Goal: Task Accomplishment & Management: Use online tool/utility

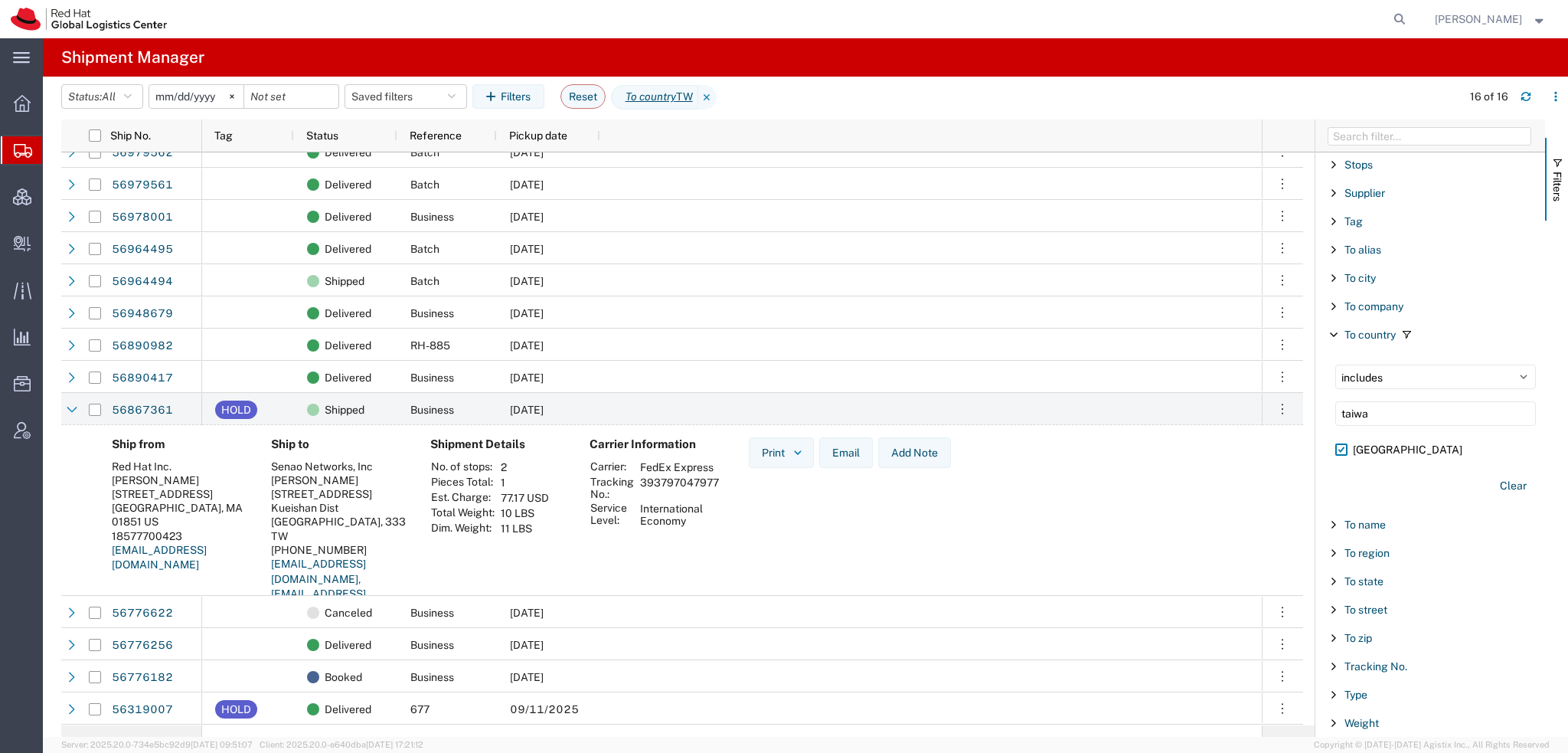
scroll to position [112, 0]
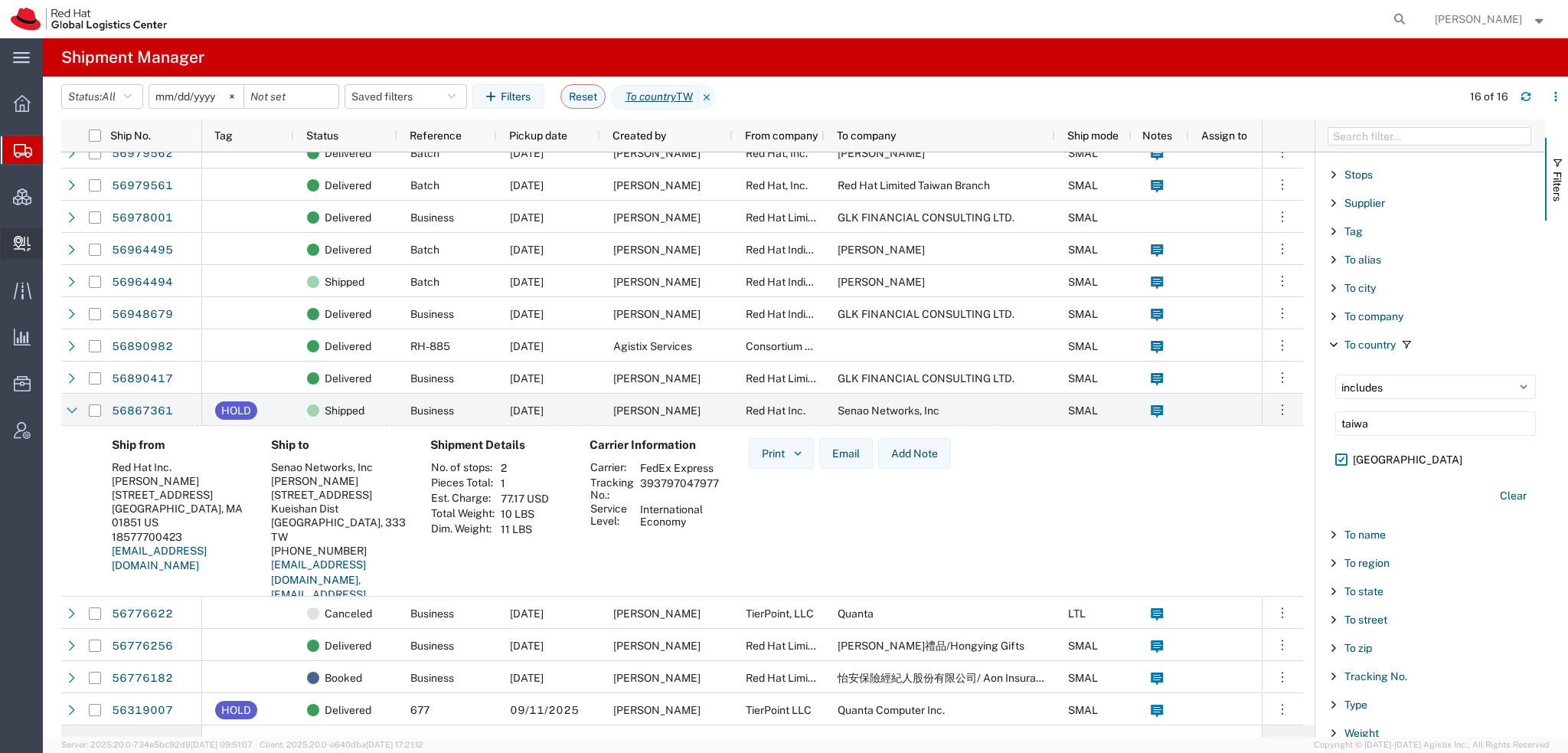
click at [0, 0] on span "Create Delivery" at bounding box center [0, 0] width 0 height 0
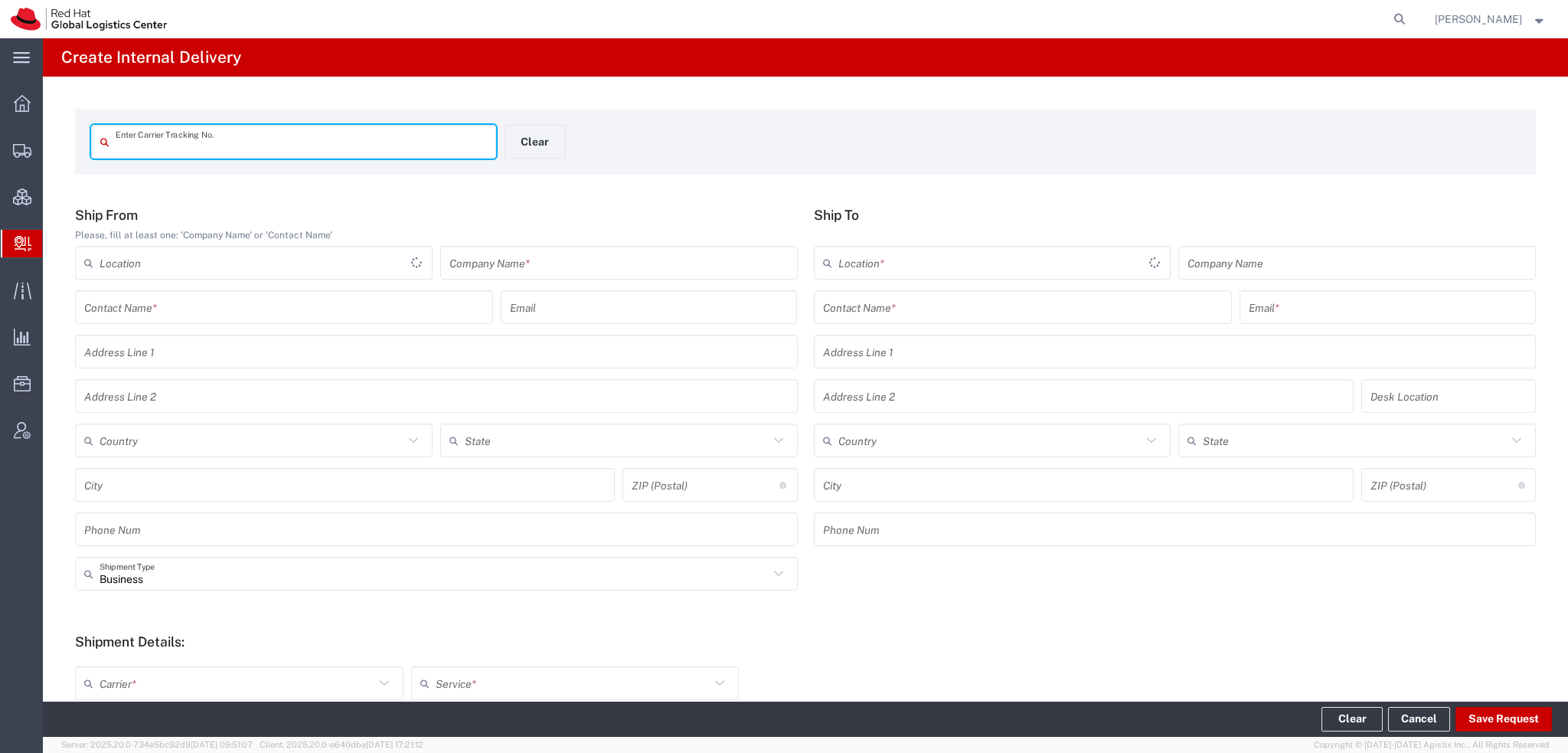
click at [204, 134] on input "text" at bounding box center [301, 142] width 371 height 27
type input "RHT56865132"
click at [216, 147] on input "RHT56865132" at bounding box center [301, 142] width 371 height 27
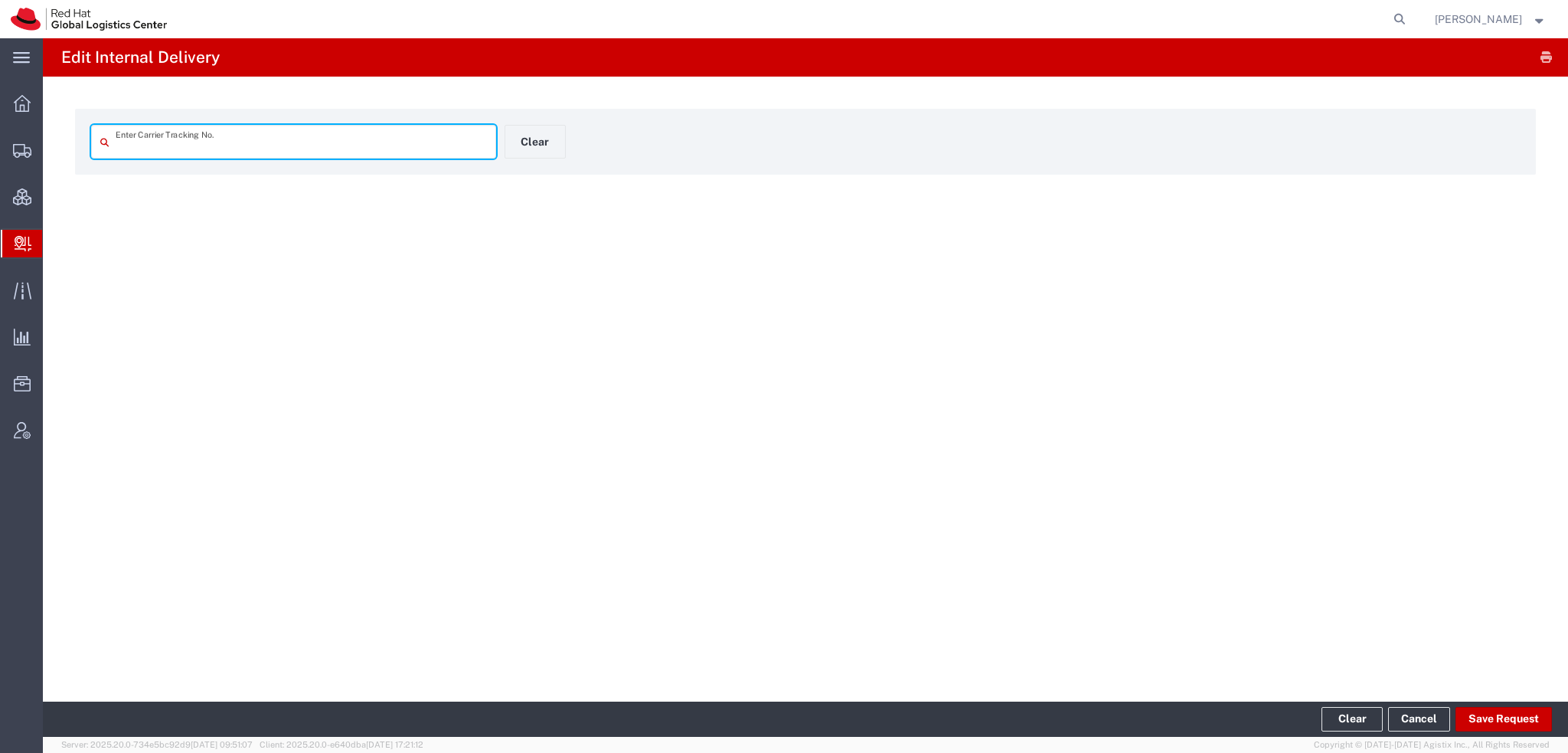
type input "RHT56865132"
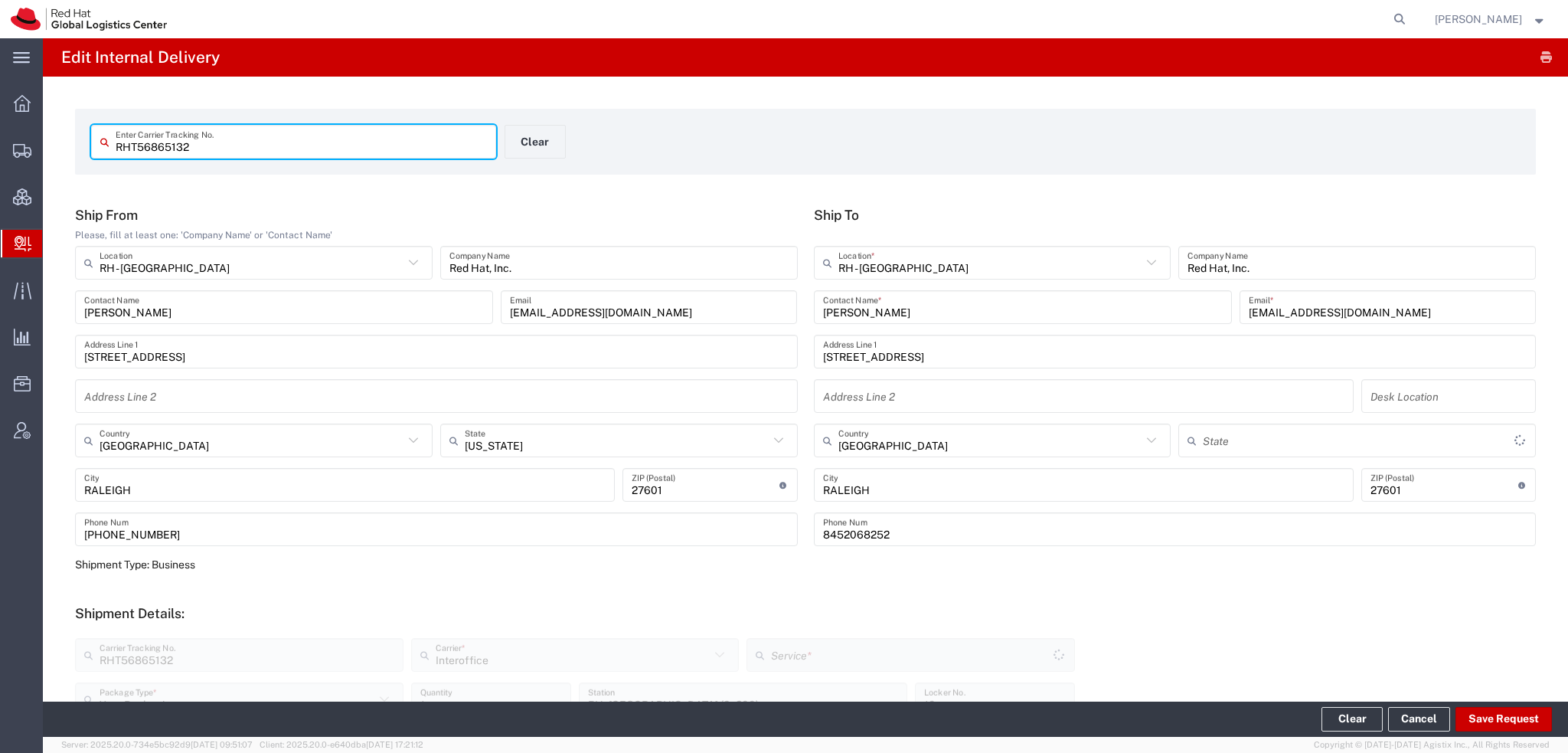
type input "North Carolina"
type input "IO_Ground"
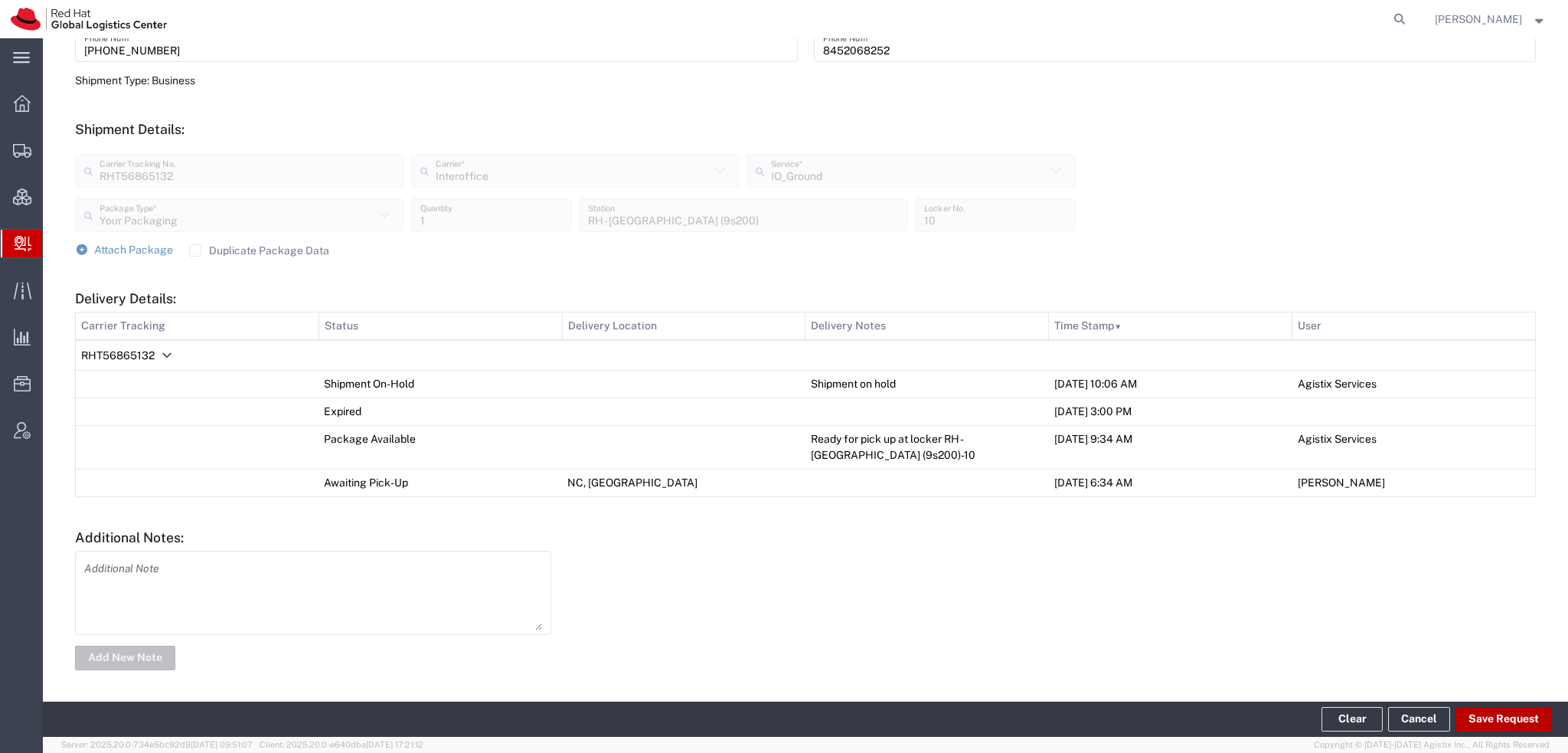
click at [650, 260] on button "Save Request" at bounding box center [1504, 719] width 96 height 25
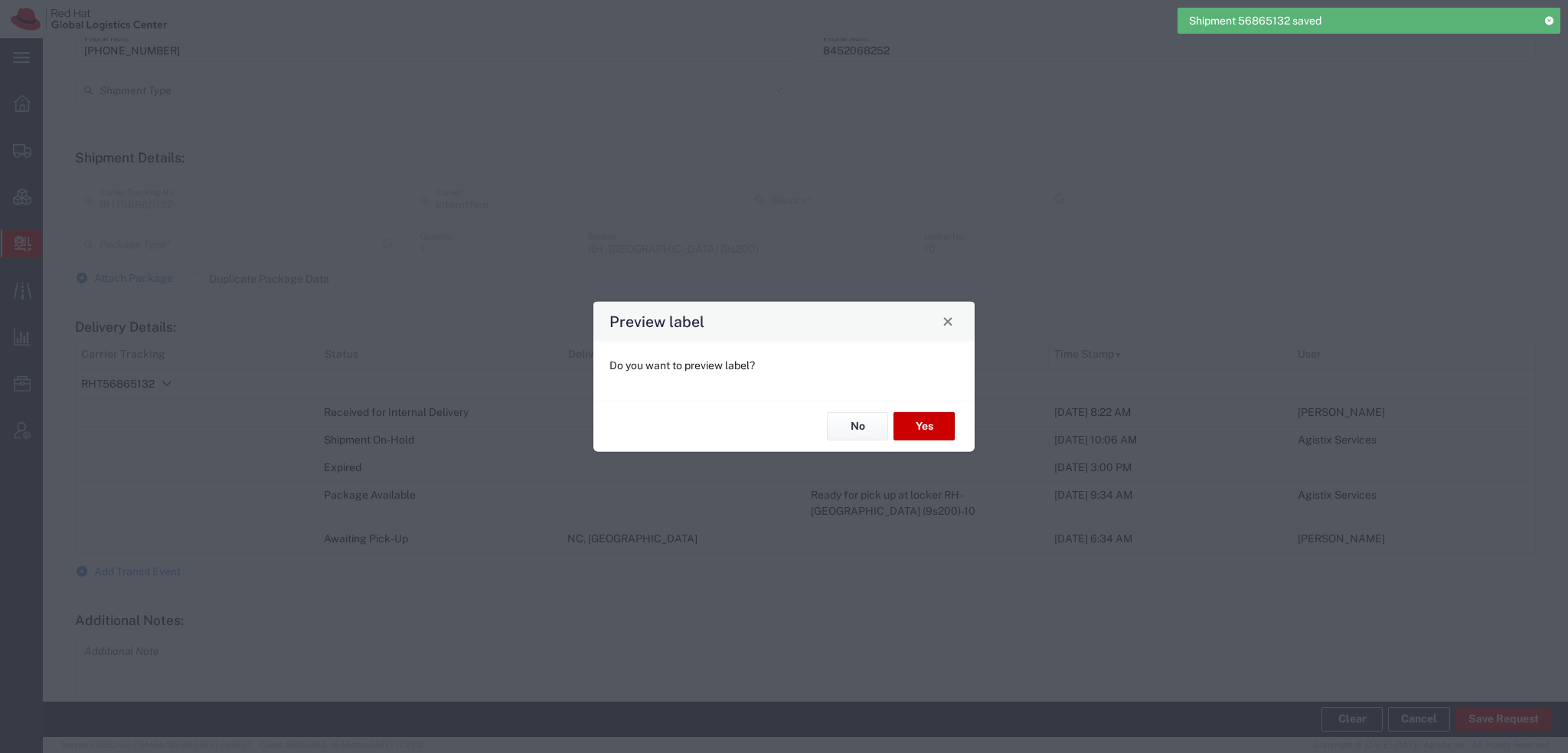
type input "Your Packaging"
type input "IO_Ground"
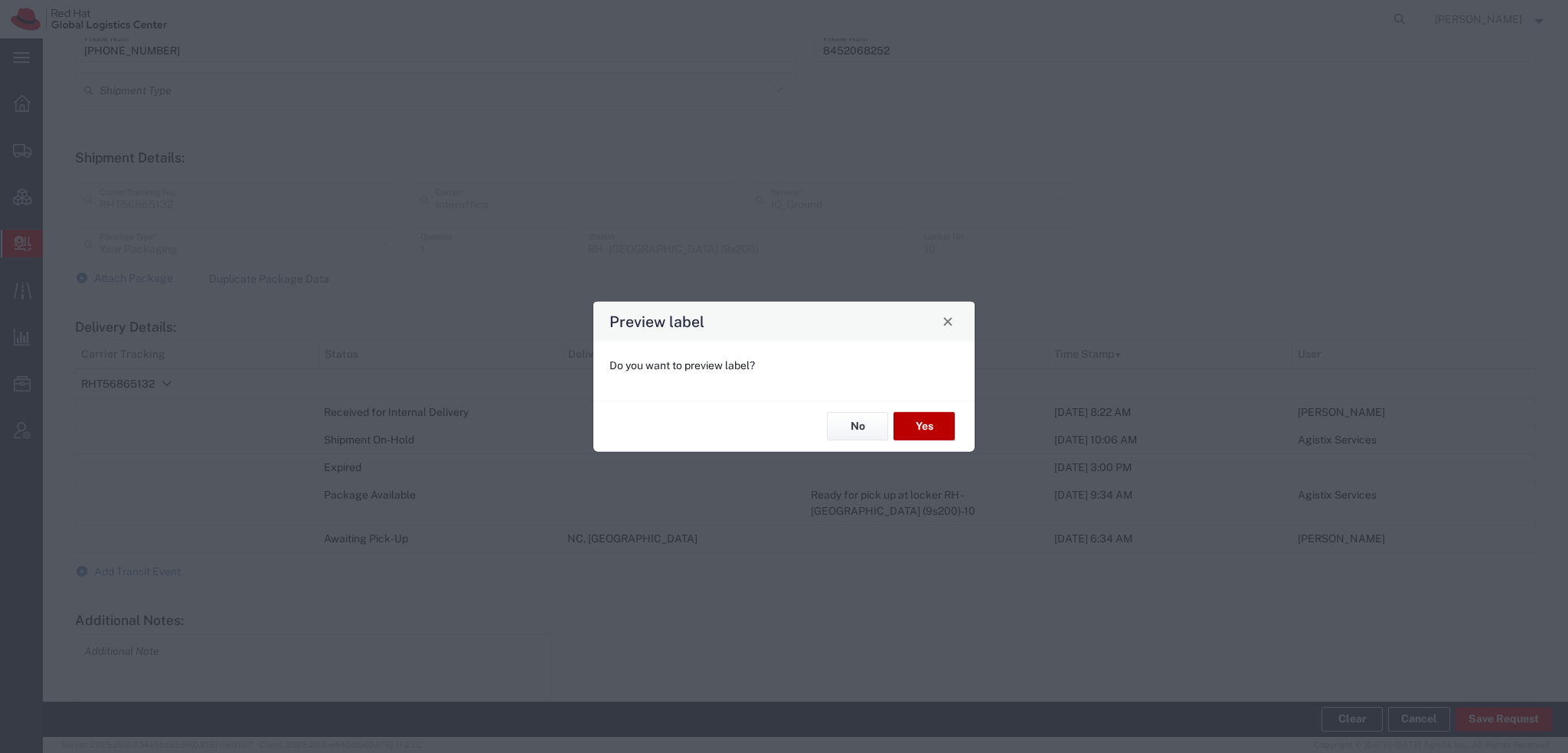
click at [650, 260] on button "Yes" at bounding box center [924, 426] width 61 height 28
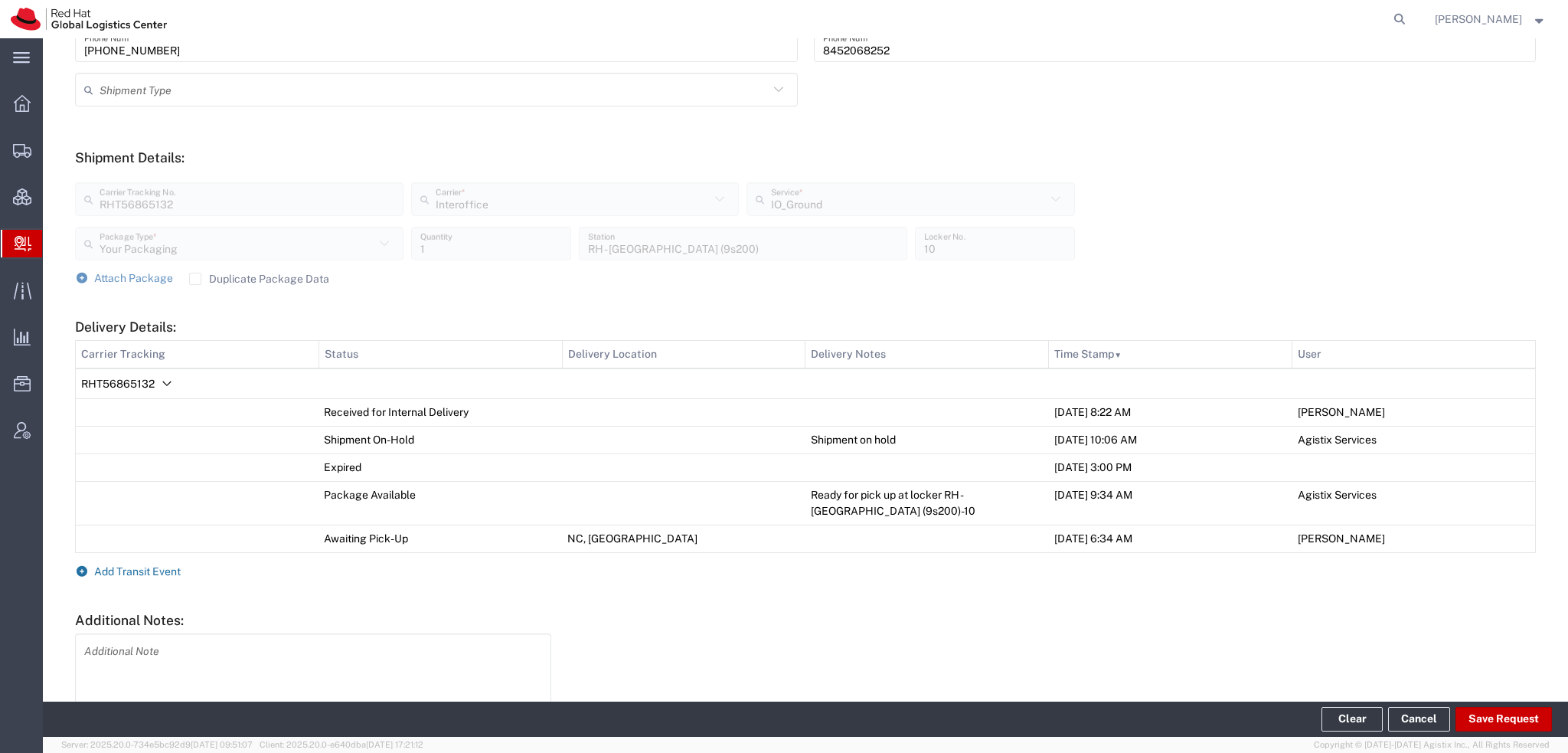
click at [165, 260] on span "Add Transit Event" at bounding box center [138, 572] width 87 height 12
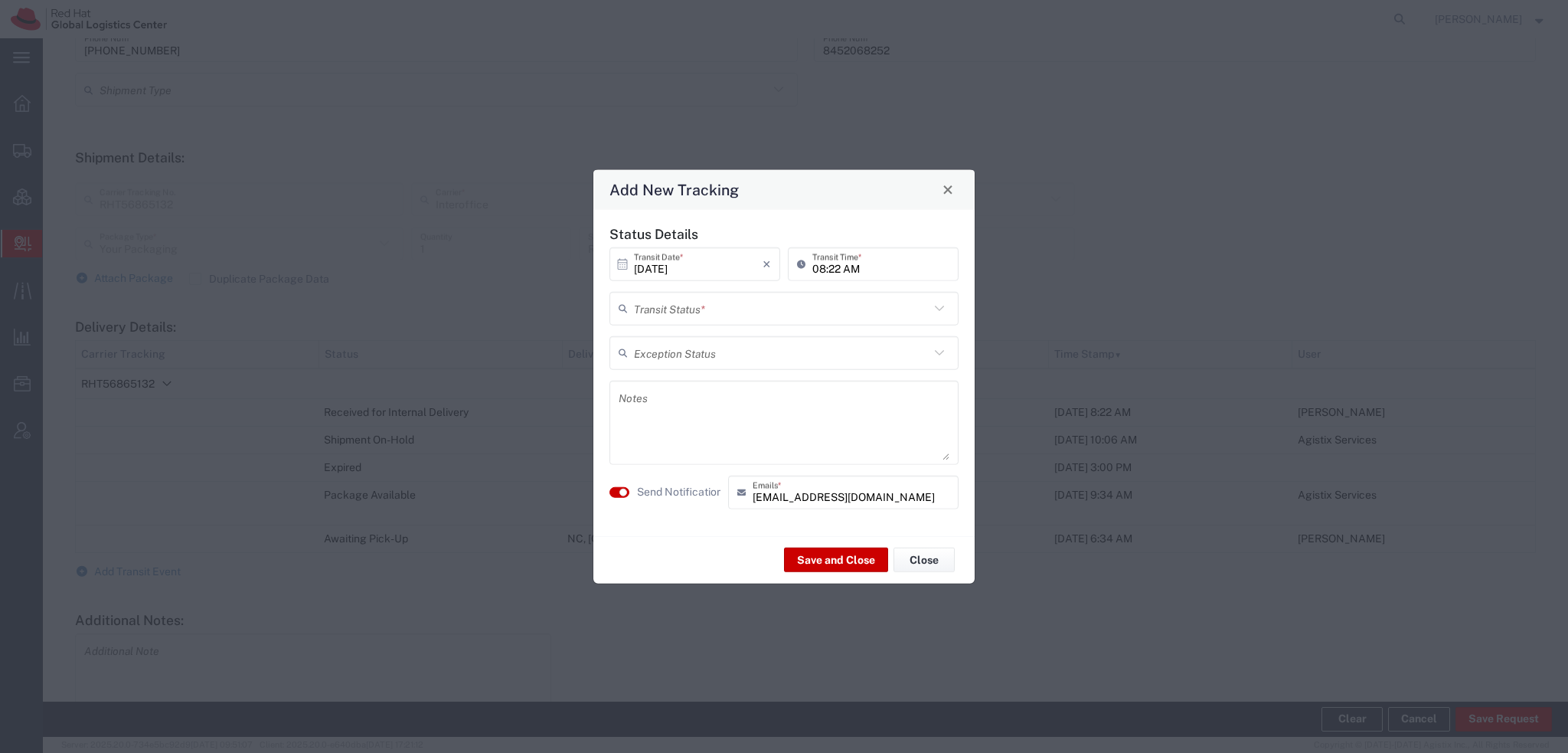
click at [650, 260] on input "text" at bounding box center [782, 308] width 296 height 27
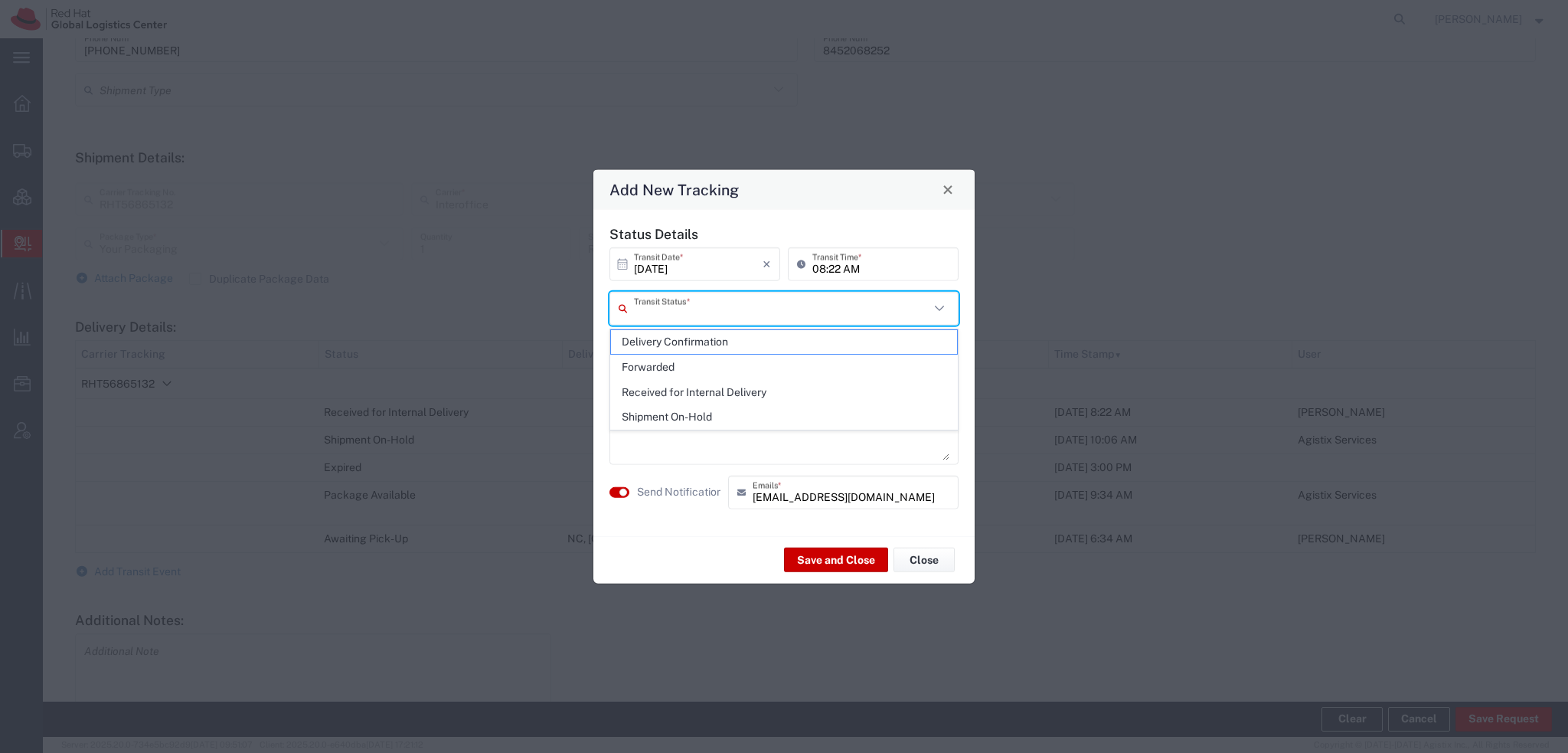
click at [650, 260] on span "Delivery Confirmation" at bounding box center [784, 342] width 346 height 24
type input "Delivery Confirmation"
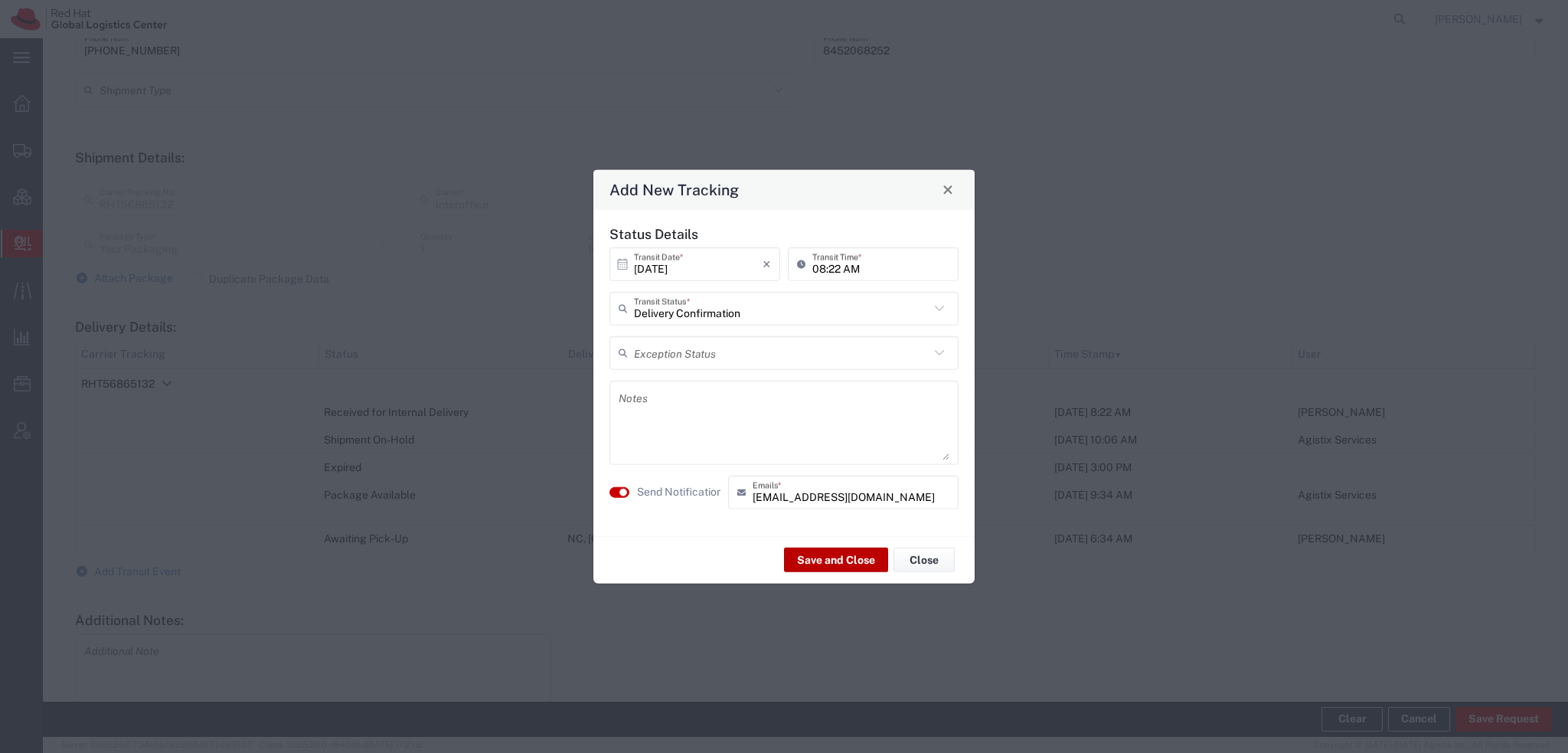
click at [650, 260] on button "Save and Close" at bounding box center [837, 560] width 104 height 25
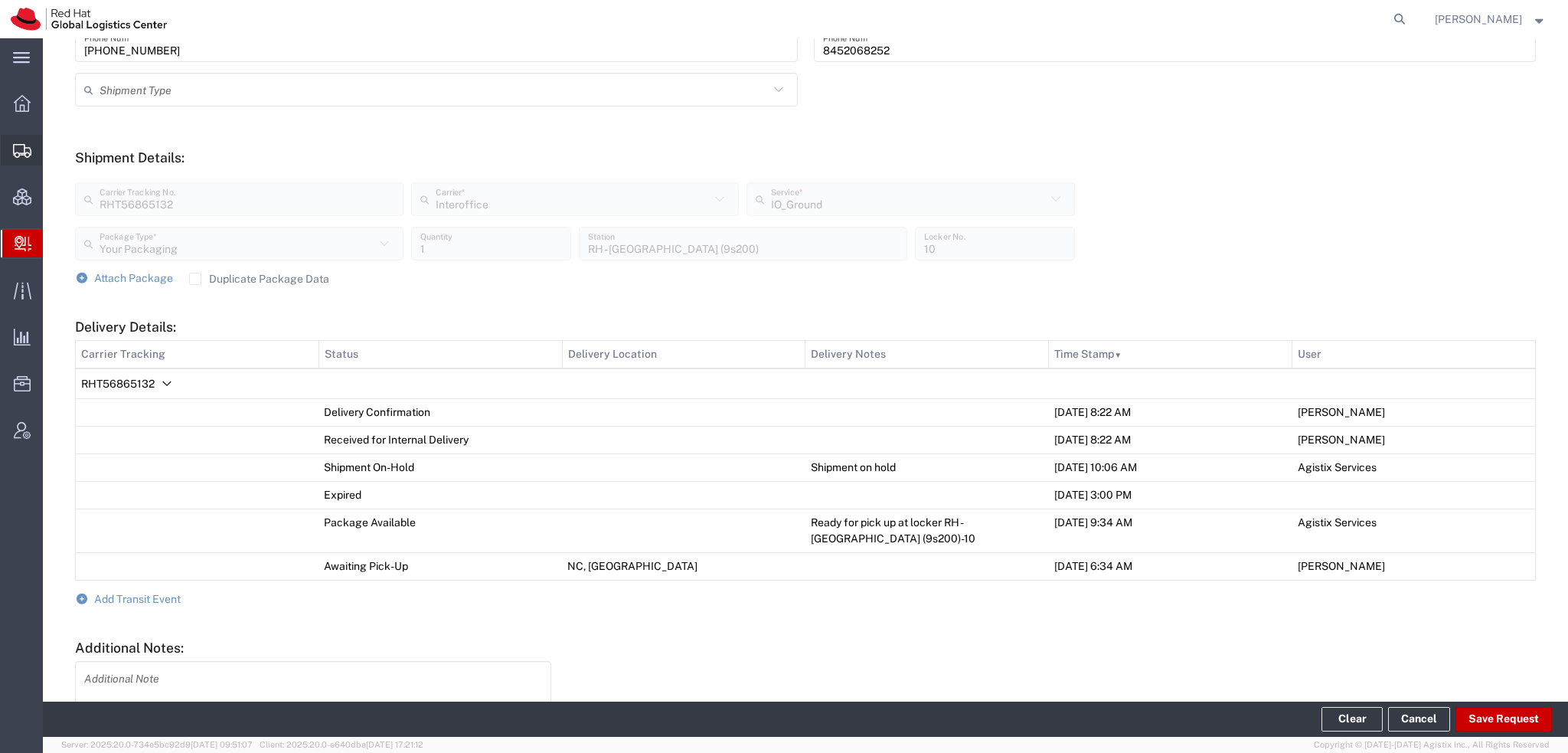
click at [0, 0] on span "Shipment Manager" at bounding box center [0, 0] width 0 height 0
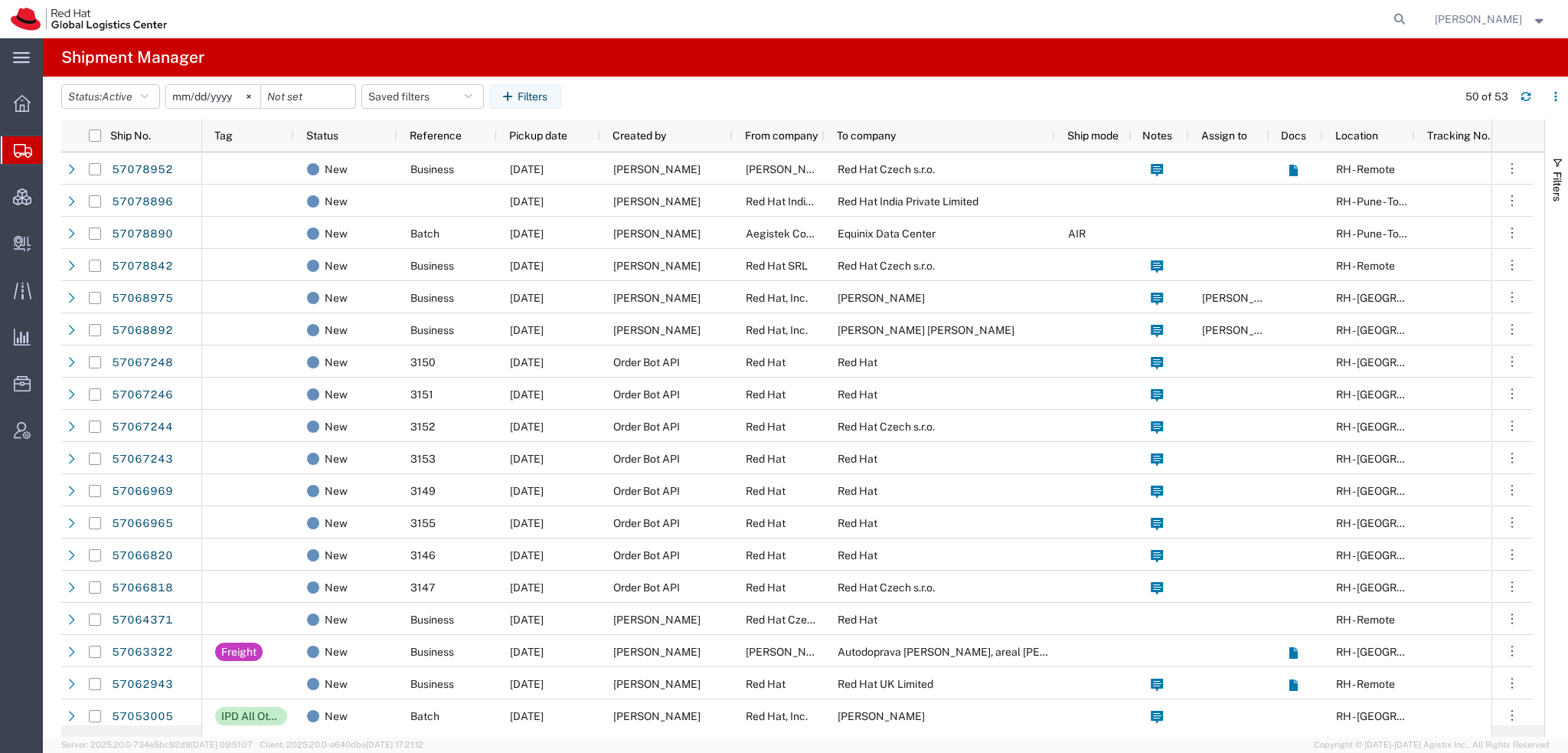
click at [650, 14] on span "[PERSON_NAME]" at bounding box center [1478, 19] width 87 height 17
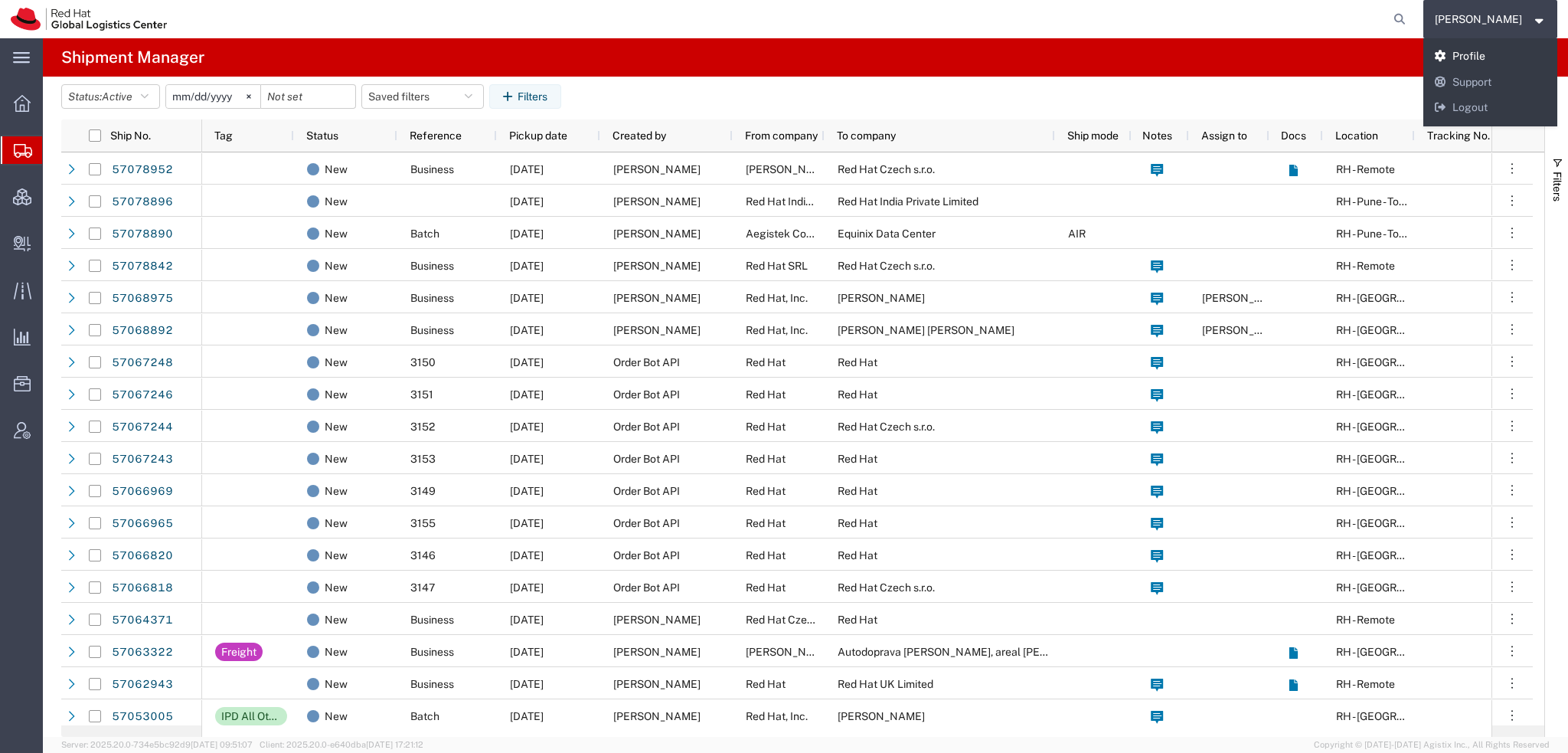
click at [650, 53] on link "Profile" at bounding box center [1490, 56] width 135 height 26
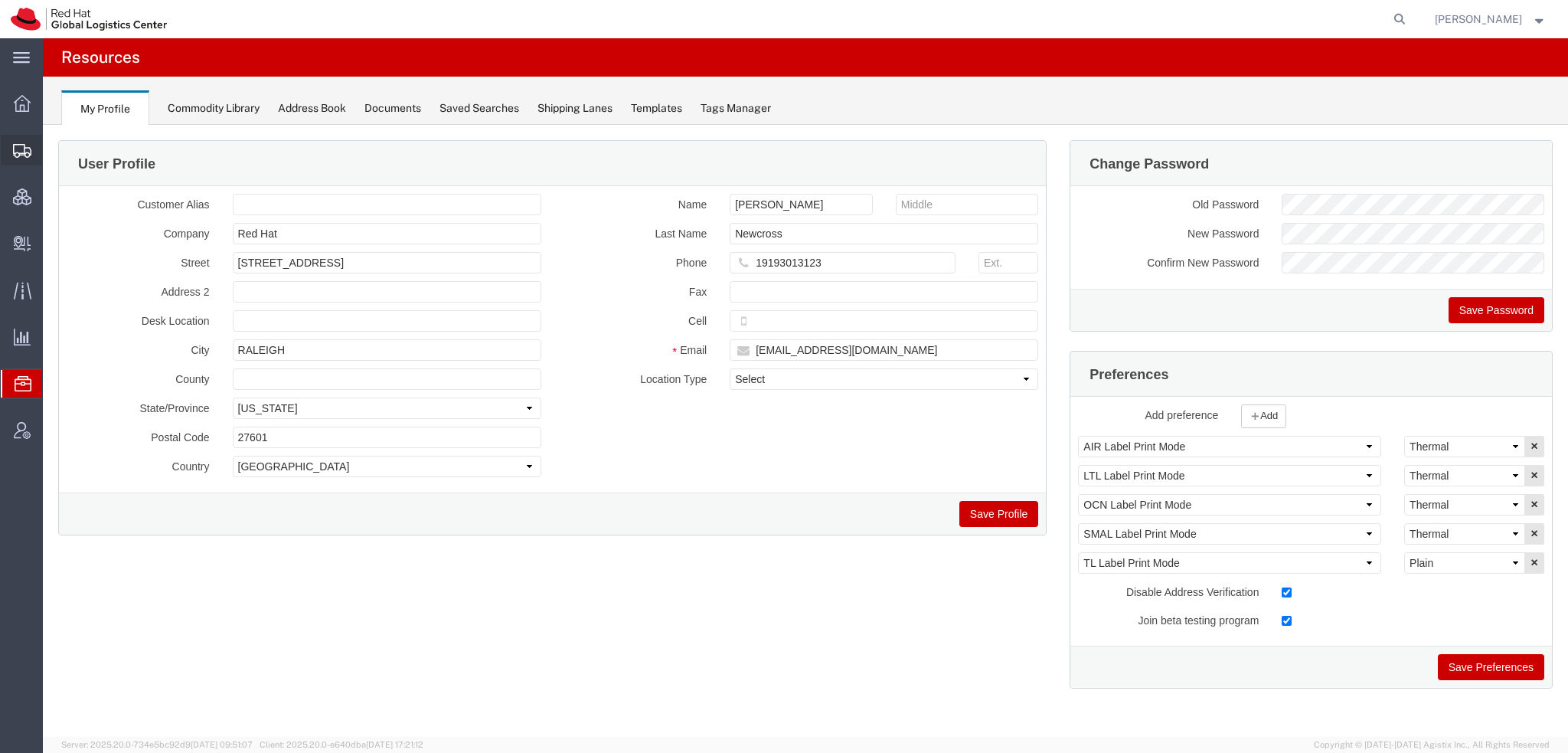
click at [0, 0] on span "Shipment Manager" at bounding box center [0, 0] width 0 height 0
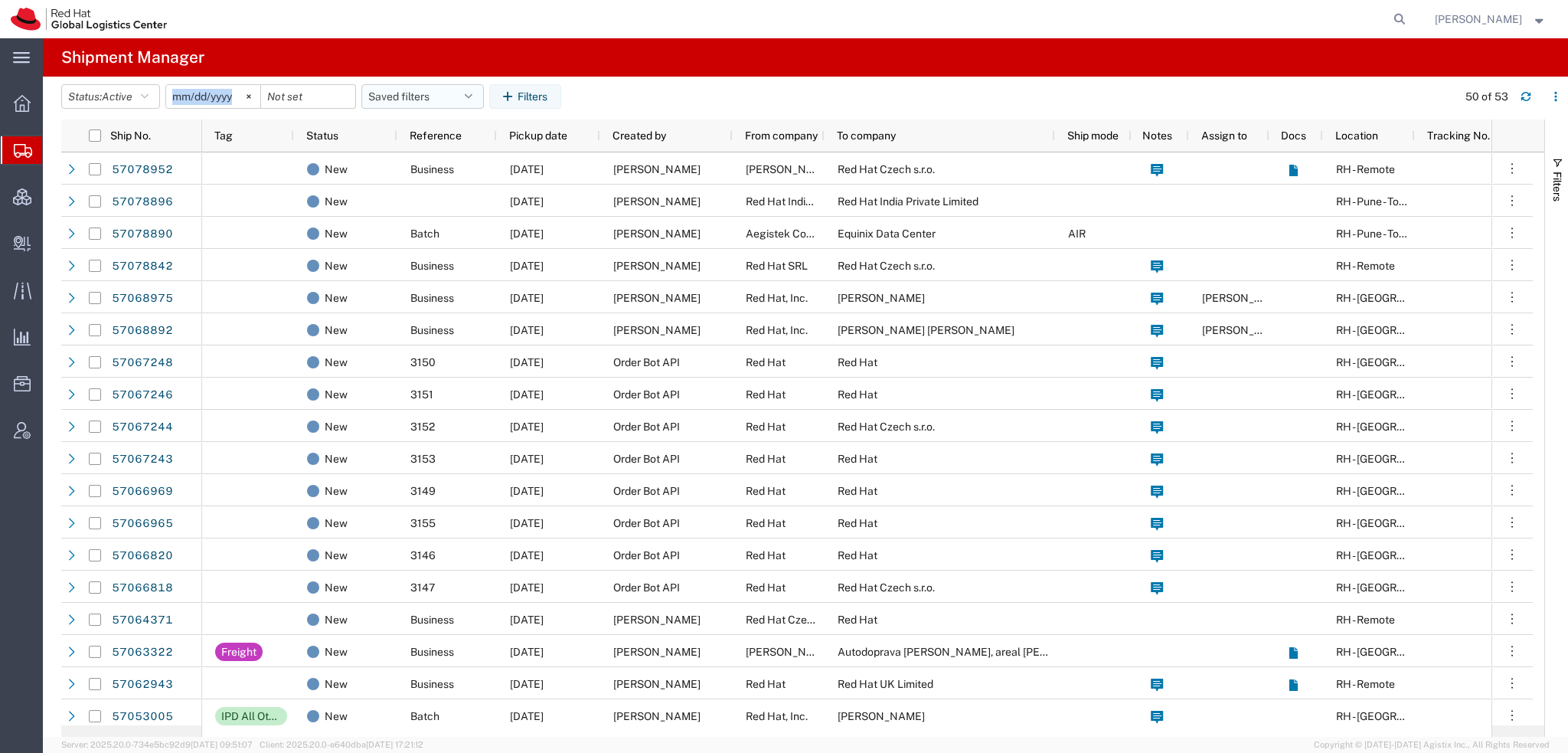
click at [474, 88] on header "Status: Active Active All Approved Booked Canceled Delivered Denied New On Hold…" at bounding box center [814, 98] width 1507 height 43
click at [474, 88] on button "Saved filters" at bounding box center [422, 96] width 123 height 25
click at [624, 88] on agx-table-filter-chips "Status: Active Active All Approved Booked Canceled Delivered Denied New On Hold…" at bounding box center [755, 102] width 1389 height 35
click at [457, 95] on button "Saved filters" at bounding box center [422, 96] width 123 height 25
click at [421, 161] on span "Americas" at bounding box center [464, 164] width 201 height 28
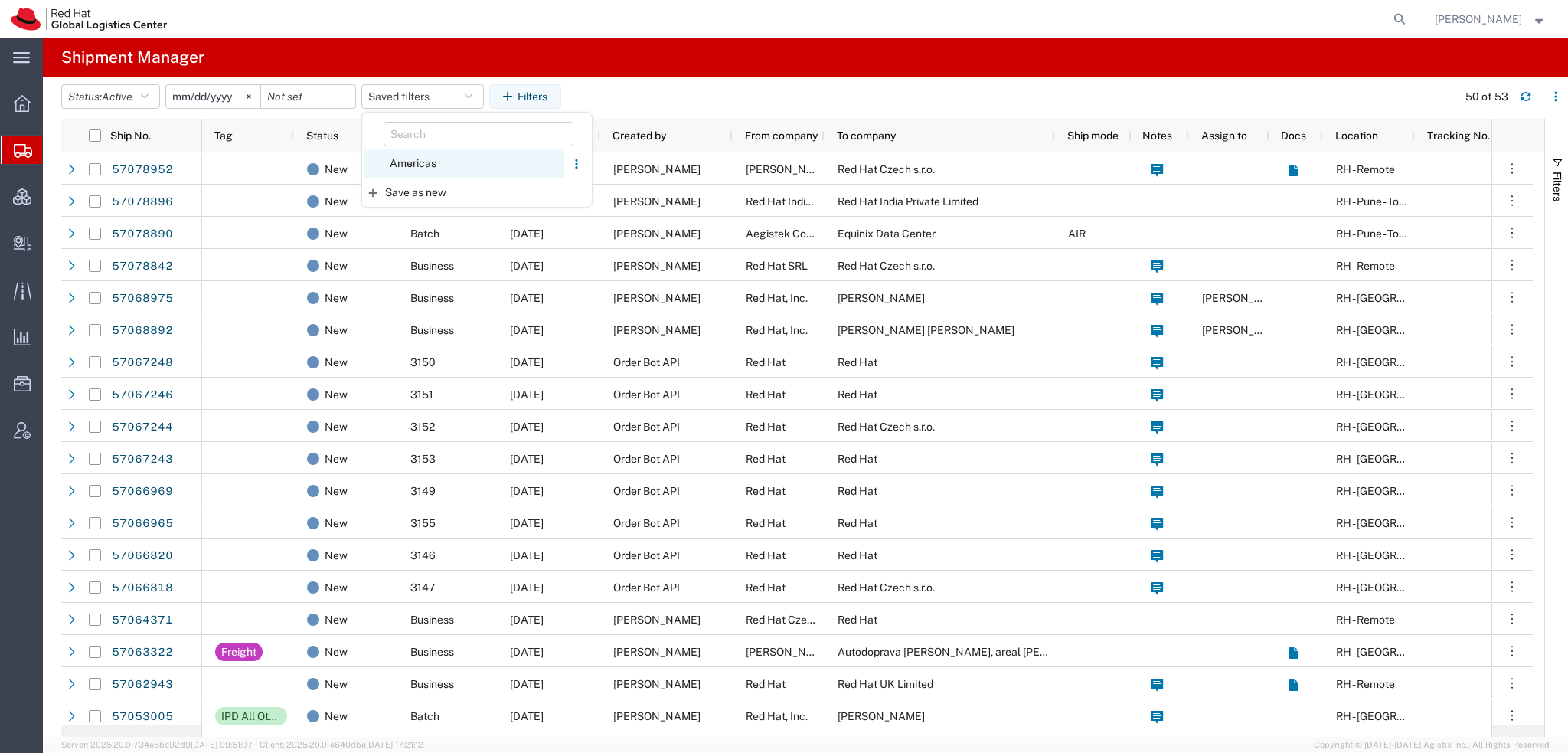
type input "2023-05-07"
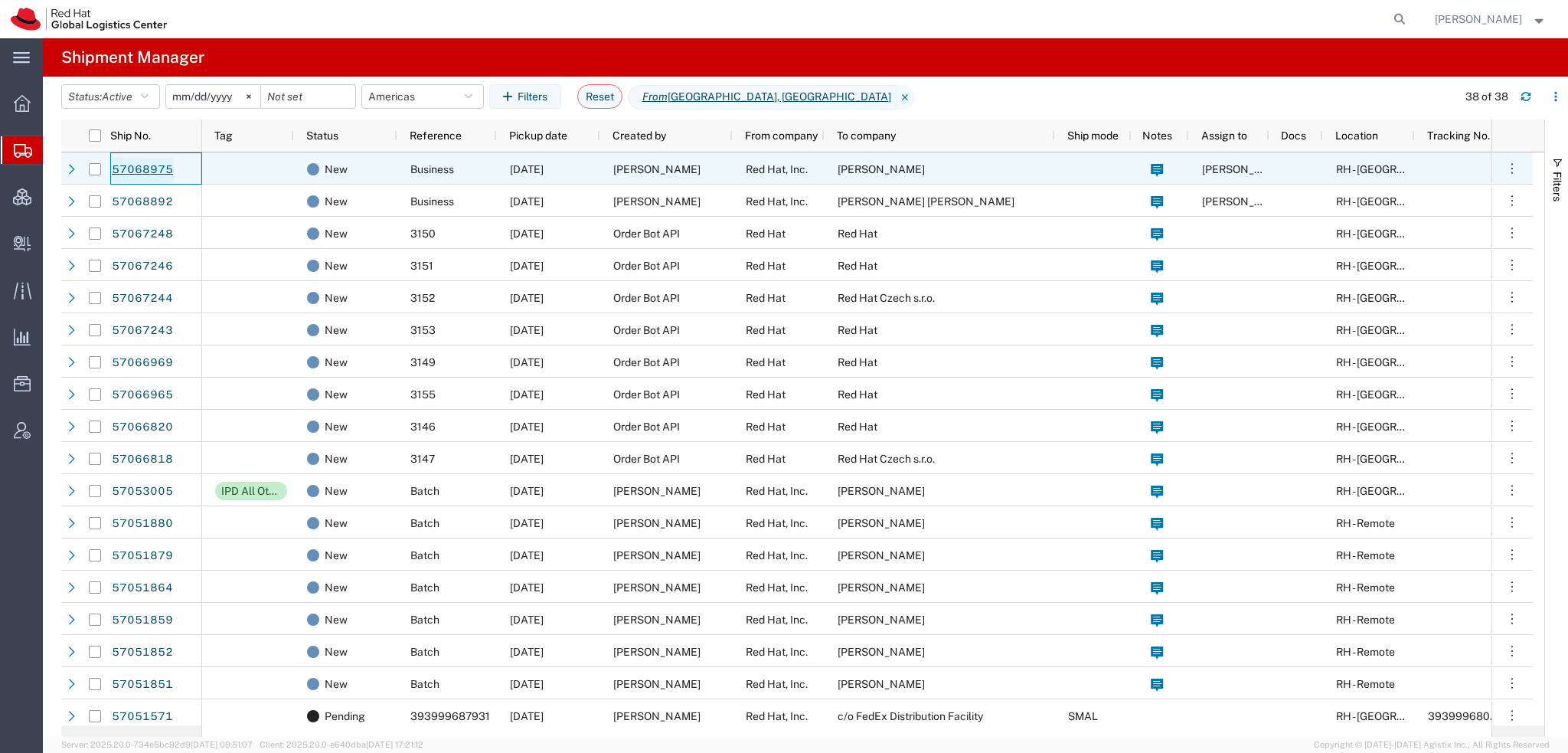
click at [148, 168] on link "57068975" at bounding box center [142, 171] width 63 height 25
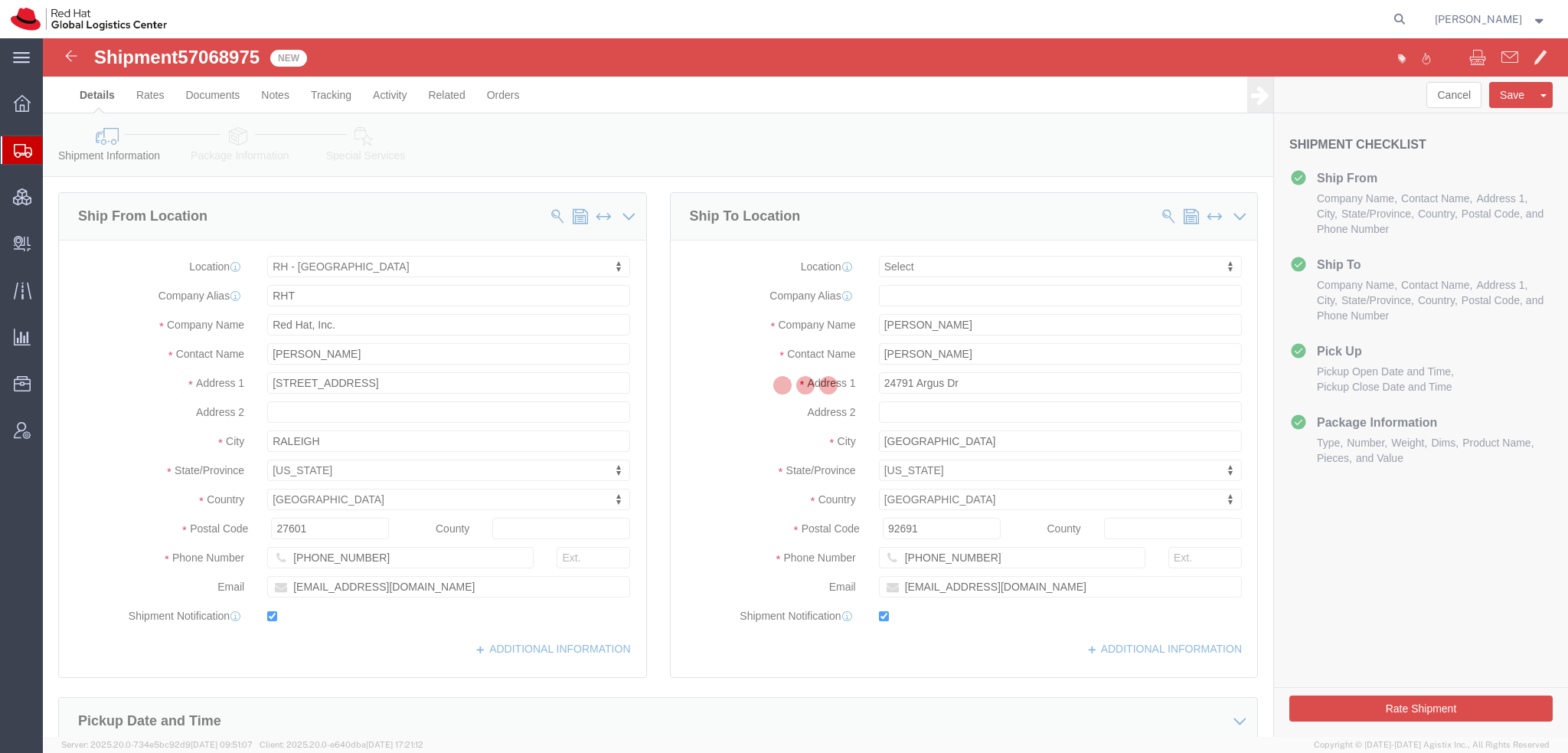
select select "38014"
select select
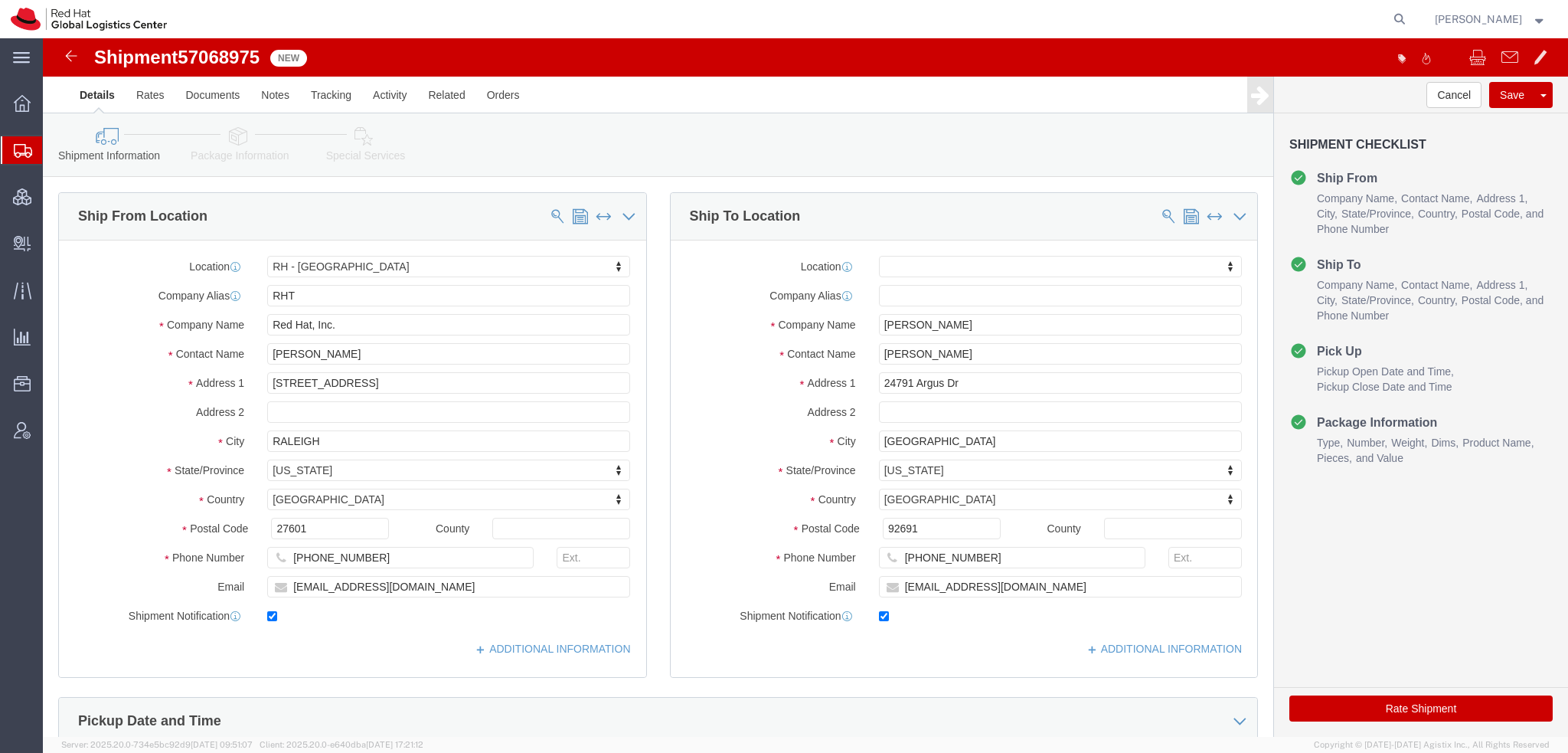
click icon
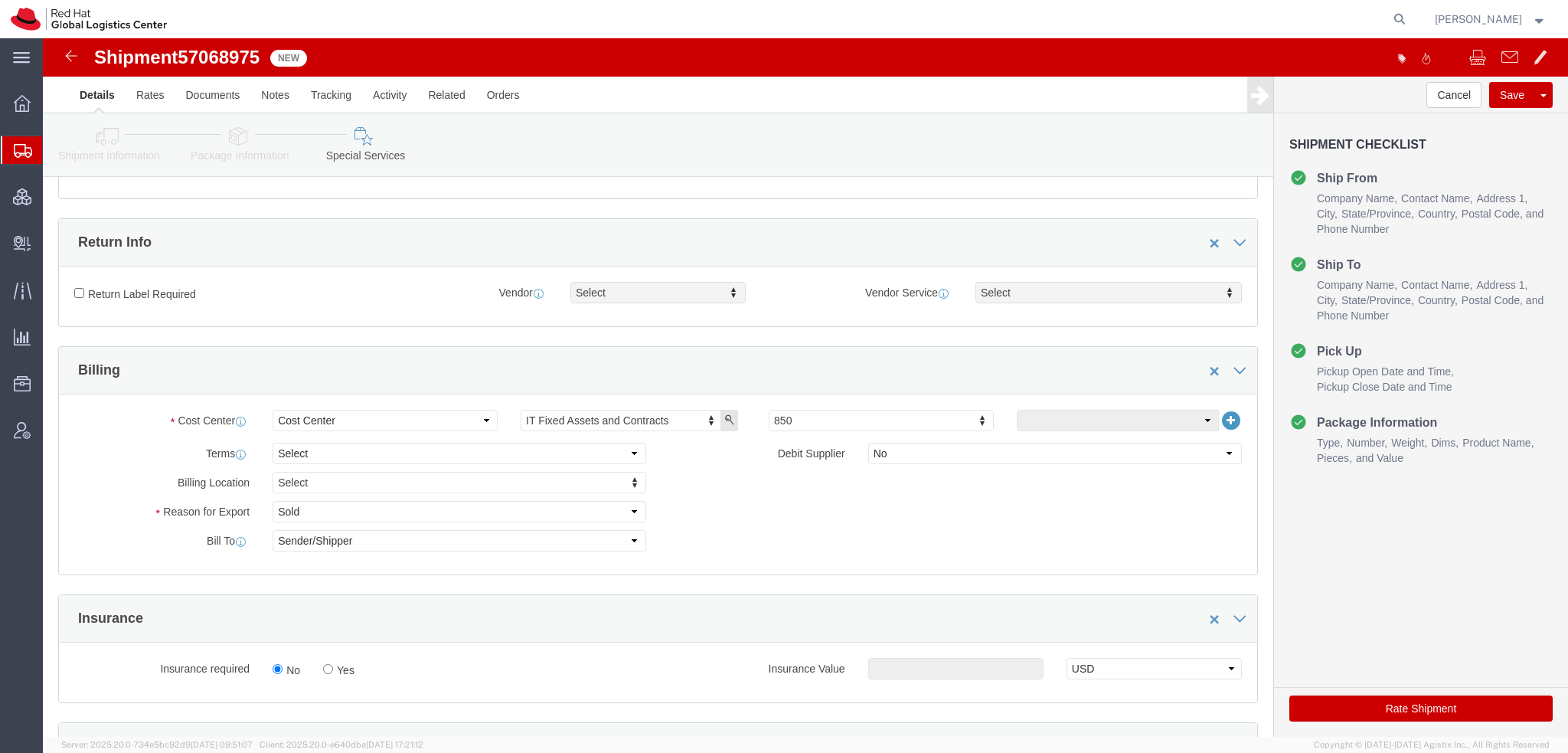
scroll to position [689, 0]
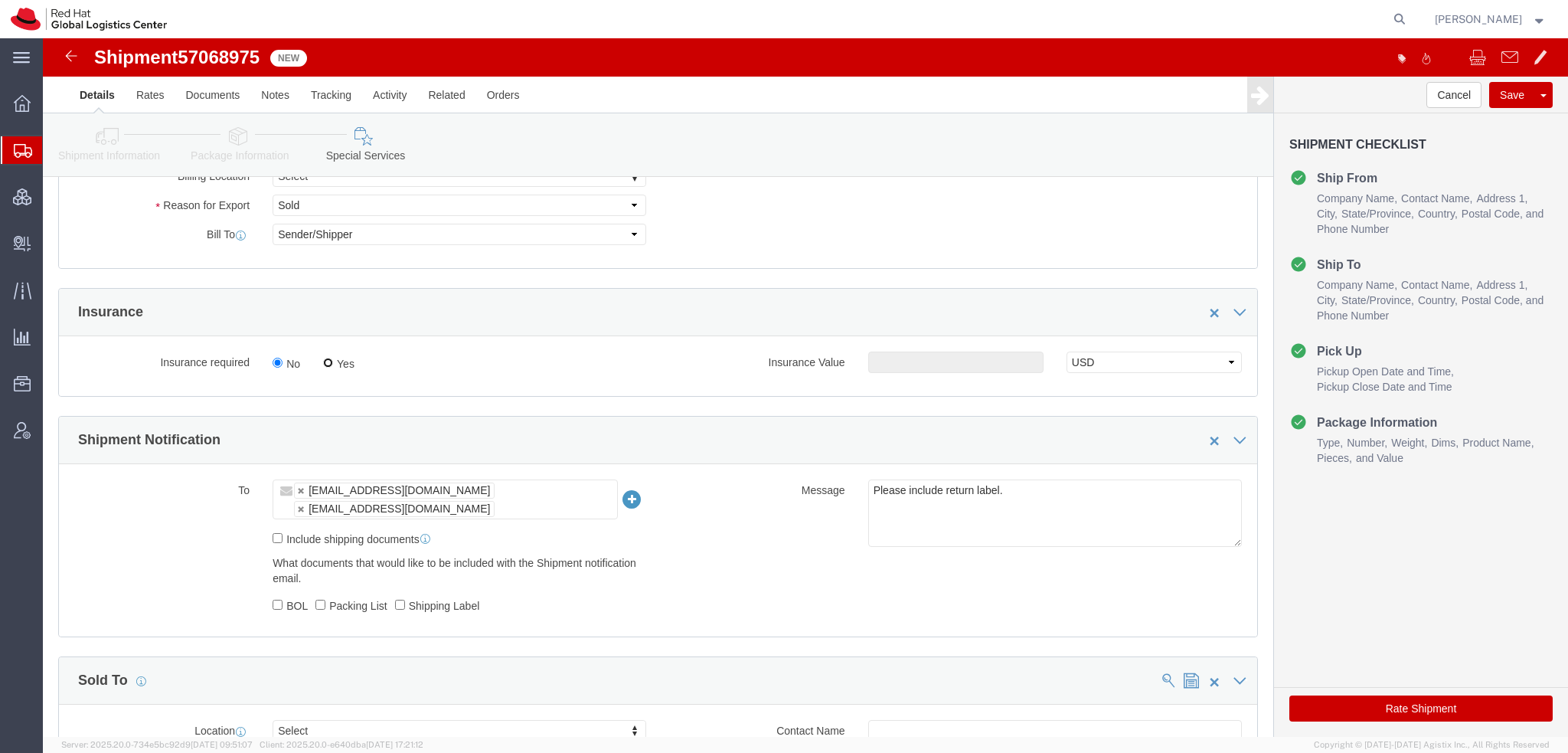
click input "Yes"
radio input "true"
click input "text"
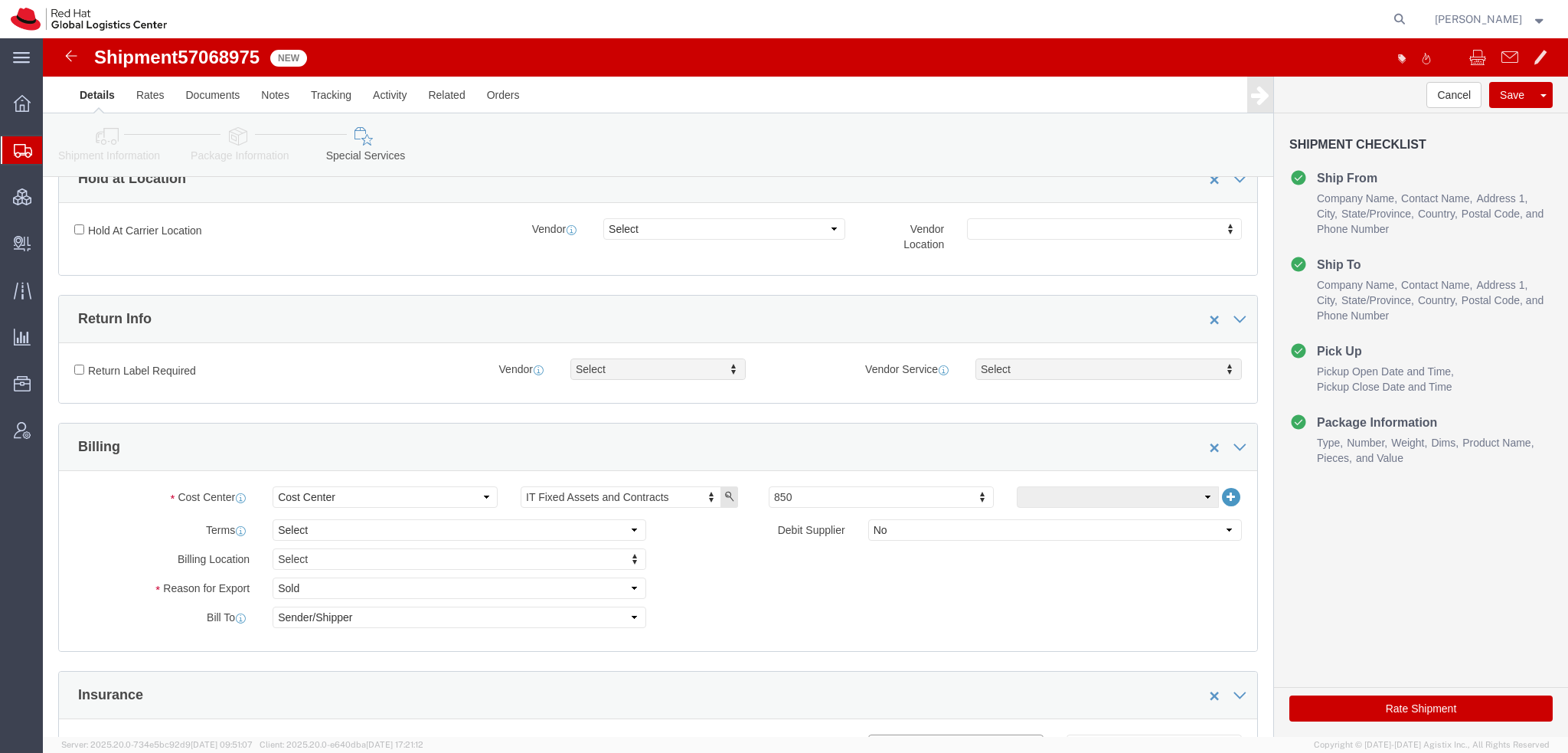
type input "500.00"
click input "Return Label Required"
checkbox input "true"
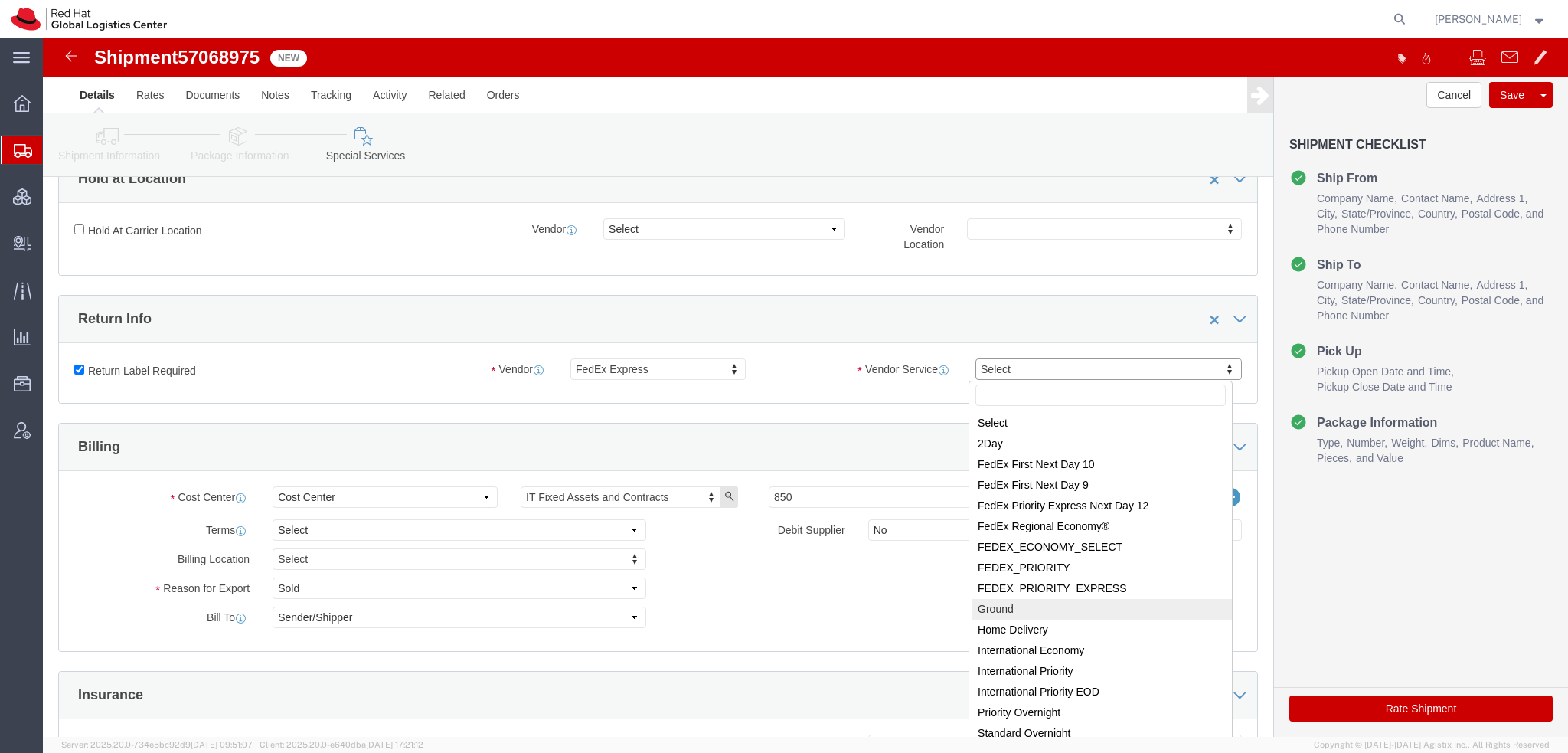
select select "12"
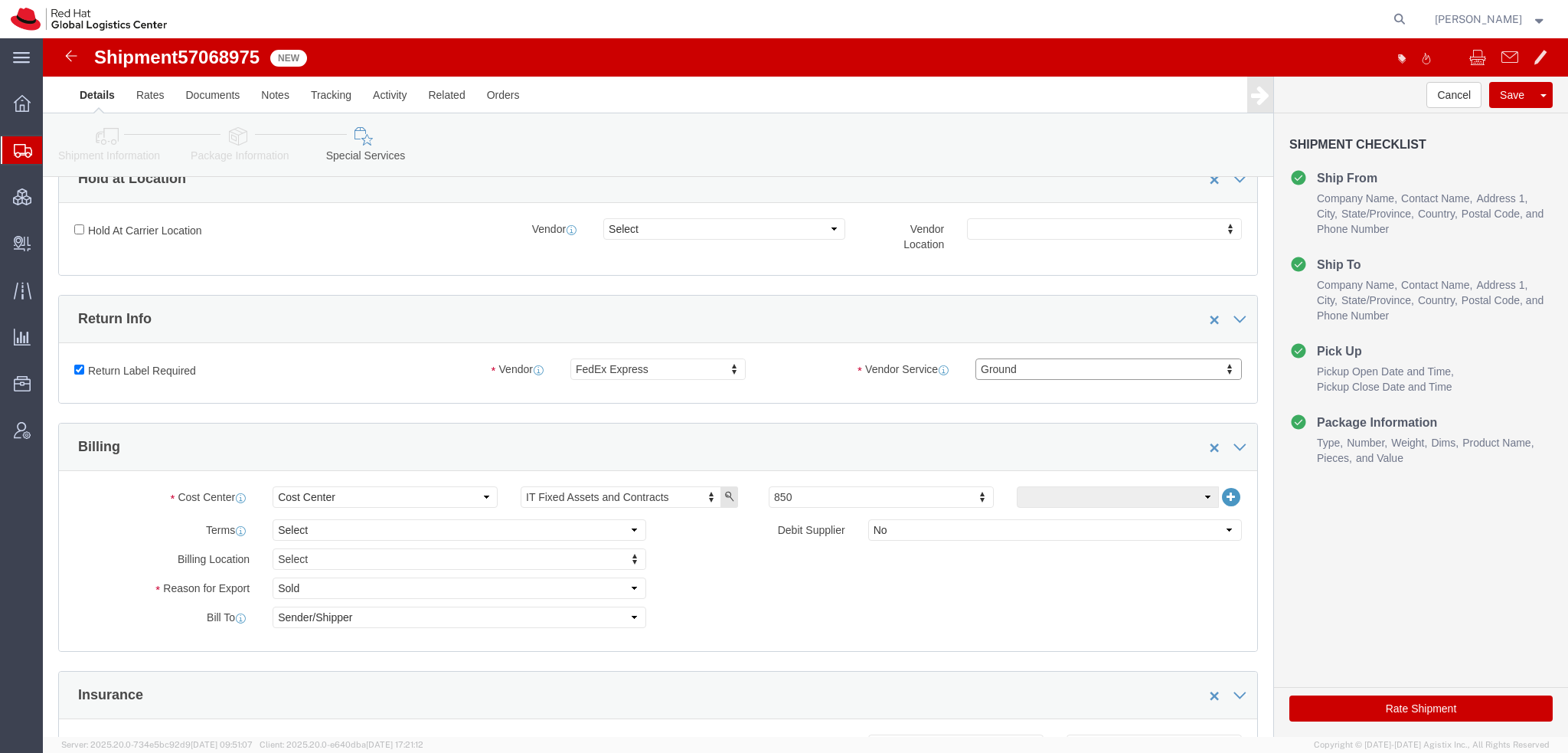
click button "Rate Shipment"
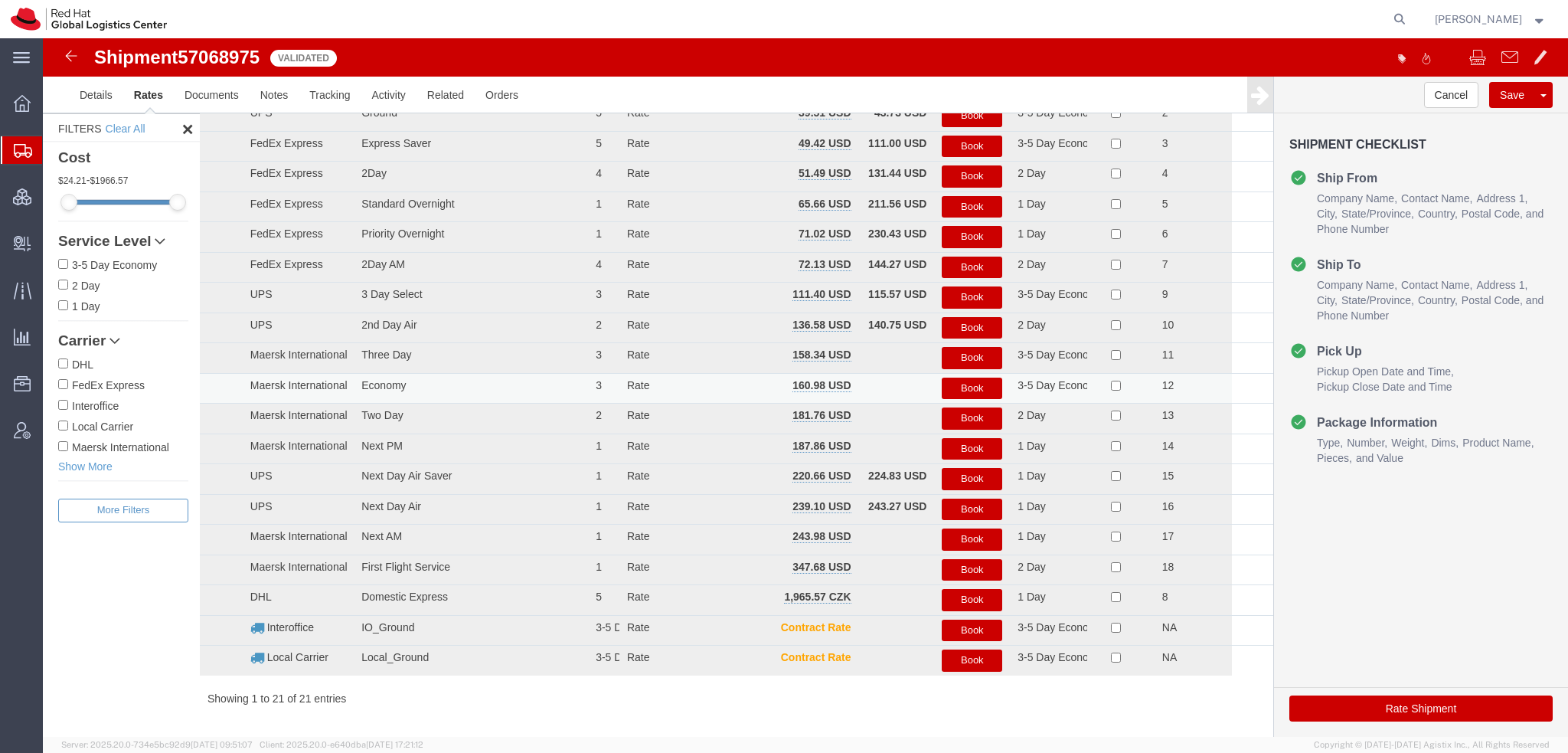
scroll to position [89, 0]
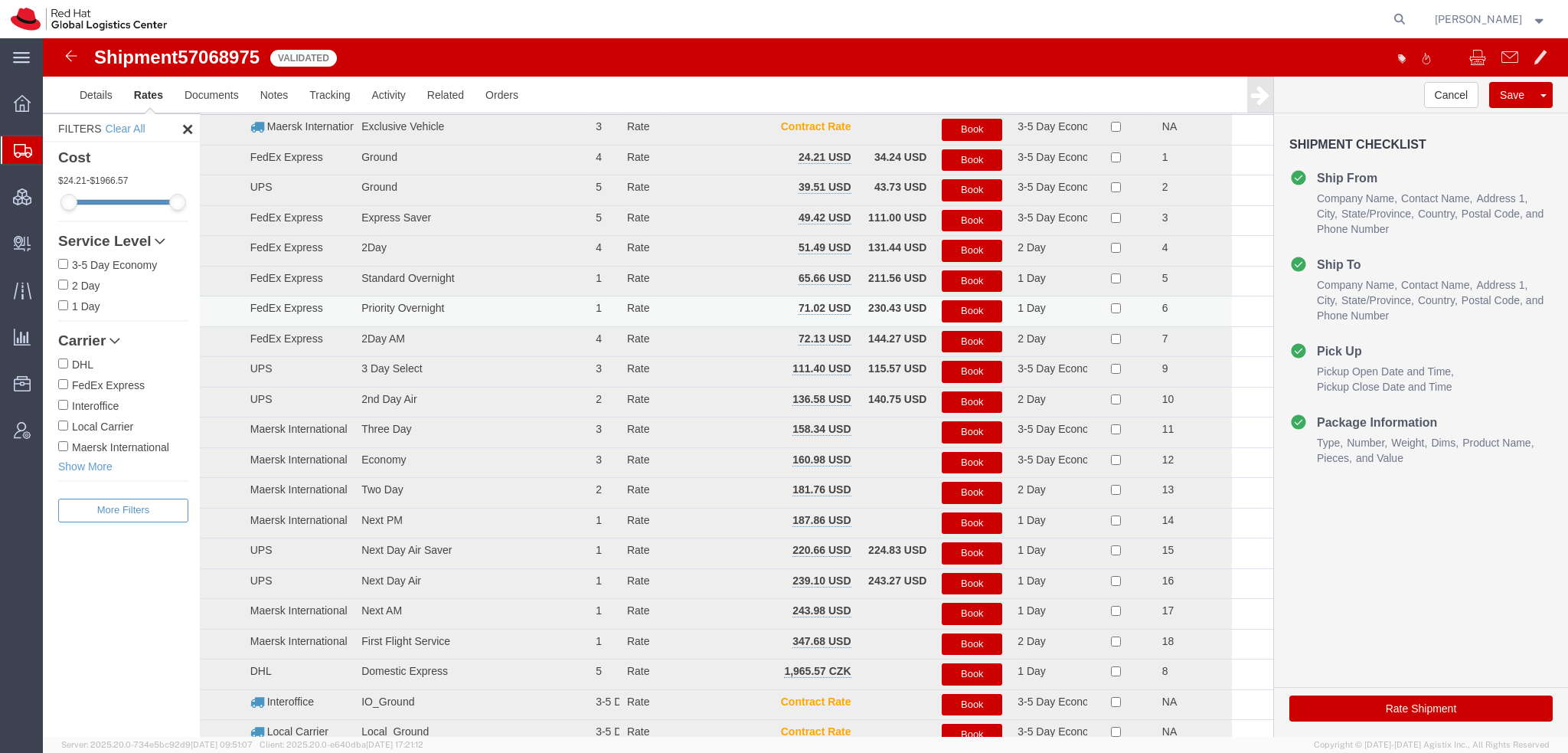
click at [650, 260] on button "Book" at bounding box center [972, 311] width 60 height 22
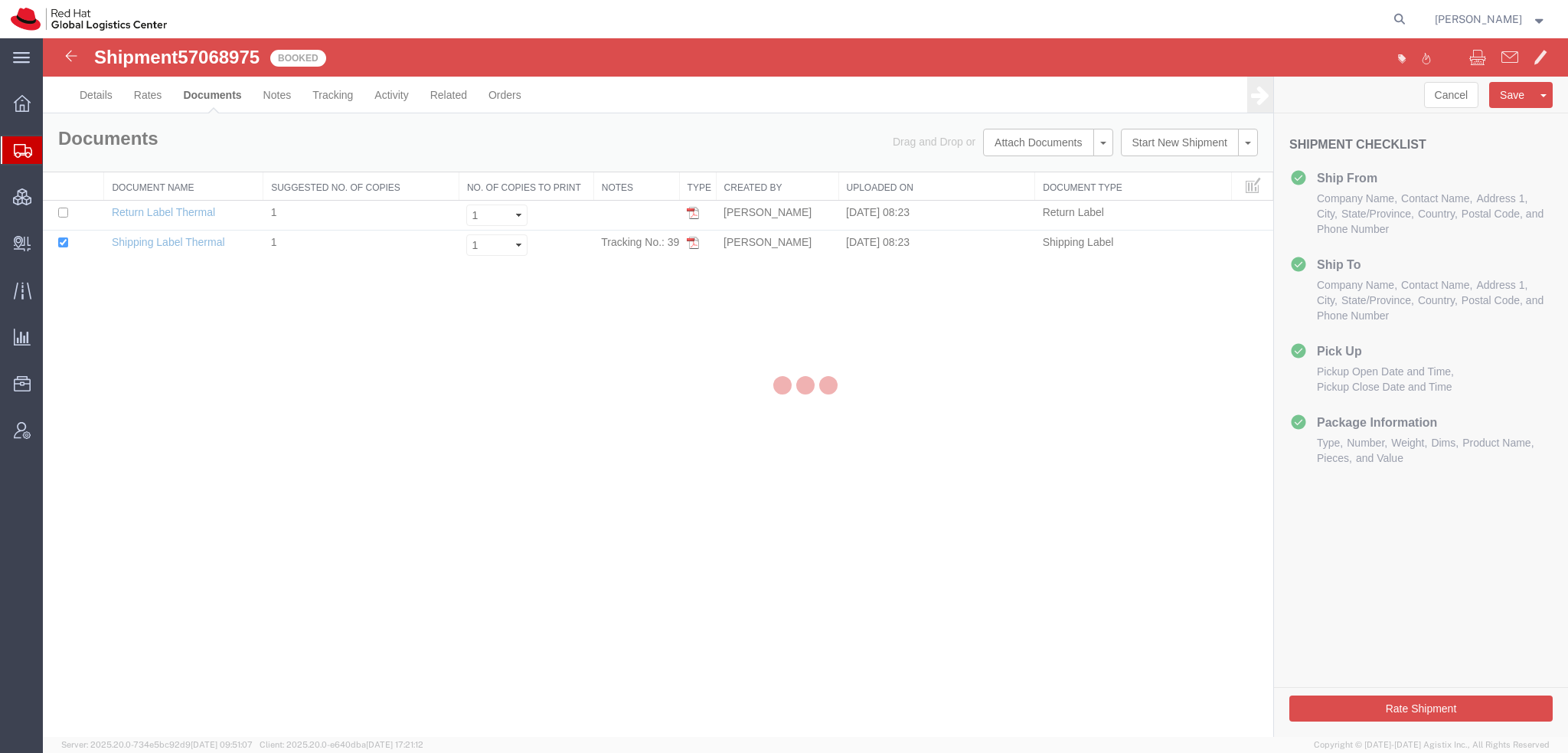
scroll to position [0, 0]
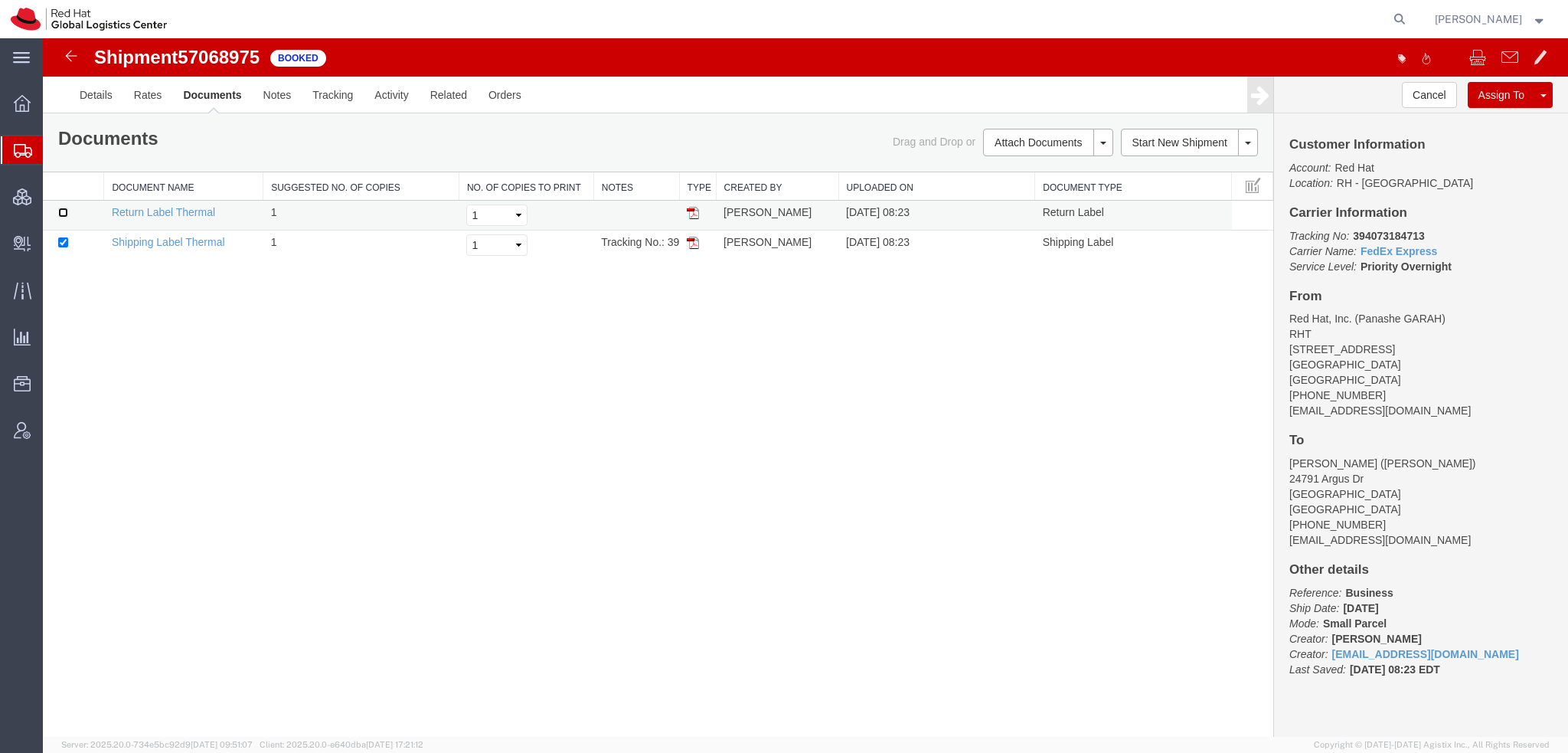
click at [64, 211] on input "checkbox" at bounding box center [63, 212] width 10 height 10
checkbox input "true"
click at [650, 164] on link "Print Documents" at bounding box center [1046, 169] width 133 height 23
click at [0, 0] on span "Shipment Manager" at bounding box center [0, 0] width 0 height 0
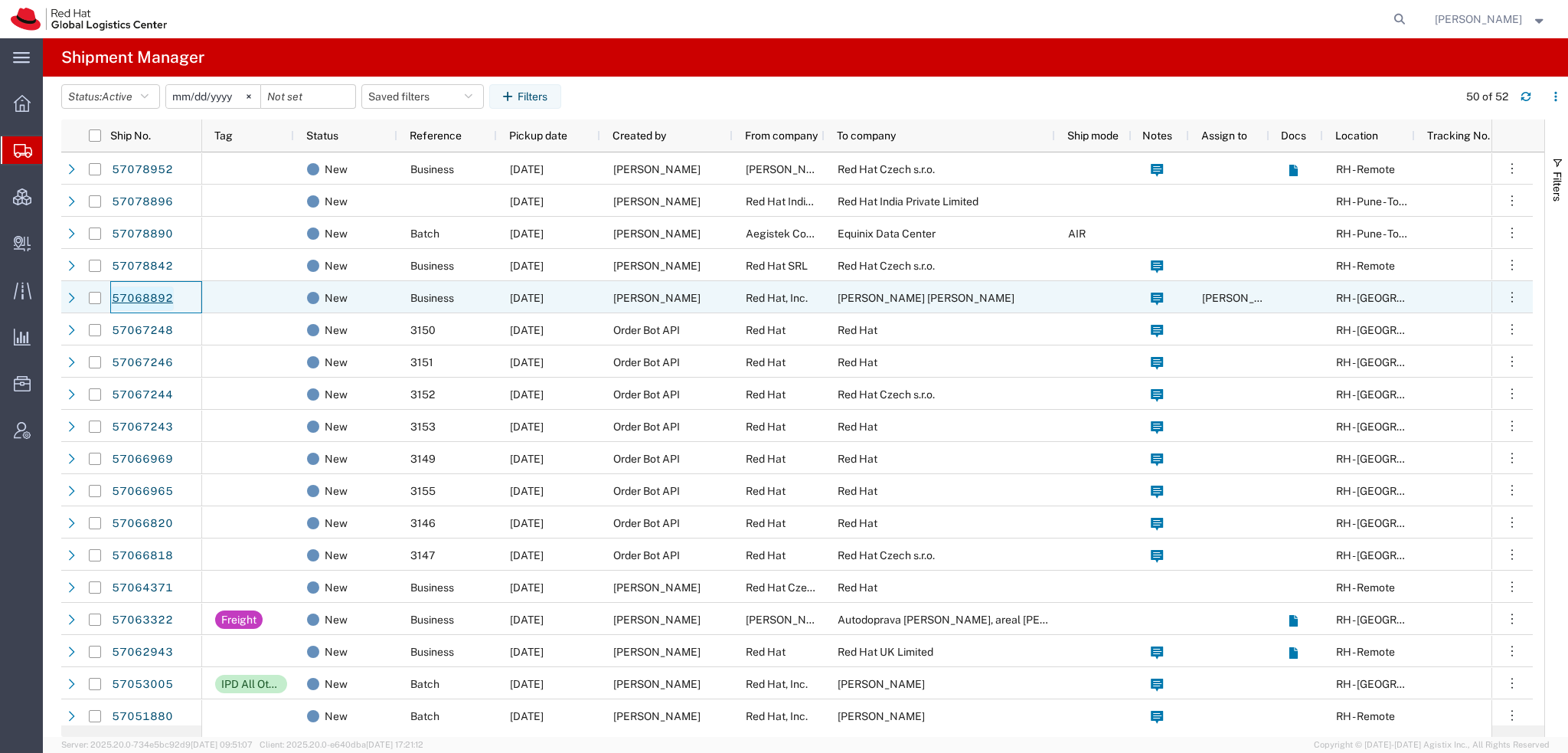
click at [147, 260] on link "57068892" at bounding box center [142, 299] width 63 height 25
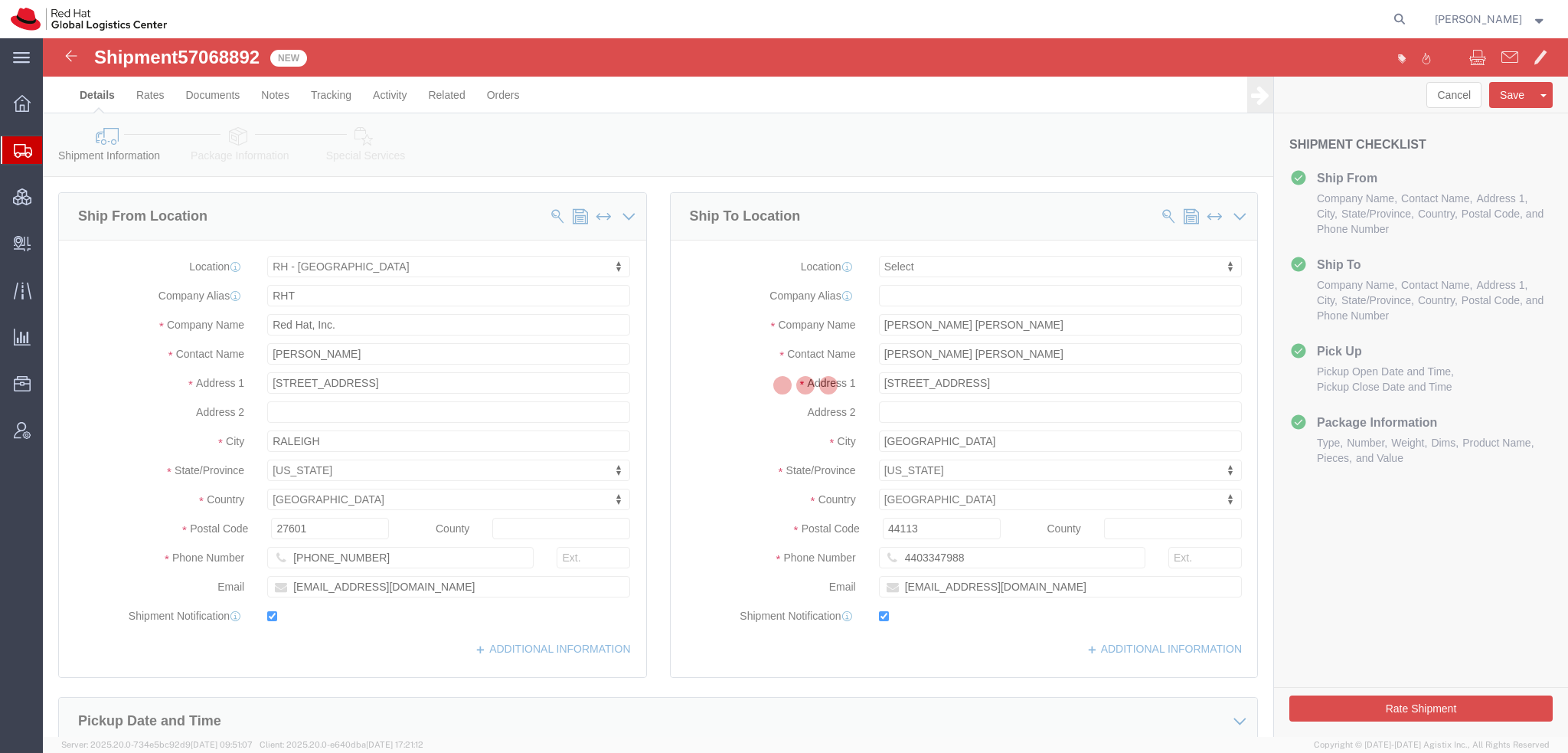
select select "38014"
select select
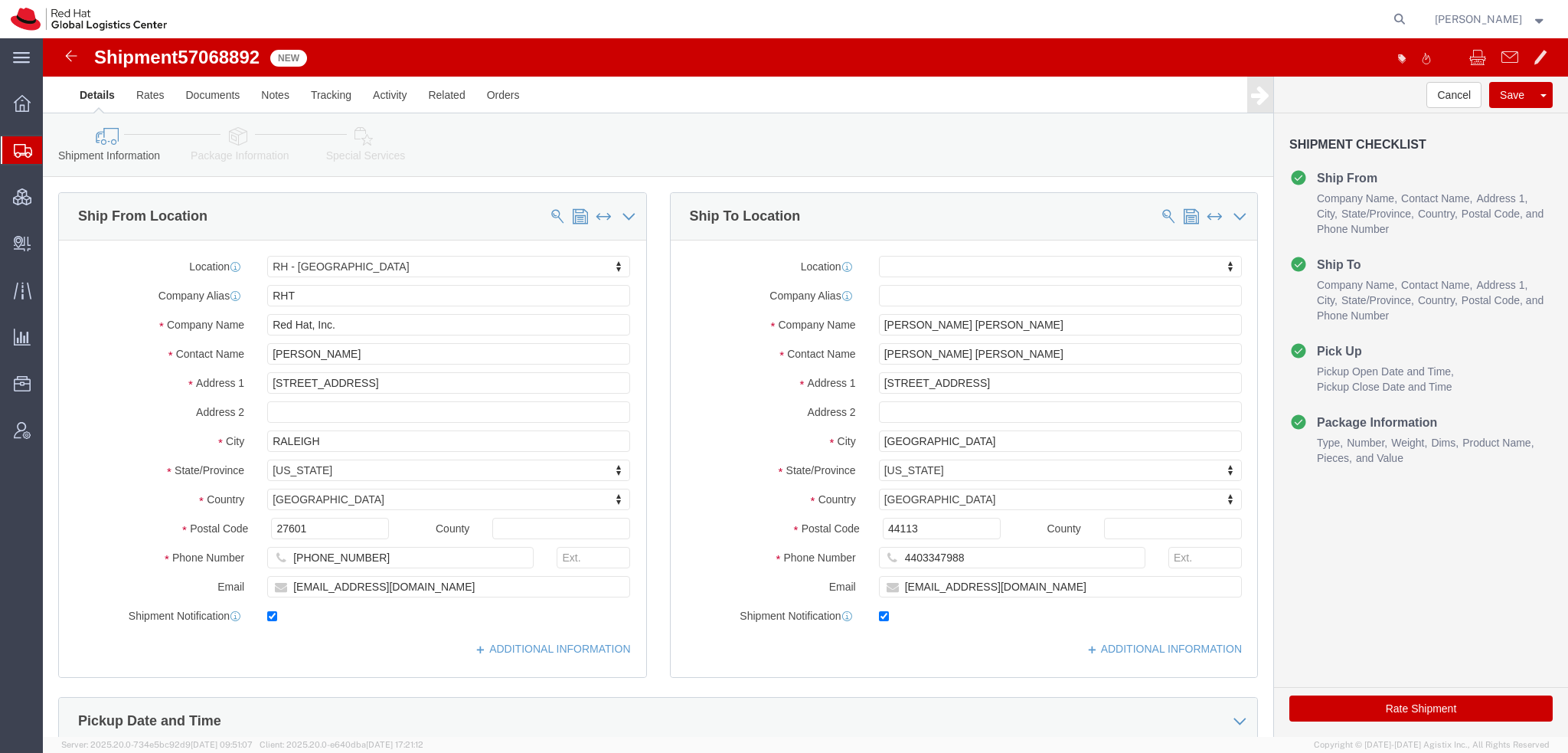
click icon
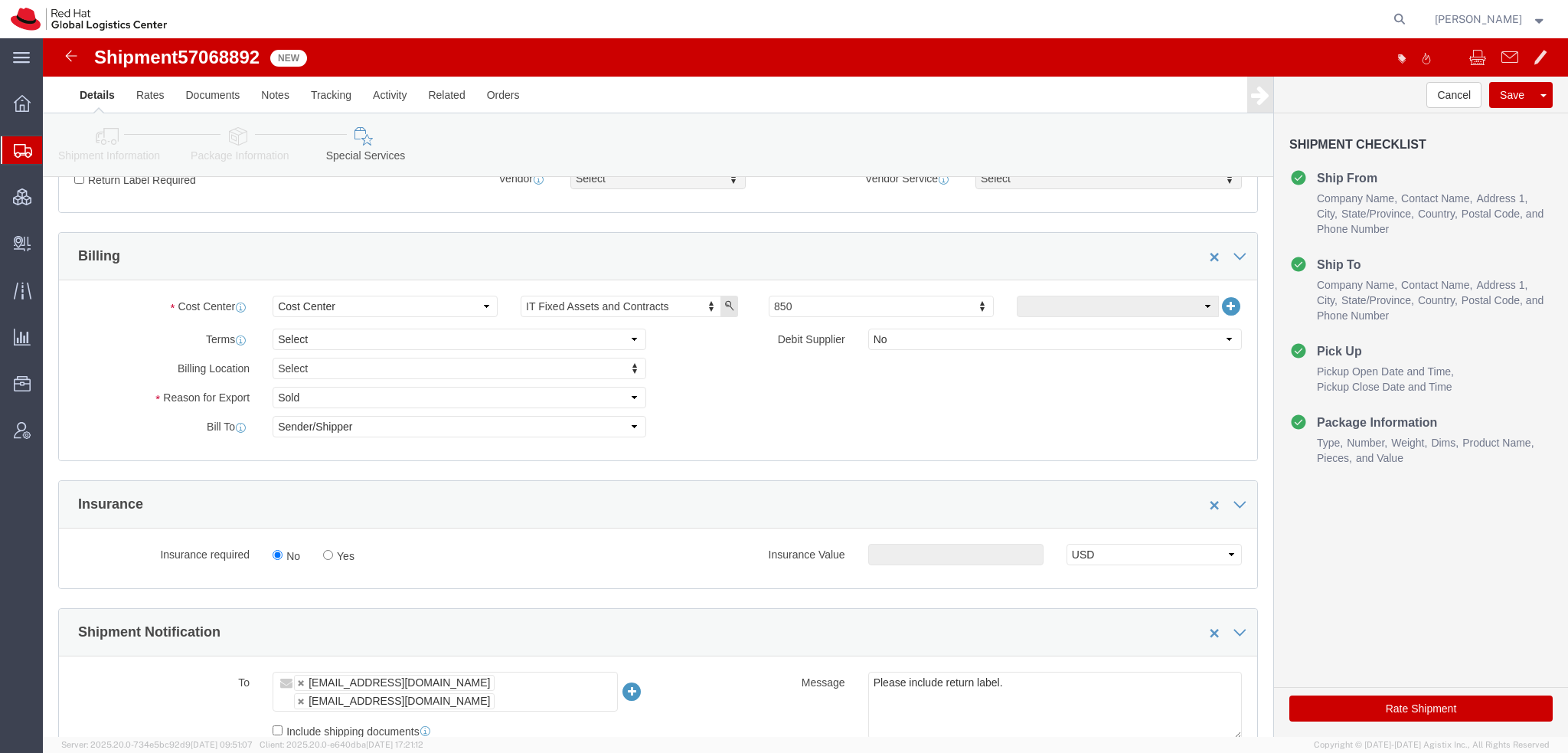
scroll to position [383, 0]
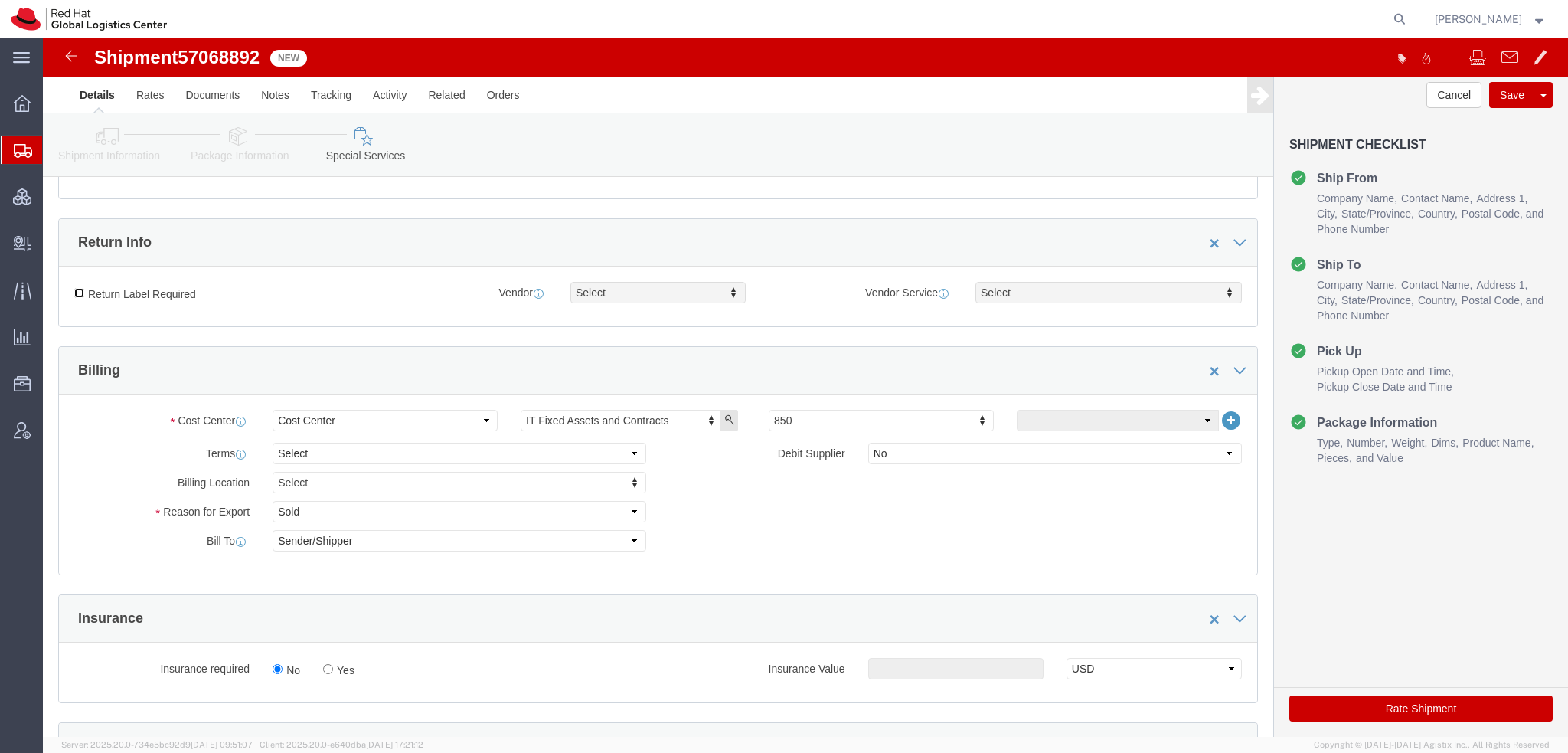
click input "Return Label Required"
checkbox input "true"
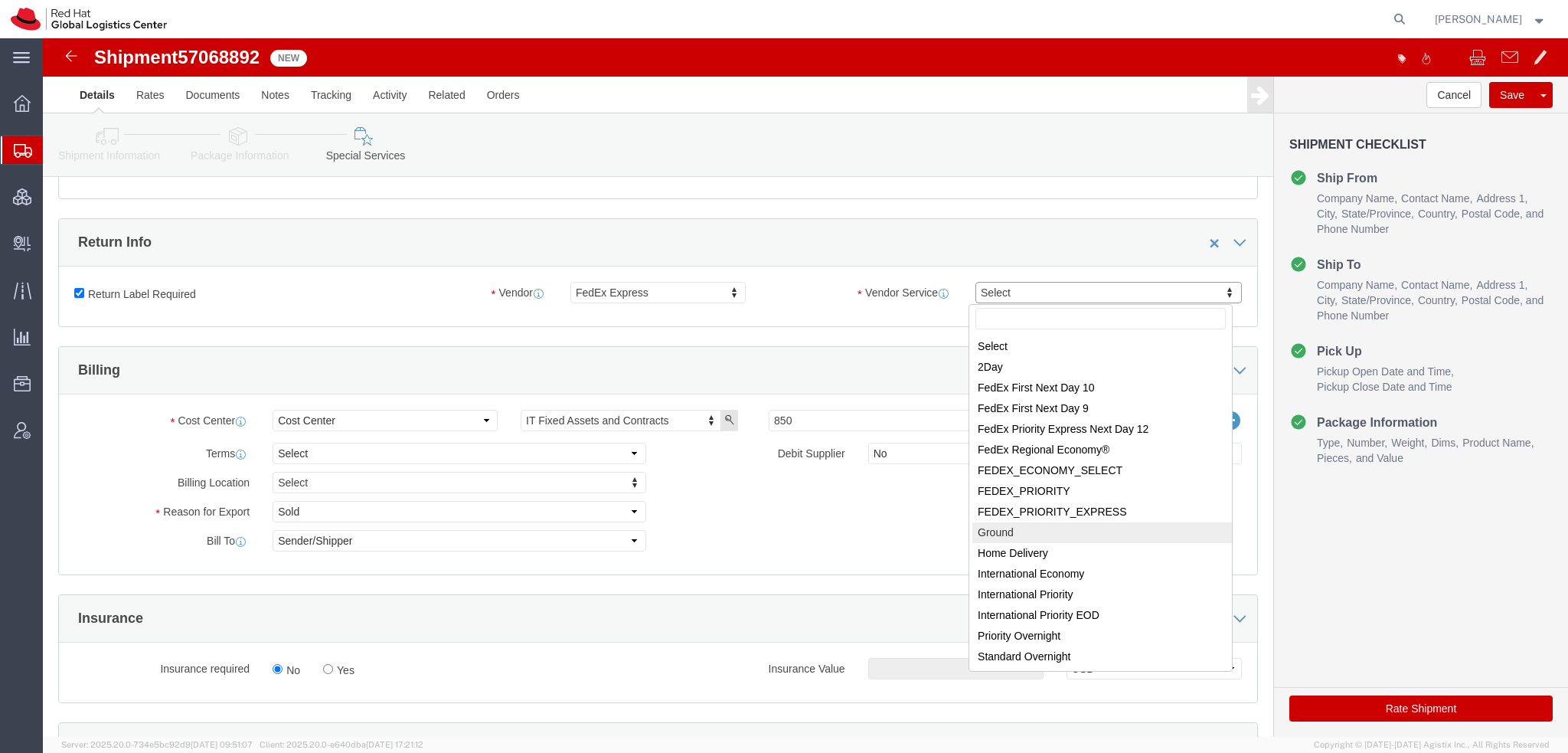
select select "12"
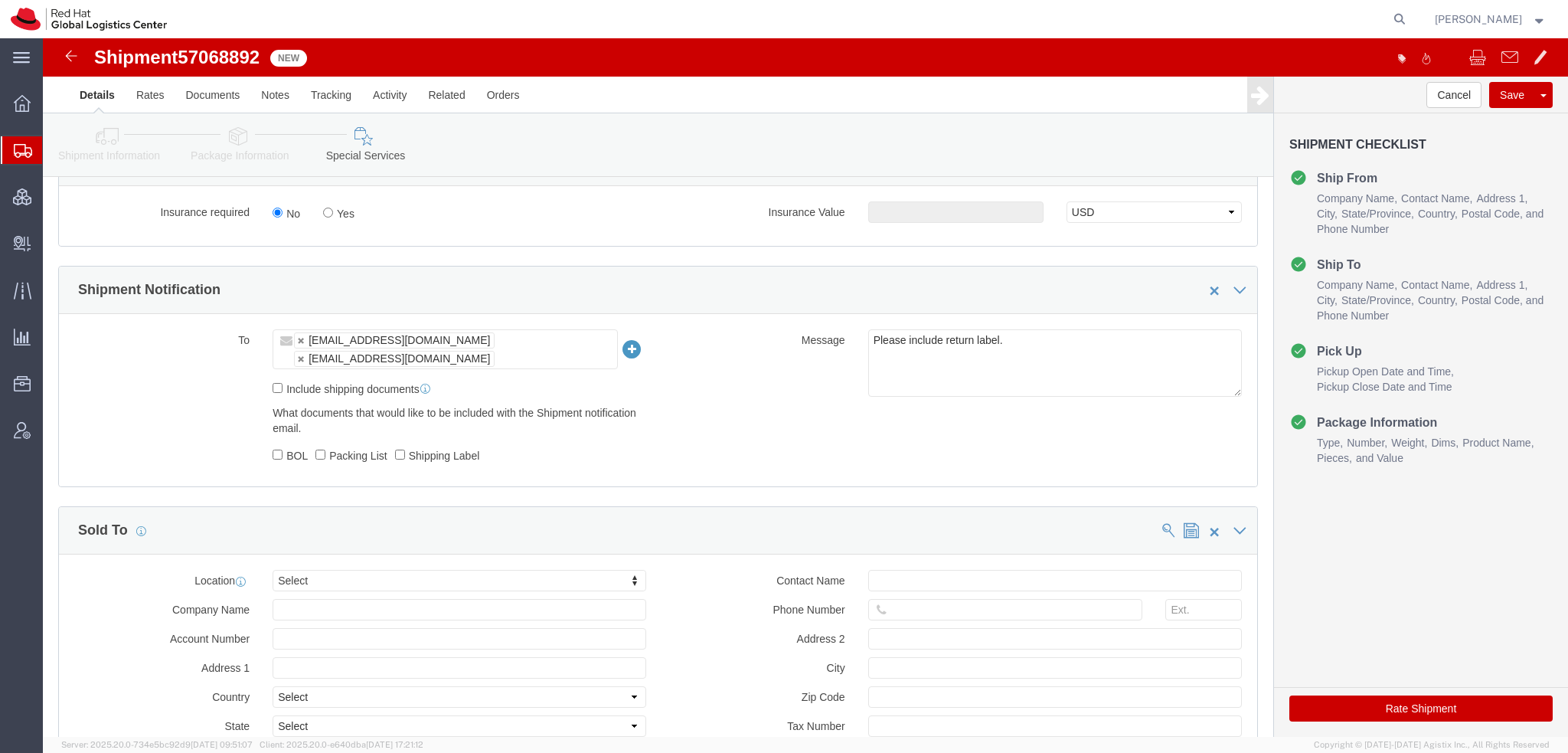
scroll to position [842, 0]
click input "Yes"
radio input "true"
click input "text"
type input "500.00"
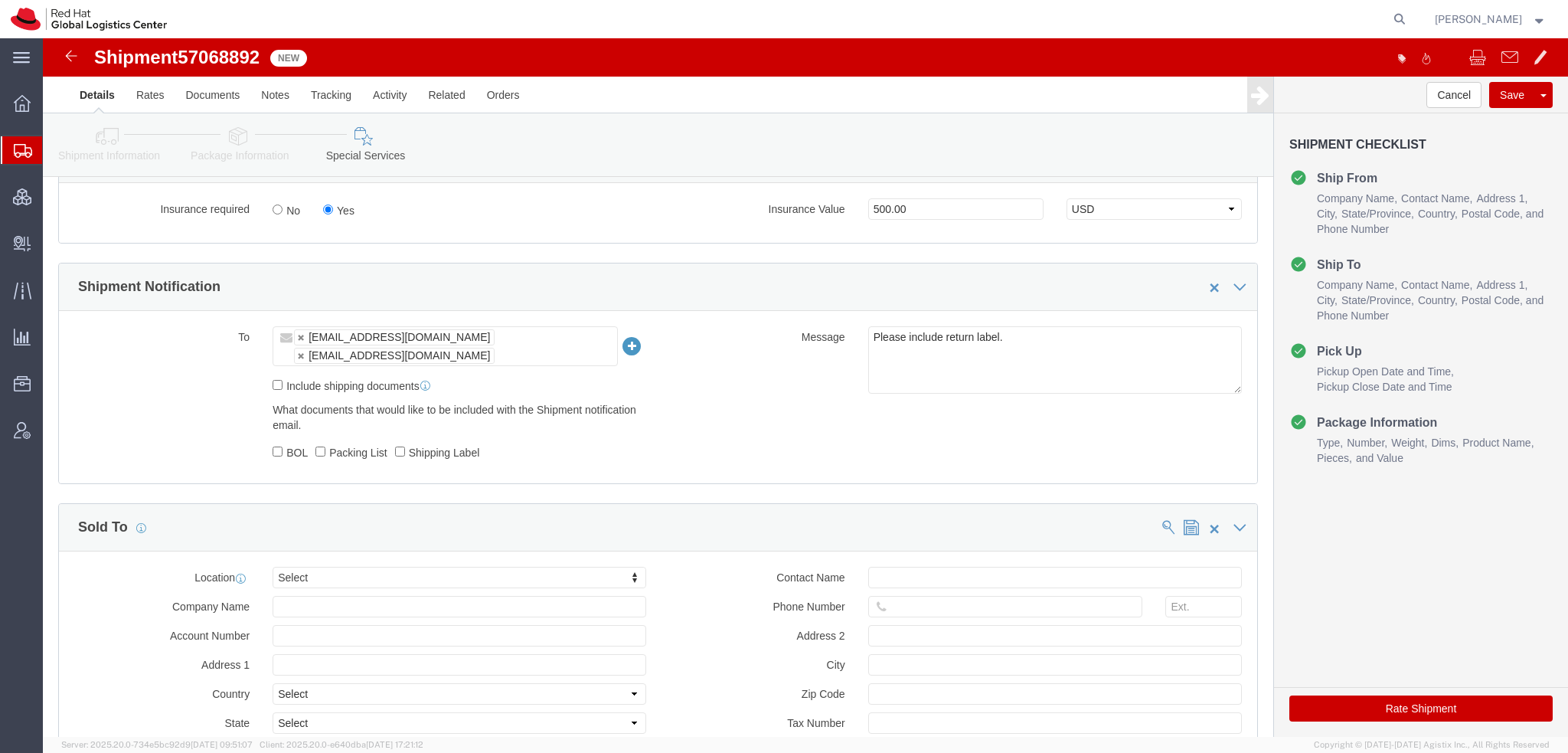
click button "Rate Shipment"
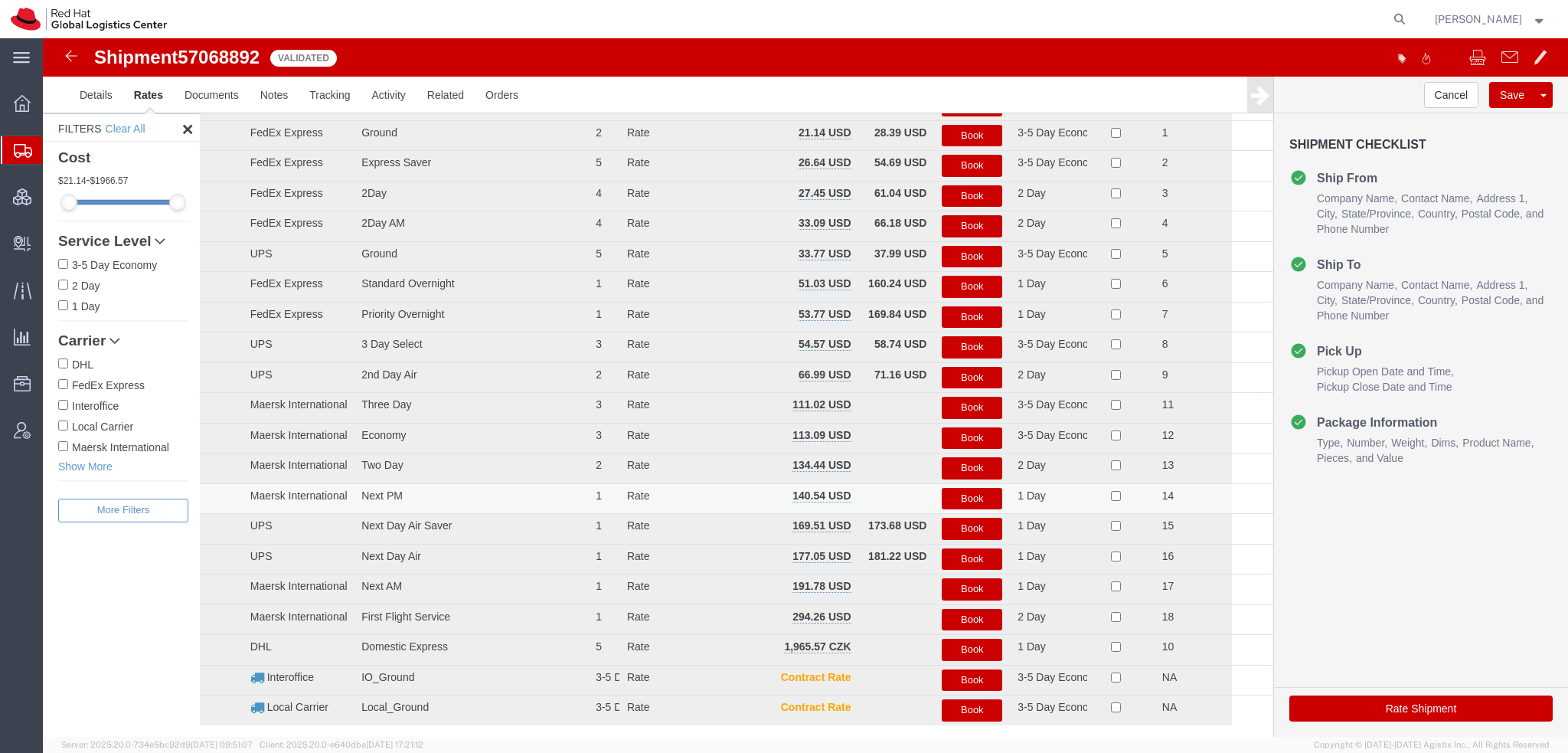
scroll to position [0, 0]
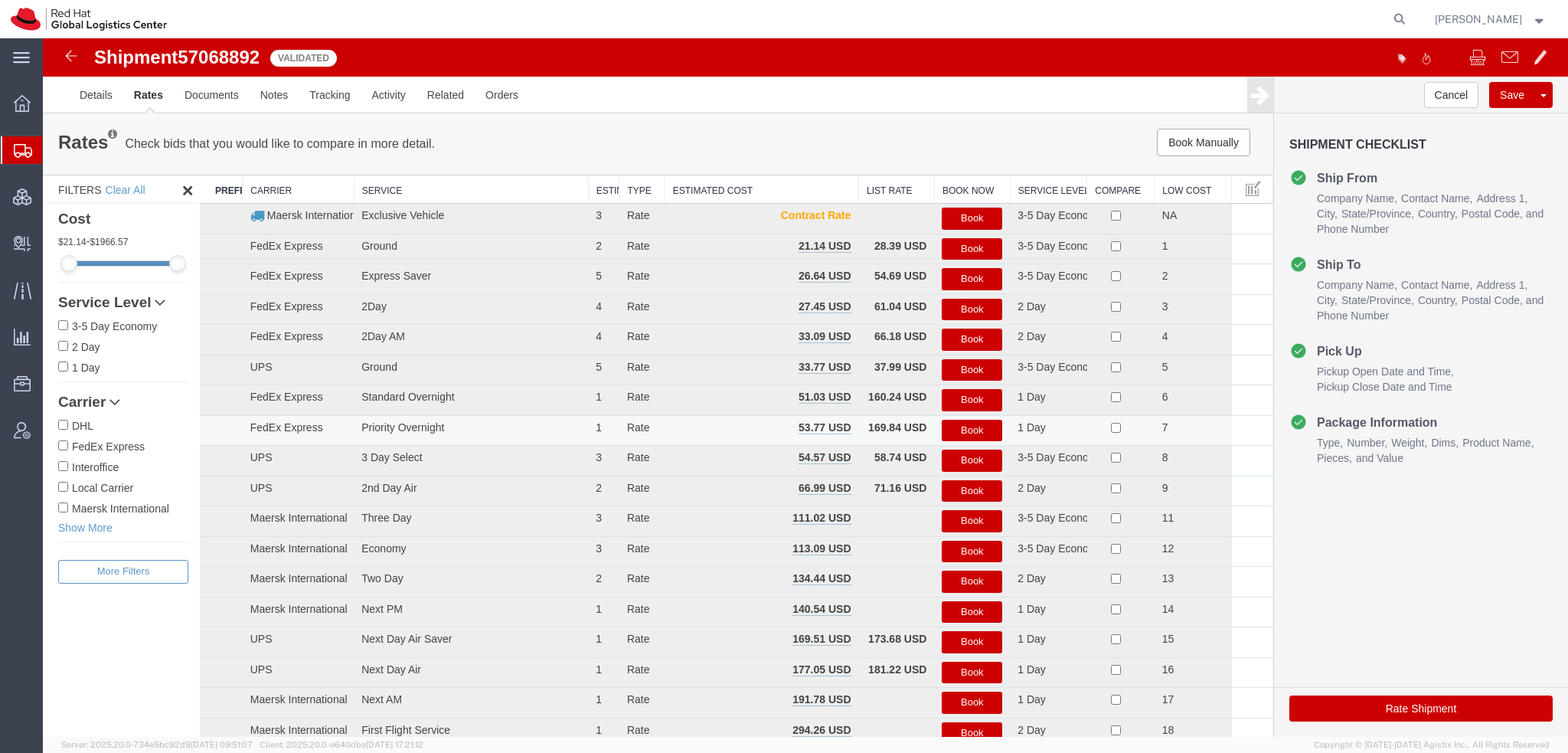
click at [650, 260] on button "Book" at bounding box center [972, 430] width 60 height 22
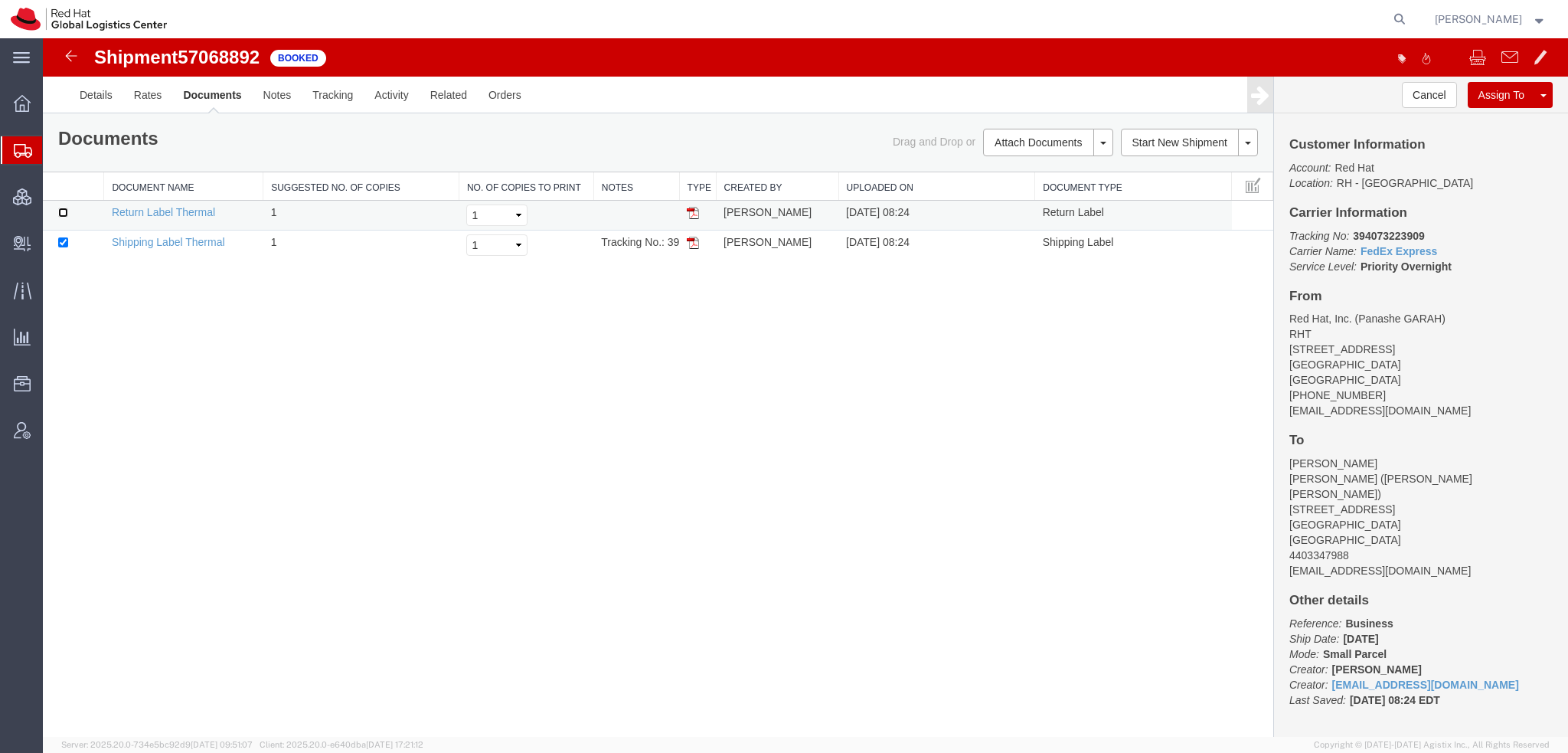
click at [64, 208] on input "checkbox" at bounding box center [63, 212] width 10 height 10
checkbox input "true"
click at [650, 167] on link "Print Documents" at bounding box center [1046, 169] width 133 height 23
drag, startPoint x: 73, startPoint y: 173, endPoint x: 269, endPoint y: 3, distance: 259.5
click at [0, 0] on span "Shipment Manager" at bounding box center [0, 0] width 0 height 0
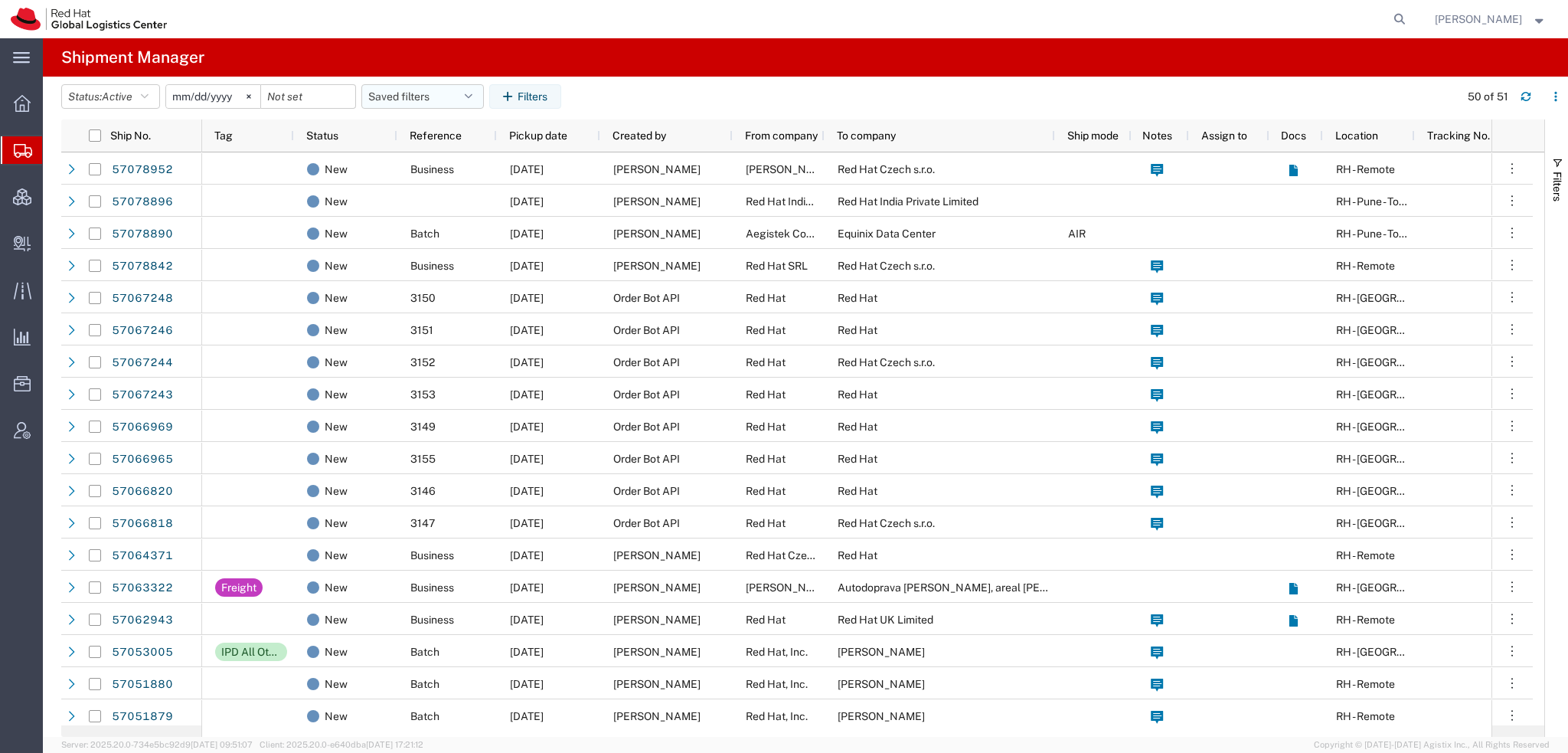
click at [470, 95] on button "Saved filters" at bounding box center [422, 96] width 123 height 25
click at [426, 160] on span "Americas" at bounding box center [464, 164] width 201 height 28
type input "[DATE]"
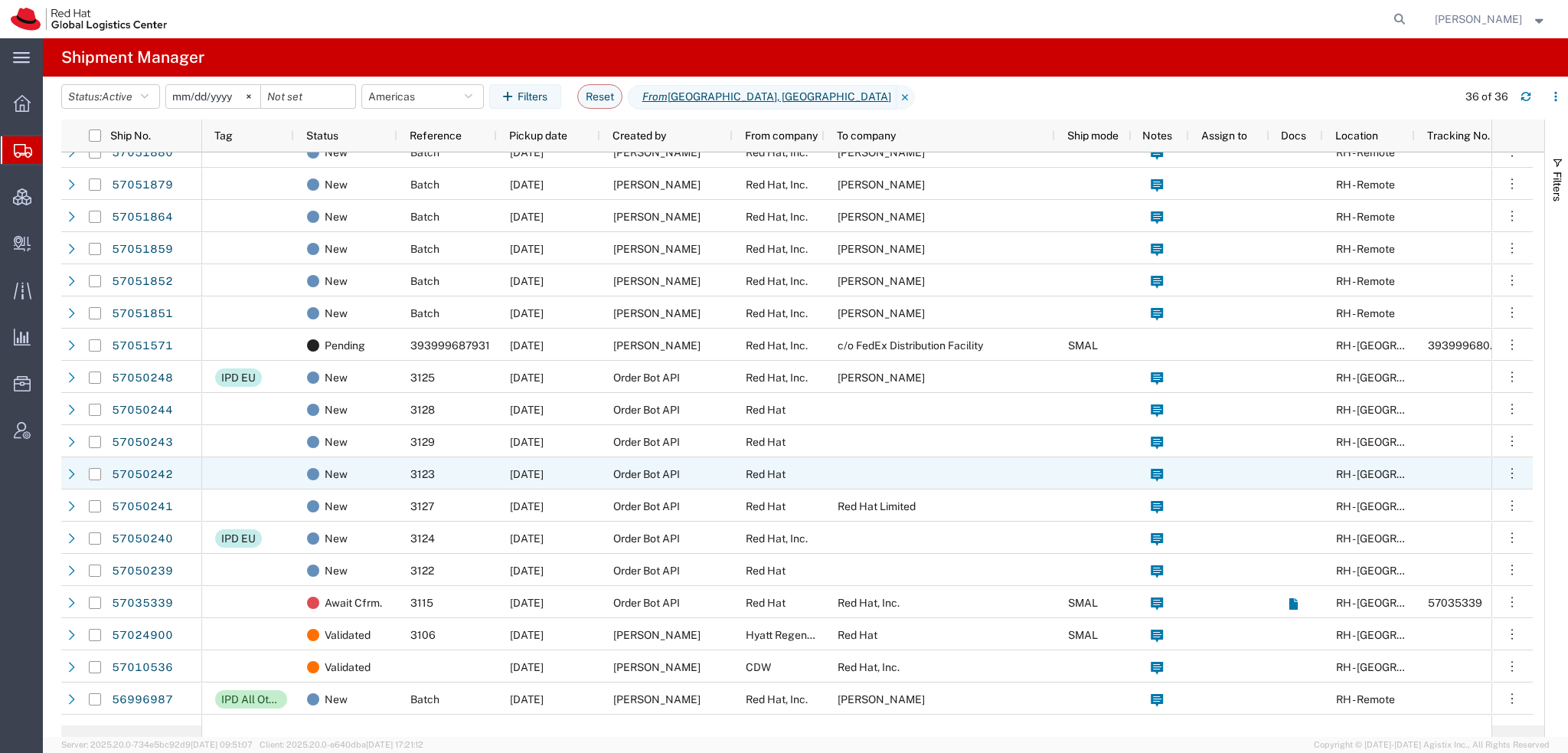
scroll to position [307, 0]
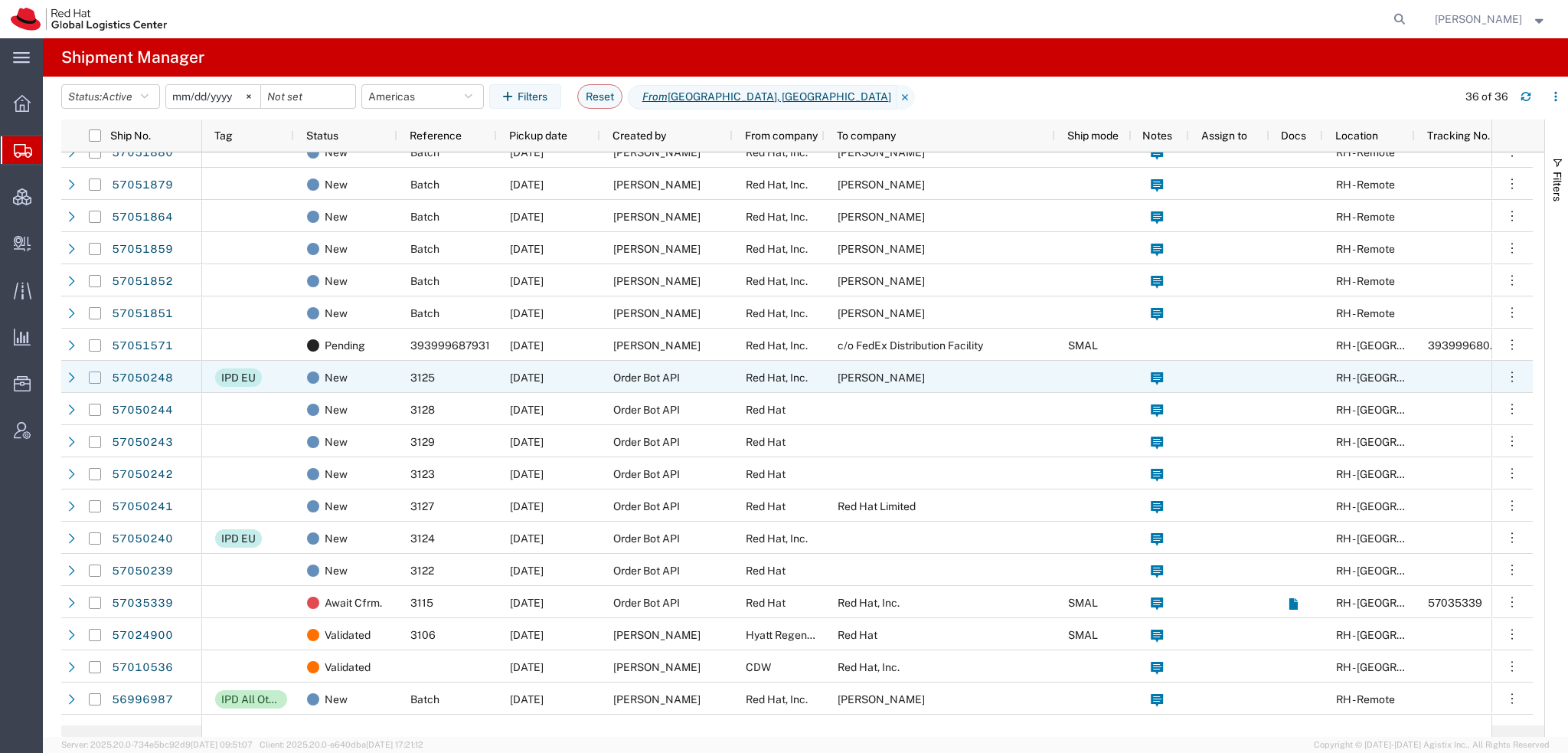
click at [92, 260] on input "Press Space to toggle row selection (unchecked)" at bounding box center [95, 377] width 12 height 12
checkbox input "true"
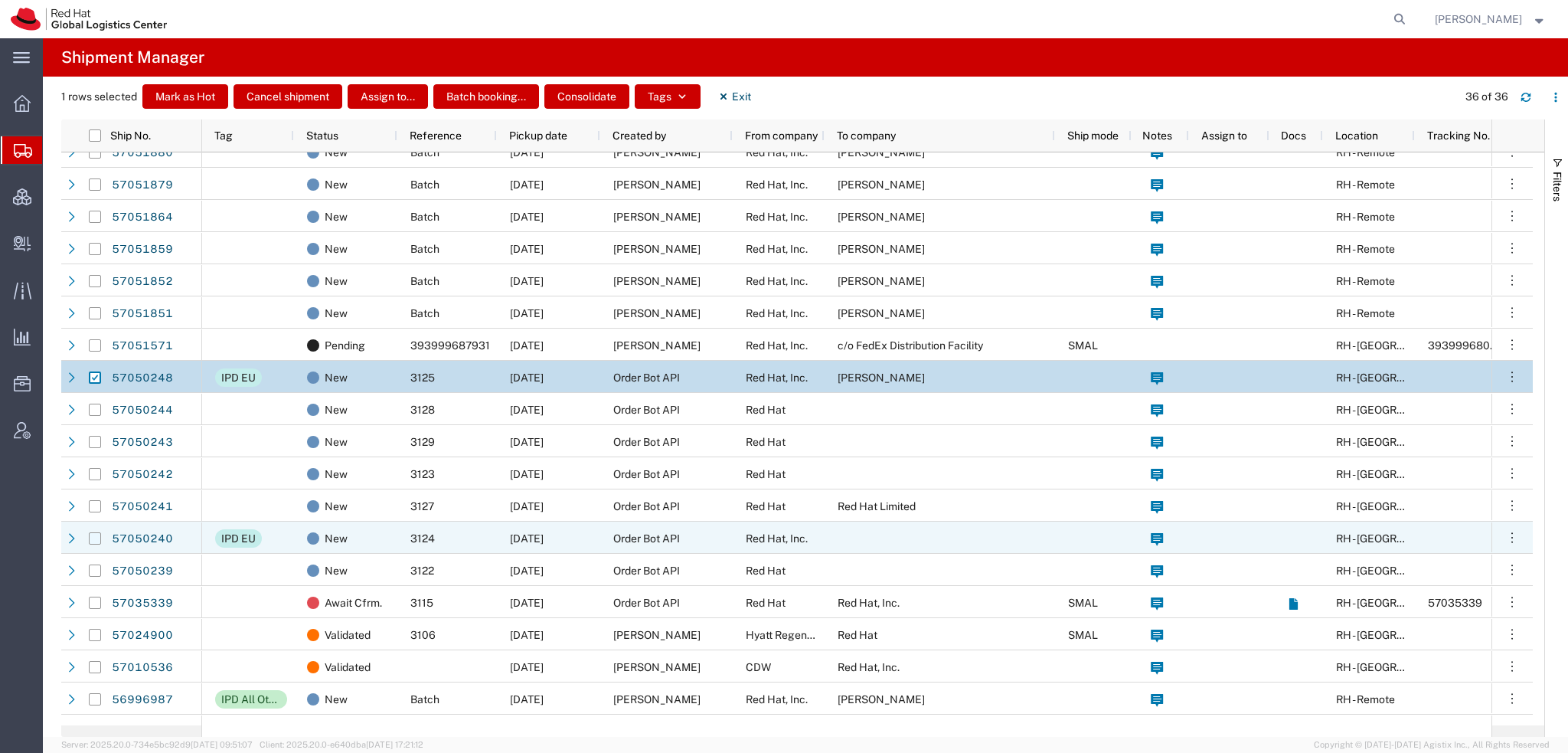
click at [100, 260] on input "Press Space to toggle row selection (unchecked)" at bounding box center [95, 538] width 12 height 12
checkbox input "true"
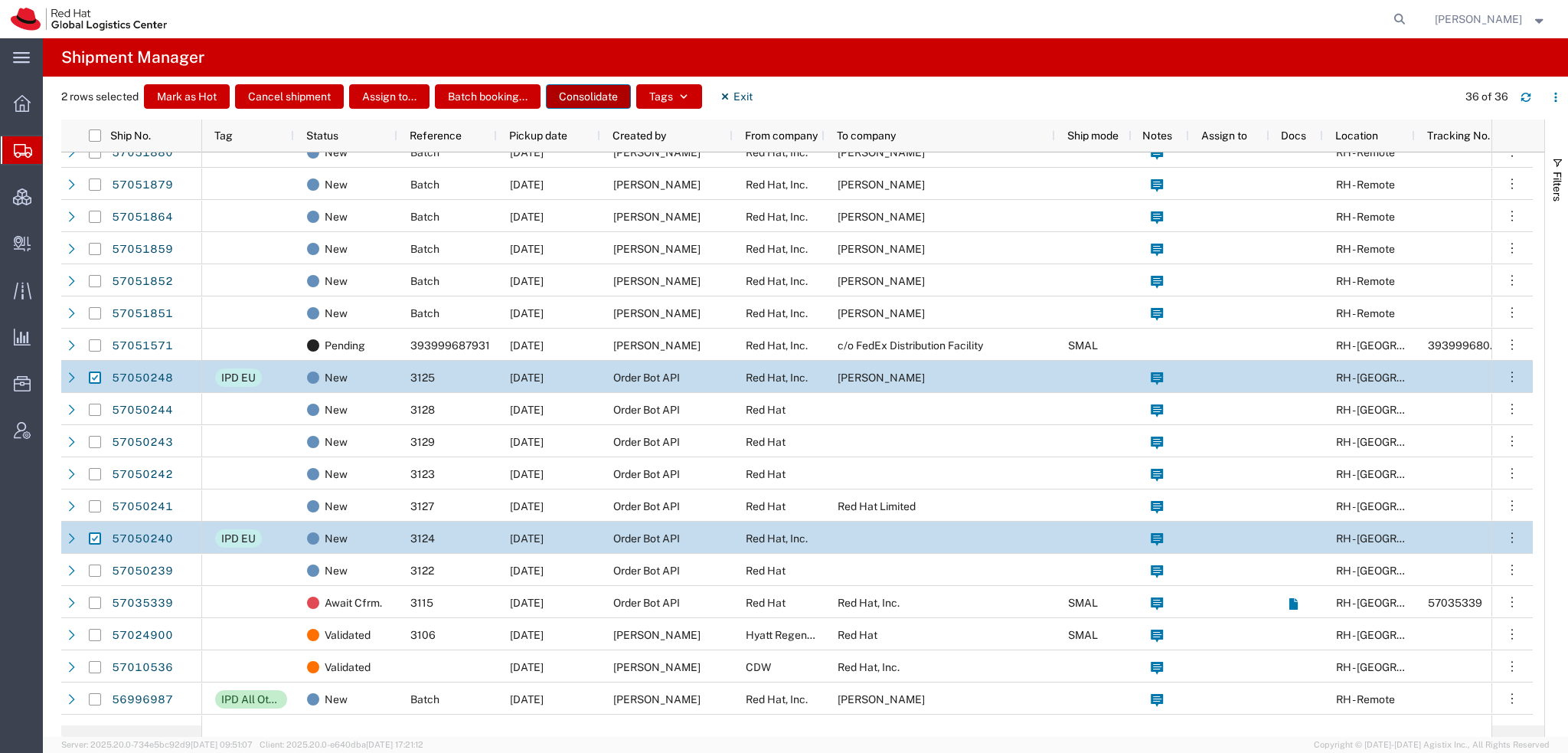
click at [595, 95] on button "Consolidate" at bounding box center [588, 96] width 85 height 25
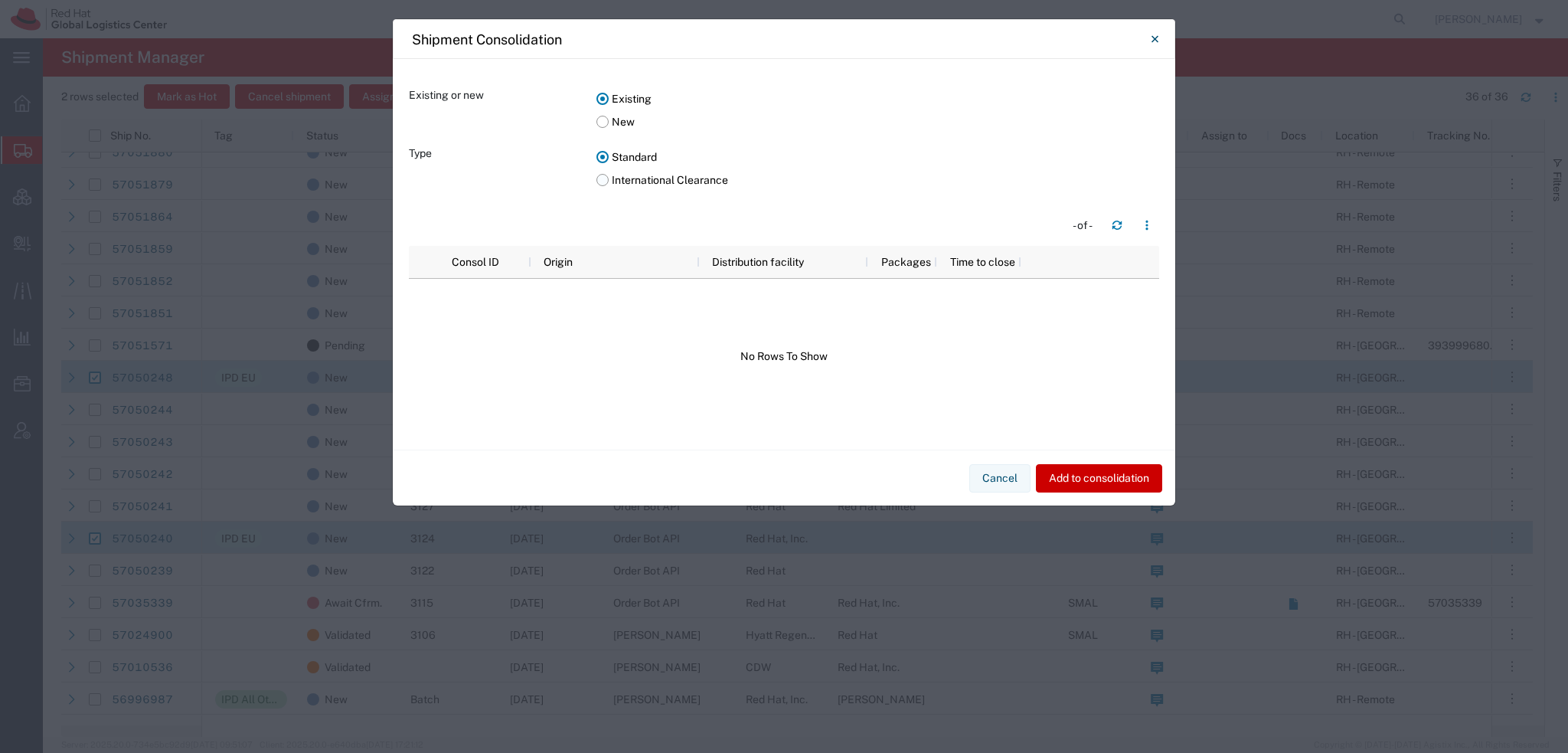
click at [603, 178] on label "International Clearance" at bounding box center [877, 180] width 563 height 23
click at [0, 0] on input "International Clearance" at bounding box center [0, 0] width 0 height 0
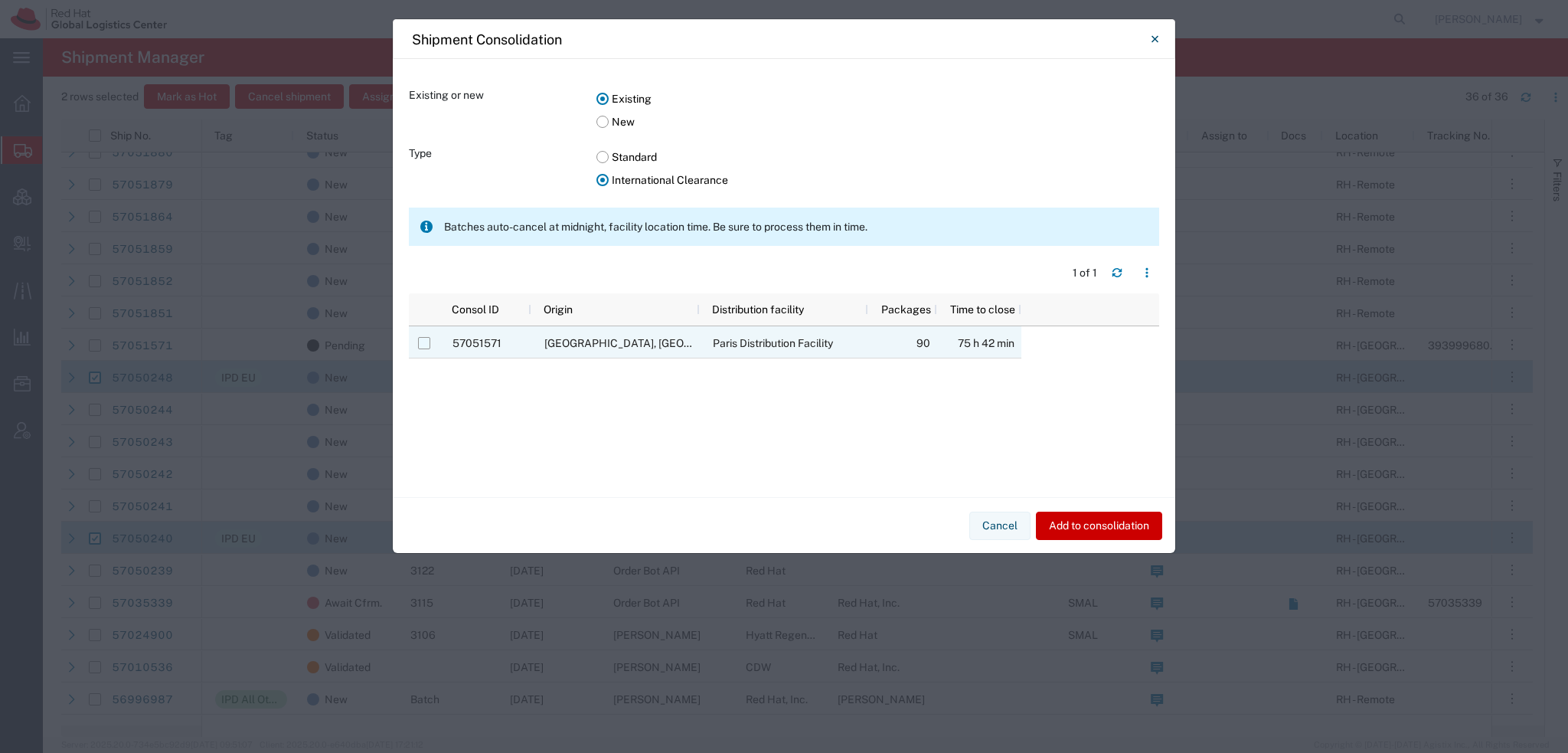
click at [422, 260] on input "Press Space to toggle row selection (unchecked)" at bounding box center [424, 343] width 12 height 12
checkbox input "true"
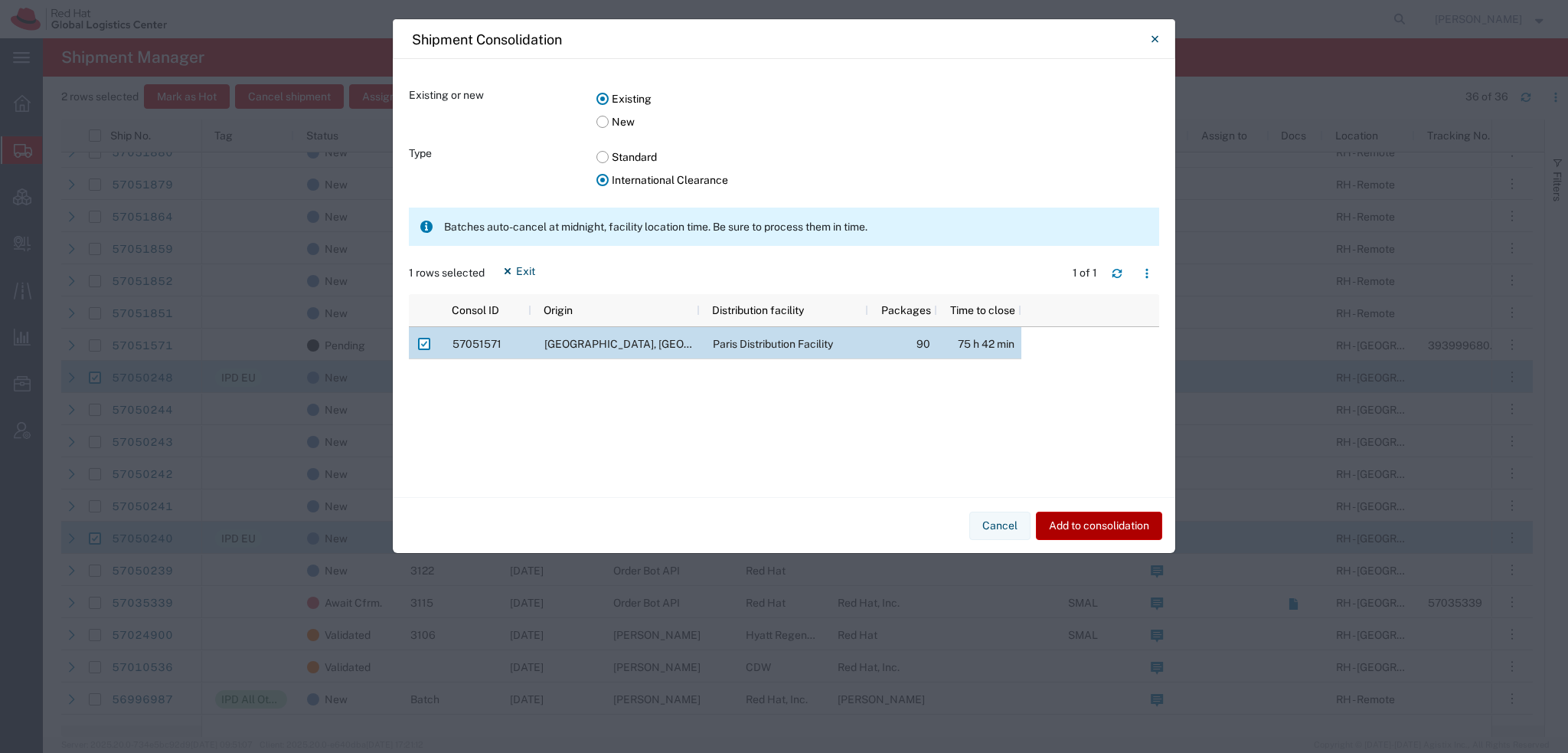
click at [650, 260] on button "Add to consolidation" at bounding box center [1099, 526] width 126 height 28
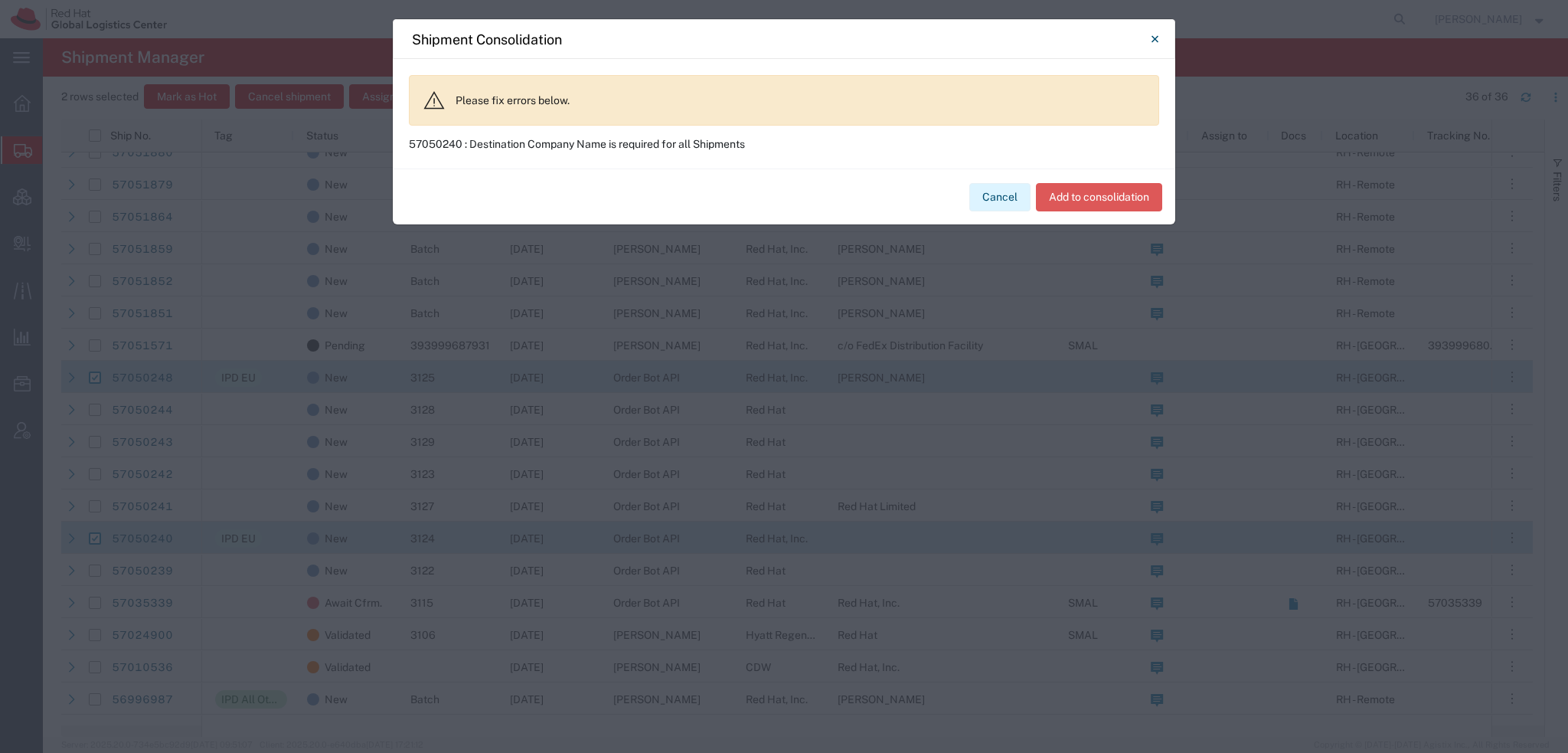
click at [650, 200] on button "Cancel" at bounding box center [999, 197] width 61 height 28
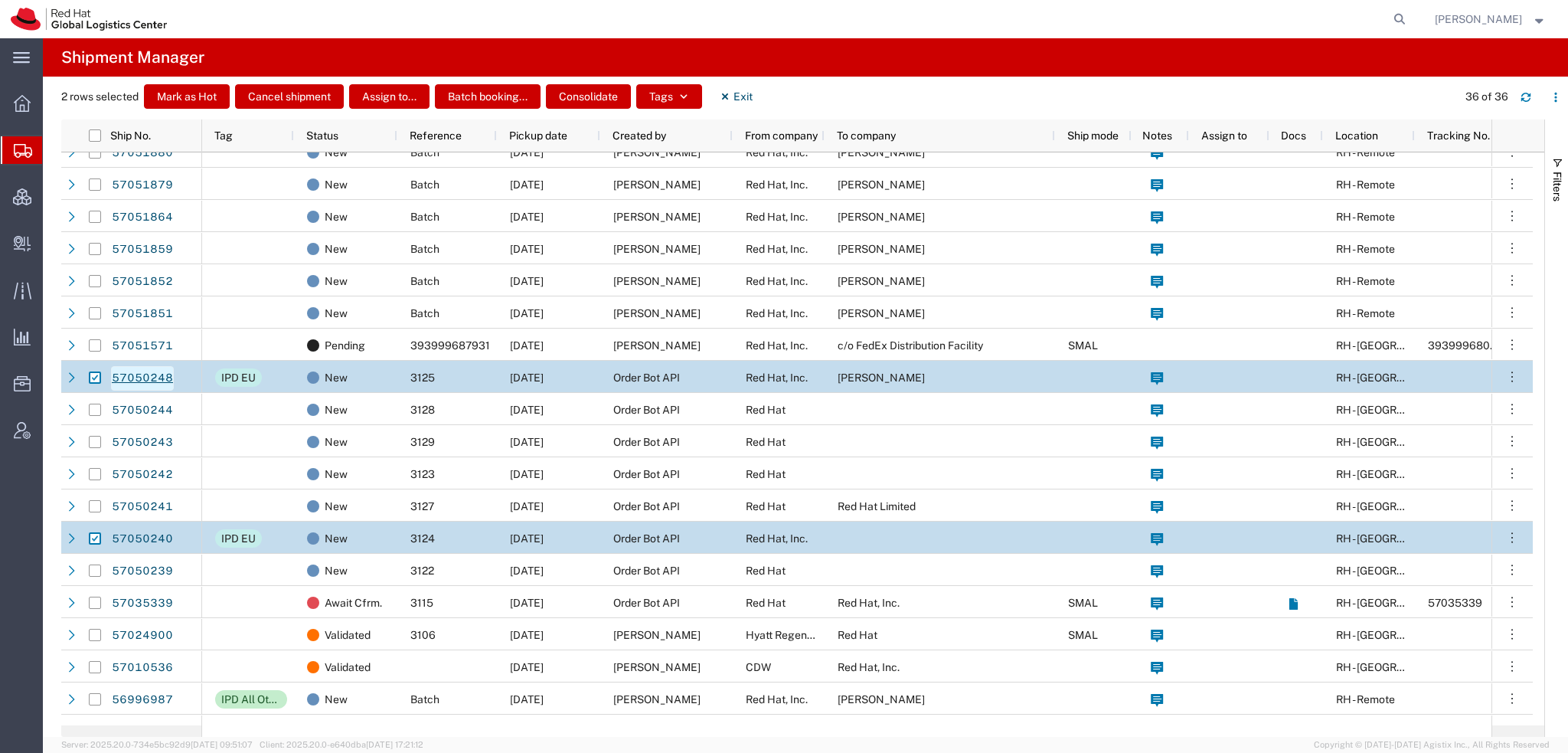
click at [127, 260] on link "57050248" at bounding box center [142, 378] width 63 height 25
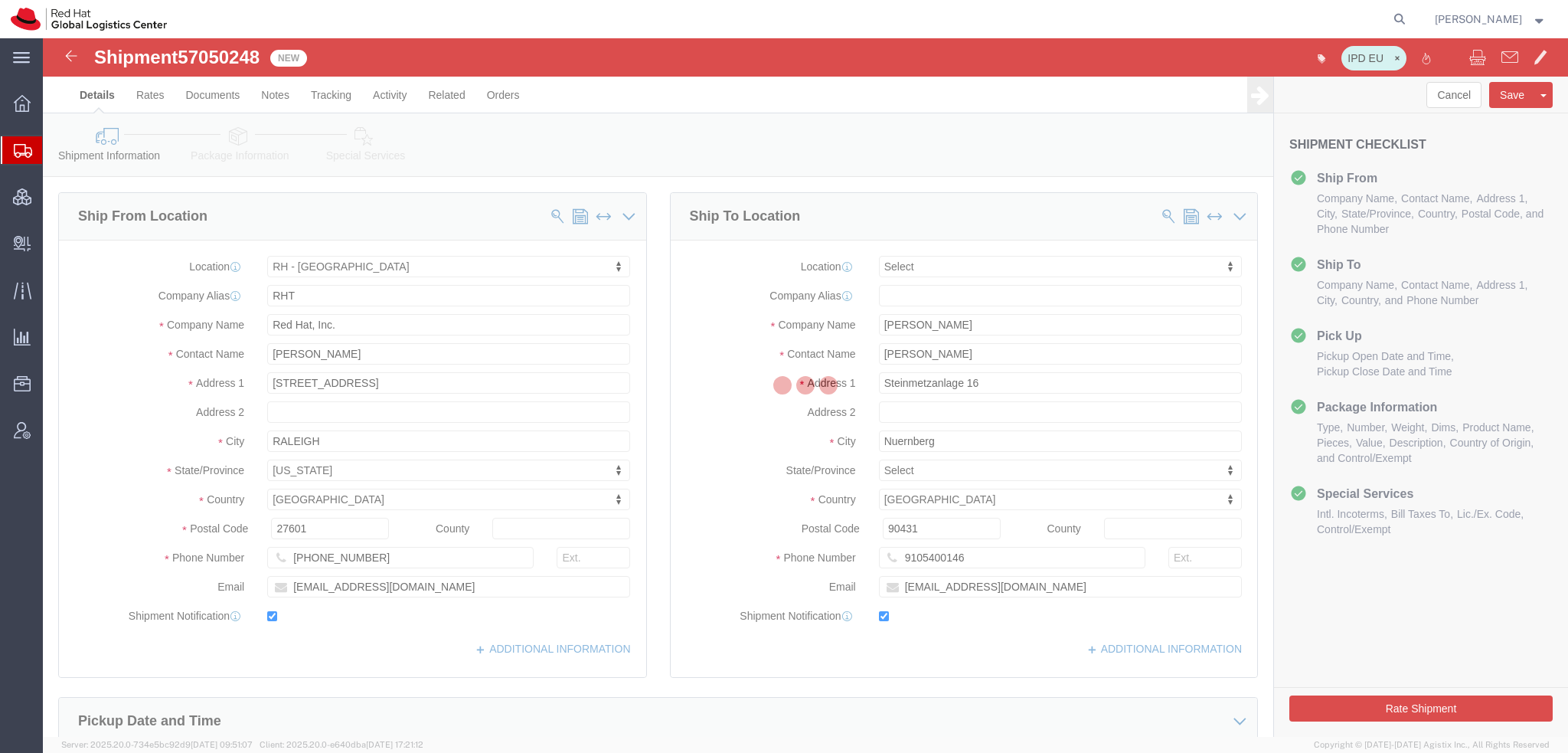
select select "38014"
select select
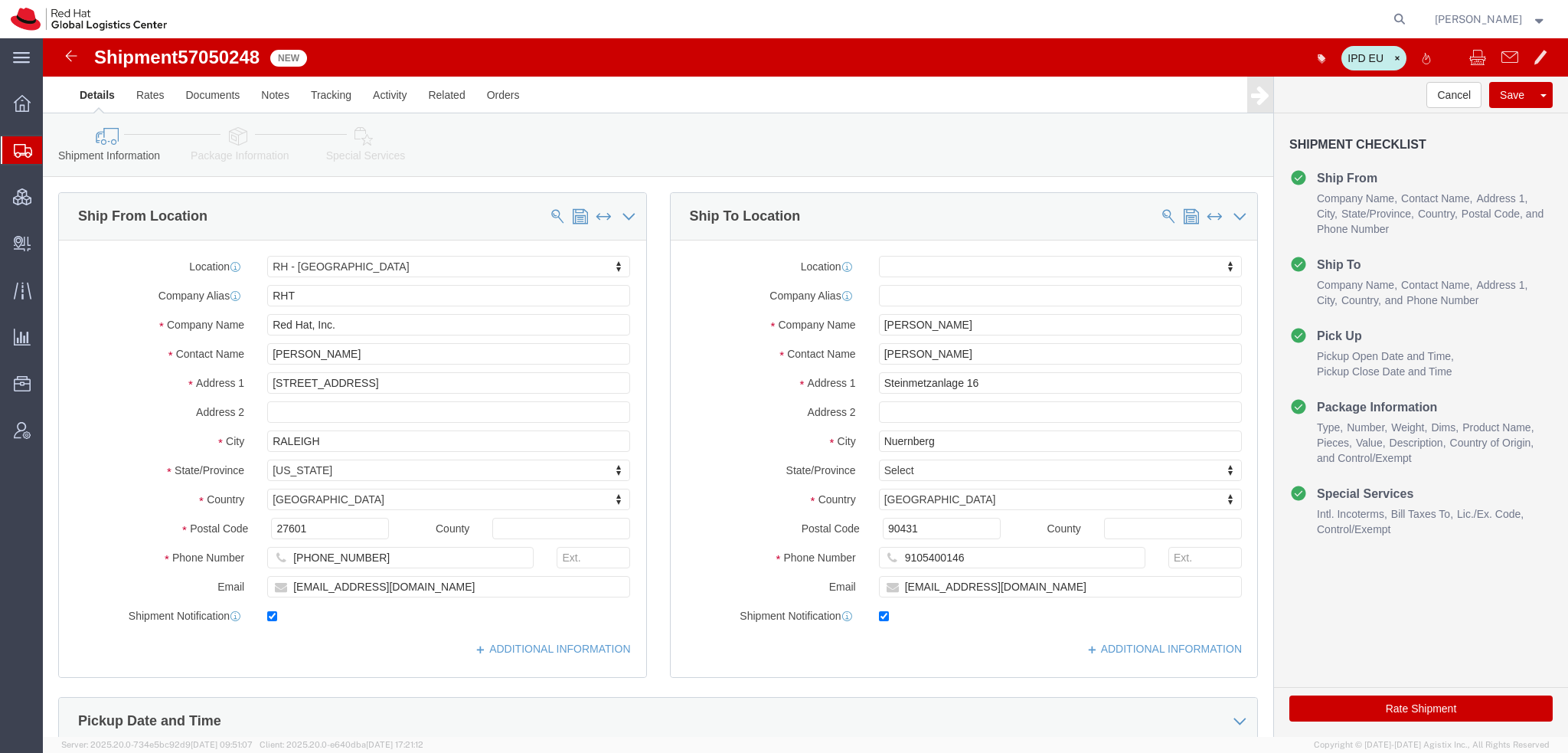
click at [0, 0] on span "Shipment Manager" at bounding box center [0, 0] width 0 height 0
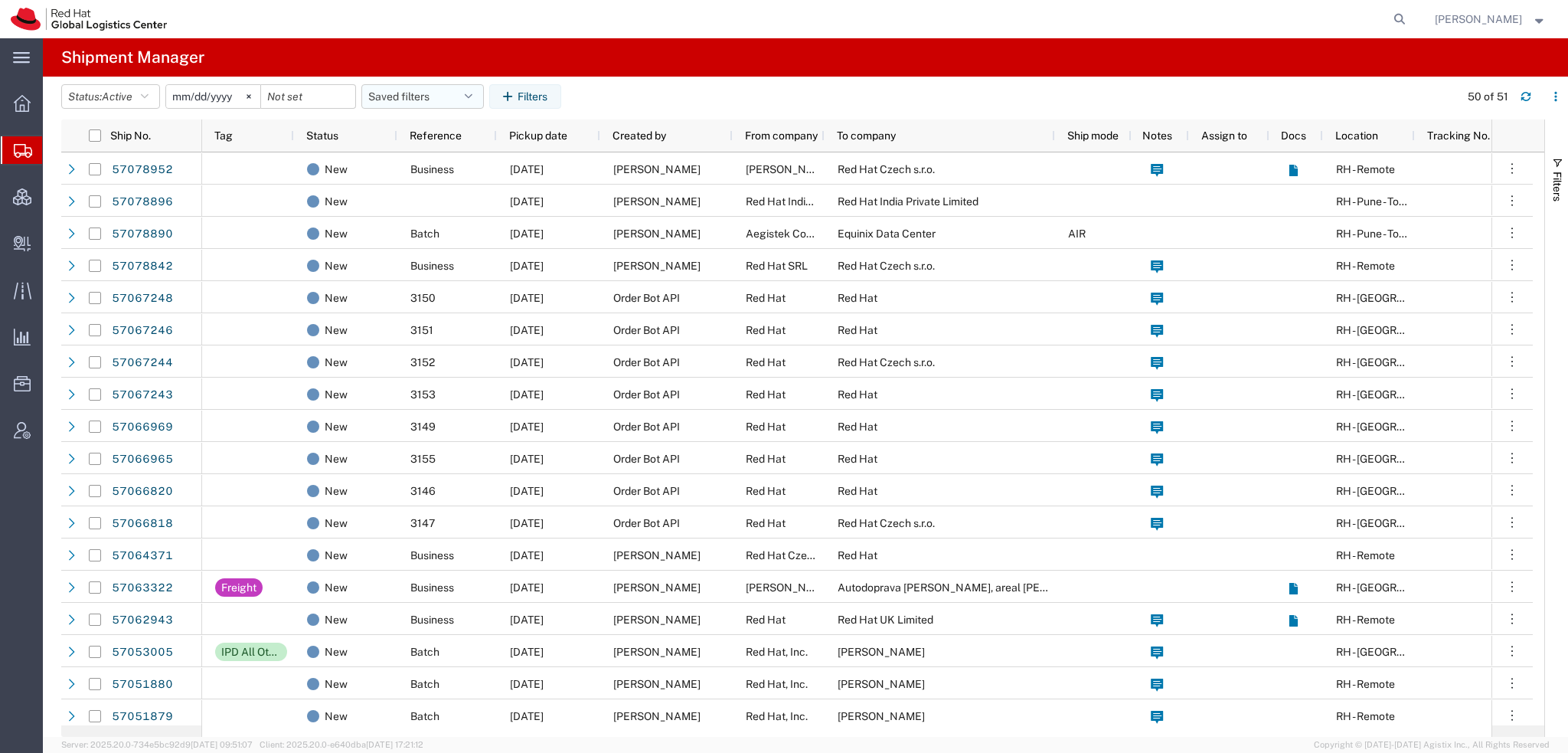
click at [444, 101] on button "Saved filters" at bounding box center [422, 96] width 123 height 25
click at [440, 168] on span "Americas" at bounding box center [464, 164] width 201 height 28
type input "[DATE]"
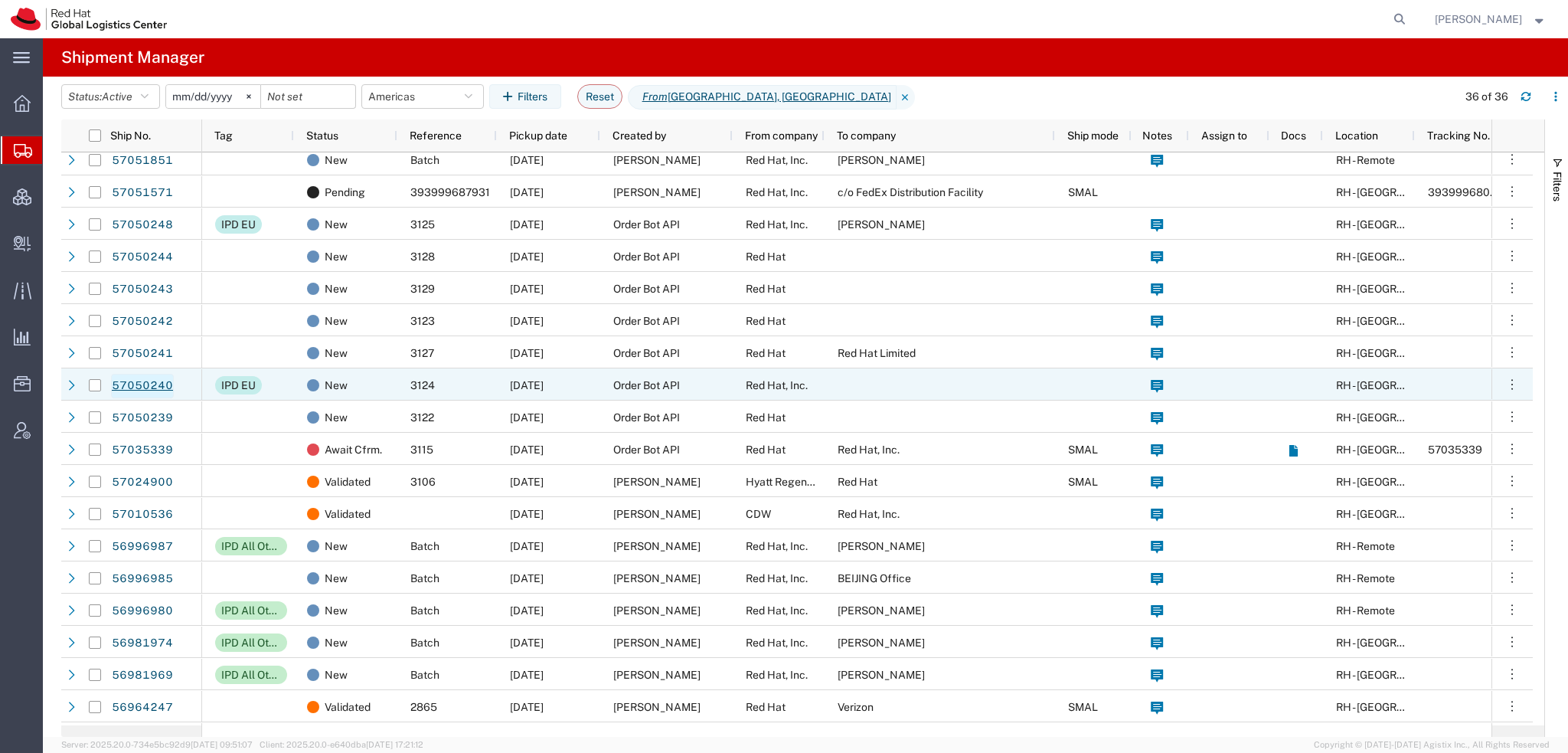
click at [159, 260] on link "57050240" at bounding box center [142, 386] width 63 height 25
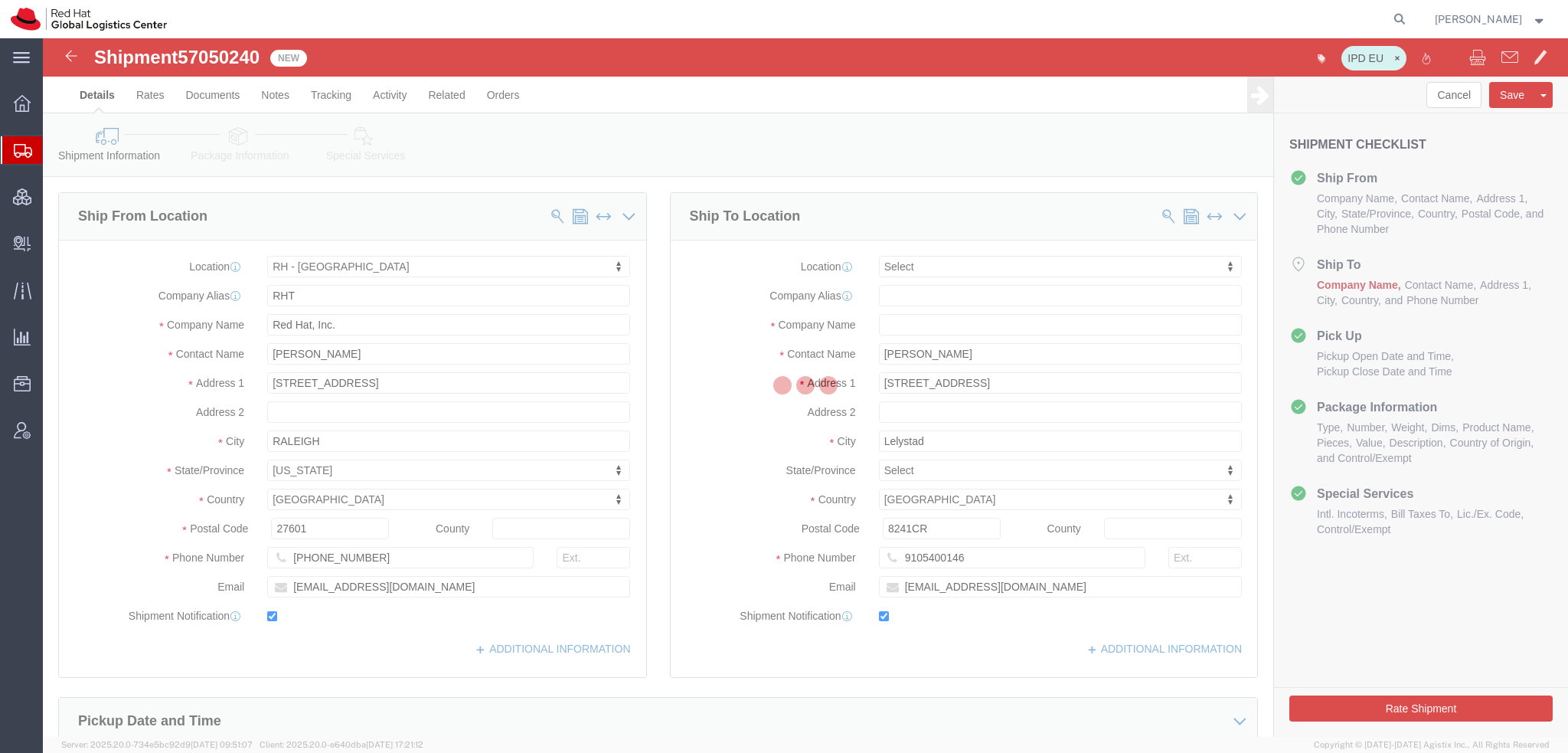
select select "38014"
select select
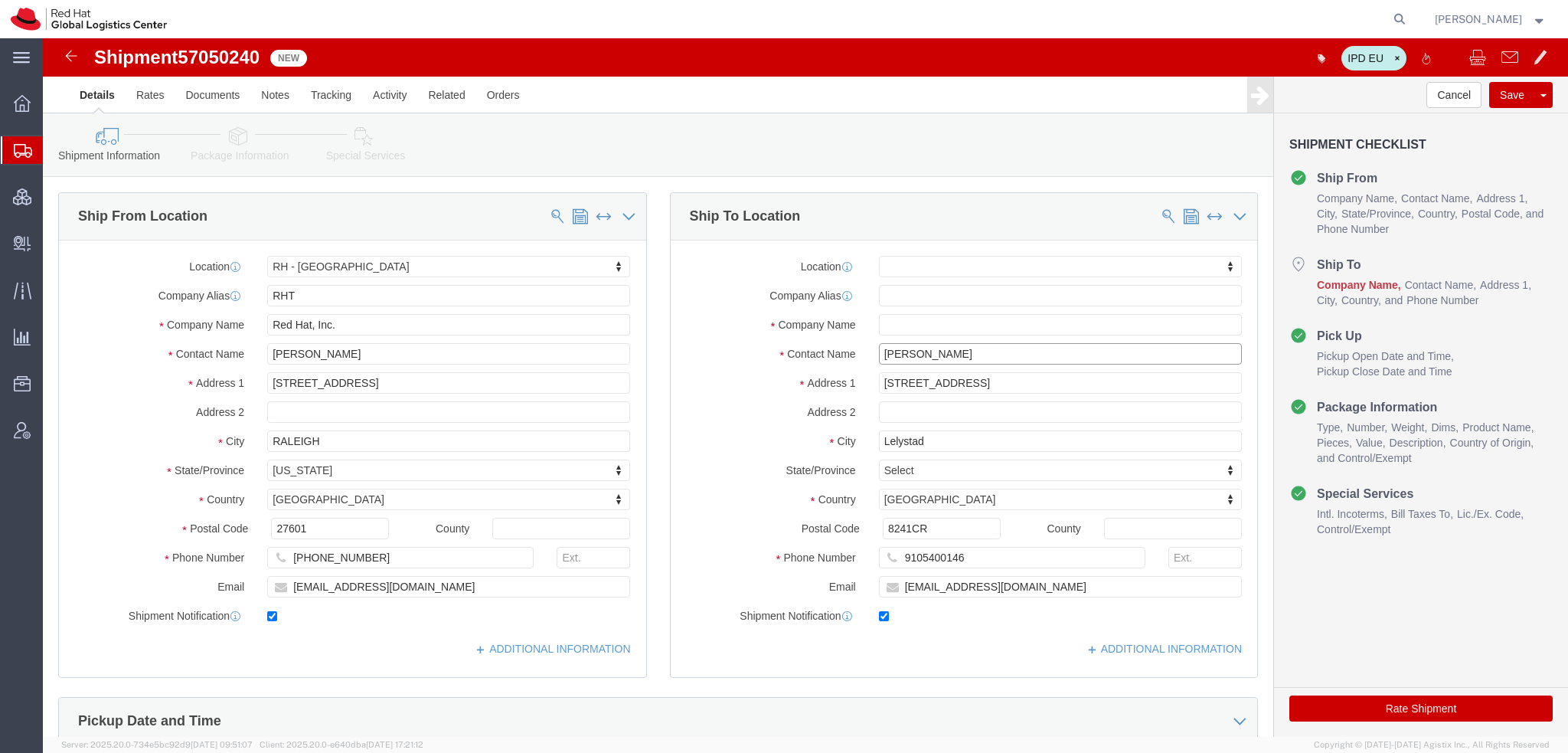
drag, startPoint x: 928, startPoint y: 314, endPoint x: 659, endPoint y: 289, distance: 270.2
click div "Location My Profile Location RH - Amsterdam - MSO RH - Amsterdam Data Center RH…"
paste input "Kasra Amirsarvari"
type input "Kasra Amirsarvari"
click button "Save"
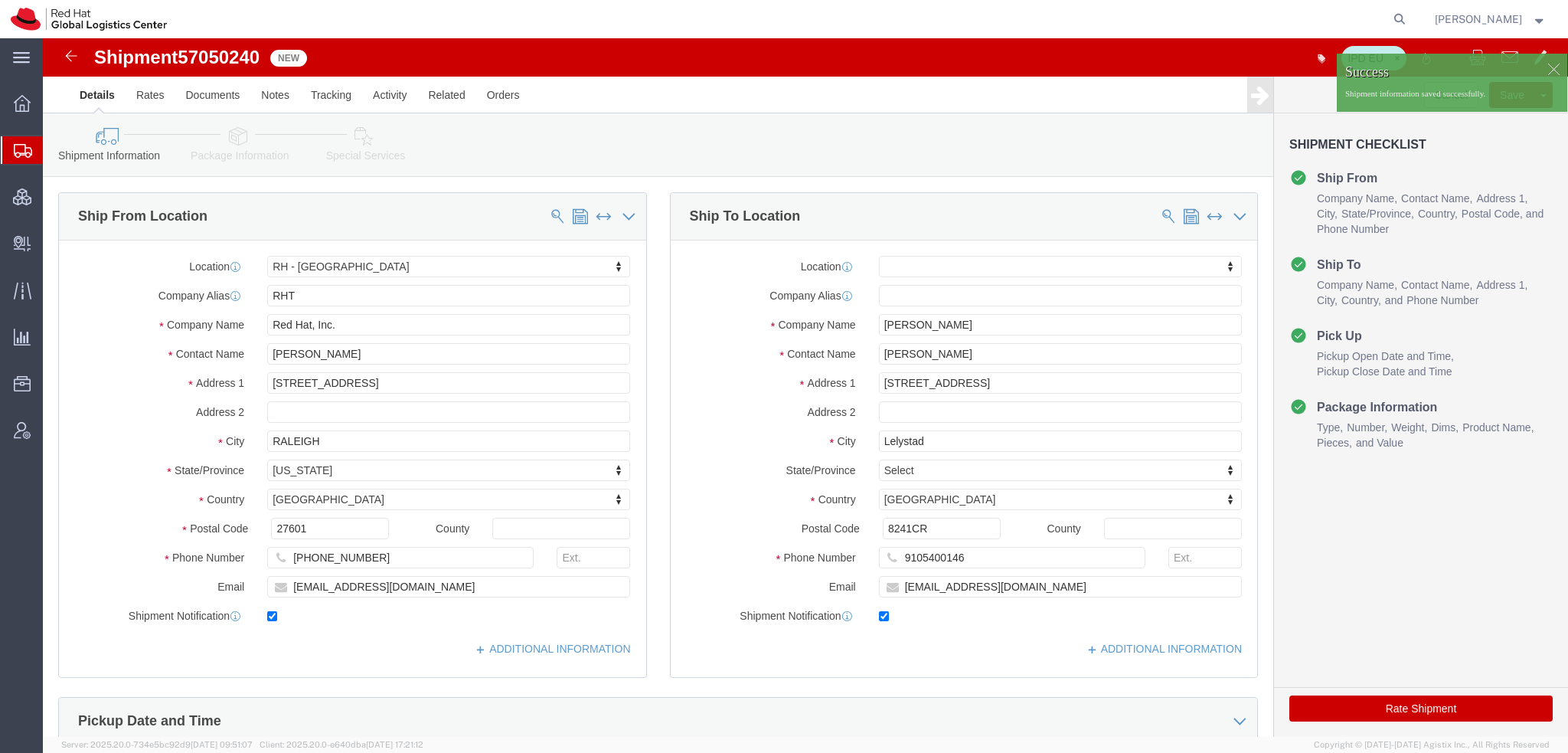
click at [0, 0] on span "Shipment Manager" at bounding box center [0, 0] width 0 height 0
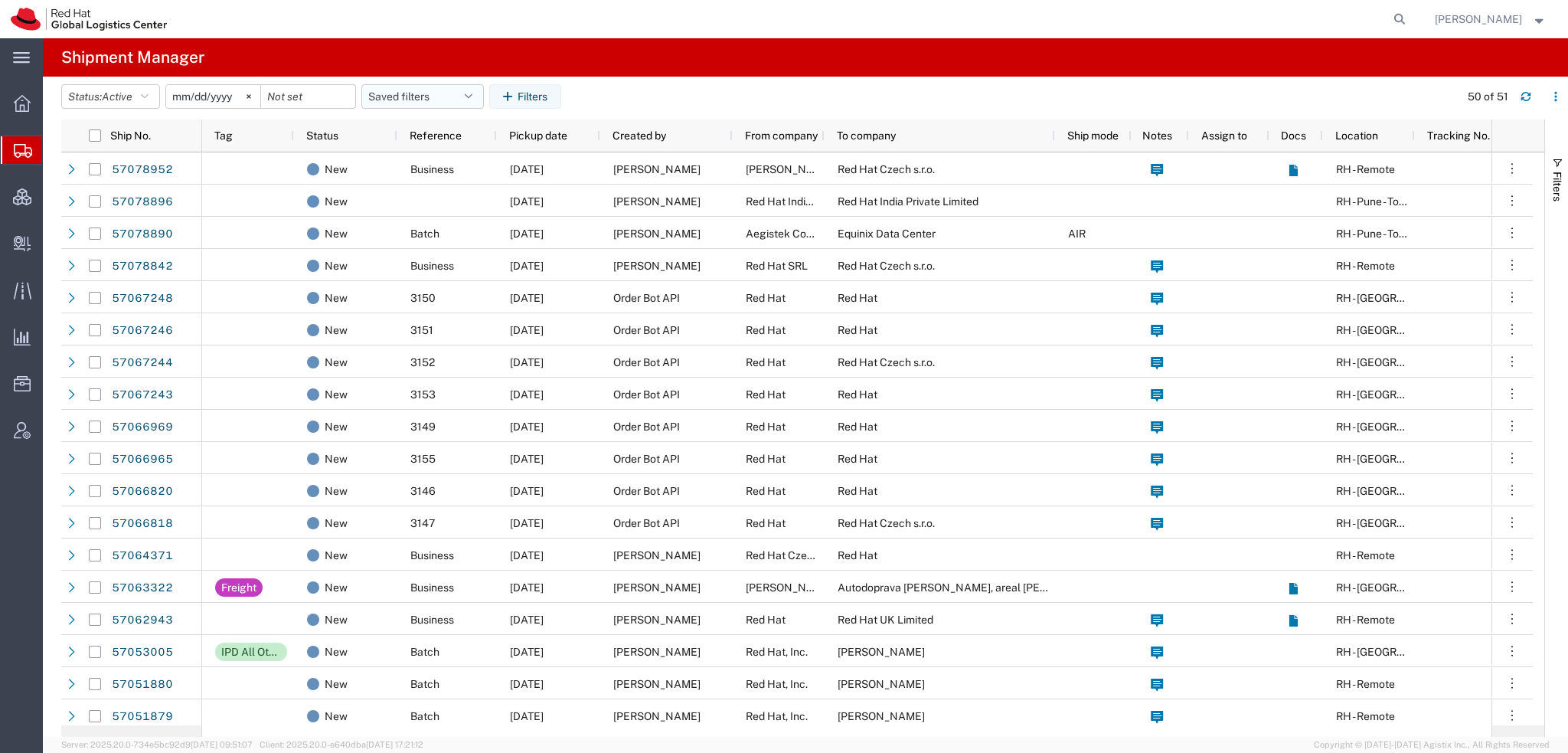
click at [453, 93] on button "Saved filters" at bounding box center [422, 96] width 123 height 25
click at [405, 156] on span "Americas" at bounding box center [464, 164] width 201 height 28
type input "2023-05-07"
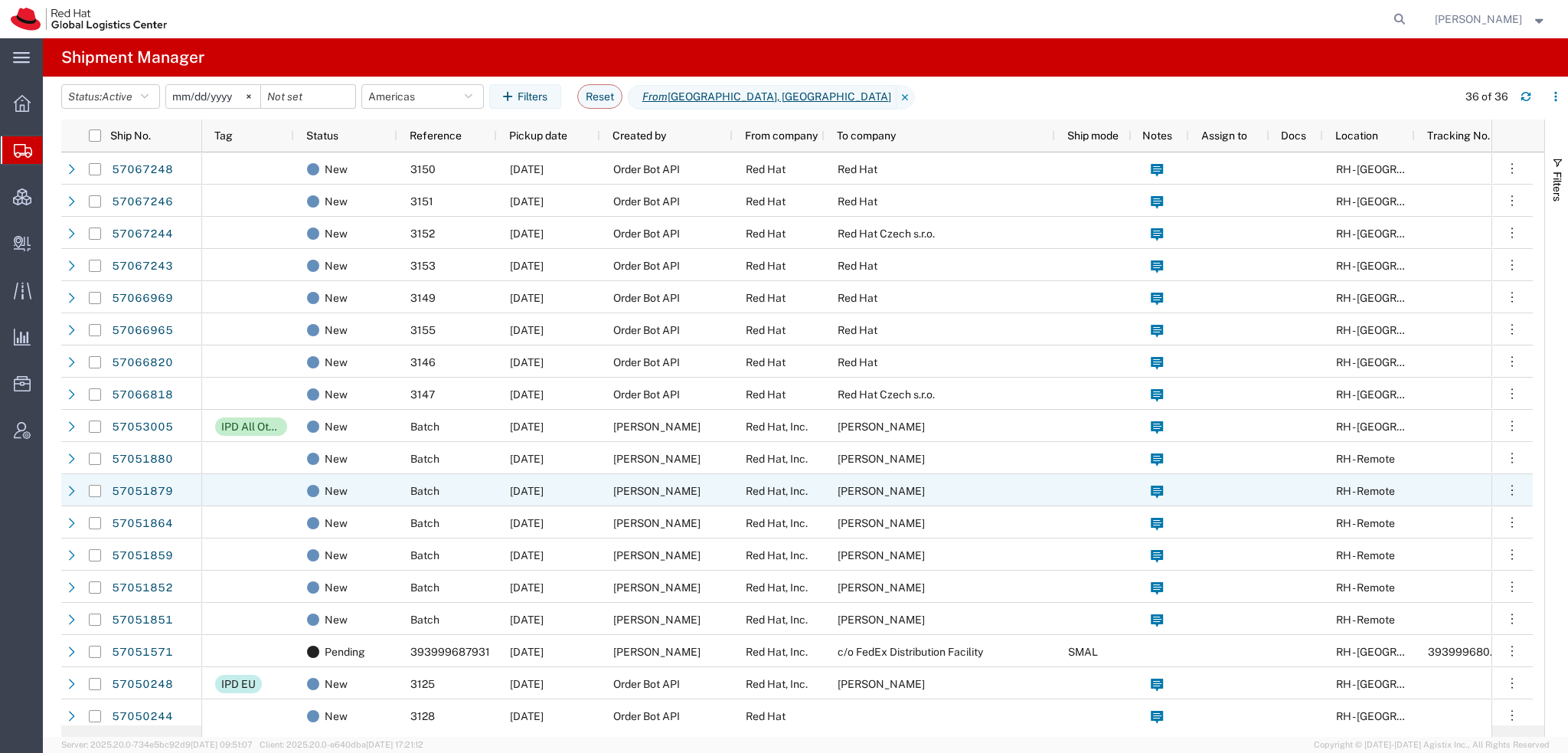
scroll to position [307, 0]
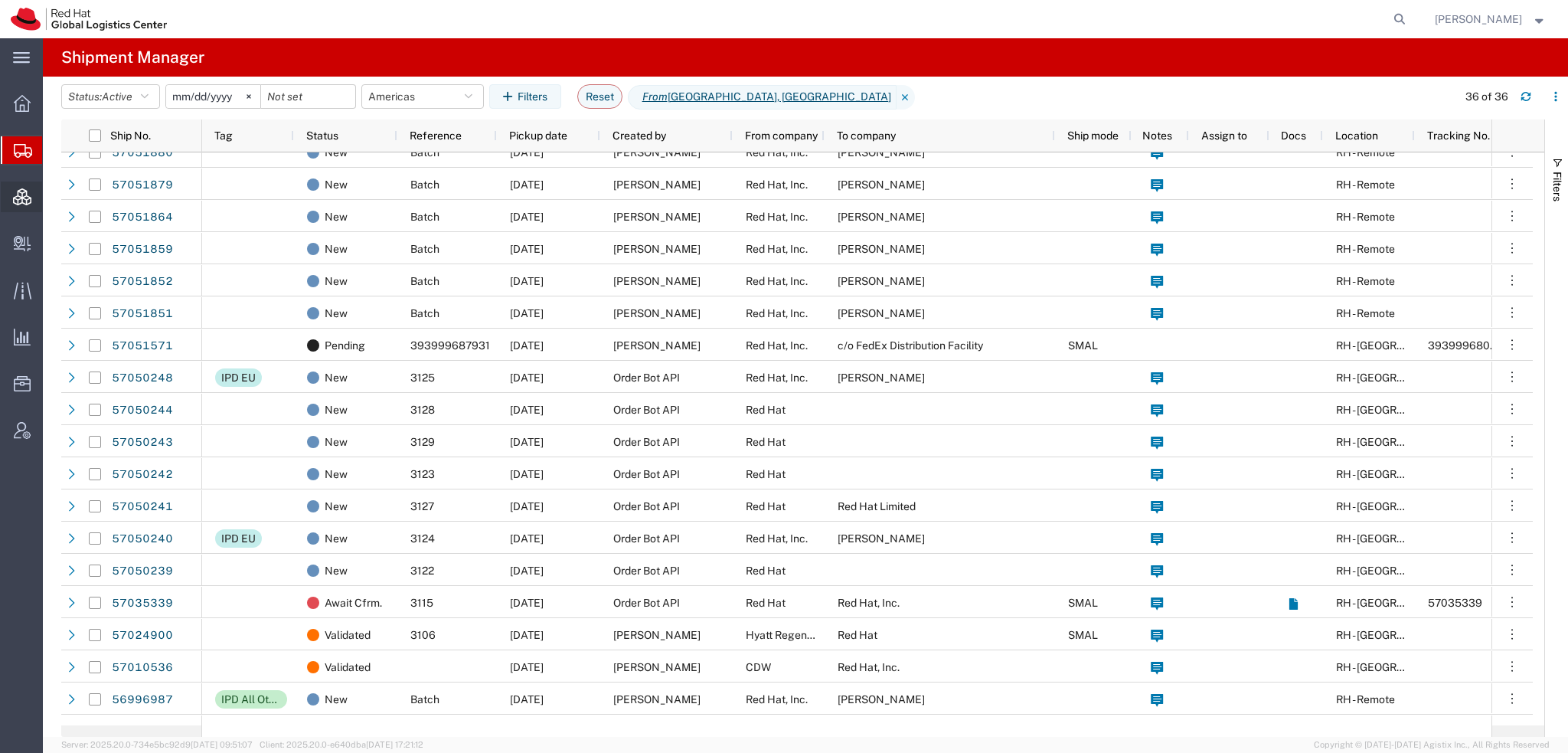
click at [53, 200] on span "Consolidation Manager" at bounding box center [48, 196] width 11 height 31
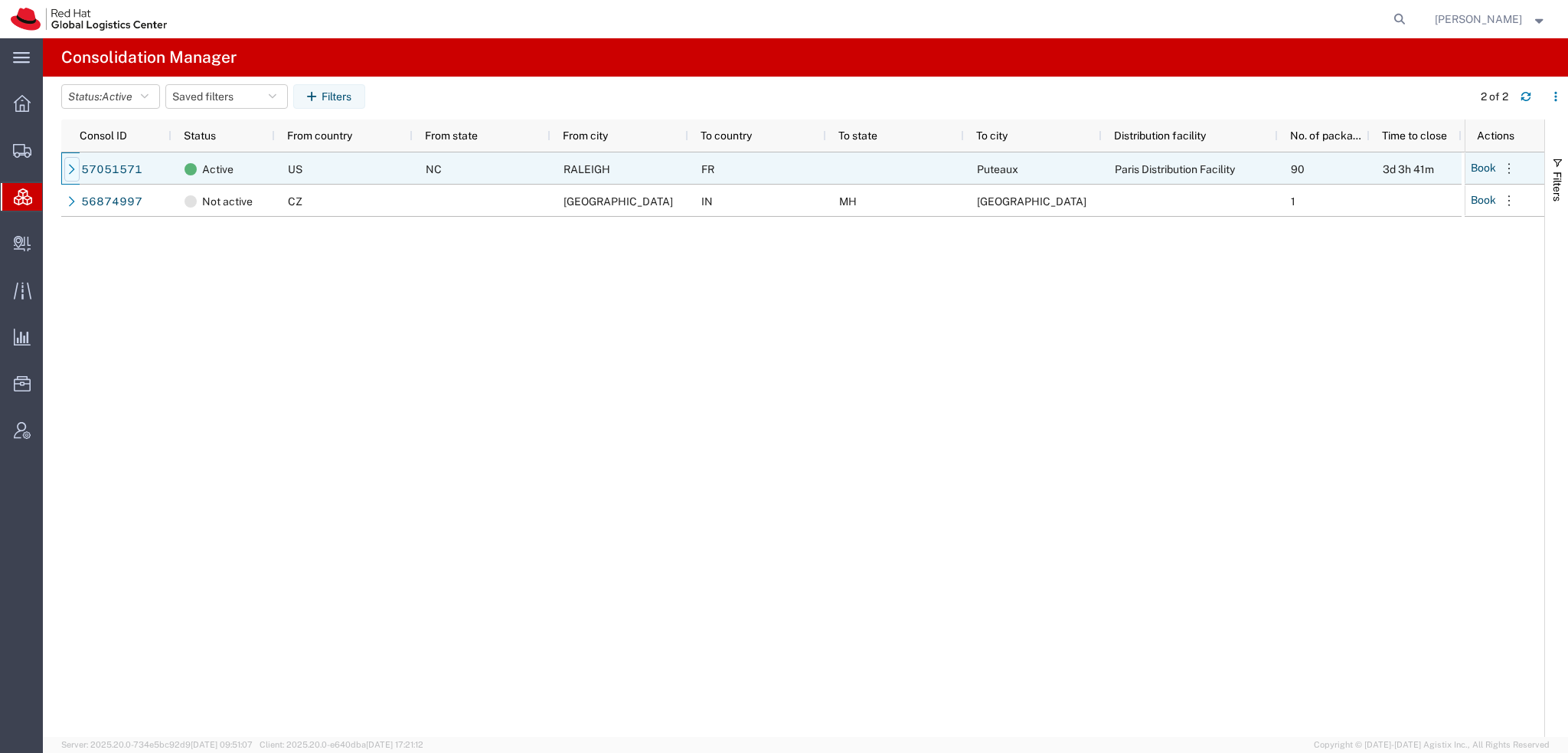
click at [73, 167] on icon at bounding box center [72, 169] width 11 height 11
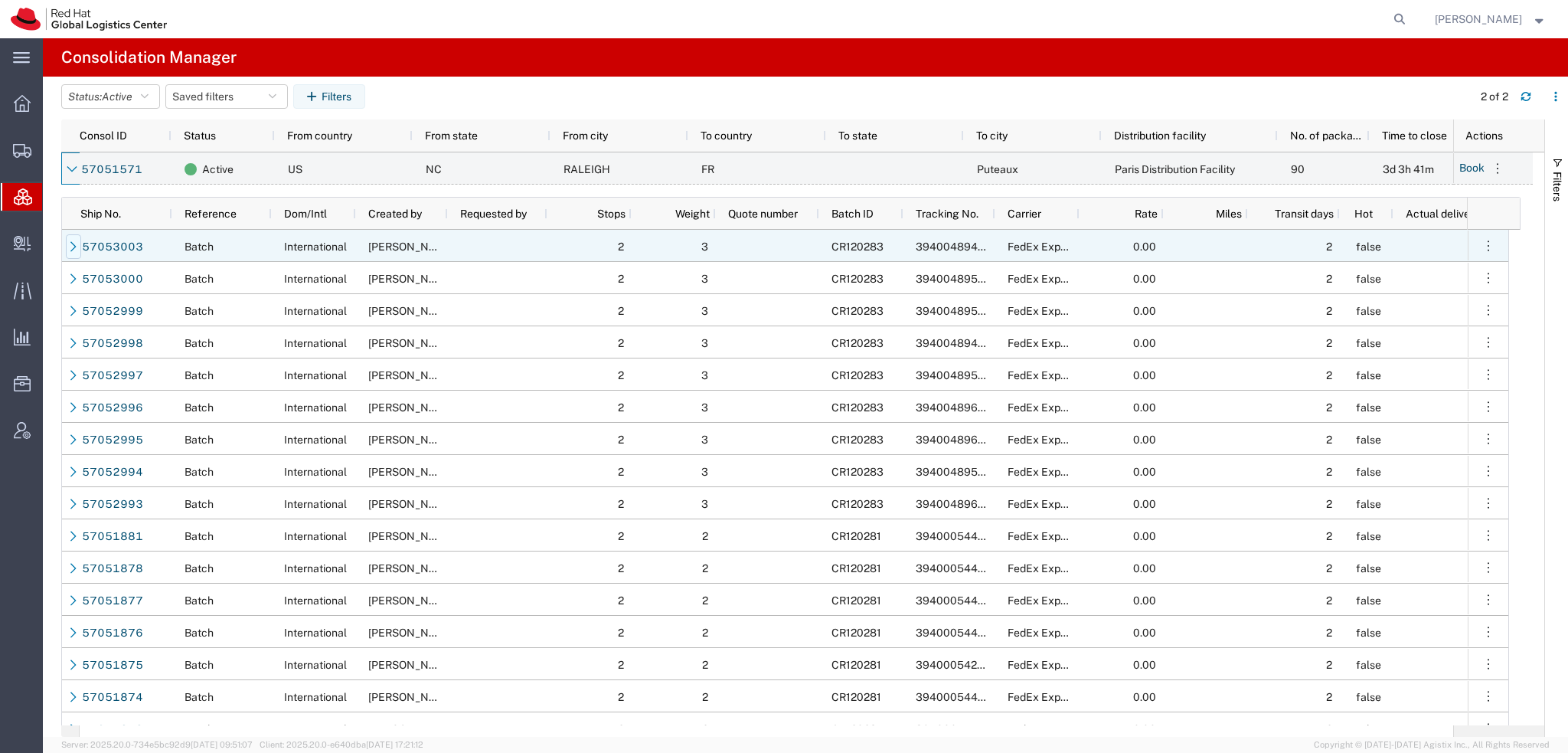
click at [70, 250] on icon at bounding box center [73, 247] width 11 height 11
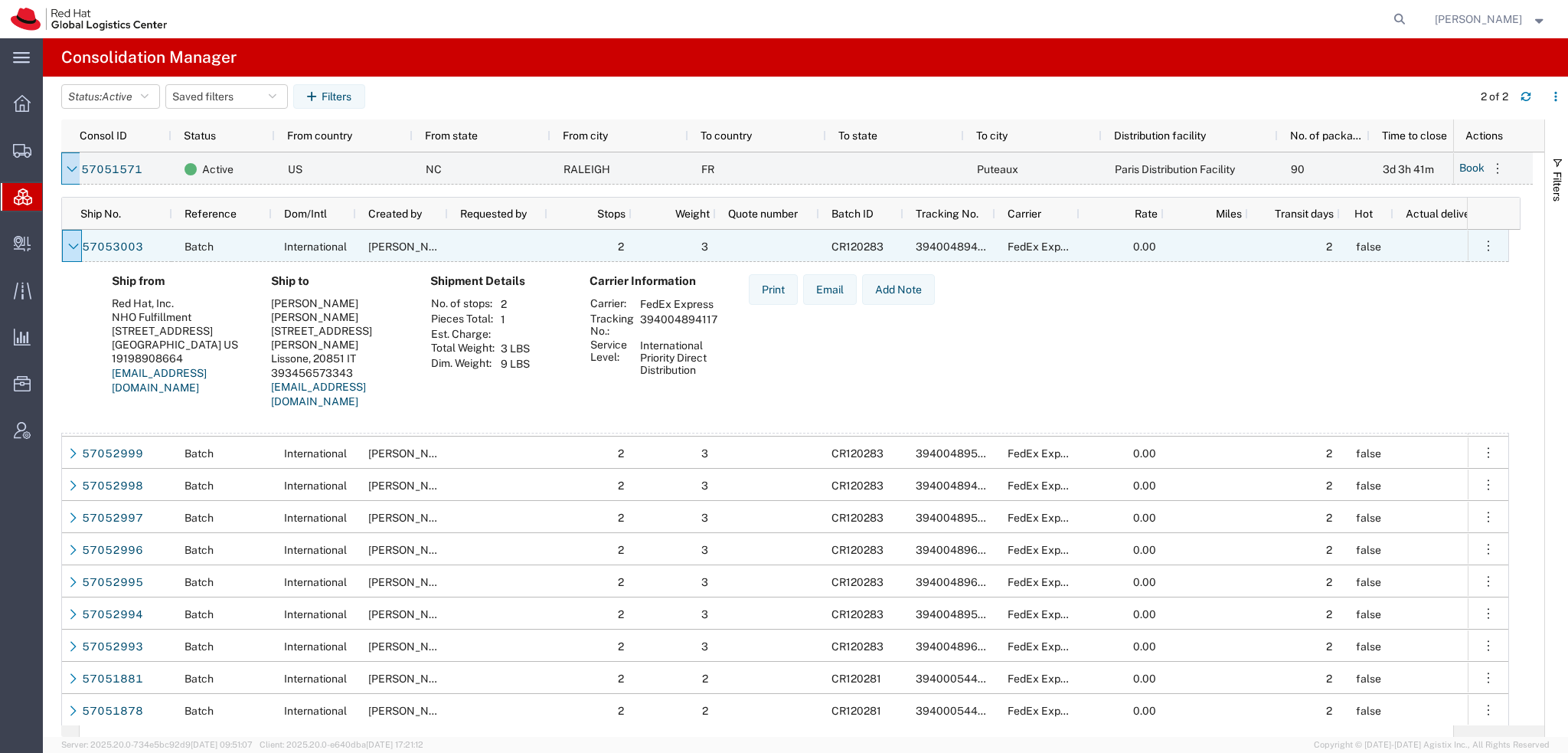
click at [70, 250] on icon at bounding box center [73, 247] width 11 height 11
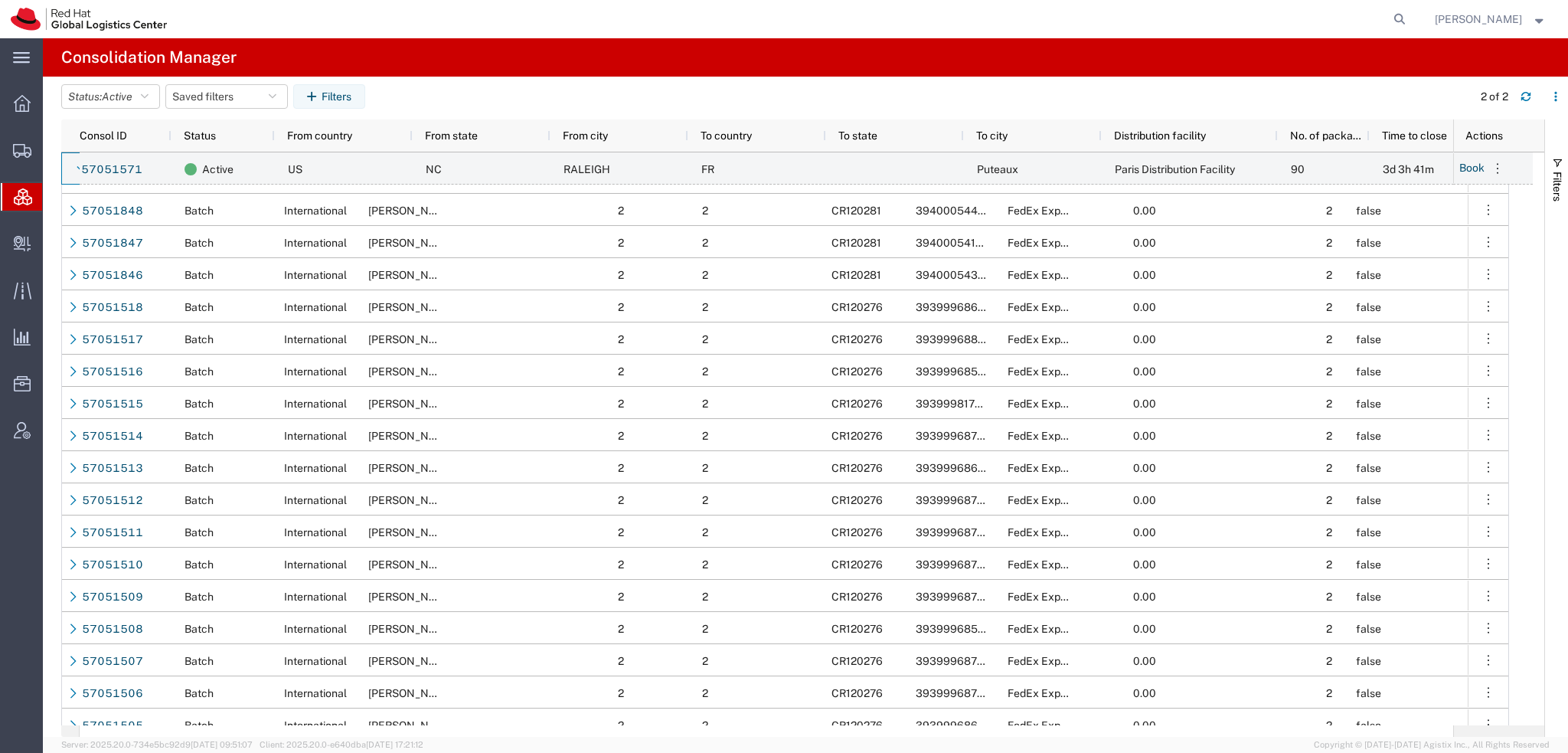
scroll to position [1379, 0]
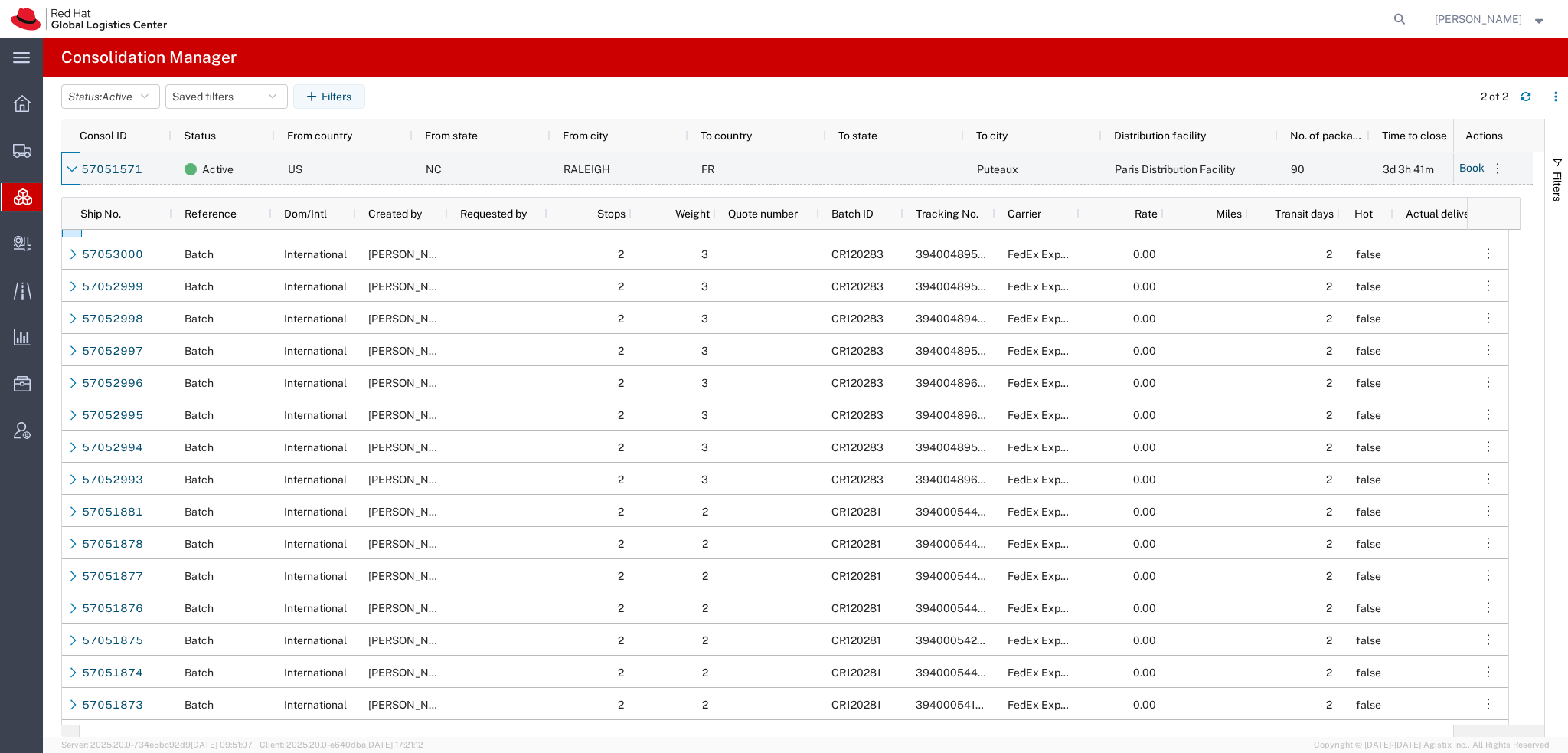
drag, startPoint x: 67, startPoint y: 171, endPoint x: 267, endPoint y: 14, distance: 254.3
click at [0, 0] on span "Shipment Manager" at bounding box center [0, 0] width 0 height 0
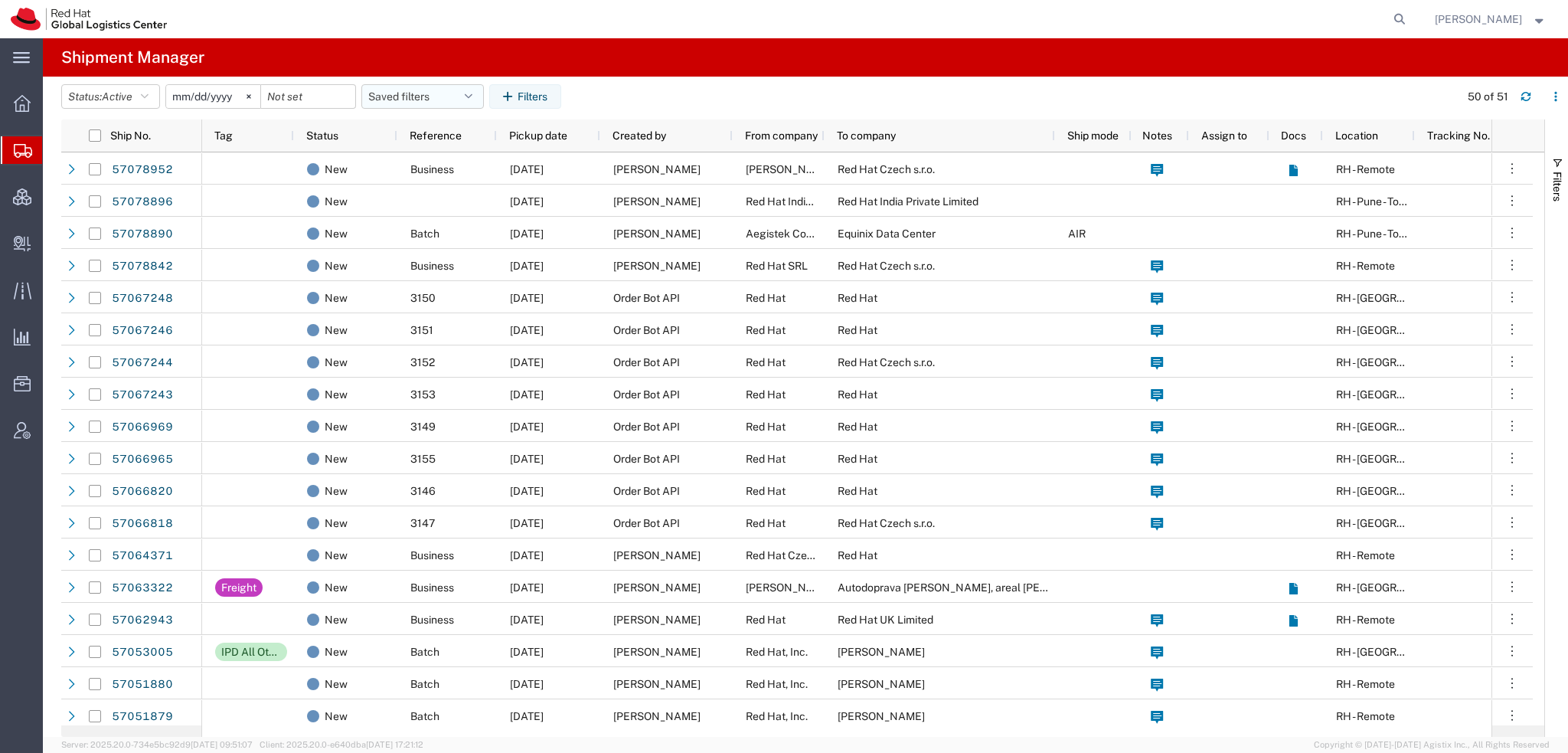
click at [443, 89] on button "Saved filters" at bounding box center [422, 96] width 123 height 25
click at [428, 159] on span "Americas" at bounding box center [464, 164] width 201 height 28
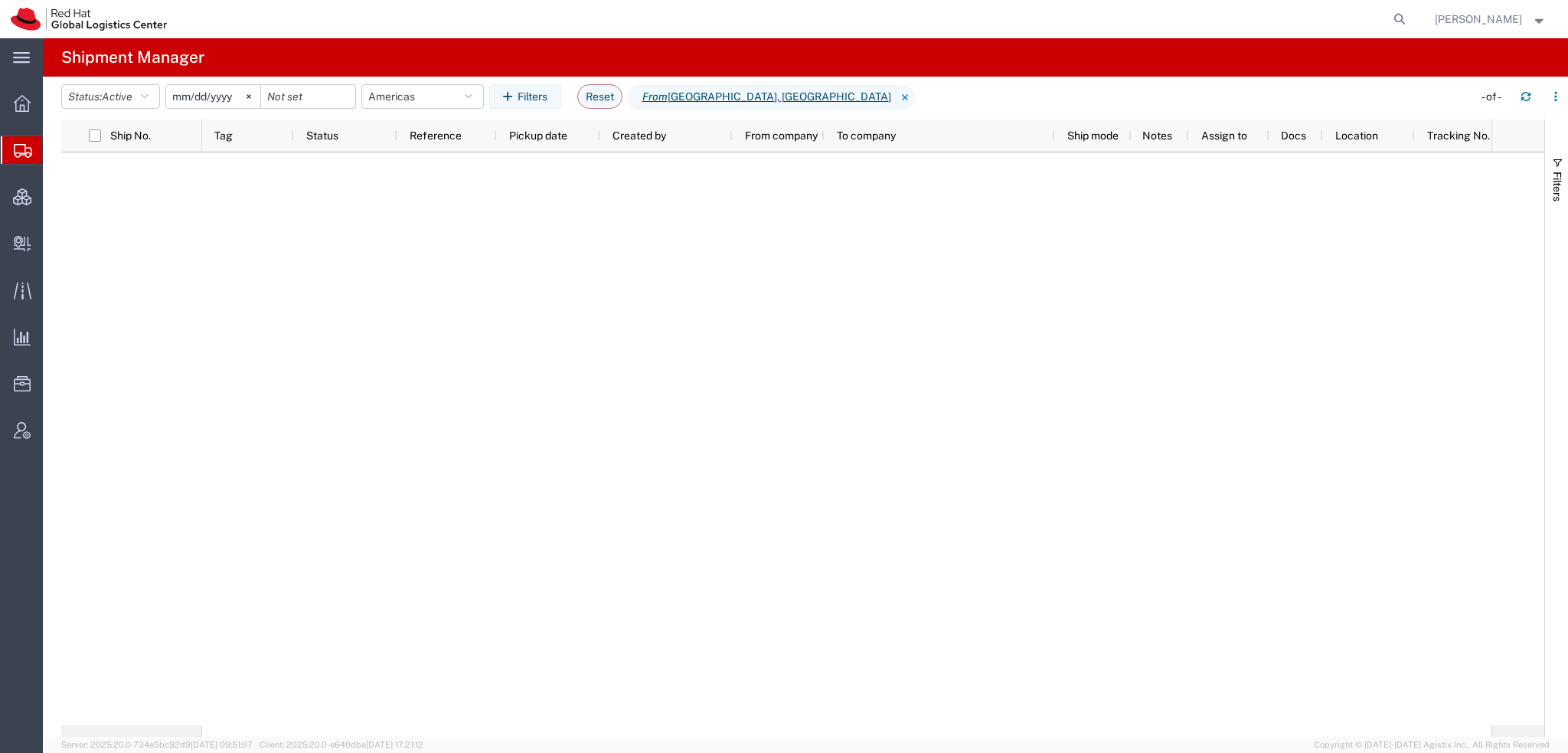
type input "2023-05-07"
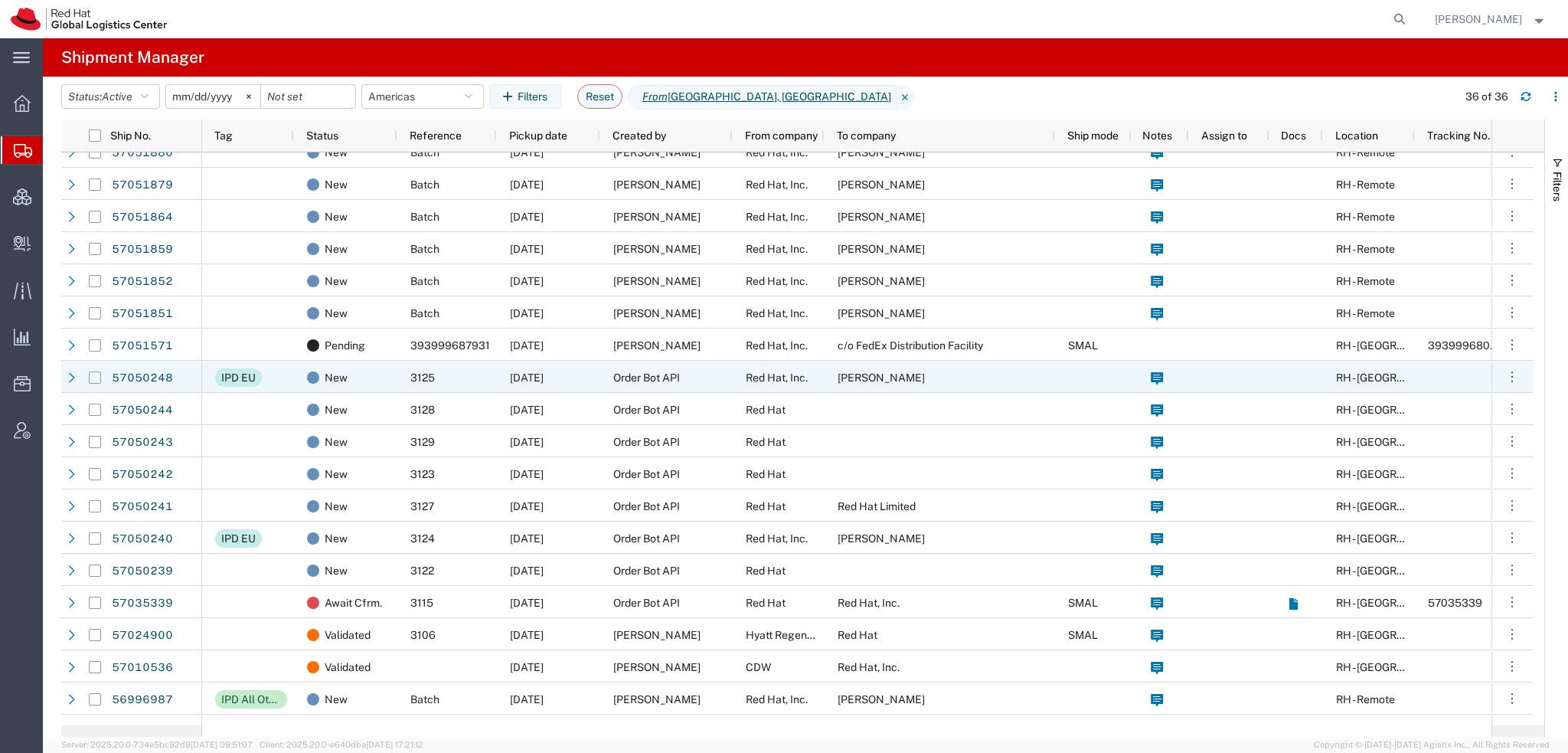
click at [95, 260] on input "Press Space to toggle row selection (unchecked)" at bounding box center [95, 377] width 12 height 12
checkbox input "true"
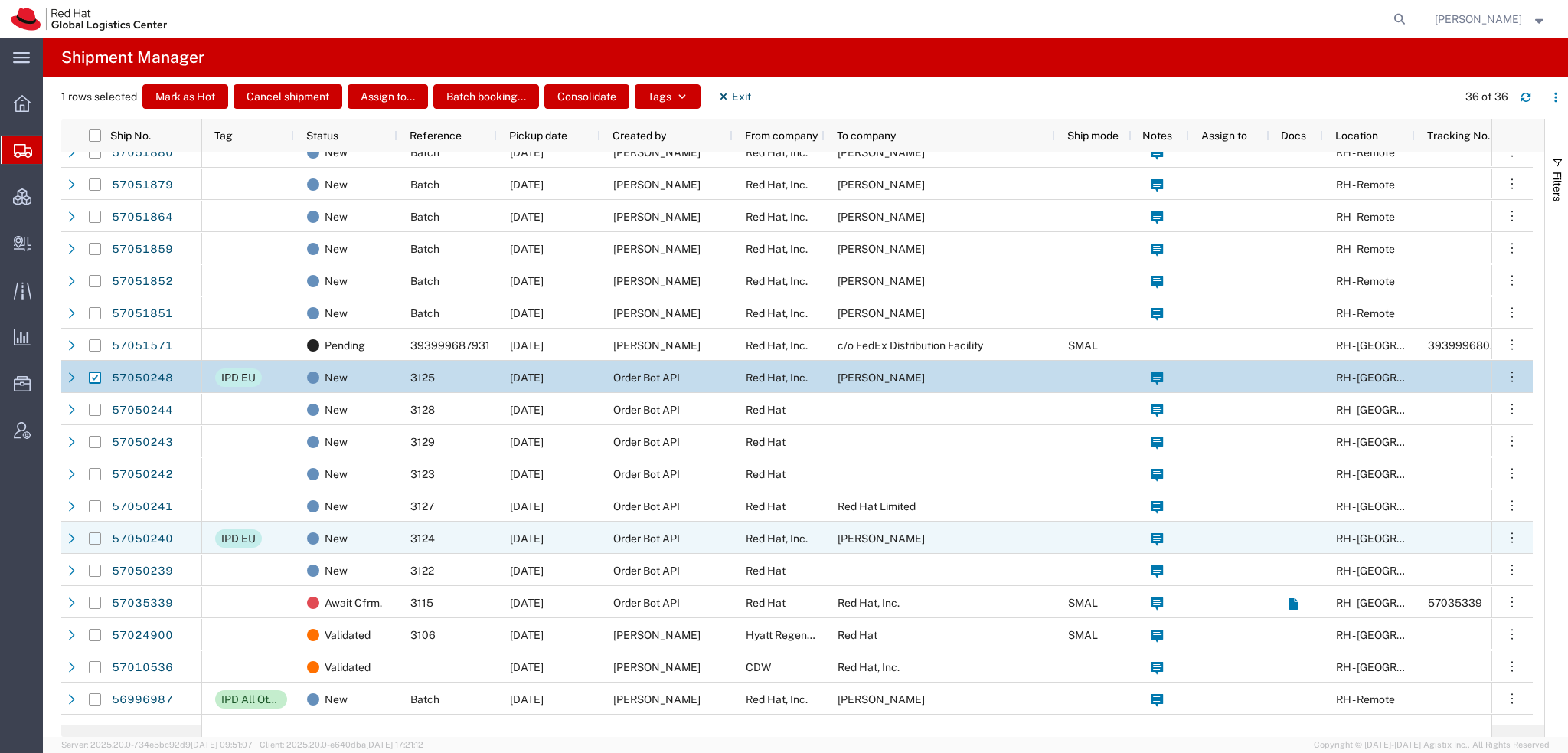
click at [92, 260] on input "Press Space to toggle row selection (unchecked)" at bounding box center [95, 538] width 12 height 12
checkbox input "true"
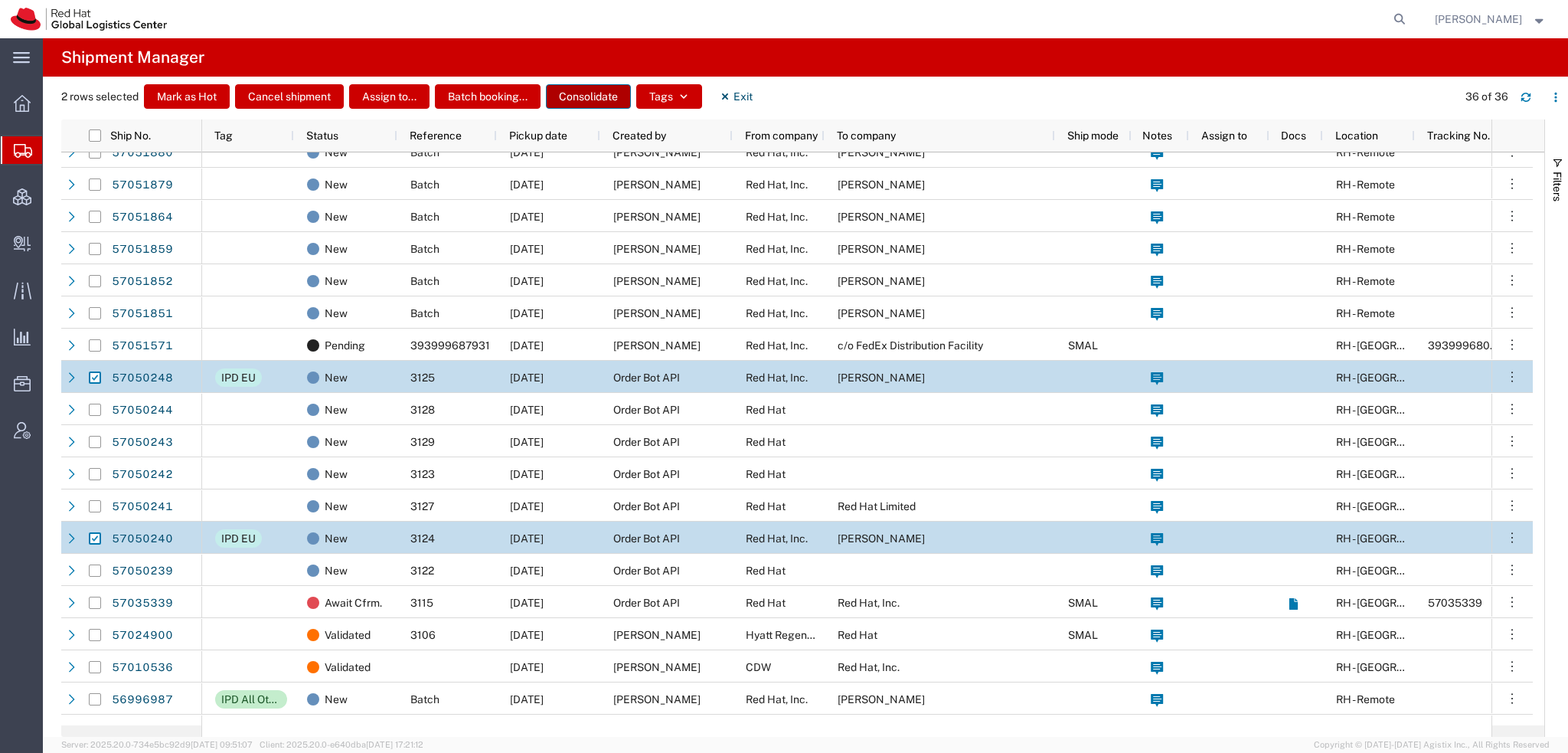
click at [587, 101] on button "Consolidate" at bounding box center [588, 96] width 85 height 25
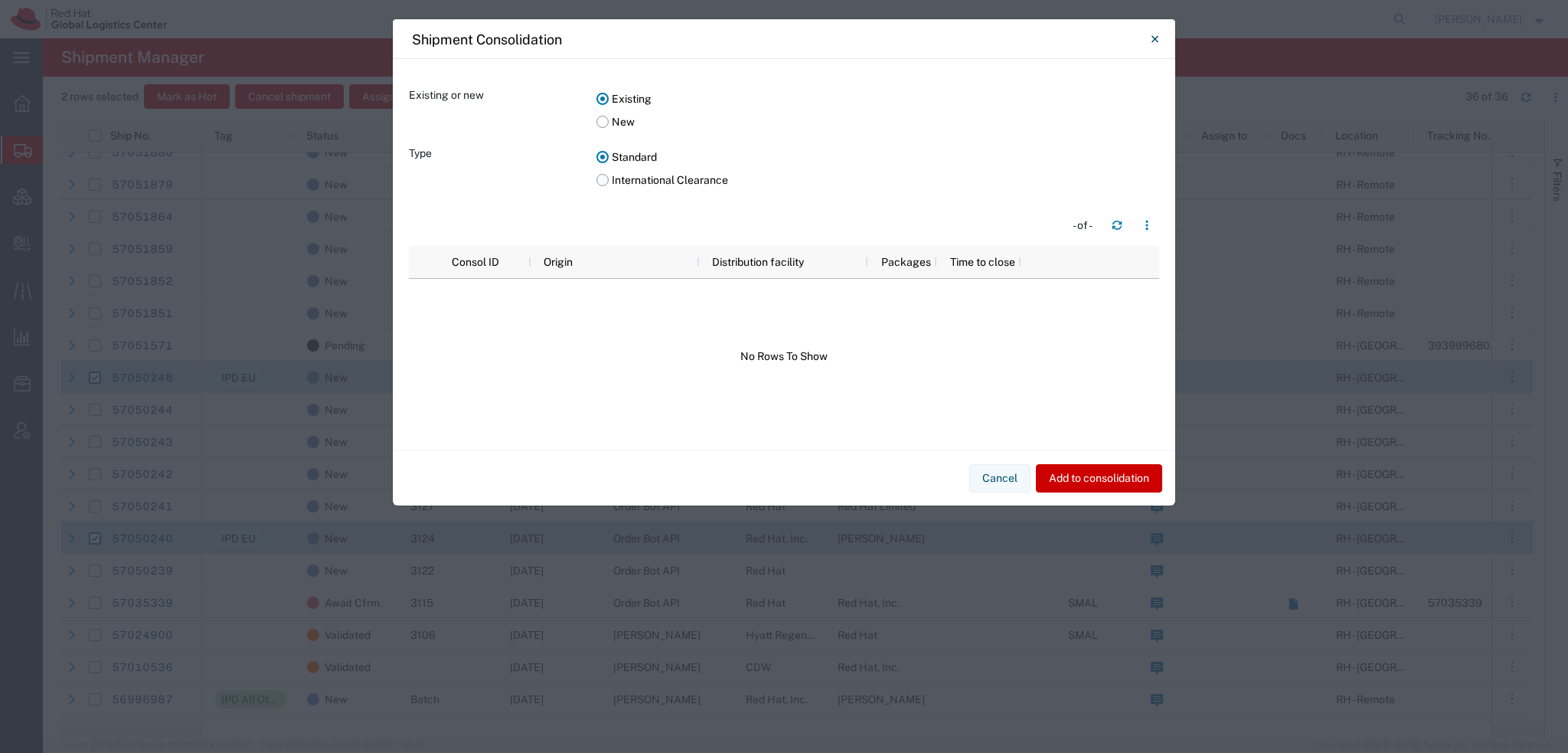
click at [603, 181] on label "International Clearance" at bounding box center [877, 180] width 563 height 23
click at [0, 0] on input "International Clearance" at bounding box center [0, 0] width 0 height 0
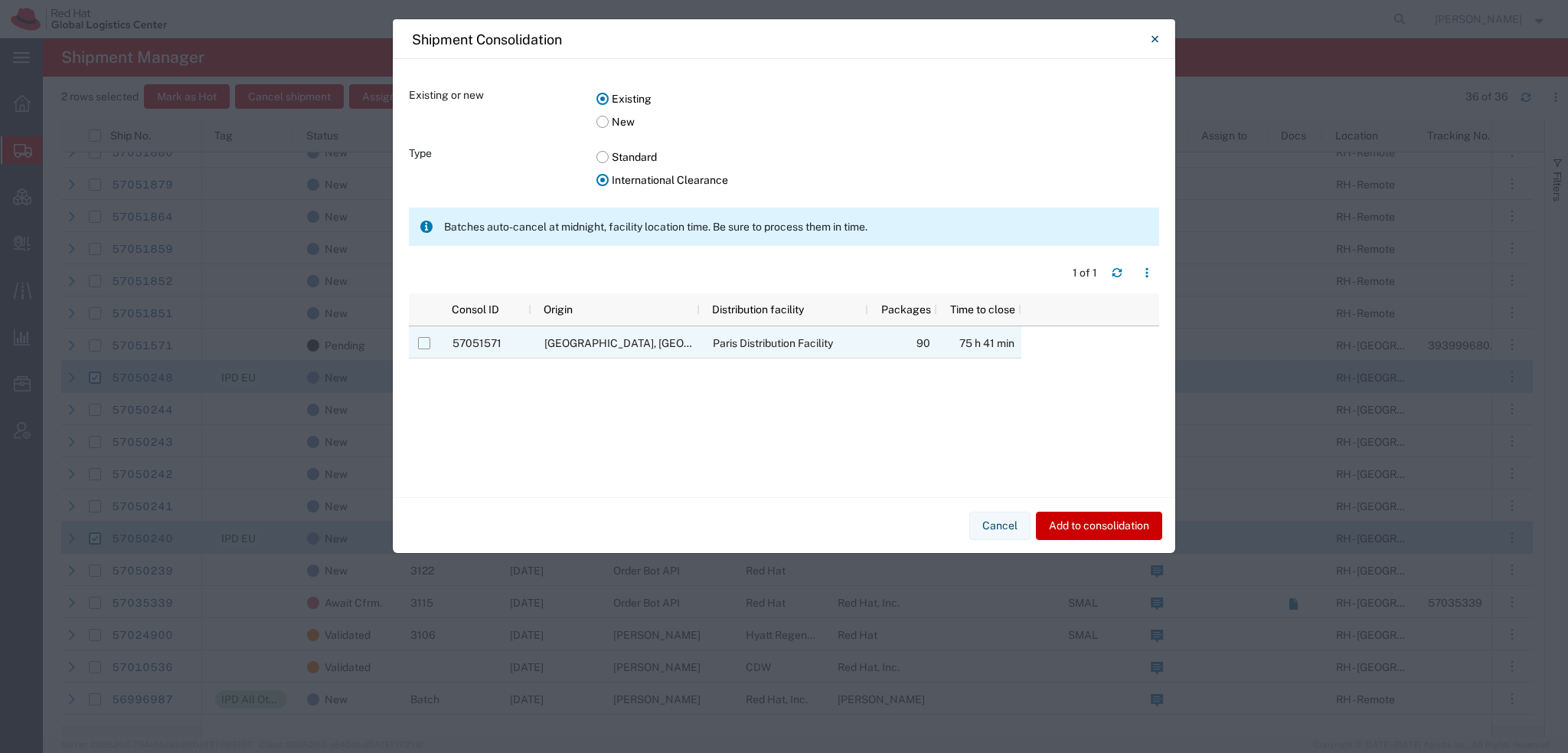
click at [419, 260] on input "Press Space to toggle row selection (unchecked)" at bounding box center [424, 343] width 12 height 12
checkbox input "true"
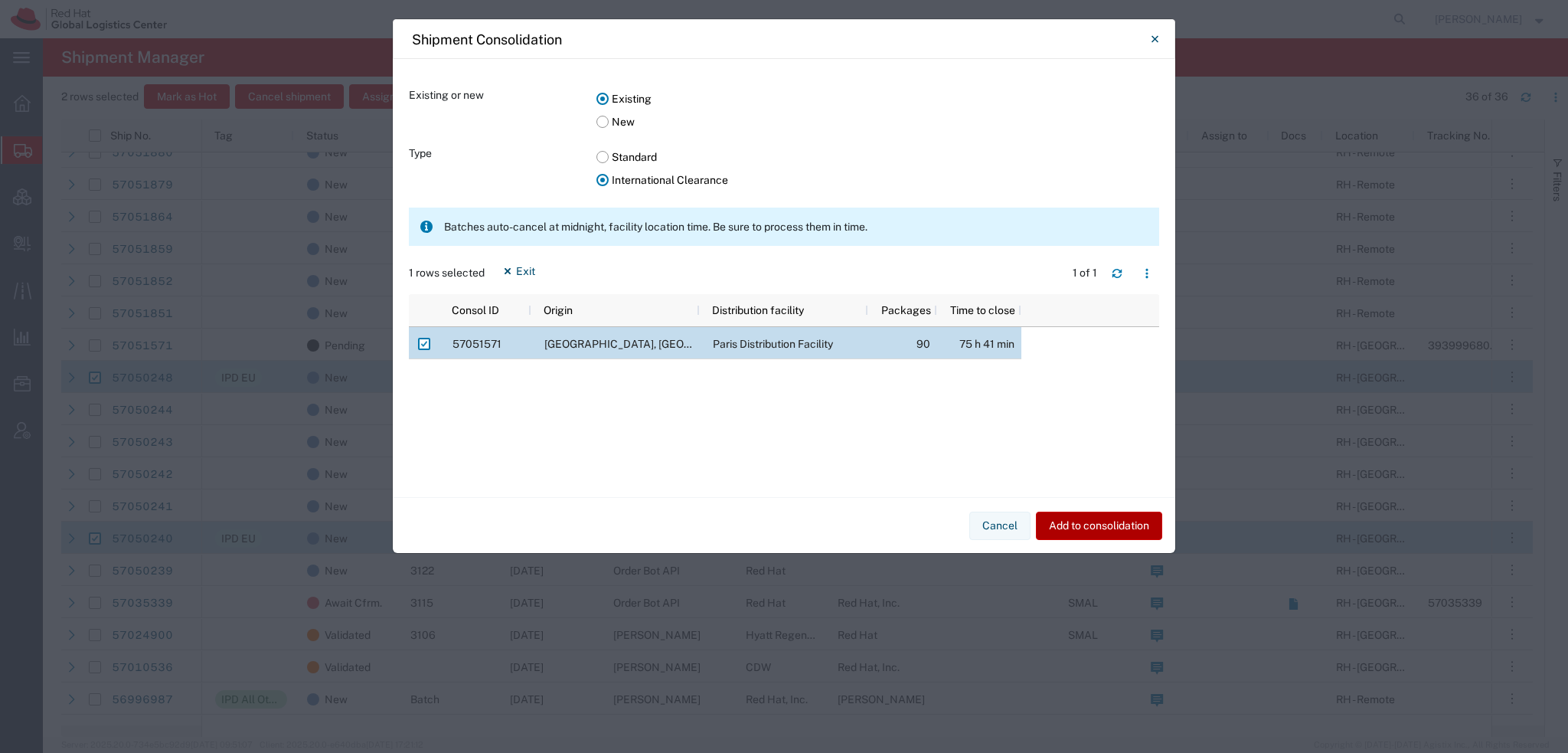
click at [650, 260] on button "Add to consolidation" at bounding box center [1099, 526] width 126 height 28
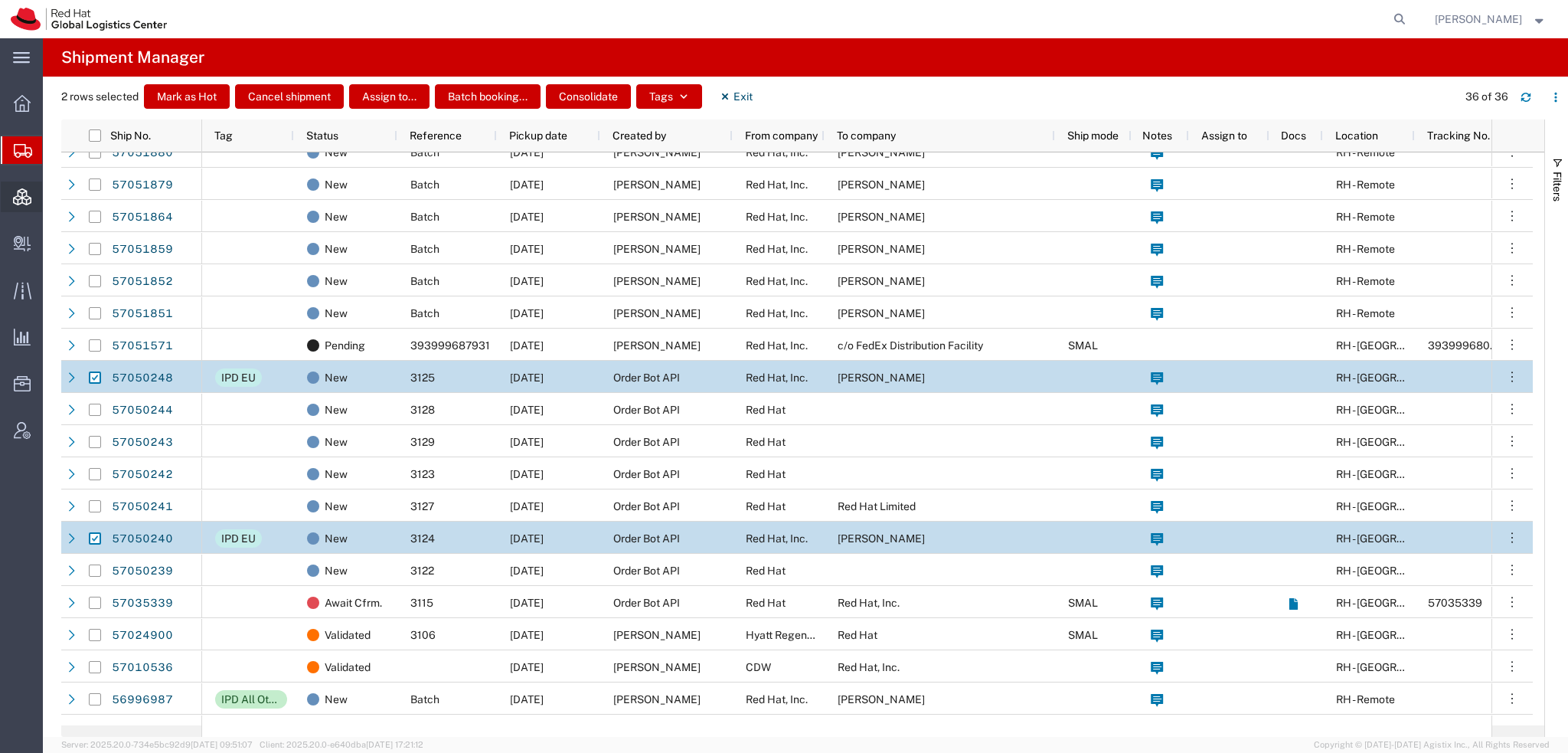
click at [53, 197] on span "Consolidation Manager" at bounding box center [48, 196] width 11 height 31
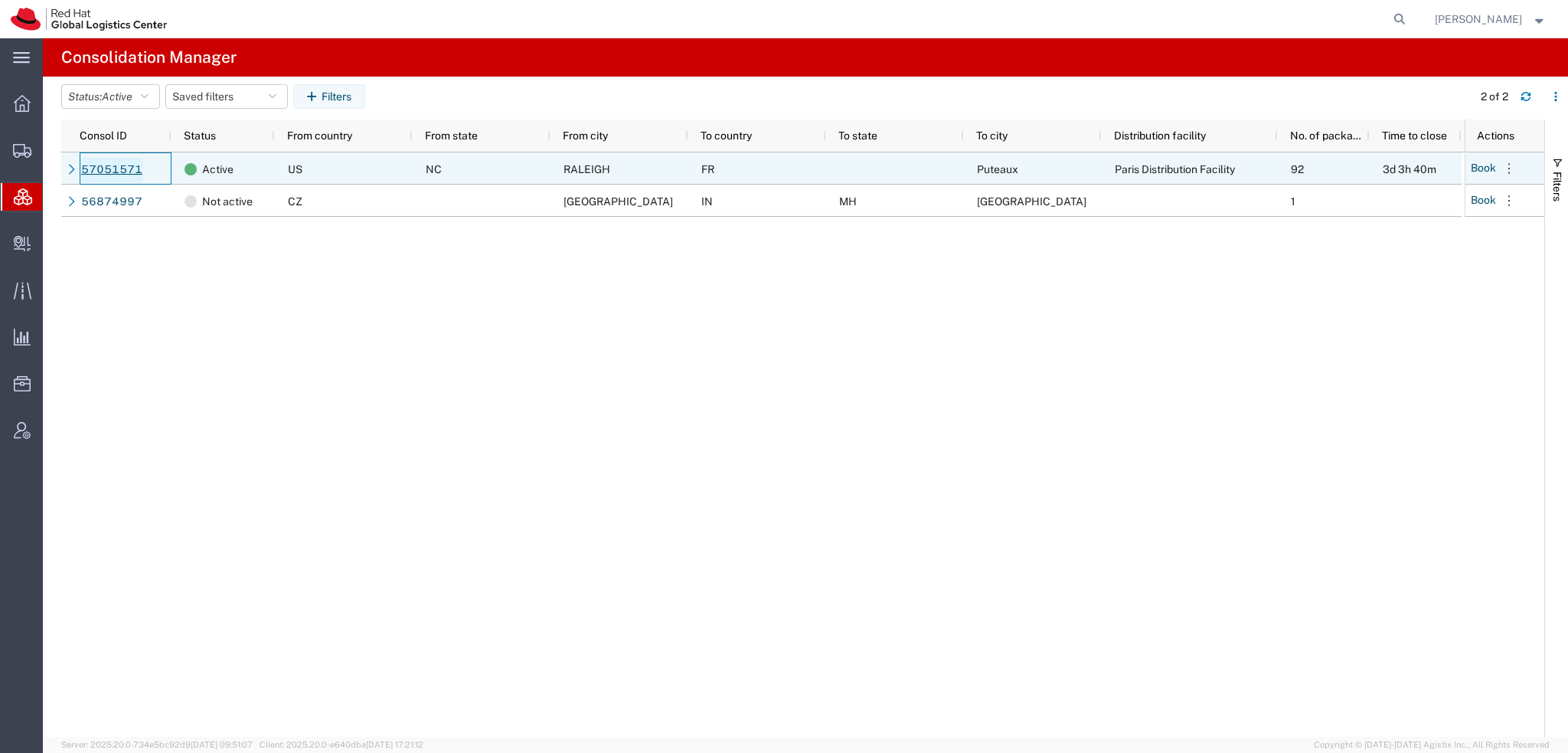
click at [102, 166] on link "57051571" at bounding box center [111, 171] width 63 height 25
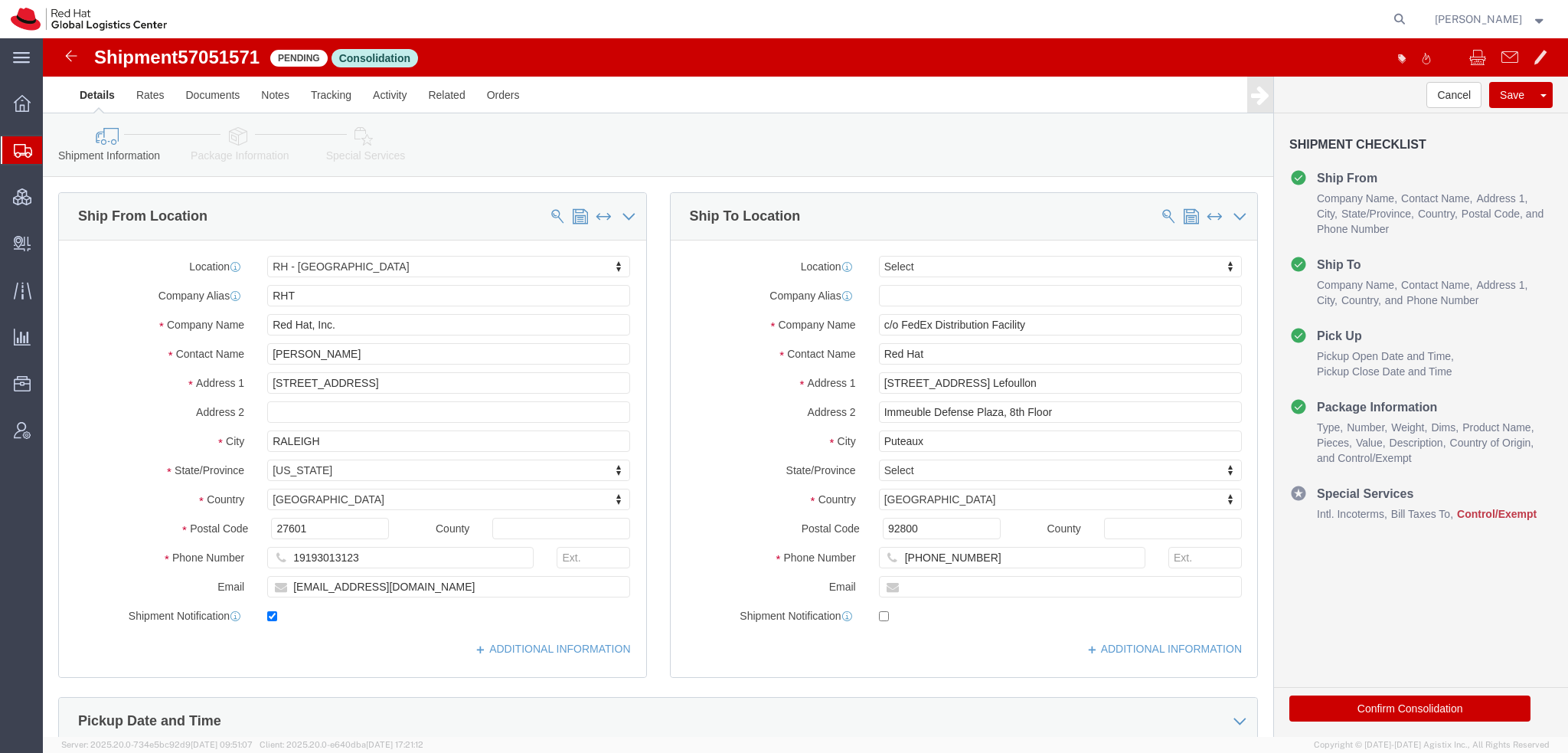
select select "38014"
select select
drag, startPoint x: 233, startPoint y: 139, endPoint x: 190, endPoint y: 101, distance: 57.4
click icon
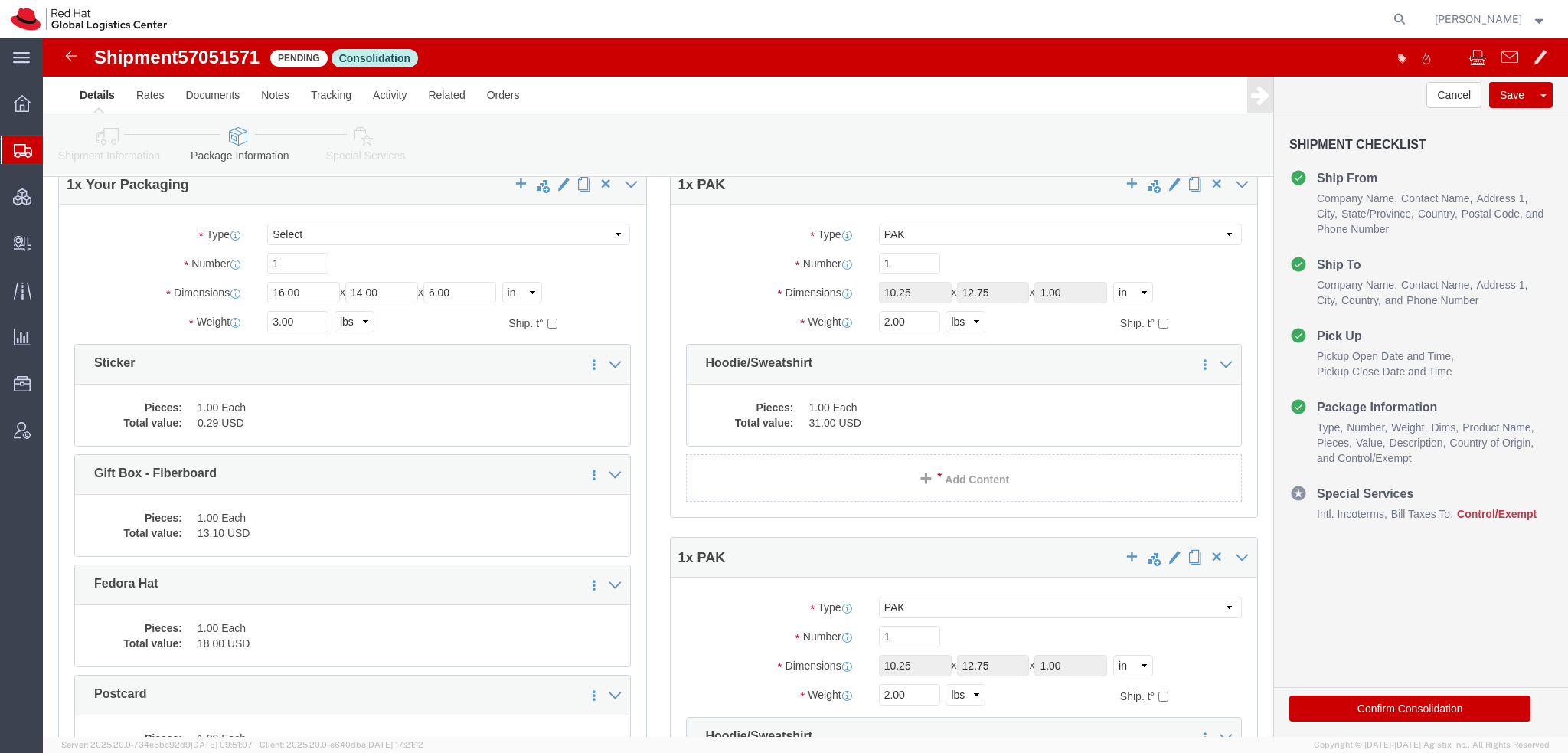
scroll to position [25057, 0]
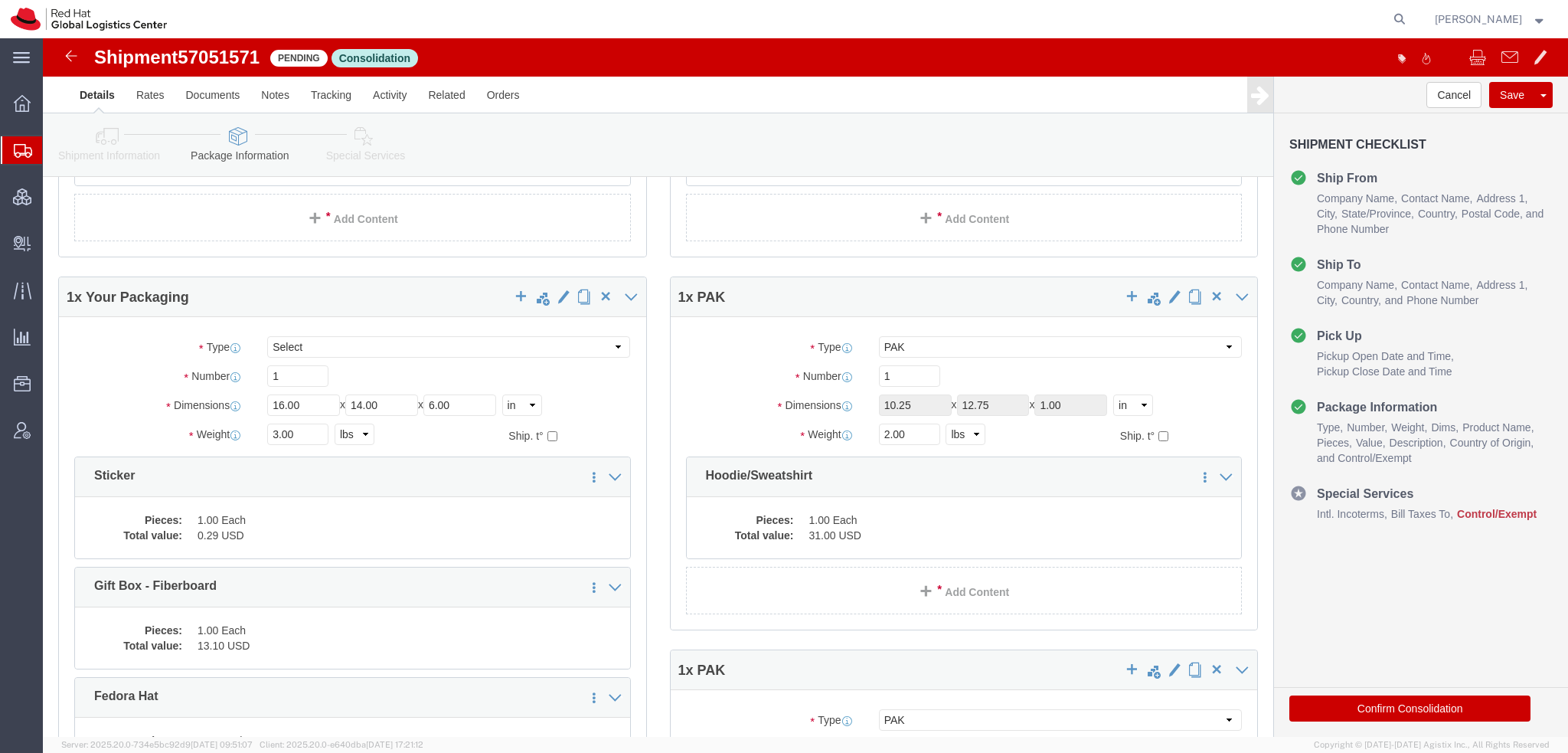
click icon
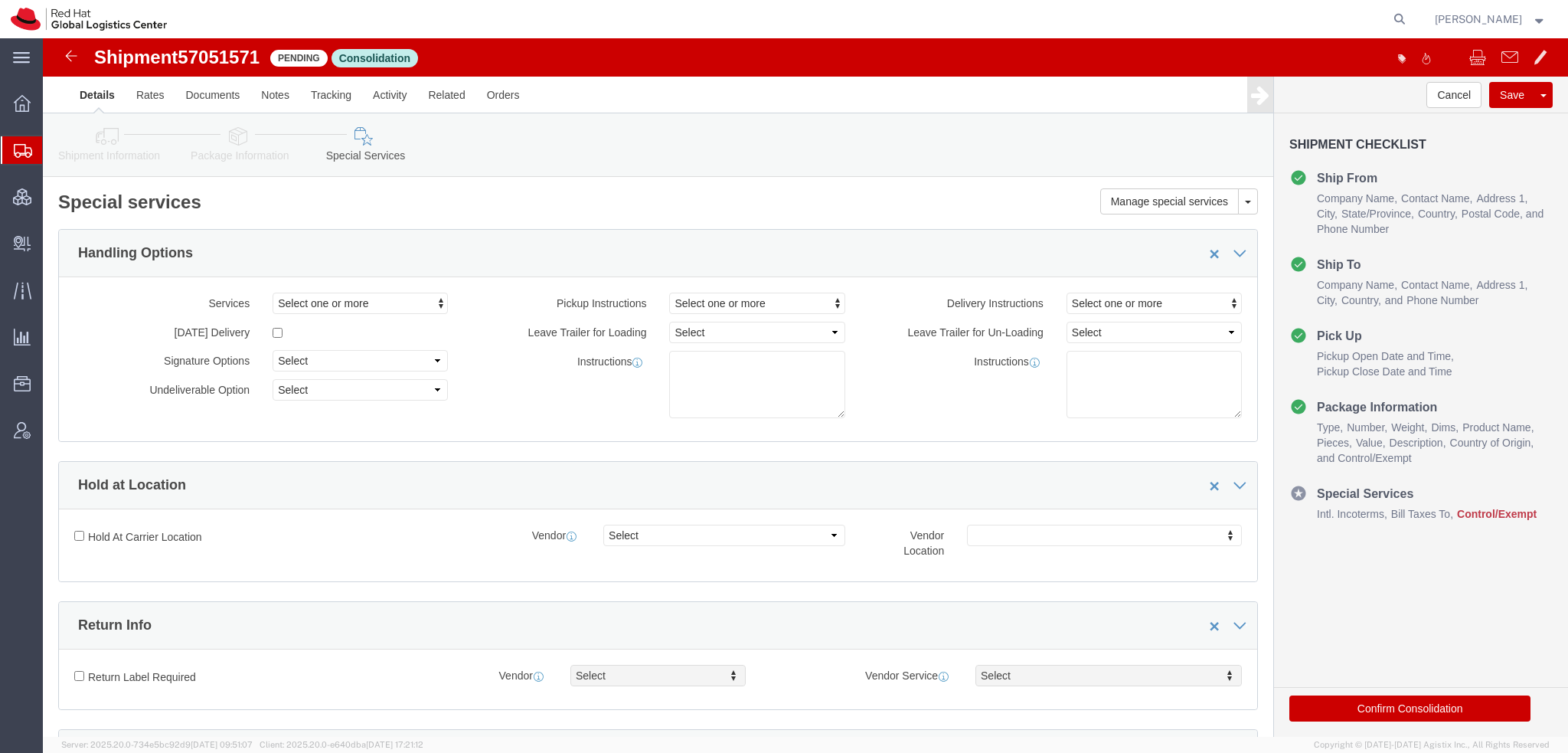
scroll to position [383, 0]
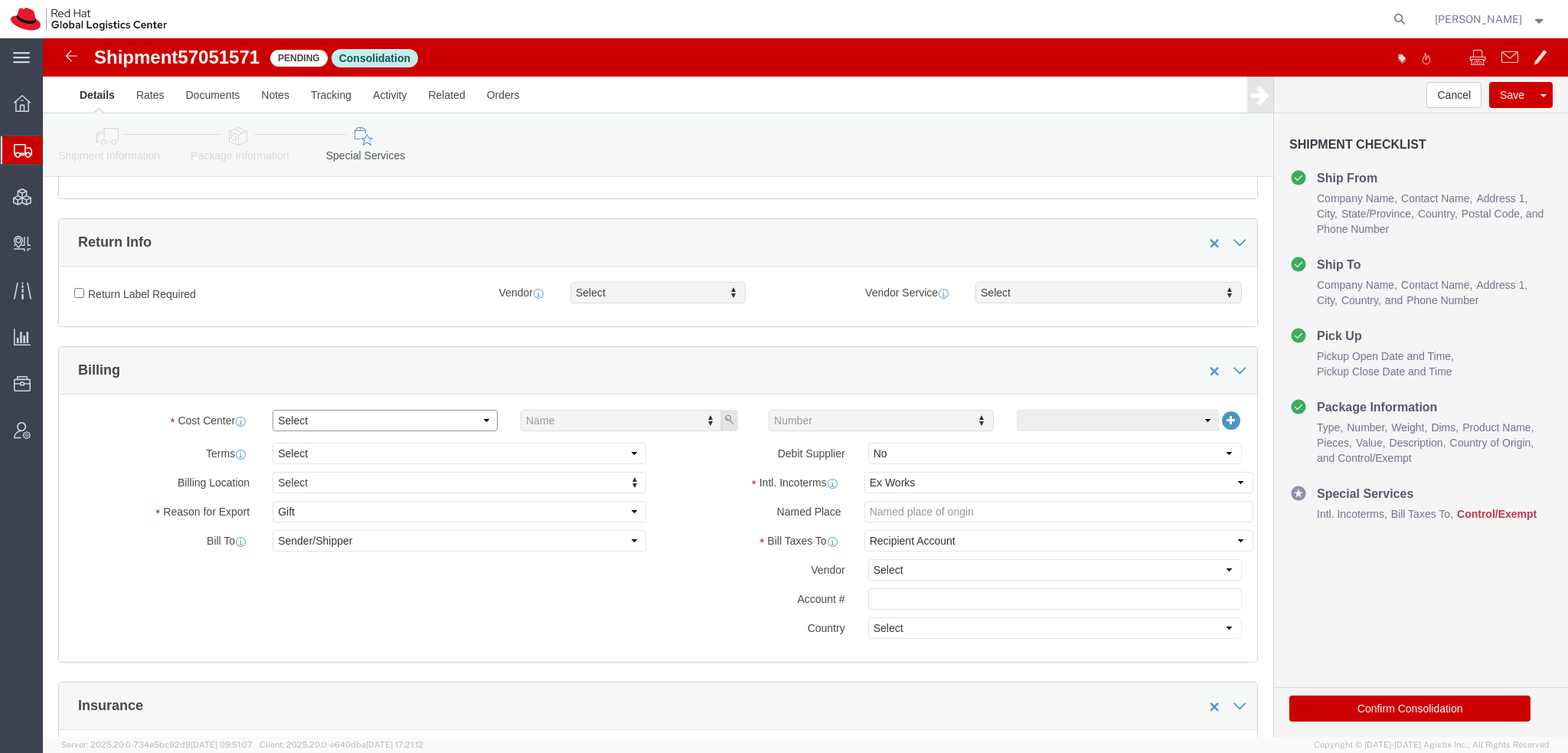
click select "Select Buyer Cost Center Department Operations Number Order Number Sales Person"
select select "COSTCENTER"
click select "Select Buyer Cost Center Department Operations Number Order Number Sales Person"
type input "559"
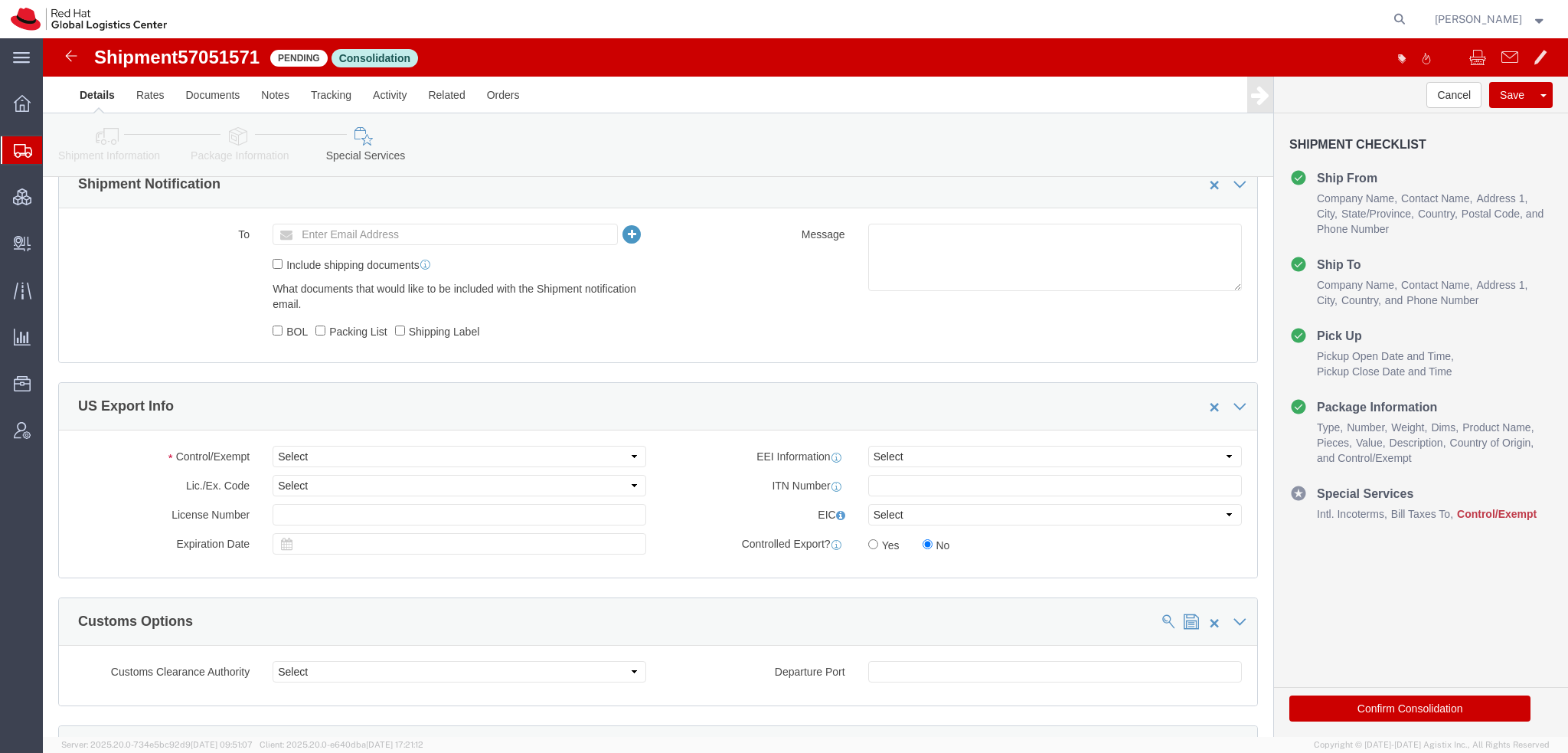
scroll to position [1149, 0]
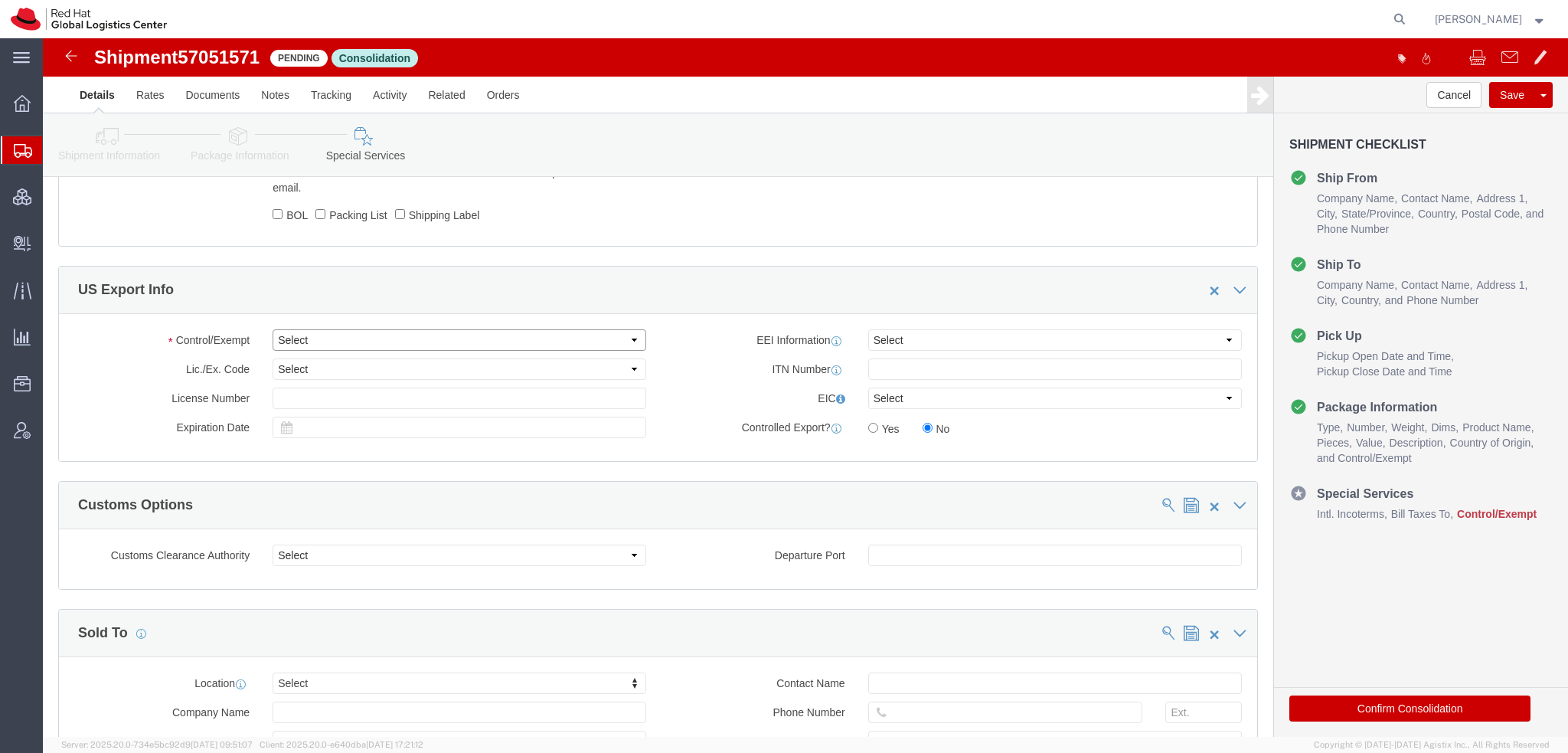
click select "Select ATF BIS DEA EPA FDA FTR ITAR OFAC Other (OPA)"
select select "FTR"
click select "Select ATF BIS DEA EPA FDA FTR ITAR OFAC Other (OPA)"
click select "Select 30.2(d)(2) 30.36 30.37(a) 30.37(f) 30.37(g) 30.37(h) 30.37(i) 30.37(j) 3…"
select select "30.37(h)"
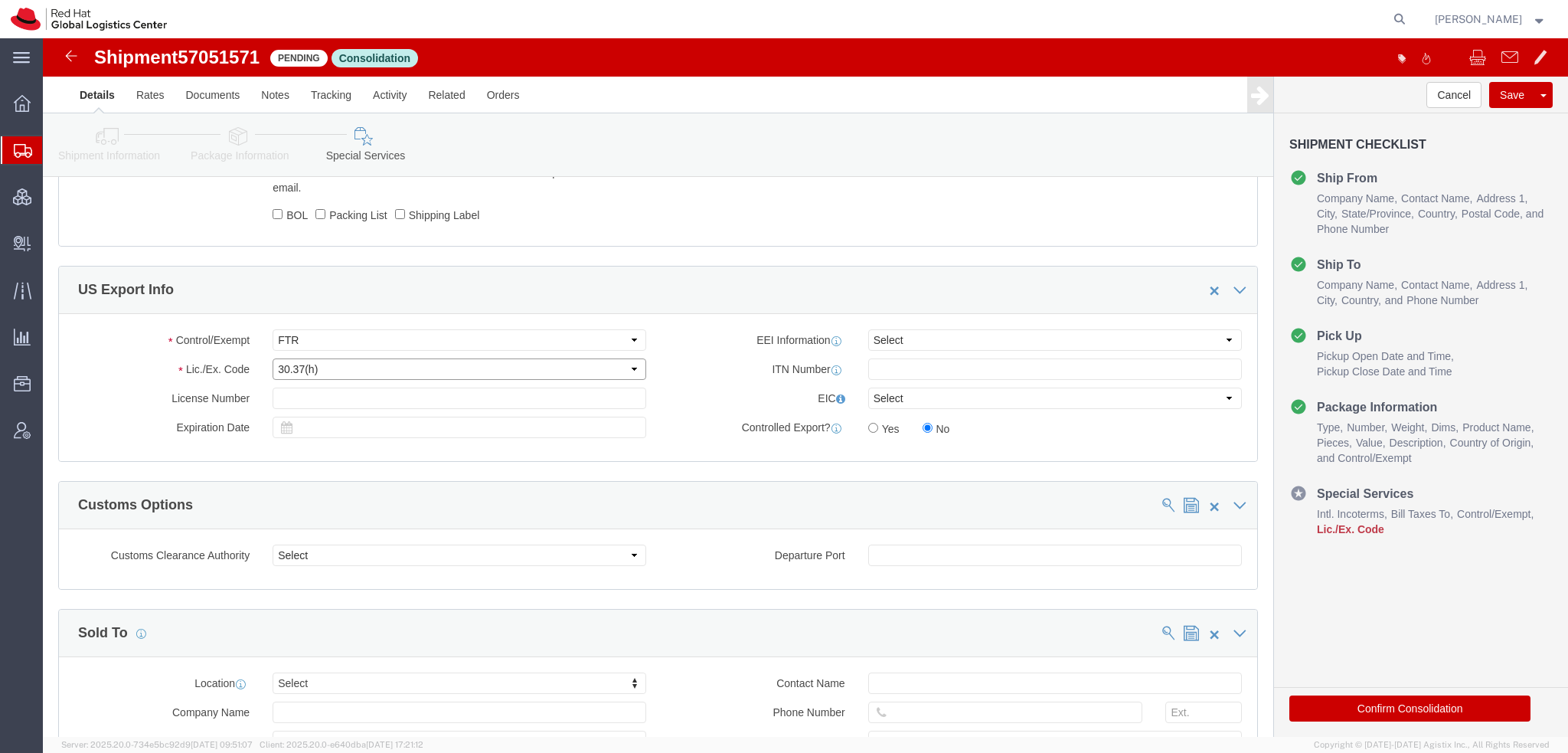
click select "Select 30.2(d)(2) 30.36 30.37(a) 30.37(f) 30.37(g) 30.37(h) 30.37(i) 30.37(j) 3…"
click button "Save"
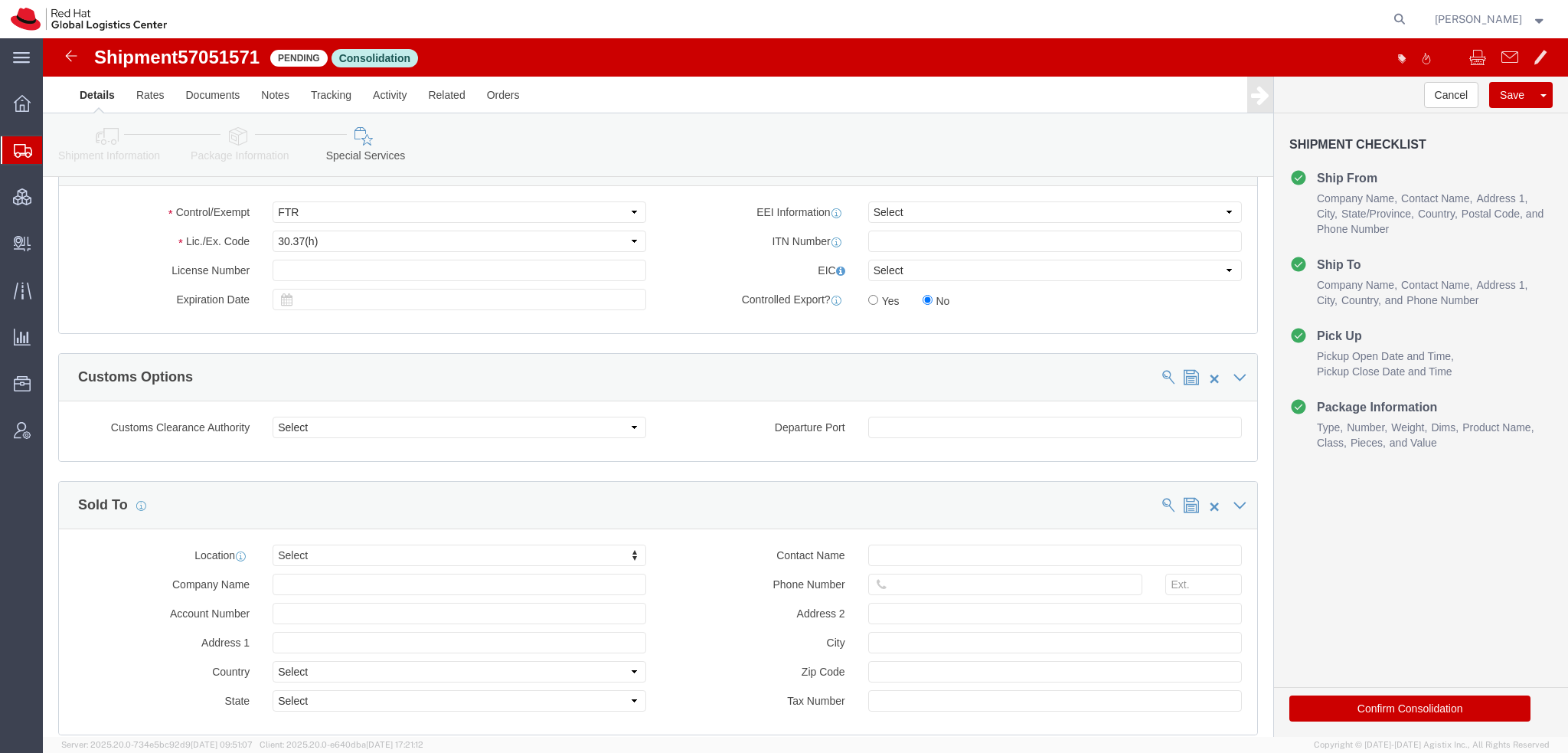
scroll to position [1383, 0]
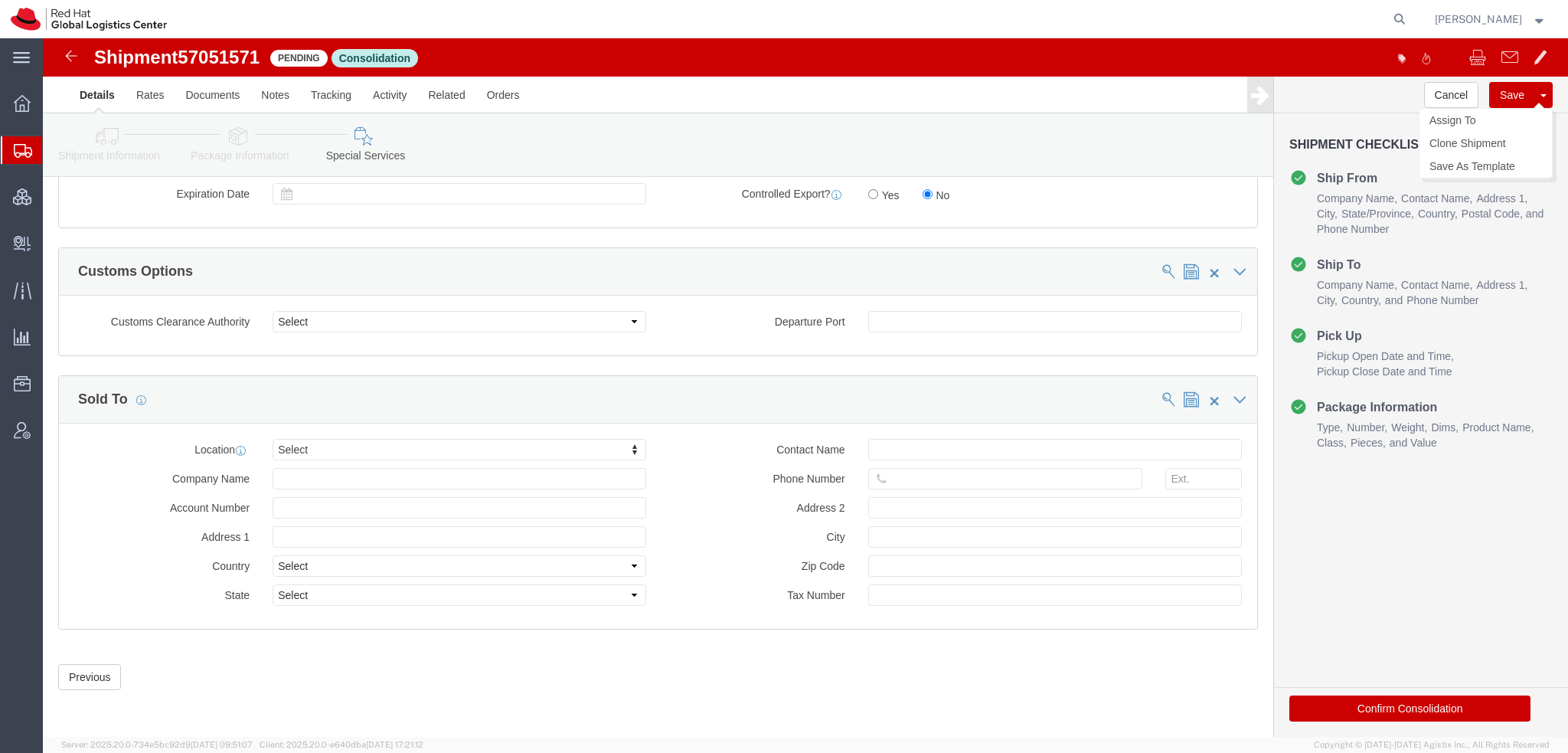
click button "Save"
click at [0, 0] on span "Shipment Manager" at bounding box center [0, 0] width 0 height 0
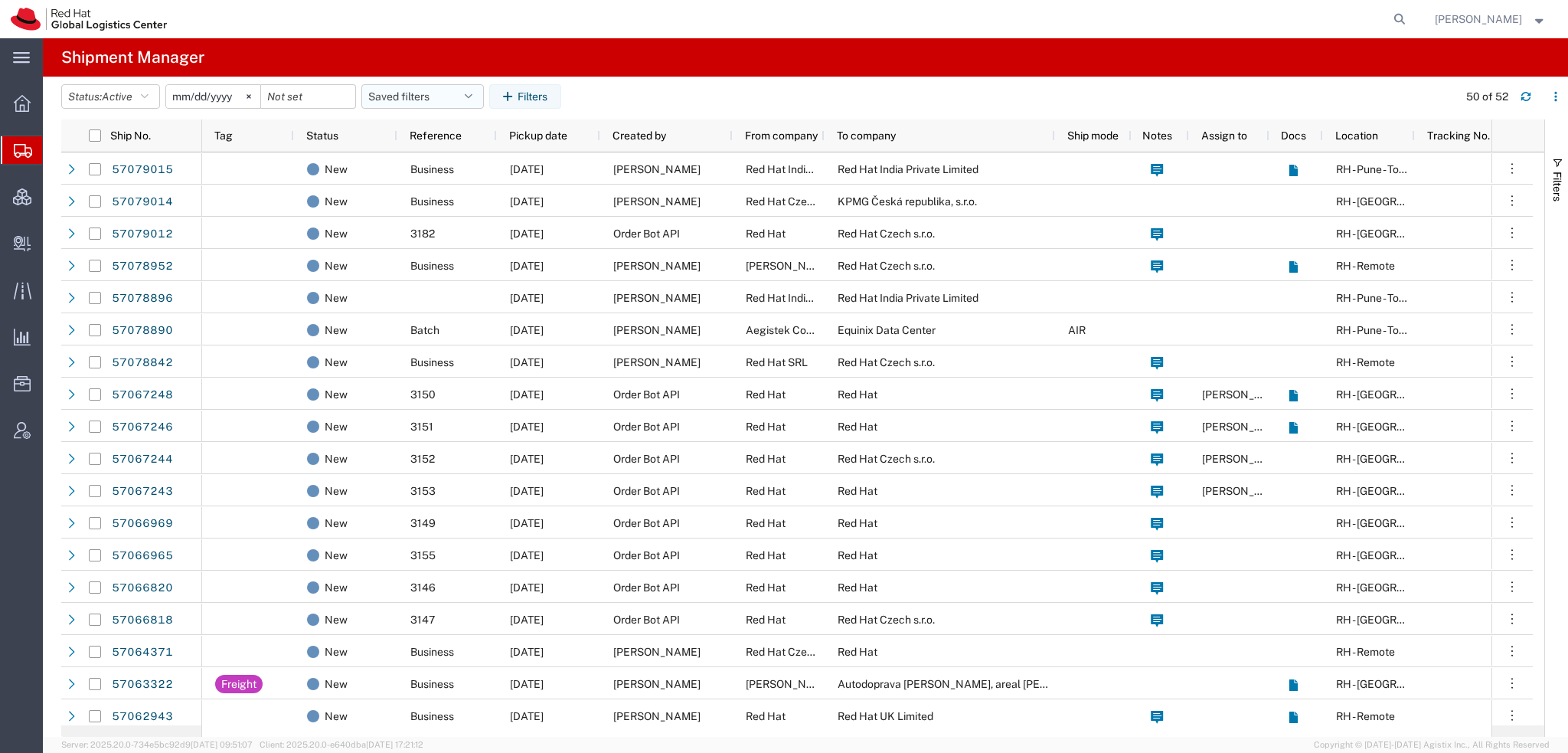
click at [484, 92] on button "Saved filters" at bounding box center [422, 96] width 123 height 25
click at [420, 158] on span "Americas" at bounding box center [464, 164] width 201 height 28
type input "2023-05-07"
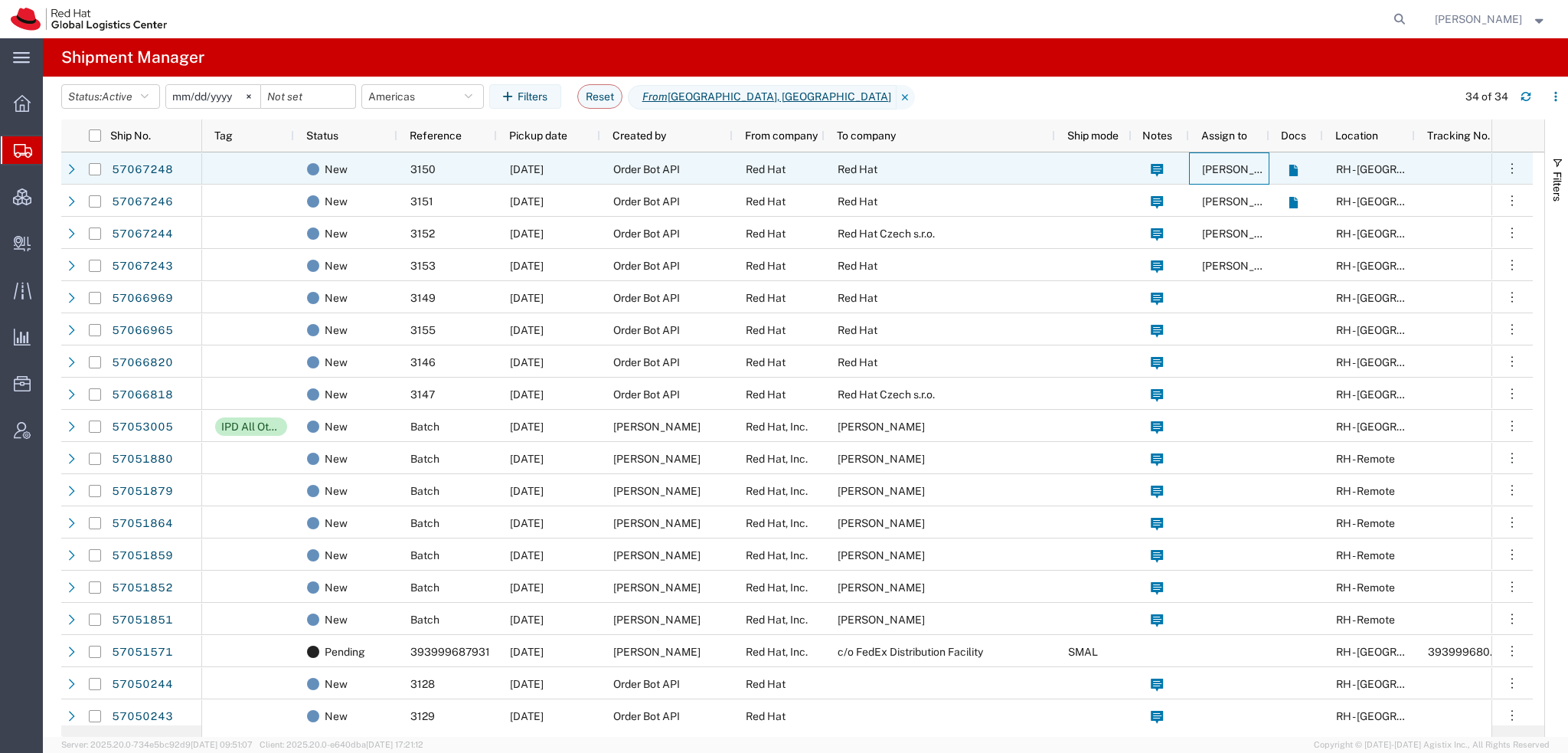
click at [650, 170] on span "[PERSON_NAME]" at bounding box center [1246, 170] width 87 height 12
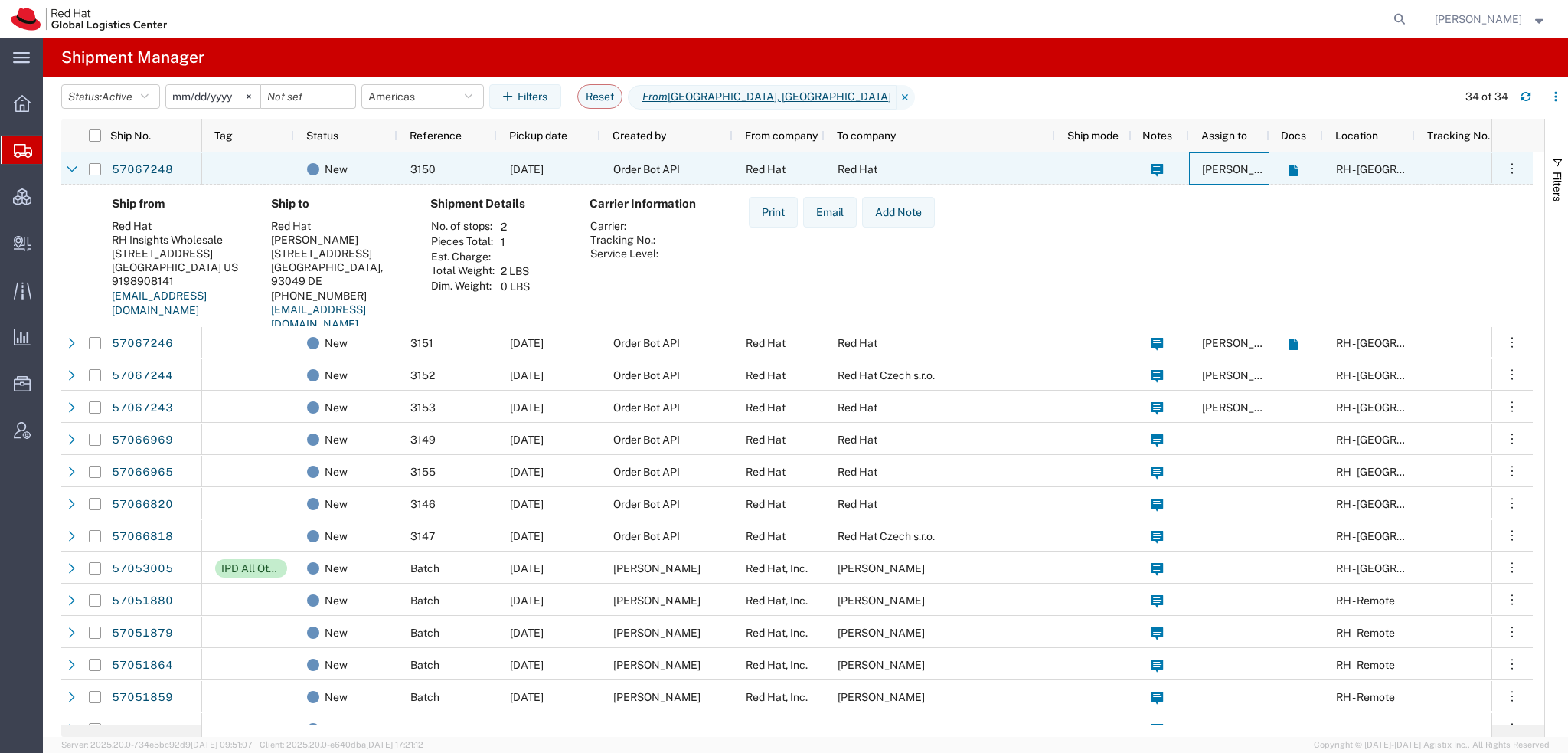
click at [650, 170] on span "[PERSON_NAME]" at bounding box center [1246, 170] width 87 height 12
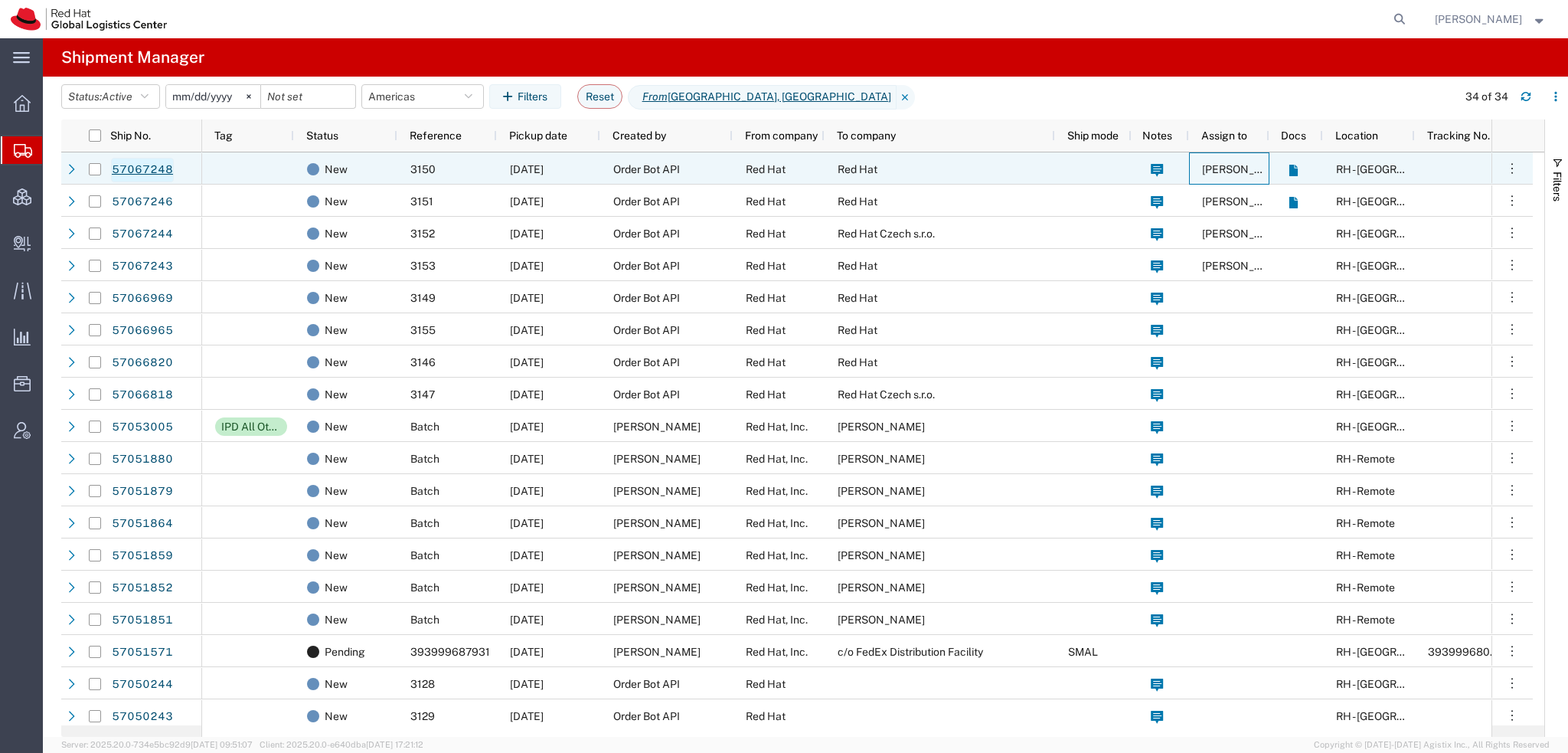
click at [130, 164] on link "57067248" at bounding box center [142, 171] width 63 height 25
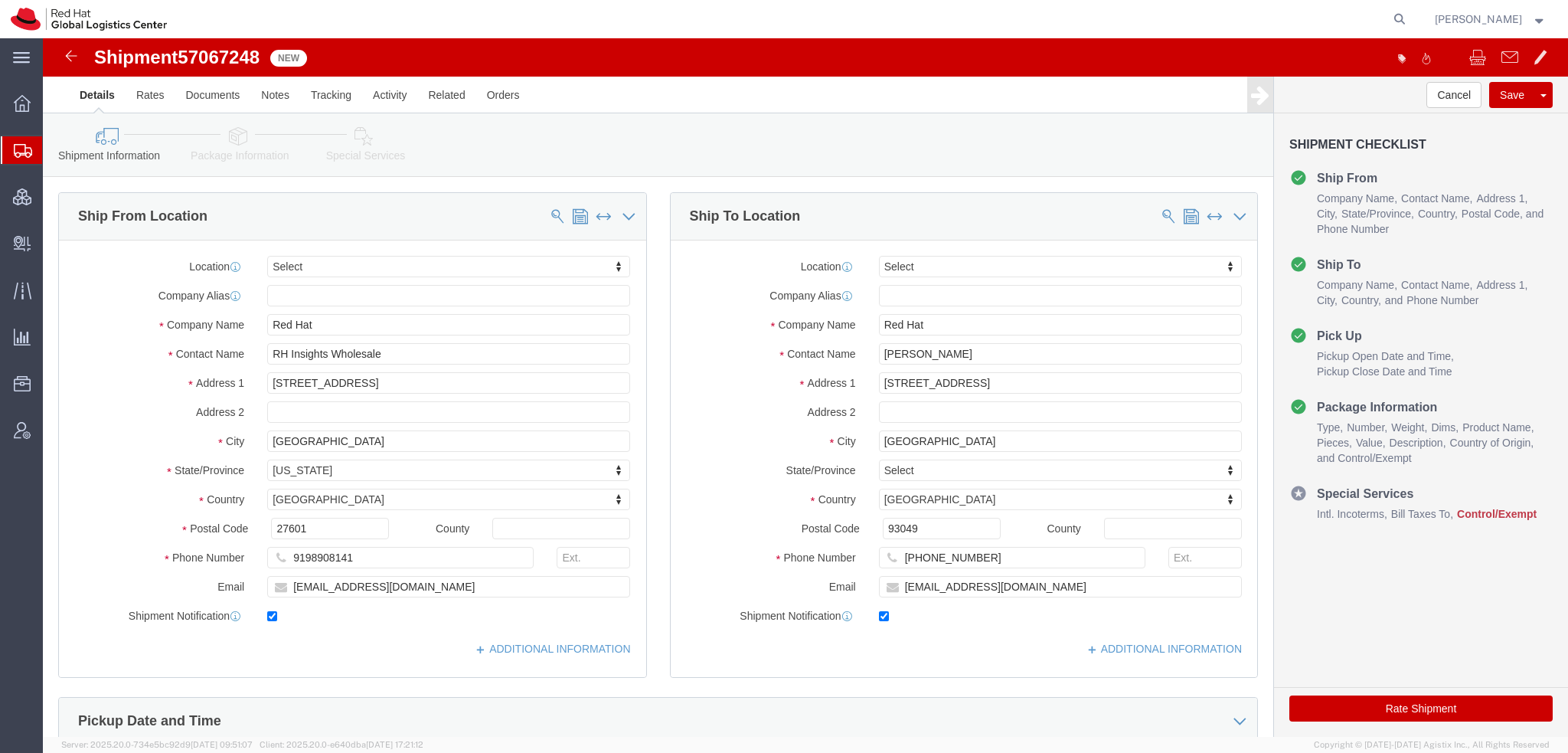
select select
drag, startPoint x: 959, startPoint y: 311, endPoint x: 633, endPoint y: 293, distance: 326.5
click div "Location My Profile Location RH - Amsterdam - MSO RH - Amsterdam Data Center RH…"
paste input "onny Pfannschmid"
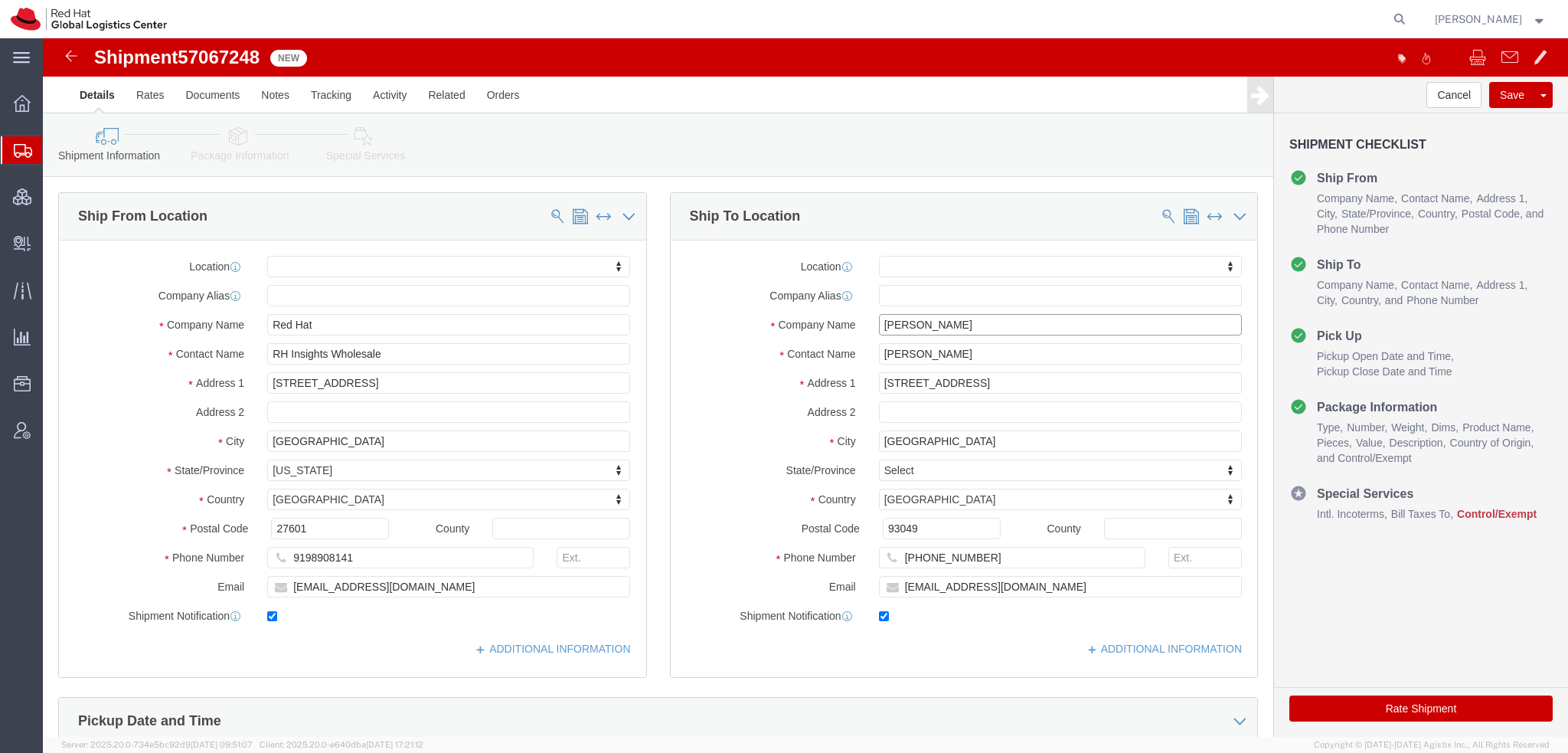
type input "Ronny Pfannschmidt"
drag, startPoint x: 353, startPoint y: 549, endPoint x: -43, endPoint y: 494, distance: 399.8
click html "Shipment 57067248 New Details Rates Documents Notes Tracking Activity Related O…"
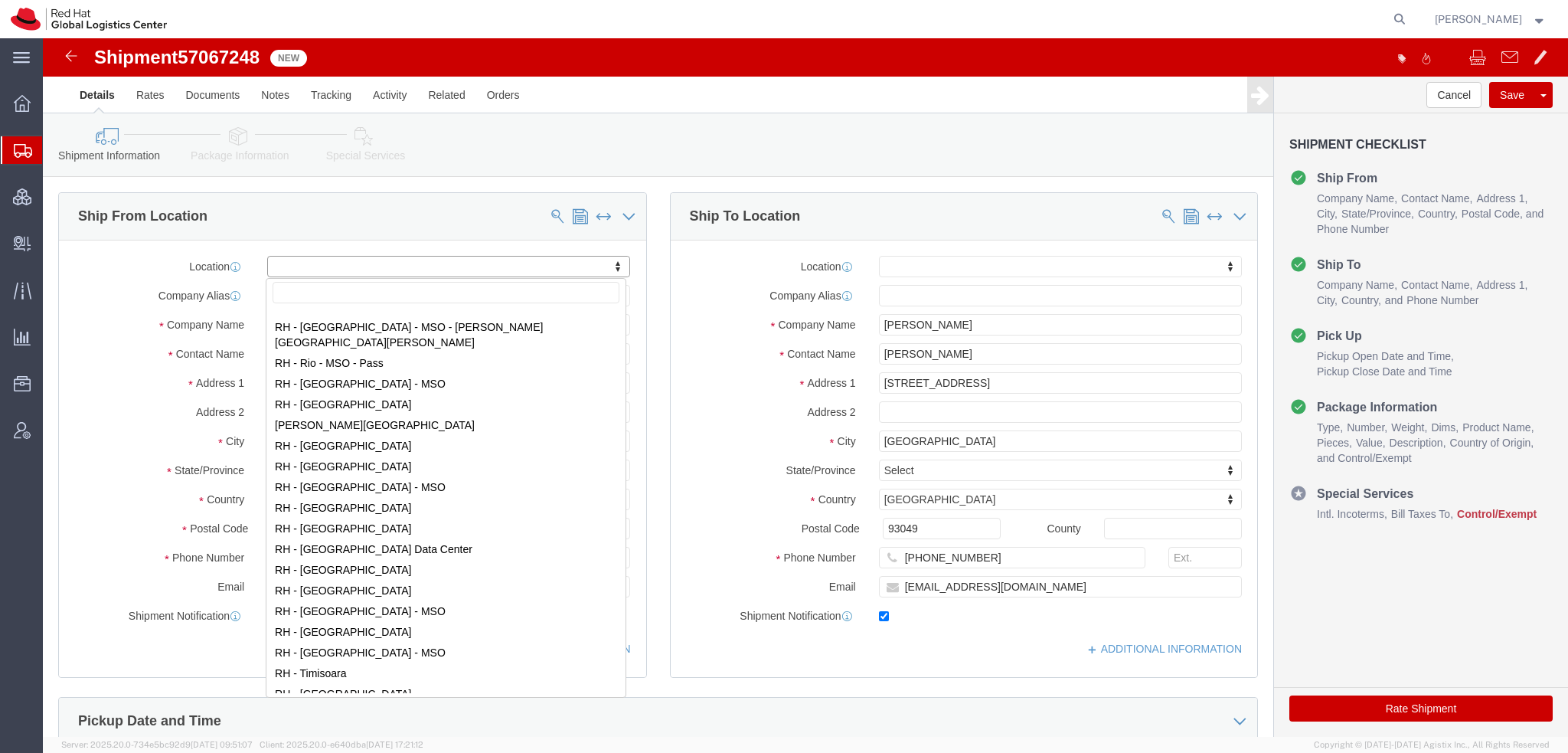
scroll to position [2073, 0]
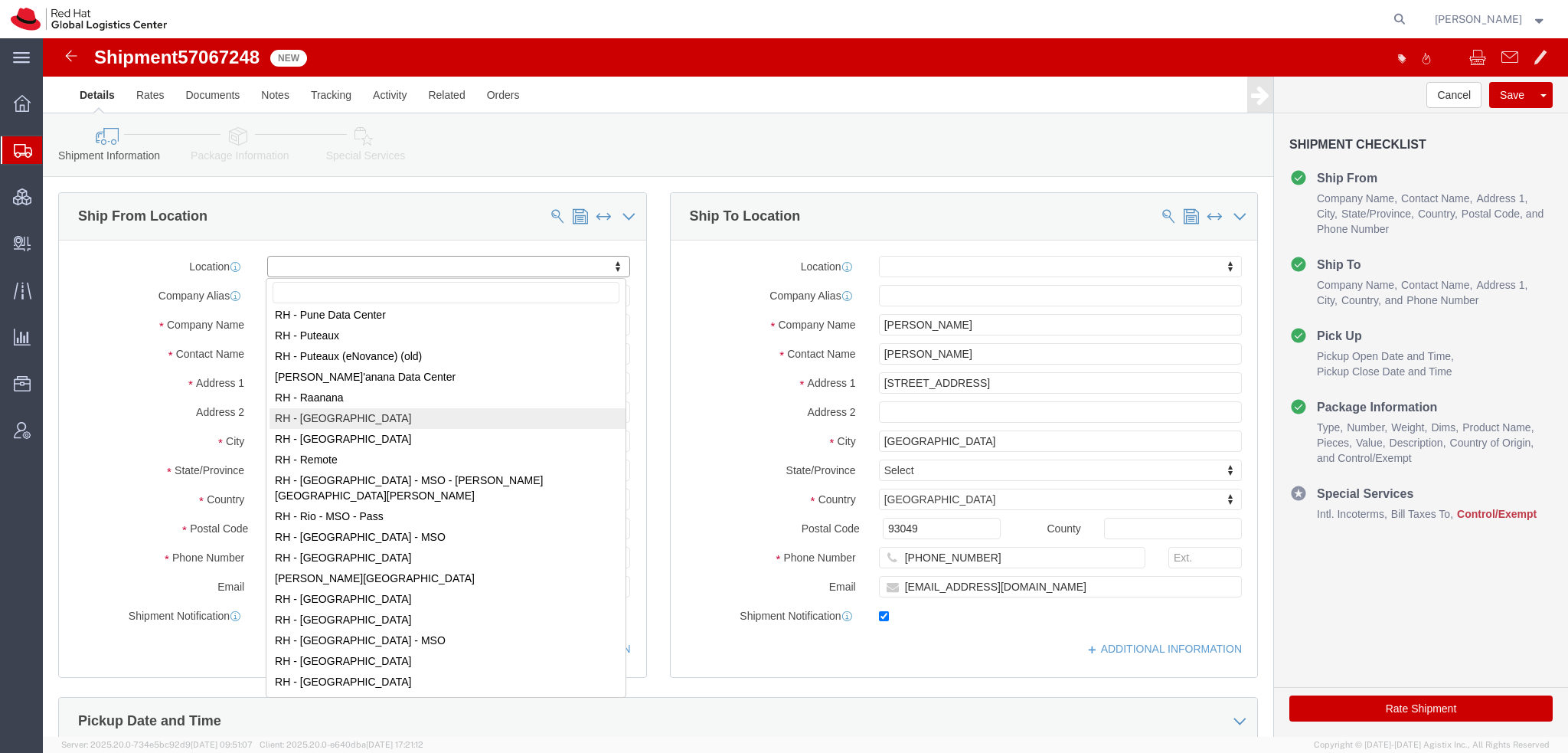
select select "38014"
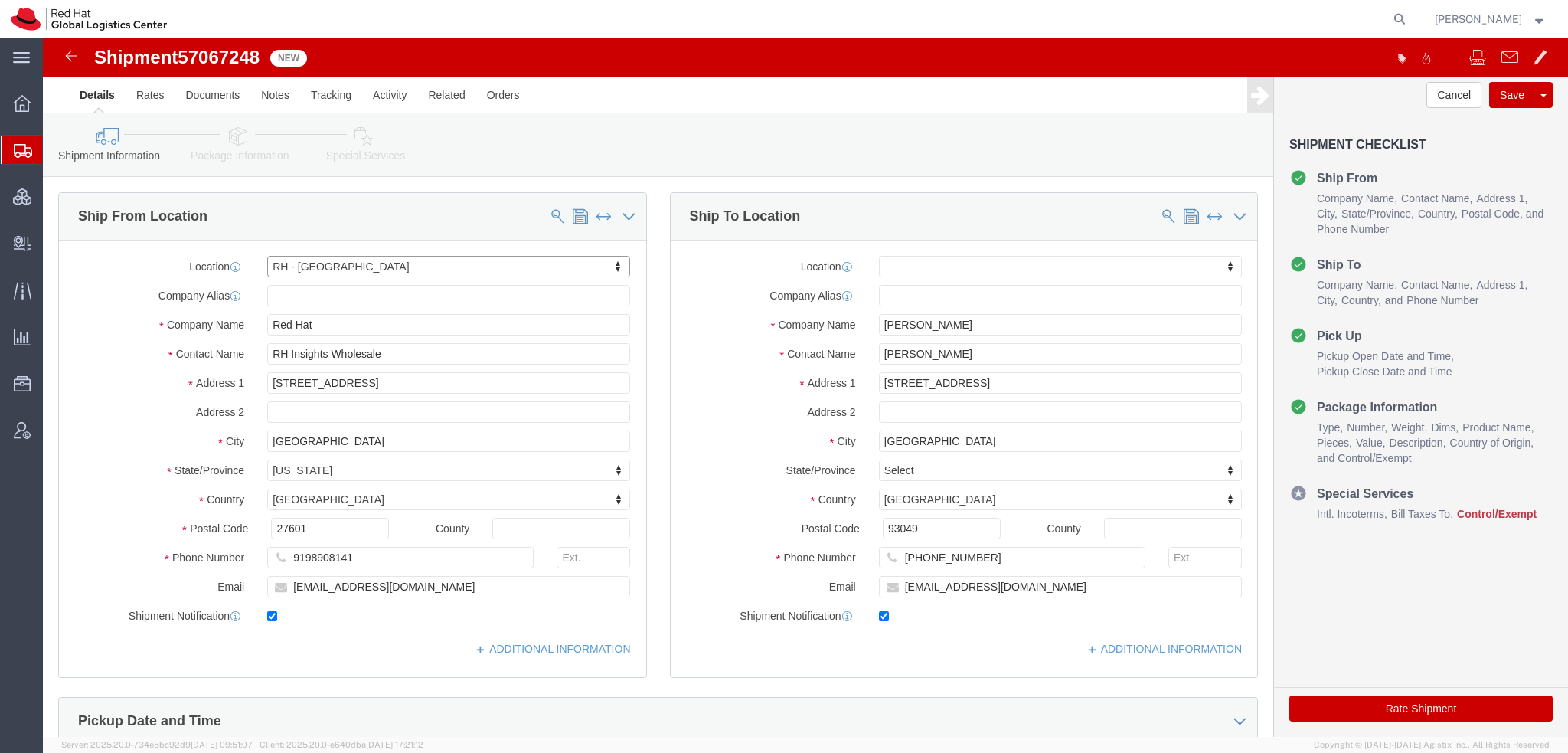
select select "NC"
click input "RH Insights Wholesale"
type input "Insights Wholesale"
type input "[STREET_ADDRESS]"
type input "RALEIGH"
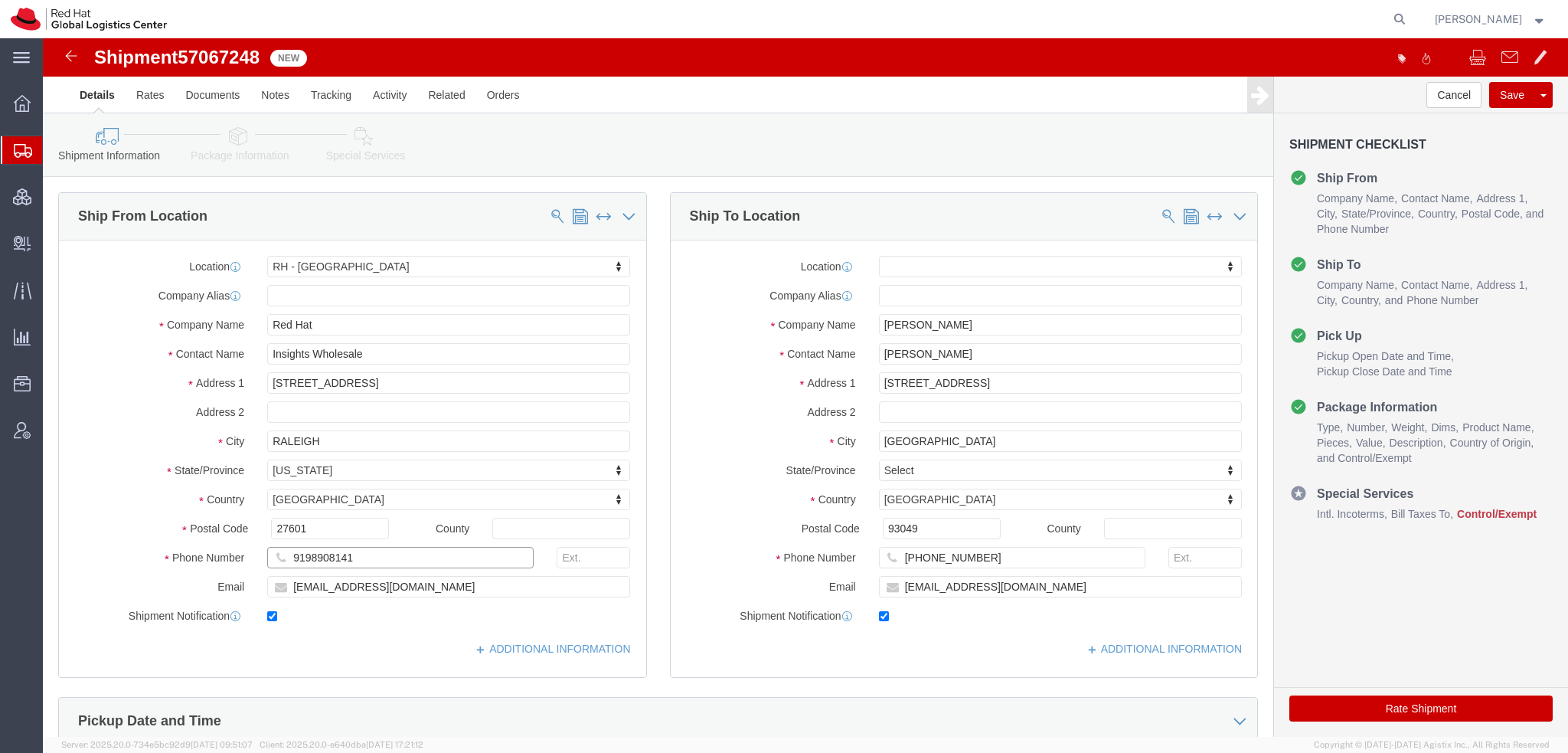
type input "919-754-4950"
paste input "jspinks@redhat.com"
type input "jspinks@redhat.com"
click icon
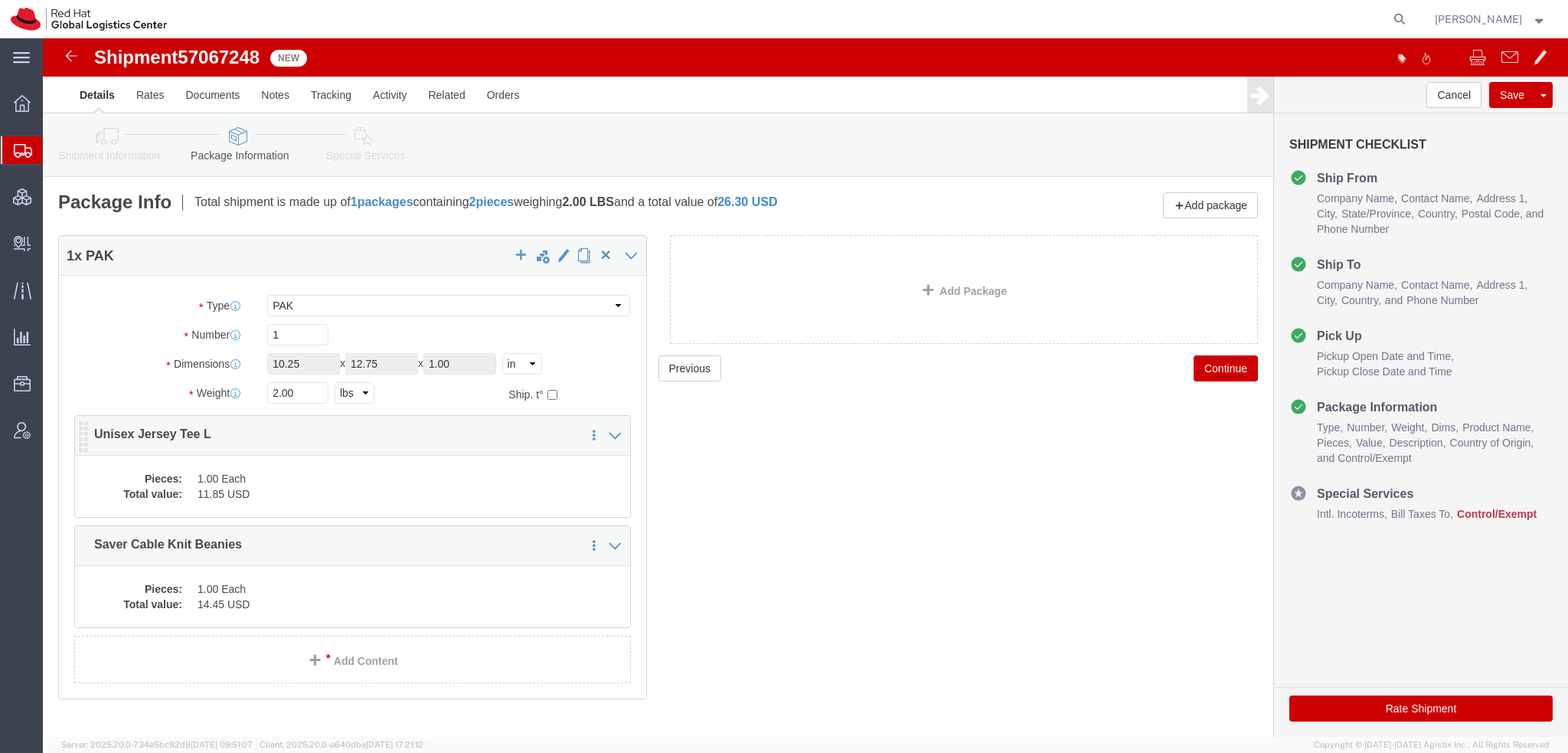
click dd "1.00 Each"
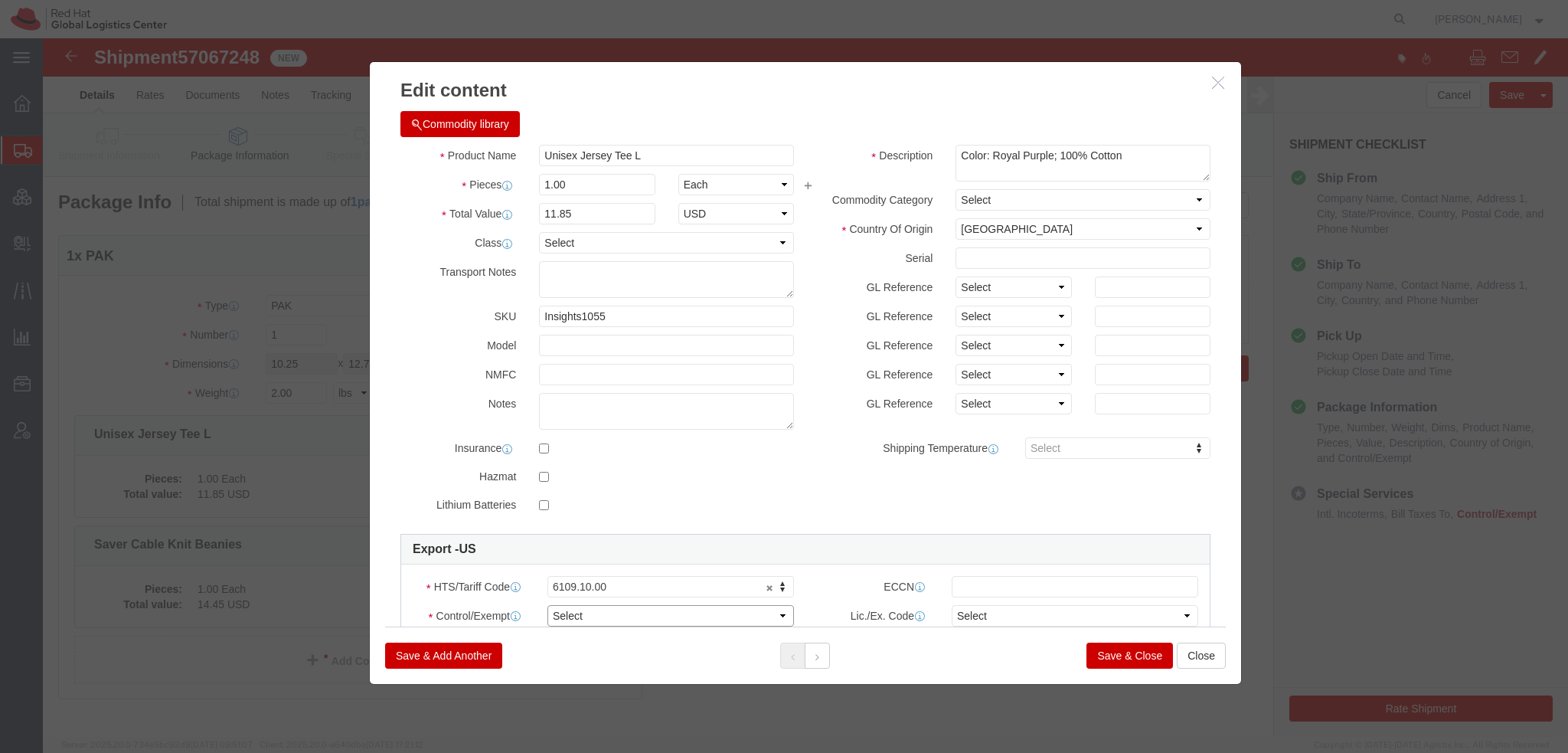
click select "Select ATF BIS DEA EPA FDA FTR ITAR OFAC Other (OPA)"
select select "FTR"
click select "Select ATF BIS DEA EPA FDA FTR ITAR OFAC Other (OPA)"
click select "Select 30.2(d)(2) 30.36 30.37(a) 30.37(f) 30.37(g) 30.37(h) 30.37(i) 30.37(j) 3…"
select select "30.37(h)"
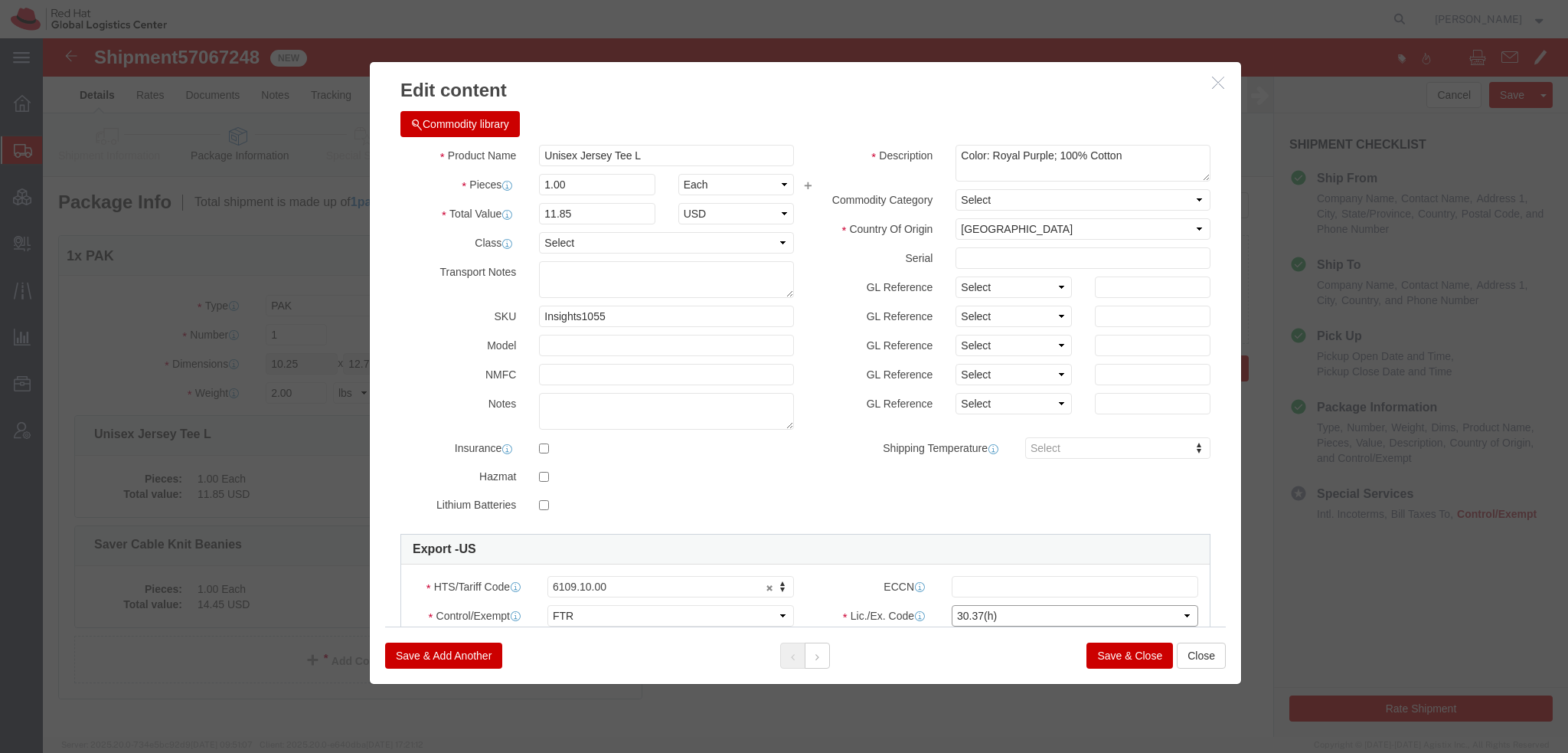
click select "Select 30.2(d)(2) 30.36 30.37(a) 30.37(f) 30.37(g) 30.37(h) 30.37(i) 30.37(j) 3…"
click button
click select "Select ATF BIS DEA EPA FDA FTR ITAR OFAC Other (OPA)"
select select "FTR"
click select "Select ATF BIS DEA EPA FDA FTR ITAR OFAC Other (OPA)"
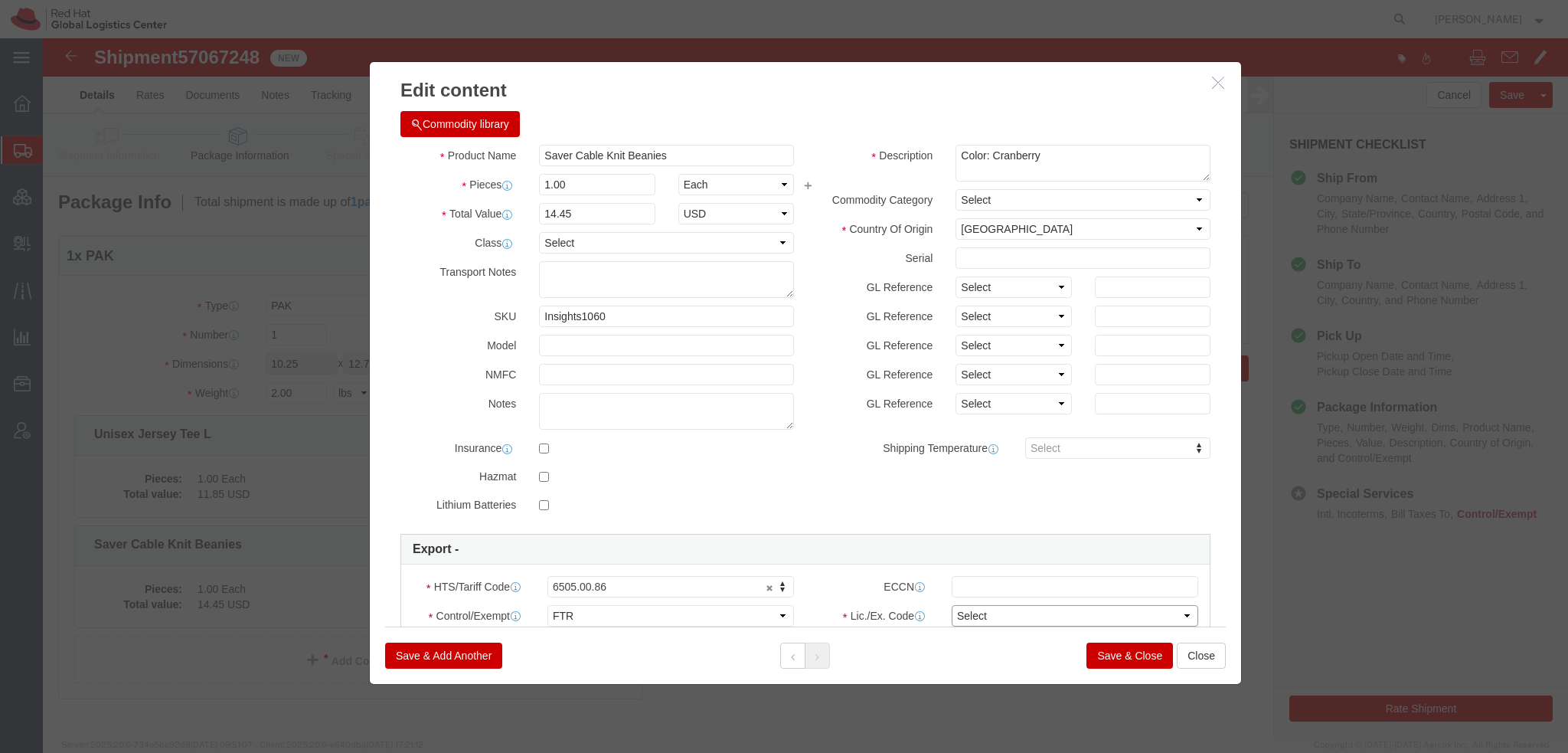
click select "Select 30.2(d)(2) 30.36 30.37(a) 30.37(f) 30.37(g) 30.37(h) 30.37(i) 30.37(j) 3…"
select select "30.37(h)"
click select "Select 30.2(d)(2) 30.36 30.37(a) 30.37(f) 30.37(g) 30.37(h) 30.37(i) 30.37(j) 3…"
click button
click button "Save & Close"
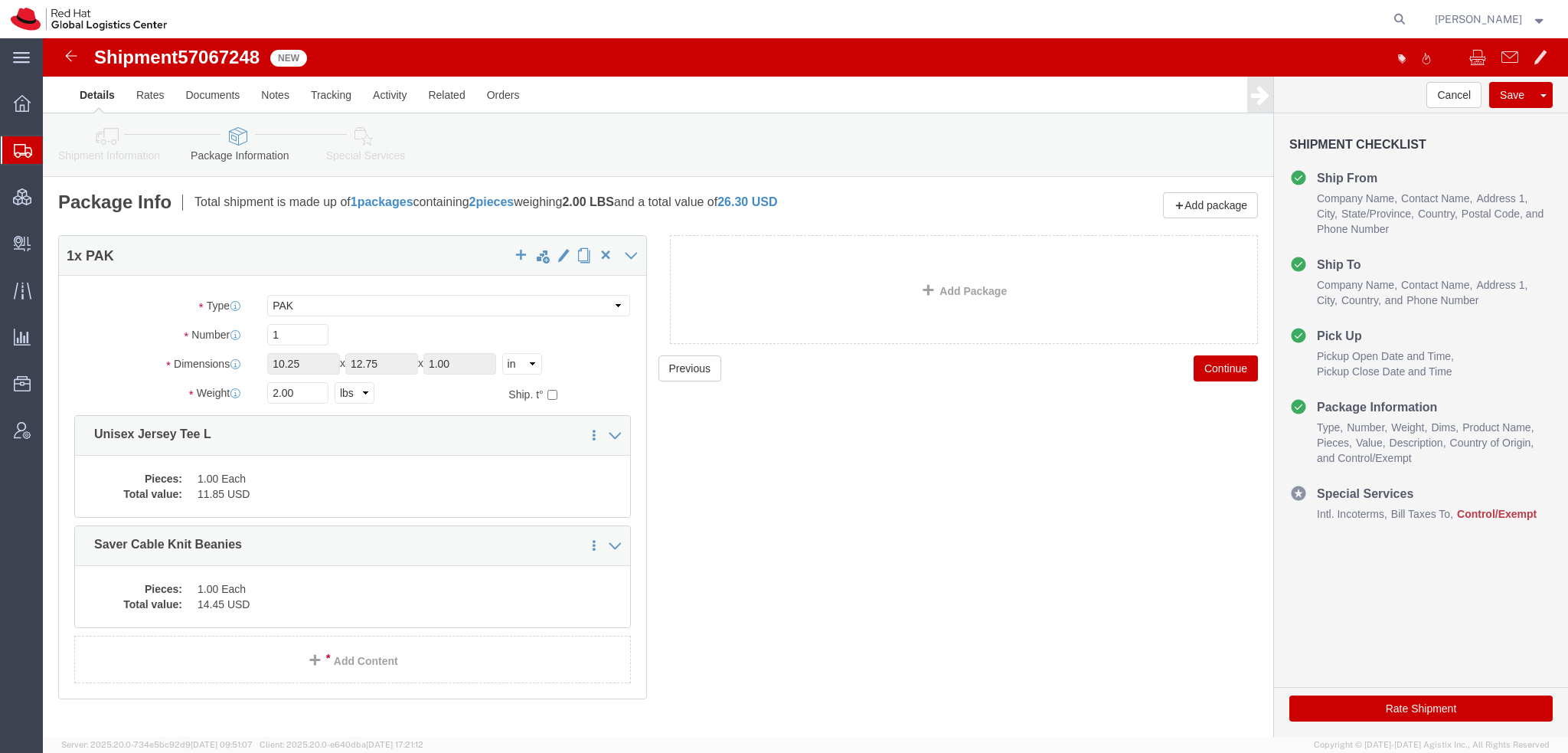
click icon
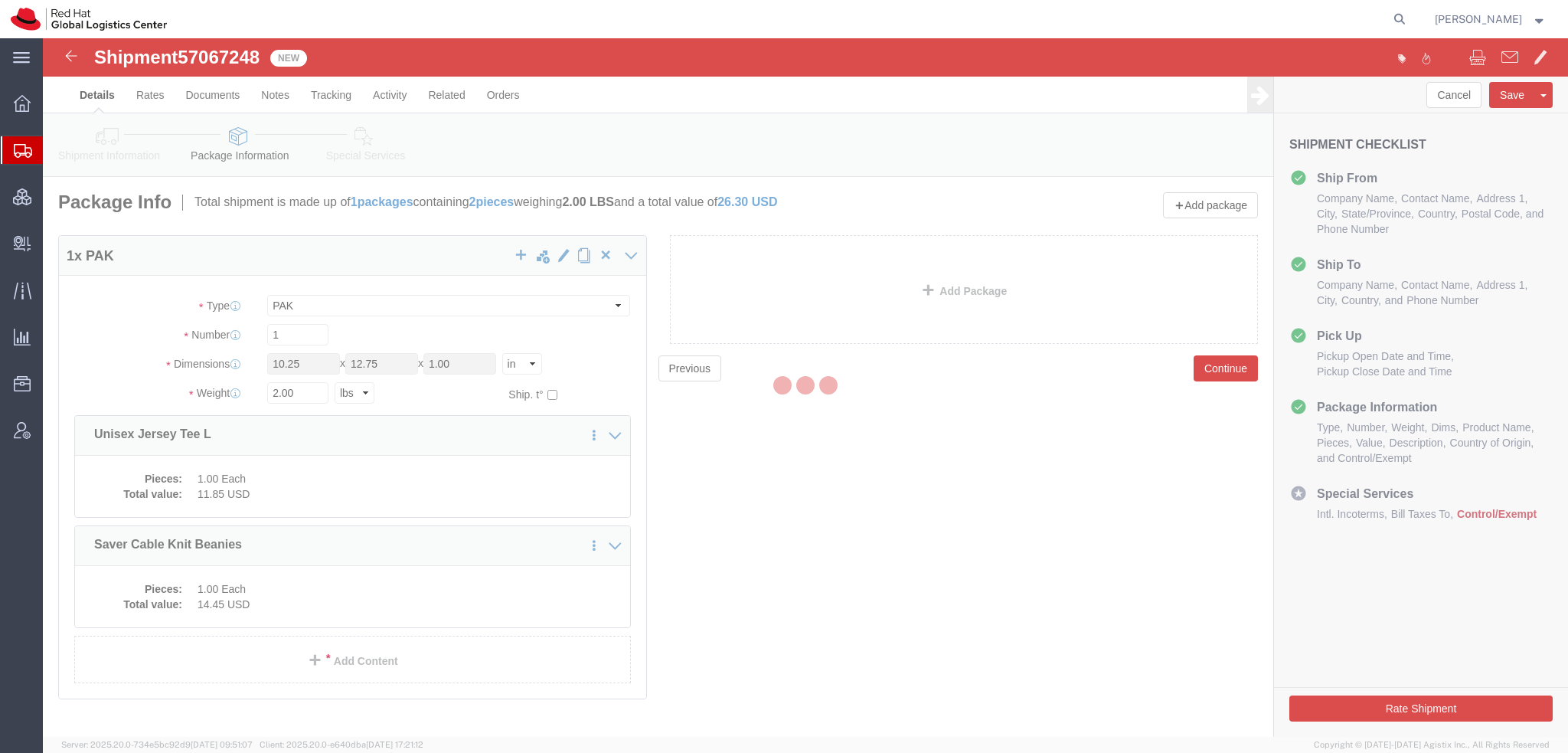
select select
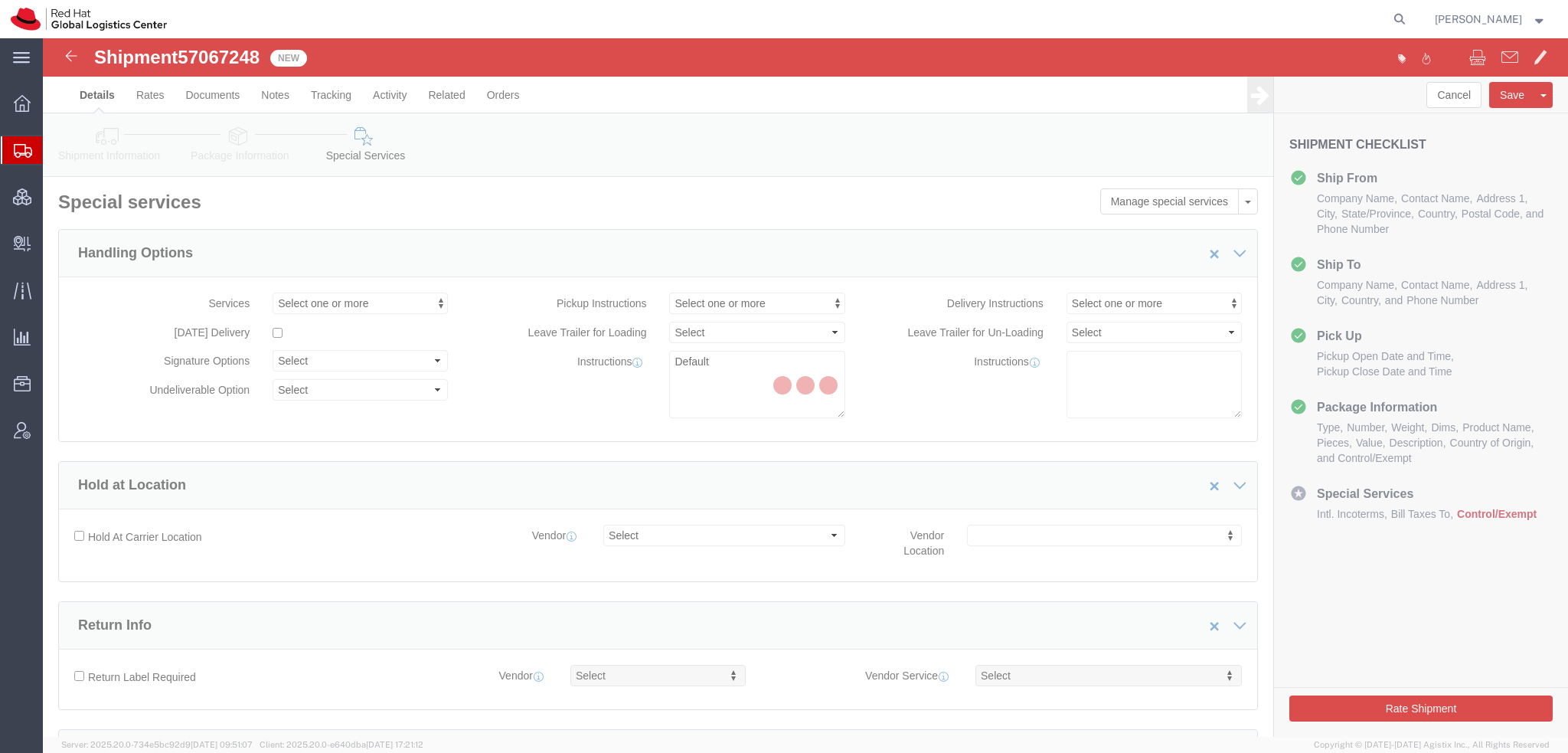
select select "COSTCENTER"
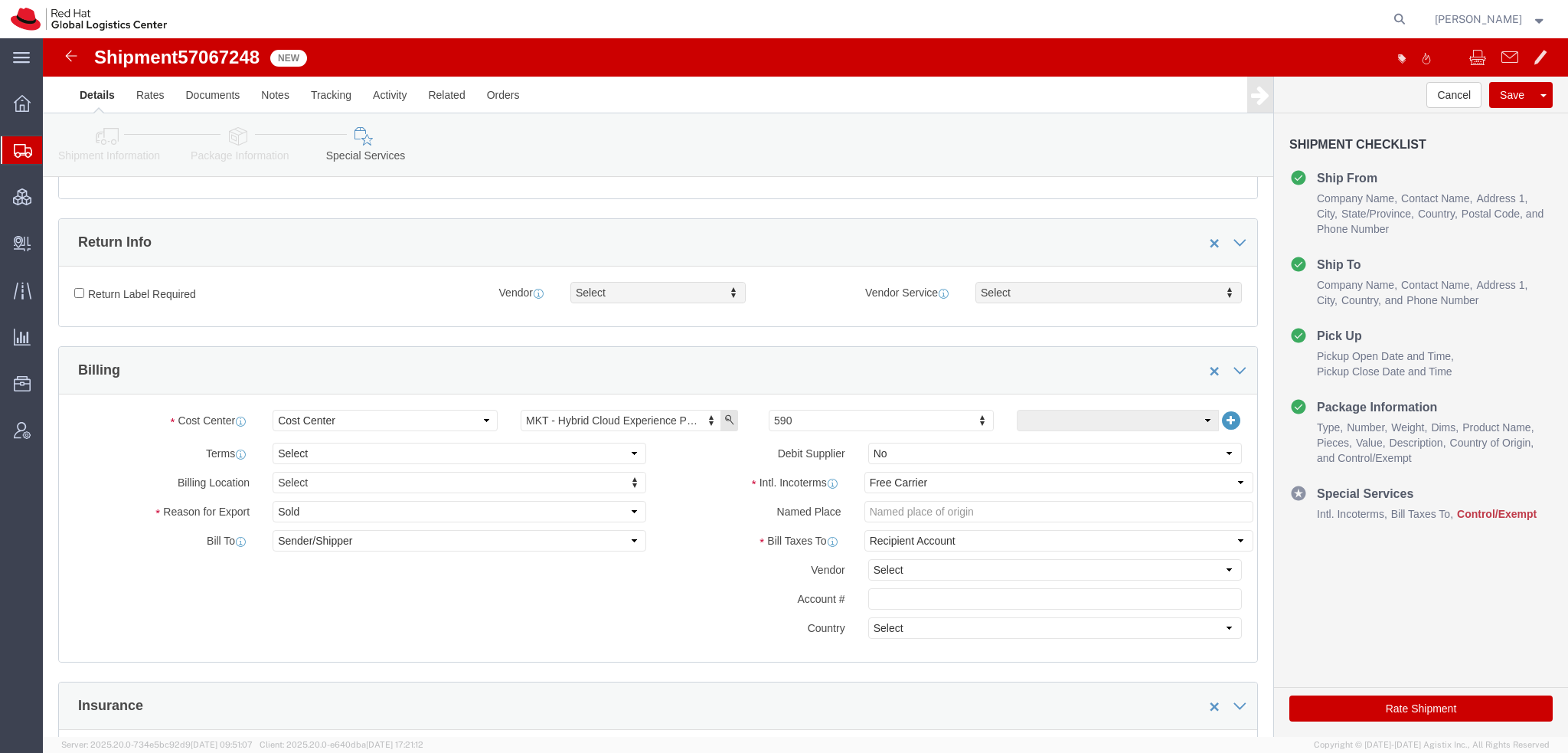
scroll to position [536, 0]
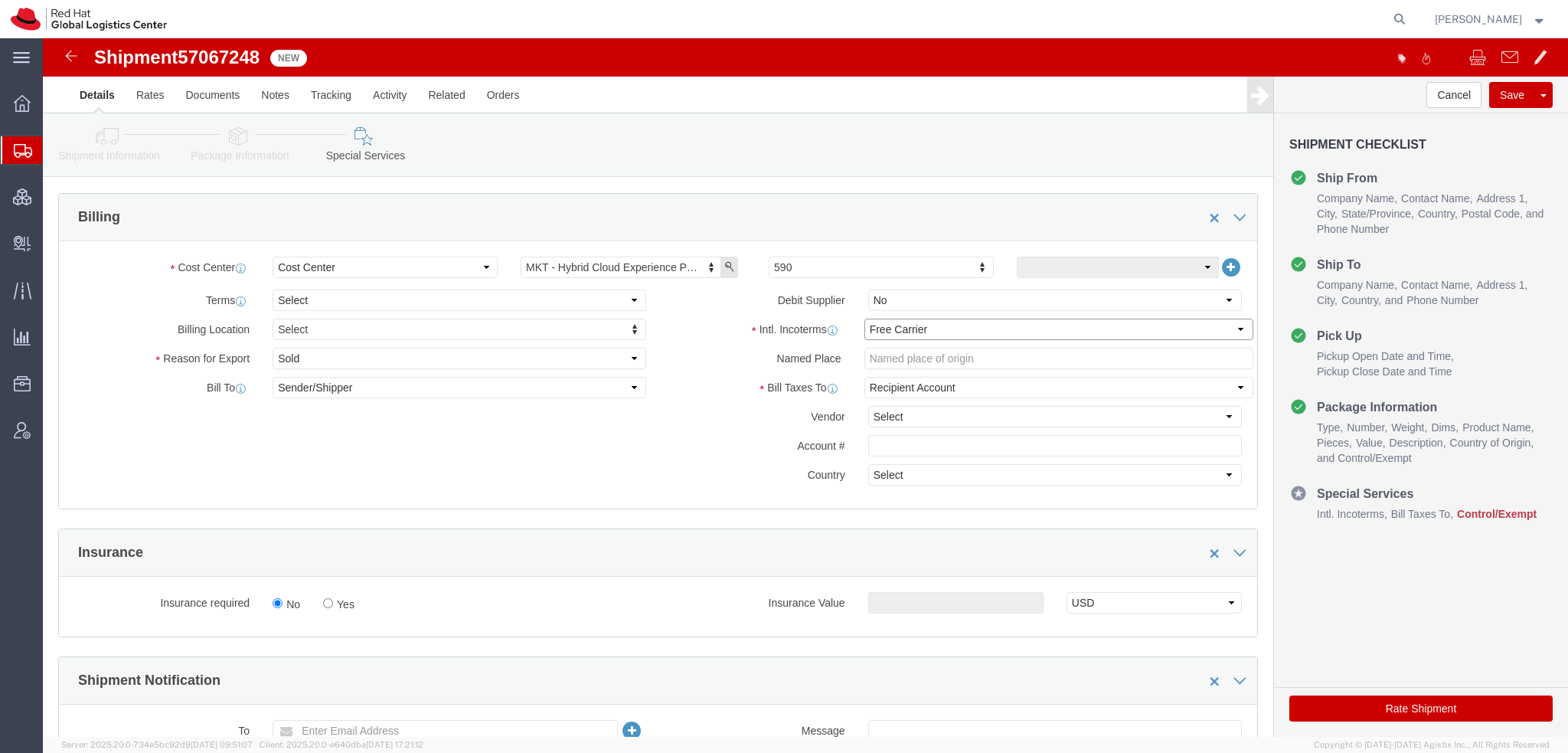
click select "Select Carriage Insurance Paid Carriage Paid To Cost and Freight Cost Insurance…"
select select
click select "Select Carriage Insurance Paid Carriage Paid To Cost and Freight Cost Insurance…"
select select
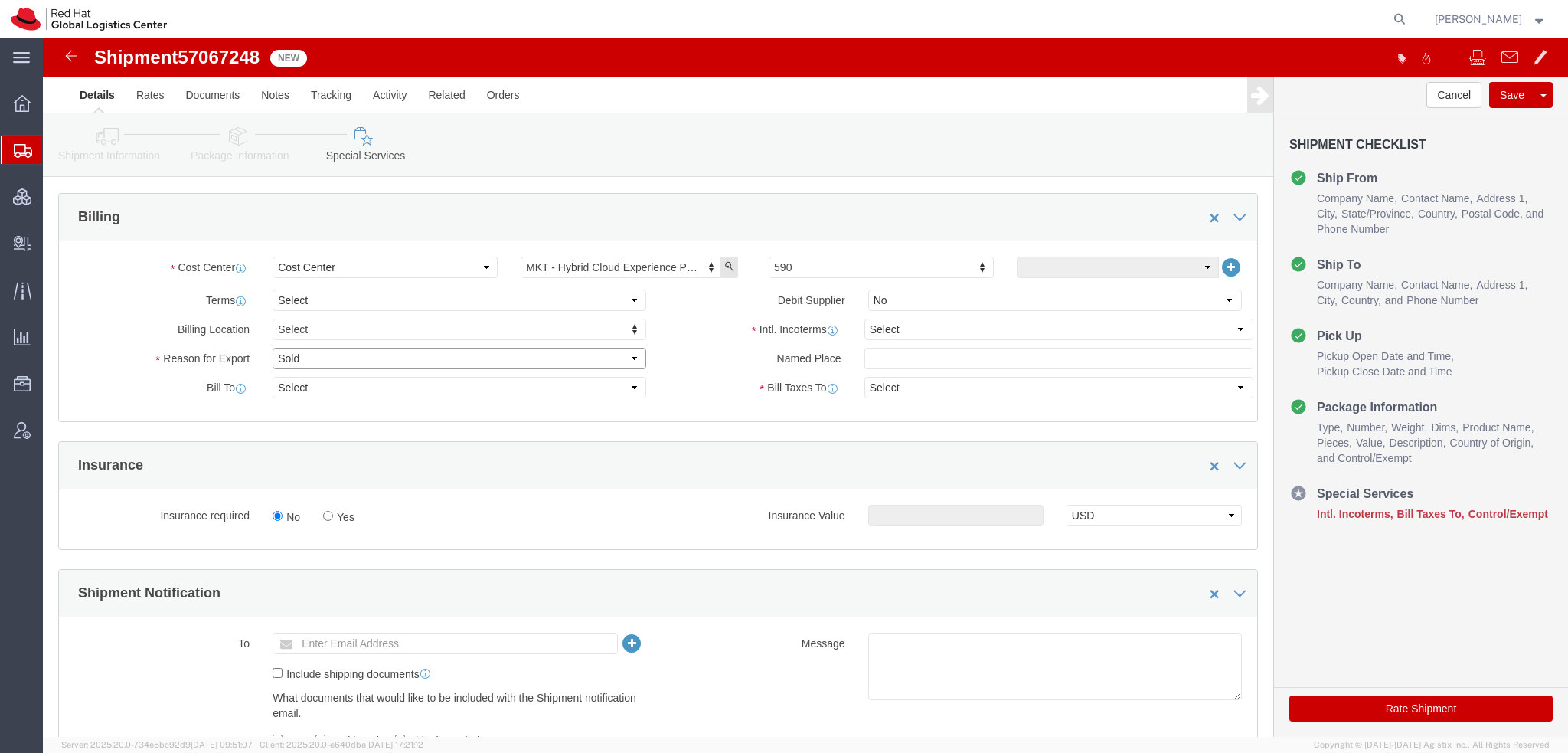
click select "Select Gift Personal Effects Repair/Warranty Return Sample Sold Temporary/Not S…"
select select "GIFT"
click select "Select Gift Personal Effects Repair/Warranty Return Sample Sold Temporary/Not S…"
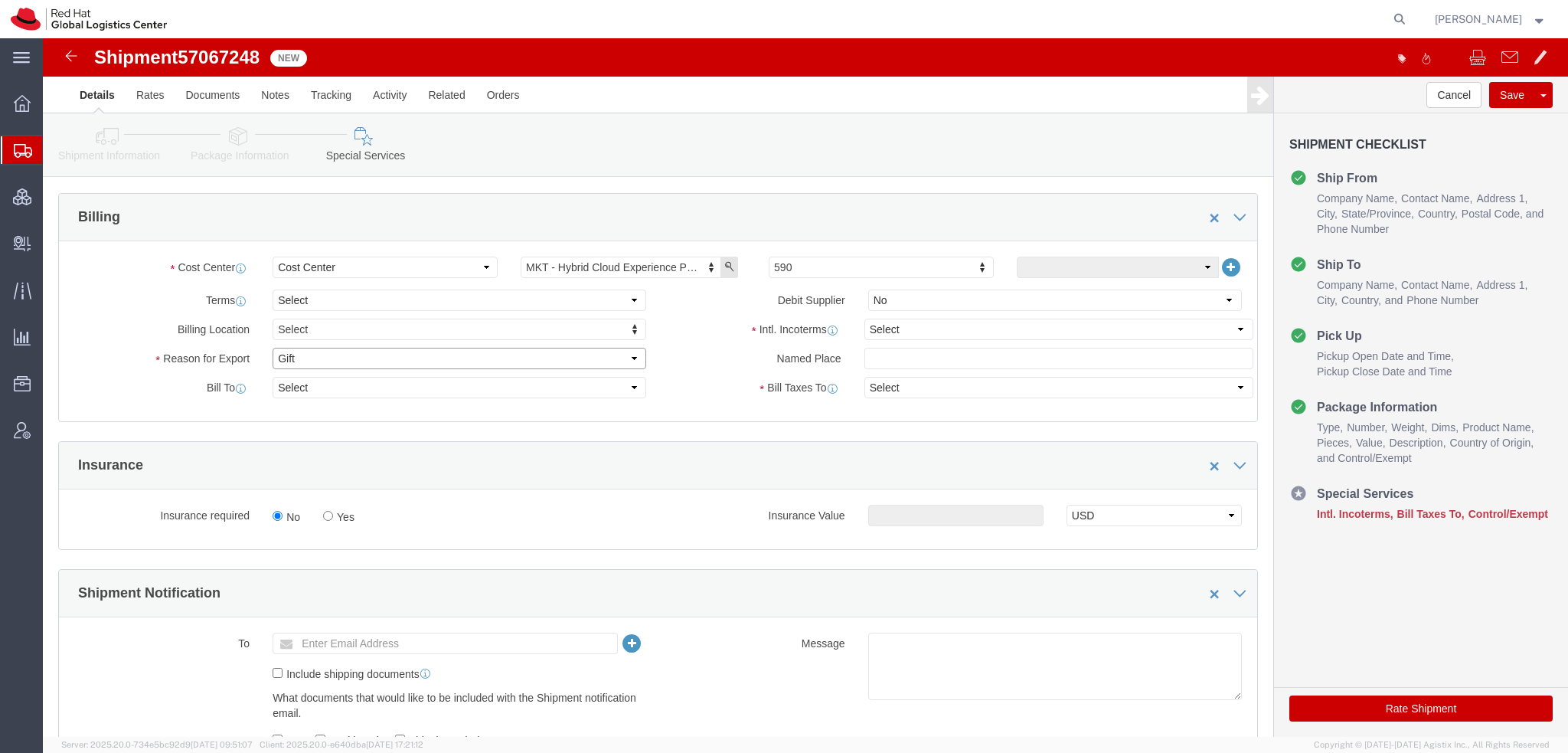
scroll to position [919, 0]
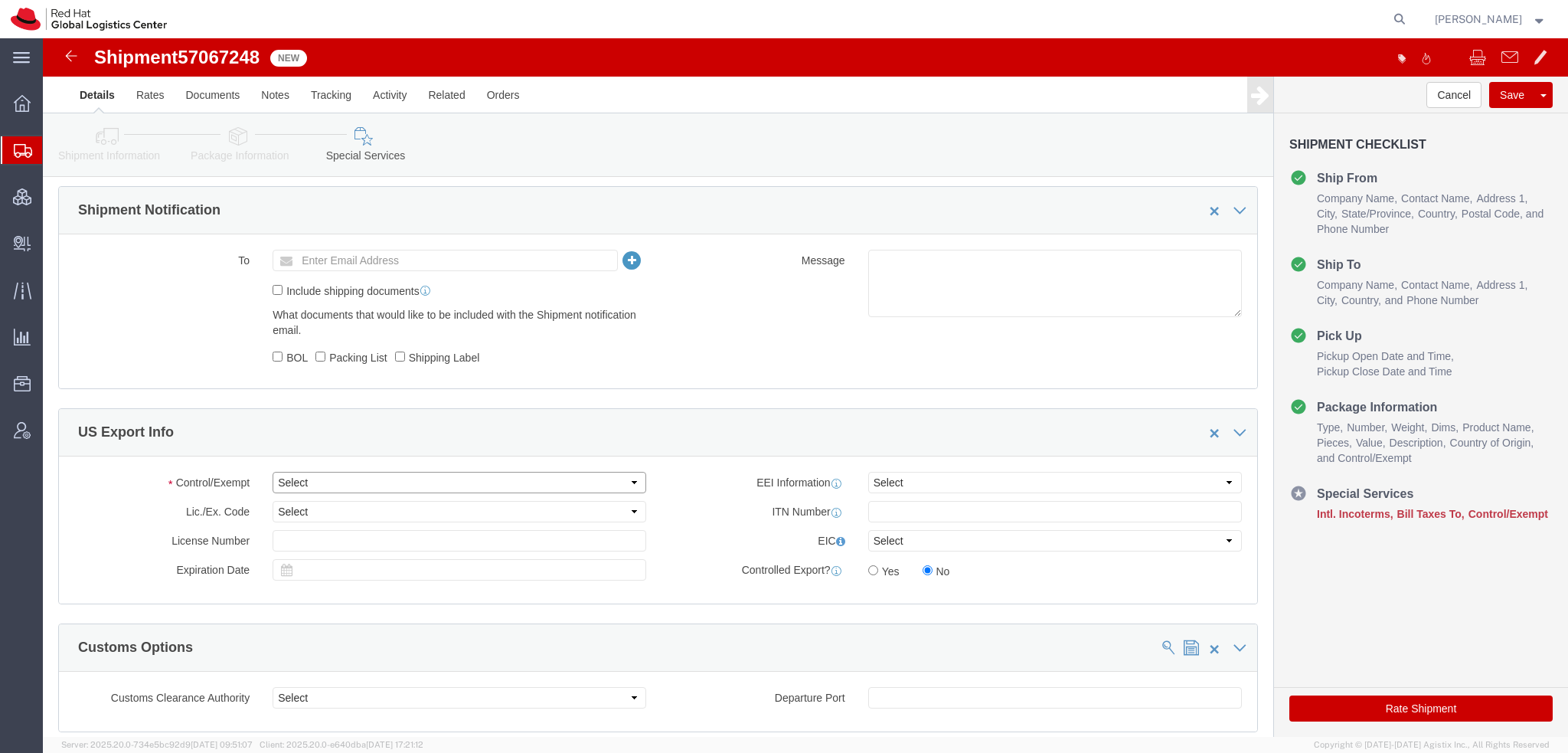
click select "Select ATF BIS DEA EPA FDA FTR ITAR OFAC Other (OPA)"
select select "FTR"
click select "Select ATF BIS DEA EPA FDA FTR ITAR OFAC Other (OPA)"
click select "Select 30.2(d)(2) 30.36 30.37(a) 30.37(f) 30.37(g) 30.37(h) 30.37(i) 30.37(j) 3…"
select select "30.37(h)"
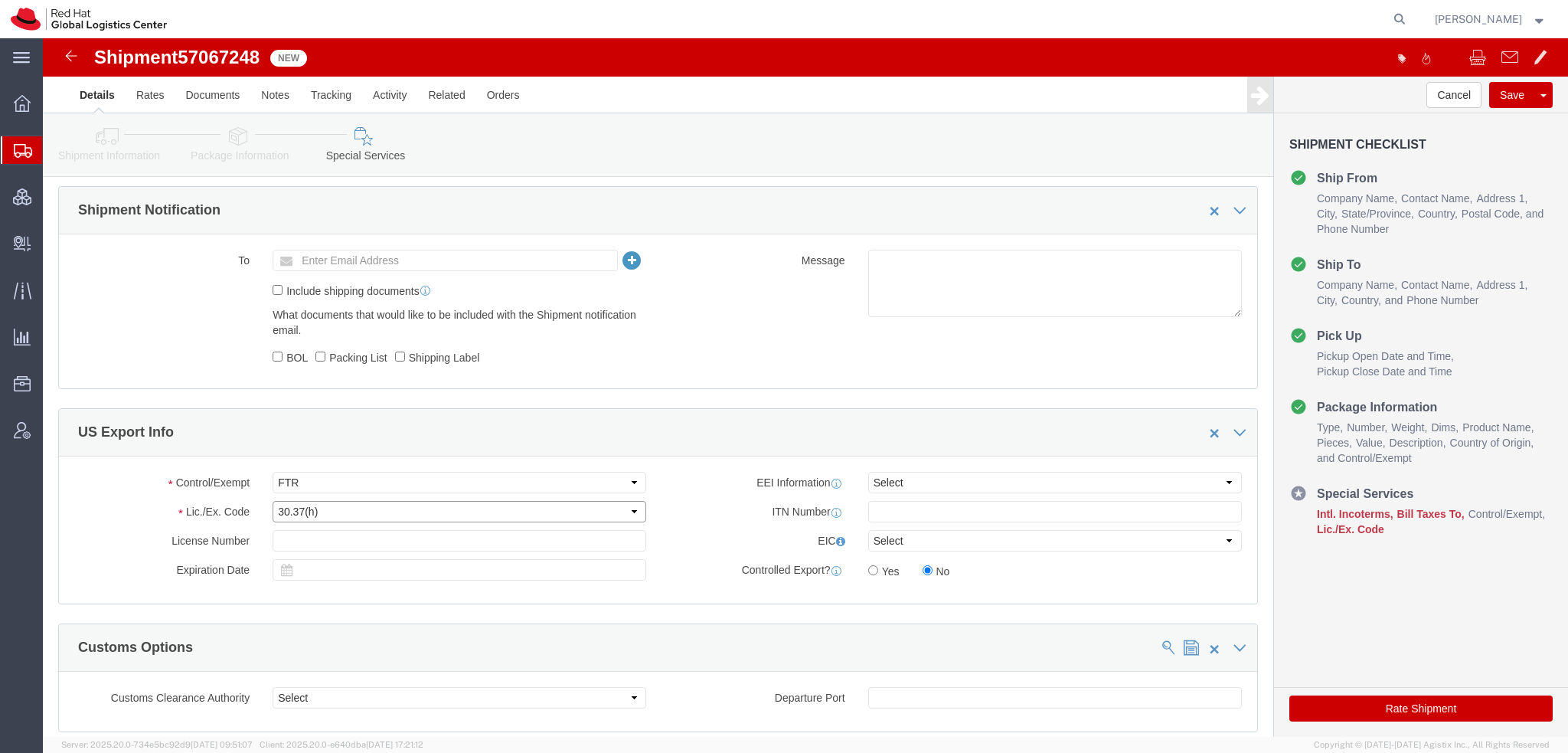
click select "Select 30.2(d)(2) 30.36 30.37(a) 30.37(f) 30.37(g) 30.37(h) 30.37(i) 30.37(j) 3…"
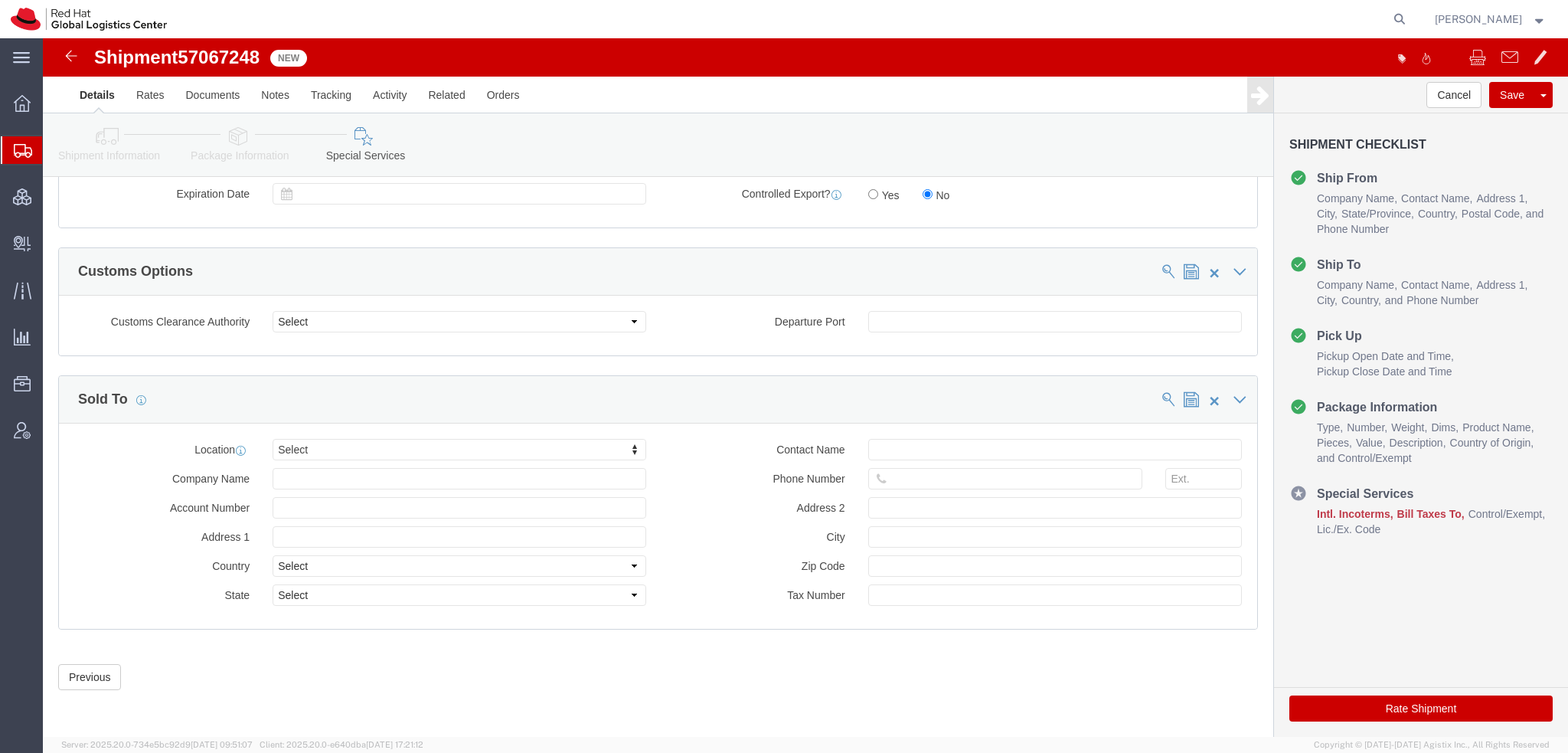
scroll to position [759, 0]
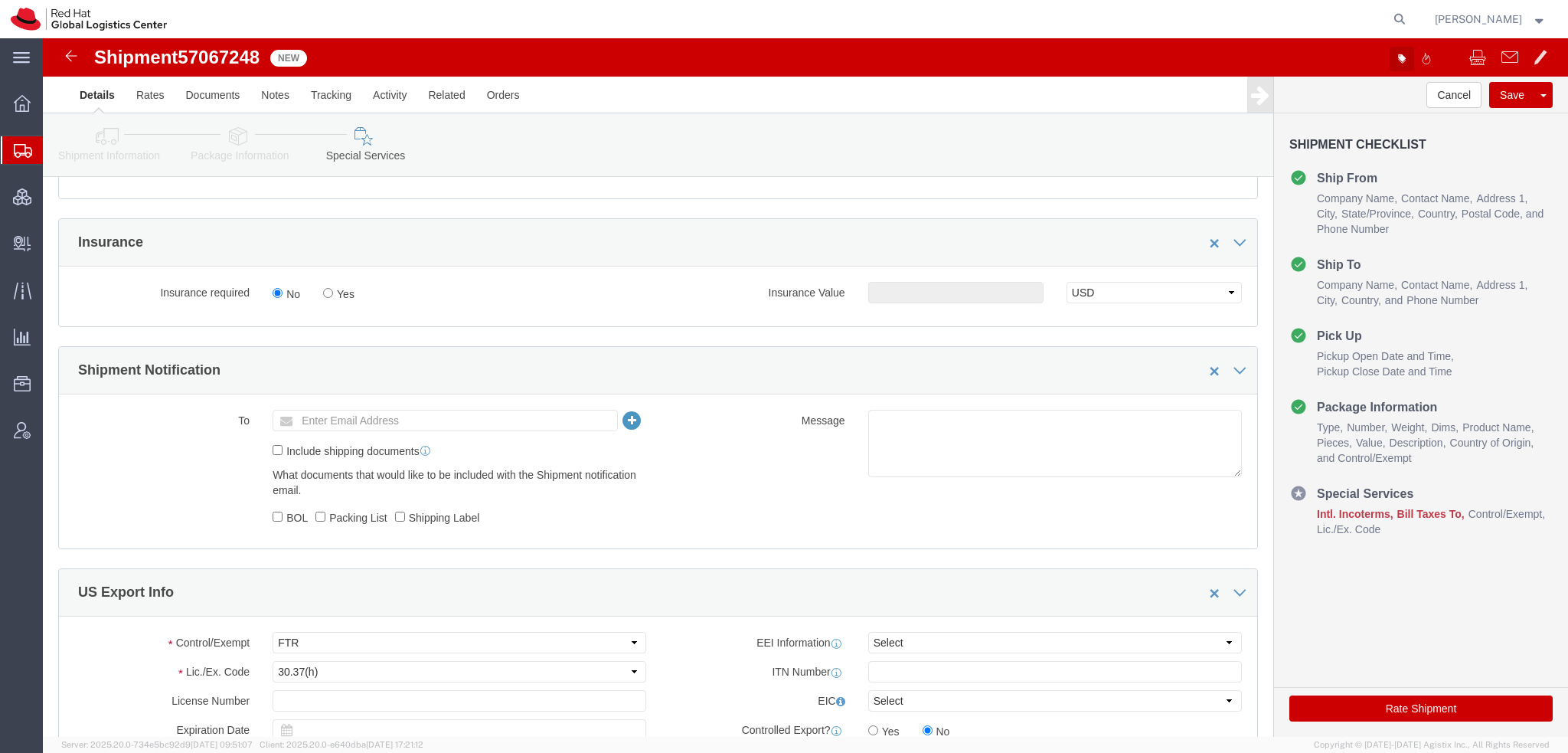
click icon "button"
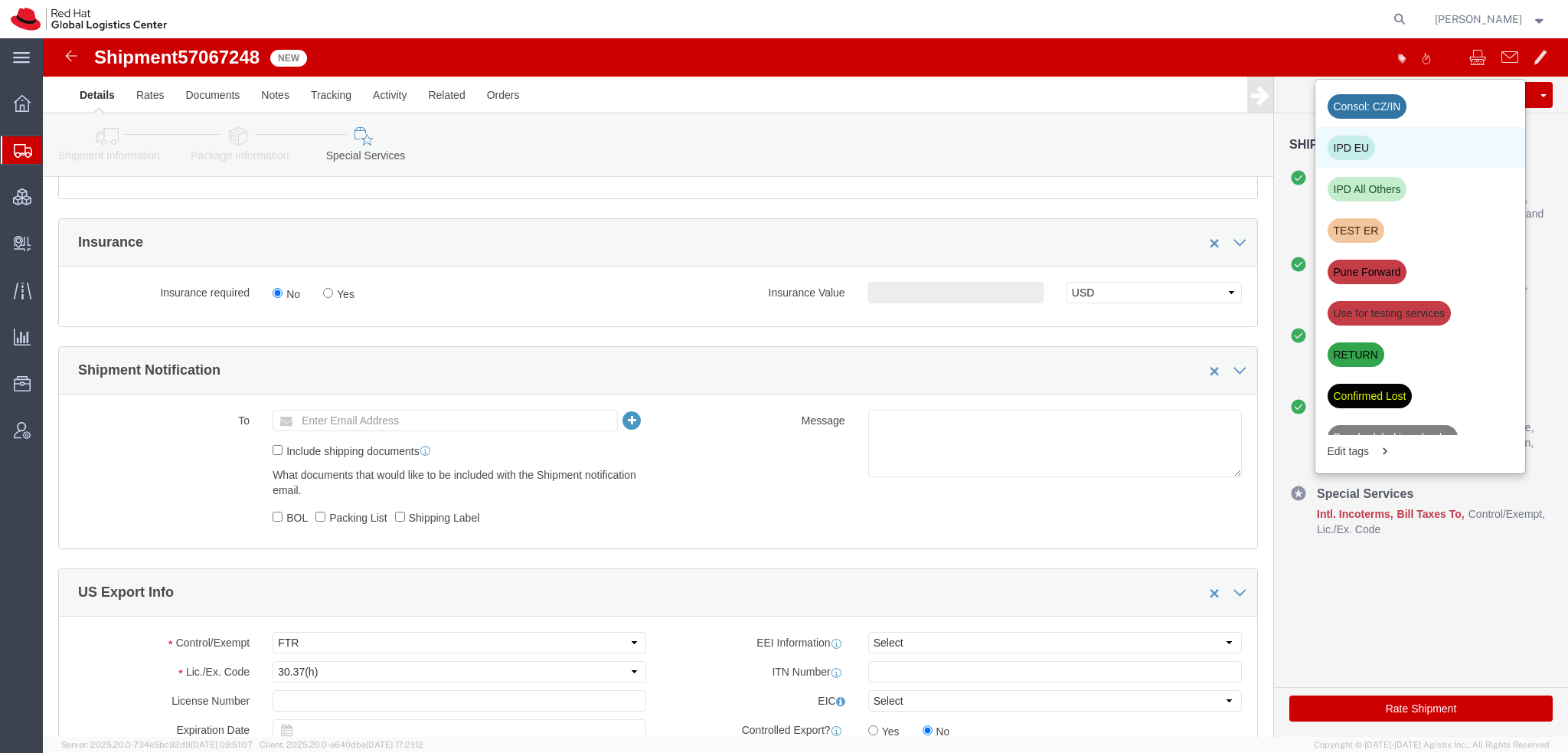
click div "IPD EU"
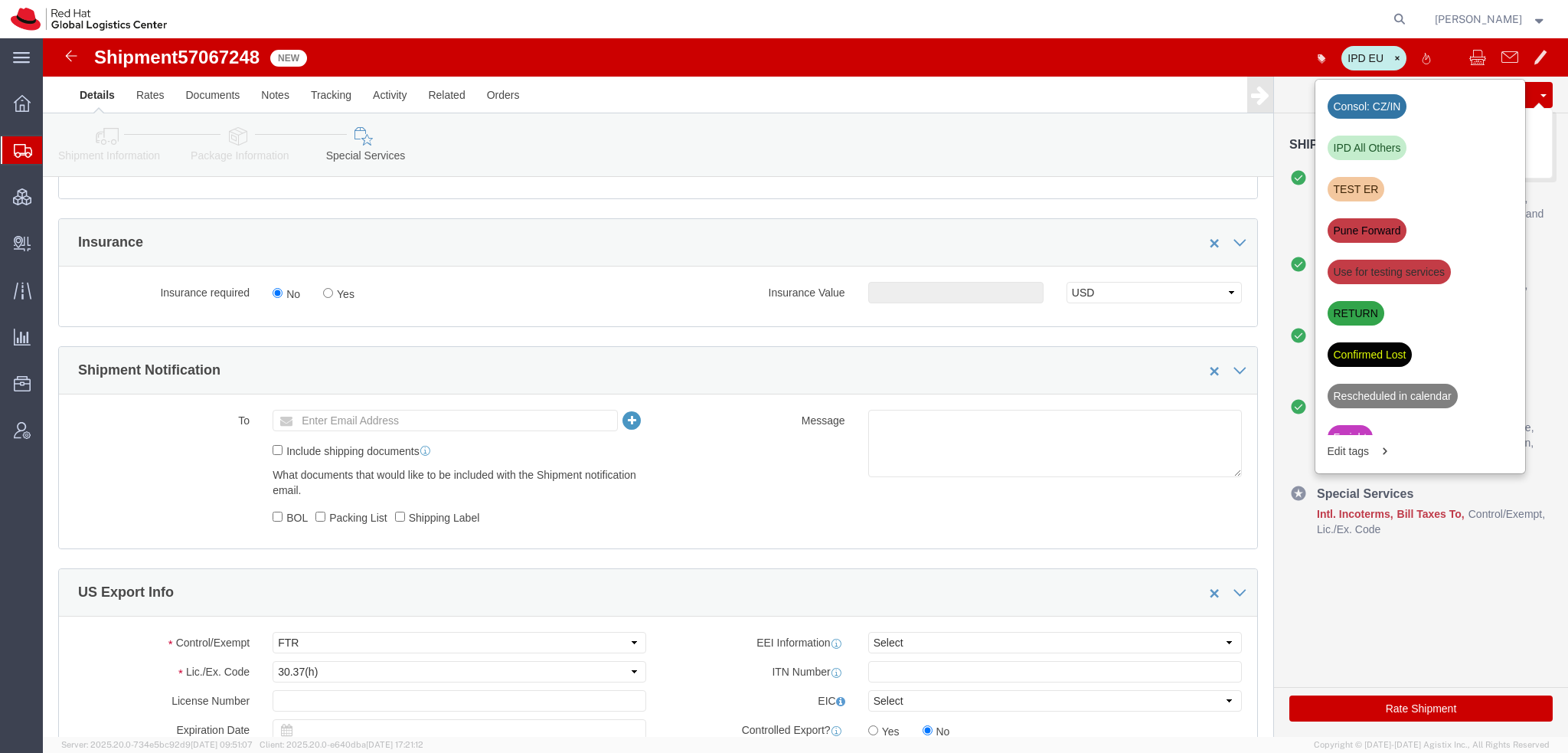
click button "Save"
click at [0, 0] on span "Shipment Manager" at bounding box center [0, 0] width 0 height 0
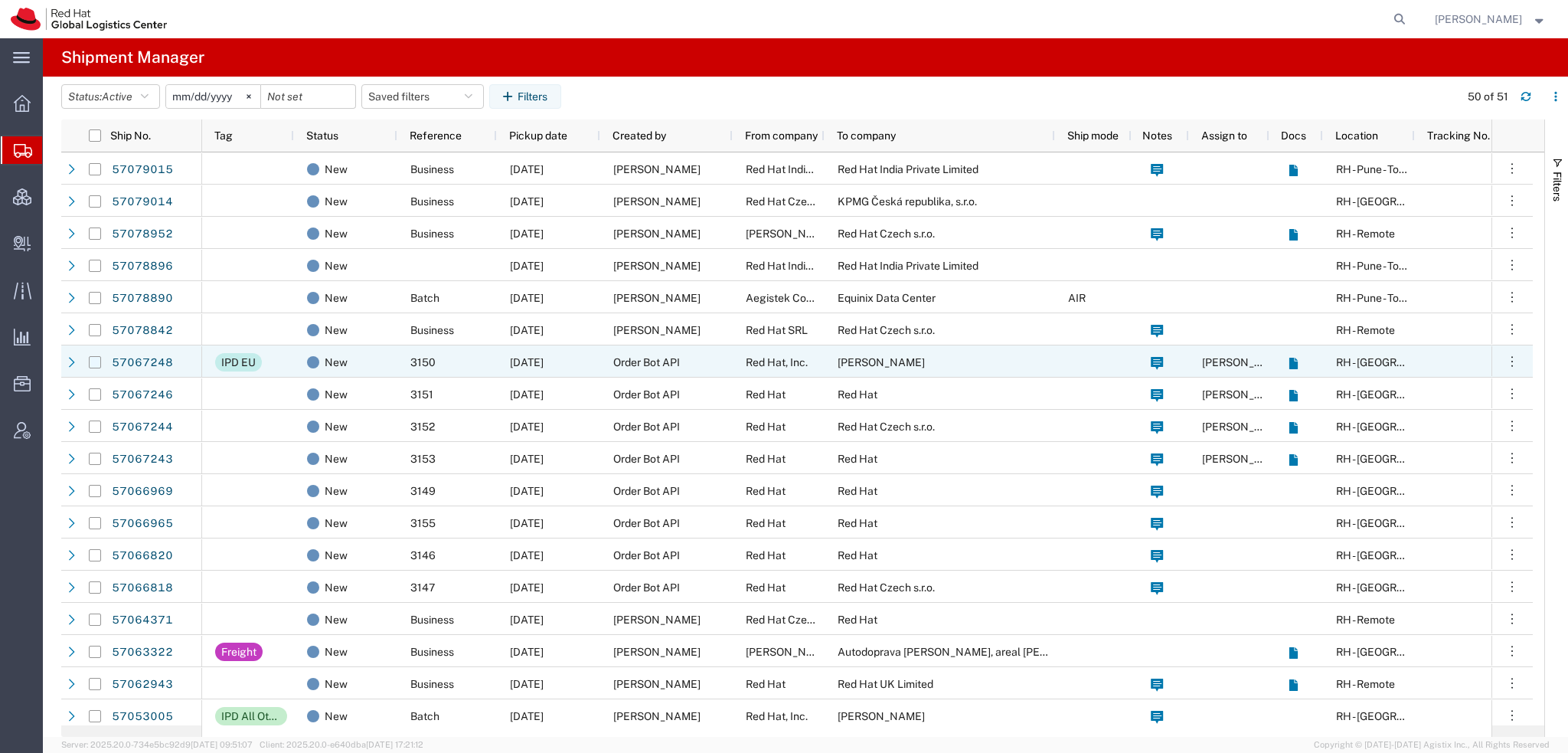
click at [93, 260] on input "Press Space to toggle row selection (unchecked)" at bounding box center [95, 362] width 12 height 12
checkbox input "true"
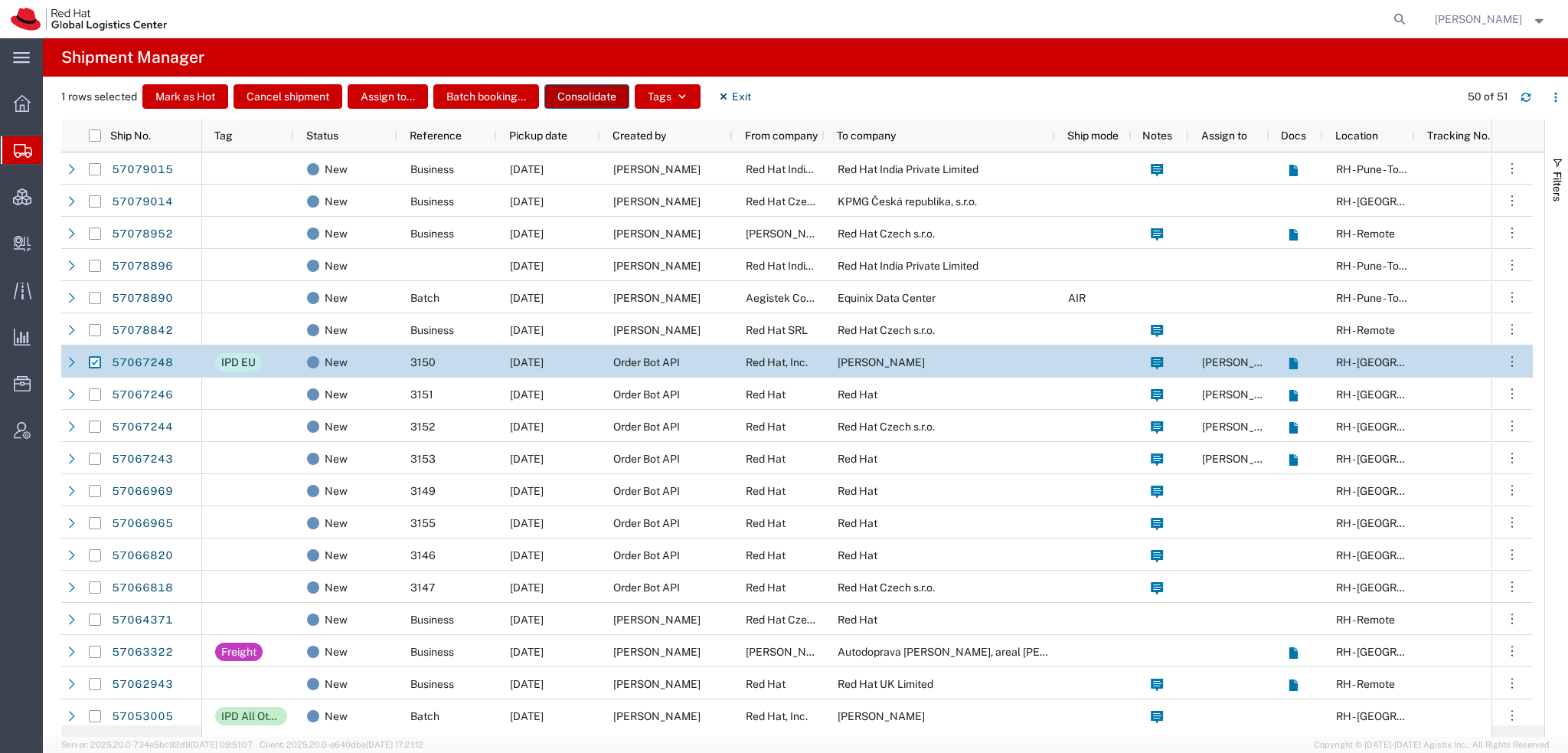
click at [604, 95] on button "Consolidate" at bounding box center [587, 96] width 85 height 25
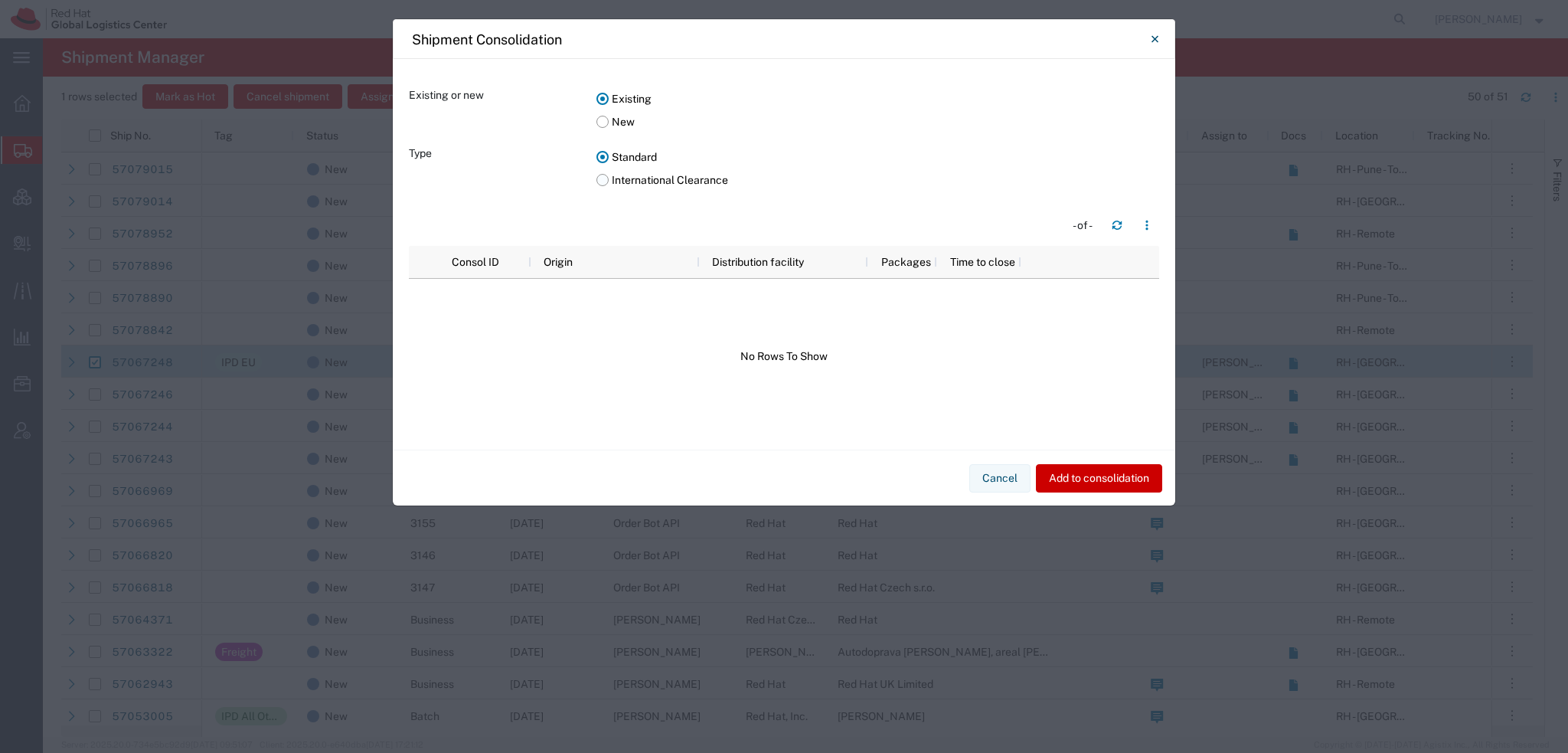
click at [604, 173] on label "International Clearance" at bounding box center [877, 180] width 563 height 23
click at [0, 0] on input "International Clearance" at bounding box center [0, 0] width 0 height 0
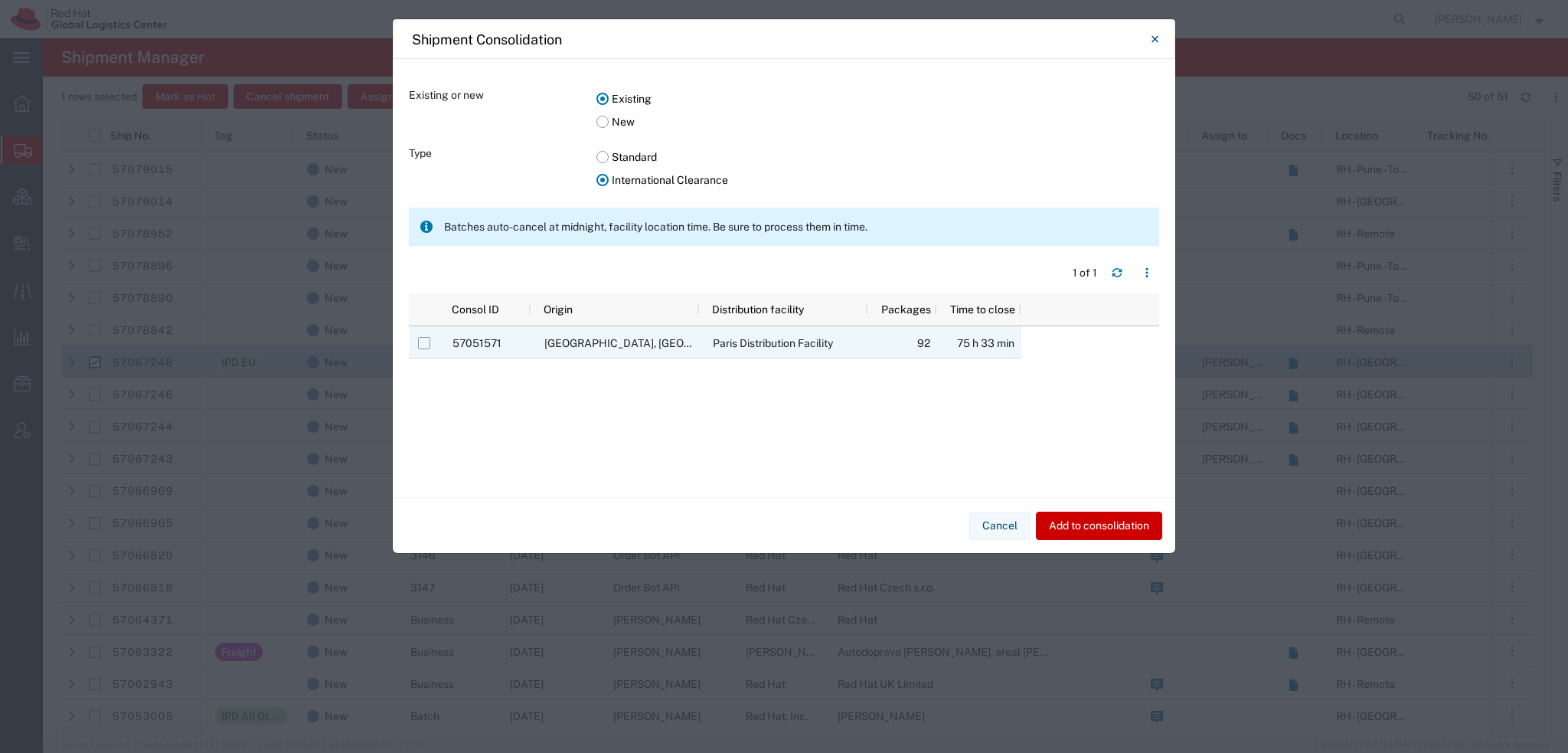
click at [424, 260] on input "Press Space to toggle row selection (unchecked)" at bounding box center [424, 343] width 12 height 12
checkbox input "true"
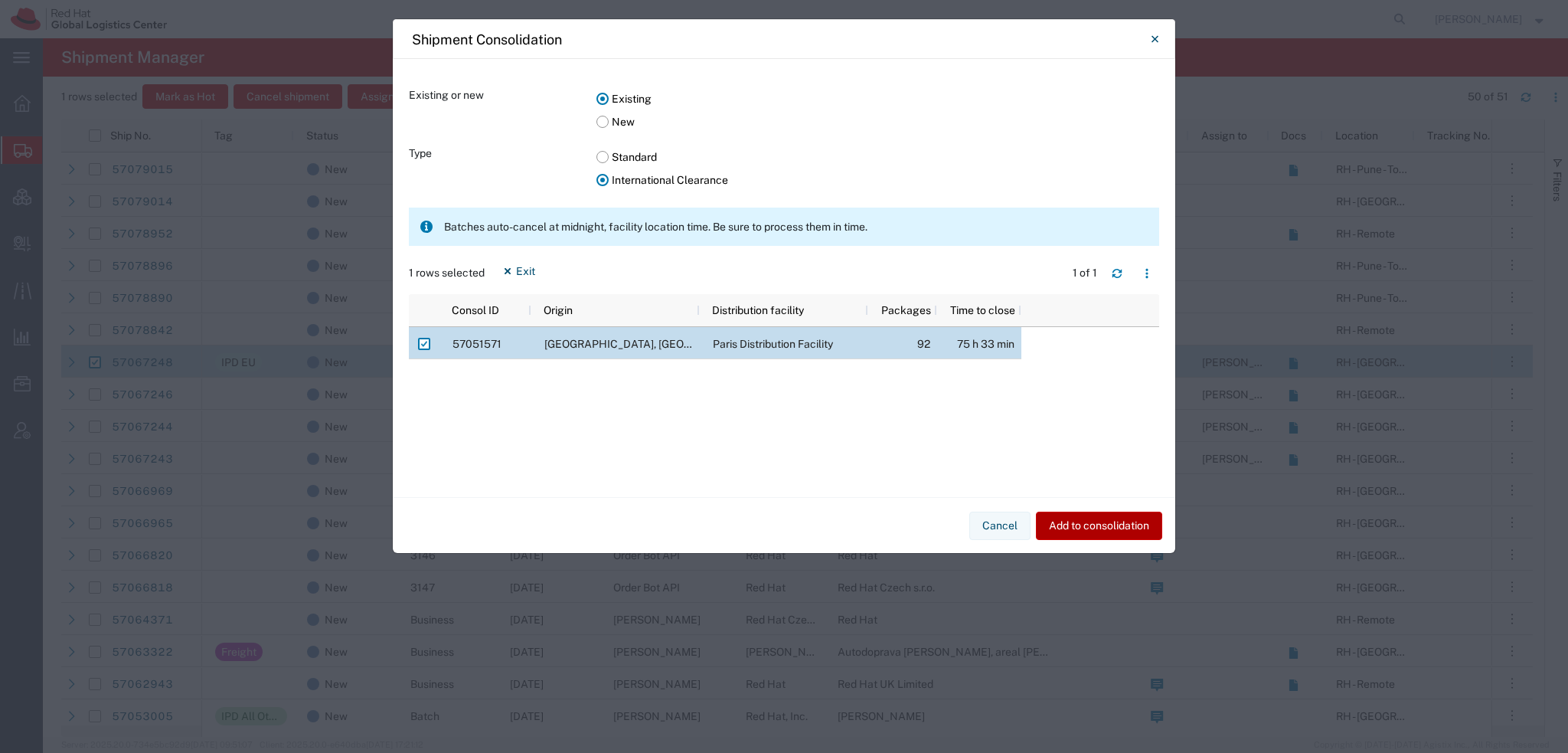
click at [650, 260] on button "Add to consolidation" at bounding box center [1099, 526] width 126 height 28
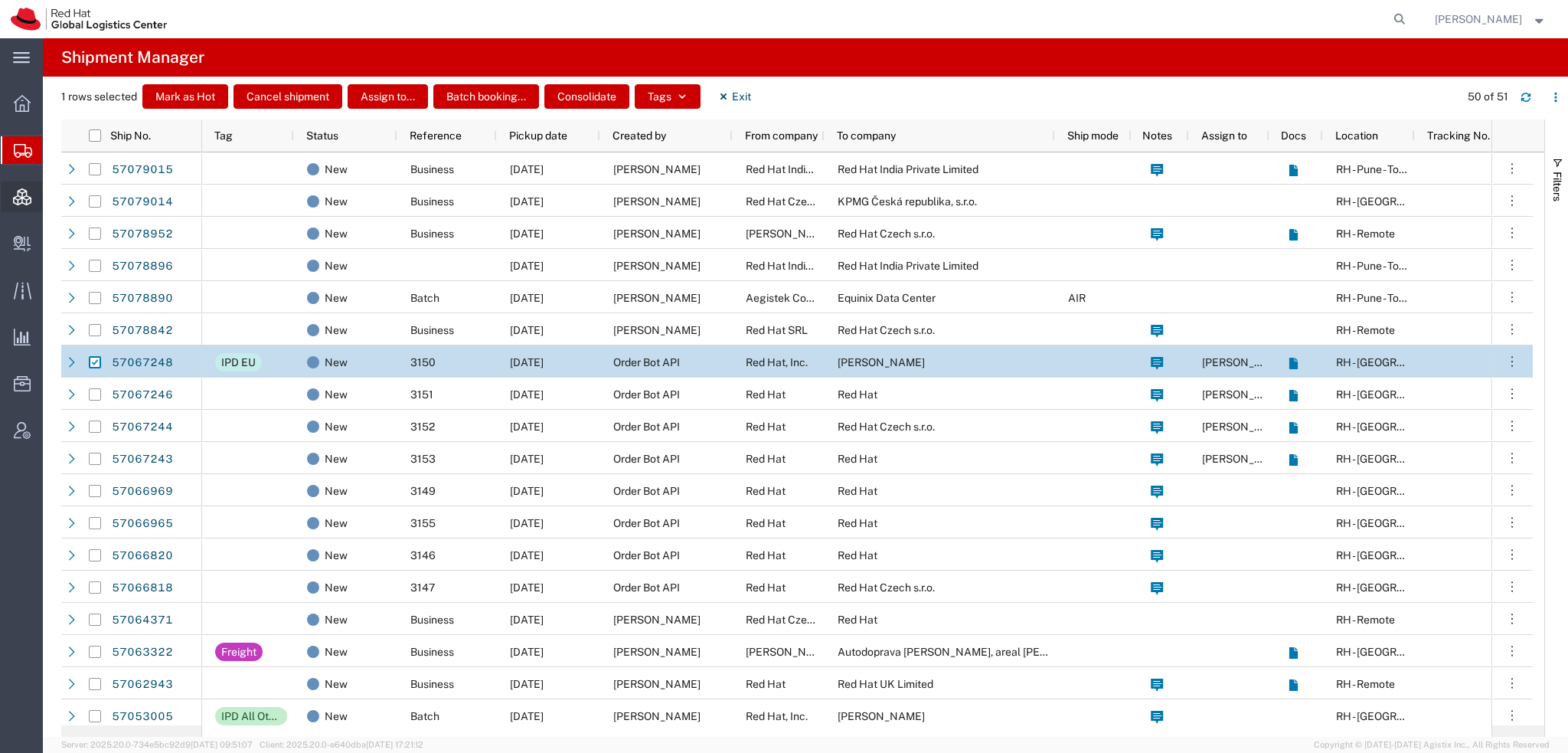
click at [53, 195] on span "Consolidation Manager" at bounding box center [48, 196] width 11 height 31
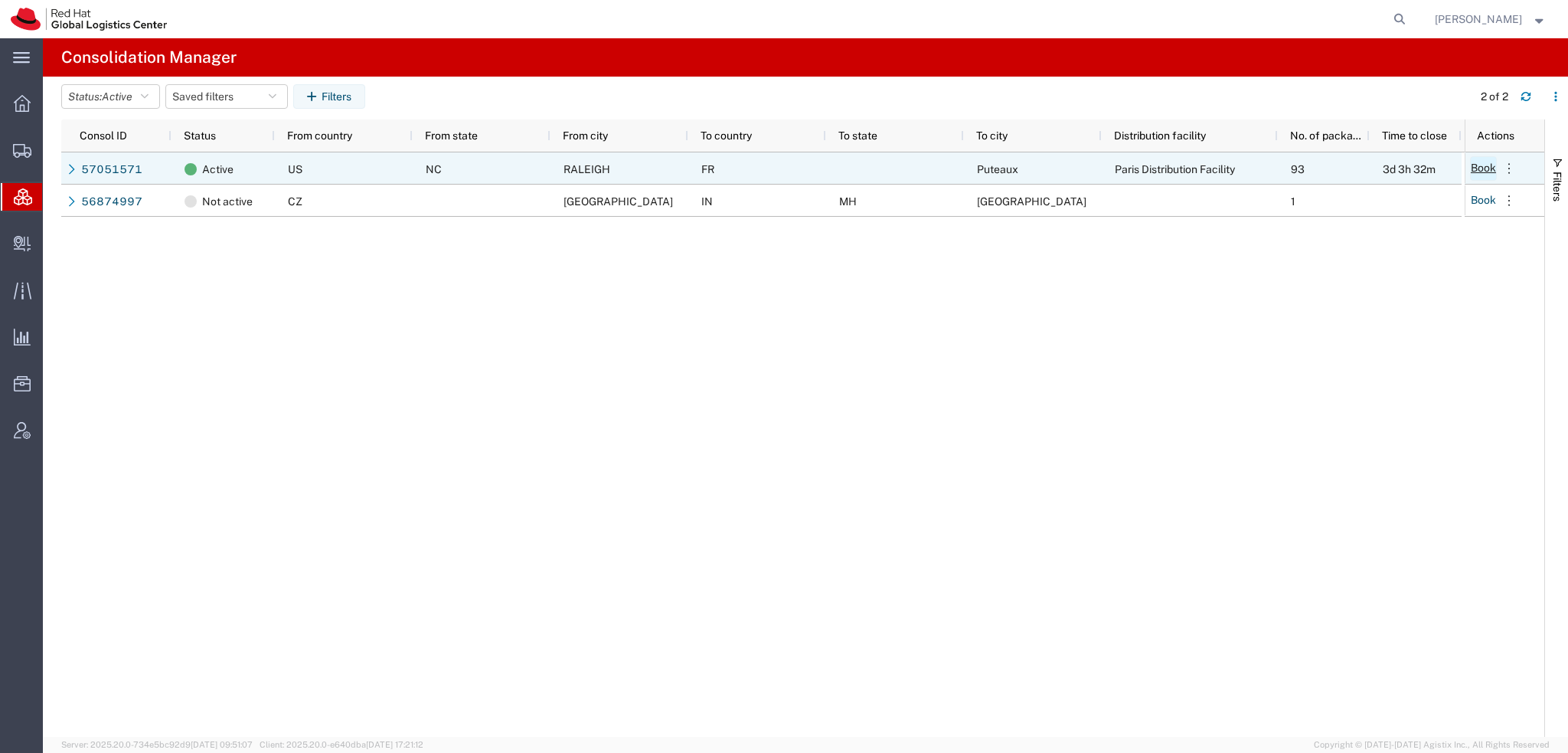
click at [650, 164] on button "Book" at bounding box center [1483, 169] width 27 height 25
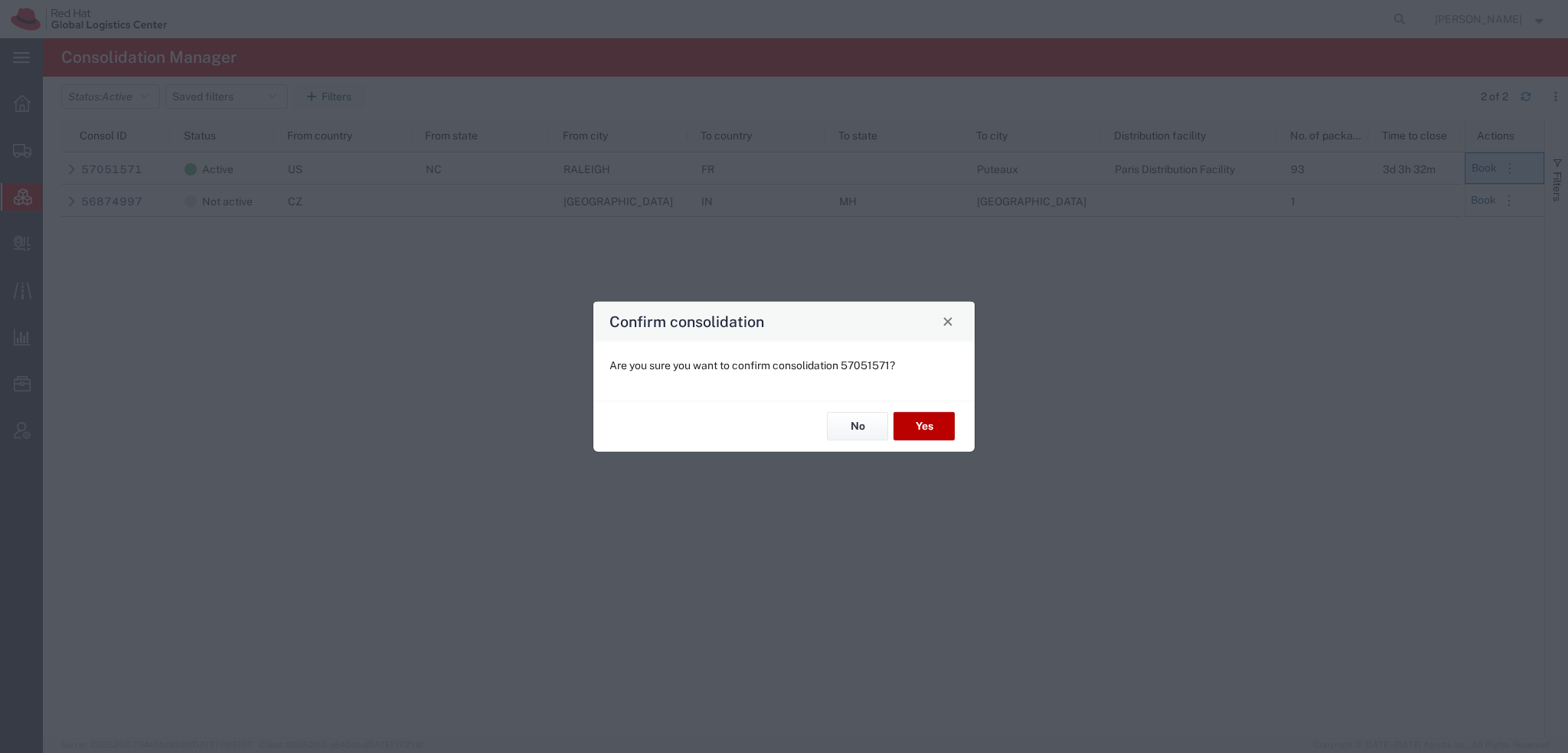
click at [650, 260] on button "Yes" at bounding box center [924, 426] width 61 height 28
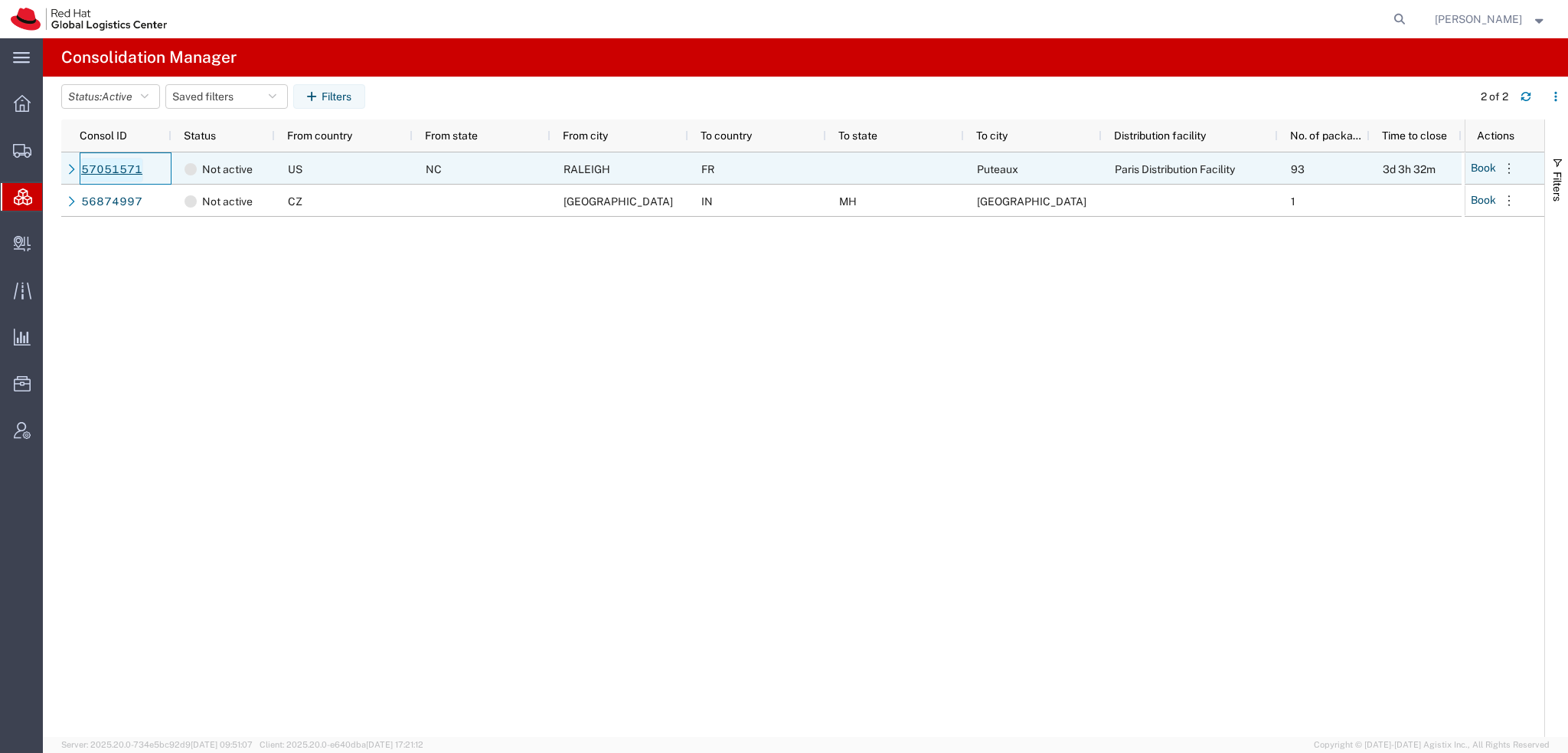
click at [95, 161] on link "57051571" at bounding box center [111, 171] width 63 height 25
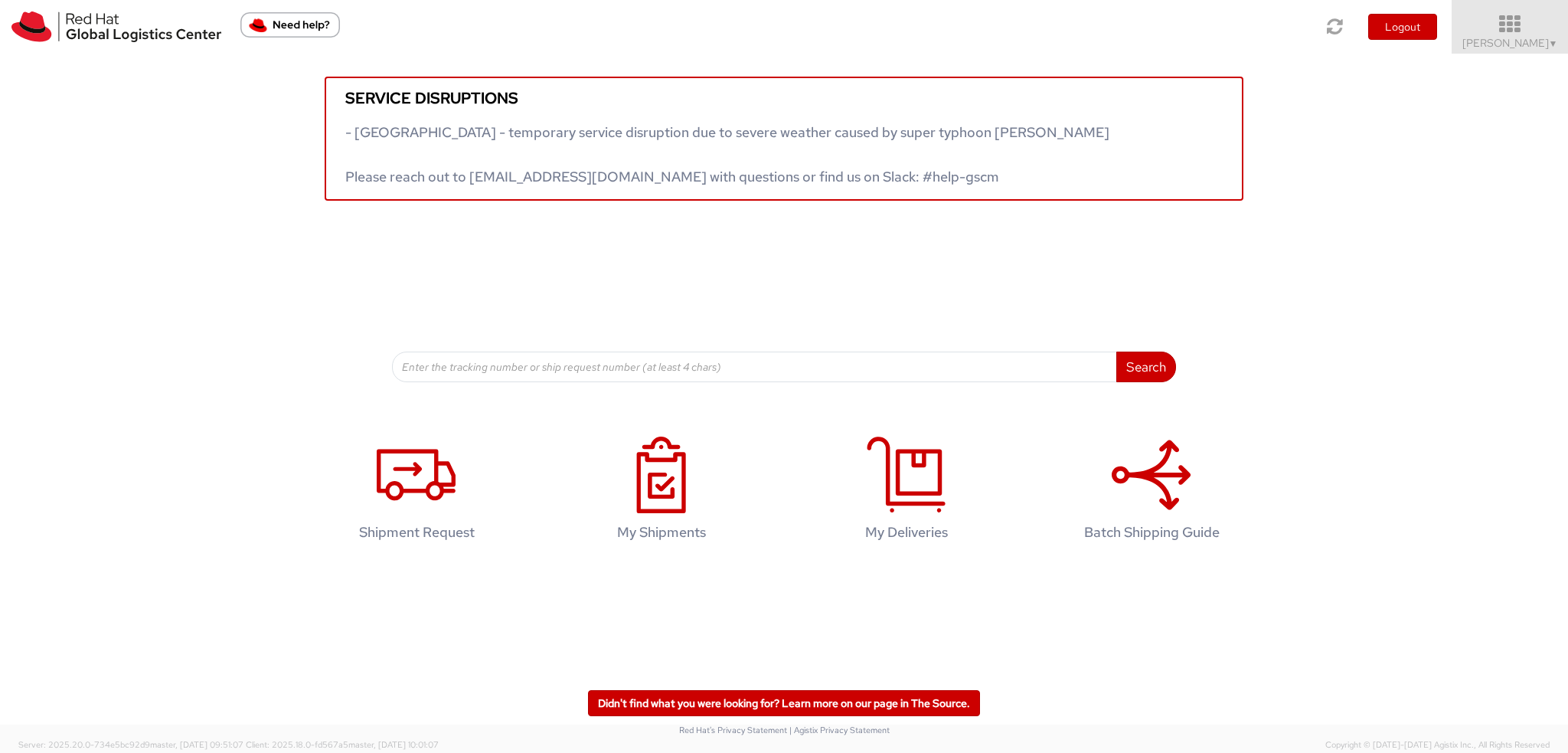
click at [1506, 37] on span "Kirk Newcross ▼" at bounding box center [1511, 43] width 95 height 14
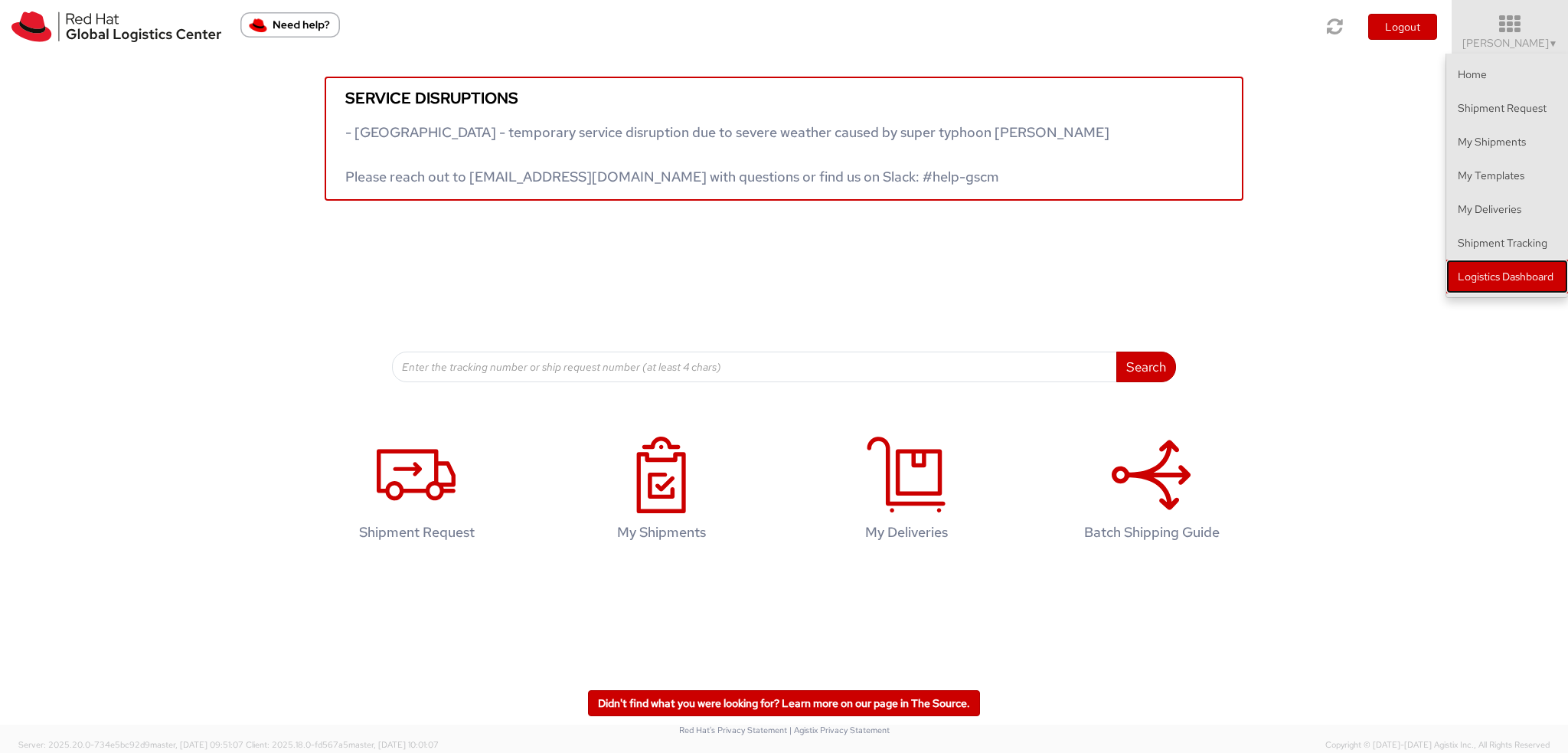
click at [1489, 275] on link "Logistics Dashboard" at bounding box center [1507, 277] width 122 height 34
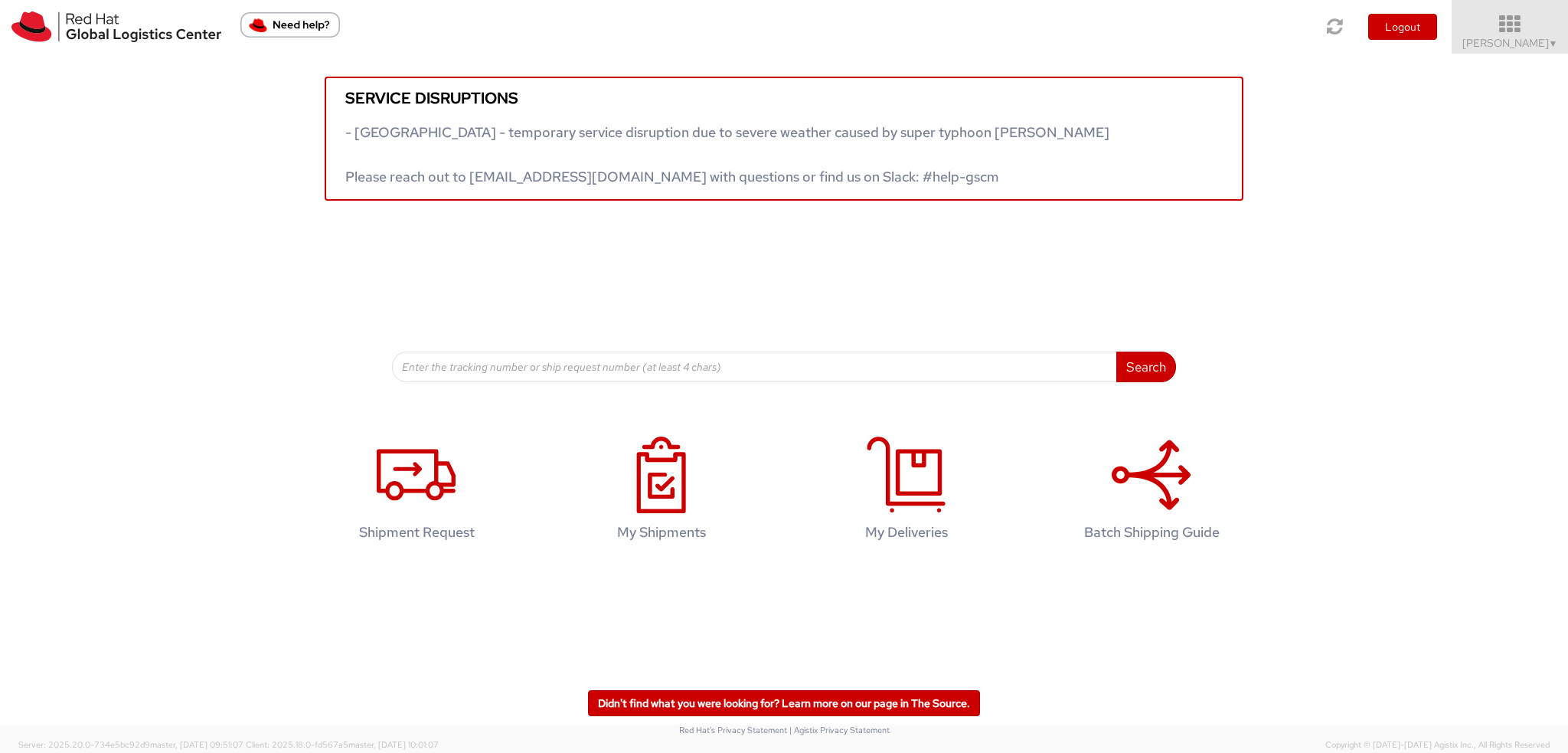
click at [1510, 39] on span "Kirk Newcross ▼" at bounding box center [1511, 43] width 95 height 14
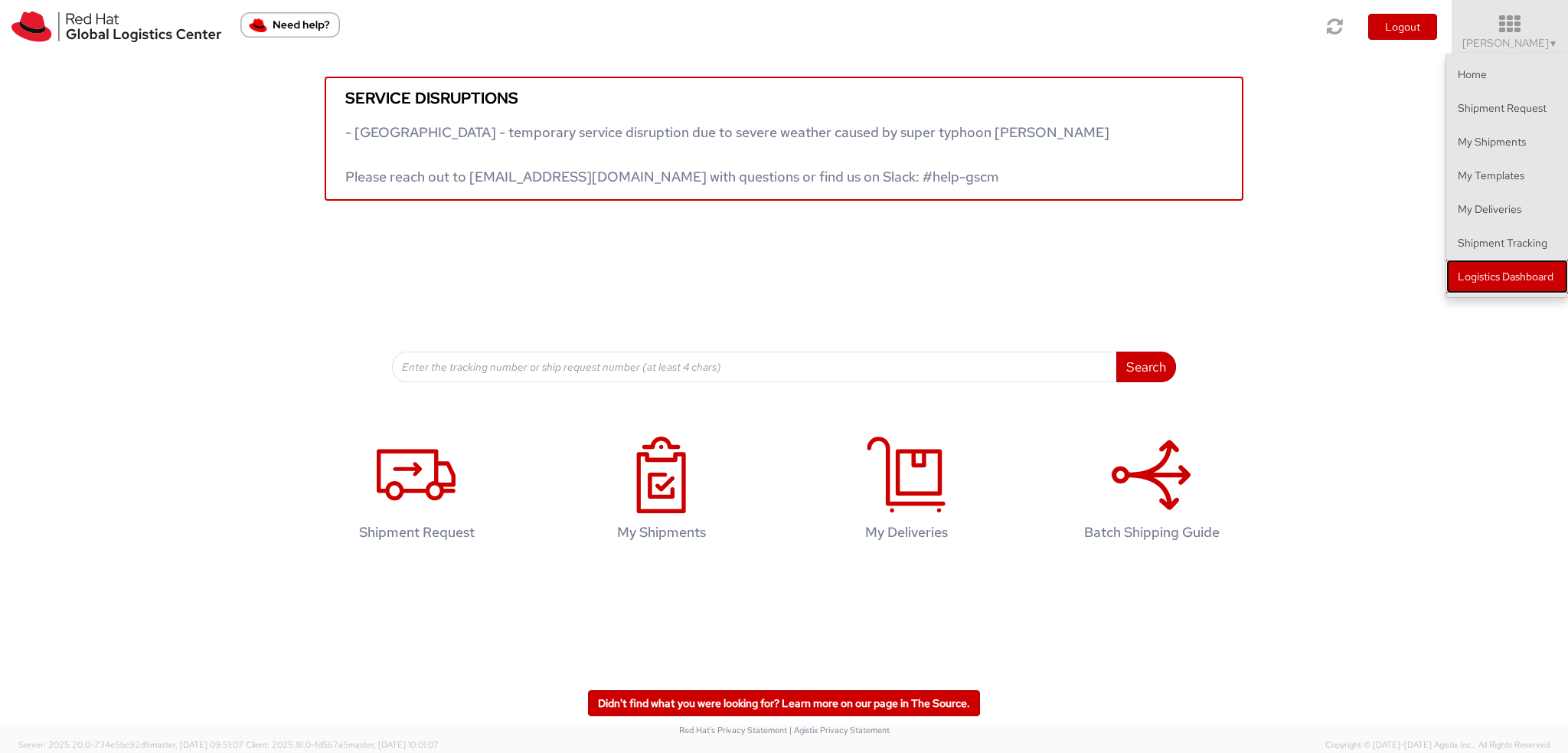
click at [1476, 267] on link "Logistics Dashboard" at bounding box center [1507, 277] width 122 height 34
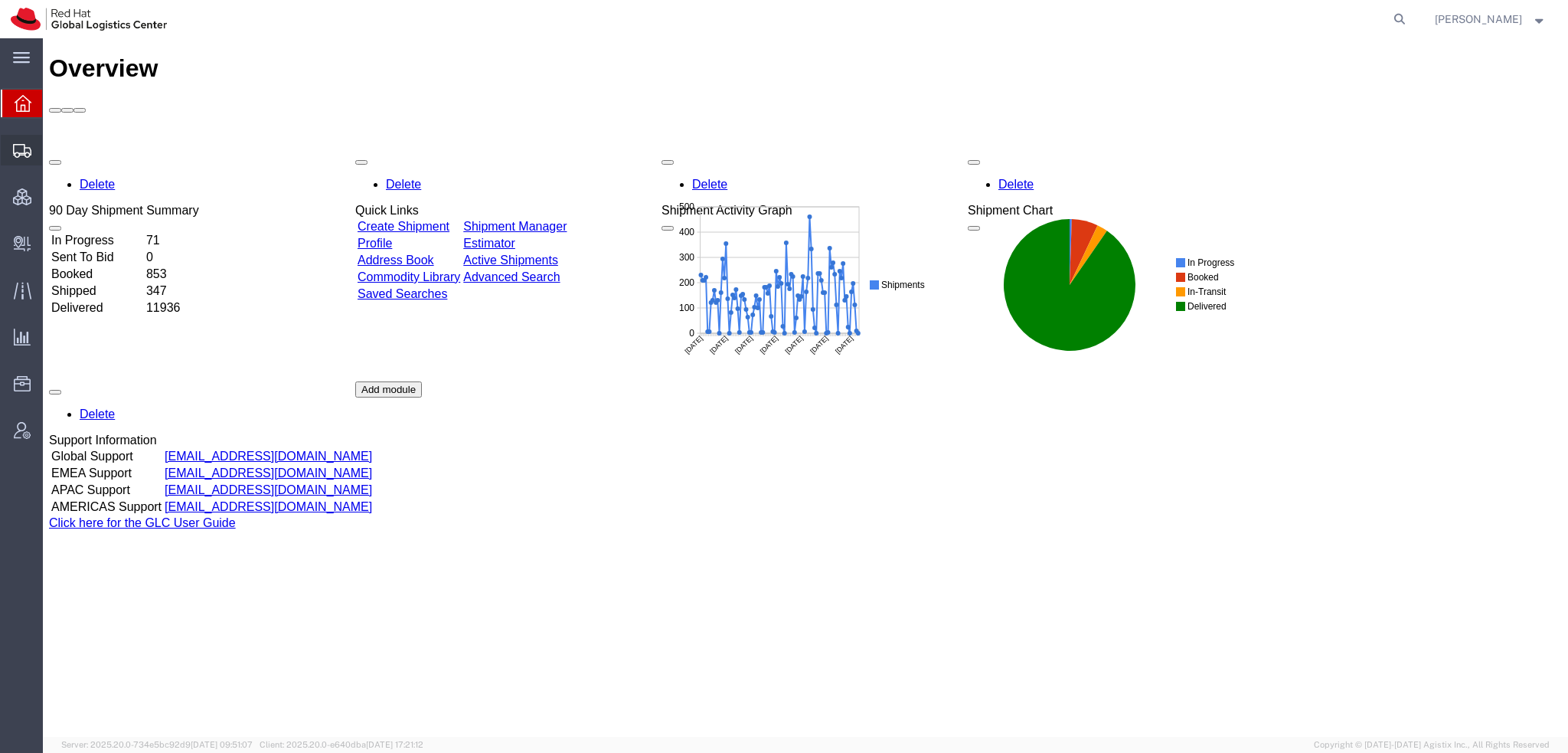
click at [0, 0] on span "Shipment Manager" at bounding box center [0, 0] width 0 height 0
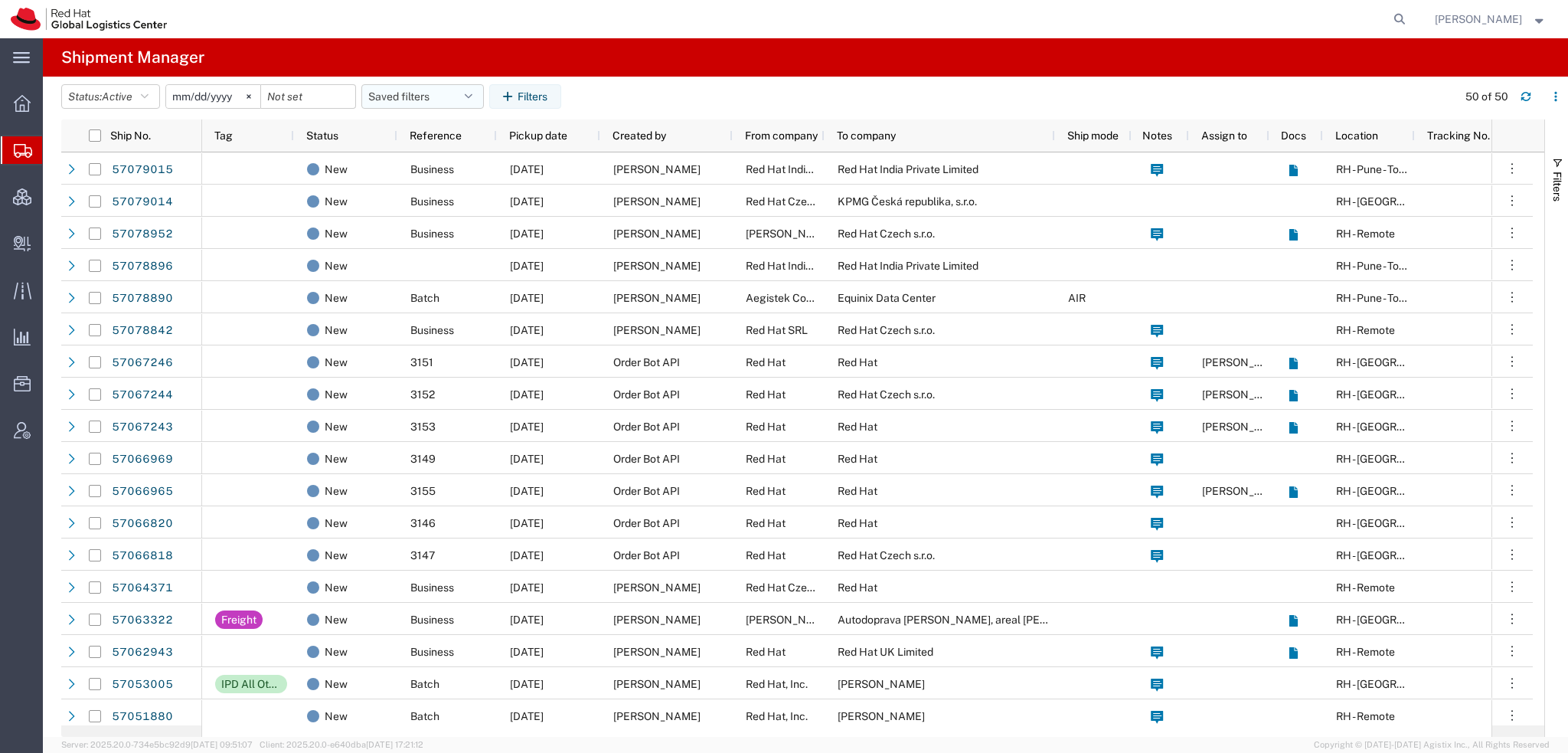
click at [471, 95] on icon "button" at bounding box center [468, 96] width 8 height 11
click at [420, 167] on span "Americas" at bounding box center [464, 164] width 201 height 28
type input "2023-05-07"
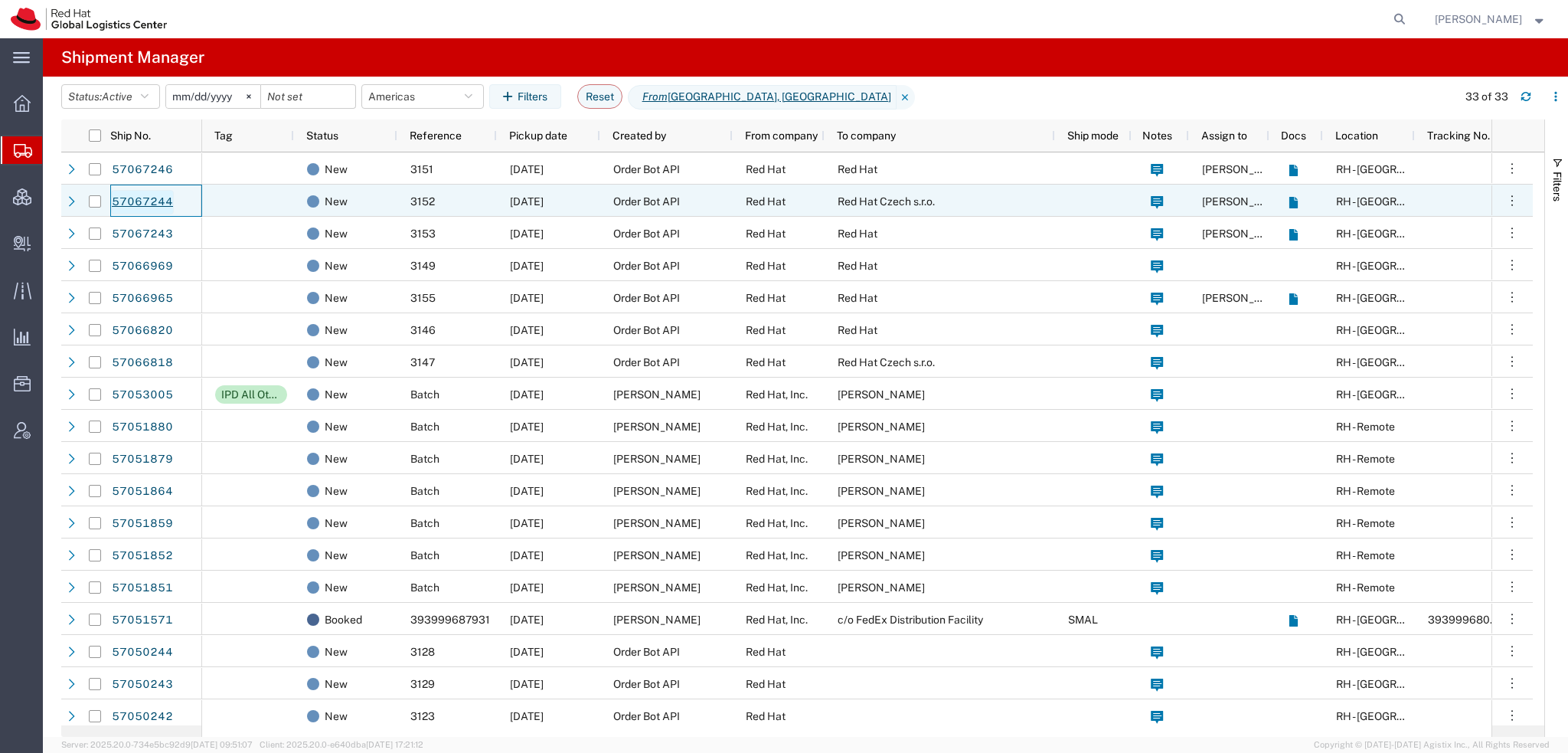
click at [129, 199] on link "57067244" at bounding box center [142, 202] width 63 height 25
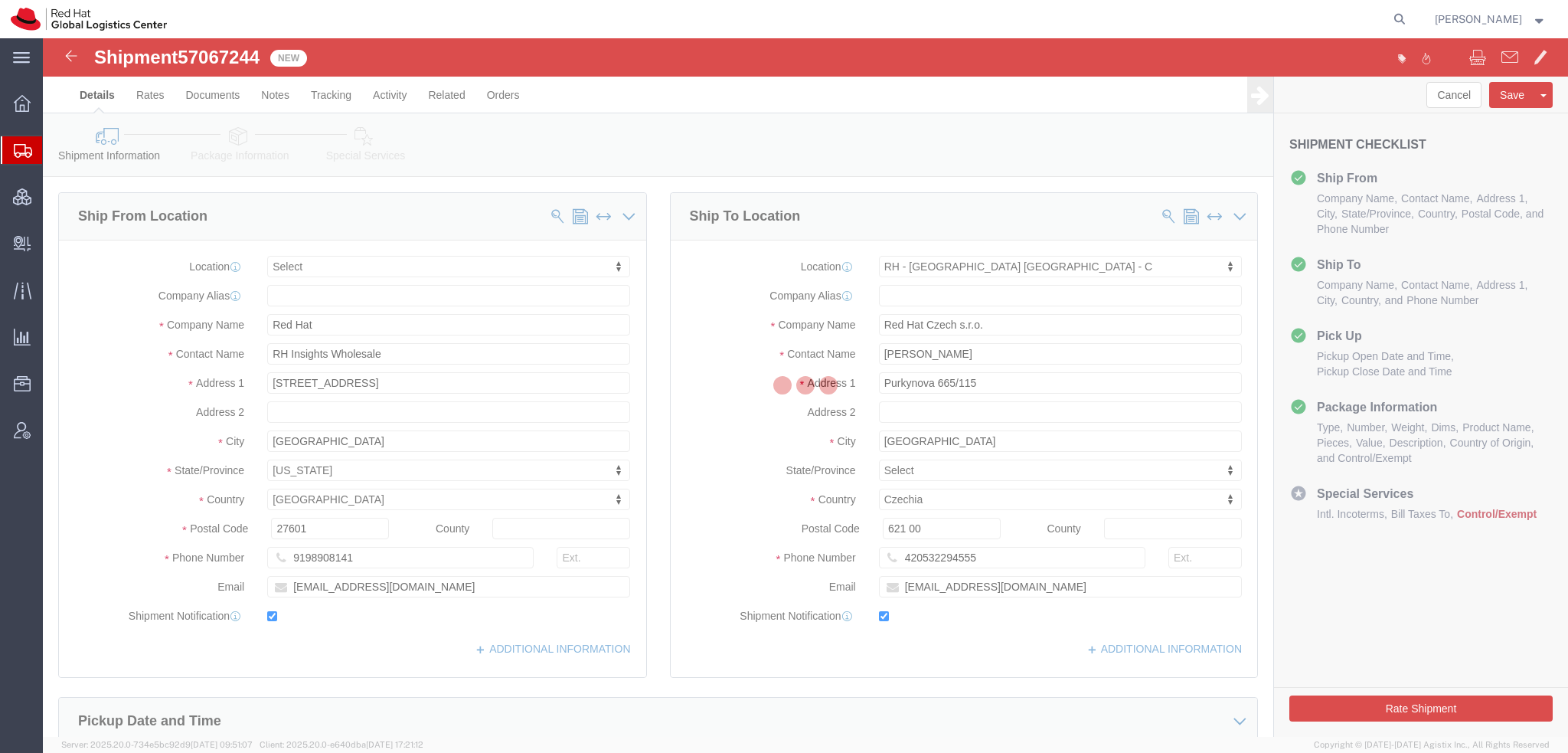
select select
select select "38037"
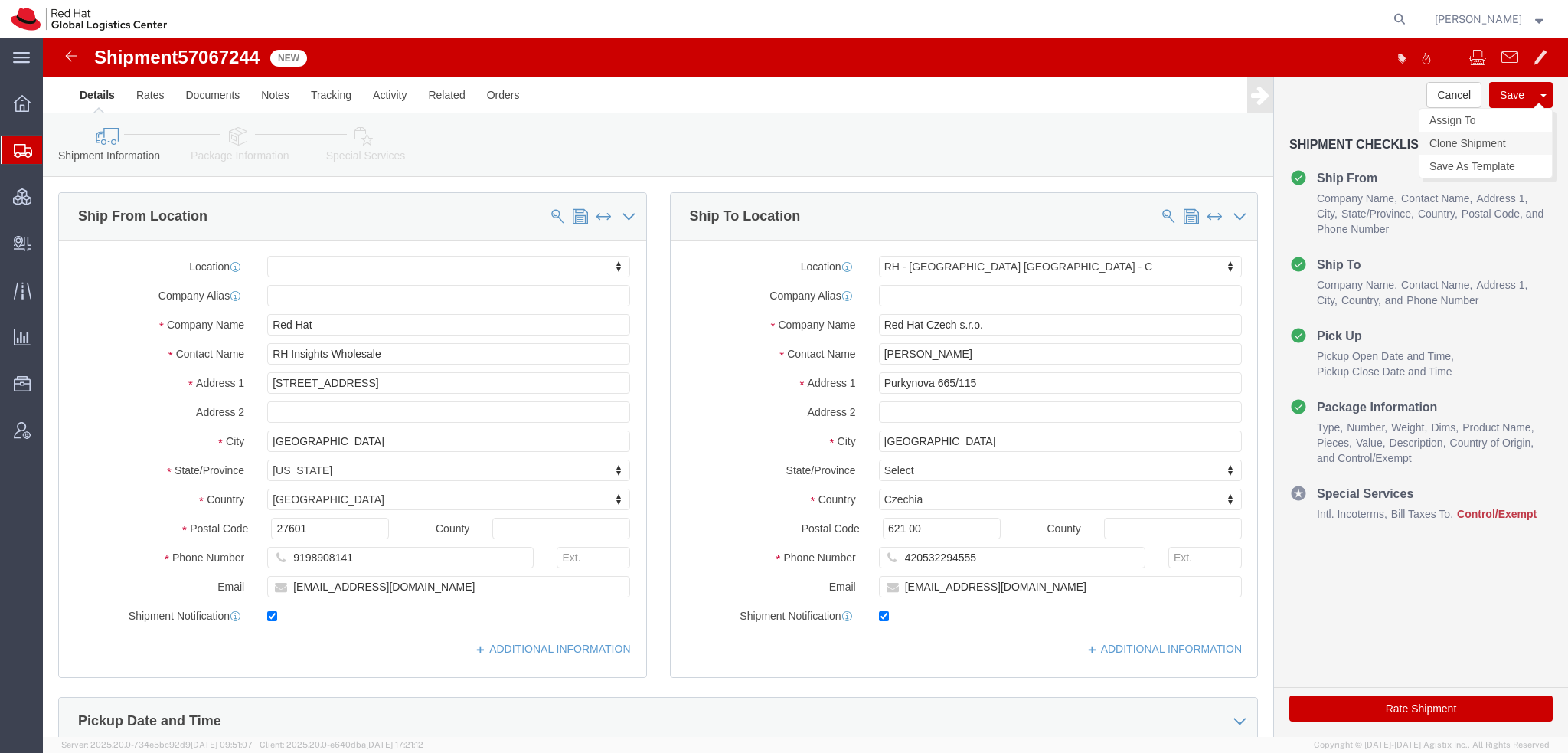
click link "Clone Shipment"
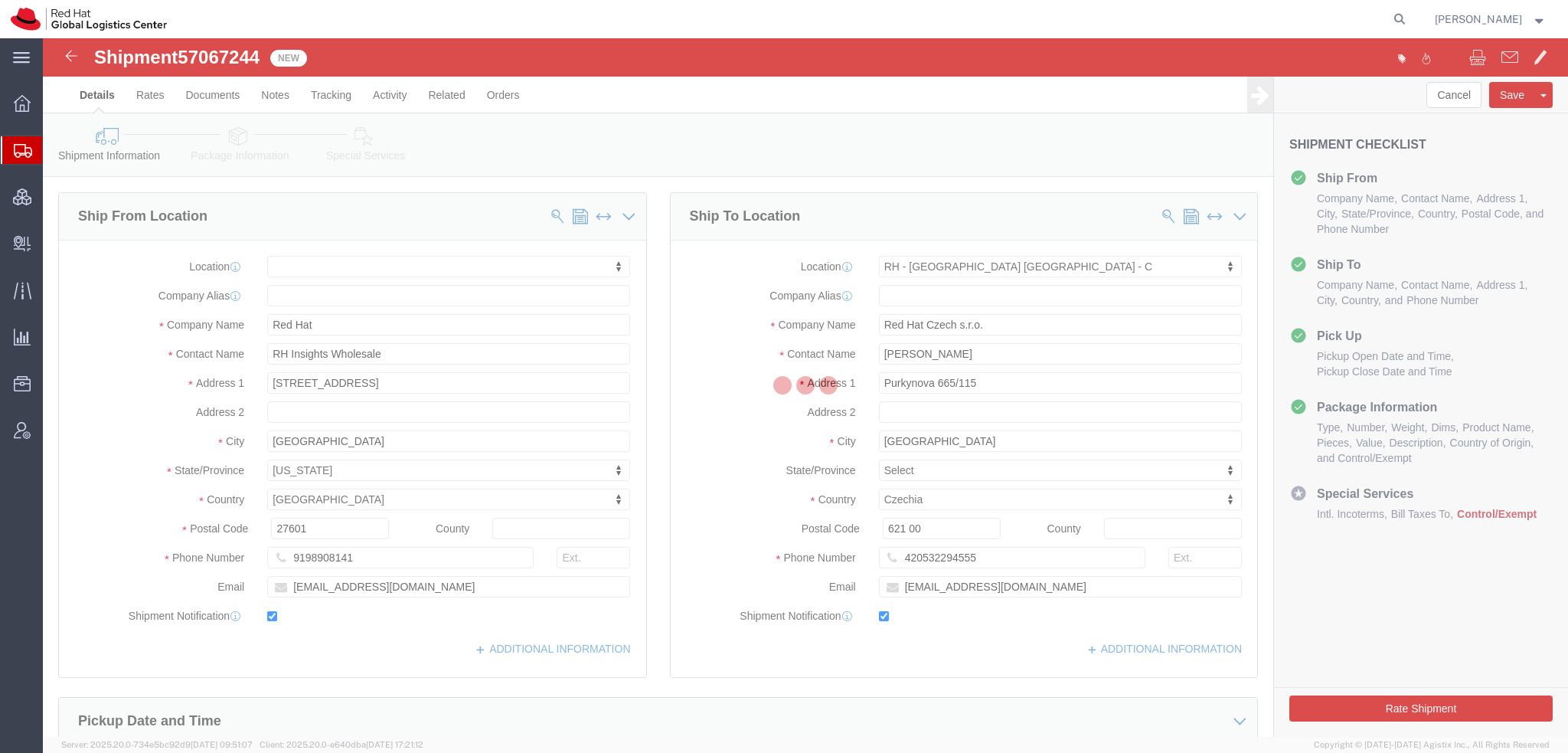
select select "38037"
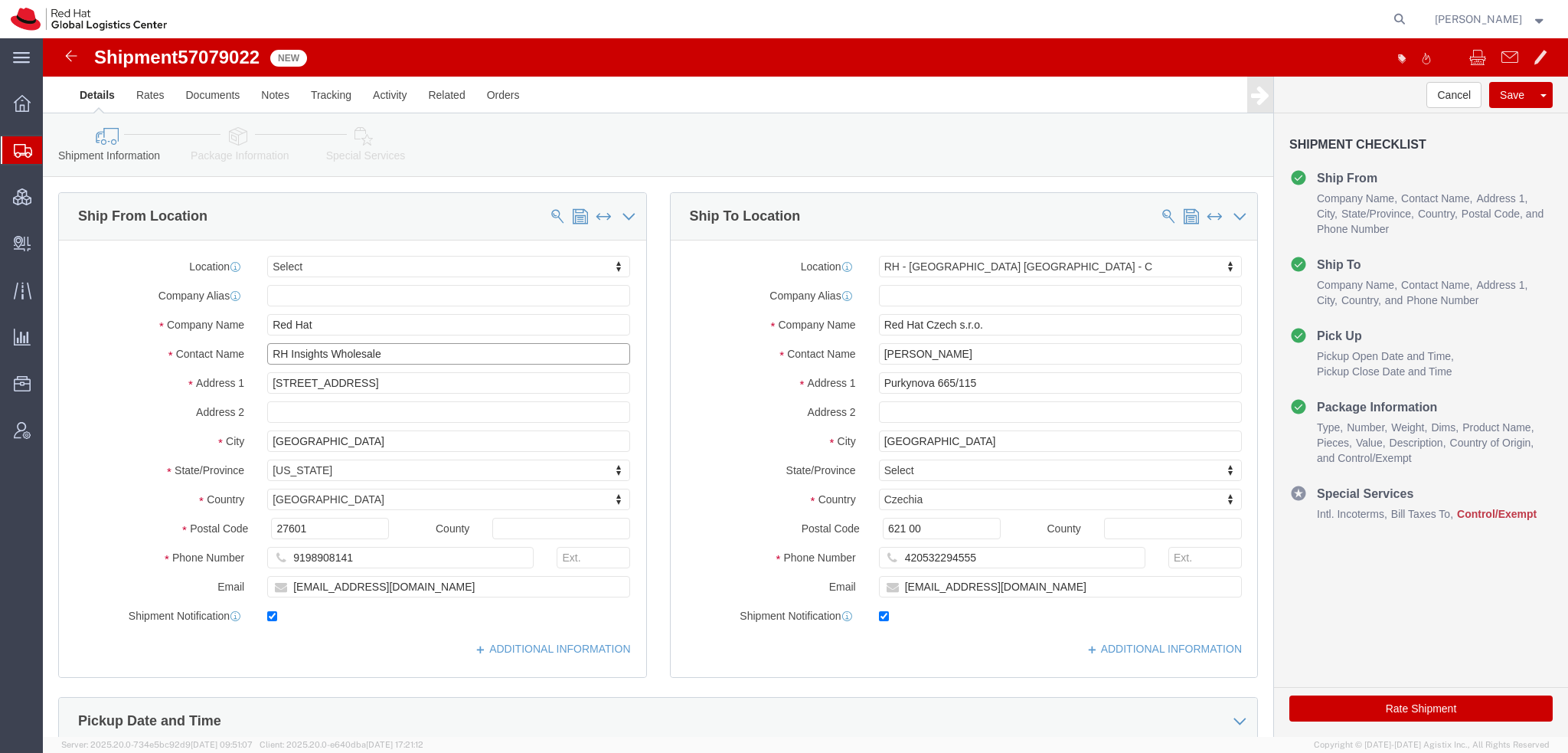
drag, startPoint x: 342, startPoint y: 314, endPoint x: -43, endPoint y: 156, distance: 416.2
click html "Shipment 57079022 New Details Rates Documents Notes Tracking Activity Related O…"
type input "IPD TEST"
type input "[EMAIL_ADDRESS][DOMAIN_NAME]"
drag, startPoint x: 922, startPoint y: 323, endPoint x: -43, endPoint y: 57, distance: 1001.0
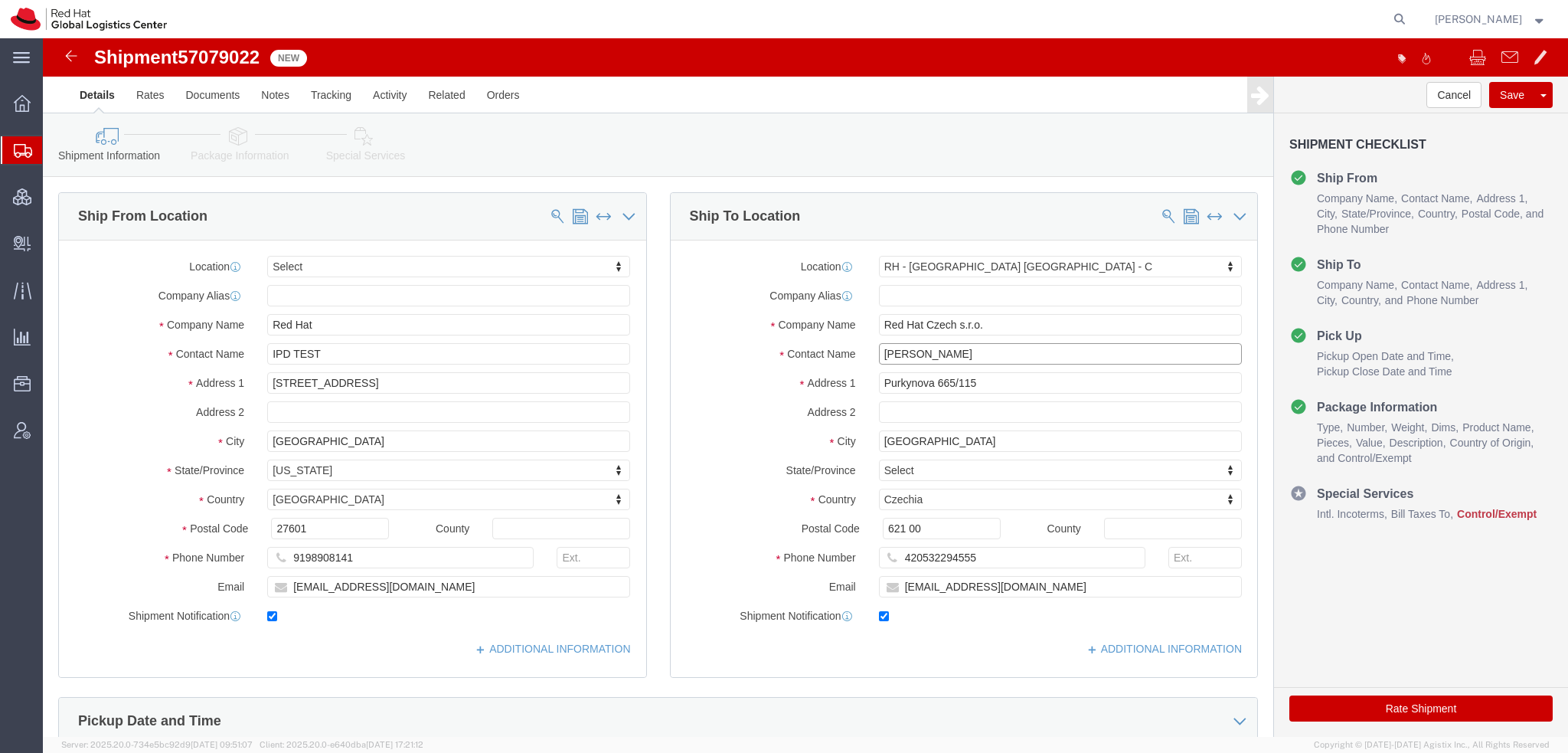
click html "Shipment 57079022 New Details Rates Documents Notes Tracking Activity Related O…"
click p "- Red Hat Czech s.r.o. - (Filip Lizuch) Purkynova 665/115, 0D357, BRNO, 621 00,…"
type input "Filip Lizuch"
type input "420702253567"
type input "flizuch@redhat.com"
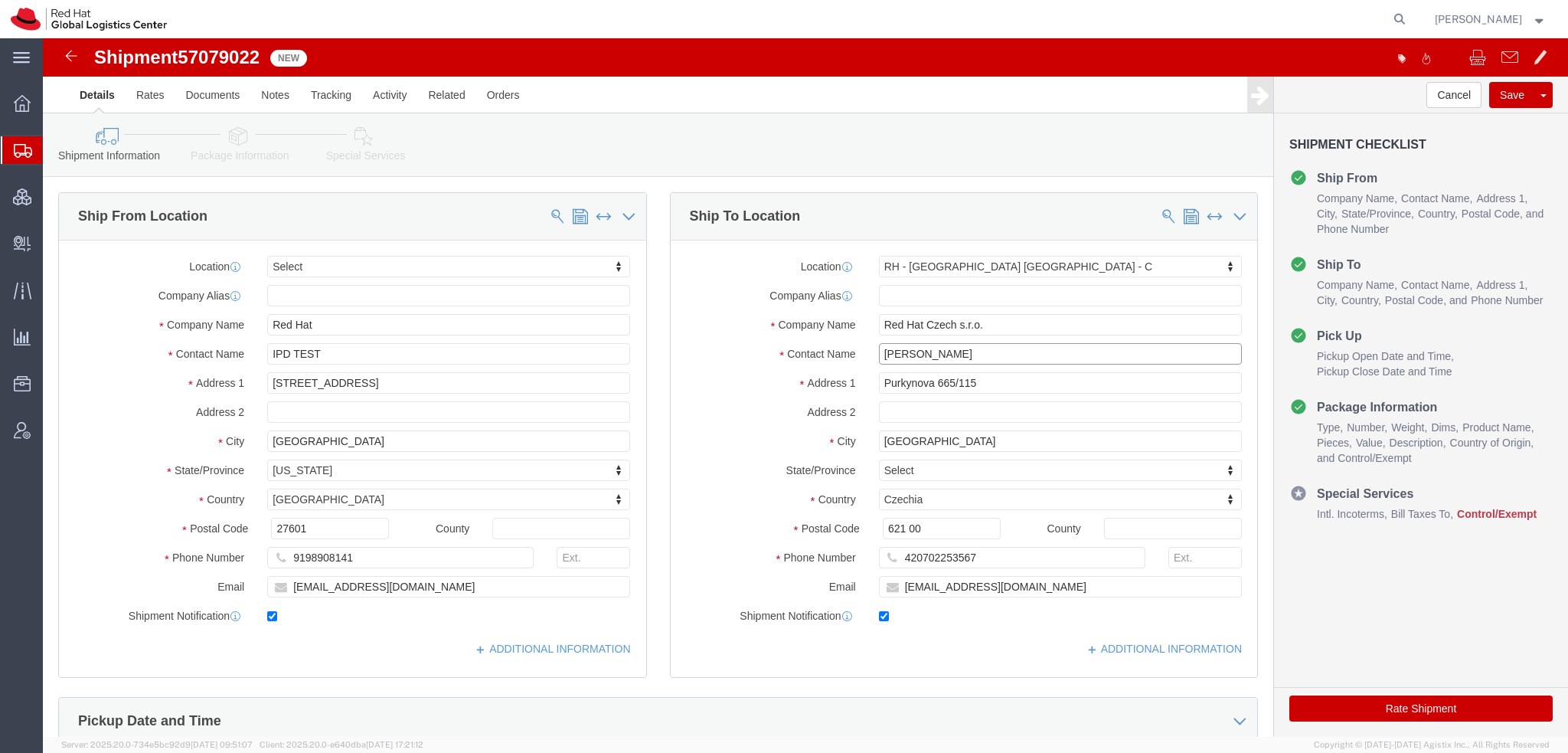
type input "Filip Lizuch"
drag, startPoint x: 885, startPoint y: 546, endPoint x: 343, endPoint y: 408, distance: 559.3
click div "Ship From Location Location Select Select My Profile Location RH - Amsterdam - …"
type input "[EMAIL_ADDRESS][DOMAIN_NAME]"
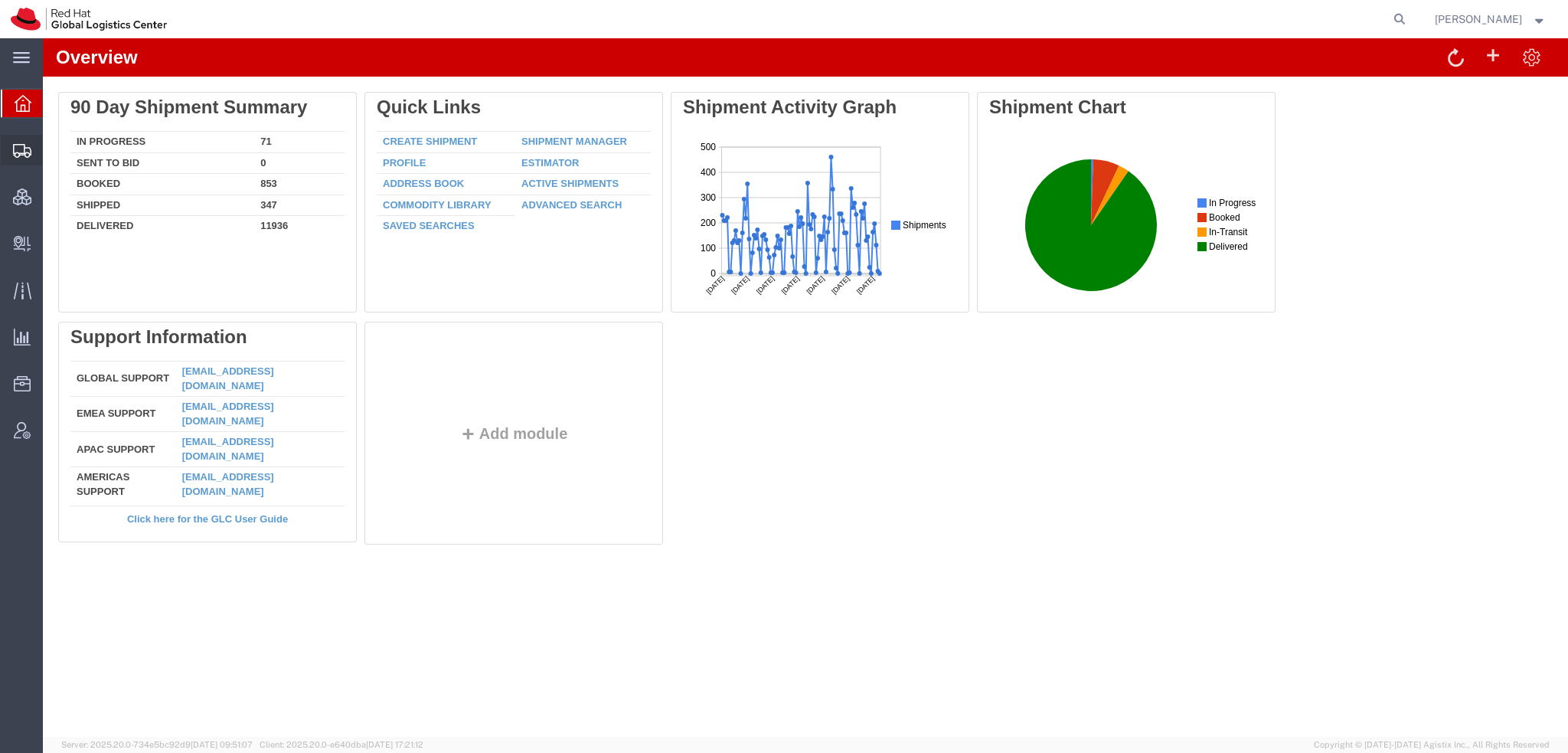
click at [0, 0] on span "Shipment Manager" at bounding box center [0, 0] width 0 height 0
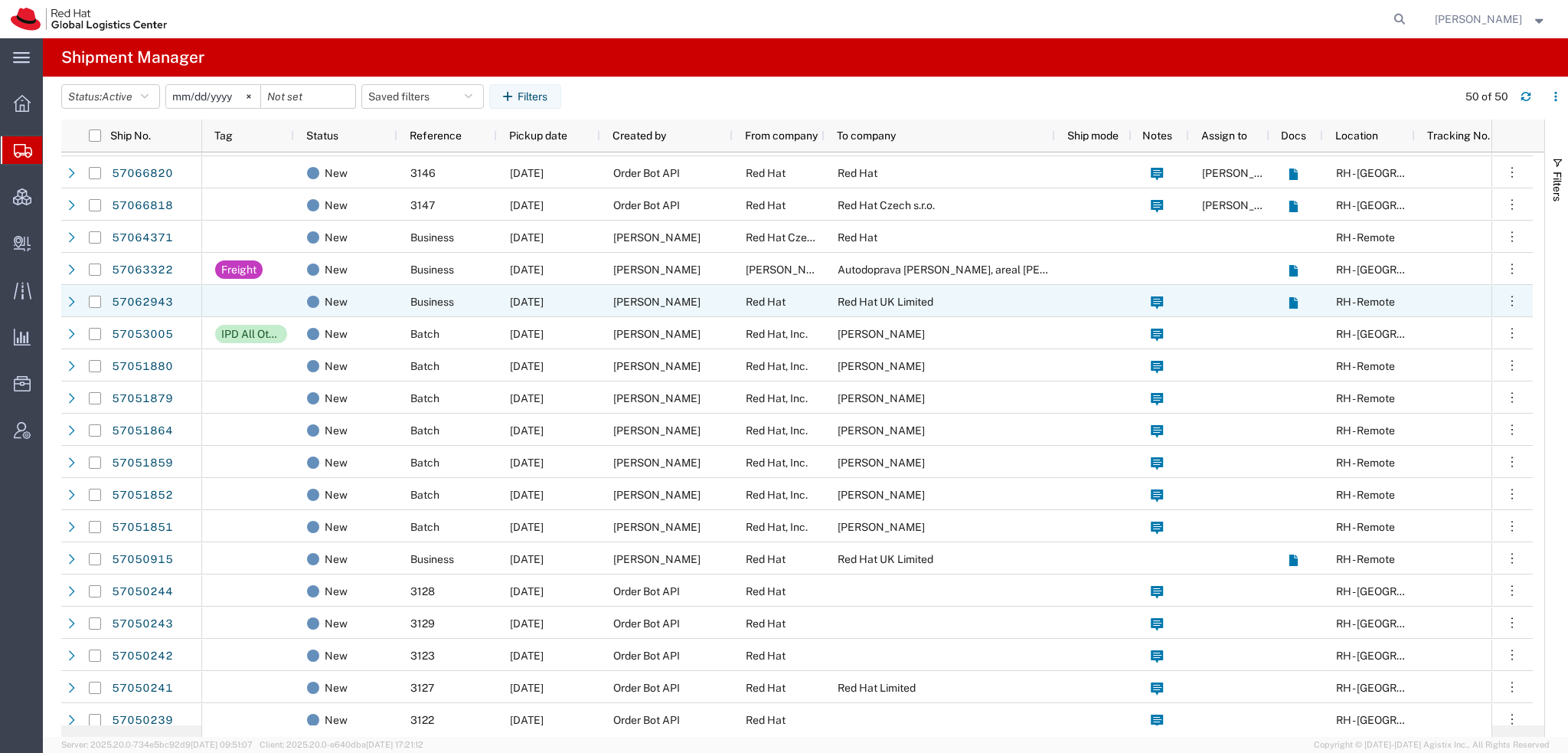
scroll to position [230, 0]
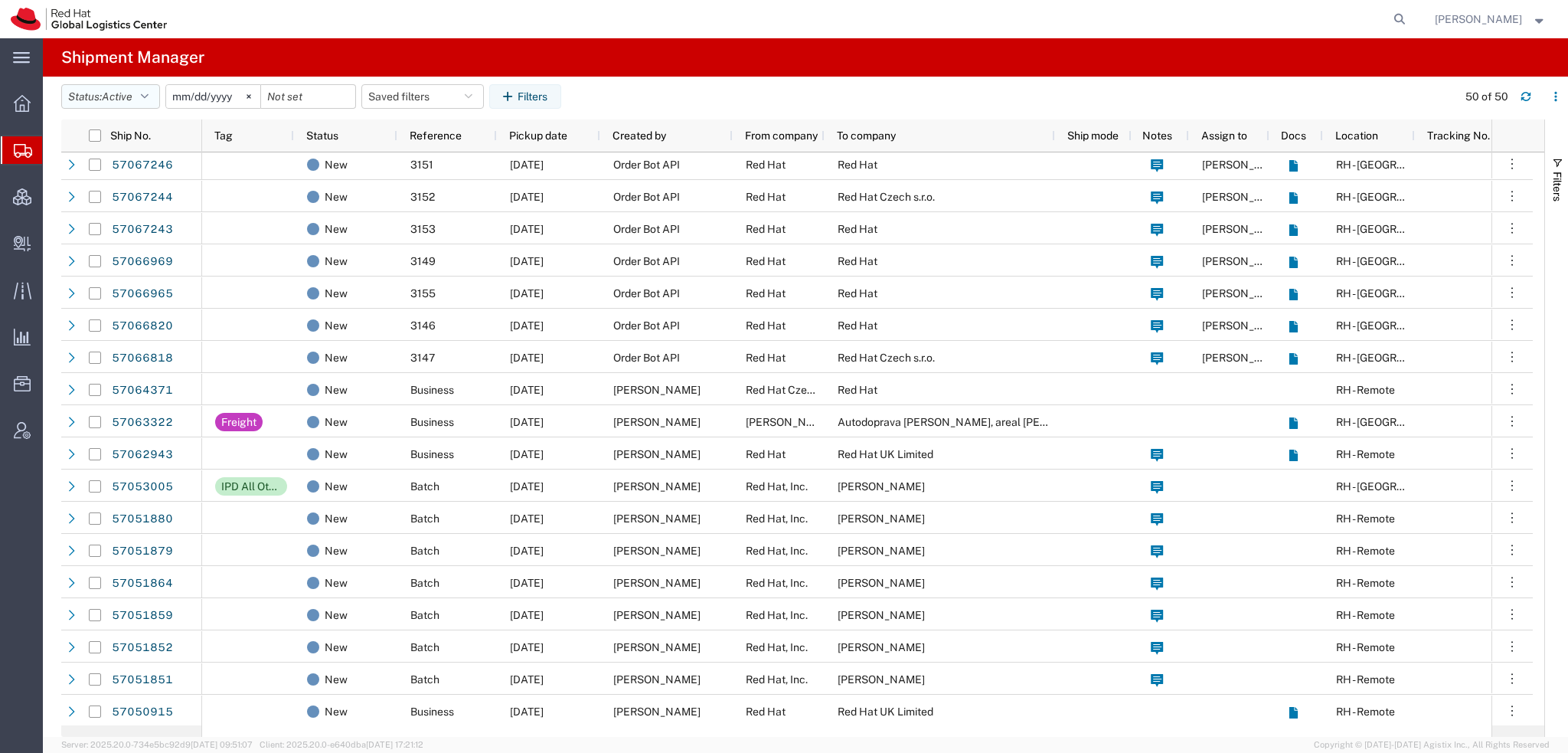
click at [133, 91] on span "Active" at bounding box center [117, 96] width 31 height 12
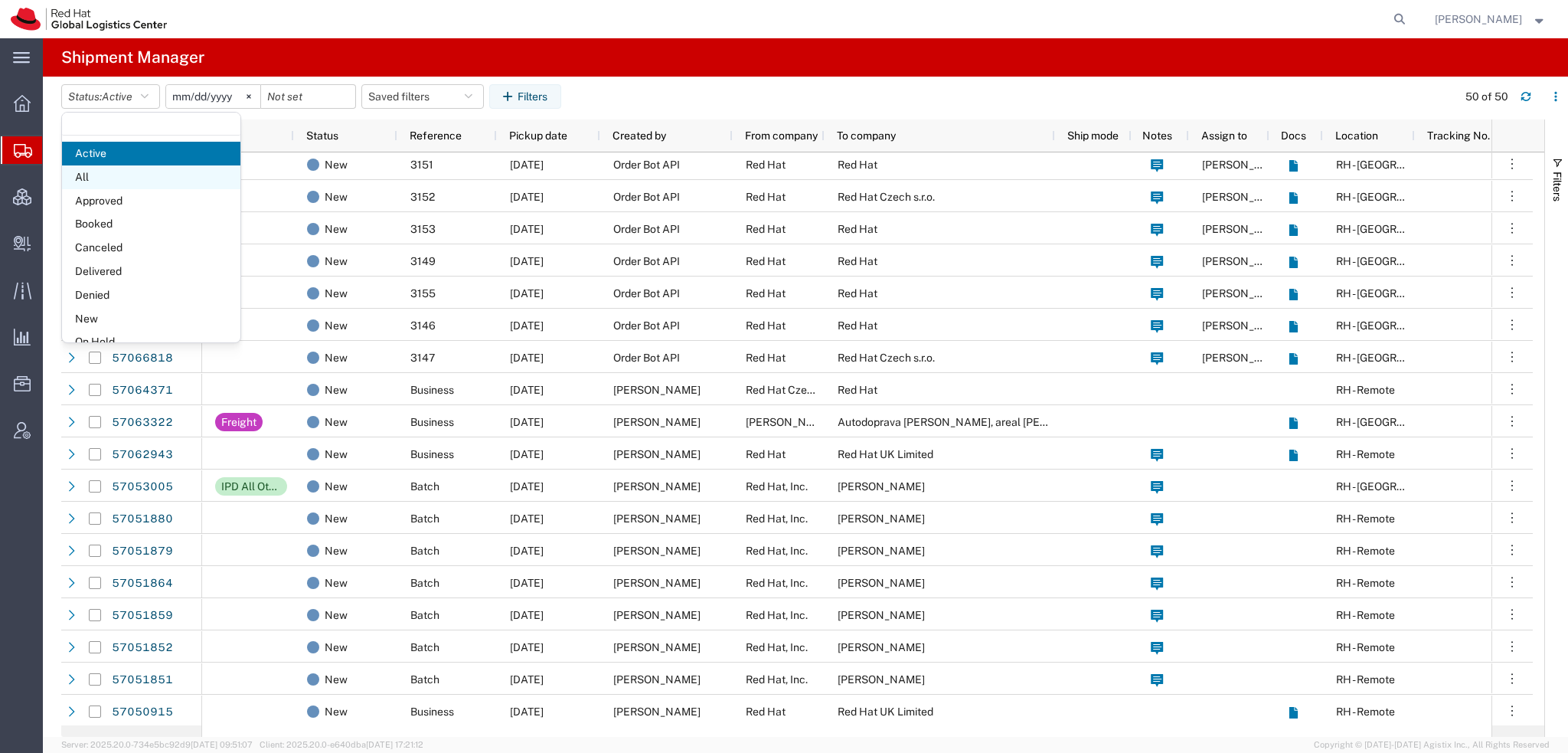
click at [107, 179] on span "All" at bounding box center [151, 177] width 178 height 24
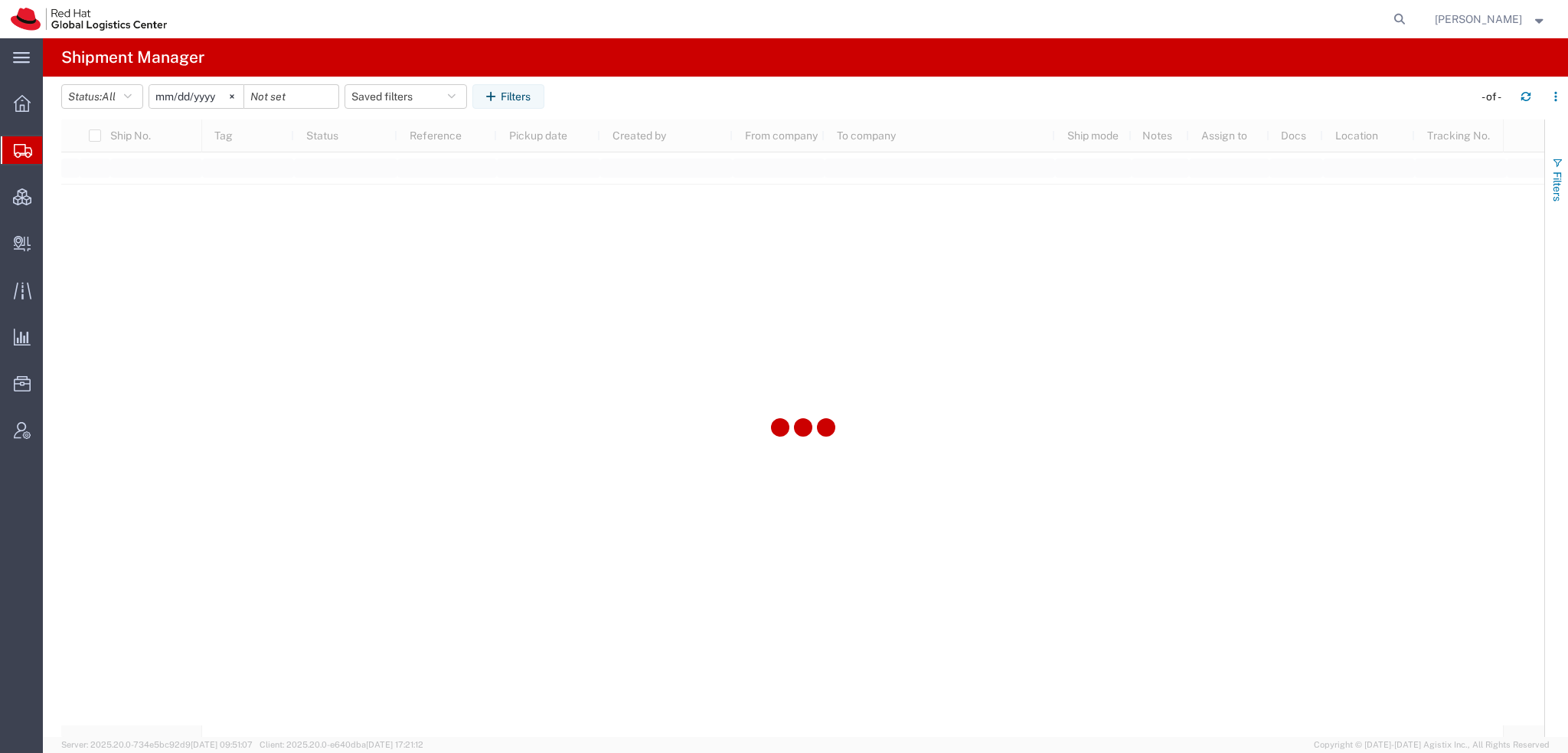
click at [1552, 177] on span "Filters" at bounding box center [1557, 186] width 12 height 30
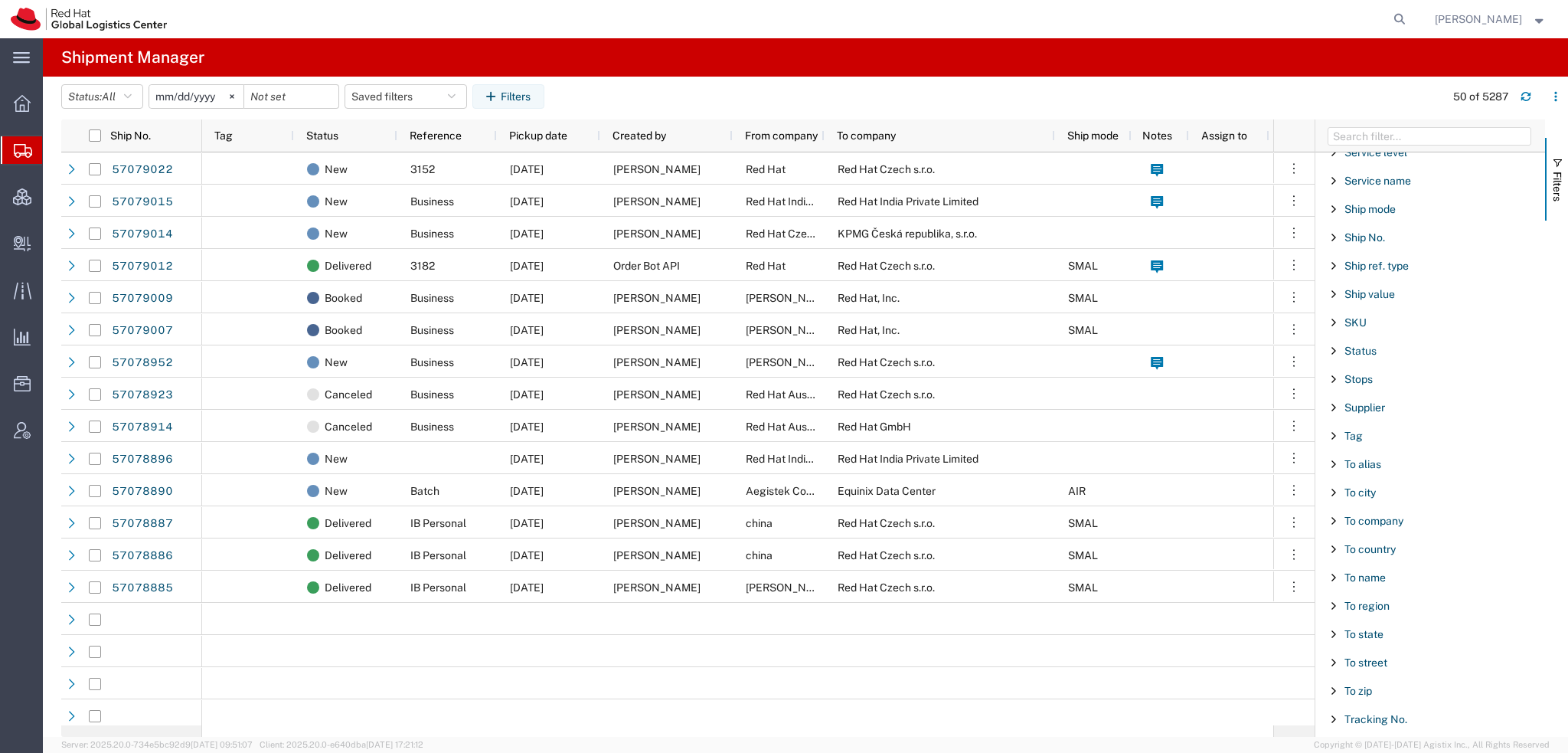
scroll to position [1275, 0]
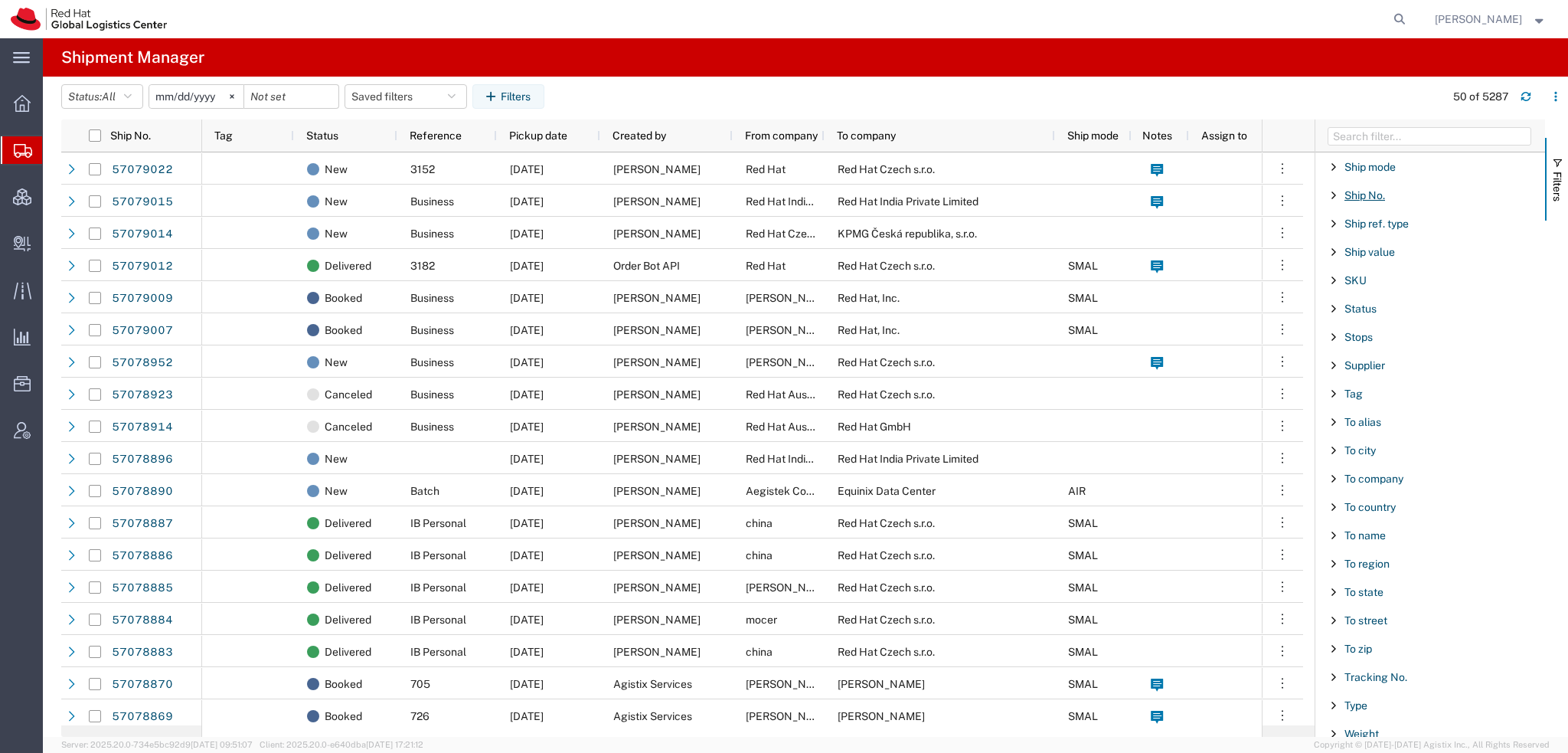
click at [1374, 189] on span "Ship No." at bounding box center [1365, 195] width 41 height 12
click at [1390, 250] on input "Filter Value" at bounding box center [1435, 259] width 201 height 19
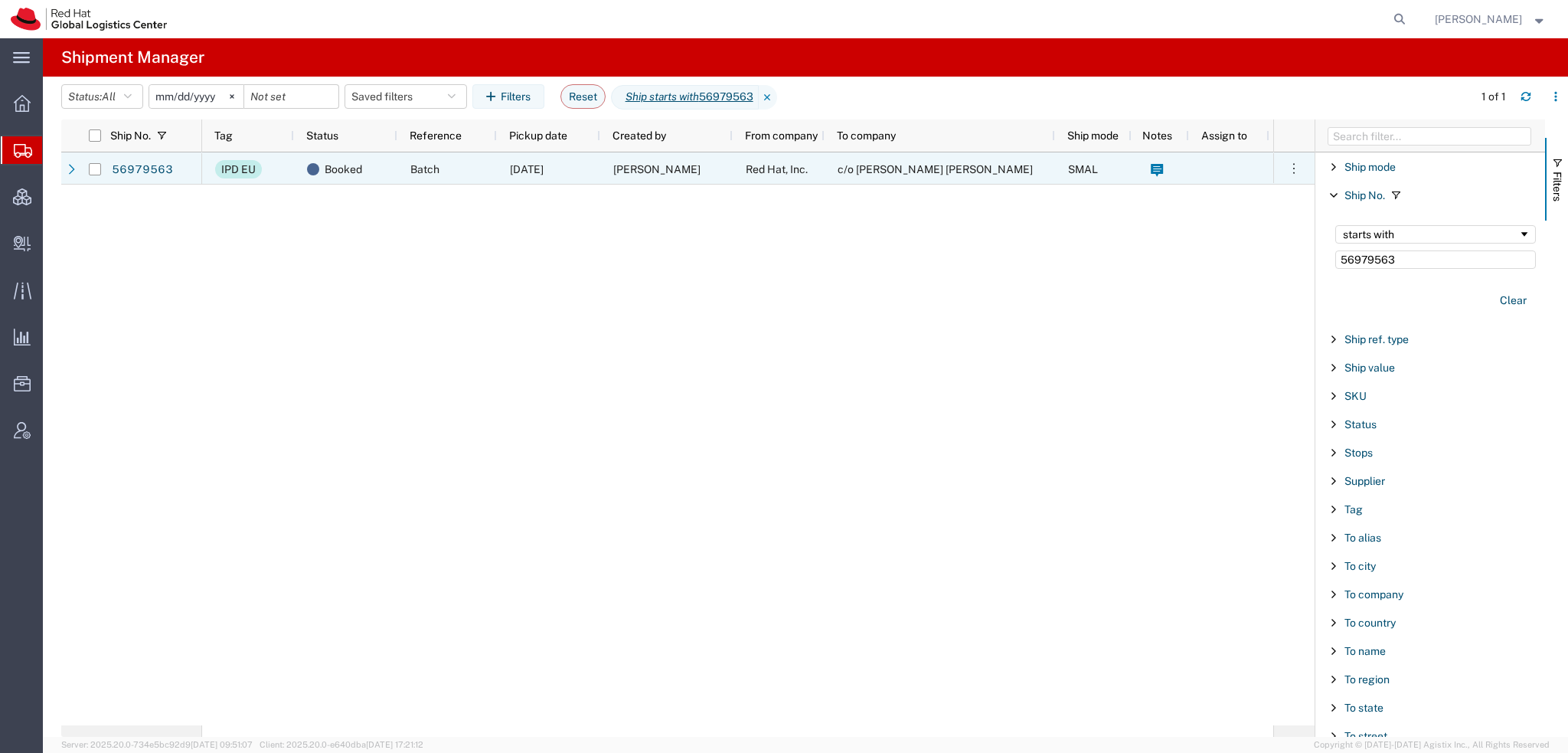
type input "56979563"
click at [619, 164] on span "Lene Jensen" at bounding box center [656, 170] width 87 height 12
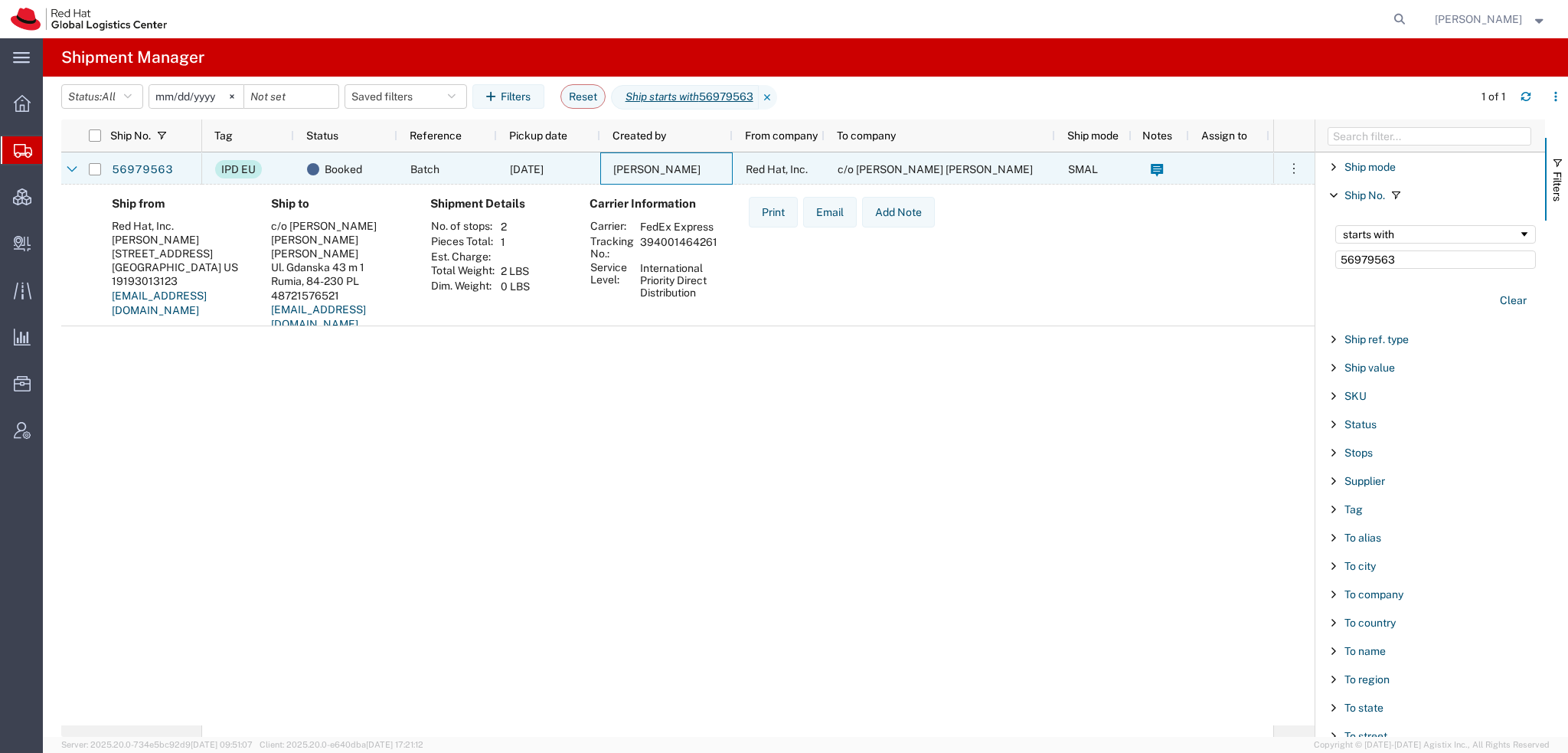
click at [620, 164] on span "Lene Jensen" at bounding box center [656, 170] width 87 height 12
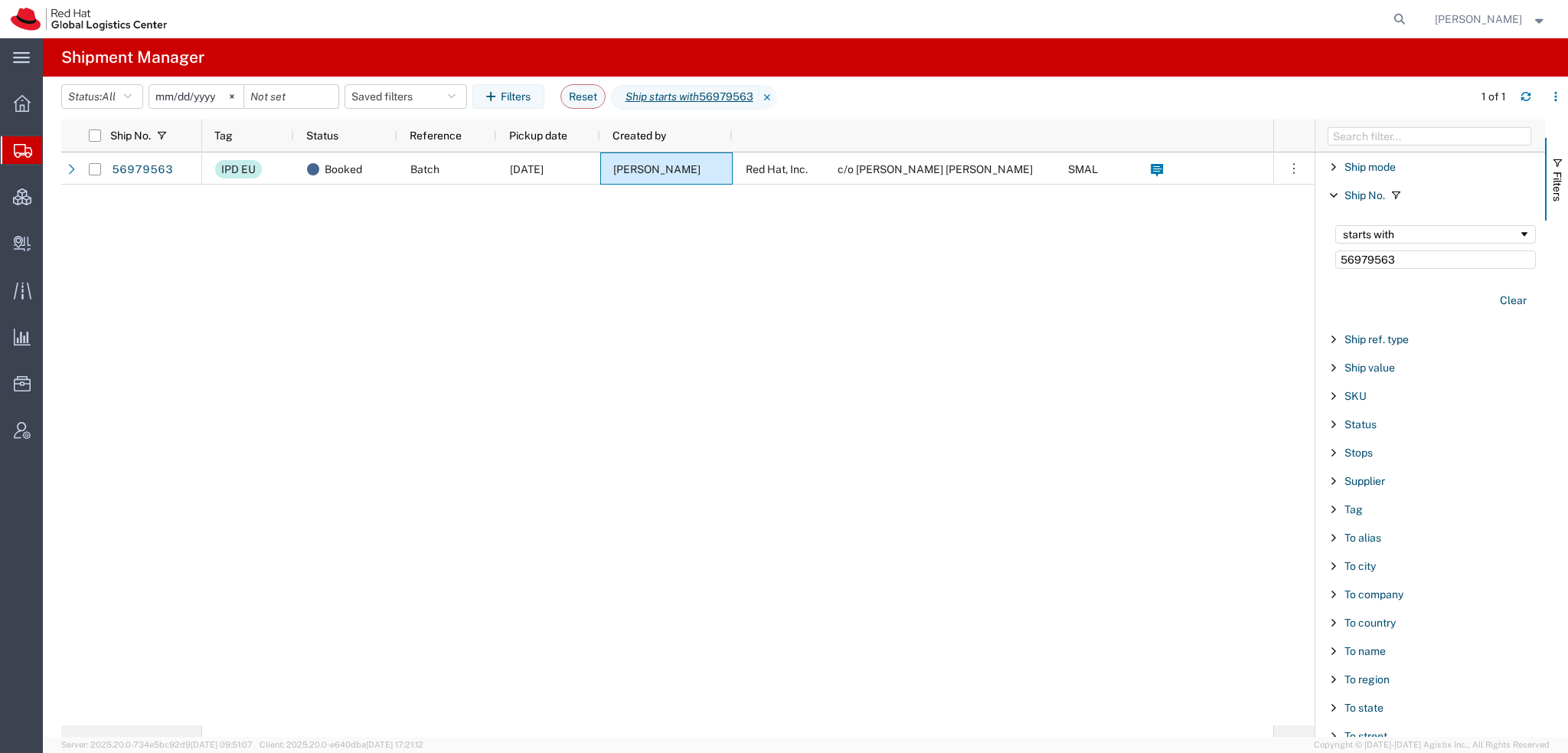
scroll to position [1275, 0]
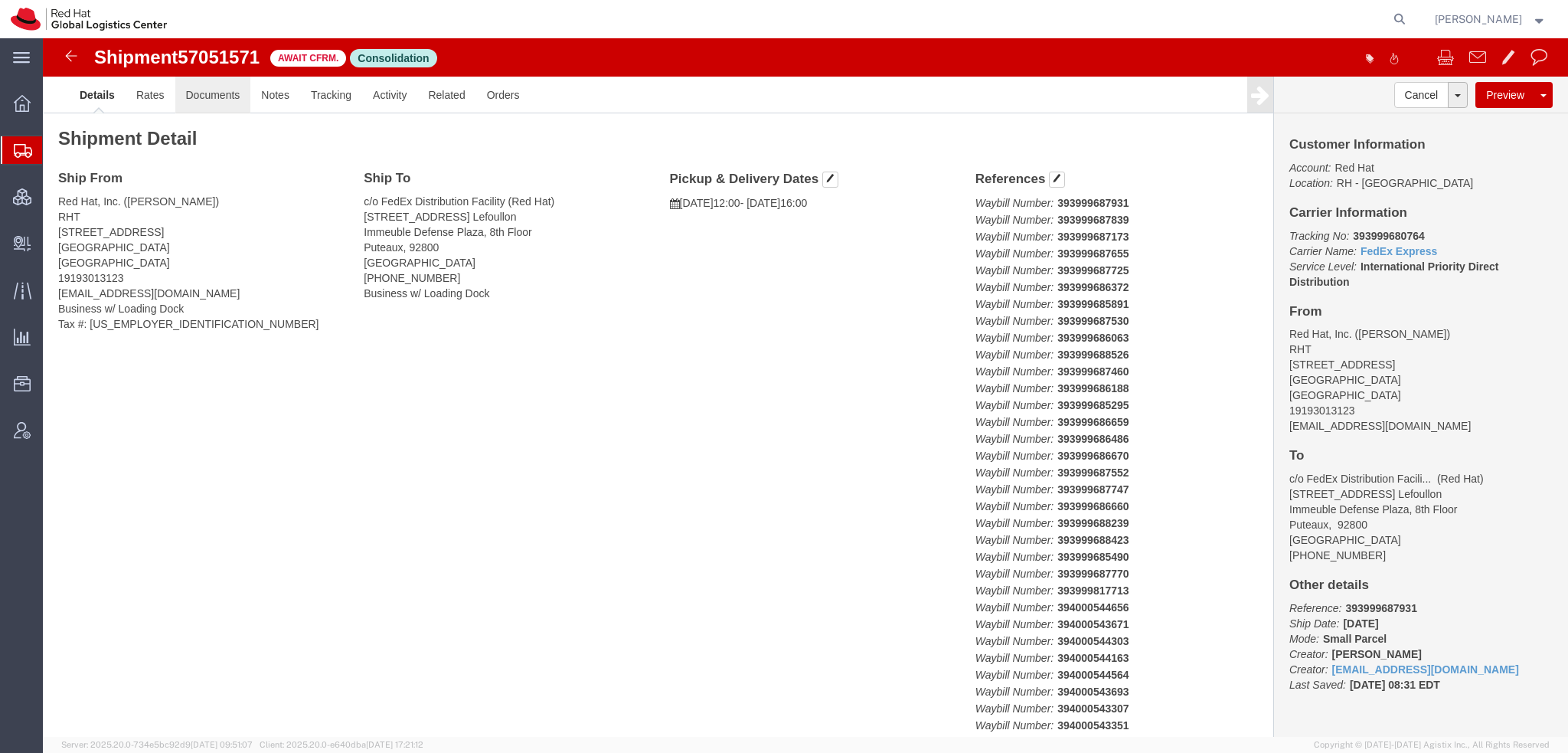
click link "Documents"
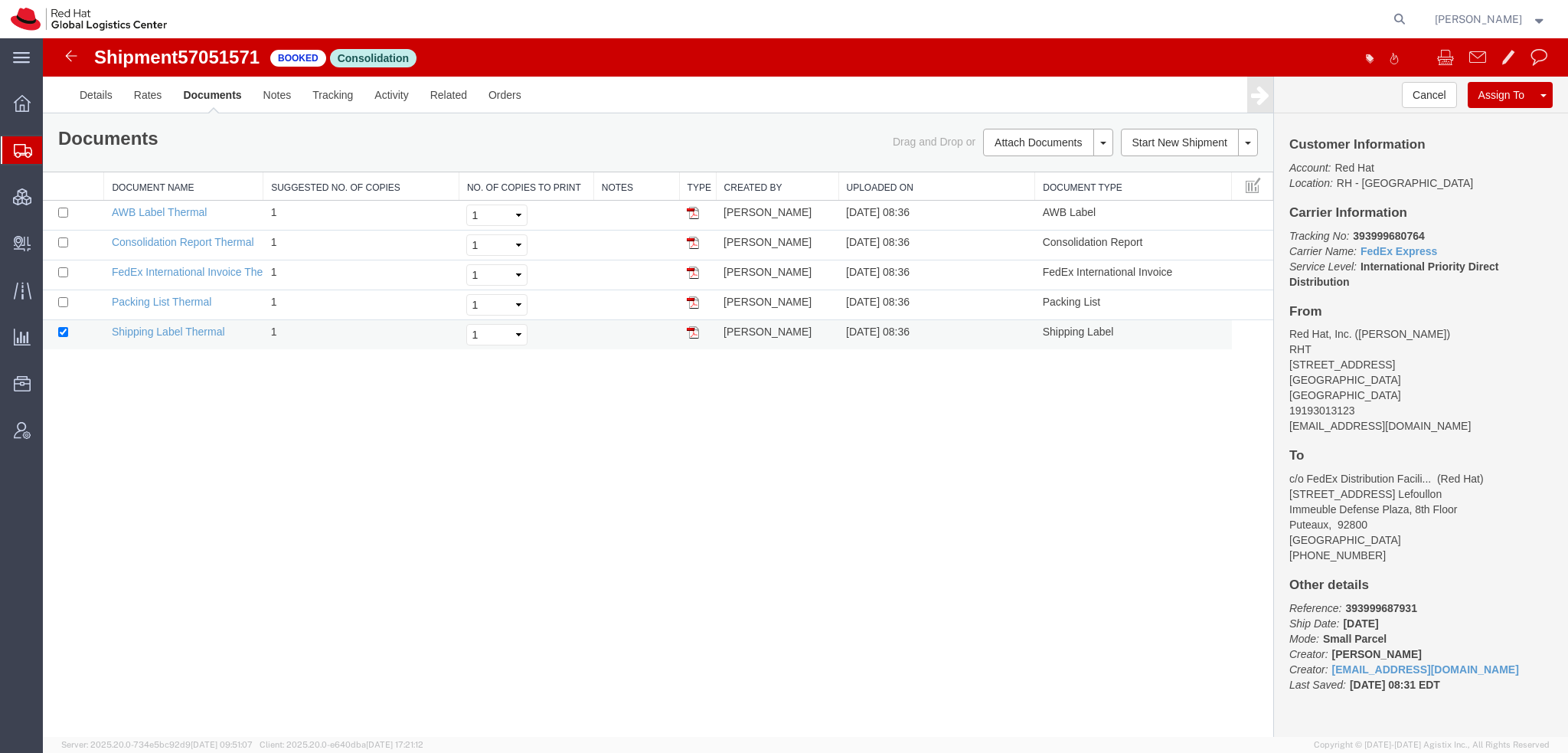
click at [690, 327] on img at bounding box center [693, 332] width 12 height 12
click at [689, 208] on img at bounding box center [693, 213] width 12 height 12
click at [689, 241] on img at bounding box center [693, 243] width 12 height 12
click at [691, 269] on img at bounding box center [693, 273] width 12 height 12
click at [64, 209] on input "checkbox" at bounding box center [63, 212] width 10 height 10
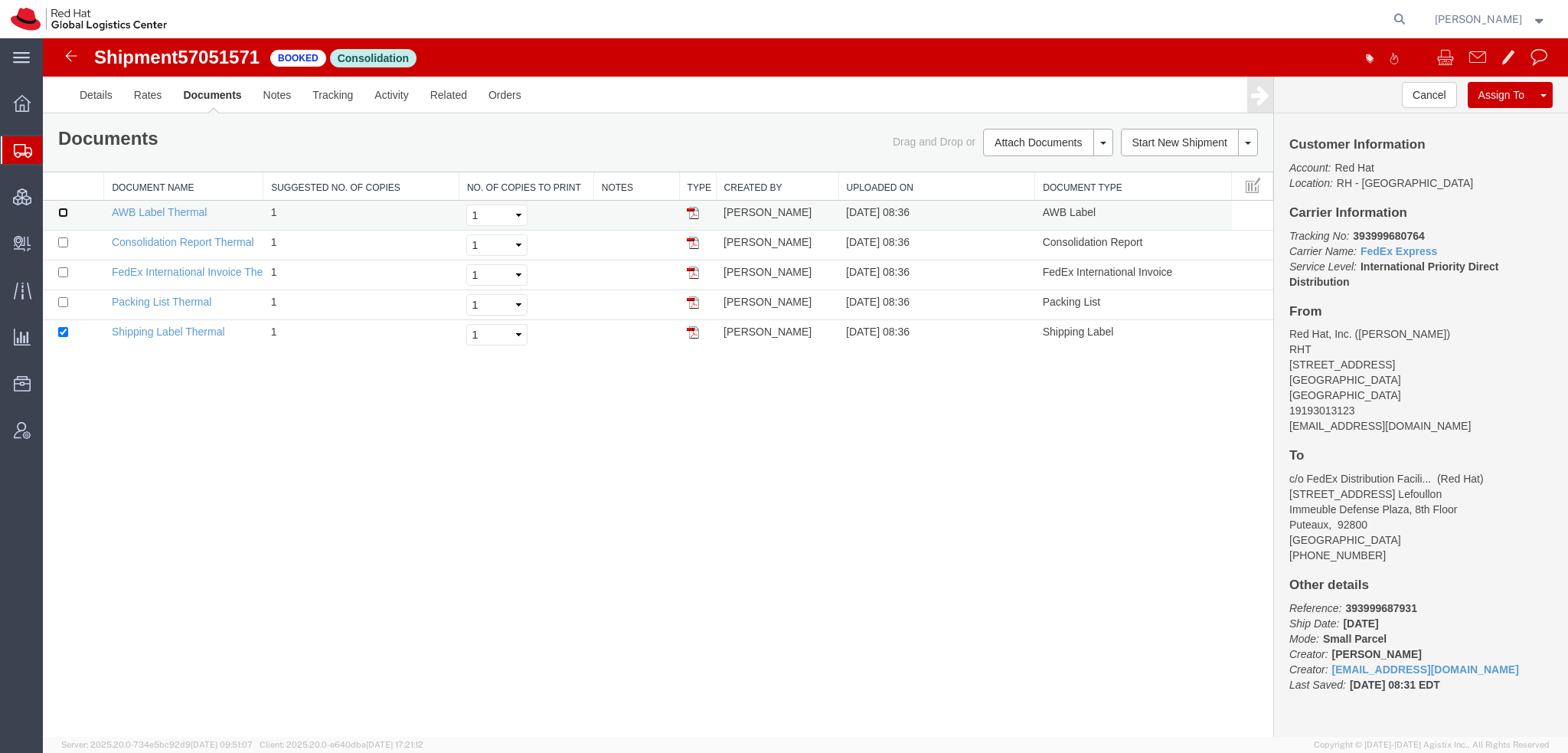
checkbox input "true"
click at [61, 239] on input "checkbox" at bounding box center [63, 242] width 10 height 10
checkbox input "true"
click at [64, 271] on input "checkbox" at bounding box center [63, 272] width 10 height 10
checkbox input "true"
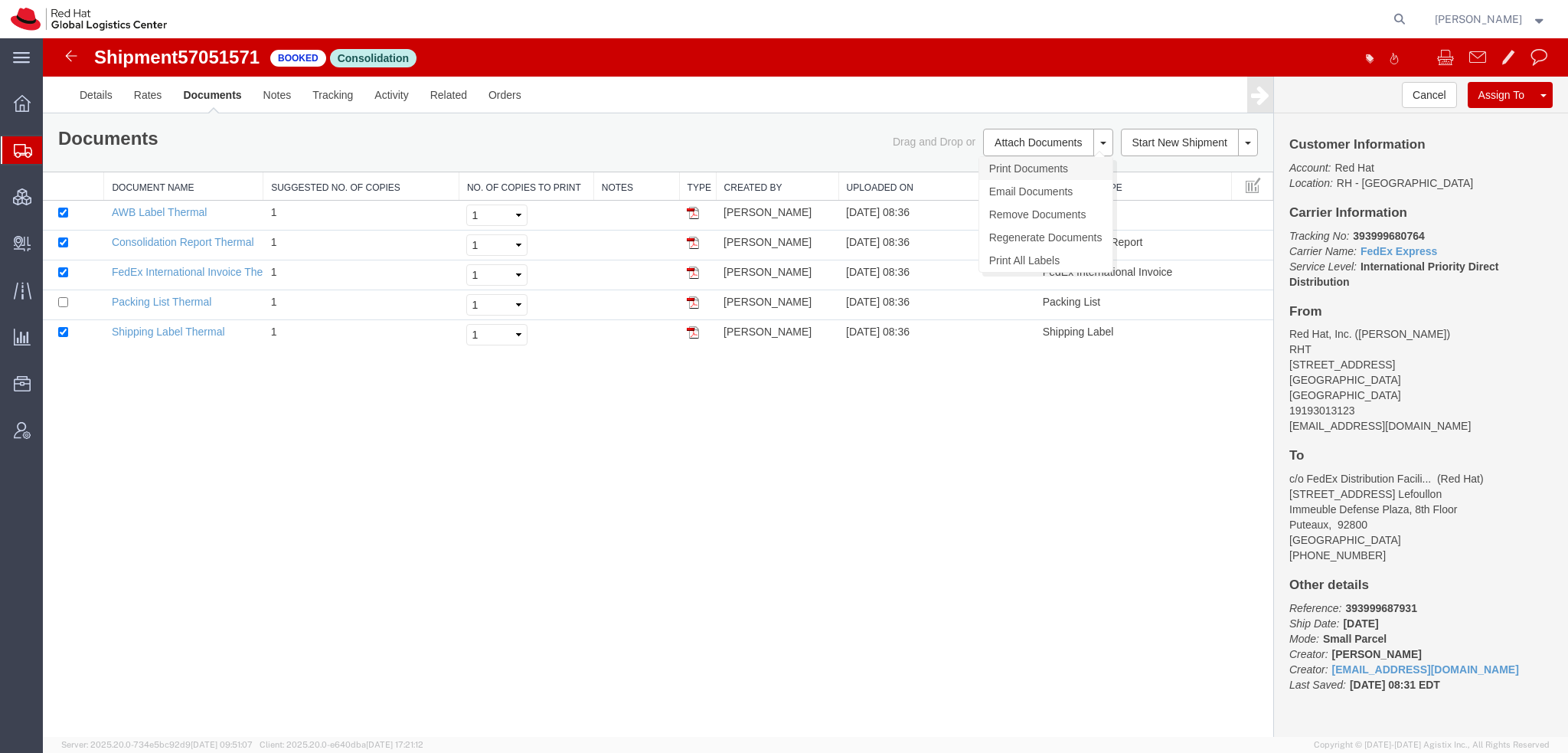
click at [1026, 171] on link "Print Documents" at bounding box center [1046, 169] width 133 height 23
click at [86, 91] on link "Details" at bounding box center [96, 95] width 55 height 37
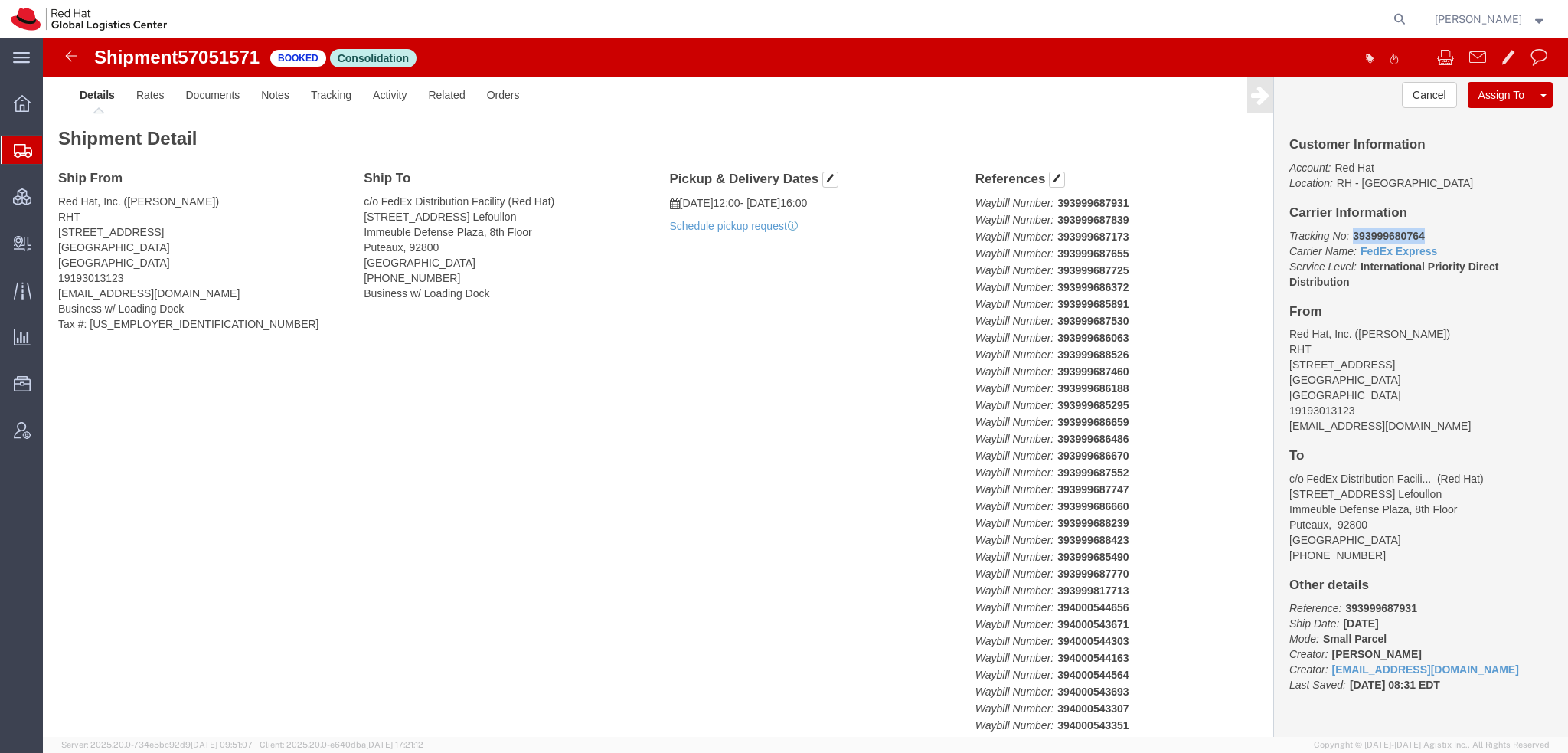
drag, startPoint x: 1371, startPoint y: 197, endPoint x: 1301, endPoint y: 197, distance: 70.0
click b "393999680764"
copy b "393999680764"
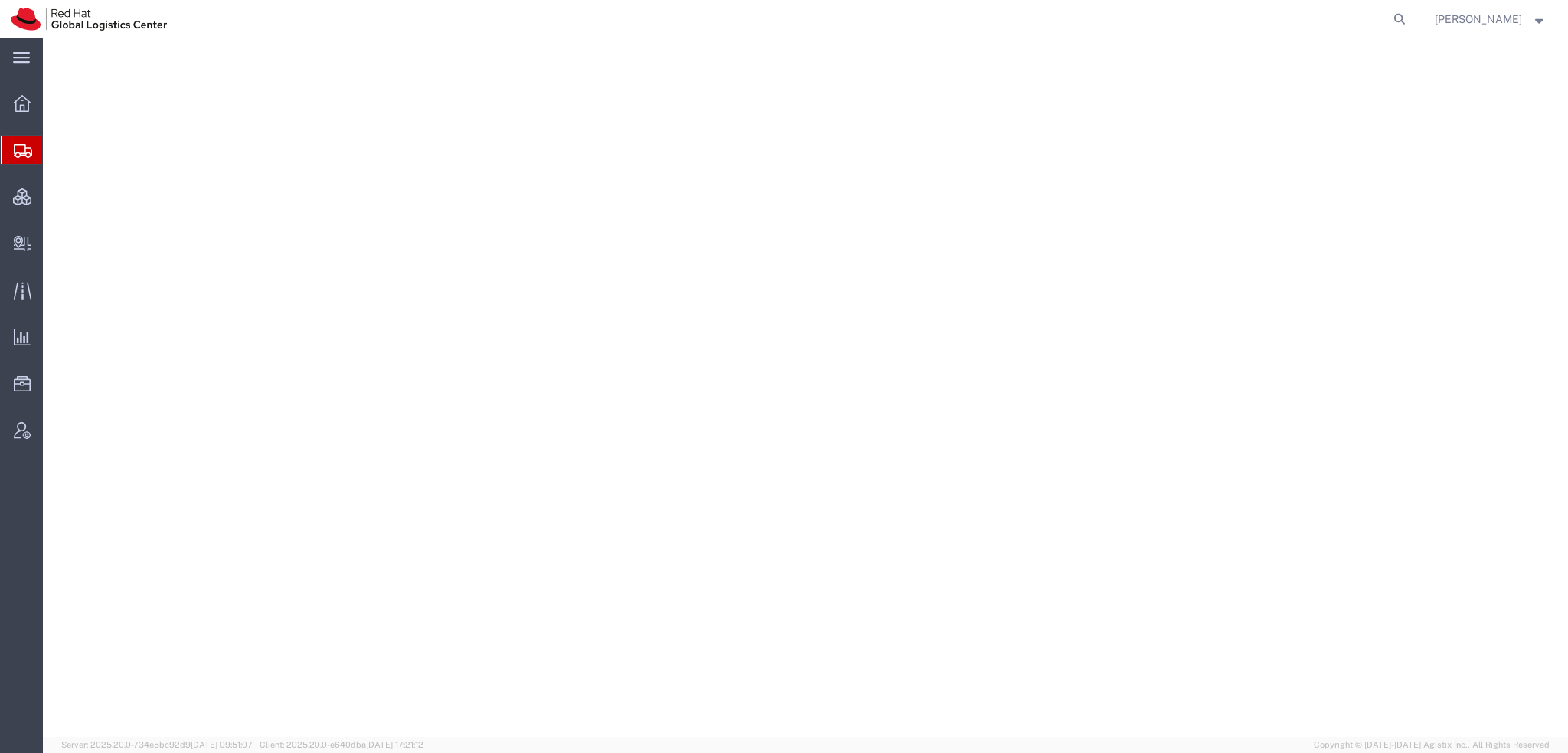
select select "38037"
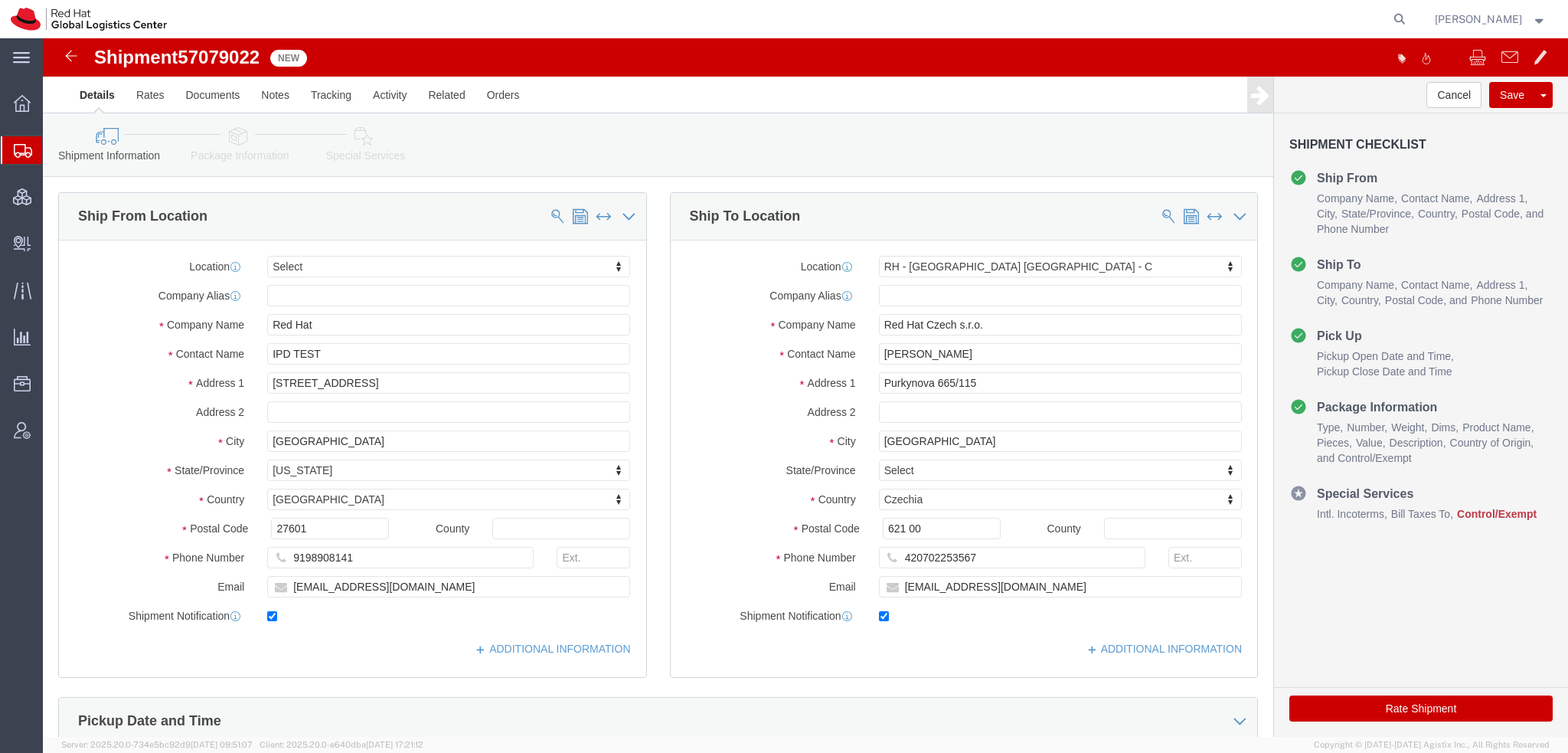
click icon
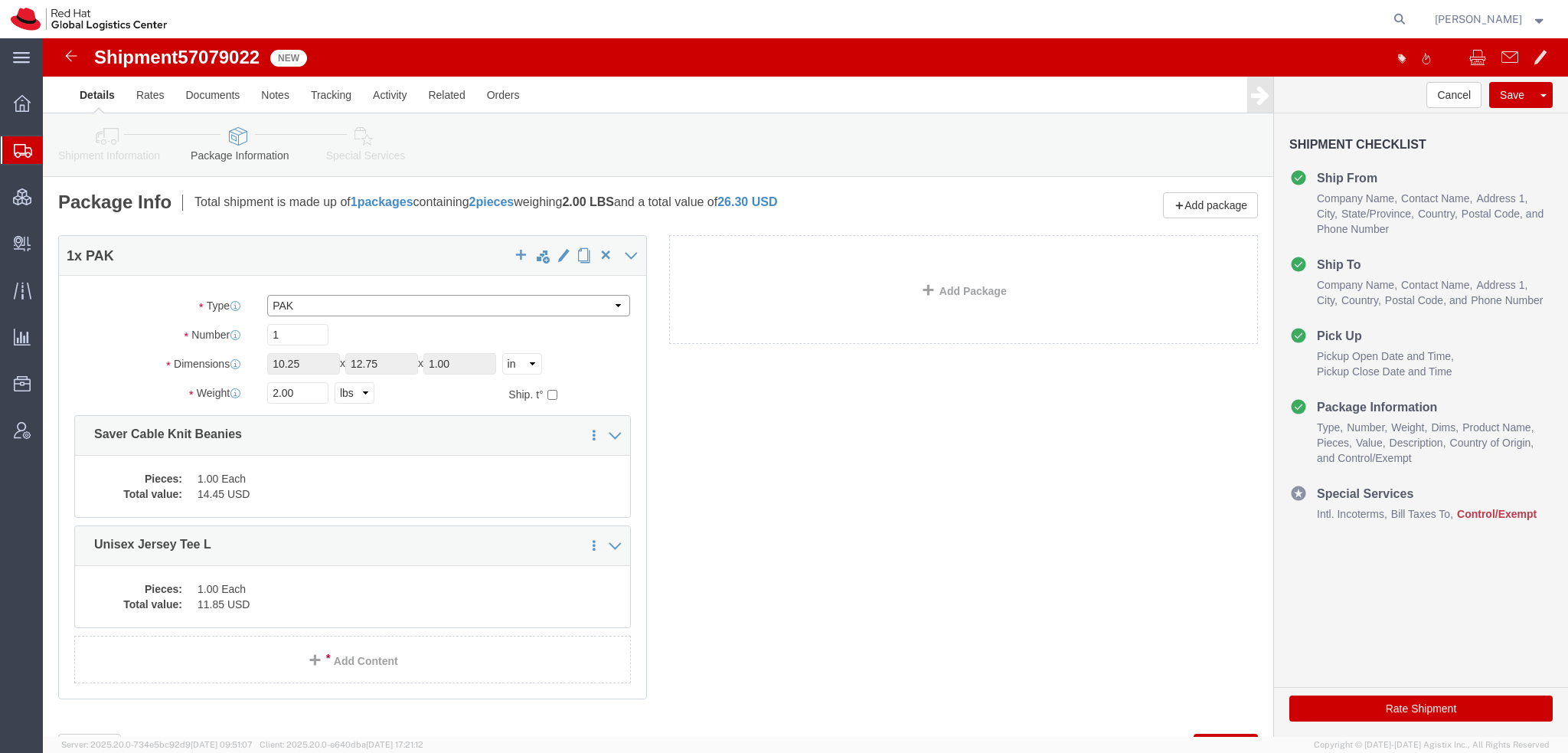
click select "Select Case(s) Crate(s) Envelope Large Box Medium Box PAK Skid(s) Small Box Sma…"
select select "YRPK"
click select "Select Case(s) Crate(s) Envelope Large Box Medium Box PAK Skid(s) Small Box Sma…"
drag, startPoint x: 267, startPoint y: 328, endPoint x: -43, endPoint y: 220, distance: 328.3
click html "Shipment 57079022 New Details Rates Documents Notes Tracking Activity Related O…"
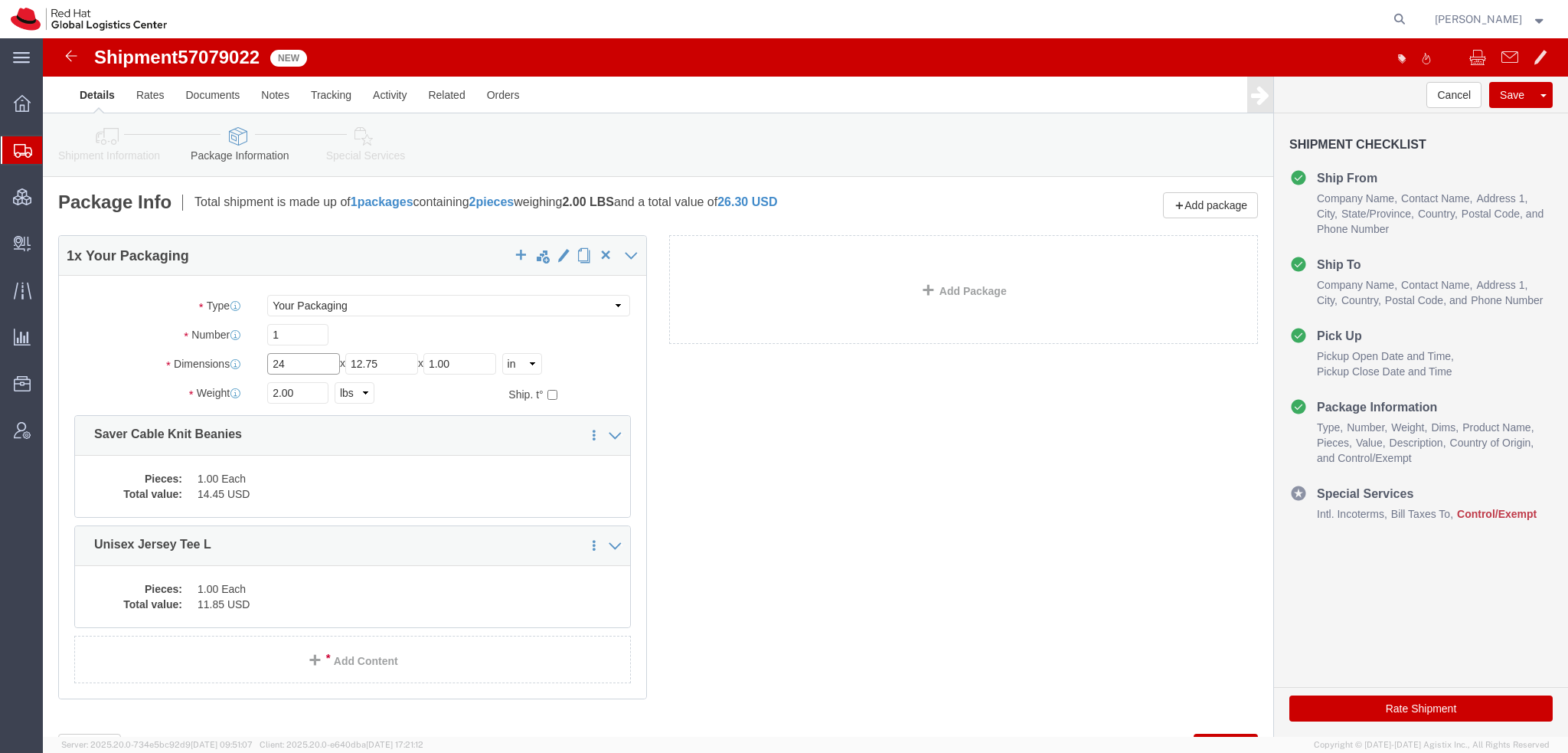
type input "24"
type input "18"
drag, startPoint x: 250, startPoint y: 301, endPoint x: 72, endPoint y: 243, distance: 187.2
click div "Package Type Select Case(s) Crate(s) Envelope Large Box Medium Box PAK Skid(s) …"
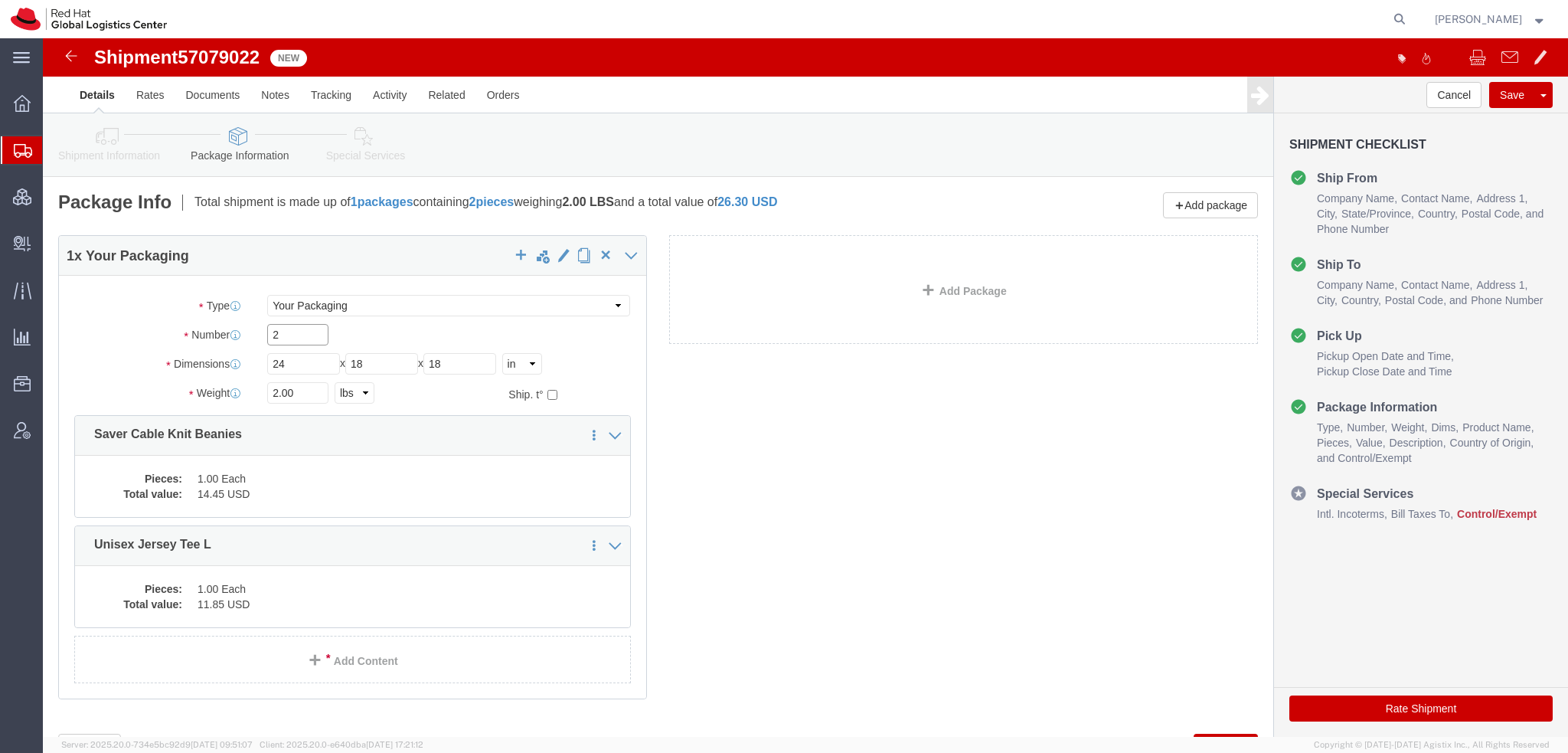
type input "2"
drag, startPoint x: 264, startPoint y: 354, endPoint x: -4, endPoint y: 291, distance: 275.3
click html "Shipment 57079022 New Details Rates Documents Notes Tracking Activity Related O…"
type input "110"
click icon
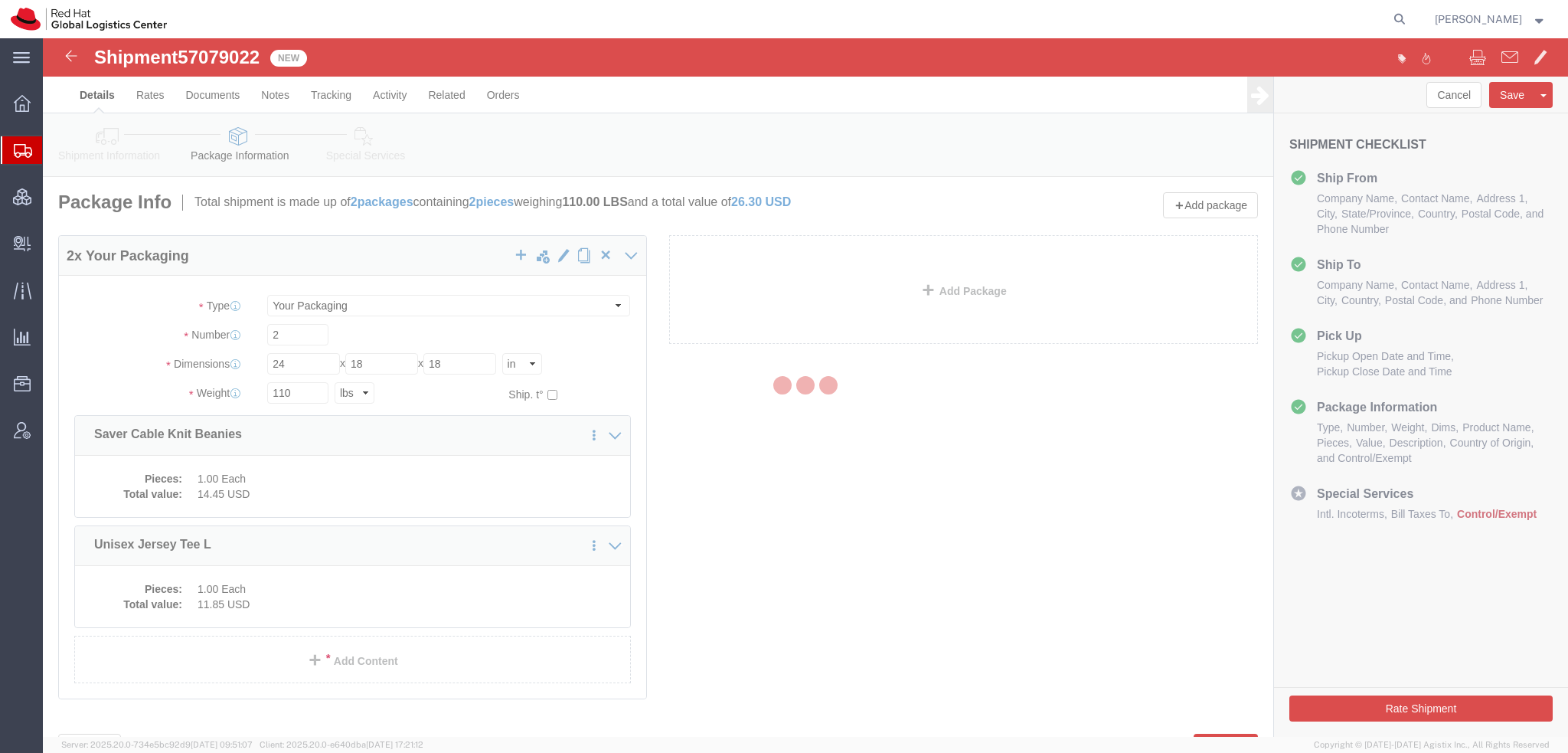
select select
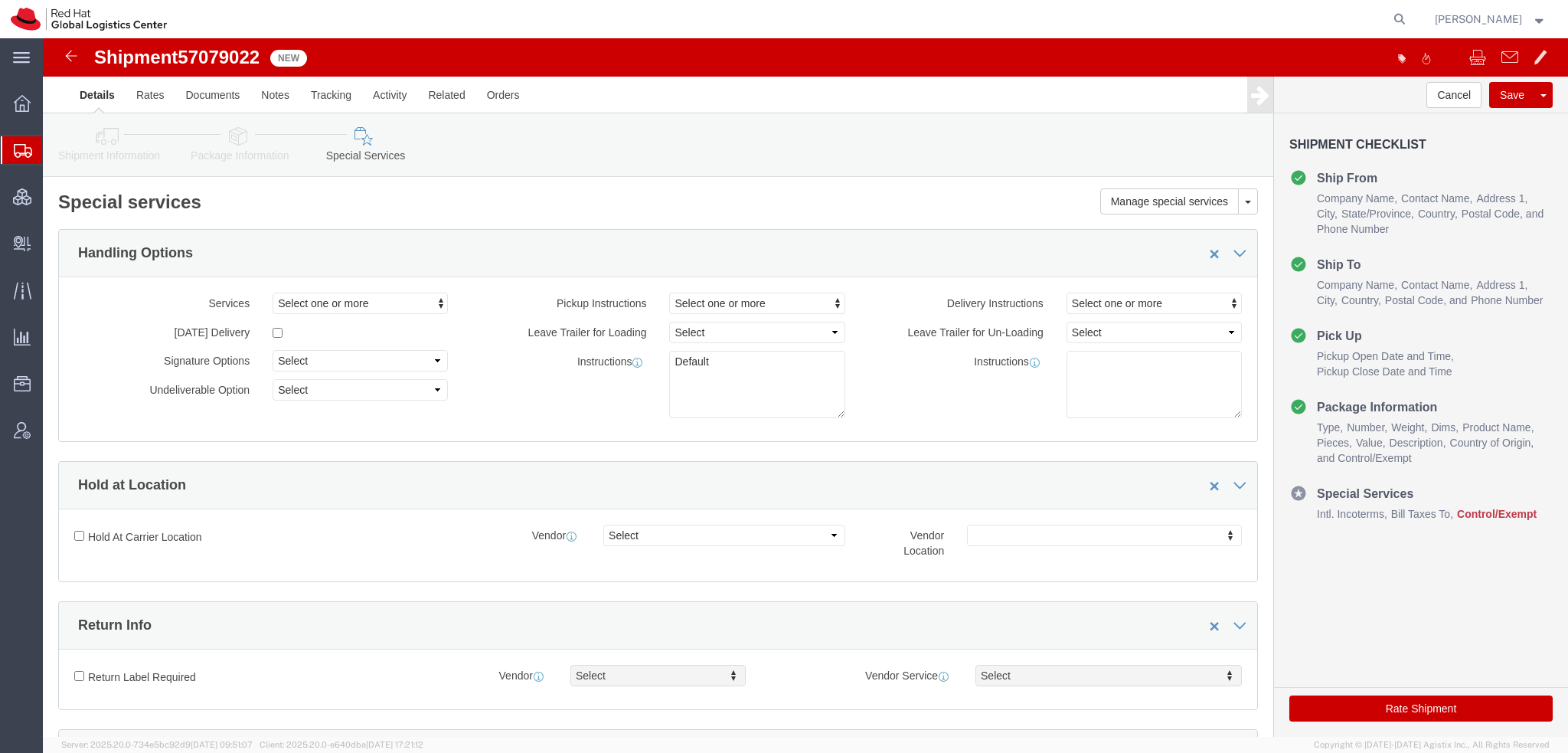
select select "COSTCENTER"
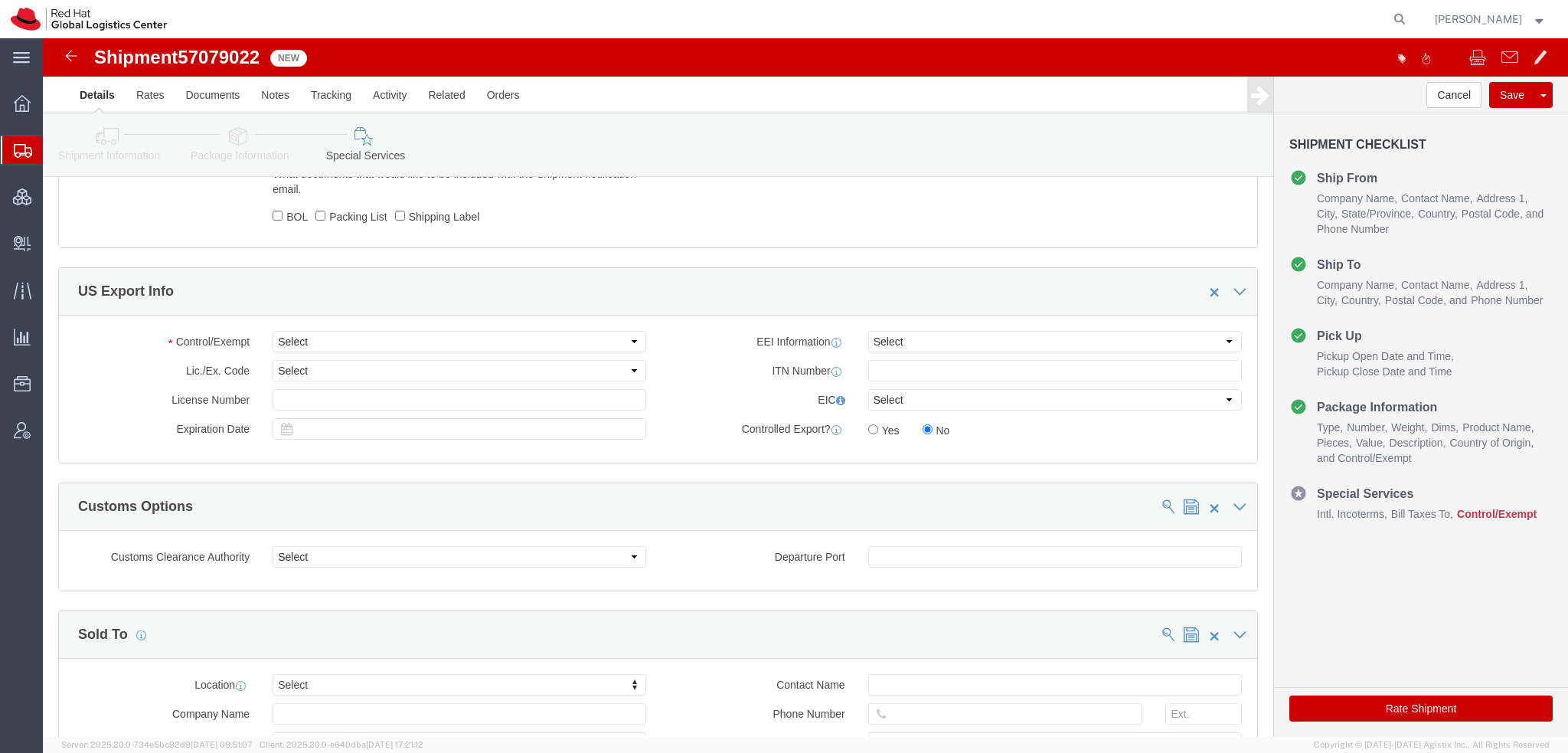
scroll to position [1149, 0]
click select "Select ATF BIS DEA EPA FDA FTR ITAR OFAC Other (OPA)"
select select "FTR"
click select "Select ATF BIS DEA EPA FDA FTR ITAR OFAC Other (OPA)"
click select "Select 30.2(d)(2) 30.36 30.37(a) 30.37(f) 30.37(g) 30.37(h) 30.37(i) 30.37(j) 3…"
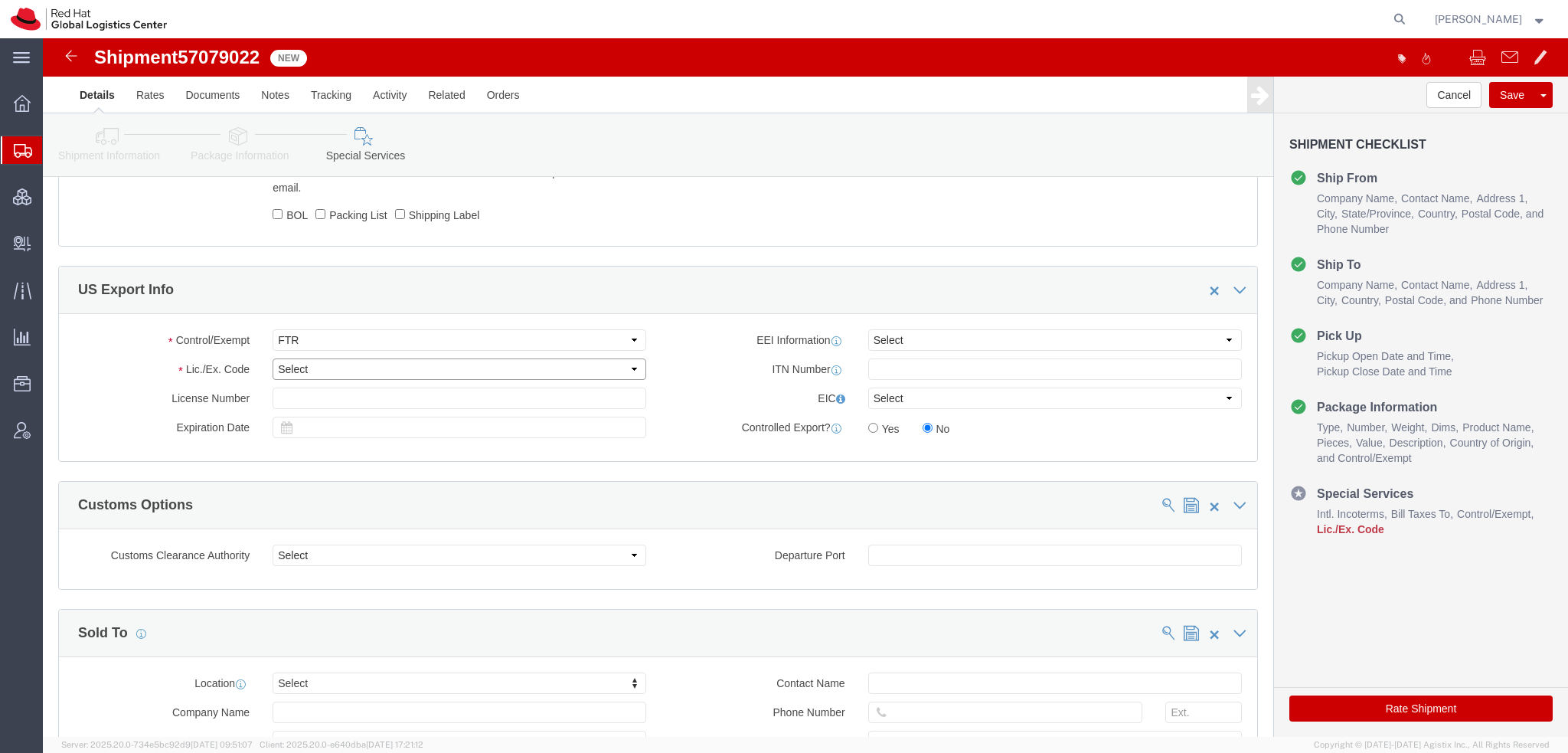
select select "30.37(a)"
click select "Select 30.2(d)(2) 30.36 30.37(a) 30.37(f) 30.37(g) 30.37(h) 30.37(i) 30.37(j) 3…"
click button "Rate Shipment"
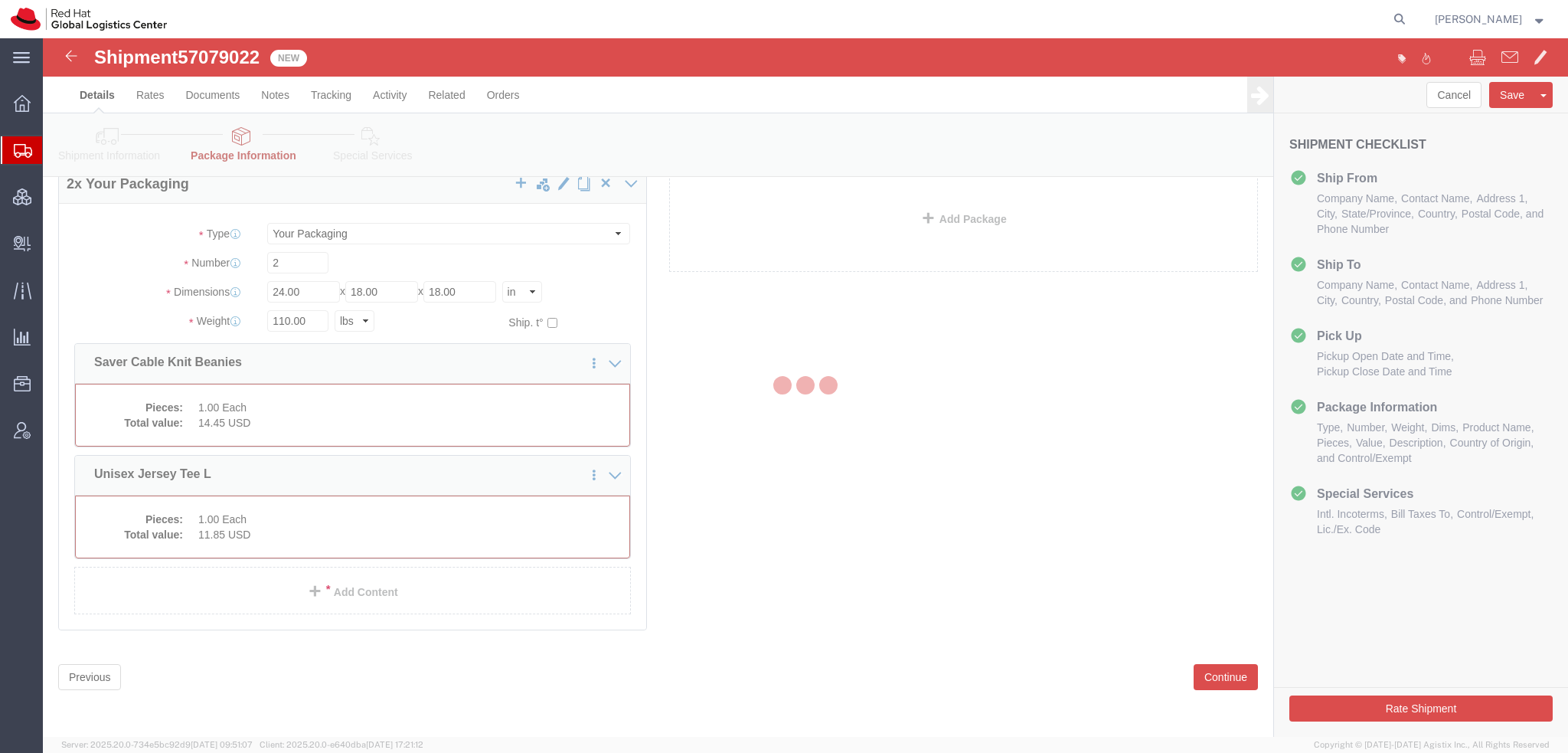
scroll to position [0, 0]
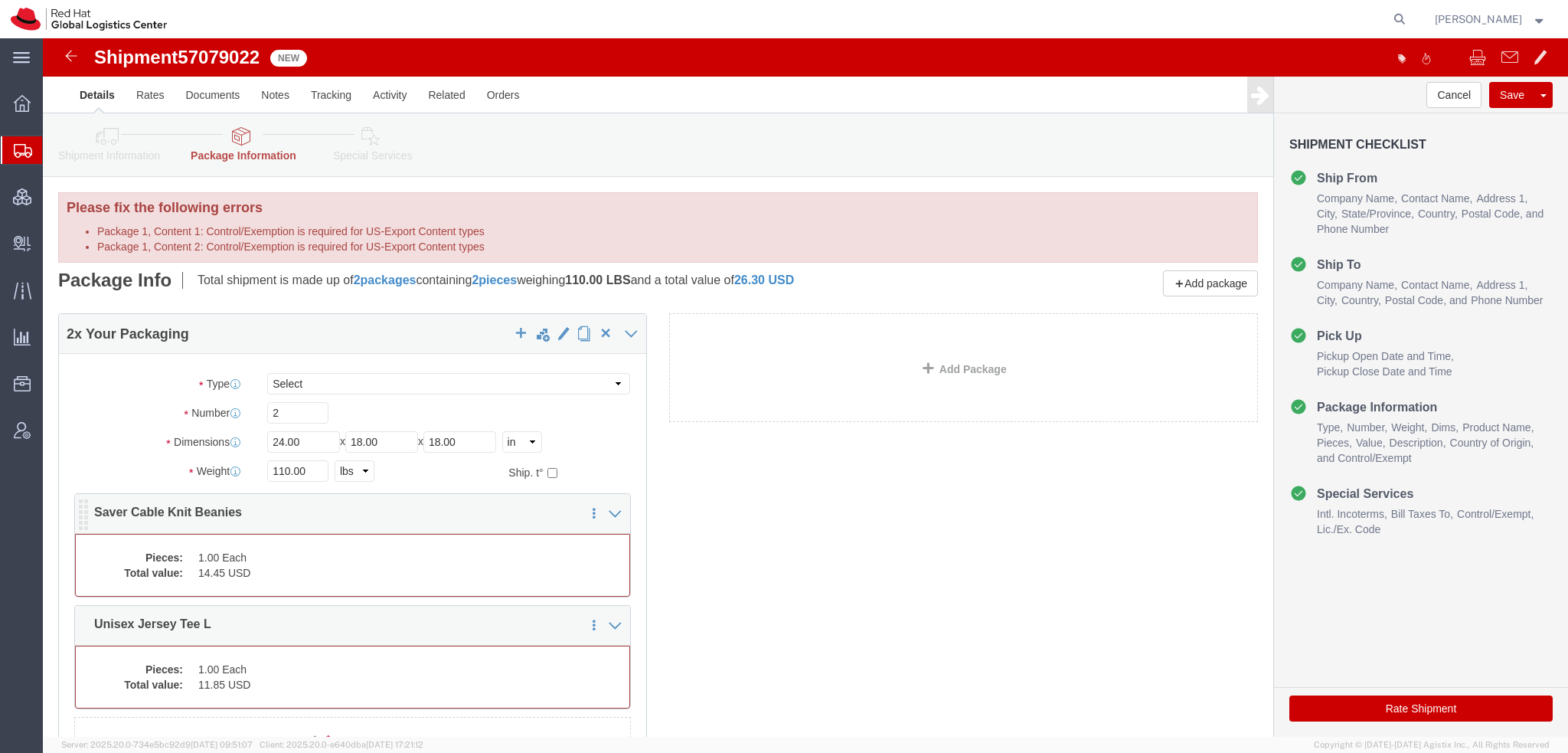
click dd "1.00 Each"
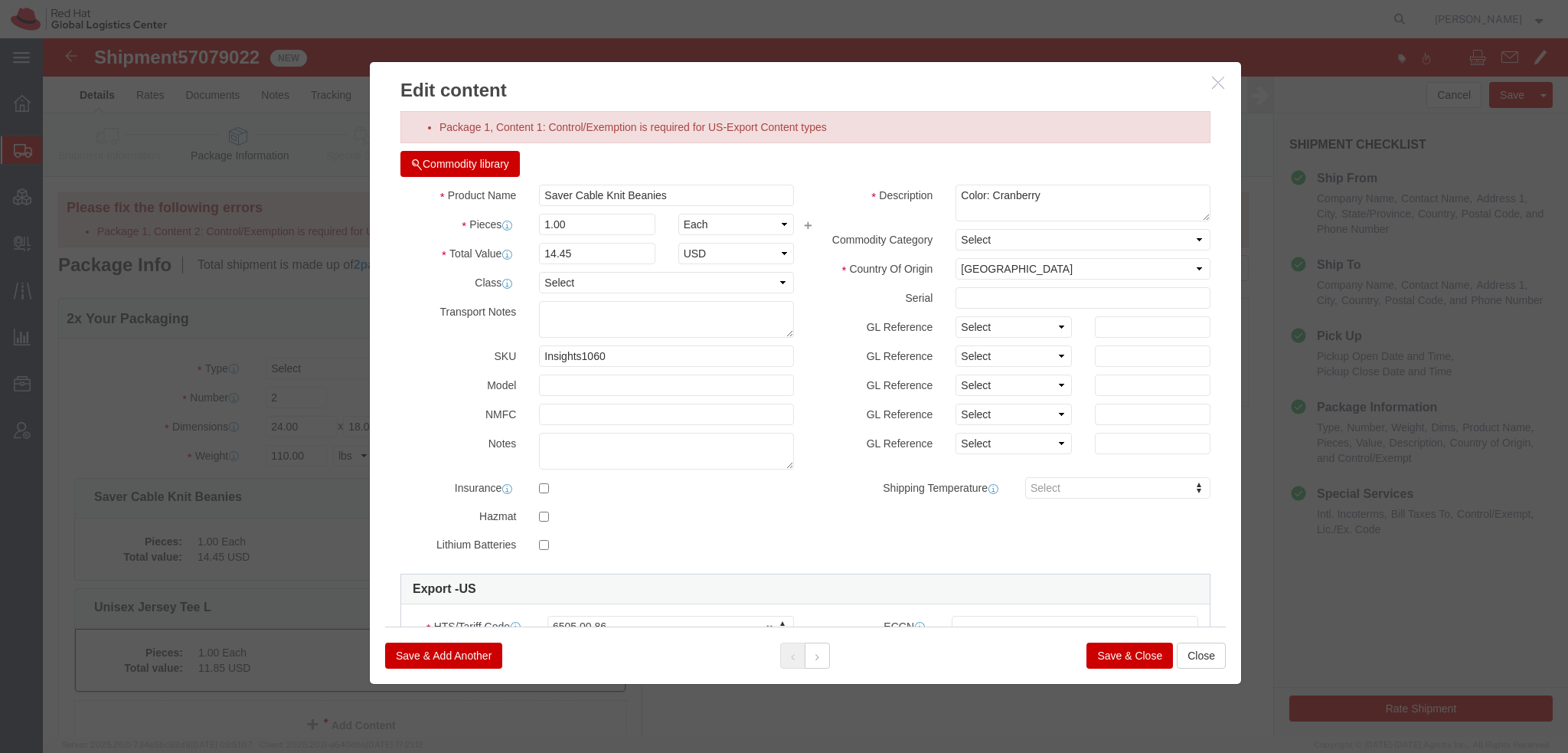
scroll to position [247, 0]
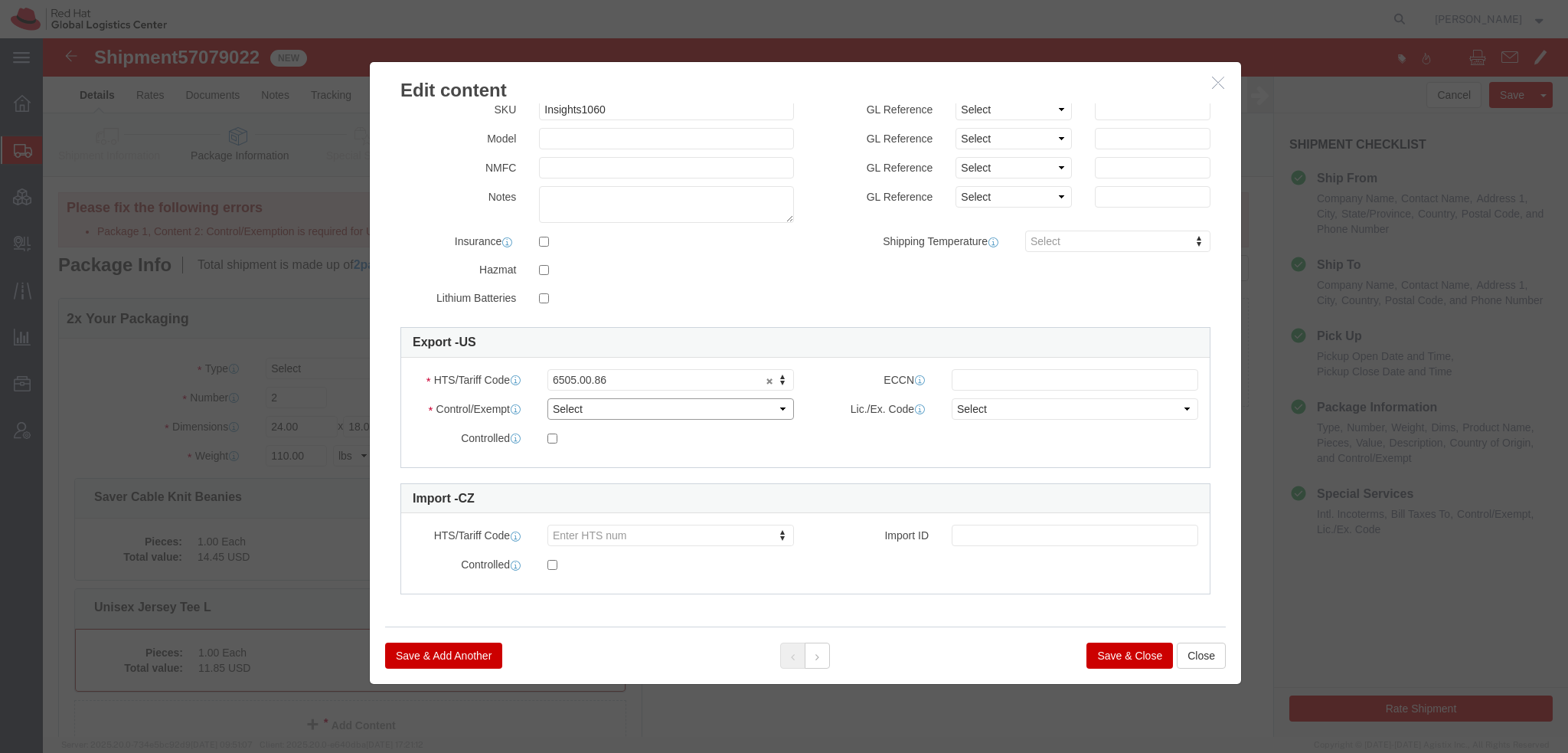
click select "Select ATF BIS DEA EPA FDA FTR ITAR OFAC Other (OPA)"
select select "FTR"
click select "Select ATF BIS DEA EPA FDA FTR ITAR OFAC Other (OPA)"
click div "ECCN"
click div "Lic./Ex. Code Select 30.2(d)(2) 30.36 30.37(a) 30.37(f) 30.37(g) 30.37(h) 30.37…"
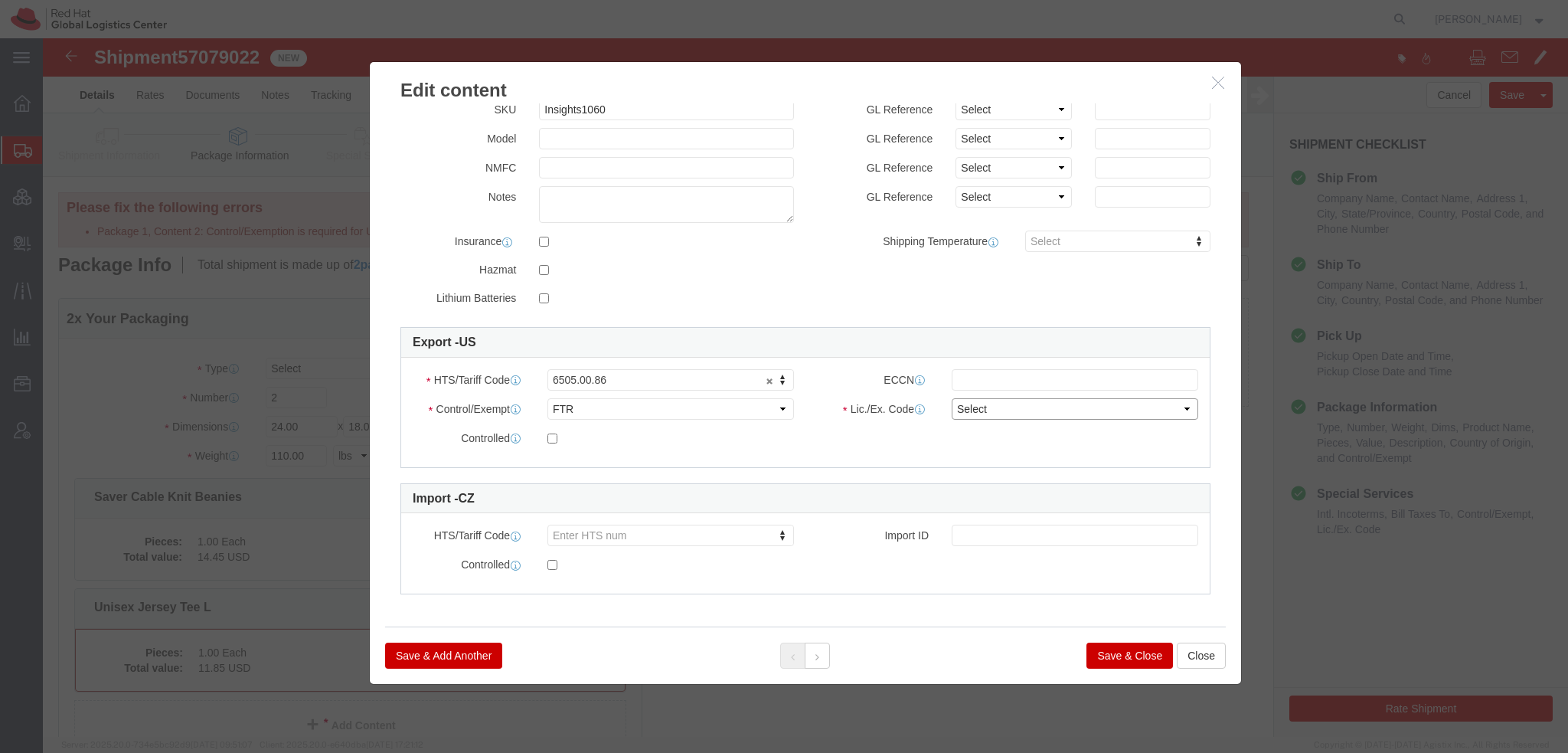
click select "Select 30.2(d)(2) 30.36 30.37(a) 30.37(f) 30.37(g) 30.37(h) 30.37(i) 30.37(j) 3…"
select select "30.37(a)"
click select "Select 30.2(d)(2) 30.36 30.37(a) 30.37(f) 30.37(g) 30.37(h) 30.37(i) 30.37(j) 3…"
click button "Save & Close"
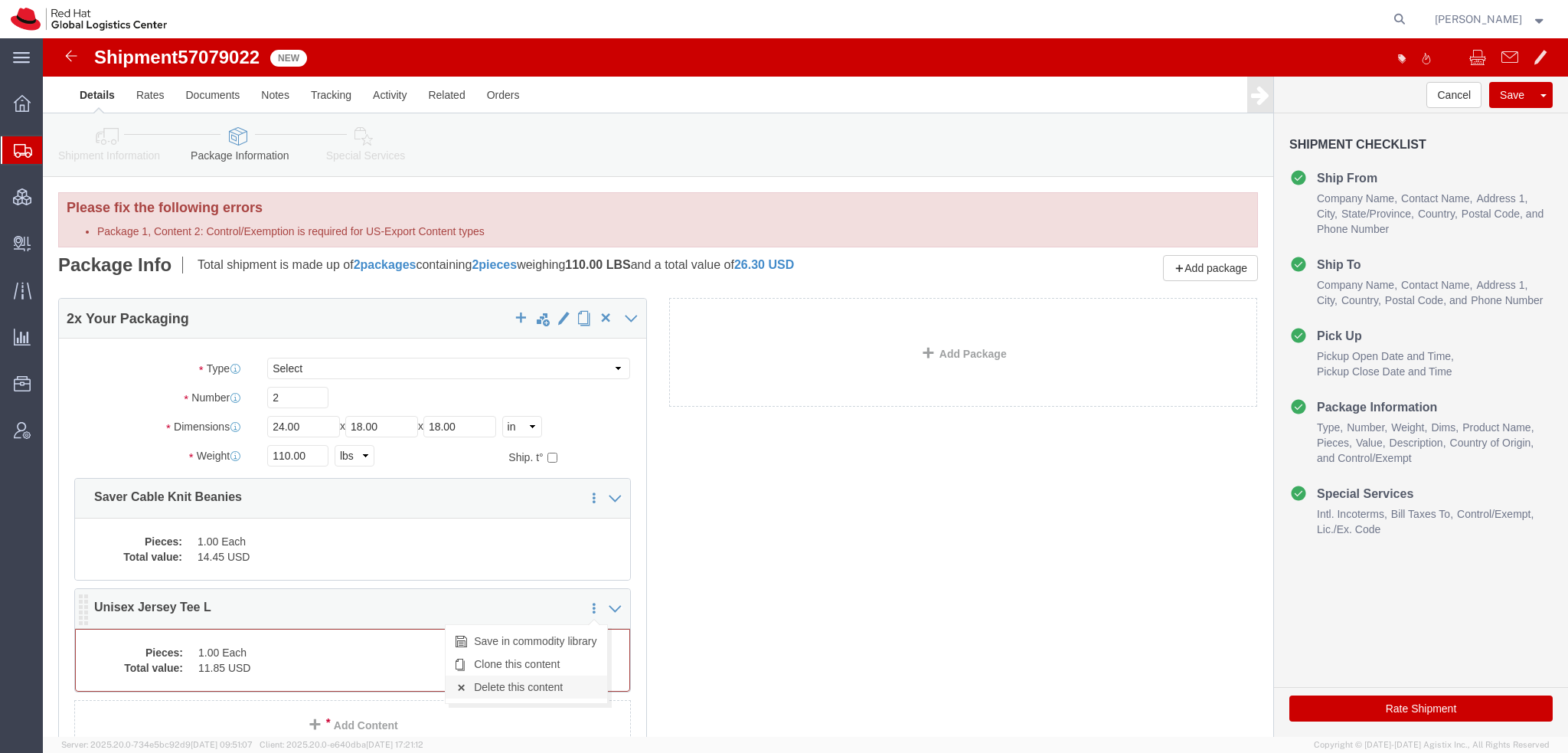
click link "Delete this content"
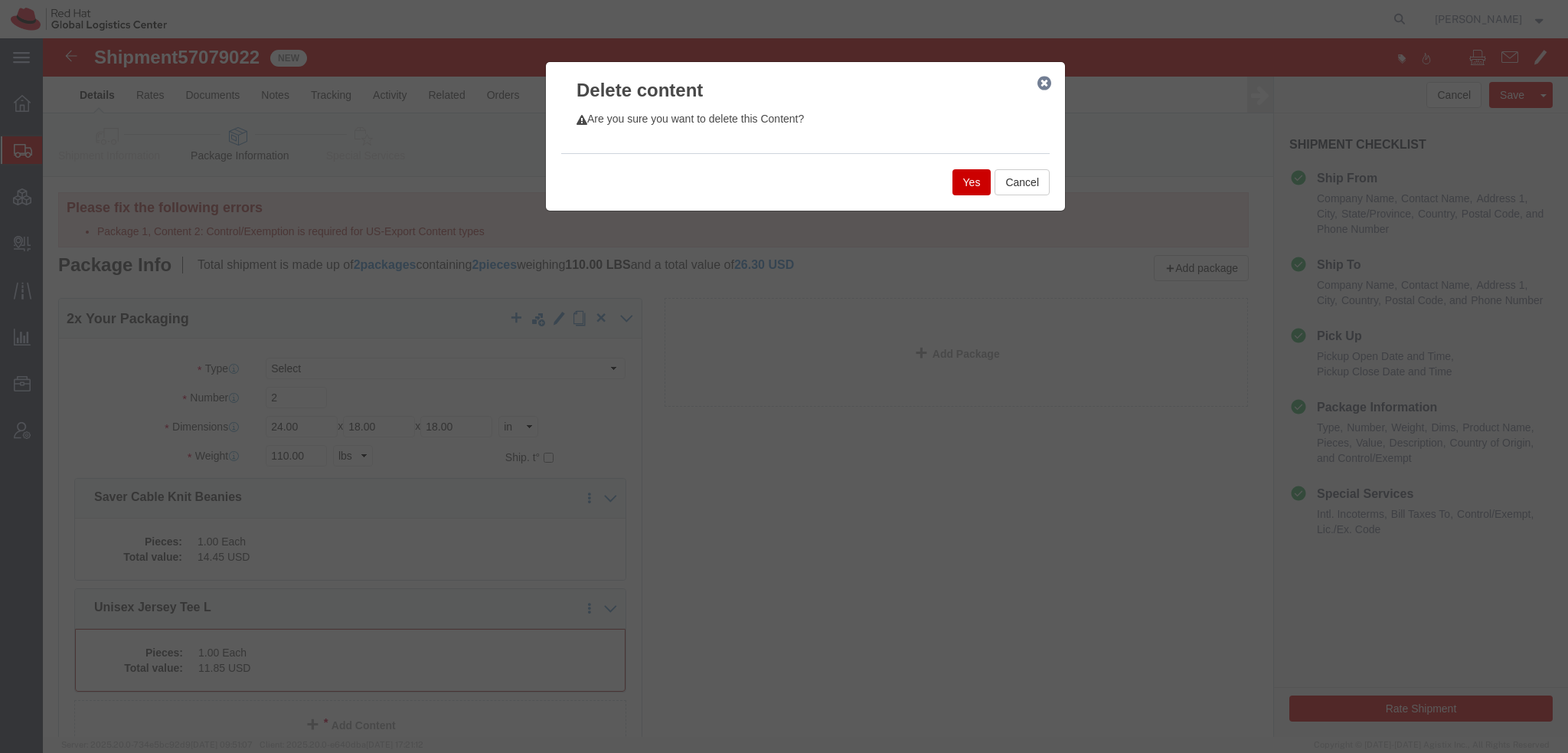
click button "Yes"
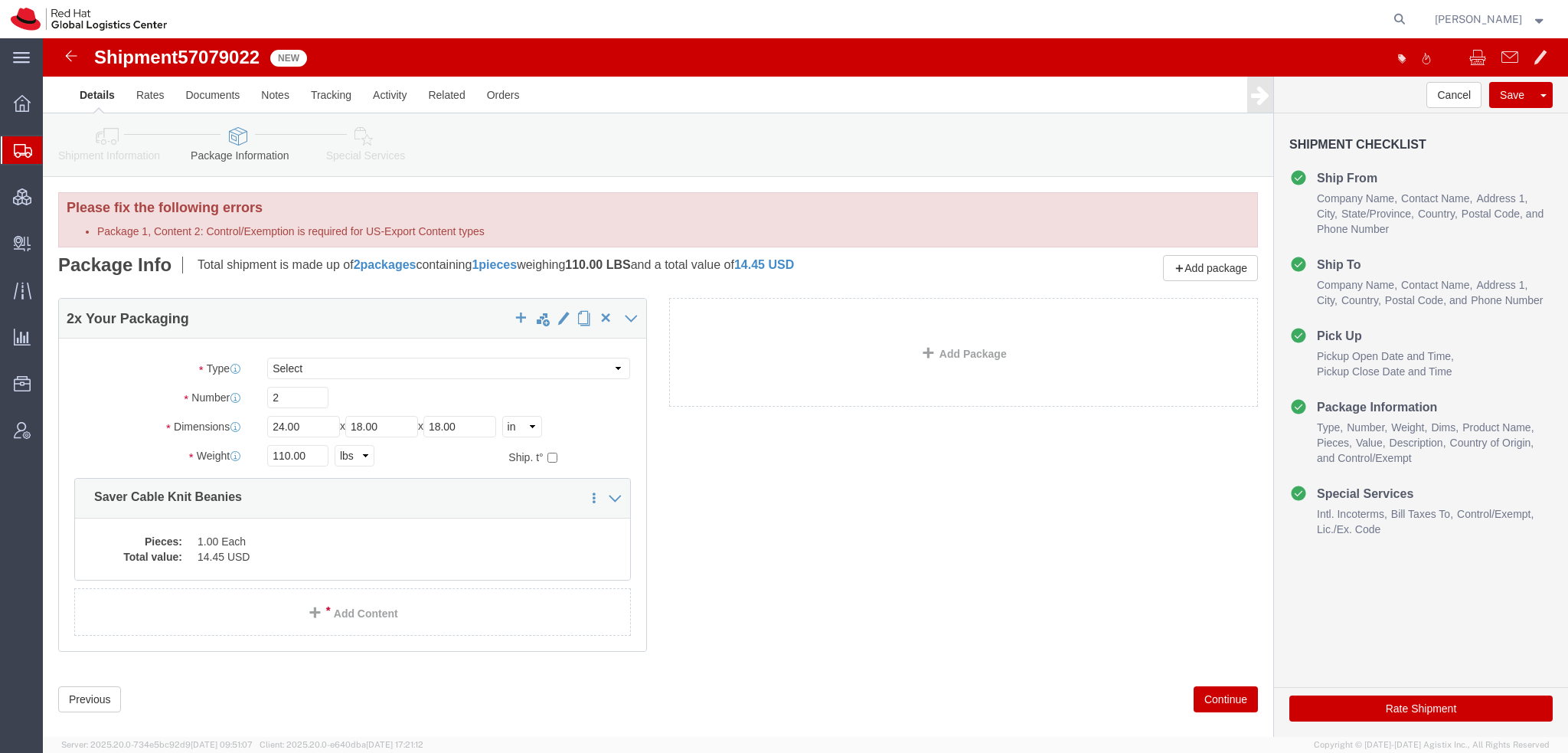
click dd "14.45 USD"
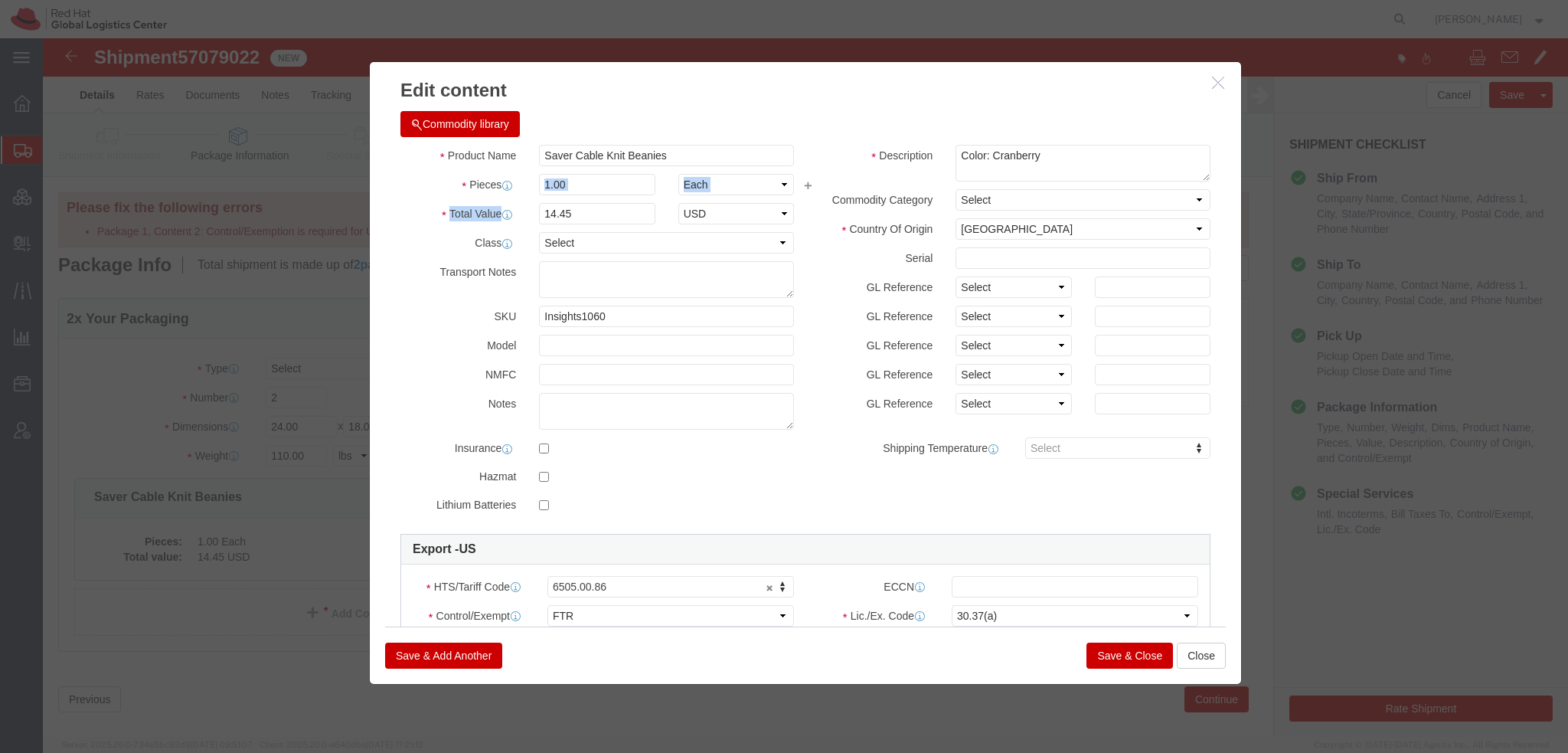
click div "Product Name Saver Cable Knit Beanies Pieces 1.00 Select Bag Barrels 100Board F…"
drag, startPoint x: 535, startPoint y: 144, endPoint x: 33, endPoint y: 76, distance: 506.6
click div "Edit content Commodity library Product Name Saver Cable Knit Beanies Pieces 1.0…"
type input "50"
type input "722.5"
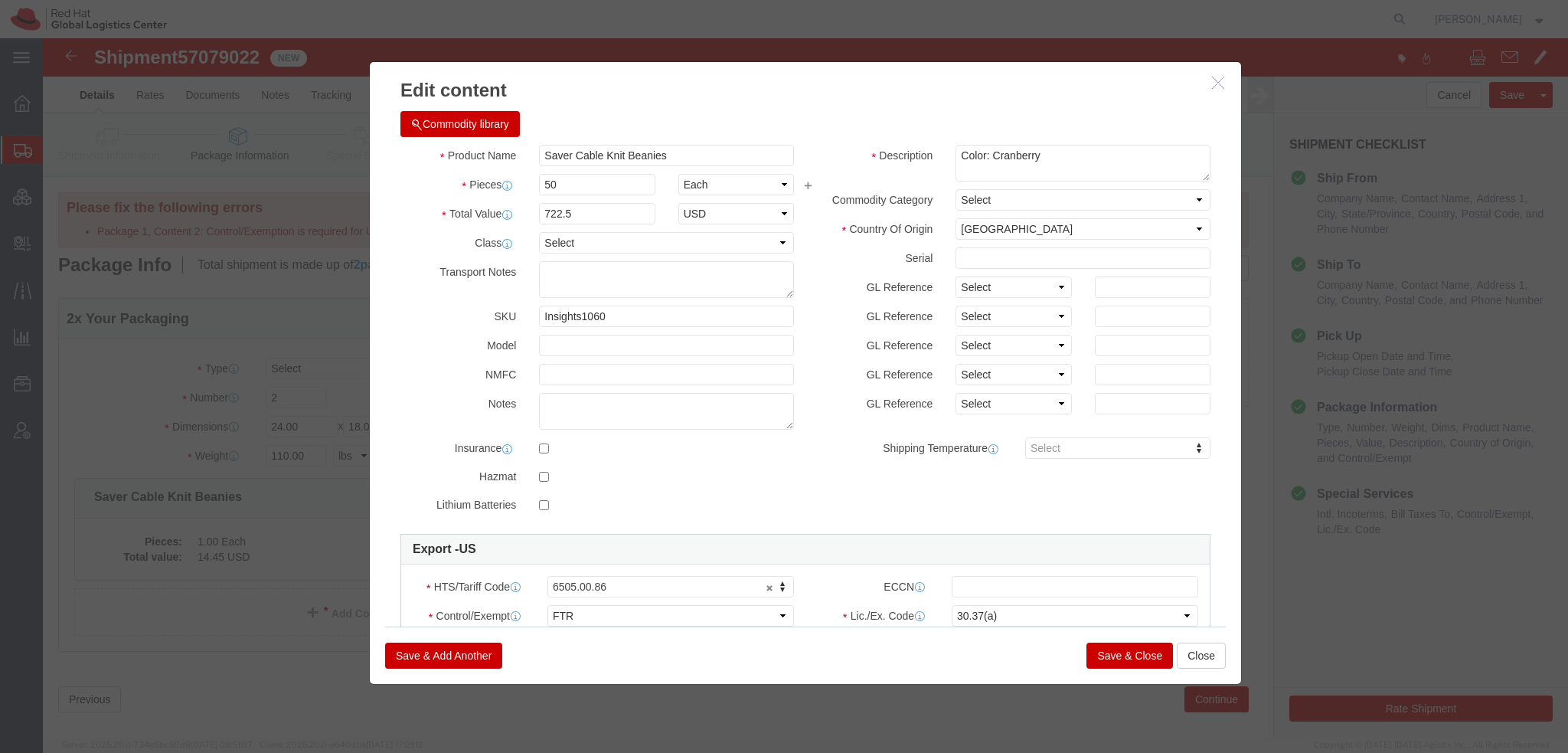
click button "Save & Close"
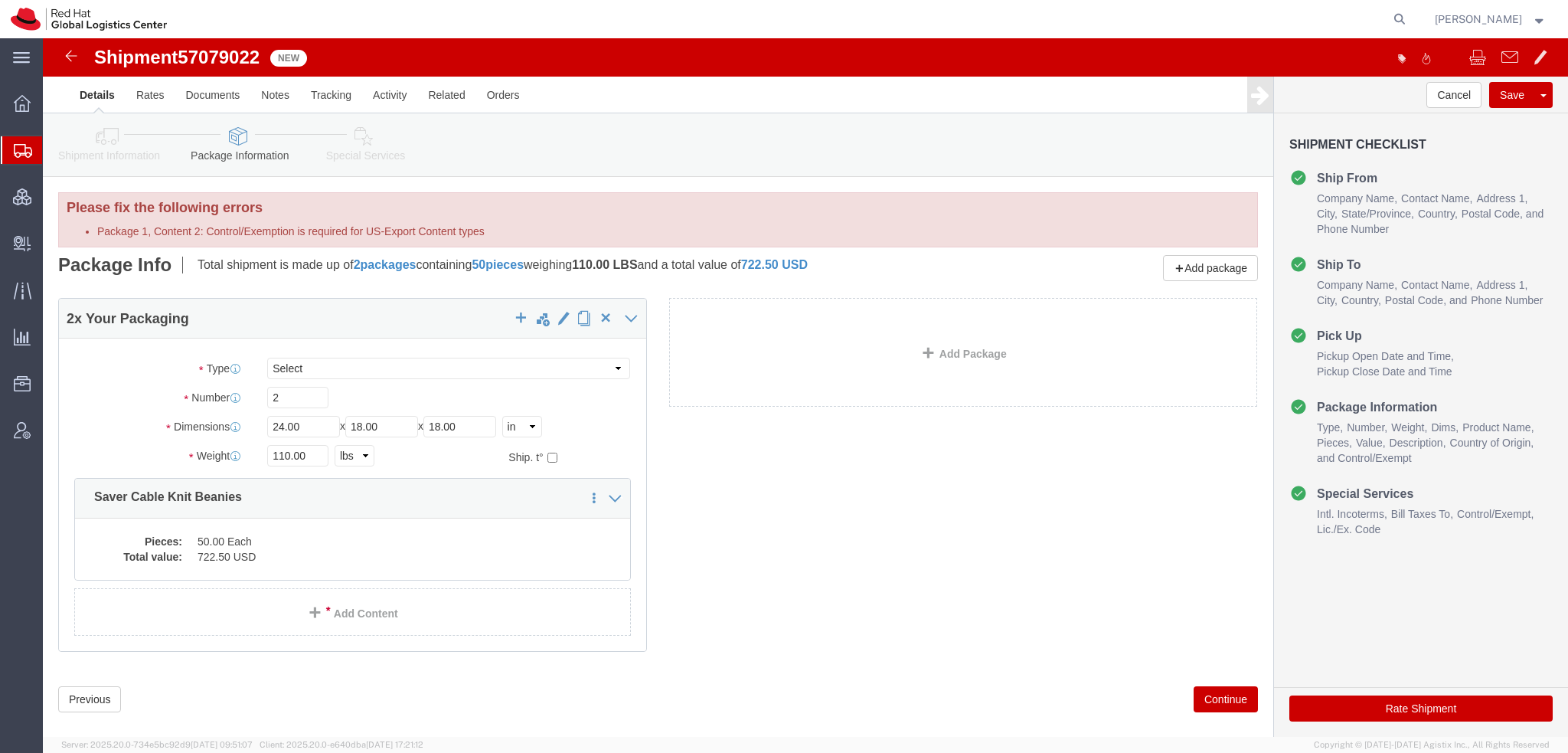
click button "Rate Shipment"
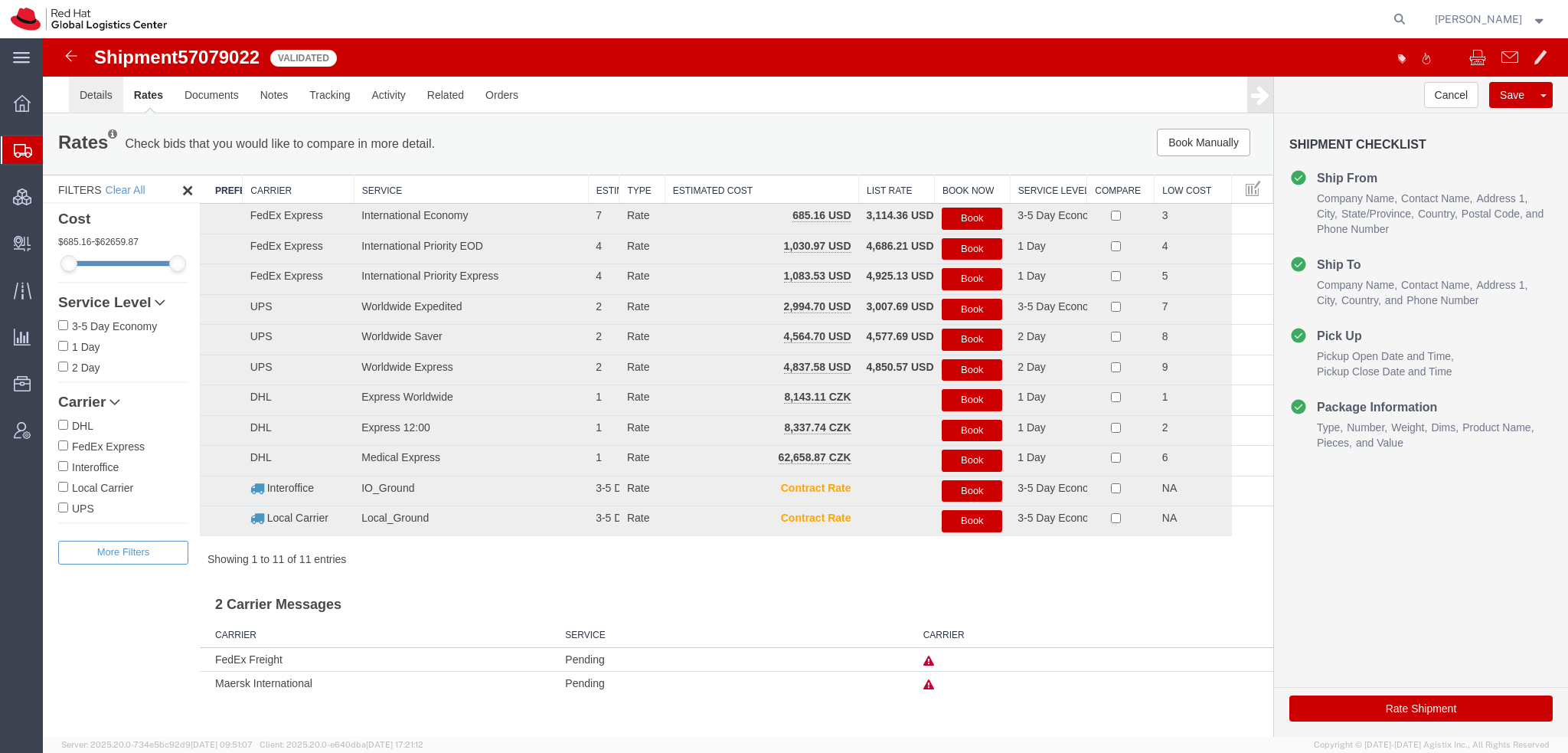
click at [110, 95] on link "Details" at bounding box center [96, 95] width 55 height 37
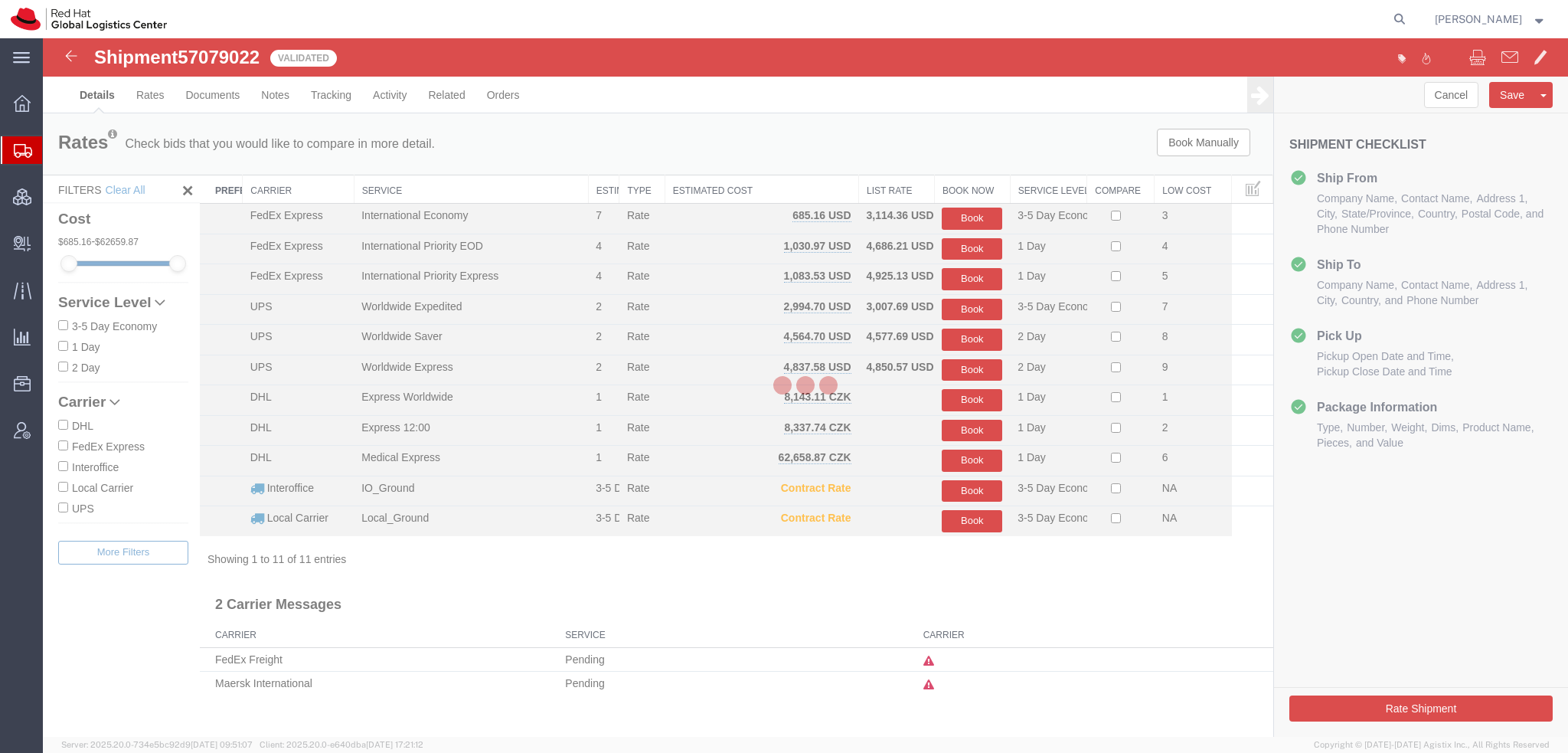
select select "38037"
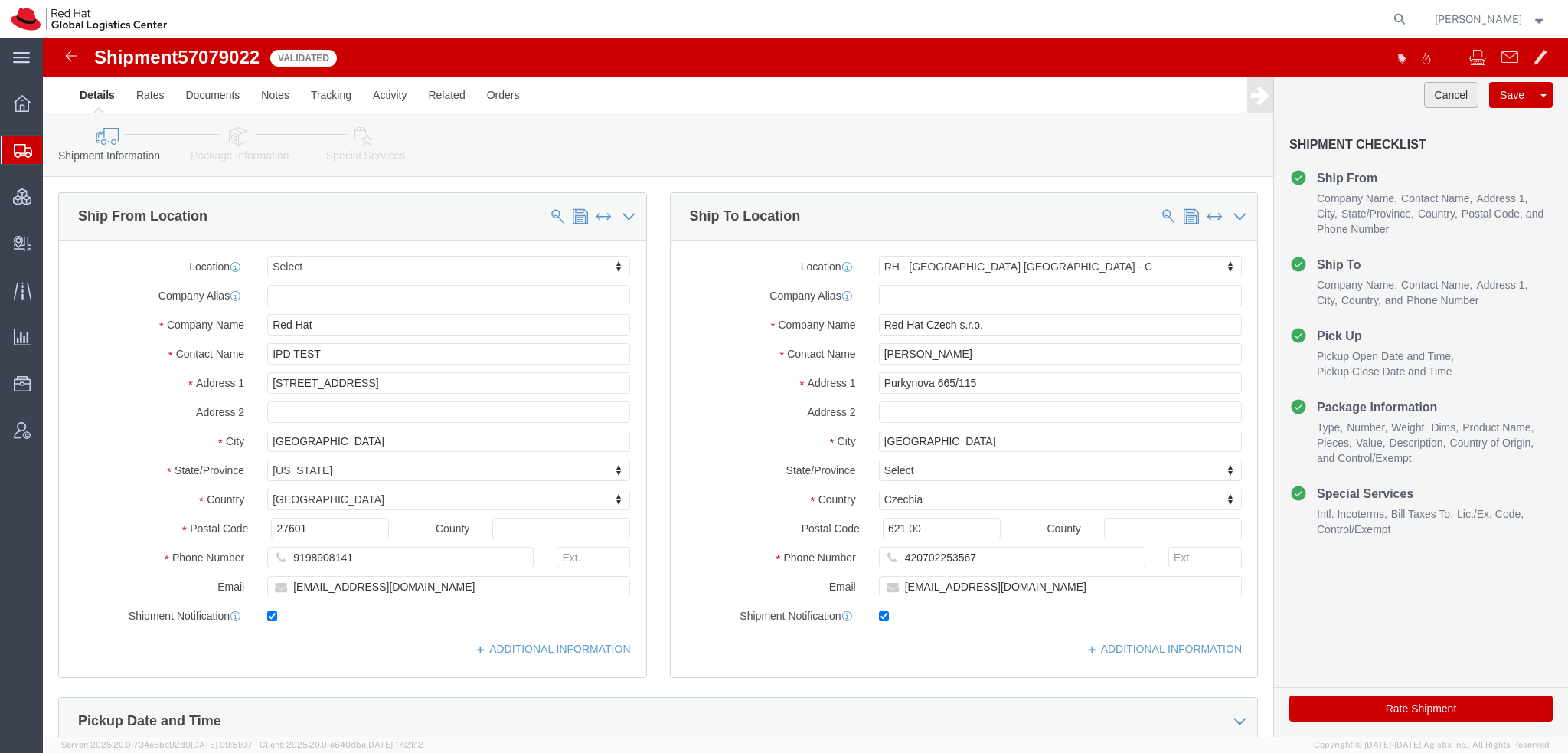
click button "Cancel"
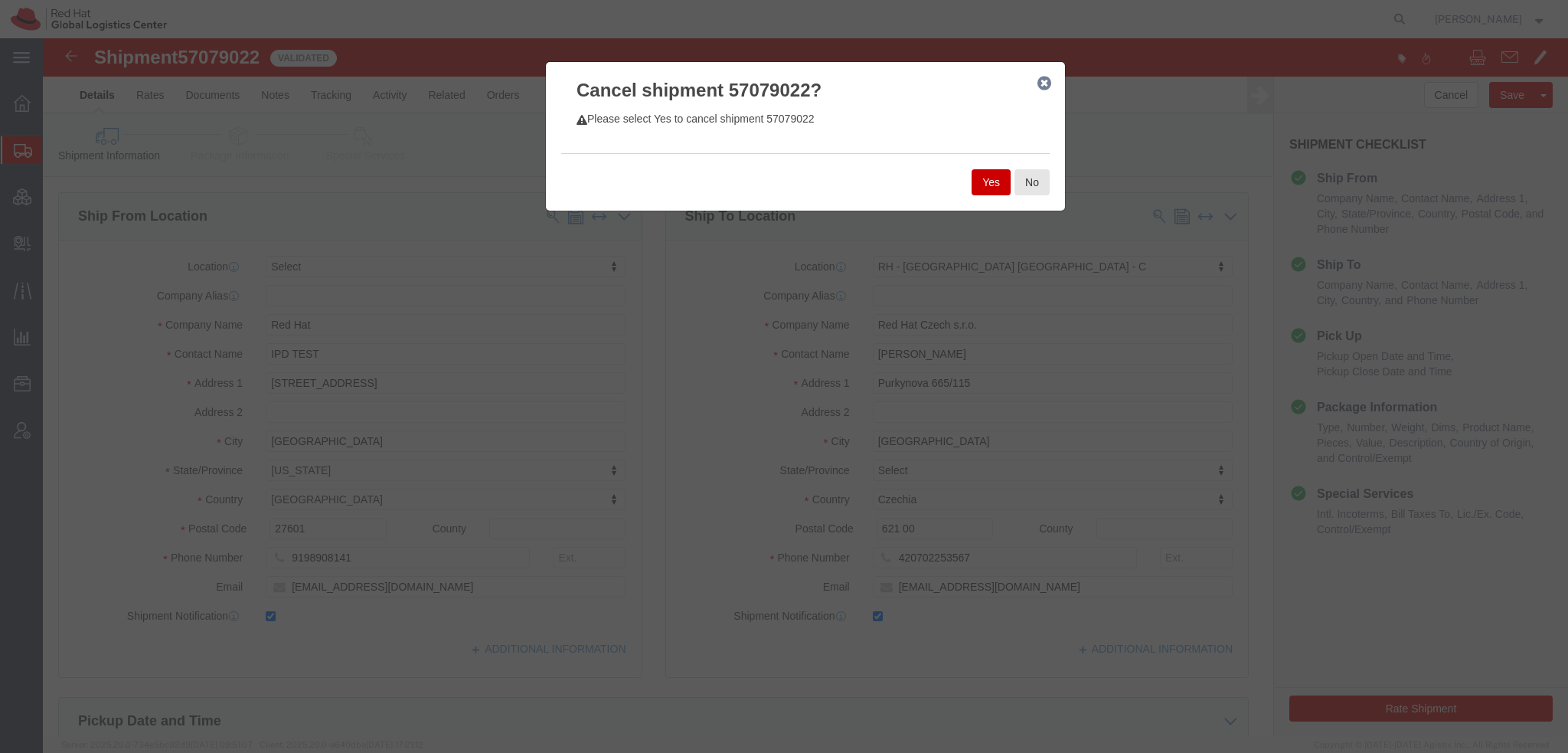
click button "Yes"
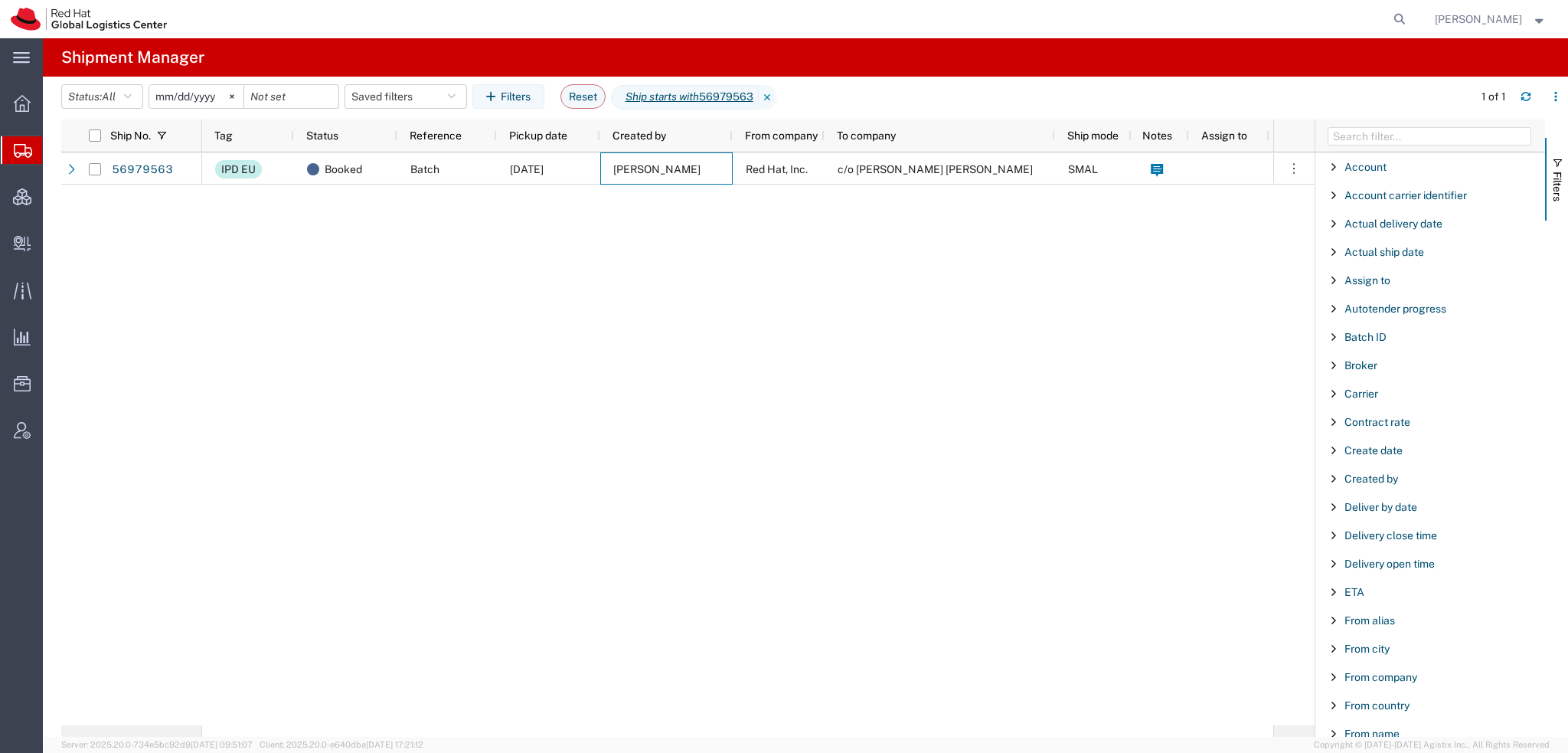
scroll to position [1275, 0]
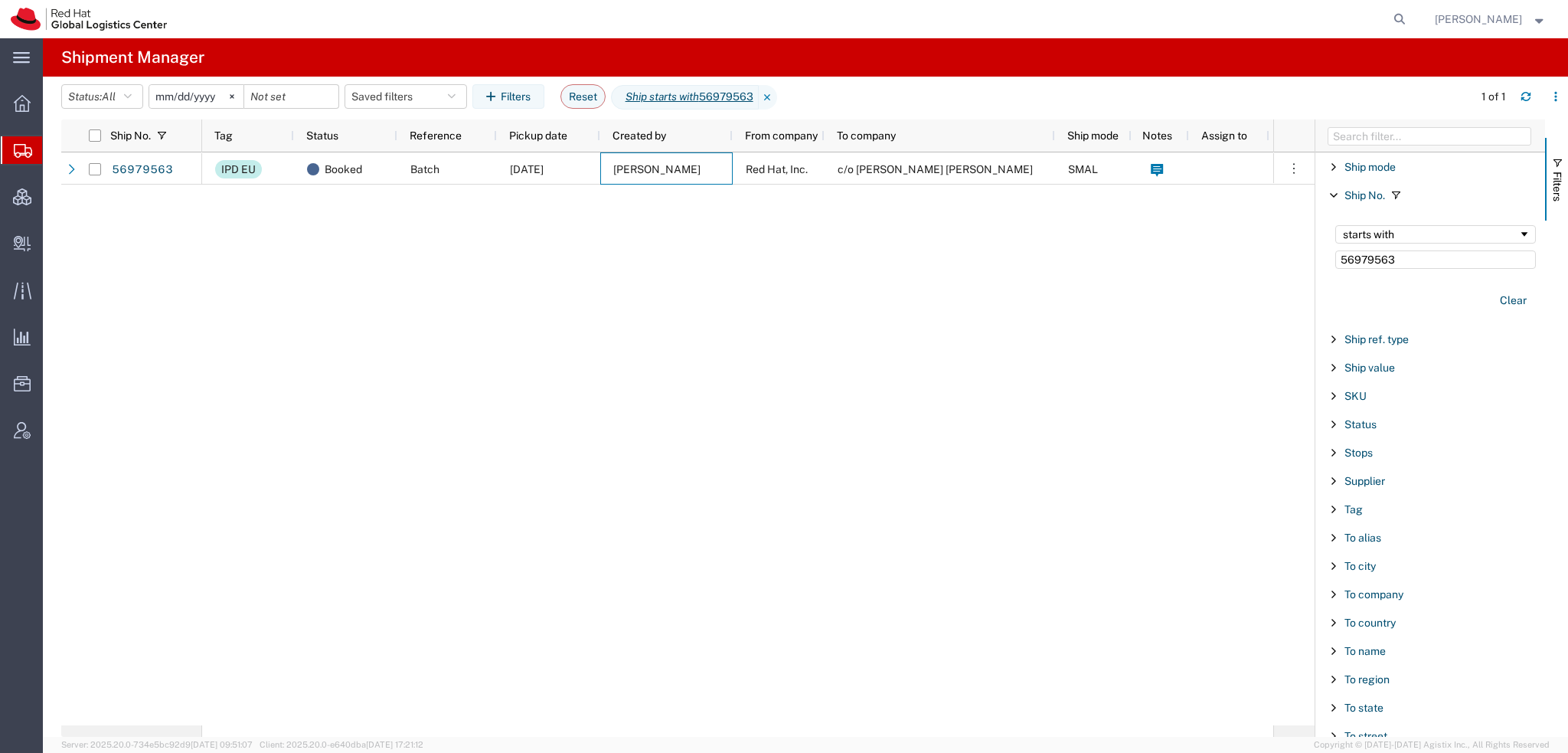
click at [0, 0] on span "Shipment Manager" at bounding box center [0, 0] width 0 height 0
click at [585, 89] on button "Reset" at bounding box center [583, 96] width 45 height 25
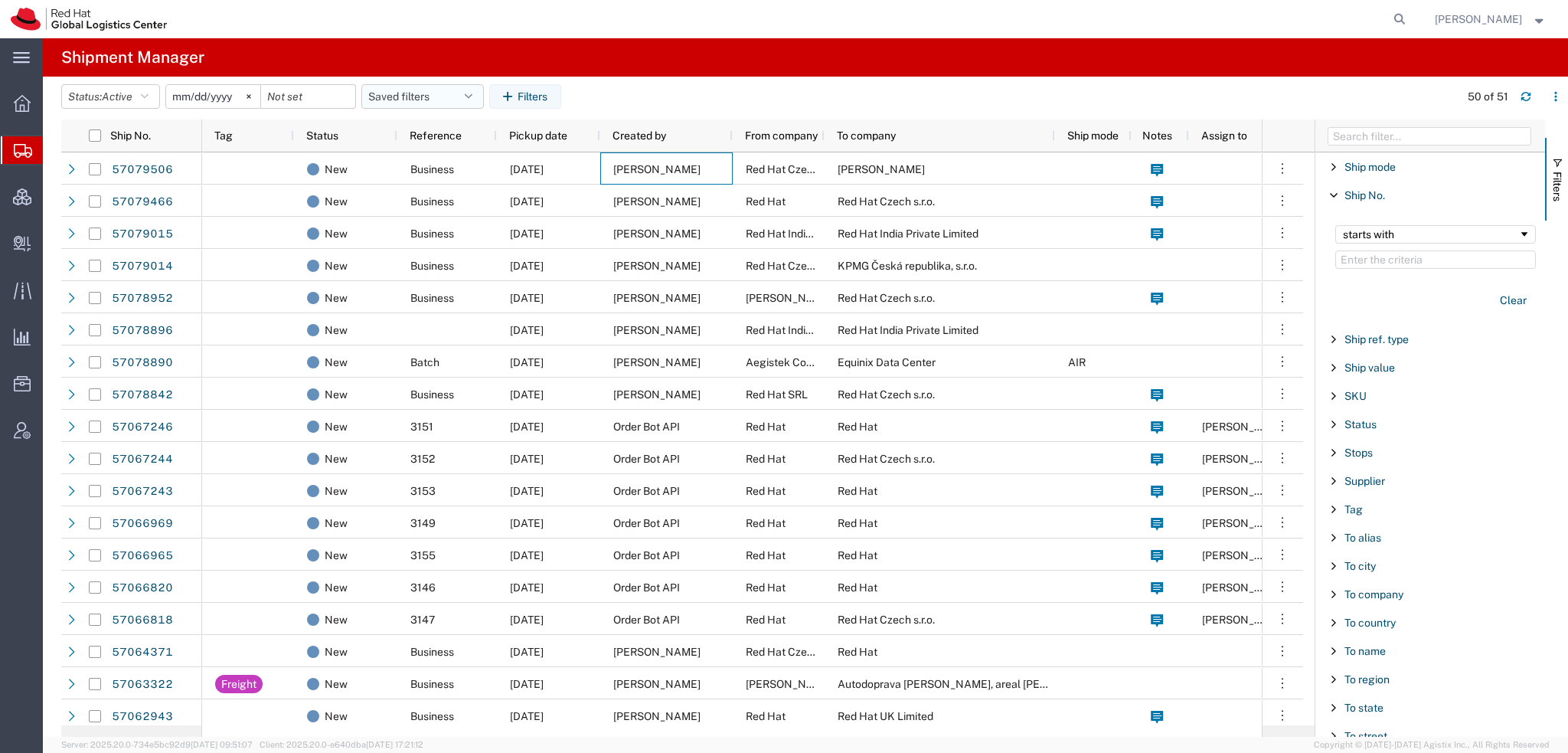
click at [452, 92] on button "Saved filters" at bounding box center [422, 96] width 123 height 25
click at [438, 168] on span "Americas" at bounding box center [464, 164] width 201 height 28
type input "[DATE]"
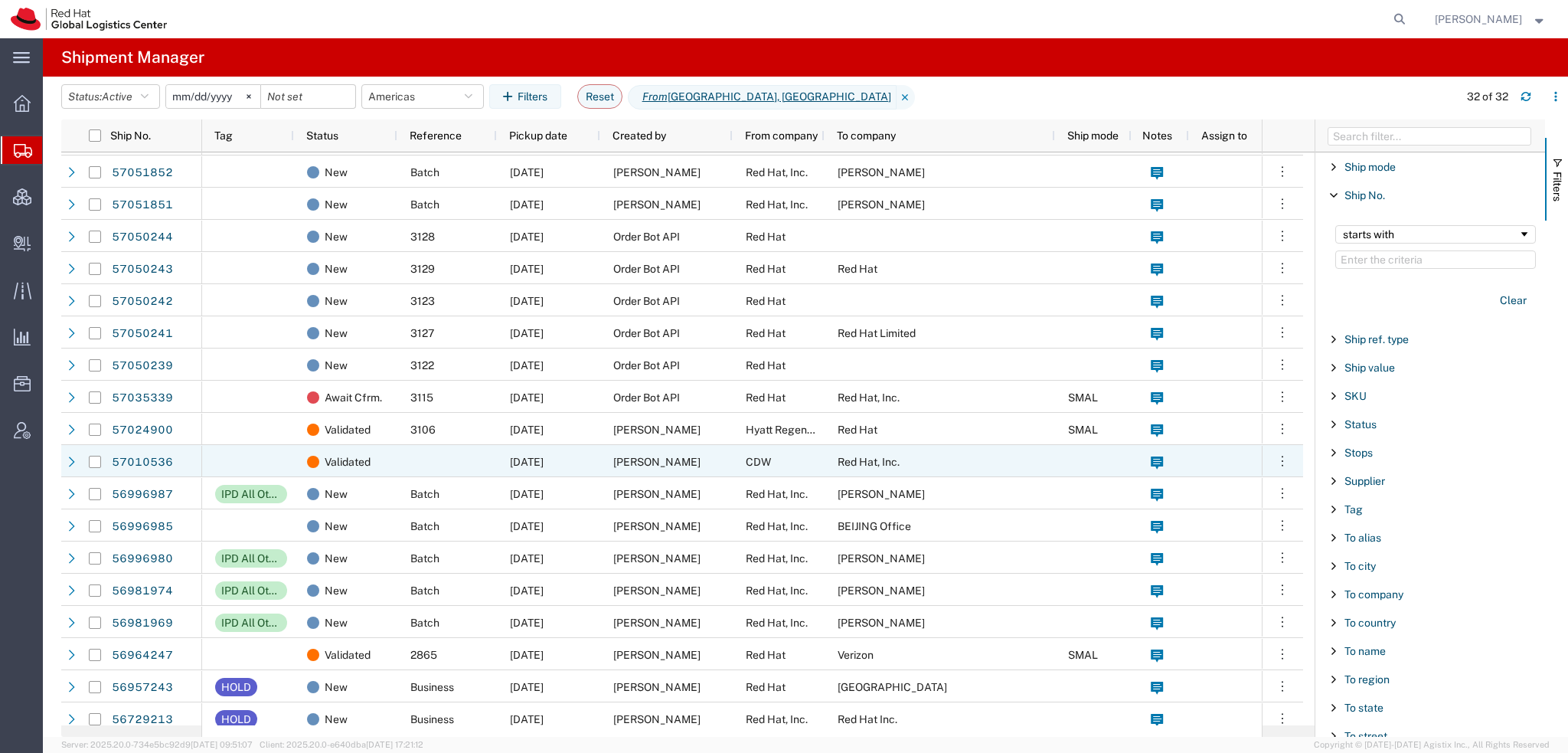
scroll to position [457, 0]
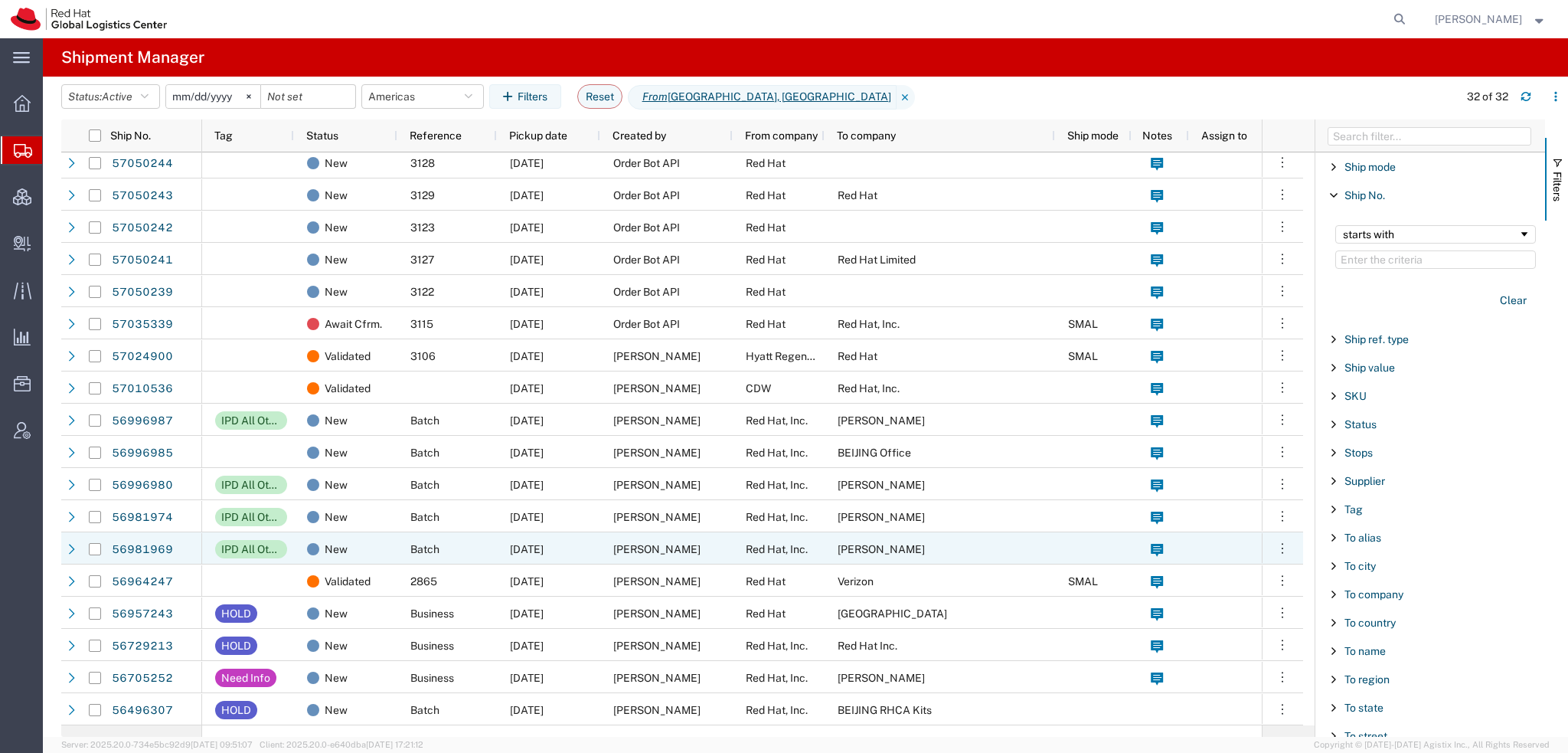
click at [647, 546] on span "[PERSON_NAME]" at bounding box center [656, 550] width 87 height 12
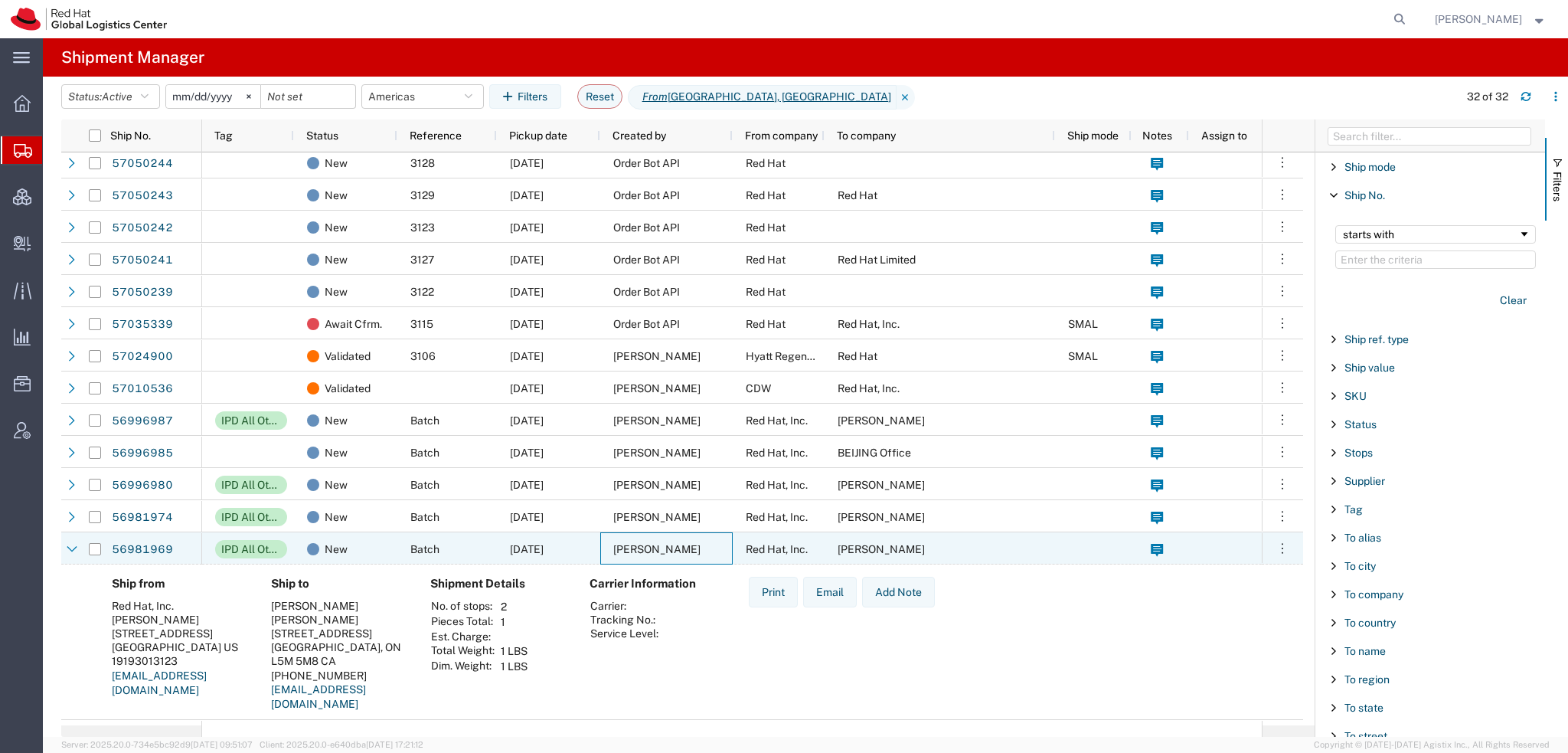
click at [647, 546] on span "[PERSON_NAME]" at bounding box center [656, 550] width 87 height 12
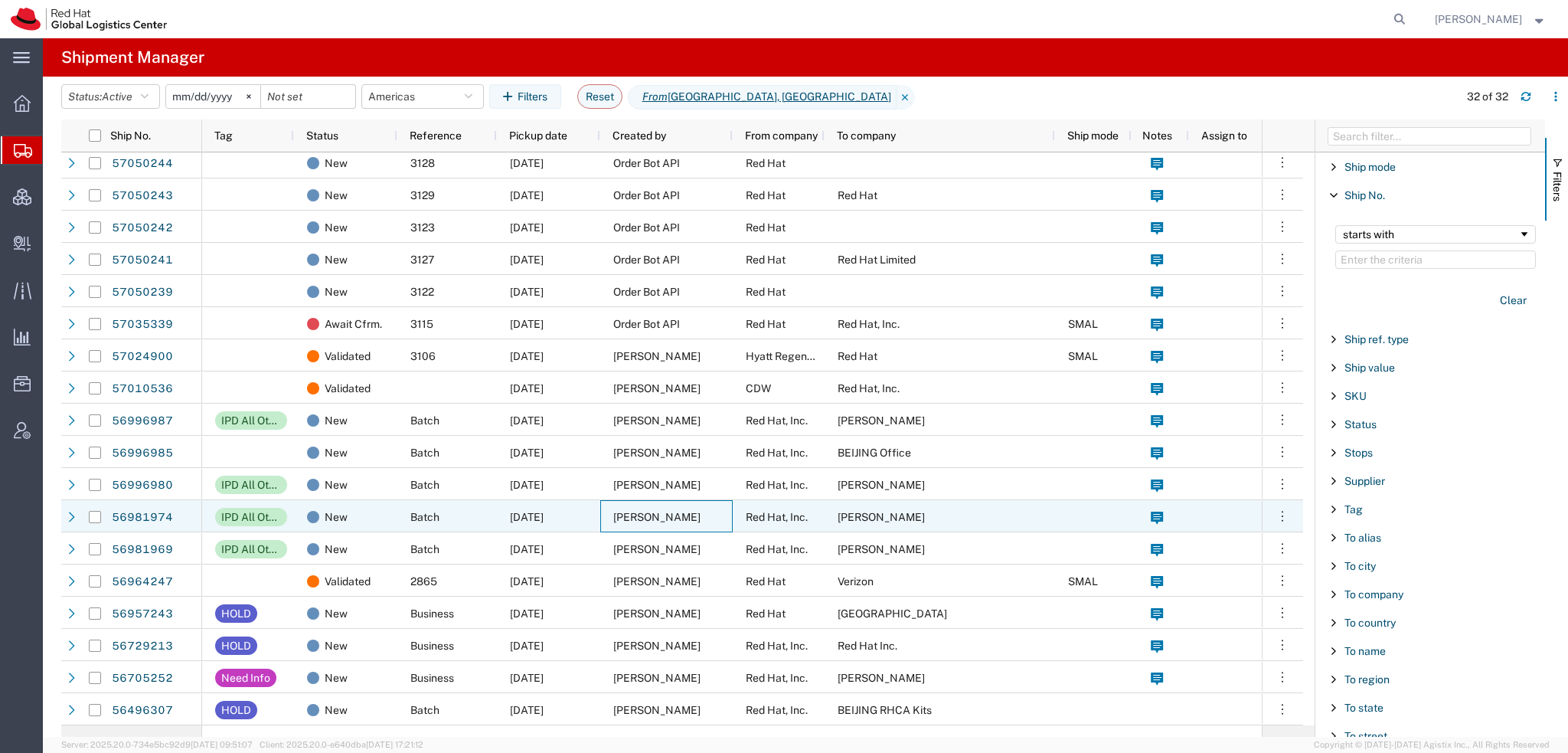
click at [648, 511] on span "[PERSON_NAME]" at bounding box center [656, 517] width 87 height 12
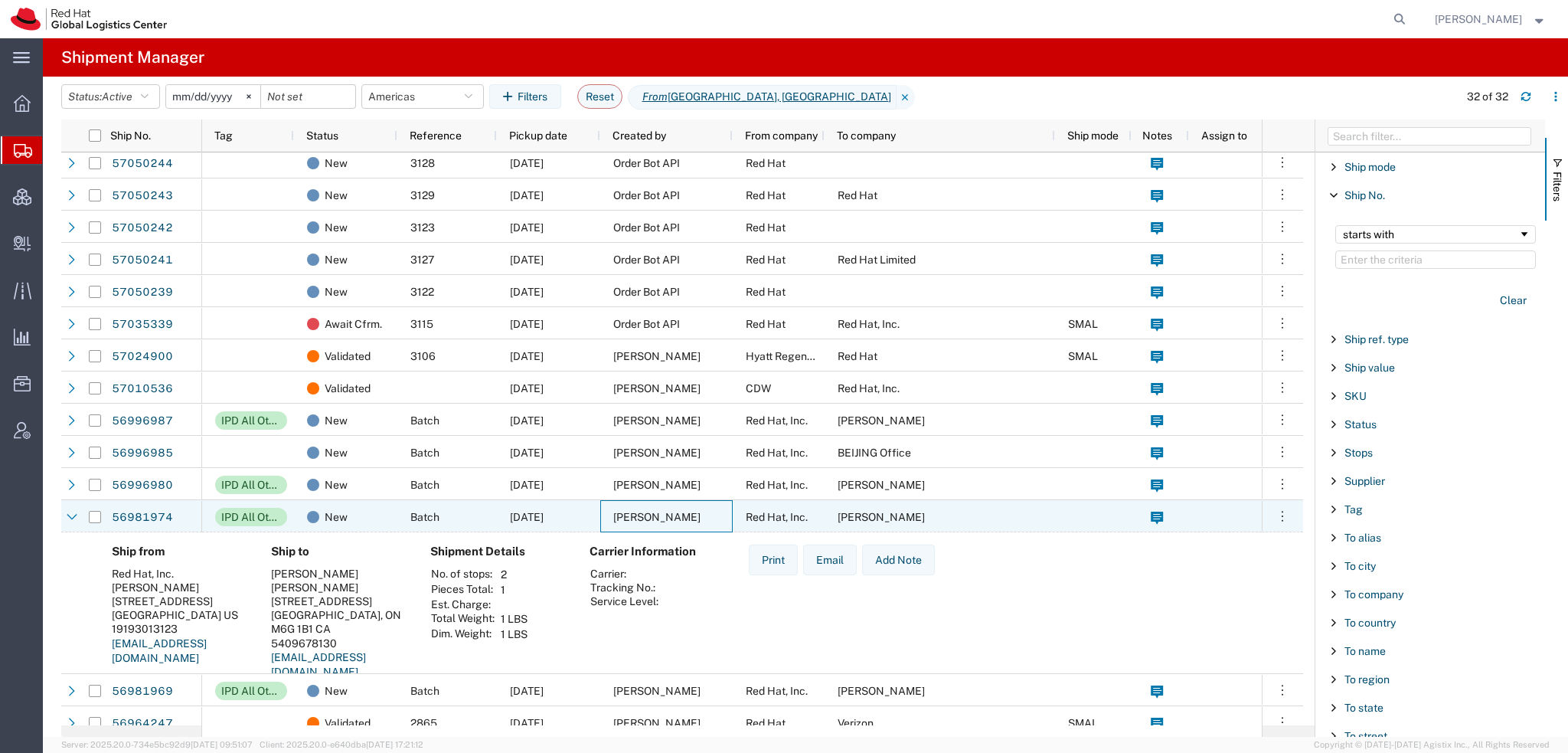
click at [648, 511] on span "[PERSON_NAME]" at bounding box center [656, 517] width 87 height 12
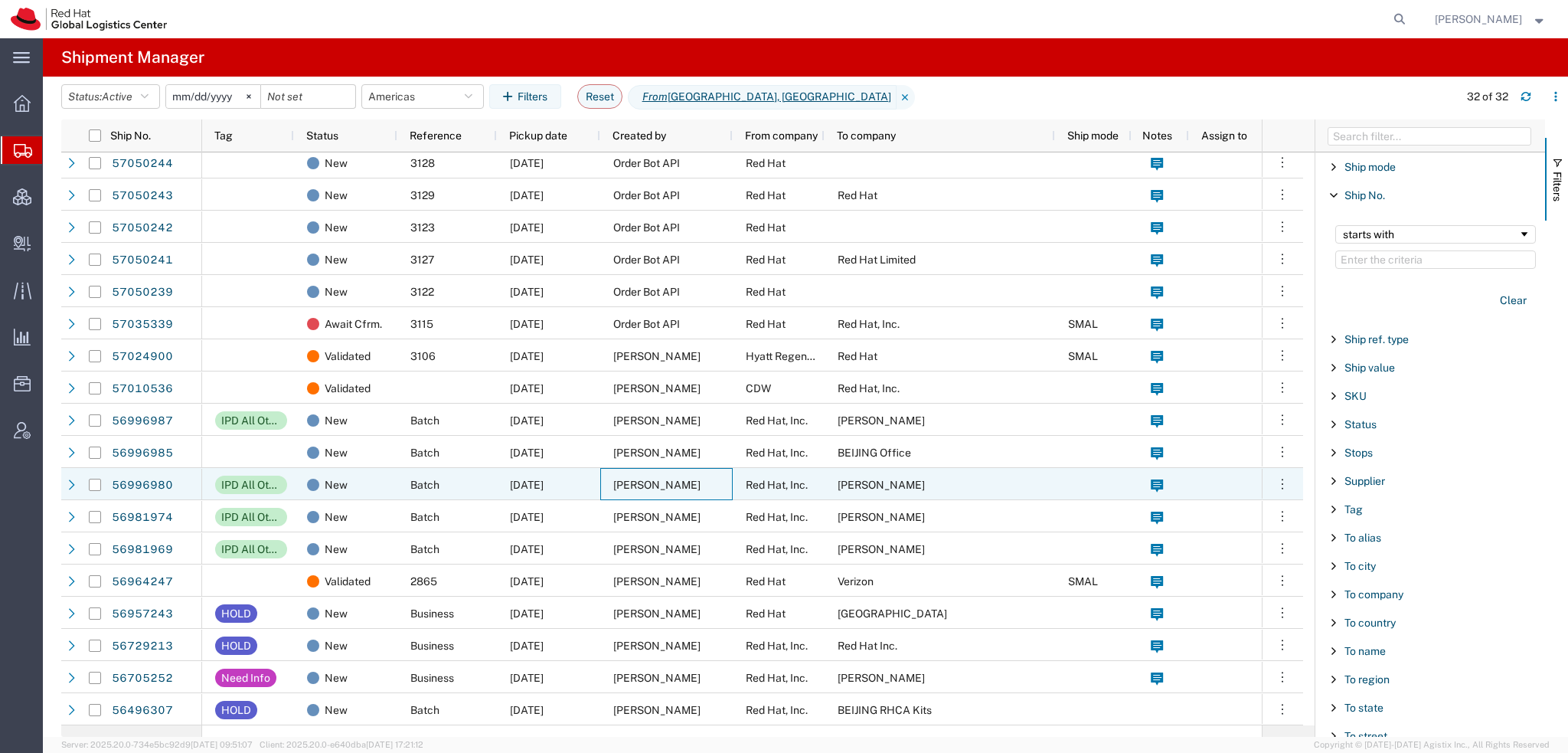
click at [653, 487] on span "[PERSON_NAME]" at bounding box center [656, 485] width 87 height 12
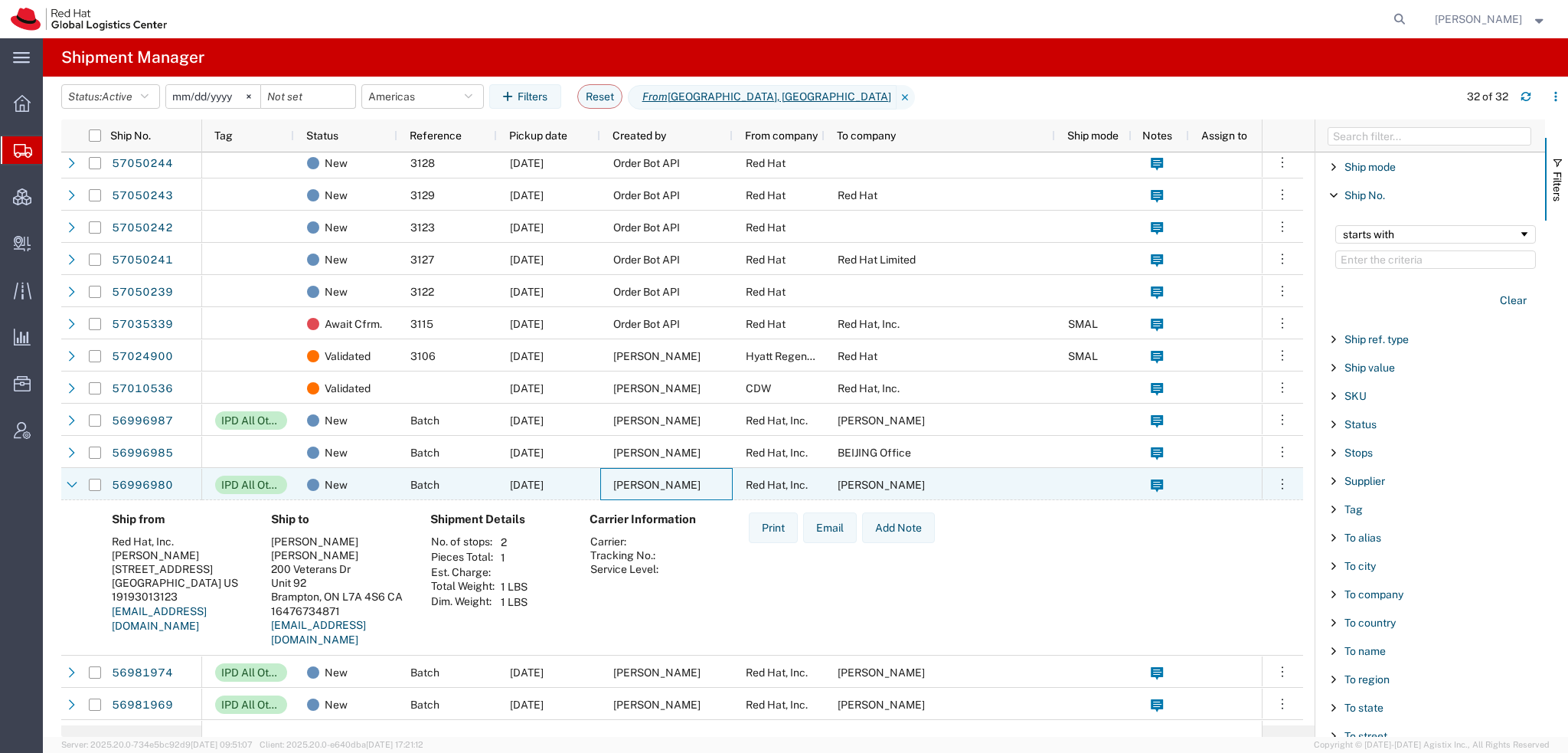
click at [653, 487] on span "[PERSON_NAME]" at bounding box center [656, 485] width 87 height 12
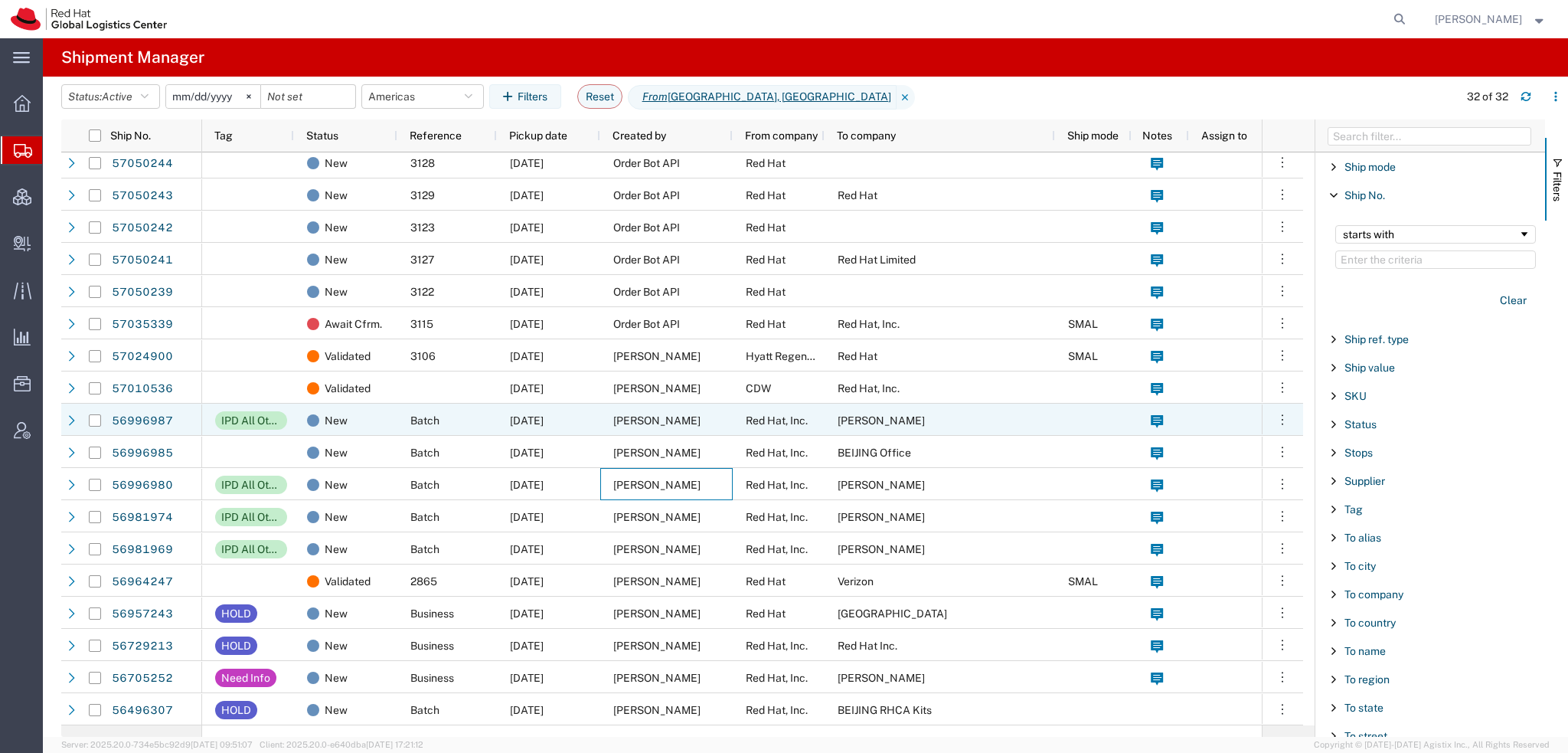
click at [668, 420] on span "[PERSON_NAME]" at bounding box center [656, 421] width 87 height 12
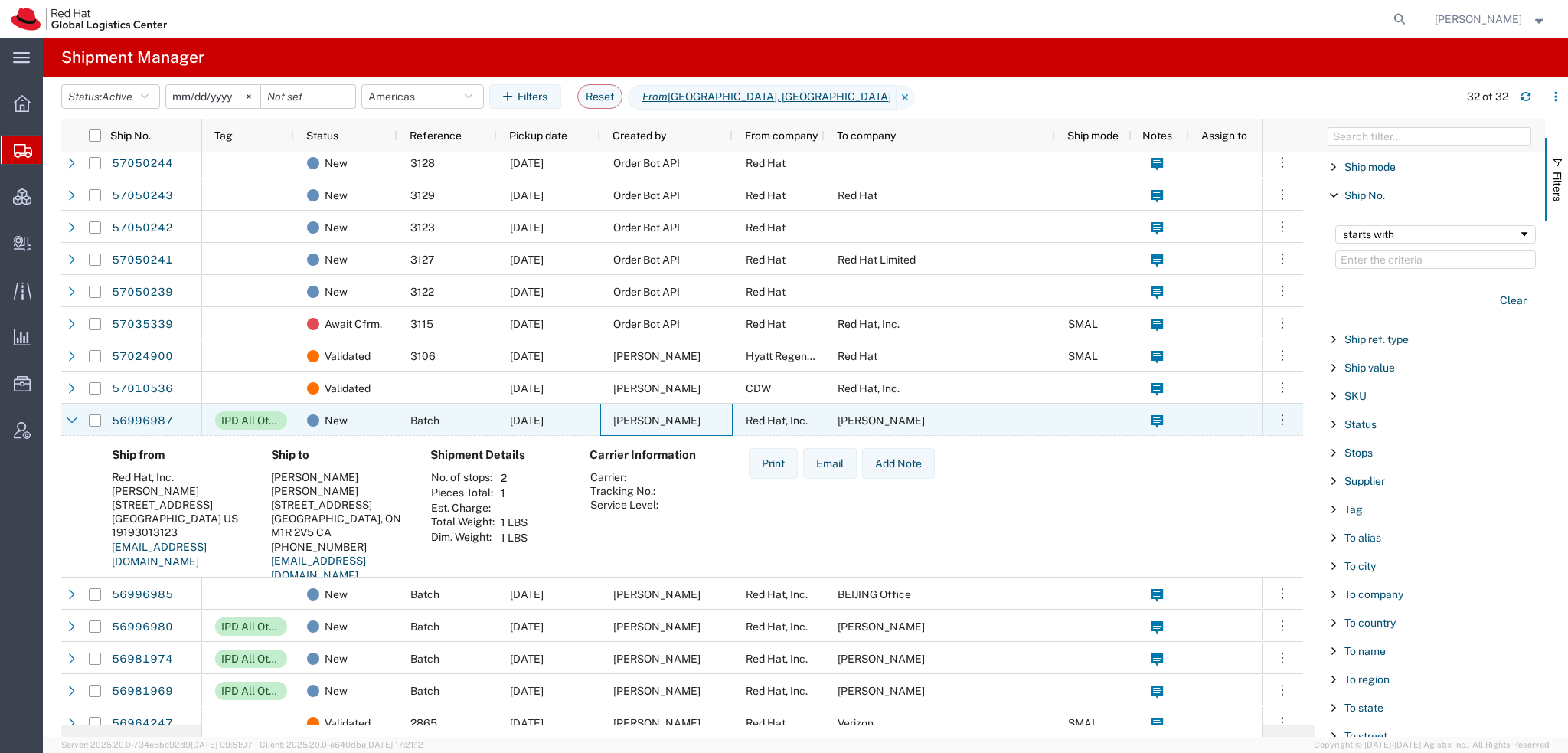
click at [668, 420] on span "[PERSON_NAME]" at bounding box center [656, 421] width 87 height 12
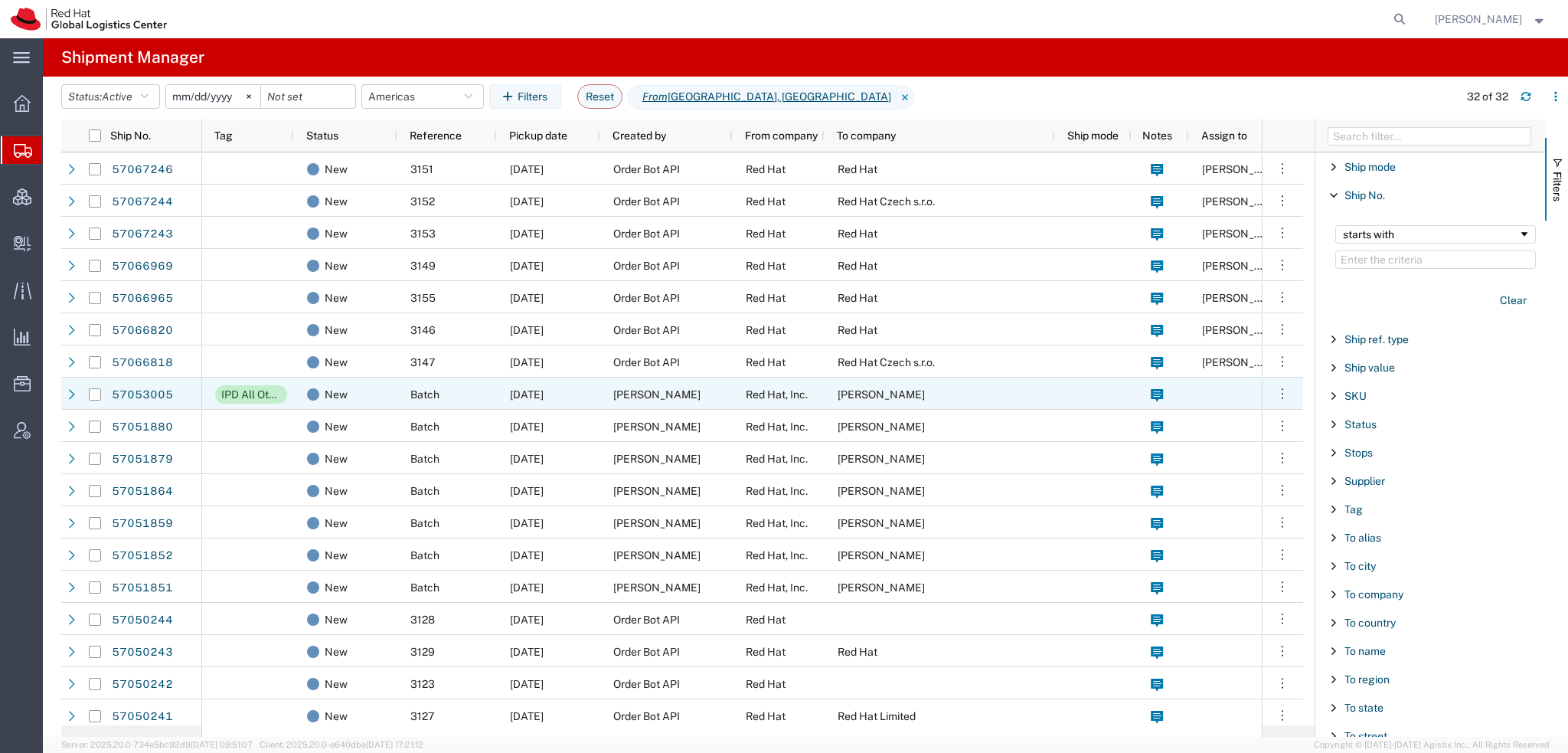
scroll to position [0, 0]
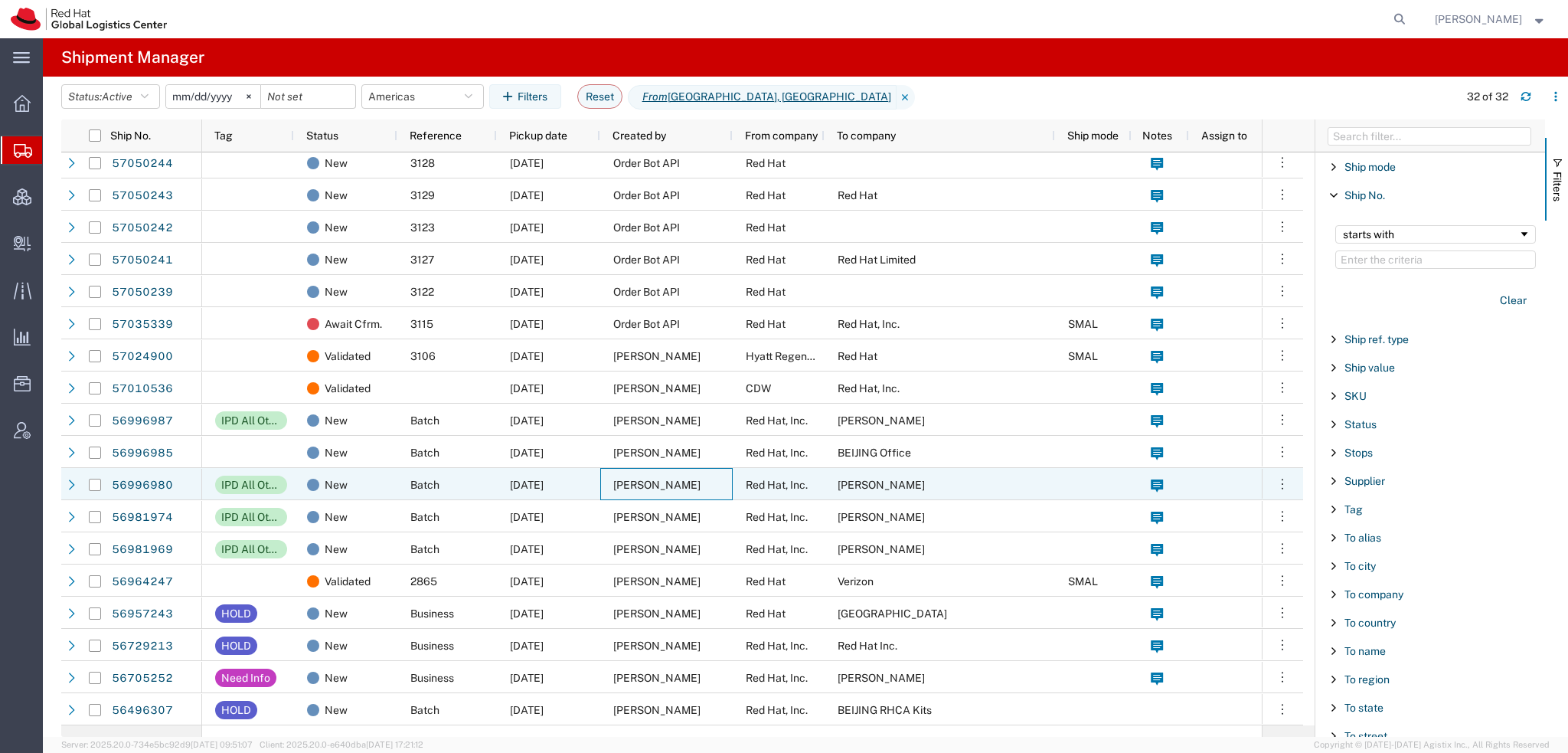
click at [673, 486] on span "[PERSON_NAME]" at bounding box center [656, 485] width 87 height 12
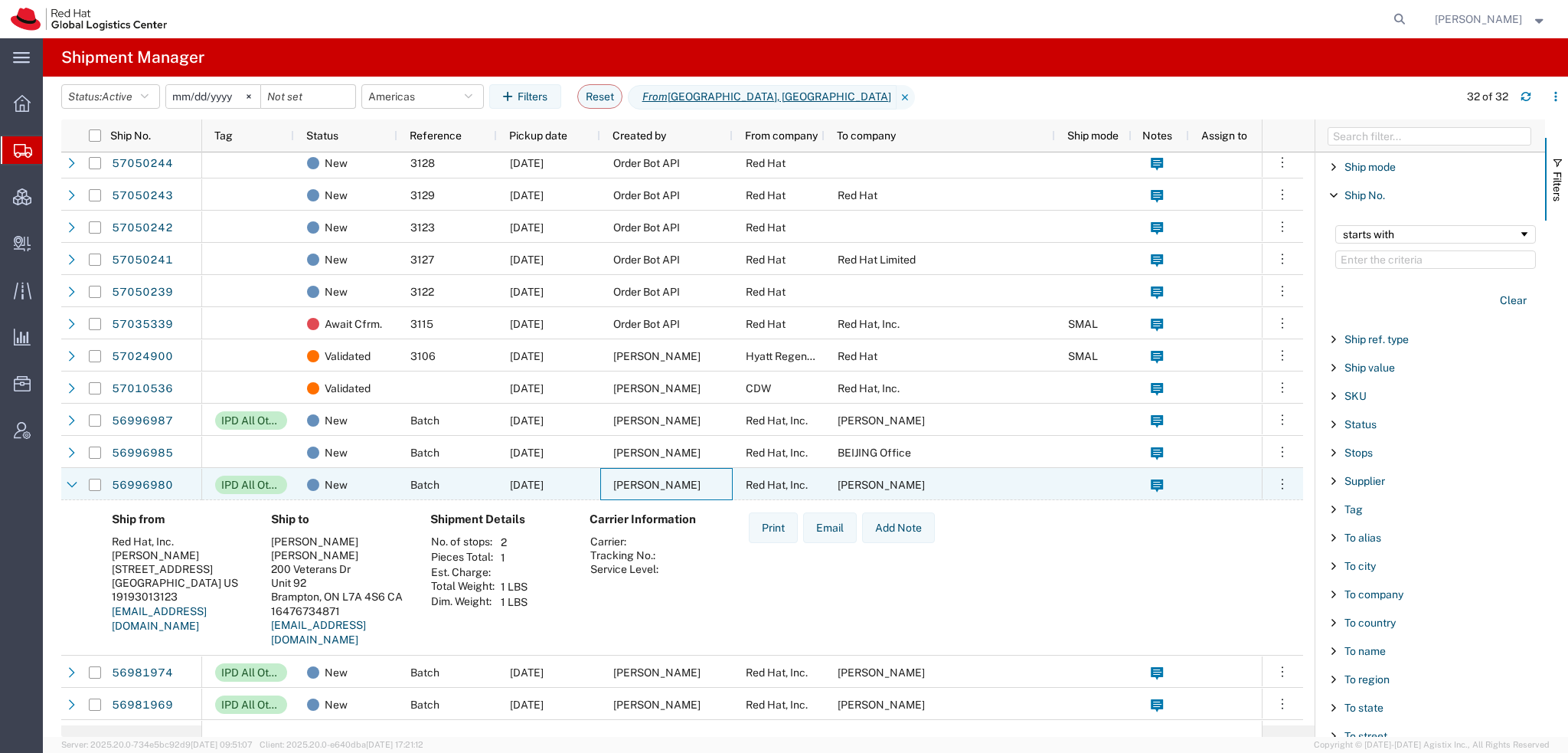
click at [673, 486] on span "[PERSON_NAME]" at bounding box center [656, 485] width 87 height 12
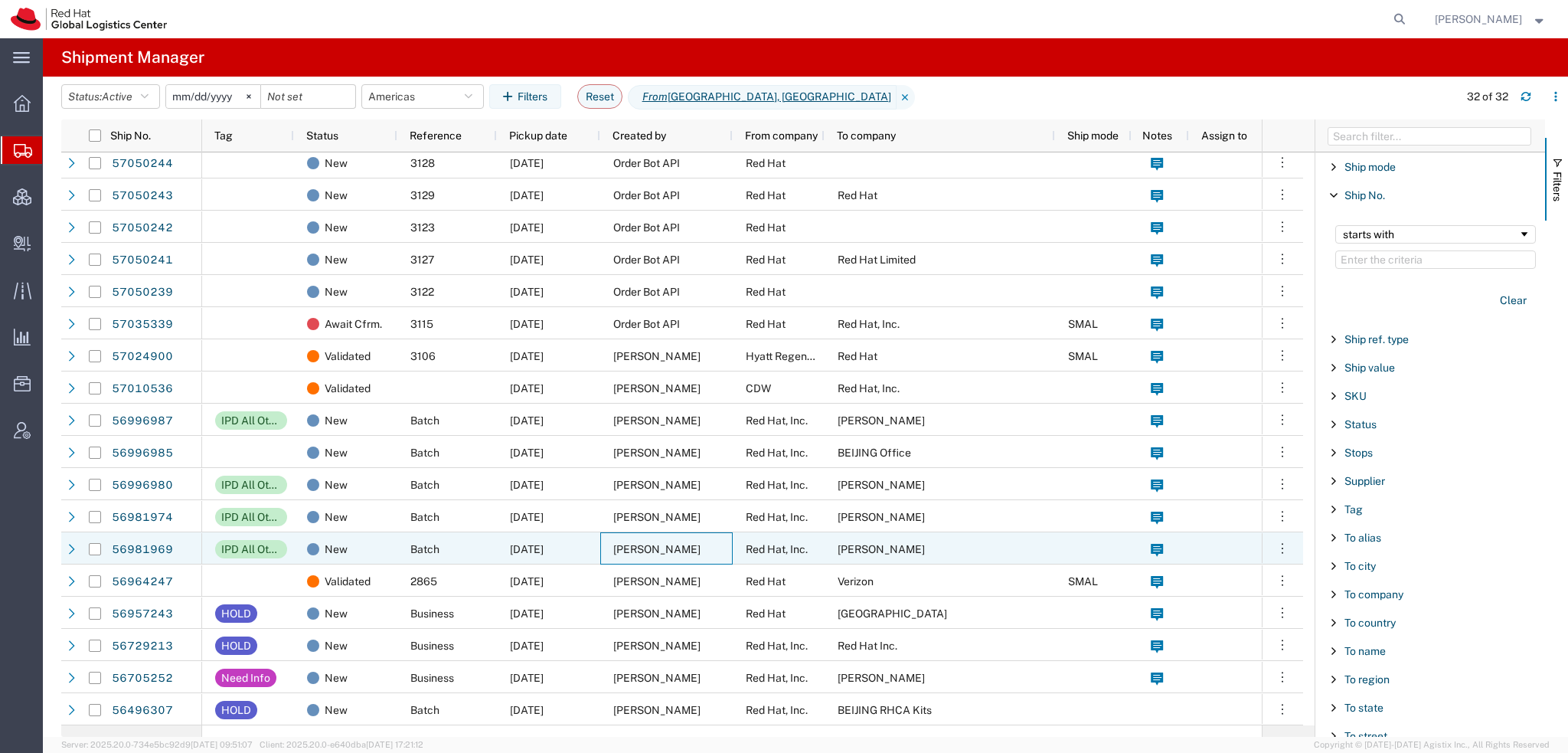
click at [671, 539] on div "[PERSON_NAME]" at bounding box center [667, 548] width 133 height 32
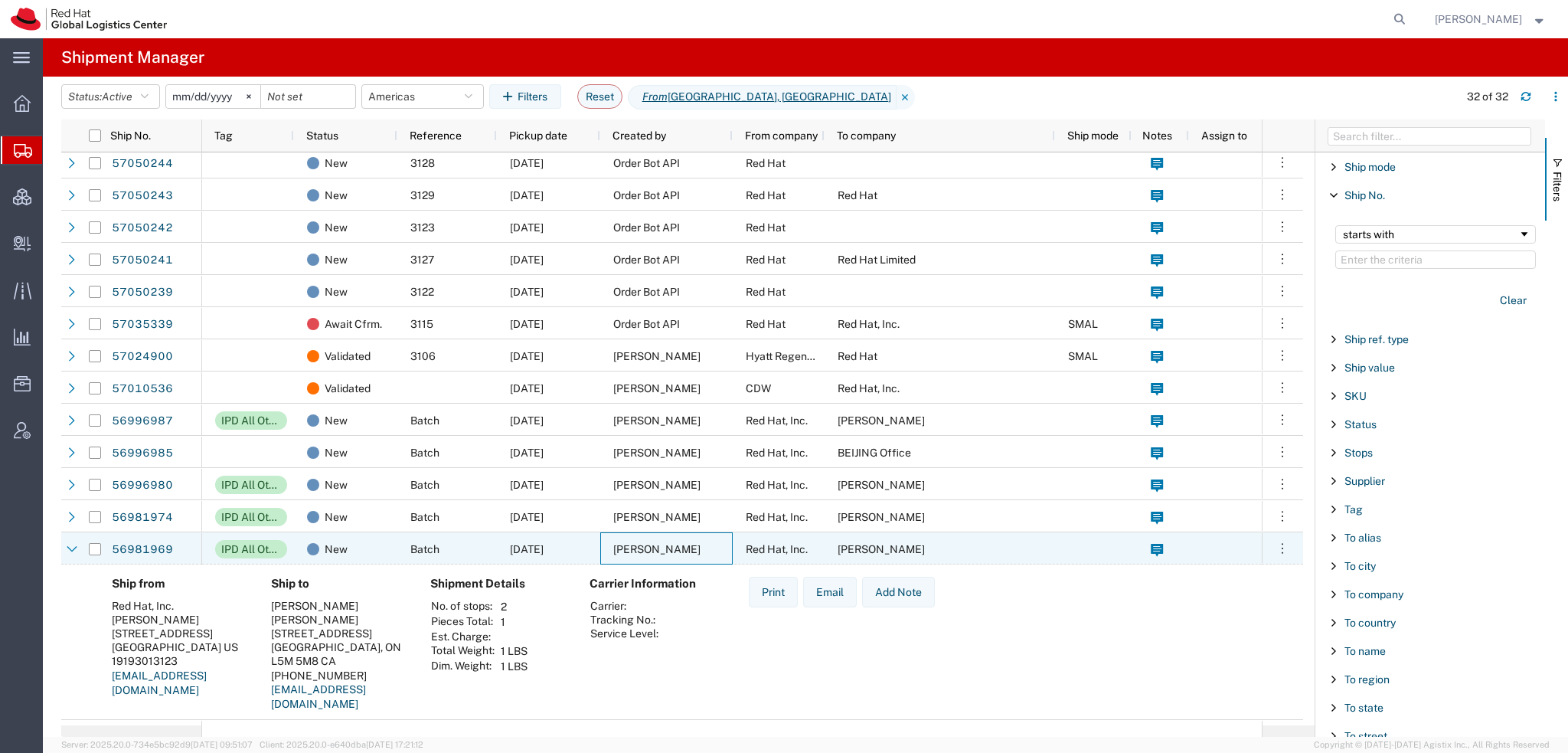
click at [671, 539] on div "[PERSON_NAME]" at bounding box center [667, 548] width 133 height 32
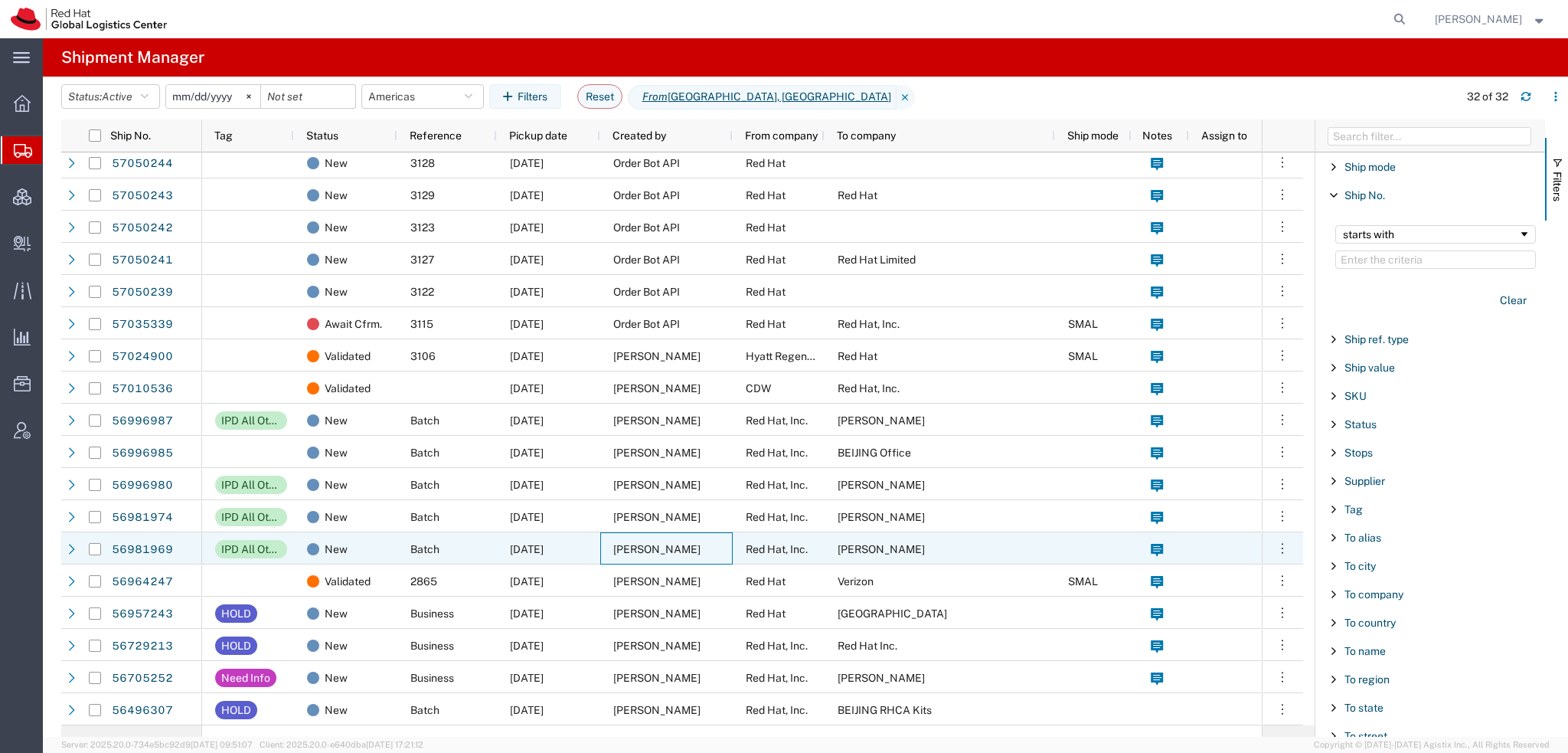
click at [671, 539] on div "[PERSON_NAME]" at bounding box center [667, 548] width 133 height 32
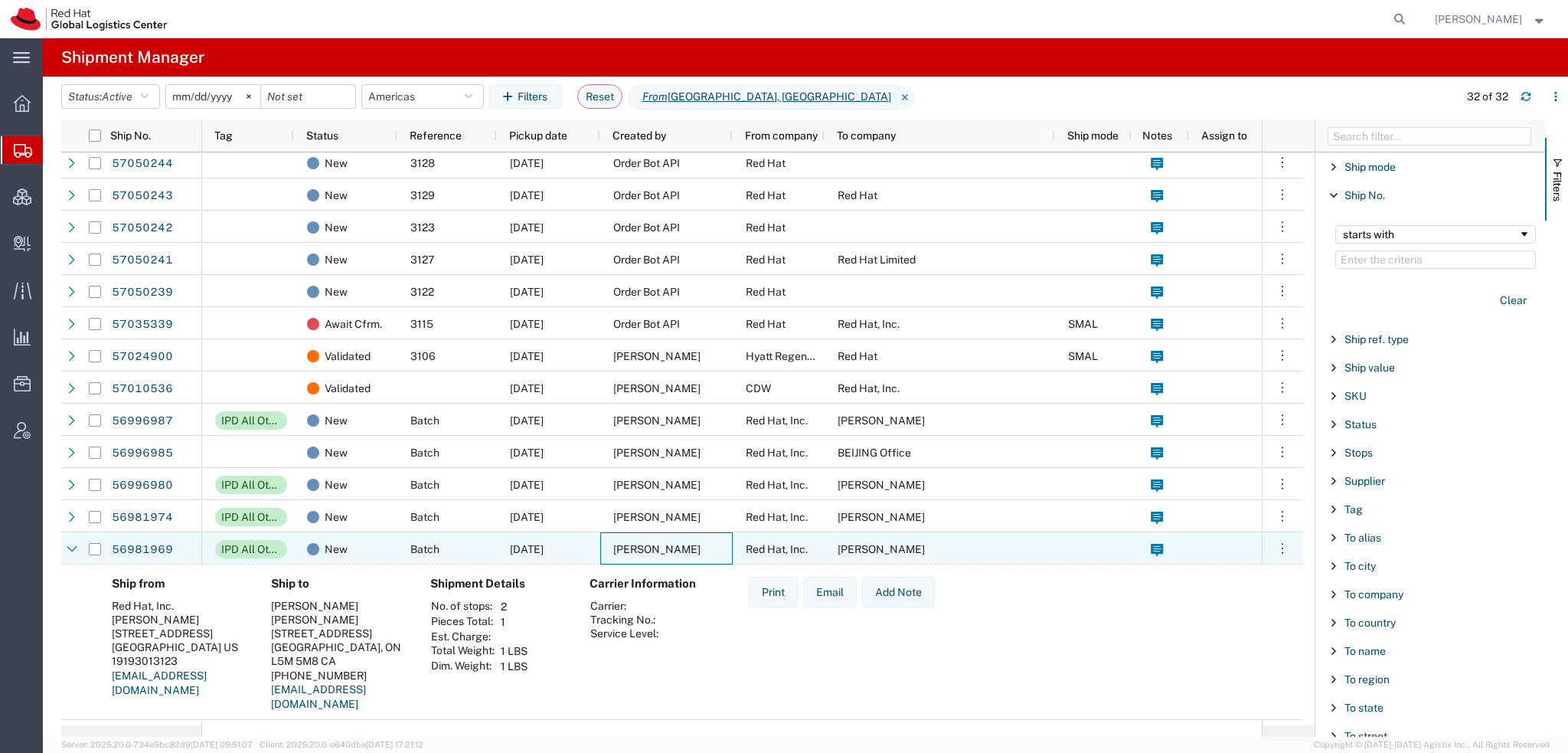
click at [671, 539] on div "[PERSON_NAME]" at bounding box center [667, 548] width 133 height 32
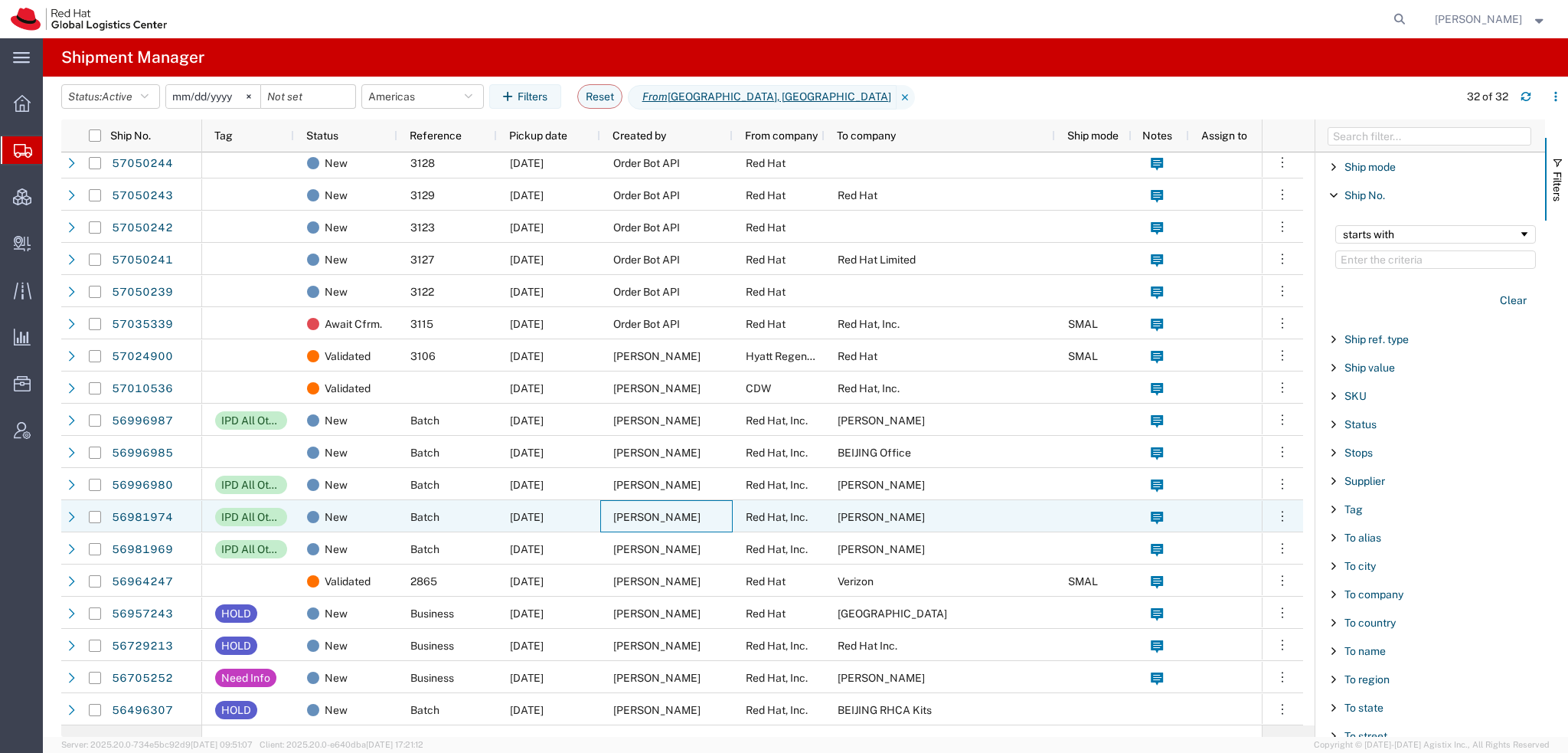
click at [680, 511] on span "[PERSON_NAME]" at bounding box center [656, 517] width 87 height 12
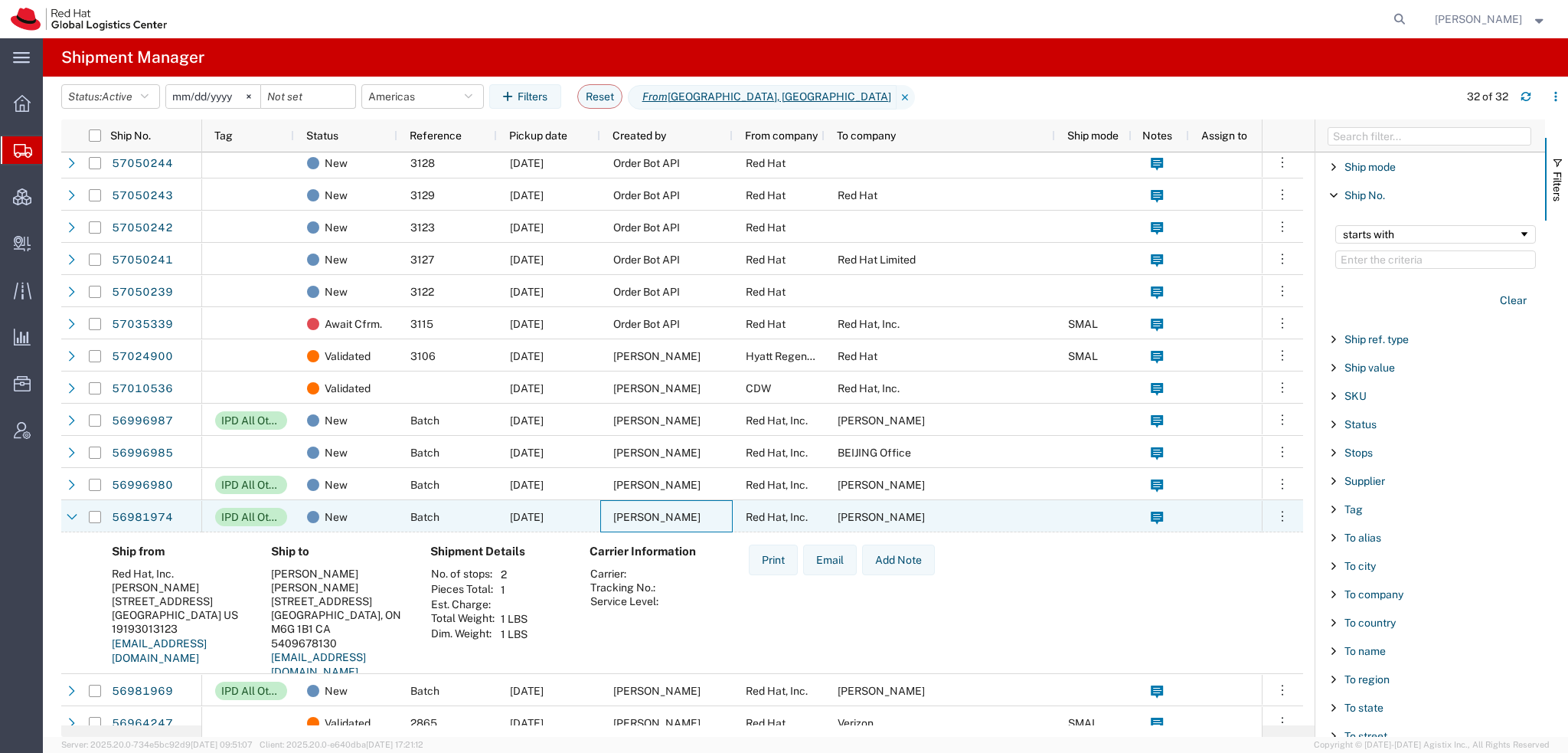
click at [680, 511] on span "[PERSON_NAME]" at bounding box center [656, 517] width 87 height 12
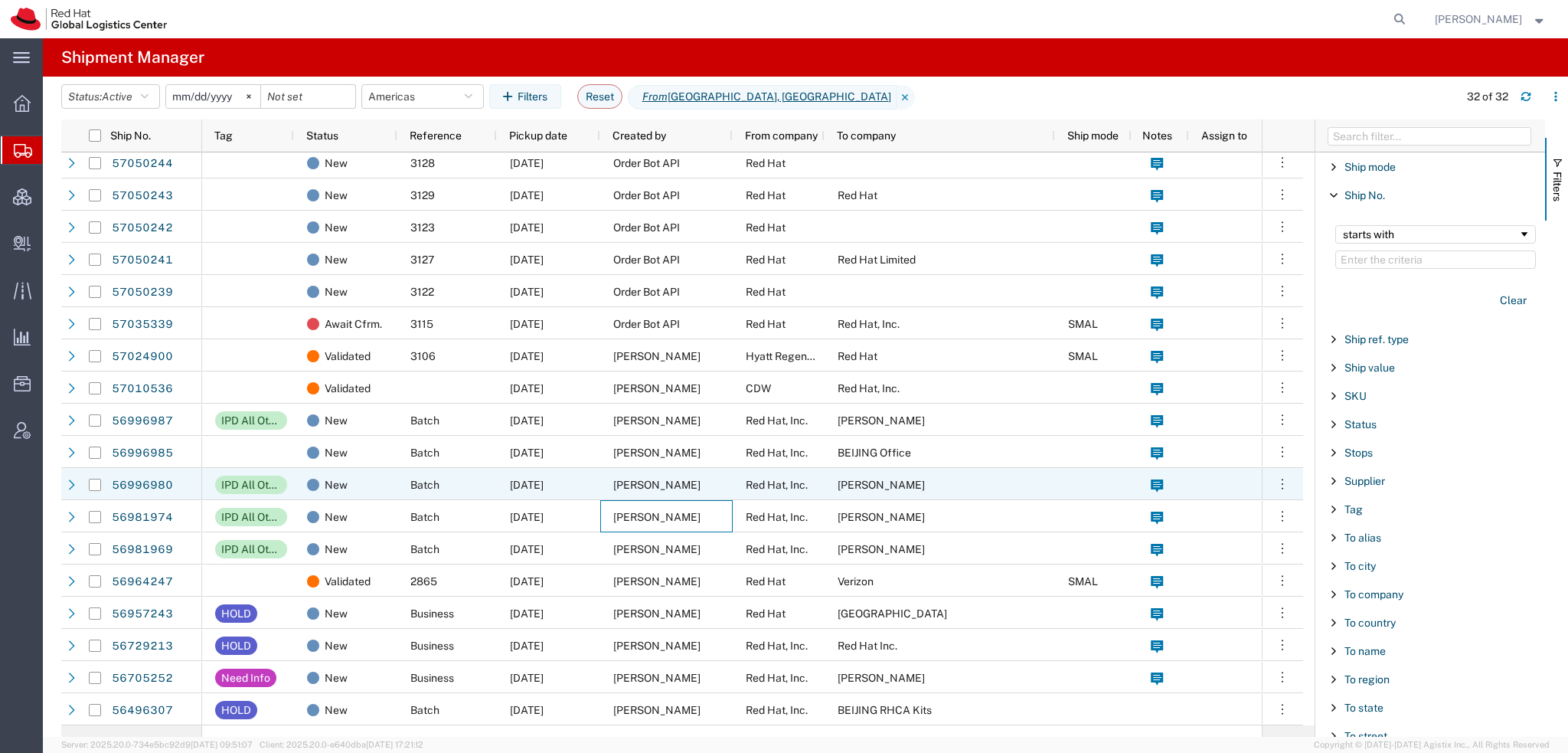
click at [689, 486] on span "[PERSON_NAME]" at bounding box center [656, 485] width 87 height 12
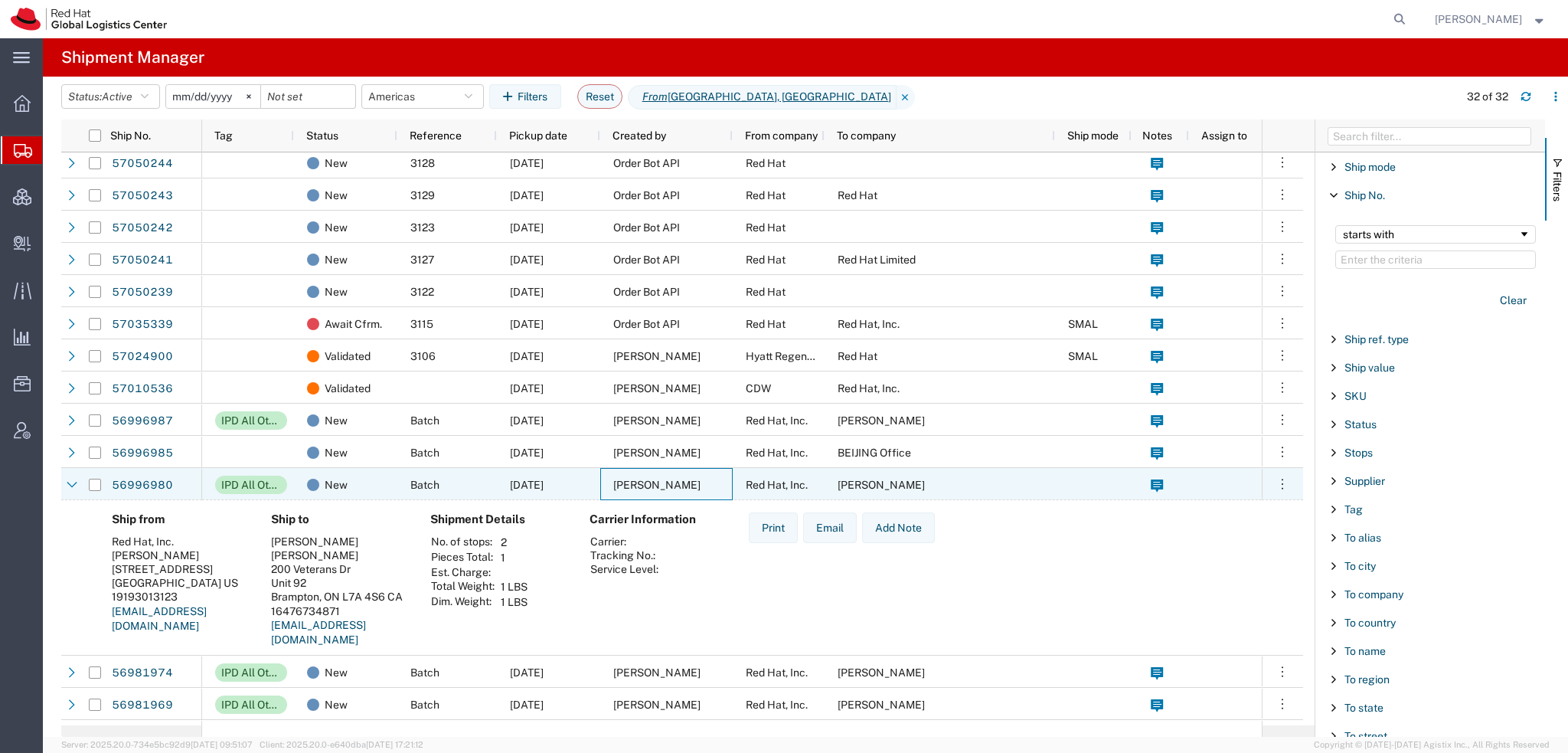
click at [689, 486] on span "[PERSON_NAME]" at bounding box center [656, 485] width 87 height 12
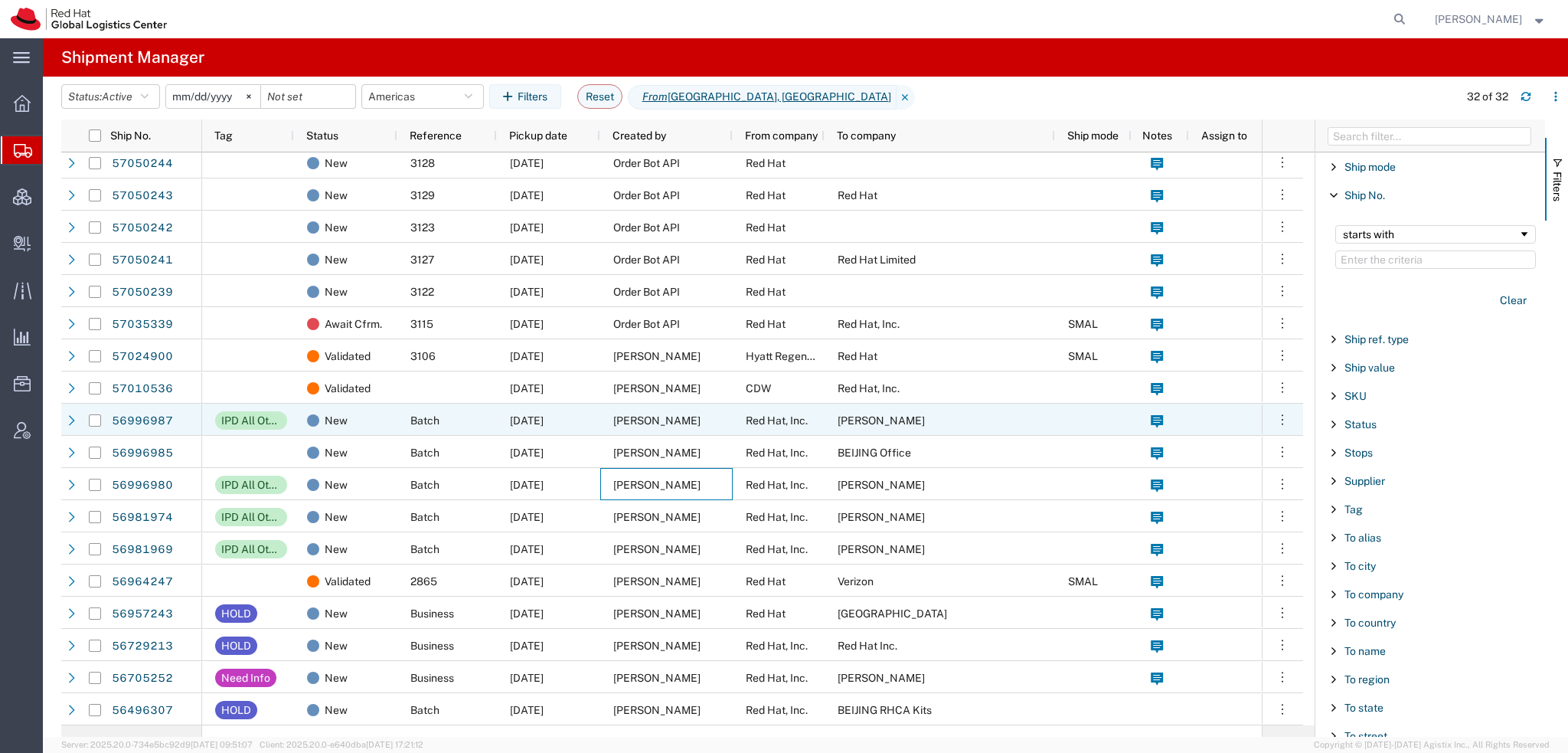
click at [674, 417] on span "[PERSON_NAME]" at bounding box center [656, 421] width 87 height 12
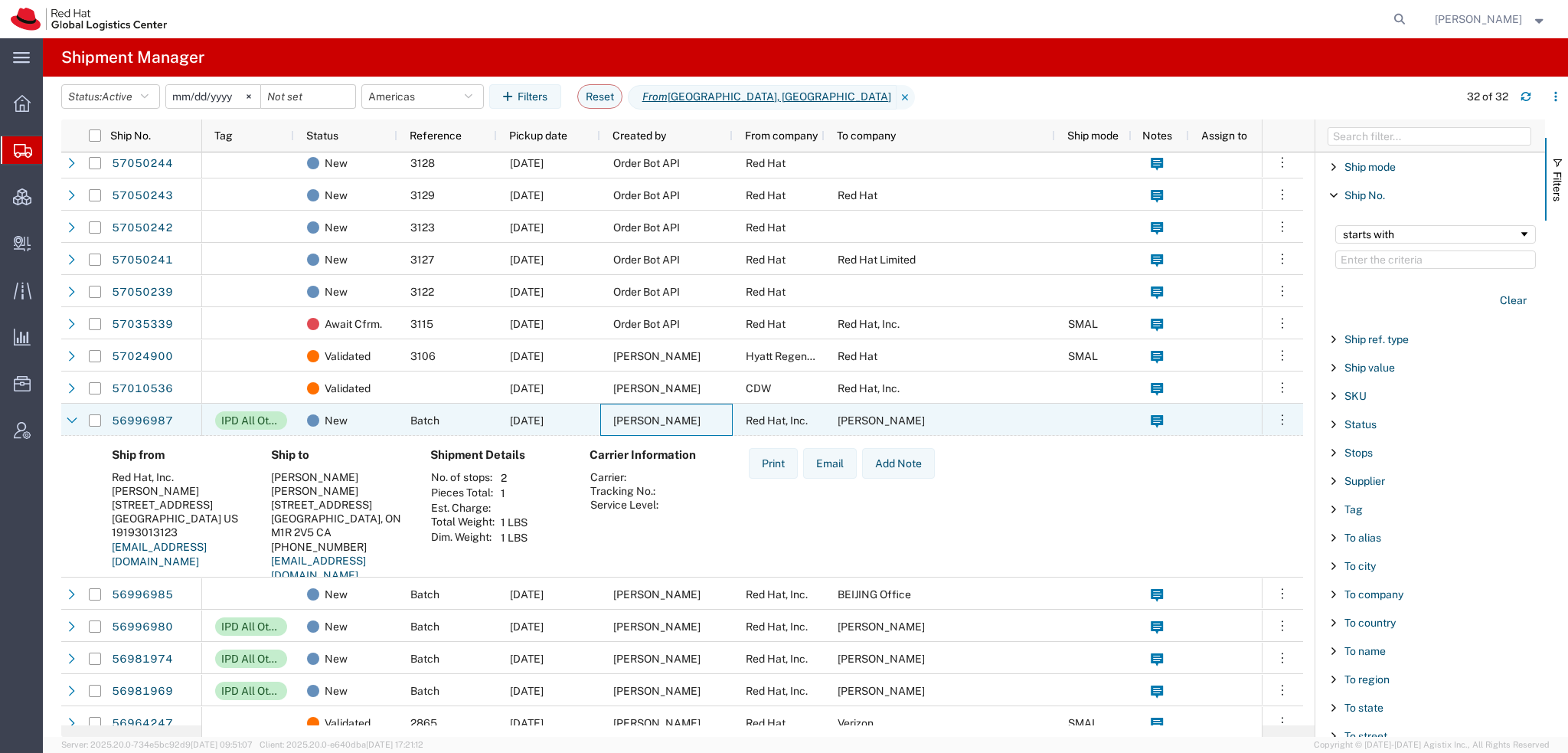
click at [674, 417] on span "[PERSON_NAME]" at bounding box center [656, 421] width 87 height 12
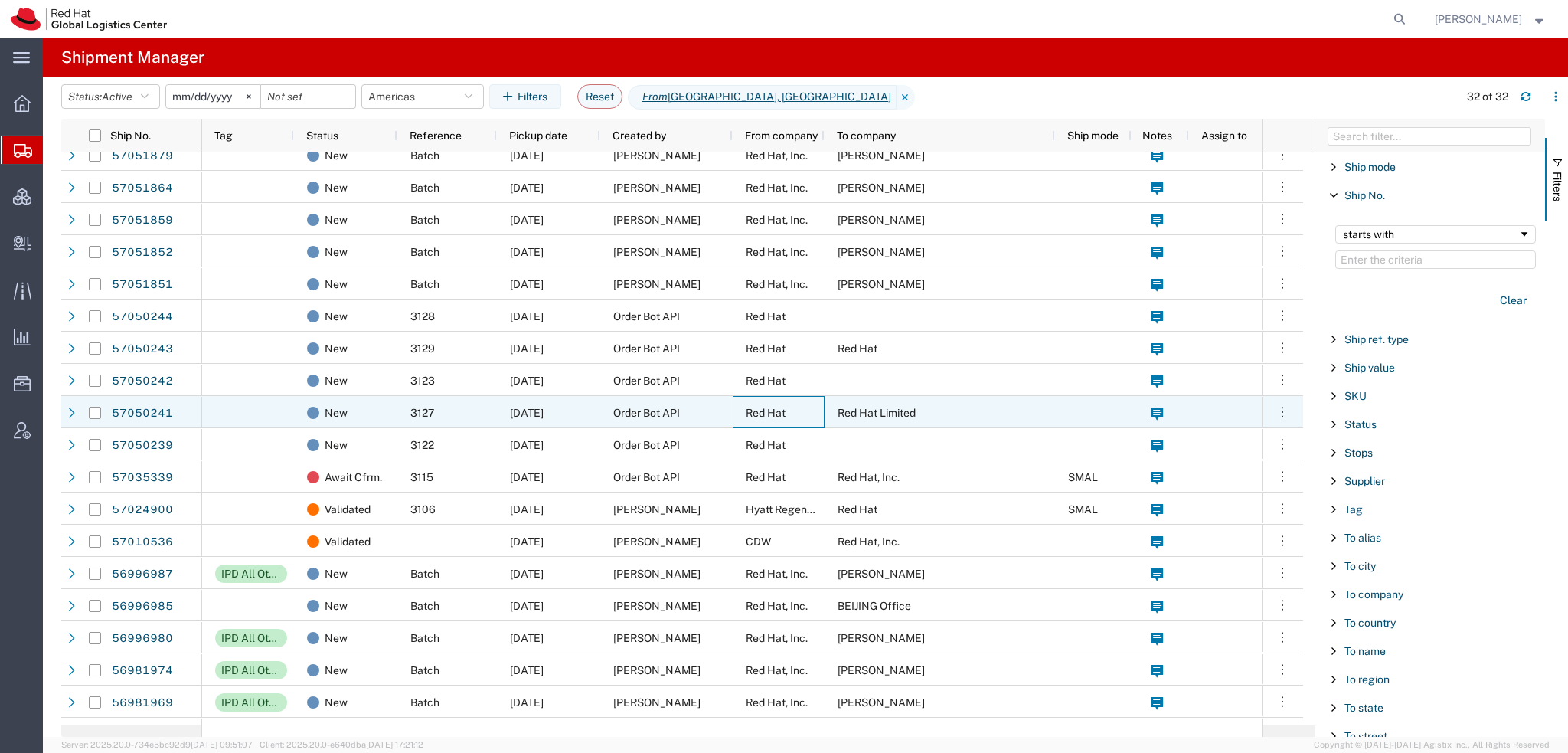
click at [762, 416] on span "Red Hat" at bounding box center [765, 413] width 40 height 12
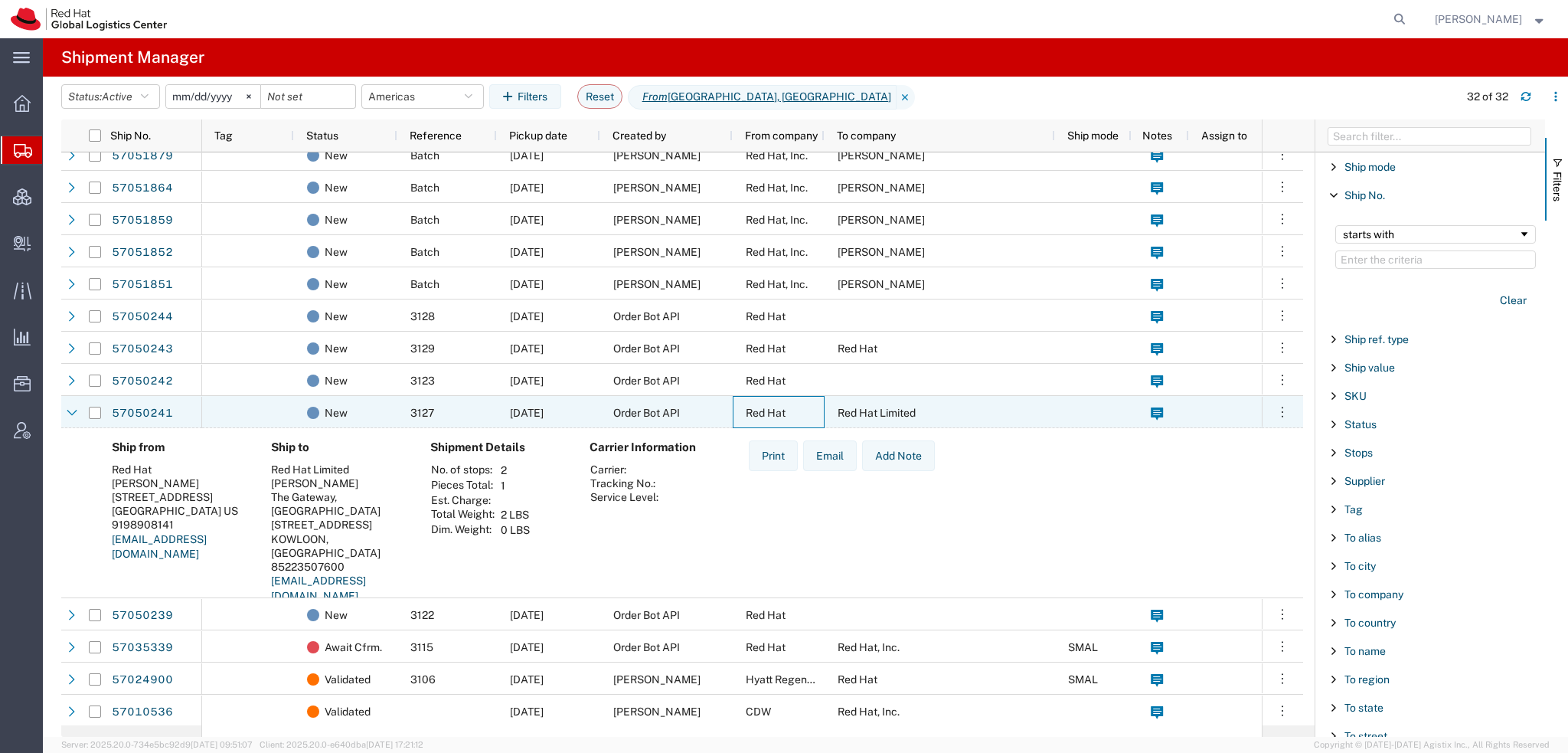
click at [762, 416] on span "Red Hat" at bounding box center [765, 413] width 40 height 12
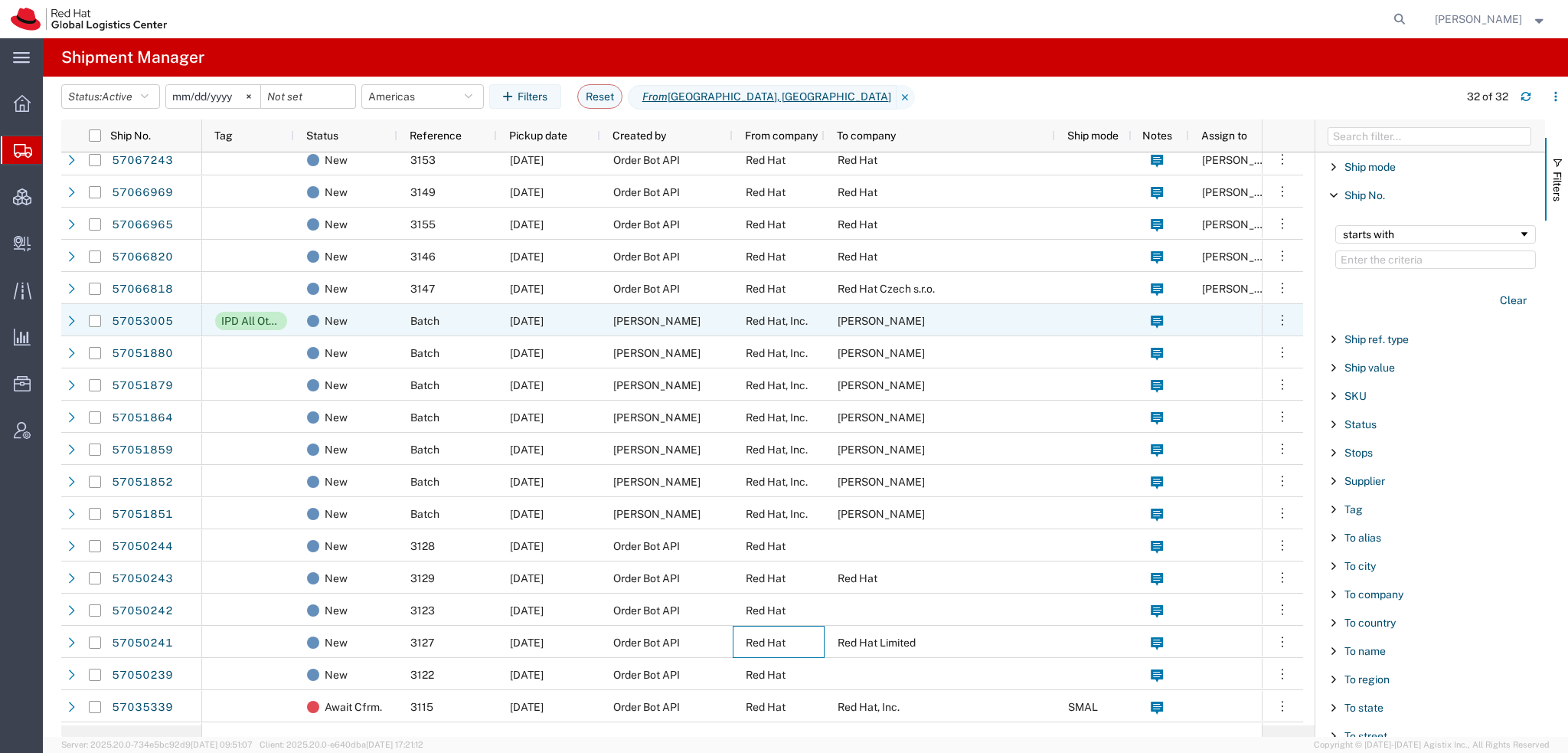
click at [658, 312] on div "[PERSON_NAME]" at bounding box center [667, 320] width 133 height 32
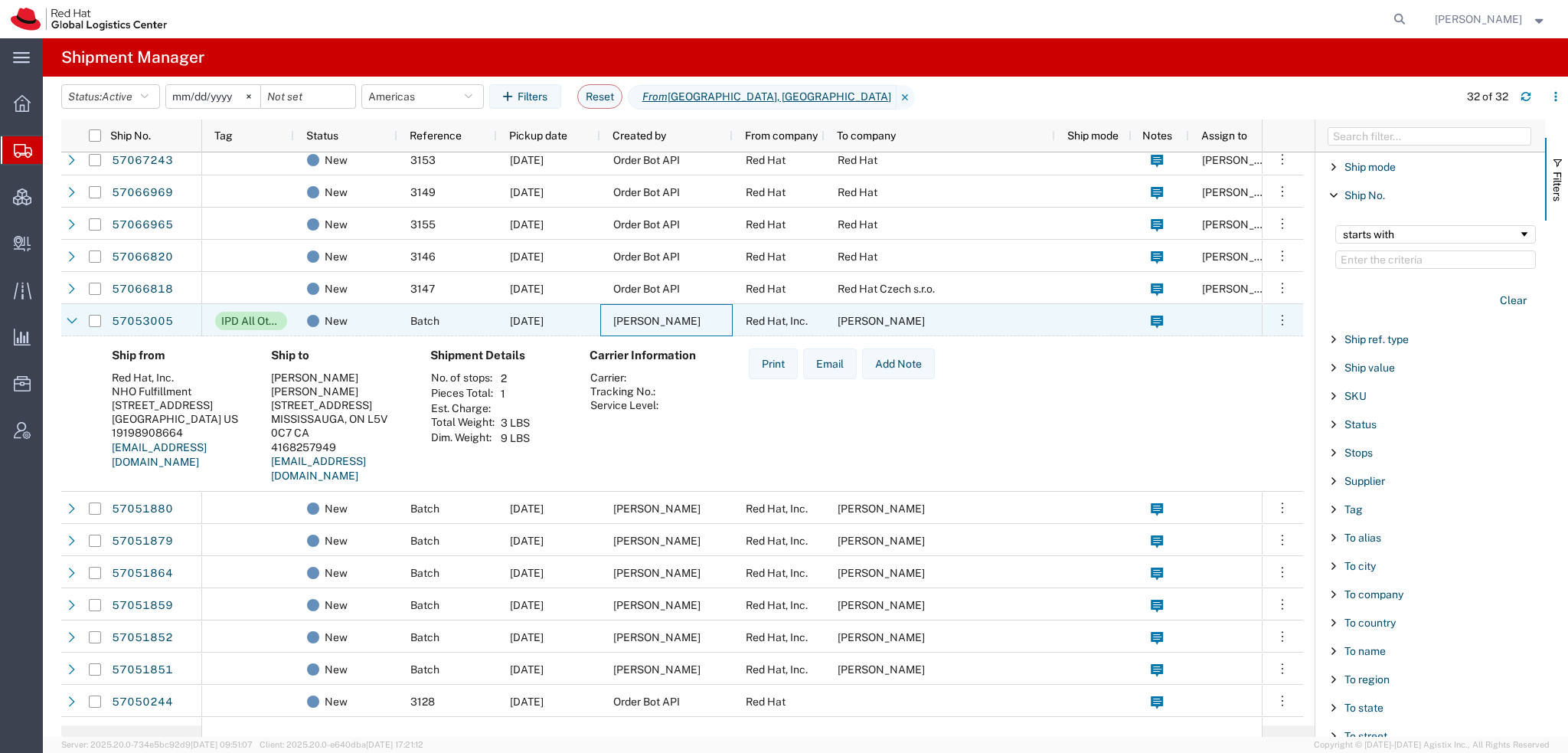
click at [658, 312] on div "[PERSON_NAME]" at bounding box center [667, 320] width 133 height 32
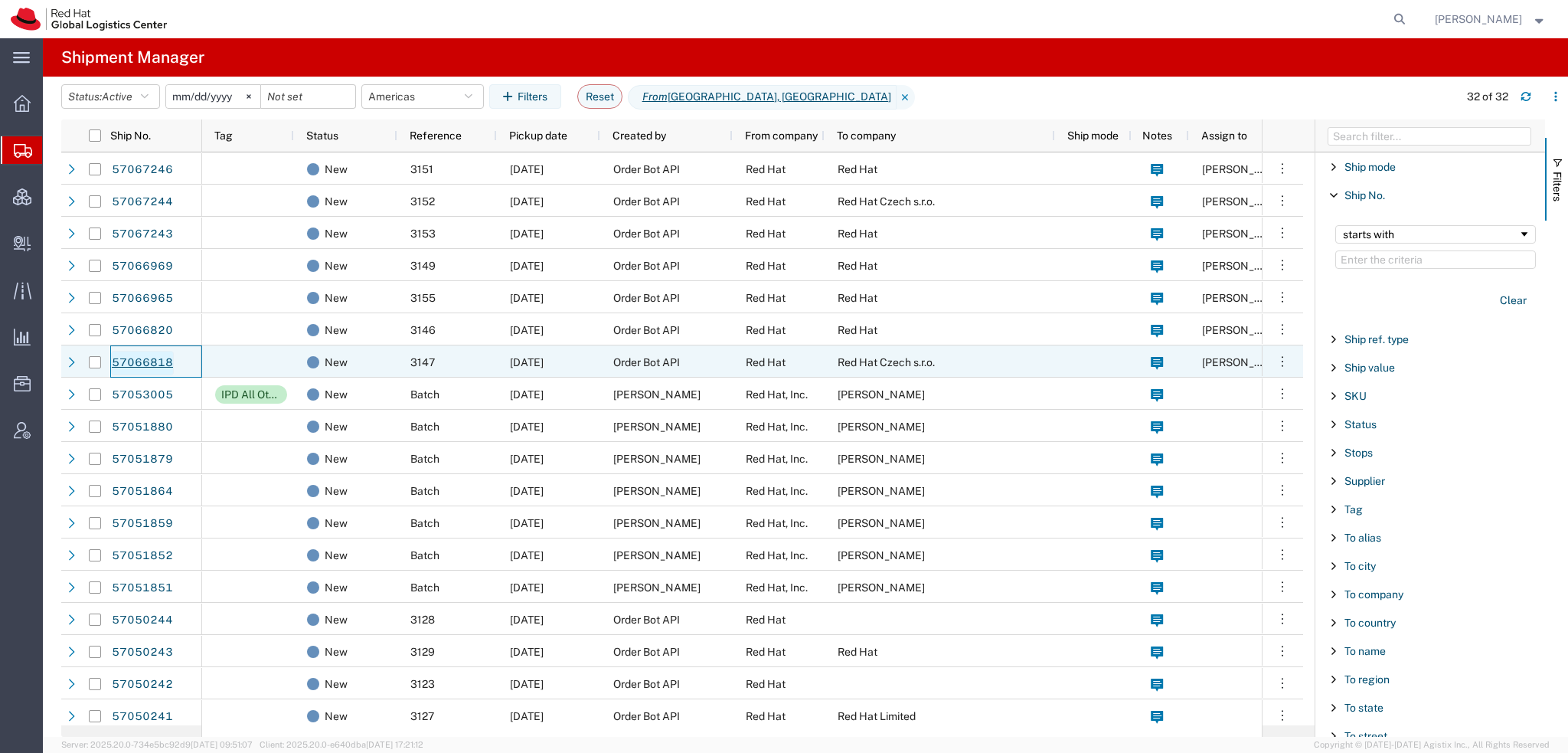
click at [142, 357] on link "57066818" at bounding box center [142, 363] width 63 height 25
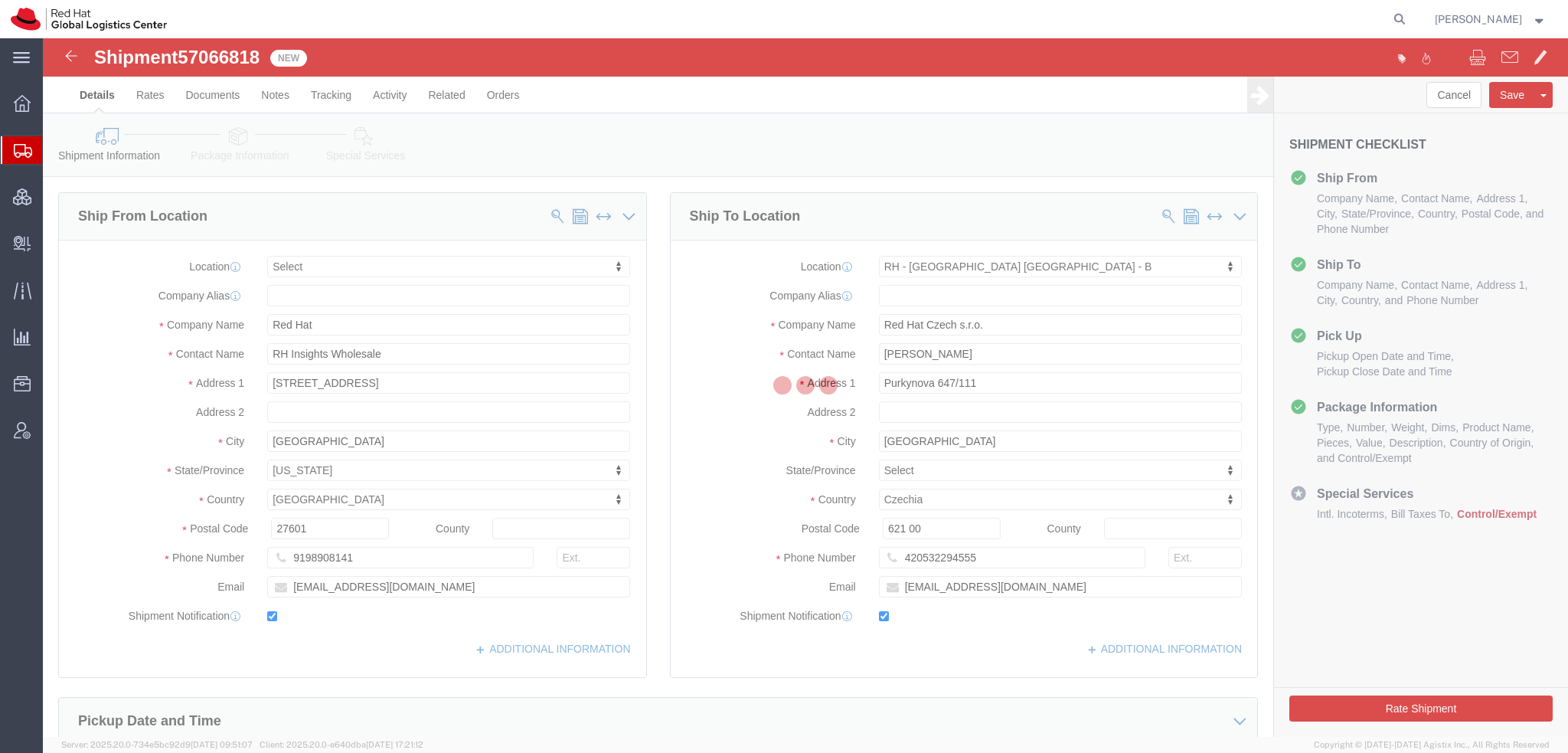
select select
select select "38036"
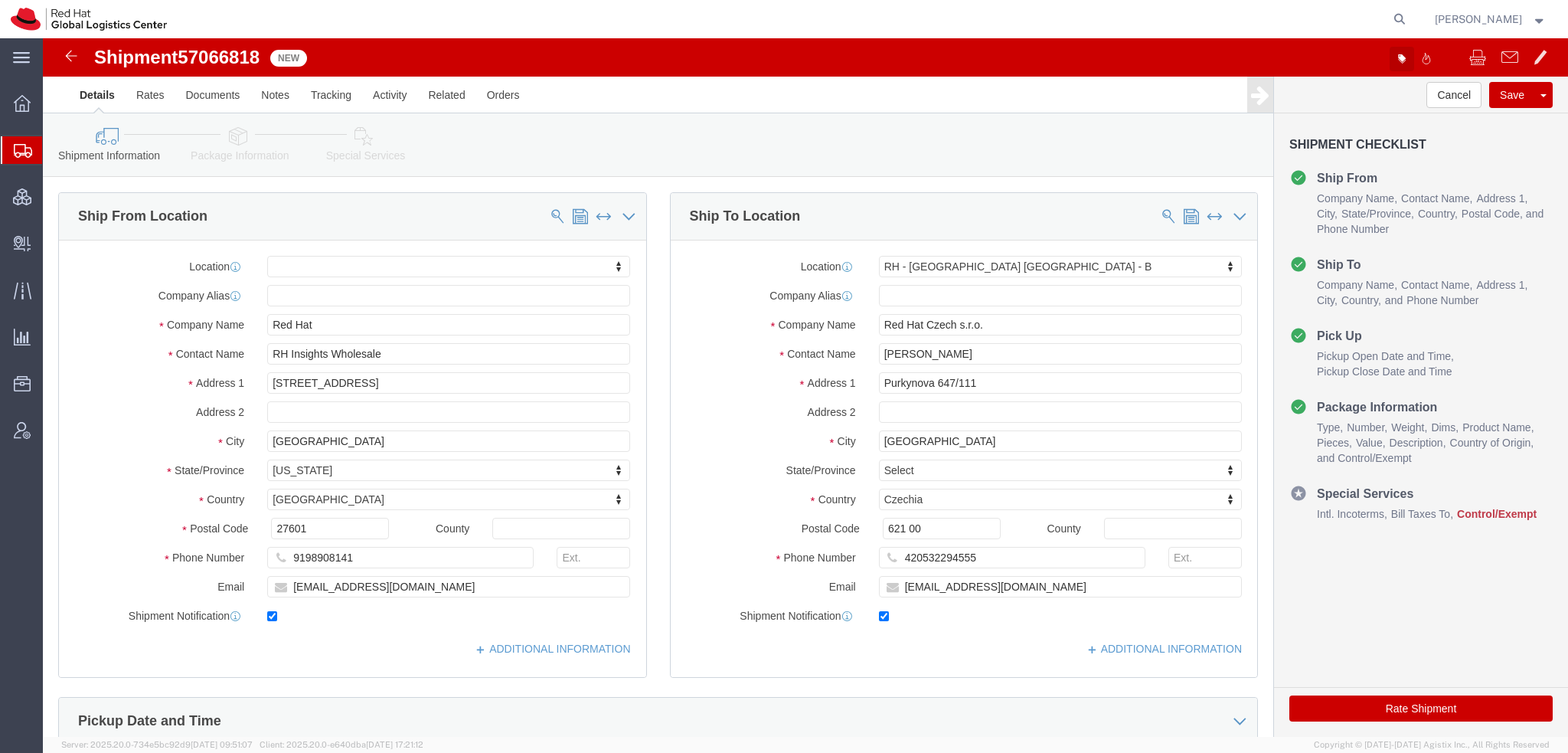
click icon "button"
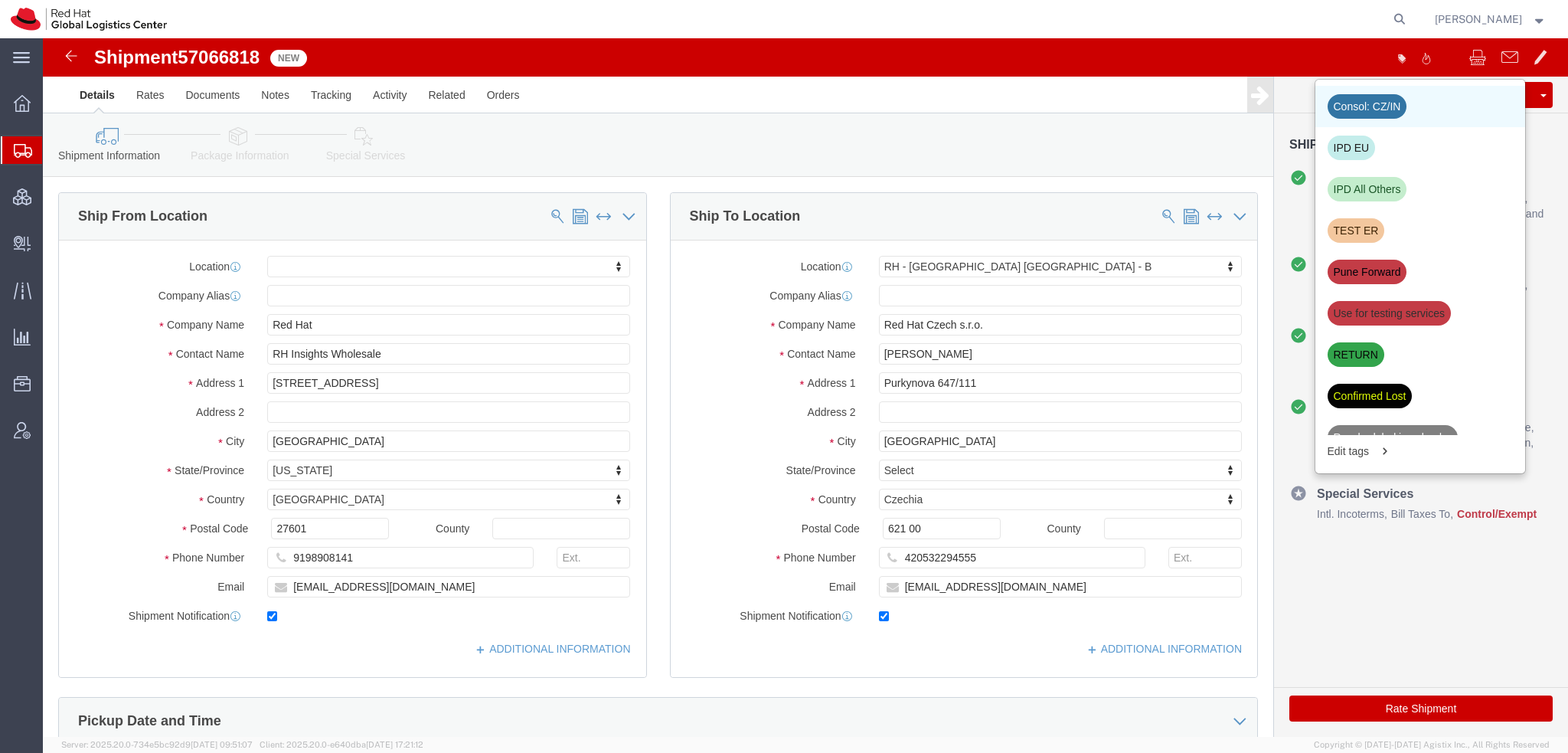
click div "Consol: CZ/IN"
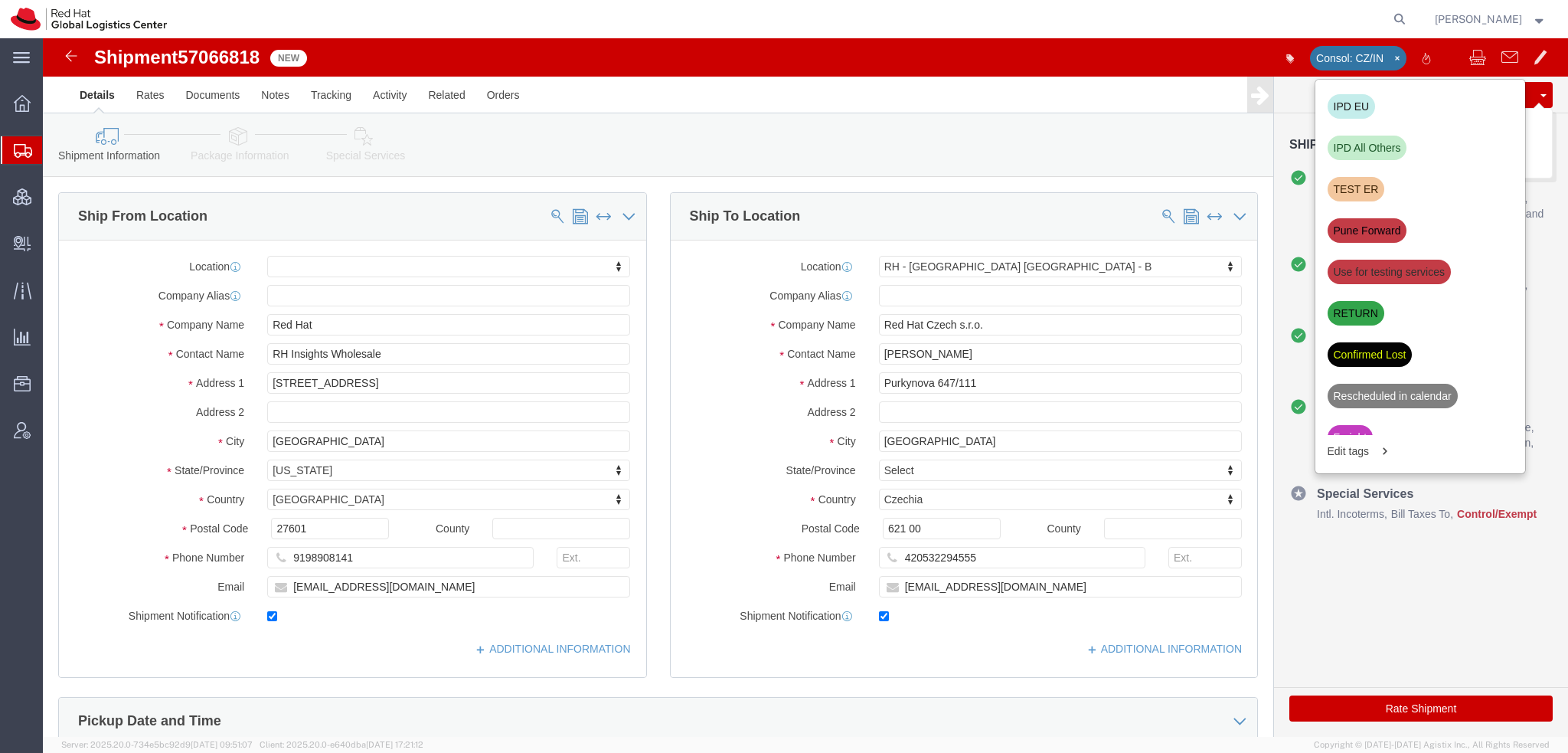
click button "Save"
click at [0, 0] on span "Shipment Manager" at bounding box center [0, 0] width 0 height 0
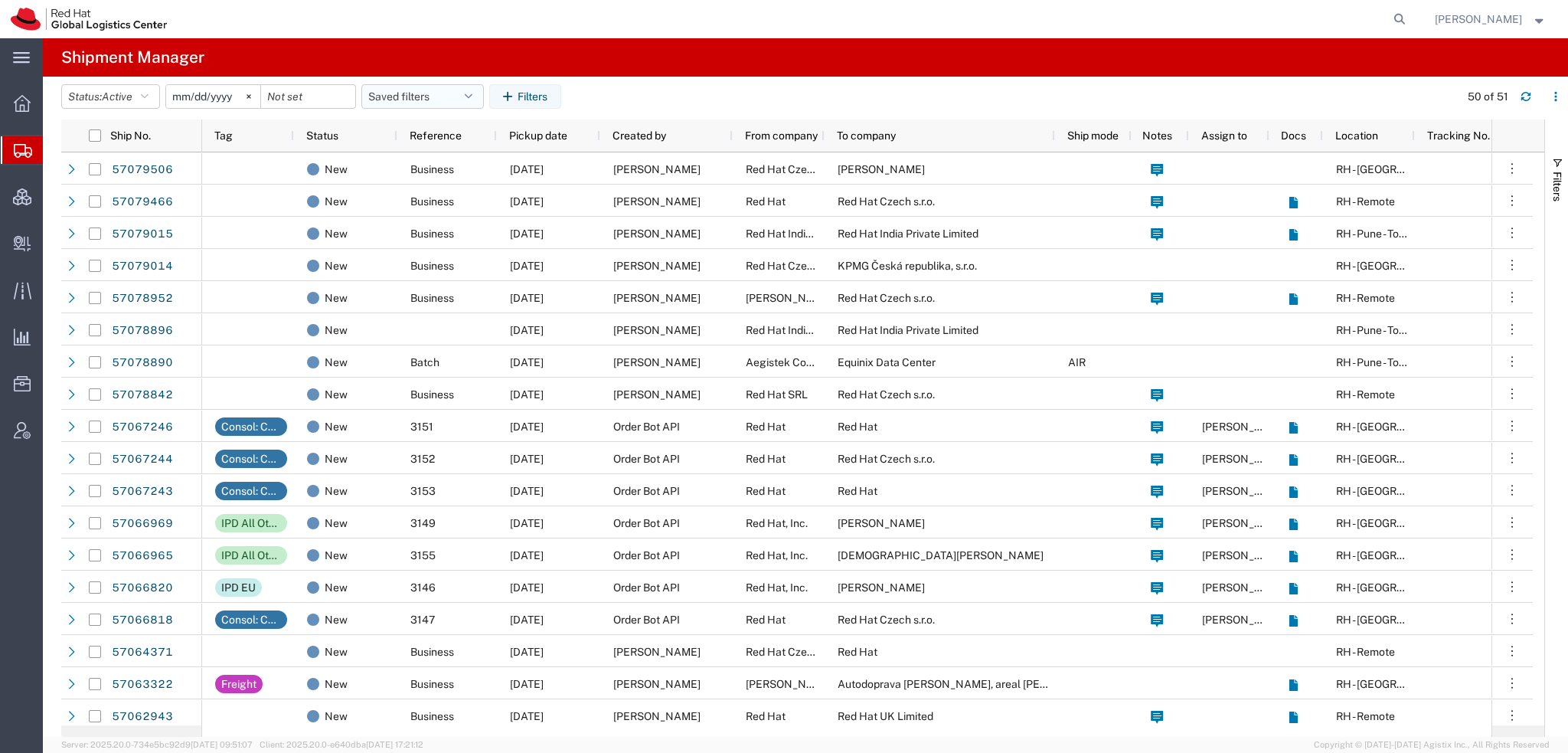
click at [473, 96] on icon "button" at bounding box center [468, 96] width 8 height 11
click at [421, 167] on span "Americas" at bounding box center [464, 164] width 201 height 28
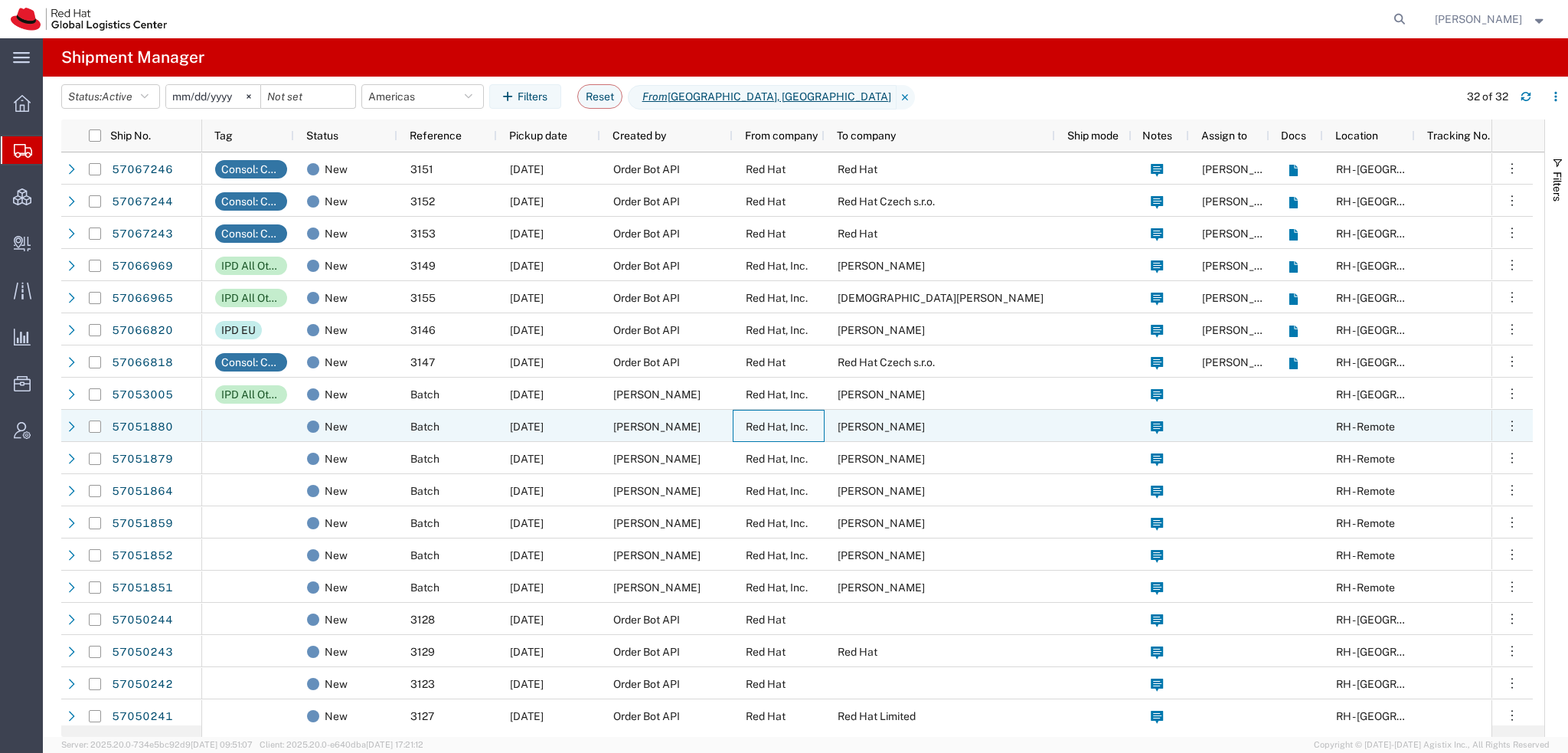
click at [745, 434] on div "Red Hat, Inc." at bounding box center [779, 426] width 92 height 32
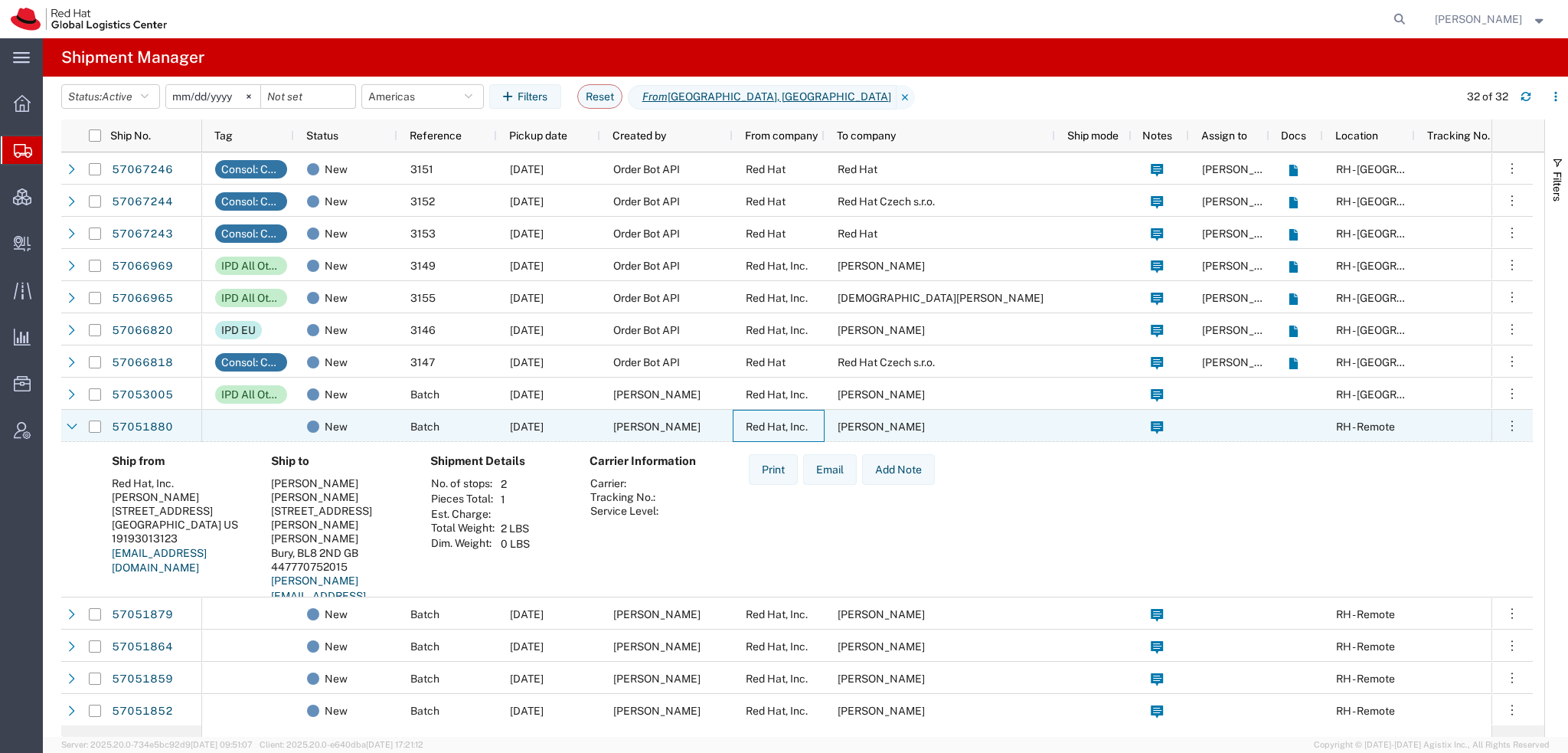
click at [745, 434] on div "Red Hat, Inc." at bounding box center [779, 426] width 92 height 32
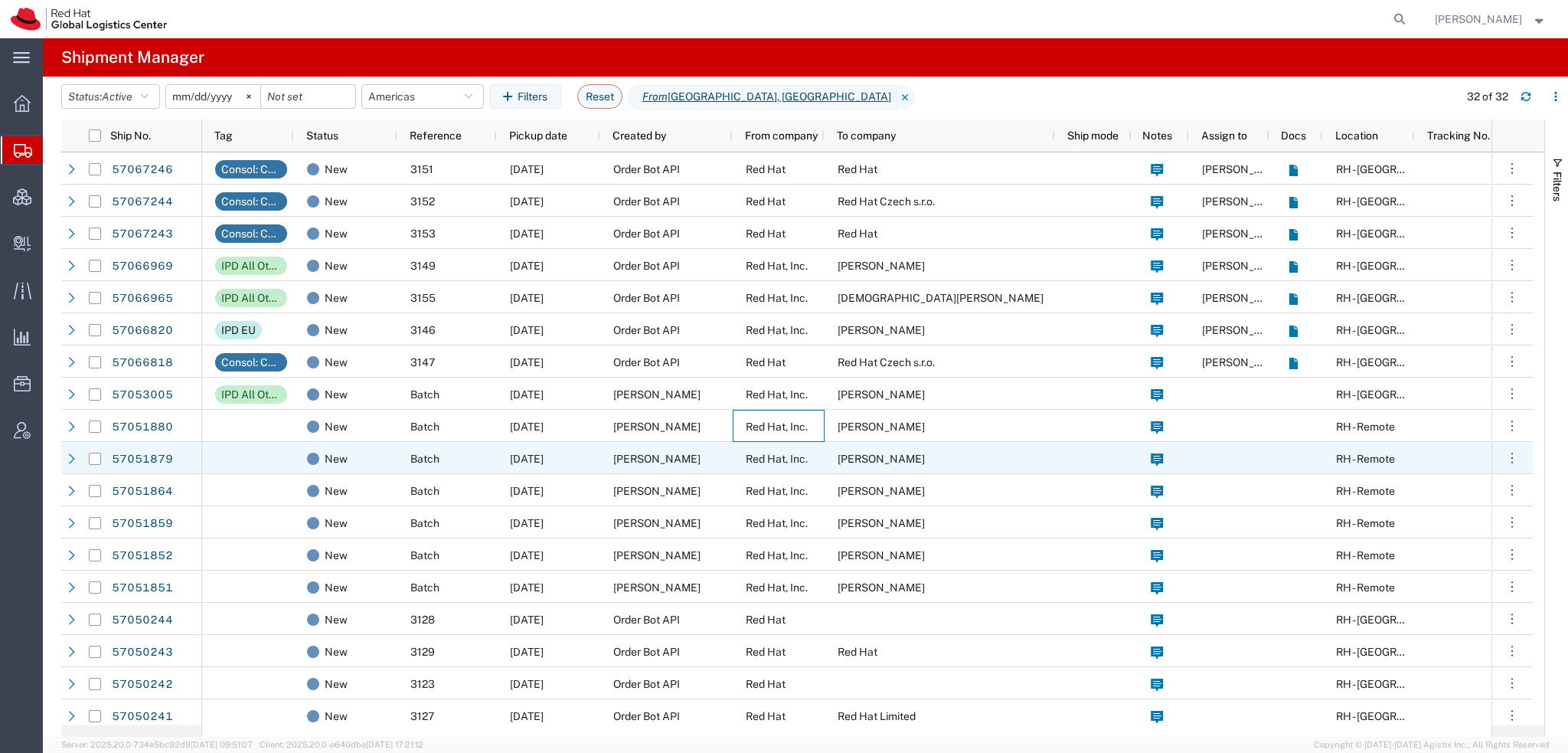
click at [746, 456] on span "Red Hat, Inc." at bounding box center [776, 459] width 62 height 12
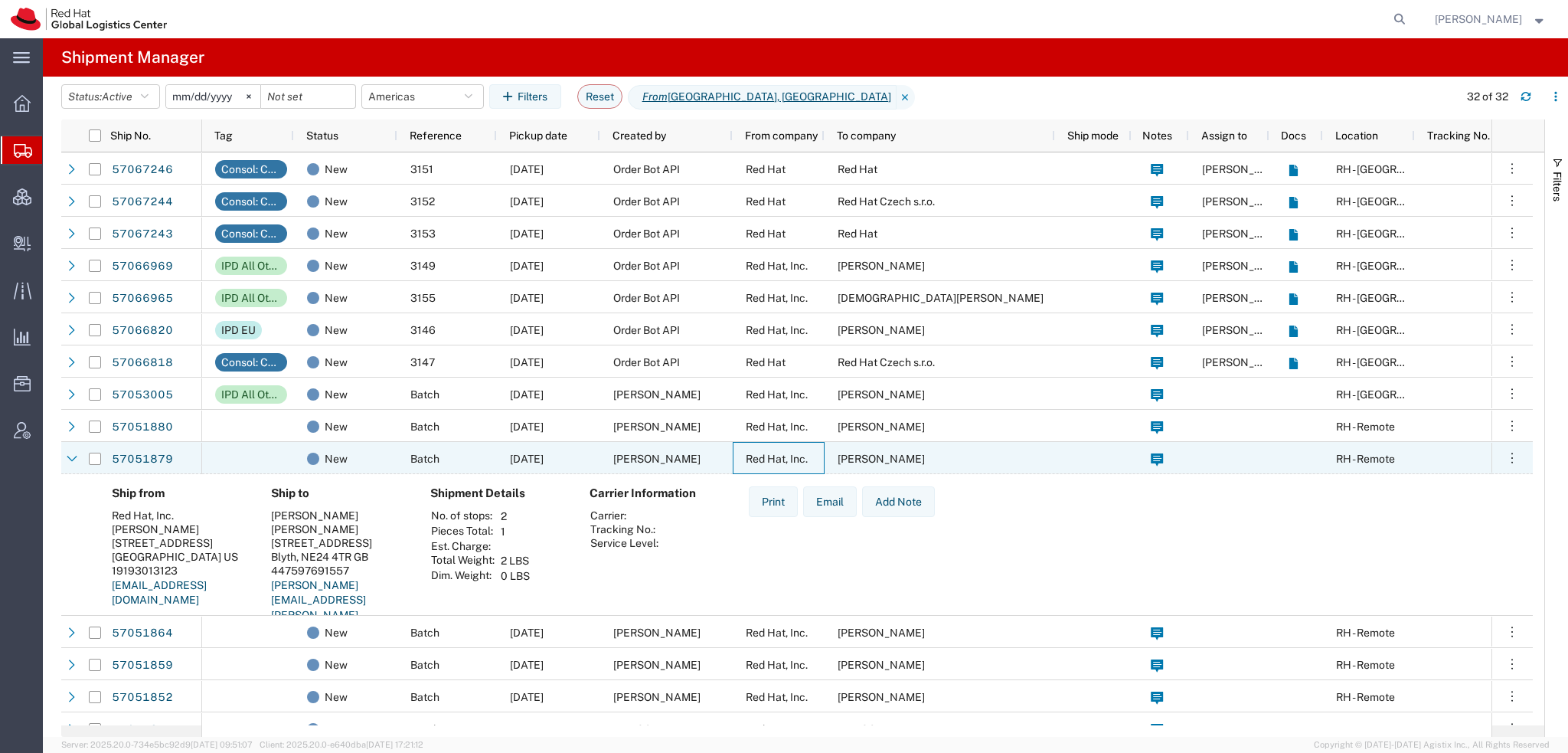
click at [746, 456] on span "Red Hat, Inc." at bounding box center [776, 459] width 62 height 12
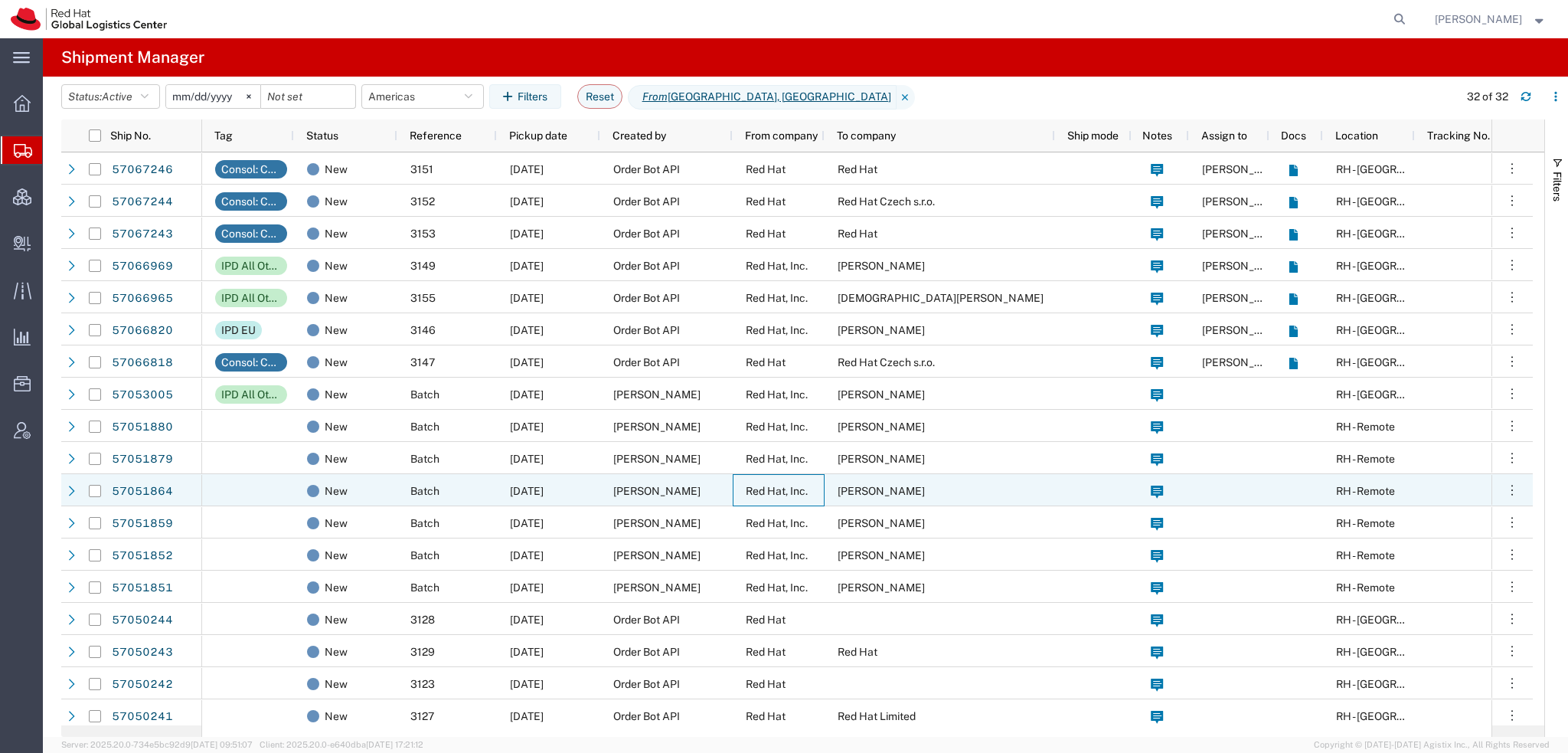
click at [740, 489] on div "Red Hat, Inc." at bounding box center [779, 491] width 92 height 32
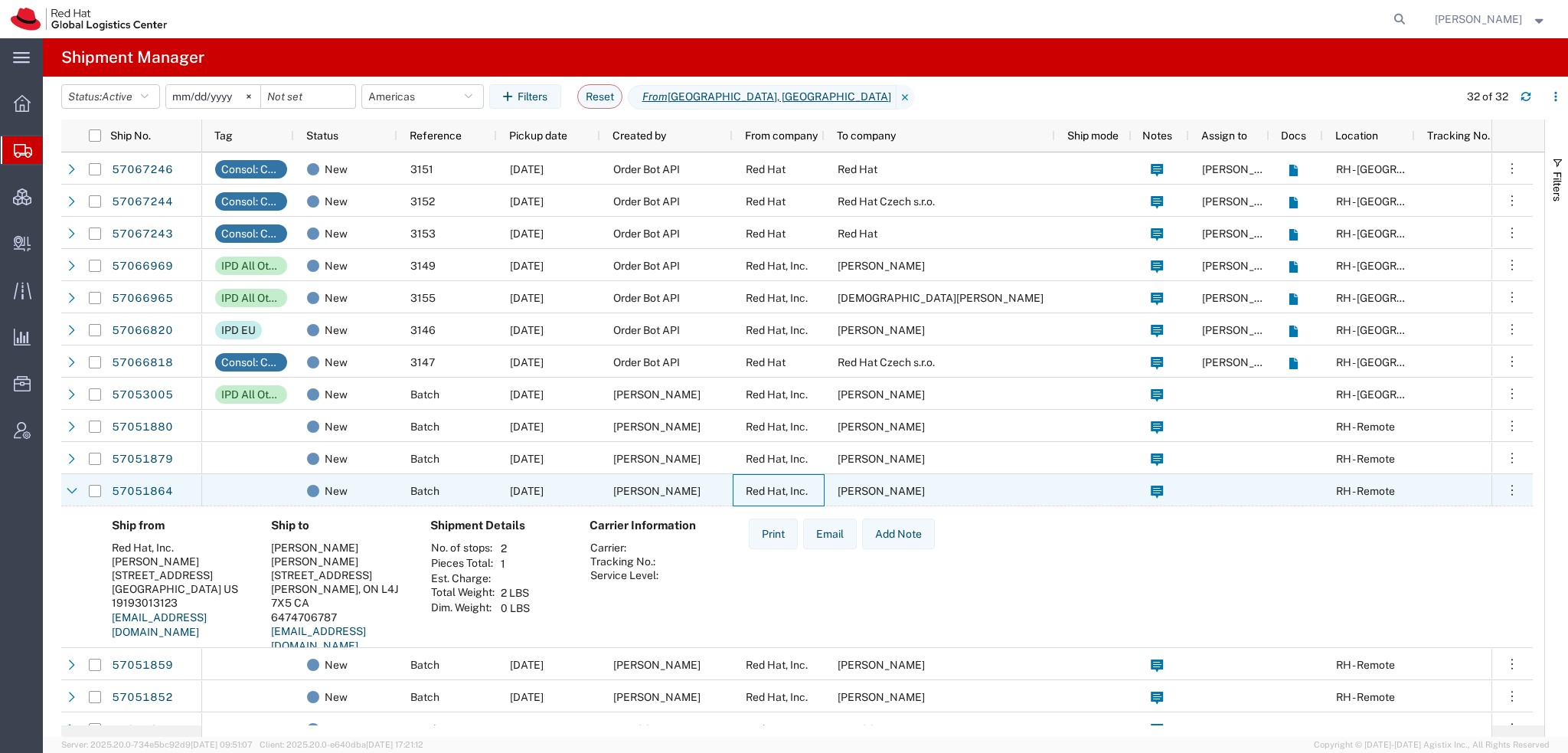
click at [740, 489] on div "Red Hat, Inc." at bounding box center [779, 491] width 92 height 32
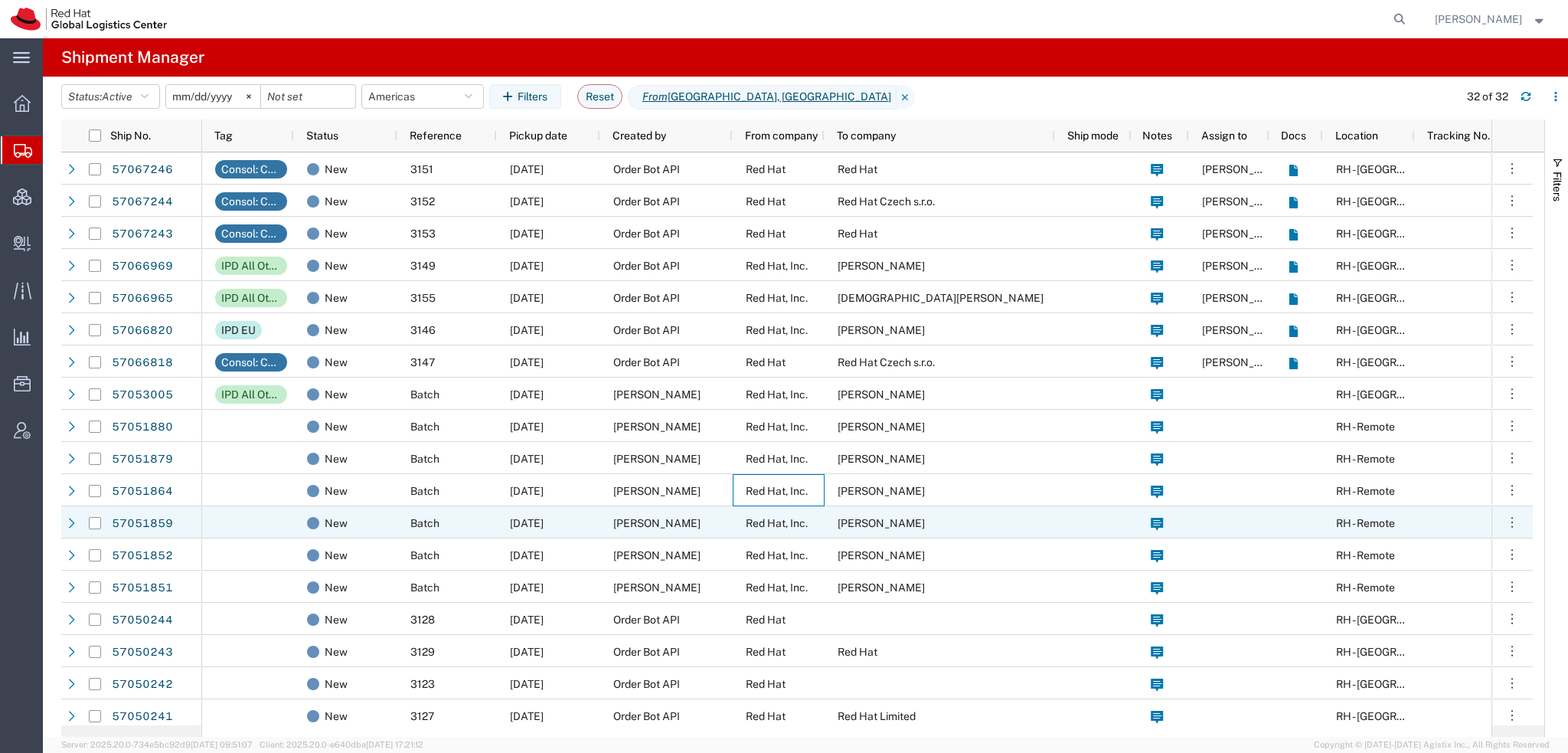
click at [750, 529] on span "Red Hat, Inc." at bounding box center [776, 523] width 62 height 12
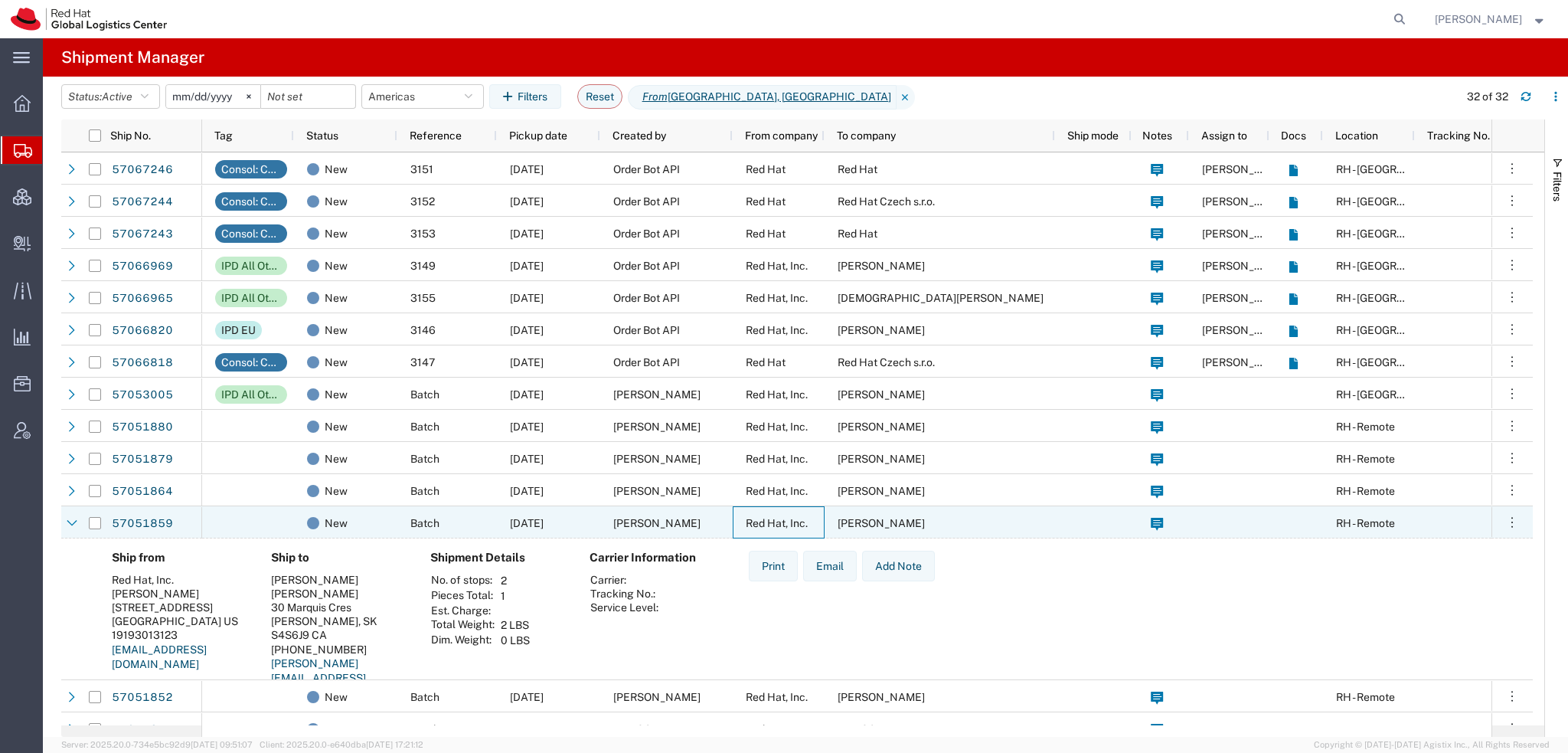
click at [750, 529] on span "Red Hat, Inc." at bounding box center [776, 523] width 62 height 12
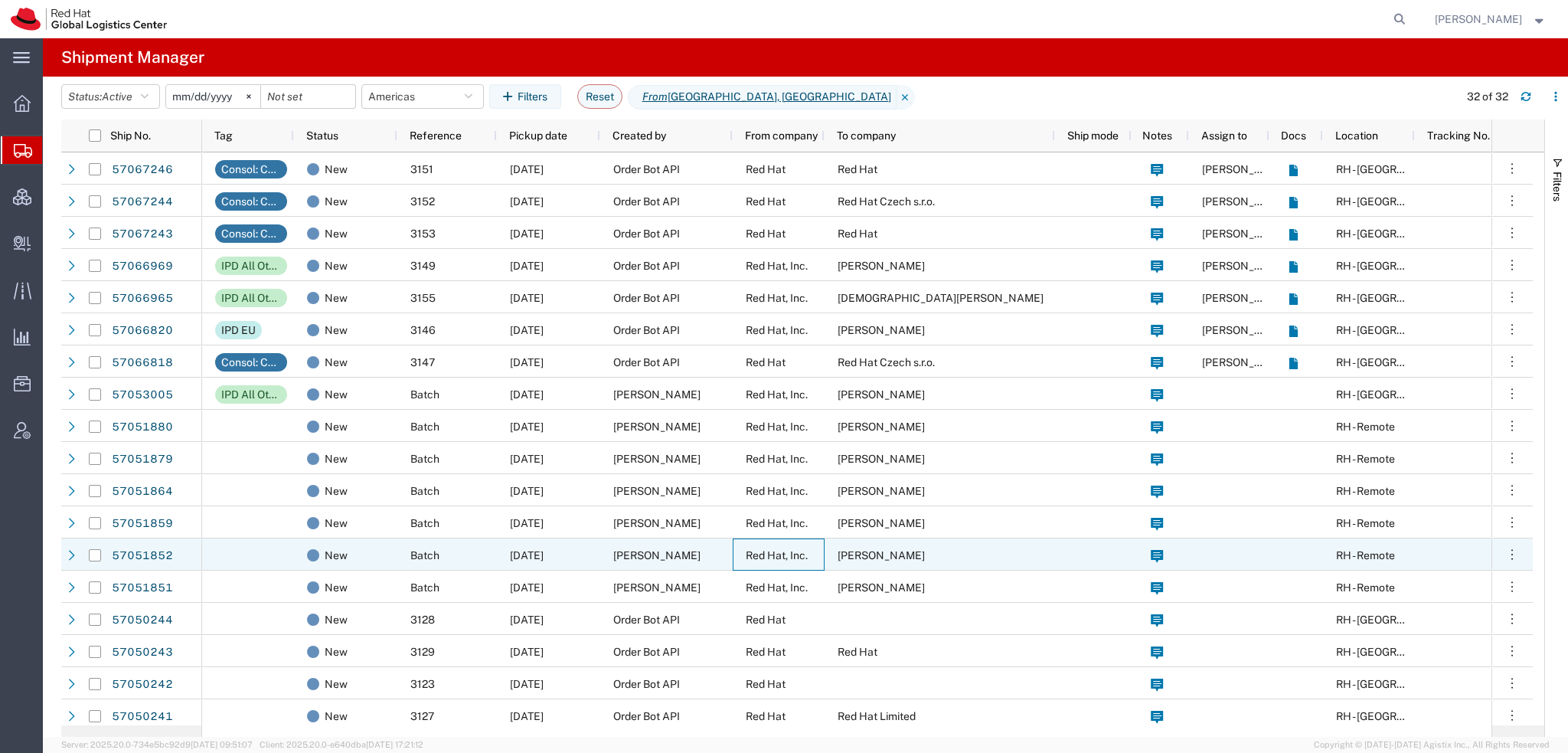
click at [754, 553] on span "Red Hat, Inc." at bounding box center [776, 555] width 62 height 12
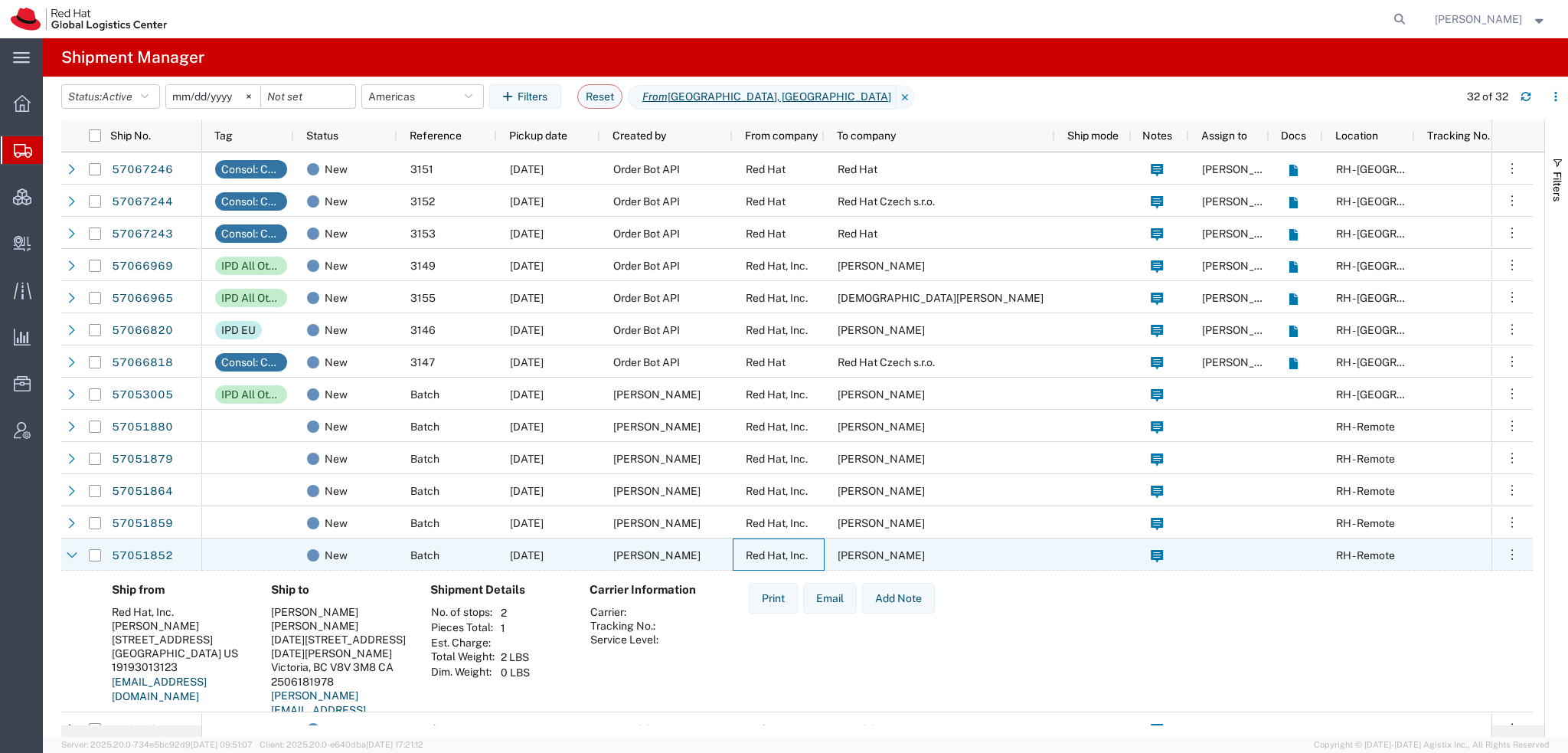
click at [754, 553] on span "Red Hat, Inc." at bounding box center [776, 555] width 62 height 12
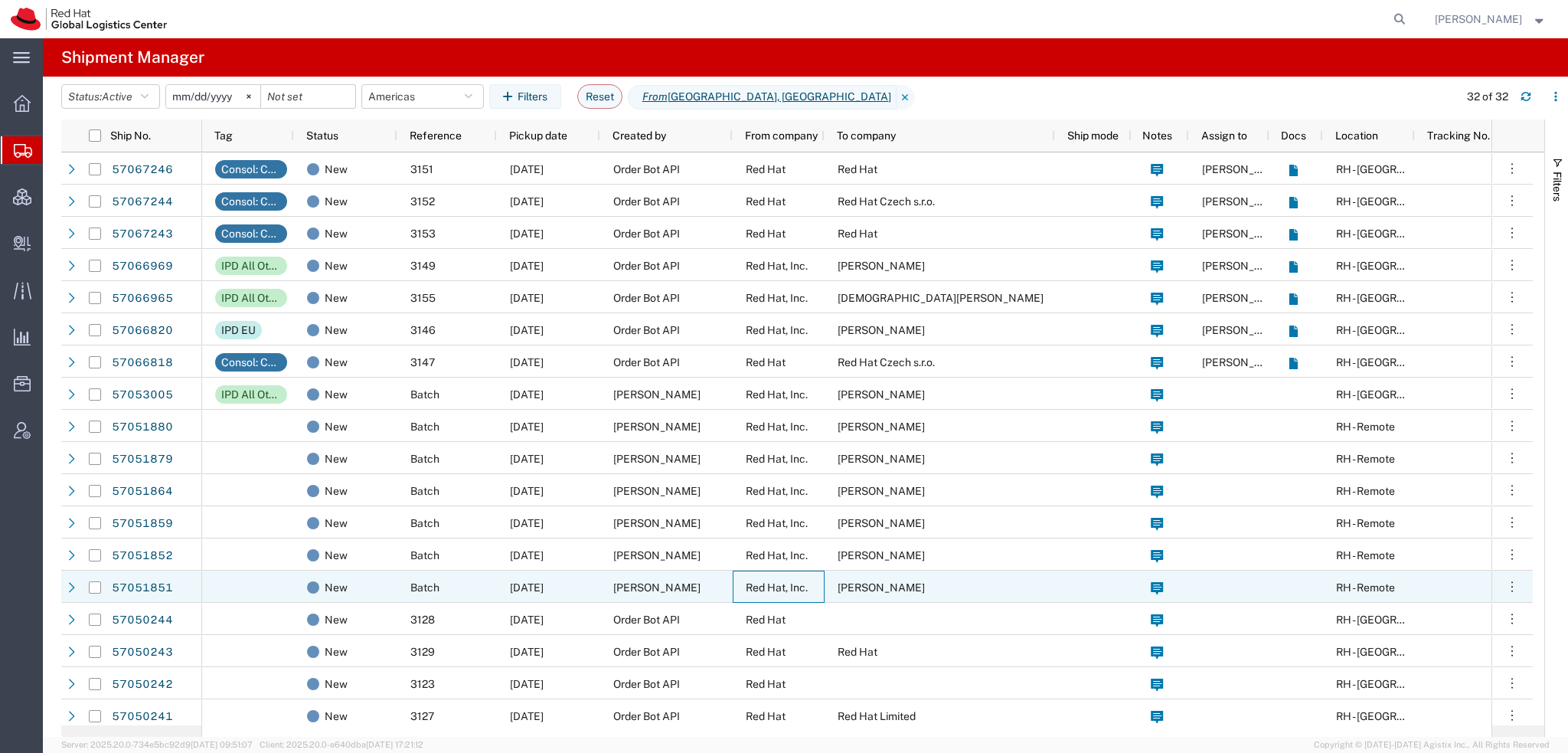
click at [756, 575] on div "Red Hat, Inc." at bounding box center [779, 587] width 92 height 32
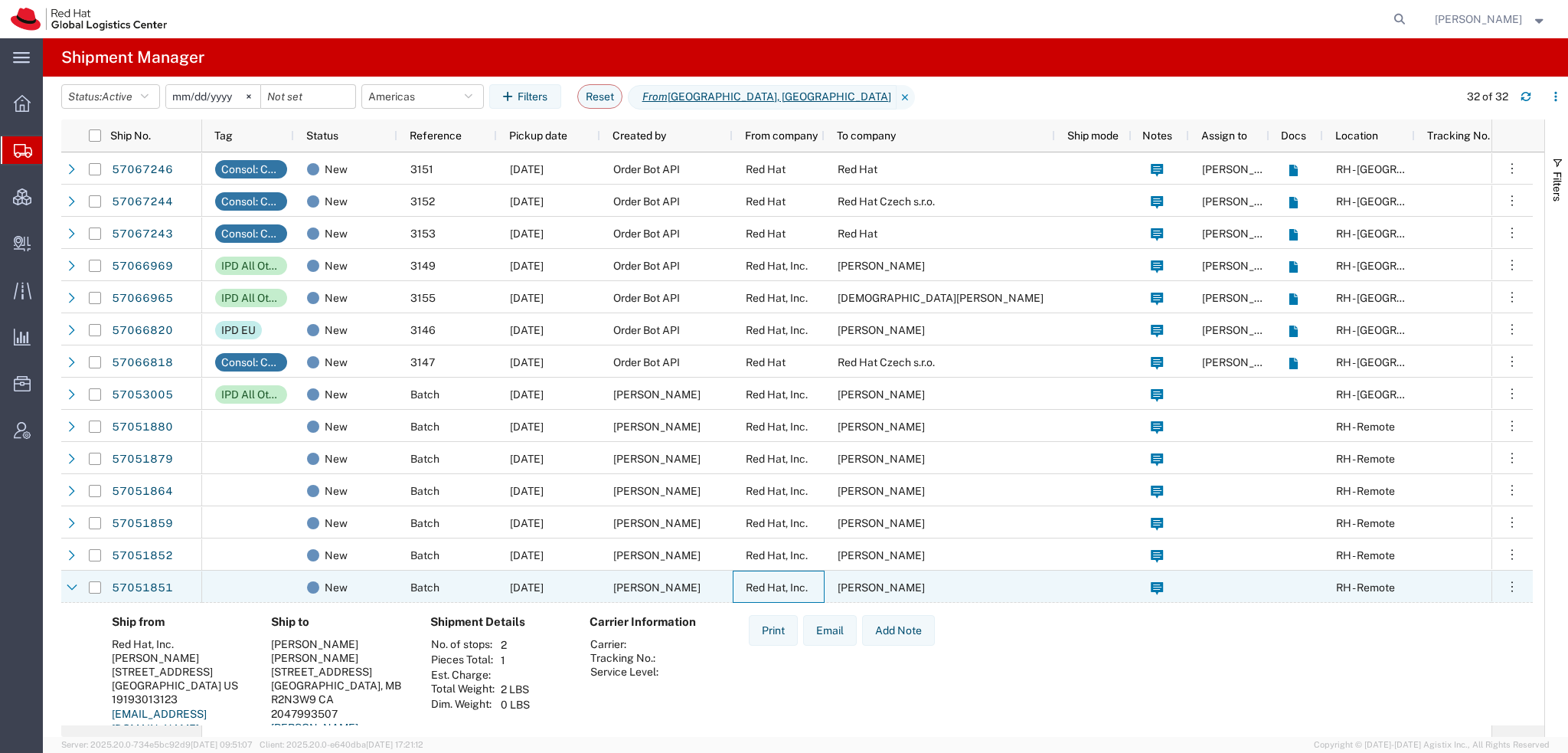
click at [756, 575] on div "Red Hat, Inc." at bounding box center [779, 587] width 92 height 32
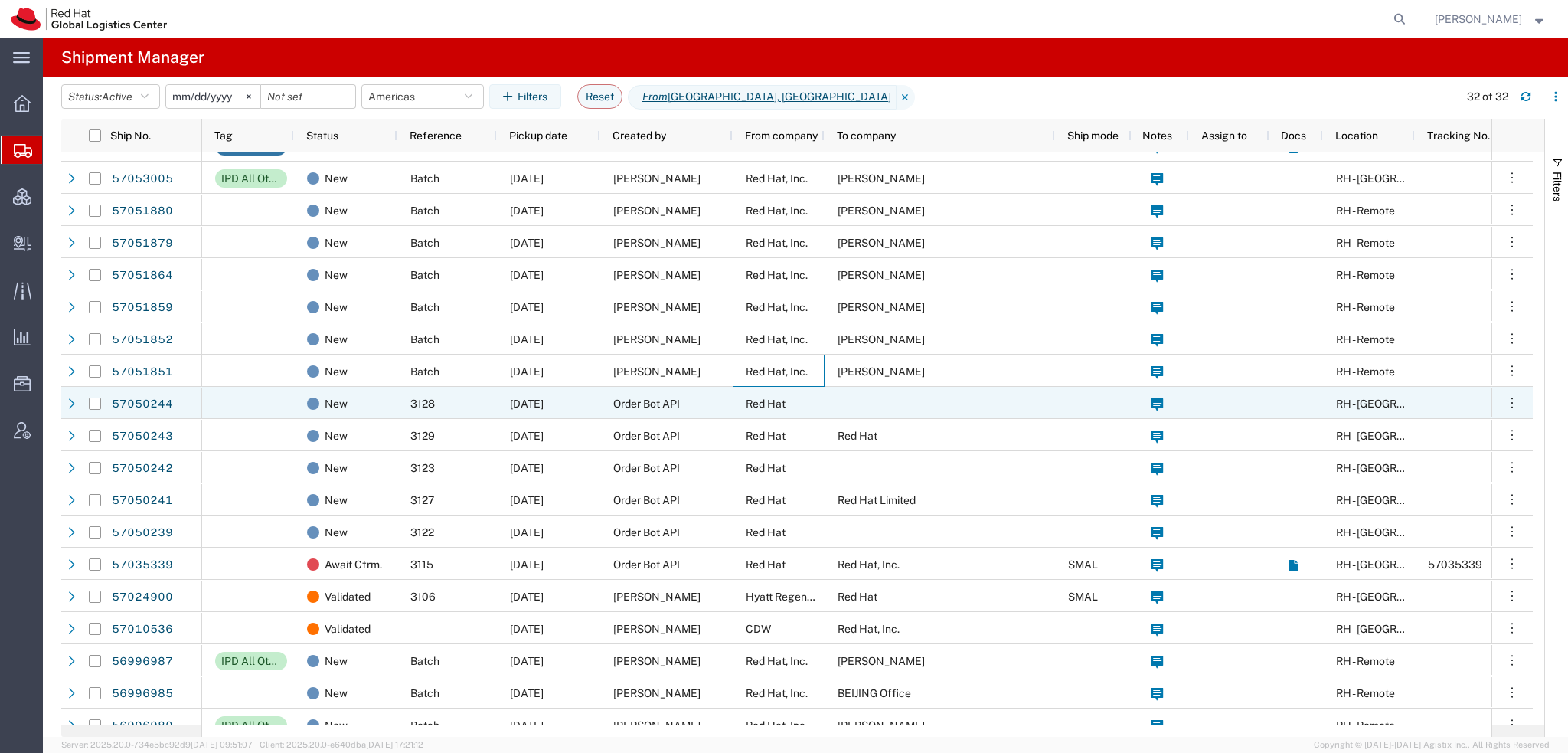
scroll to position [230, 0]
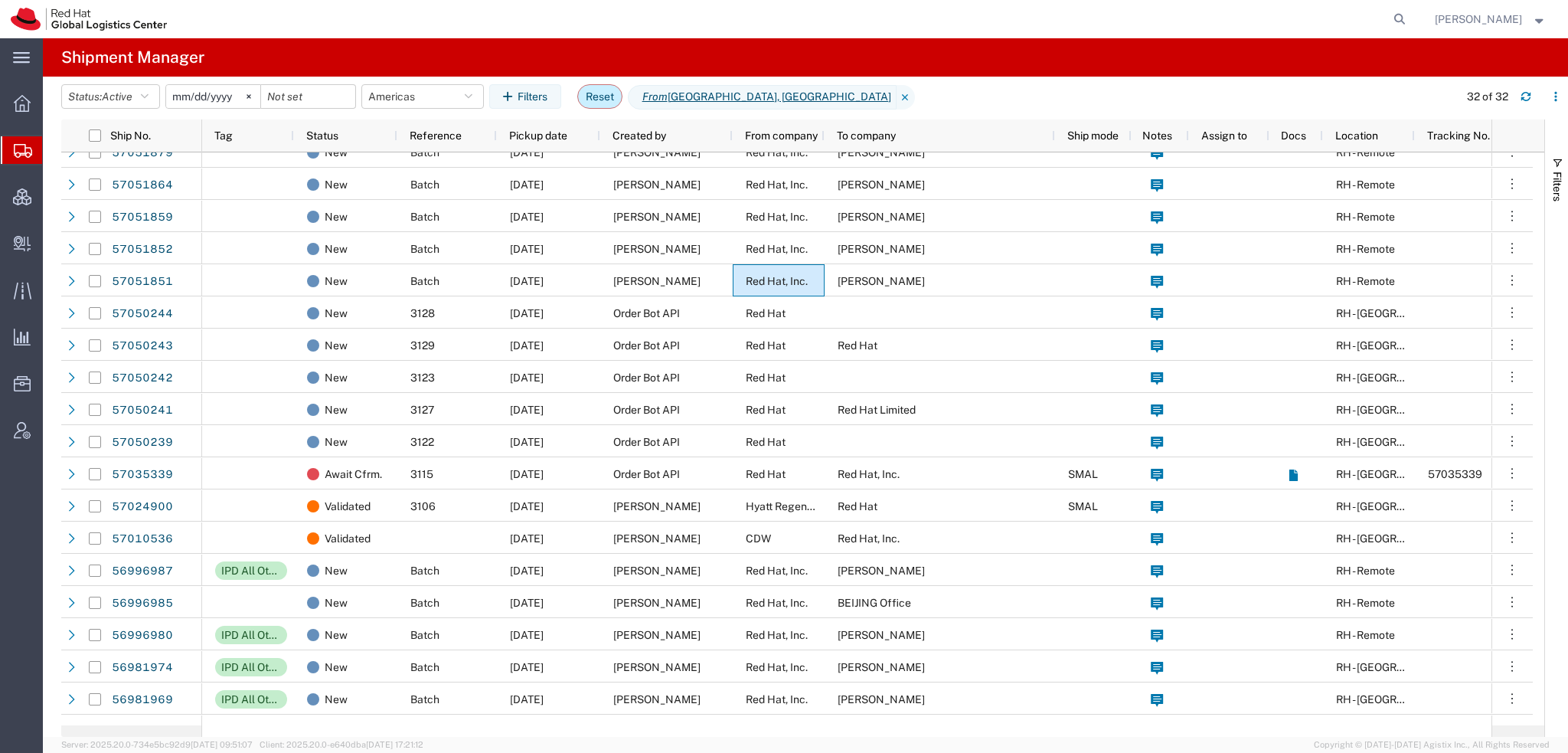
click at [603, 97] on button "Reset" at bounding box center [600, 96] width 45 height 25
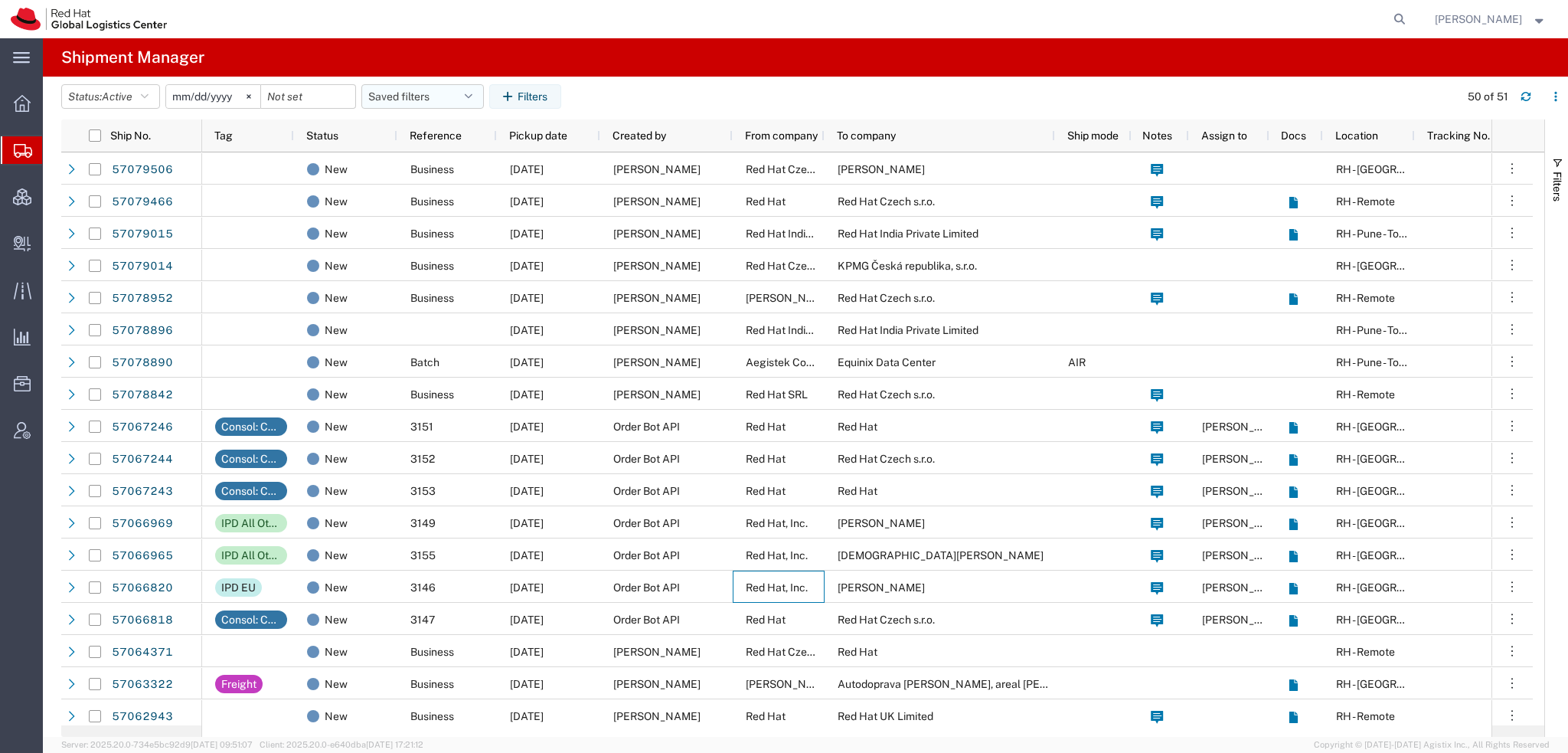
click at [473, 88] on button "Saved filters" at bounding box center [422, 96] width 123 height 25
click at [435, 156] on span "Americas" at bounding box center [464, 164] width 201 height 28
type input "2023-05-07"
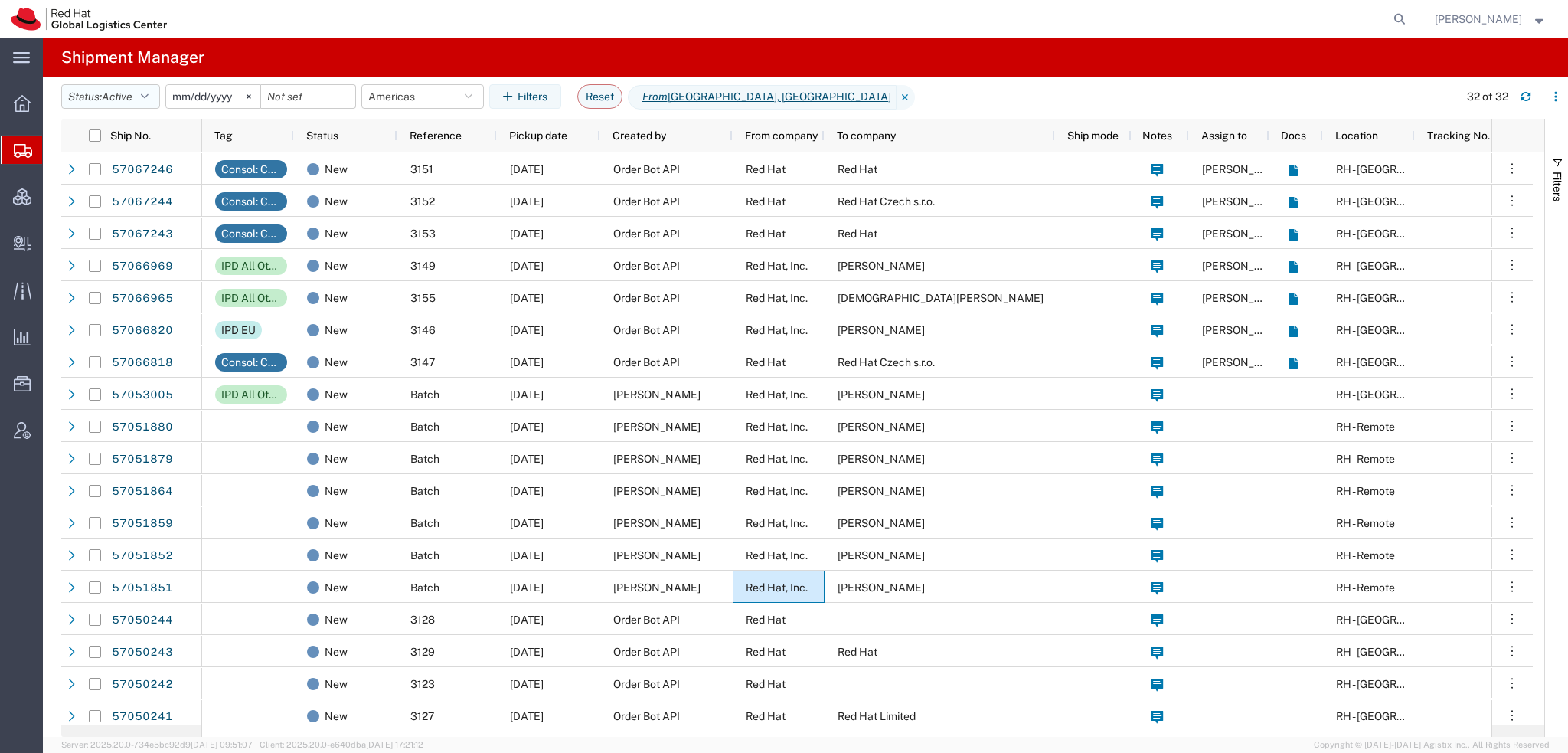
click at [125, 92] on span "Active" at bounding box center [117, 96] width 31 height 12
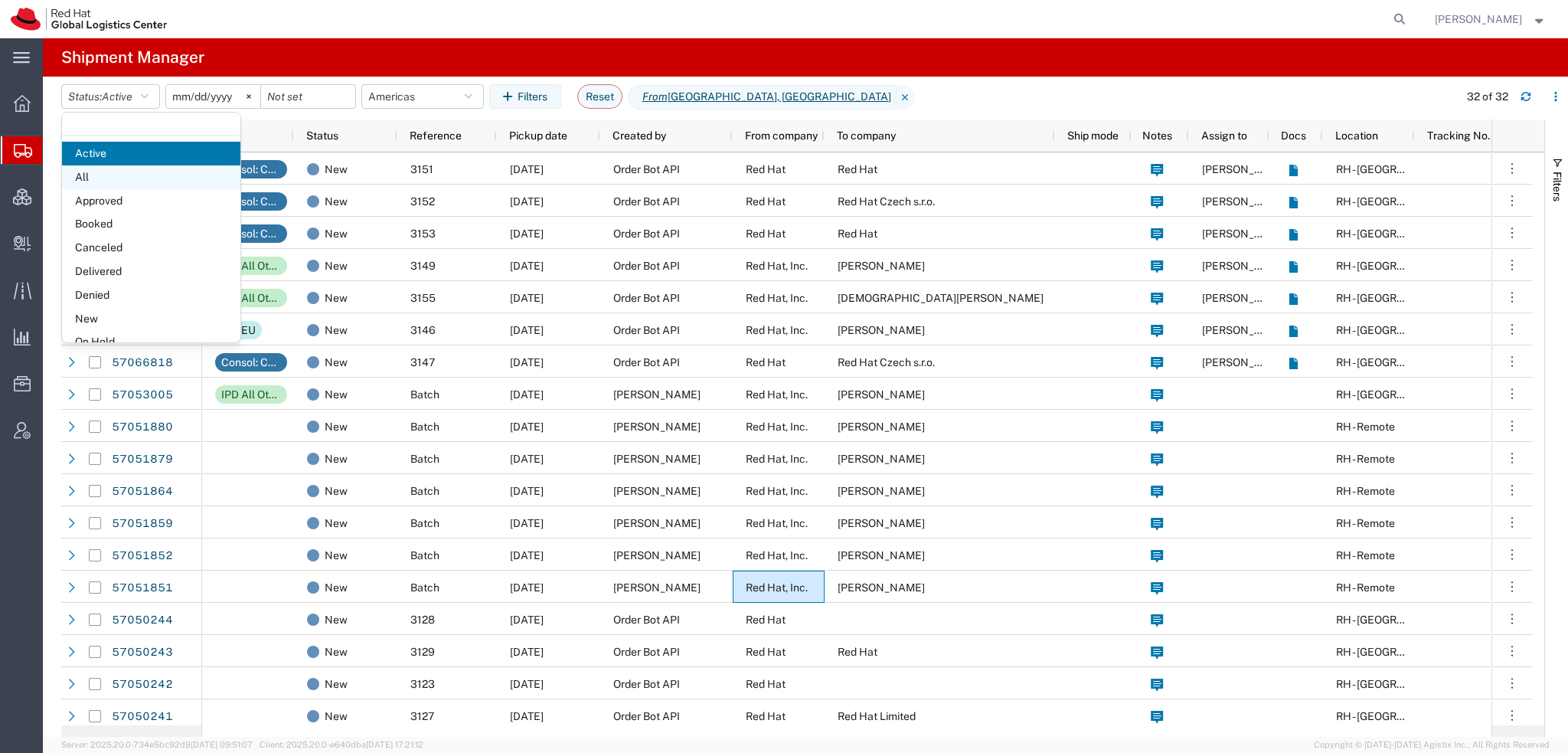
click at [93, 181] on span "All" at bounding box center [151, 177] width 178 height 24
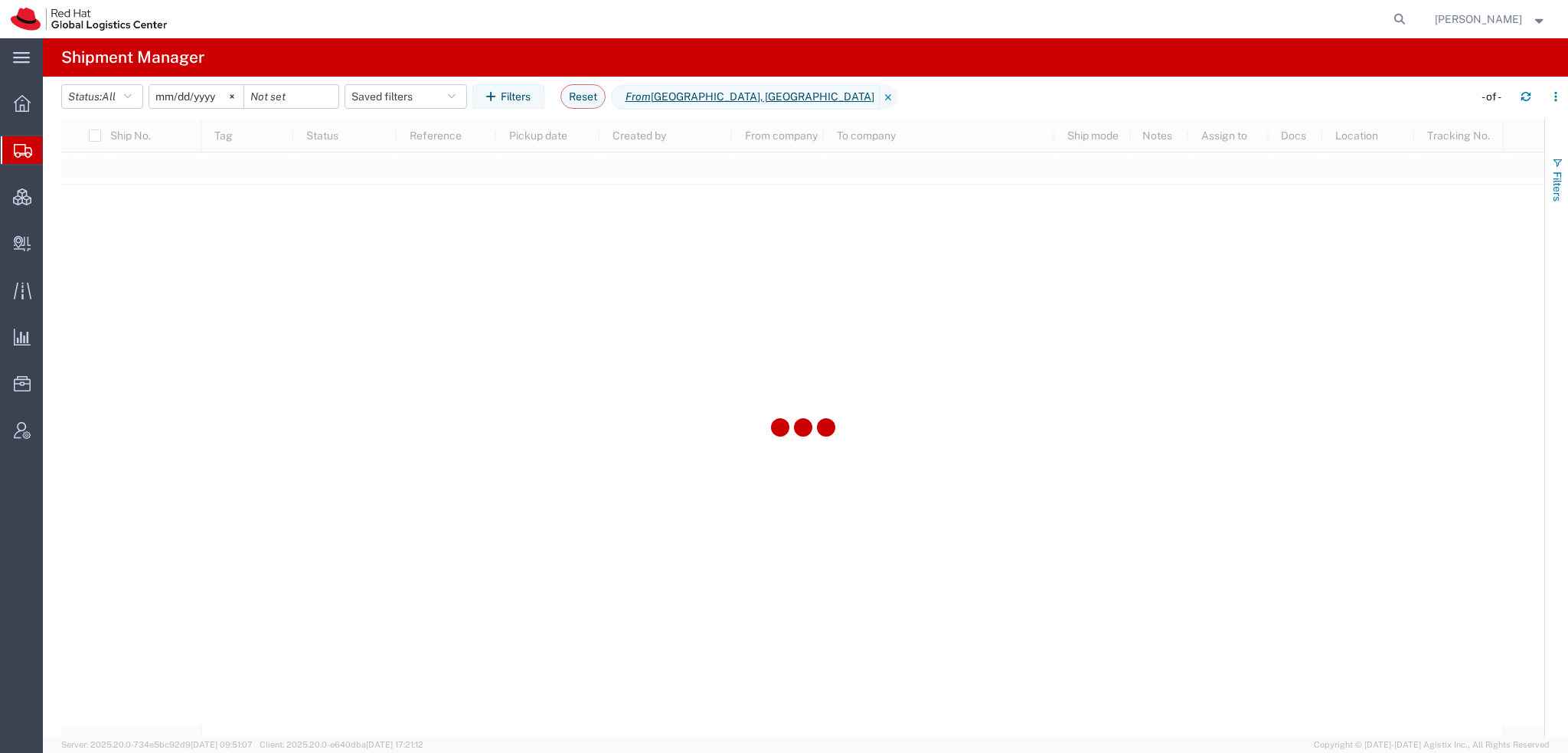
click at [1564, 170] on button "Filters" at bounding box center [1557, 179] width 23 height 83
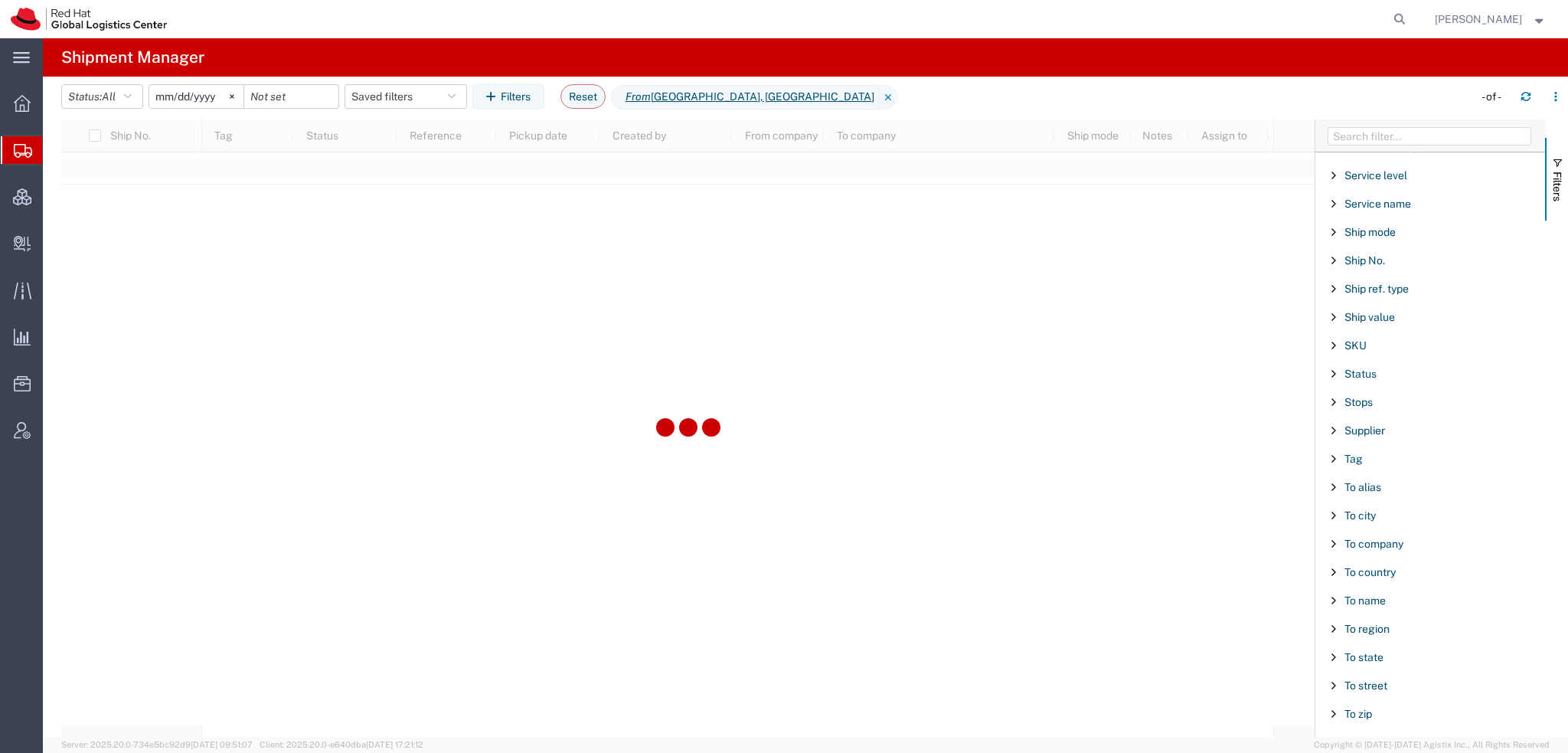
scroll to position [1275, 0]
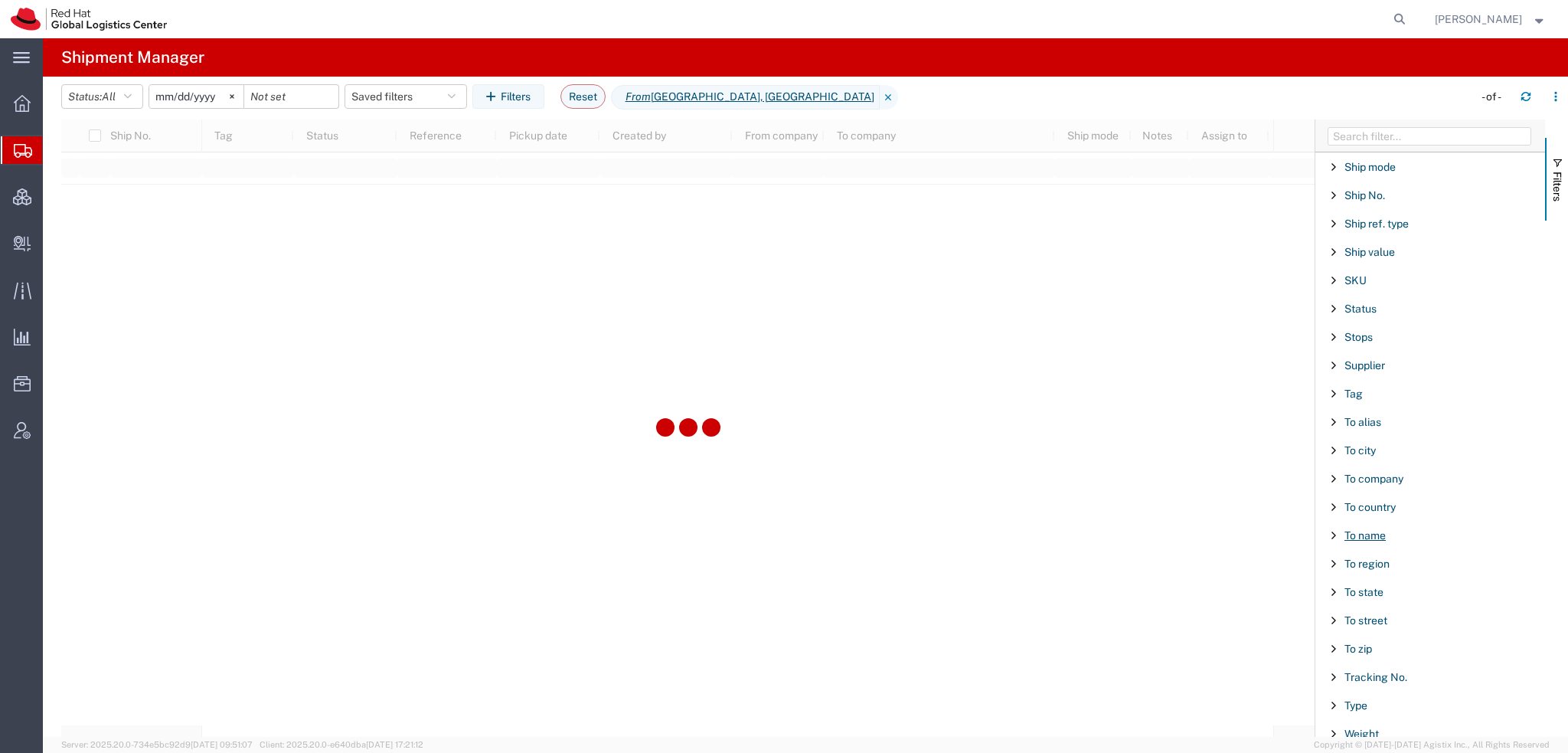
click at [1356, 529] on span "To name" at bounding box center [1365, 536] width 42 height 12
click at [1371, 568] on div "starts with" at bounding box center [1430, 574] width 175 height 12
click at [1366, 590] on input "Filter Value" at bounding box center [1435, 599] width 201 height 19
type input "Mostafa"
click at [589, 103] on button "Reset" at bounding box center [583, 96] width 45 height 25
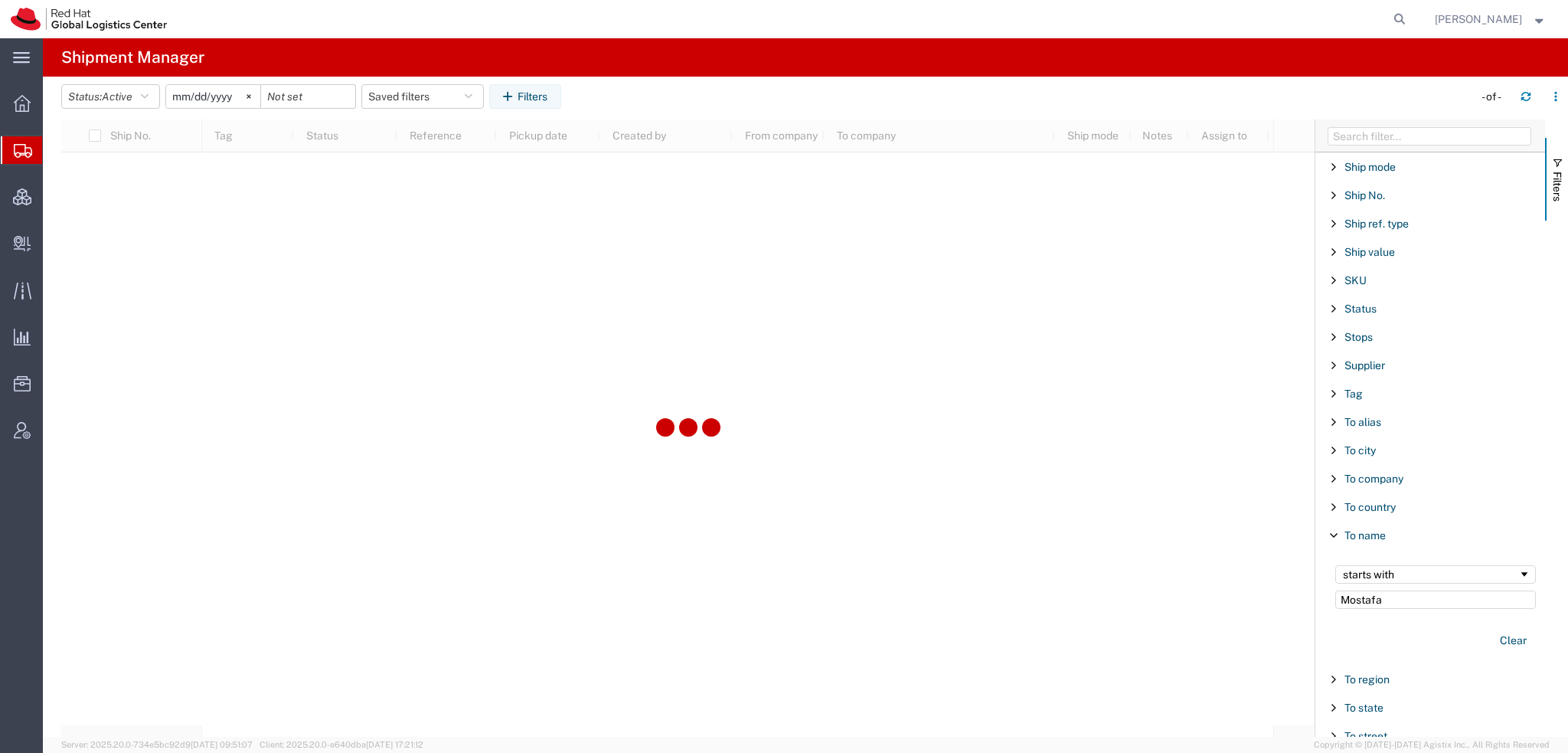
type input "2025-09-09"
click at [0, 0] on span "Create Delivery" at bounding box center [0, 0] width 0 height 0
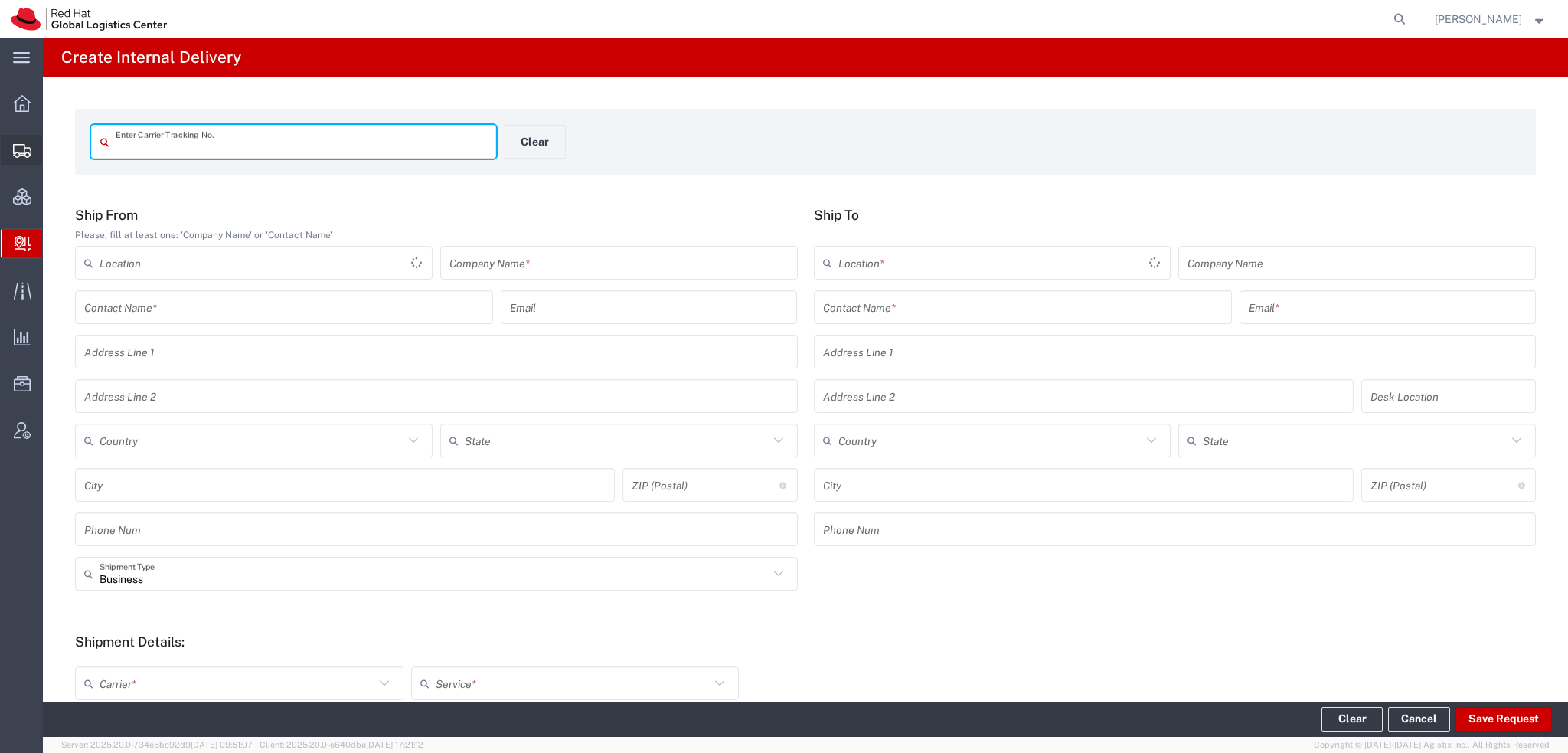
click at [0, 0] on span "Shipment Manager" at bounding box center [0, 0] width 0 height 0
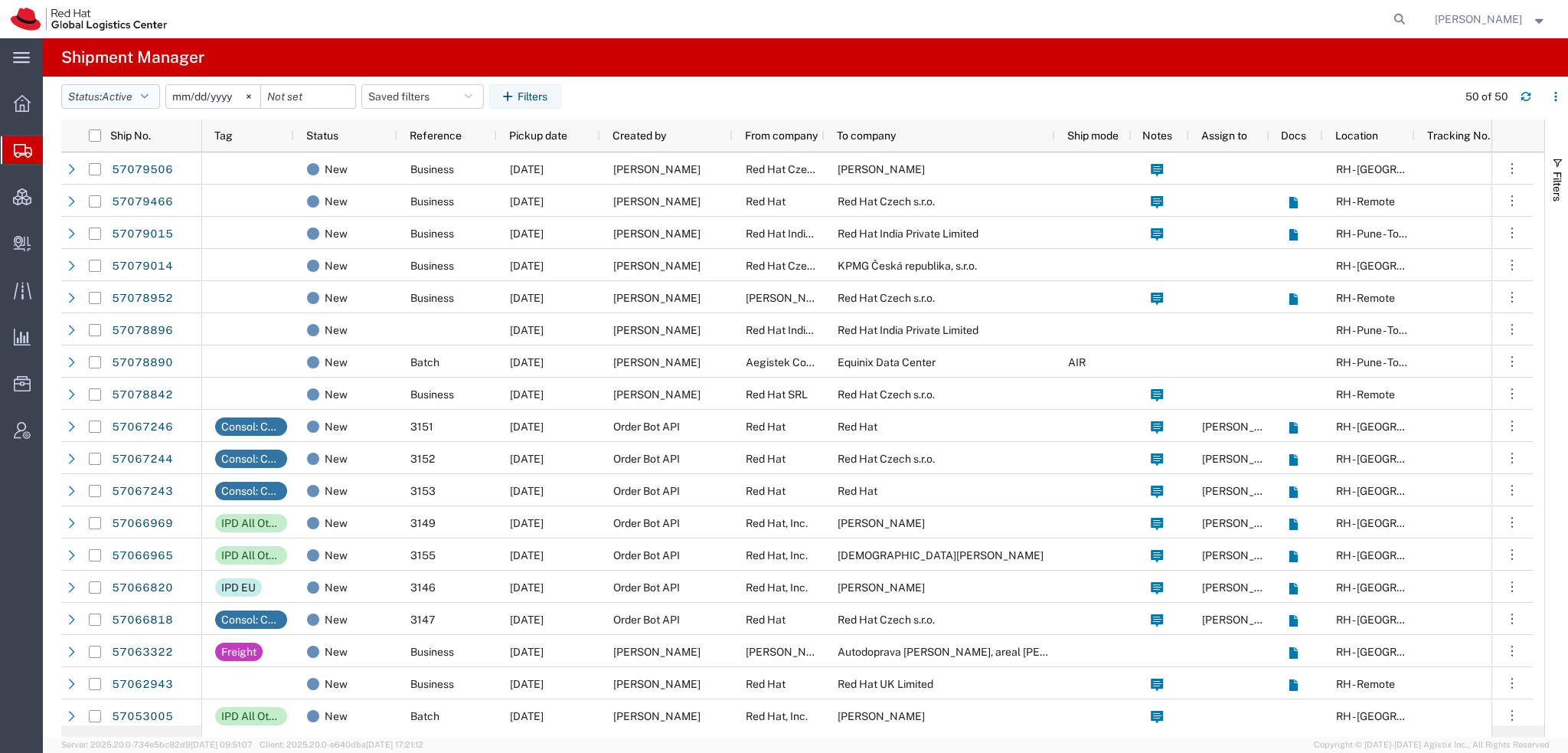
click at [148, 95] on icon "button" at bounding box center [144, 96] width 8 height 11
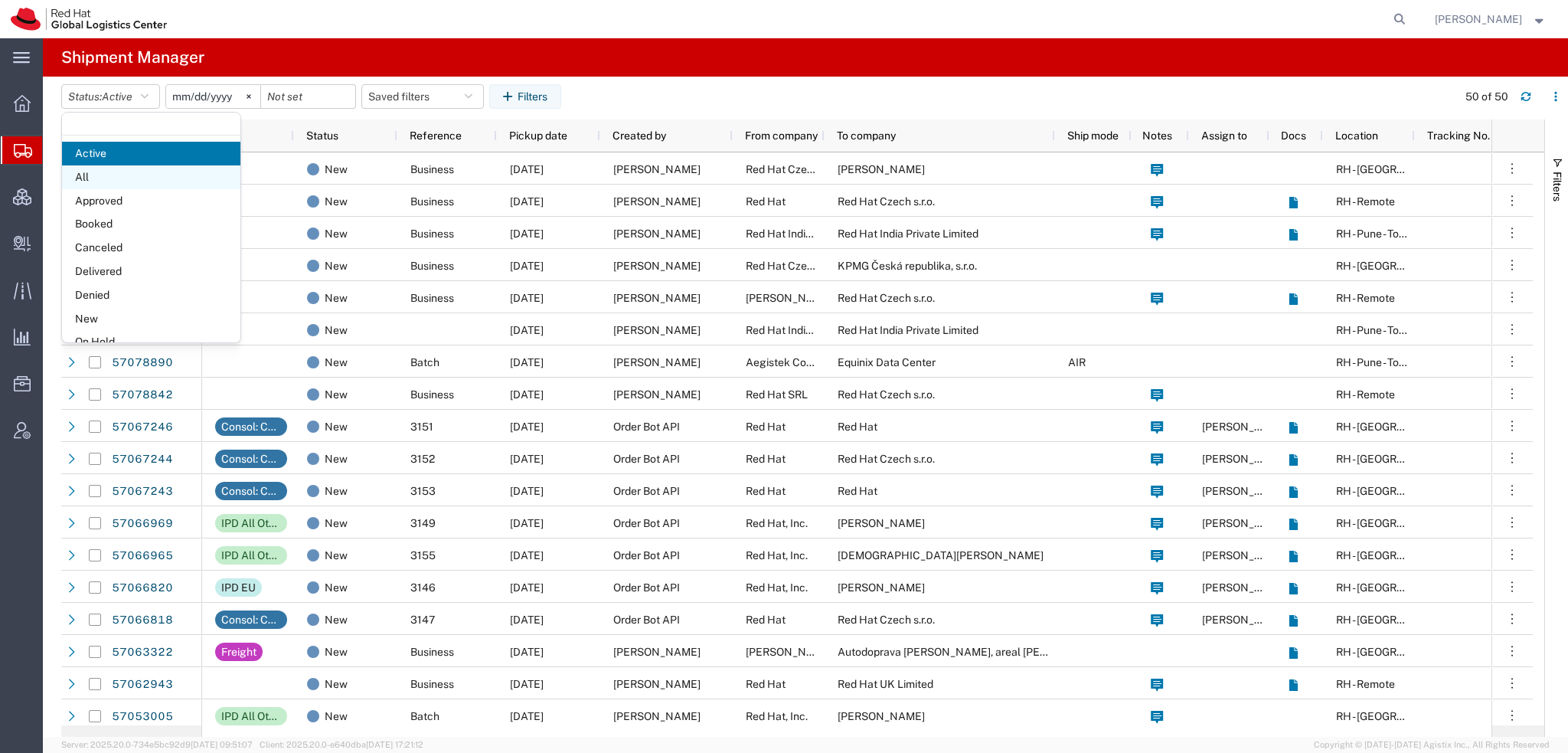
click at [94, 178] on span "All" at bounding box center [151, 177] width 178 height 24
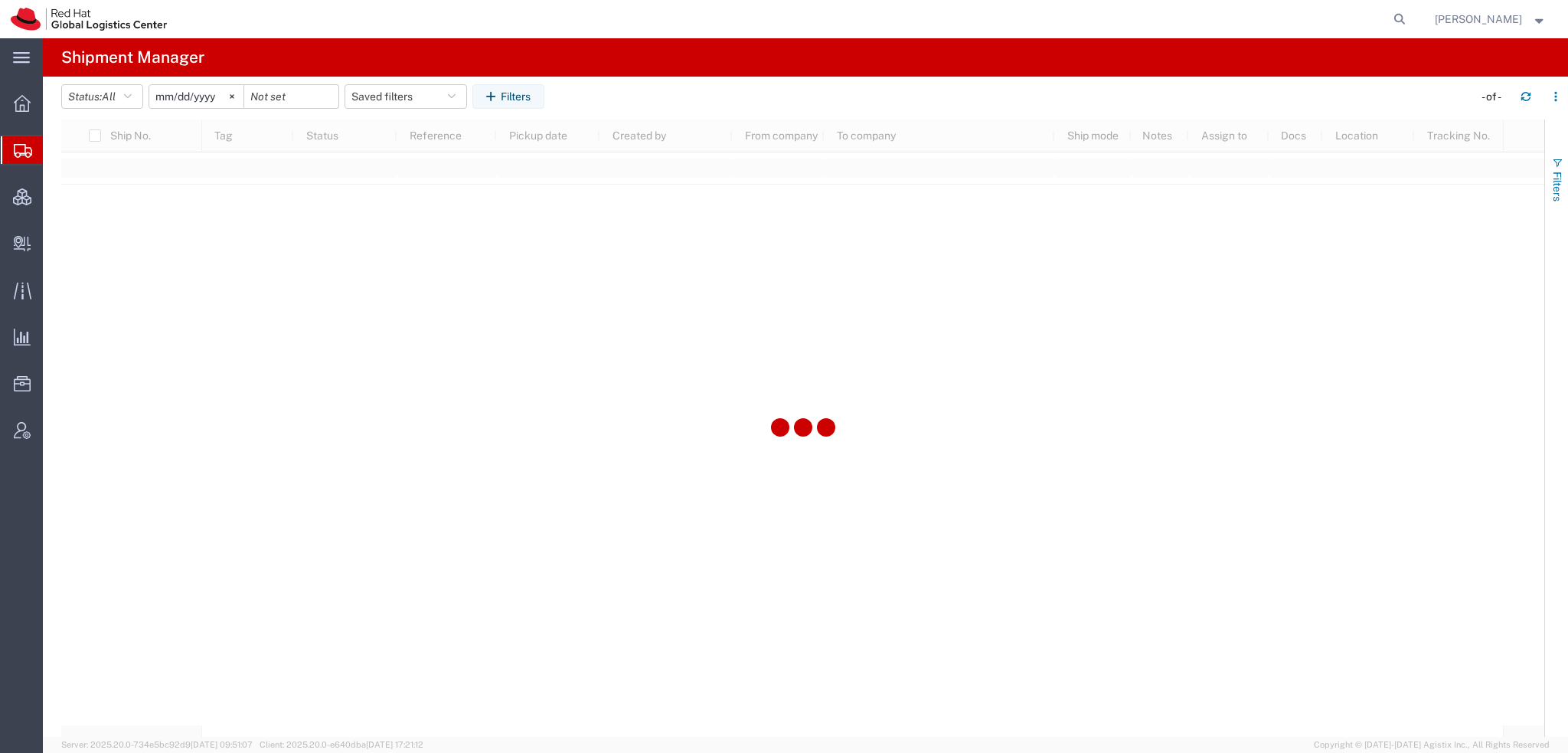
click at [1555, 185] on span "Filters" at bounding box center [1557, 186] width 12 height 30
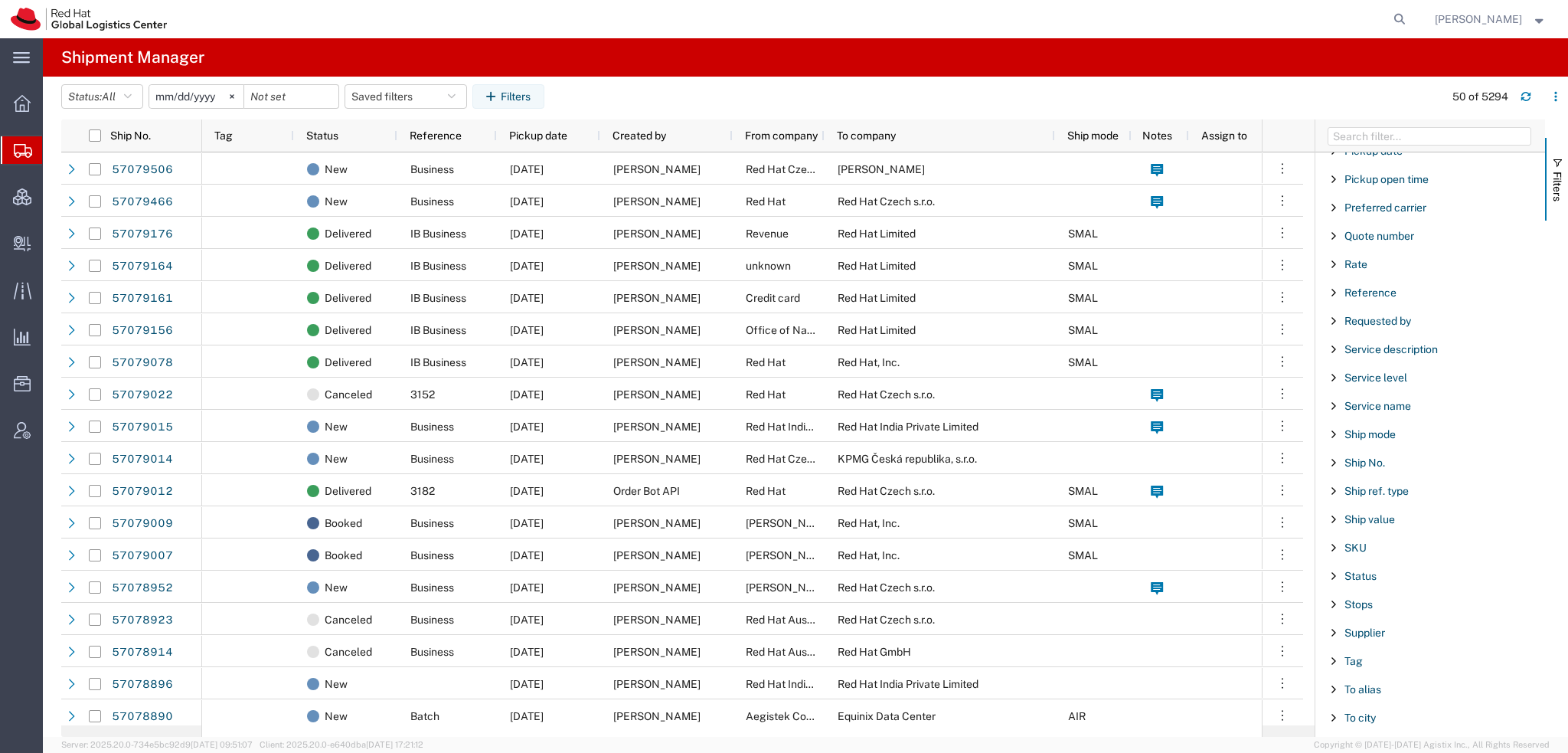
scroll to position [1275, 0]
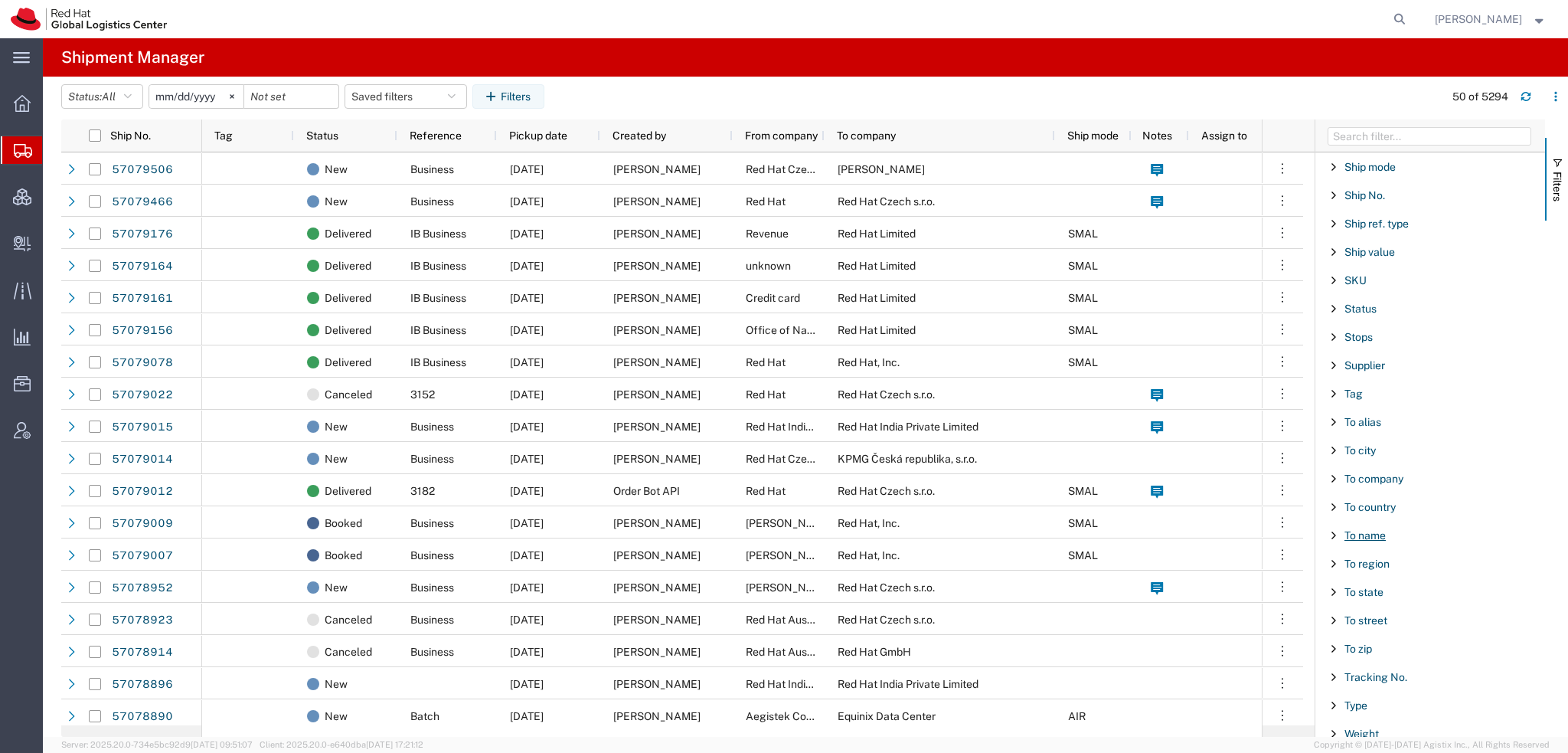
click at [1351, 529] on span "To name" at bounding box center [1365, 536] width 42 height 12
click at [1365, 556] on div "starts with" at bounding box center [1435, 587] width 219 height 62
click at [1357, 568] on div "starts with" at bounding box center [1430, 574] width 175 height 12
click at [1360, 590] on input "Filter Value" at bounding box center [1435, 599] width 201 height 19
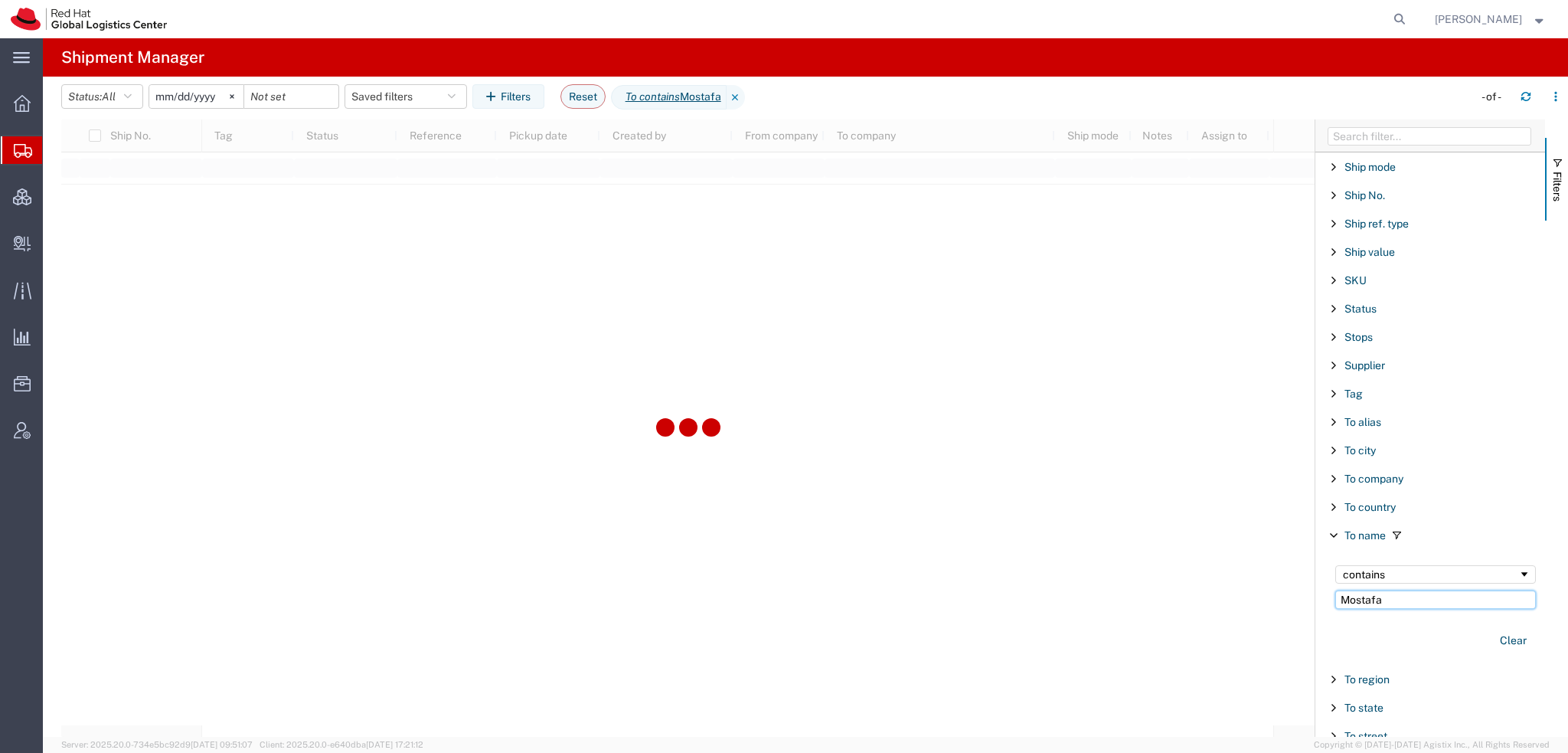
type input "Mostafa"
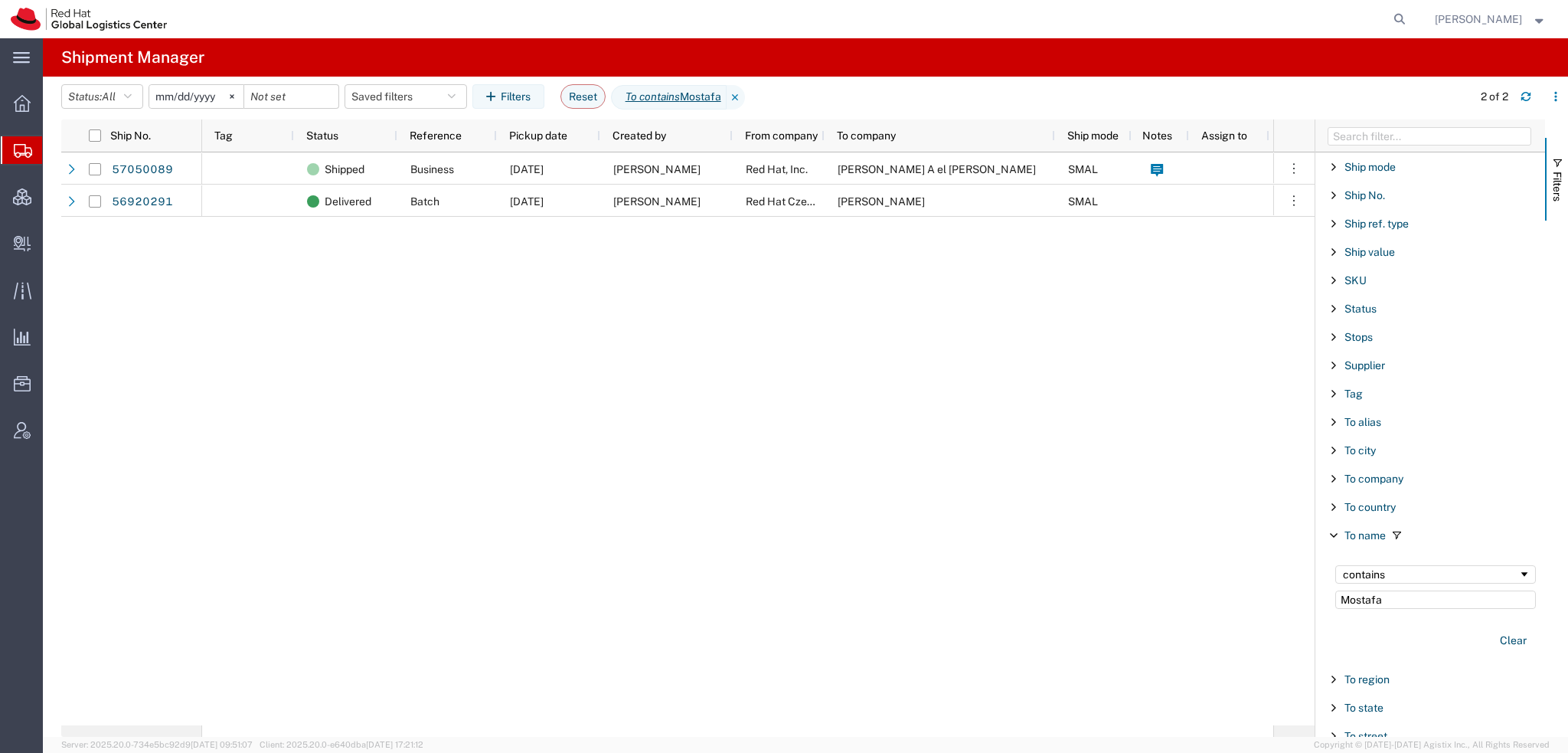
click at [1492, 20] on span "[PERSON_NAME]" at bounding box center [1478, 19] width 87 height 17
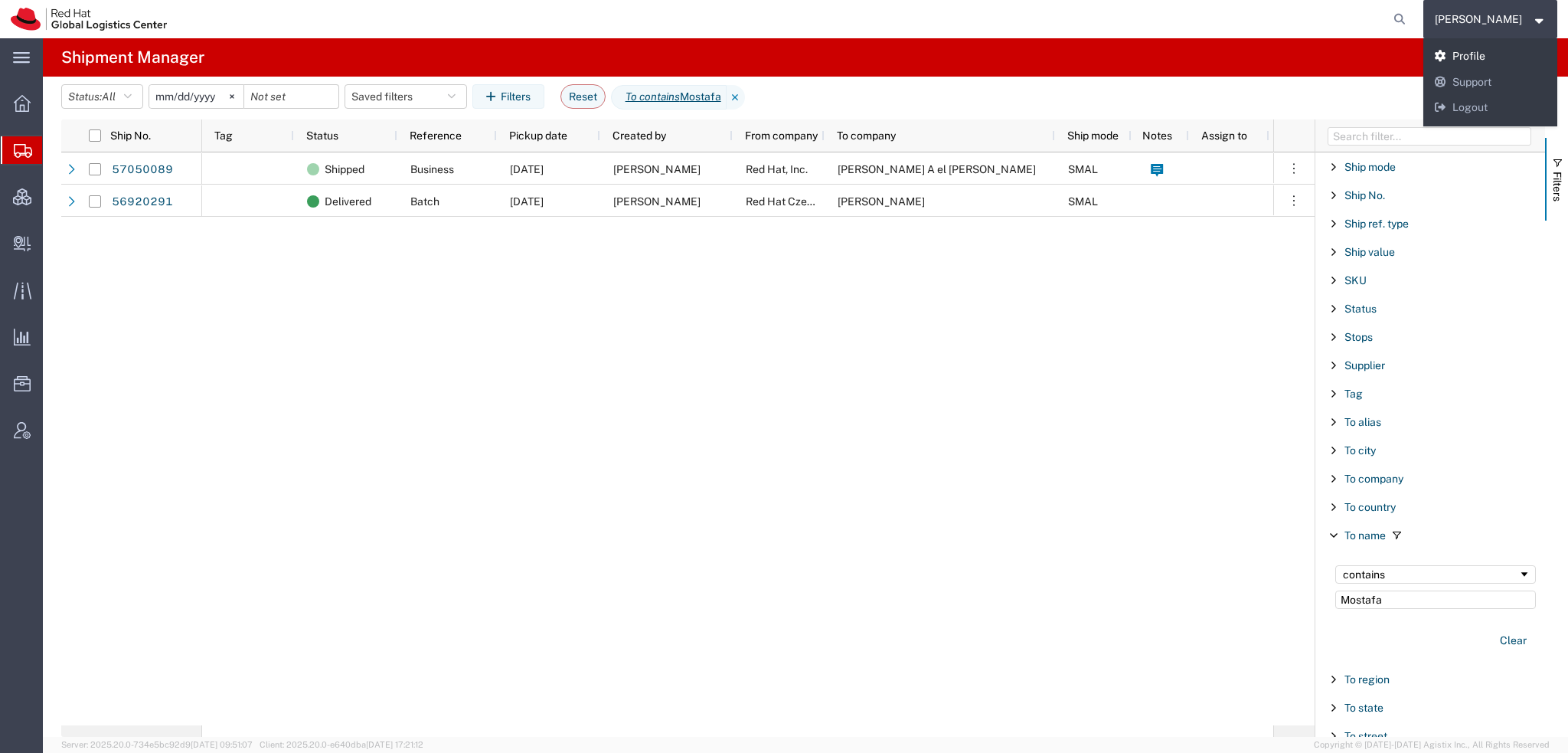
click at [1501, 55] on link "Profile" at bounding box center [1490, 56] width 135 height 26
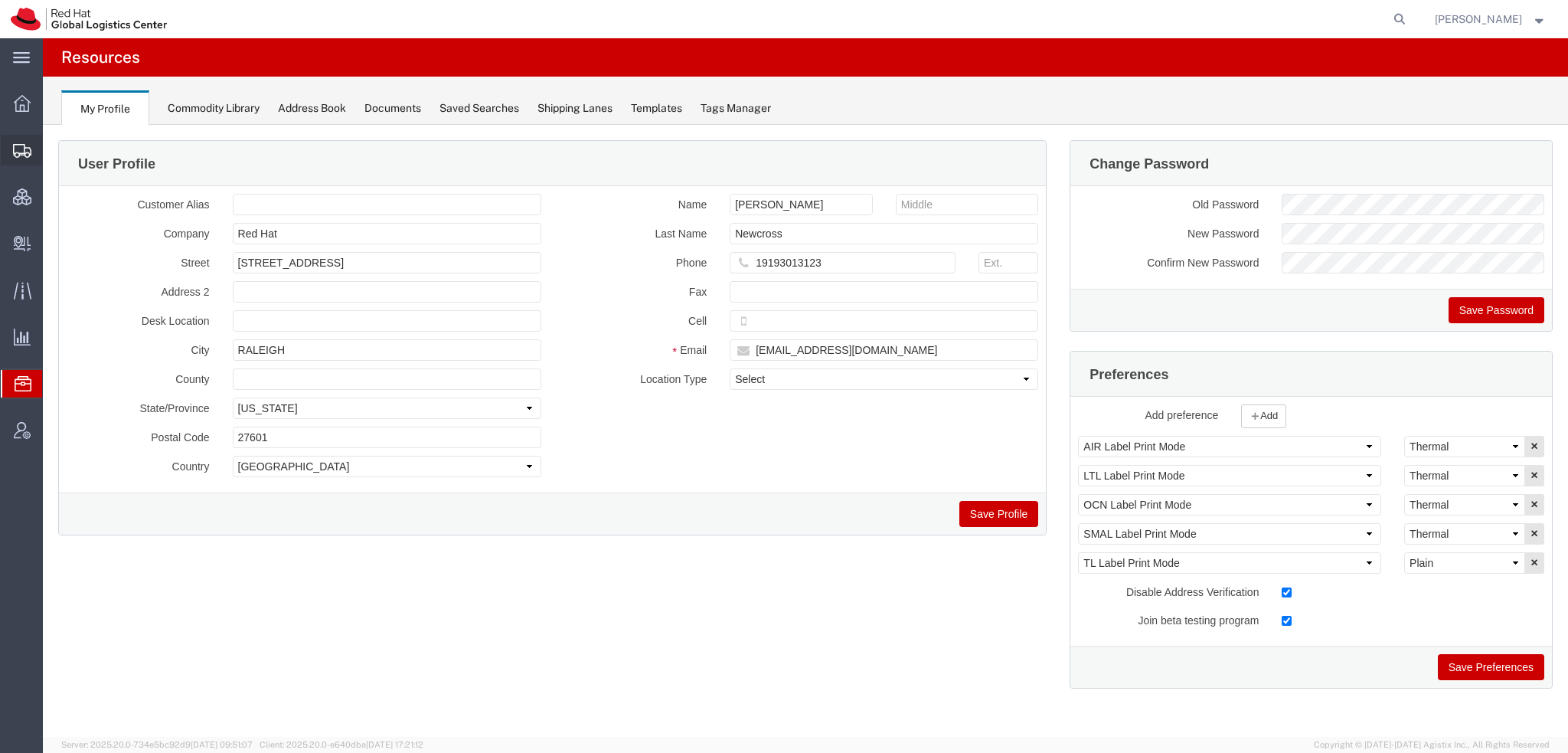
click at [0, 0] on span "Shipment Manager" at bounding box center [0, 0] width 0 height 0
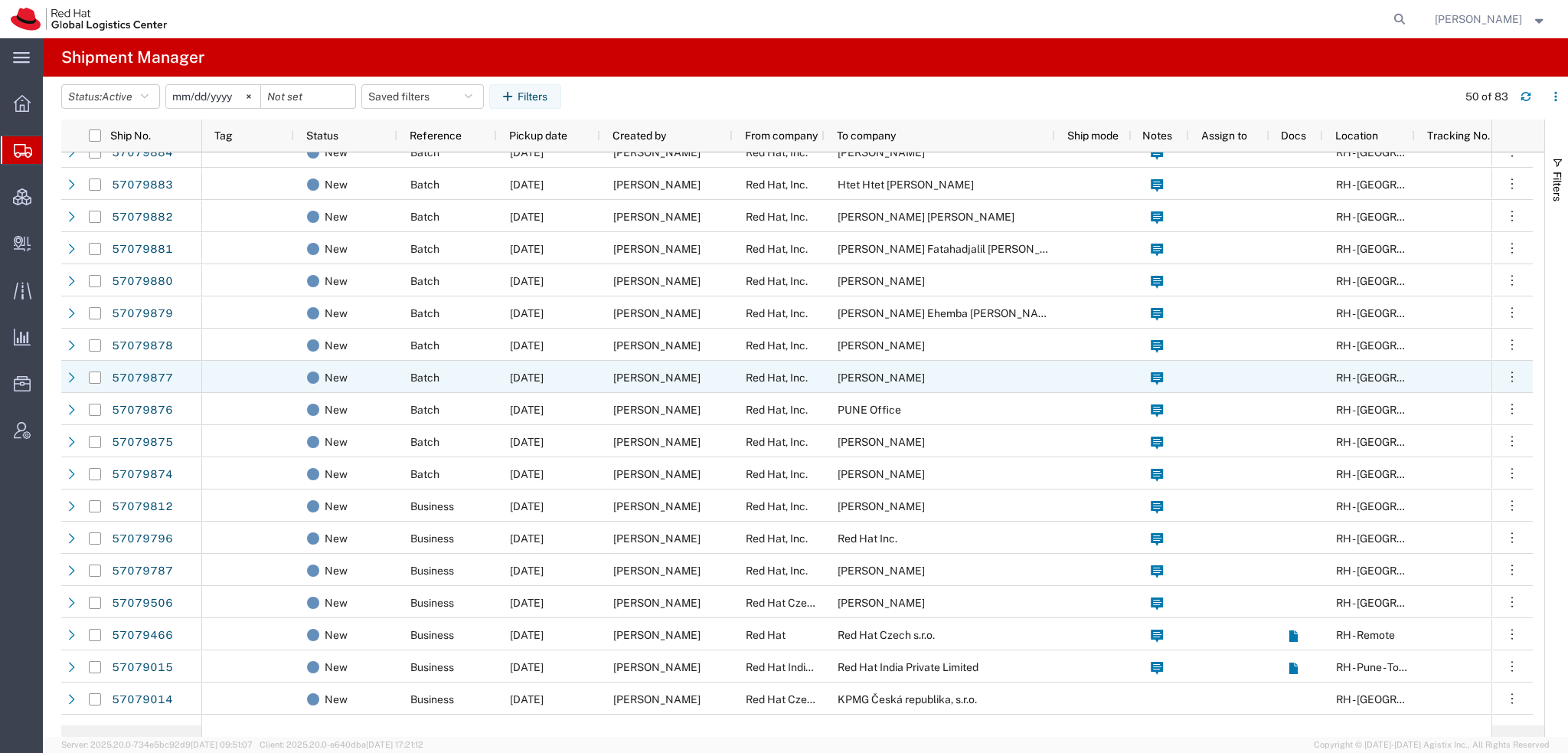
scroll to position [689, 0]
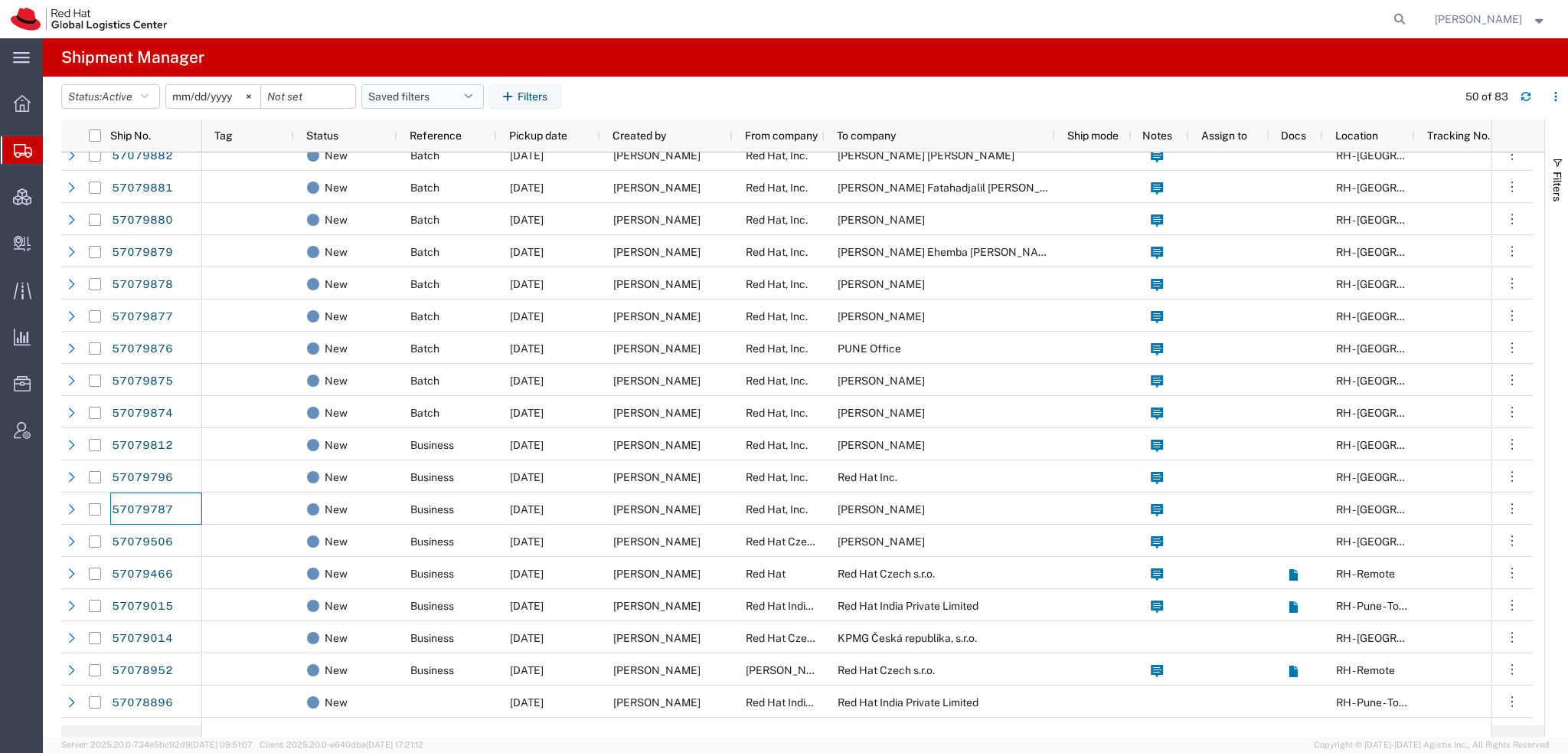
click at [460, 93] on button "Saved filters" at bounding box center [422, 96] width 123 height 25
click at [428, 159] on span "Americas" at bounding box center [464, 164] width 201 height 28
type input "2023-05-07"
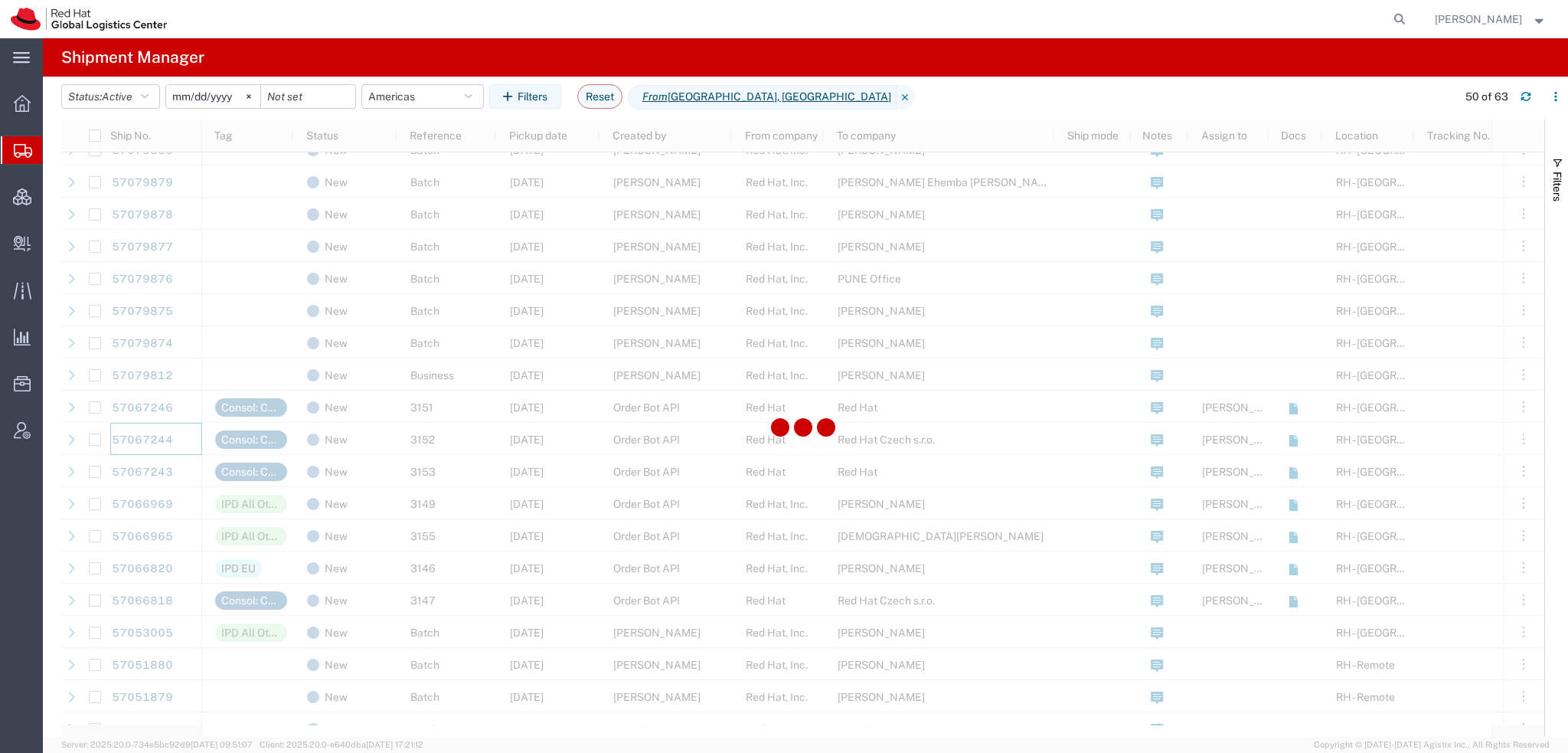
scroll to position [759, 0]
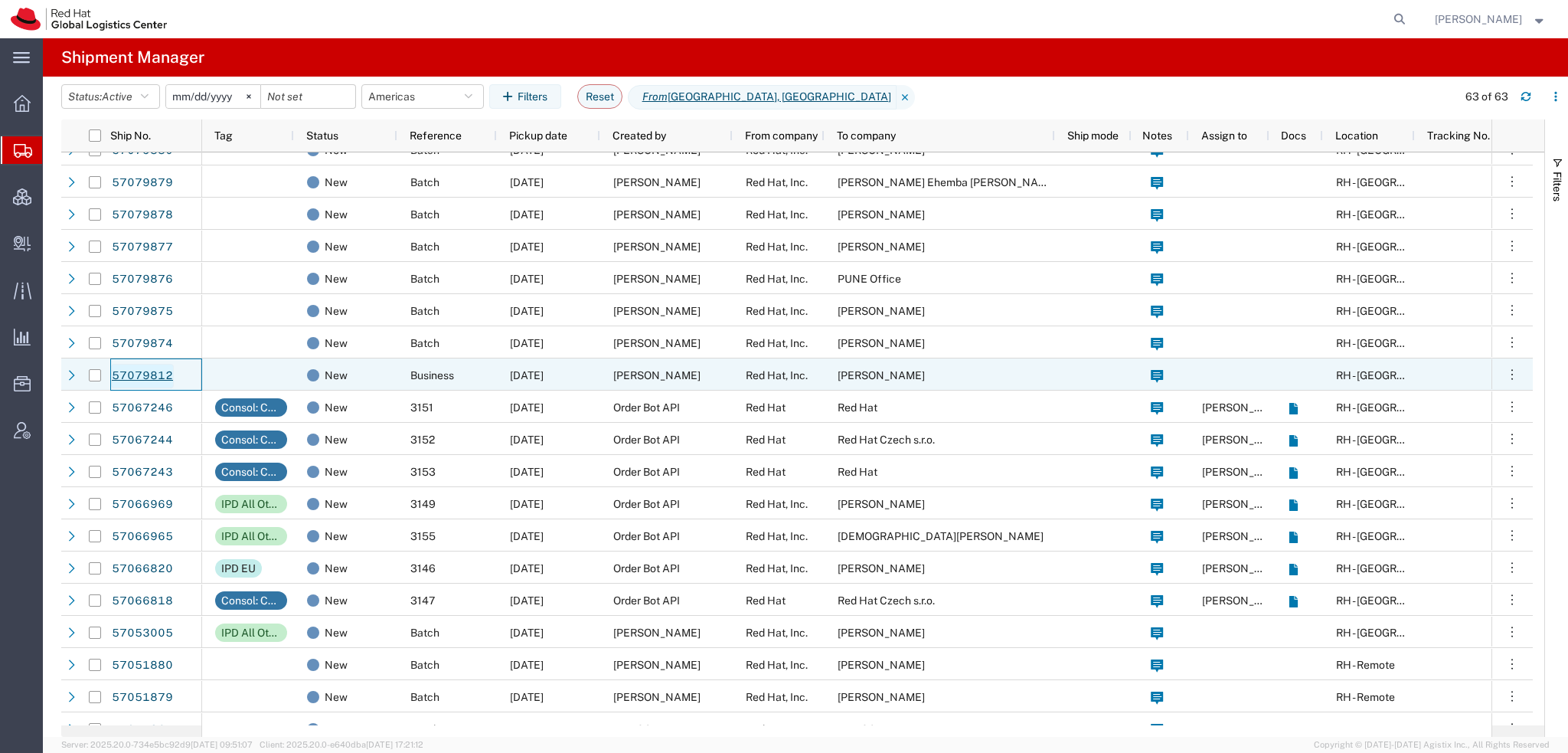
click at [119, 376] on link "57079812" at bounding box center [142, 376] width 63 height 25
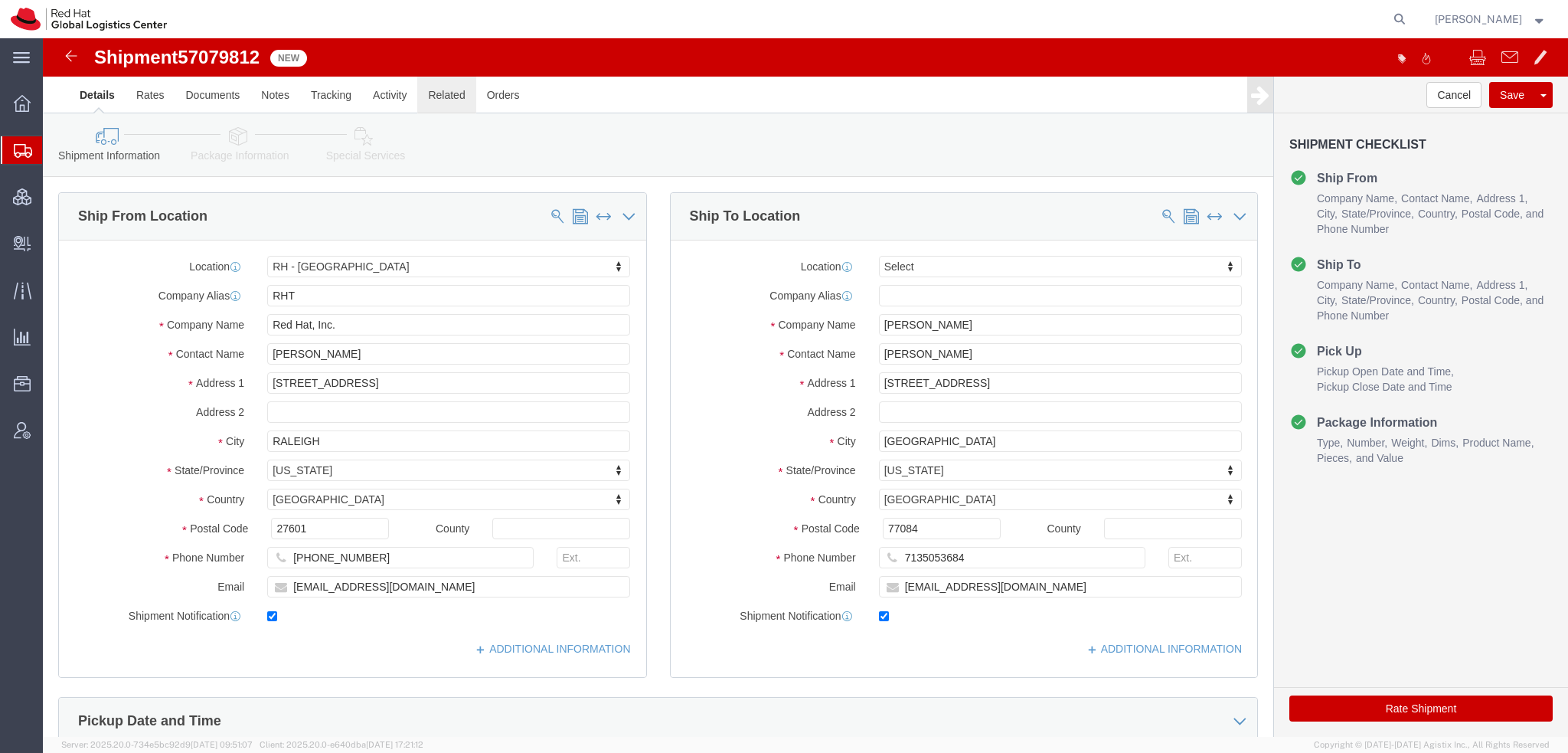
select select "38014"
select select
click icon
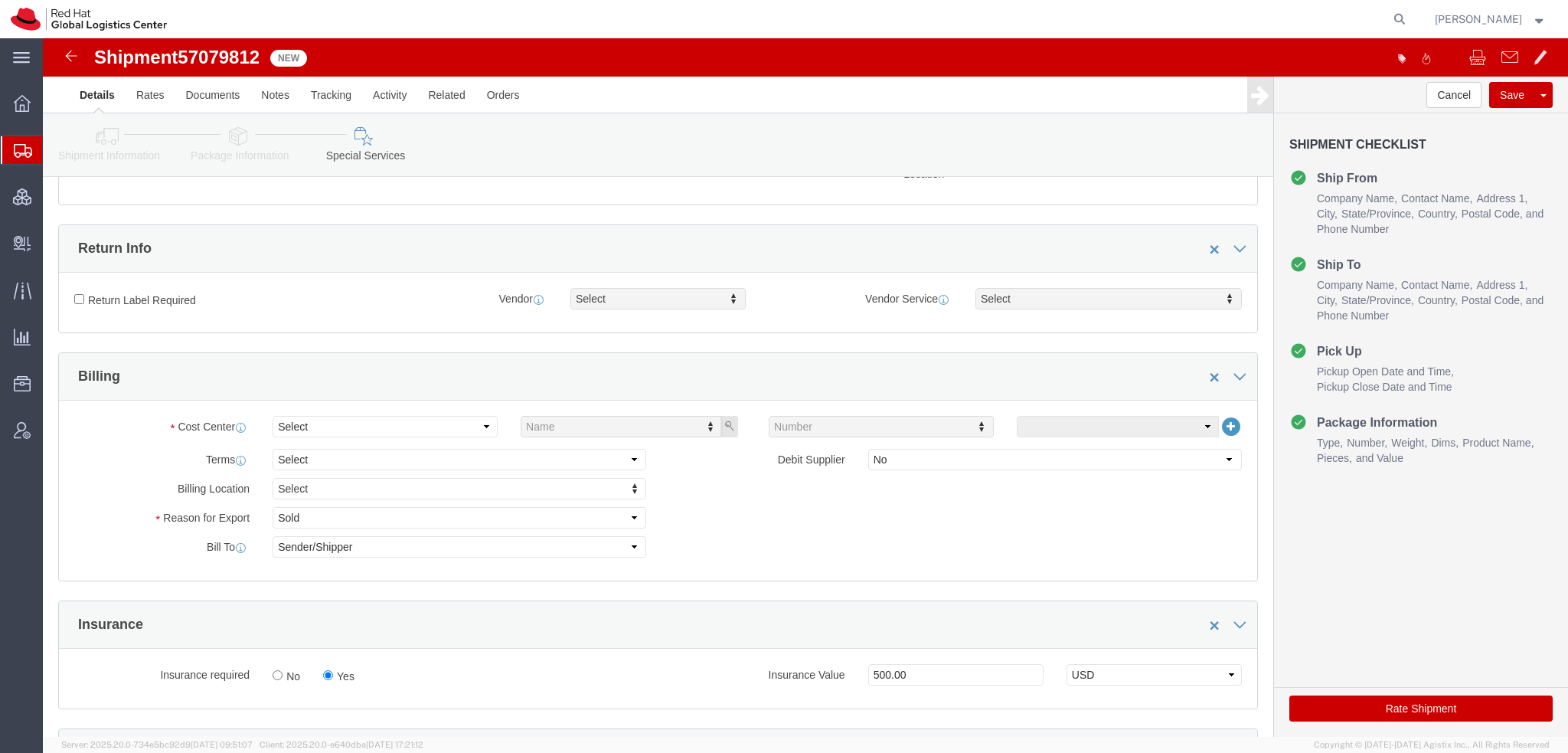
scroll to position [383, 0]
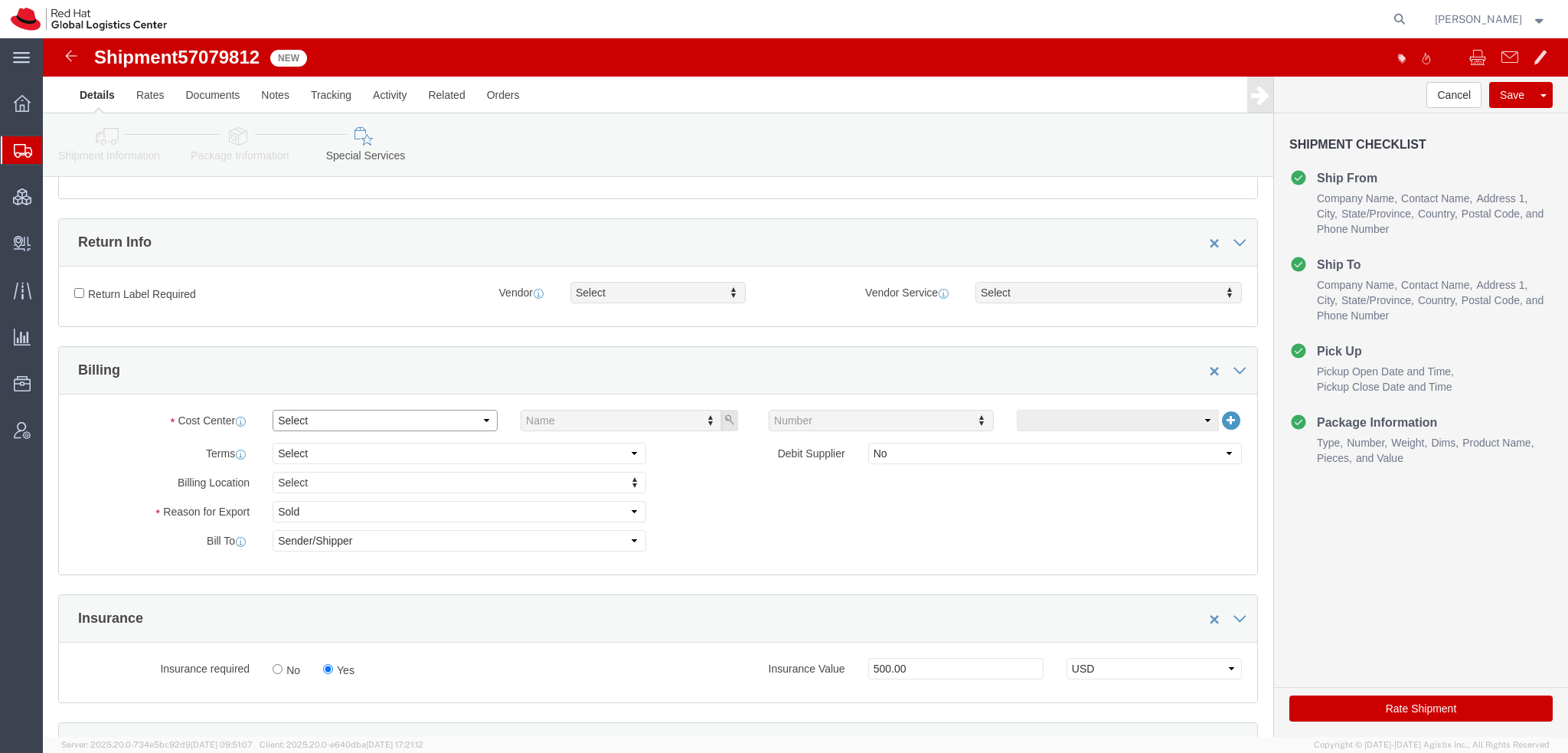
click select "Select Buyer Cost Center Department Operations Number Order Number Sales Person"
select select "COSTCENTER"
click select "Select Buyer Cost Center Department Operations Number Order Number Sales Person"
type input "850"
click button "Rate Shipment"
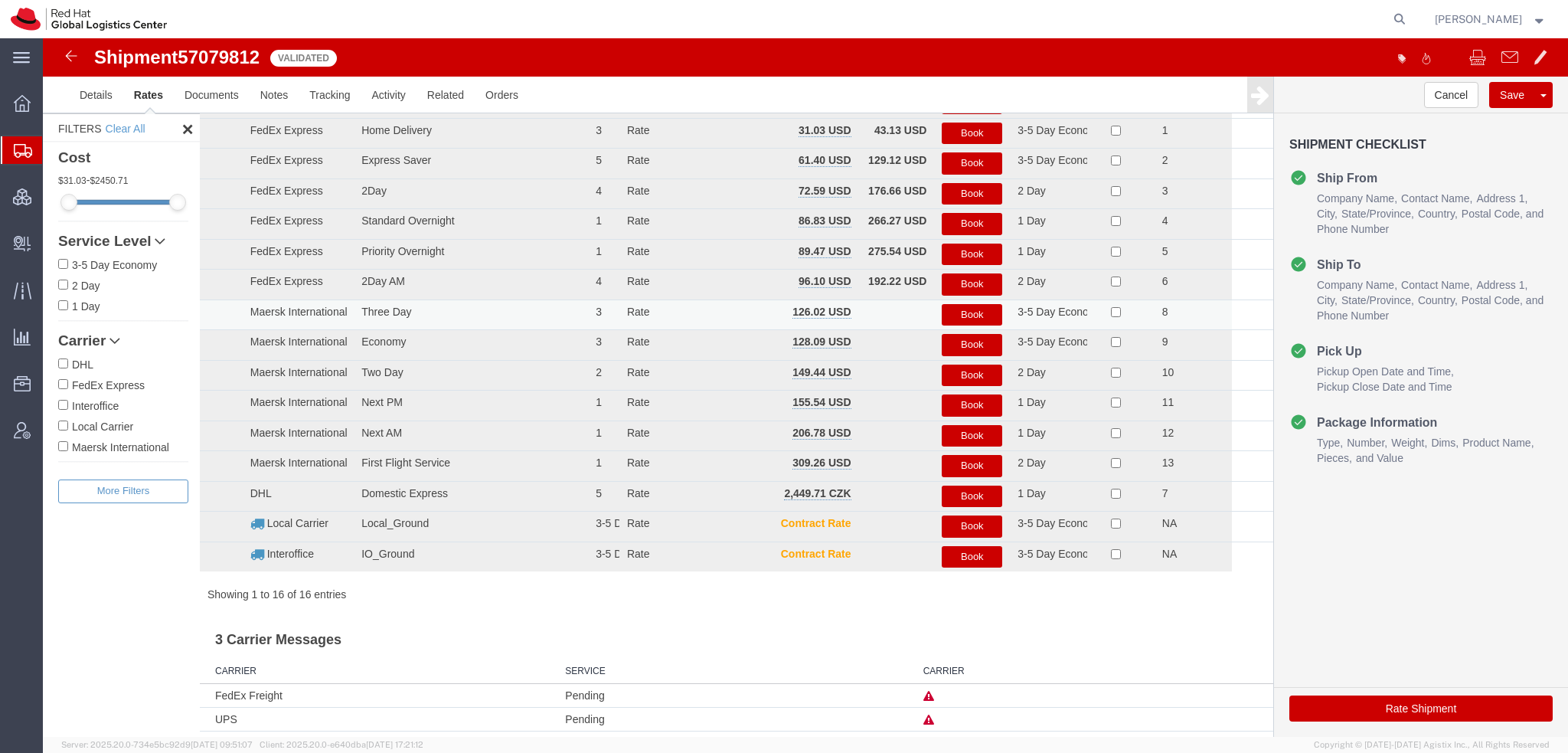
scroll to position [0, 0]
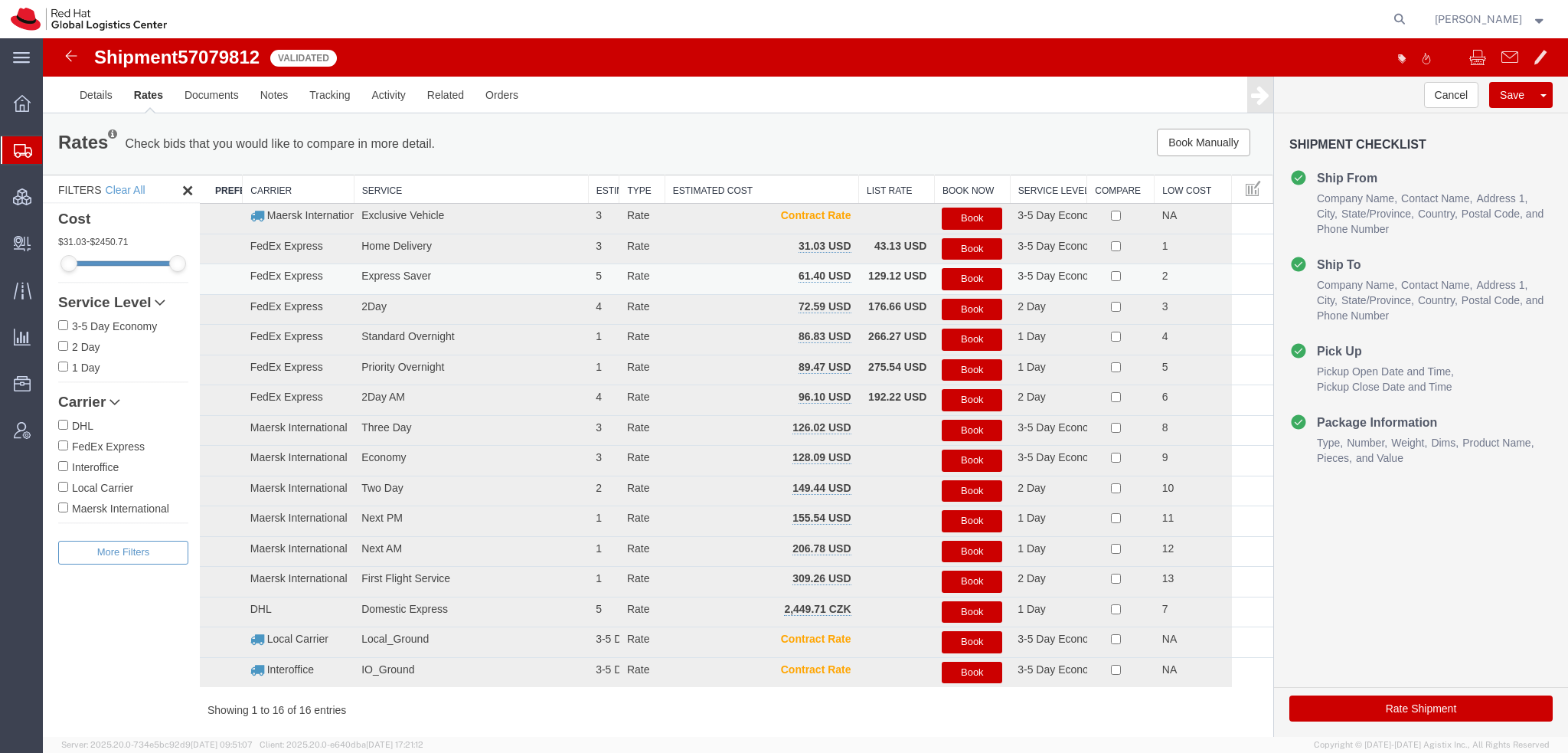
click at [979, 275] on button "Book" at bounding box center [972, 278] width 60 height 22
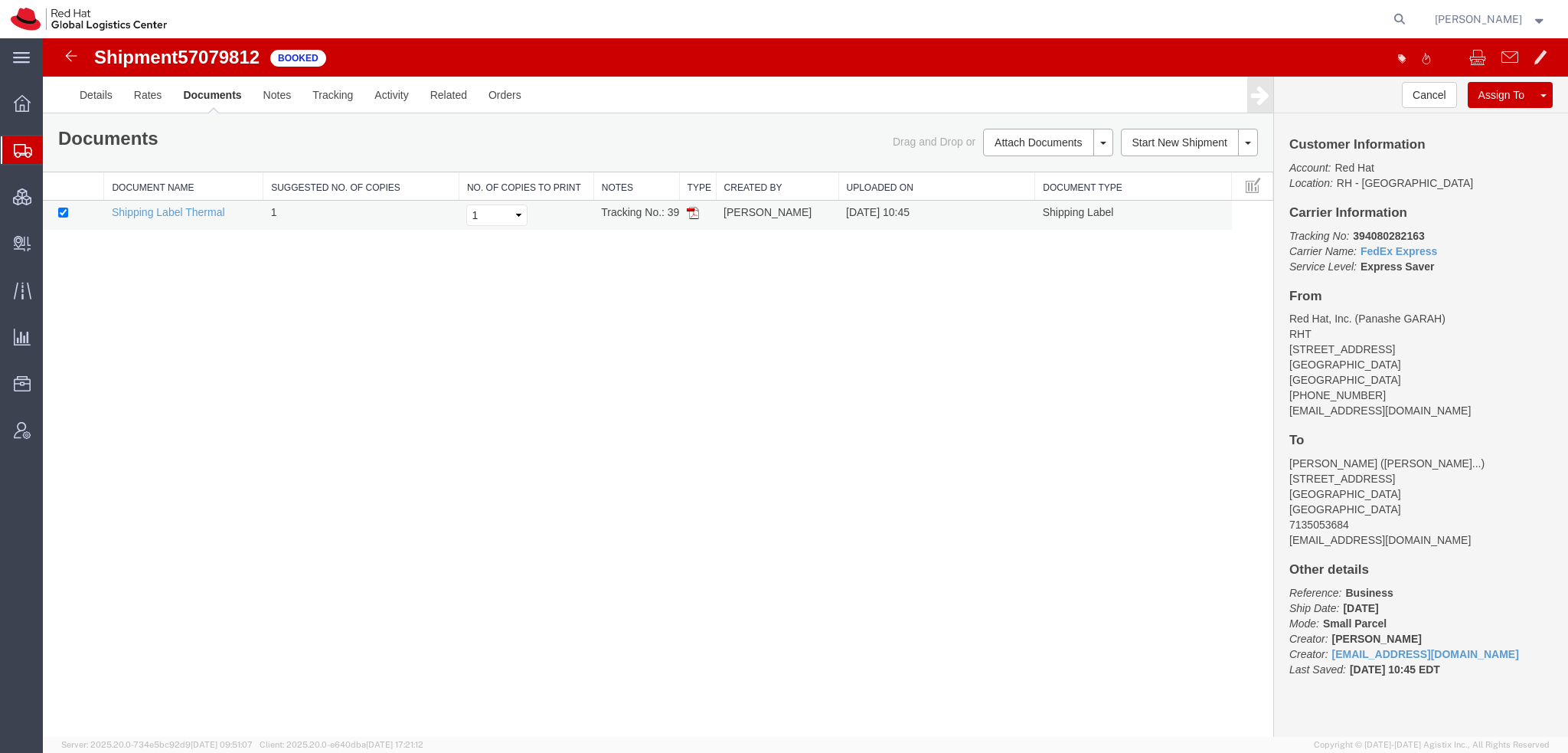
click at [693, 213] on img at bounding box center [693, 213] width 12 height 12
click at [0, 0] on span "Shipment Manager" at bounding box center [0, 0] width 0 height 0
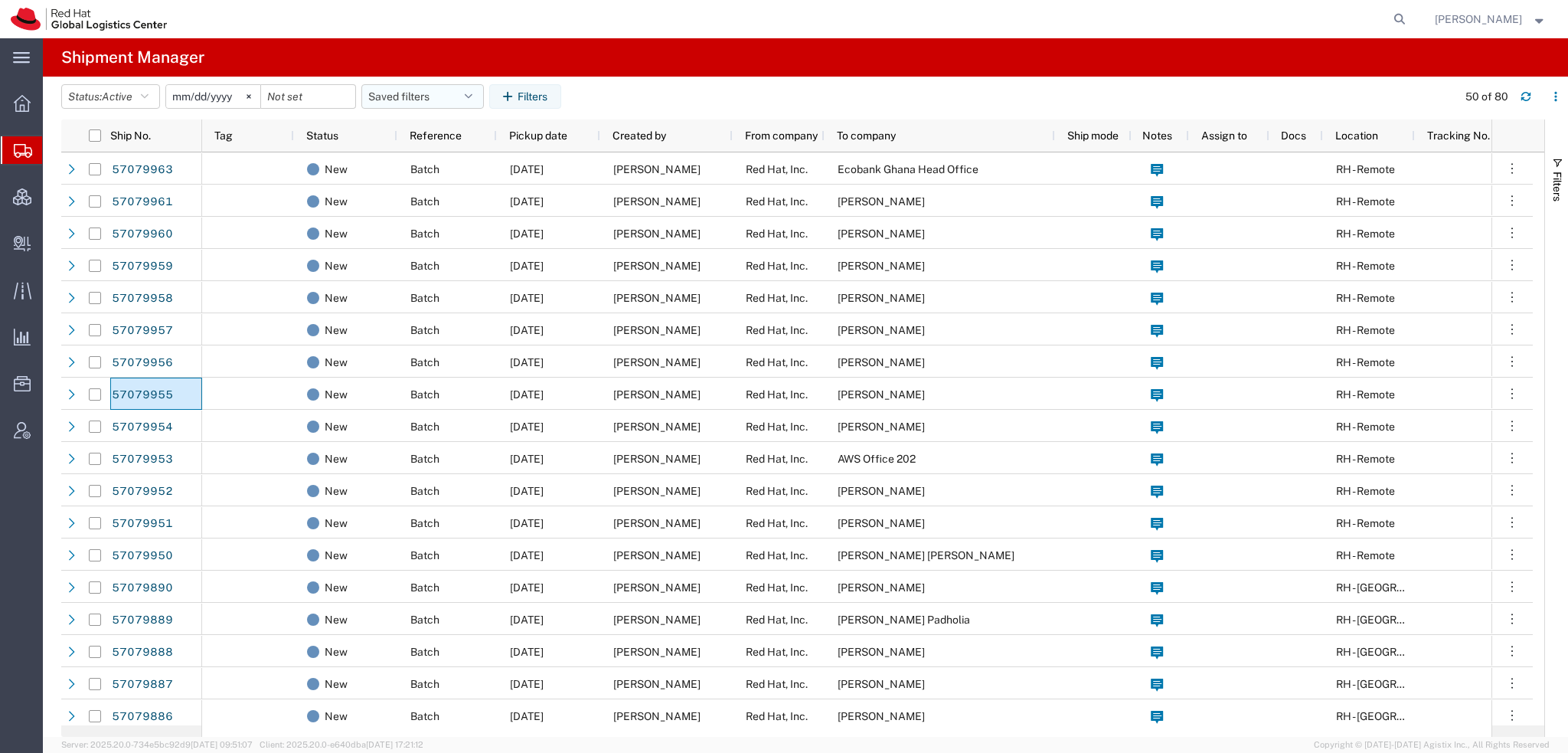
click at [478, 102] on button "Saved filters" at bounding box center [422, 96] width 123 height 25
click at [442, 169] on span "Americas" at bounding box center [464, 164] width 201 height 28
type input "2023-05-07"
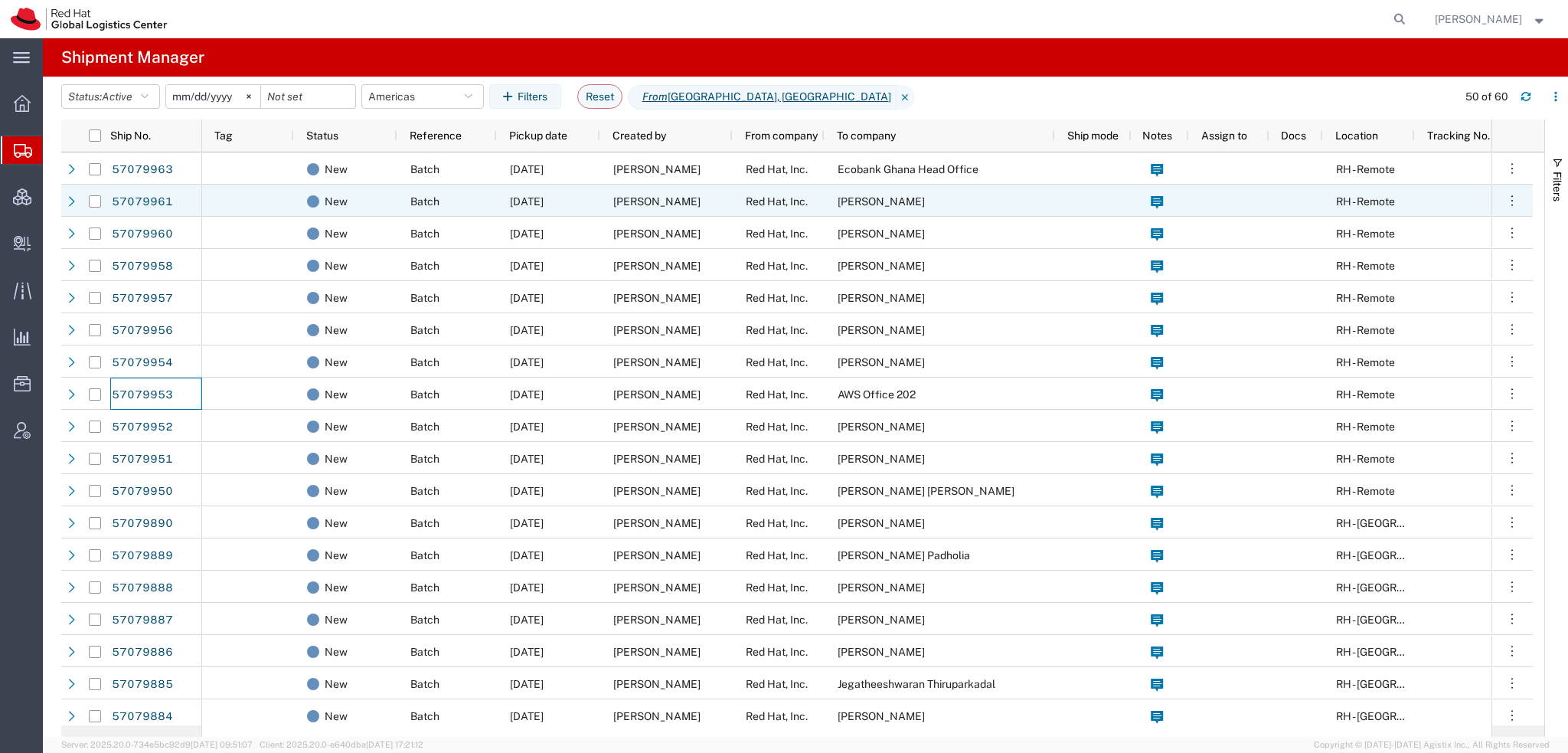
click at [766, 210] on div "Red Hat, Inc." at bounding box center [779, 201] width 92 height 32
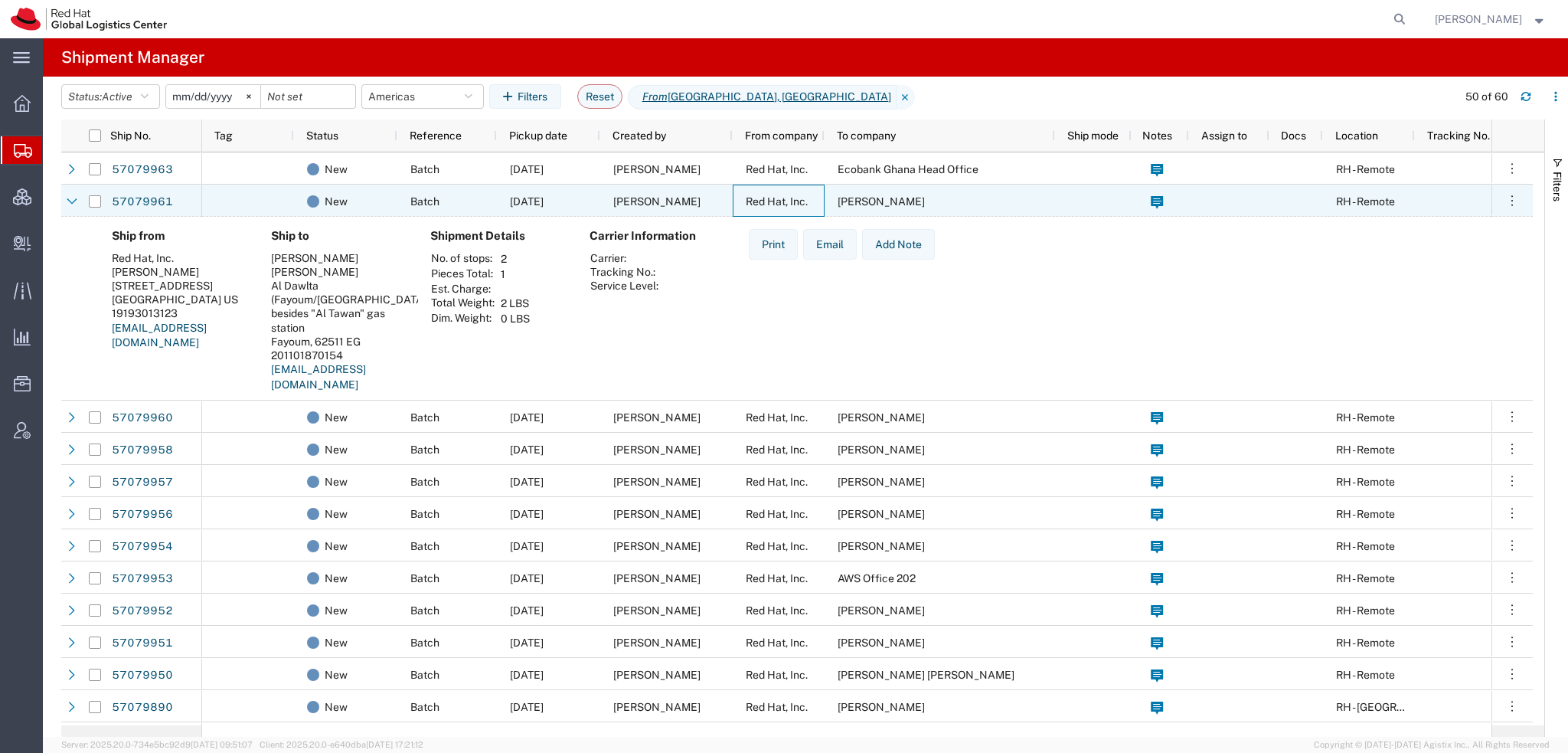
click at [766, 210] on div "Red Hat, Inc." at bounding box center [779, 201] width 92 height 32
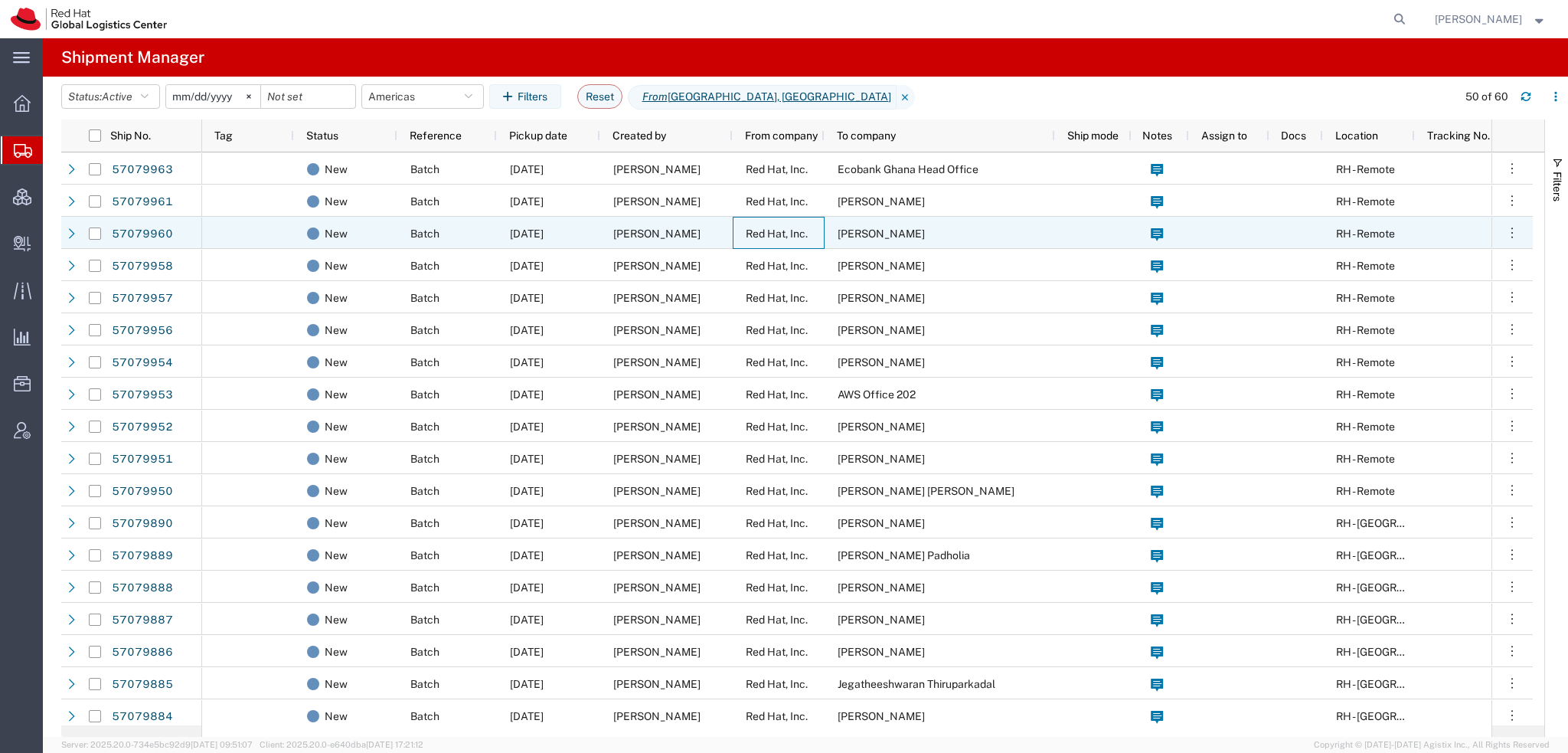
click at [754, 232] on span "Red Hat, Inc." at bounding box center [776, 233] width 62 height 12
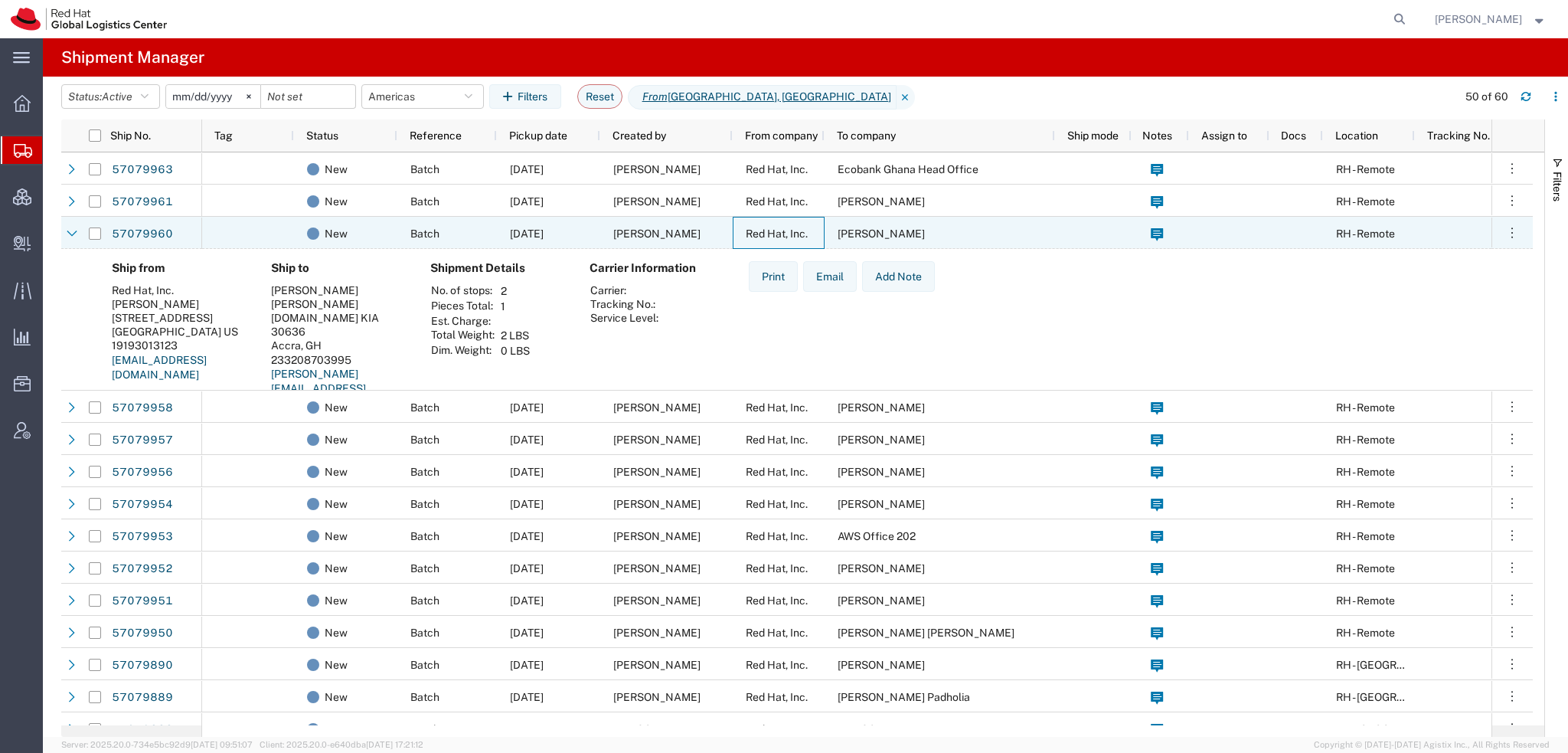
click at [754, 232] on span "Red Hat, Inc." at bounding box center [776, 233] width 62 height 12
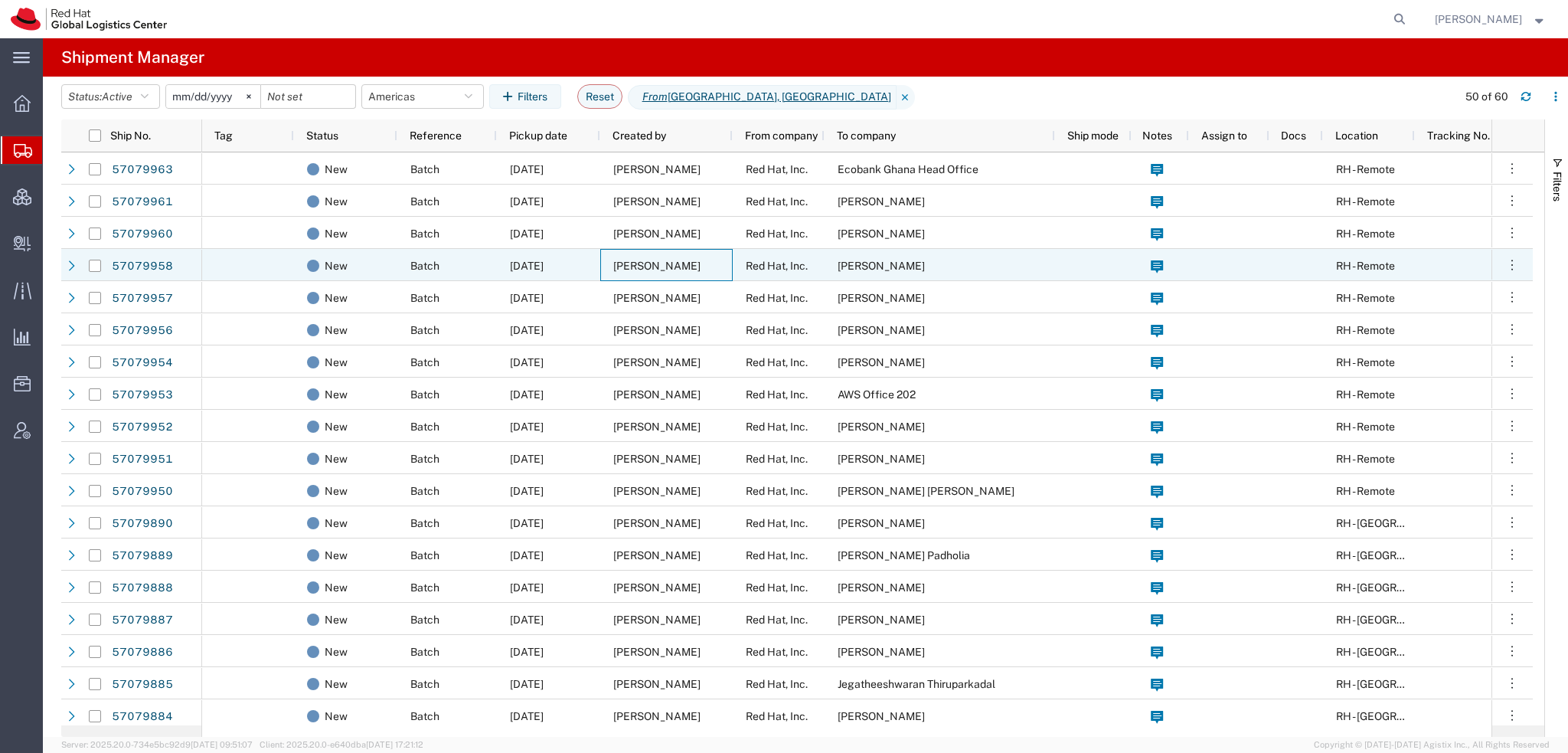
click at [726, 262] on div "[PERSON_NAME]" at bounding box center [667, 265] width 133 height 32
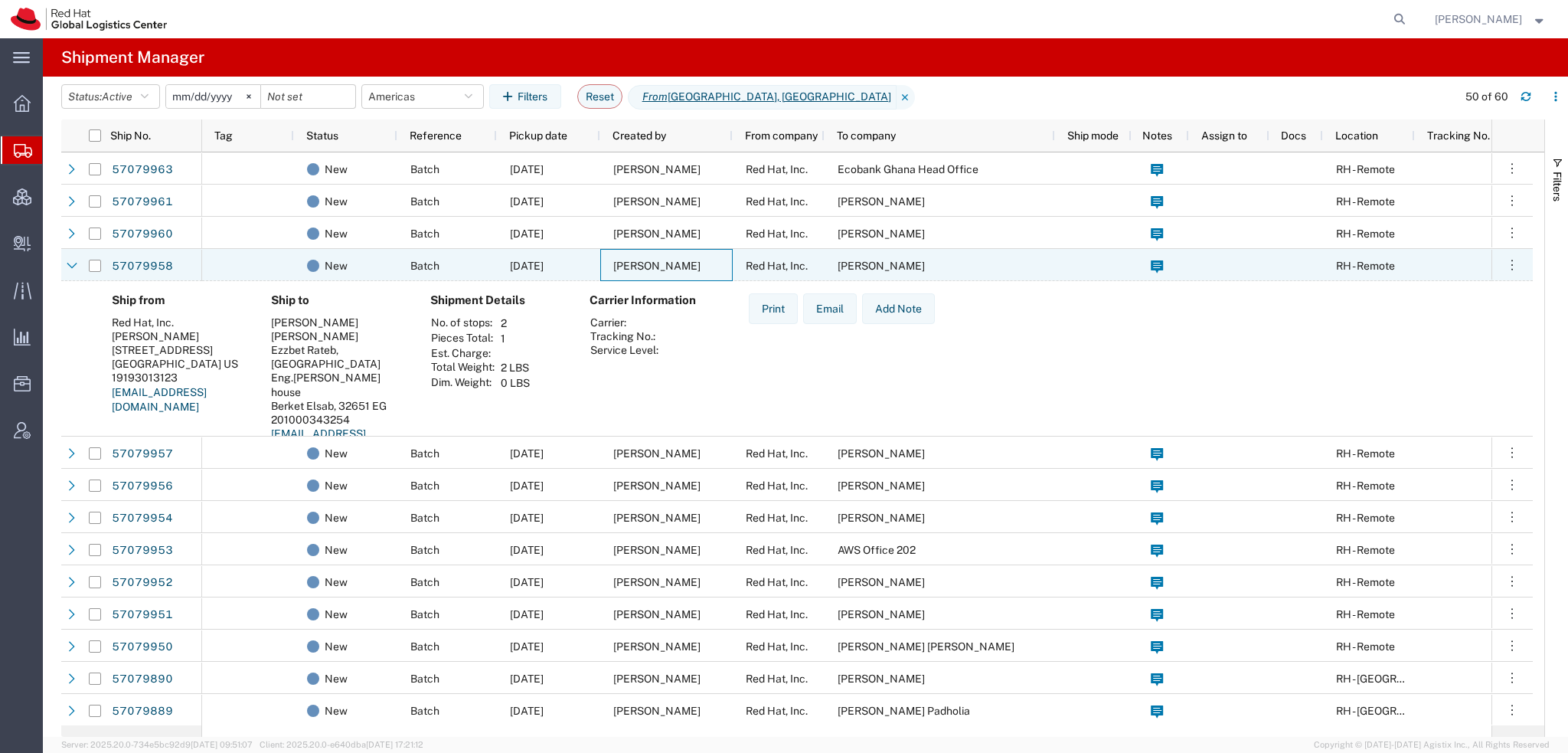
click at [726, 262] on div "[PERSON_NAME]" at bounding box center [667, 265] width 133 height 32
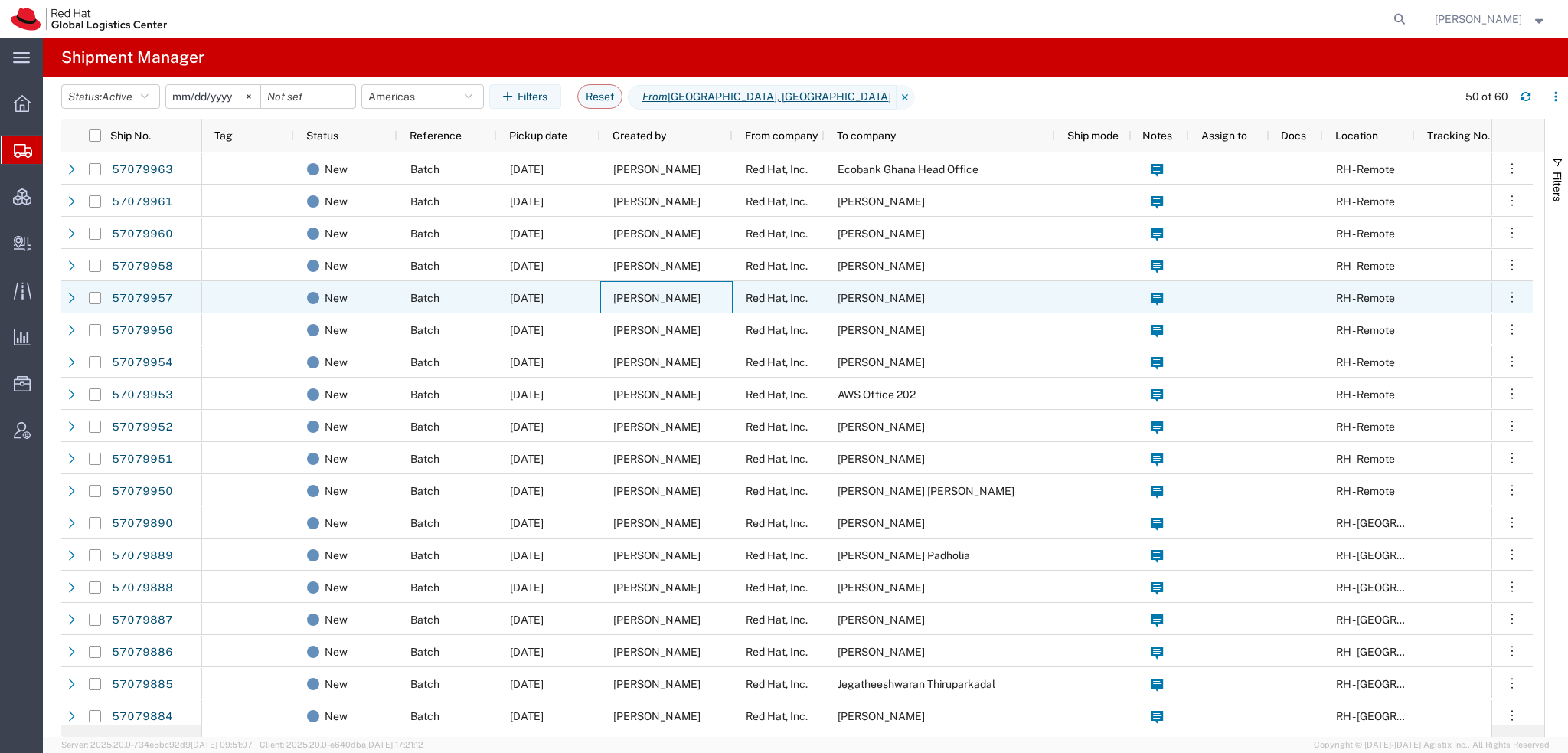
click at [625, 305] on div "[PERSON_NAME]" at bounding box center [667, 297] width 133 height 32
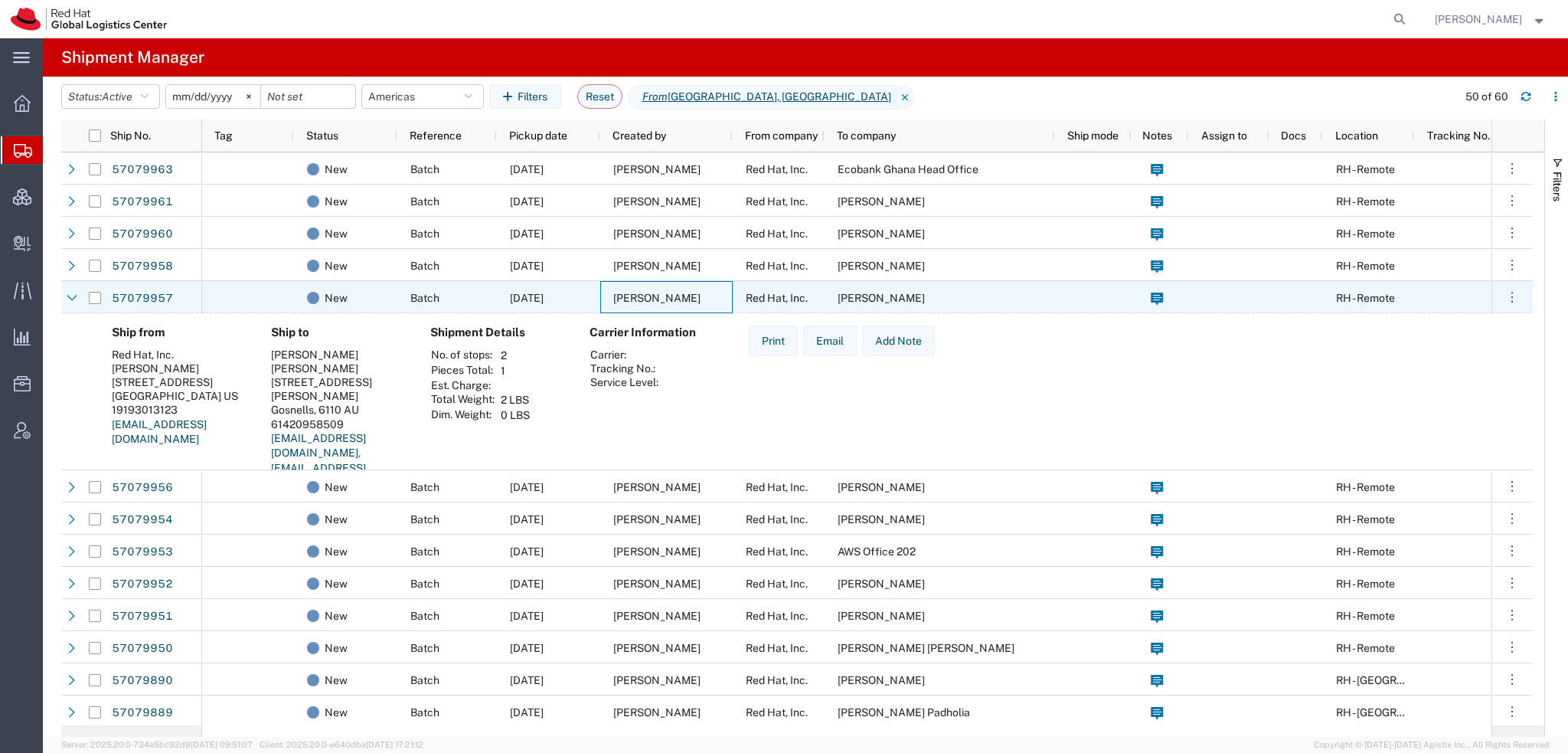
click at [625, 305] on div "[PERSON_NAME]" at bounding box center [667, 297] width 133 height 32
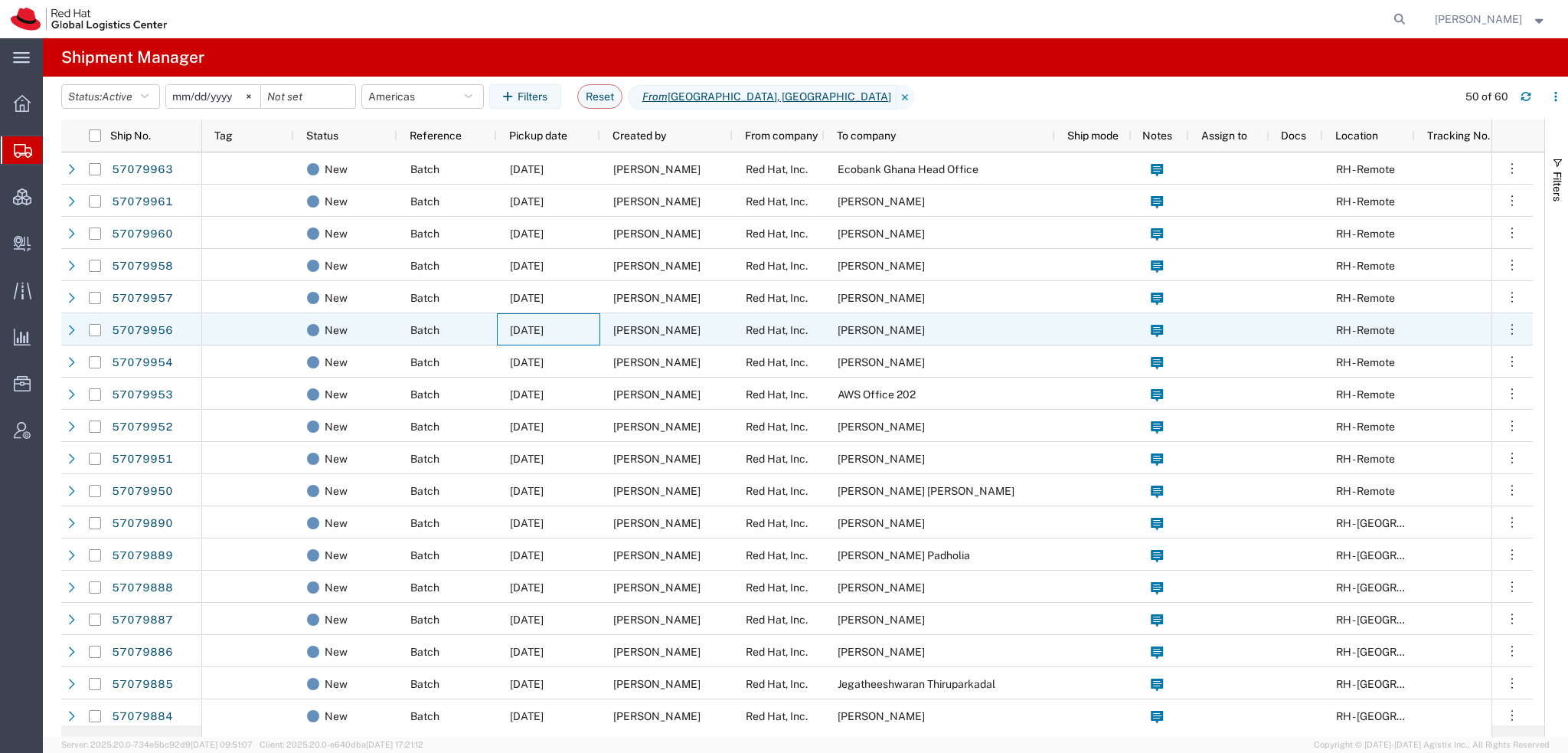
click at [543, 324] on span "[DATE]" at bounding box center [526, 331] width 34 height 12
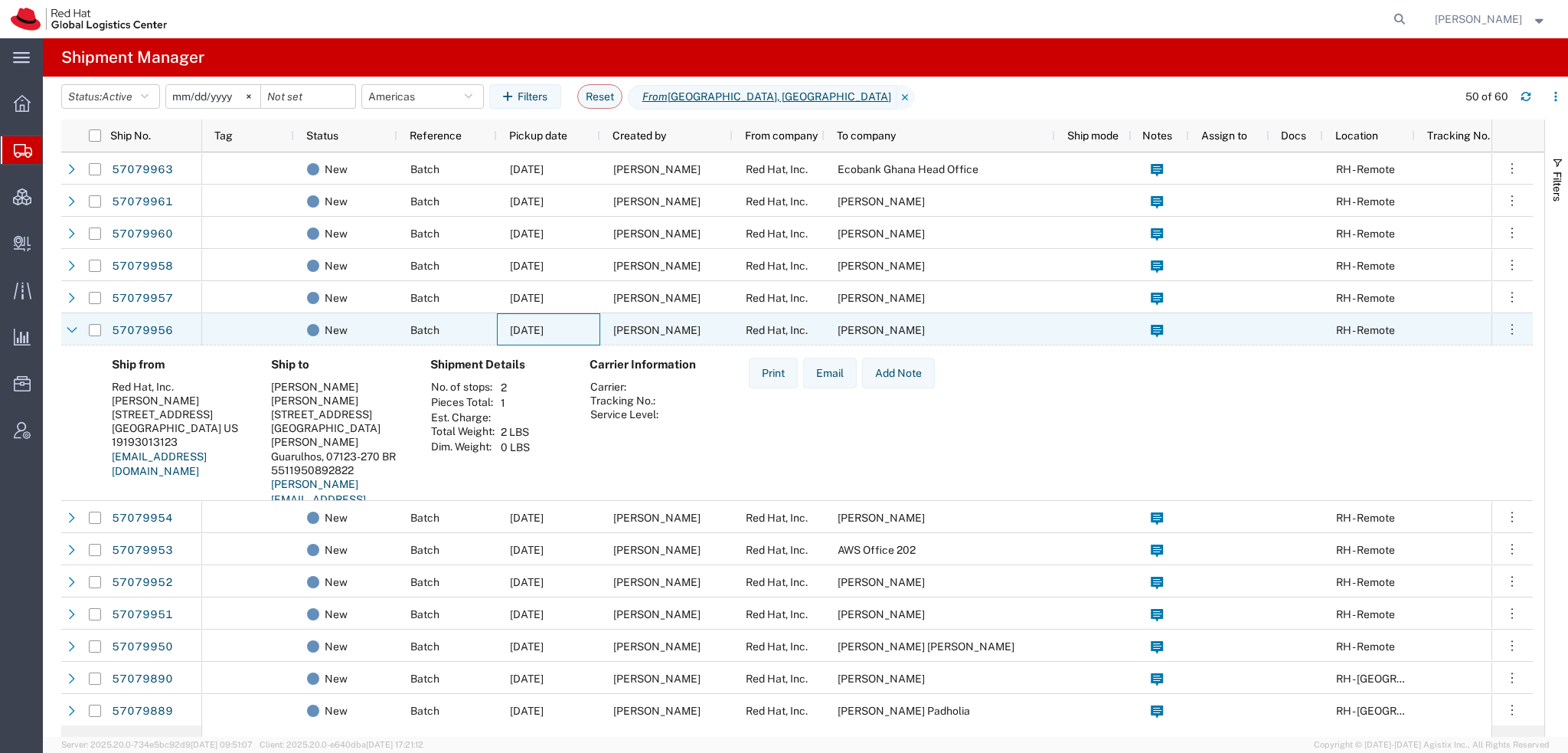
click at [543, 324] on span "[DATE]" at bounding box center [526, 331] width 34 height 12
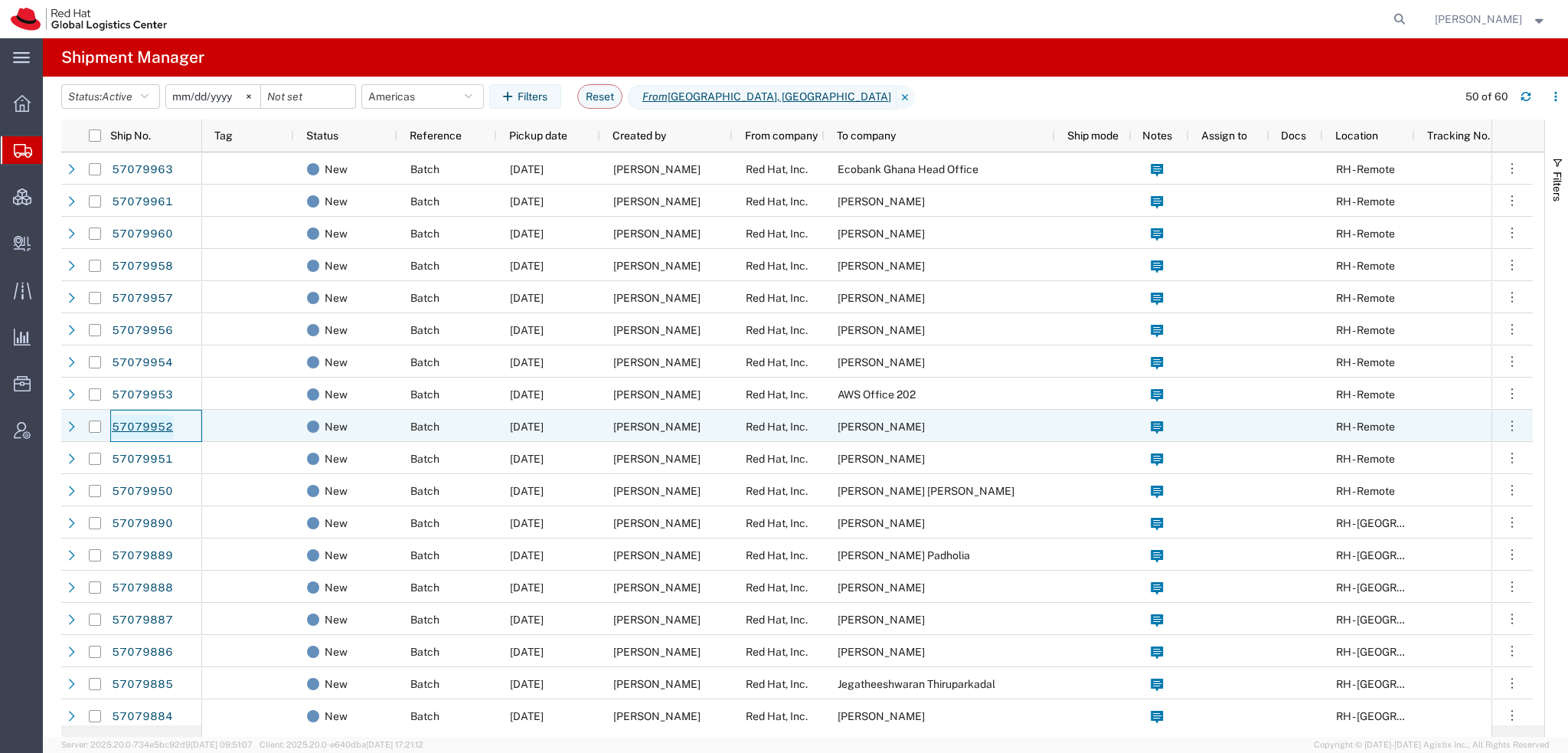
drag, startPoint x: 623, startPoint y: 433, endPoint x: 156, endPoint y: 422, distance: 467.1
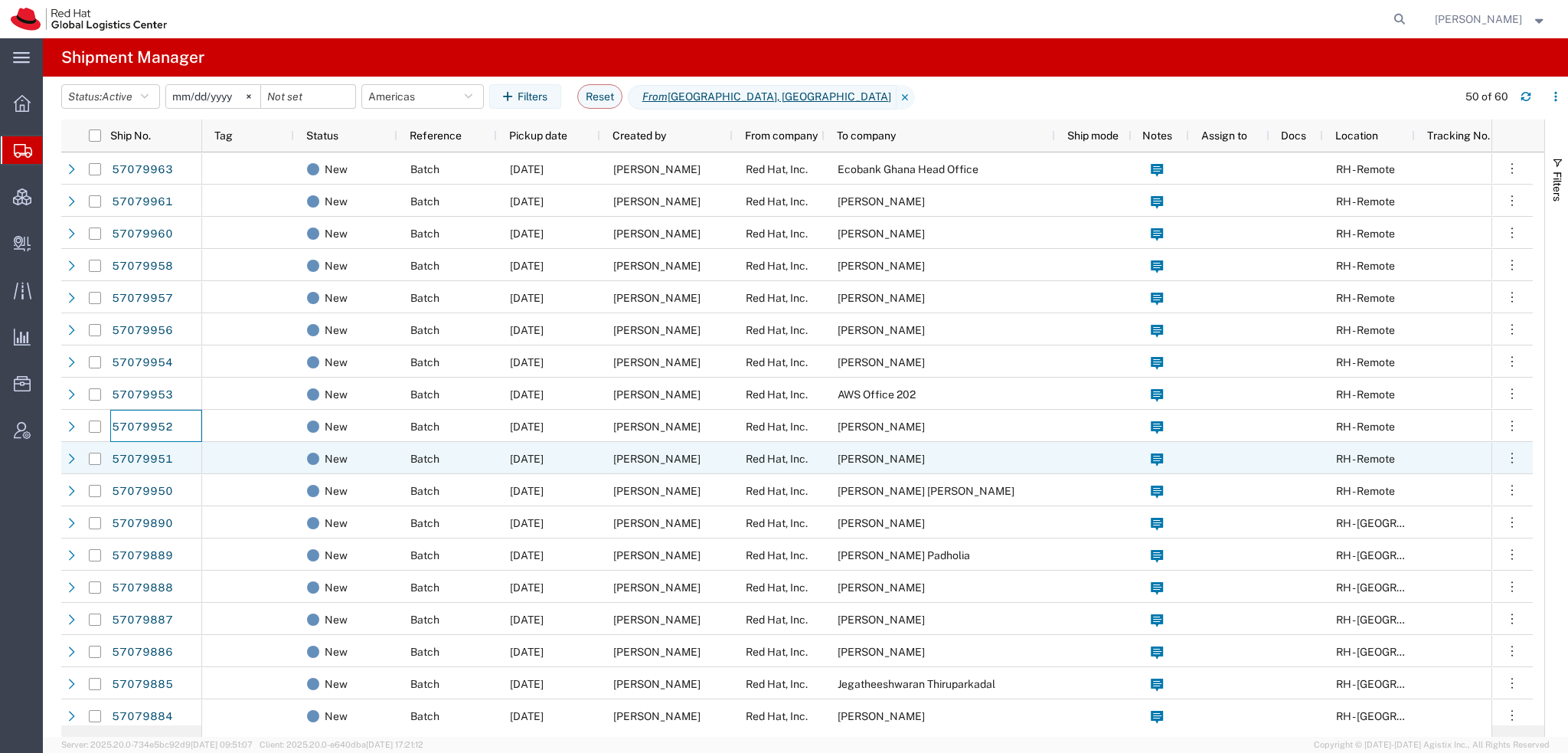
click at [428, 453] on span "Batch" at bounding box center [425, 459] width 29 height 12
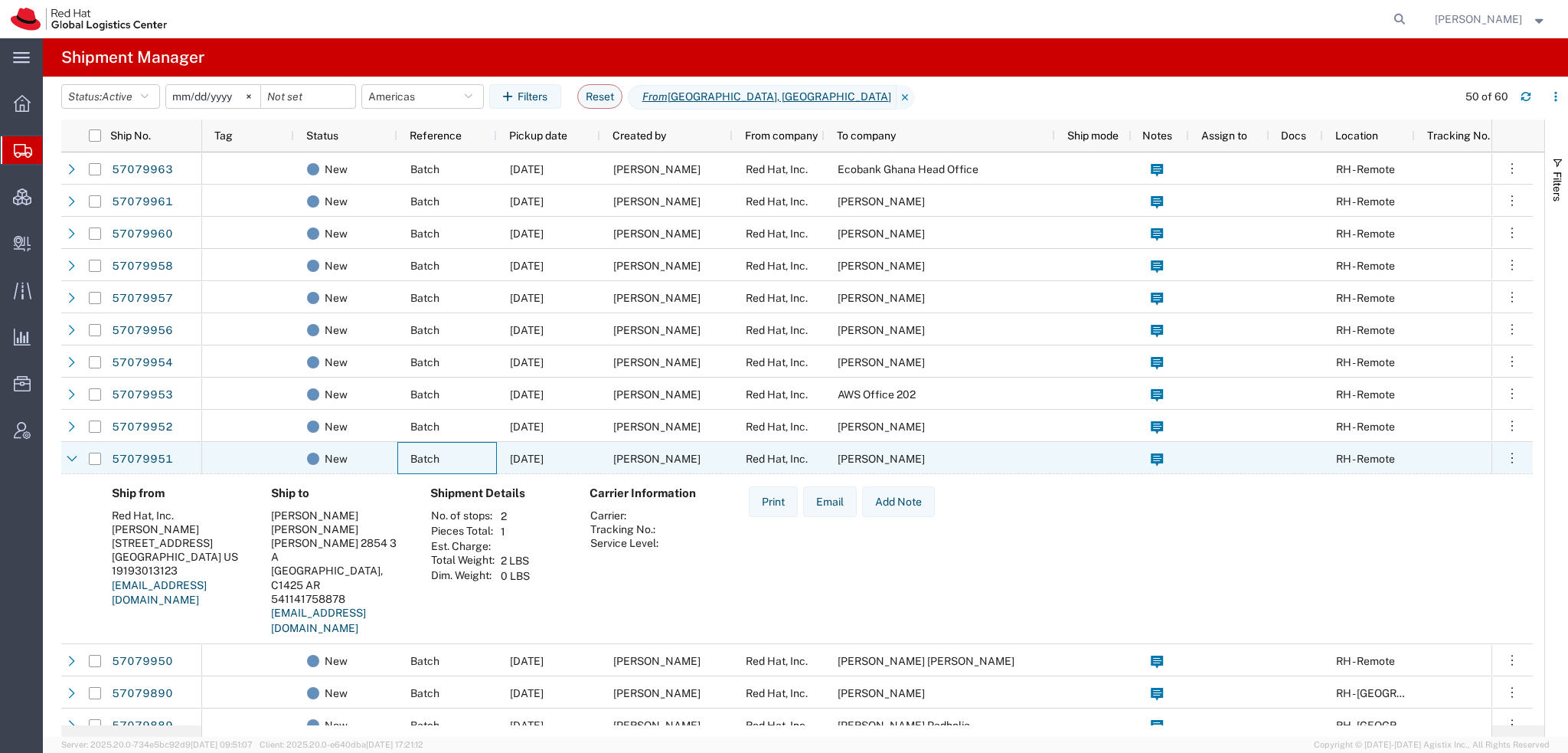
click at [428, 453] on span "Batch" at bounding box center [425, 459] width 29 height 12
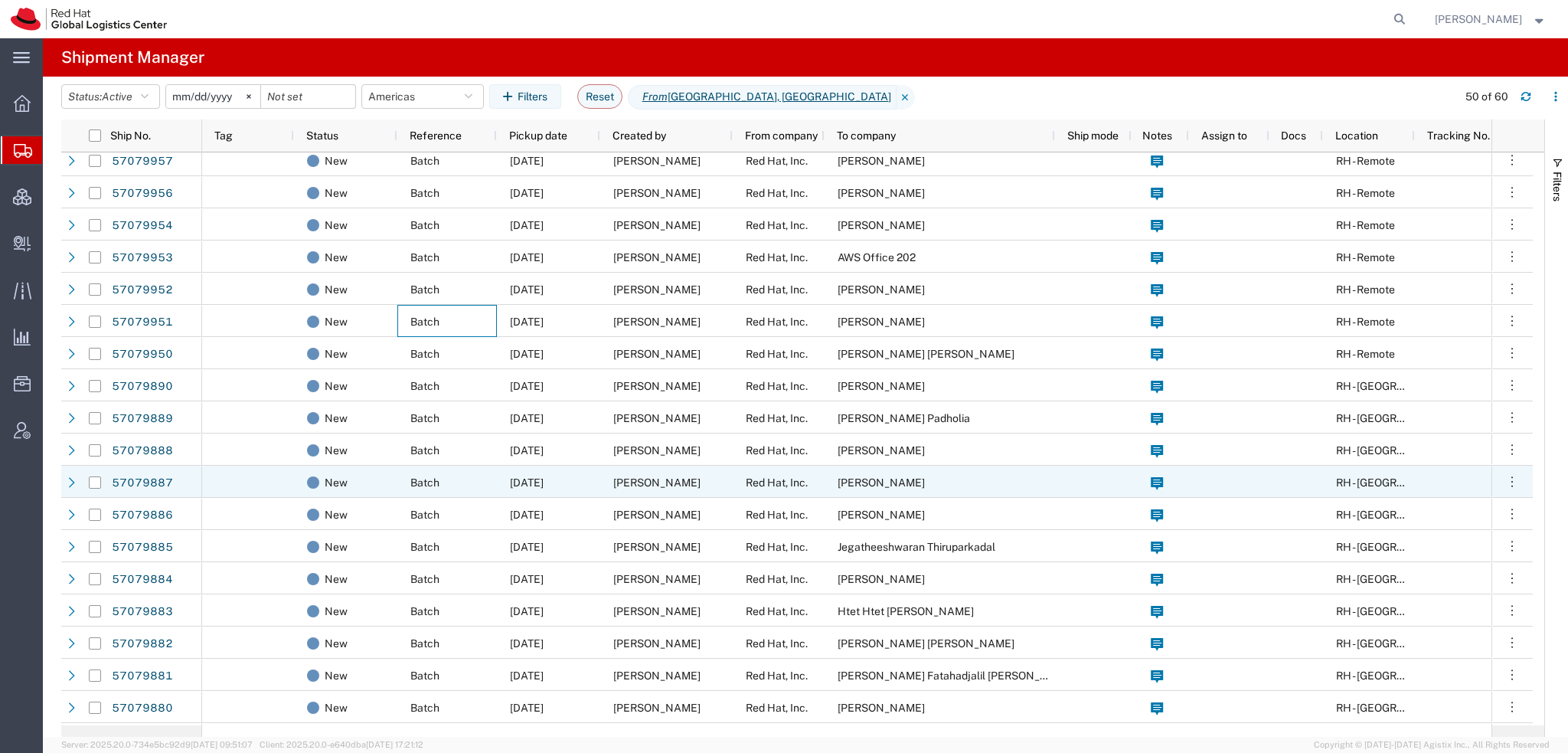
scroll to position [153, 0]
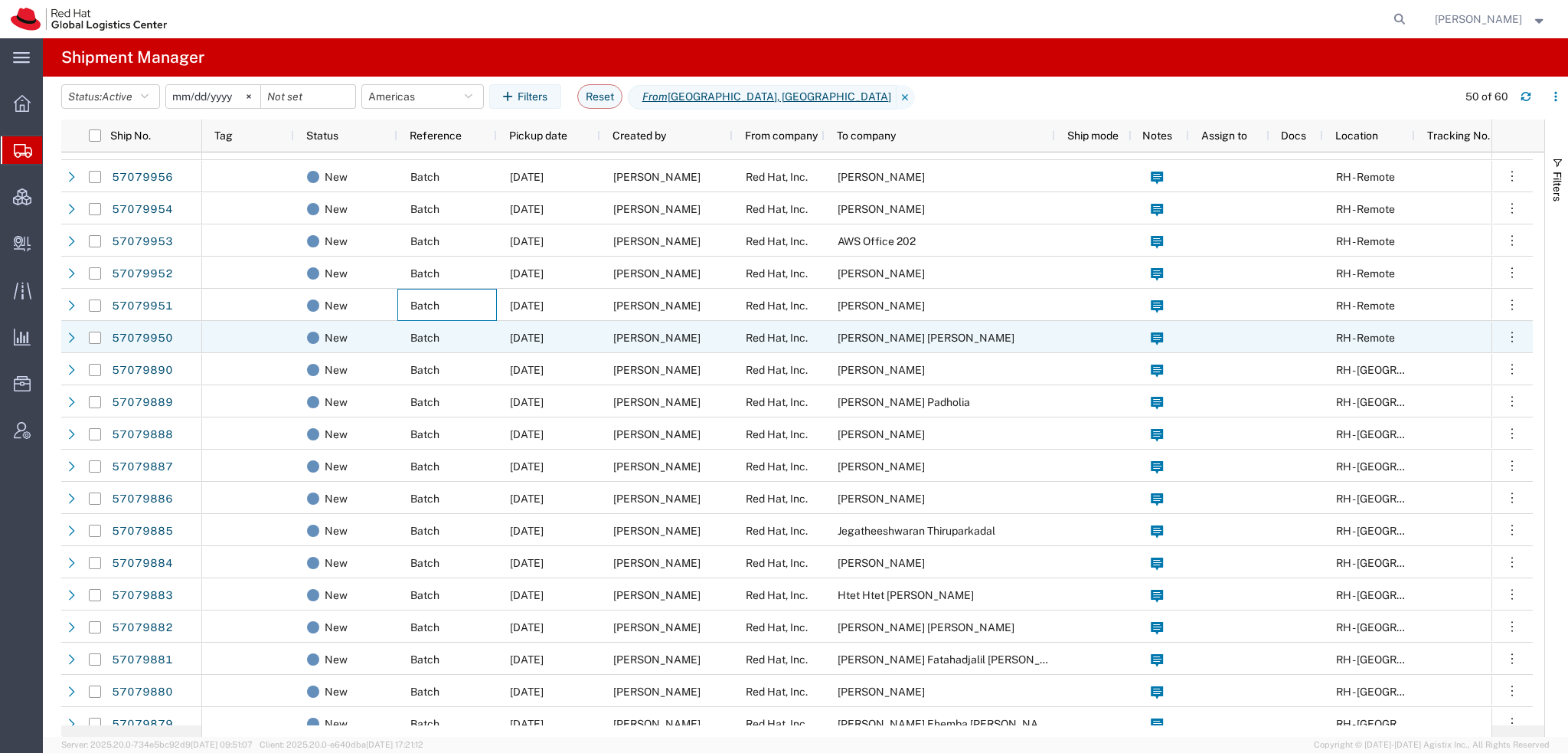
click at [543, 334] on span "[DATE]" at bounding box center [526, 338] width 34 height 12
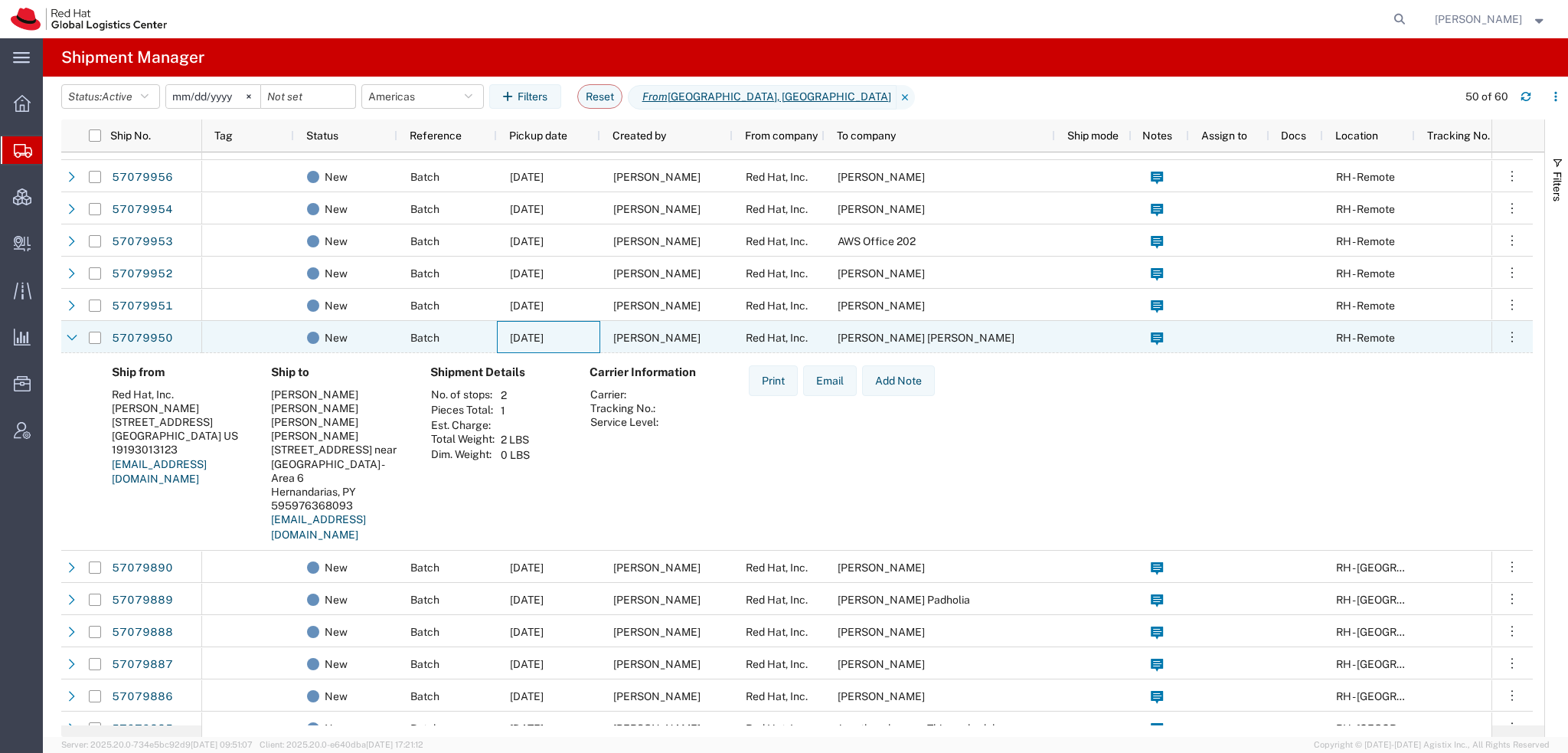
click at [543, 334] on span "[DATE]" at bounding box center [526, 338] width 34 height 12
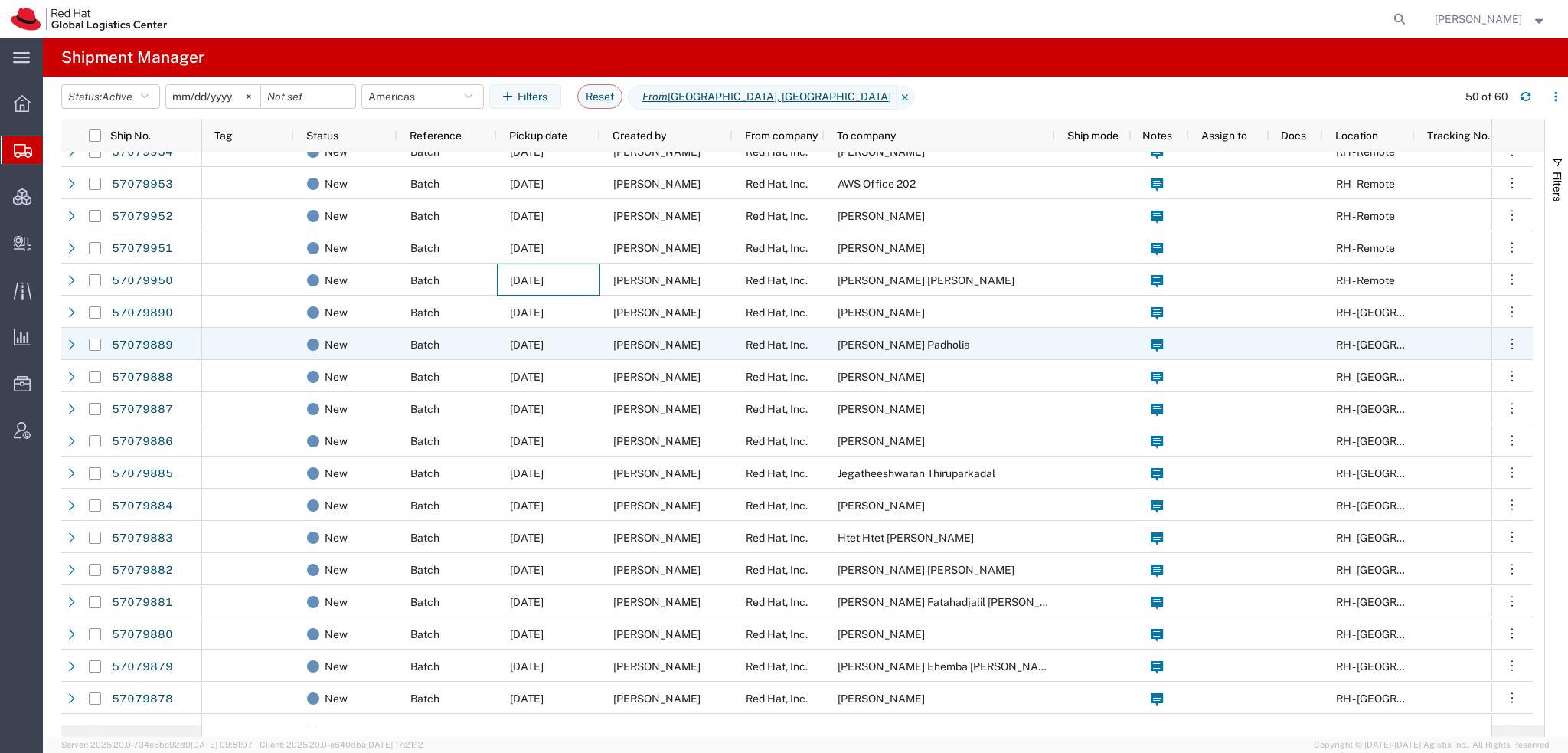
scroll to position [230, 0]
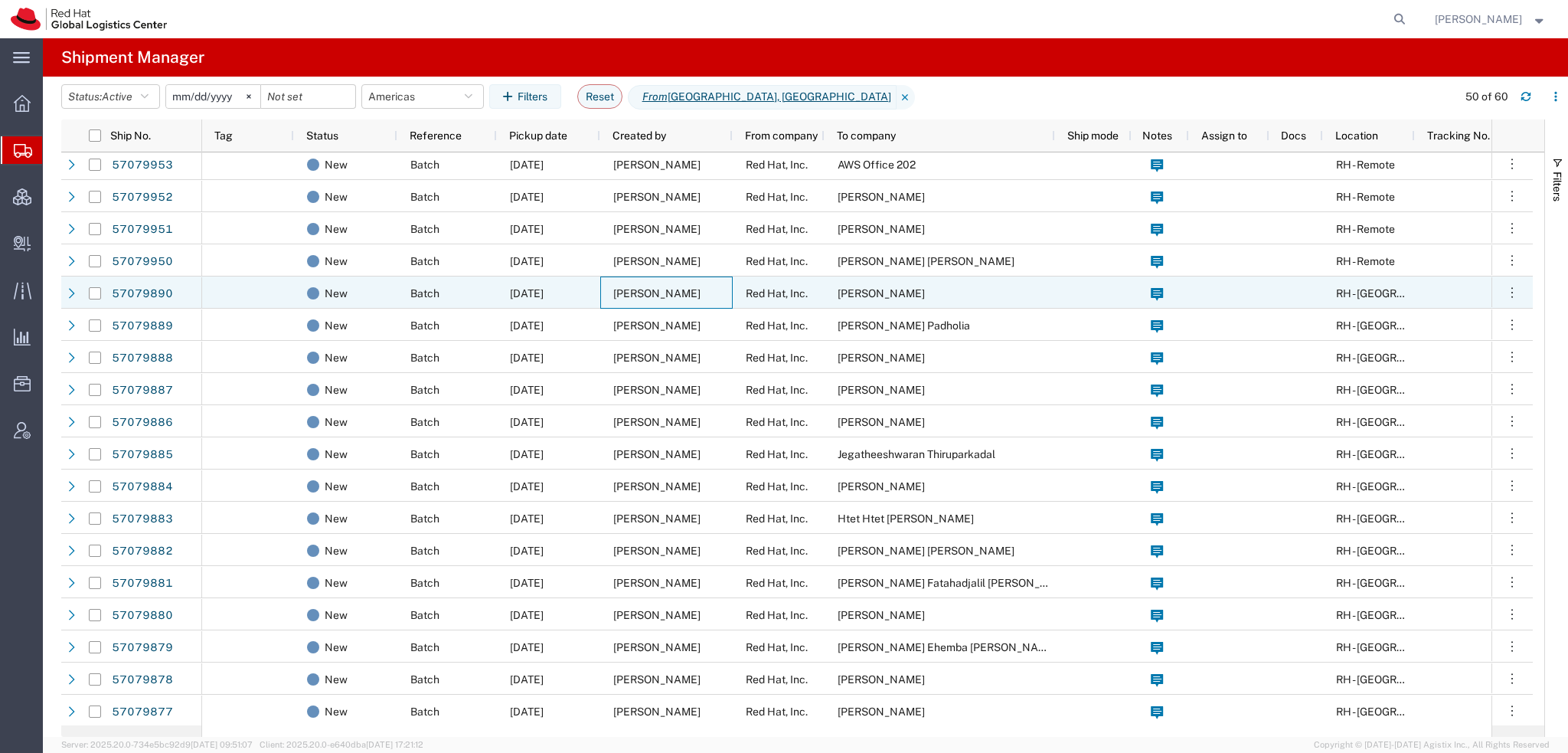
click at [706, 293] on div "[PERSON_NAME]" at bounding box center [667, 293] width 133 height 32
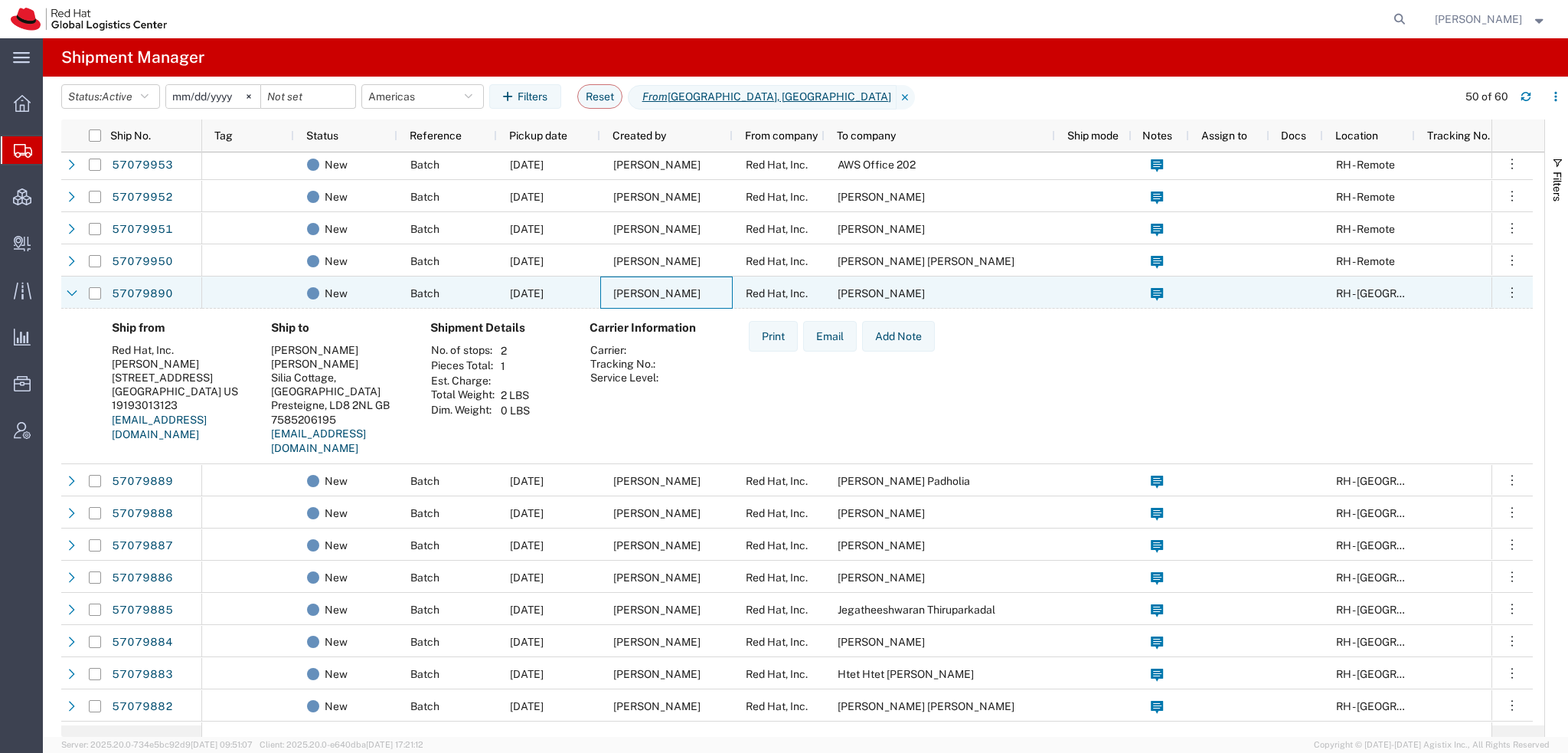
click at [706, 293] on div "[PERSON_NAME]" at bounding box center [667, 293] width 133 height 32
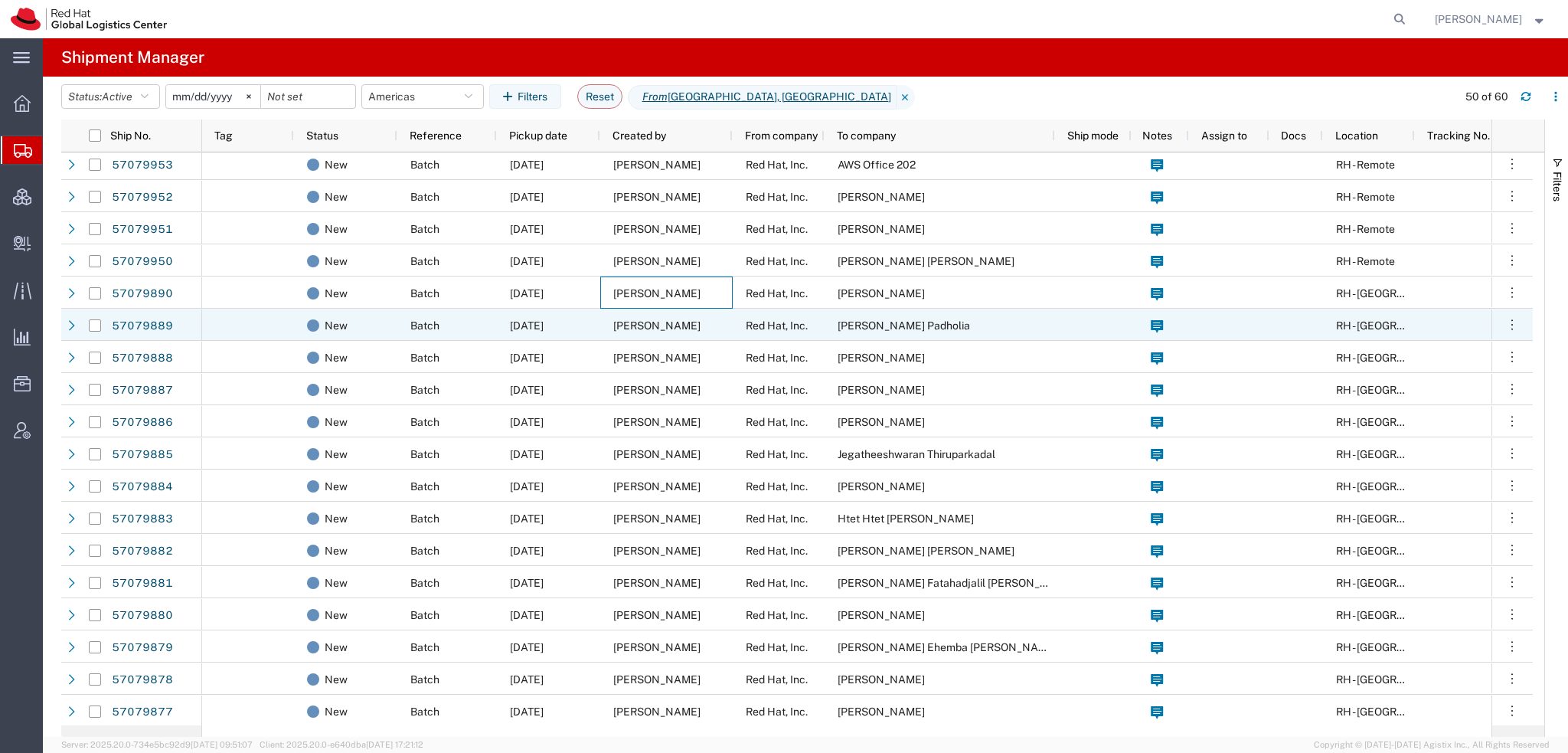
click at [643, 325] on span "[PERSON_NAME]" at bounding box center [656, 325] width 87 height 12
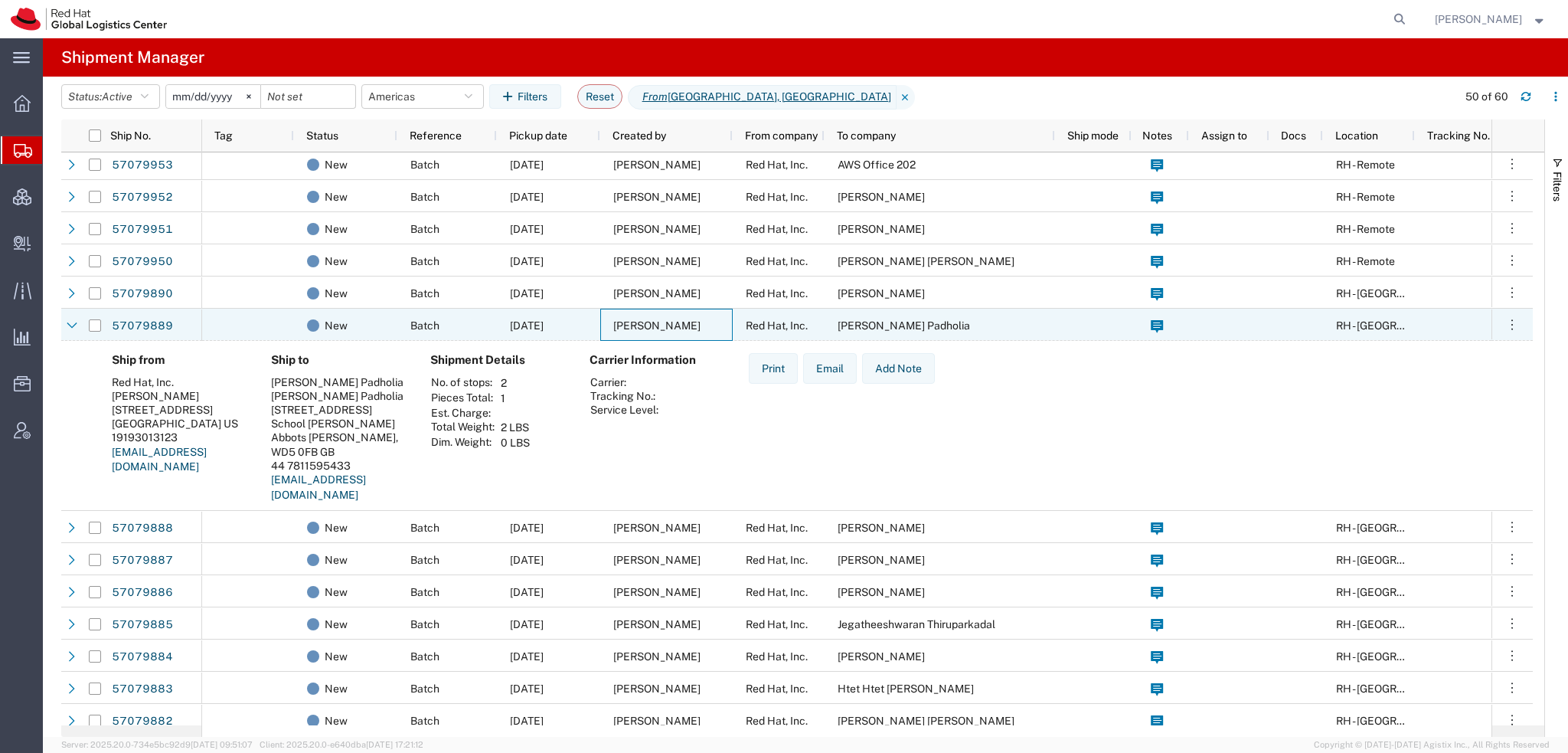
click at [643, 325] on span "[PERSON_NAME]" at bounding box center [656, 325] width 87 height 12
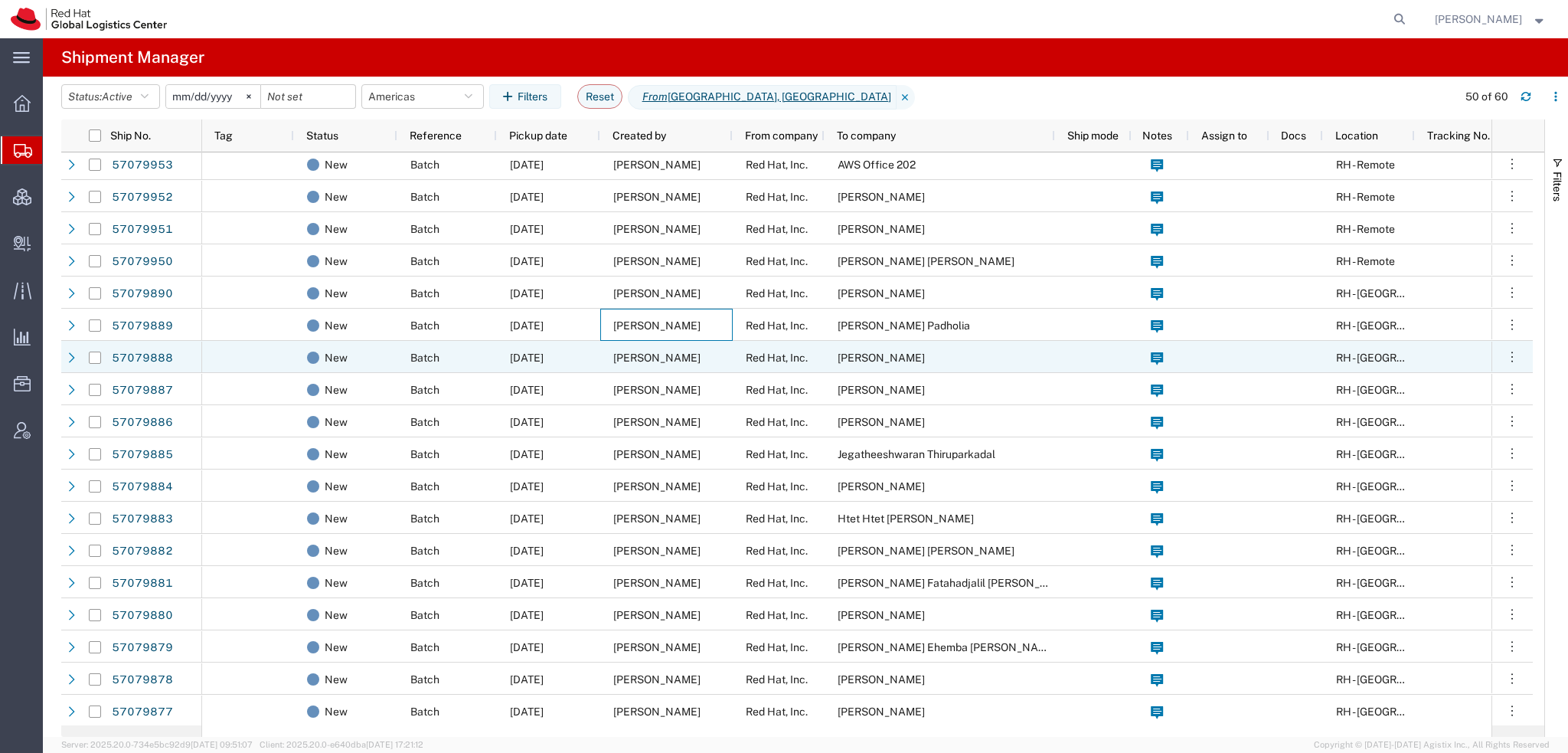
click at [632, 356] on span "[PERSON_NAME]" at bounding box center [656, 358] width 87 height 12
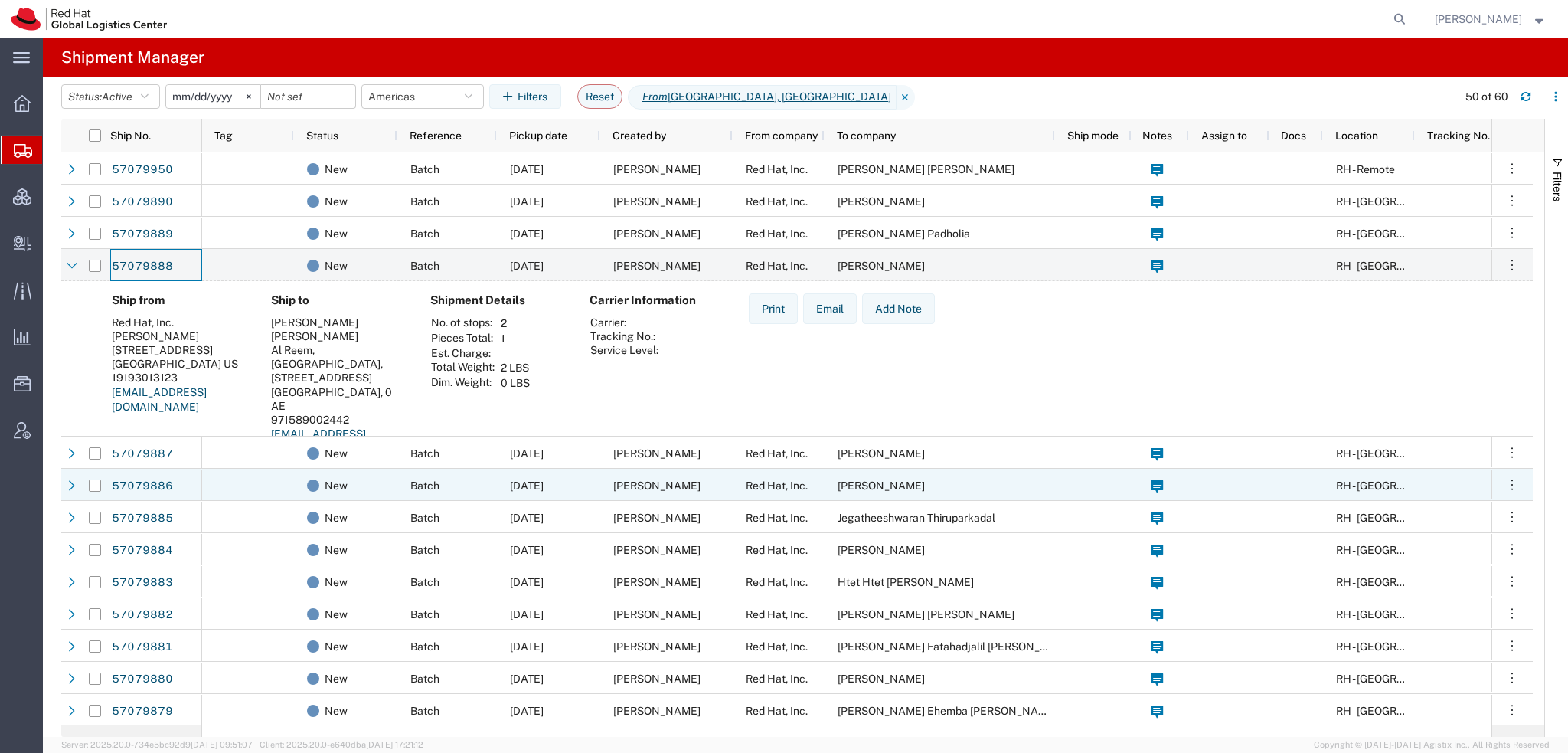
scroll to position [383, 0]
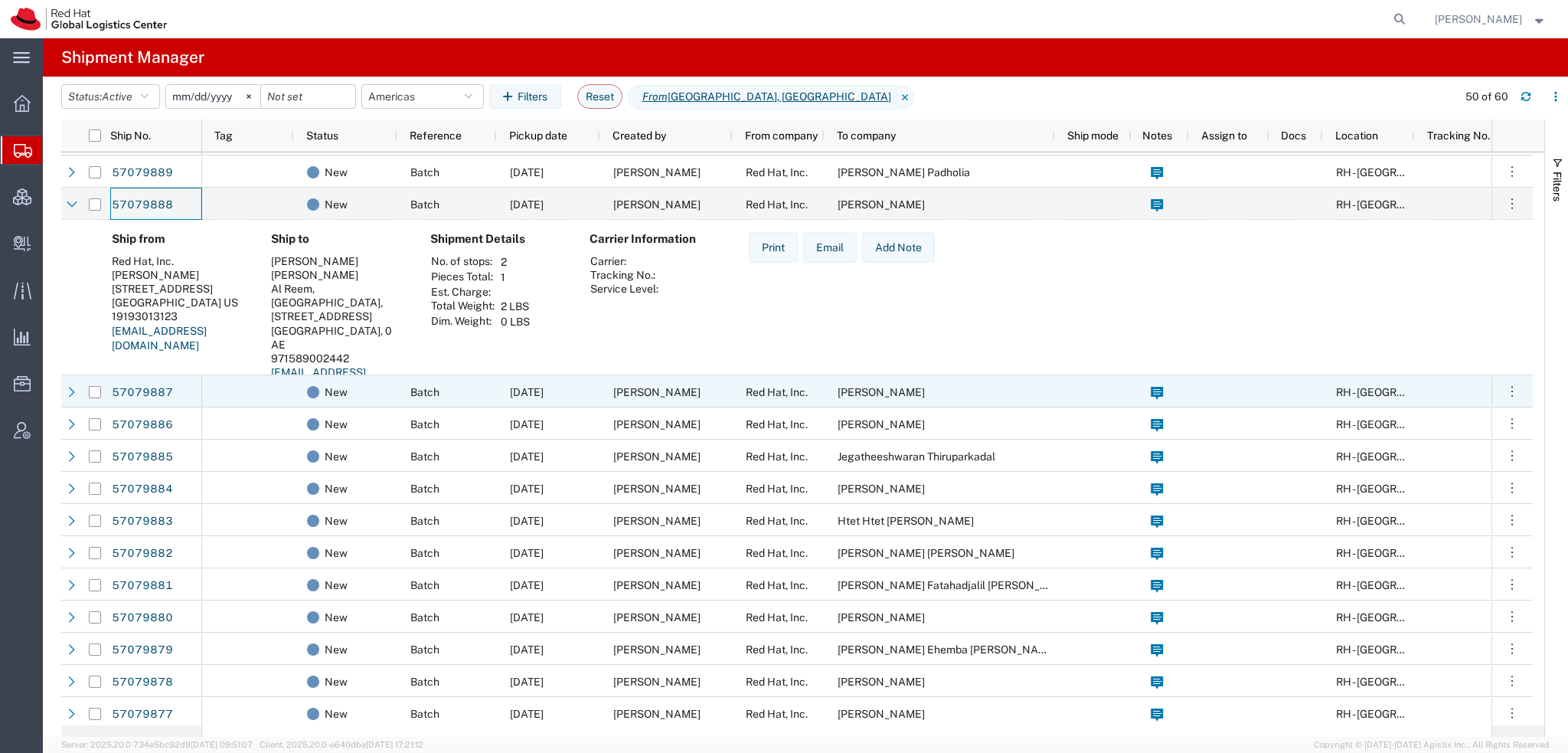
click at [769, 387] on span "Red Hat, Inc." at bounding box center [776, 392] width 62 height 12
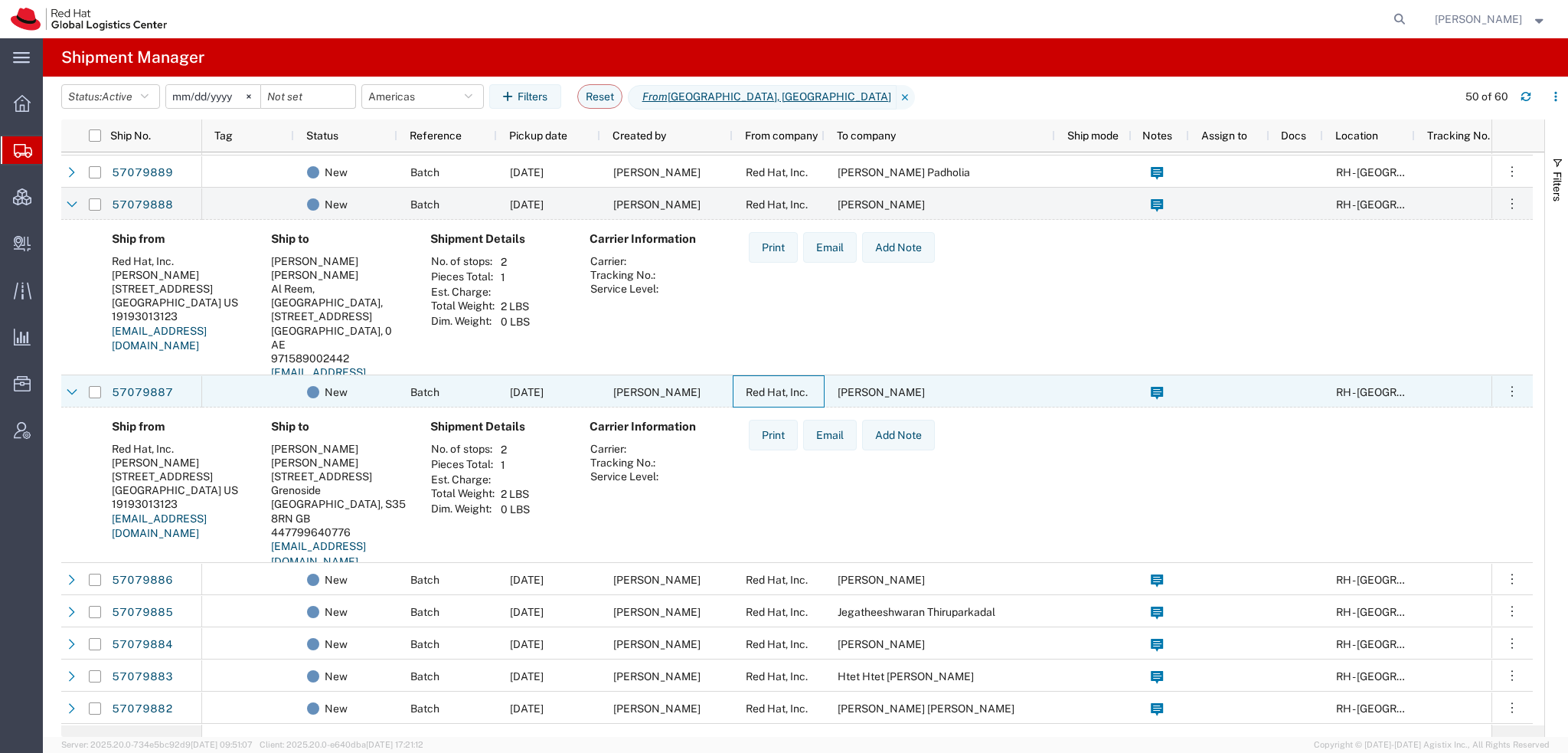
click at [769, 387] on span "Red Hat, Inc." at bounding box center [776, 392] width 62 height 12
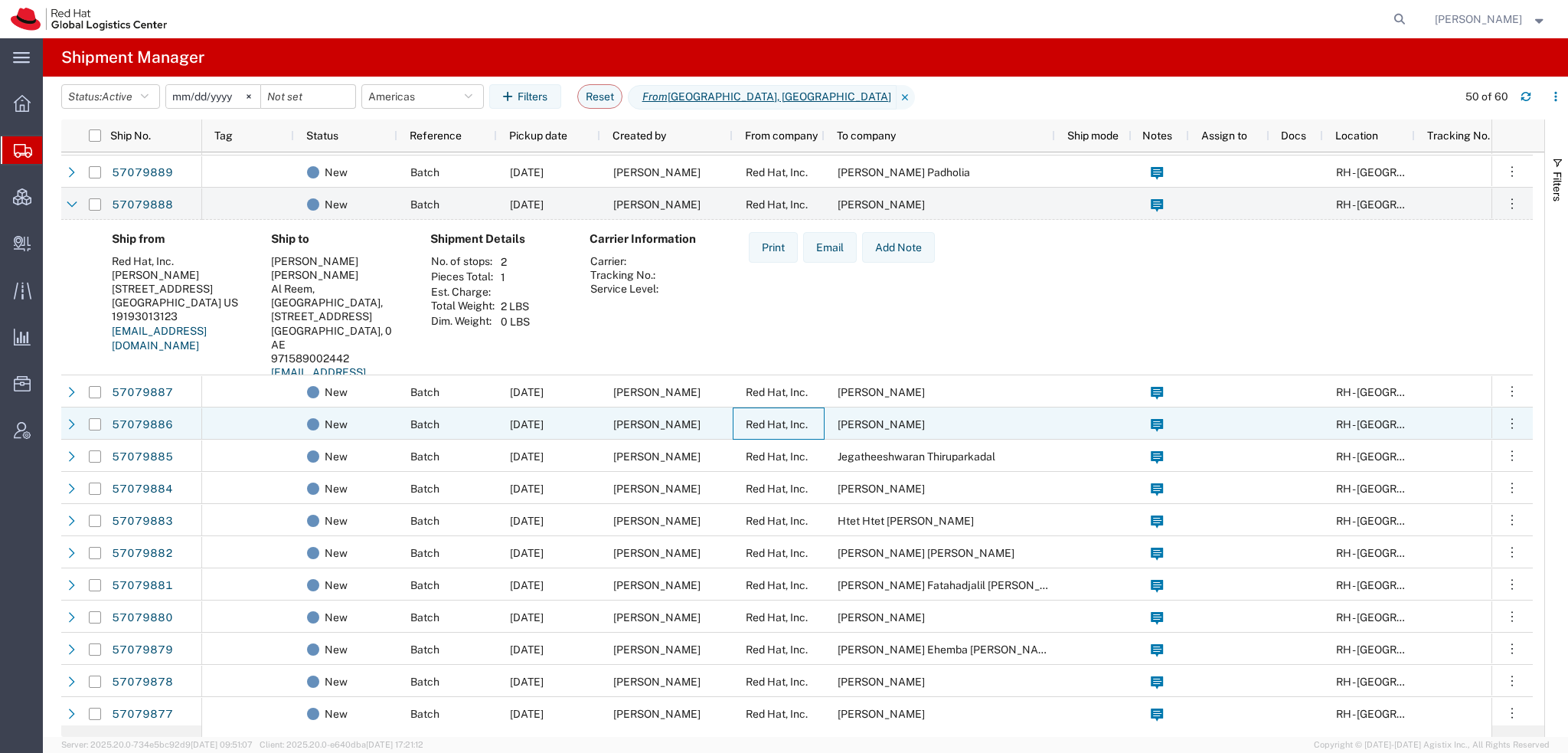
click at [737, 422] on div "Red Hat, Inc." at bounding box center [779, 423] width 92 height 32
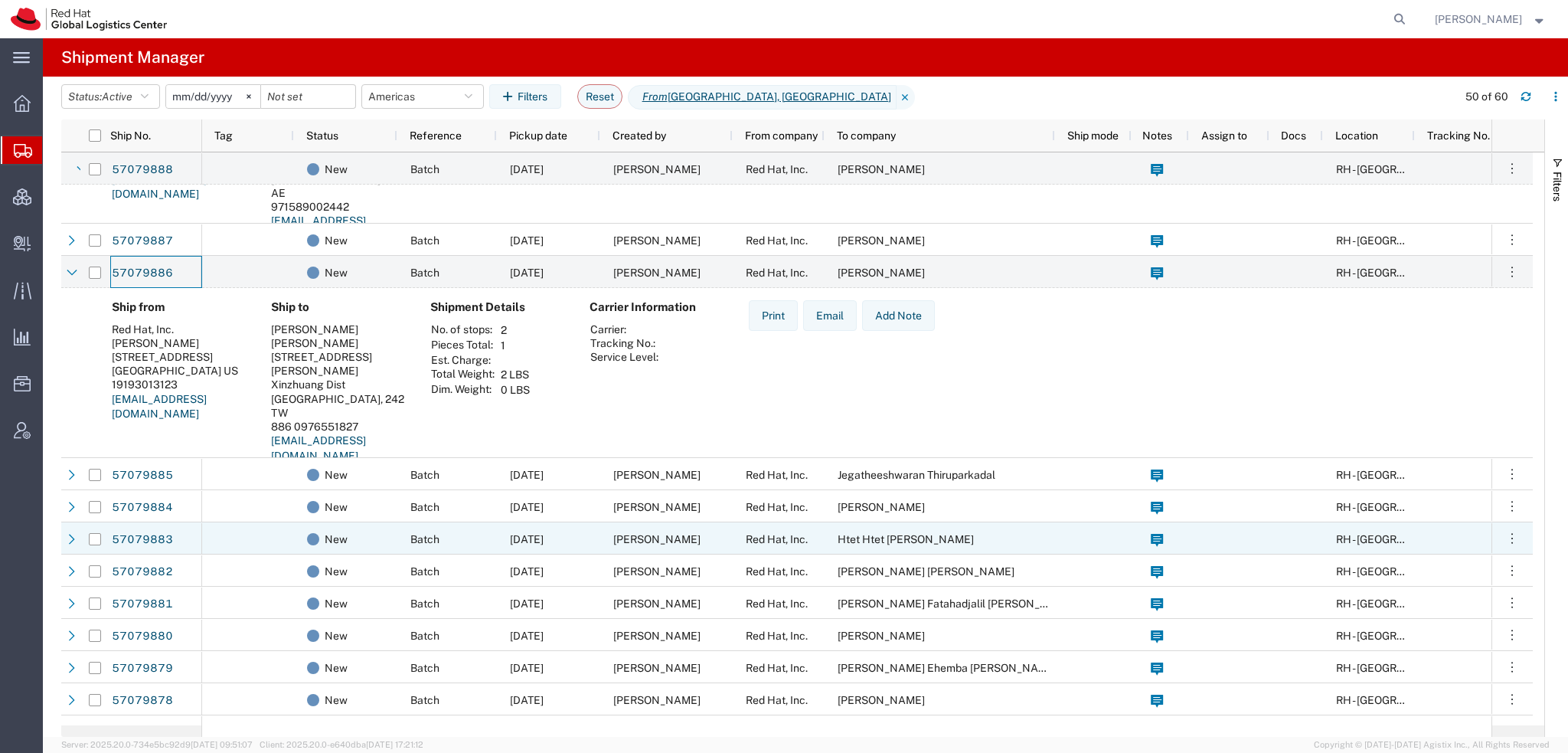
scroll to position [536, 0]
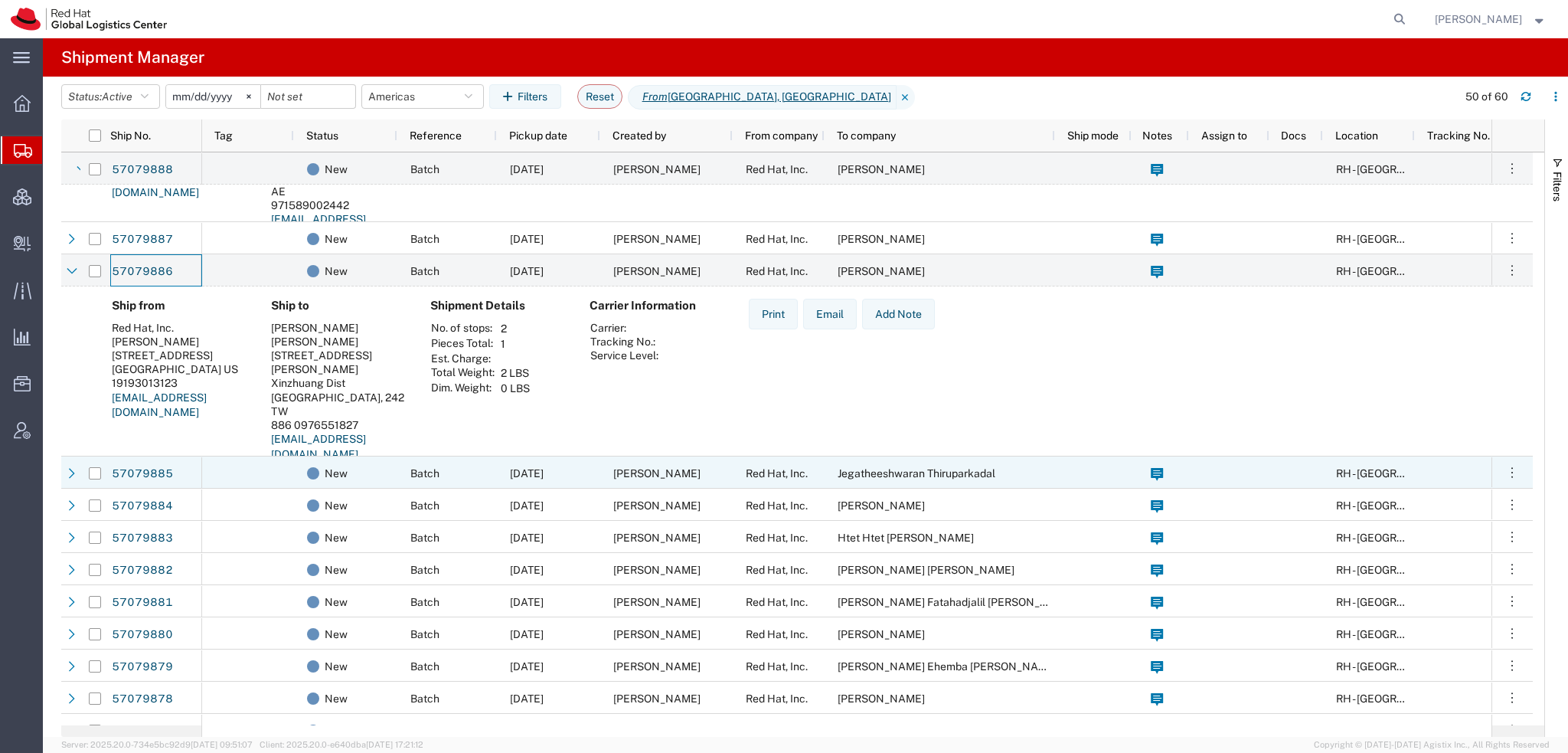
click at [852, 476] on span "Jegatheeshwaran Thiruparkadal" at bounding box center [916, 474] width 158 height 12
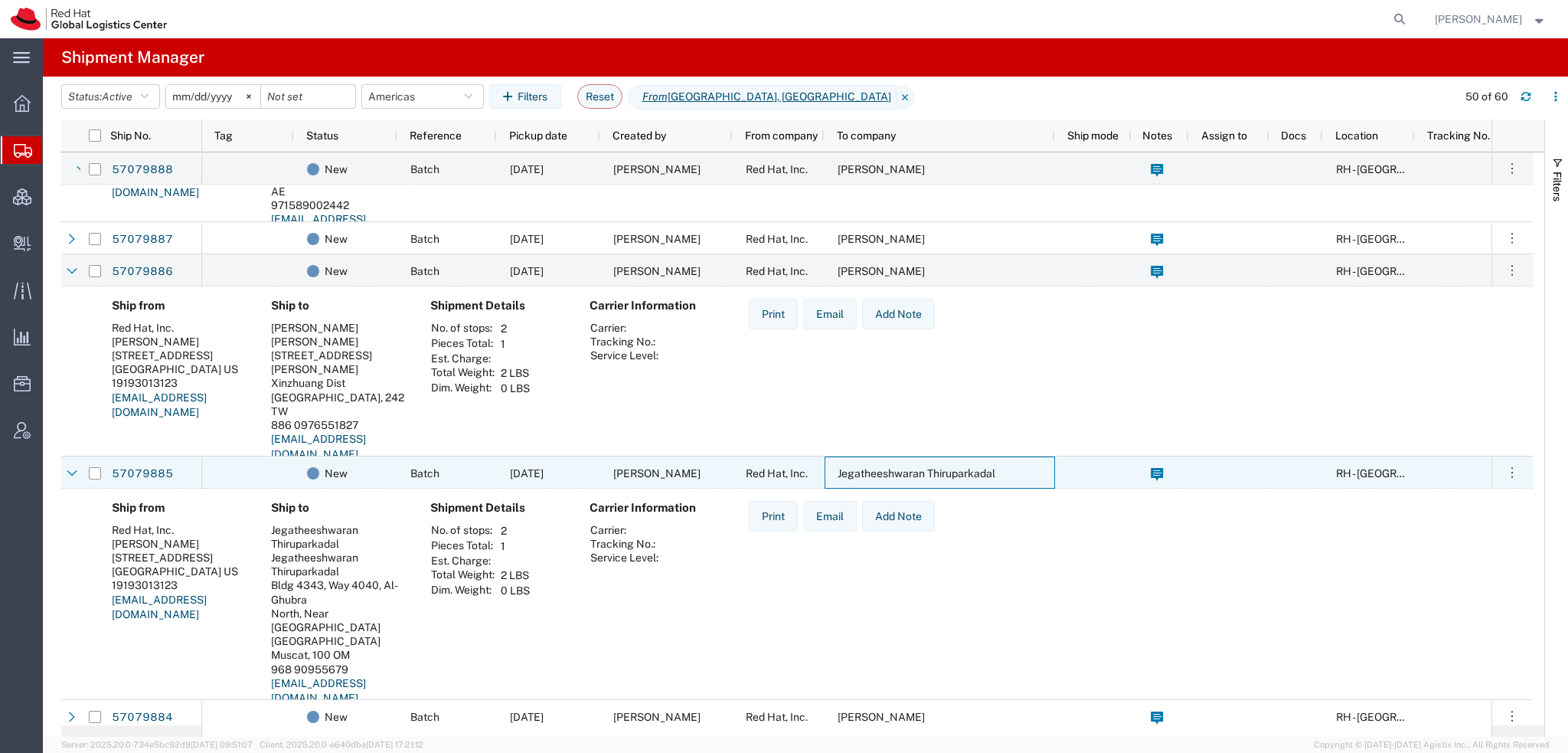
click at [852, 476] on span "Jegatheeshwaran Thiruparkadal" at bounding box center [916, 474] width 158 height 12
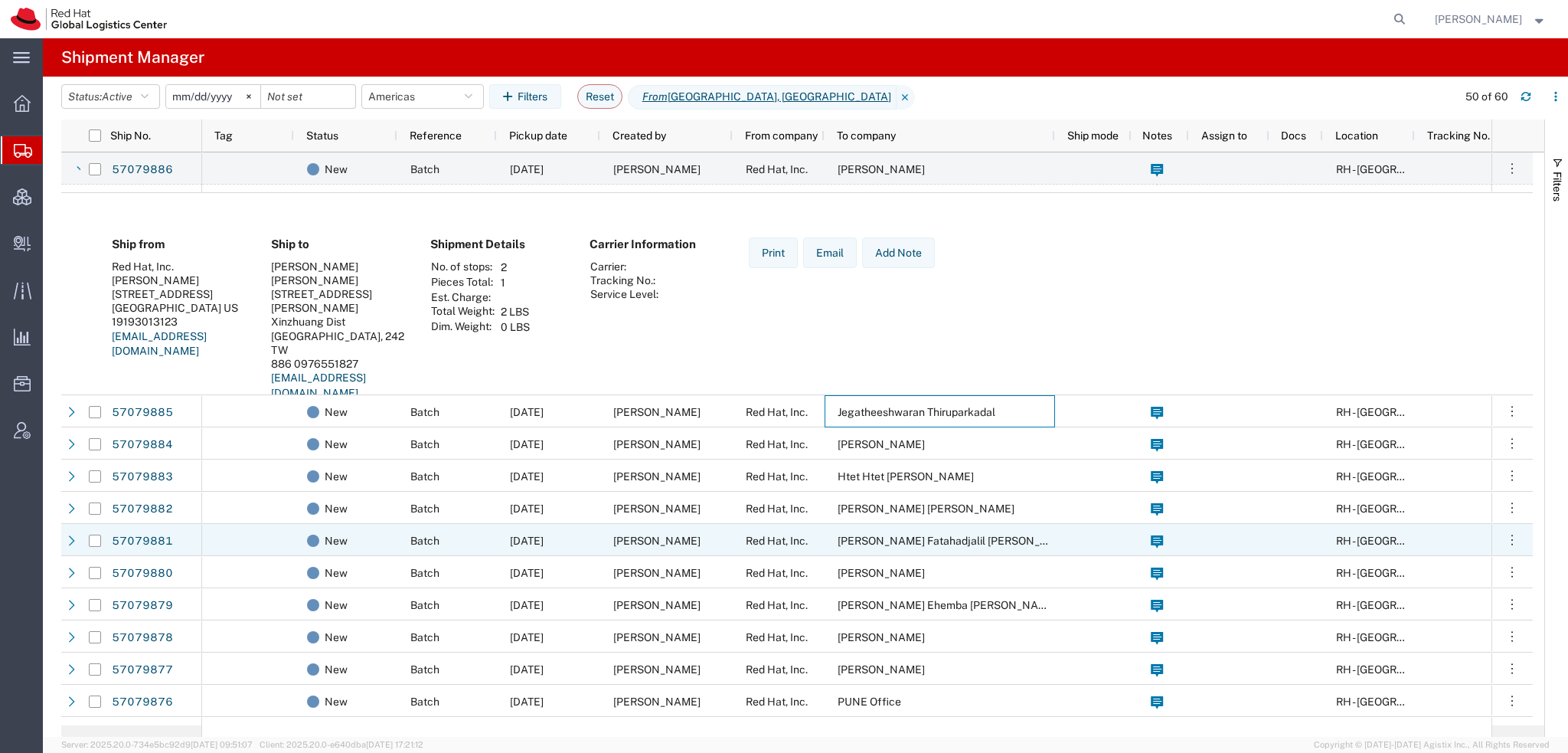
scroll to position [689, 0]
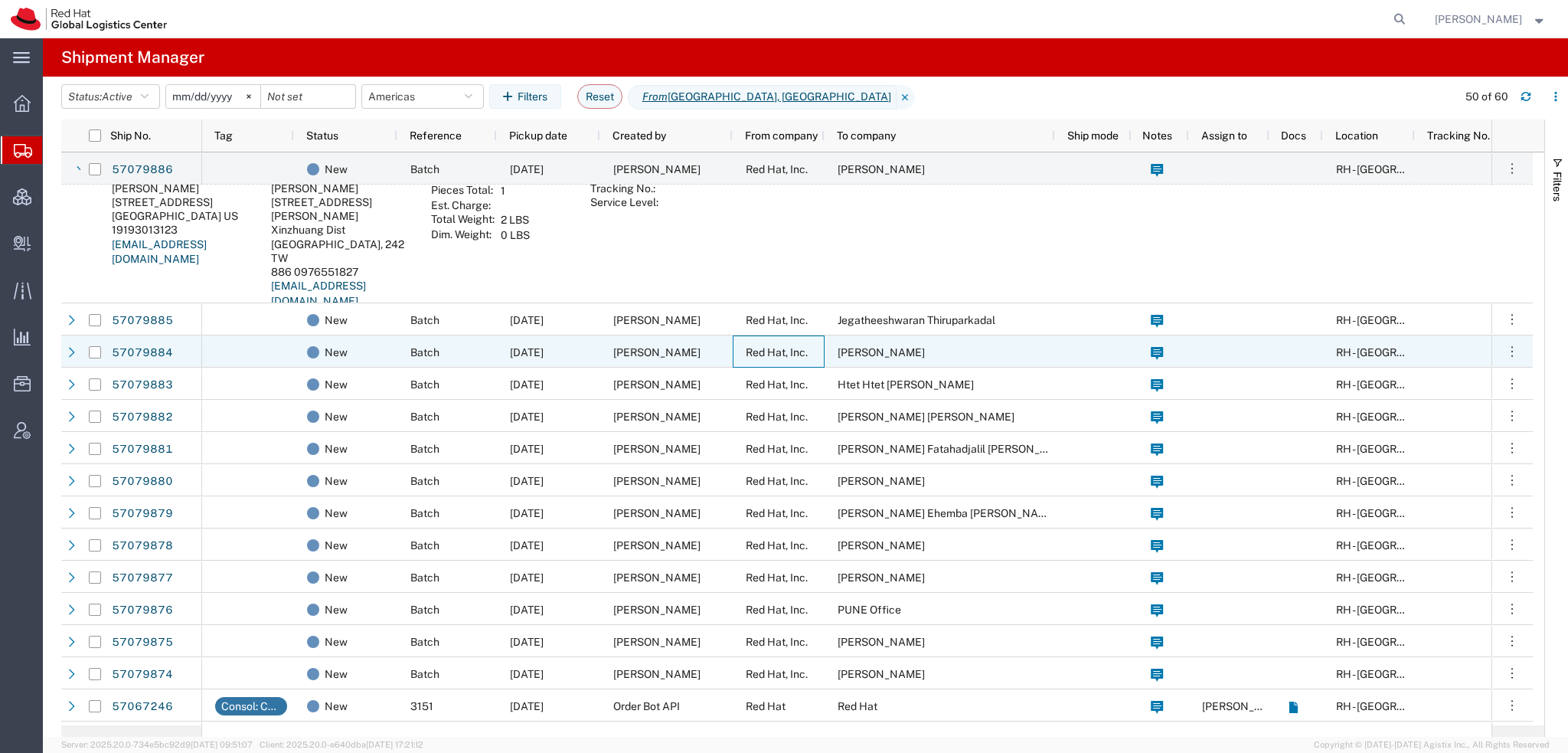
click at [803, 346] on span "Red Hat, Inc." at bounding box center [776, 353] width 62 height 12
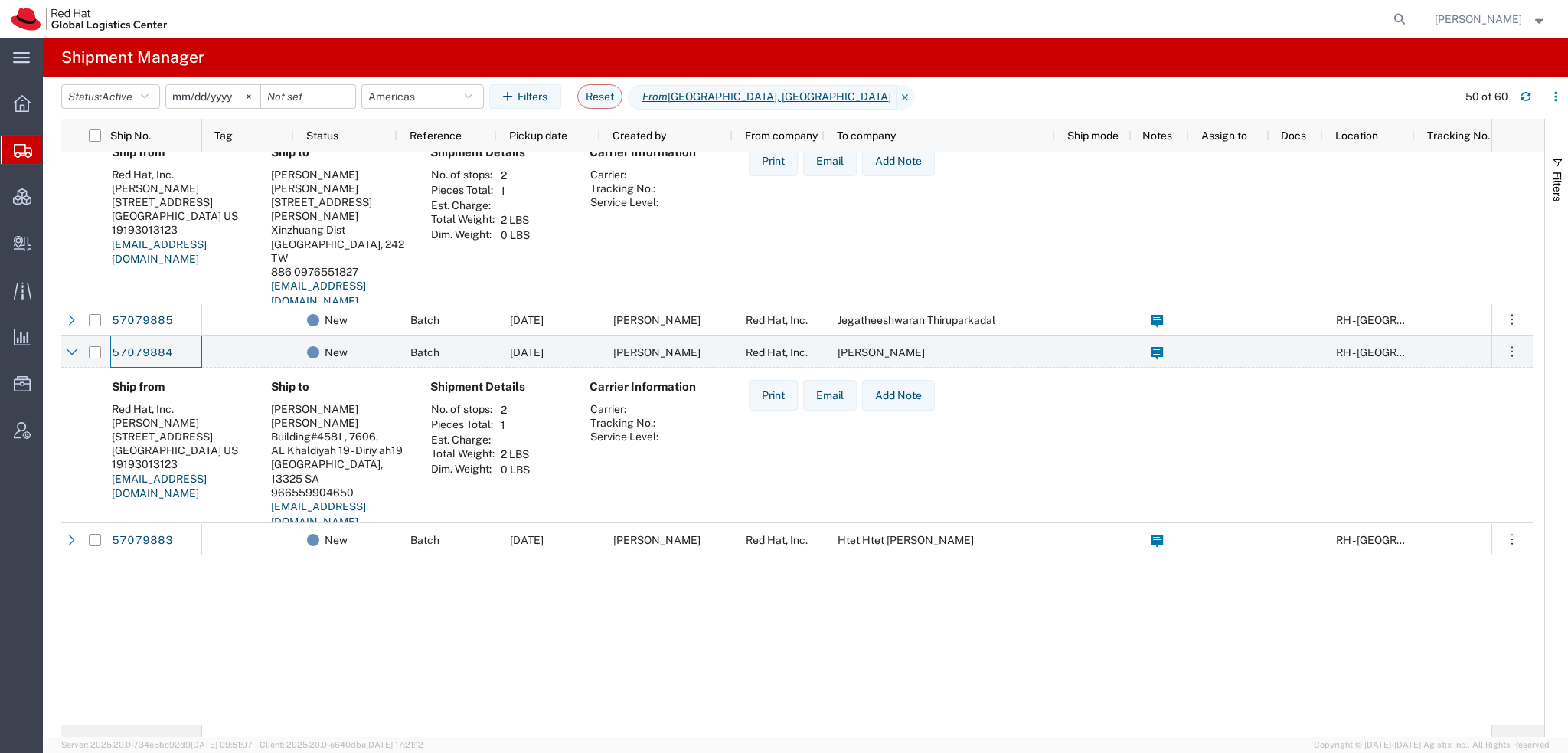
scroll to position [153, 0]
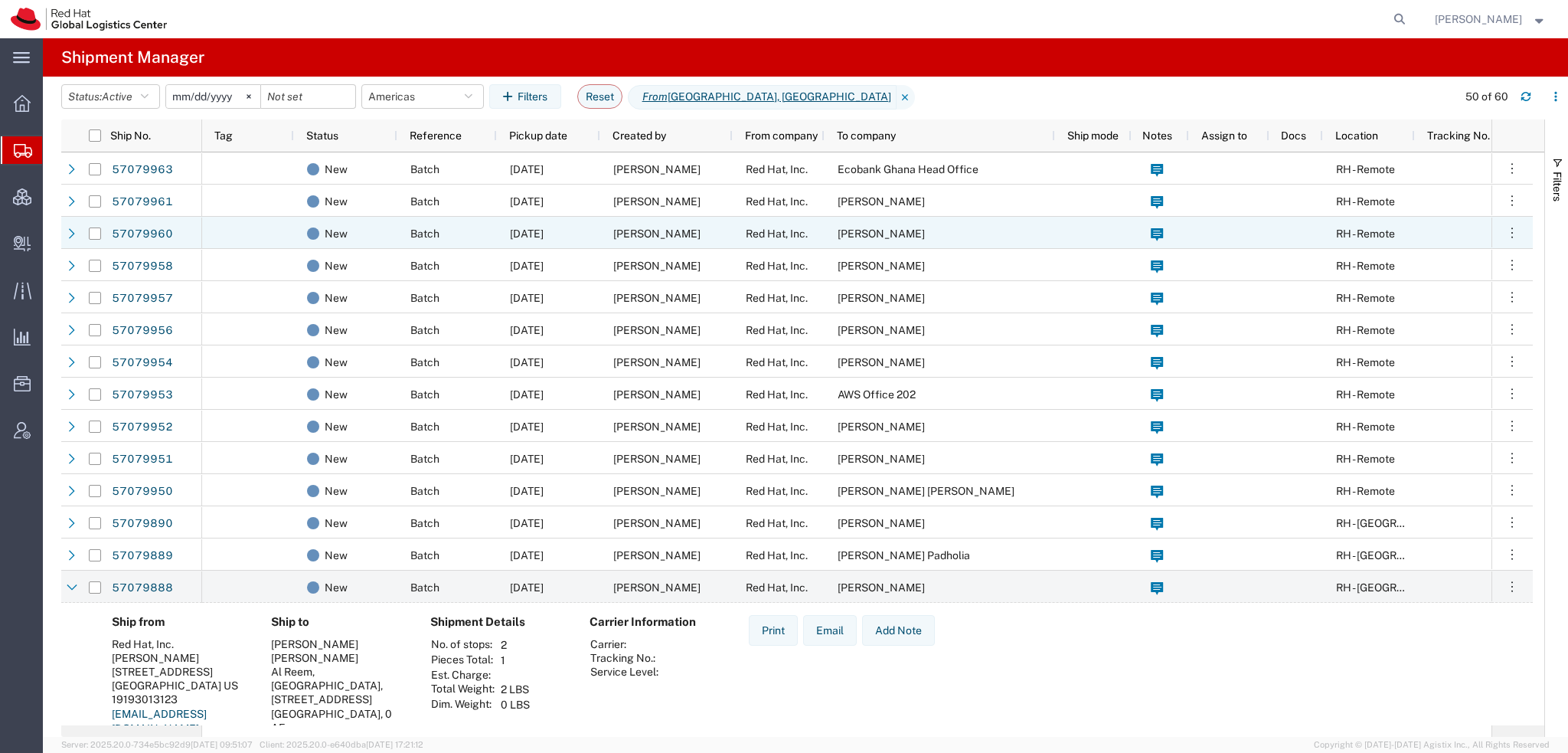
click at [919, 233] on div "Anthony Ankrah" at bounding box center [940, 232] width 231 height 32
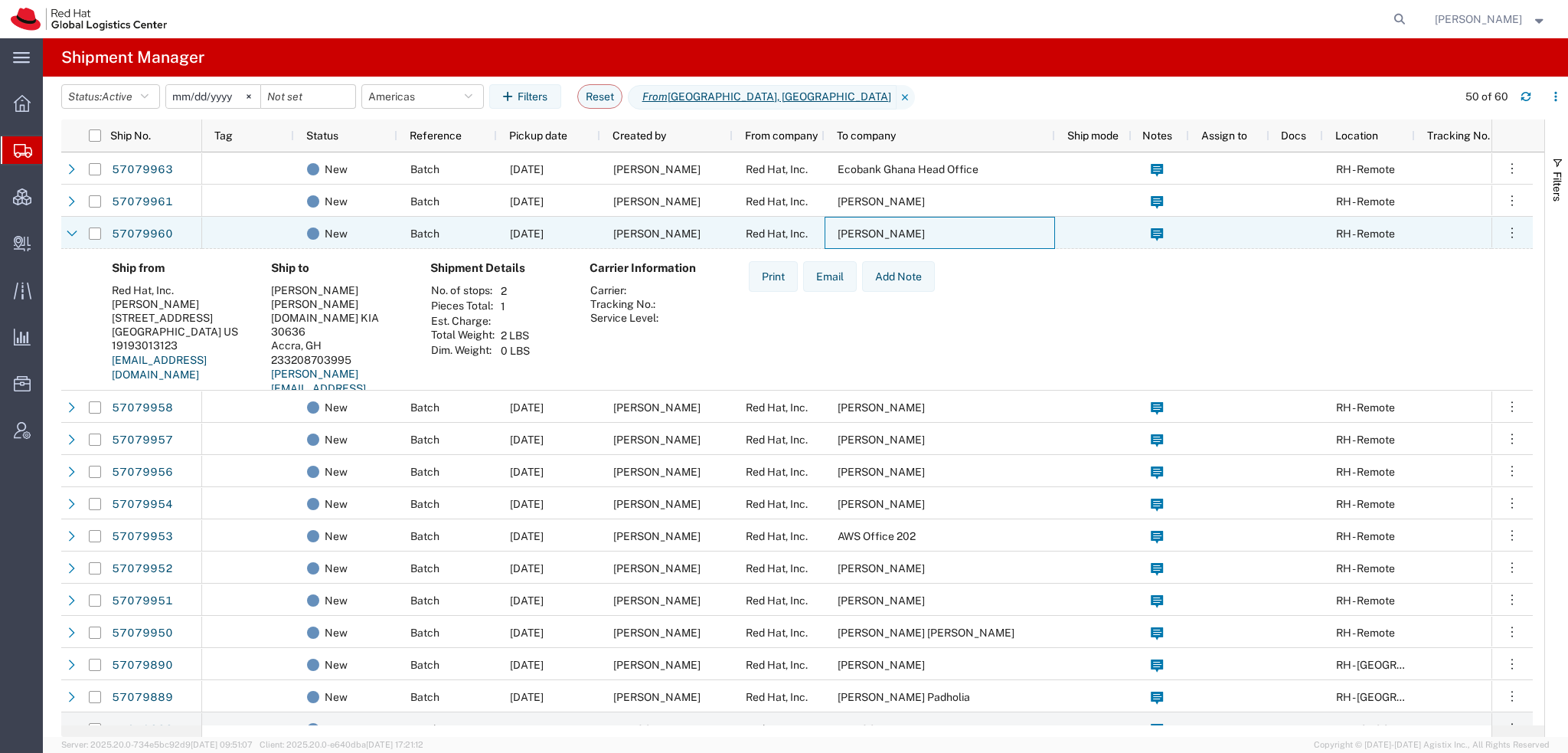
click at [919, 233] on div "Anthony Ankrah" at bounding box center [940, 232] width 231 height 32
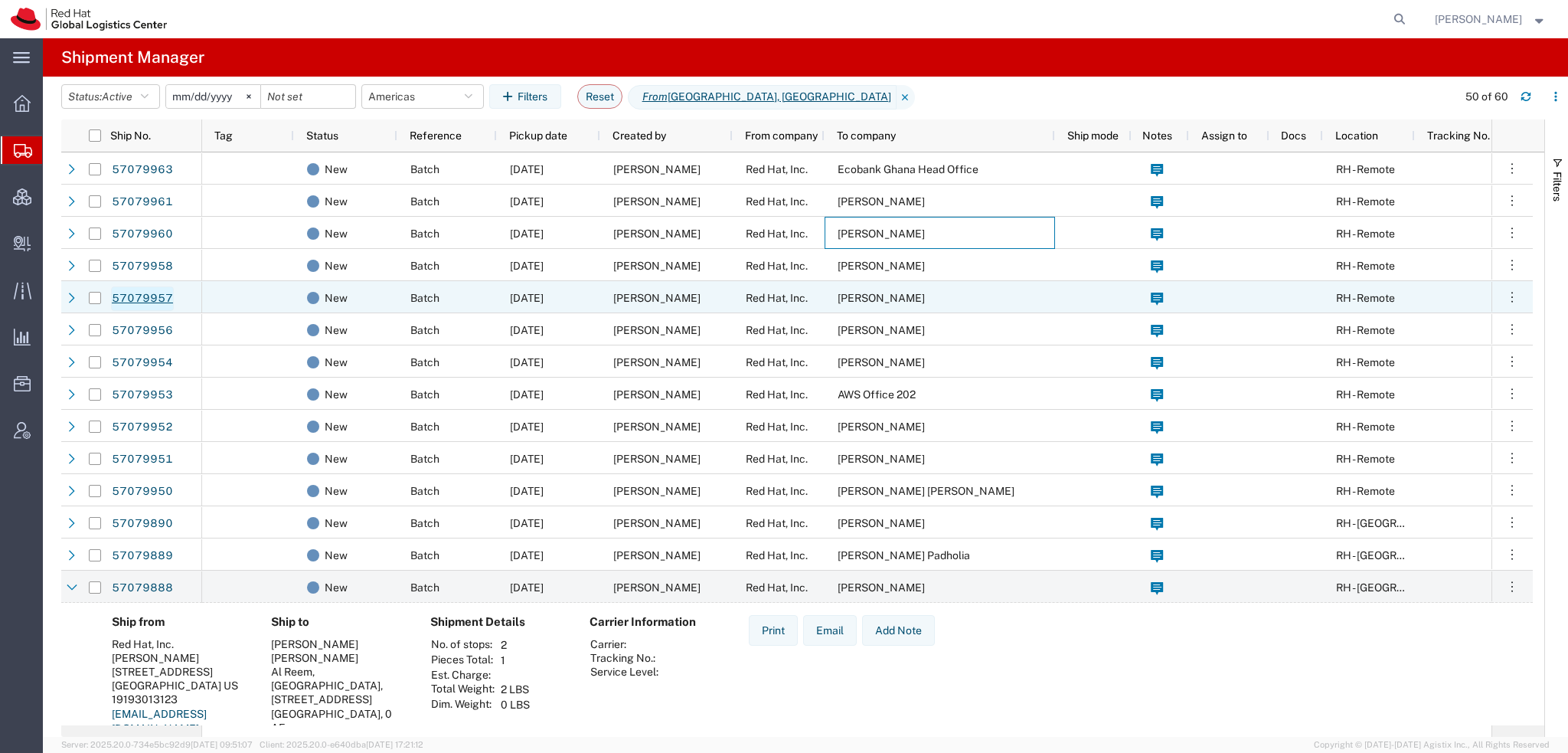
click at [151, 300] on link "57079957" at bounding box center [142, 299] width 63 height 25
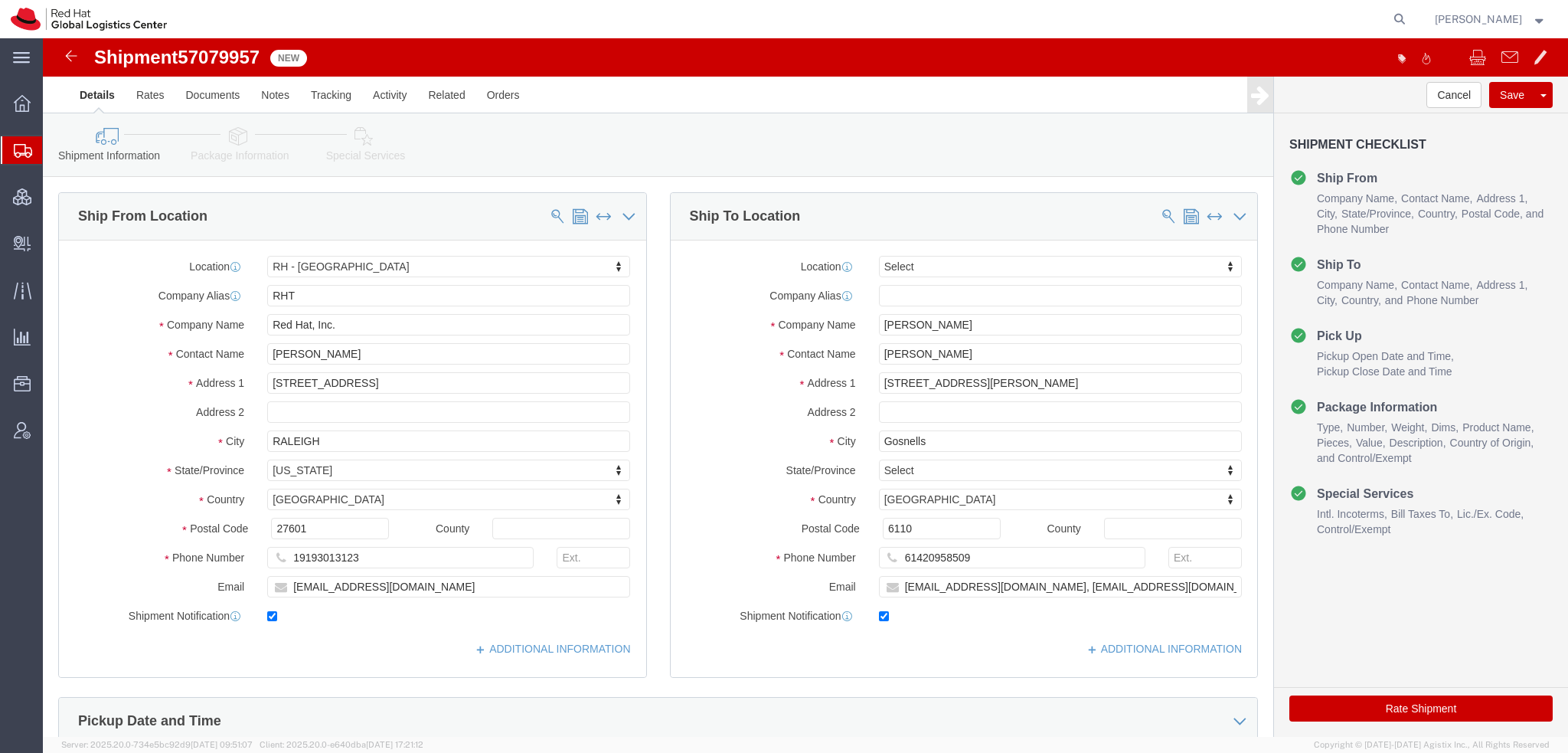
select select "38014"
select select
click icon
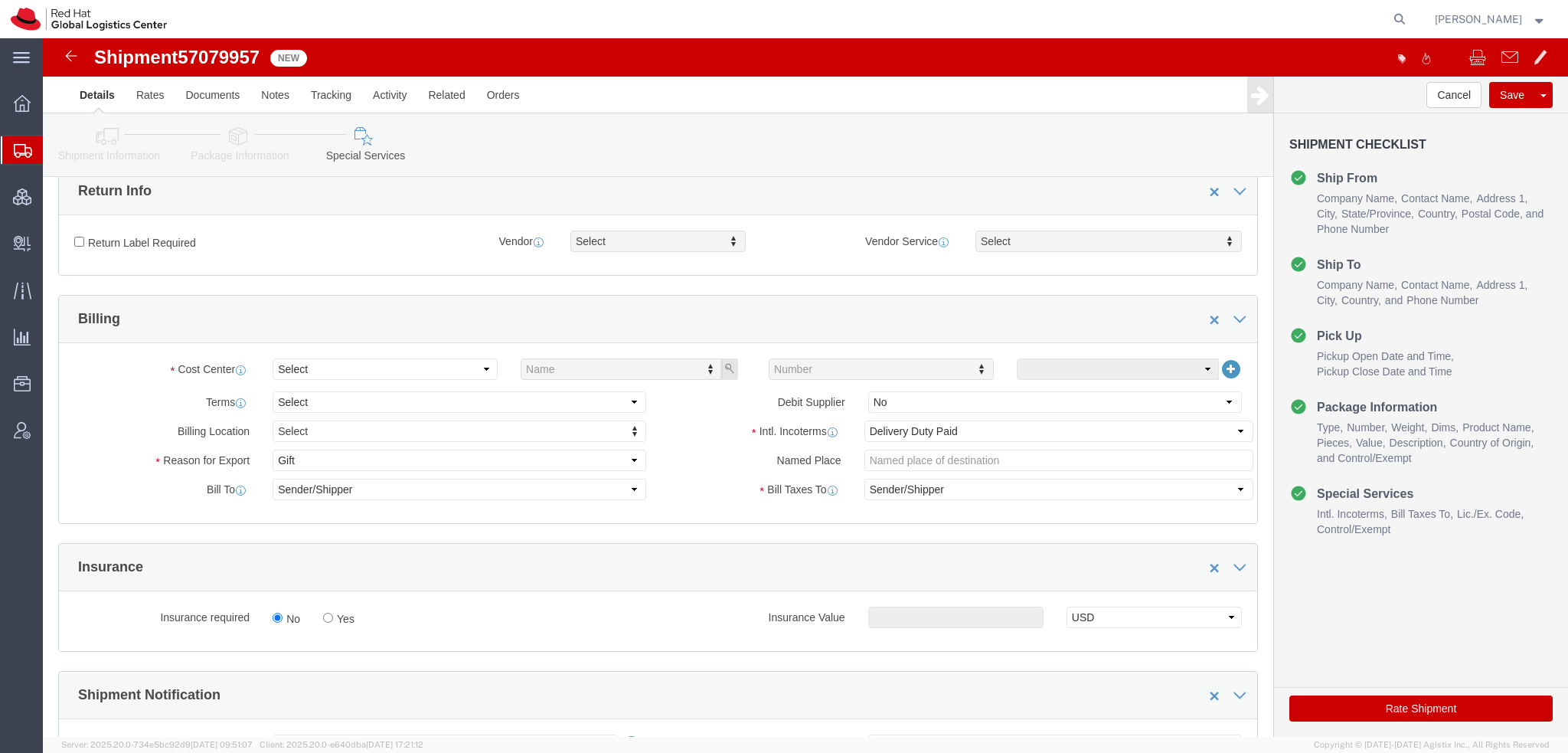
scroll to position [460, 0]
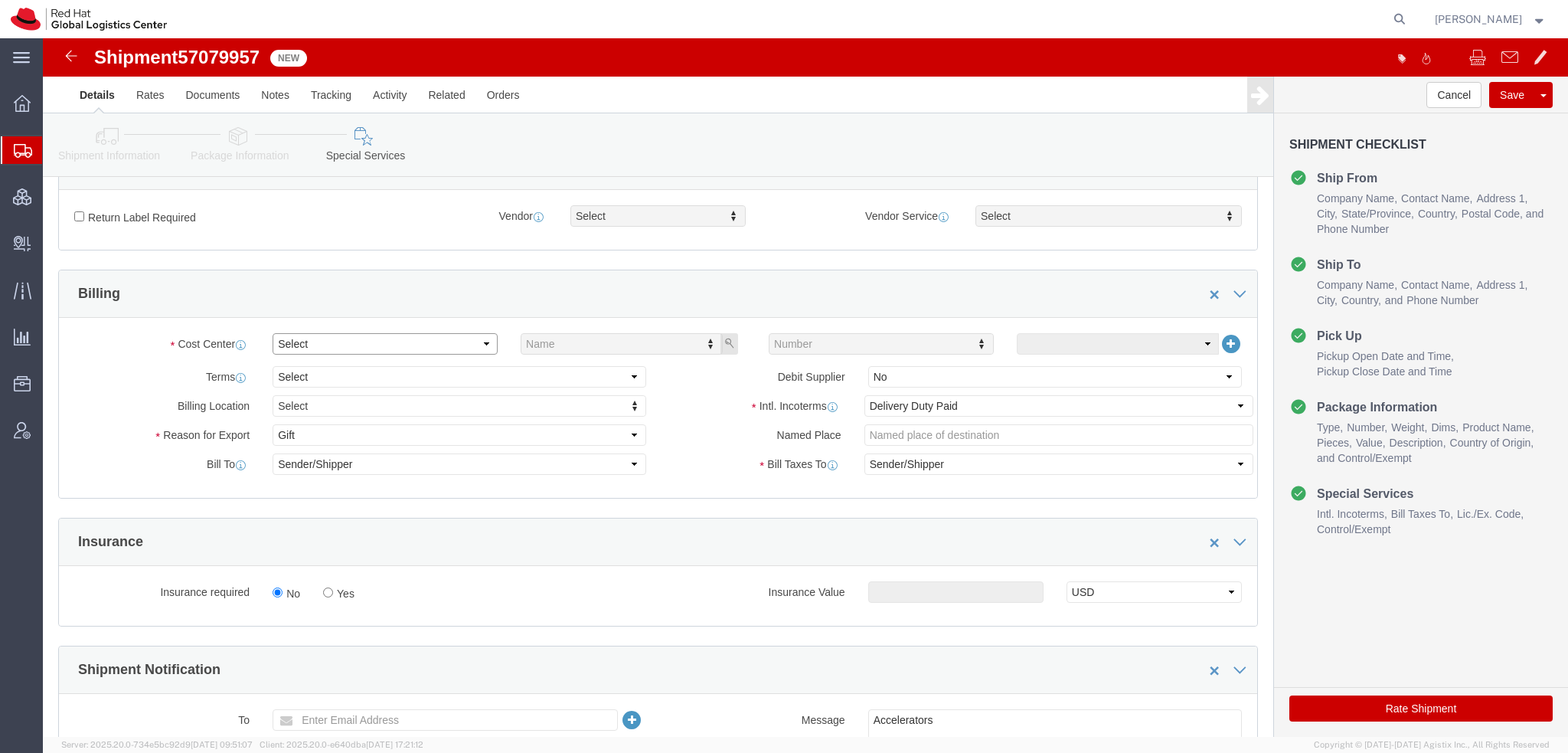
click select "Select Buyer Cost Center Department Operations Number Order Number Sales Person"
select select "COSTCENTER"
click select "Select Buyer Cost Center Department Operations Number Order Number Sales Person"
type input "596"
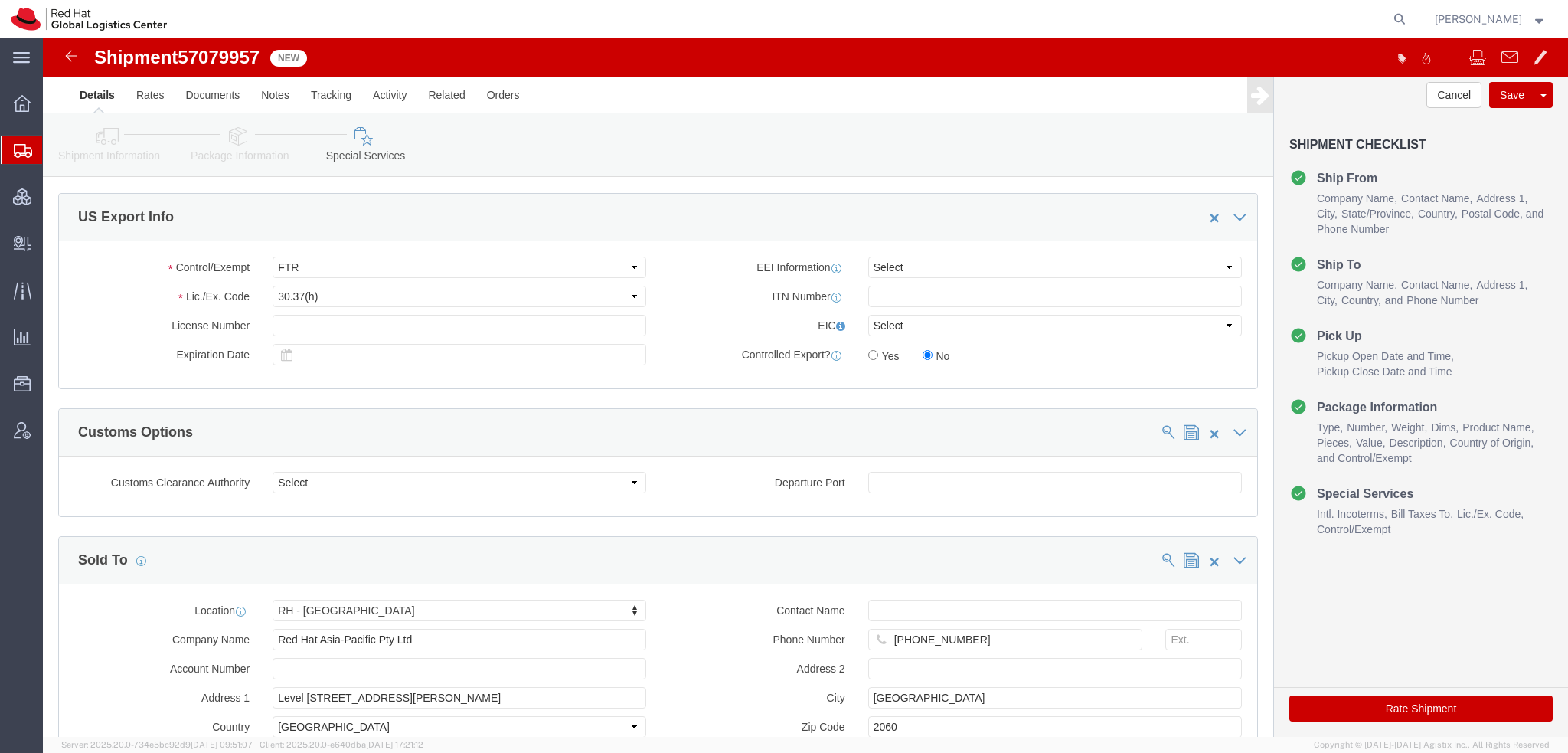
scroll to position [1149, 0]
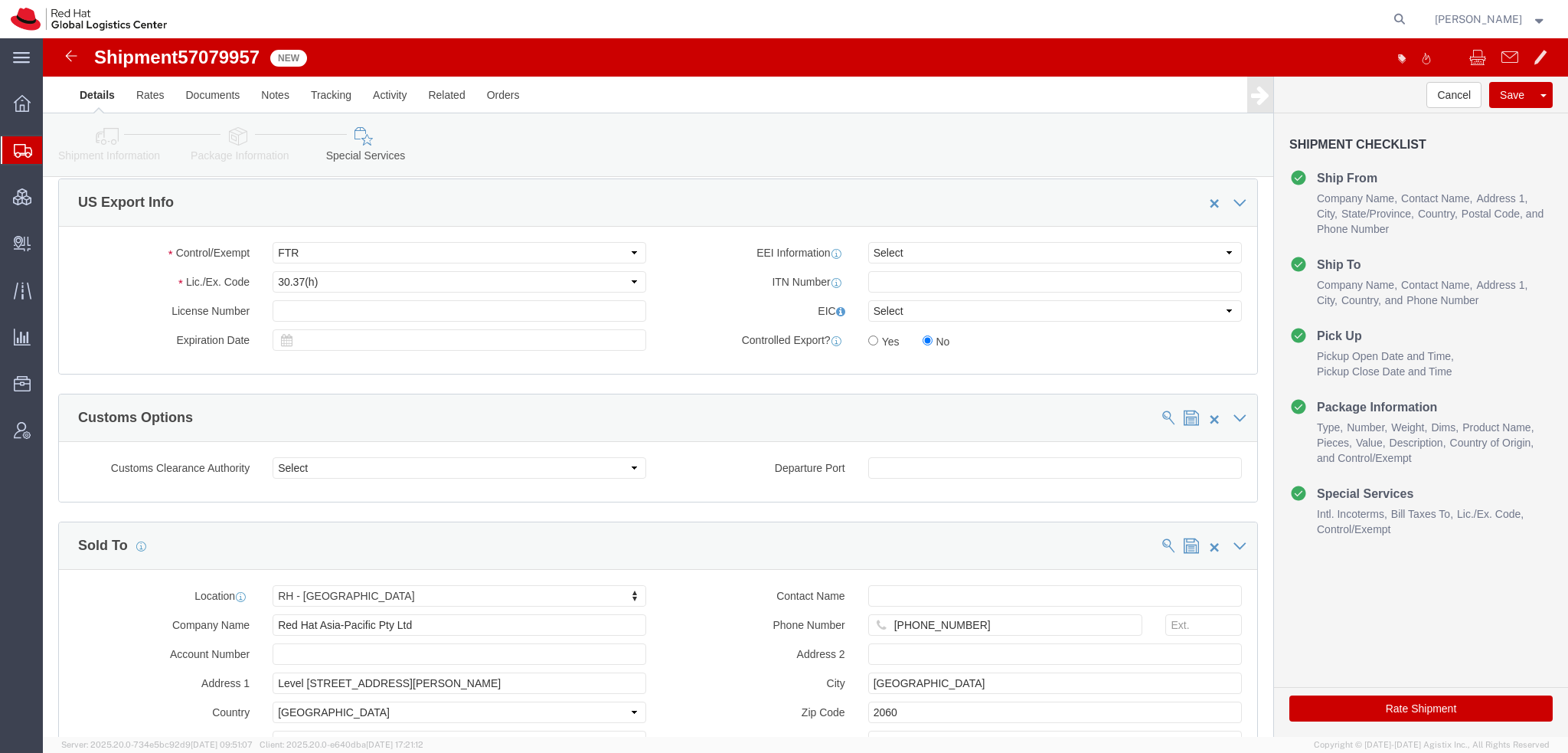
click button "Rate Shipment"
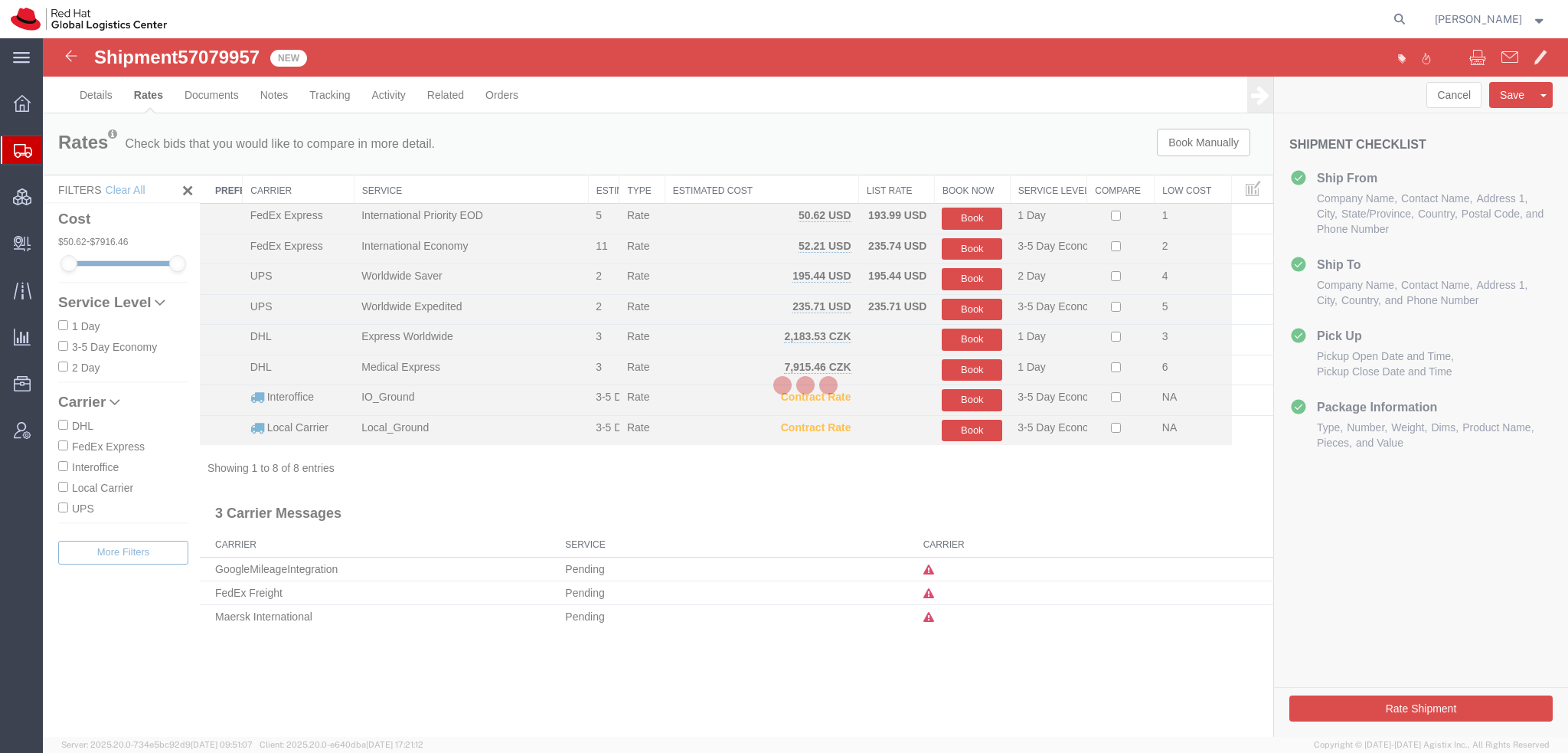
scroll to position [0, 0]
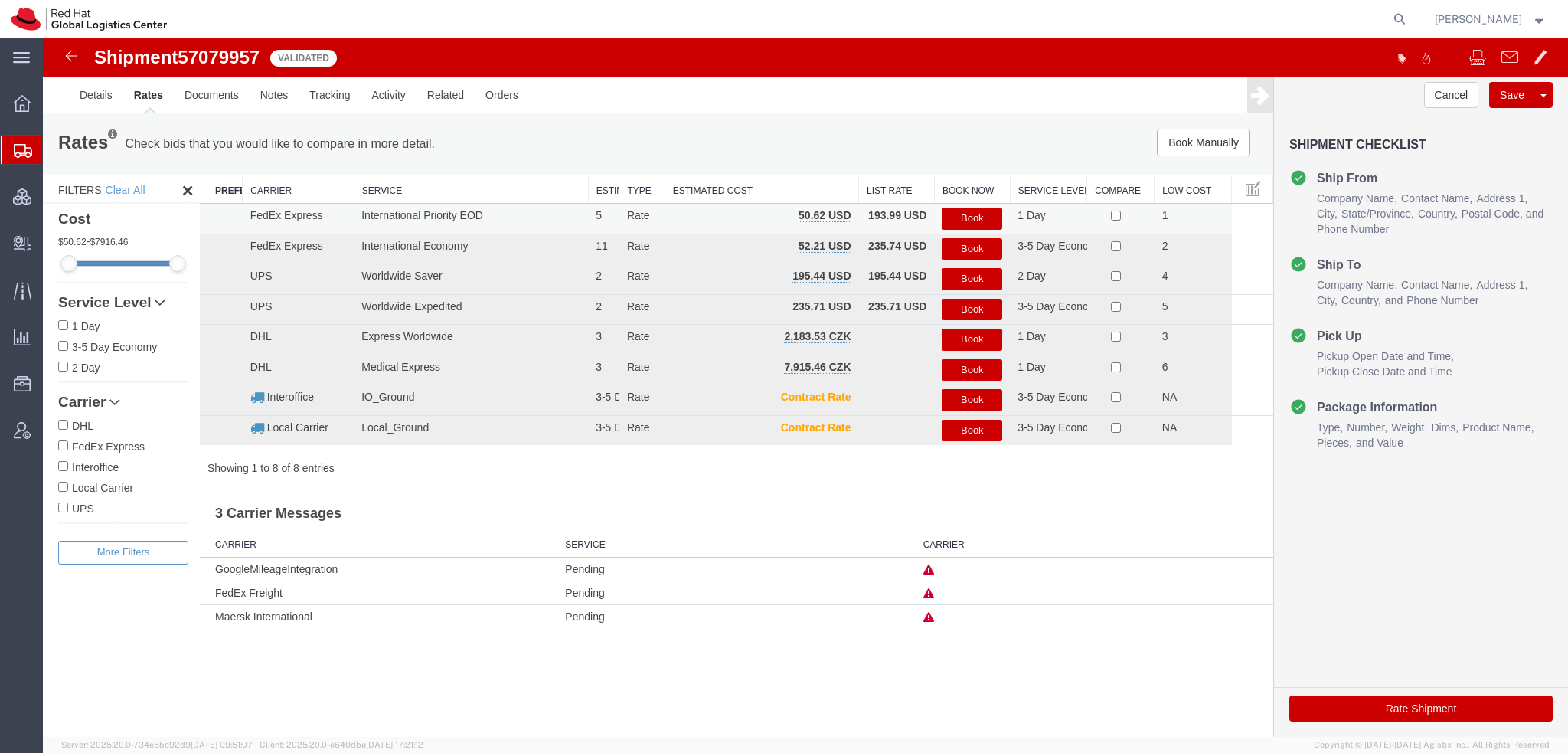
click at [988, 216] on button "Book" at bounding box center [972, 218] width 60 height 22
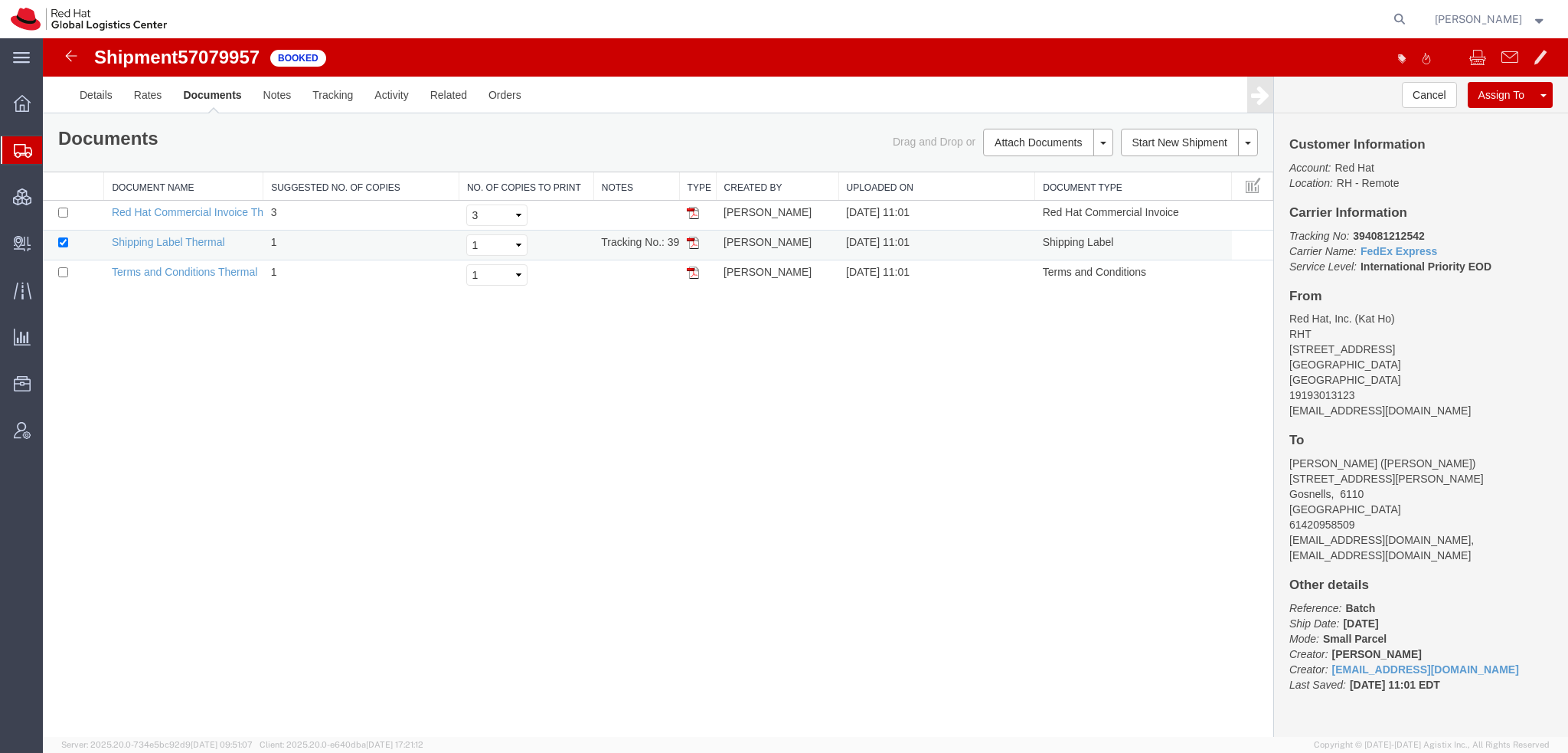
click at [693, 246] on img at bounding box center [693, 243] width 12 height 12
click at [0, 0] on span "Shipment Manager" at bounding box center [0, 0] width 0 height 0
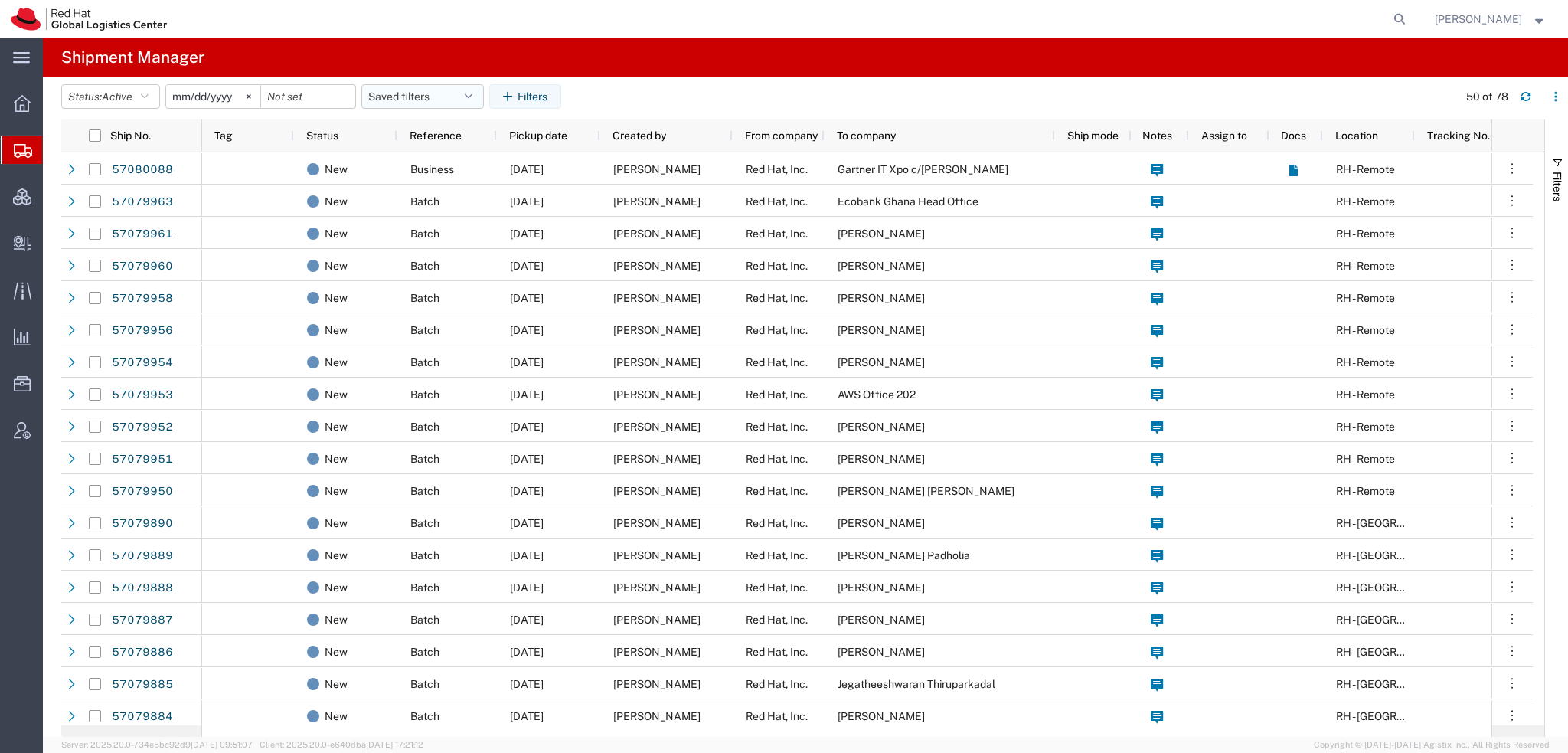
click at [473, 95] on icon "button" at bounding box center [468, 96] width 8 height 11
click at [417, 160] on span "Americas" at bounding box center [464, 164] width 201 height 28
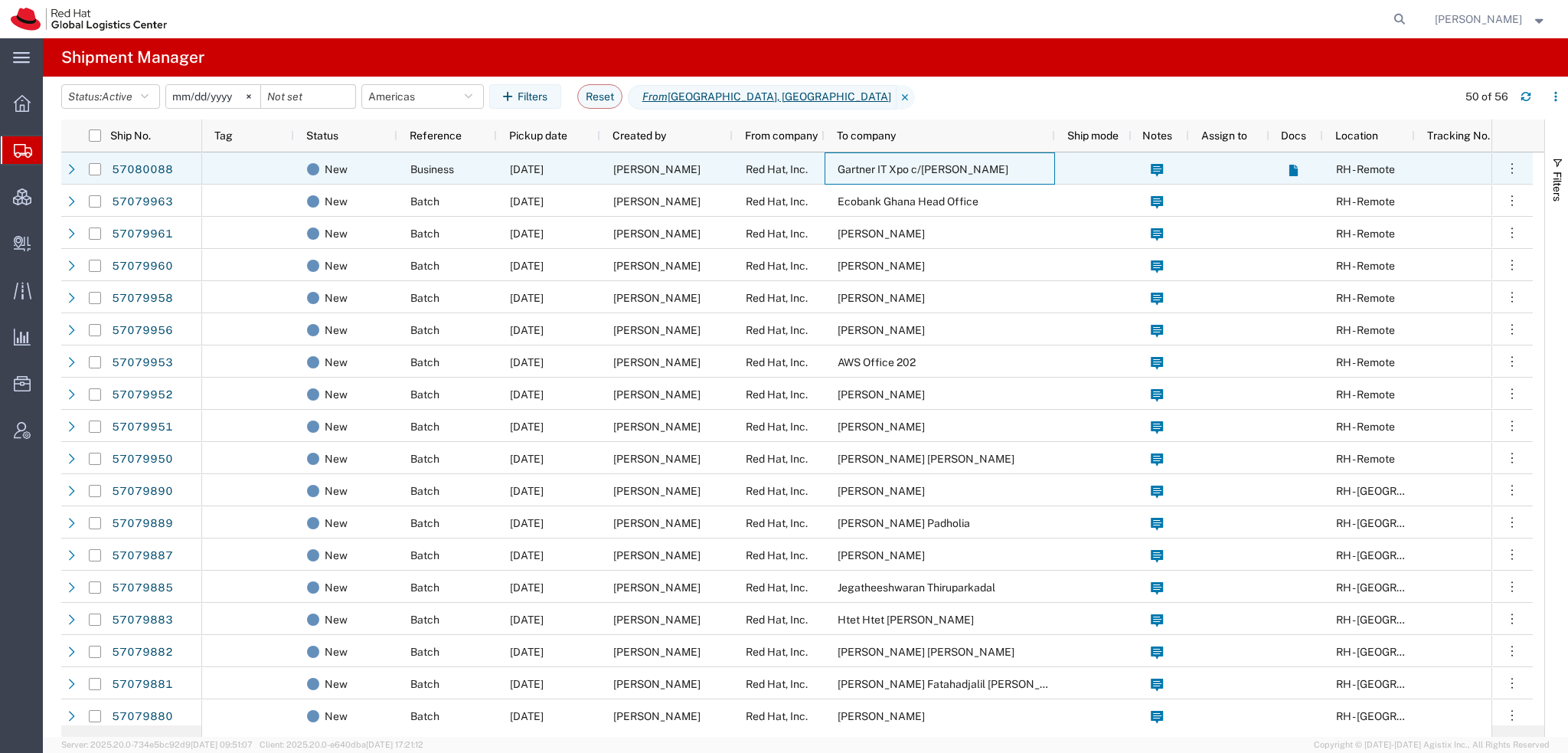
click at [860, 167] on span "Gartner IT Xpo c/o FREEMAN" at bounding box center [922, 170] width 170 height 12
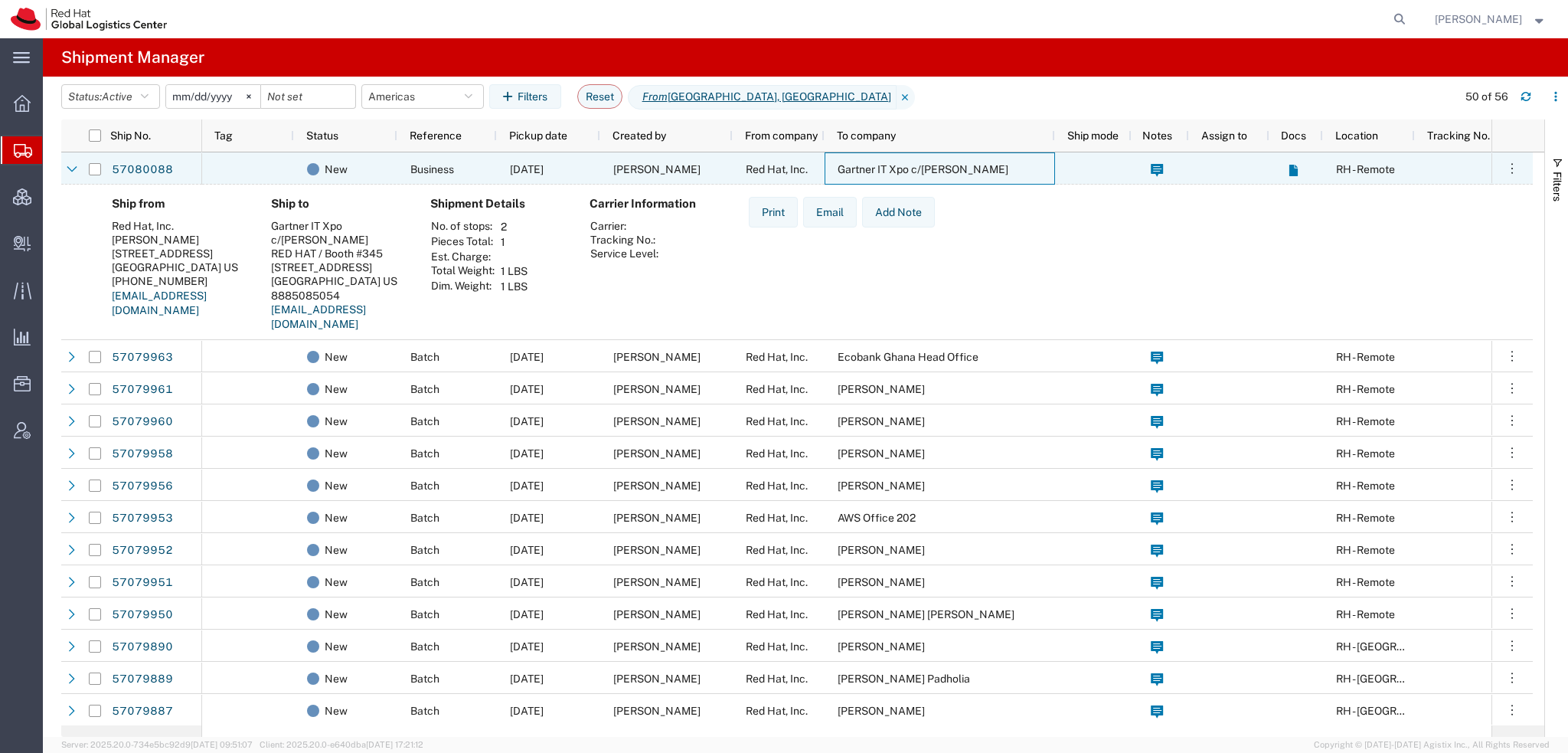
click at [860, 167] on span "Gartner IT Xpo c/o FREEMAN" at bounding box center [922, 170] width 170 height 12
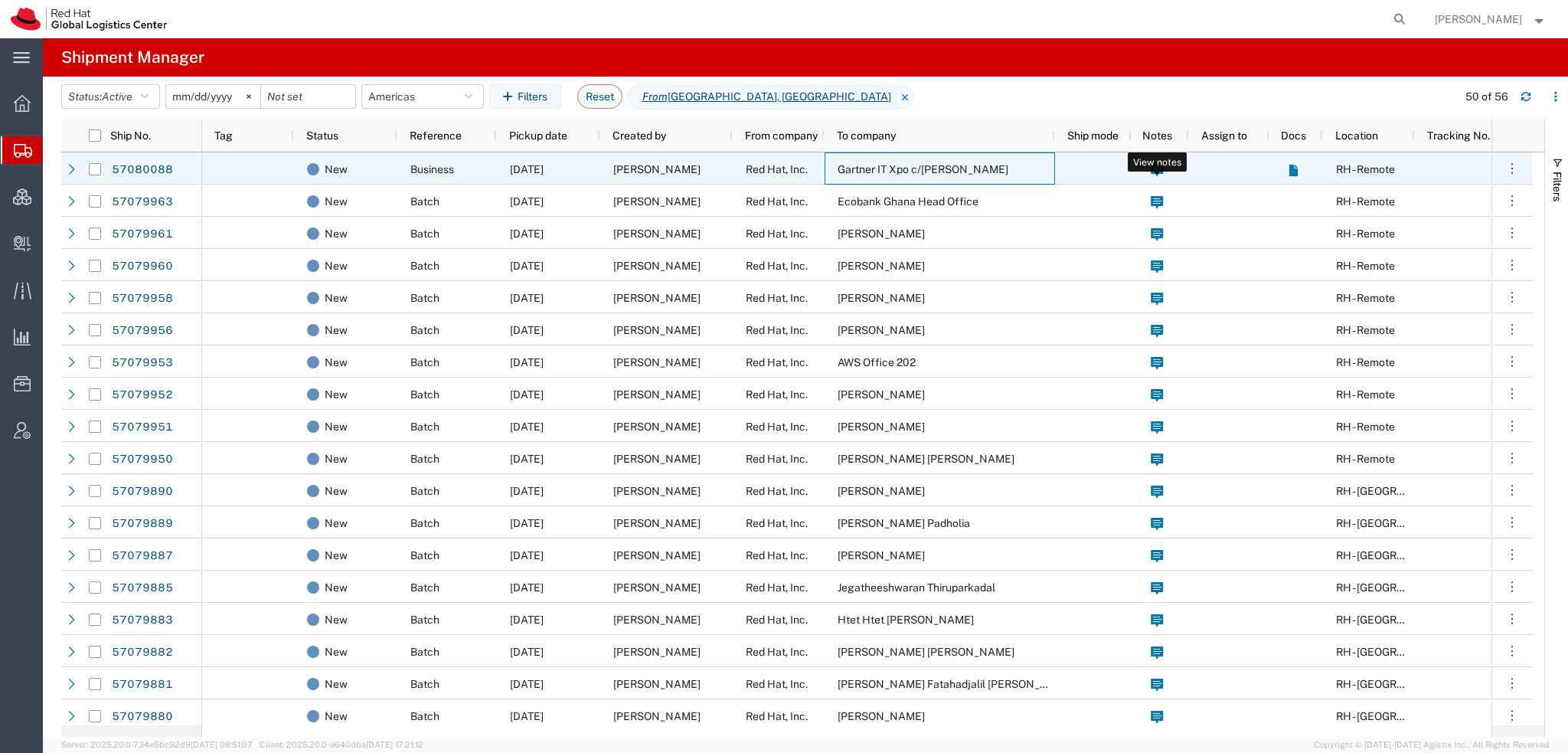
click at [1156, 166] on icon at bounding box center [1157, 170] width 13 height 13
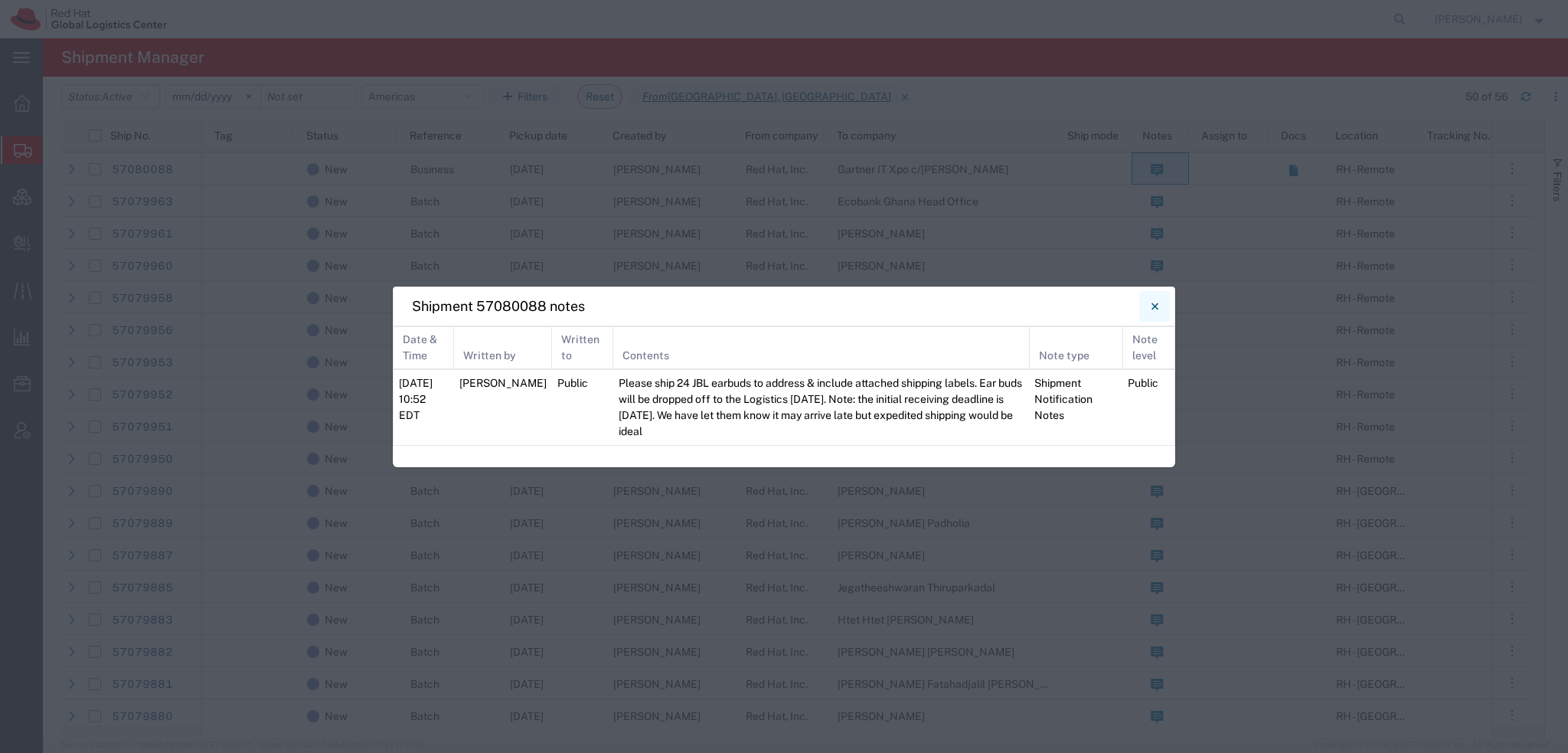
click at [1155, 316] on icon "Close" at bounding box center [1155, 306] width 7 height 19
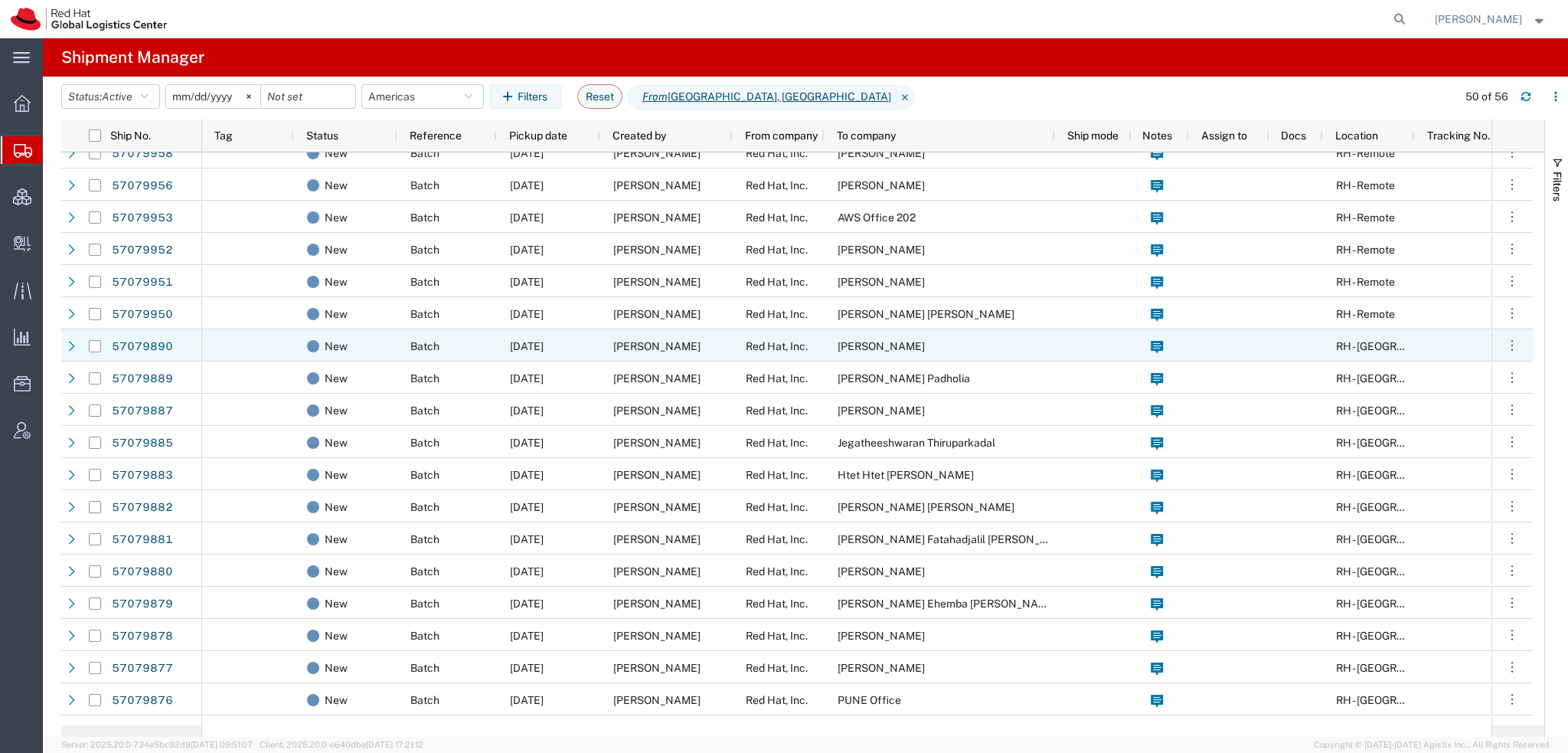
scroll to position [153, 0]
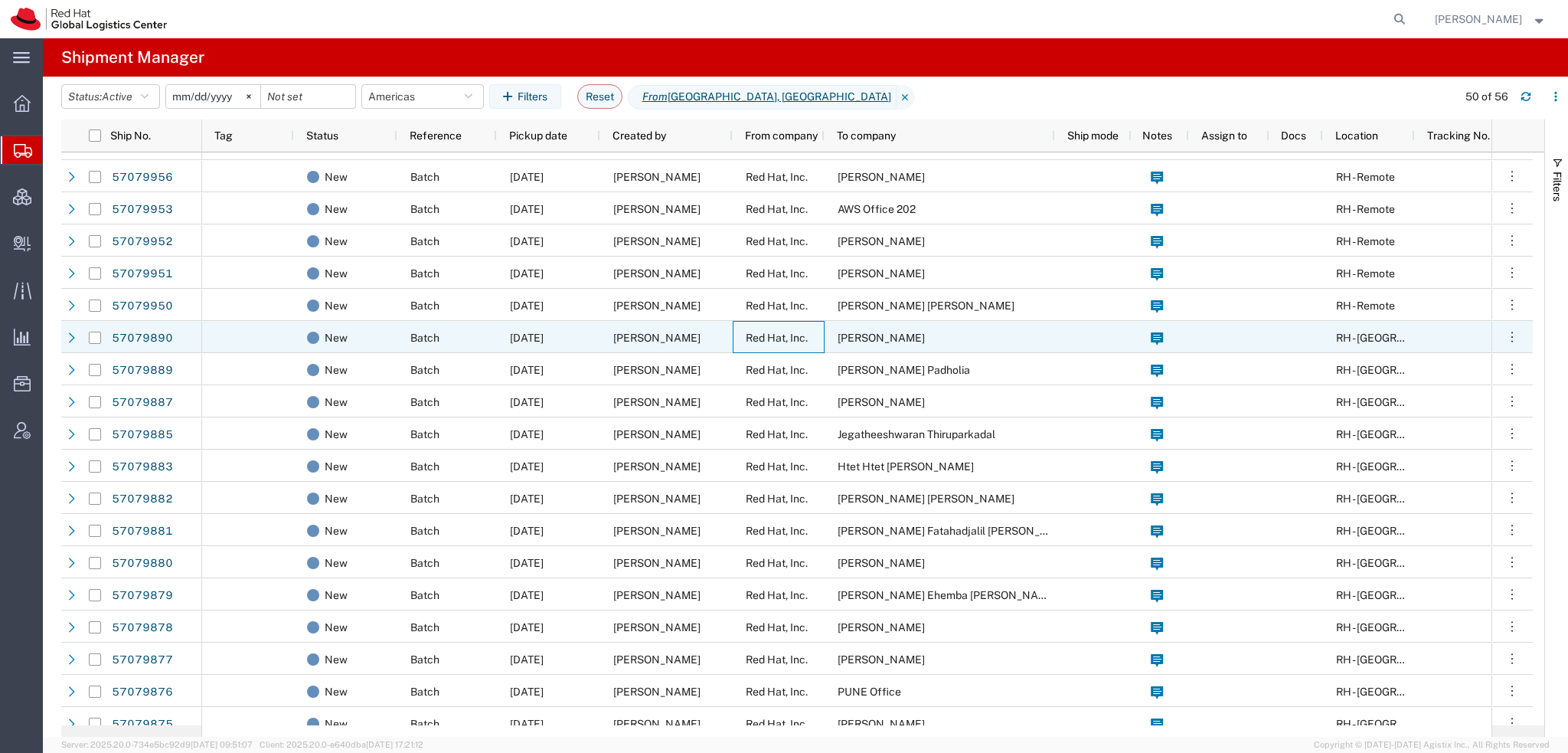
click at [790, 334] on span "Red Hat, Inc." at bounding box center [776, 338] width 62 height 12
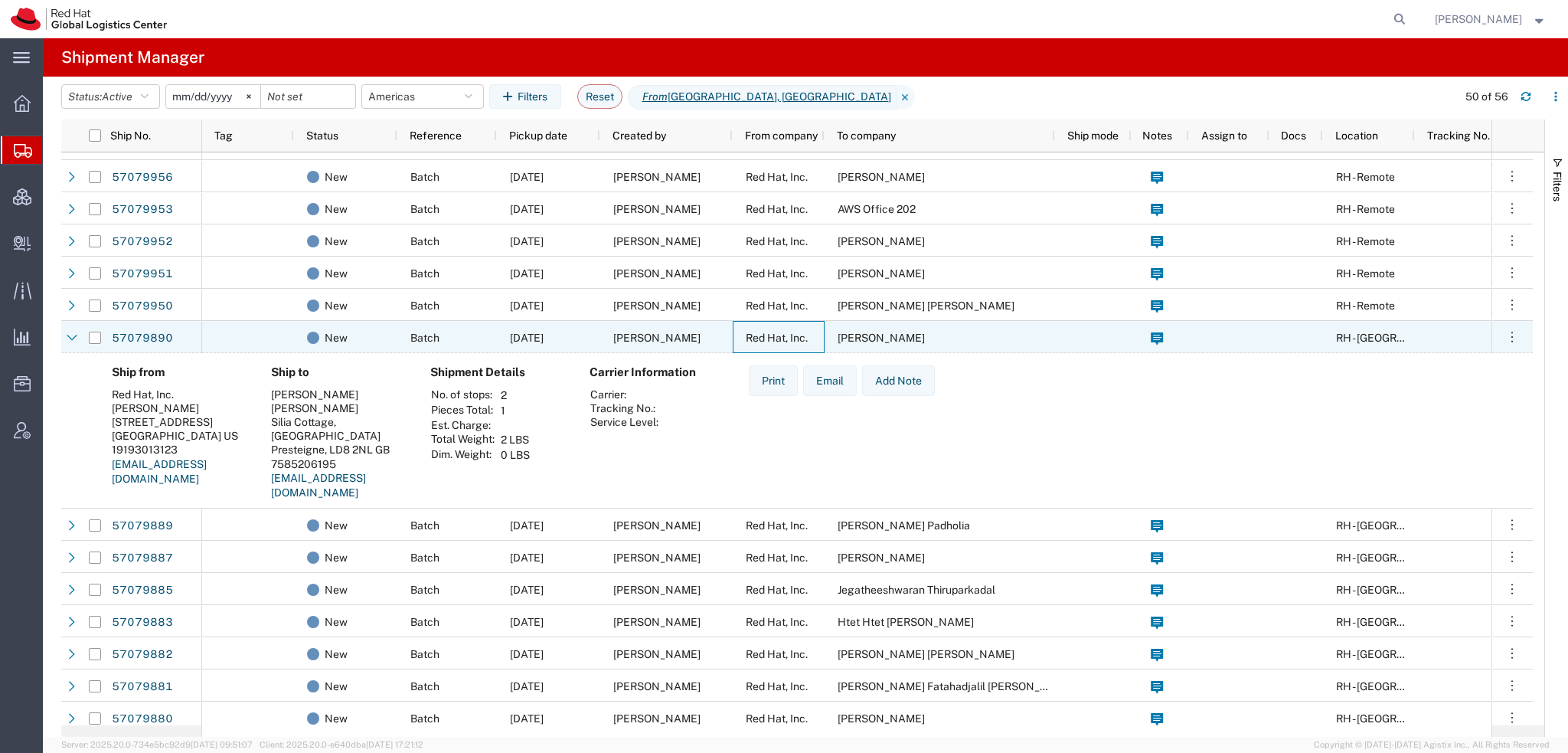
click at [790, 334] on span "Red Hat, Inc." at bounding box center [776, 338] width 62 height 12
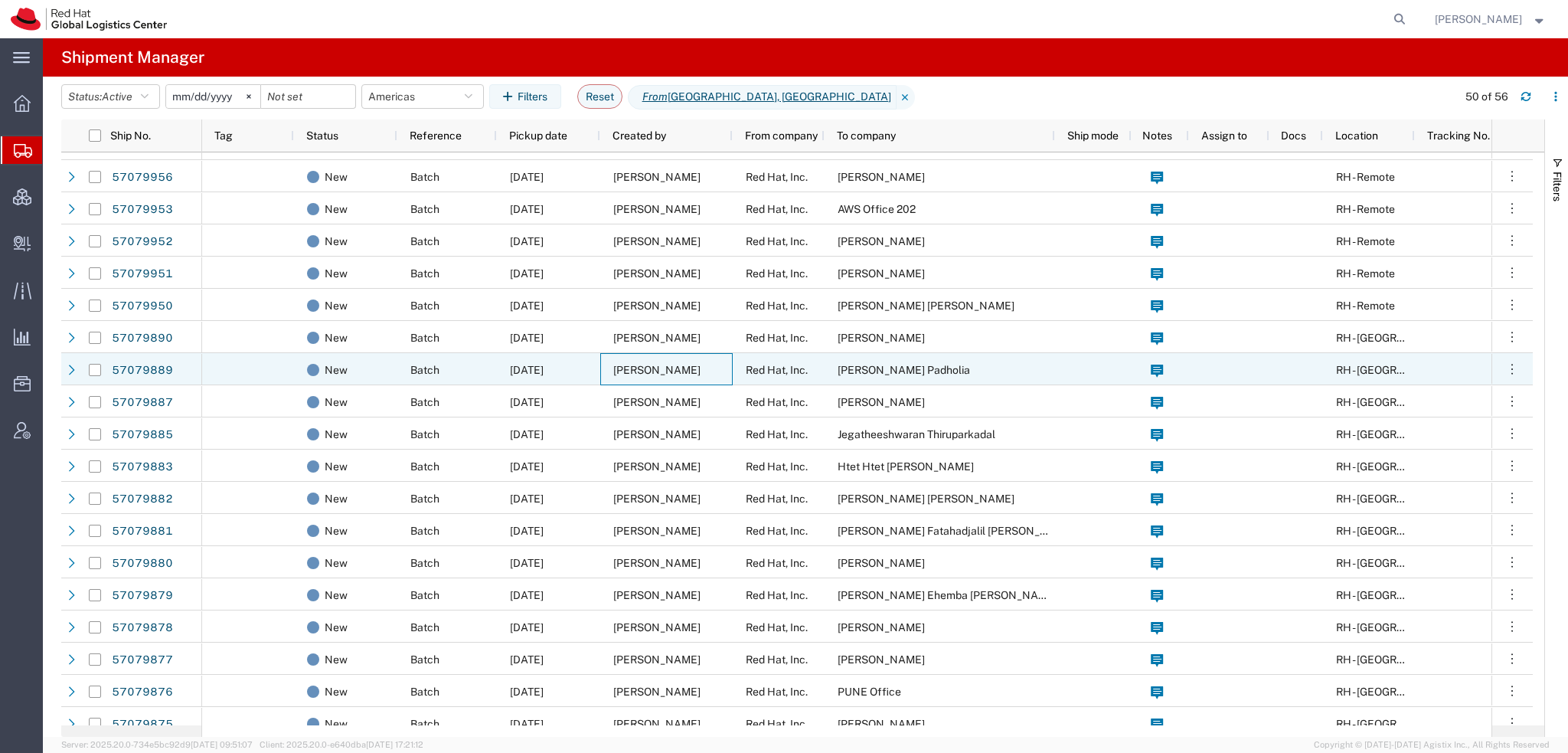
click at [627, 372] on span "[PERSON_NAME]" at bounding box center [656, 370] width 87 height 12
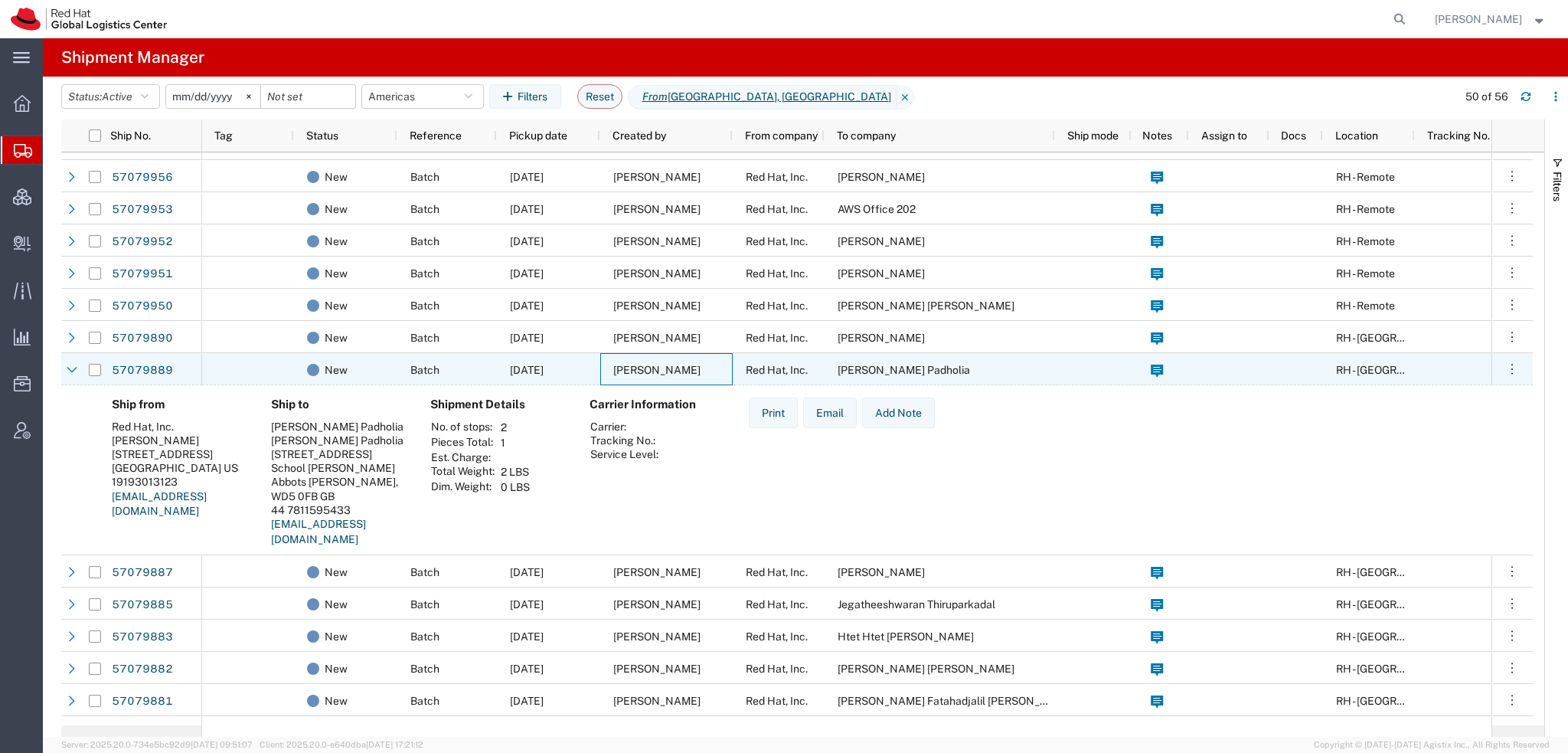
click at [627, 372] on span "[PERSON_NAME]" at bounding box center [656, 370] width 87 height 12
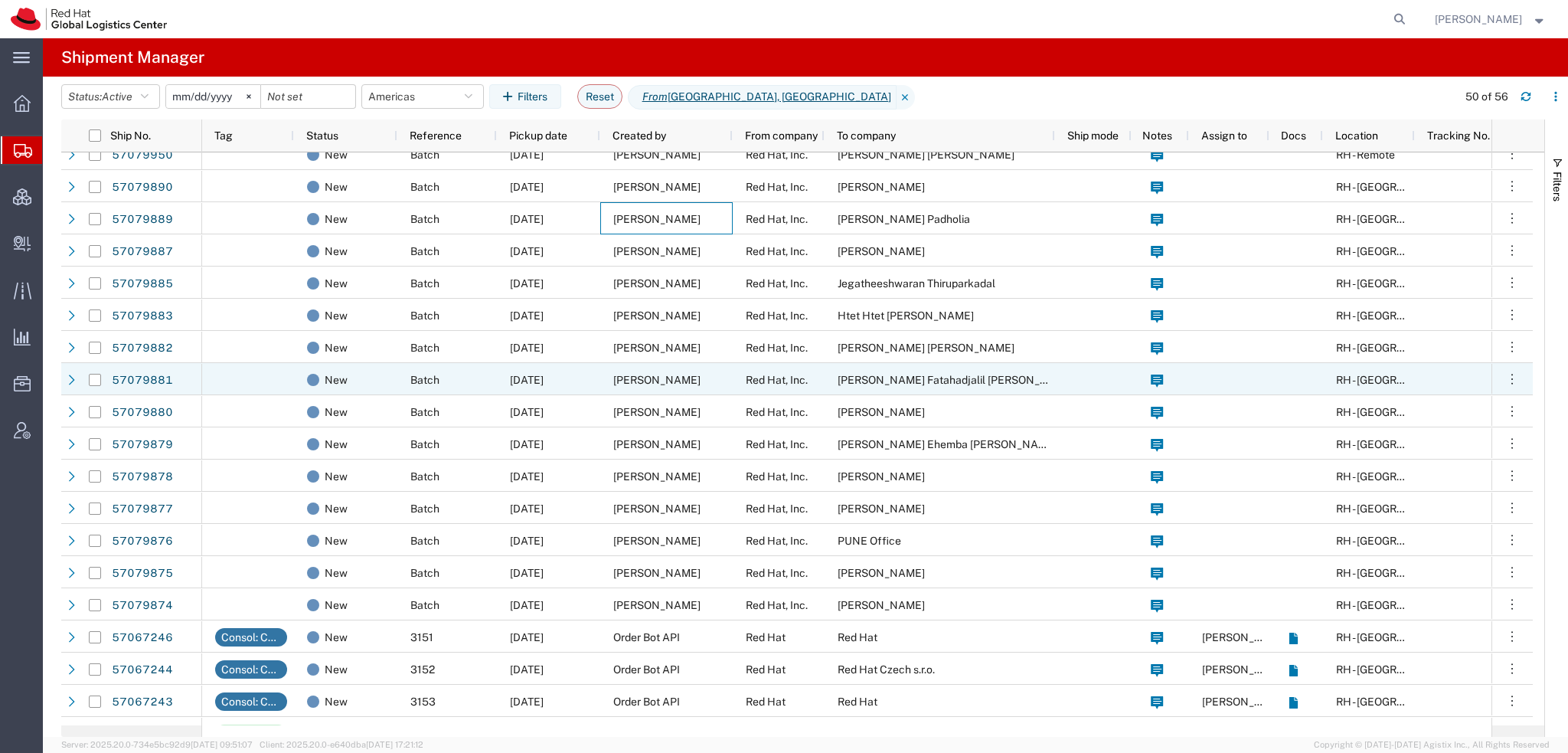
scroll to position [307, 0]
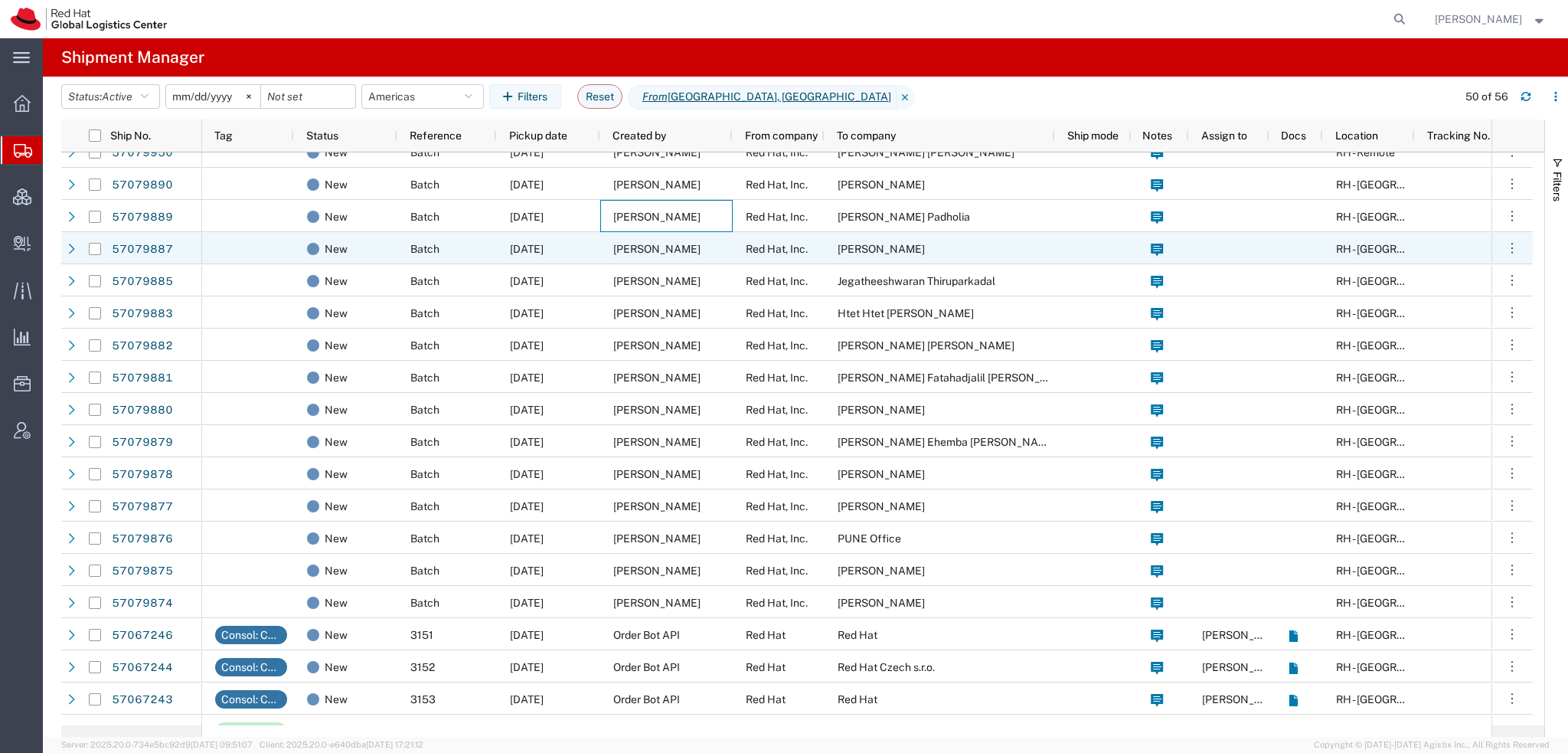
click at [643, 247] on span "Lene Jensen" at bounding box center [656, 249] width 87 height 12
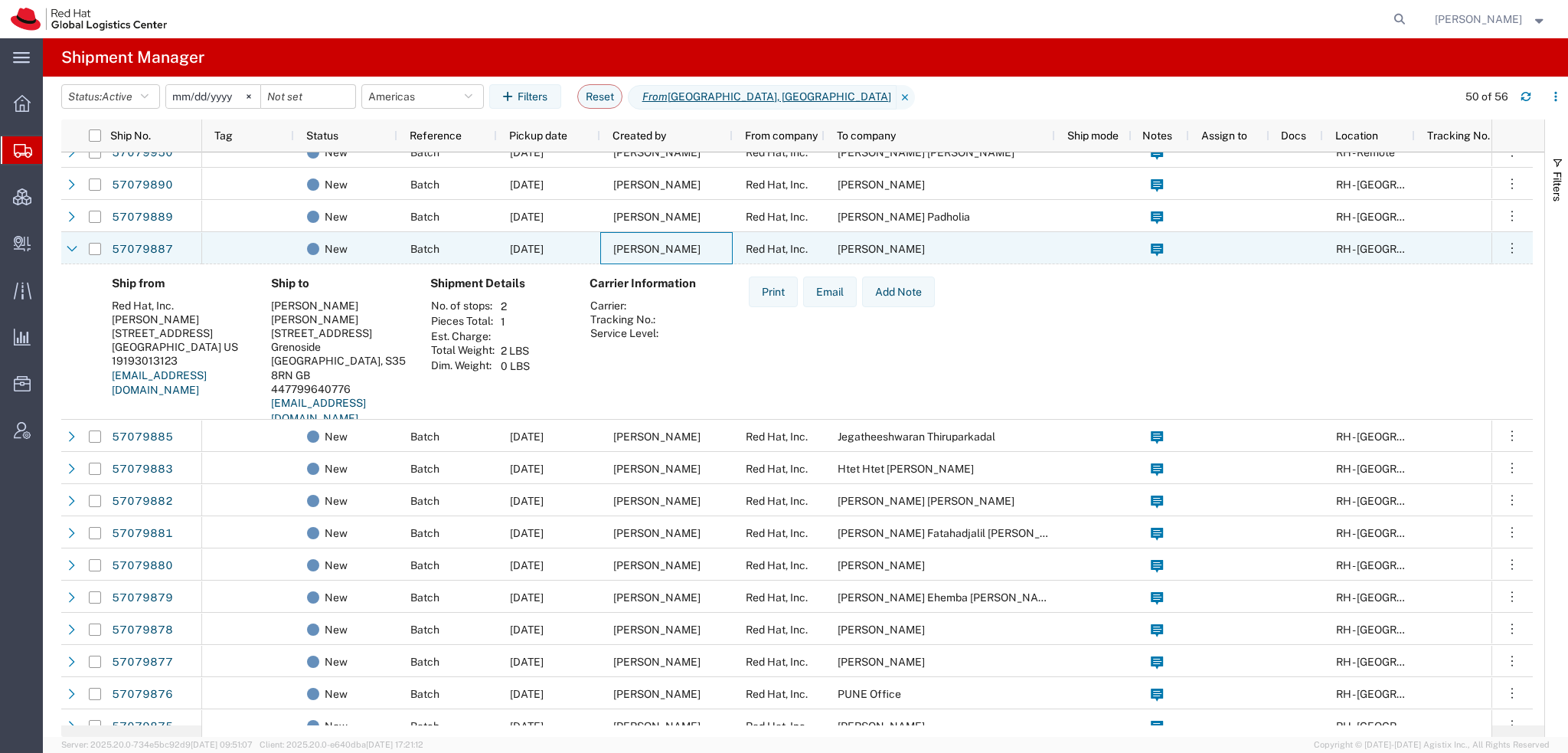
click at [643, 247] on span "Lene Jensen" at bounding box center [656, 249] width 87 height 12
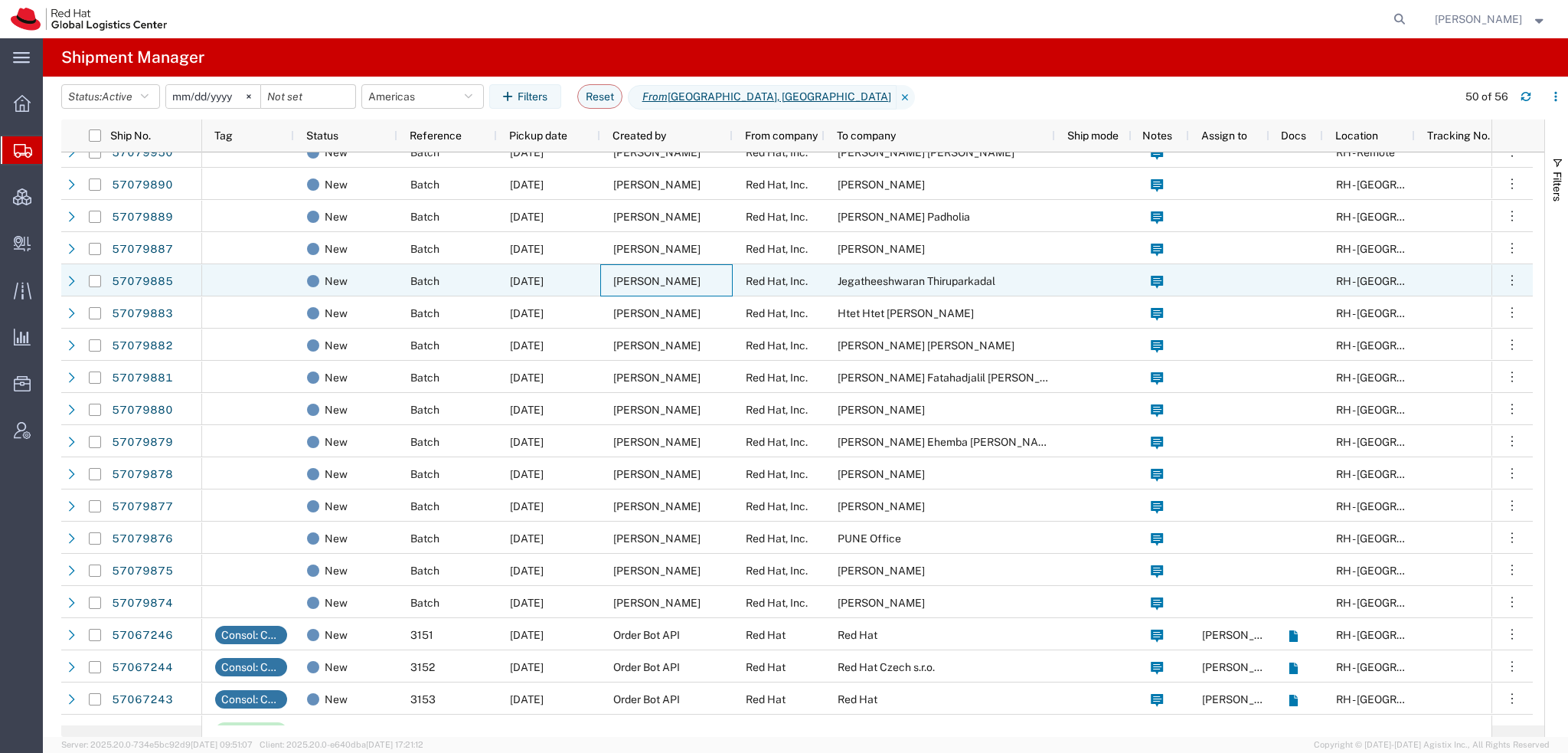
click at [627, 275] on span "Lene Jensen" at bounding box center [656, 281] width 87 height 12
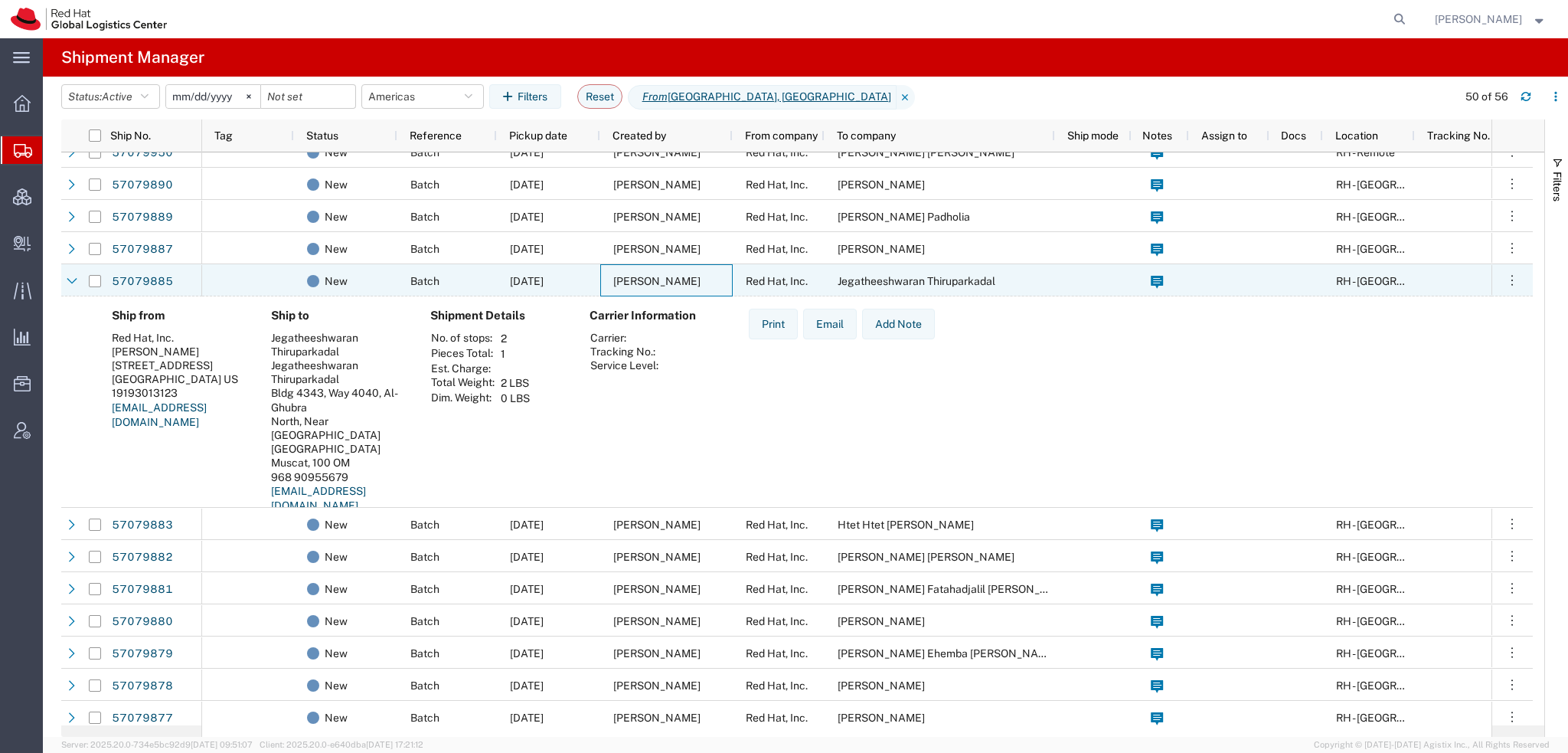
click at [627, 275] on span "Lene Jensen" at bounding box center [656, 281] width 87 height 12
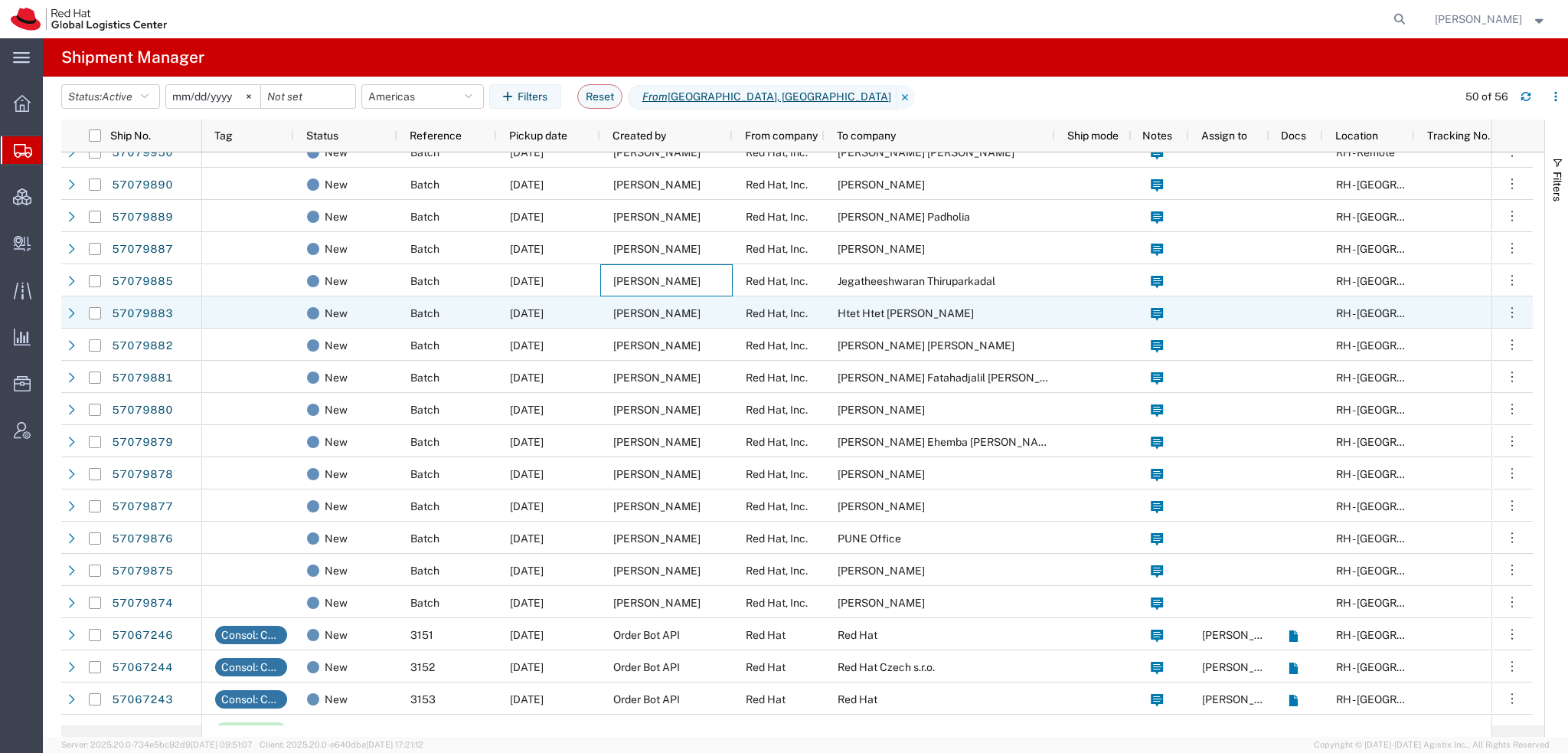
click at [610, 307] on div "Lene Jensen" at bounding box center [667, 312] width 133 height 32
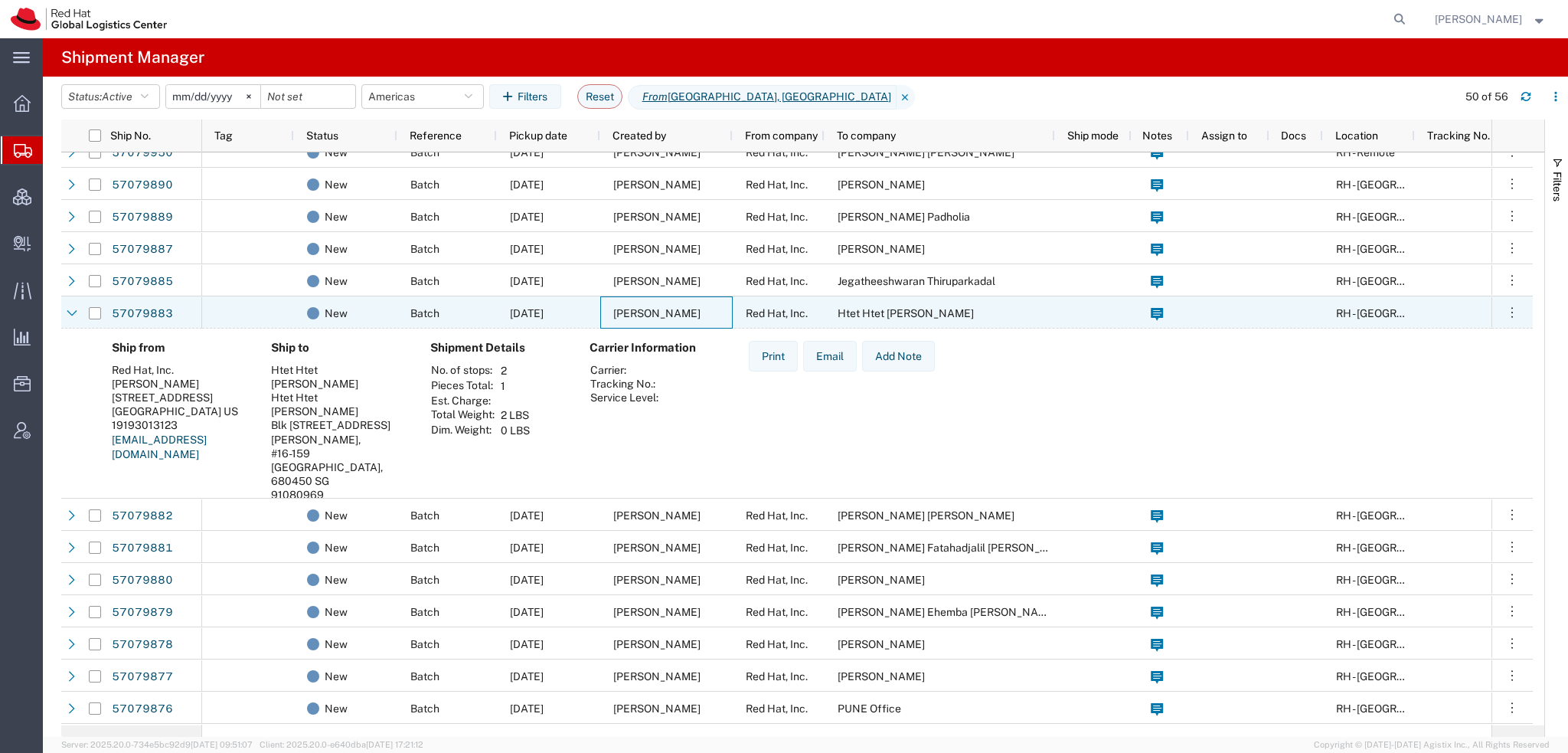
click at [610, 307] on div "Lene Jensen" at bounding box center [667, 312] width 133 height 32
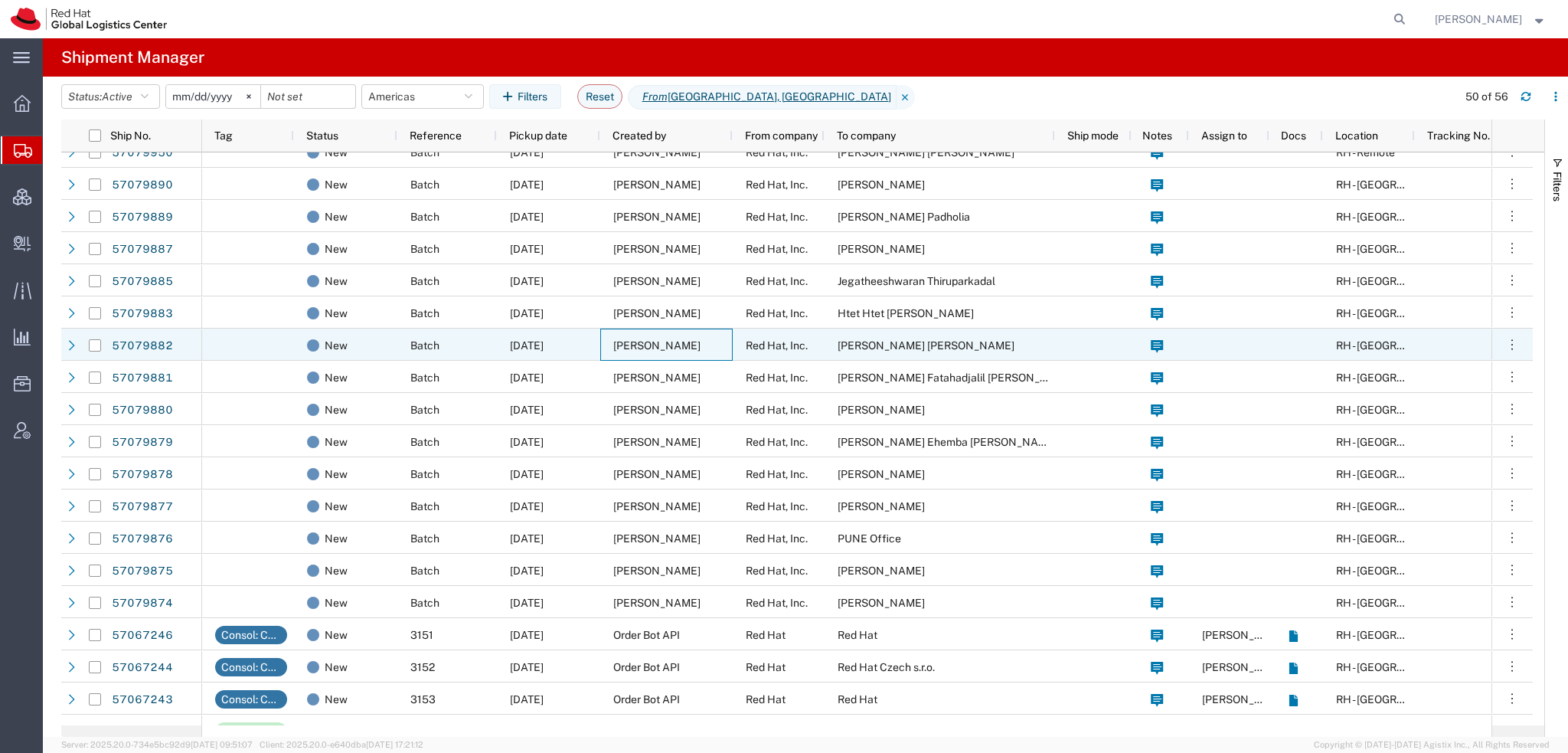
click at [637, 348] on span "Lene Jensen" at bounding box center [656, 346] width 87 height 12
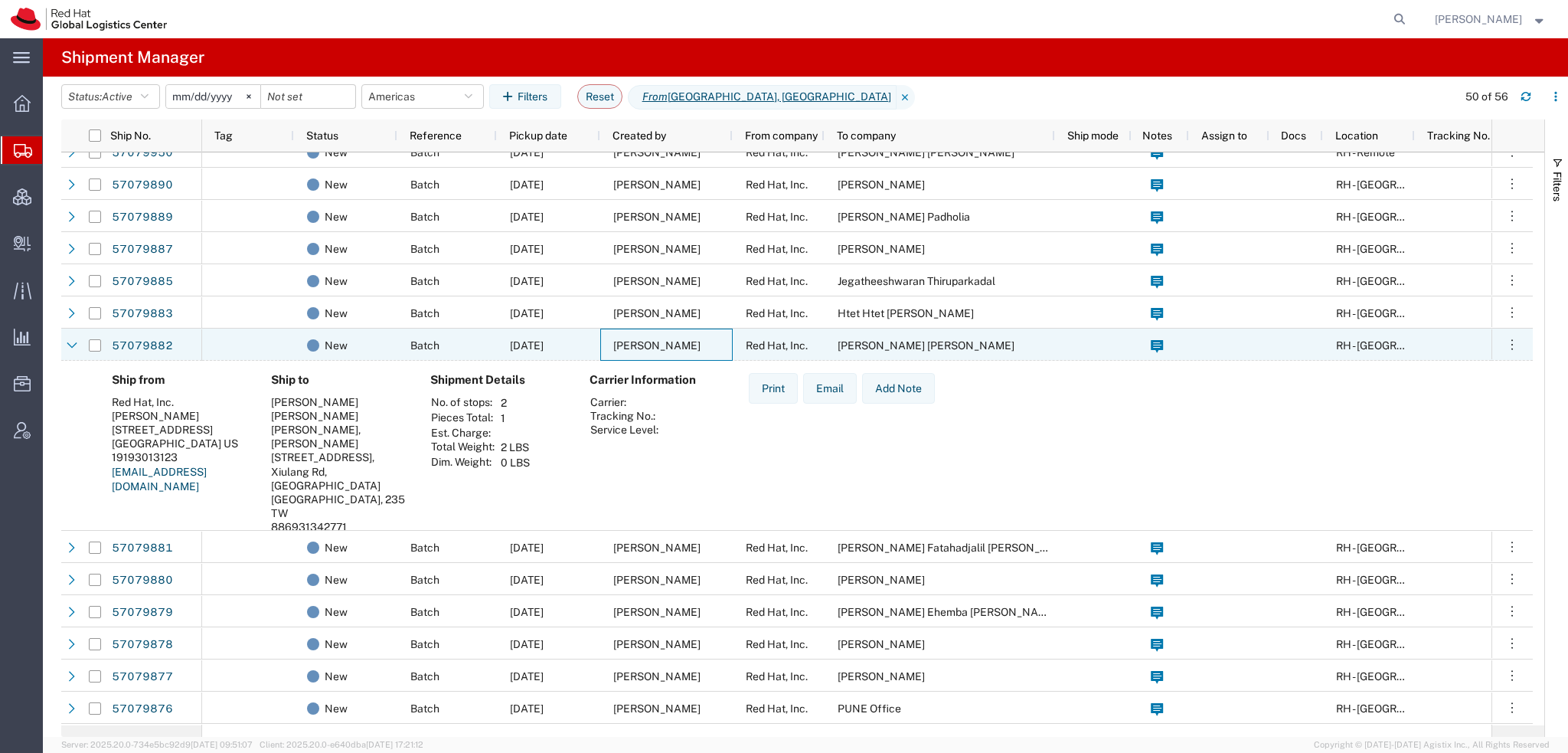
click at [637, 348] on span "Lene Jensen" at bounding box center [656, 346] width 87 height 12
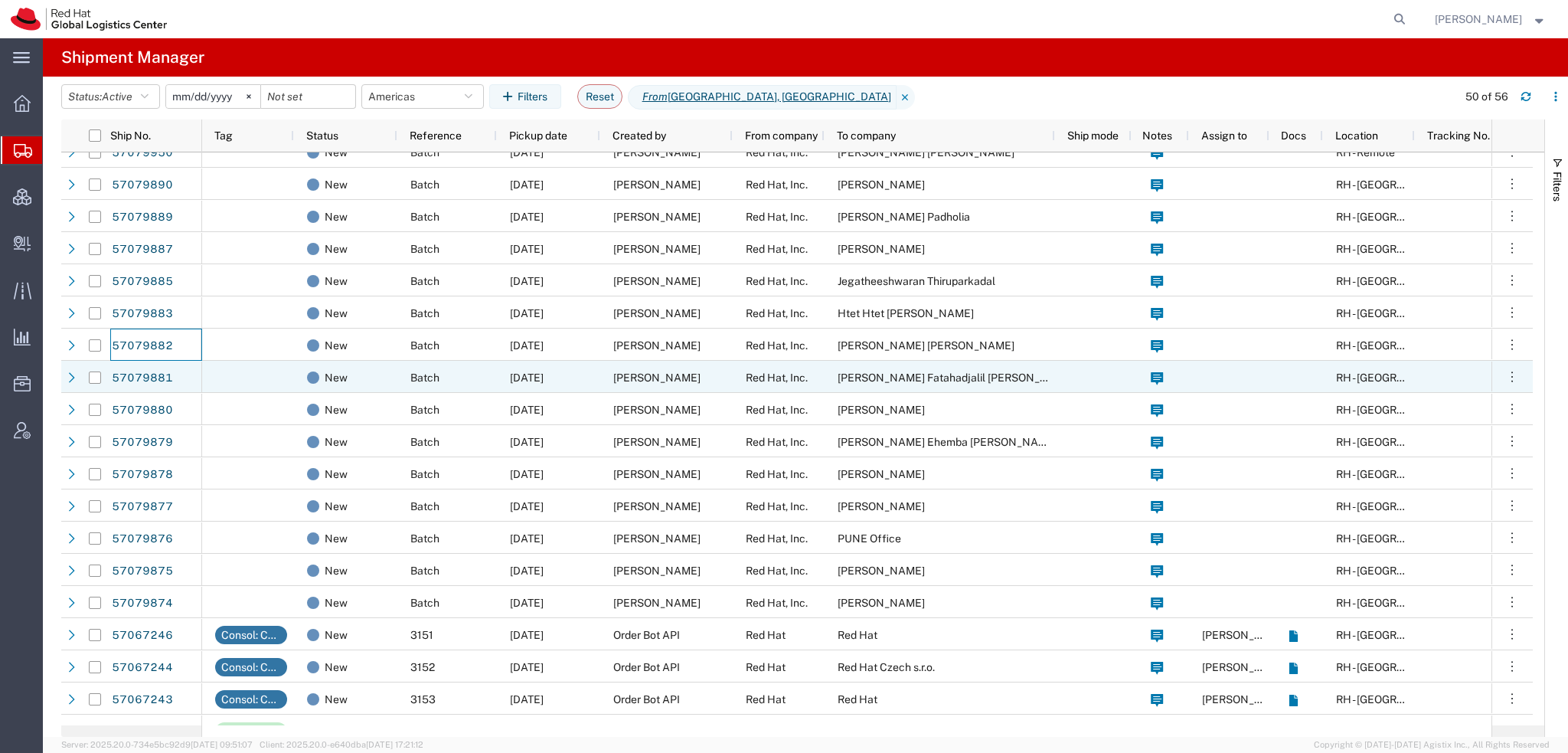
click at [672, 376] on span "Lene Jensen" at bounding box center [656, 377] width 87 height 12
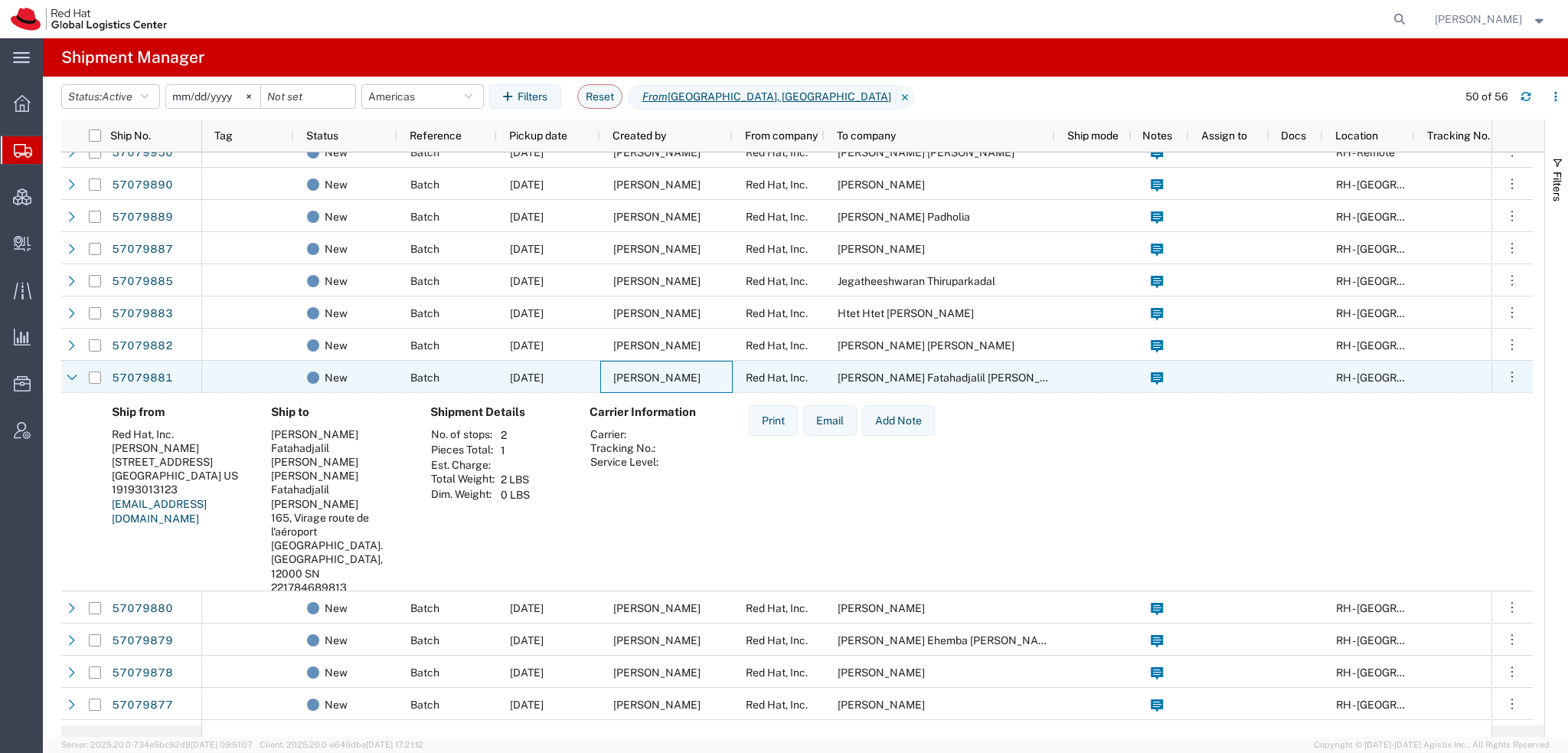
click at [672, 376] on span "Lene Jensen" at bounding box center [656, 377] width 87 height 12
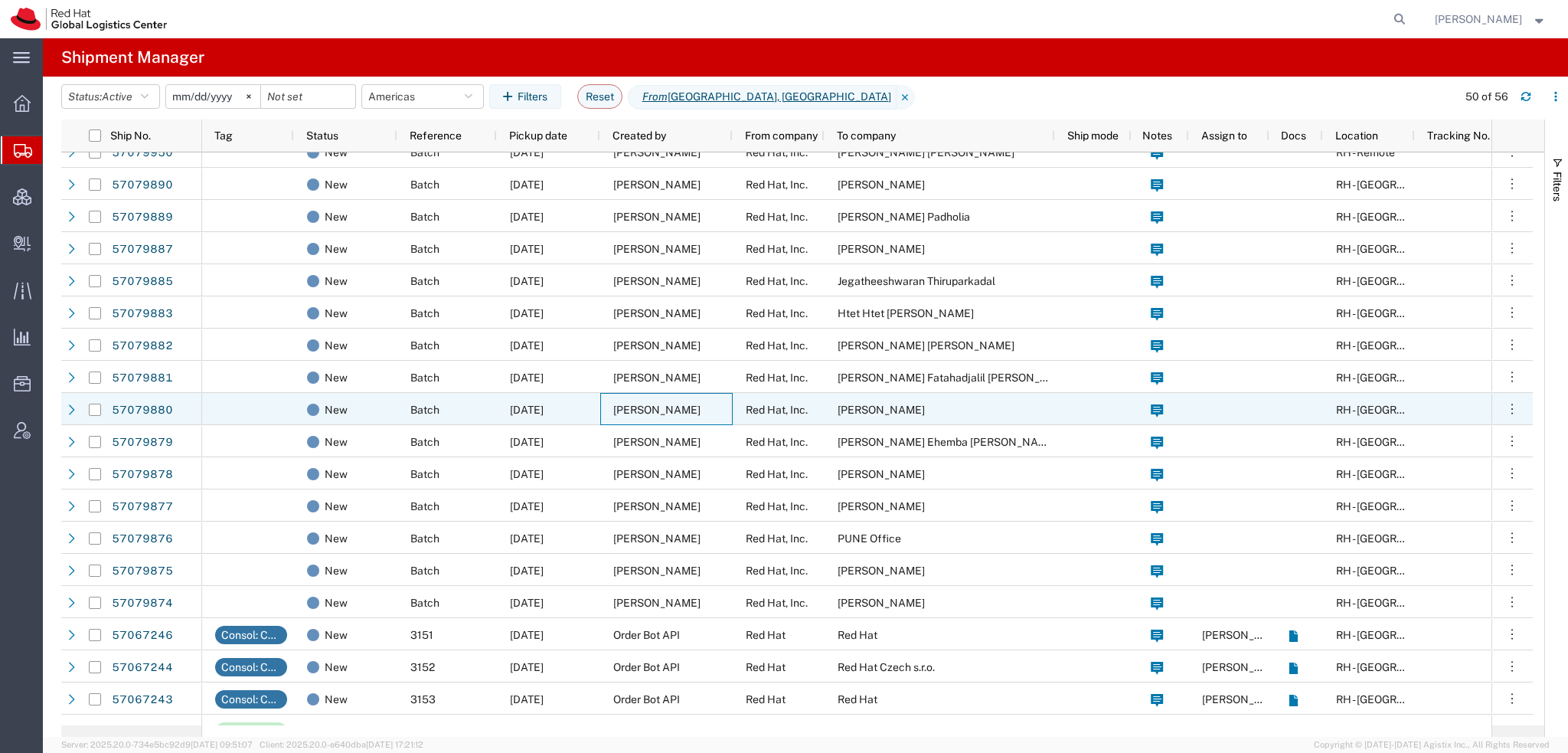
click at [662, 406] on span "Lene Jensen" at bounding box center [656, 410] width 87 height 12
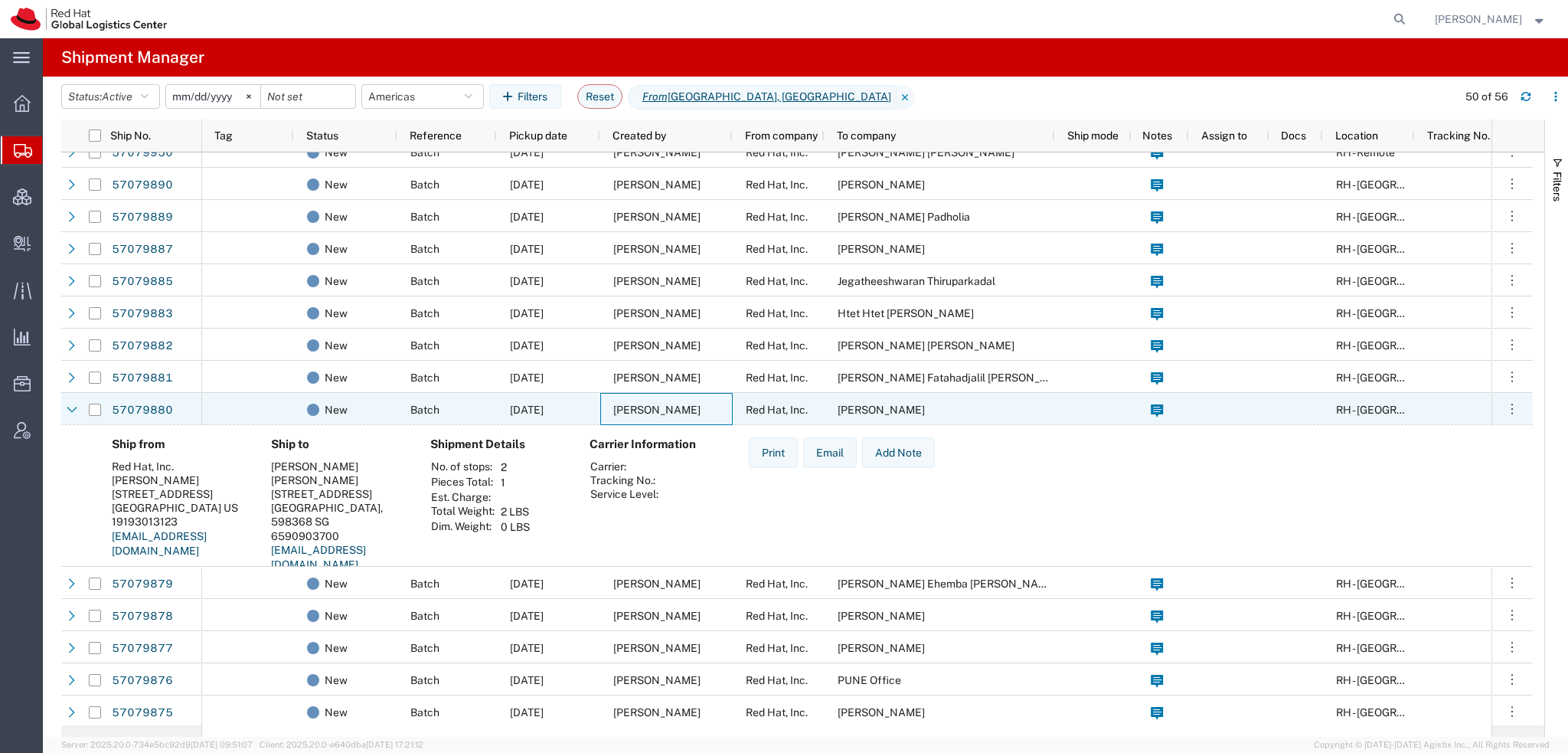
click at [662, 406] on span "Lene Jensen" at bounding box center [656, 410] width 87 height 12
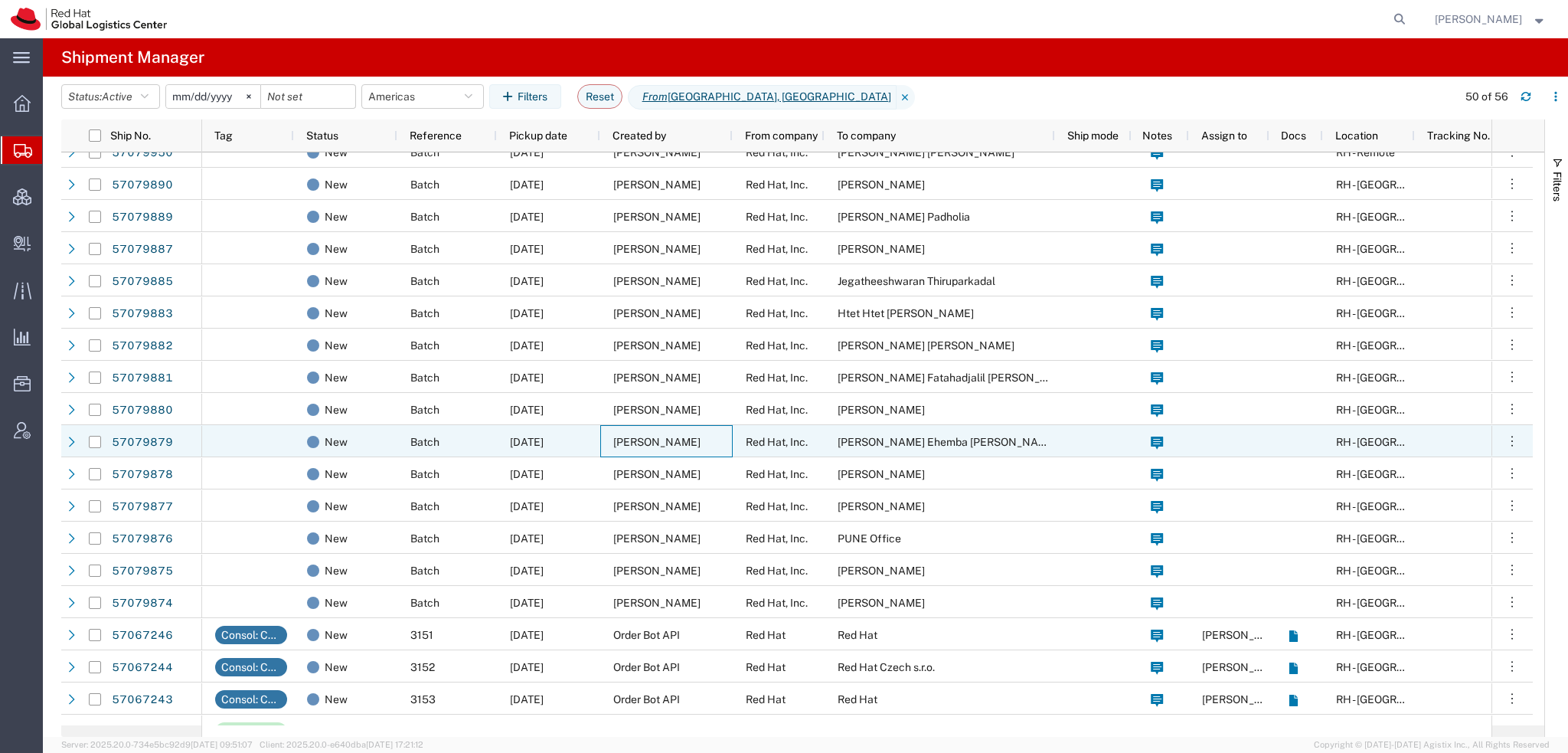
click at [663, 445] on span "Lene Jensen" at bounding box center [656, 442] width 87 height 12
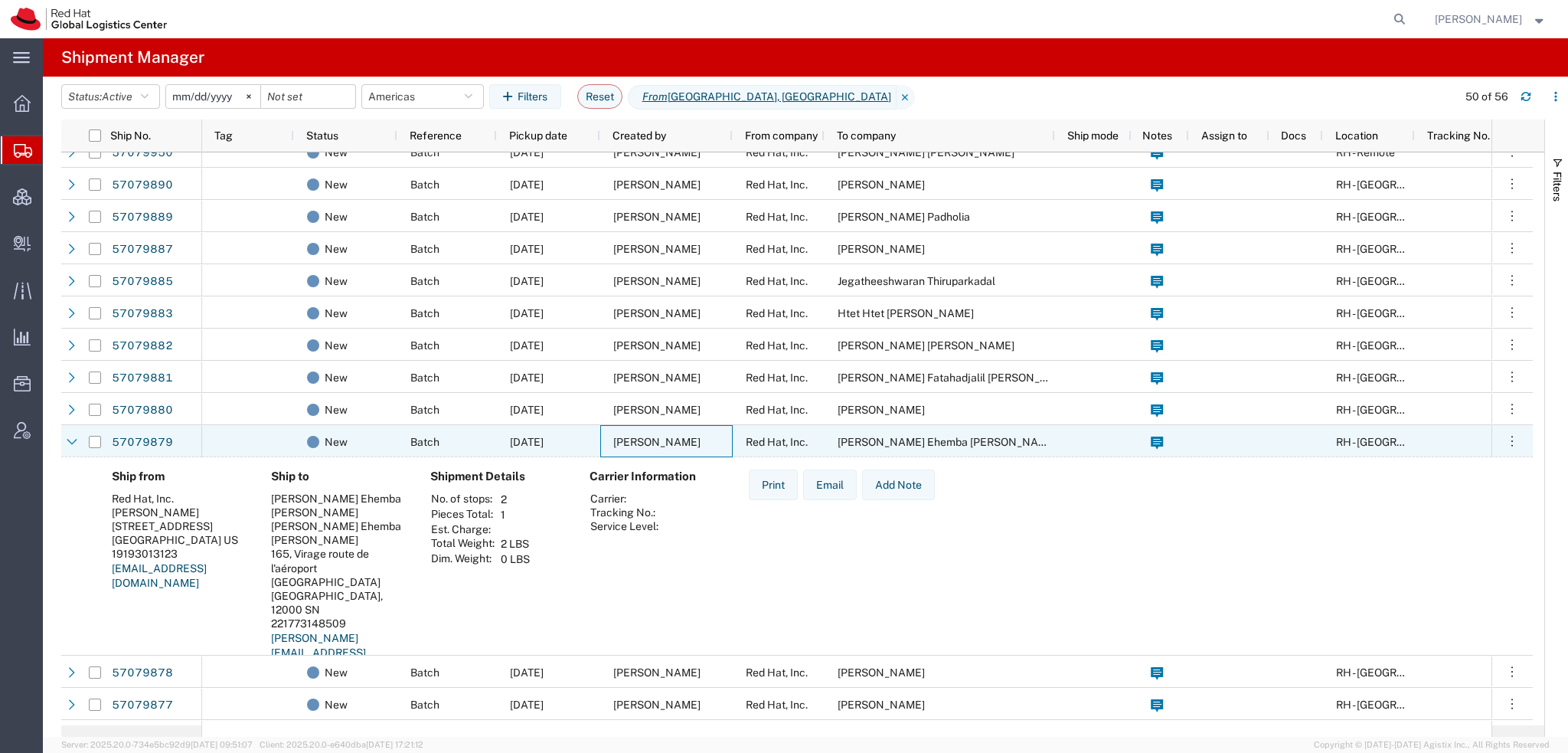
click at [663, 445] on span "Lene Jensen" at bounding box center [656, 442] width 87 height 12
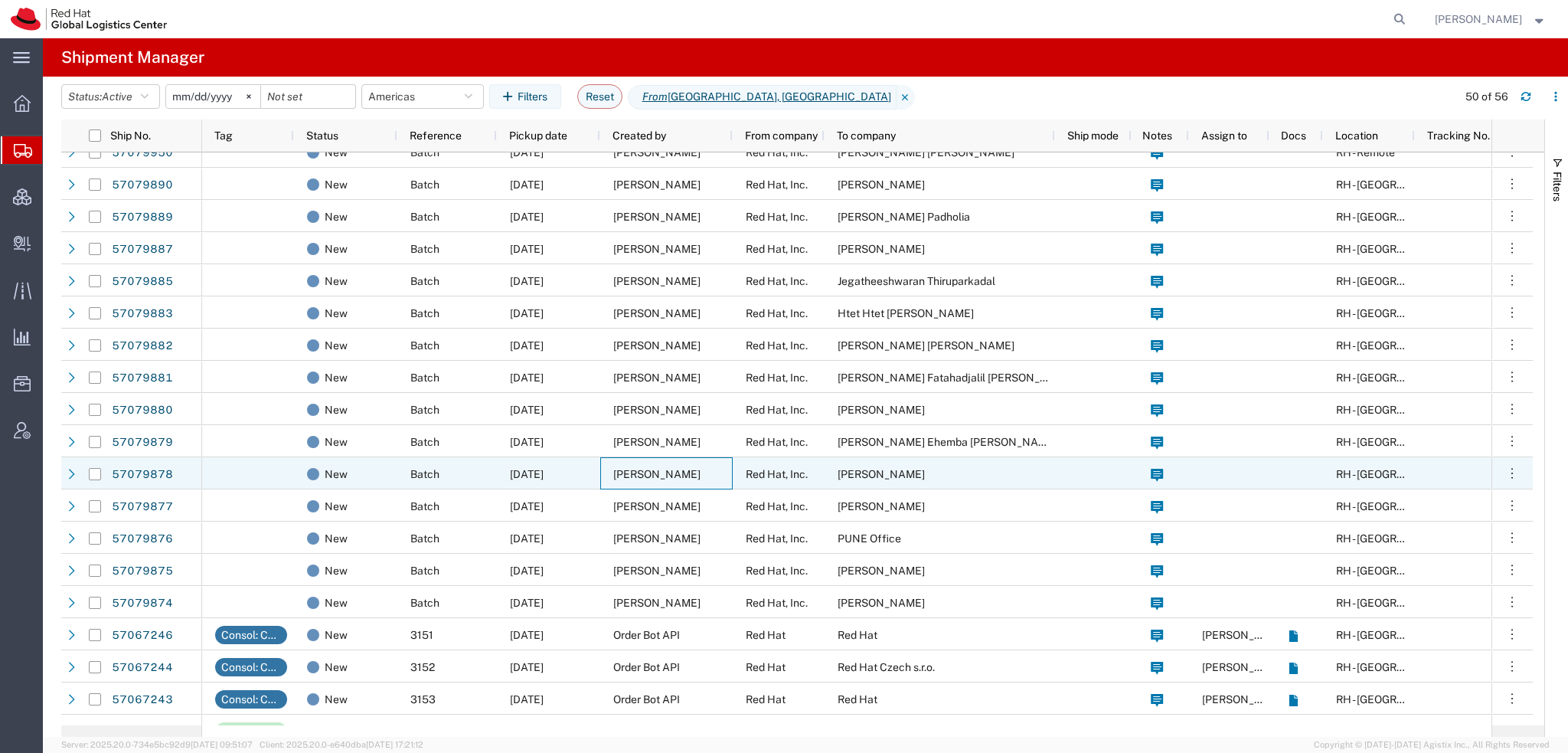
click at [658, 477] on span "Lene Jensen" at bounding box center [656, 475] width 87 height 12
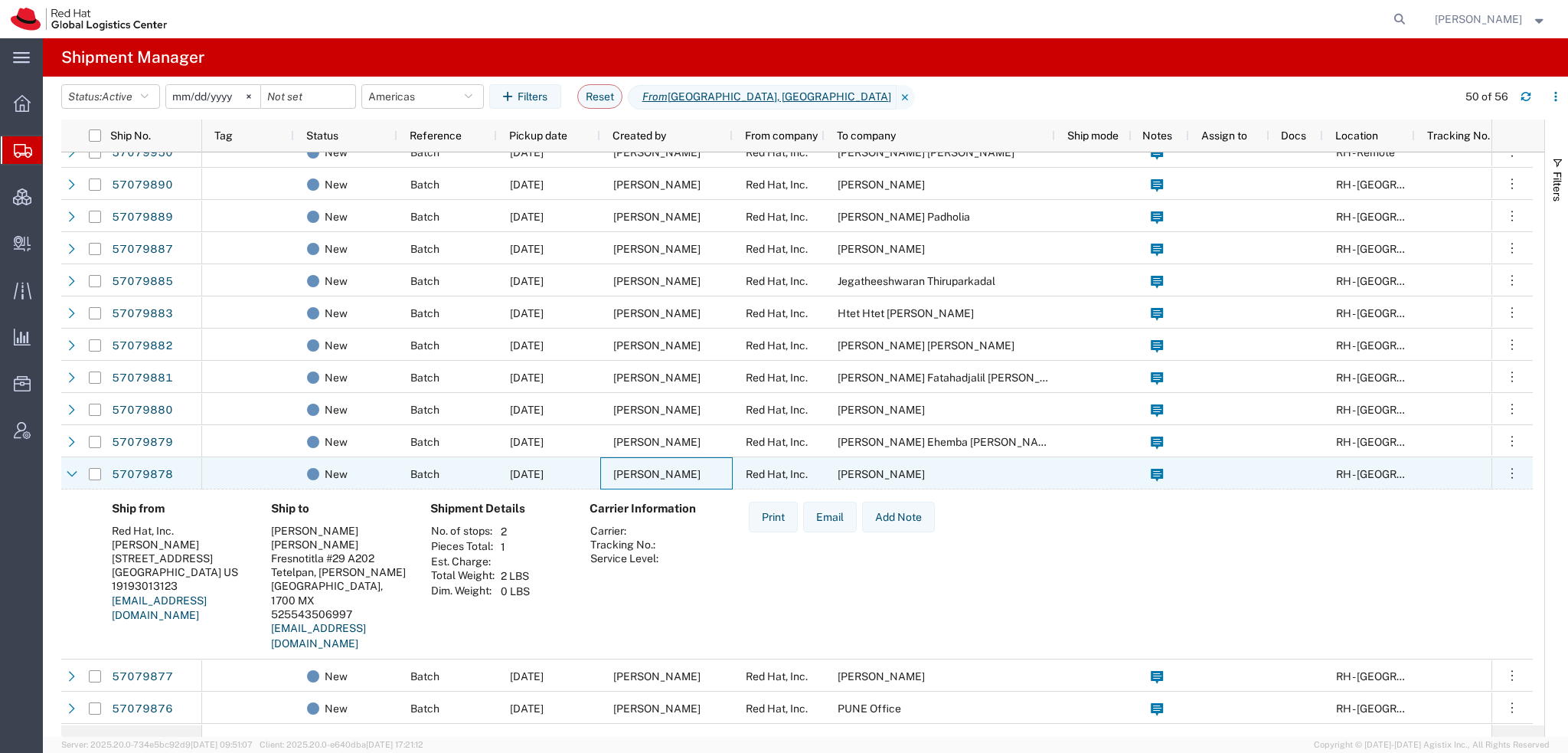
click at [658, 477] on span "Lene Jensen" at bounding box center [656, 475] width 87 height 12
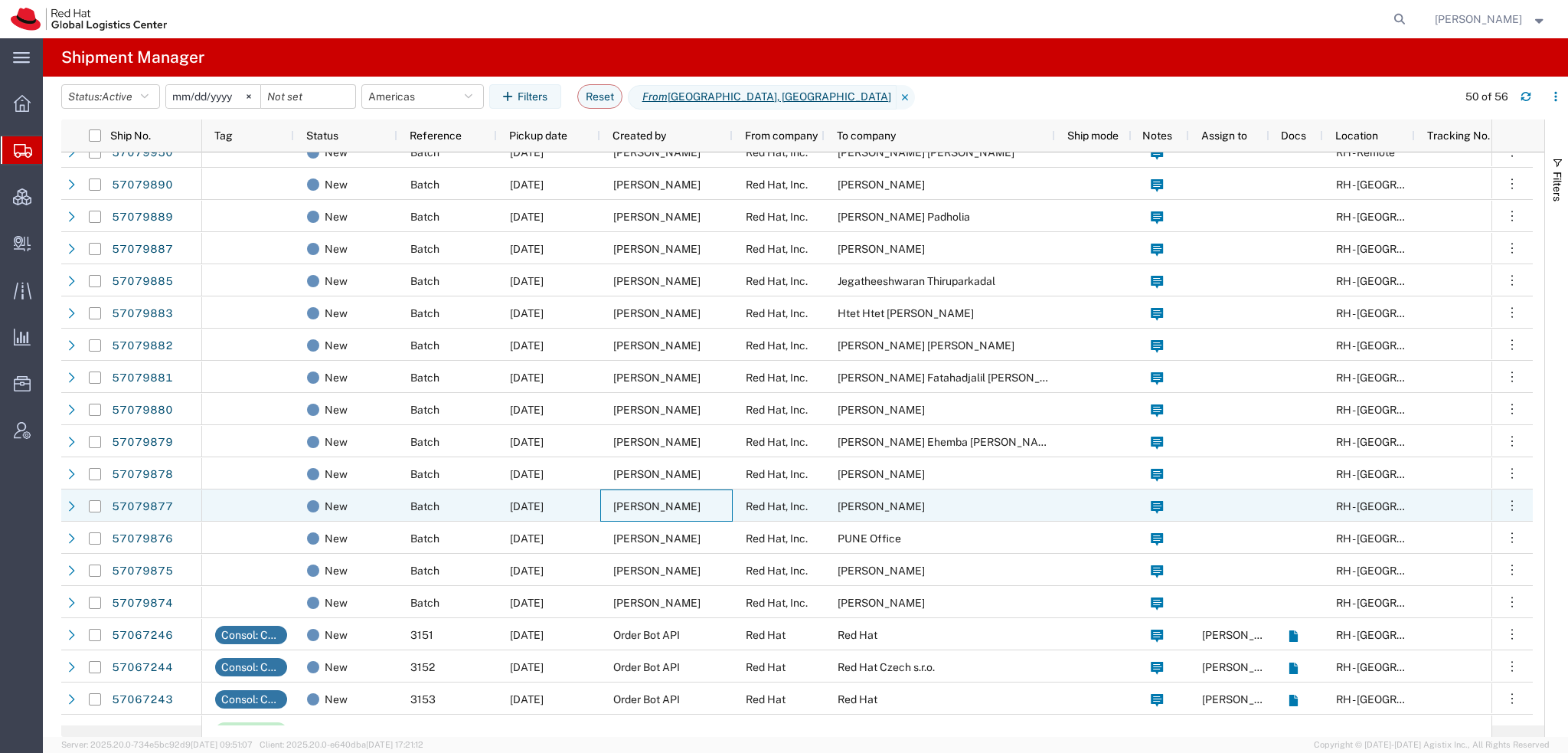
click at [681, 507] on div "Lene Jensen" at bounding box center [667, 506] width 133 height 32
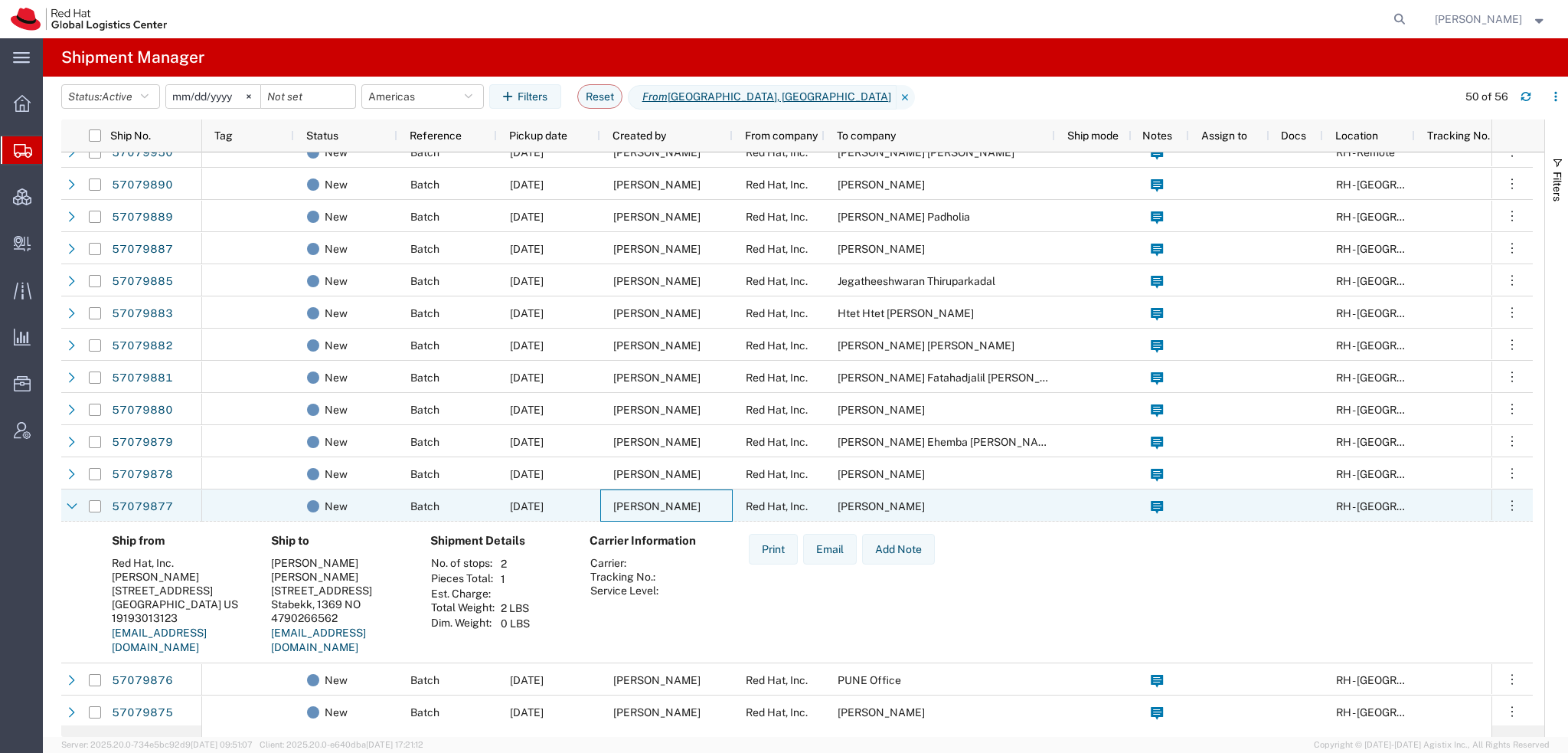
click at [681, 507] on div "Lene Jensen" at bounding box center [667, 506] width 133 height 32
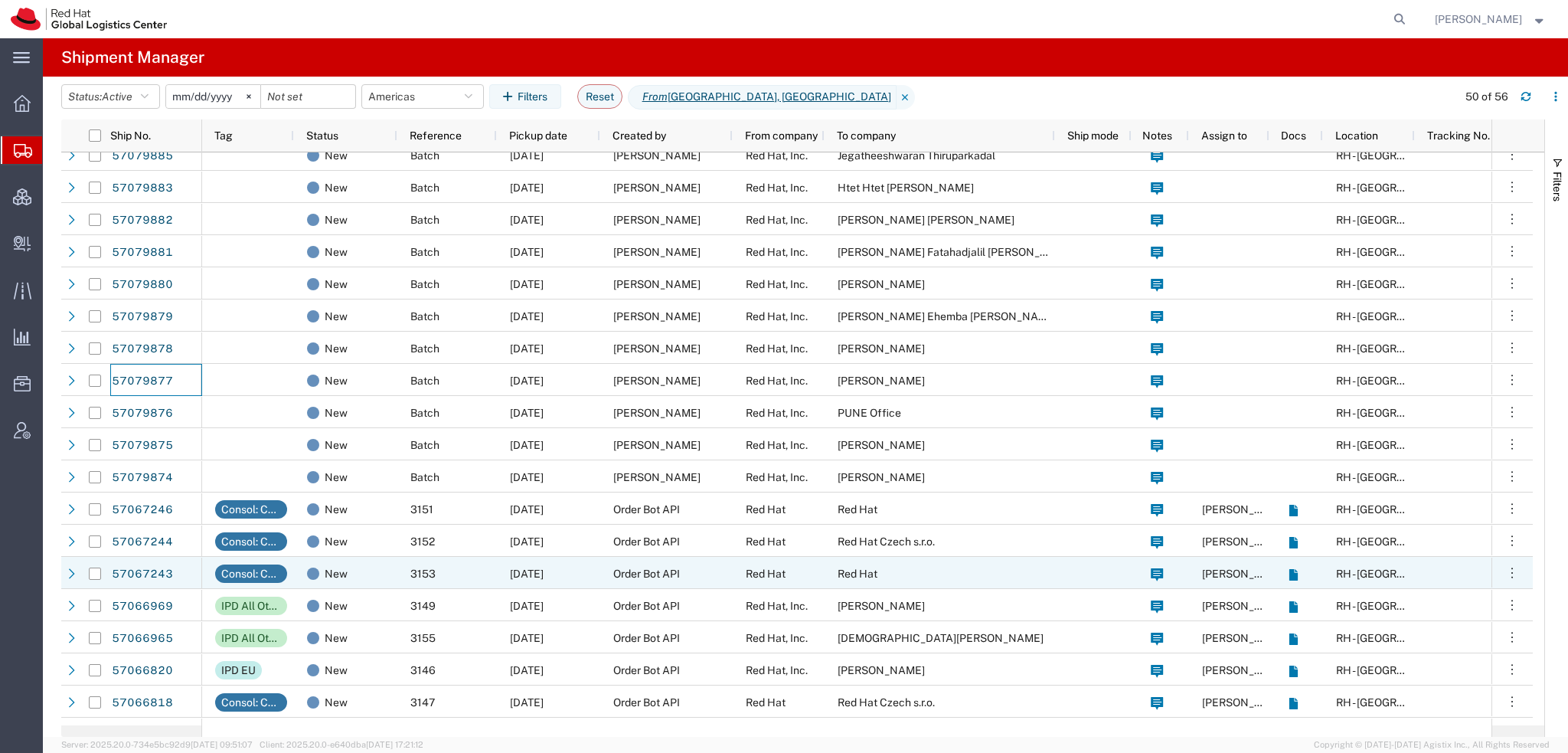
scroll to position [460, 0]
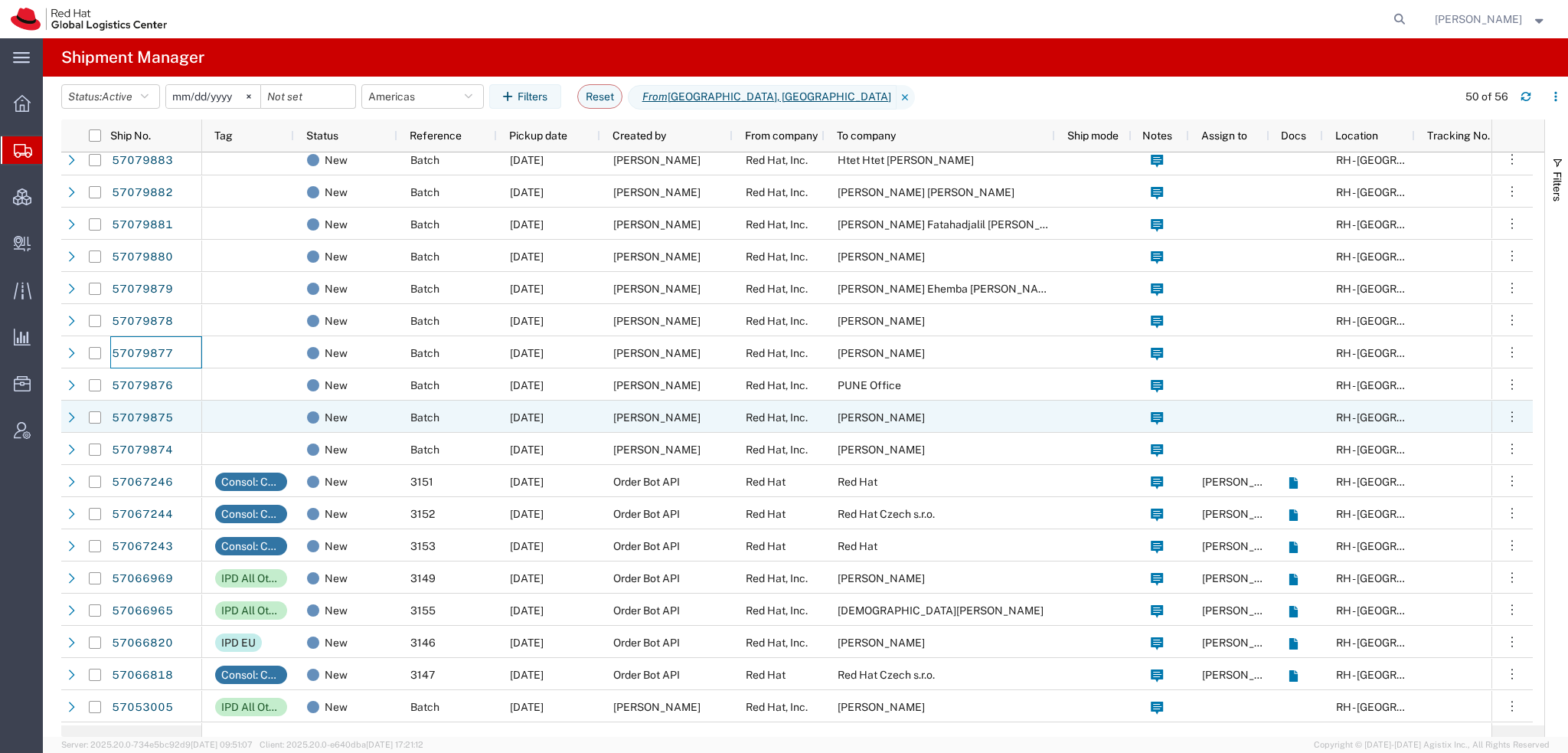
click at [670, 414] on span "Lene Jensen" at bounding box center [656, 417] width 87 height 12
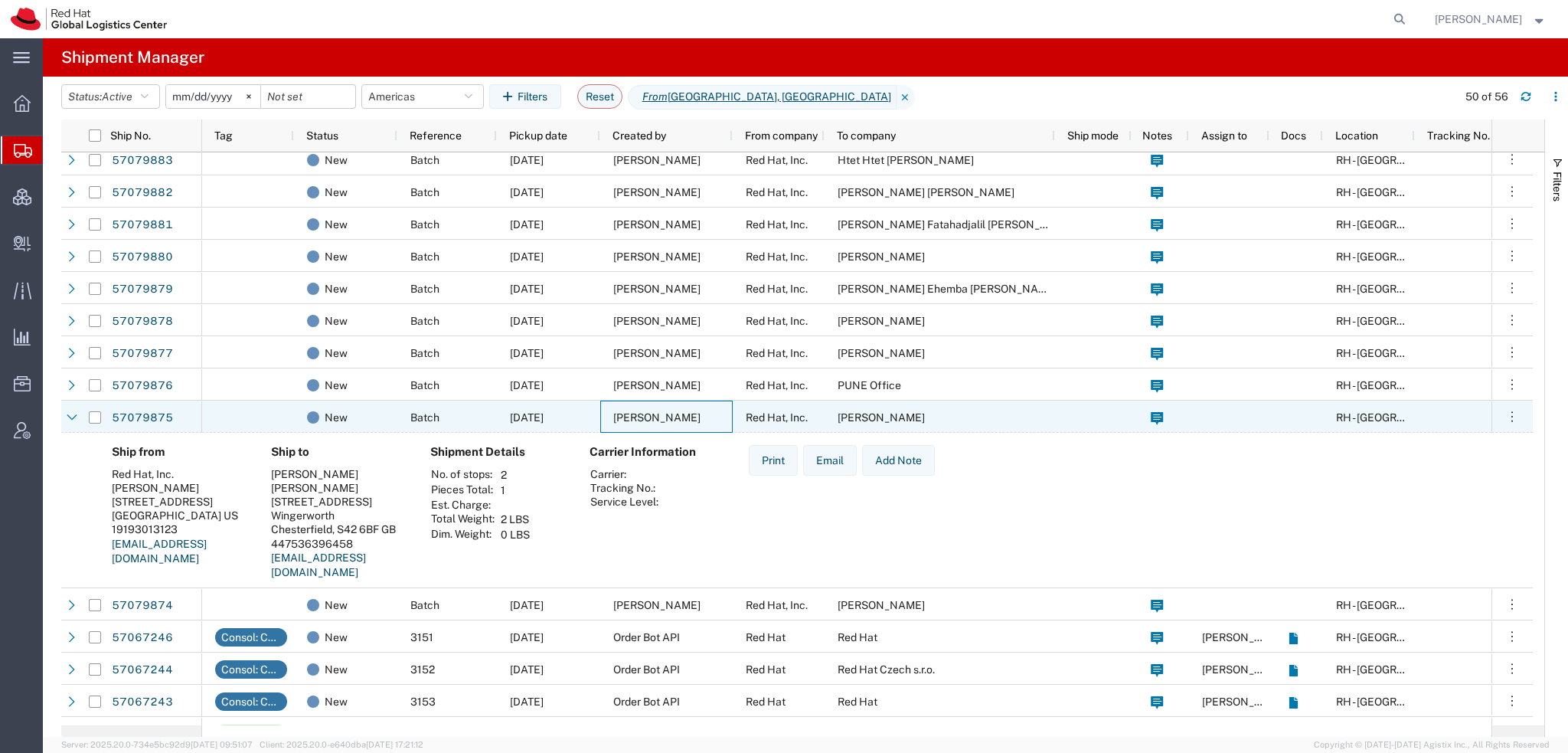
click at [670, 414] on span "Lene Jensen" at bounding box center [656, 417] width 87 height 12
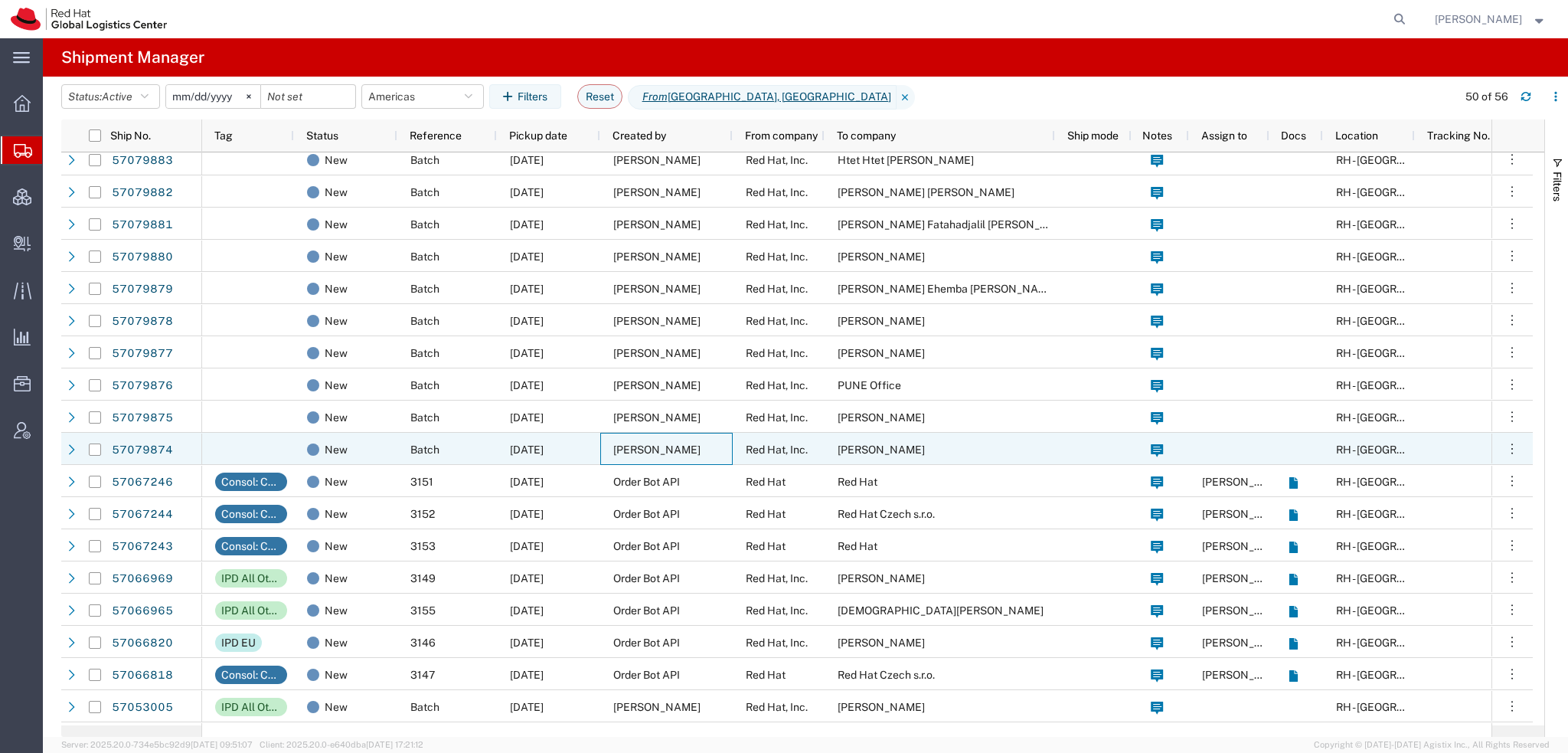
click at [658, 447] on span "Lene Jensen" at bounding box center [656, 450] width 87 height 12
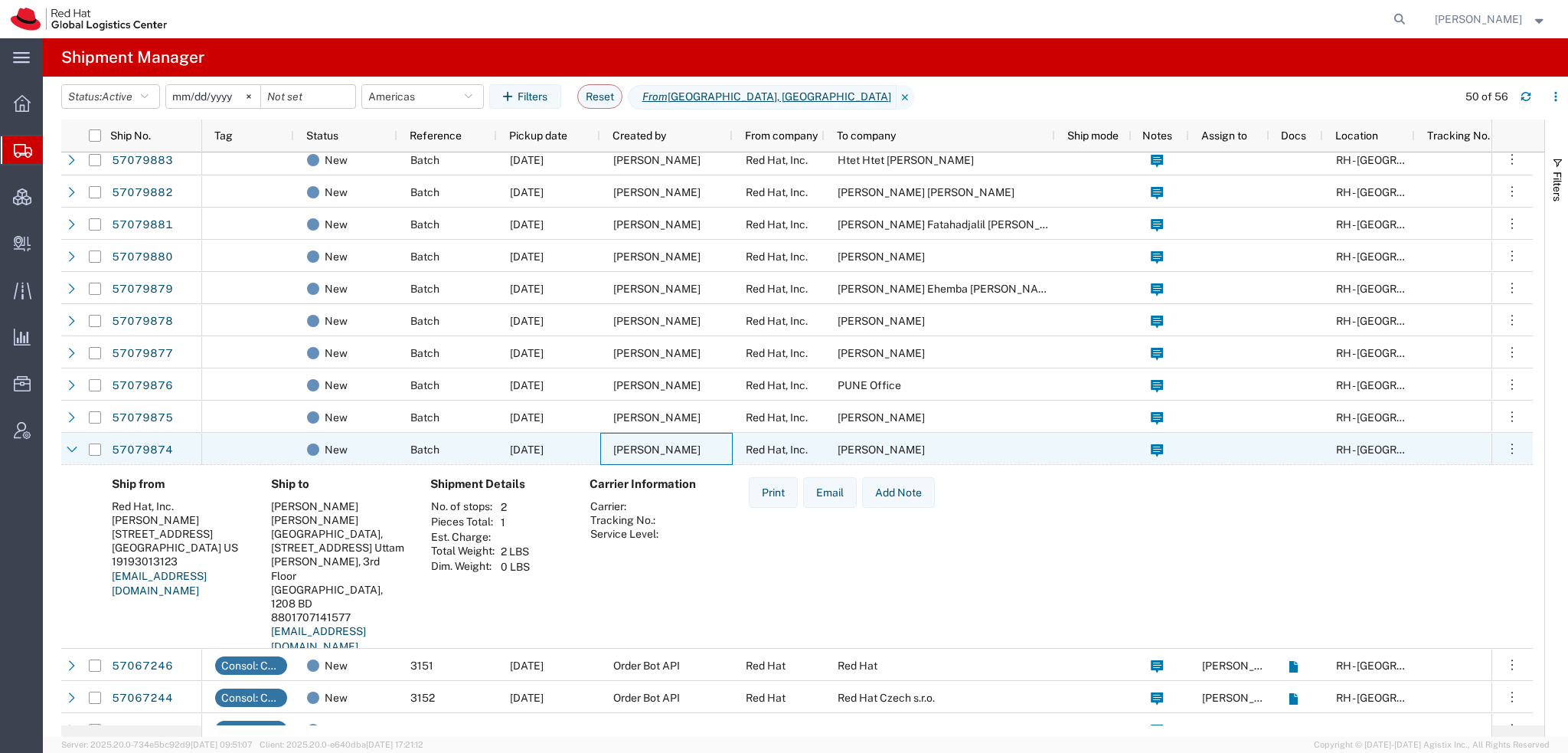
click at [658, 447] on span "Lene Jensen" at bounding box center [656, 450] width 87 height 12
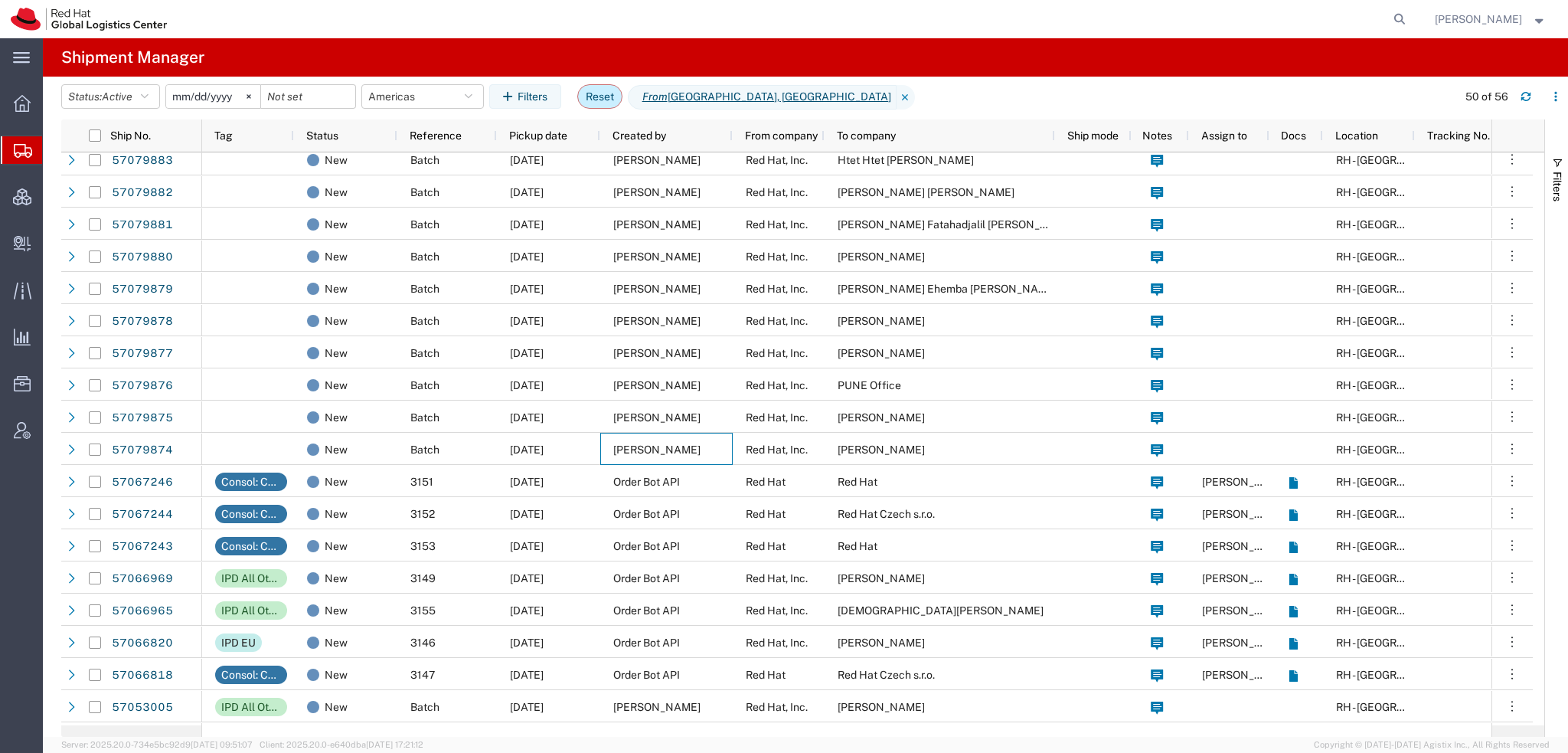
click at [605, 101] on button "Reset" at bounding box center [600, 96] width 45 height 25
type input "2025-09-09"
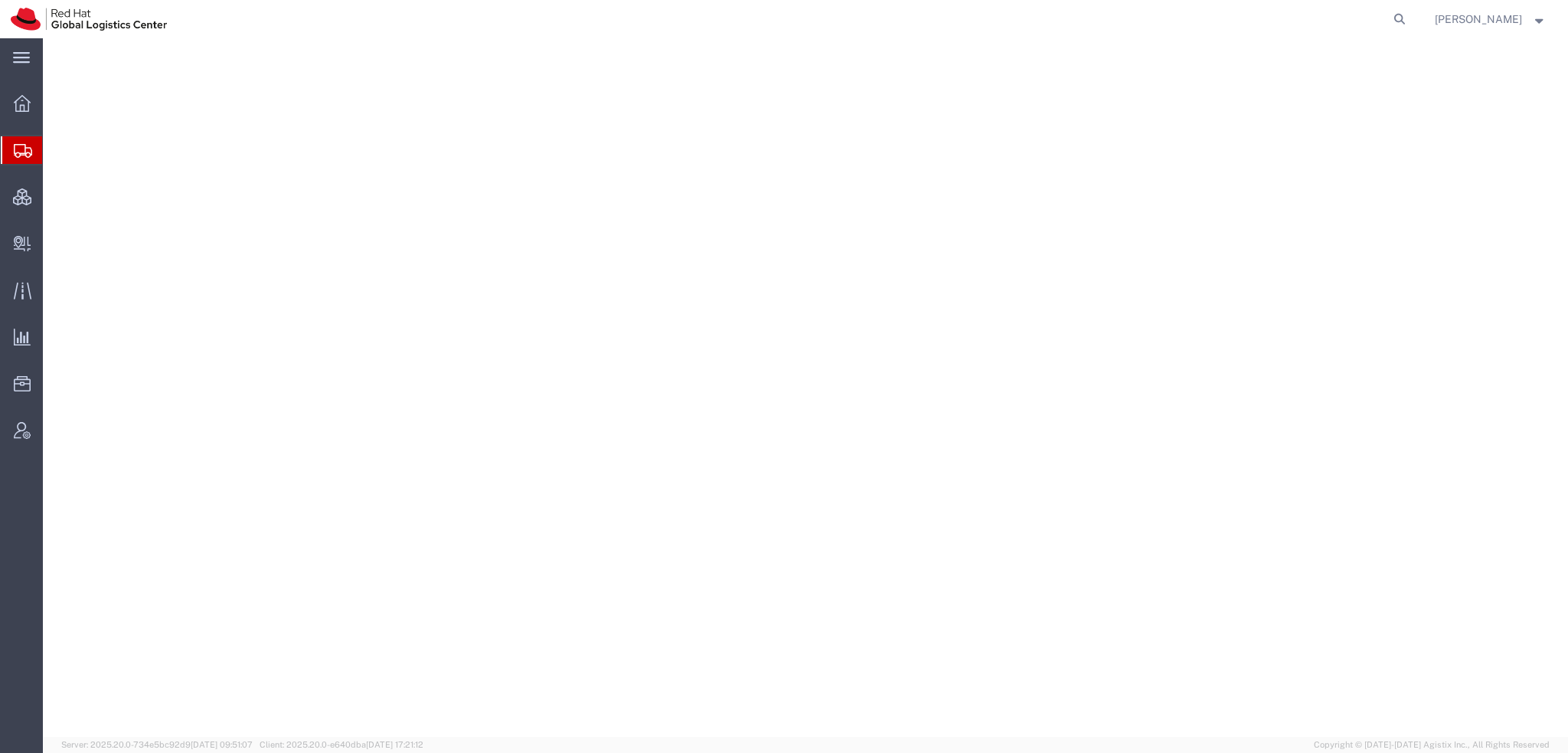
select select
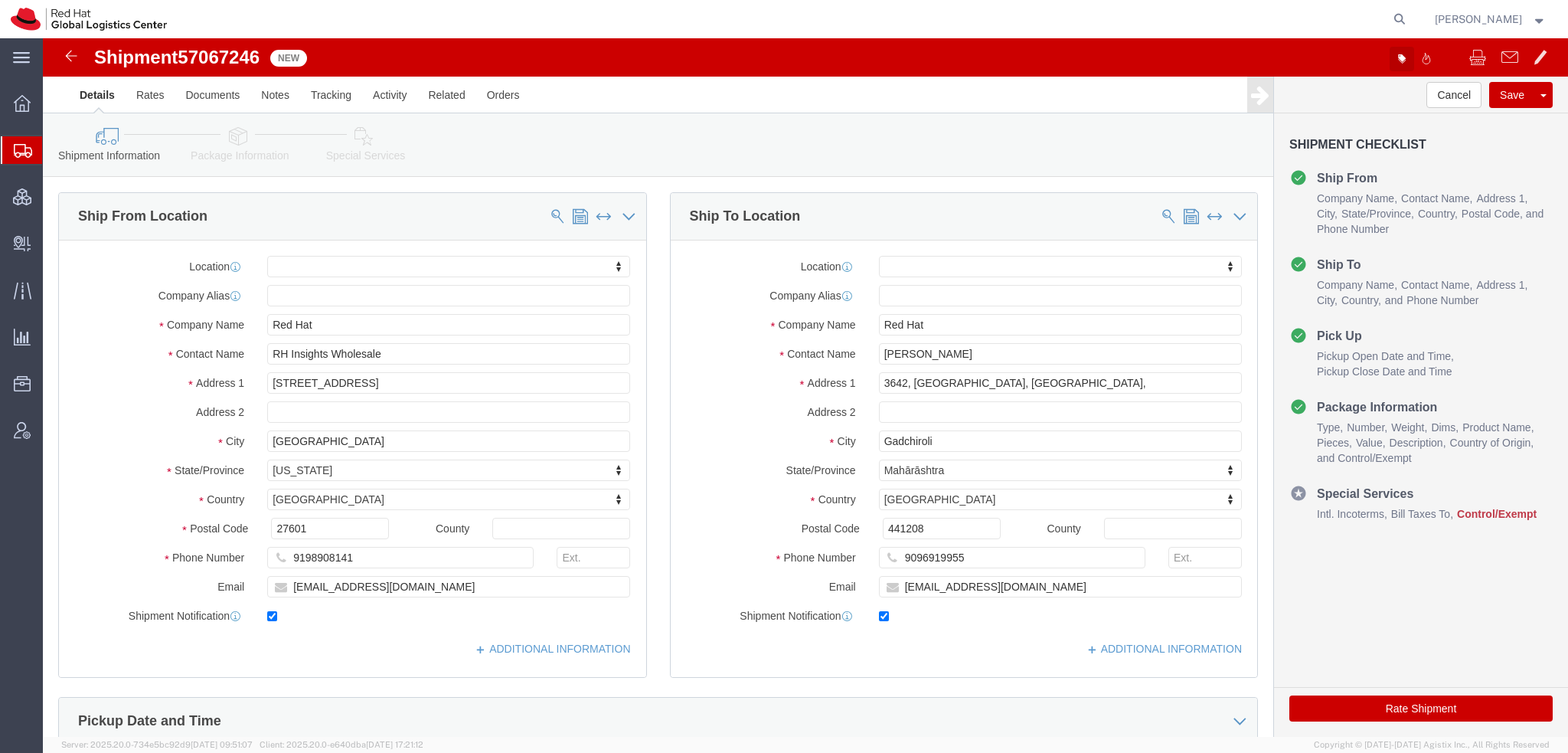
click icon "button"
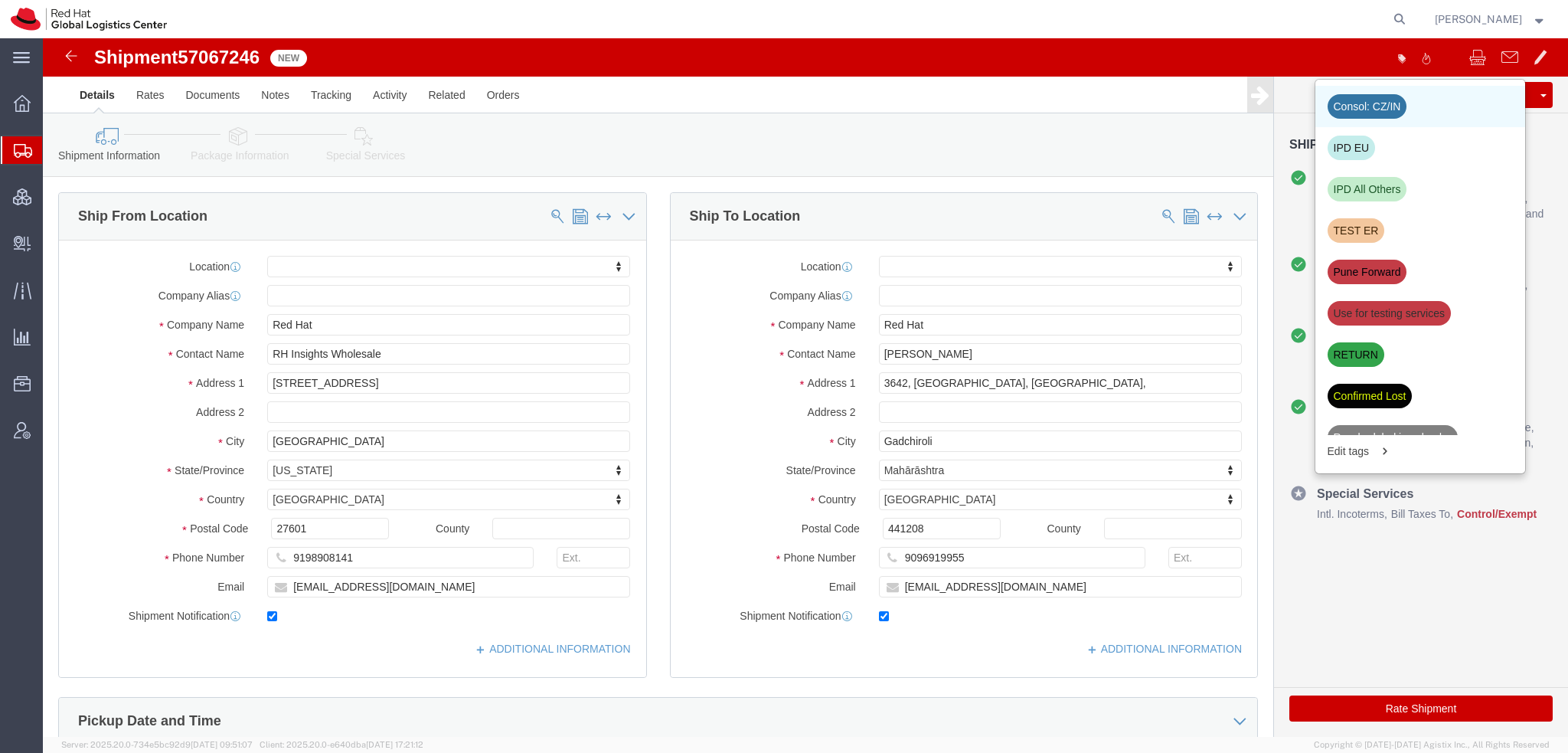
click div "Consol: CZ/IN"
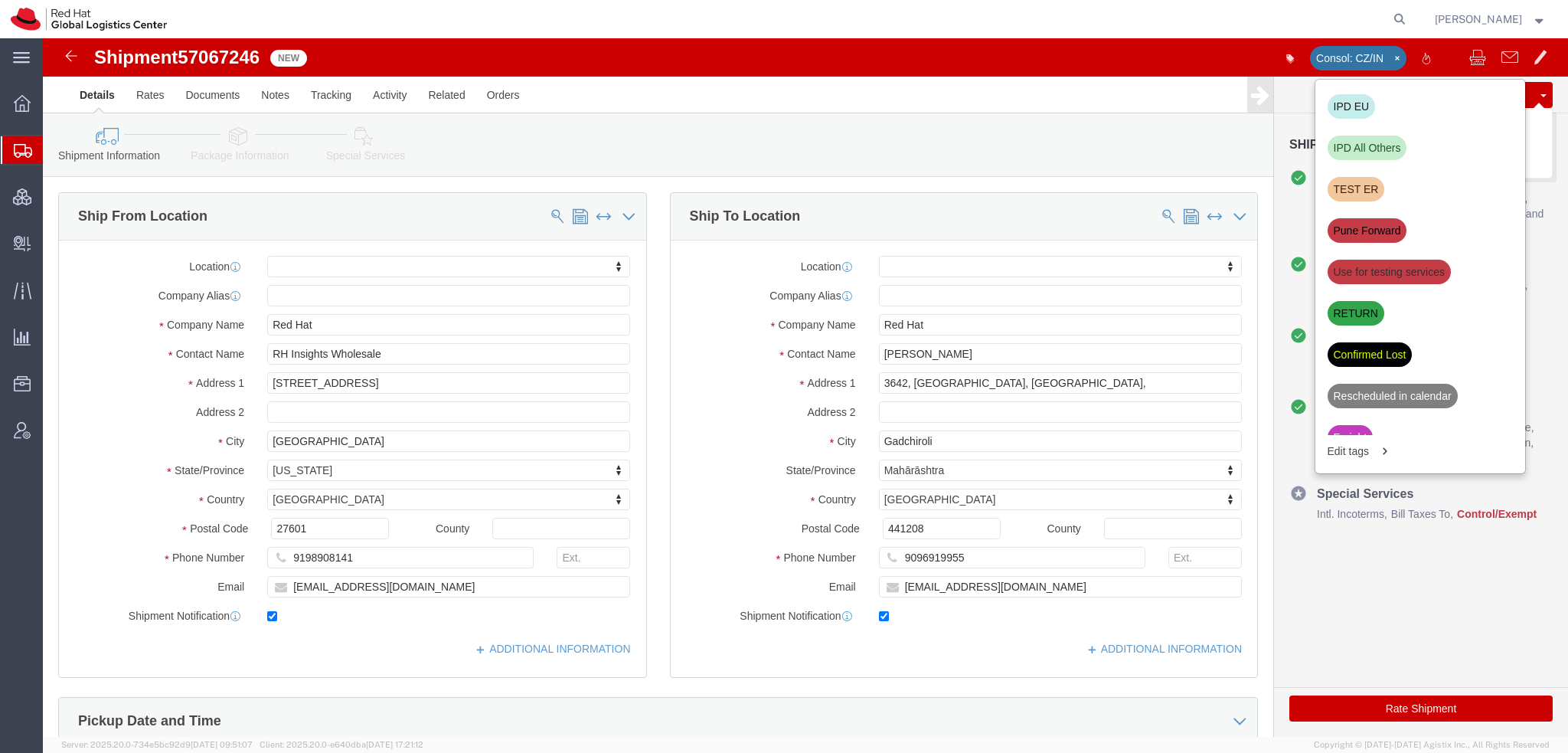
click button "Save"
click icon
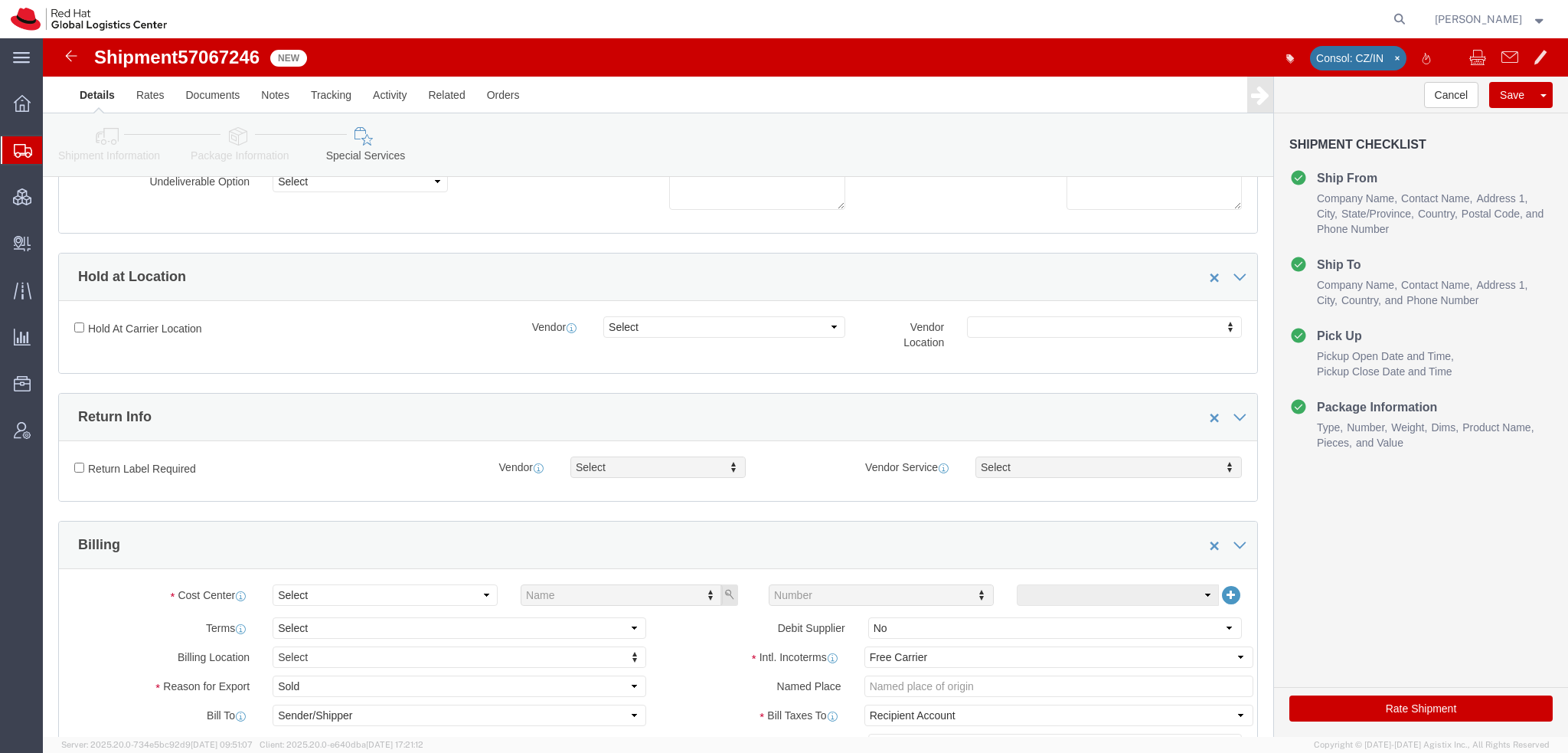
scroll to position [307, 0]
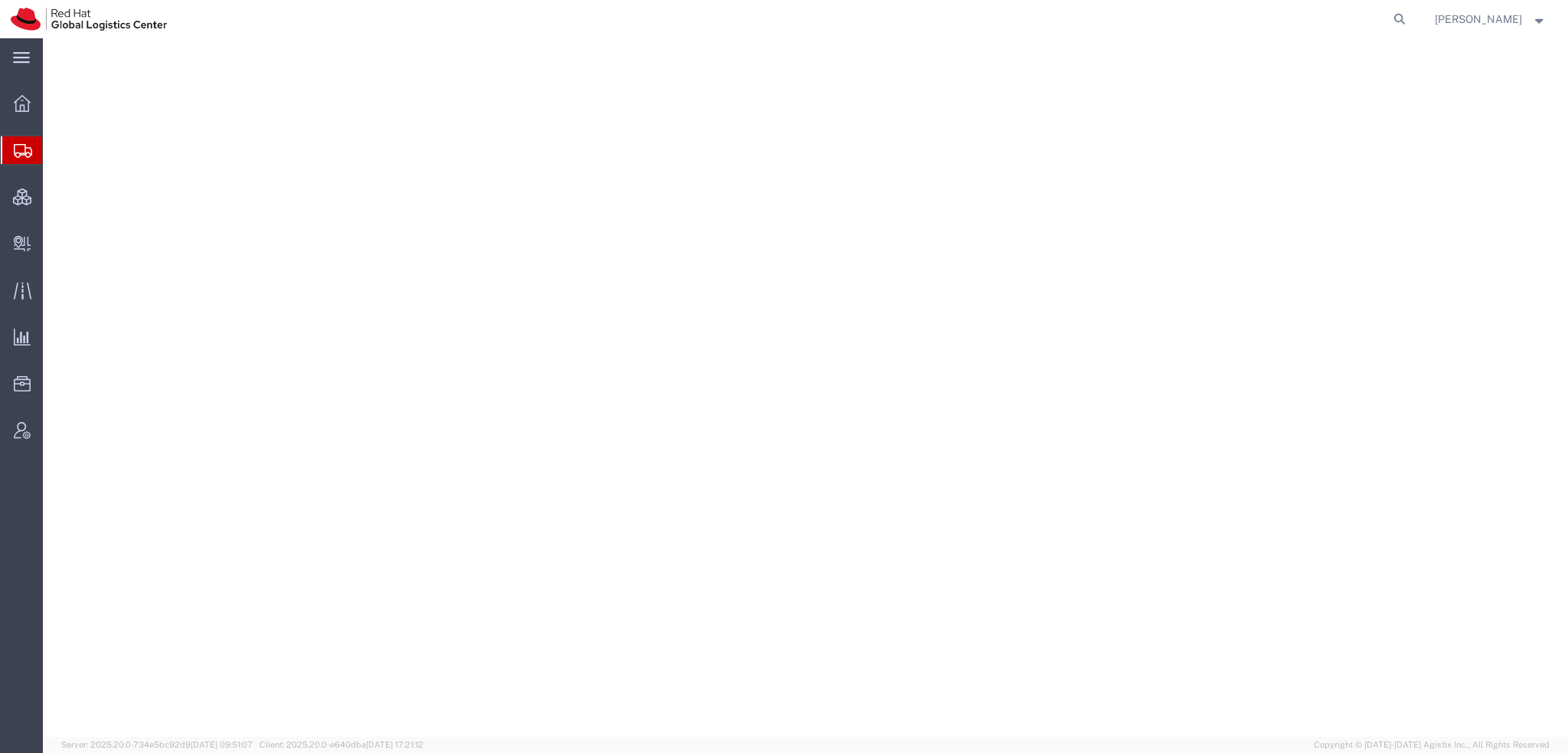
select select
select select "38037"
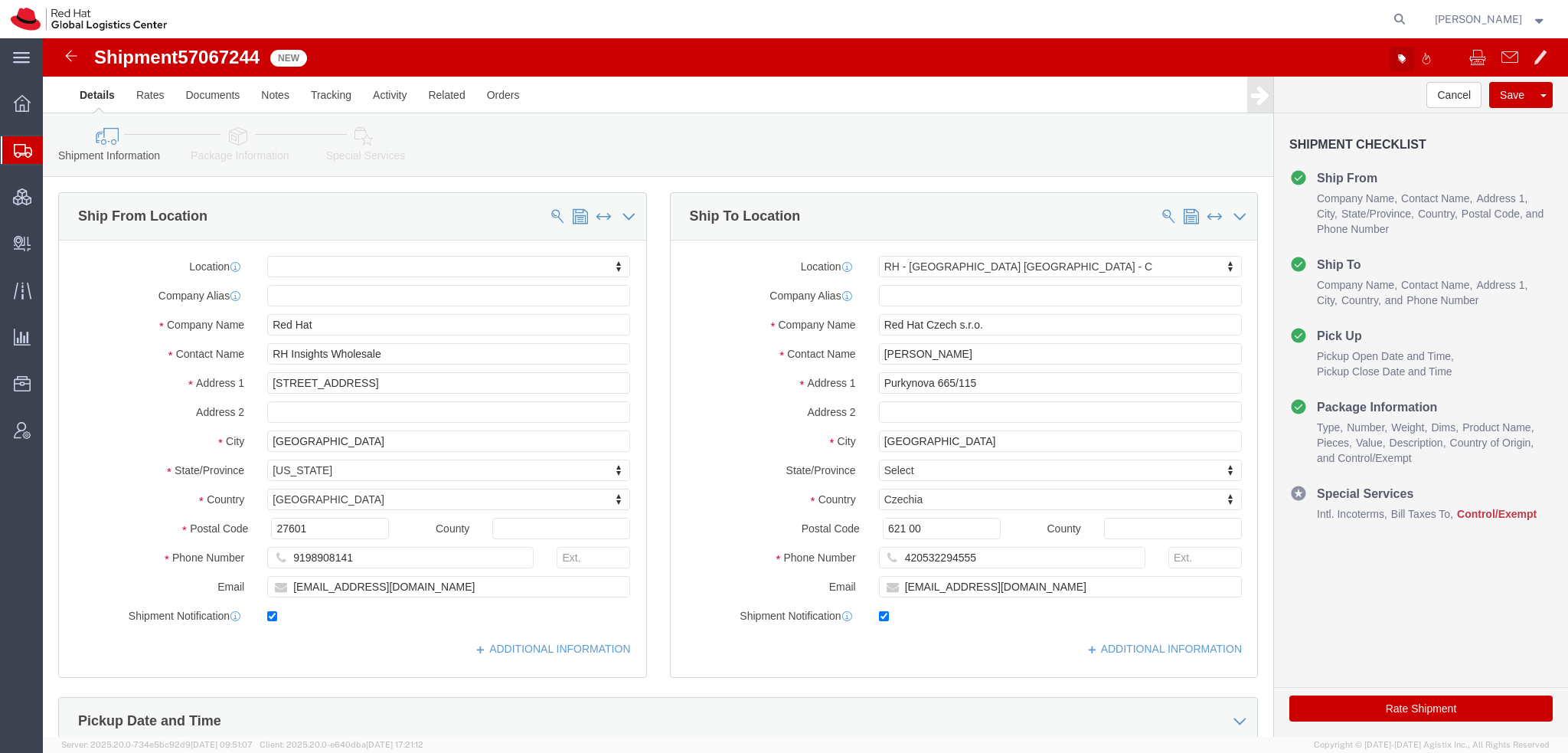
click icon "button"
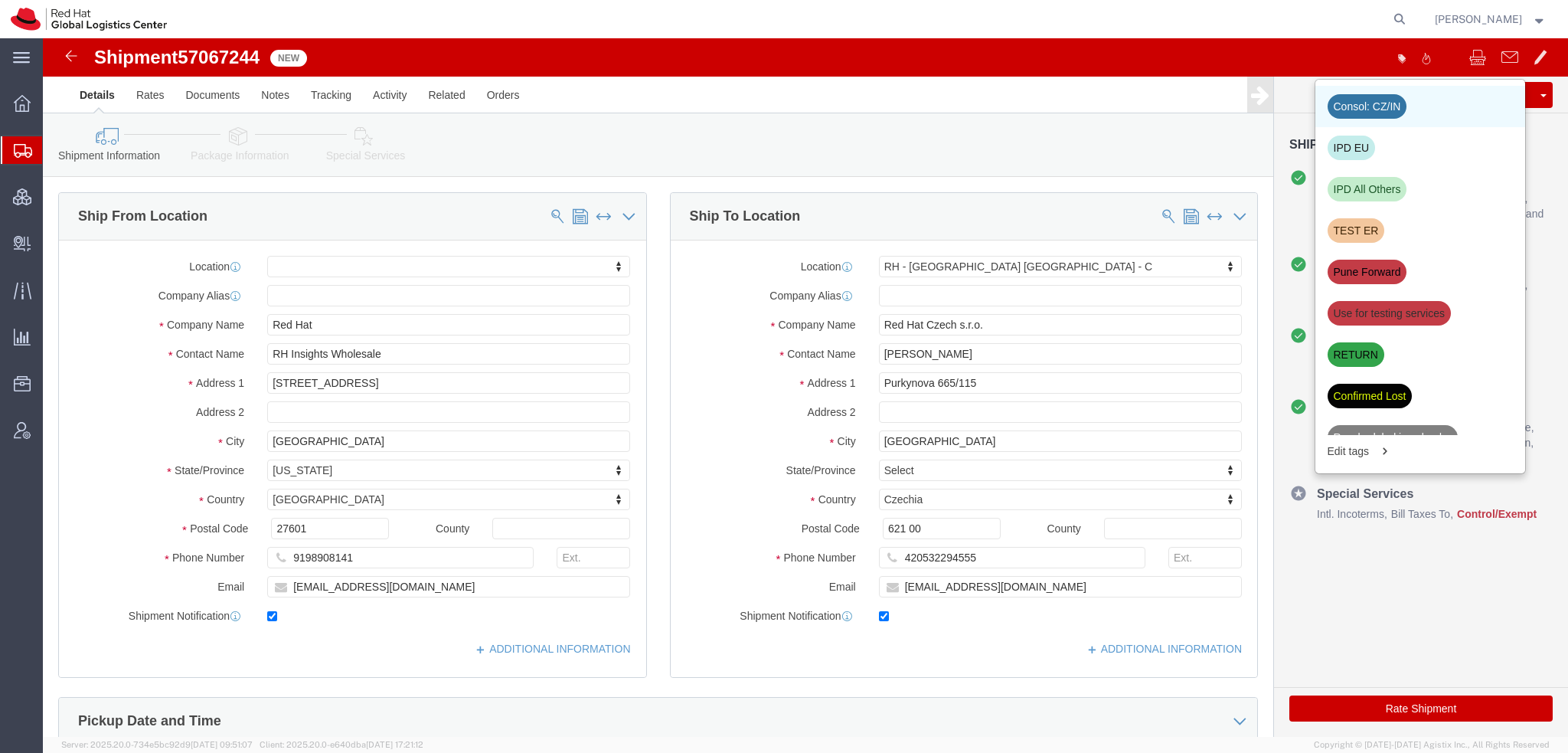
click div "Consol: CZ/IN"
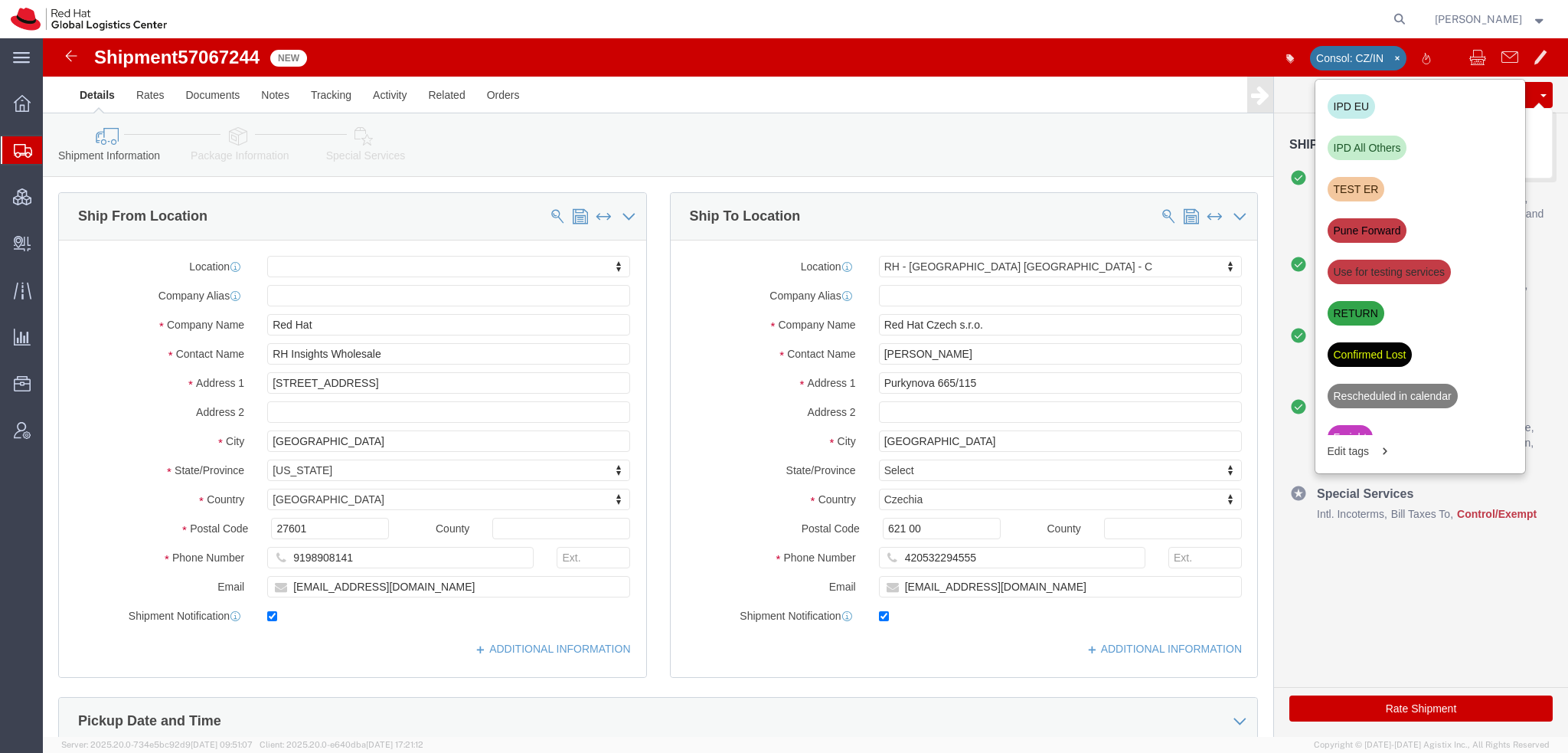
click button "Save"
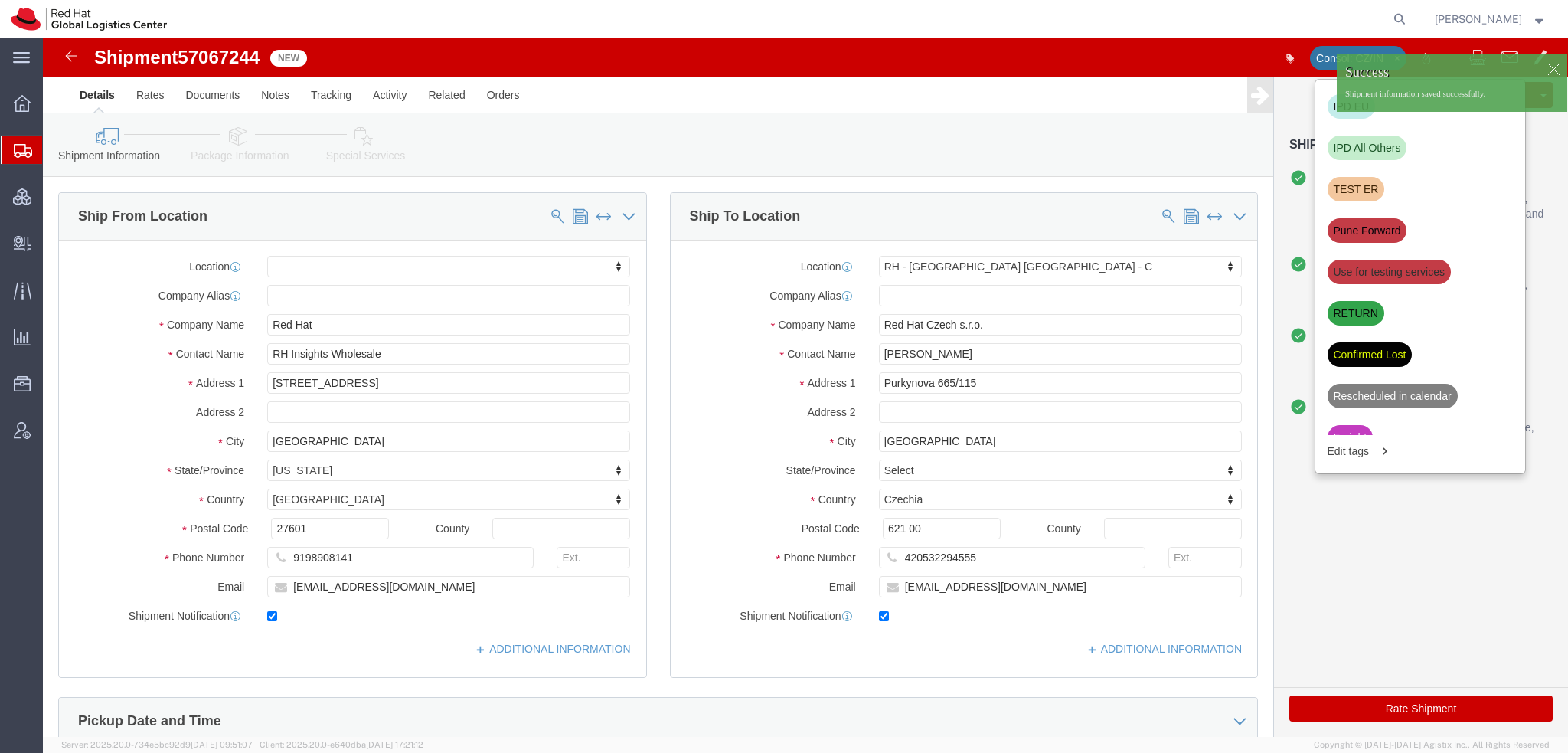
click icon
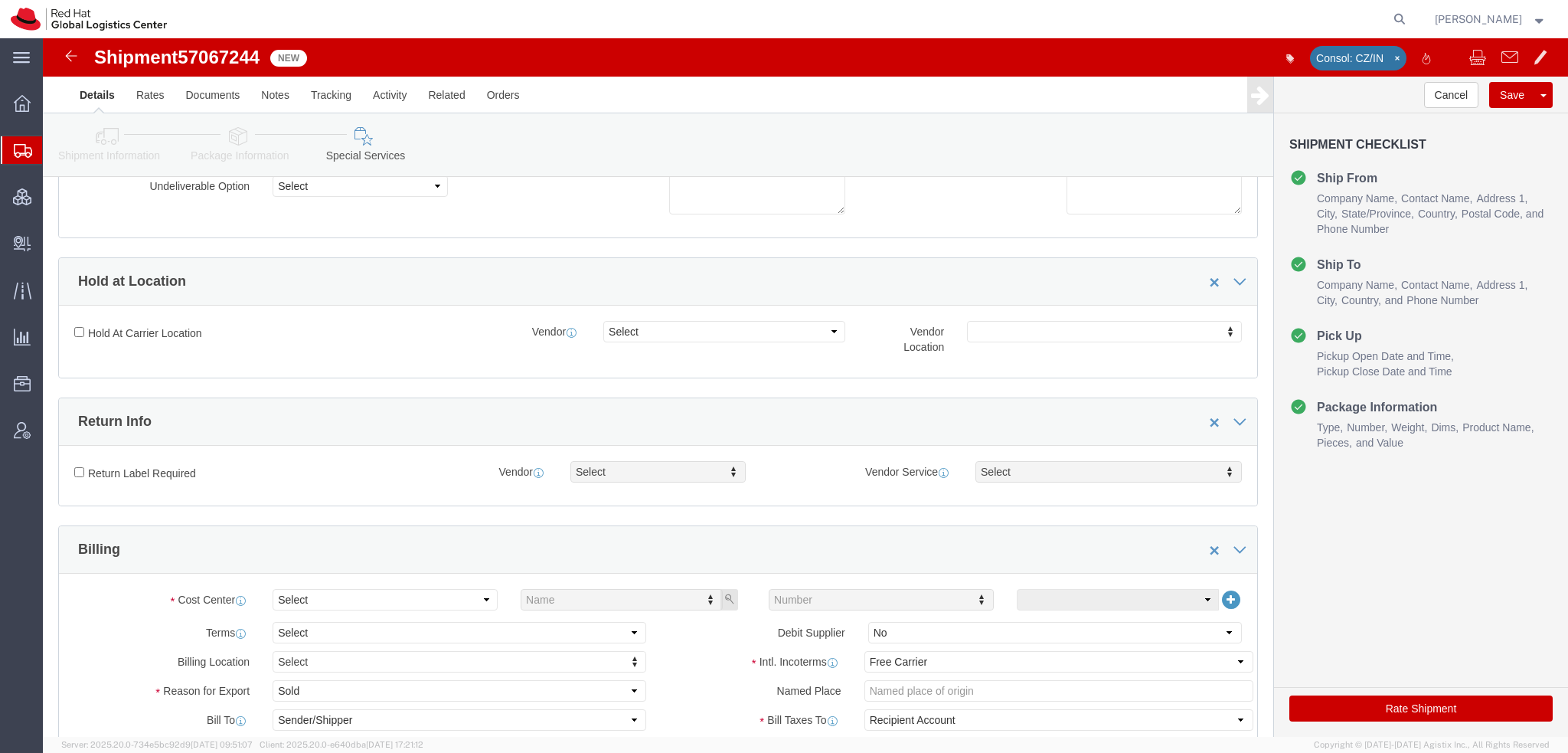
scroll to position [460, 0]
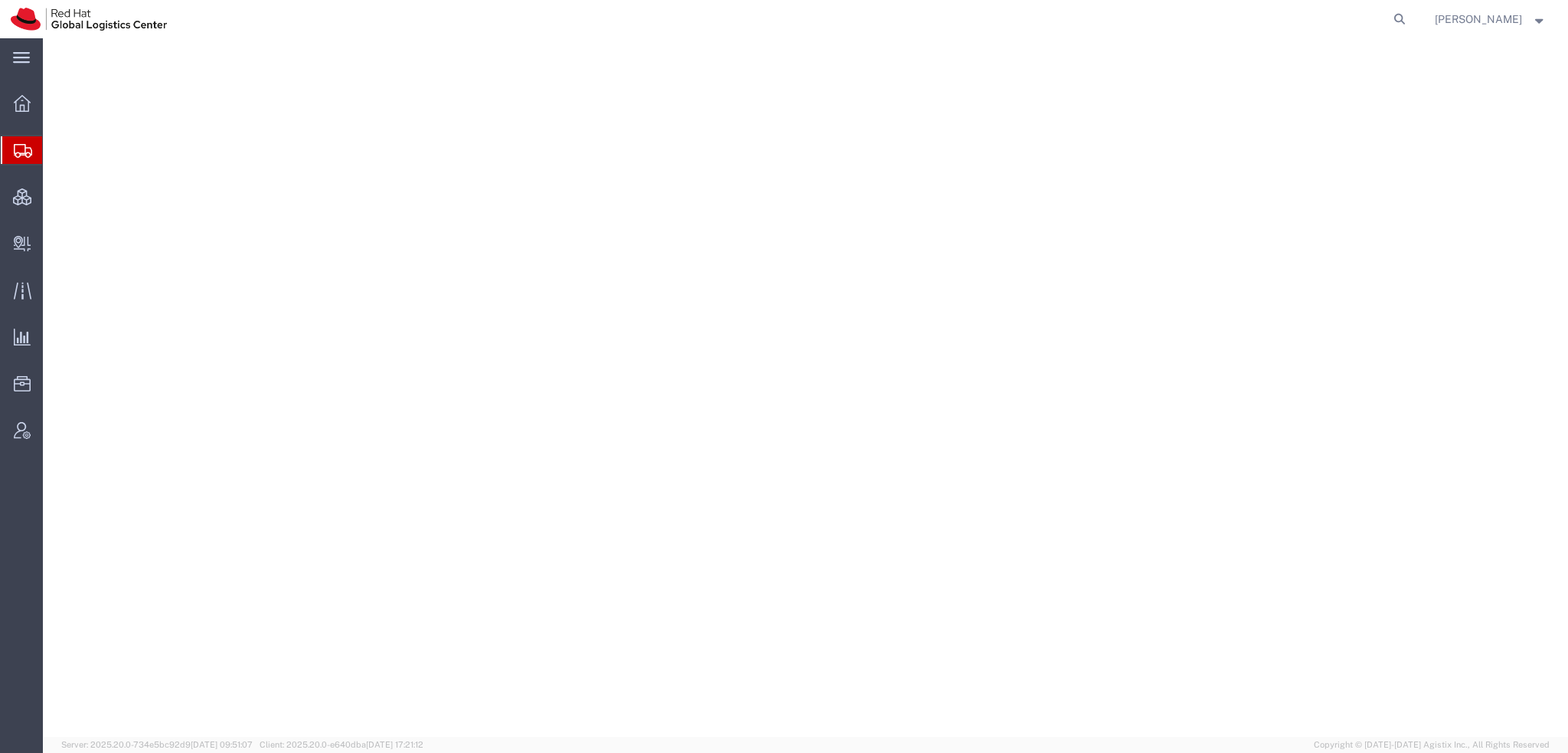
select select
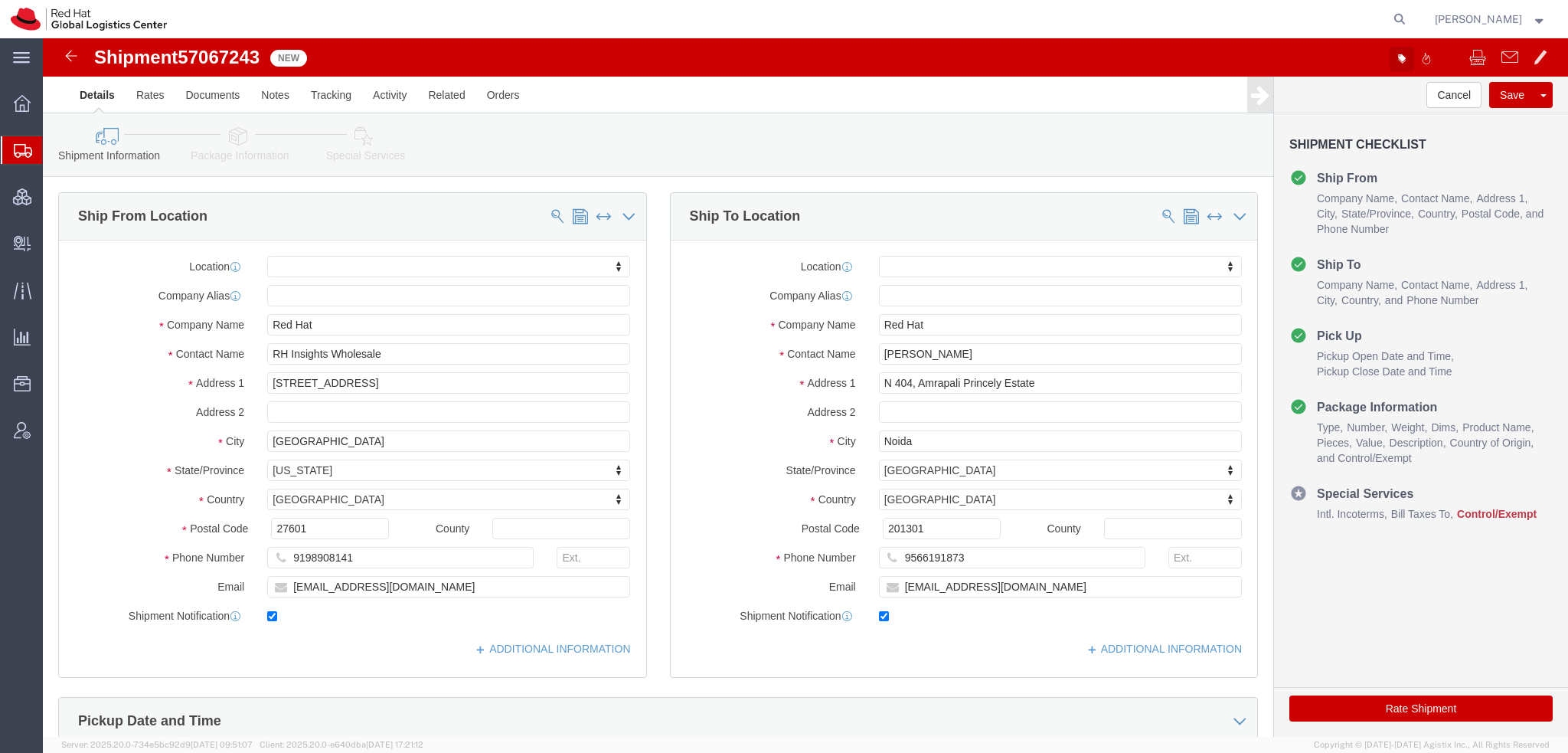
click button "button"
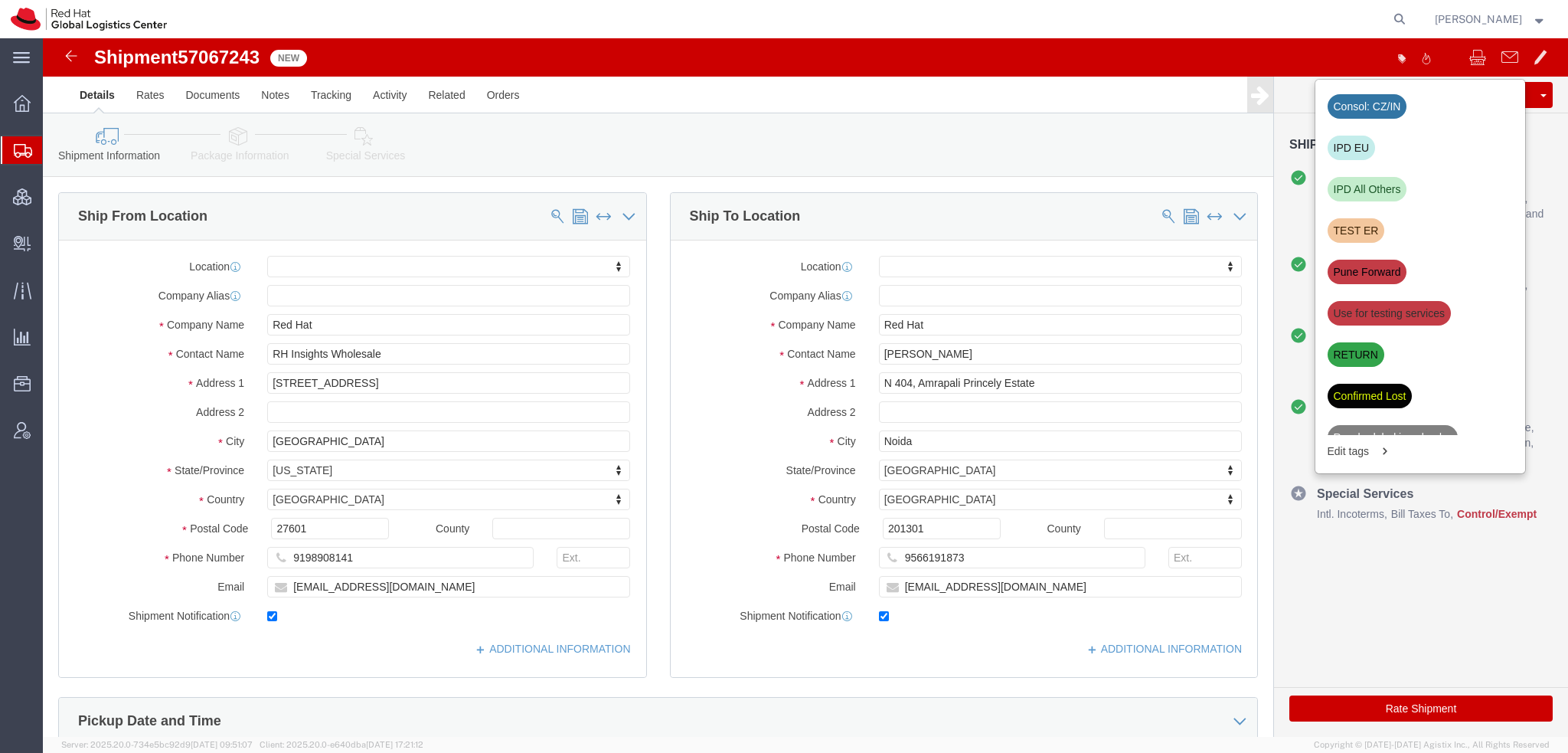
click div "Consol: CZ/IN"
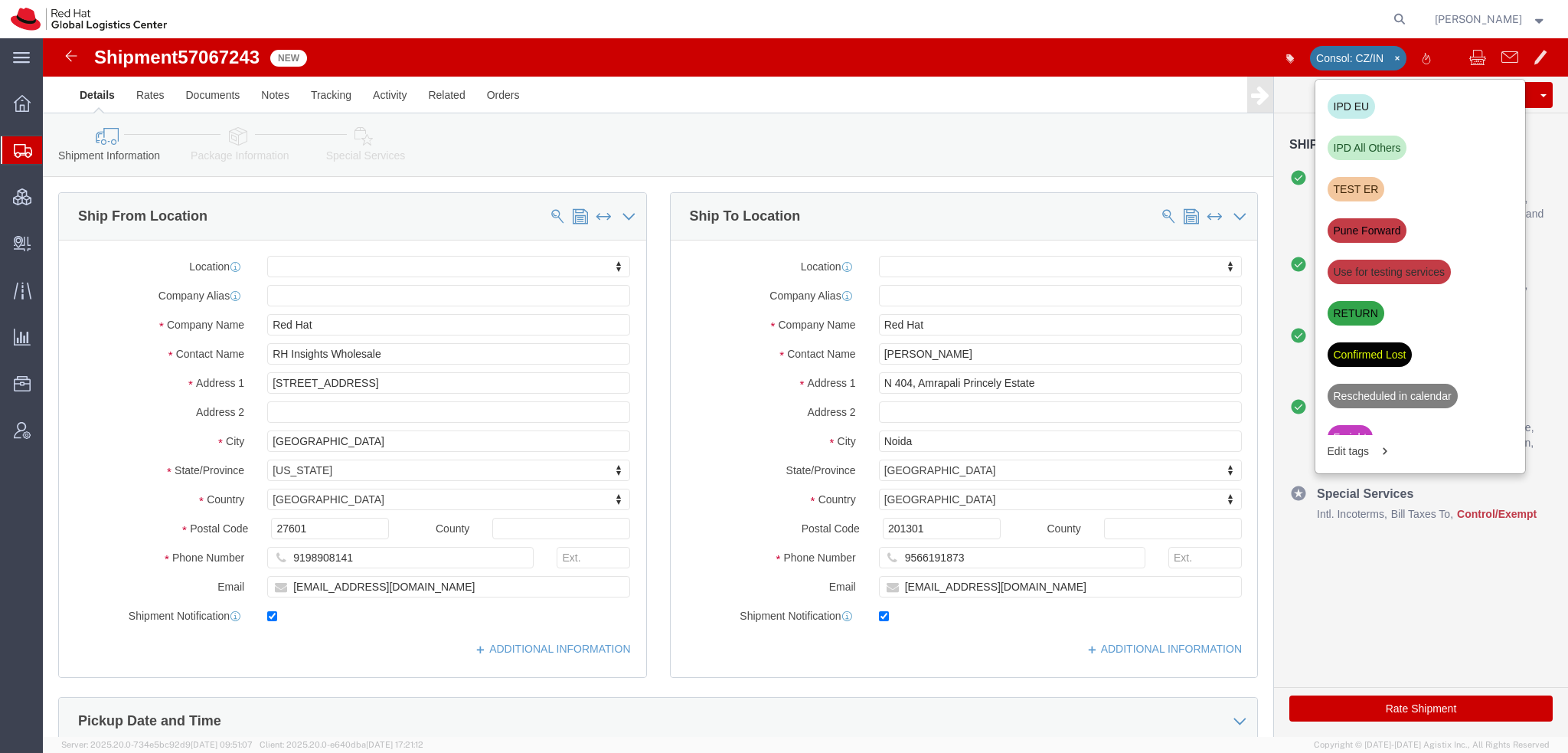
click button "Save"
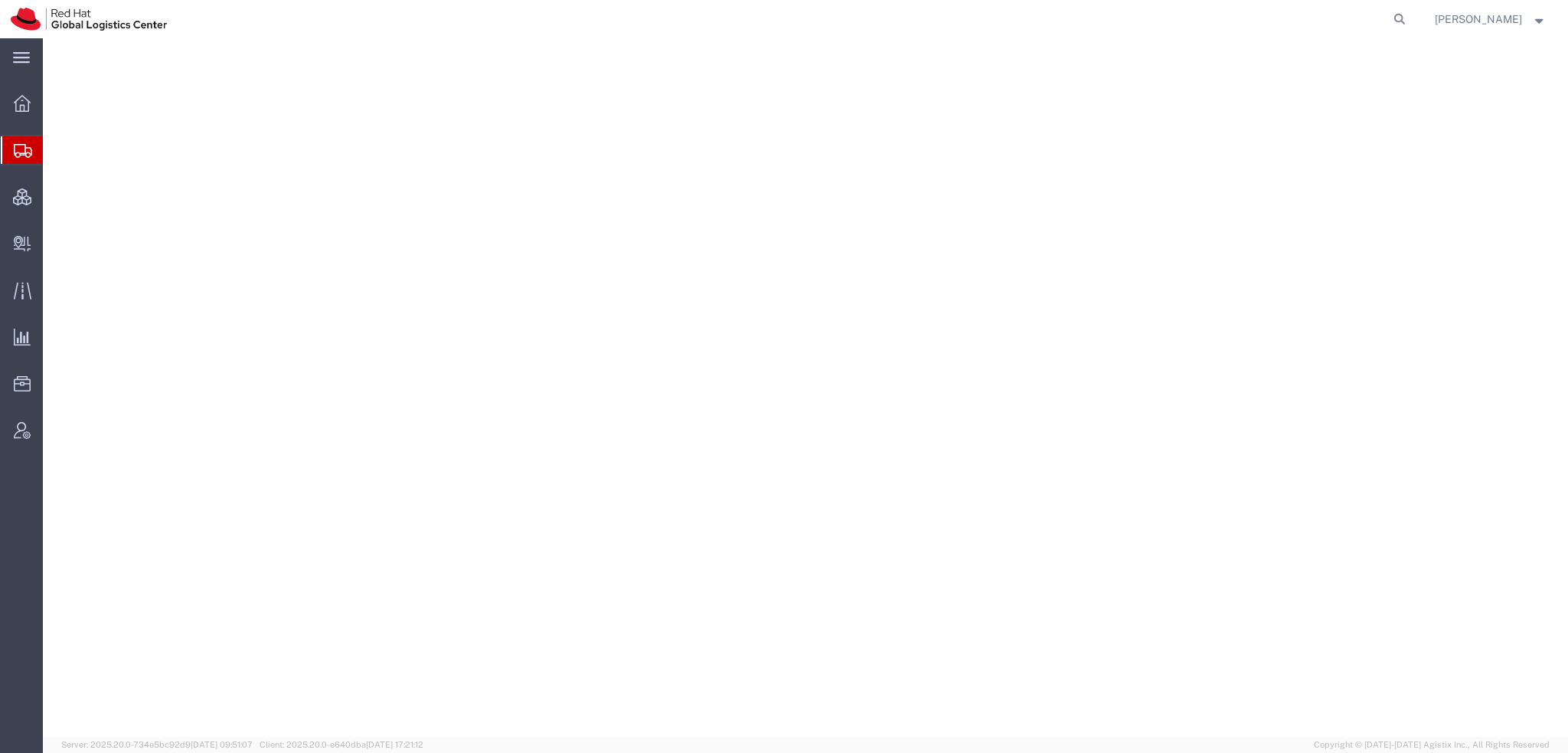
select select
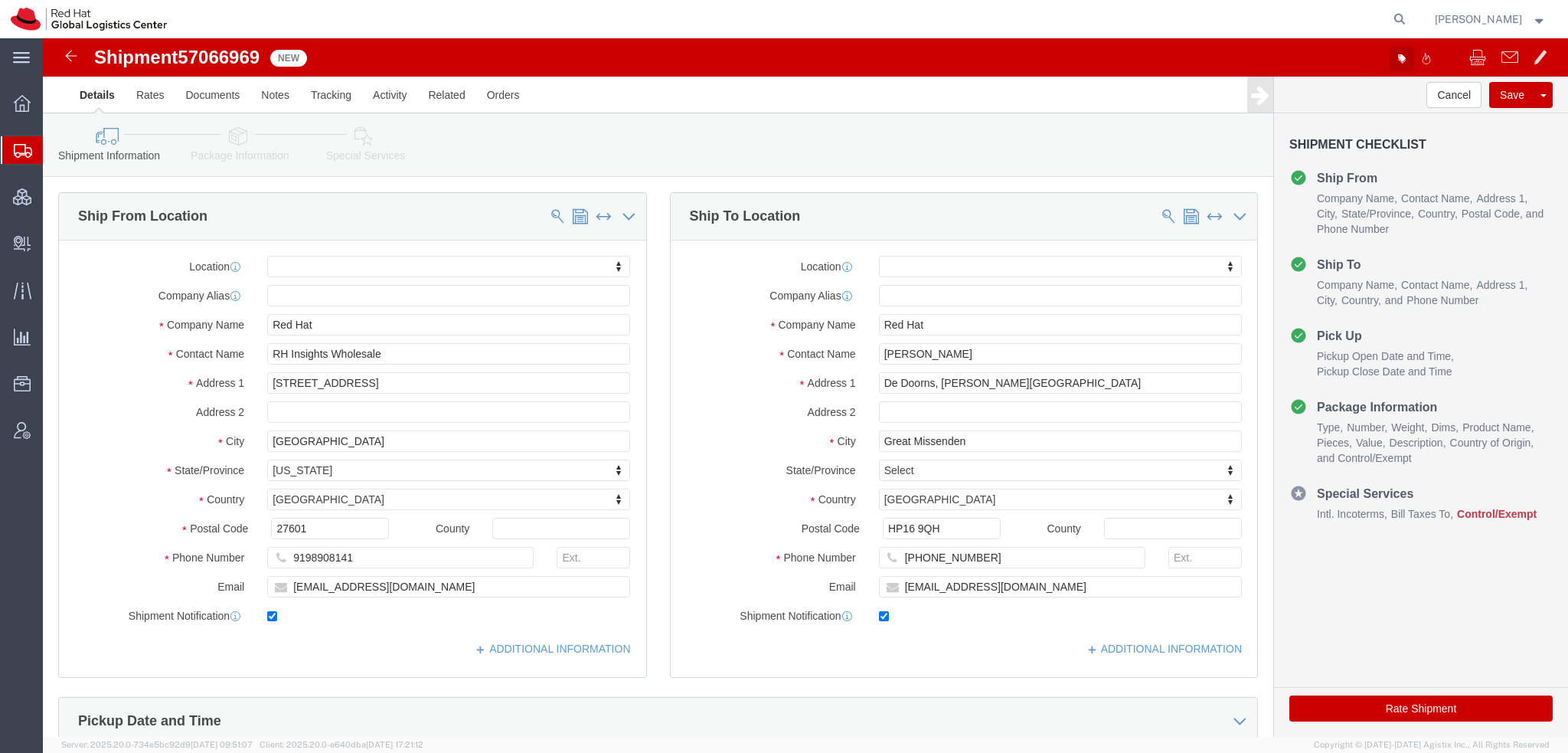
click button "button"
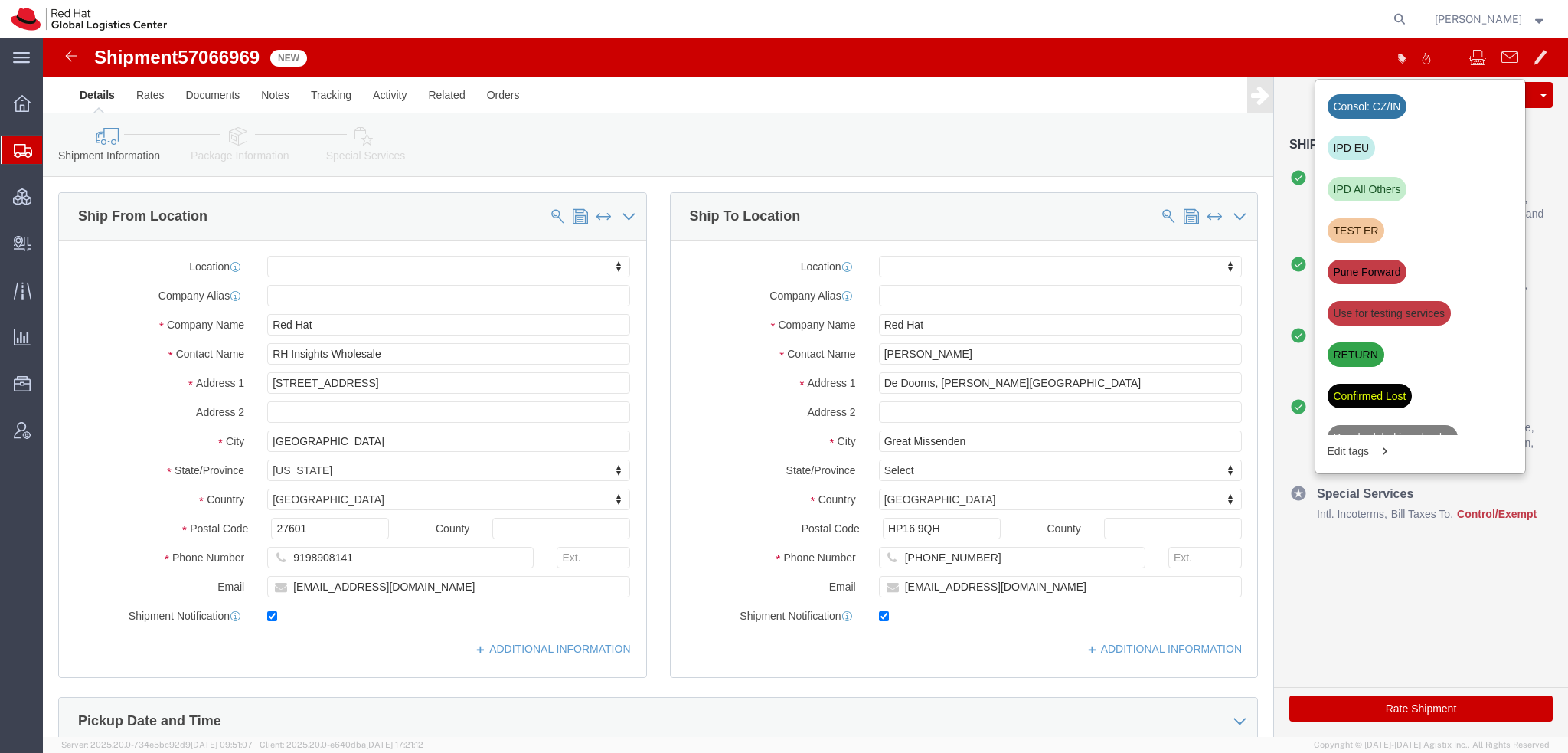
click div "IPD All Others"
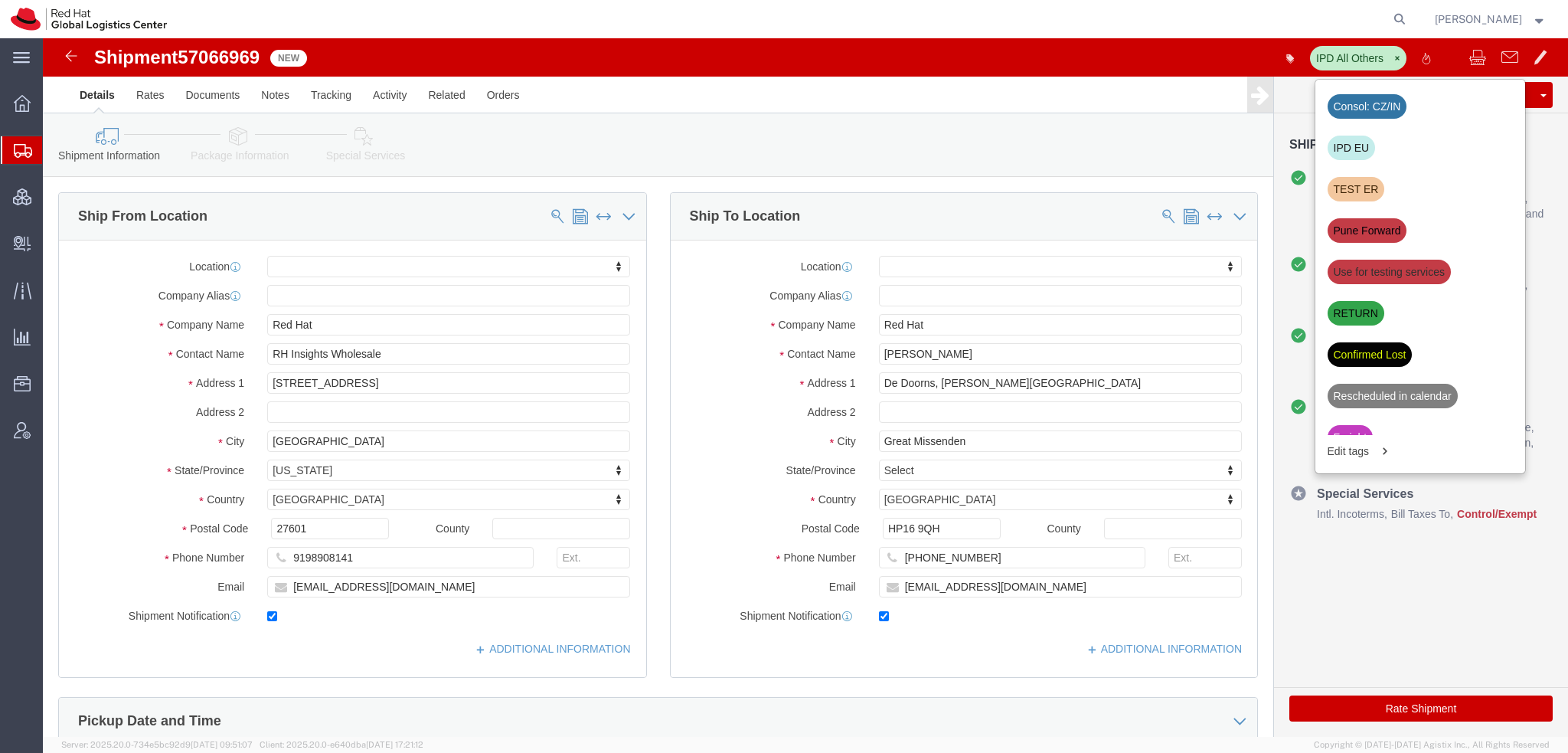
click icon
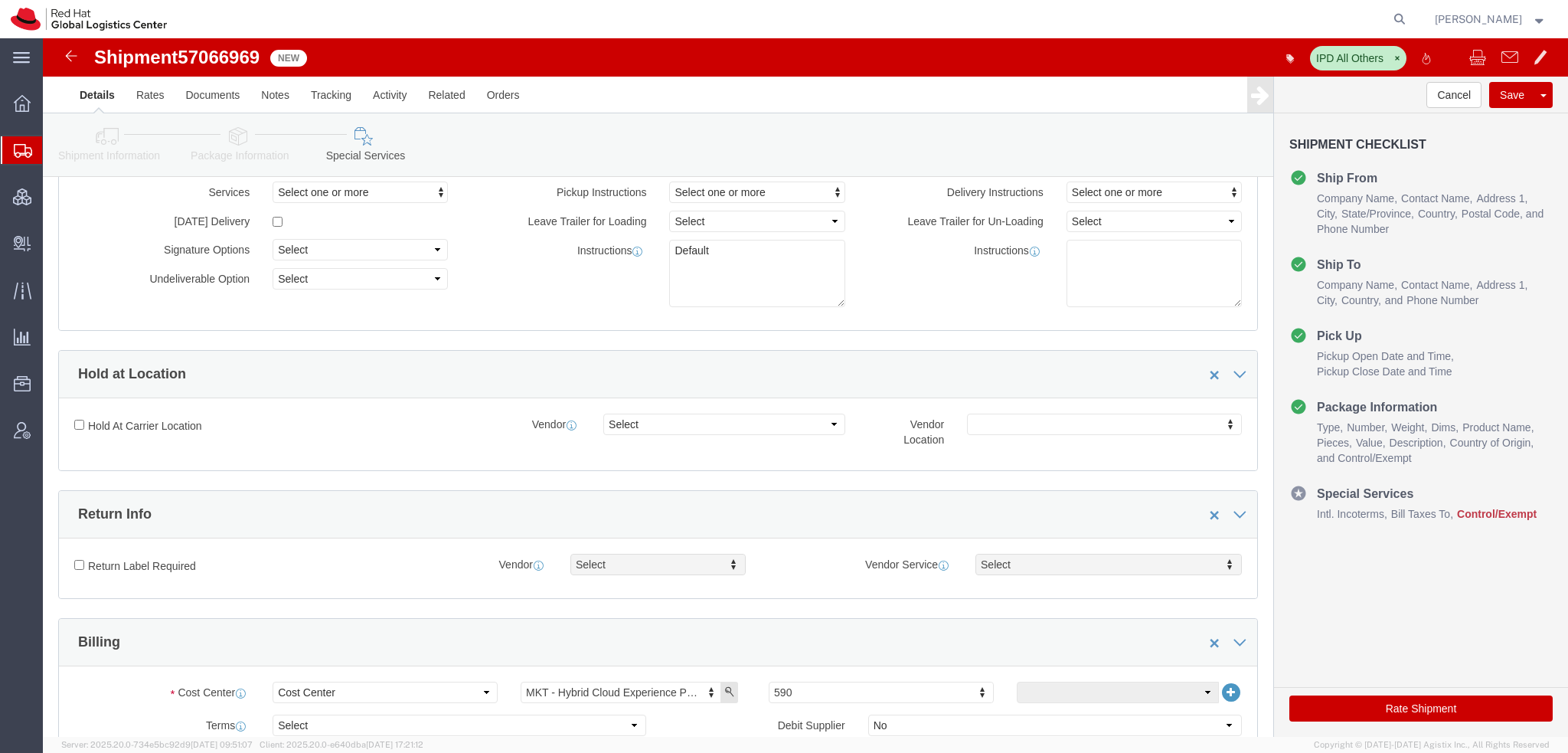
scroll to position [383, 0]
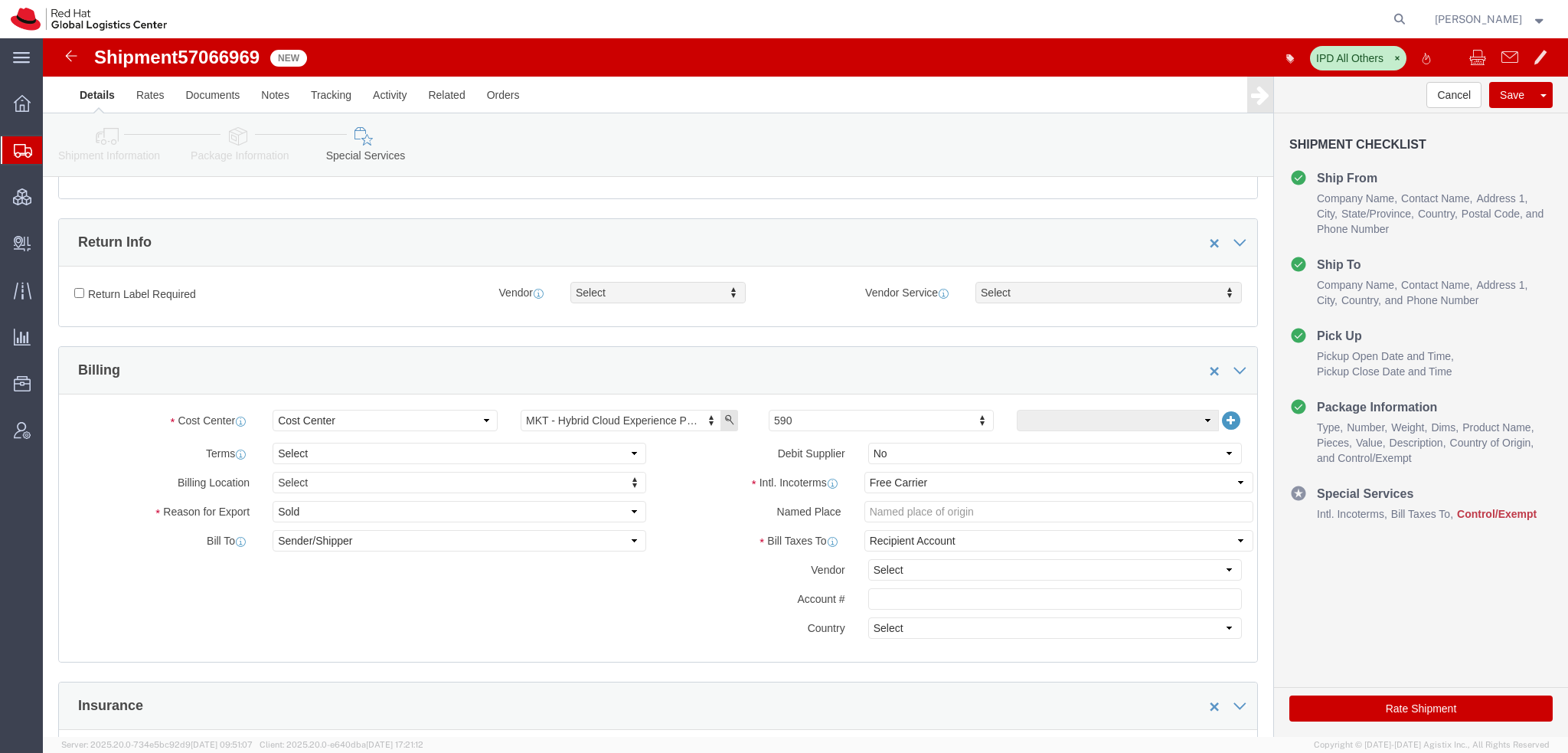
click icon
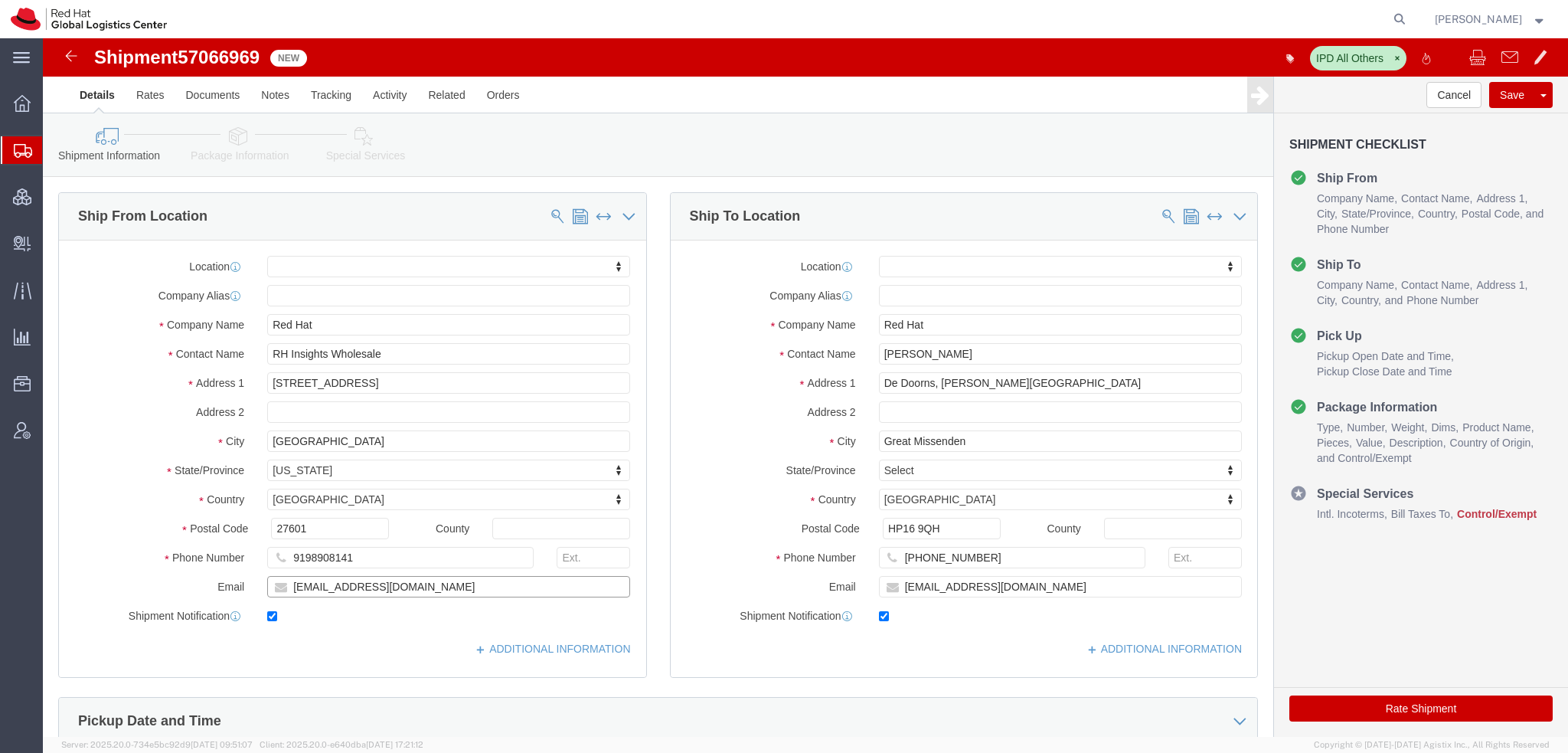
drag, startPoint x: 374, startPoint y: 546, endPoint x: -43, endPoint y: 377, distance: 449.9
click html "Shipment 57066969 New IPD All Others Details Rates Documents Notes Tracking Act…"
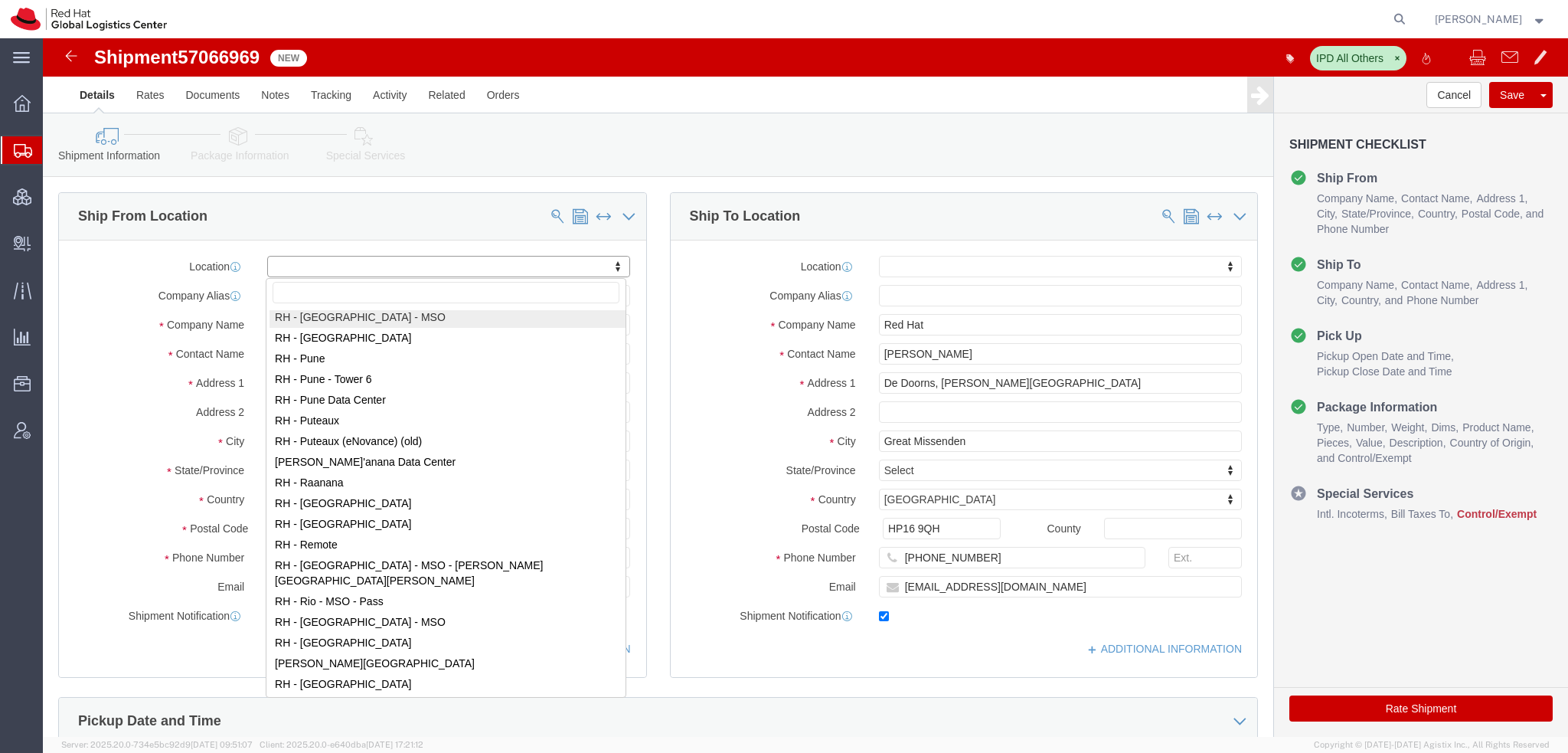
scroll to position [1992, 0]
select select "38014"
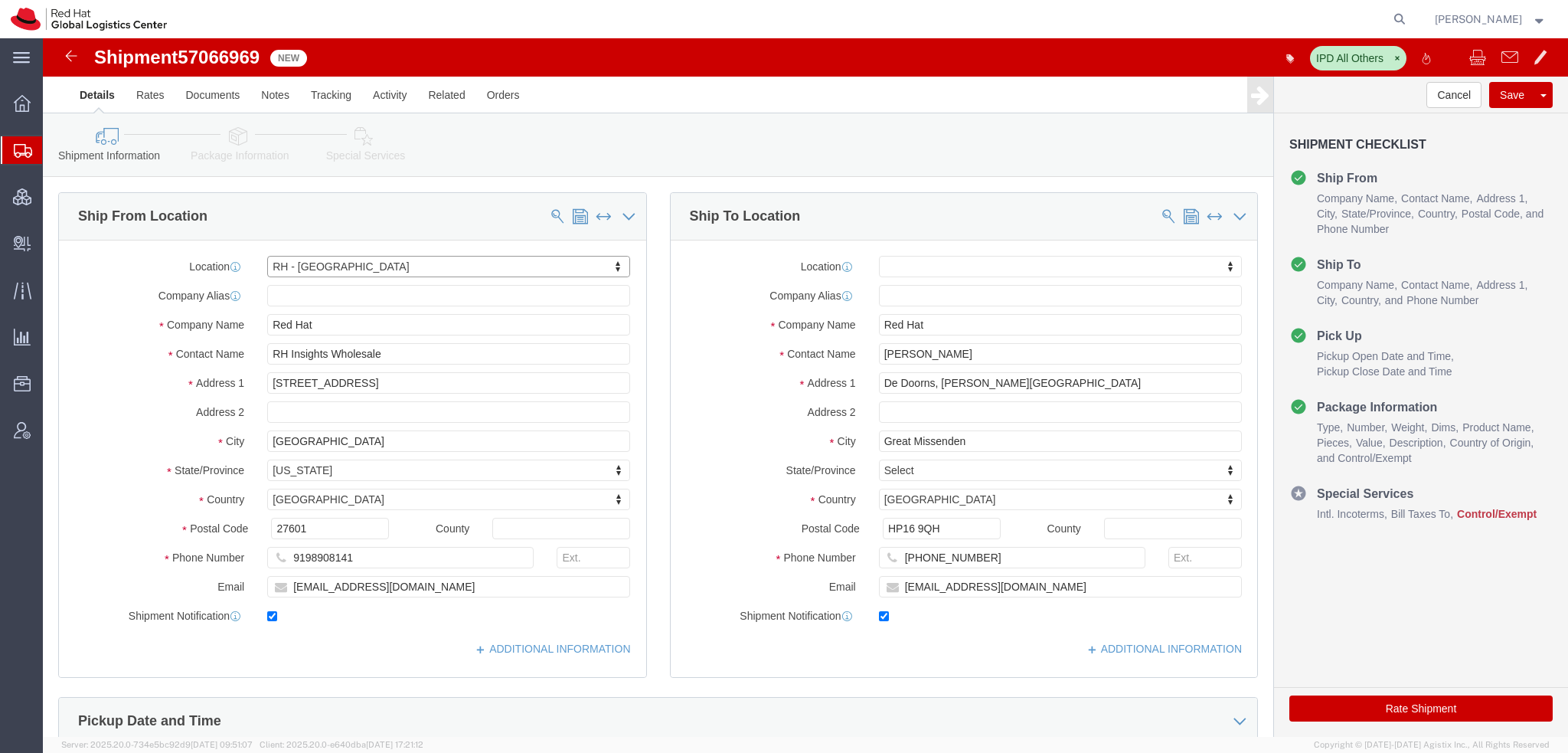
select select "NC"
click input "RH Insights Wholesale"
type input "RH Insights Wholesale"
click input "[EMAIL_ADDRESS][DOMAIN_NAME]"
paste input "[EMAIL_ADDRESS][DOMAIN_NAME]"
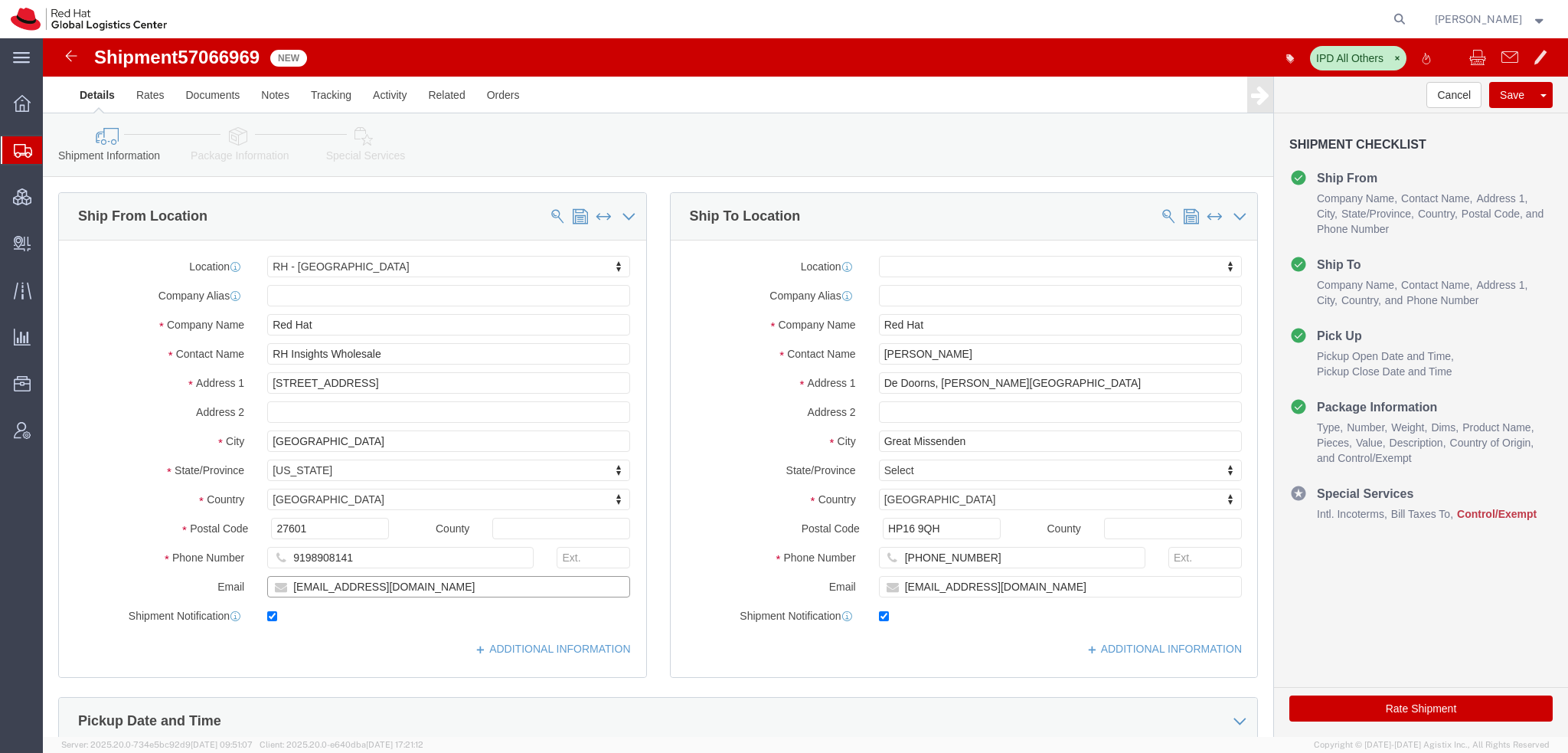
type input "[EMAIL_ADDRESS][DOMAIN_NAME]"
drag, startPoint x: 933, startPoint y: 314, endPoint x: 3, endPoint y: 155, distance: 943.5
click div "Ship From Location Location [GEOGRAPHIC_DATA] - [GEOGRAPHIC_DATA] My Profile Lo…"
paste input "Sean OKeeffe"
type input "Sean OKeeffe"
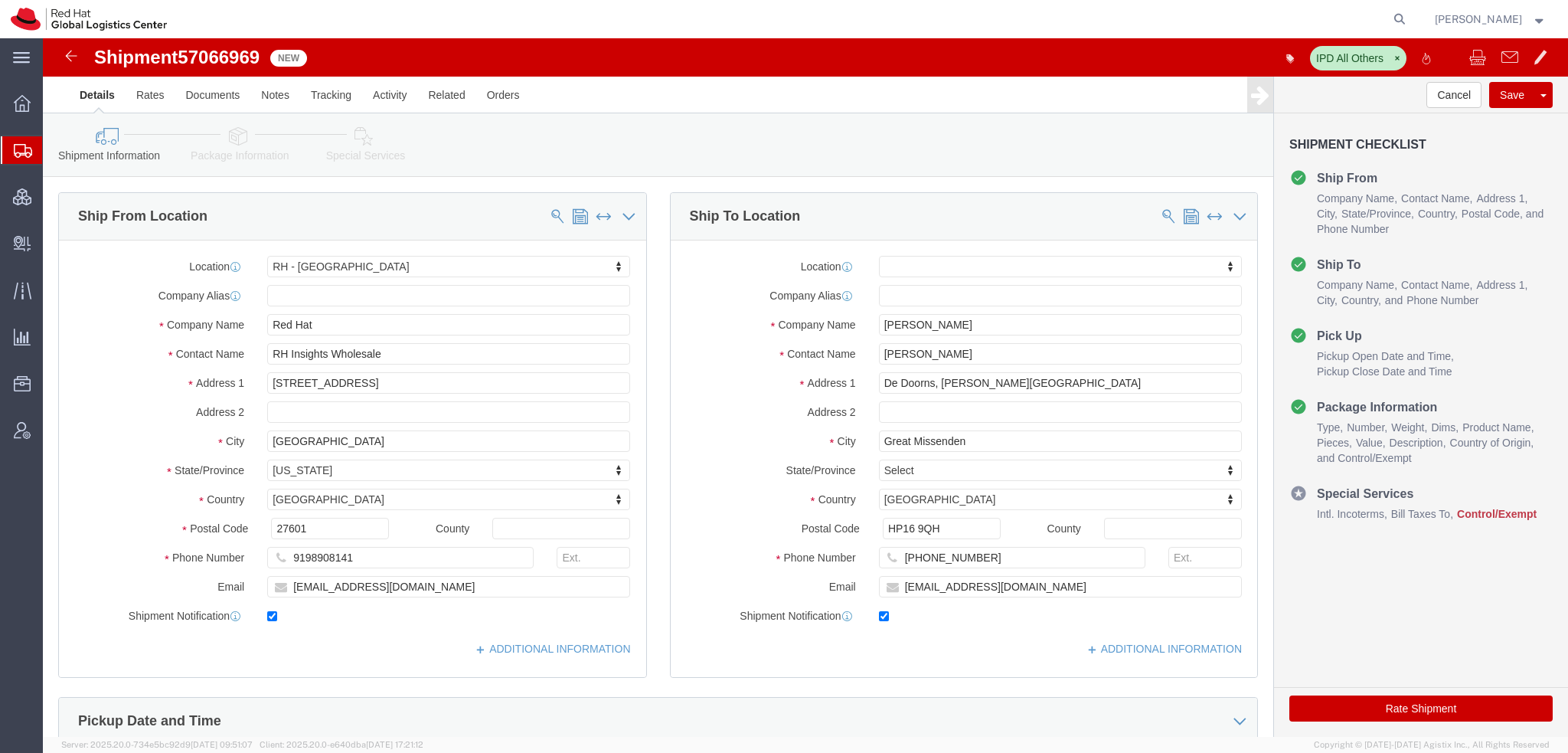
click icon
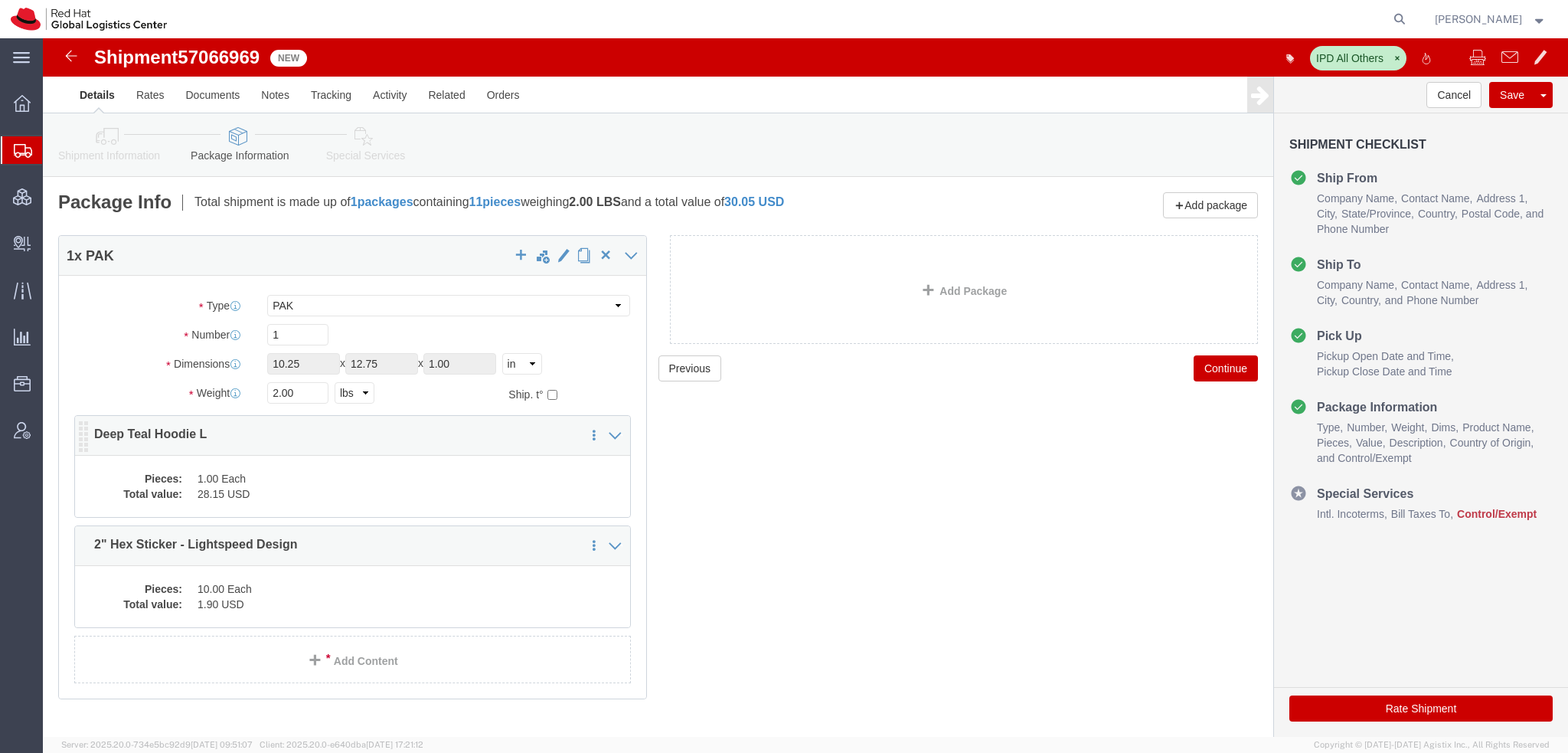
click div "Pieces: 1.00 Each Total value: 28.15 USD"
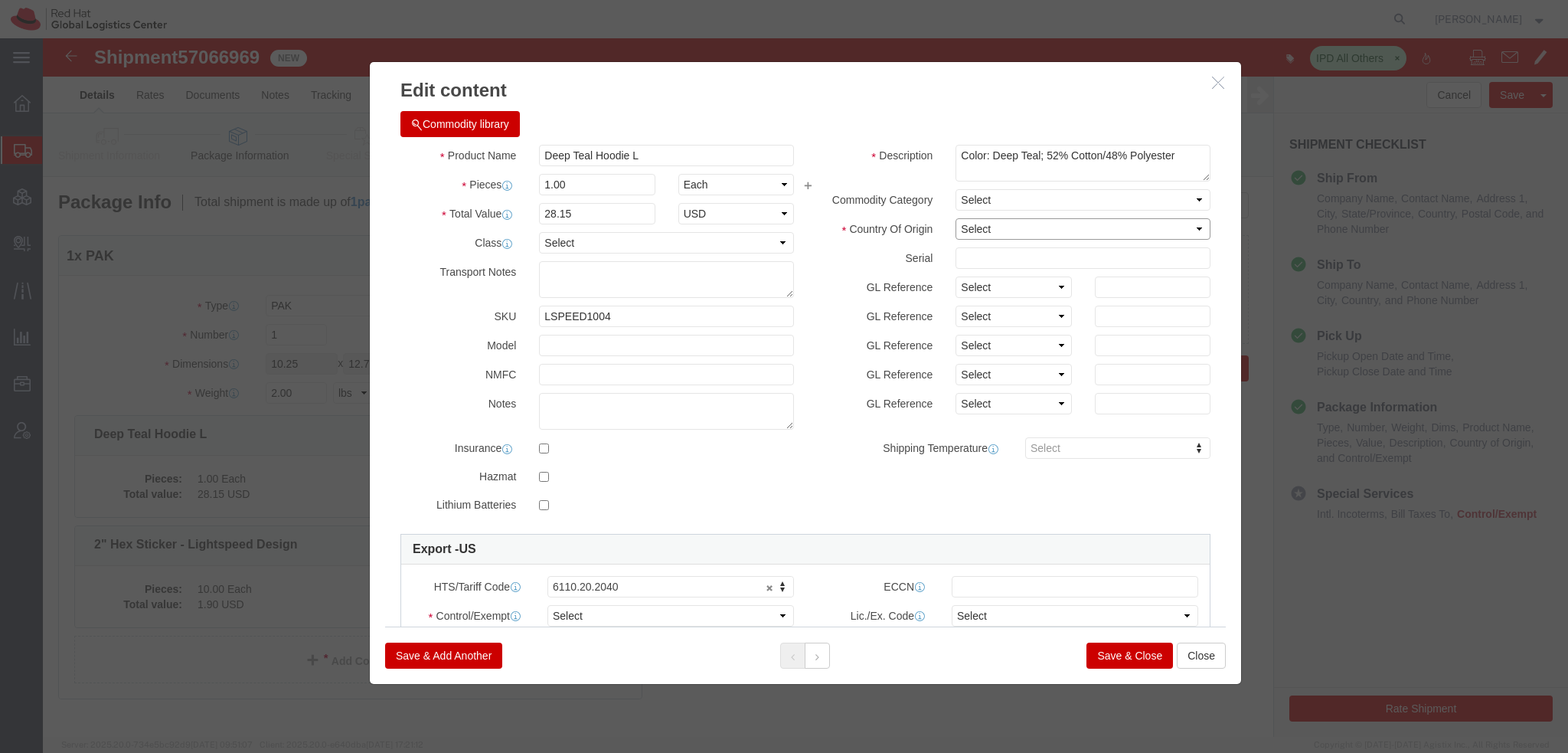
click select "Select [GEOGRAPHIC_DATA] [GEOGRAPHIC_DATA] [GEOGRAPHIC_DATA] [GEOGRAPHIC_DATA] …"
select select "HN"
click select "Select [GEOGRAPHIC_DATA] [GEOGRAPHIC_DATA] [GEOGRAPHIC_DATA] [GEOGRAPHIC_DATA] …"
click select "Select ATF BIS DEA EPA FDA FTR ITAR OFAC Other (OPA)"
select select "FTR"
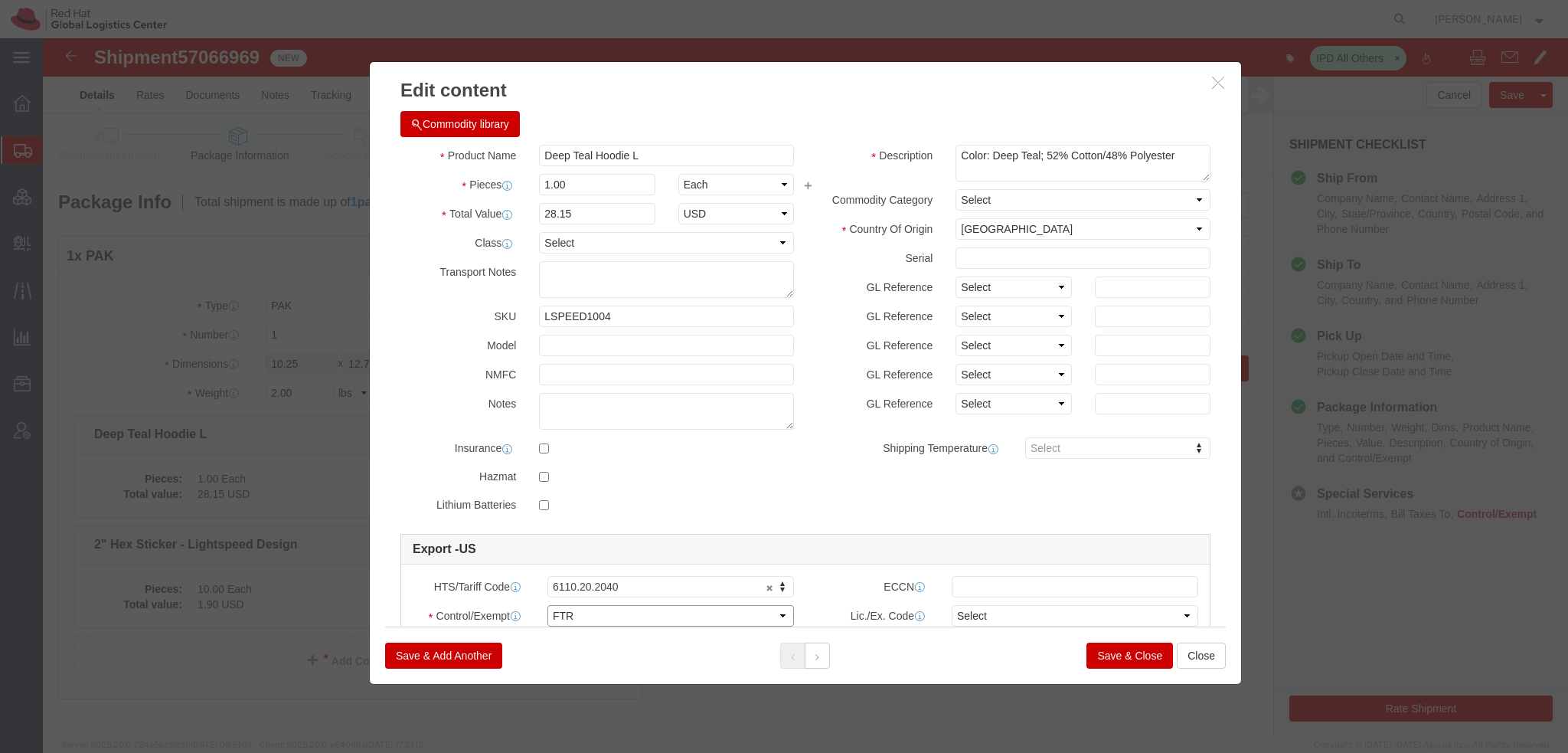
click select "Select ATF BIS DEA EPA FDA FTR ITAR OFAC Other (OPA)"
click select "Select 30.2(d)(2) 30.36 30.37(a) 30.37(f) 30.37(g) 30.37(h) 30.37(i) 30.37(j) 3…"
select select "30.37(h)"
click select "Select 30.2(d)(2) 30.36 30.37(a) 30.37(f) 30.37(g) 30.37(h) 30.37(i) 30.37(j) 3…"
click button
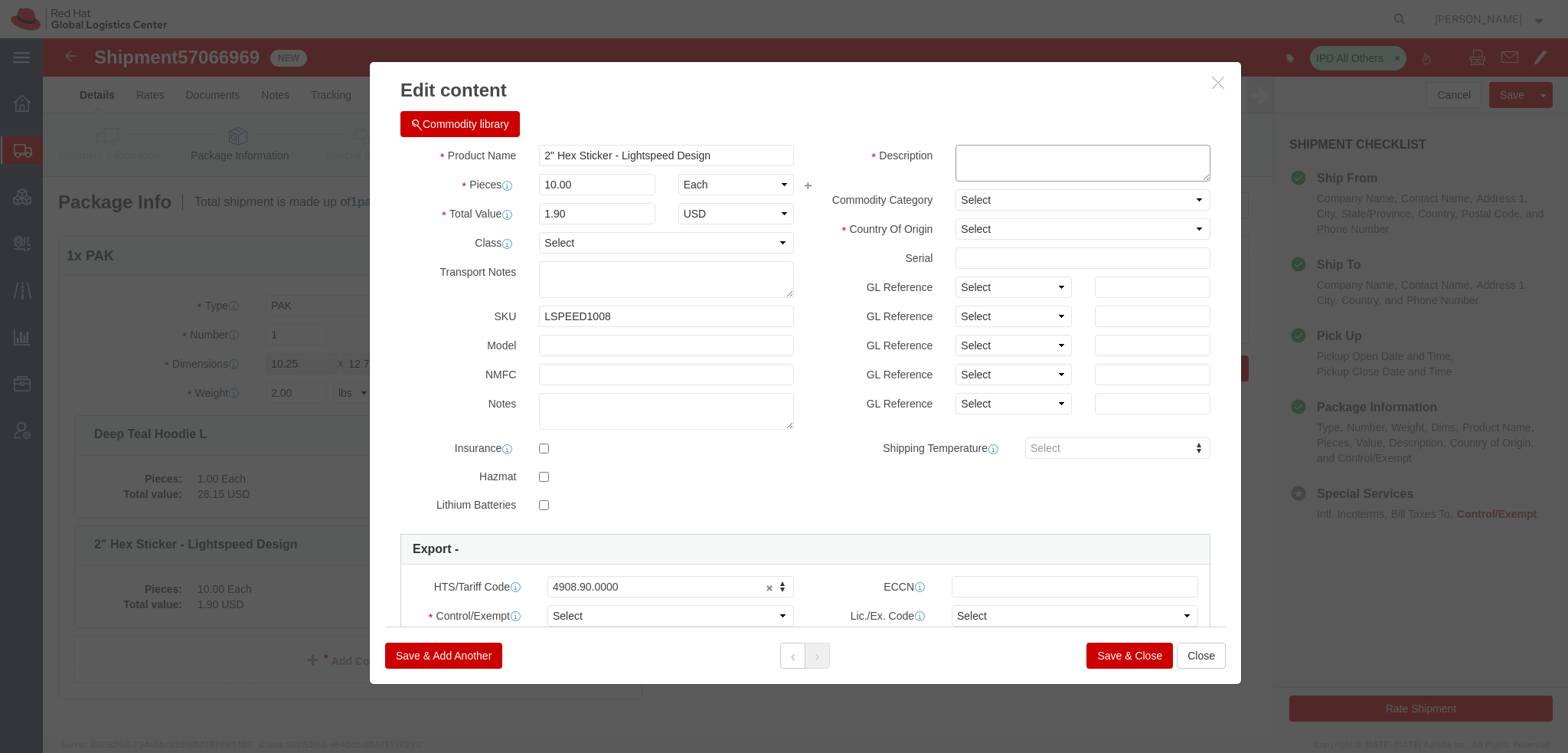
click textarea
type textarea "Red Hat branded"
select select "US"
click select "Select ATF BIS DEA EPA FDA FTR ITAR OFAC Other (OPA)"
select select "FTR"
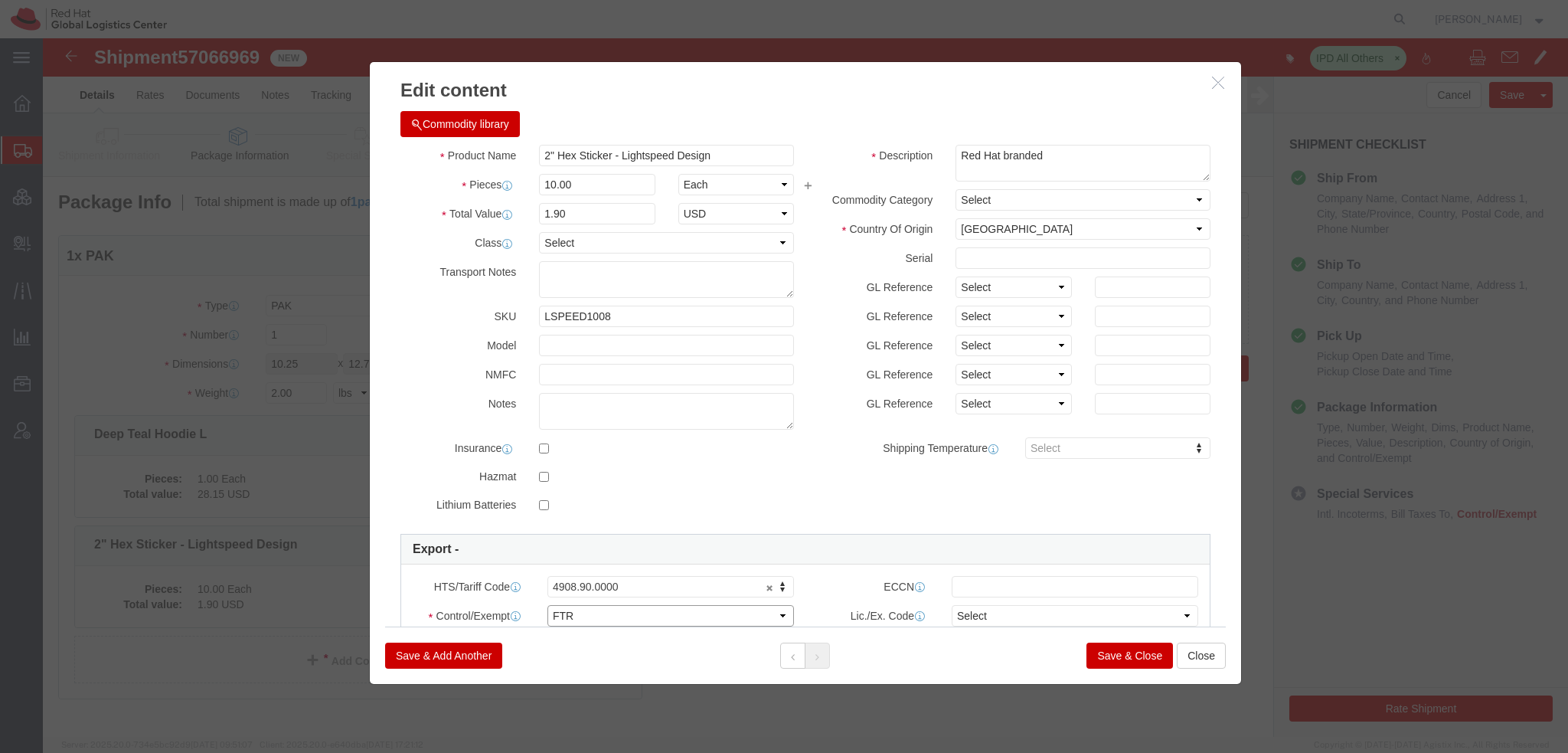
click select "Select ATF BIS DEA EPA FDA FTR ITAR OFAC Other (OPA)"
click select "Select 30.2(d)(2) 30.36 30.37(a) 30.37(f) 30.37(g) 30.37(h) 30.37(i) 30.37(j) 3…"
select select "30.37(h)"
click select "Select 30.2(d)(2) 30.36 30.37(a) 30.37(f) 30.37(g) 30.37(h) 30.37(i) 30.37(j) 3…"
click button "Save & Close"
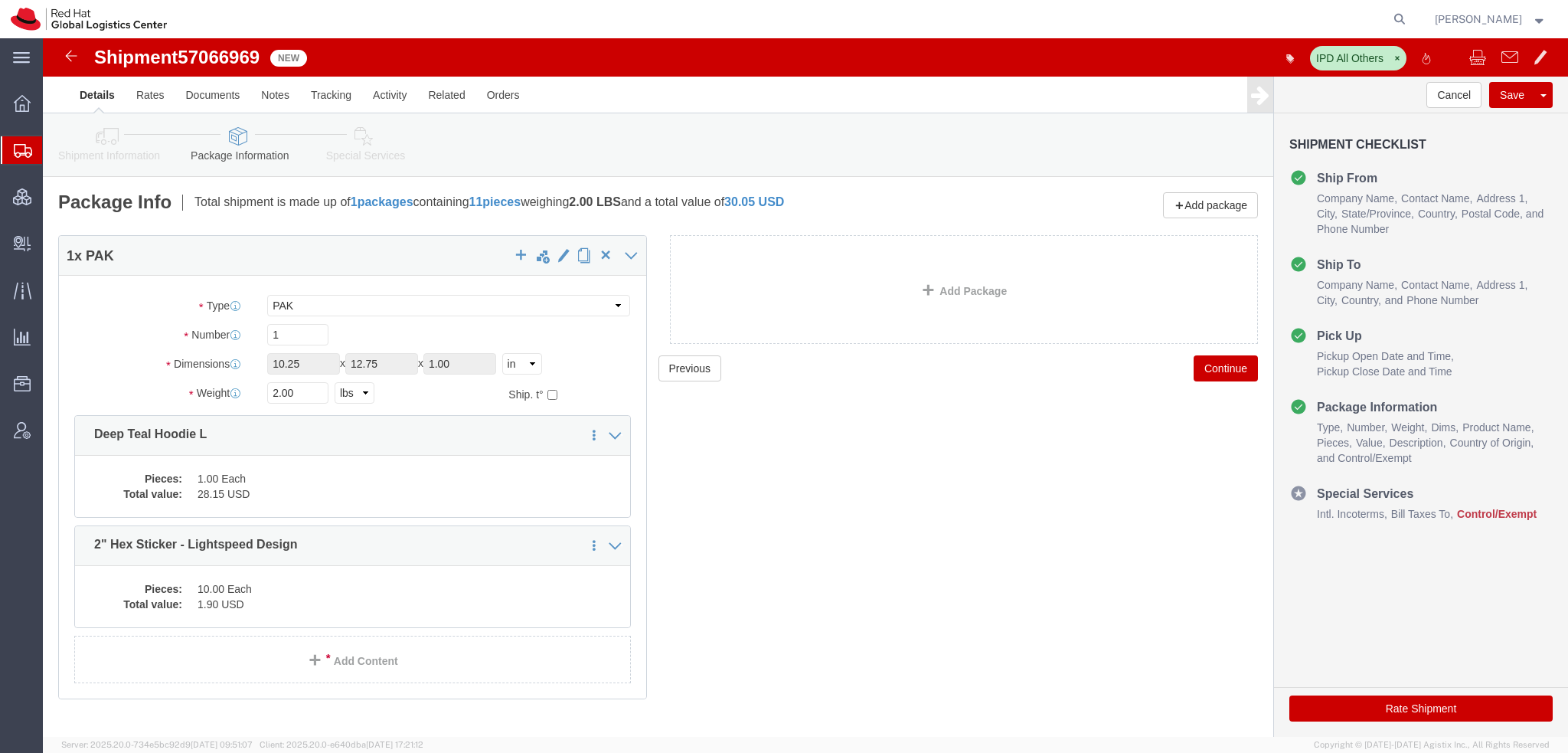
click icon
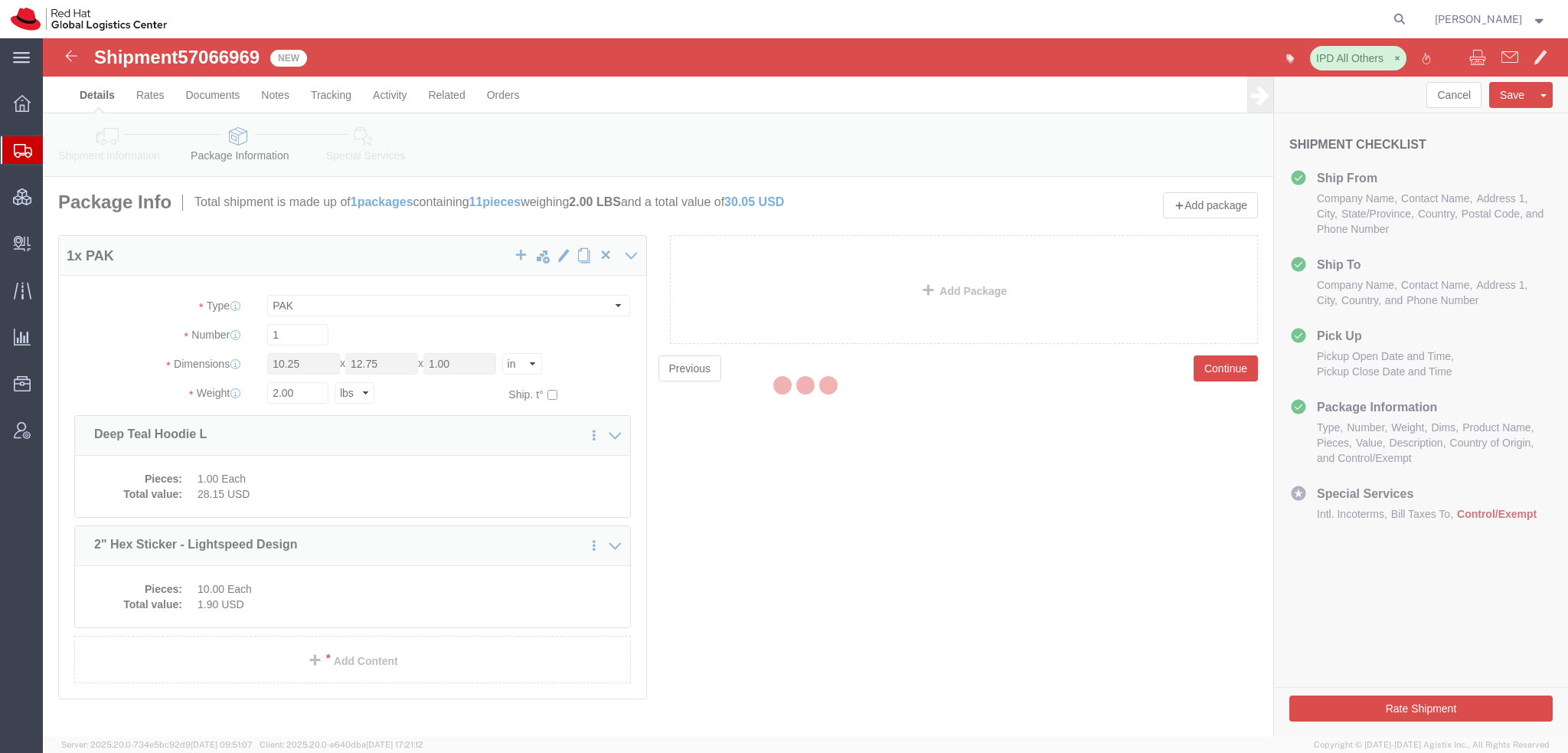
select select
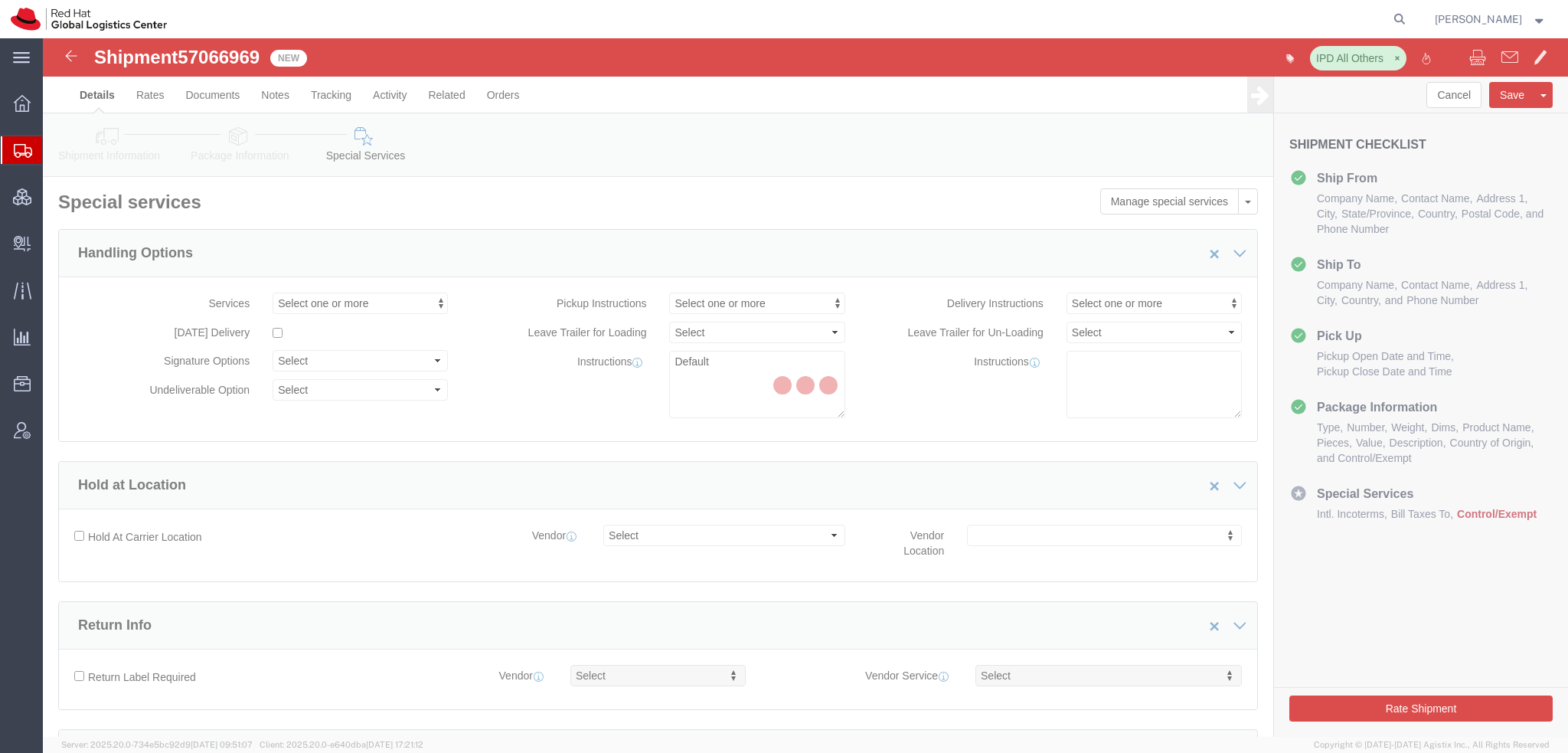
select select "COSTCENTER"
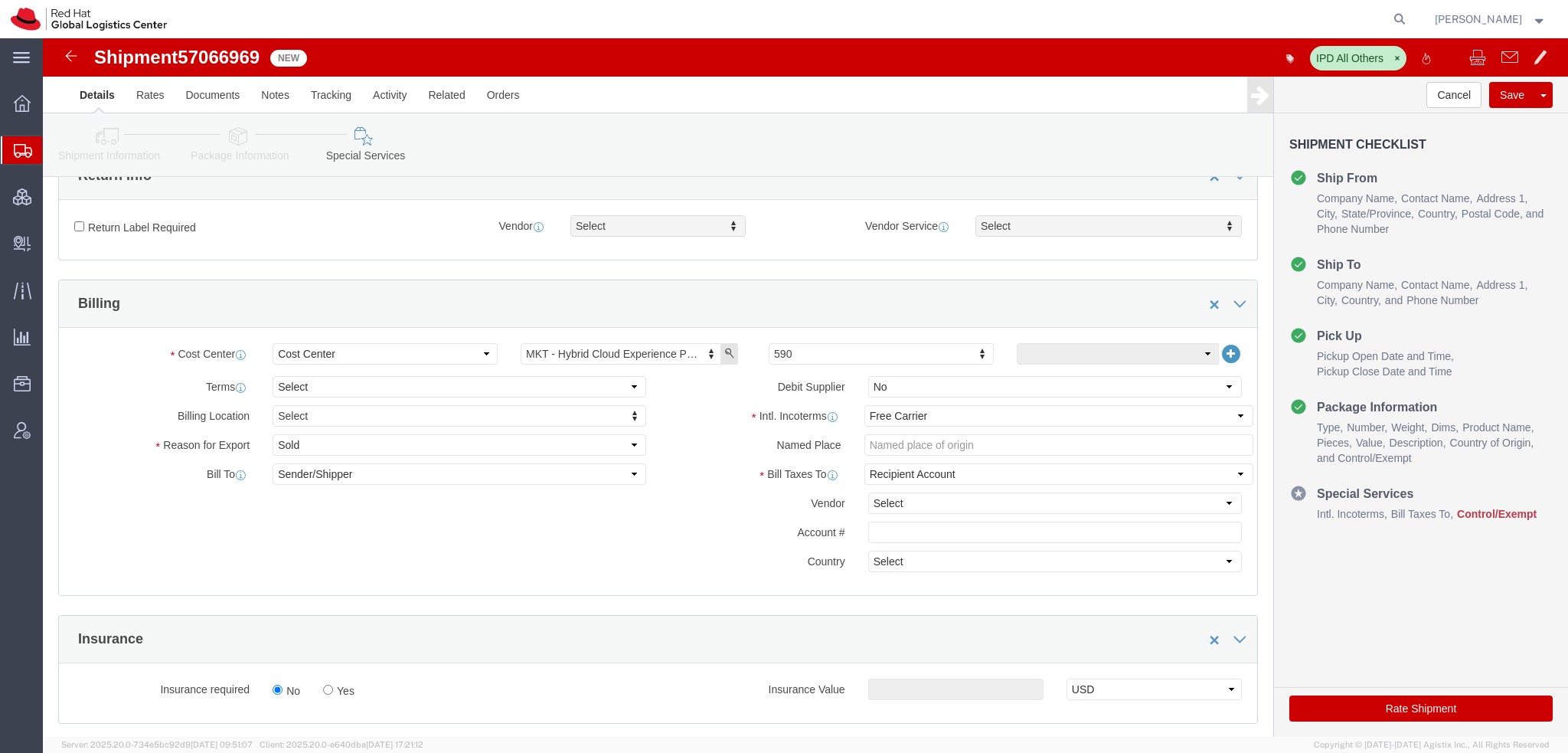
scroll to position [460, 0]
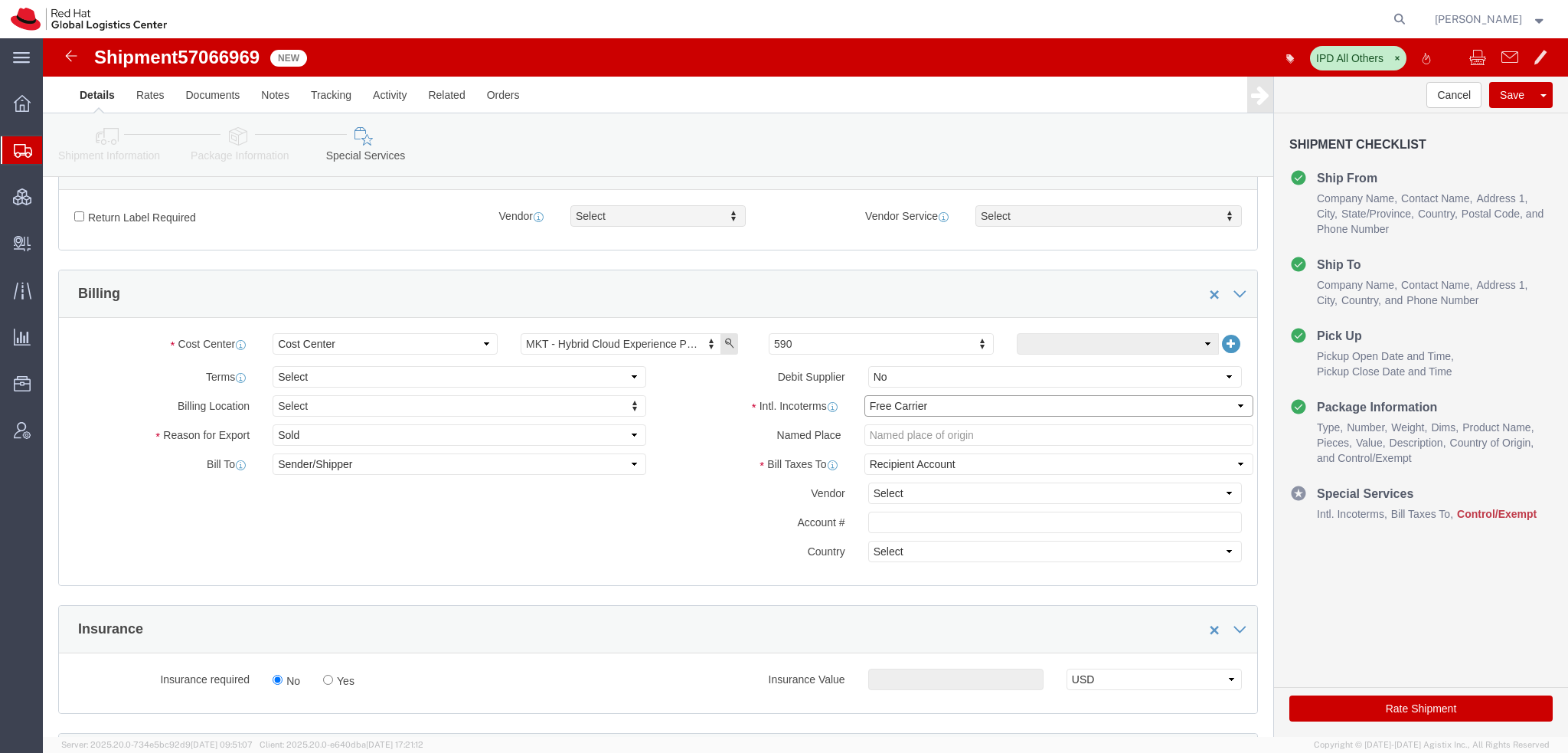
click select "Select Carriage Insurance Paid Carriage Paid To Cost and Freight Cost Insurance…"
select select
click select "Select Carriage Insurance Paid Carriage Paid To Cost and Freight Cost Insurance…"
select select
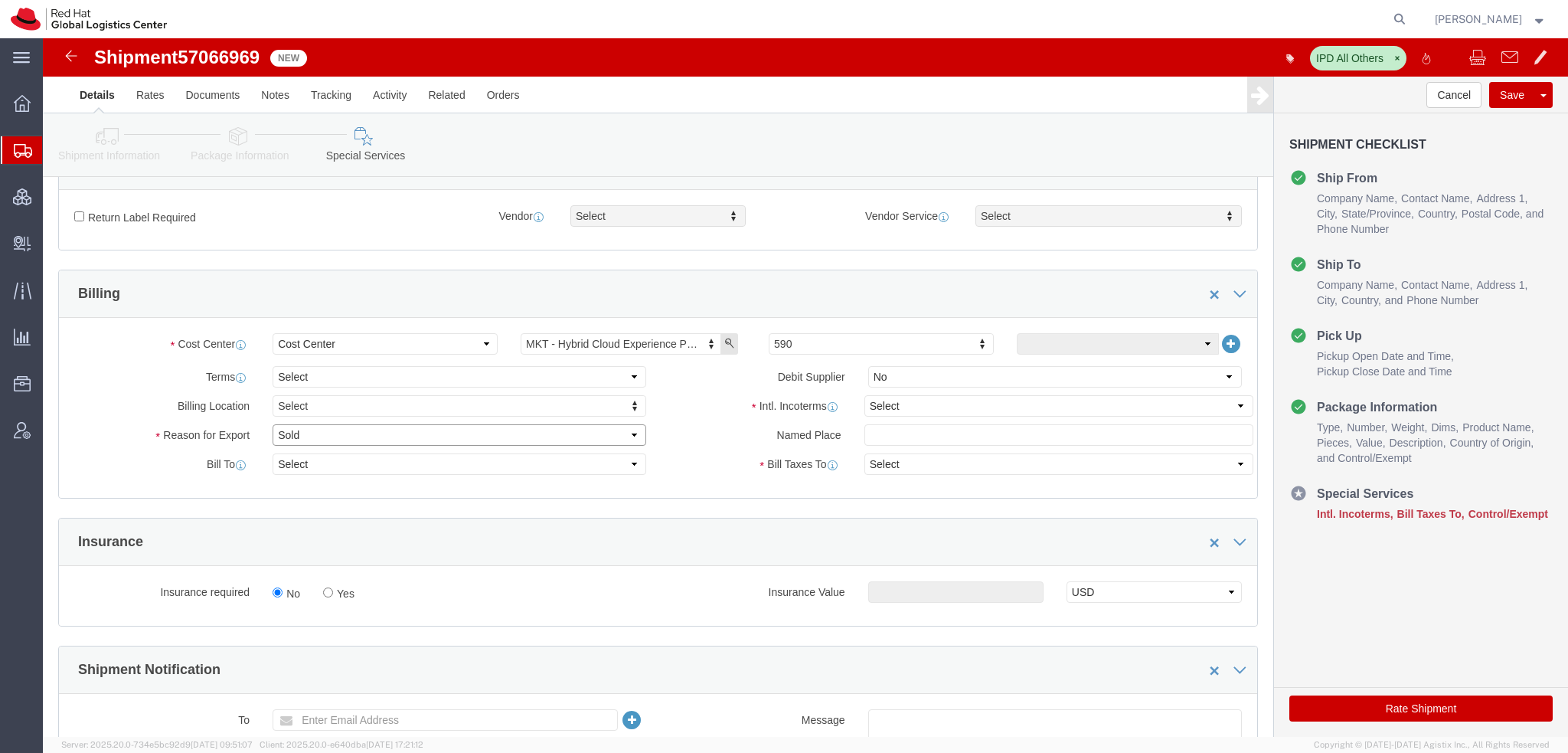
click select "Select Gift Personal Effects Repair/Warranty Return Sample Sold Temporary/Not S…"
select select "GIFT"
click select "Select Gift Personal Effects Repair/Warranty Return Sample Sold Temporary/Not S…"
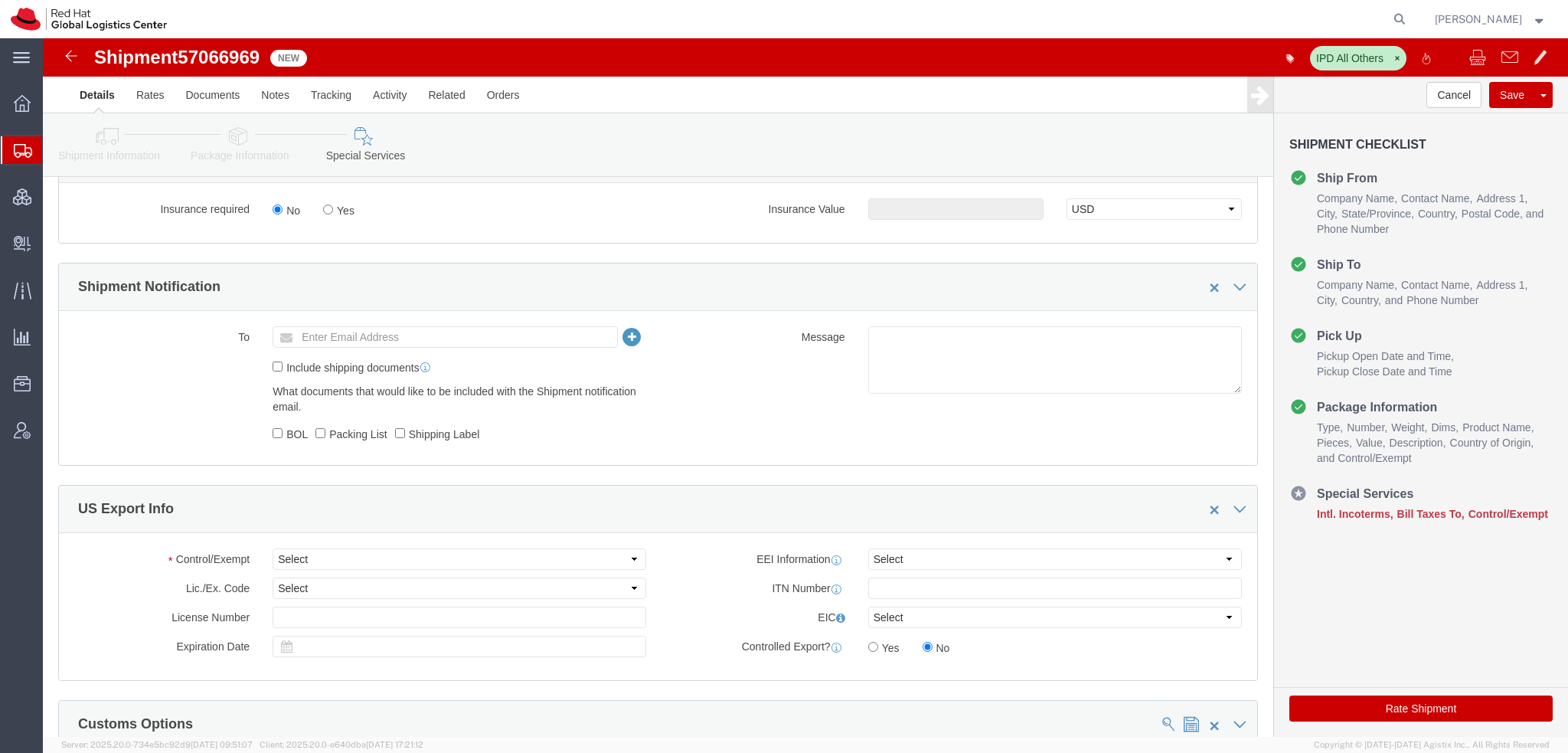
scroll to position [1073, 0]
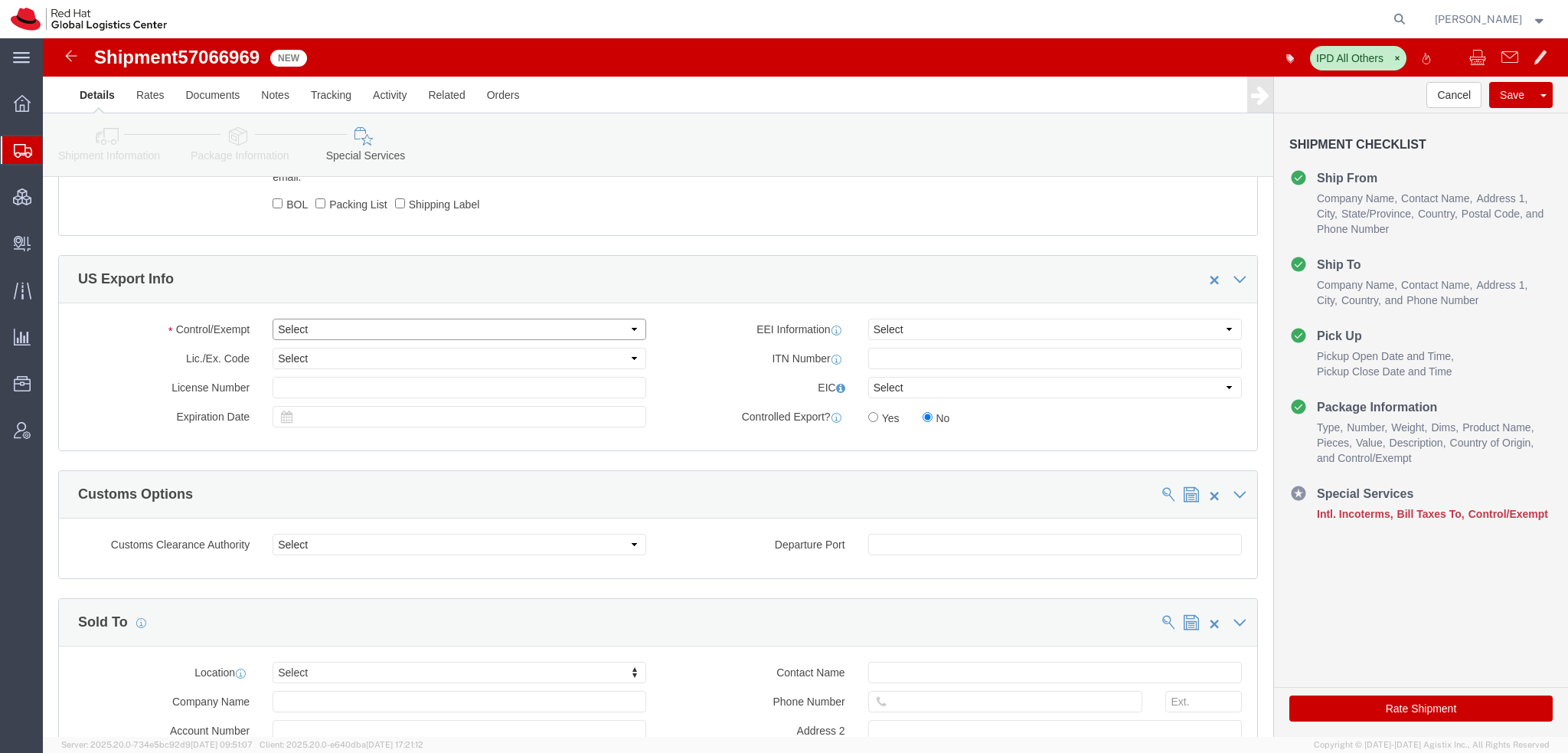
click select "Select ATF BIS DEA EPA FDA FTR ITAR OFAC Other (OPA)"
select select "FTR"
click select "Select ATF BIS DEA EPA FDA FTR ITAR OFAC Other (OPA)"
click select "Select 30.2(d)(2) 30.36 30.37(a) 30.37(f) 30.37(g) 30.37(h) 30.37(i) 30.37(j) 3…"
select select "30.37(h)"
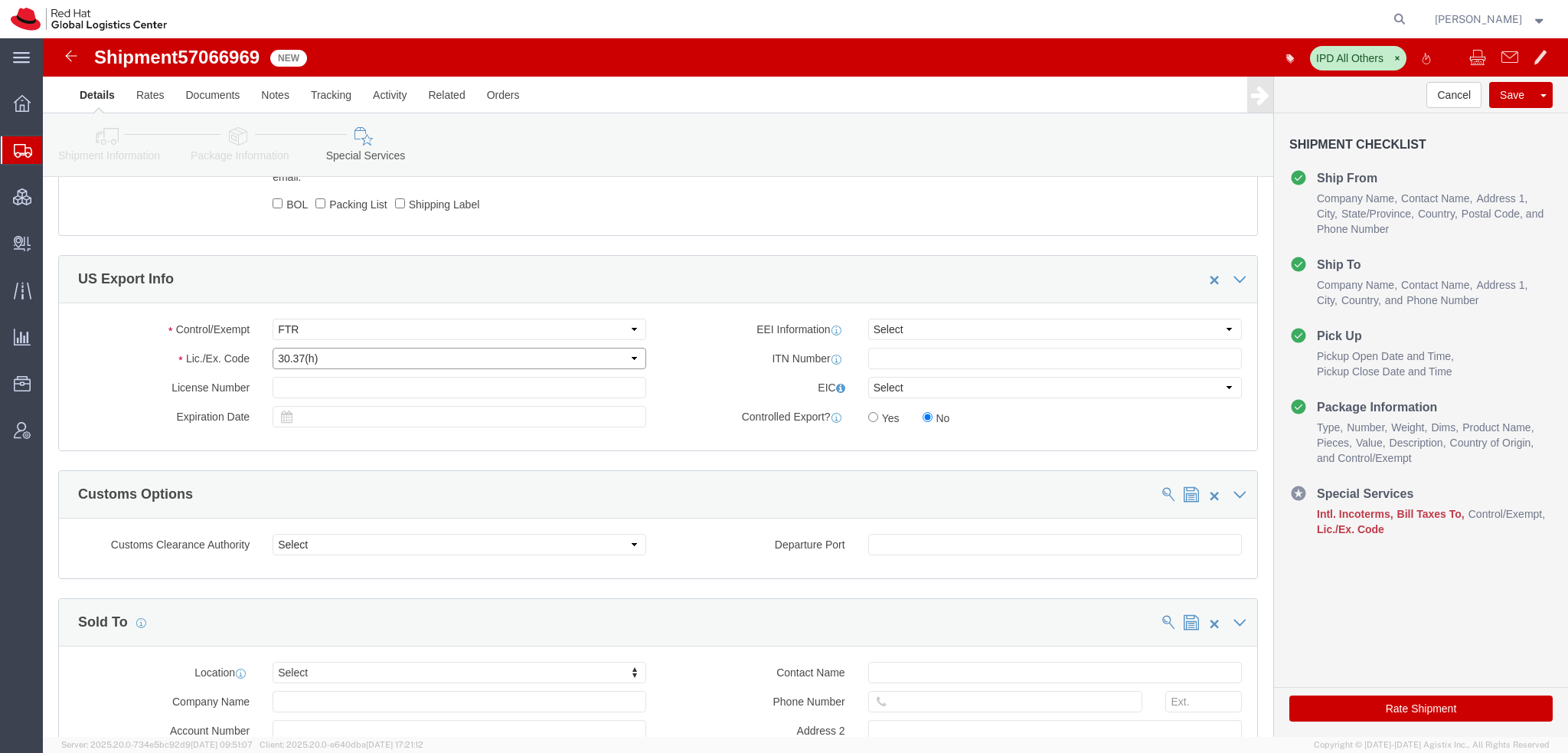
click select "Select 30.2(d)(2) 30.36 30.37(a) 30.37(f) 30.37(g) 30.37(h) 30.37(i) 30.37(j) 3…"
click button "Save"
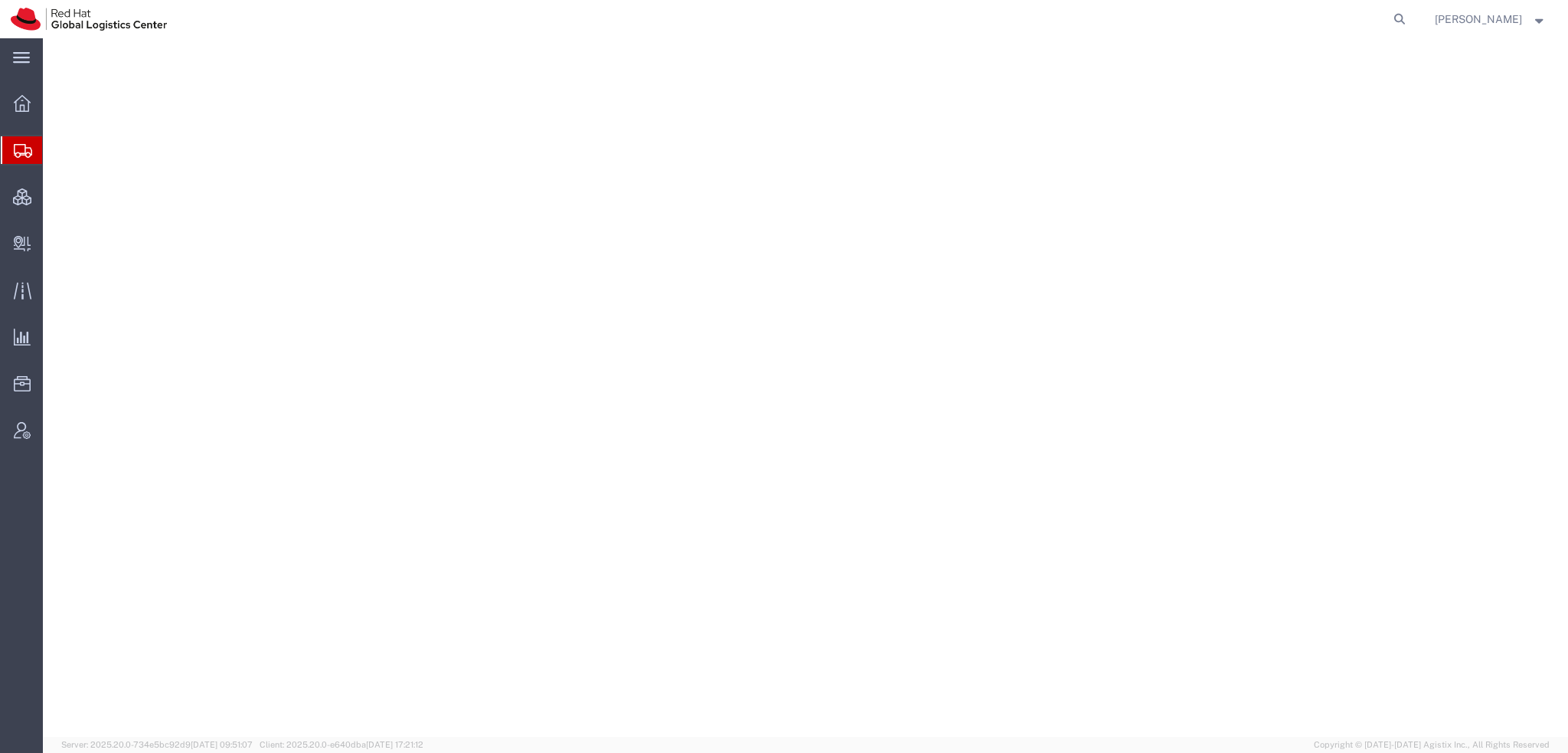
select select
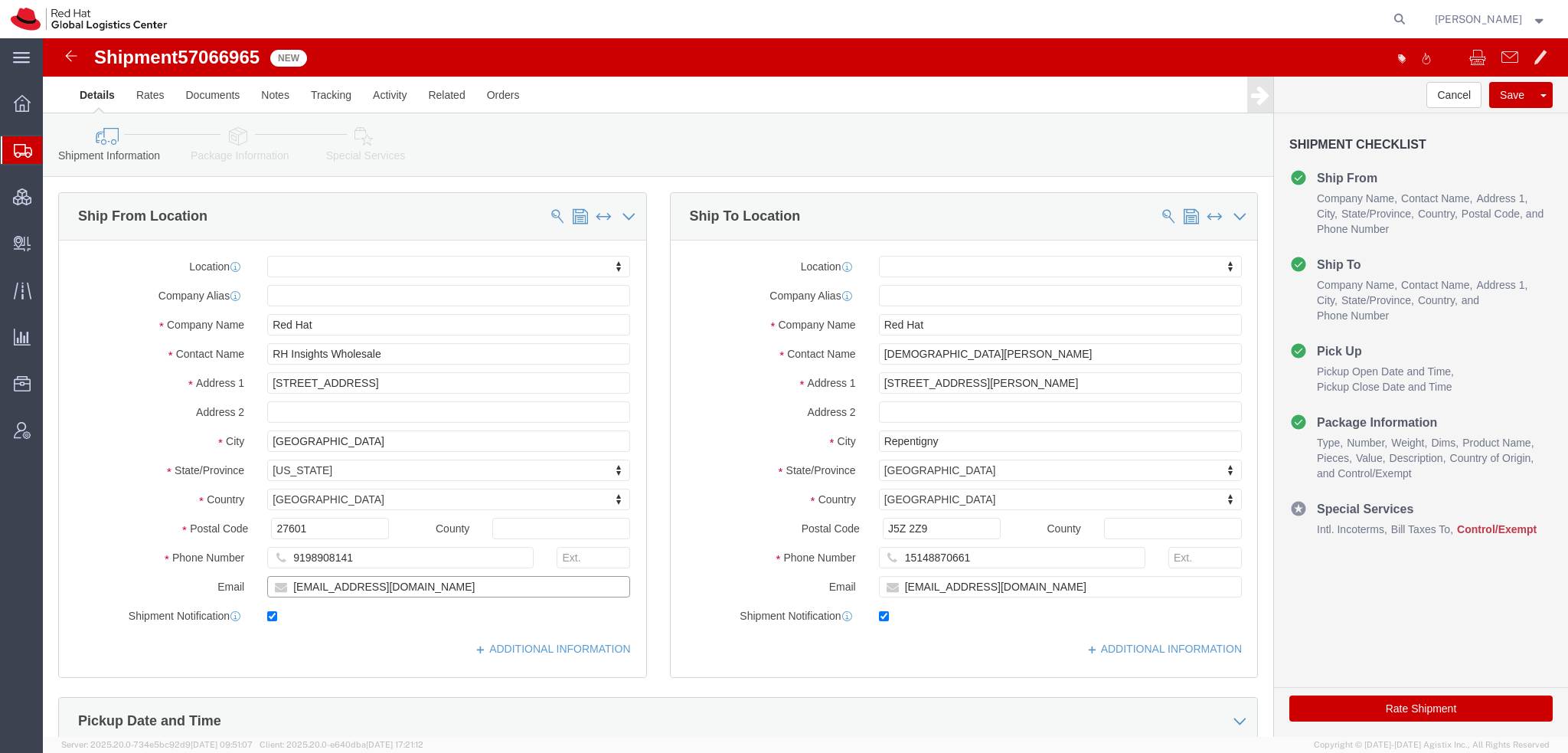
drag, startPoint x: 349, startPoint y: 545, endPoint x: -43, endPoint y: 338, distance: 443.3
click html "Shipment 57066965 New Details Rates Documents Notes Tracking Activity Related O…"
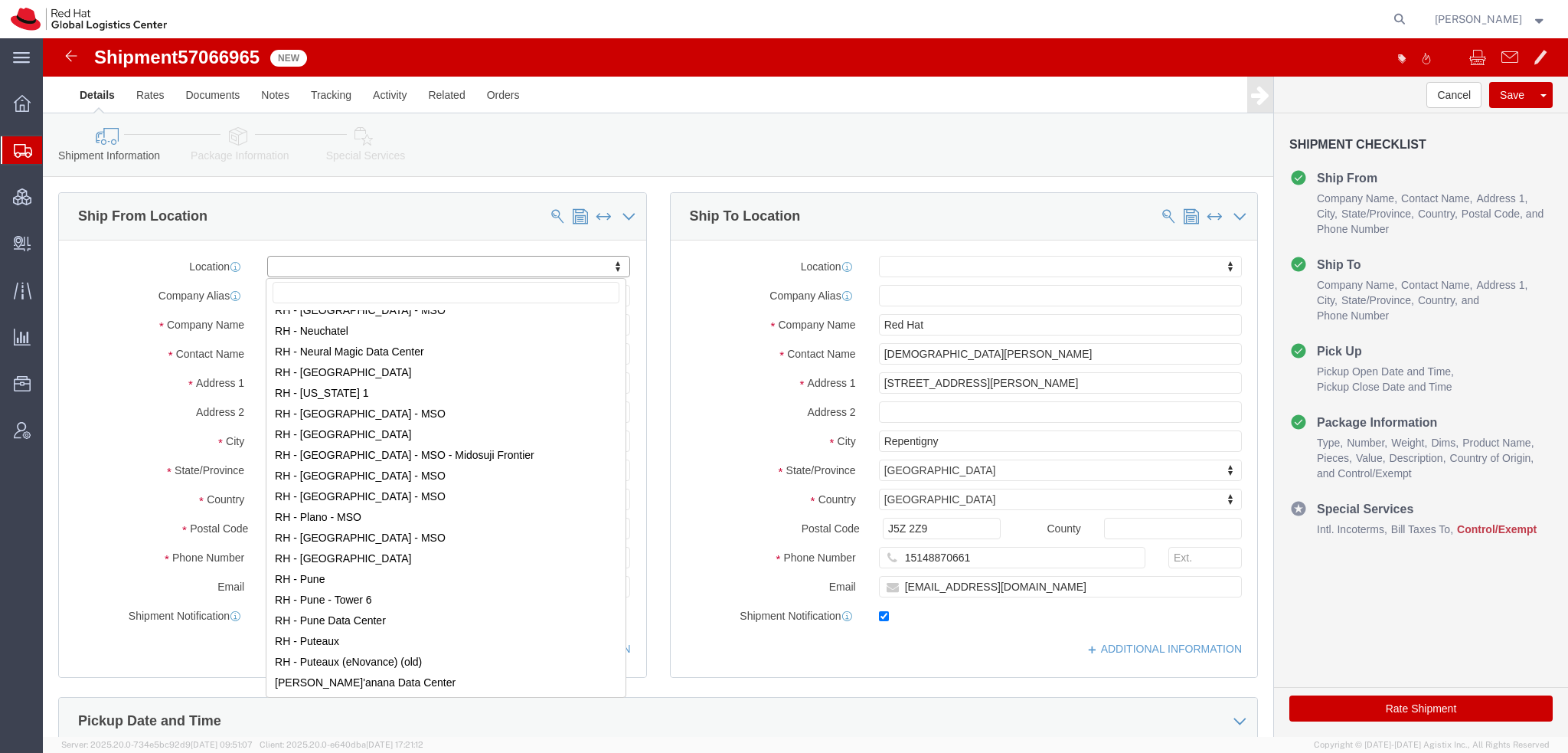
scroll to position [1992, 0]
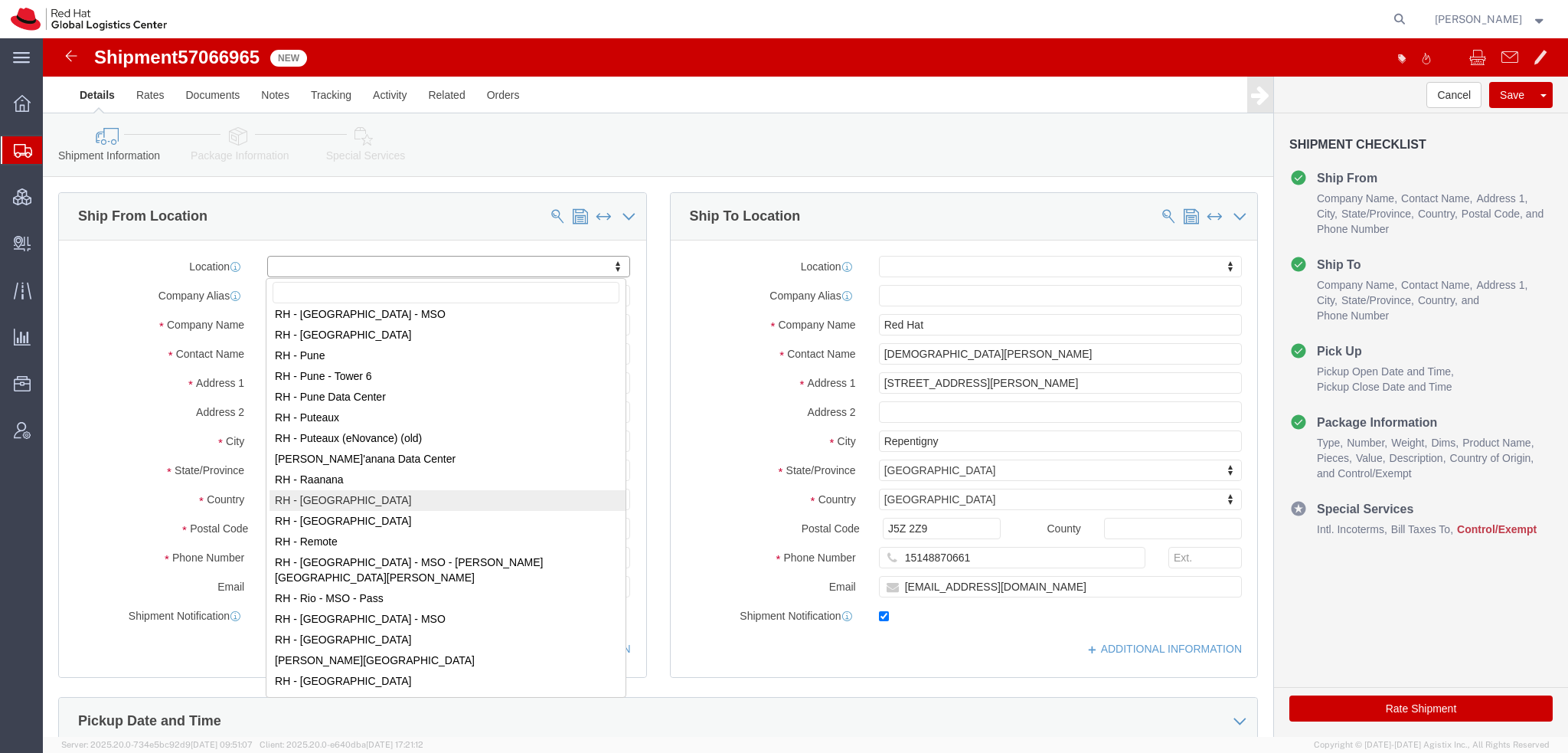
select select "38014"
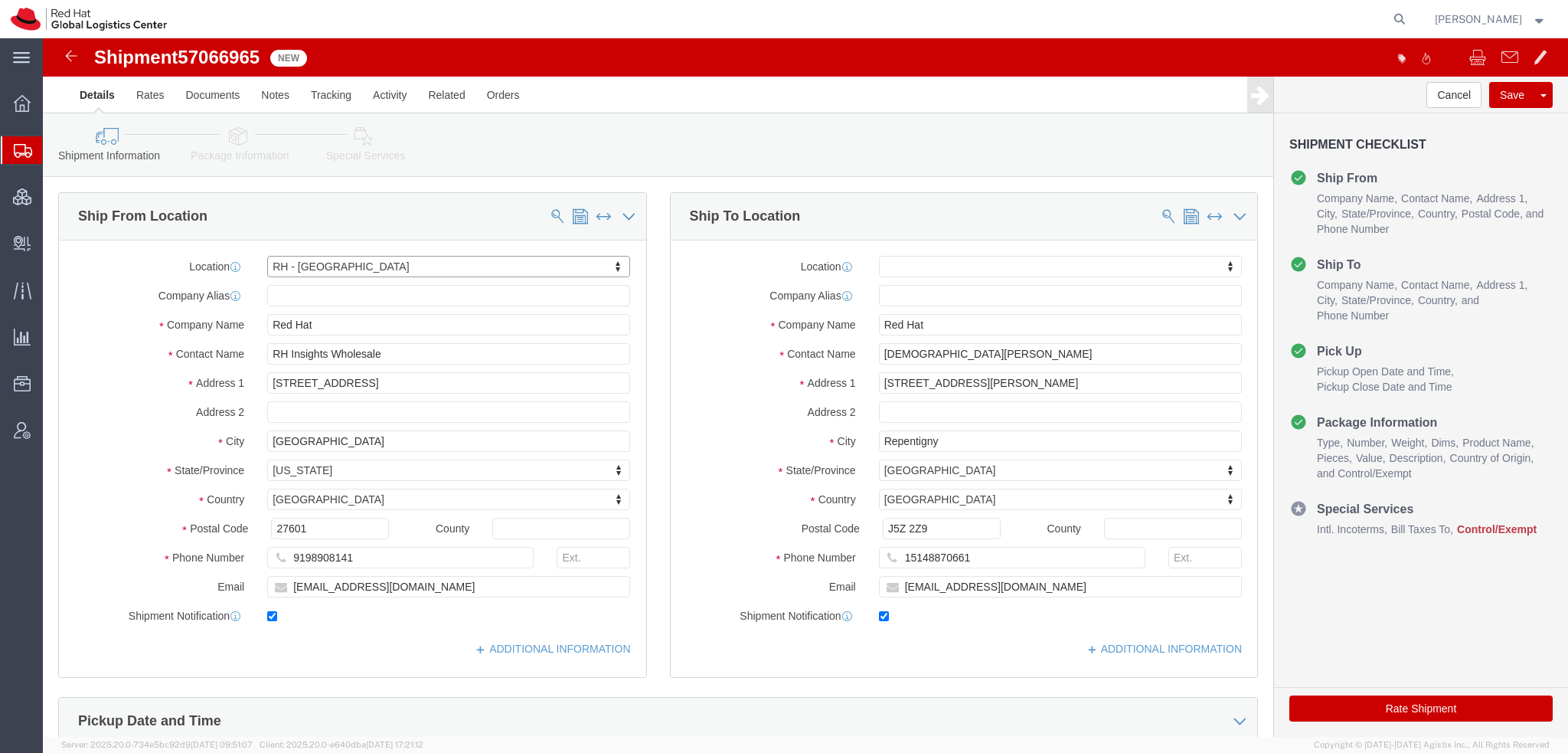
select select "NC"
click input "RH Insights Wholesale"
type input "RH Insights Wholesale"
type input "[STREET_ADDRESS]"
type input "RALEIGH"
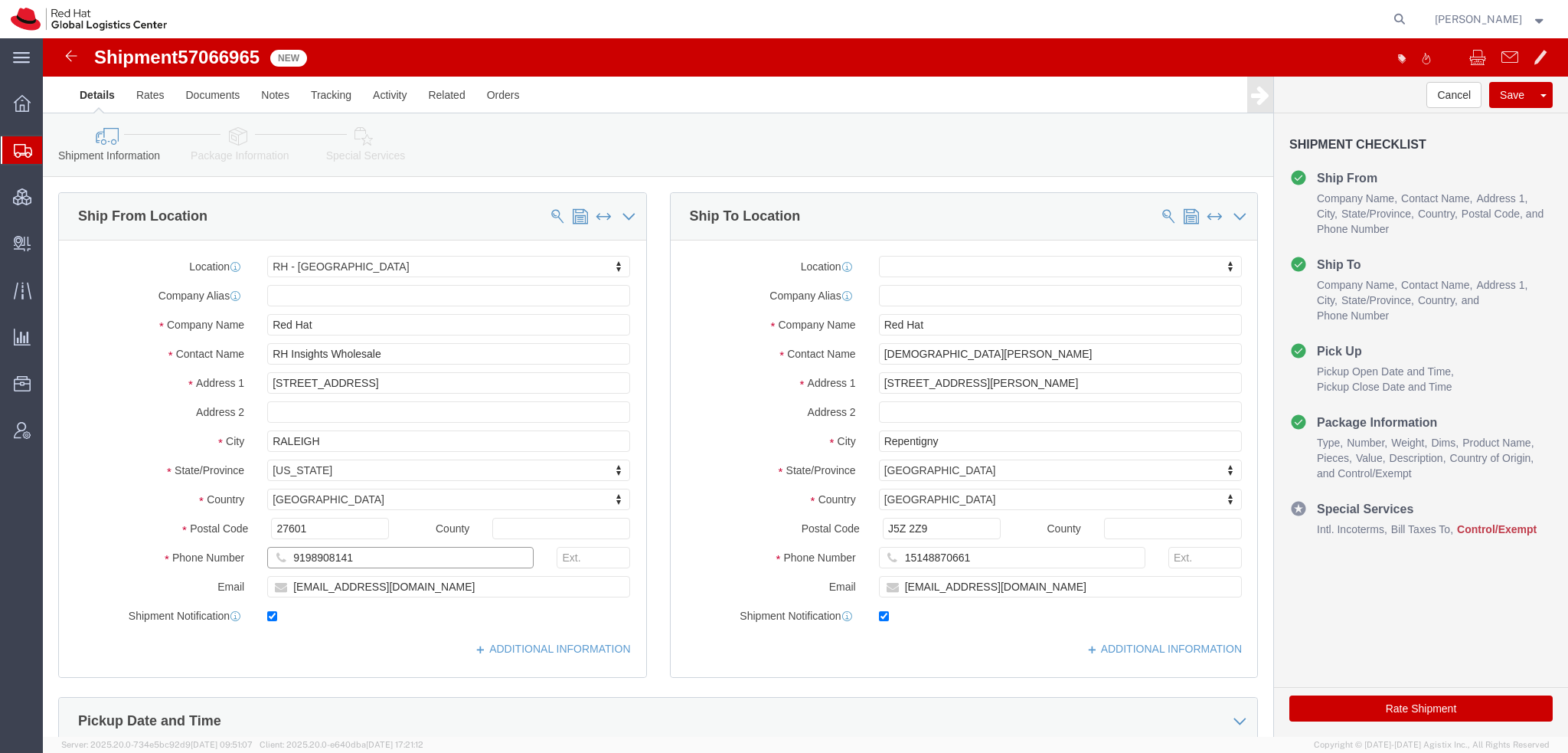
type input "919-754-4950"
paste input "jspinks@redhat.com"
type input "jspinks@redhat.com"
drag, startPoint x: 935, startPoint y: 319, endPoint x: 83, endPoint y: 118, distance: 875.4
click div "Ship From Location Location RH - Raleigh My Profile Location RH - Amsterdam - M…"
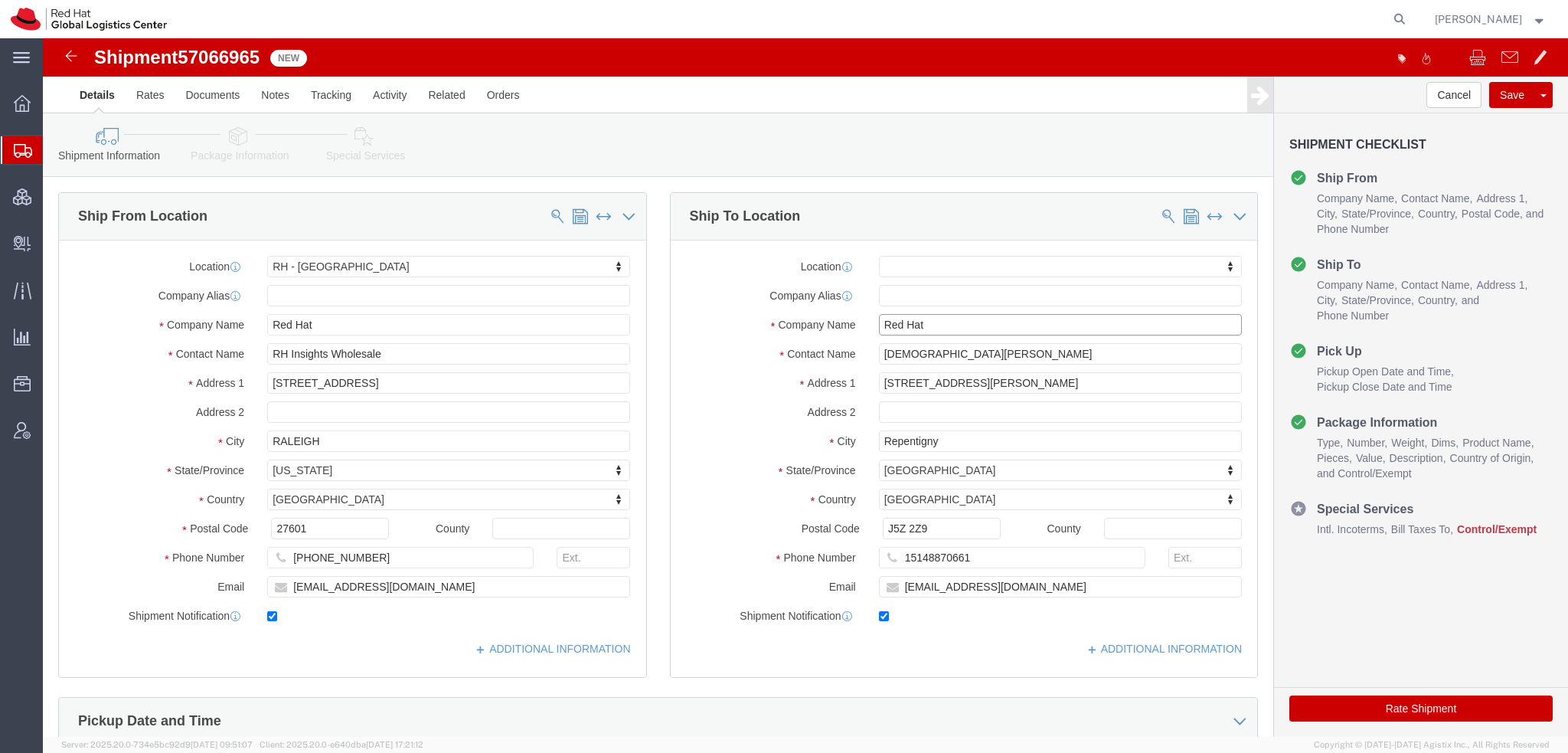
drag, startPoint x: 879, startPoint y: 283, endPoint x: 49, endPoint y: 107, distance: 848.5
click div "Ship From Location Location RH - Raleigh My Profile Location RH - Amsterdam - M…"
paste input "Christian Marineau"
type input "Christian Marineau"
click icon
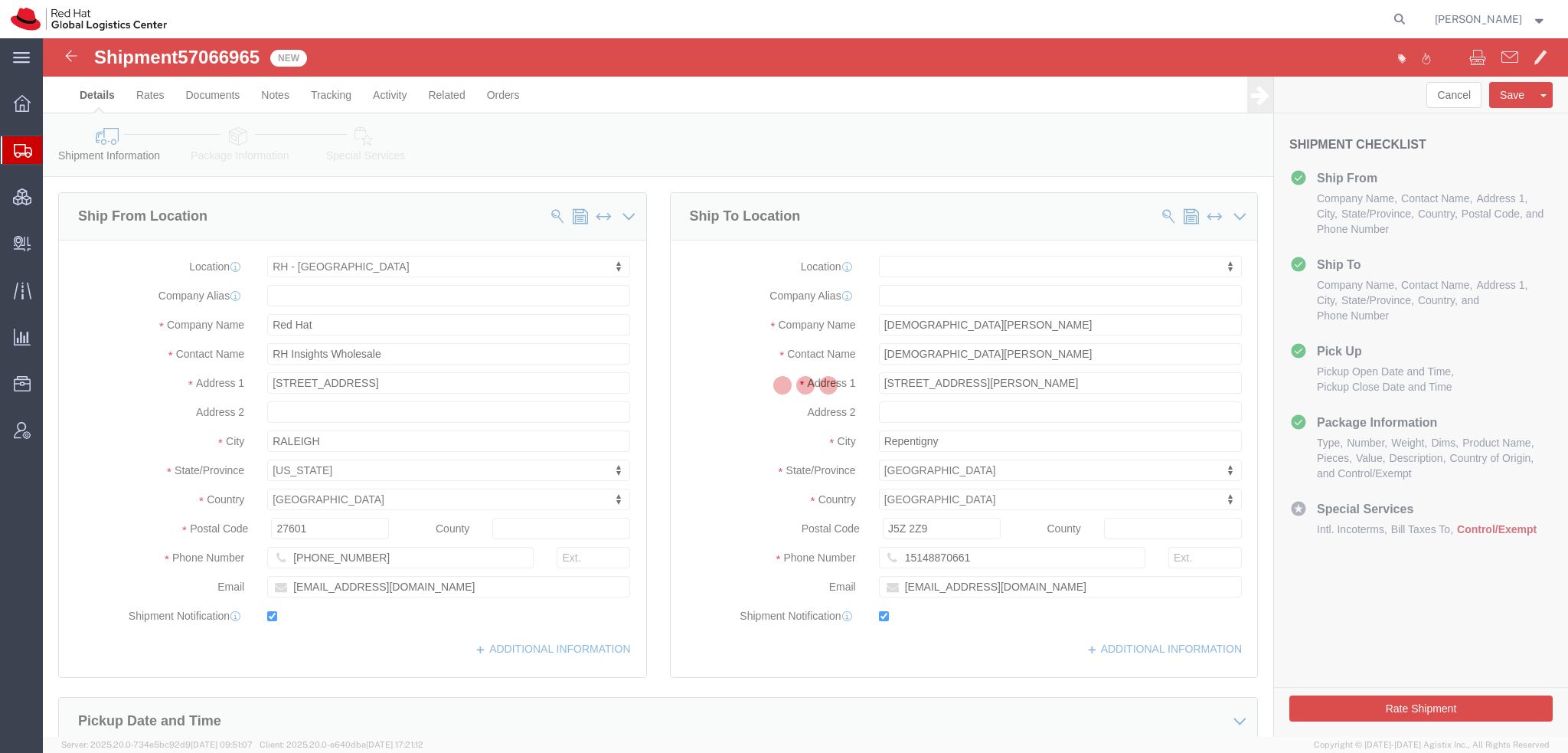
select select
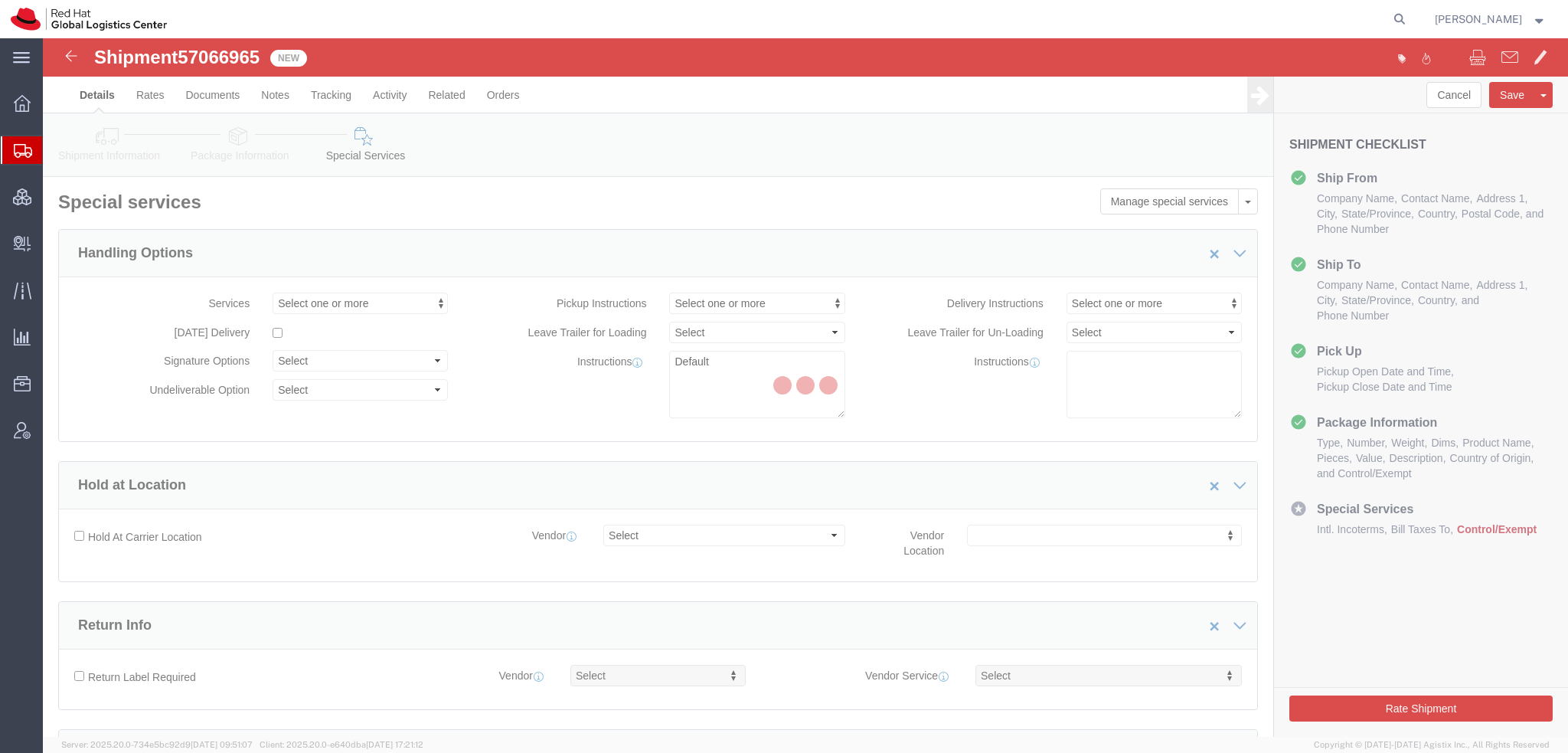
select select "COSTCENTER"
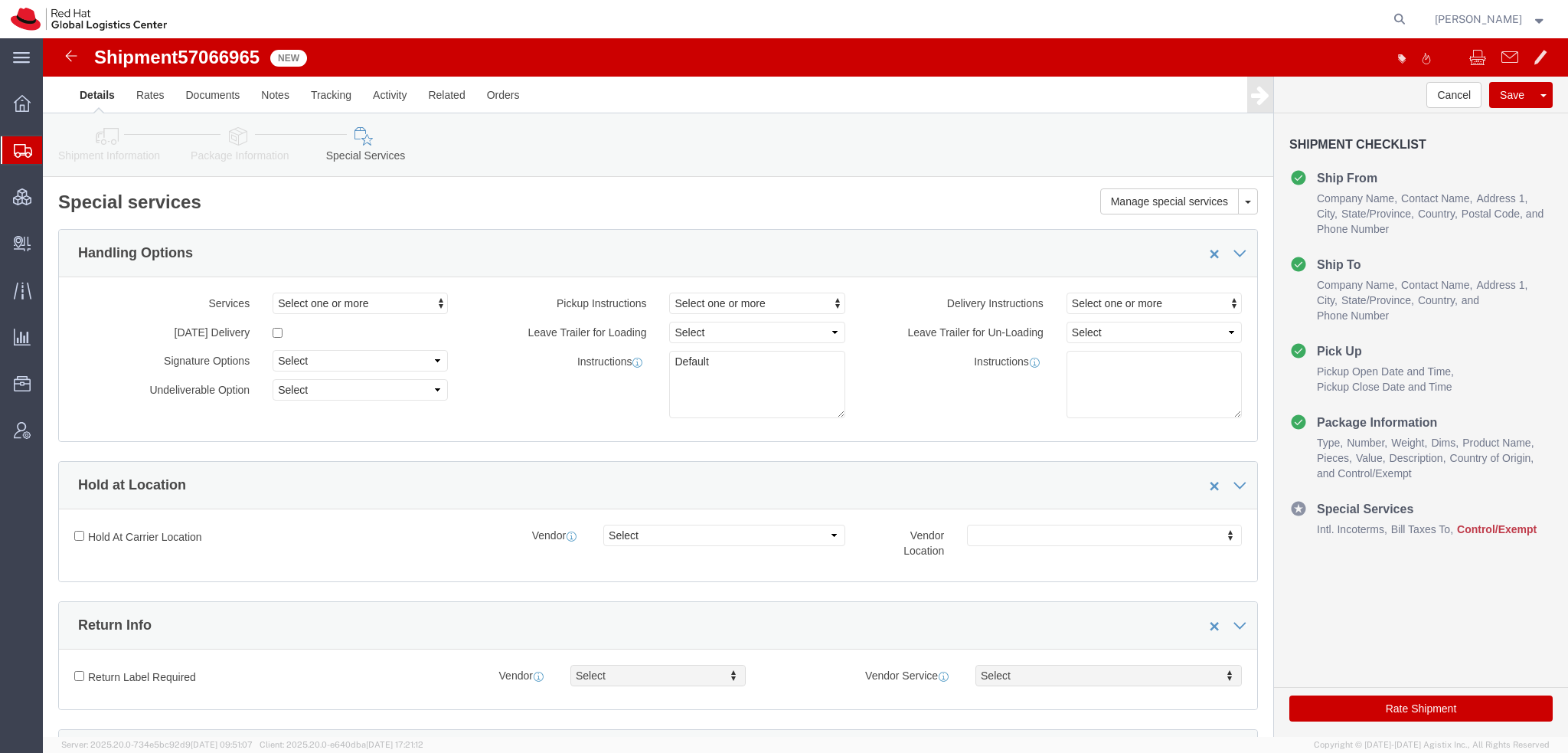
click icon
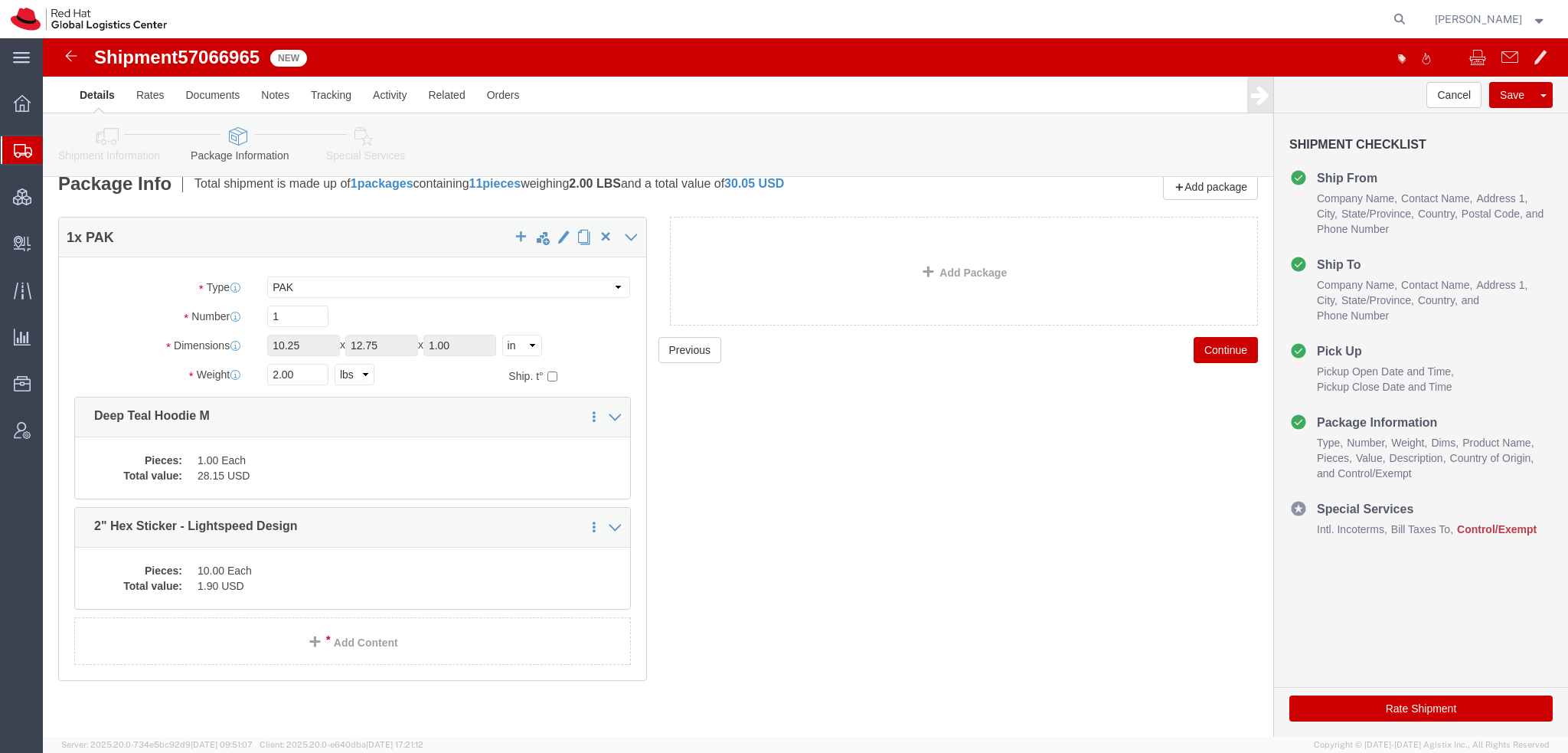
scroll to position [27, 0]
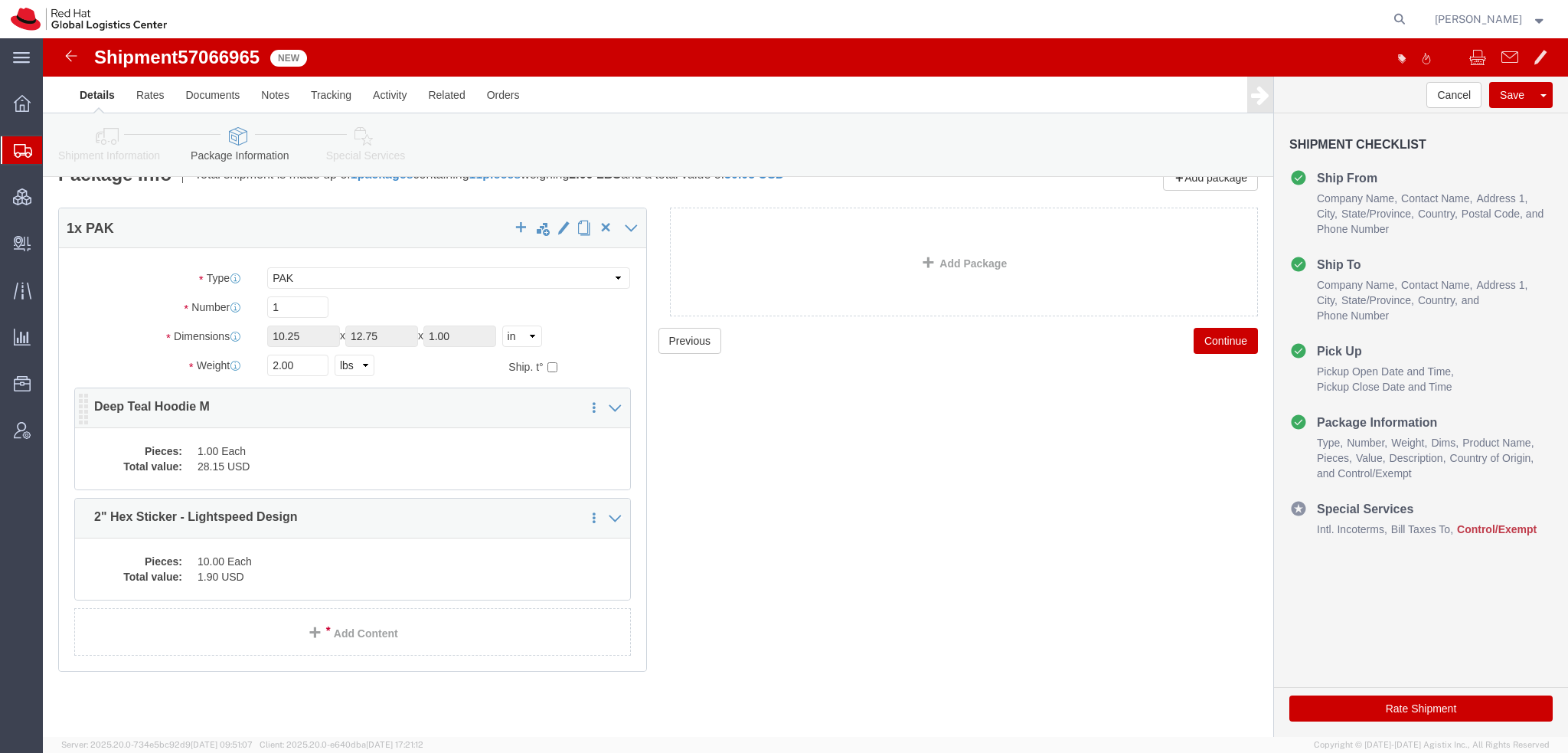
click dd "1.00 Each"
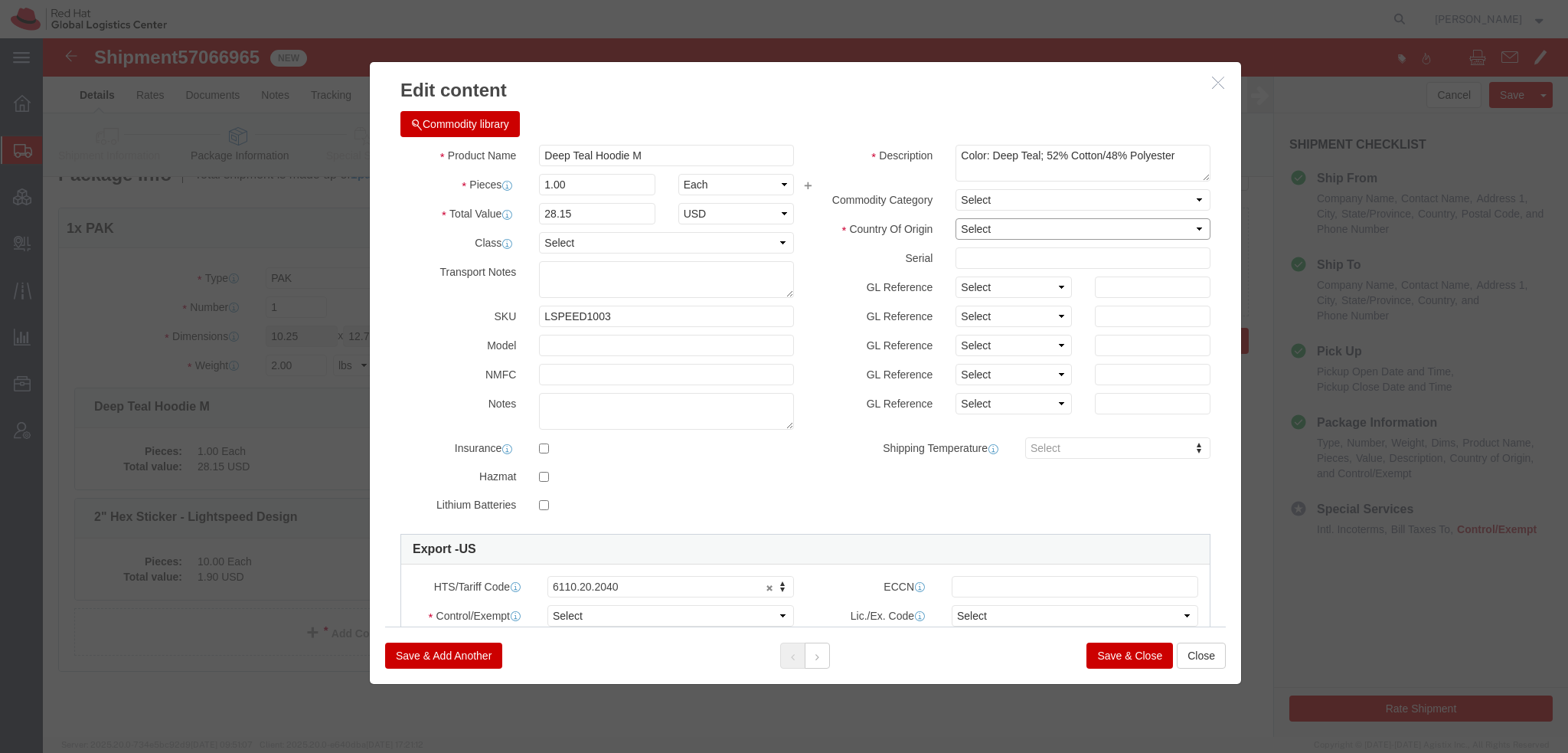
click select "Select Afghanistan Åland Islands Albania Algeria American Samoa Andorra Angola …"
select select "HN"
click select "Select Afghanistan Åland Islands Albania Algeria American Samoa Andorra Angola …"
click select "Select ATF BIS DEA EPA FDA FTR ITAR OFAC Other (OPA)"
select select "FTR"
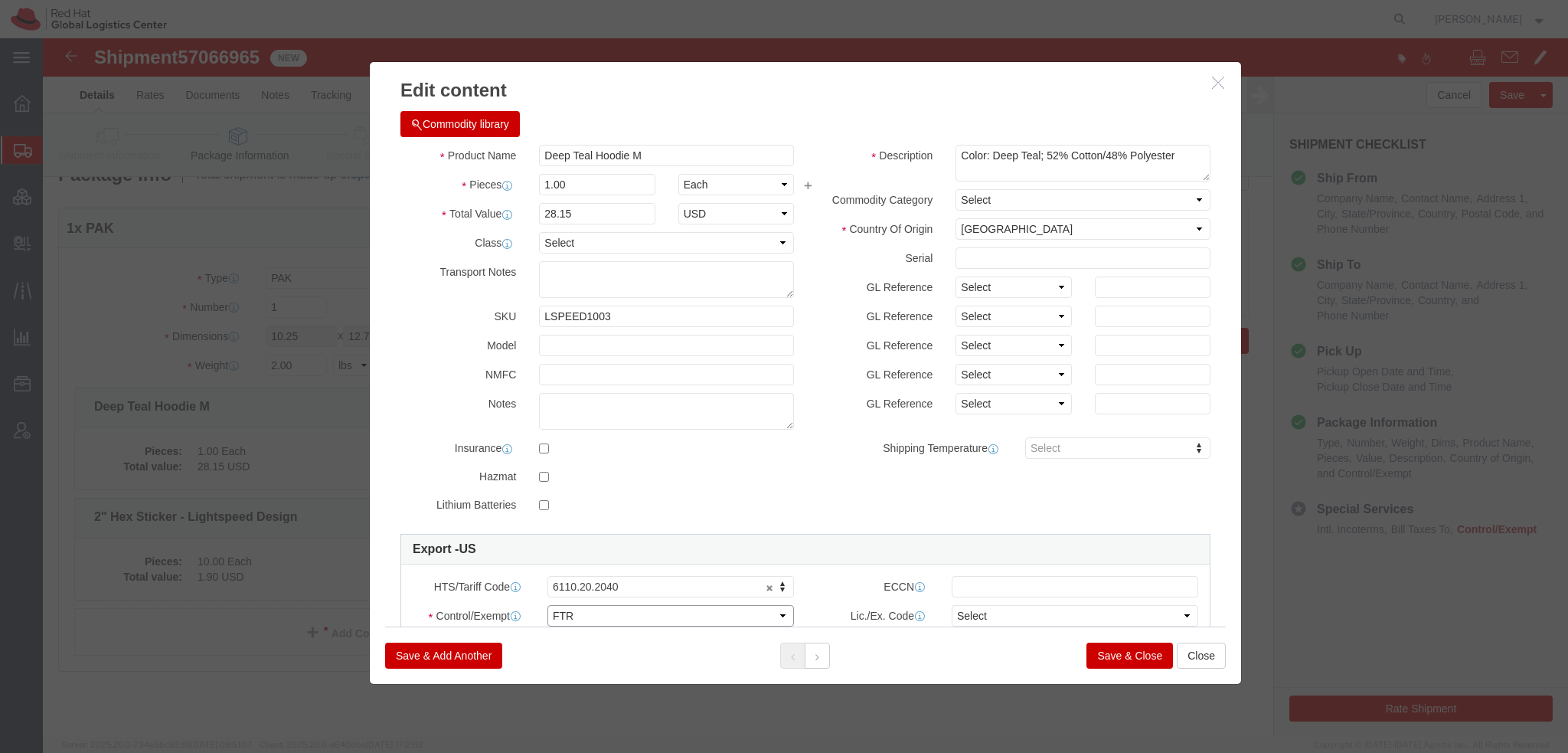
click select "Select ATF BIS DEA EPA FDA FTR ITAR OFAC Other (OPA)"
click select "Select 30.2(d)(2) 30.36 30.37(a) 30.37(f) 30.37(g) 30.37(h) 30.37(i) 30.37(j) 3…"
select select "30.37(h)"
click select "Select 30.2(d)(2) 30.36 30.37(a) 30.37(f) 30.37(g) 30.37(h) 30.37(i) 30.37(j) 3…"
click button
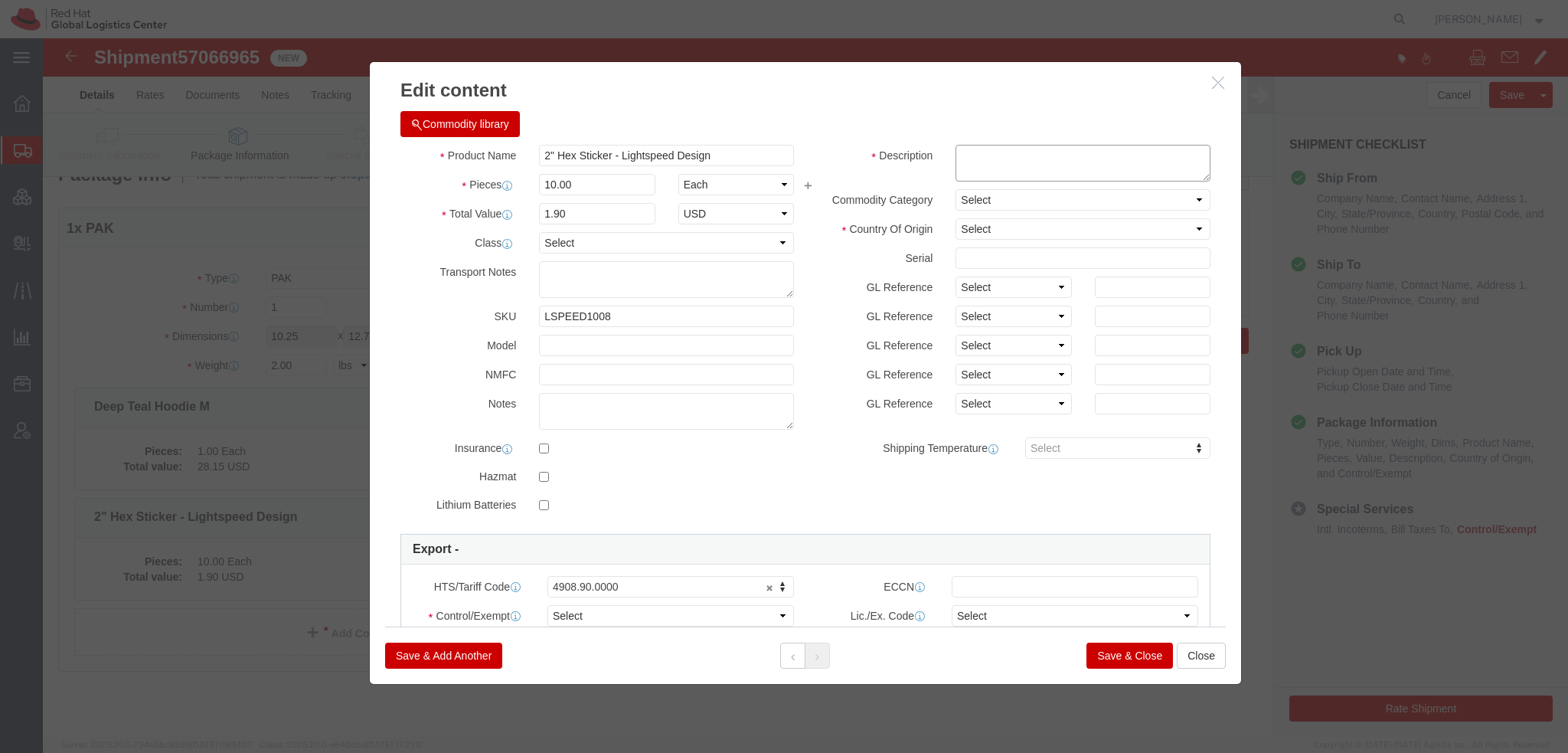
click textarea
type textarea "Red Hat branded"
select select "US"
click select "Select ATF BIS DEA EPA FDA FTR ITAR OFAC Other (OPA)"
select select "FTR"
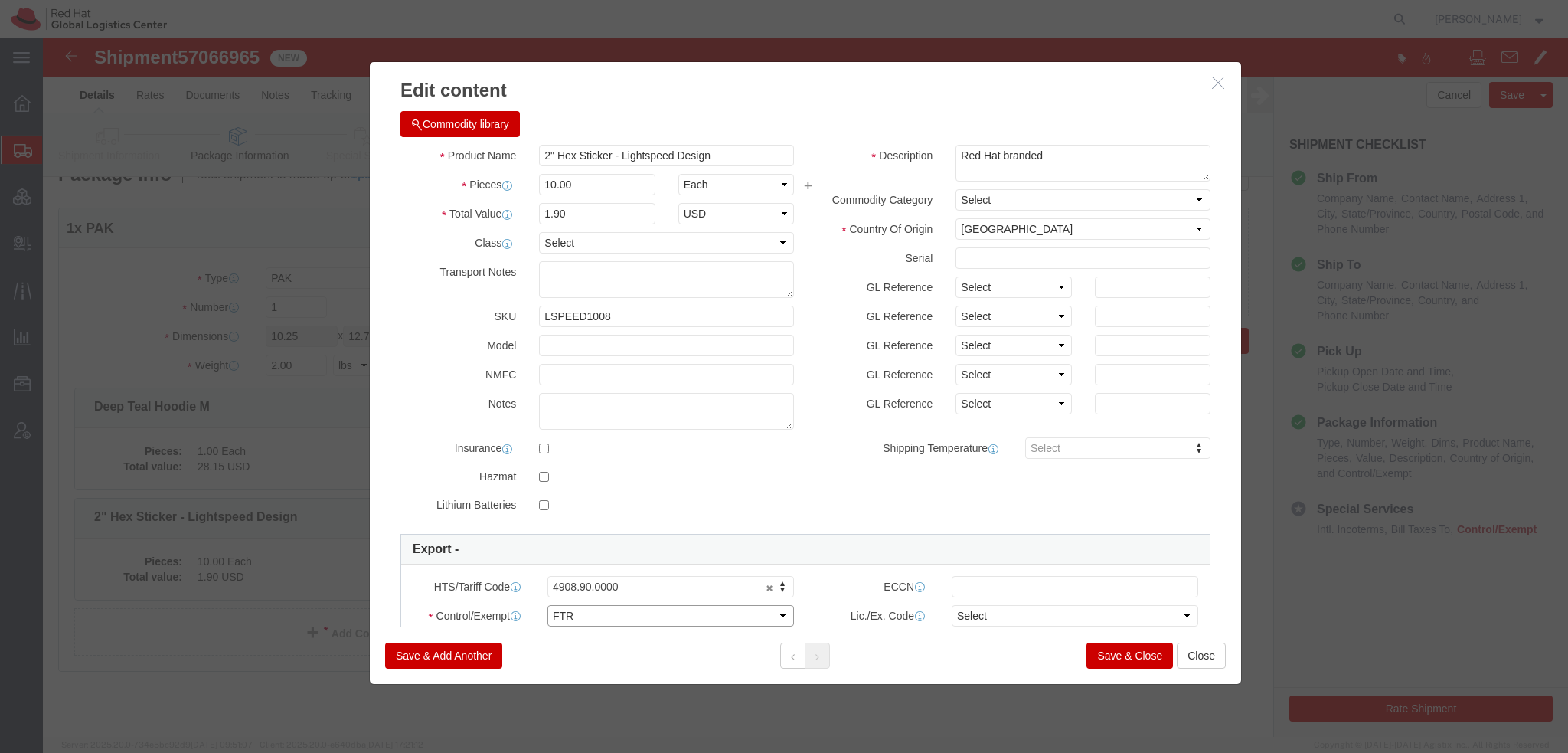
click select "Select ATF BIS DEA EPA FDA FTR ITAR OFAC Other (OPA)"
click select "Select 30.2(d)(2) 30.36 30.37(a) 30.37(f) 30.37(g) 30.37(h) 30.37(i) 30.37(j) 3…"
select select "30.37(h)"
click select "Select 30.2(d)(2) 30.36 30.37(a) 30.37(f) 30.37(g) 30.37(h) 30.37(i) 30.37(j) 3…"
click button "Save & Close"
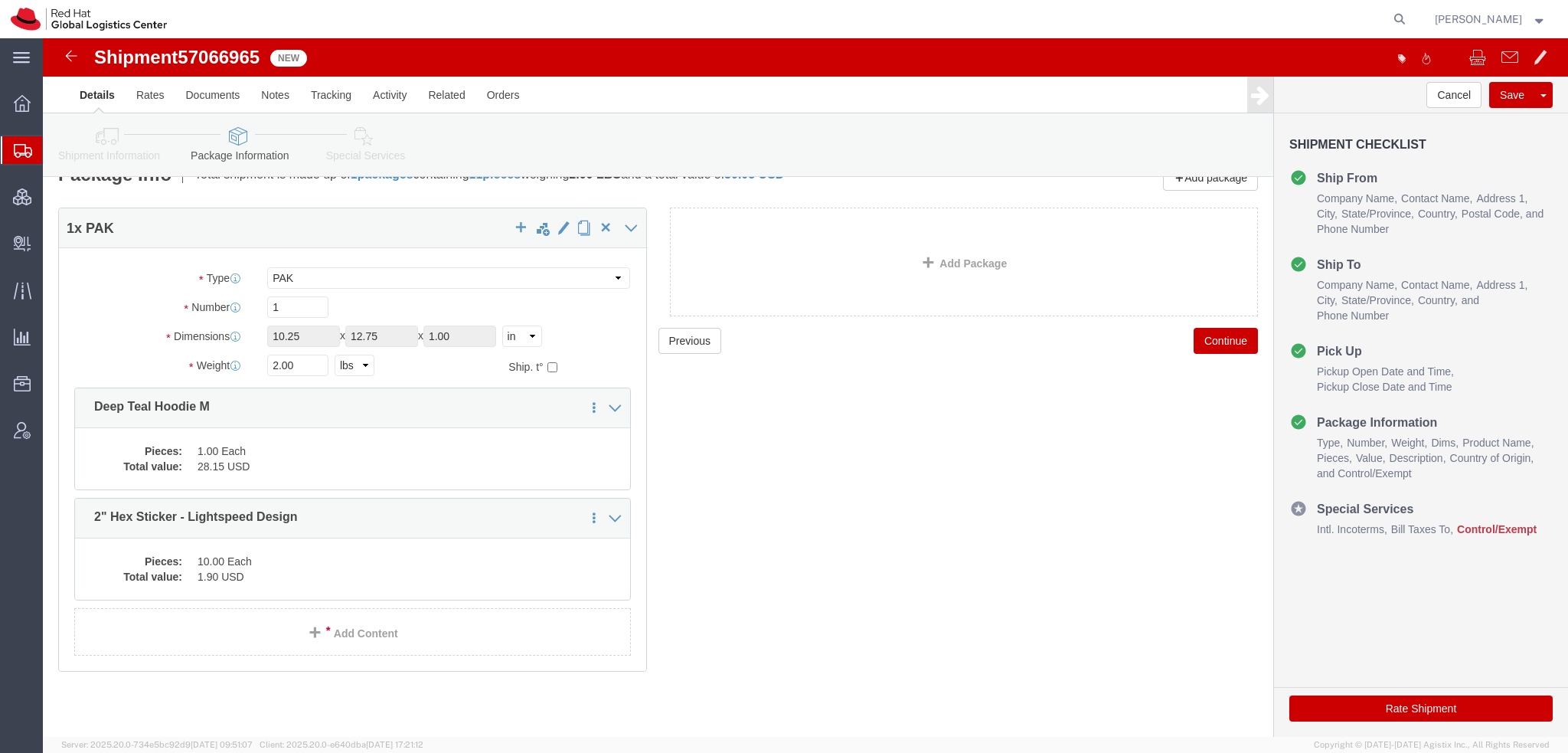
click icon
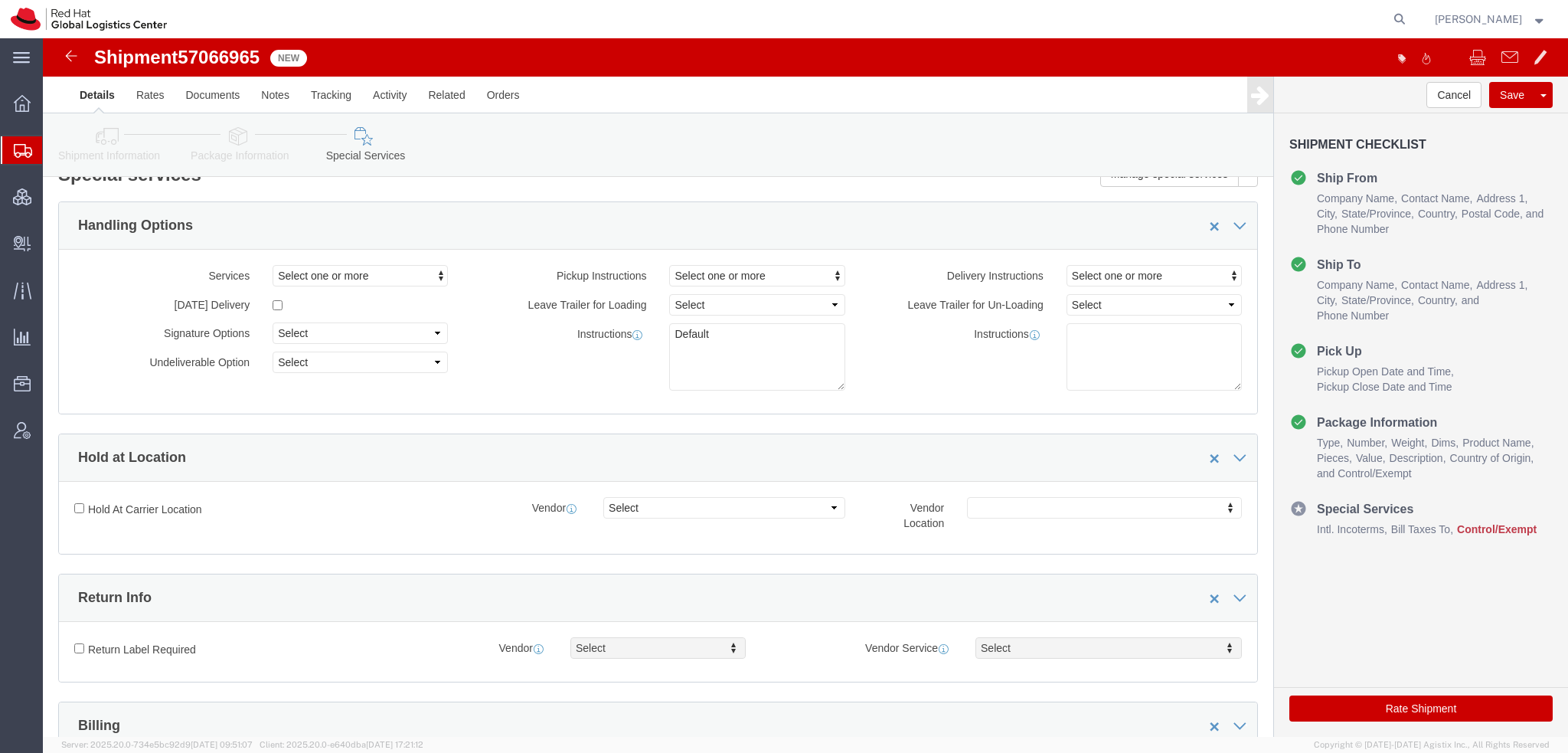
scroll to position [411, 0]
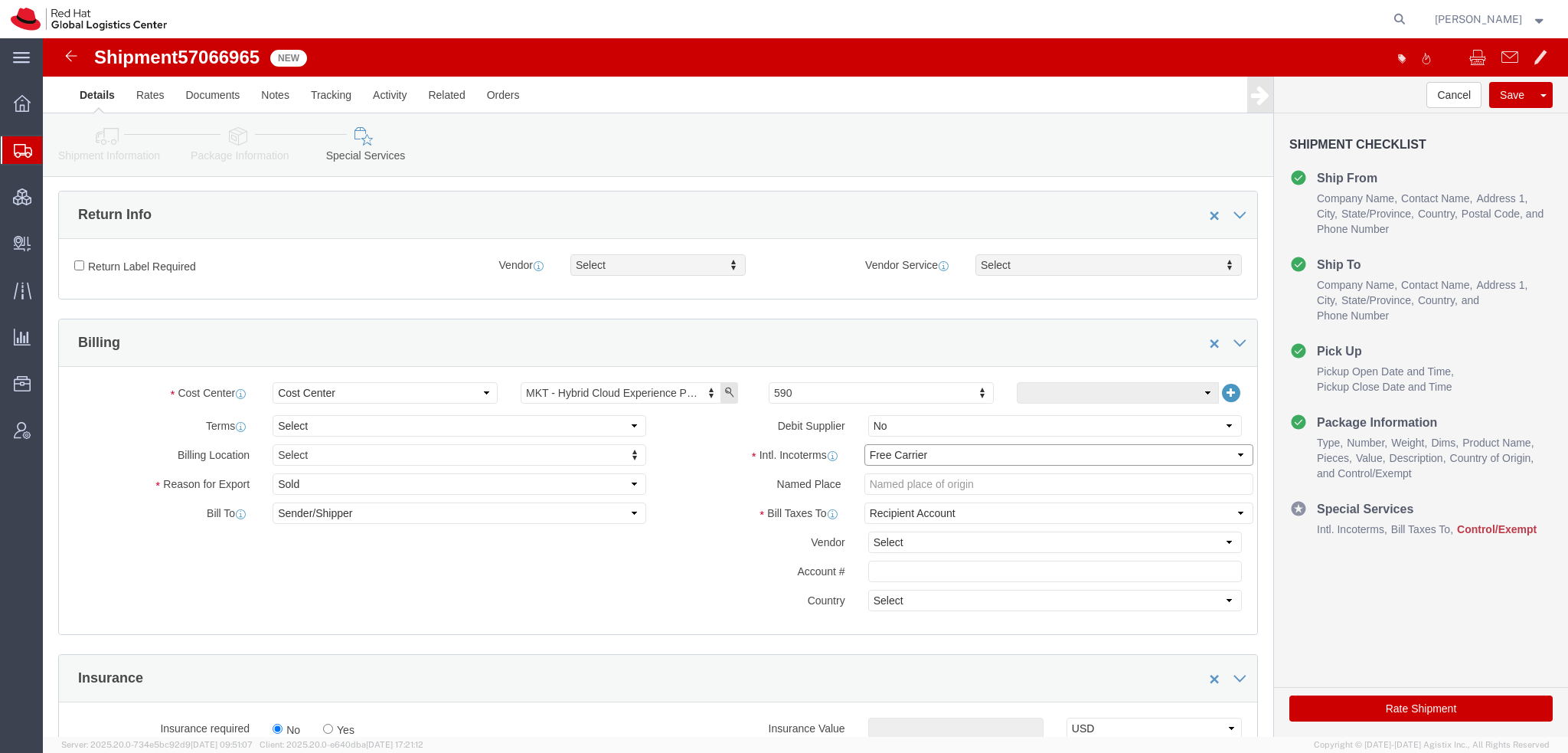
click select "Select Carriage Insurance Paid Carriage Paid To Cost and Freight Cost Insurance…"
select select
click select "Select Carriage Insurance Paid Carriage Paid To Cost and Freight Cost Insurance…"
select select
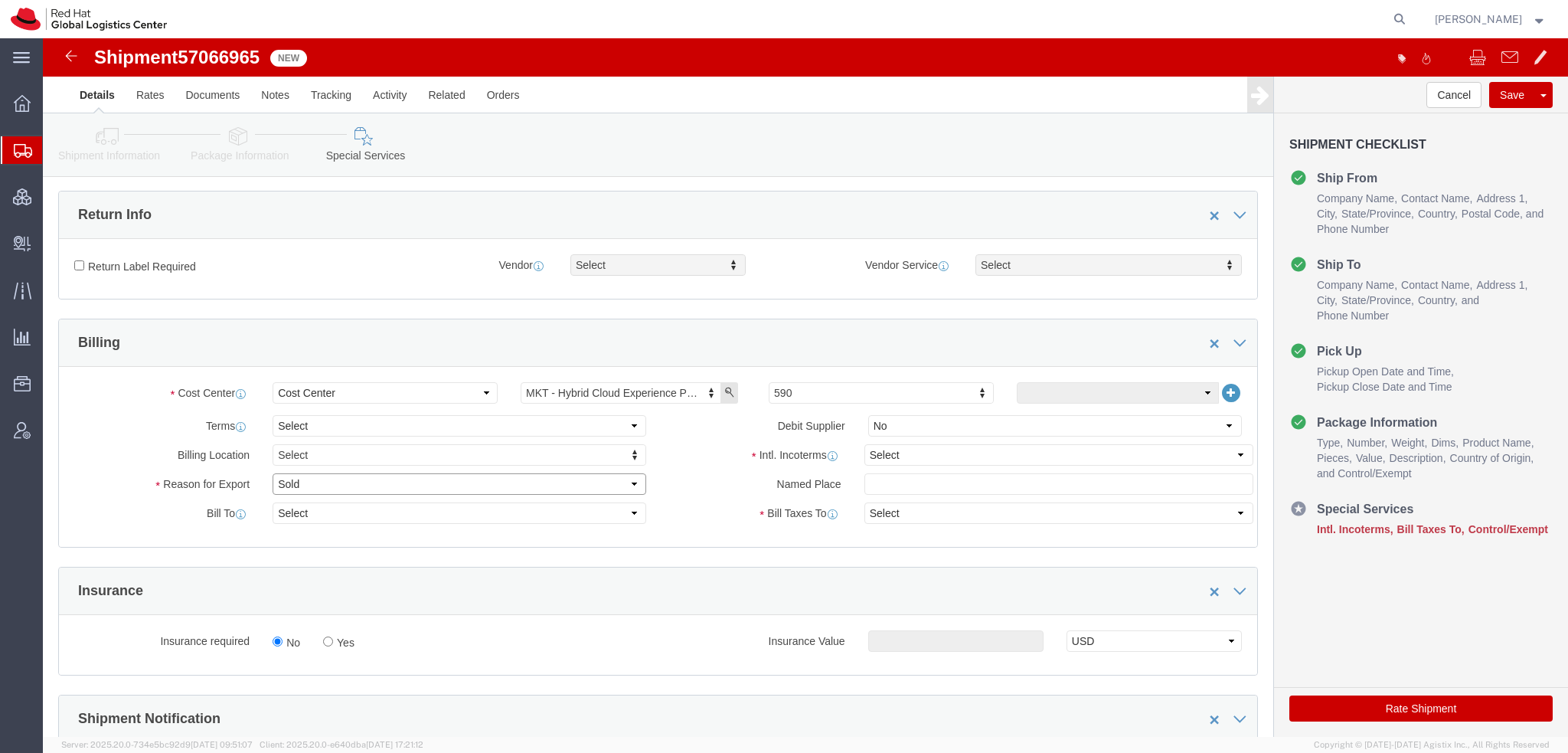
click select "Select Gift Personal Effects Repair/Warranty Return Sample Sold Temporary/Not S…"
select select "GIFT"
click select "Select Gift Personal Effects Repair/Warranty Return Sample Sold Temporary/Not S…"
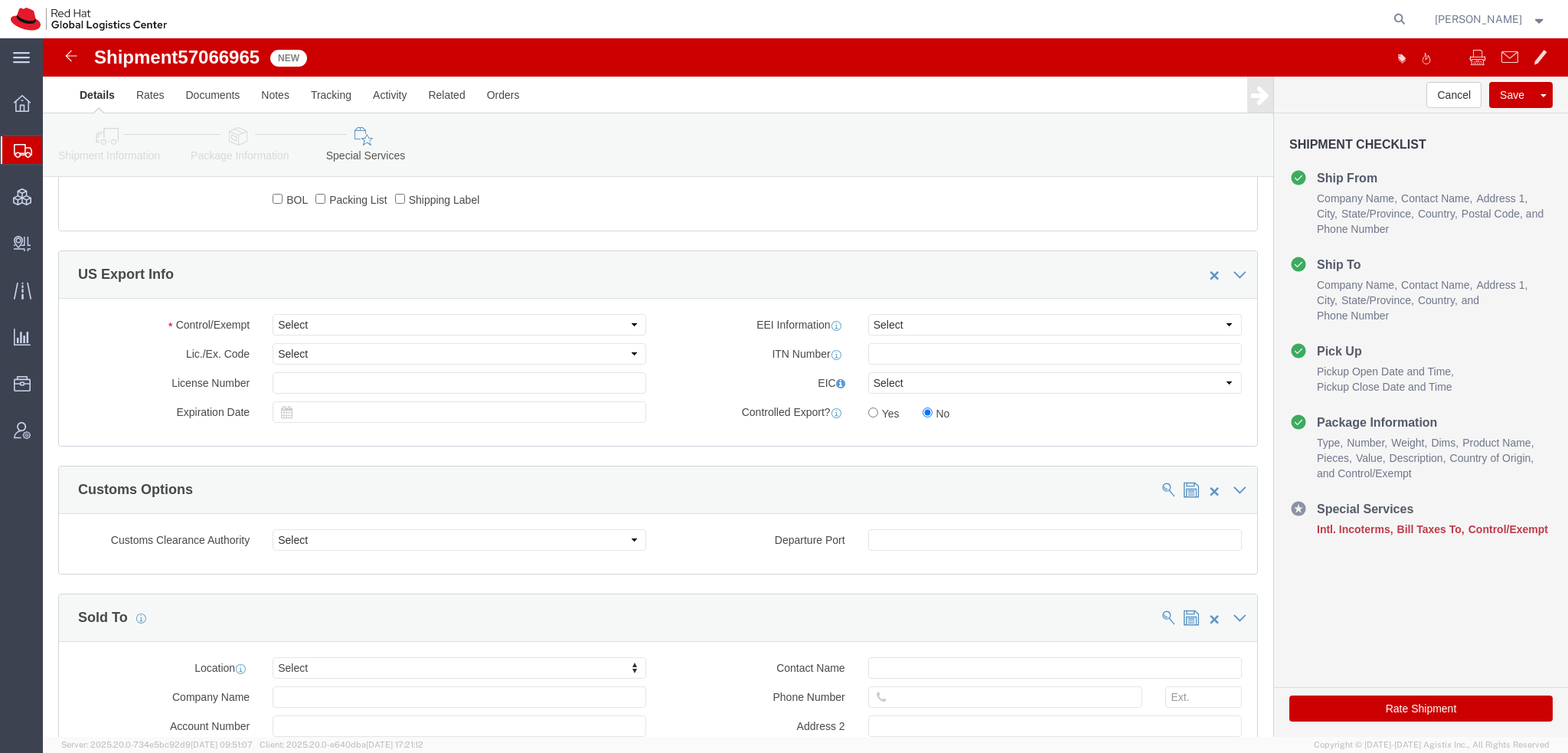
scroll to position [1100, 0]
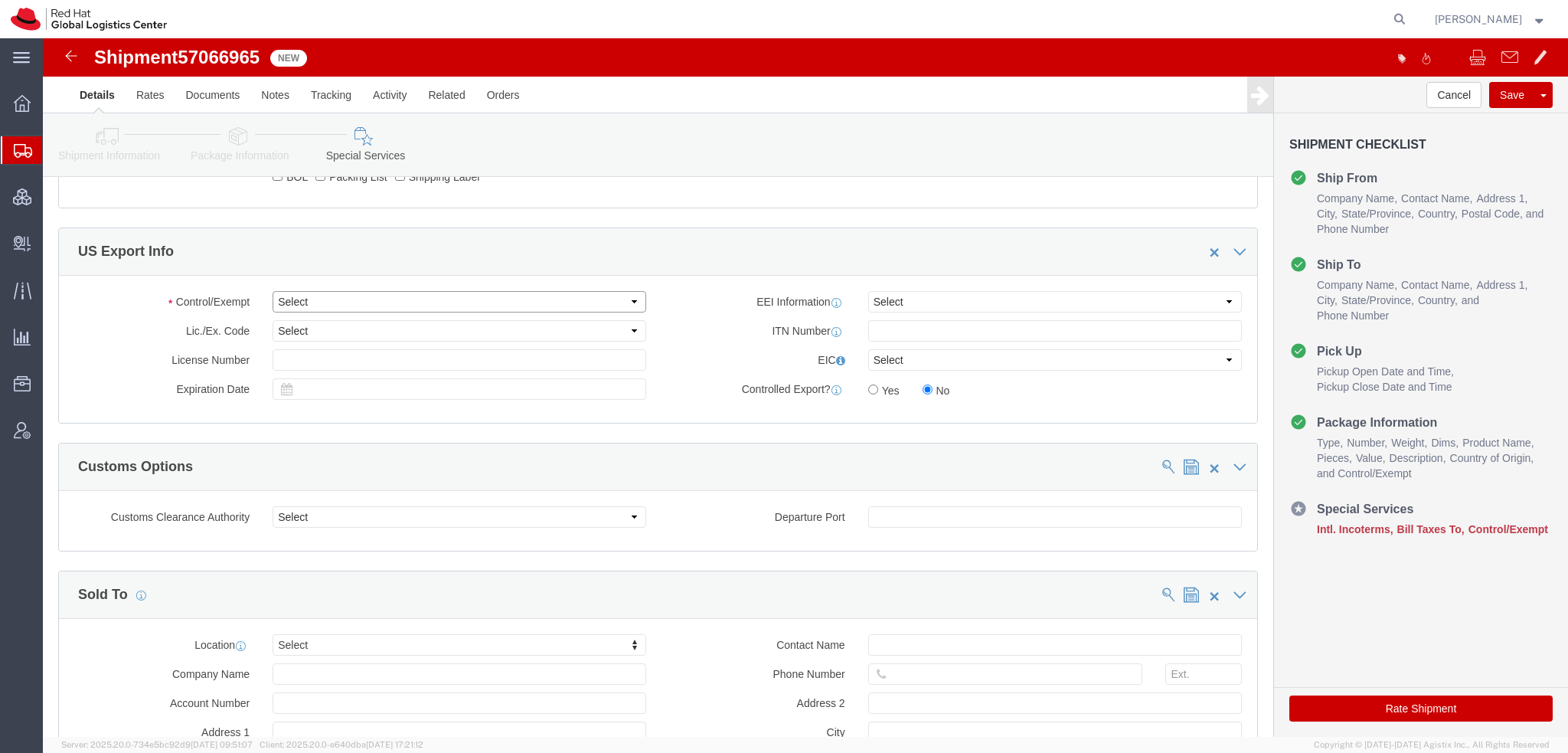
drag, startPoint x: 286, startPoint y: 265, endPoint x: 272, endPoint y: 272, distance: 15.7
click select "Select ATF BIS DEA EPA FDA FTR ITAR OFAC Other (OPA)"
select select "FTR"
click select "Select ATF BIS DEA EPA FDA FTR ITAR OFAC Other (OPA)"
click select "Select 30.2(d)(2) 30.36 30.37(a) 30.37(f) 30.37(g) 30.37(h) 30.37(i) 30.37(j) 3…"
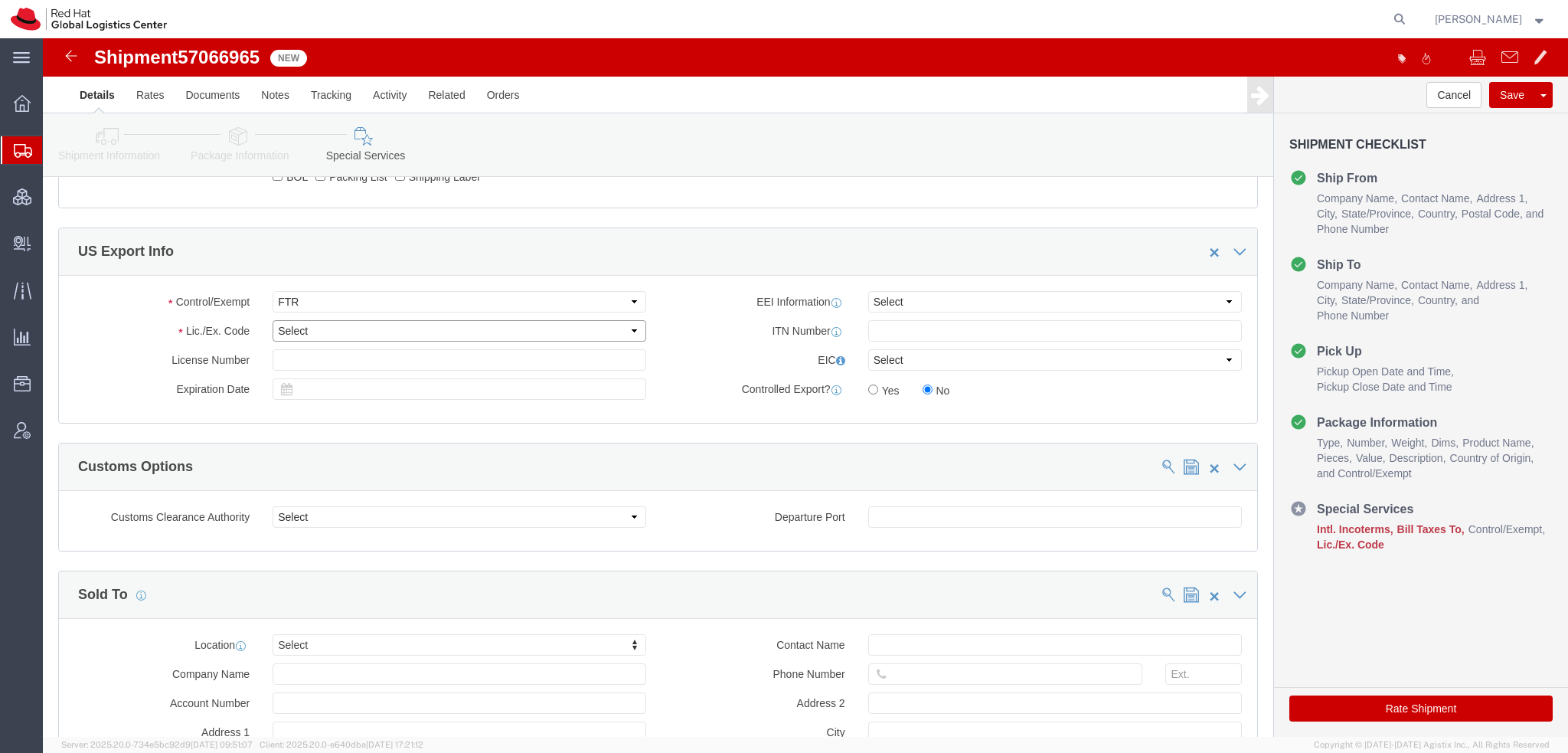
select select "30.37(h)"
click select "Select 30.2(d)(2) 30.36 30.37(a) 30.37(f) 30.37(g) 30.37(h) 30.37(i) 30.37(j) 3…"
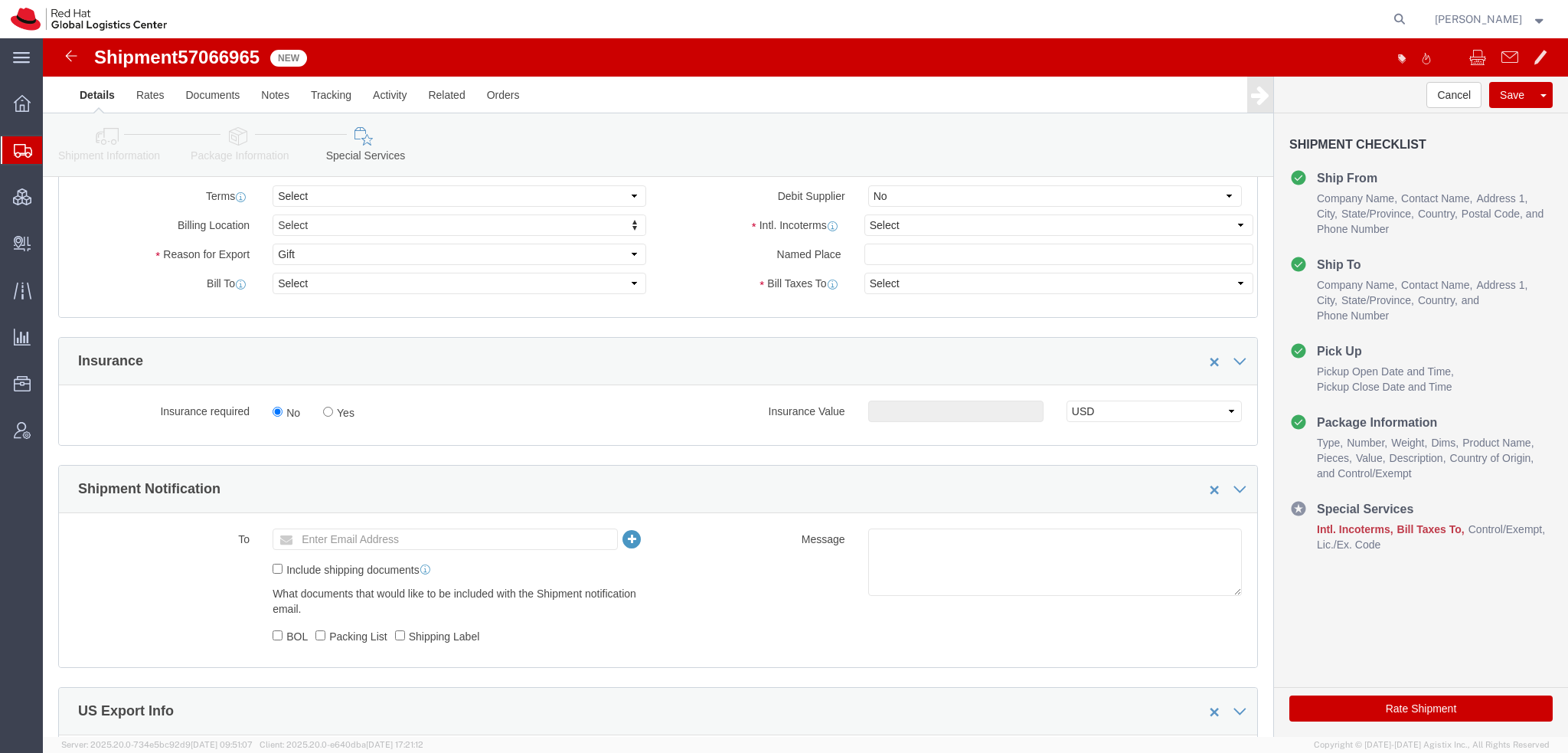
scroll to position [334, 0]
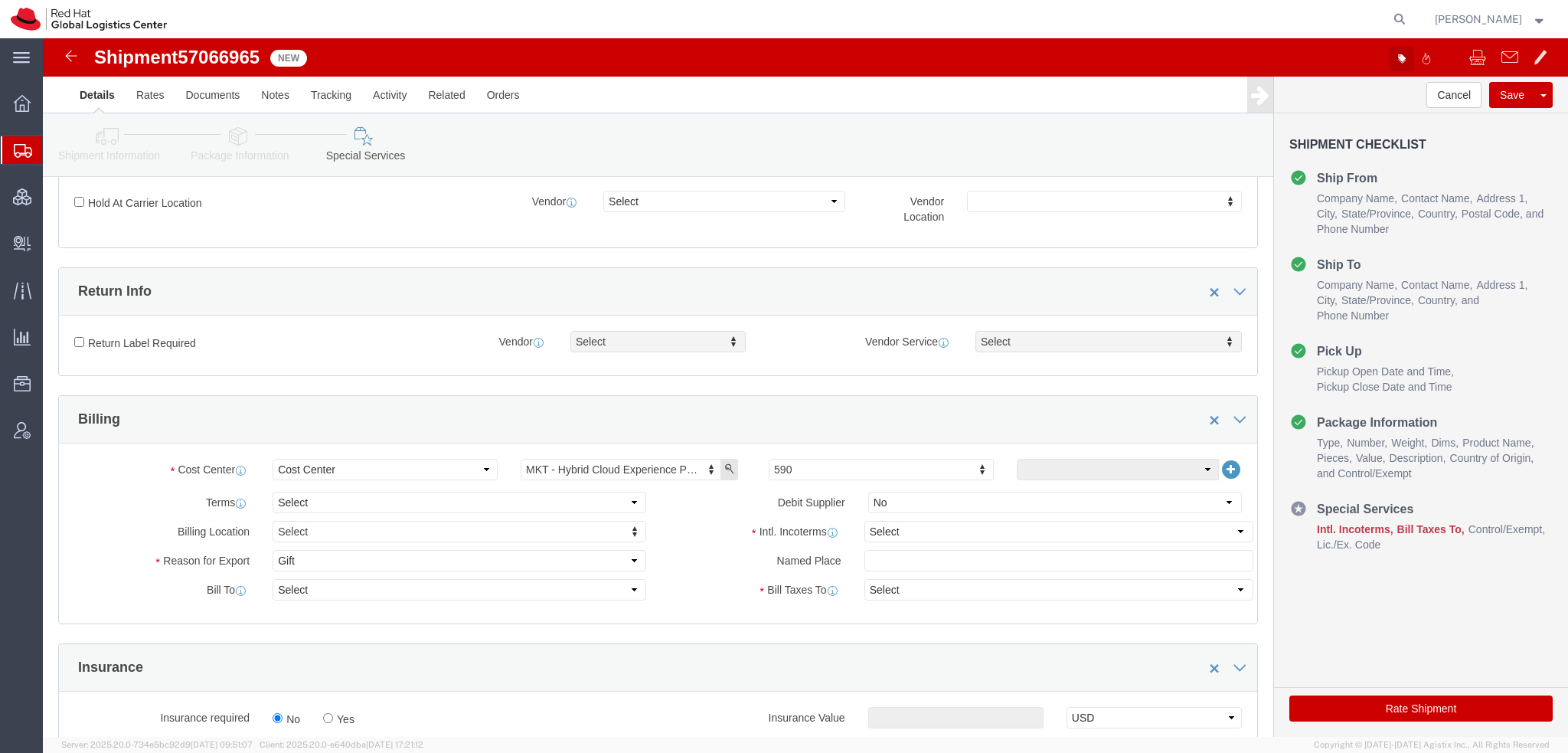
click button "button"
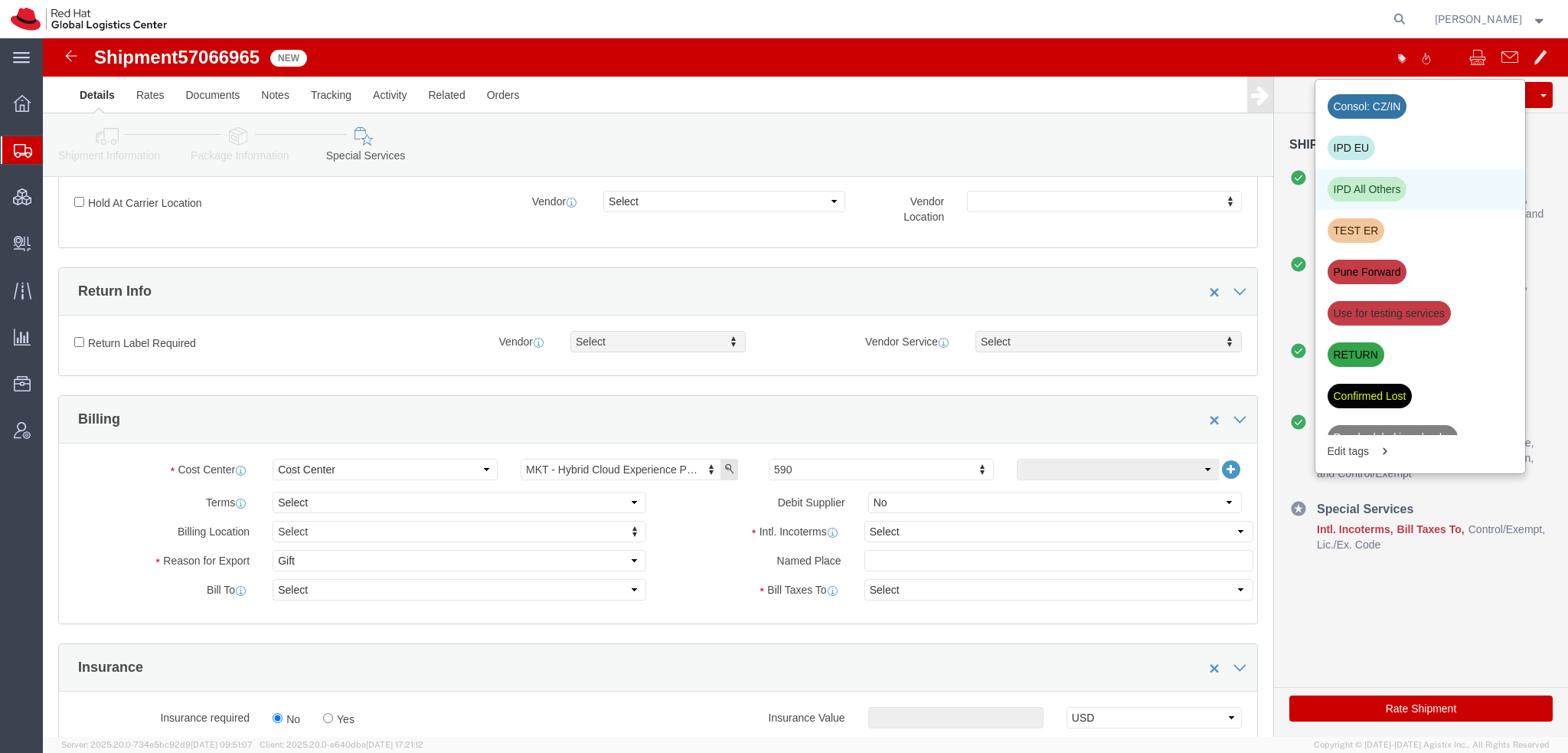
click div "IPD All Others"
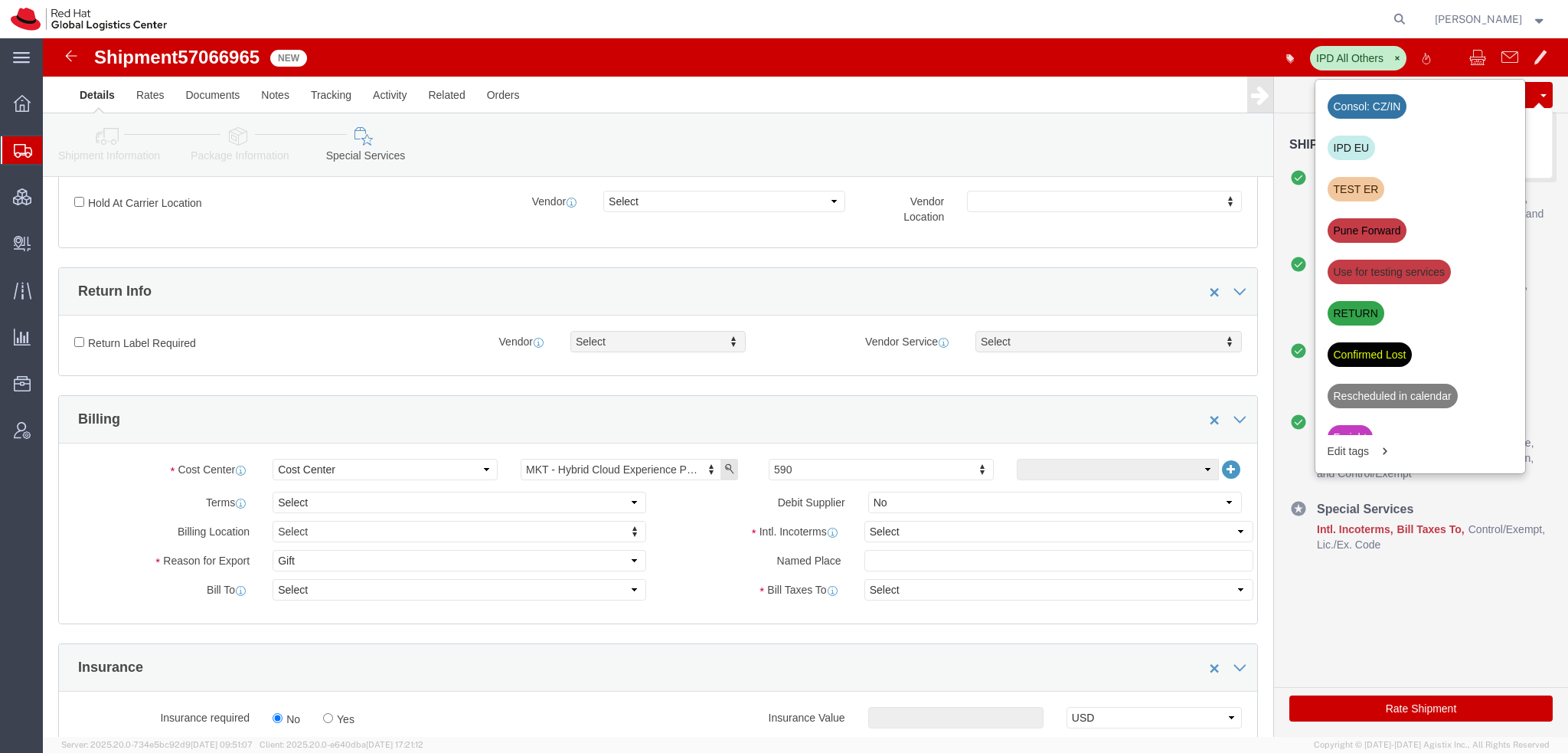
click button "Save"
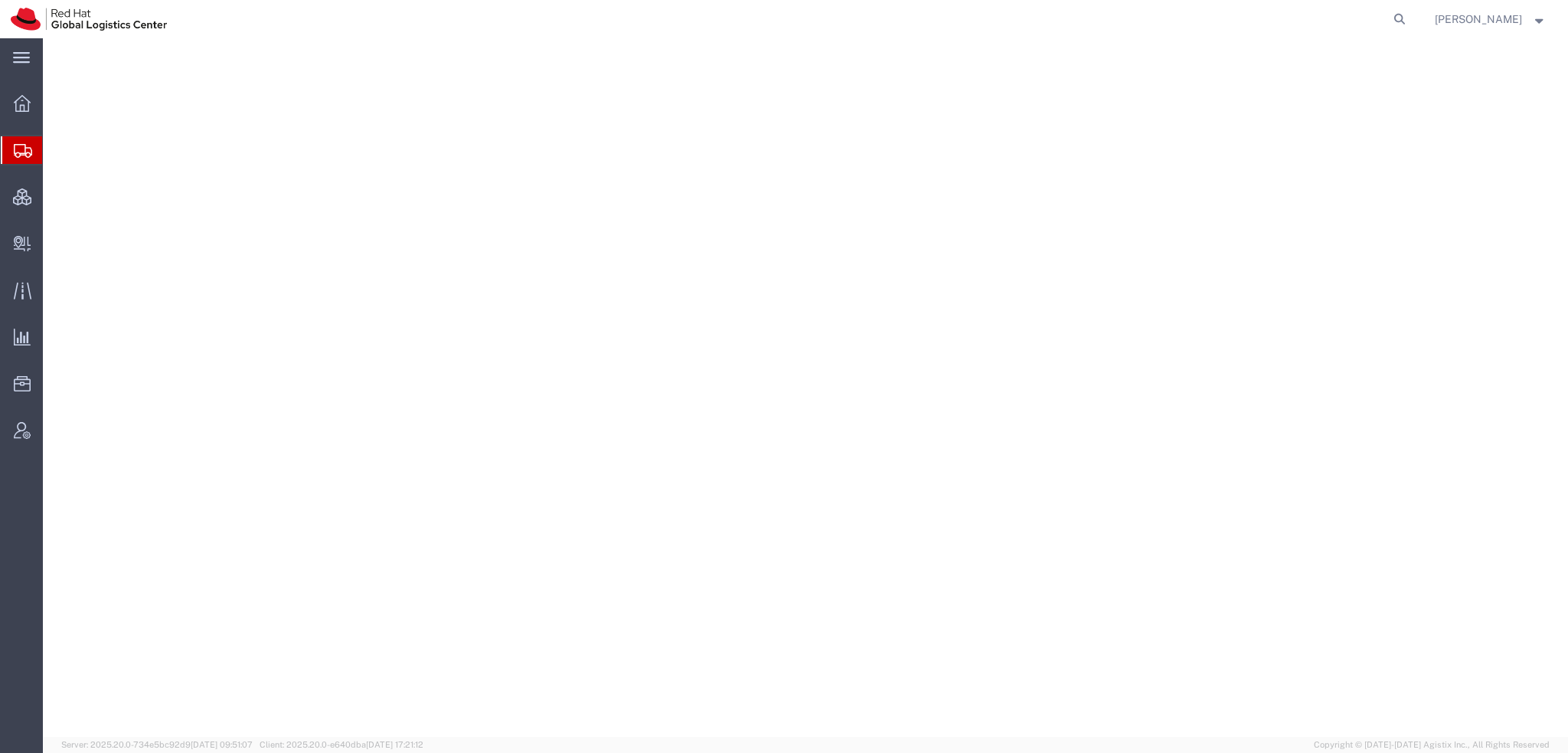
select select
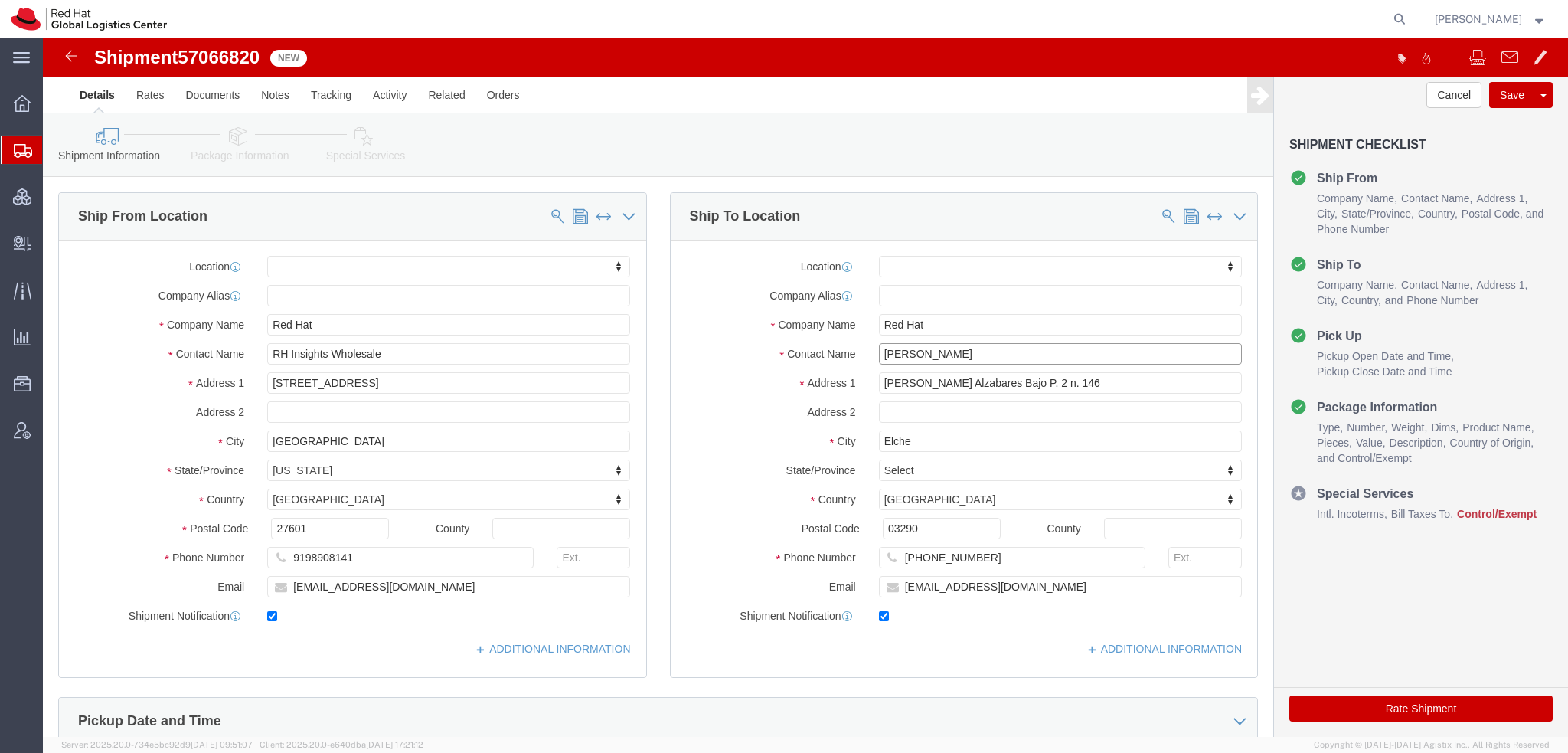
drag, startPoint x: 936, startPoint y: 308, endPoint x: 31, endPoint y: 187, distance: 913.1
click div "Ship From Location Location My Profile Location [GEOGRAPHIC_DATA] - [GEOGRAPHIC…"
paste input "[PERSON_NAME]"
type input "[PERSON_NAME]"
drag, startPoint x: 967, startPoint y: 345, endPoint x: 1396, endPoint y: 377, distance: 430.2
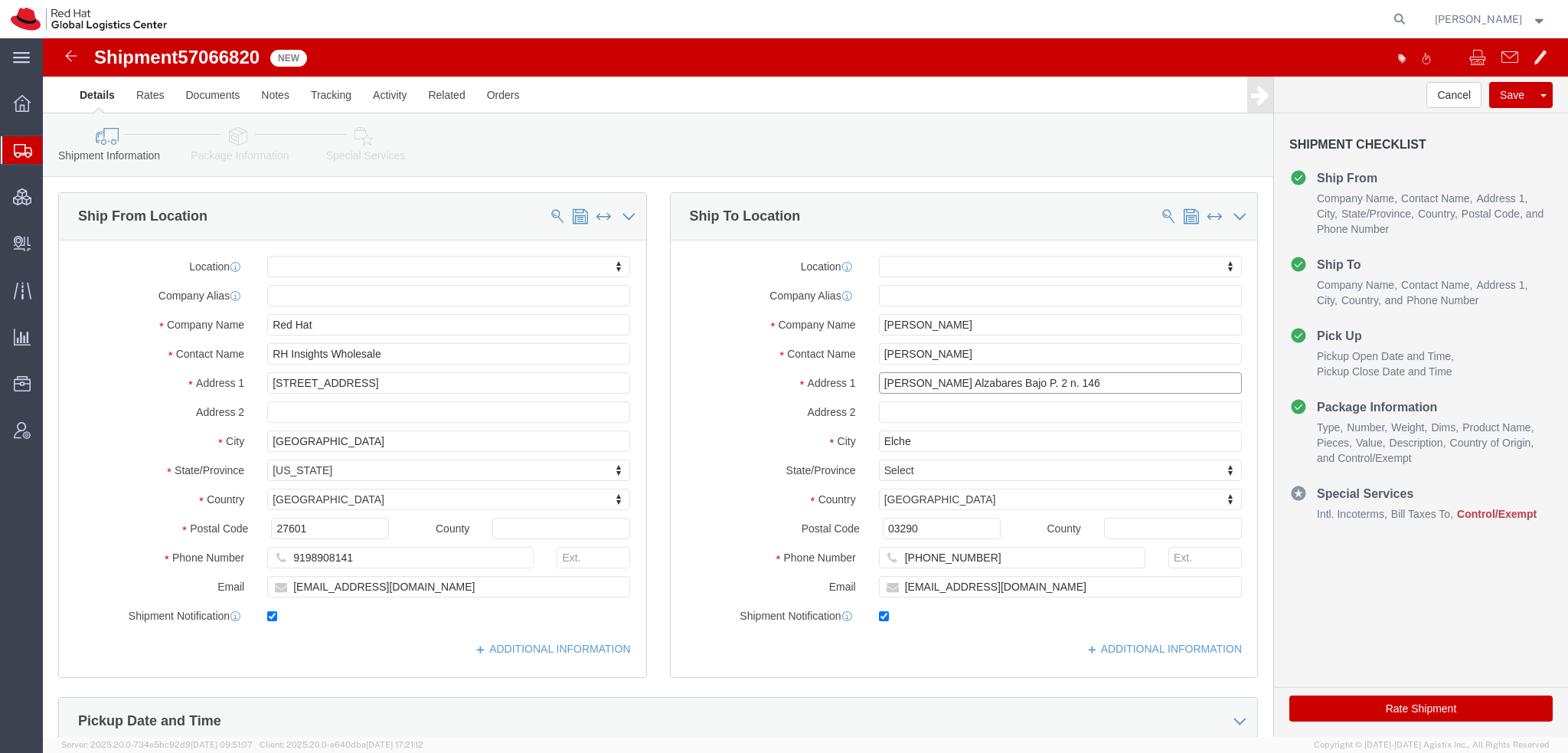
click form "Shipment 57066820 New Details Rates Documents Notes Tracking Activity Related O…"
type input "[PERSON_NAME] Alzabares Bajo P. 2"
paste input "n. 146"
type input "n. 146"
drag, startPoint x: 350, startPoint y: 546, endPoint x: -43, endPoint y: 417, distance: 413.6
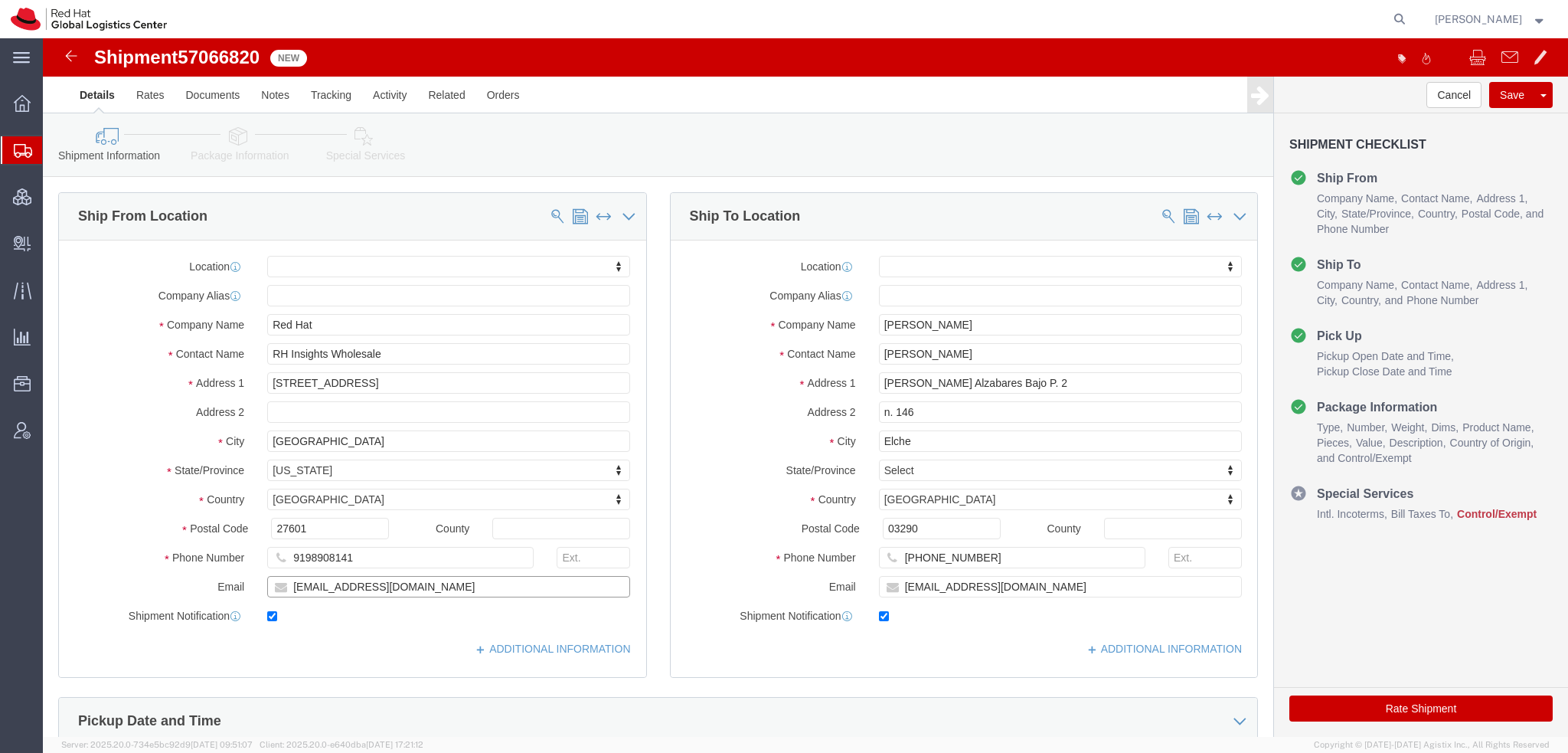
click html "Shipment 57066820 New Details Rates Documents Notes Tracking Activity Related O…"
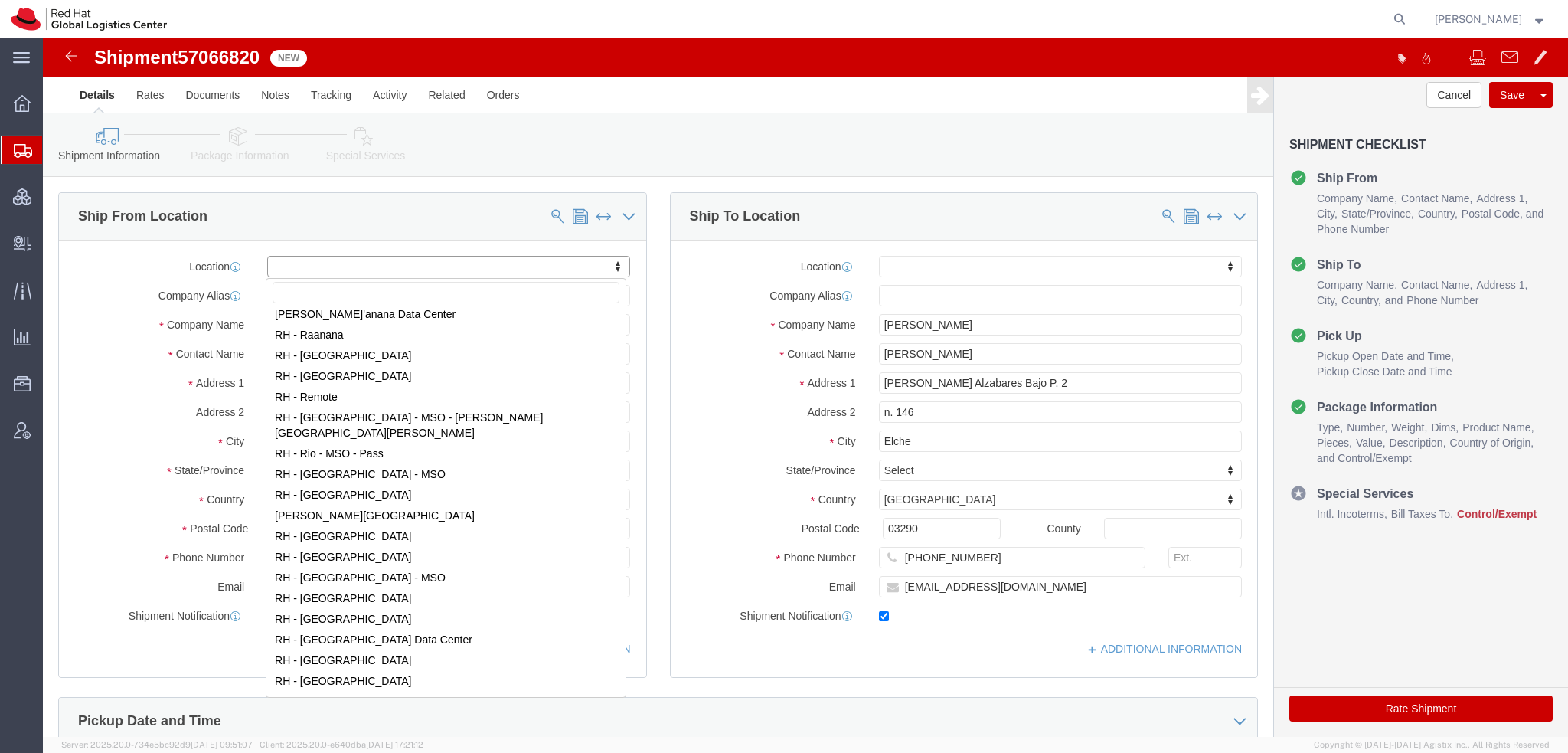
scroll to position [2145, 0]
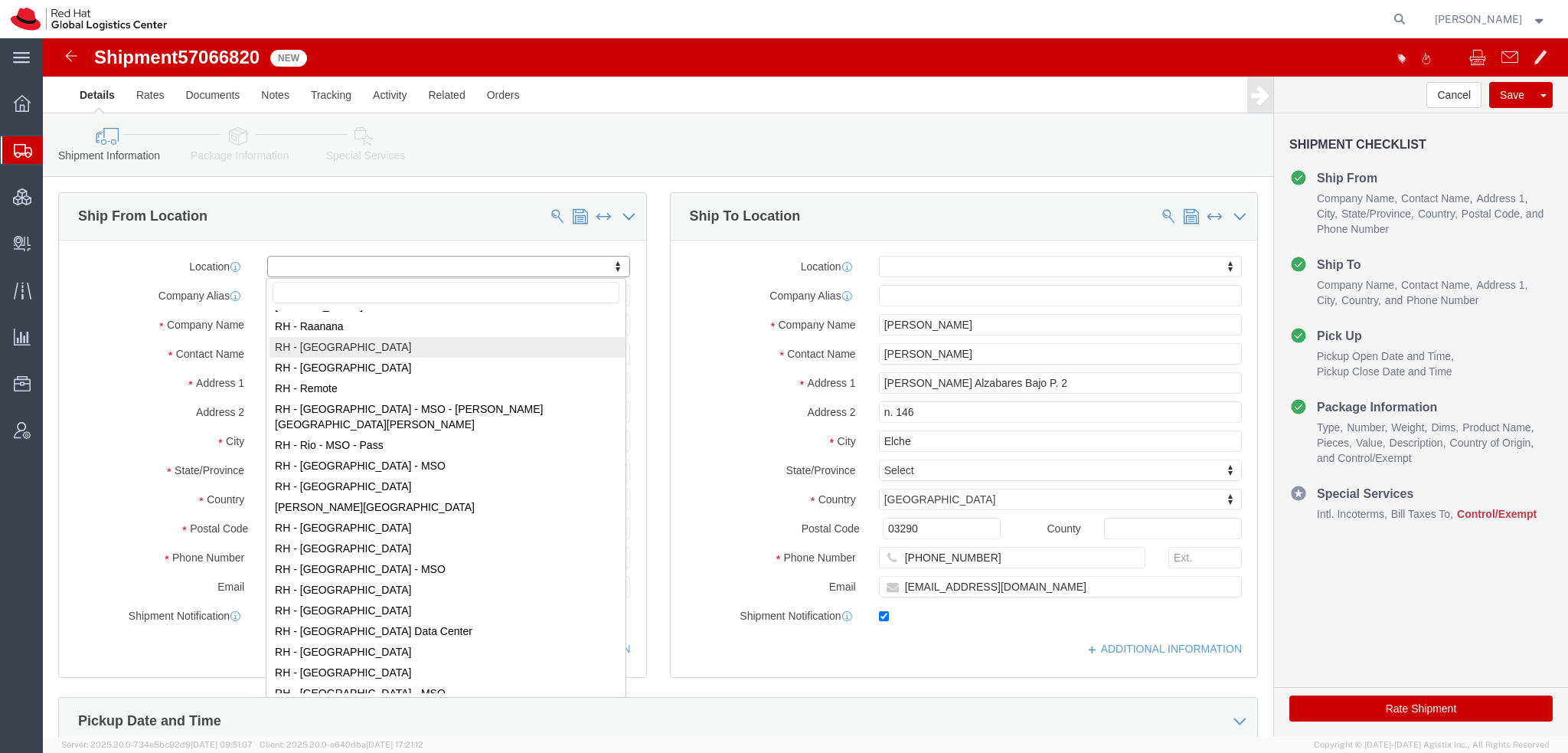
select select "38014"
select select "NC"
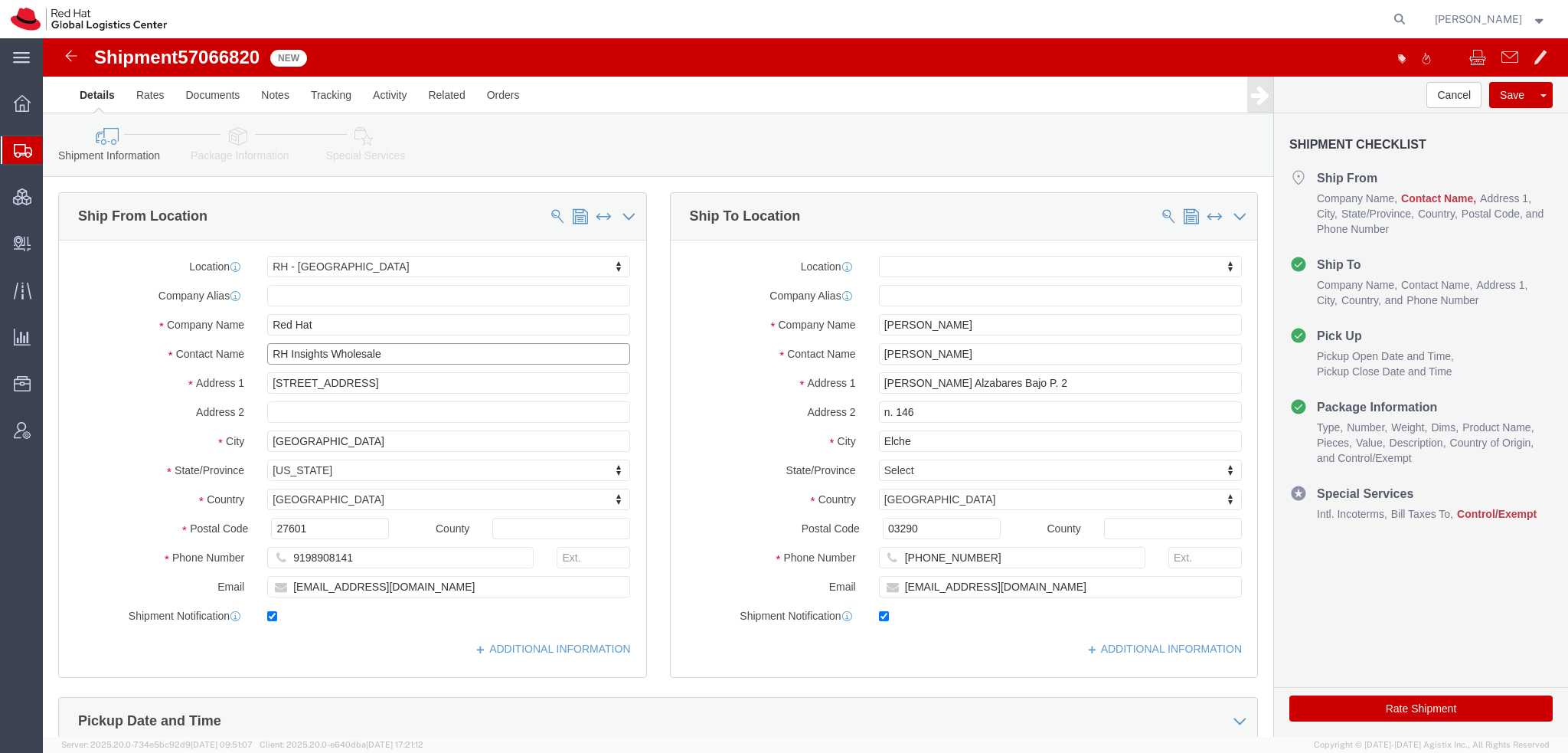
click input "RH Insights Wholesale"
type input "RH Insights Wholesale"
click input "[EMAIL_ADDRESS][DOMAIN_NAME]"
paste input "[EMAIL_ADDRESS][DOMAIN_NAME]"
type input "[EMAIL_ADDRESS][DOMAIN_NAME]"
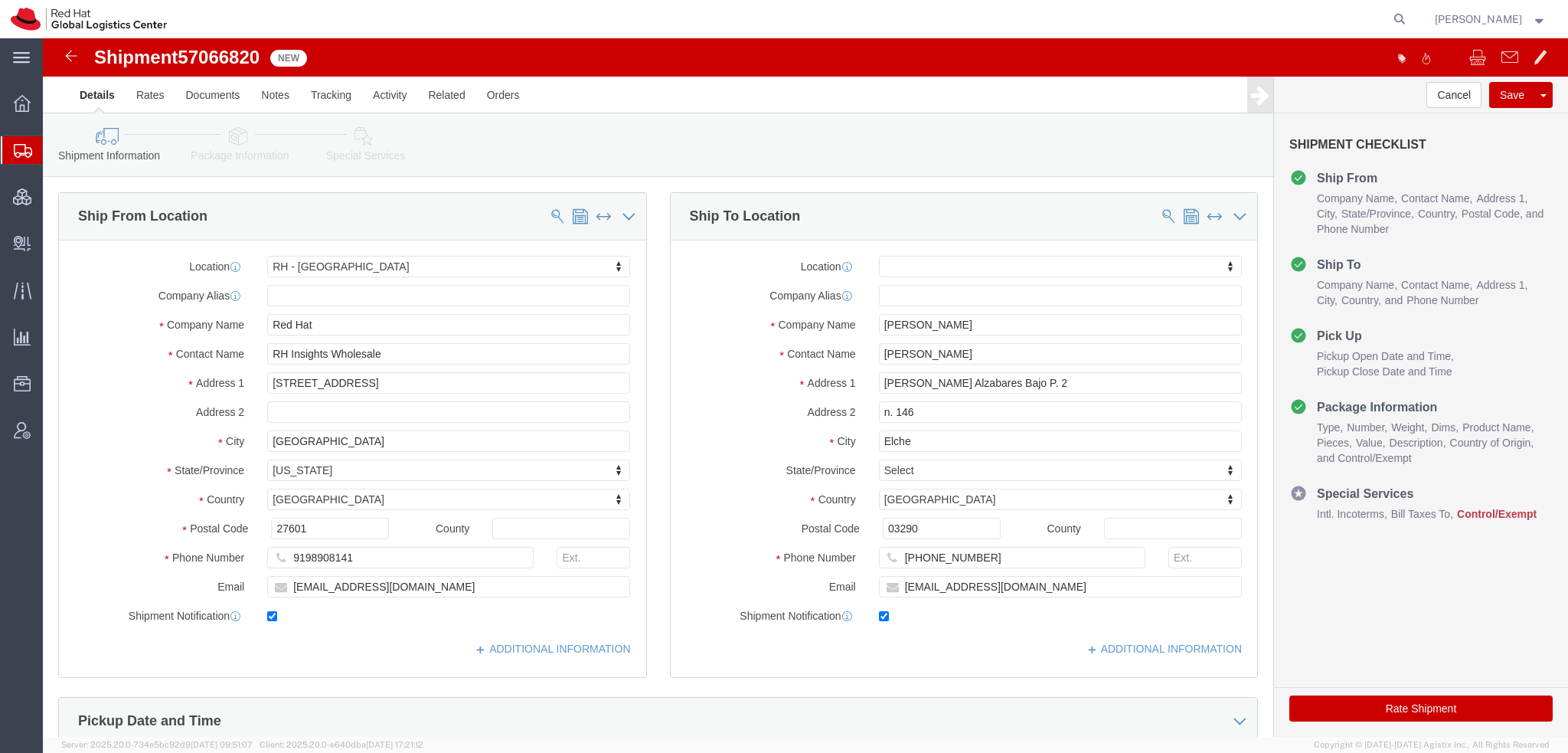
click link "Package Information"
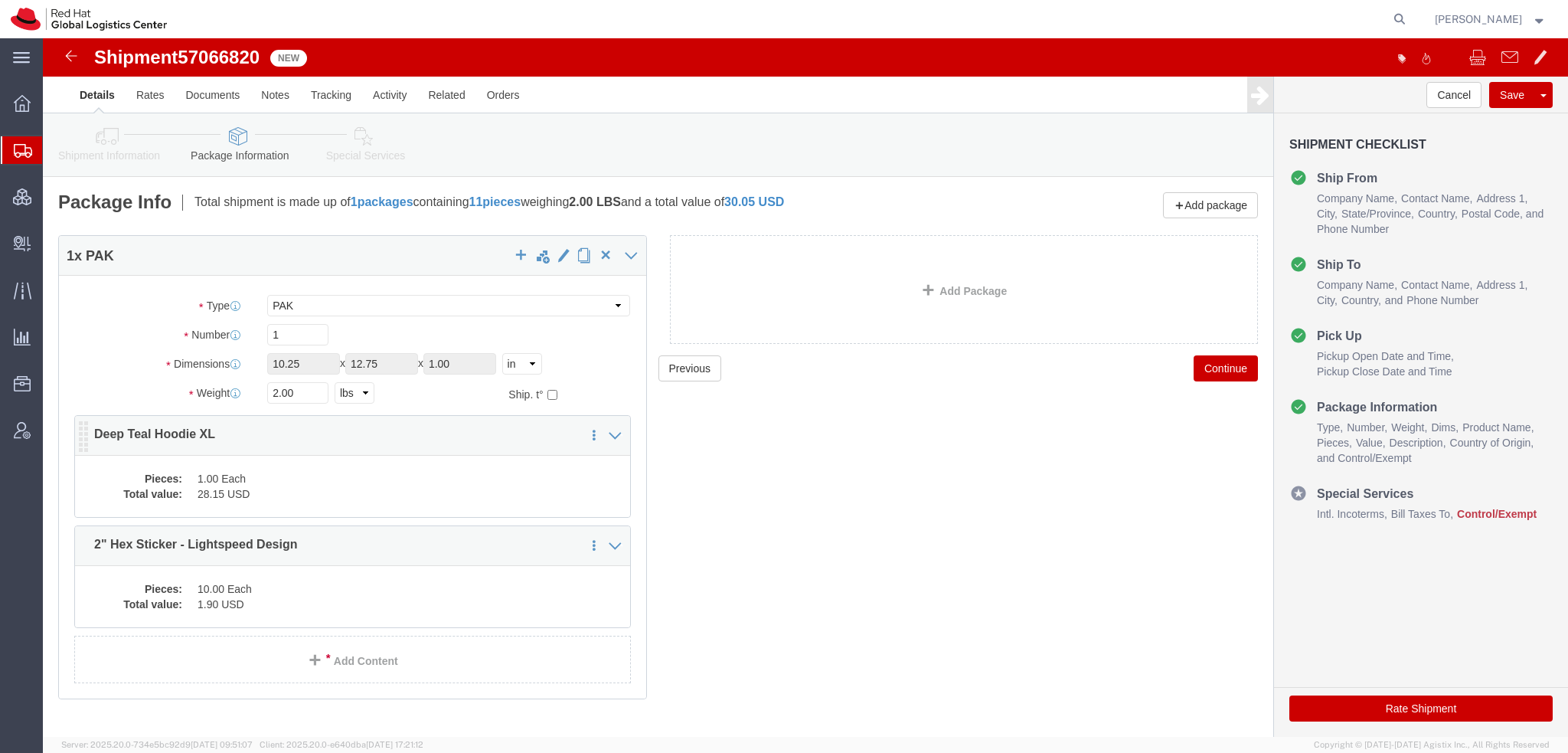
click dd "28.15 USD"
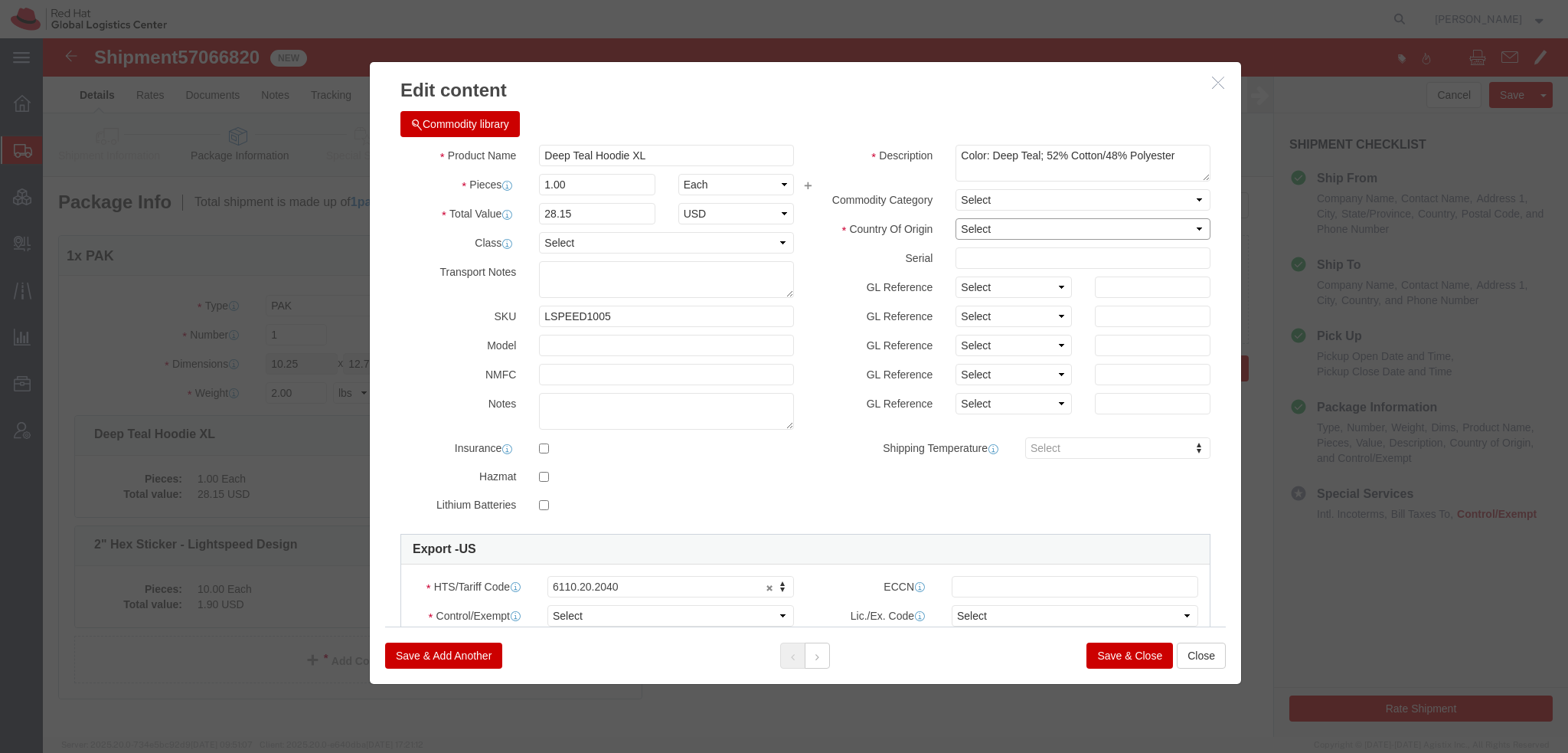
click select "Select [GEOGRAPHIC_DATA] [GEOGRAPHIC_DATA] [GEOGRAPHIC_DATA] [GEOGRAPHIC_DATA] …"
select select "HN"
click select "Select [GEOGRAPHIC_DATA] [GEOGRAPHIC_DATA] [GEOGRAPHIC_DATA] [GEOGRAPHIC_DATA] …"
click select "Select ATF BIS DEA EPA FDA FTR ITAR OFAC Other (OPA)"
select select "FTR"
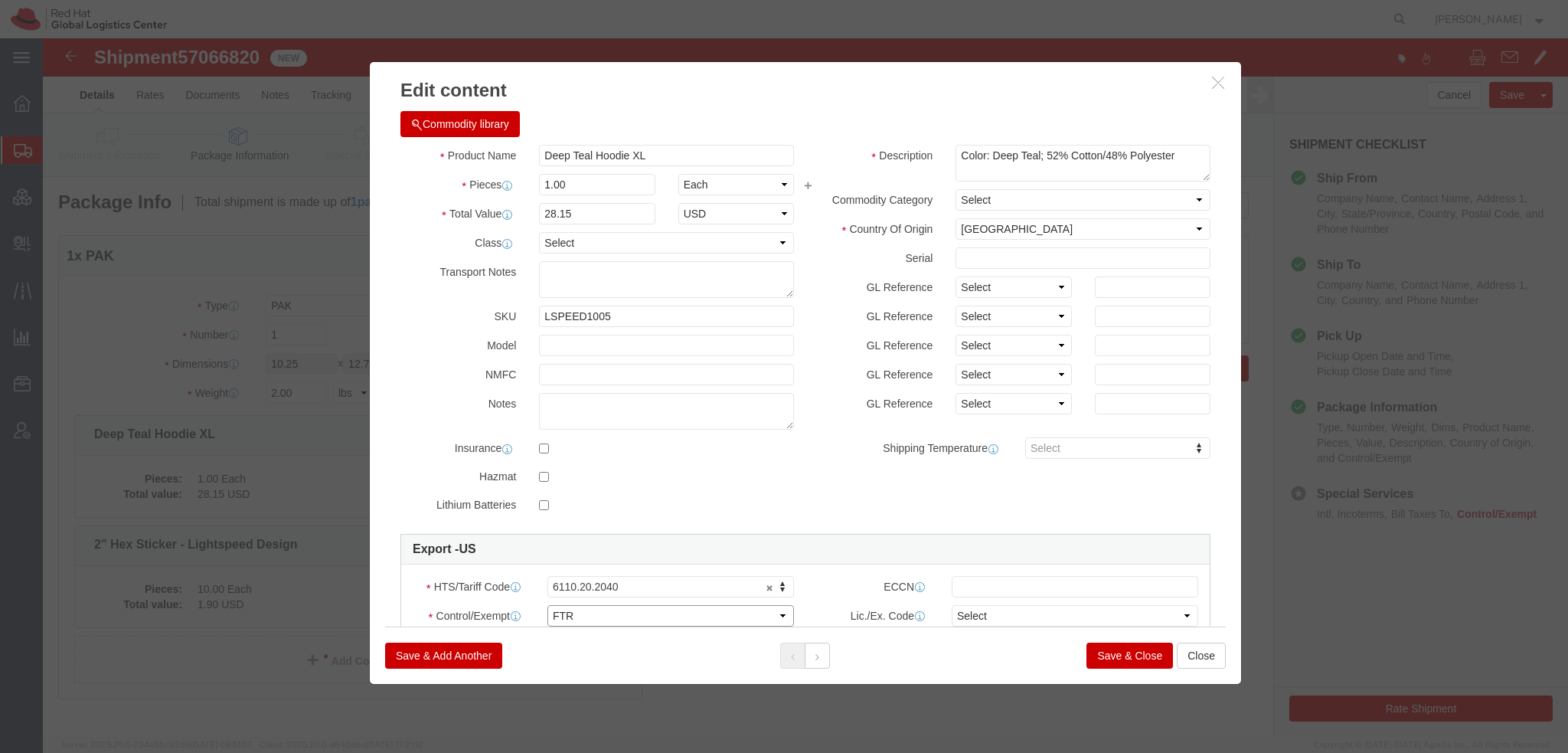
click select "Select ATF BIS DEA EPA FDA FTR ITAR OFAC Other (OPA)"
click select "Select 30.2(d)(2) 30.36 30.37(a) 30.37(f) 30.37(g) 30.37(h) 30.37(i) 30.37(j) 3…"
select select "30.37(h)"
click select "Select 30.2(d)(2) 30.36 30.37(a) 30.37(f) 30.37(g) 30.37(h) 30.37(i) 30.37(j) 3…"
click button
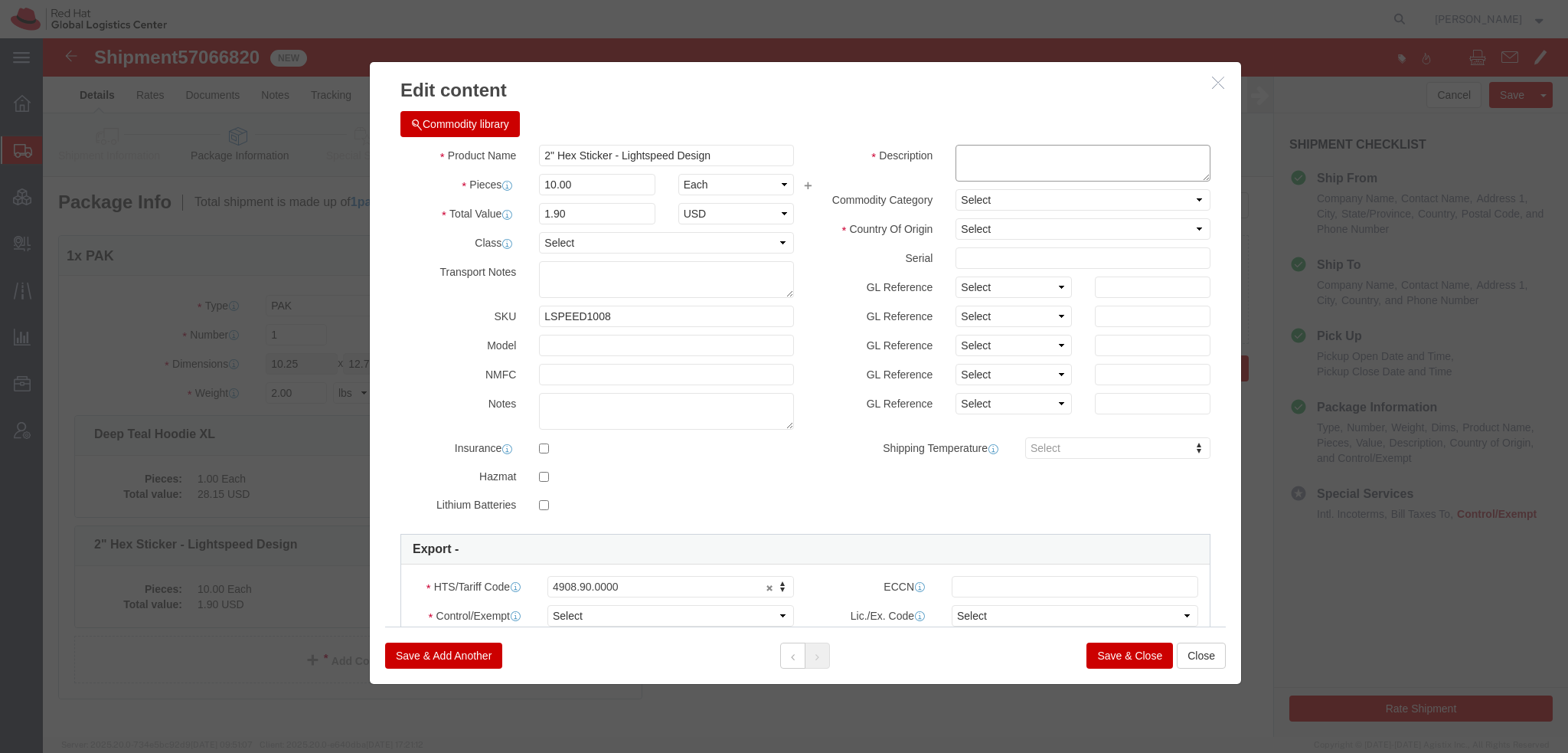
drag, startPoint x: 958, startPoint y: 123, endPoint x: 980, endPoint y: 118, distance: 22.6
click textarea
type textarea "Red Hat branded"
select select "US"
click select "Select ATF BIS DEA EPA FDA FTR ITAR OFAC Other (OPA)"
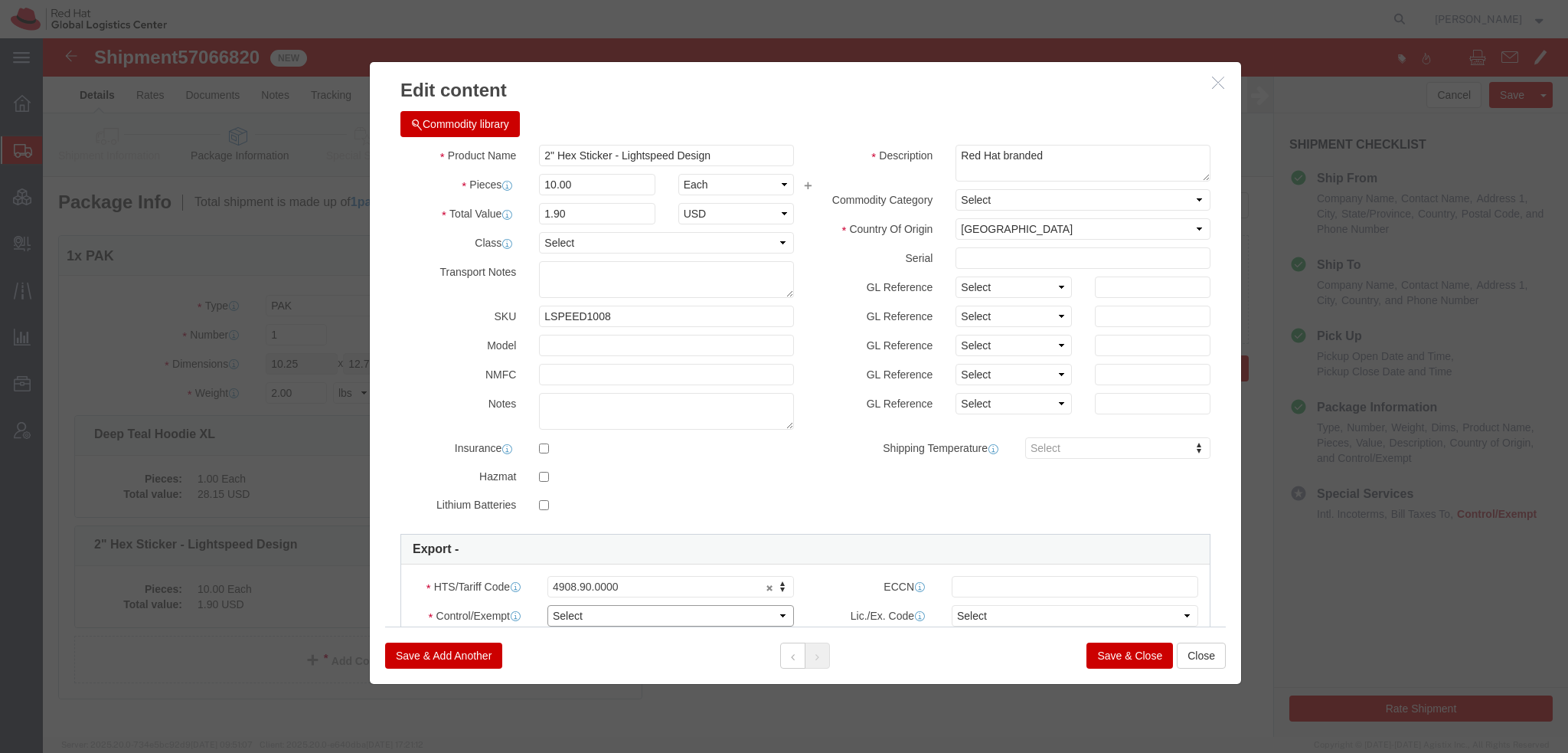
select select "FTR"
click select "Select ATF BIS DEA EPA FDA FTR ITAR OFAC Other (OPA)"
click select "Select 30.2(d)(2) 30.36 30.37(a) 30.37(f) 30.37(g) 30.37(h) 30.37(i) 30.37(j) 3…"
select select "30.37(h)"
click select "Select 30.2(d)(2) 30.36 30.37(a) 30.37(f) 30.37(g) 30.37(h) 30.37(i) 30.37(j) 3…"
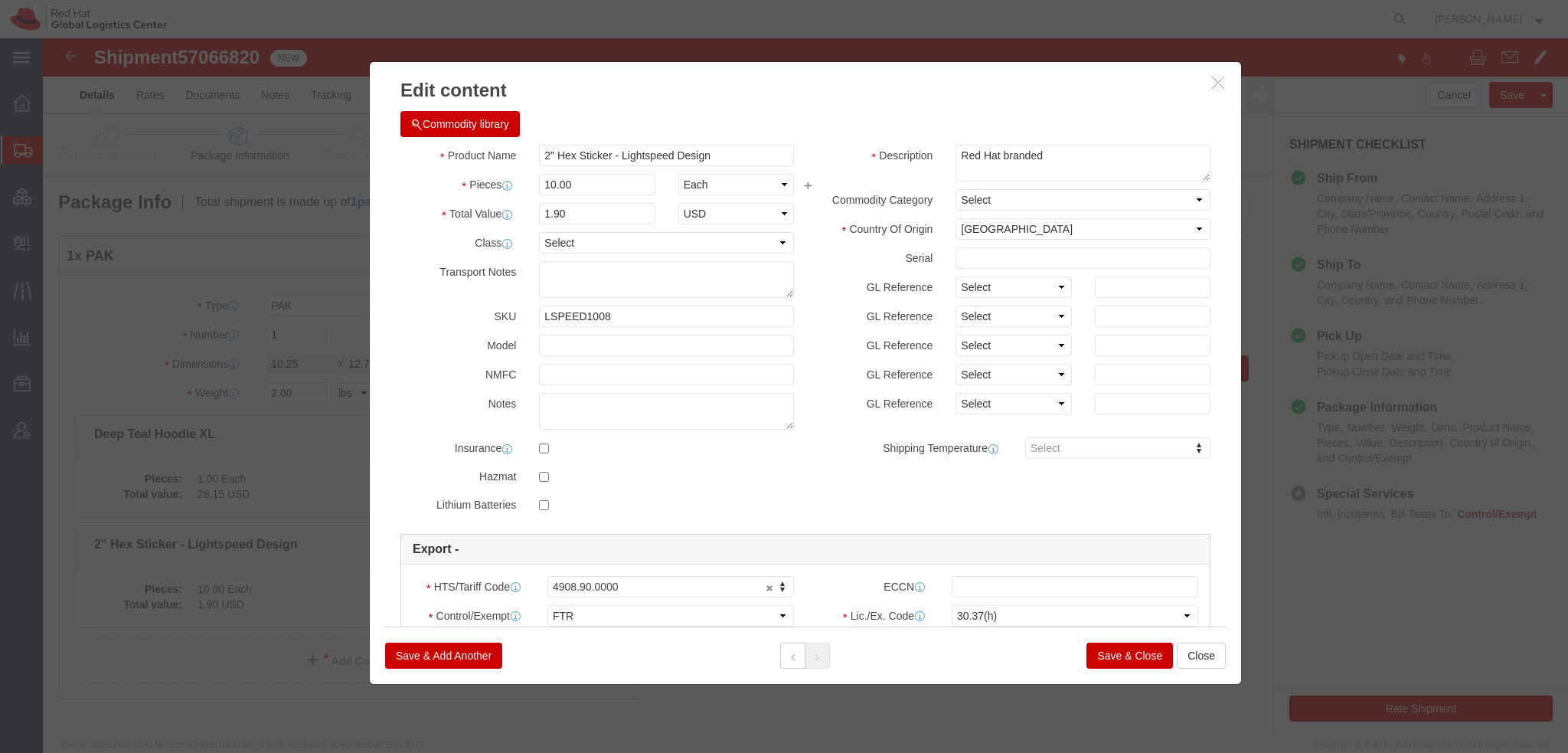
click button "Save & Close"
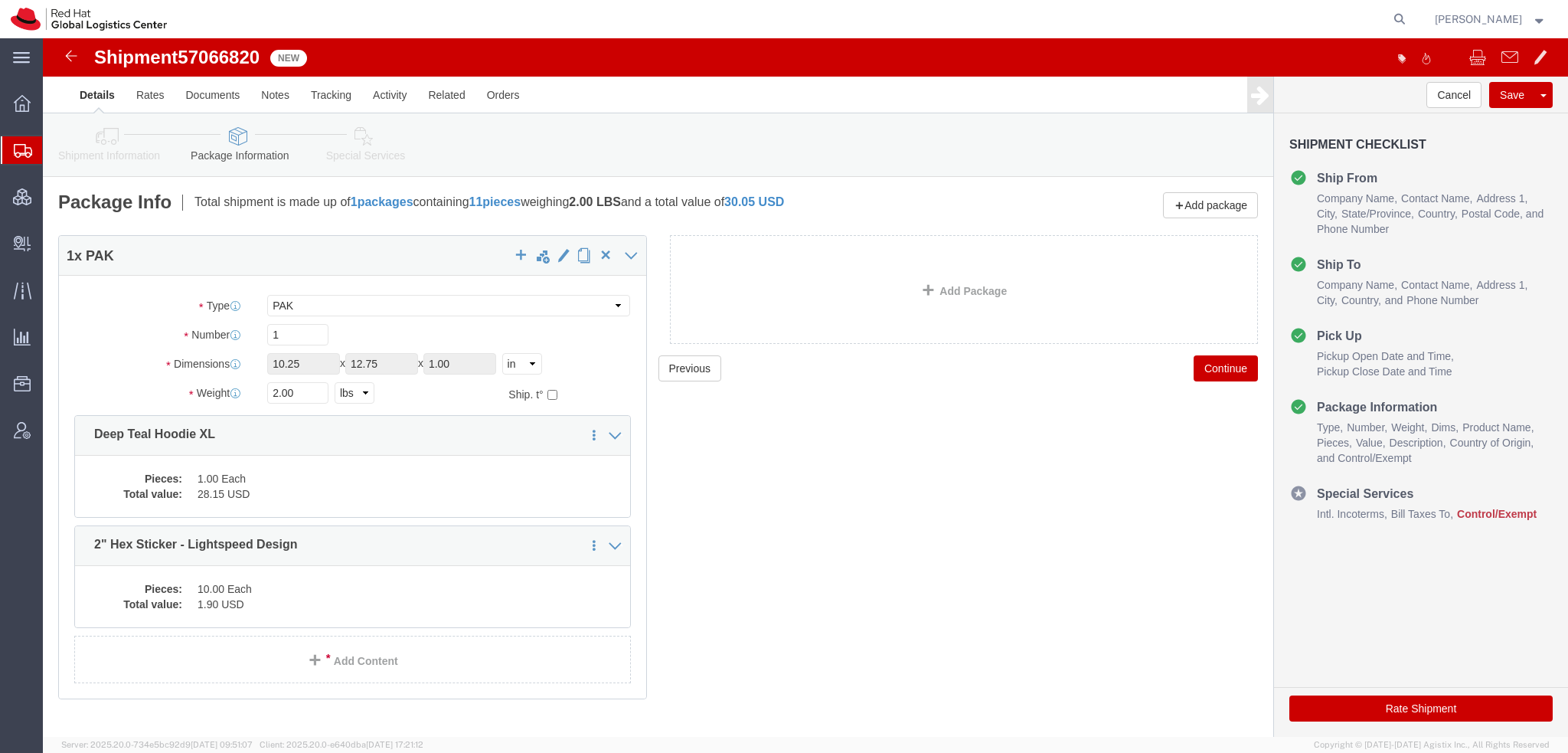
click icon
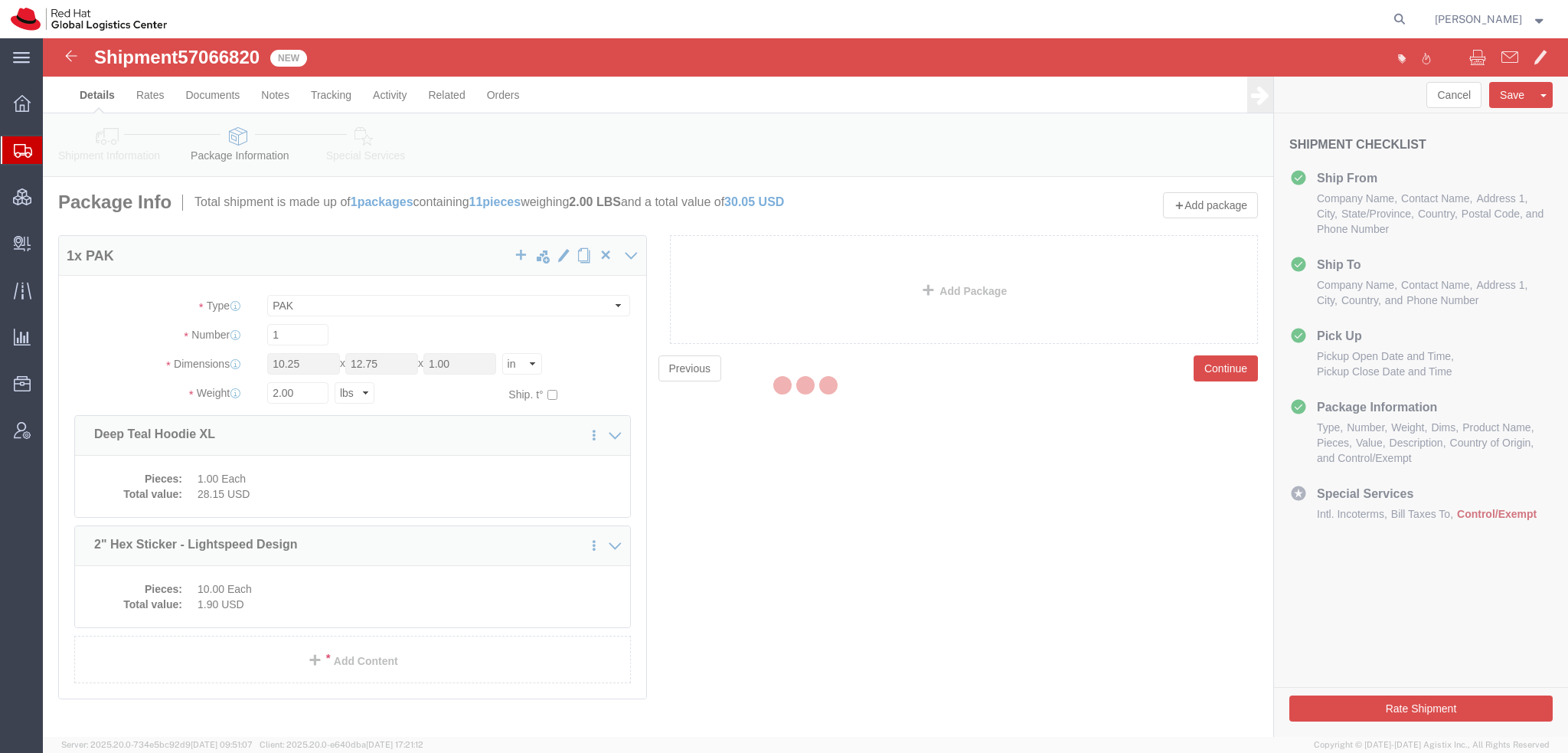
select select
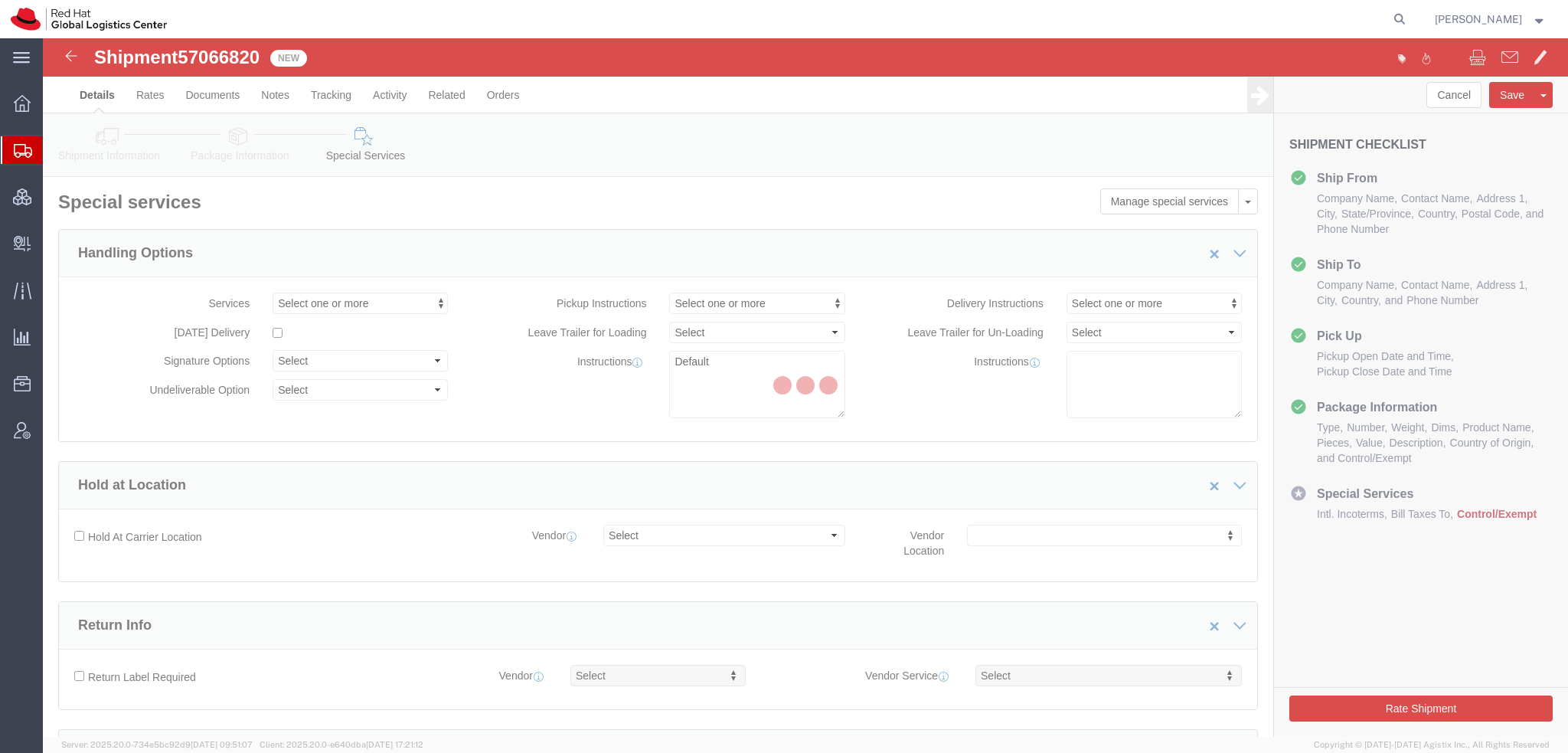
select select "COSTCENTER"
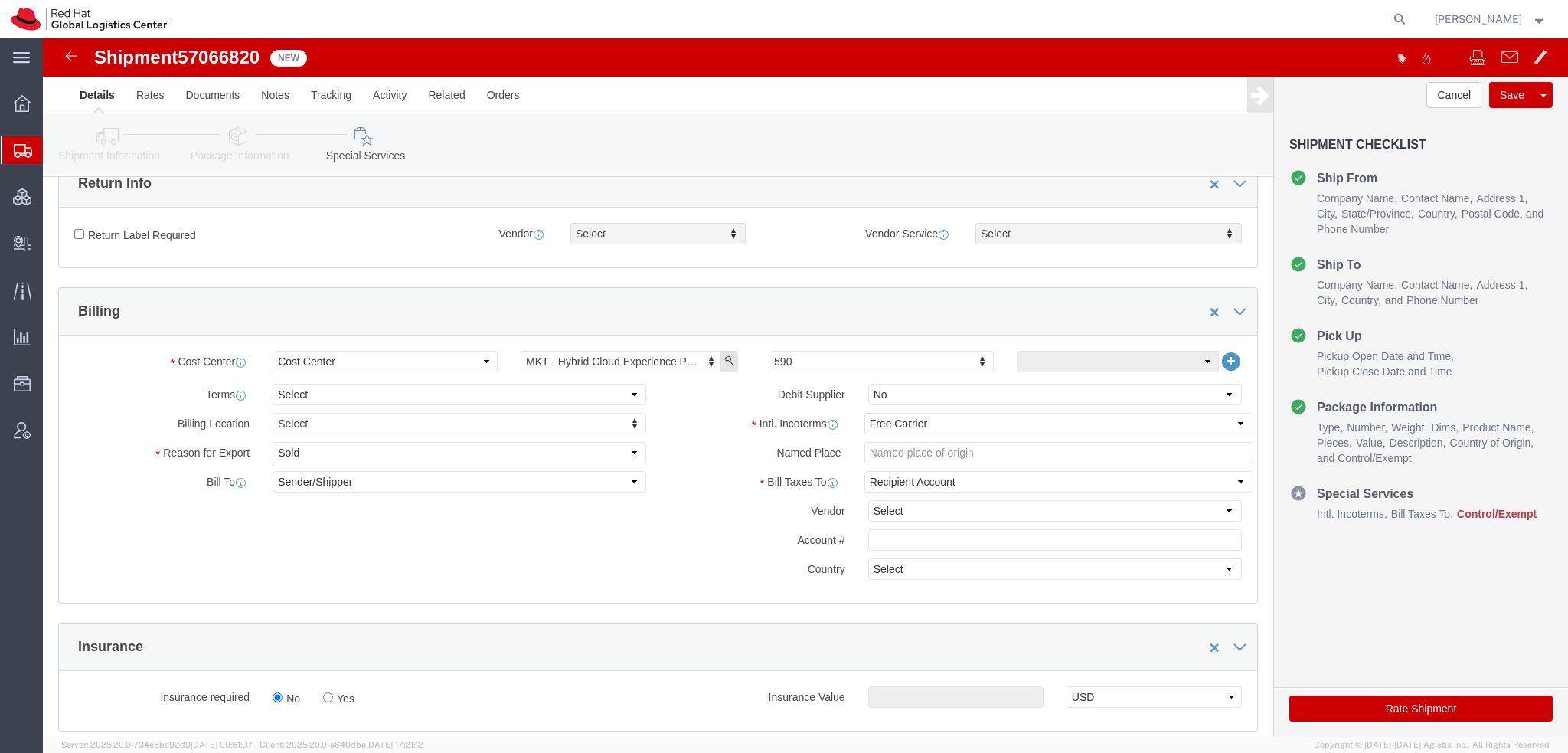
scroll to position [460, 0]
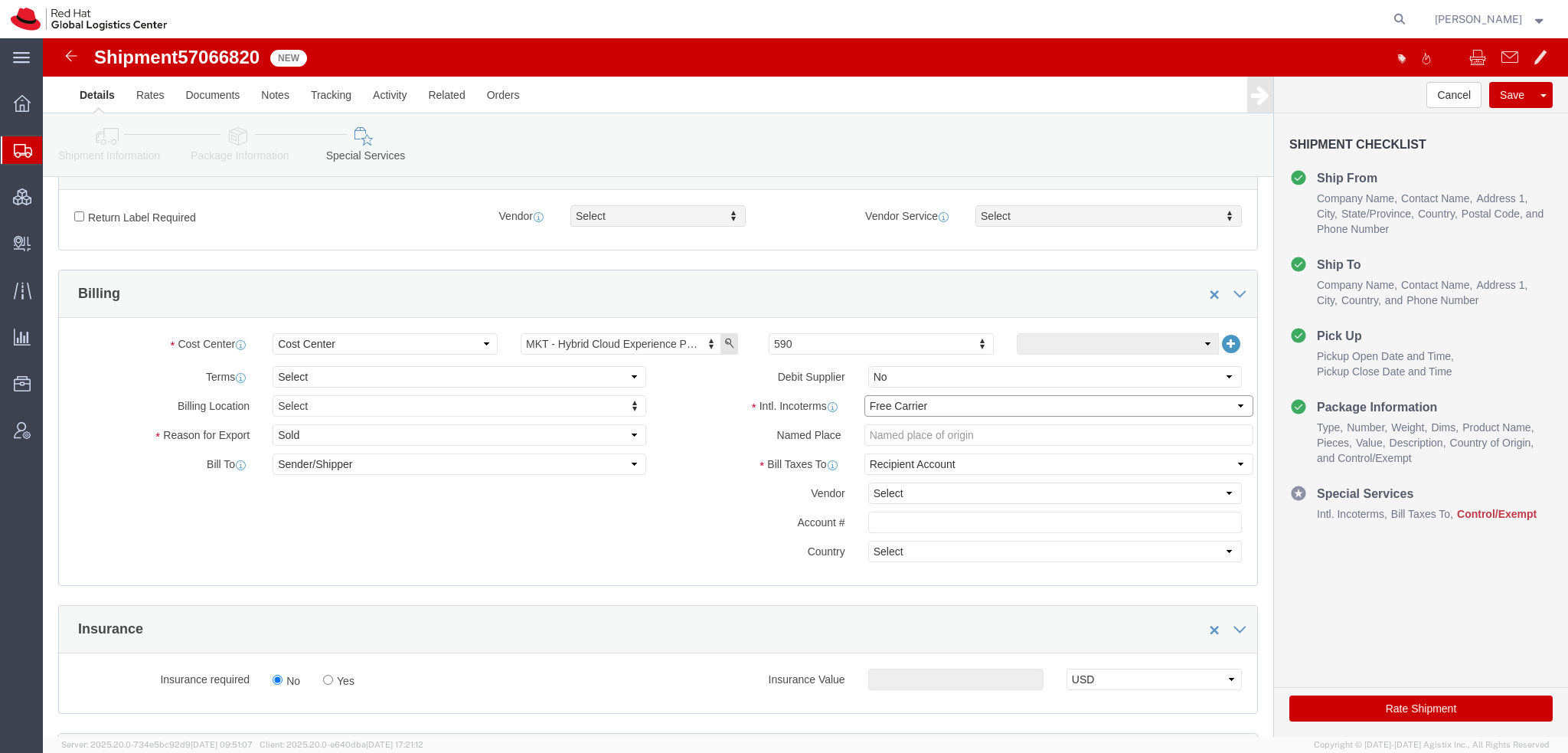
click select "Select Carriage Insurance Paid Carriage Paid To Cost and Freight Cost Insurance…"
select select
click select "Select Carriage Insurance Paid Carriage Paid To Cost and Freight Cost Insurance…"
select select
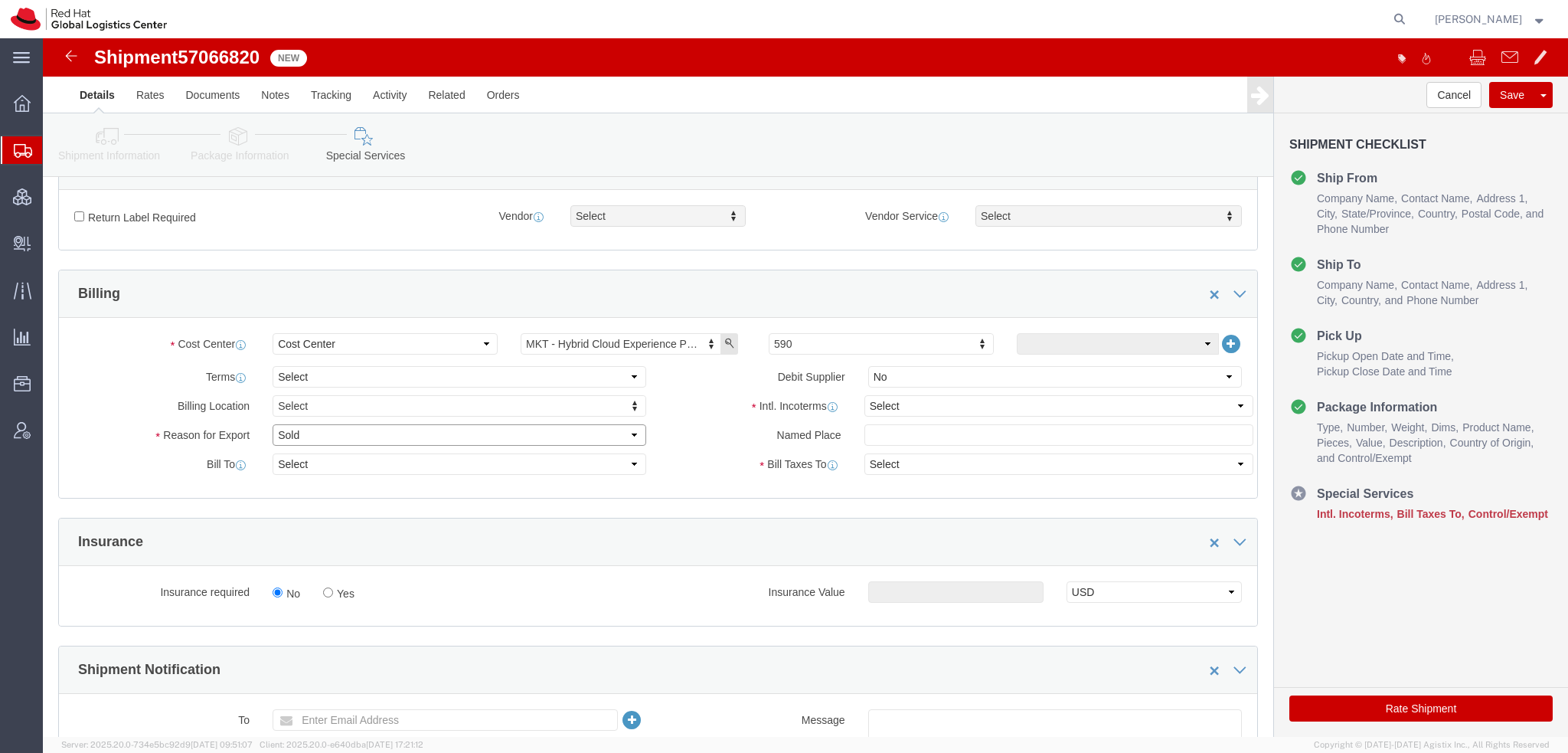
click select "Select Gift Personal Effects Repair/Warranty Return Sample Sold Temporary/Not S…"
select select "GIFT"
click select "Select Gift Personal Effects Repair/Warranty Return Sample Sold Temporary/Not S…"
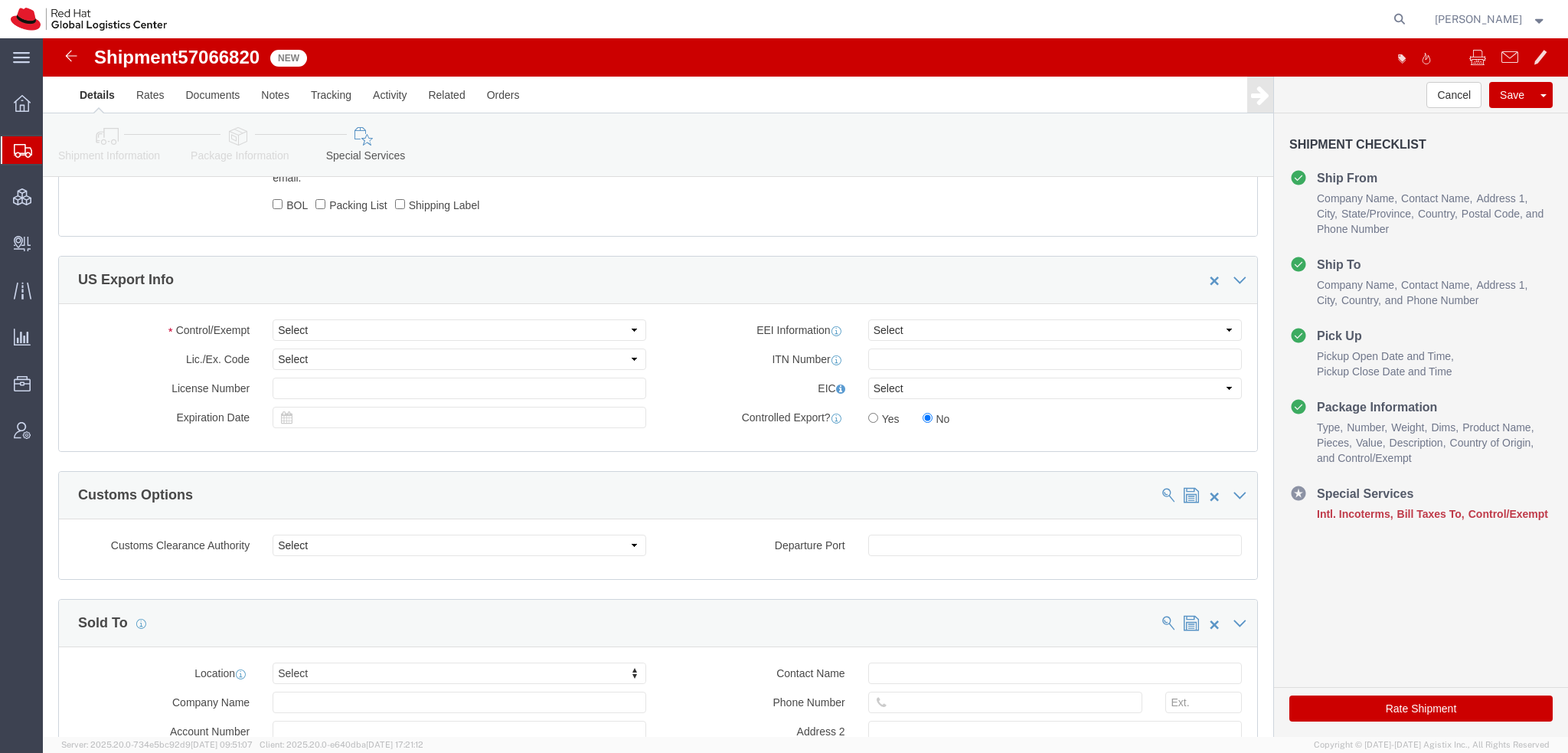
scroll to position [1073, 0]
click select "Select ATF BIS DEA EPA FDA FTR ITAR OFAC Other (OPA)"
select select "FTR"
click select "Select ATF BIS DEA EPA FDA FTR ITAR OFAC Other (OPA)"
click select "Select 30.2(d)(2) 30.36 30.37(a) 30.37(f) 30.37(g) 30.37(h) 30.37(i) 30.37(j) 3…"
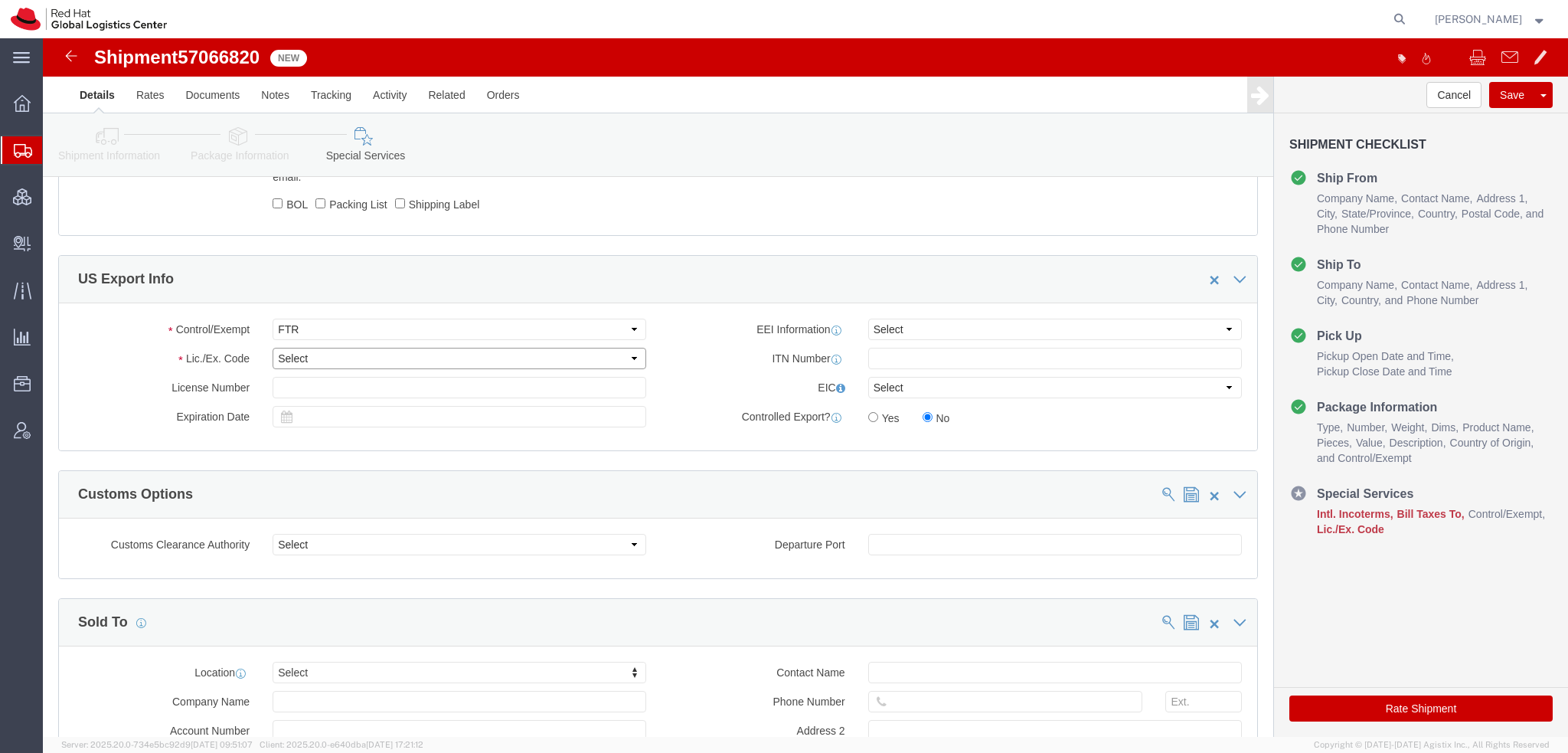
select select "30.37(h)"
click select "Select 30.2(d)(2) 30.36 30.37(a) 30.37(f) 30.37(g) 30.37(h) 30.37(i) 30.37(j) 3…"
click icon "button"
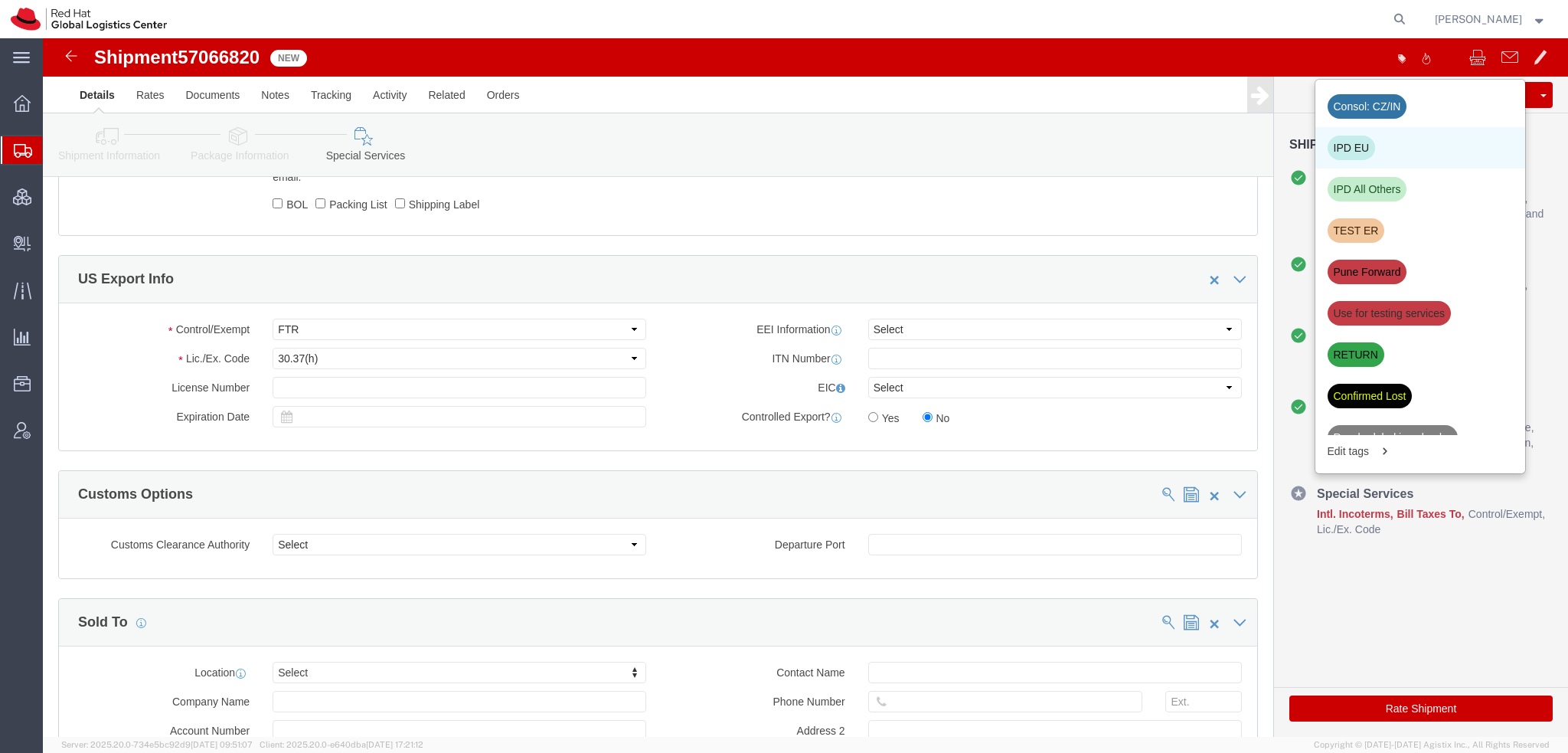
click div "IPD EU"
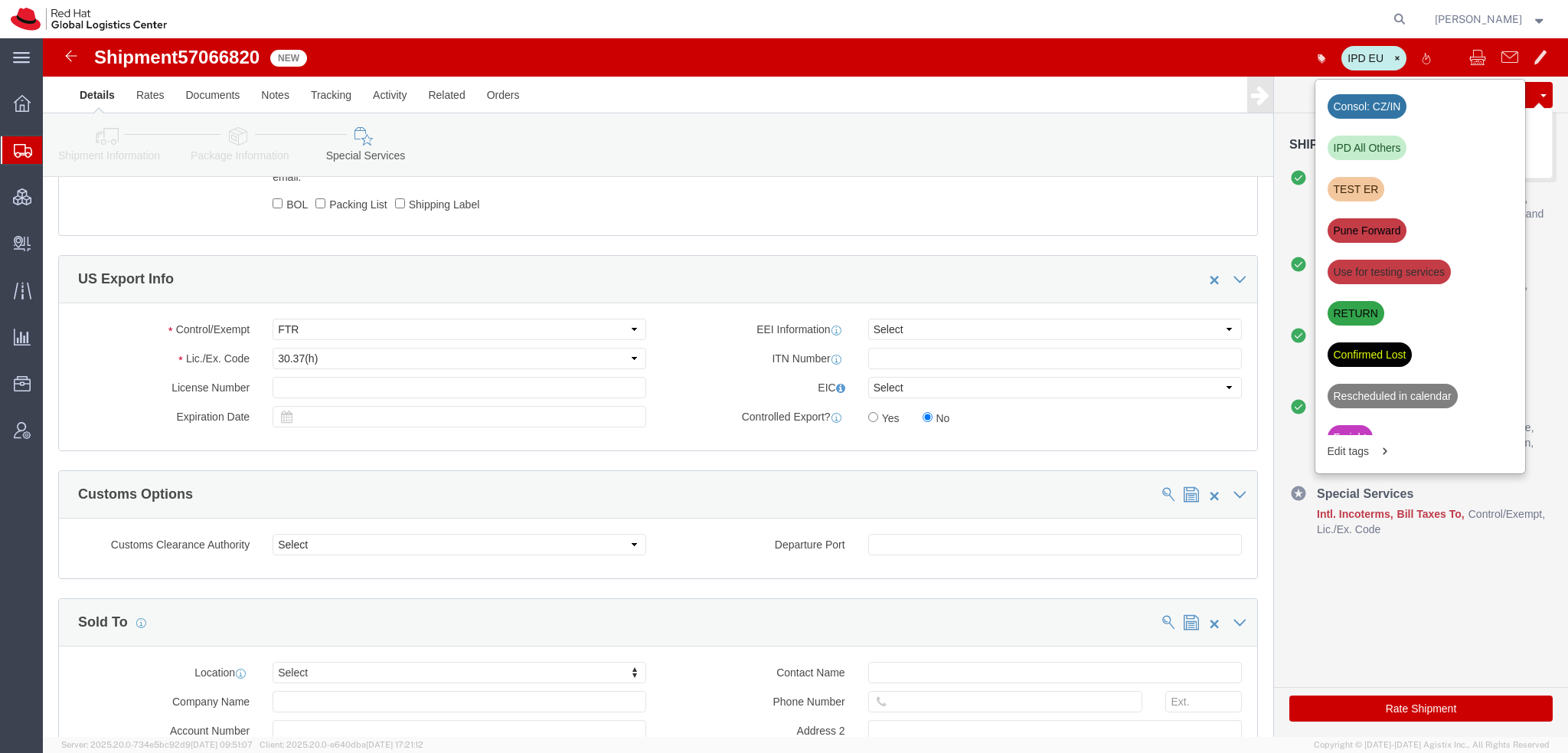
click button "Save"
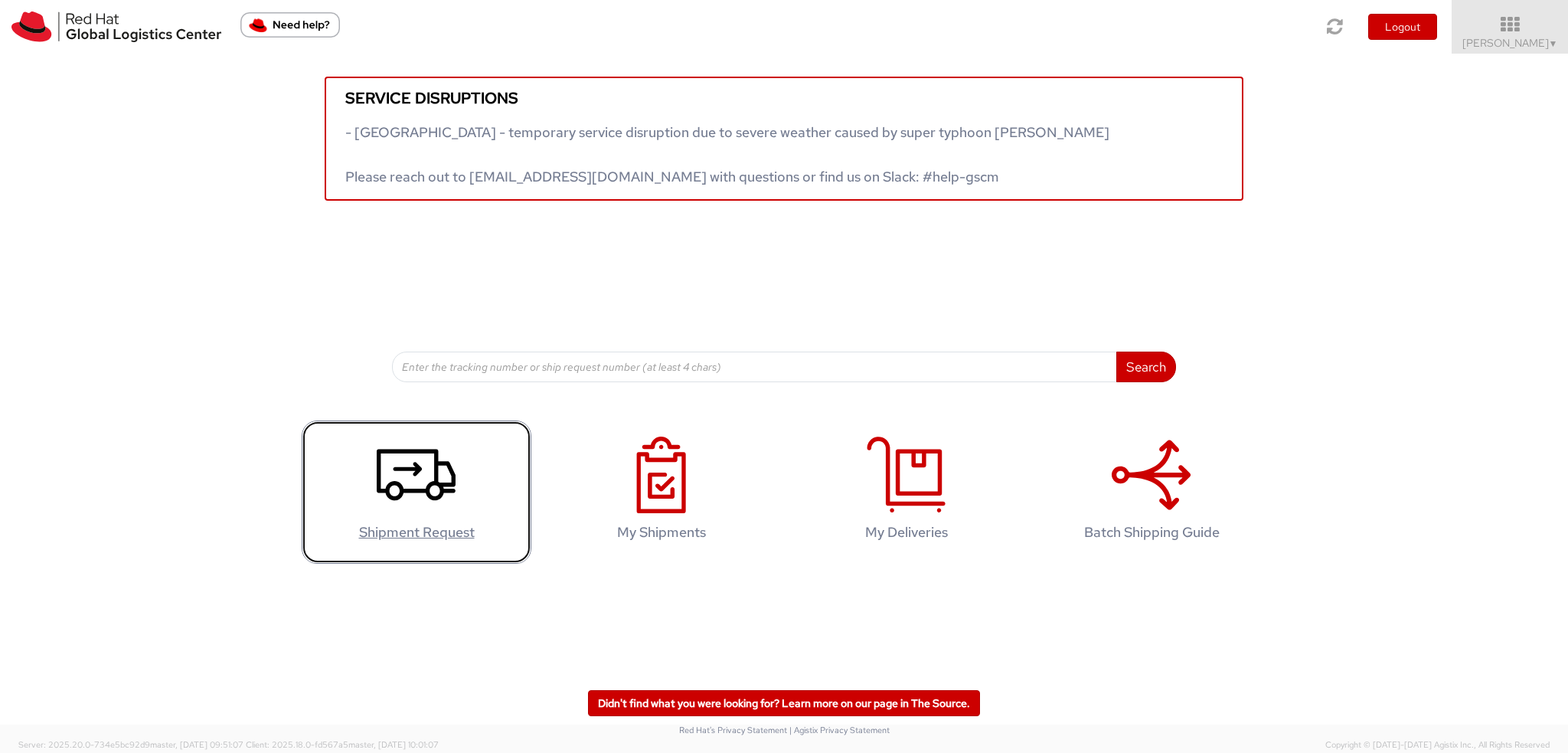
click at [420, 463] on icon at bounding box center [415, 475] width 79 height 77
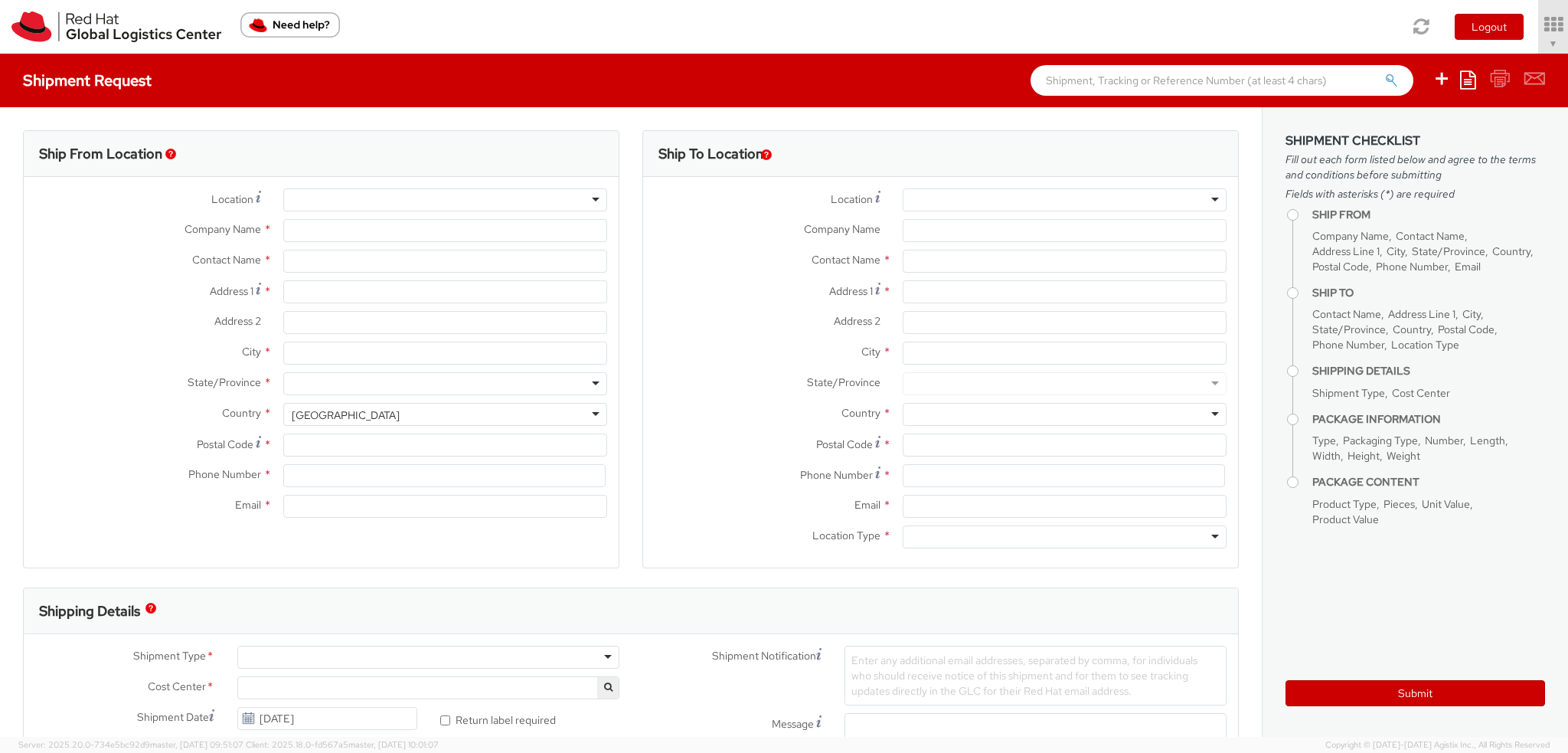
select select "901"
select select
type input "Red Hat, Inc."
type input "[PERSON_NAME]"
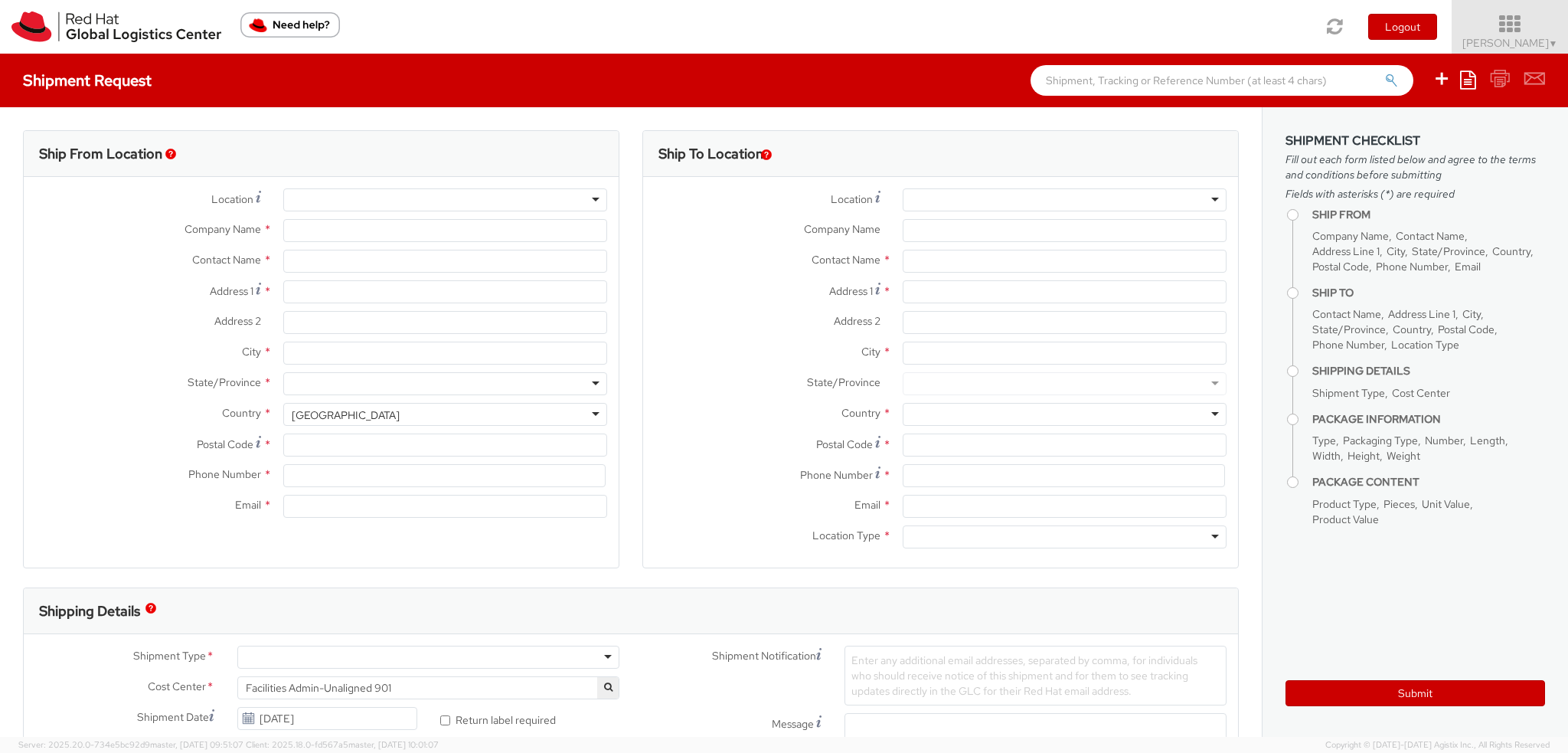
type input "[STREET_ADDRESS]"
type input "RALEIGH"
type input "27601"
type input "19193013123"
type input "[EMAIL_ADDRESS][DOMAIN_NAME]"
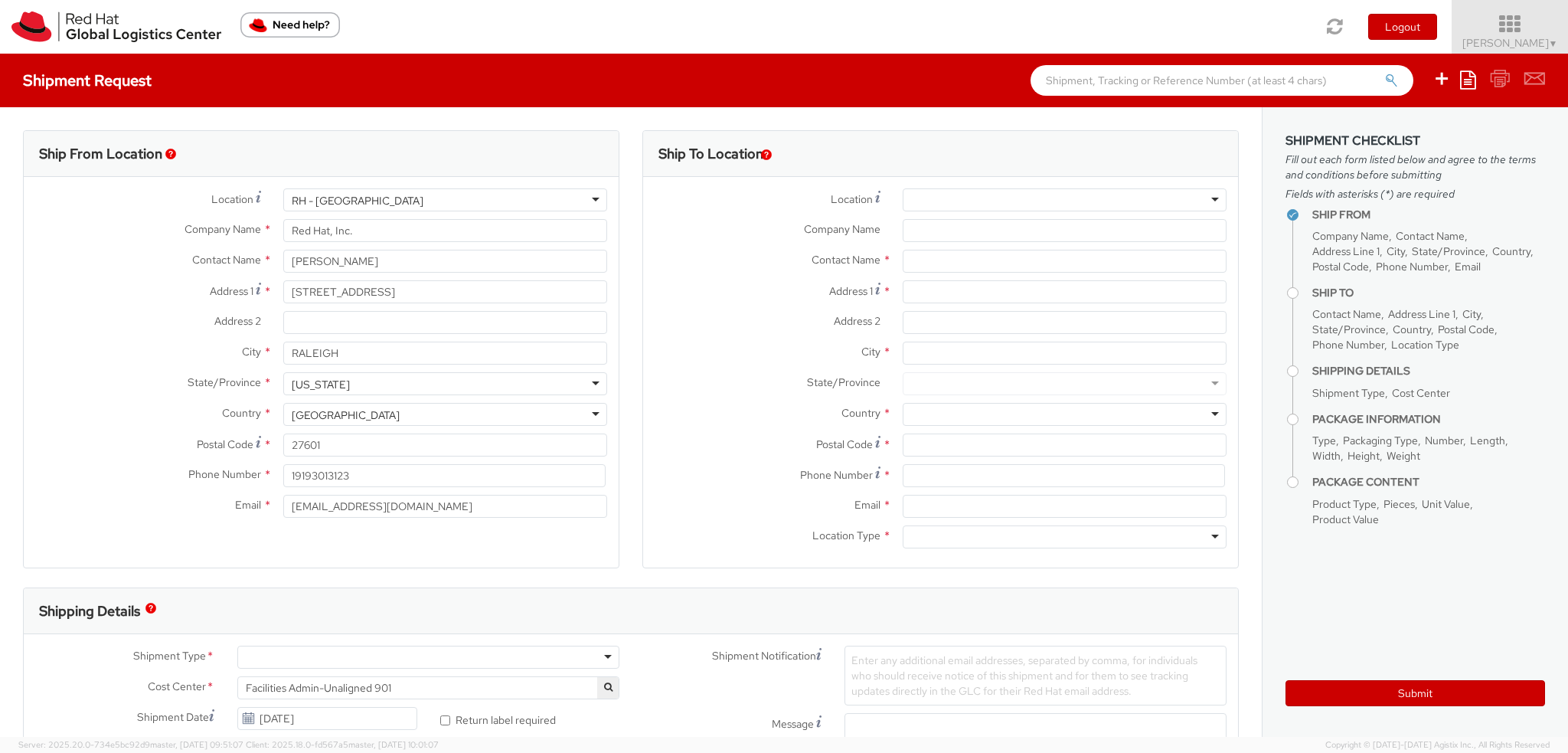
click at [1525, 39] on span "[PERSON_NAME] ▼" at bounding box center [1511, 43] width 95 height 14
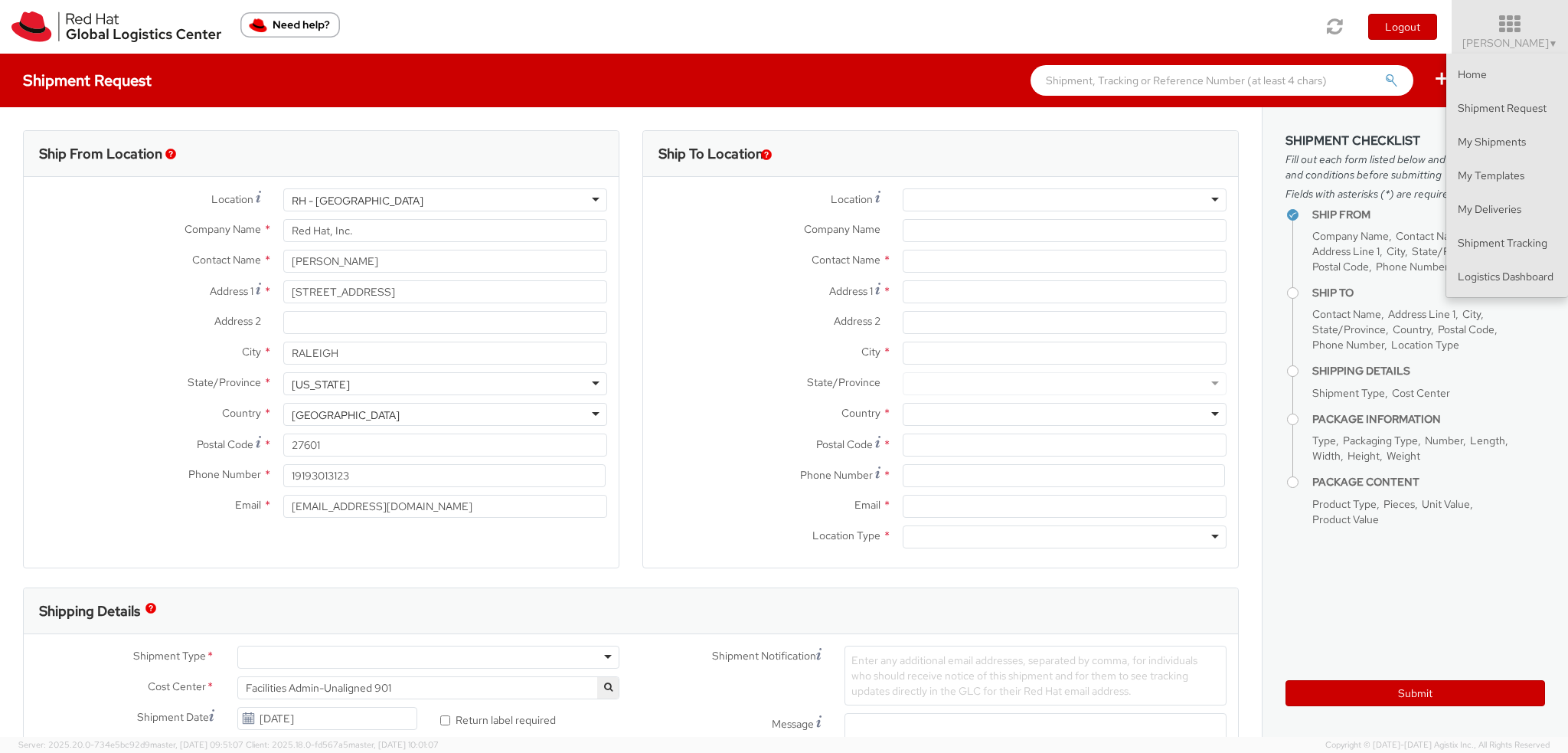
click at [1102, 14] on div "Toggle navigation Logout [PERSON_NAME] ▼ Home Shipment Request My Shipments My …" at bounding box center [784, 27] width 1568 height 54
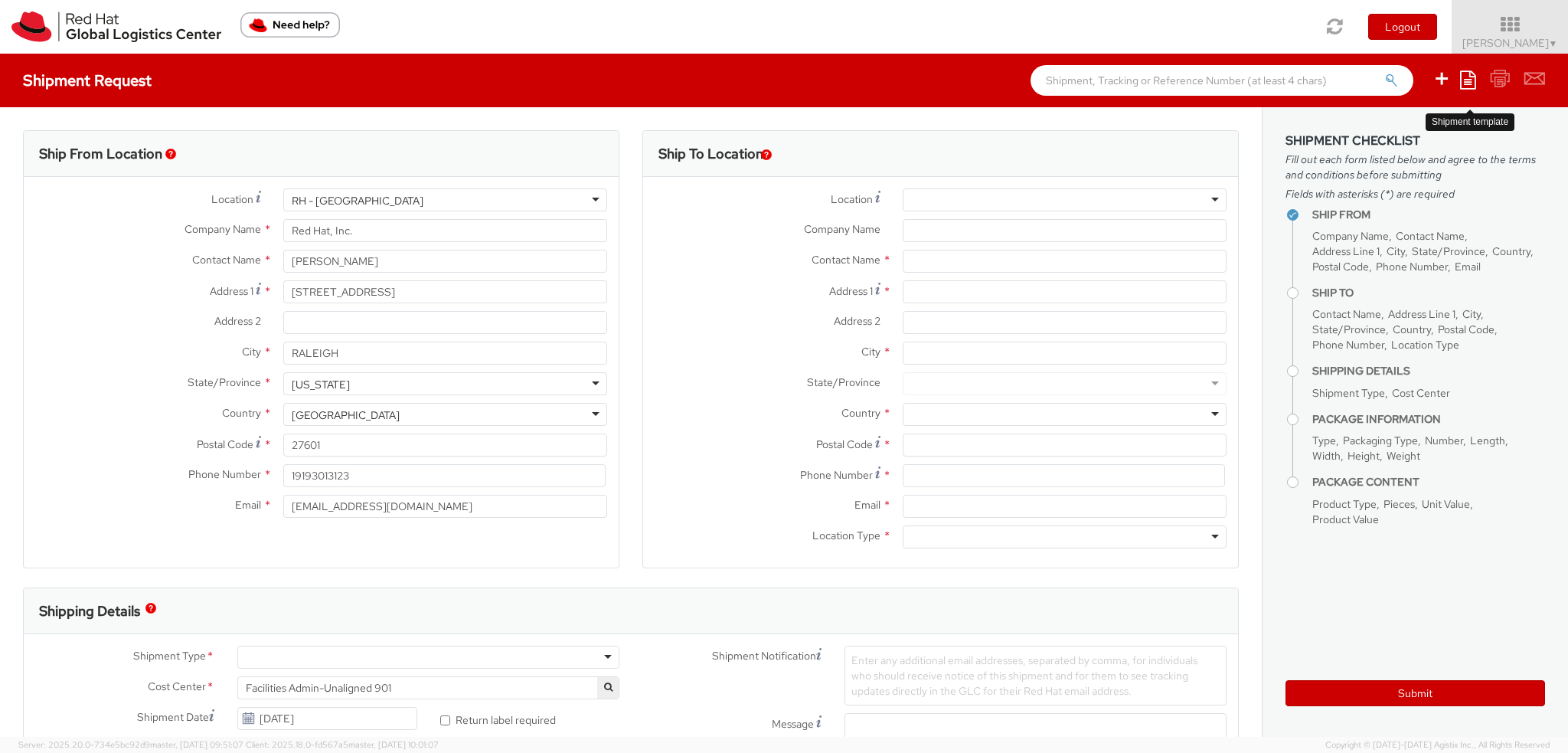
click at [1470, 87] on icon at bounding box center [1468, 80] width 16 height 19
click at [1466, 78] on icon at bounding box center [1468, 80] width 16 height 19
click at [1385, 133] on link "Create from template" at bounding box center [1409, 127] width 134 height 20
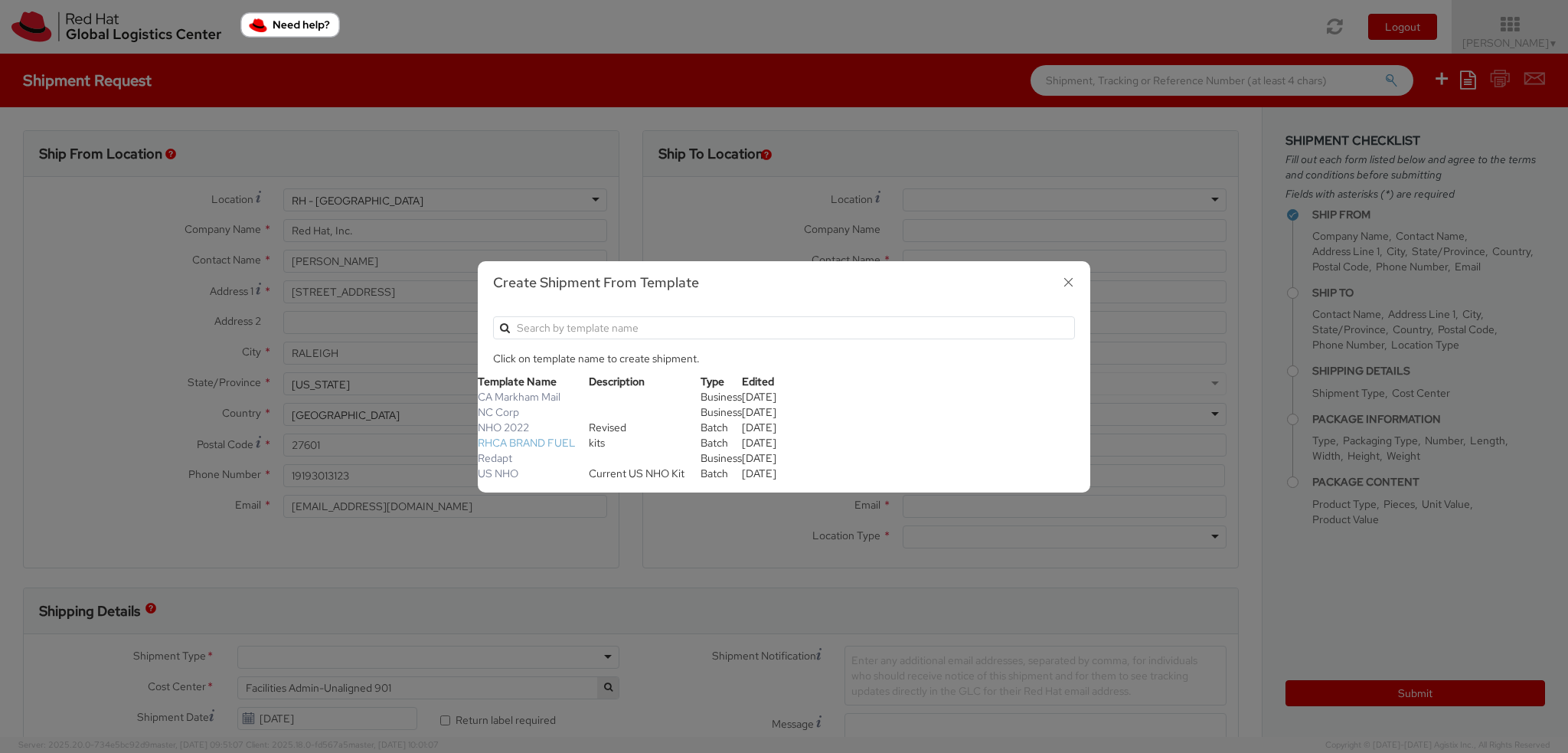
click at [526, 440] on link "RHCA BRAND FUEL" at bounding box center [526, 443] width 98 height 14
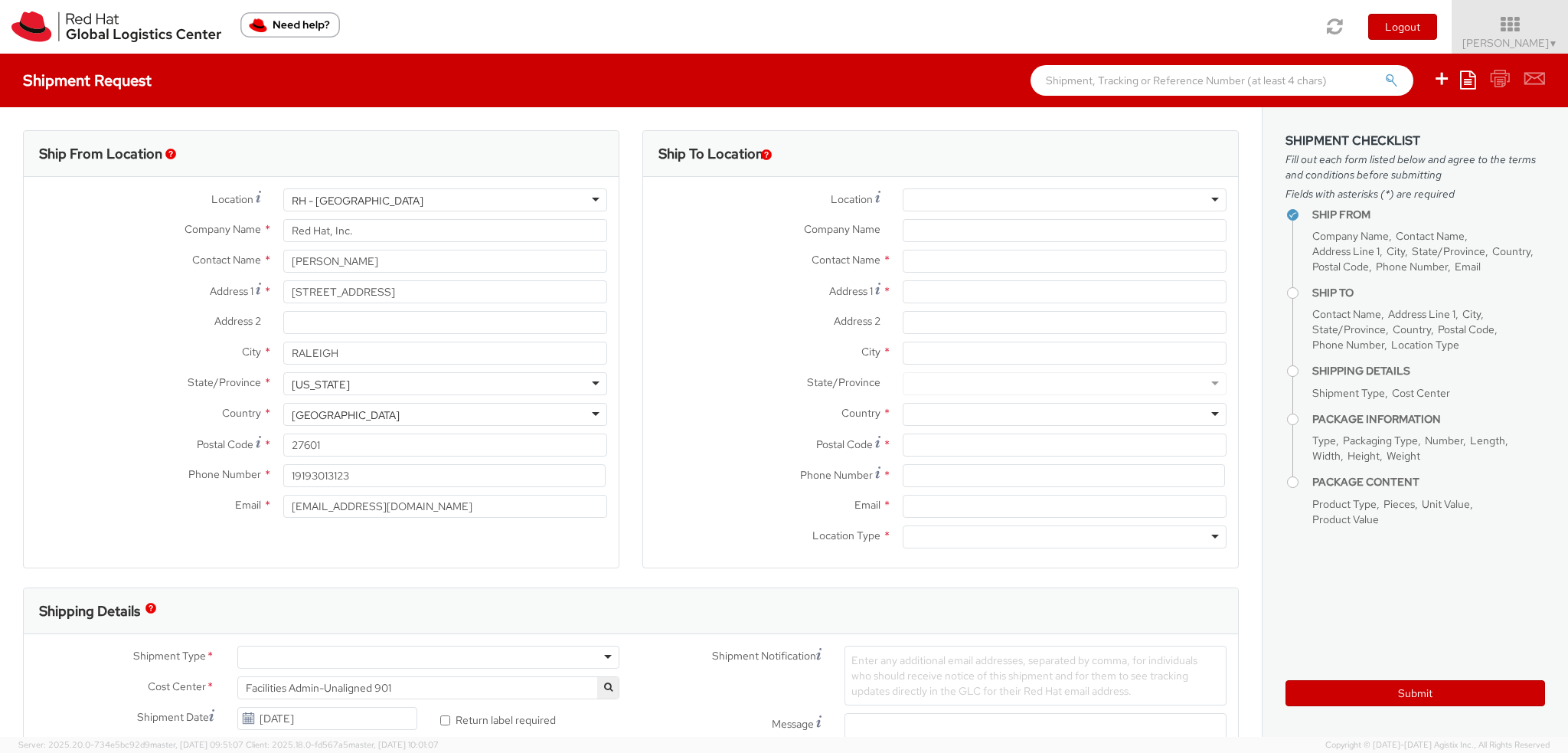
type input "[PERSON_NAME]"
type input "[EMAIL_ADDRESS][DOMAIN_NAME]"
type textarea "RHCA Brandfuel Kits"
select select "OTHER"
type input "1"
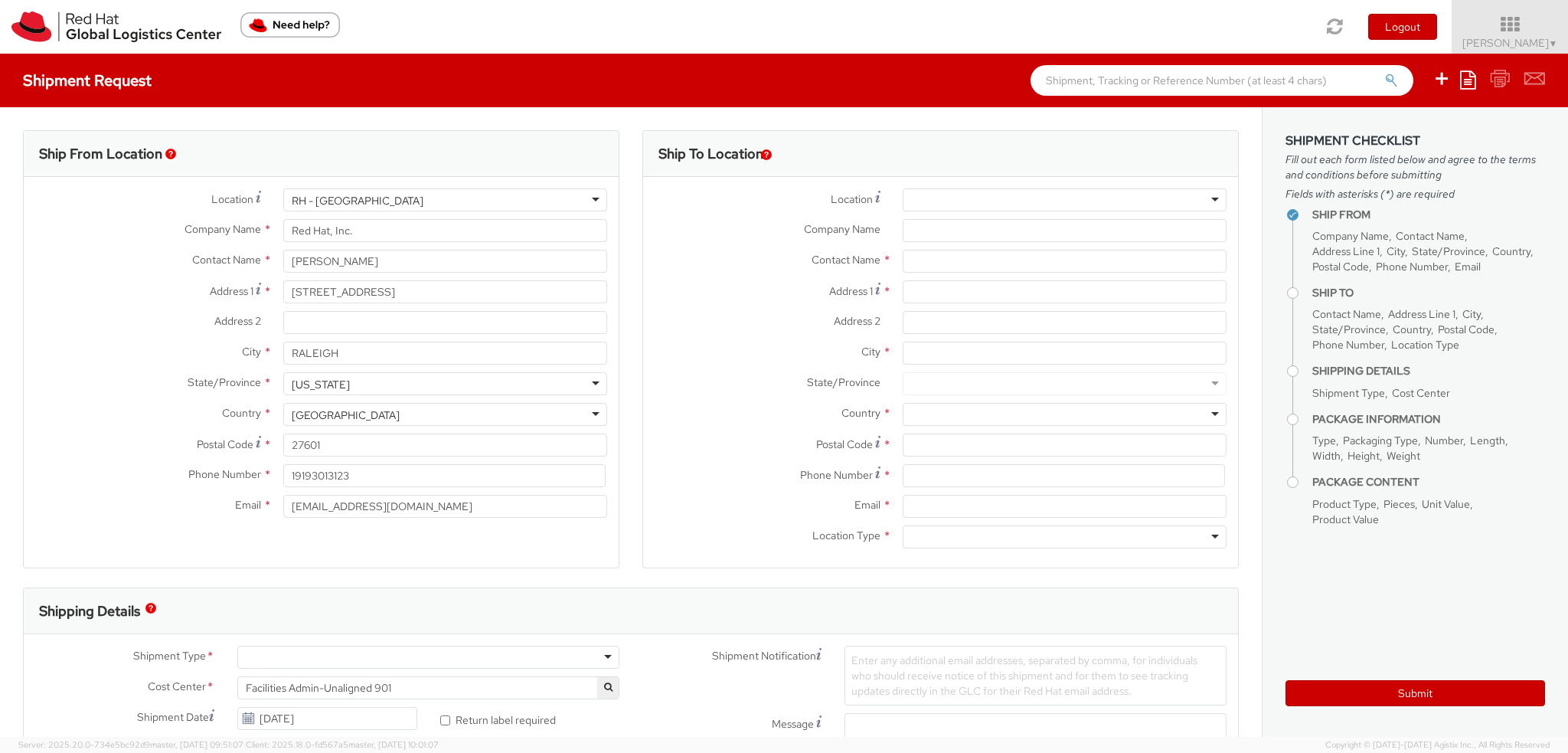
type input "10.25"
type input "12.75"
type input "1"
type input "2"
type input "Laptop Skin"
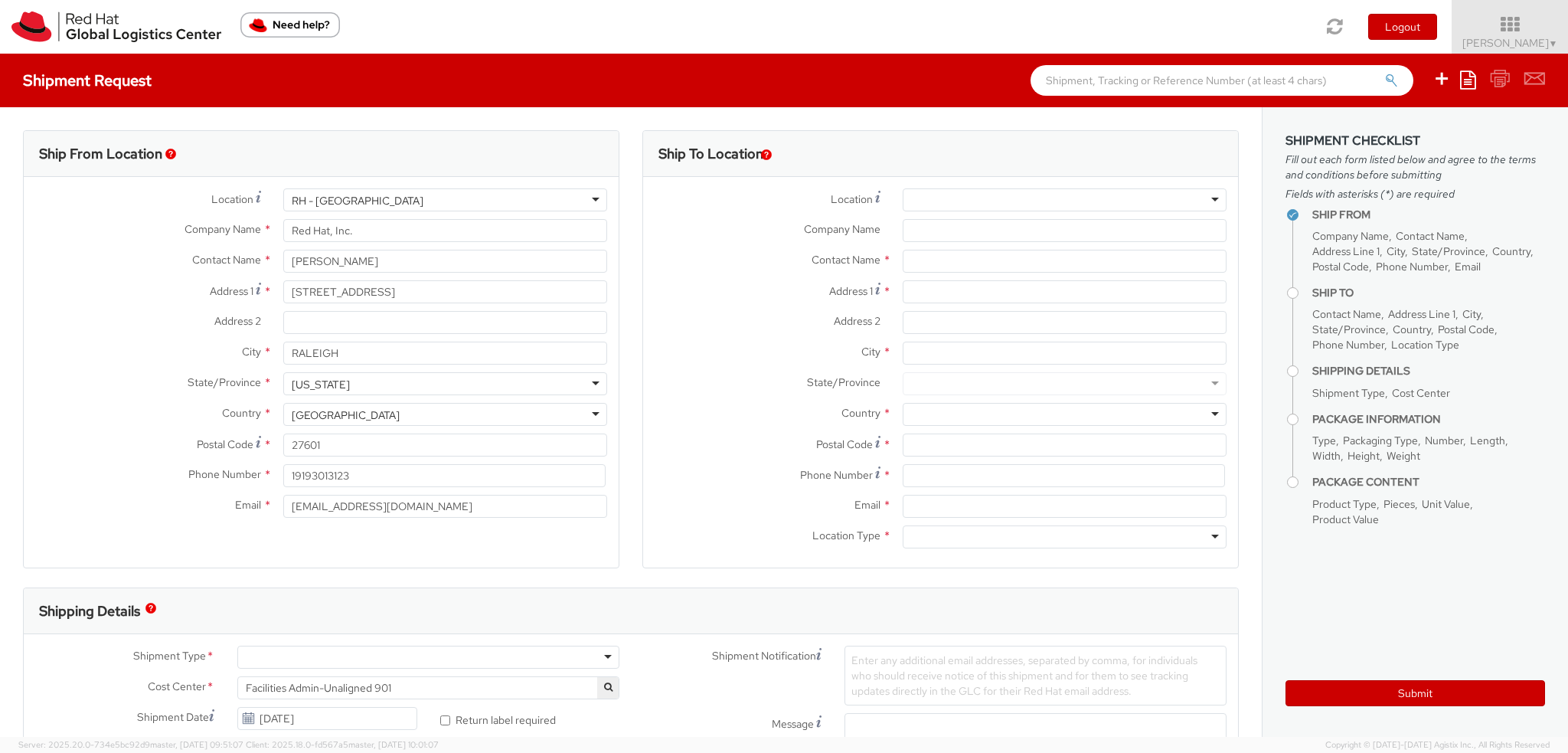
select select "OTHER"
type input "2.91"
select select "OTHER"
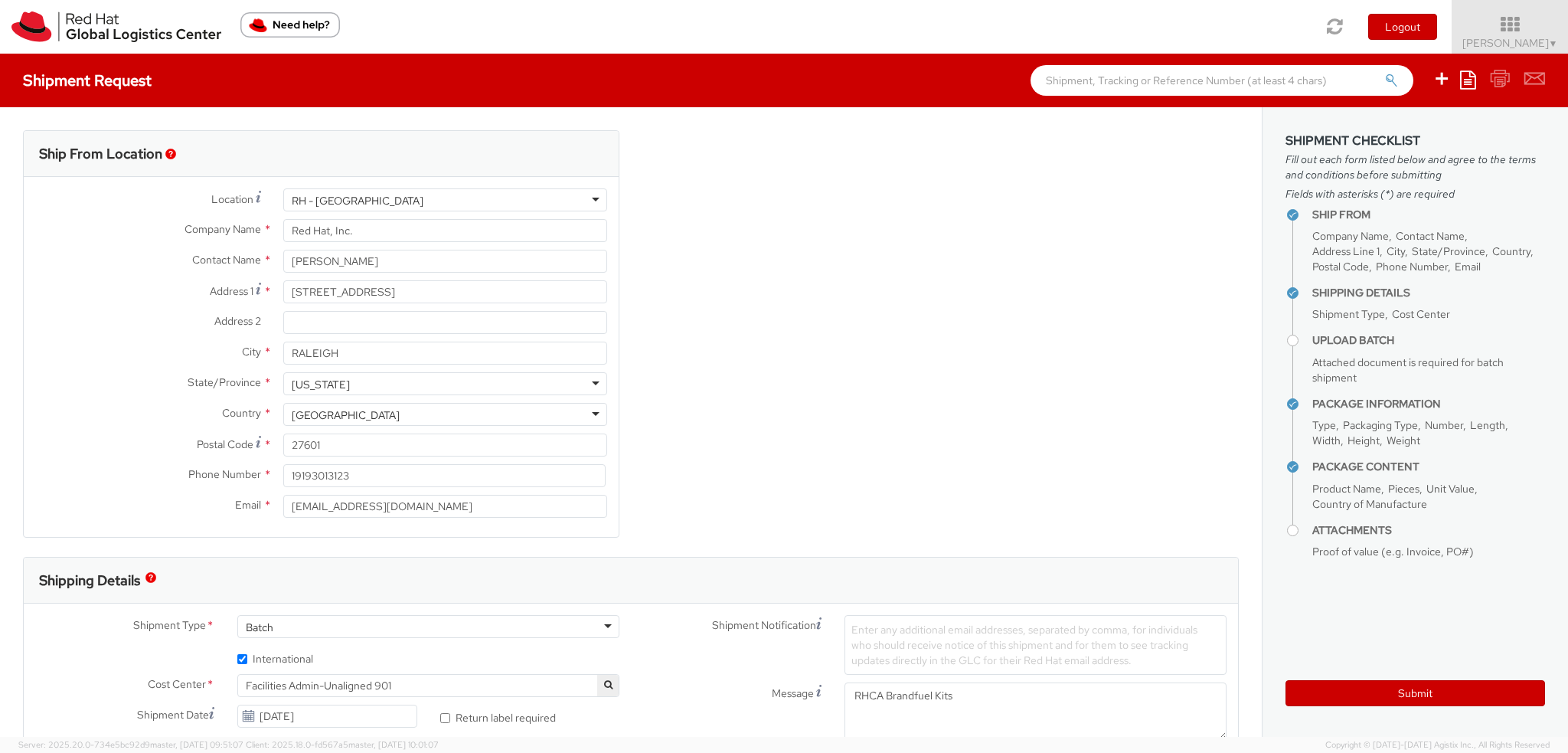
scroll to position [118, 0]
select select "559"
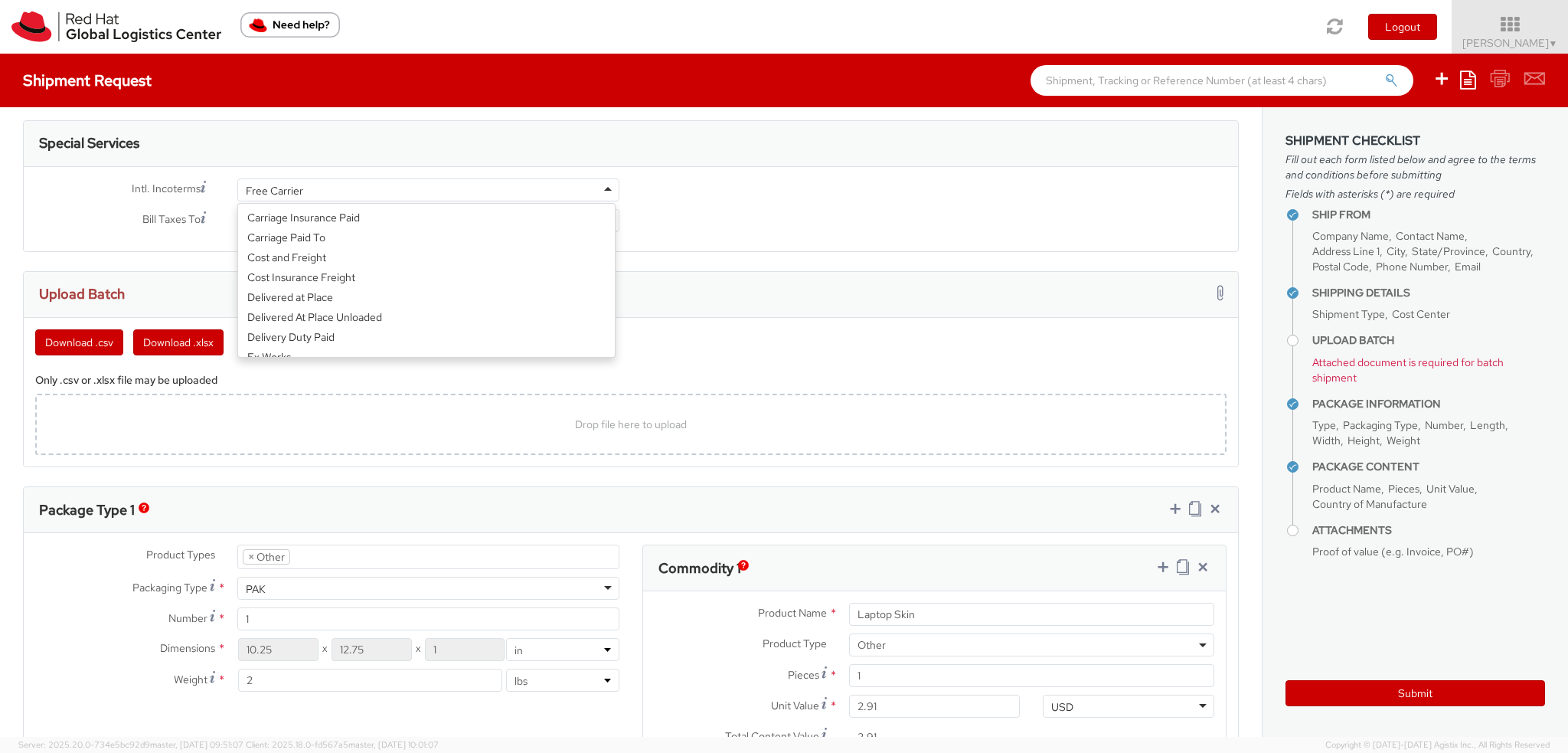
scroll to position [57, 0]
click at [319, 189] on div "Free Carrier" at bounding box center [428, 190] width 383 height 23
click at [279, 407] on div "Drop file here to upload" at bounding box center [631, 424] width 1167 height 37
type input "C:\fakepath\JULY INTL.xlsx"
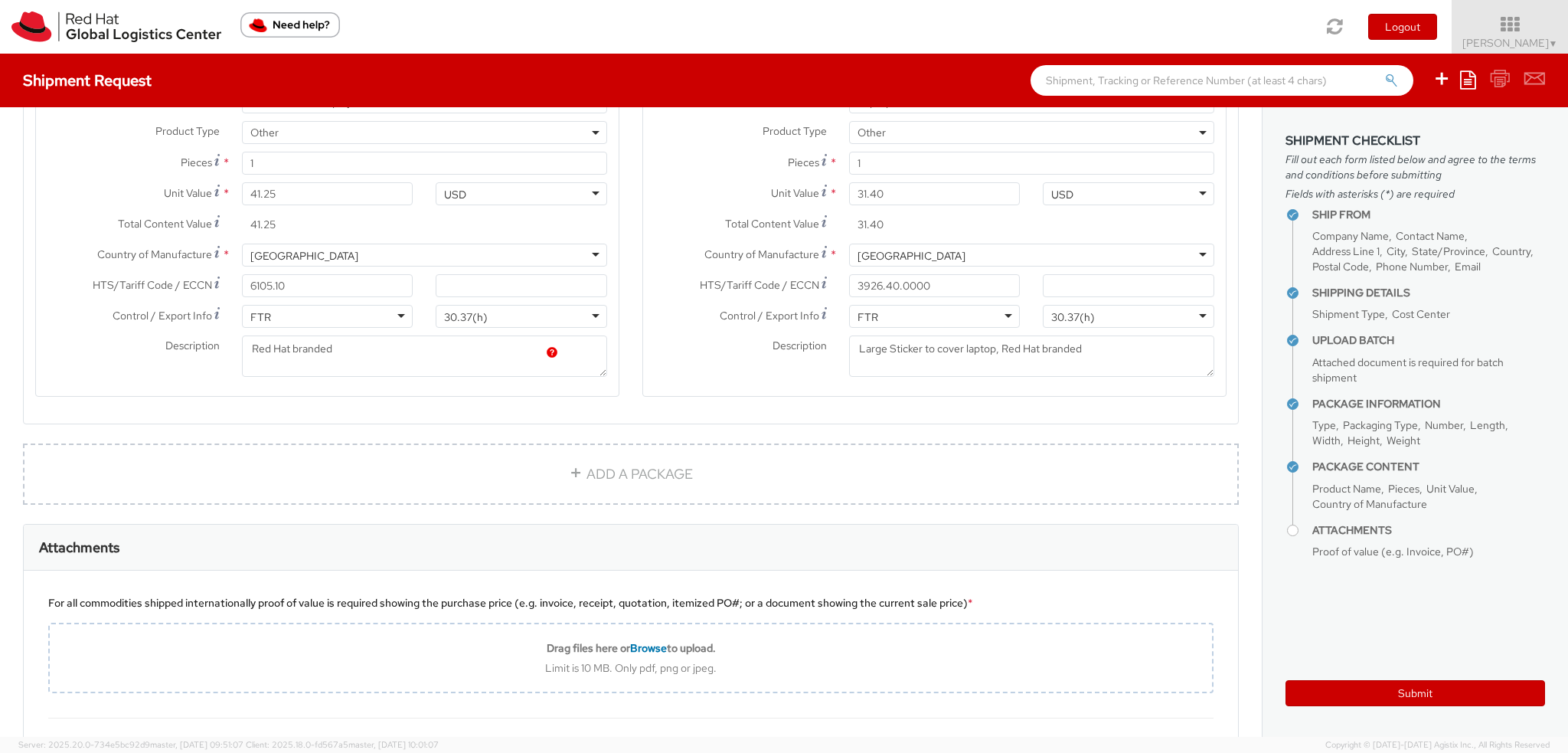
scroll to position [1838, 0]
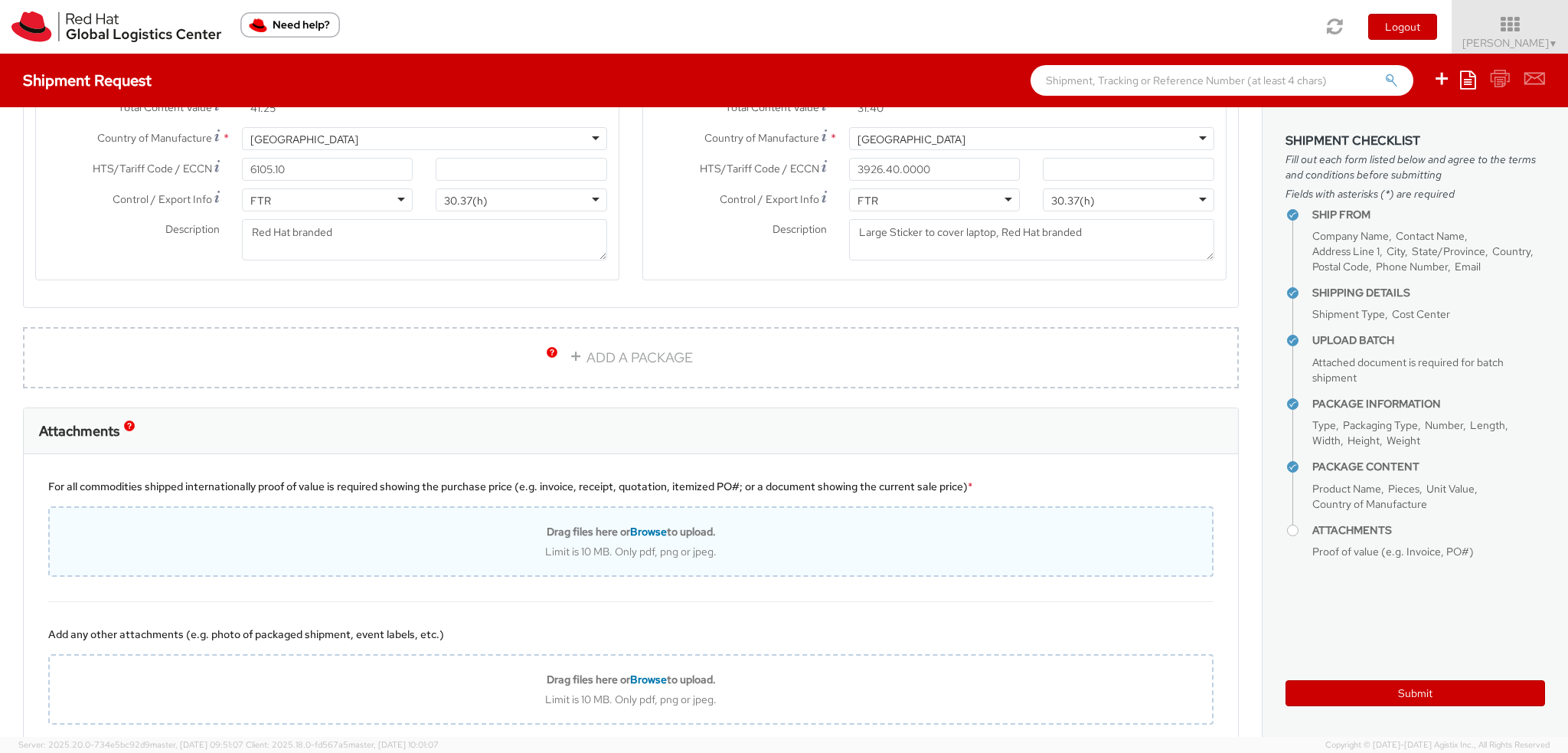
click at [607, 514] on div "Drag files here or Browse to upload. Limit is 10 MB. Only pdf, png or jpeg." at bounding box center [631, 542] width 1165 height 71
type input "C:\fakepath\INVOICE-195587.pdf"
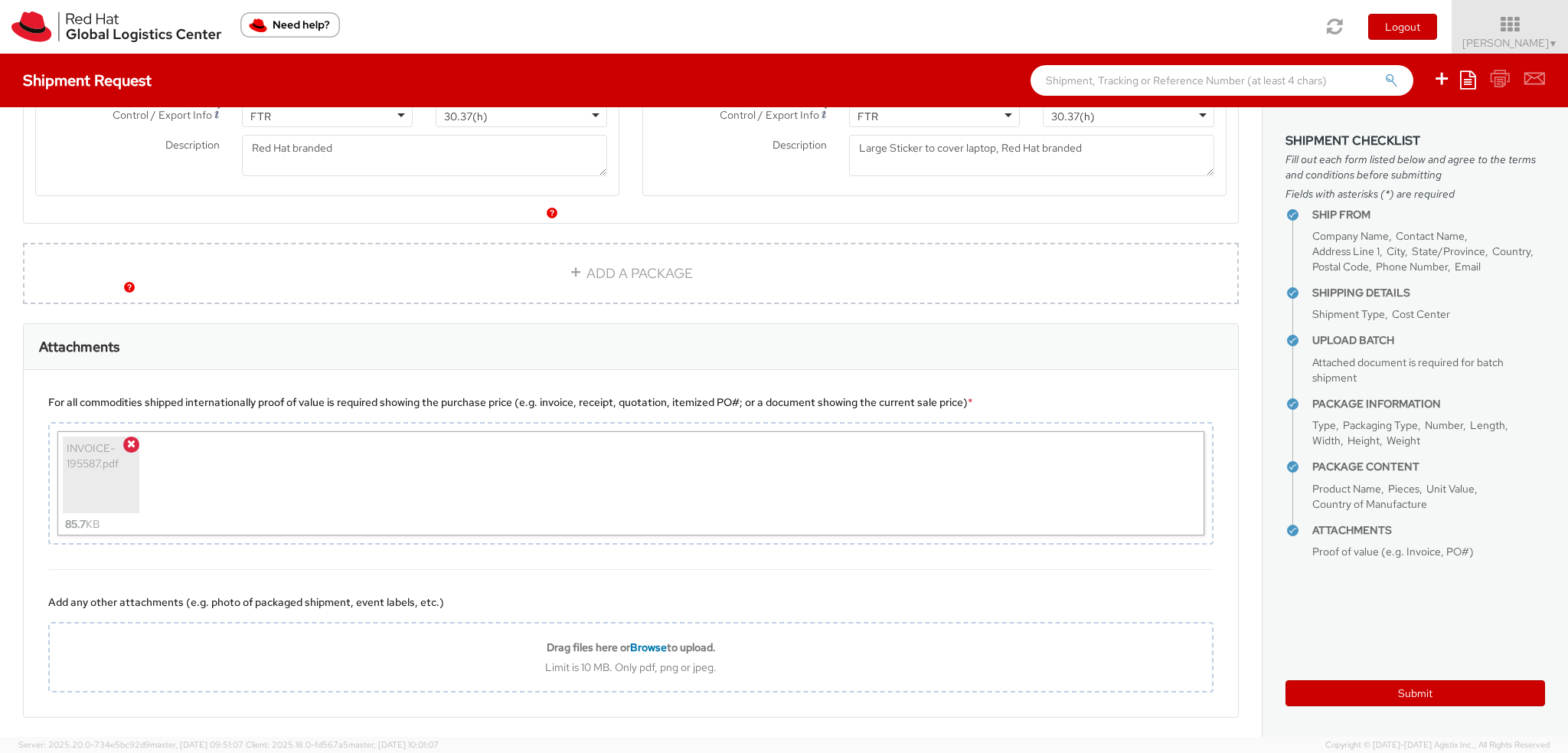
scroll to position [1977, 0]
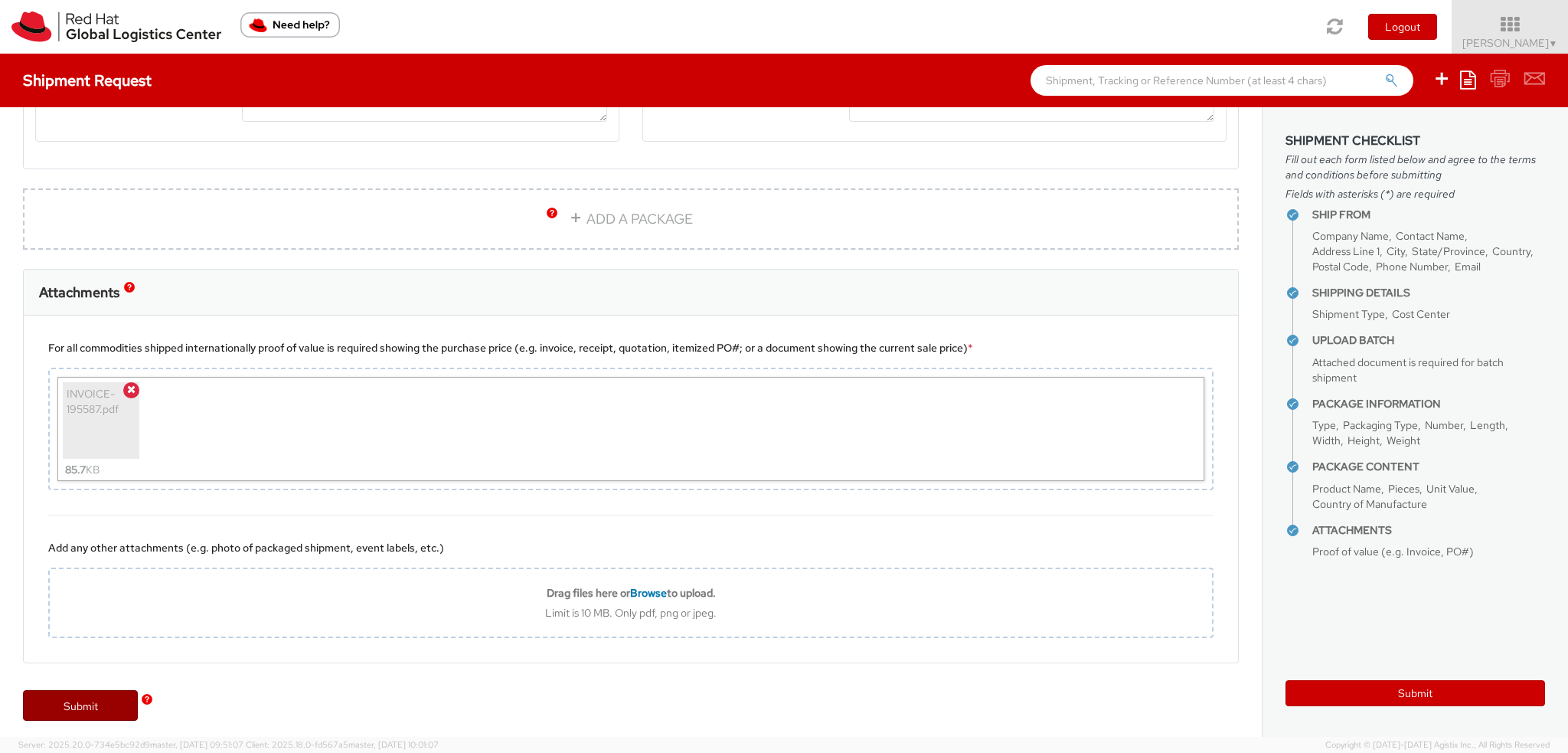
click at [85, 690] on link "Submit" at bounding box center [80, 705] width 115 height 31
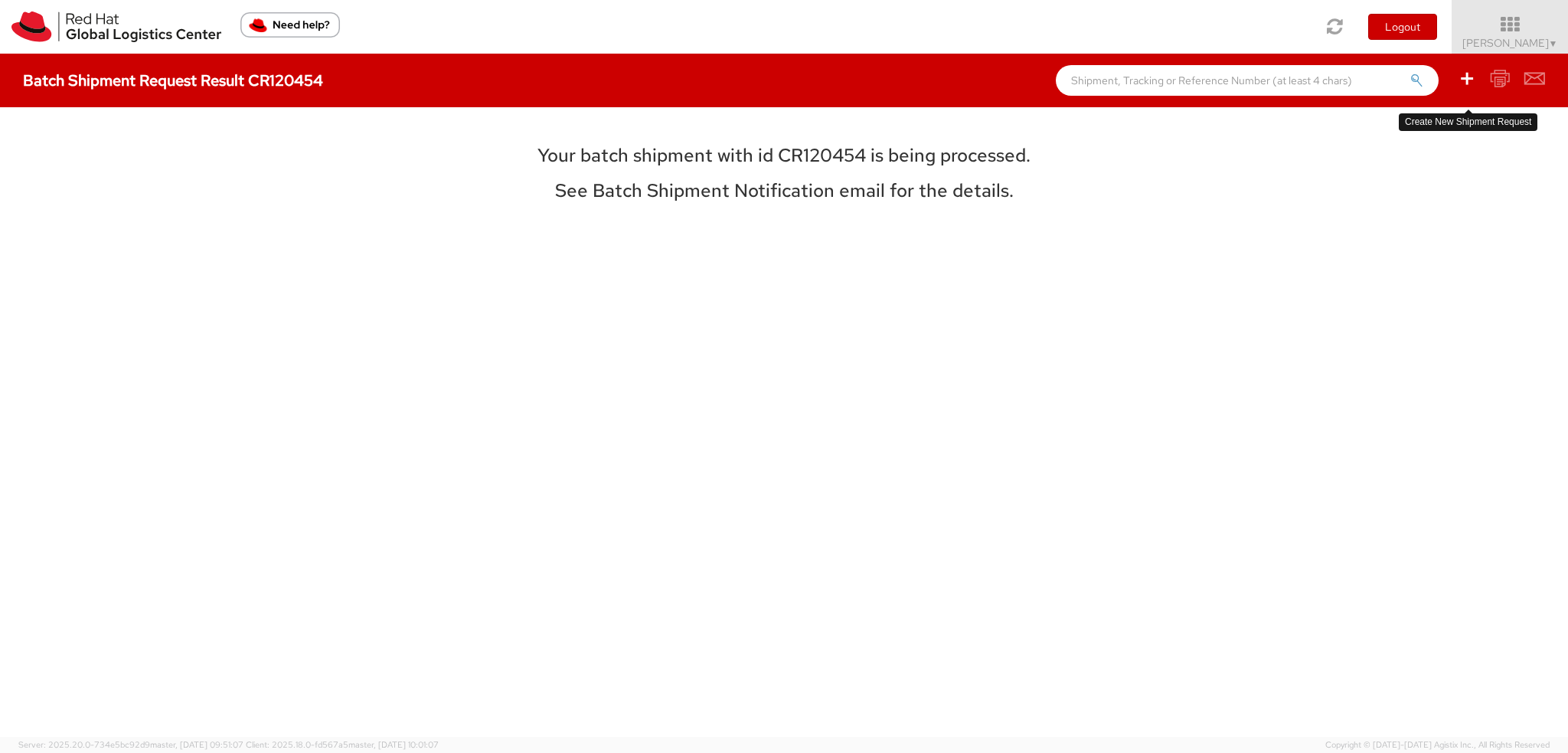
click at [1466, 79] on icon at bounding box center [1466, 79] width 19 height 19
select select
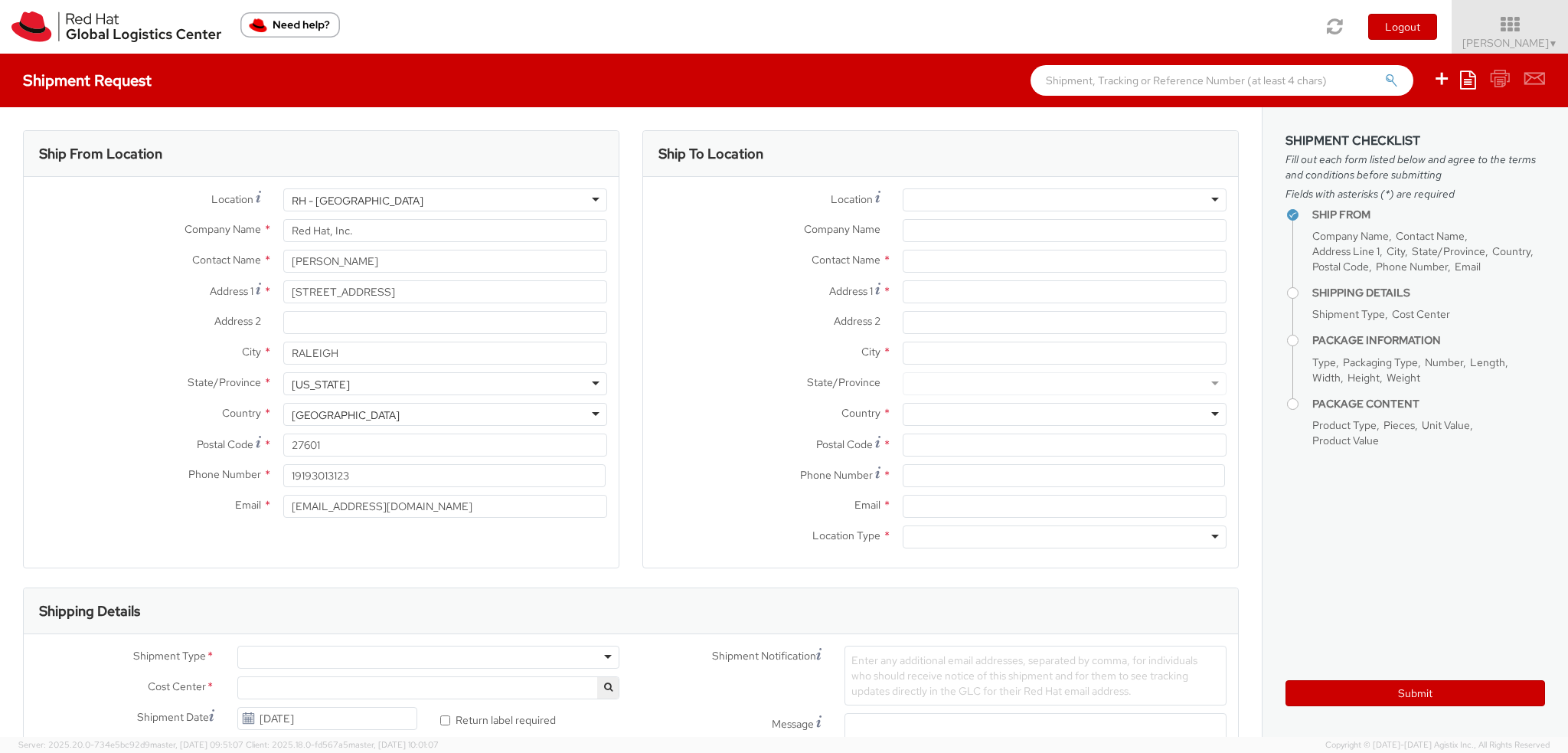
select select "901"
drag, startPoint x: 377, startPoint y: 262, endPoint x: 0, endPoint y: 5, distance: 456.3
click at [0, 97] on div "Shipment Request Save as template Create from template Ship From Location Locat…" at bounding box center [784, 395] width 1568 height 683
type input "[PERSON_NAME]"
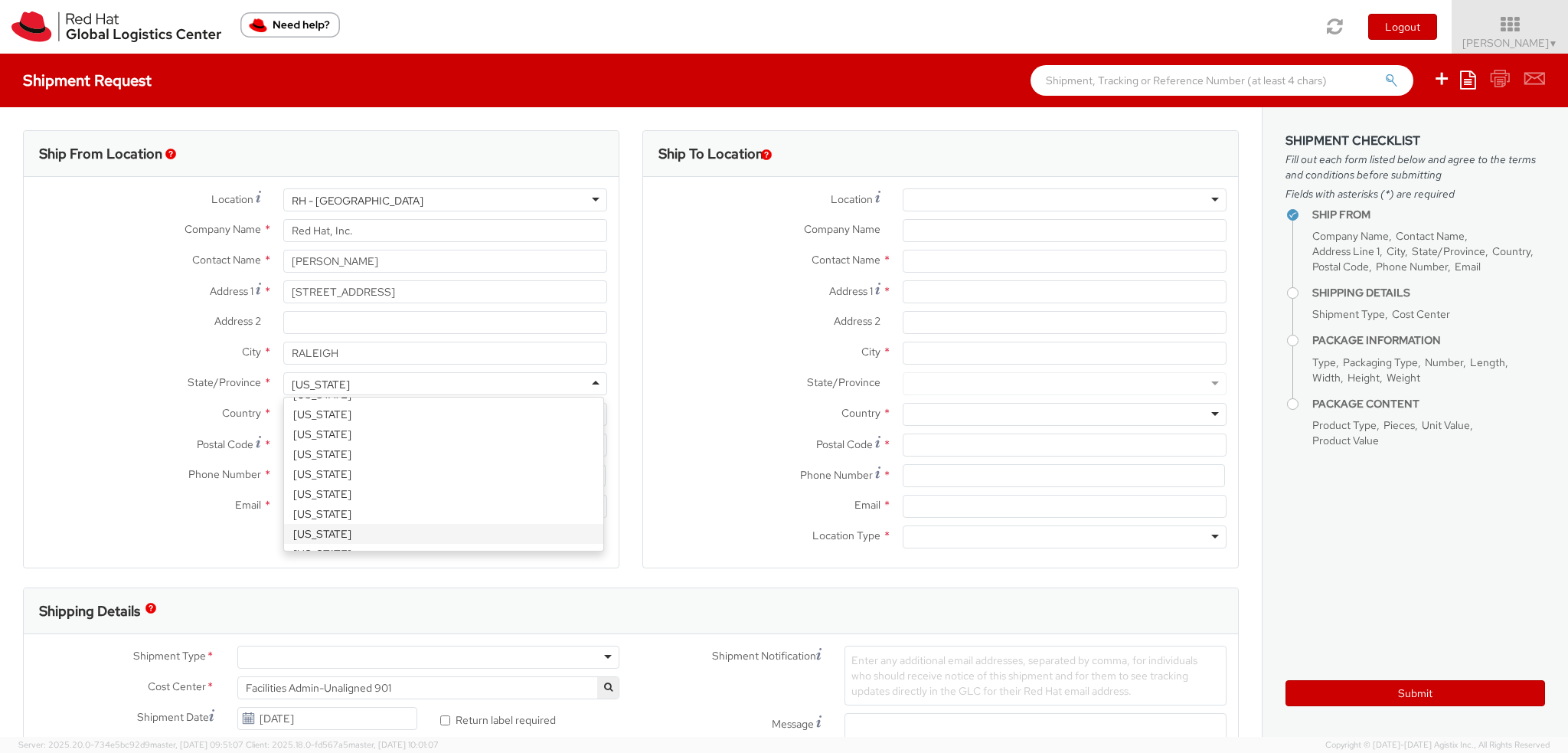
scroll to position [3861, 0]
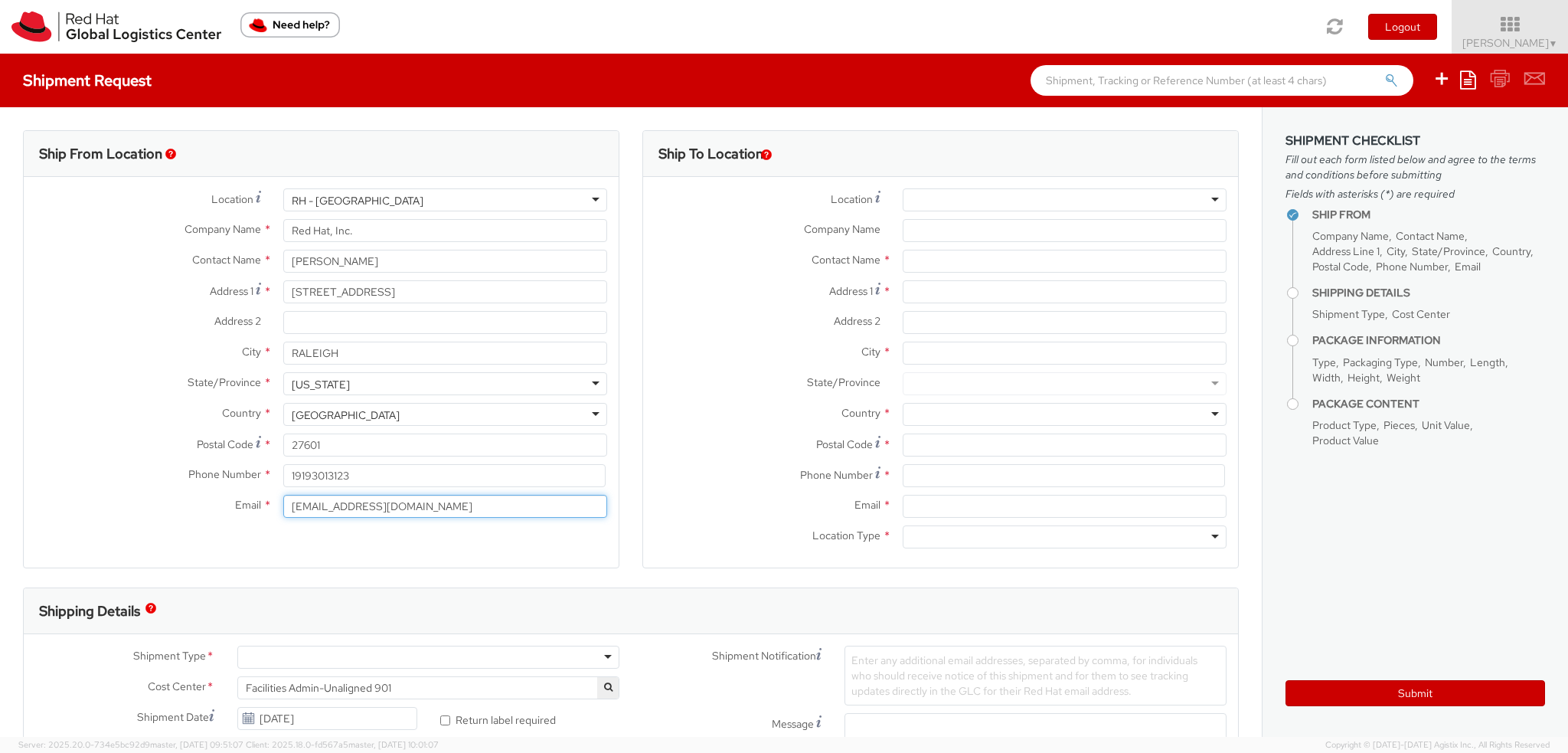
type input "[EMAIL_ADDRESS][DOMAIN_NAME]"
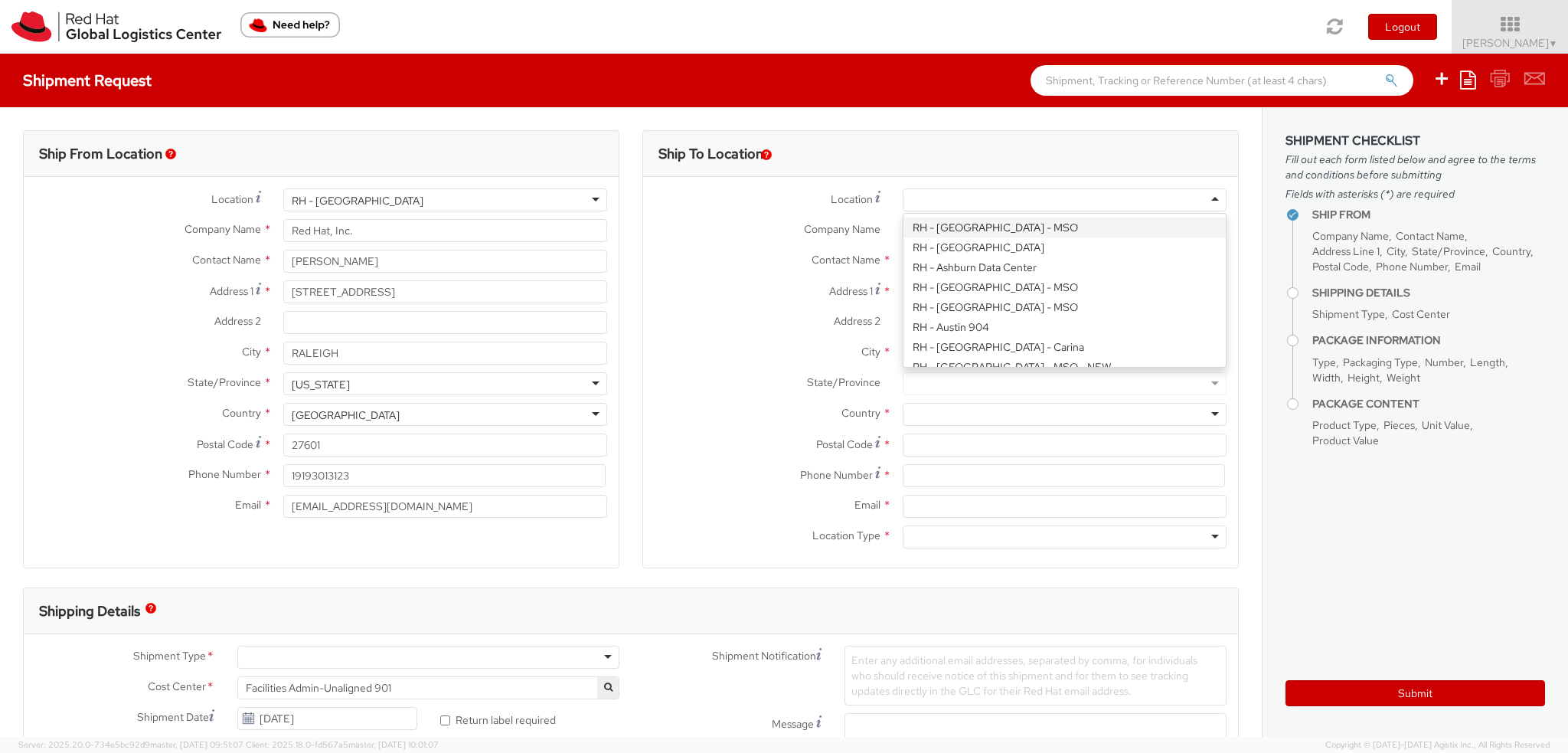
click at [118, 444] on label "Postal Code *" at bounding box center [148, 444] width 248 height 20
click at [284, 444] on input "27601" at bounding box center [445, 445] width 324 height 23
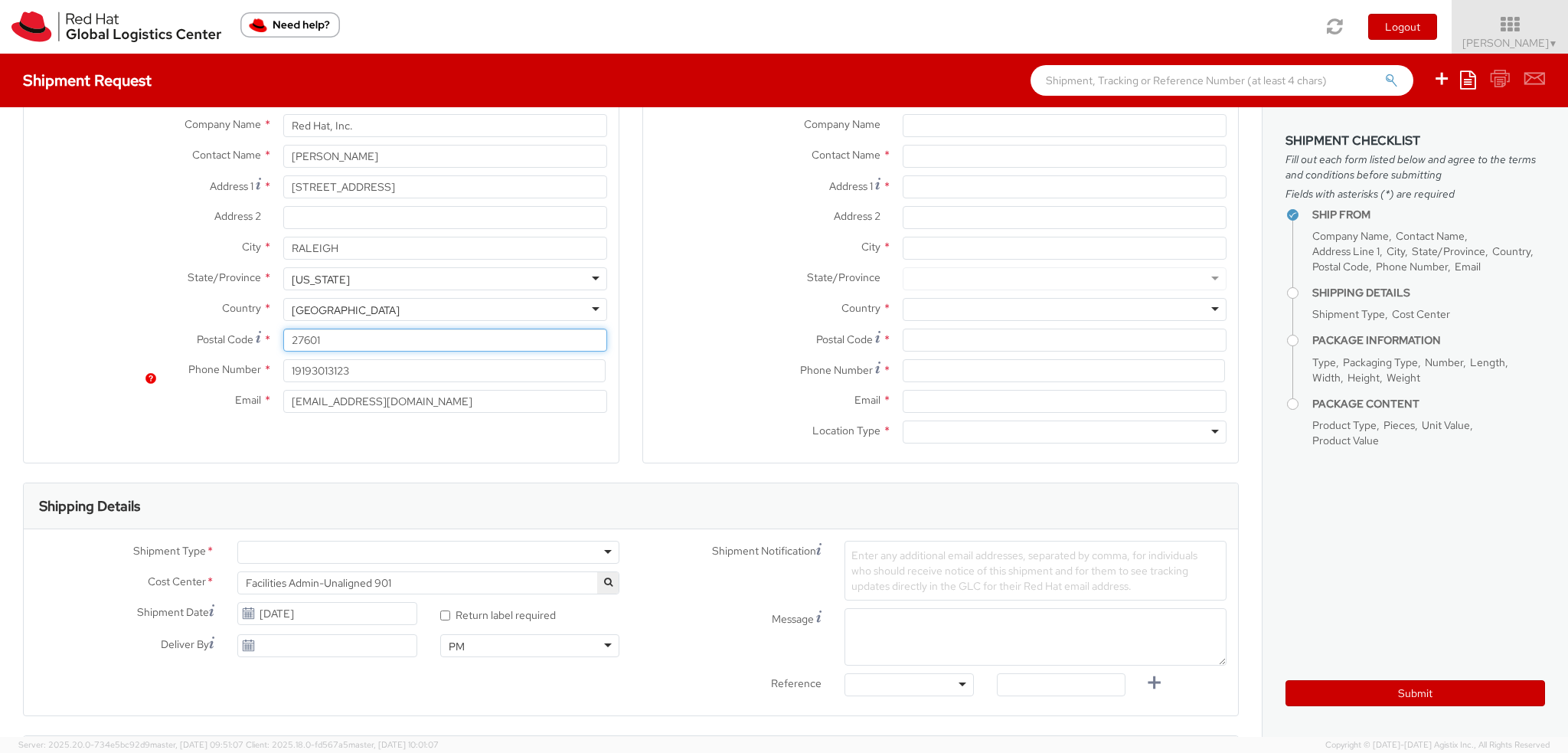
scroll to position [230, 0]
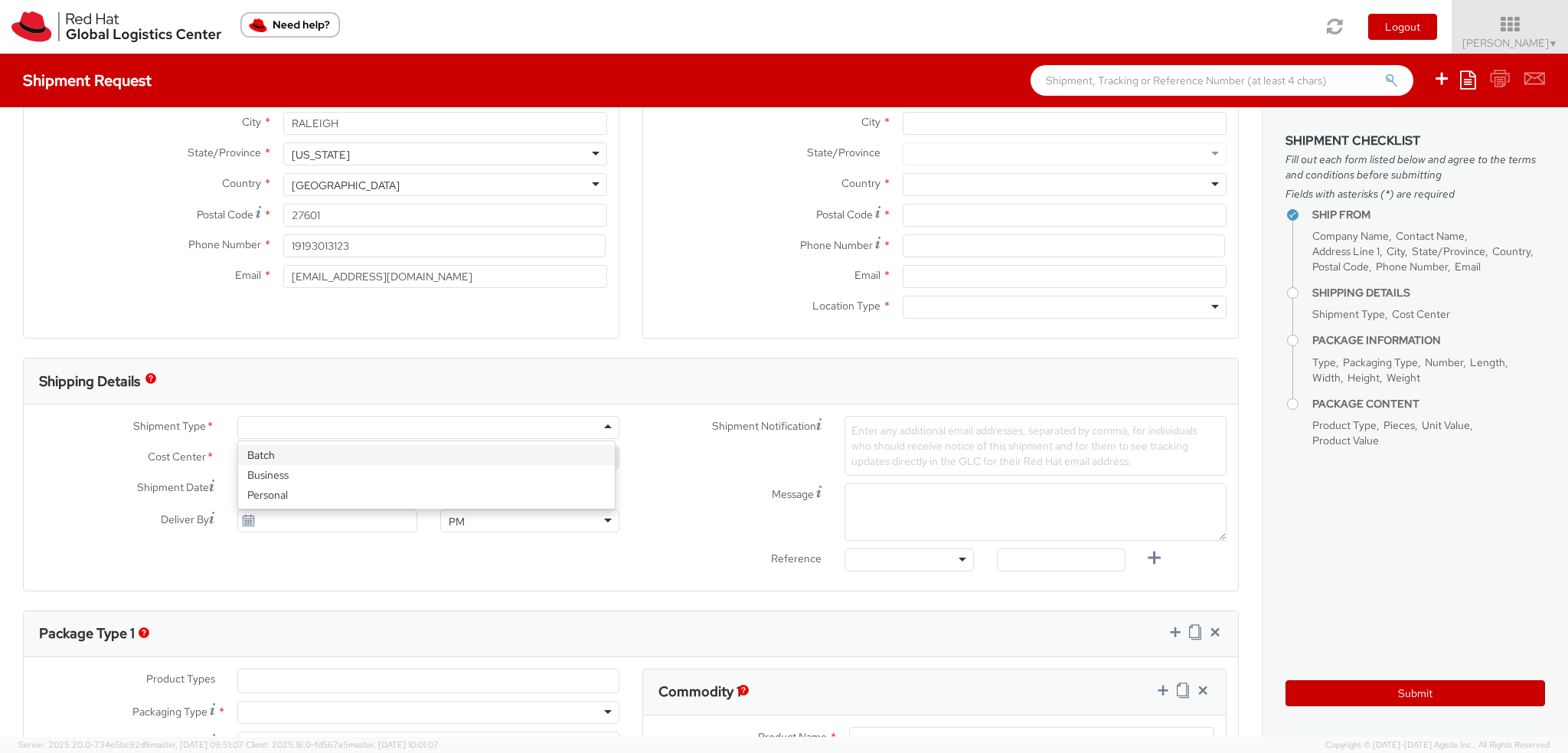
click at [257, 423] on div at bounding box center [428, 428] width 383 height 23
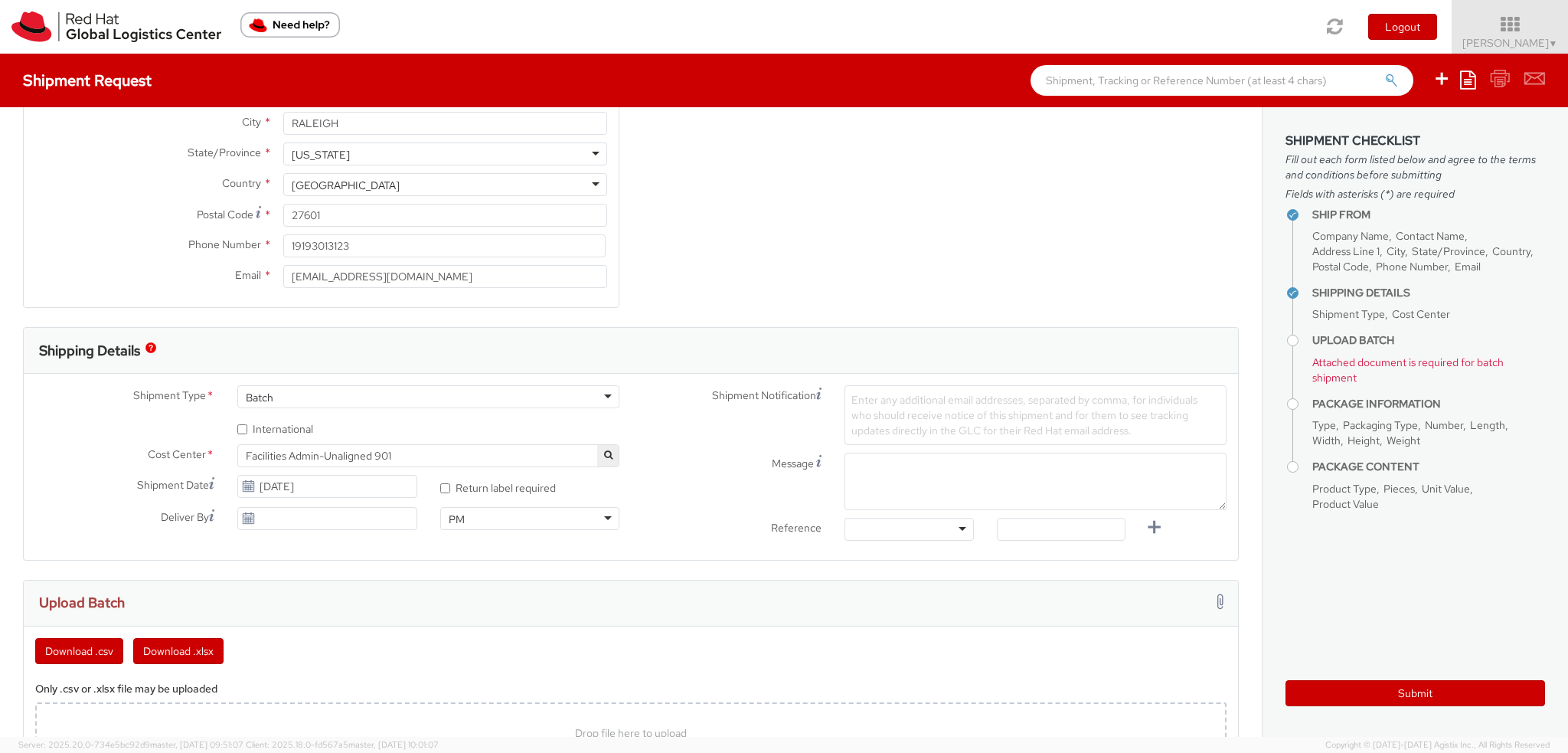
click at [233, 423] on div "* International" at bounding box center [428, 426] width 405 height 20
click at [239, 430] on input "* International" at bounding box center [242, 429] width 10 height 10
checkbox input "true"
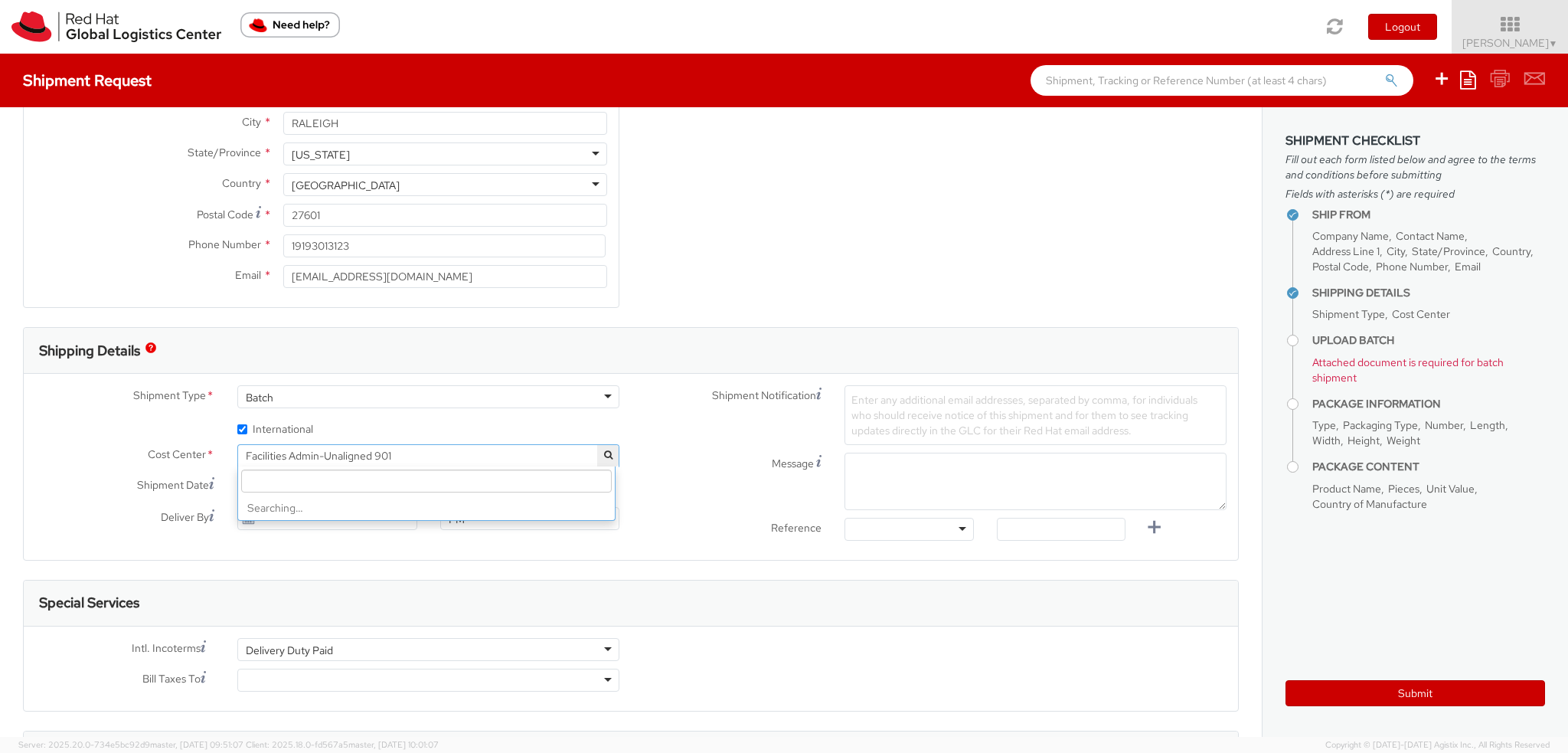
click at [294, 456] on span "Facilities Admin-Unaligned 901" at bounding box center [428, 456] width 365 height 14
click at [294, 477] on input "search" at bounding box center [427, 481] width 371 height 23
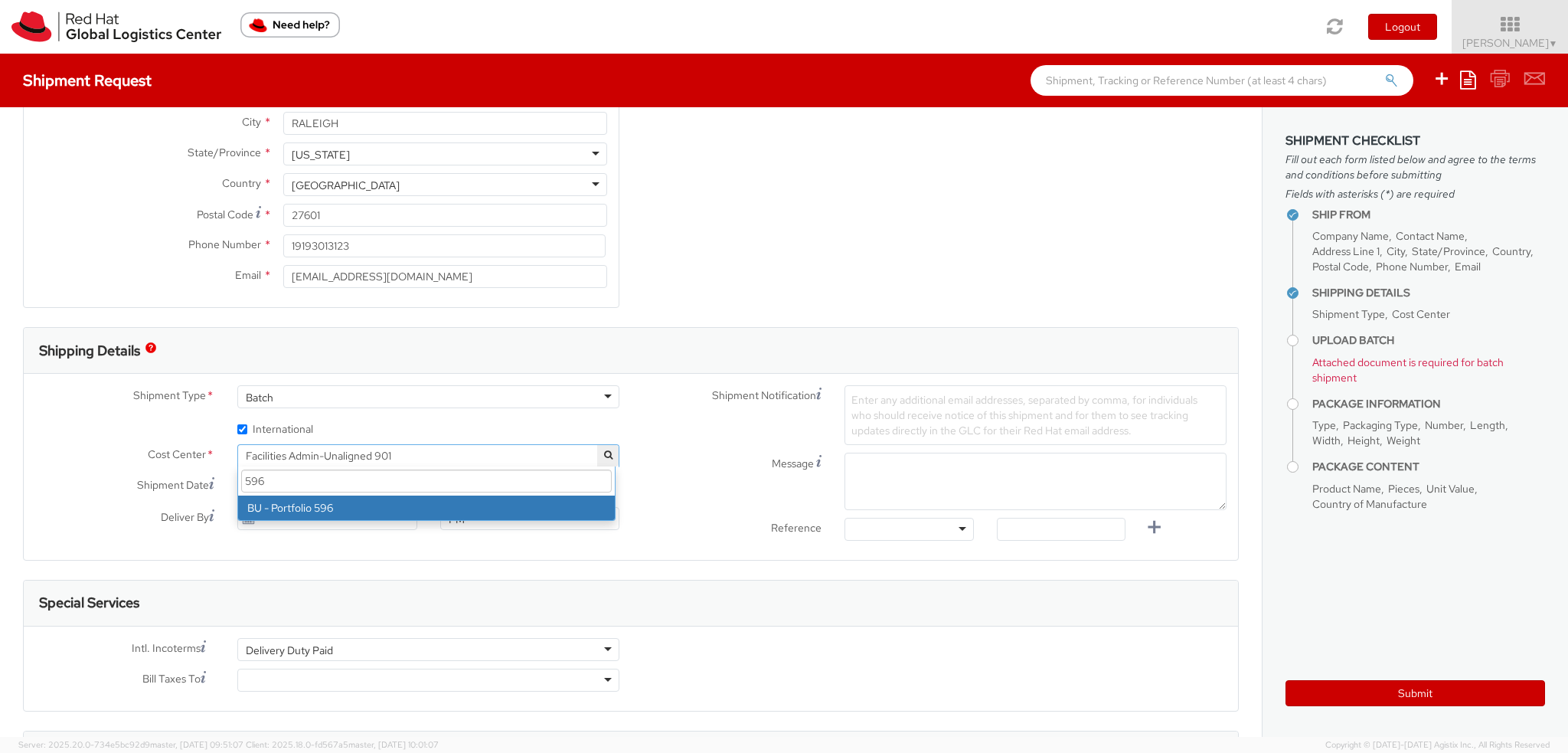
scroll to position [0, 0]
type input "596"
select select "596"
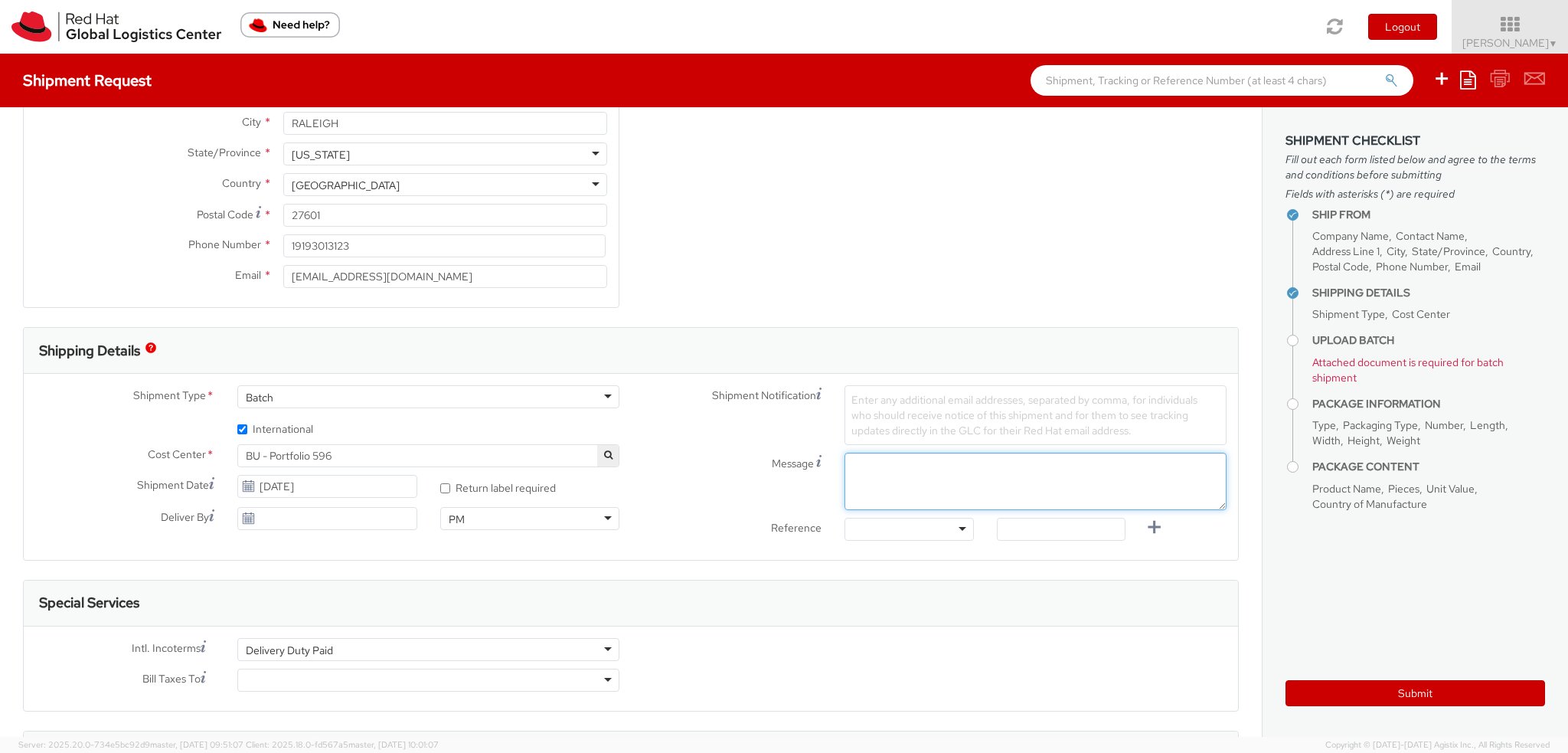
click at [885, 480] on textarea "Message" at bounding box center [1035, 481] width 383 height 57
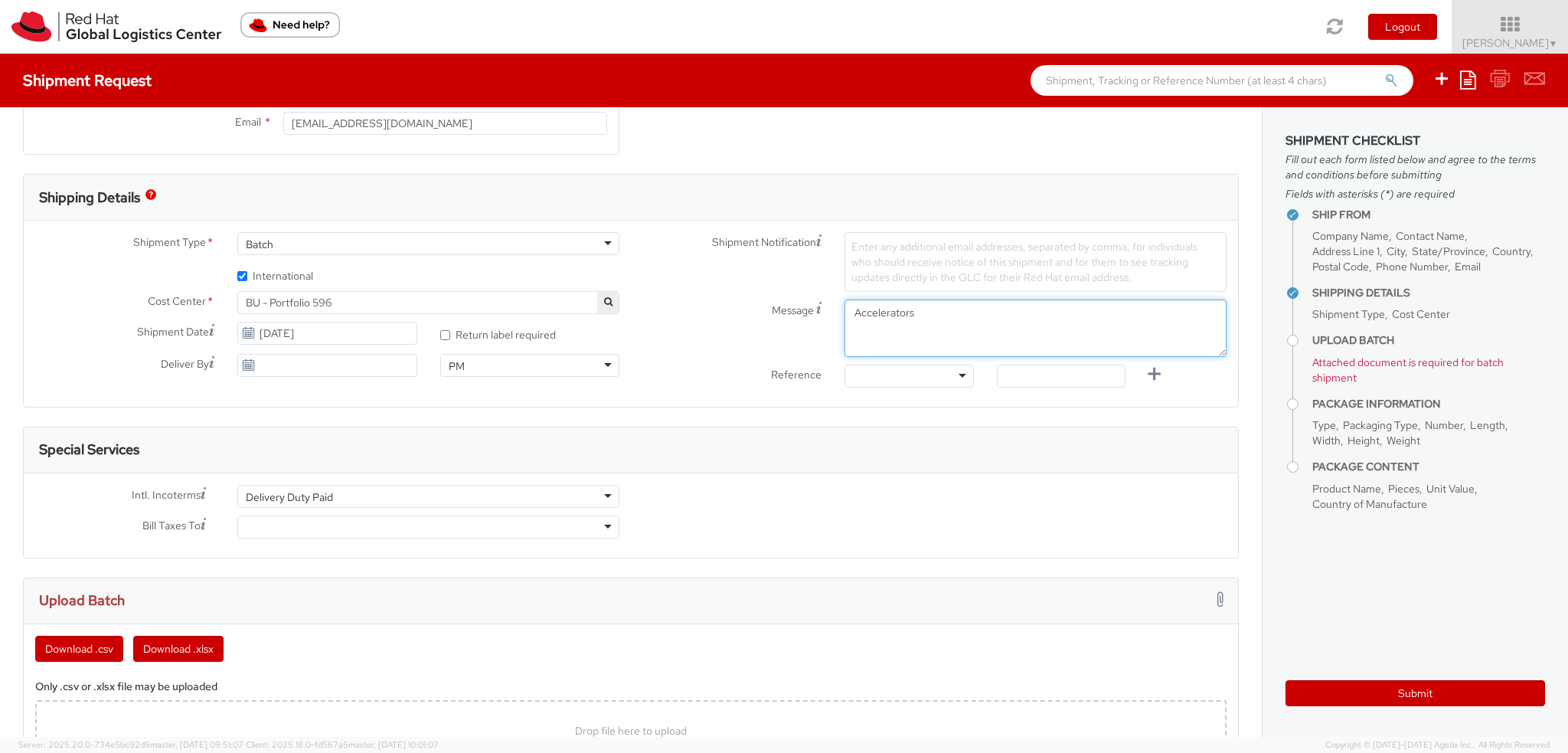
type textarea "Accelerators"
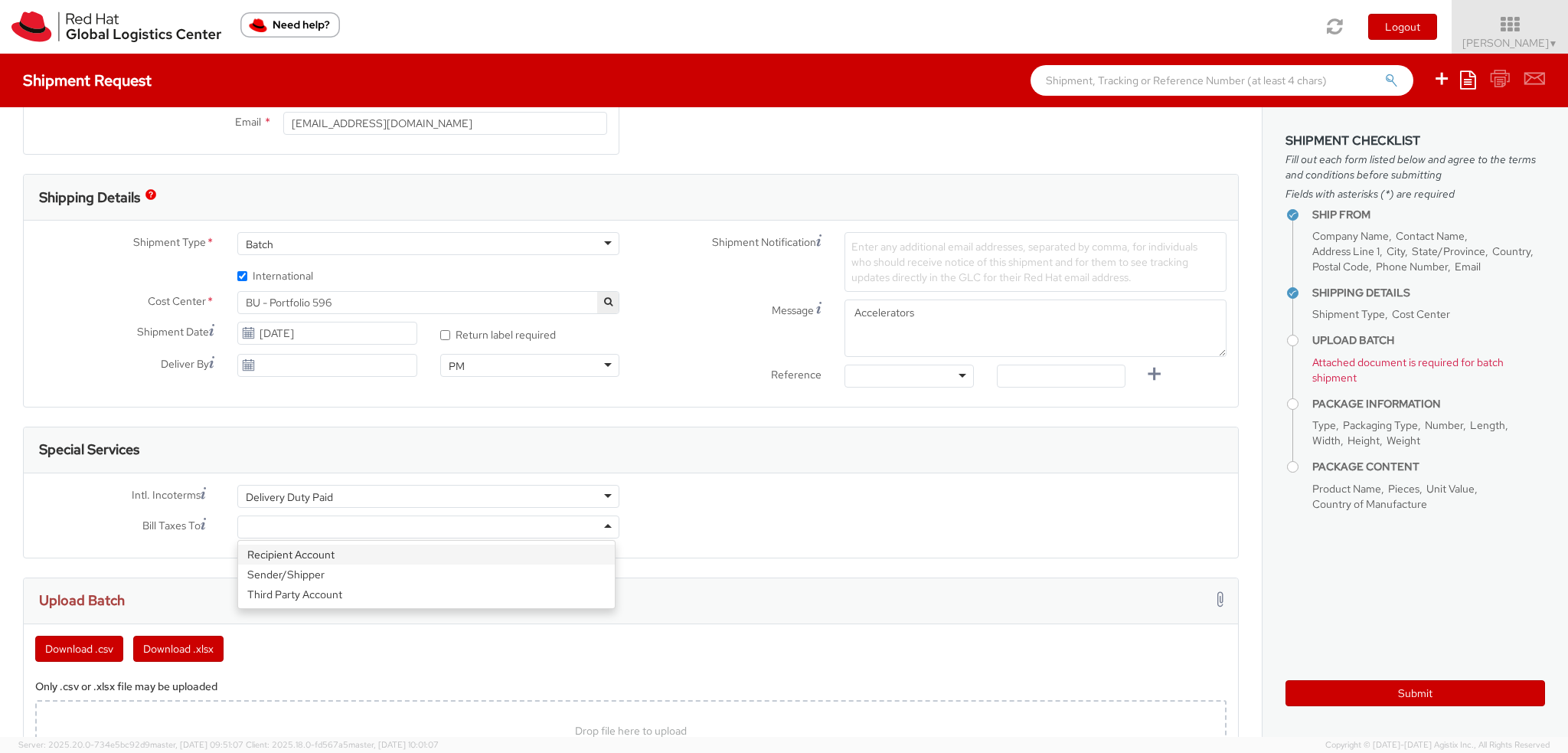
click at [285, 526] on div at bounding box center [428, 527] width 383 height 23
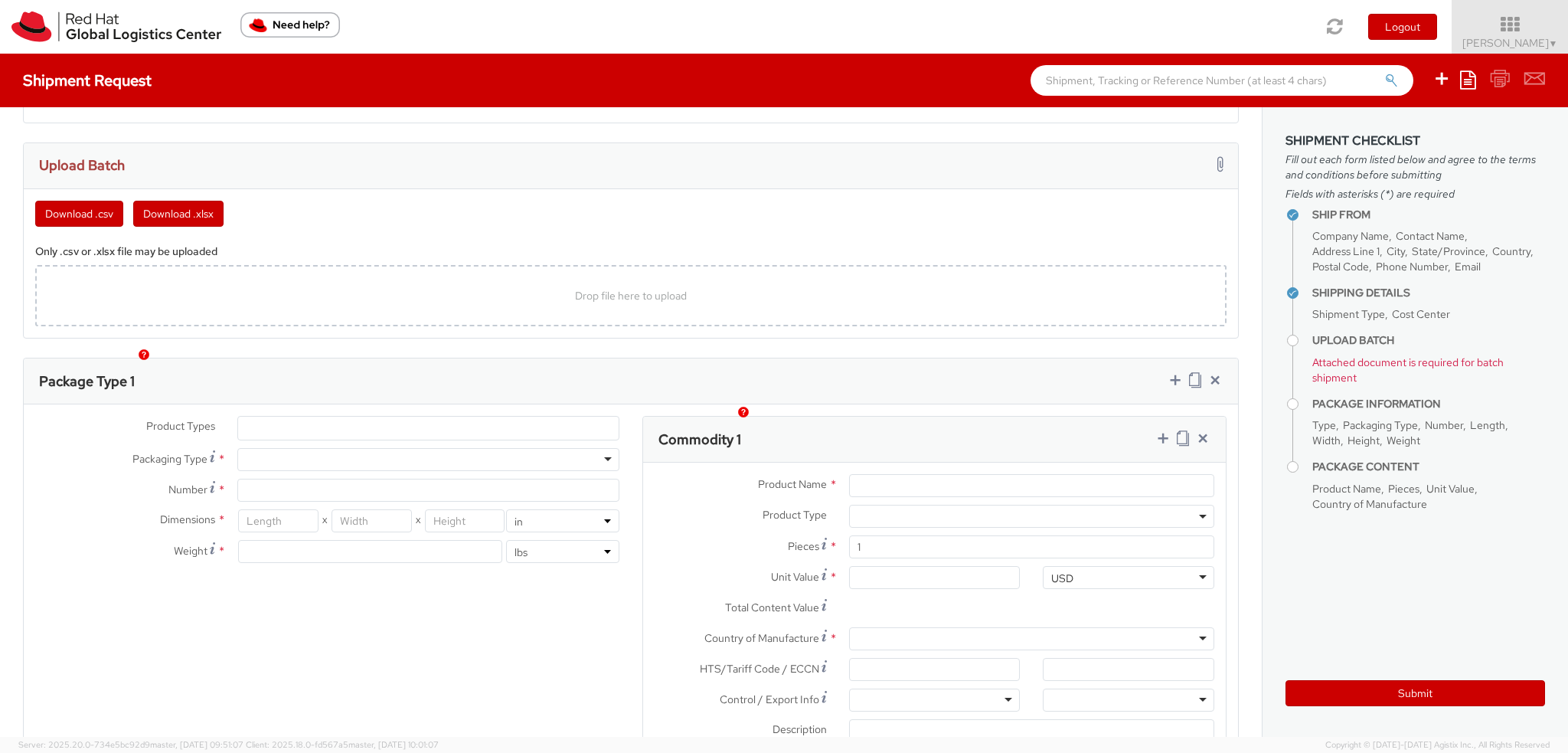
scroll to position [842, 0]
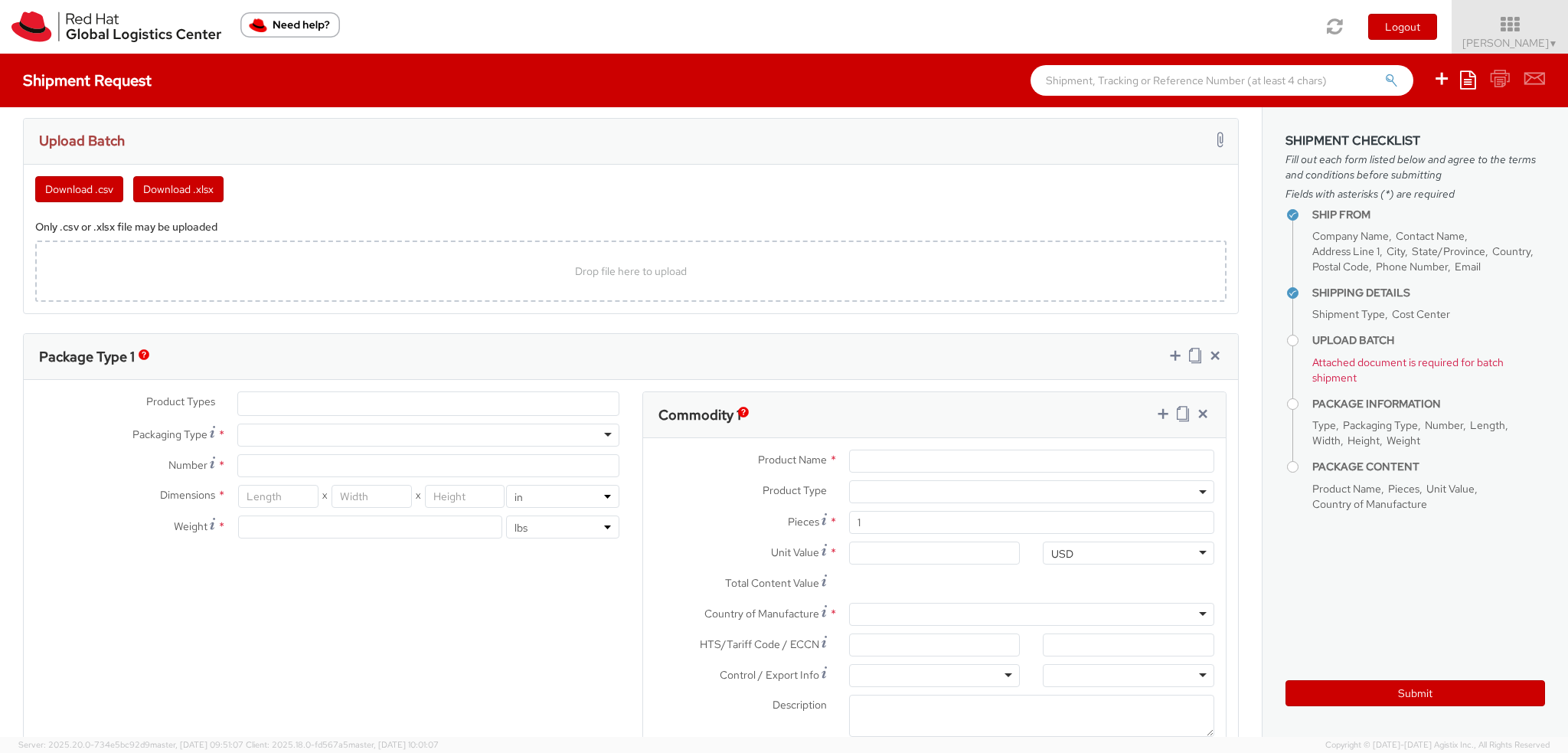
click at [266, 399] on ul at bounding box center [428, 404] width 381 height 23
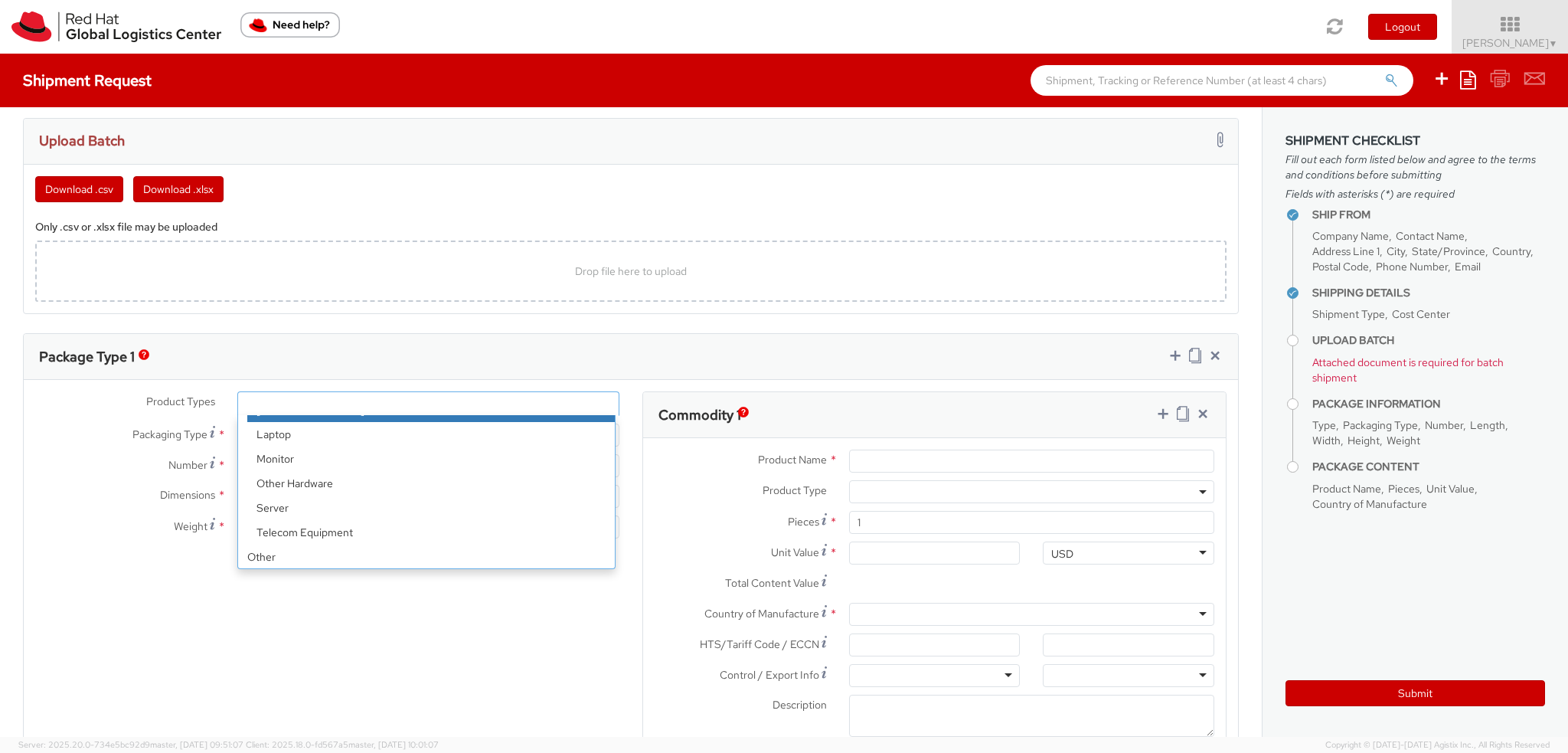
scroll to position [67, 0]
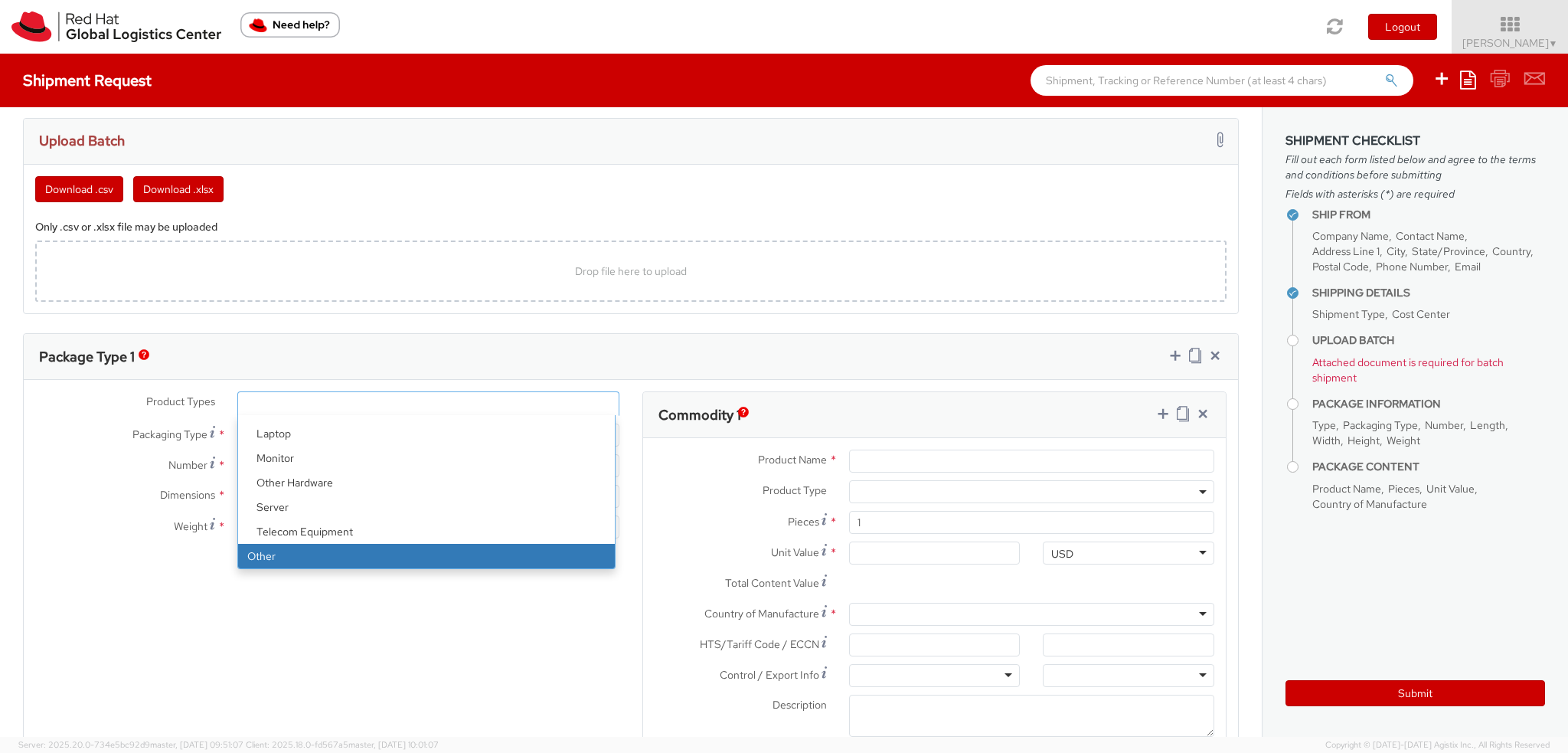
select select "OTHER"
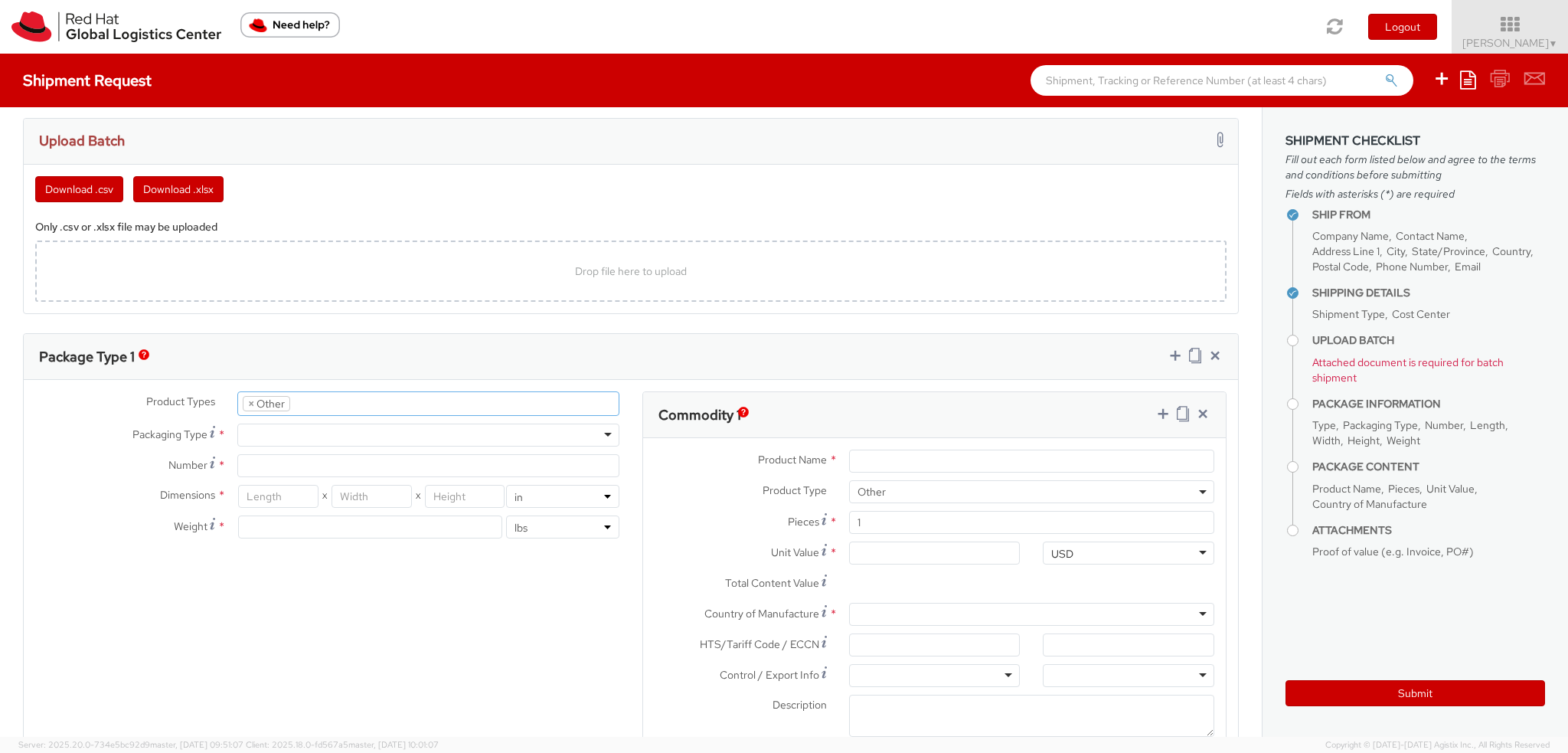
scroll to position [118, 0]
click at [268, 435] on div at bounding box center [428, 435] width 383 height 23
type input "10.25"
type input "12.75"
type input "1"
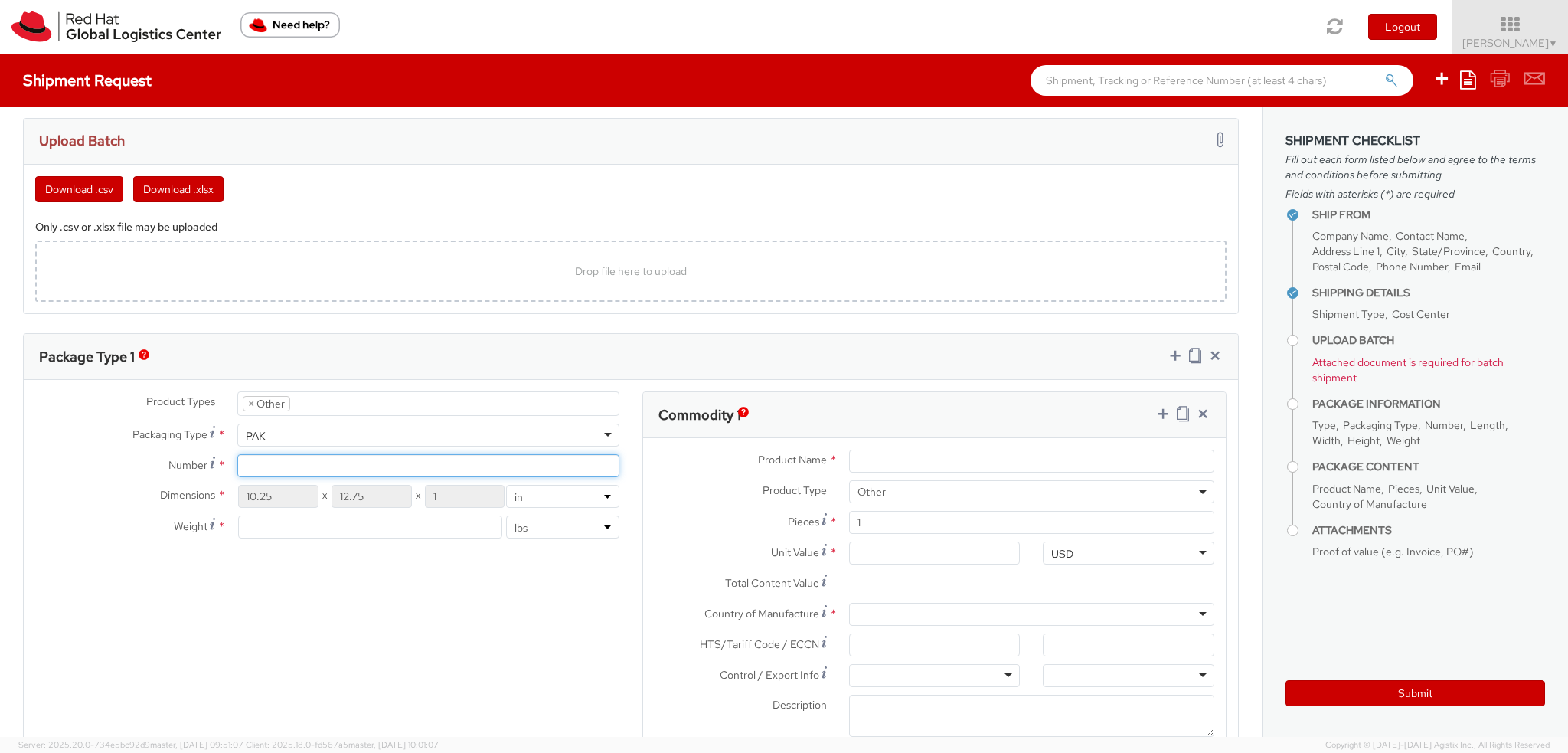
click at [262, 467] on input "Number *" at bounding box center [428, 466] width 383 height 23
type input "1"
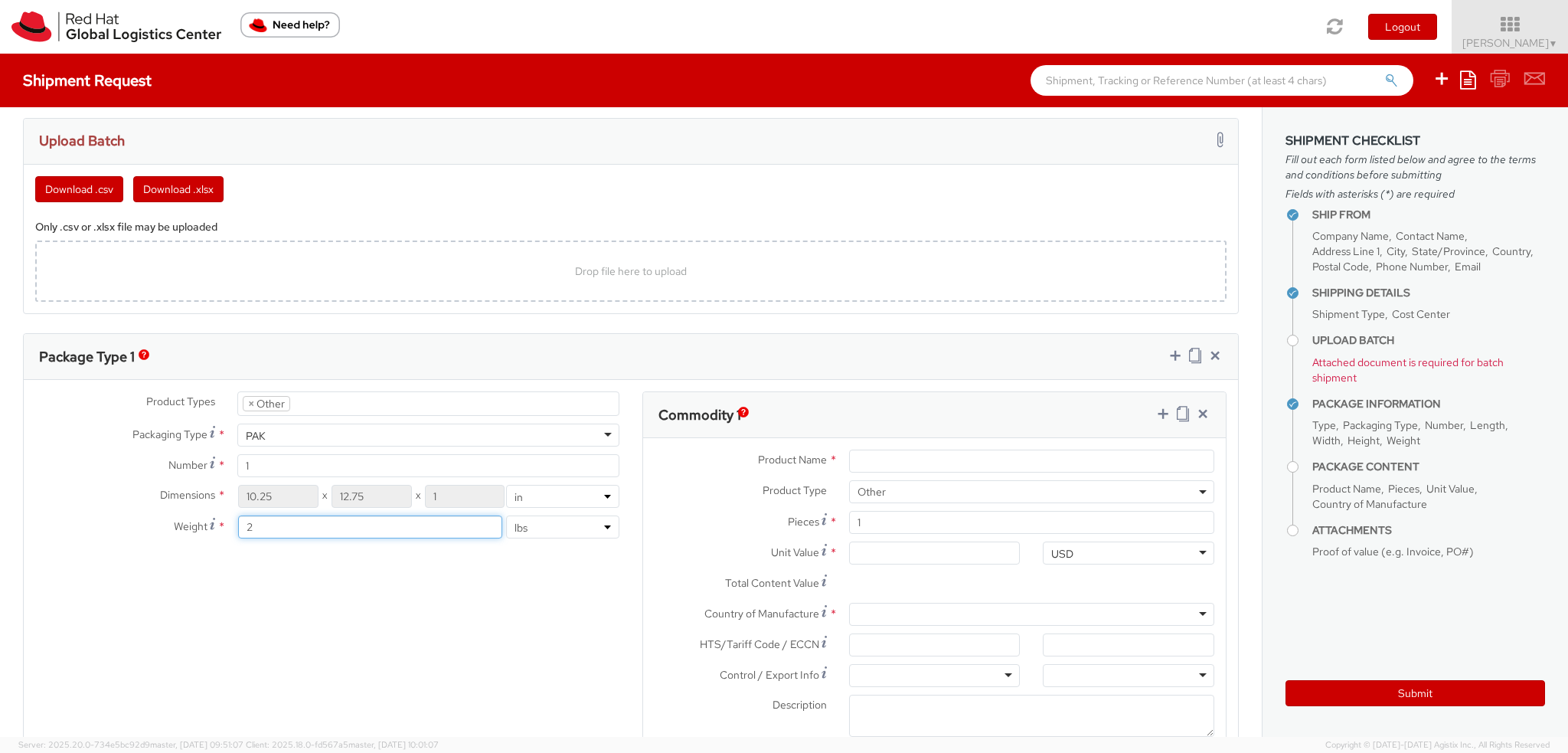
type input "2"
click at [882, 462] on input "Product Name *" at bounding box center [1031, 461] width 365 height 23
type input "Pennant"
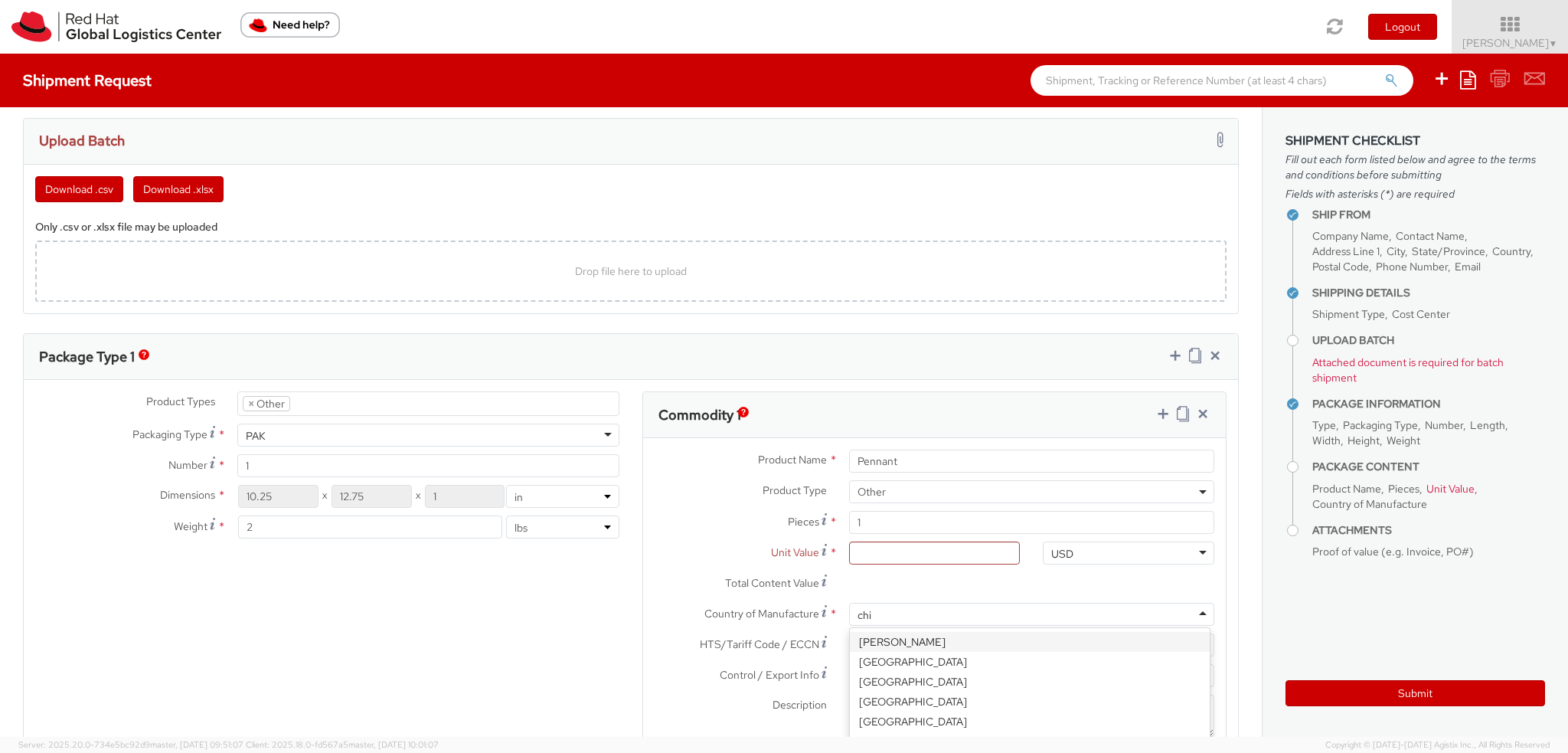
type input "chin"
type input "6307.90.9889"
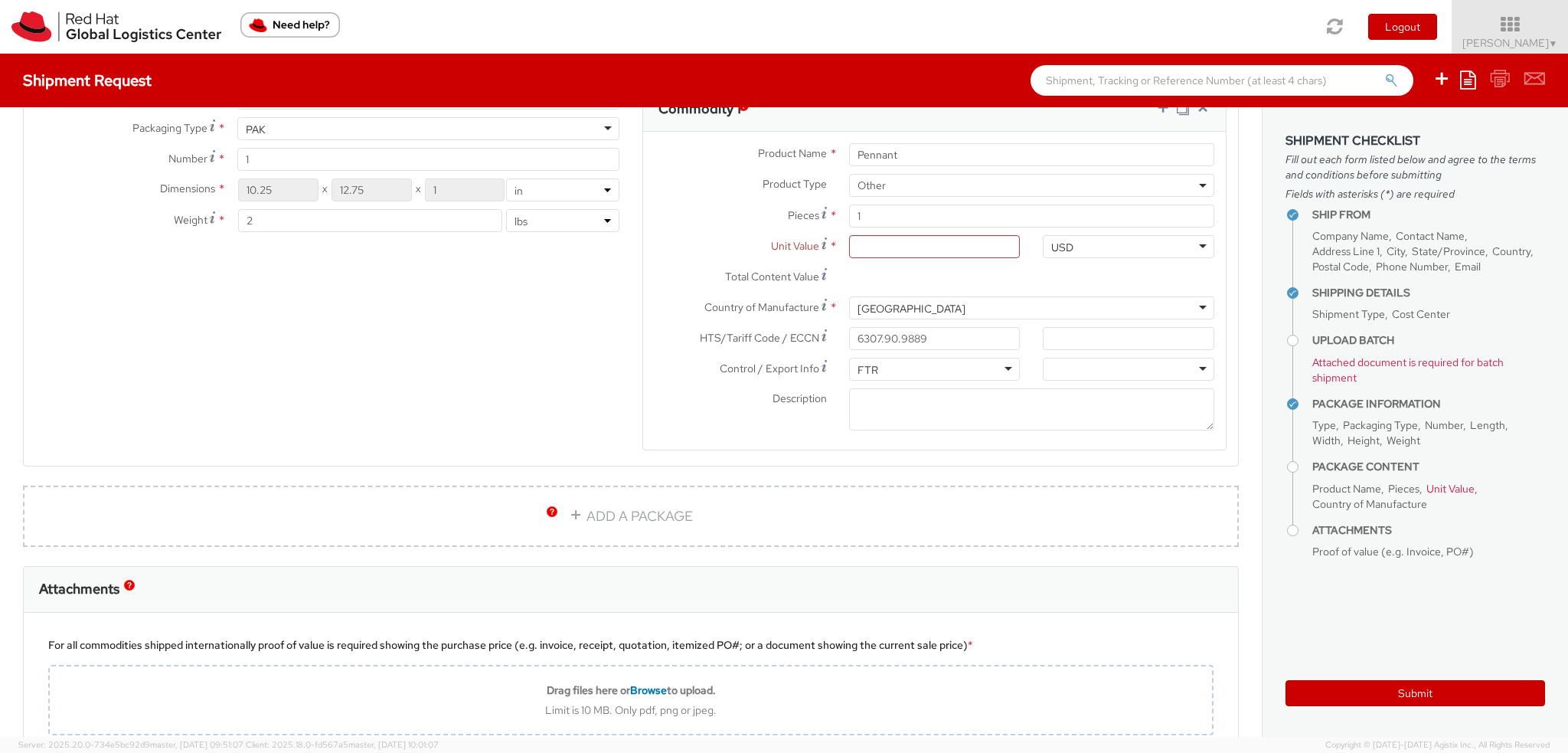
click at [1075, 360] on div at bounding box center [1129, 369] width 171 height 23
click at [905, 399] on textarea "Description *" at bounding box center [1031, 409] width 365 height 42
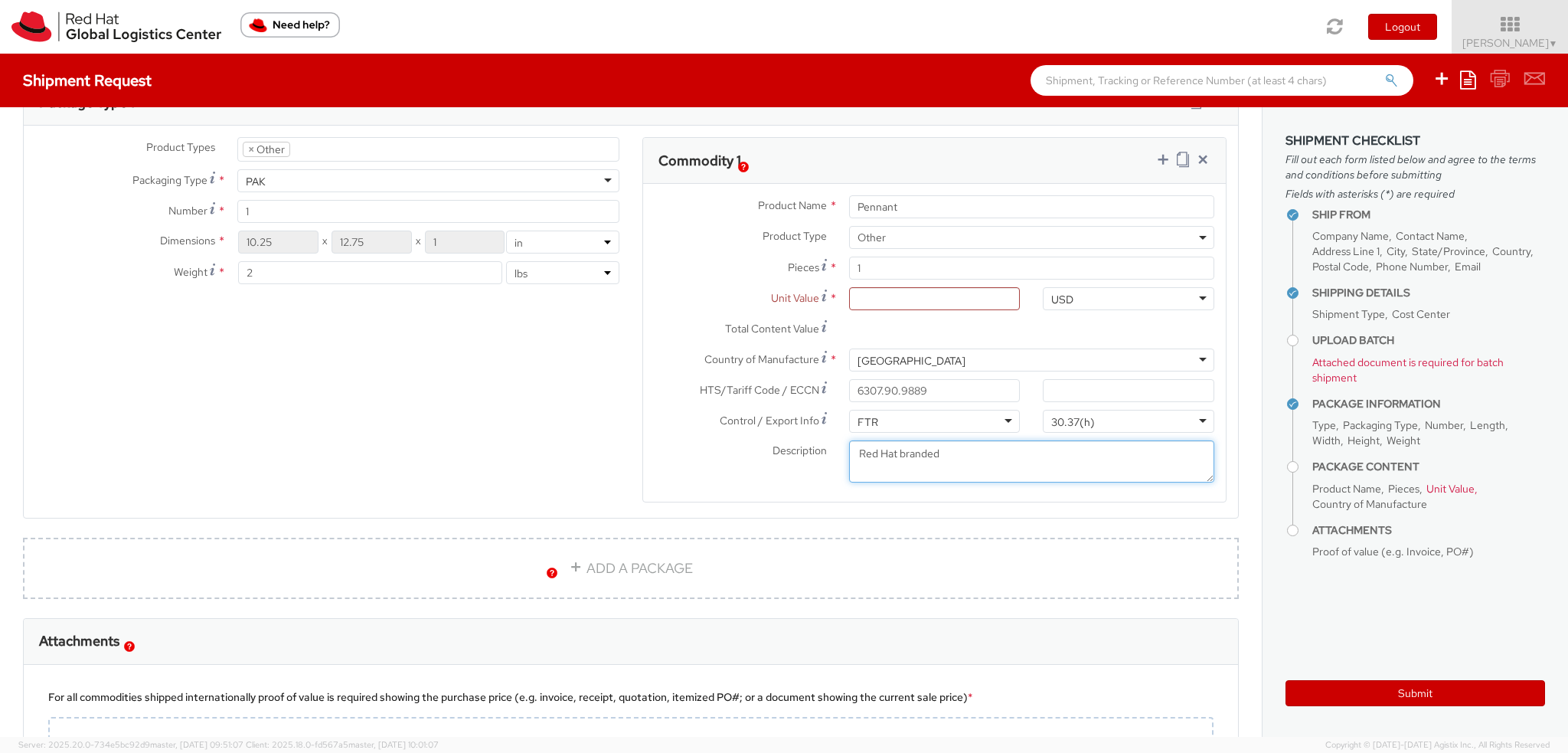
scroll to position [1073, 0]
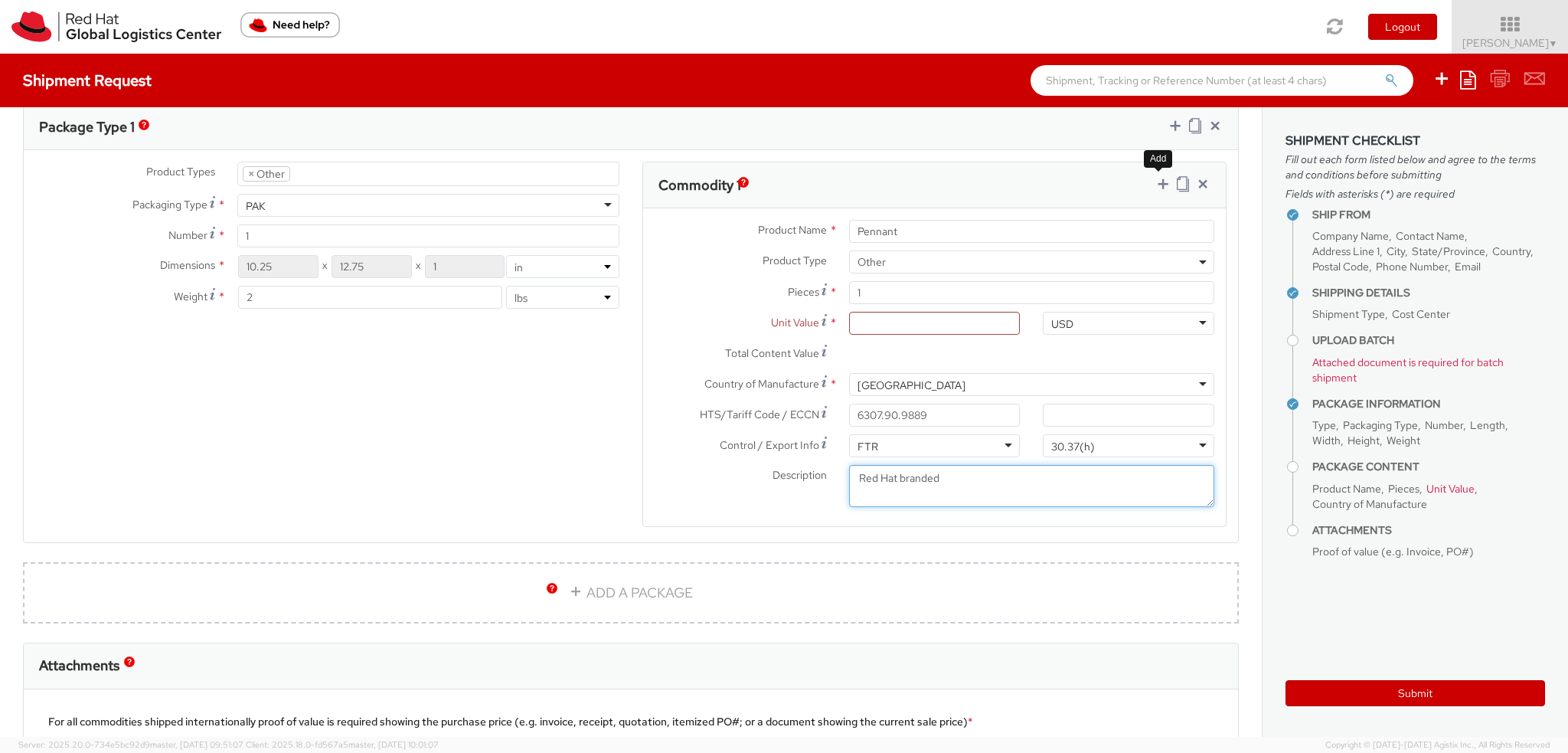
type textarea "Red Hat branded"
click at [1155, 178] on icon at bounding box center [1163, 183] width 15 height 15
select select
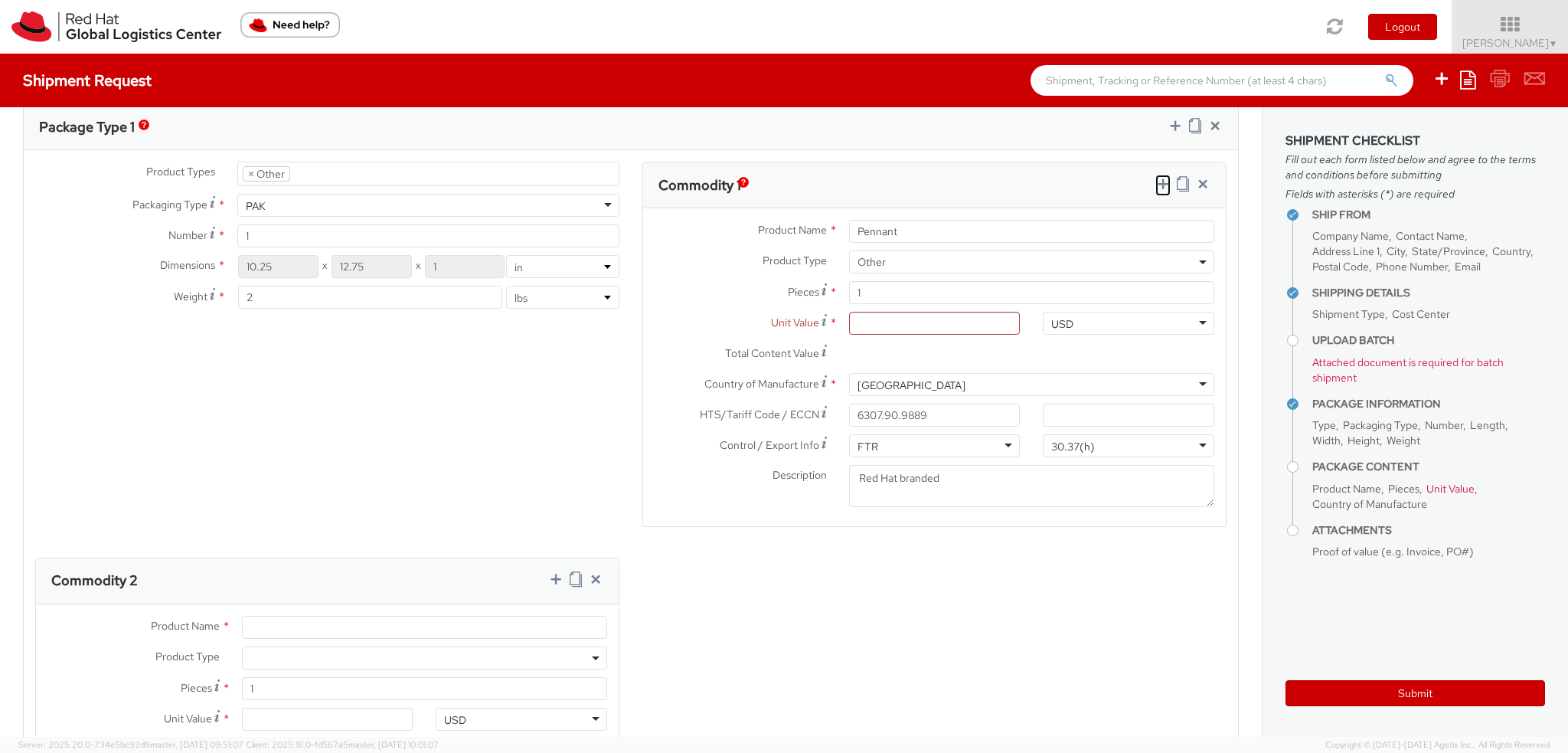
scroll to position [1226, 0]
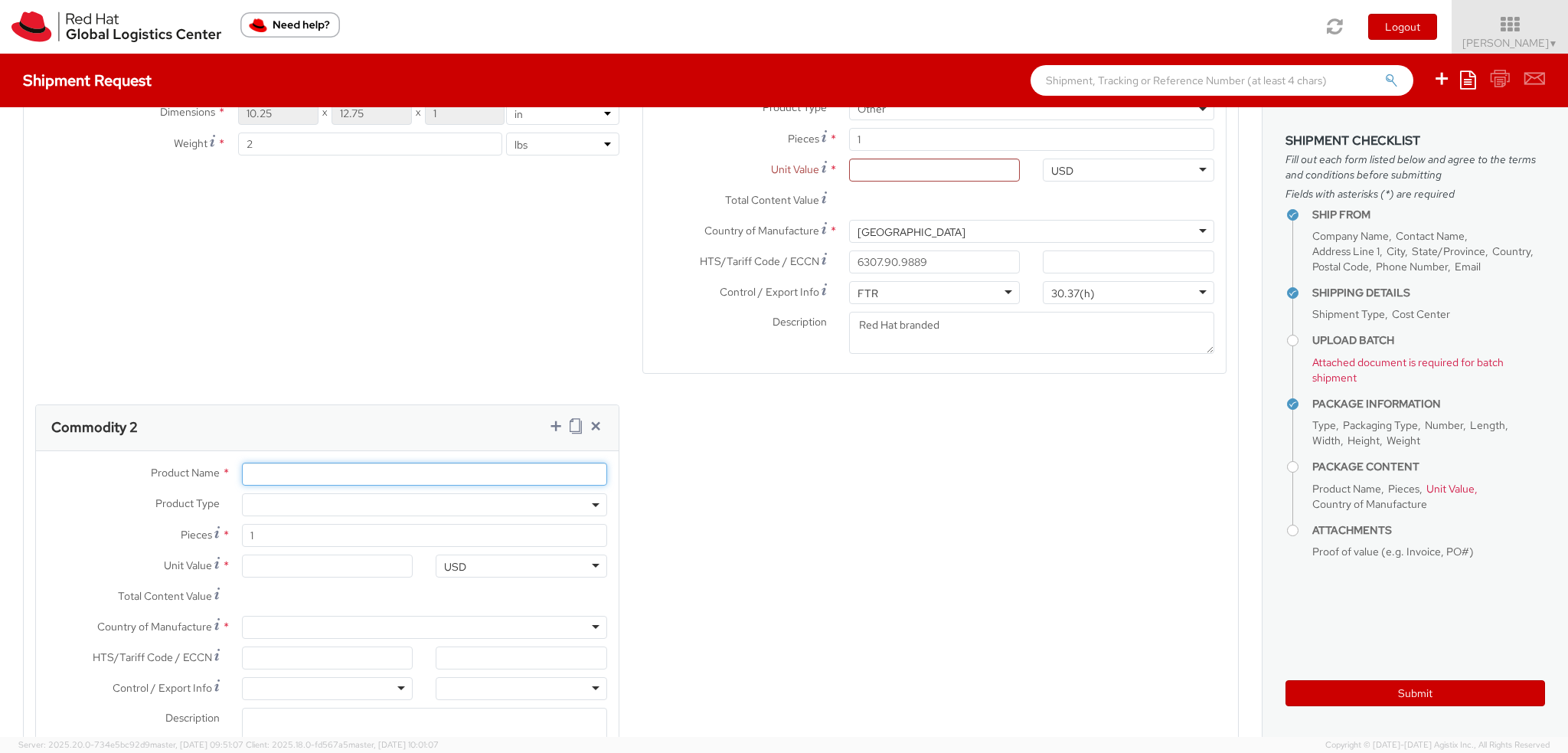
click at [300, 474] on input "Product Name *" at bounding box center [424, 475] width 365 height 23
type input "Keychain- base metal"
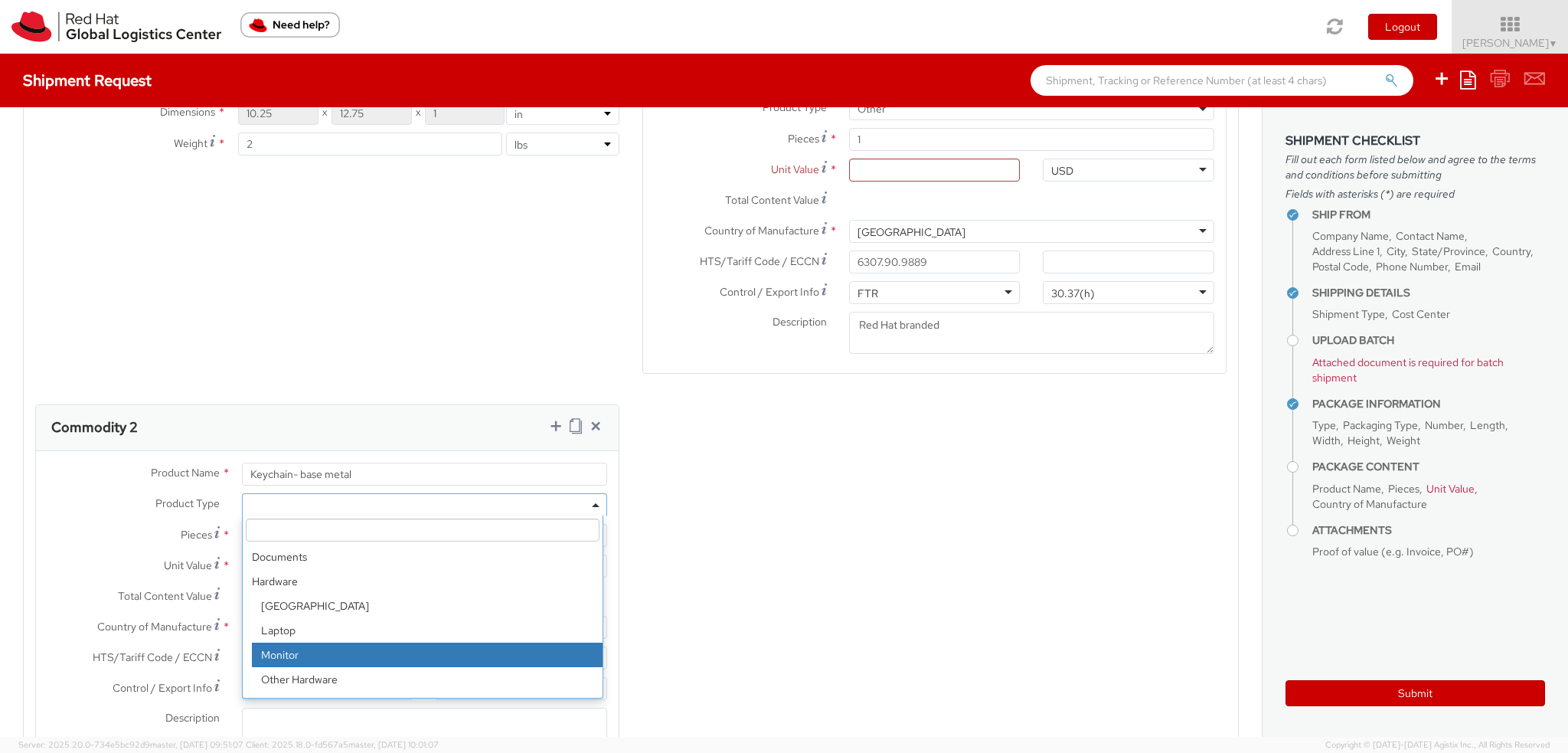
scroll to position [67, 0]
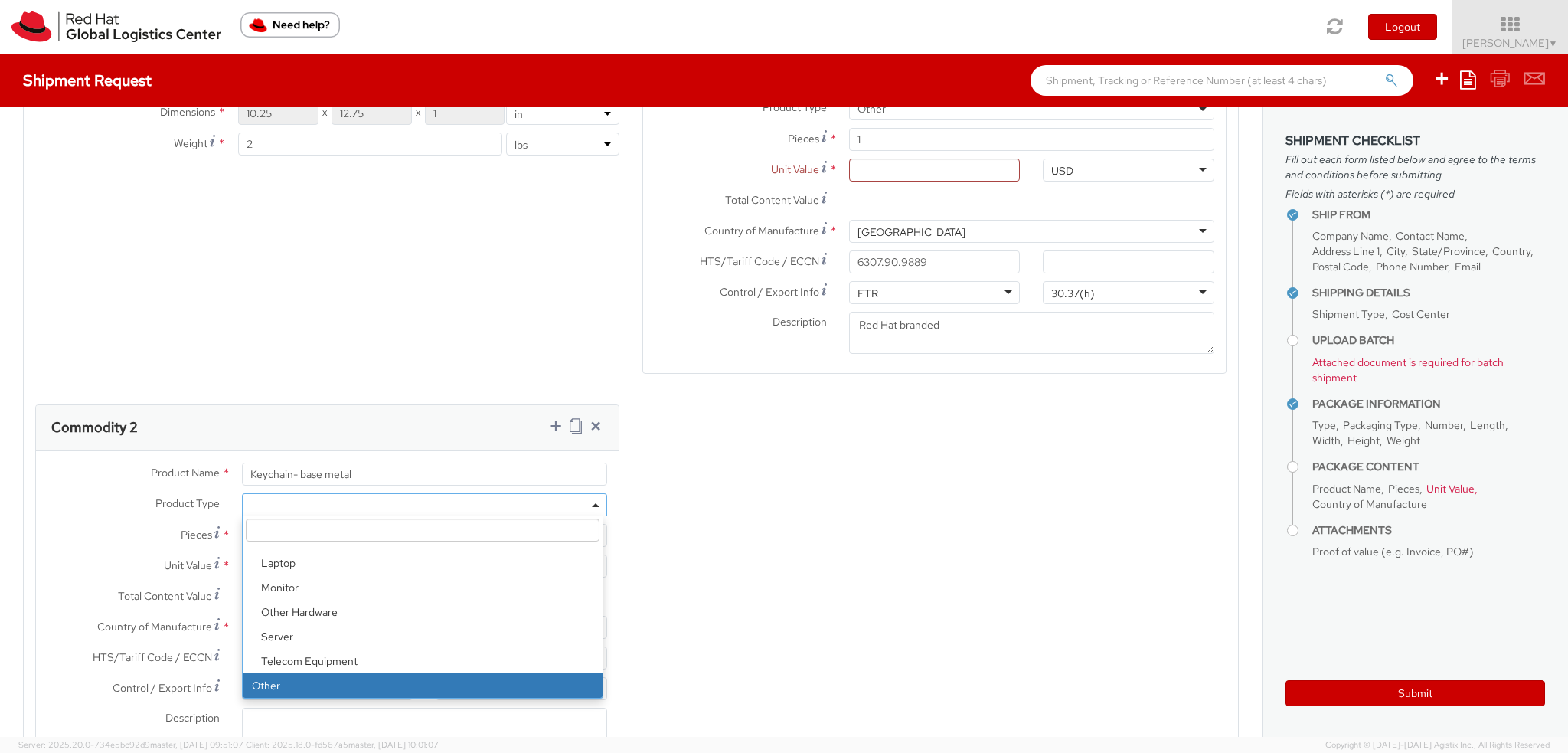
select select "OTHER"
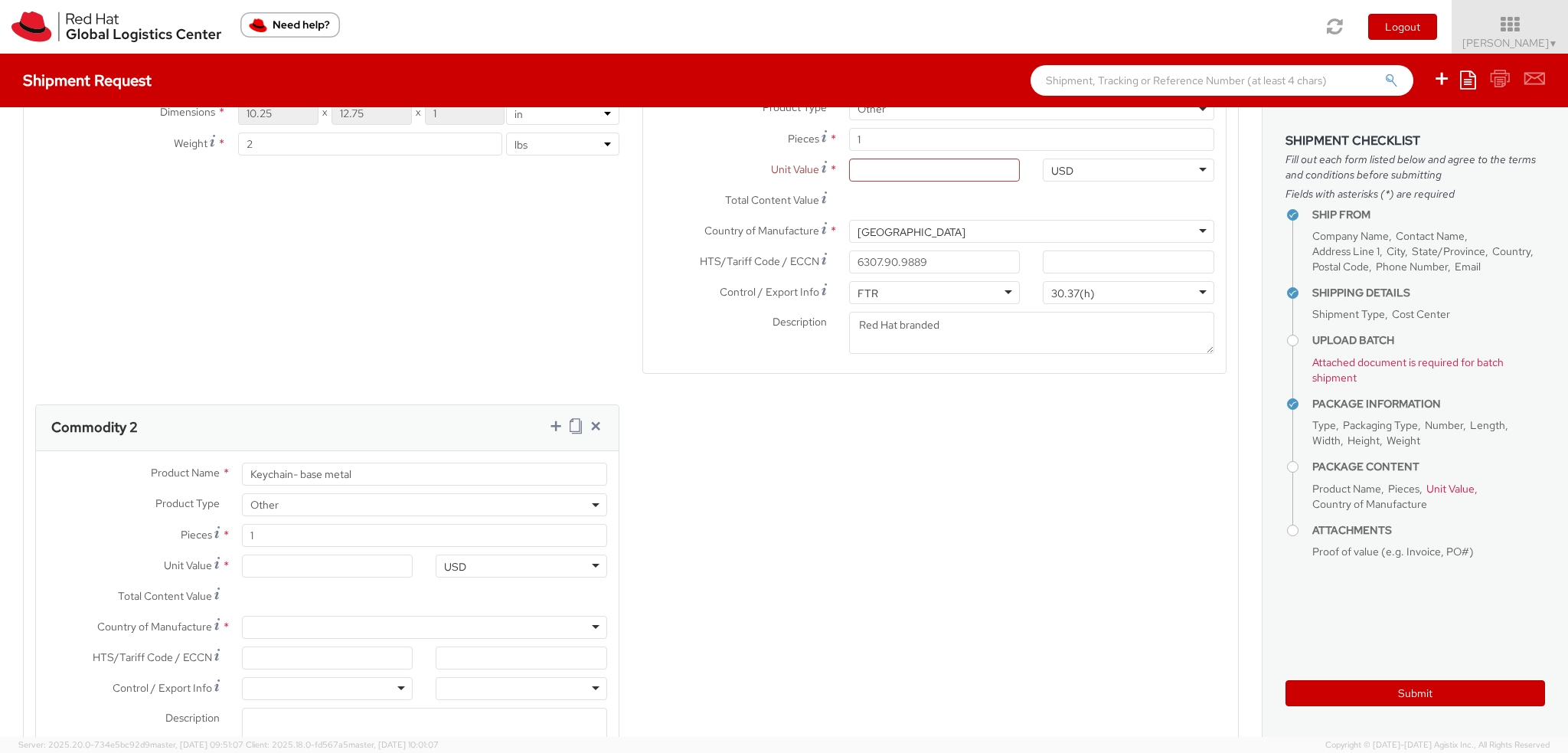
scroll to position [2865, 0]
type input "[GEOGRAPHIC_DATA]"
click at [284, 661] on input "HTS/Tariff Code / ECCN *" at bounding box center [328, 658] width 171 height 23
type input "7419.99.5050"
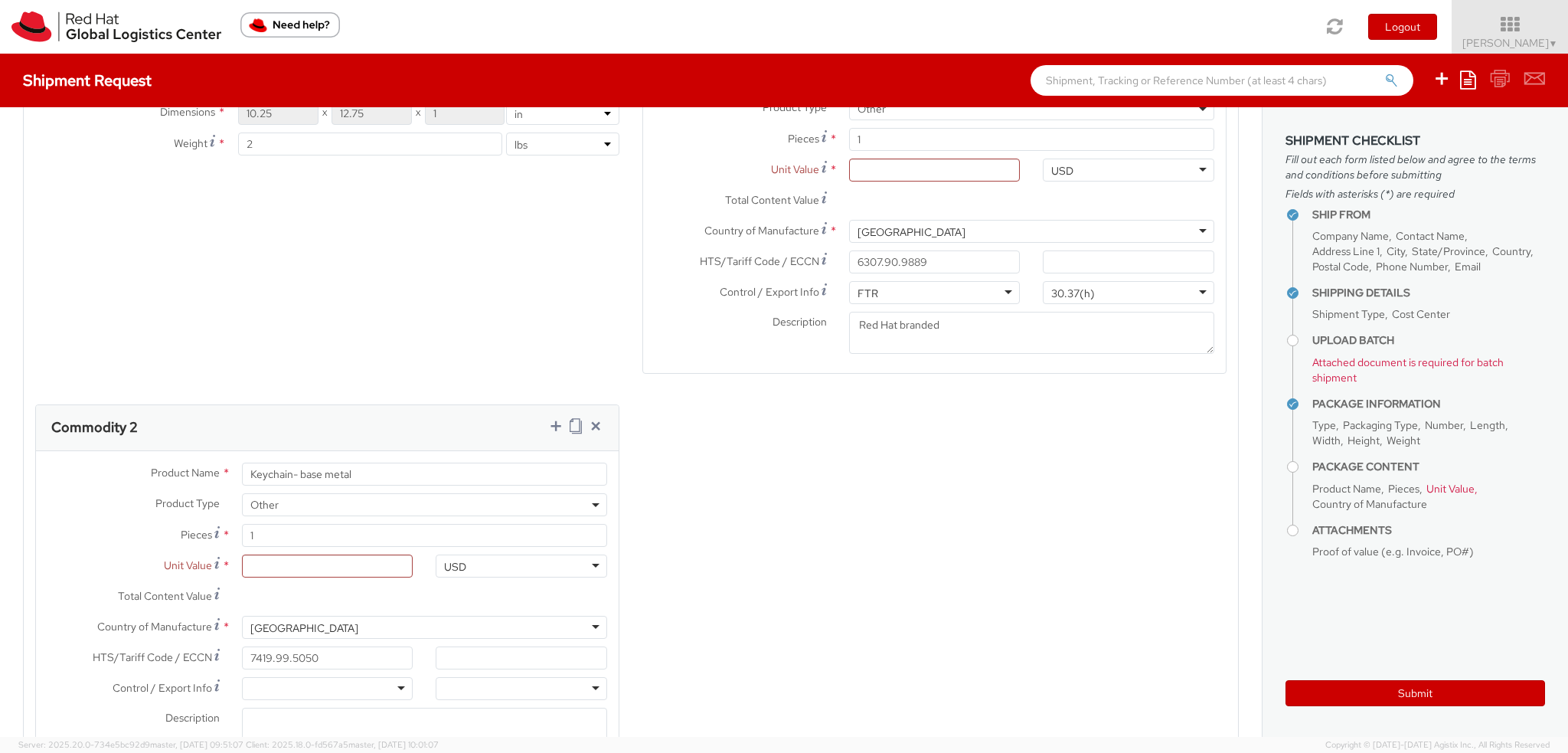
click at [270, 682] on div at bounding box center [328, 688] width 171 height 23
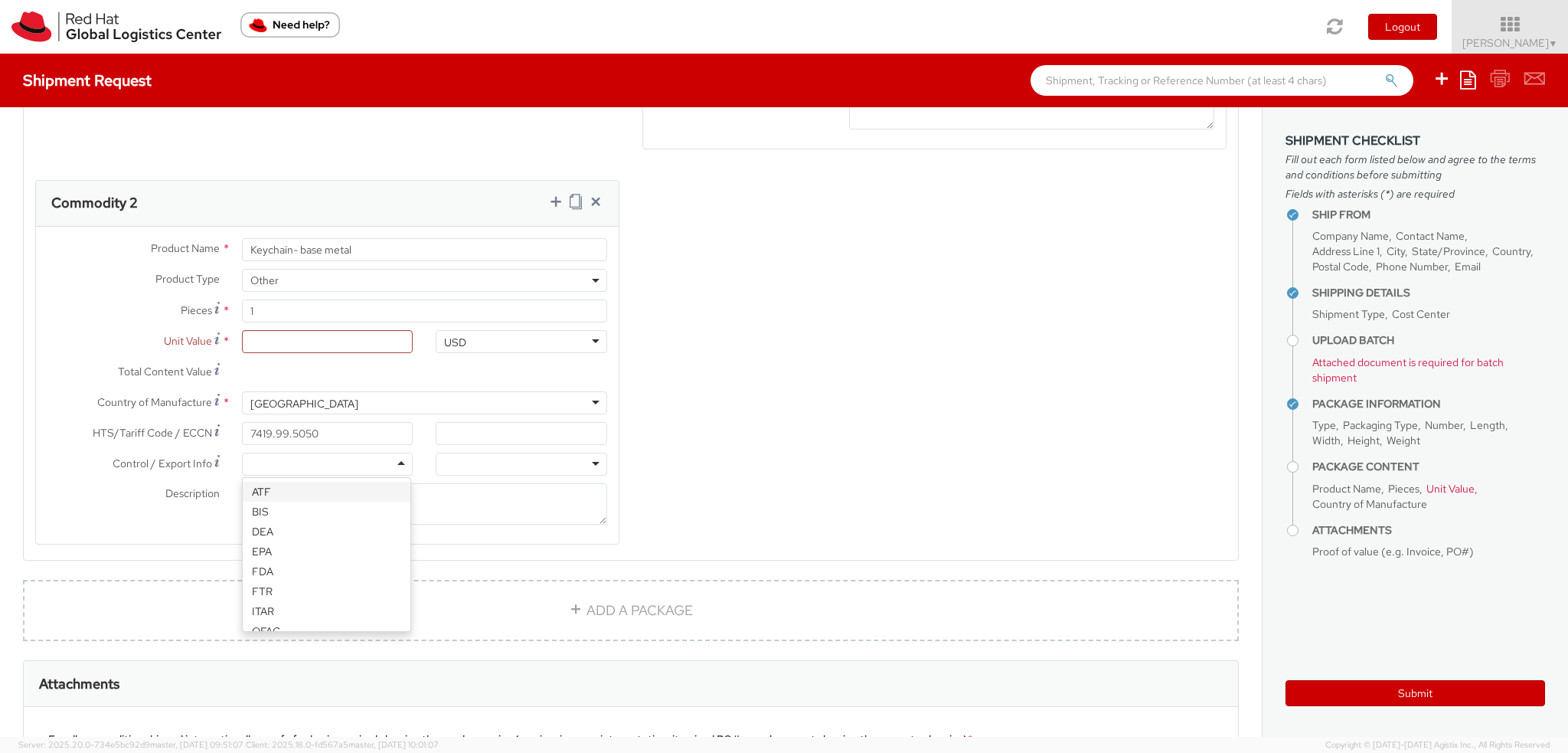
scroll to position [1685, 0]
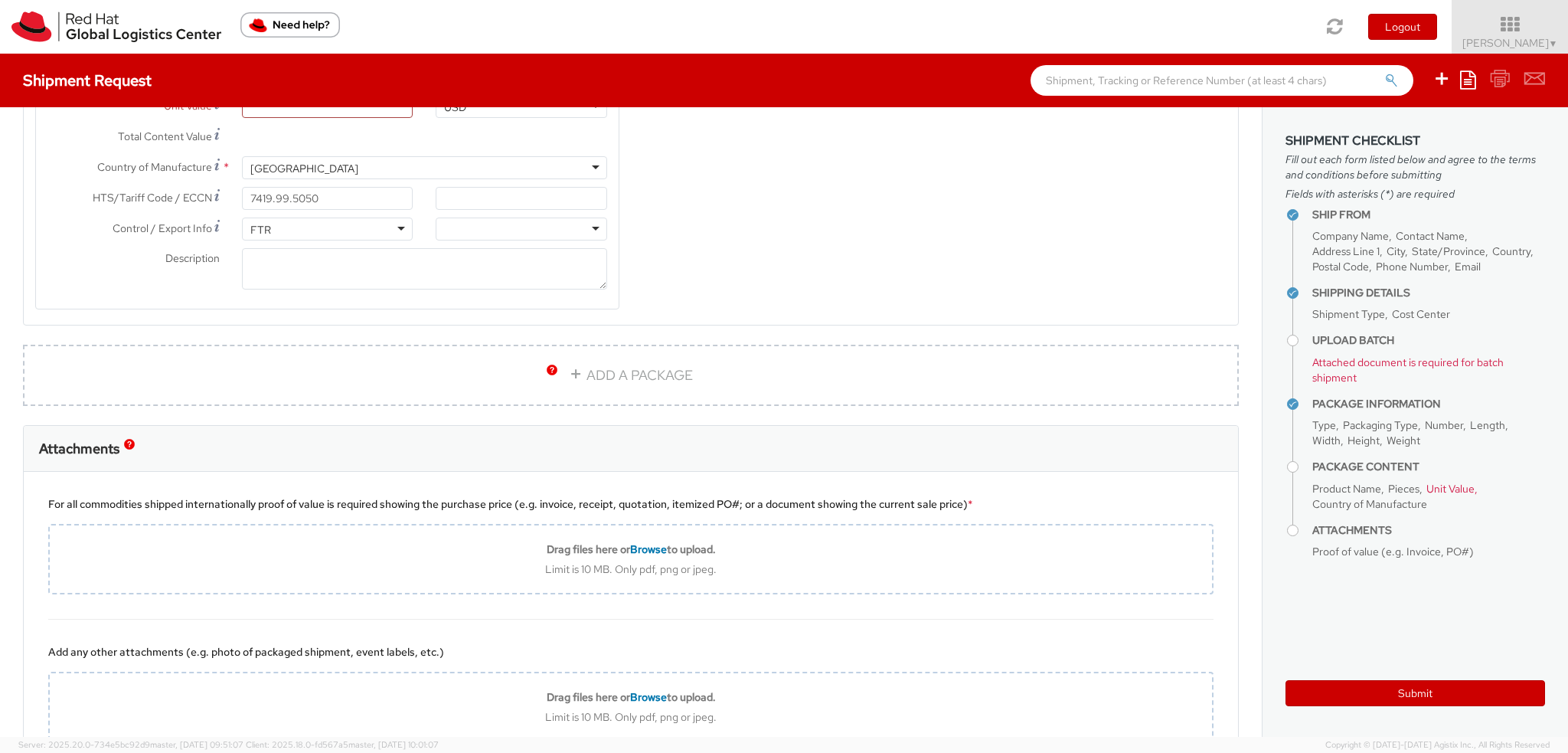
click at [478, 227] on div at bounding box center [521, 229] width 171 height 23
click at [307, 248] on textarea "Description *" at bounding box center [424, 270] width 365 height 42
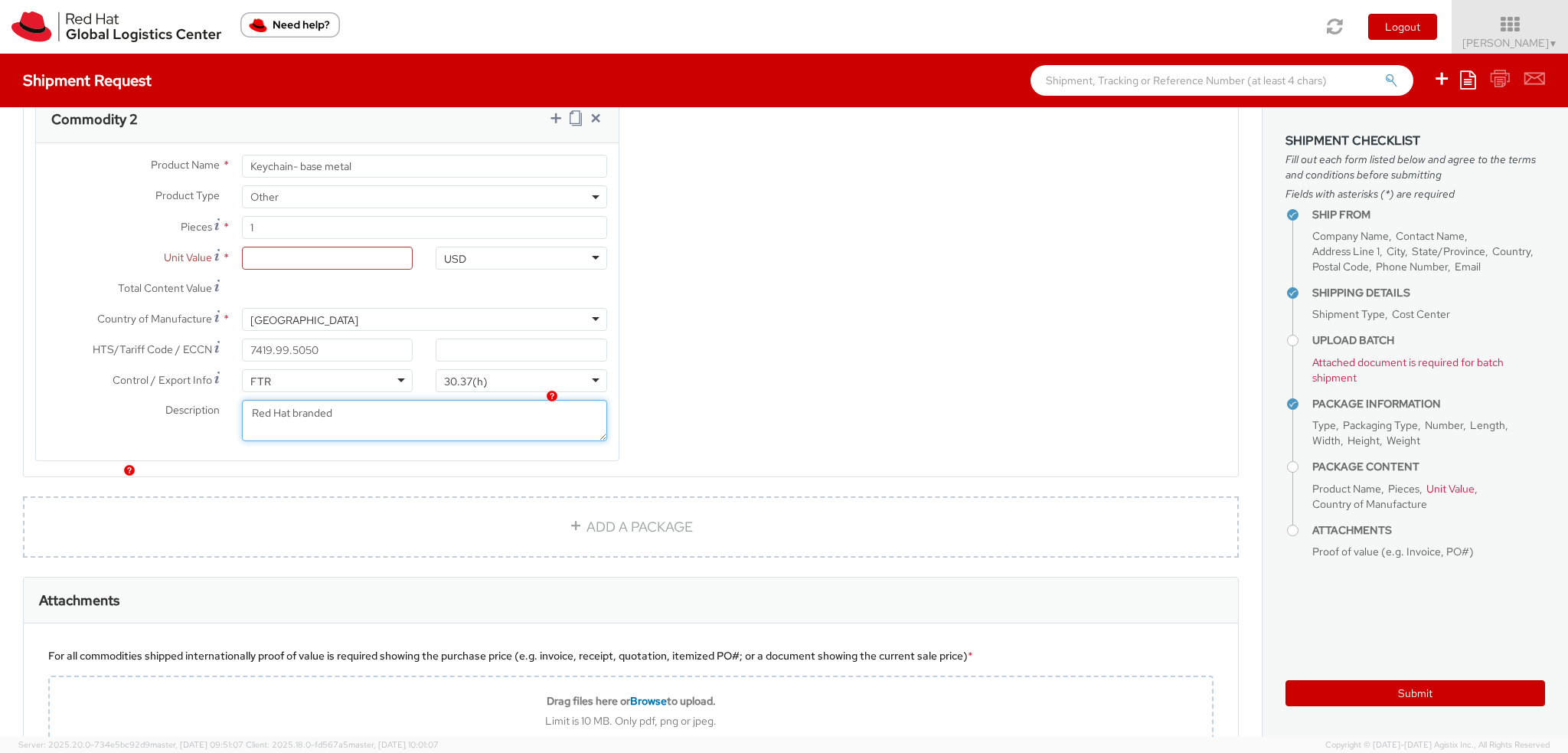
scroll to position [1379, 0]
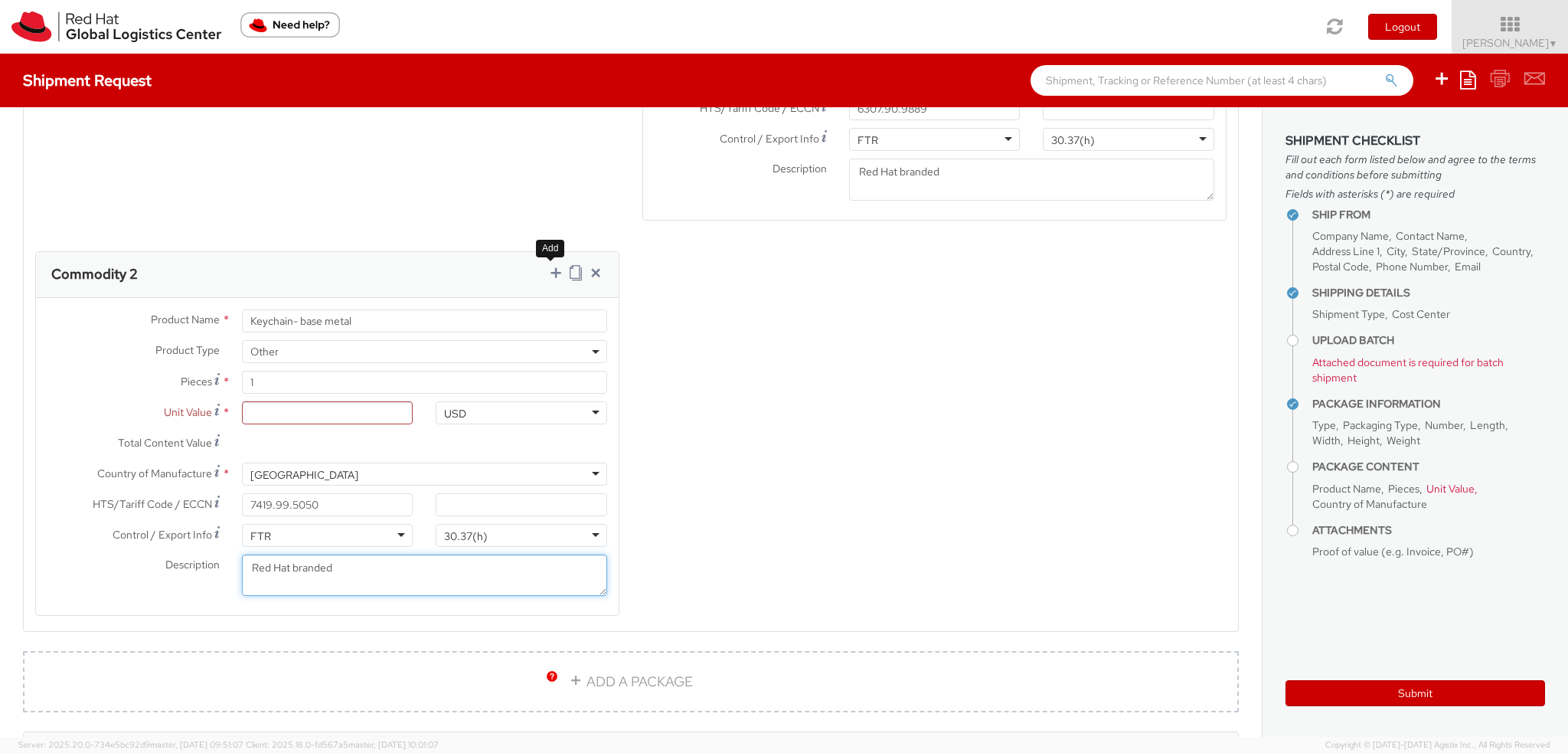
type textarea "Red Hat branded"
click at [551, 265] on icon at bounding box center [556, 272] width 15 height 15
select select
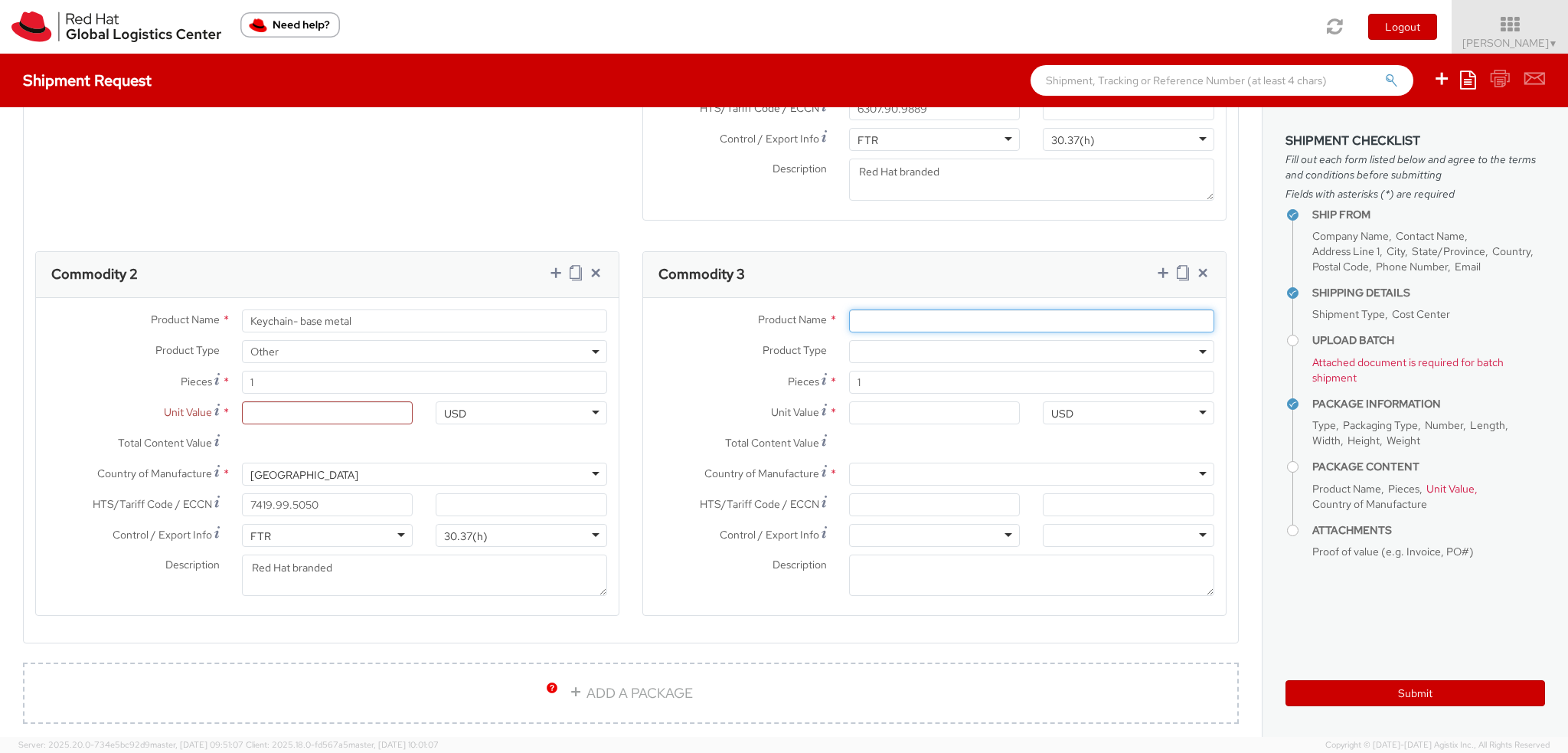
click at [910, 318] on input "Product Name *" at bounding box center [1031, 321] width 365 height 23
type input "Writing Pen"
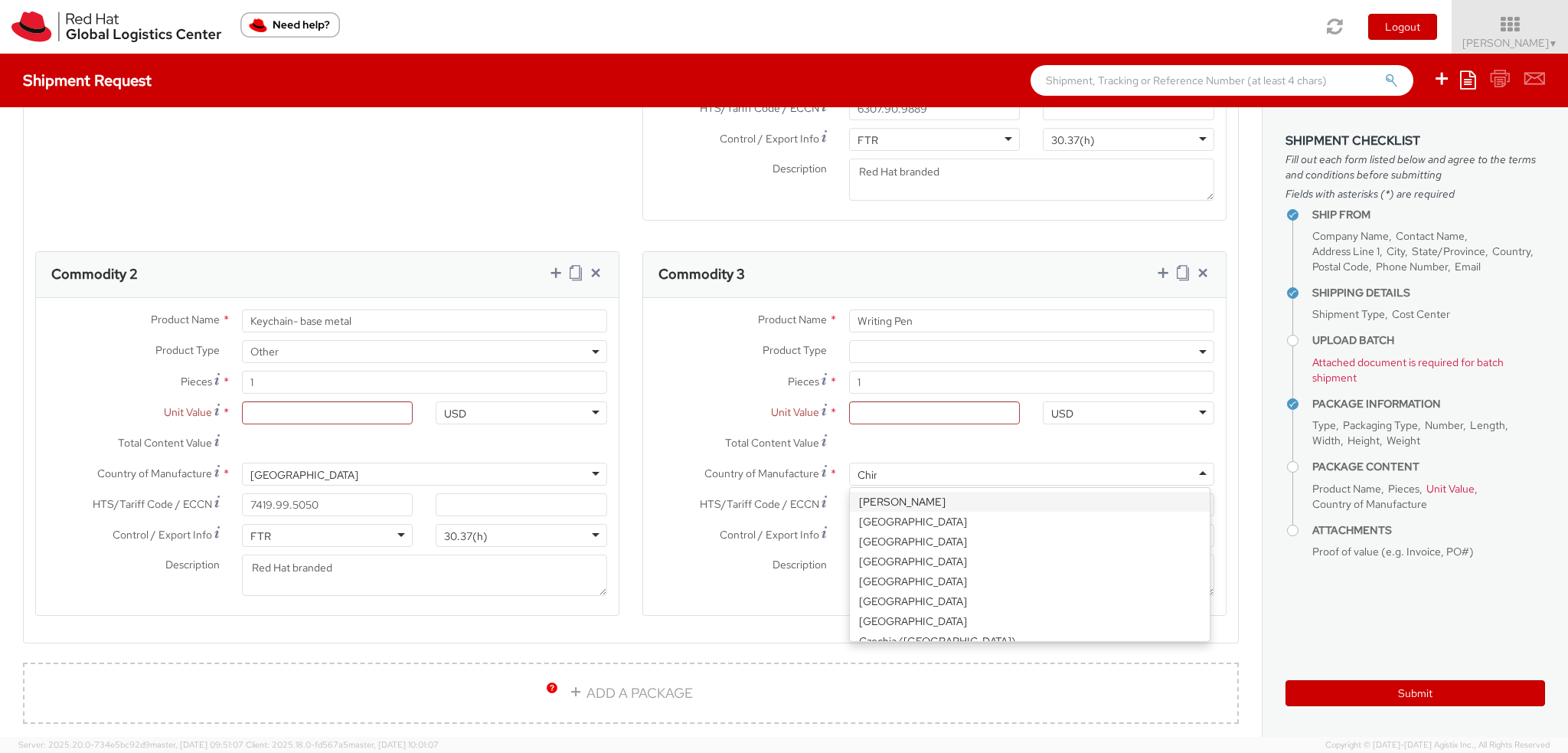
type input "[GEOGRAPHIC_DATA]"
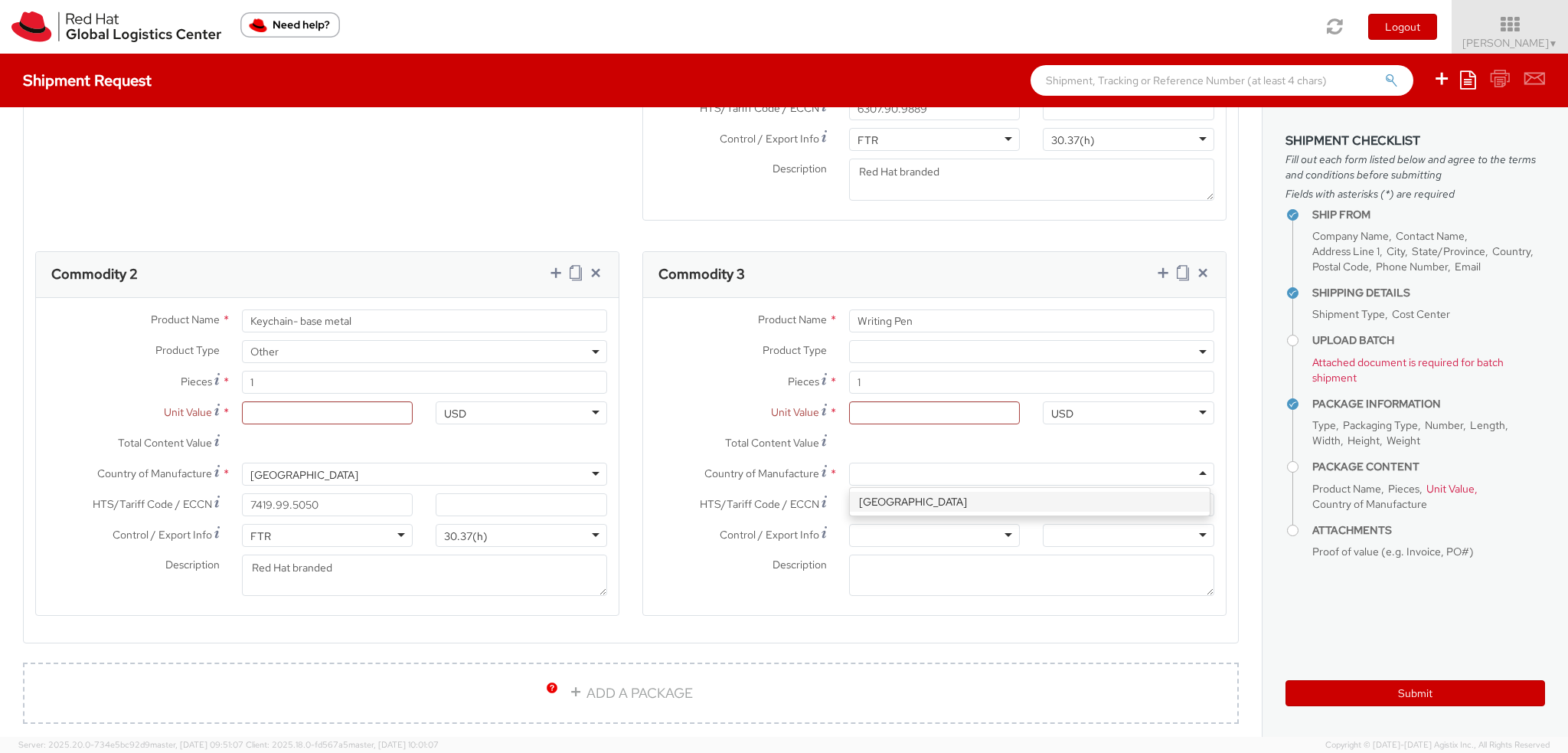
scroll to position [0, 0]
click at [888, 501] on input "HTS/Tariff Code / ECCN *" at bounding box center [935, 505] width 171 height 23
paste input "9608.10.0000"
type input "9608.10.0000"
click at [912, 538] on div at bounding box center [935, 536] width 171 height 23
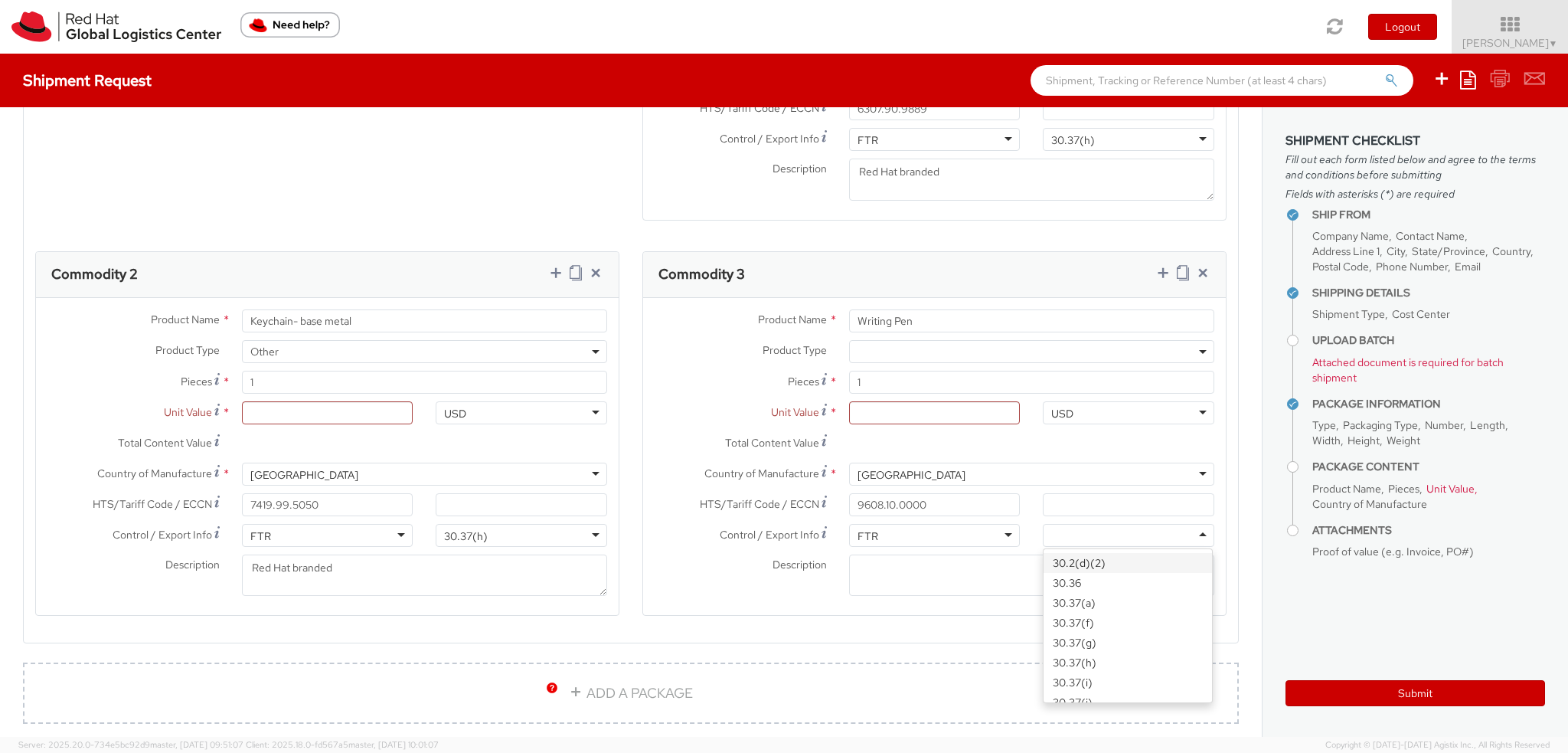
click at [1071, 538] on div at bounding box center [1129, 536] width 171 height 23
click at [937, 573] on textarea "Description *" at bounding box center [1031, 576] width 365 height 42
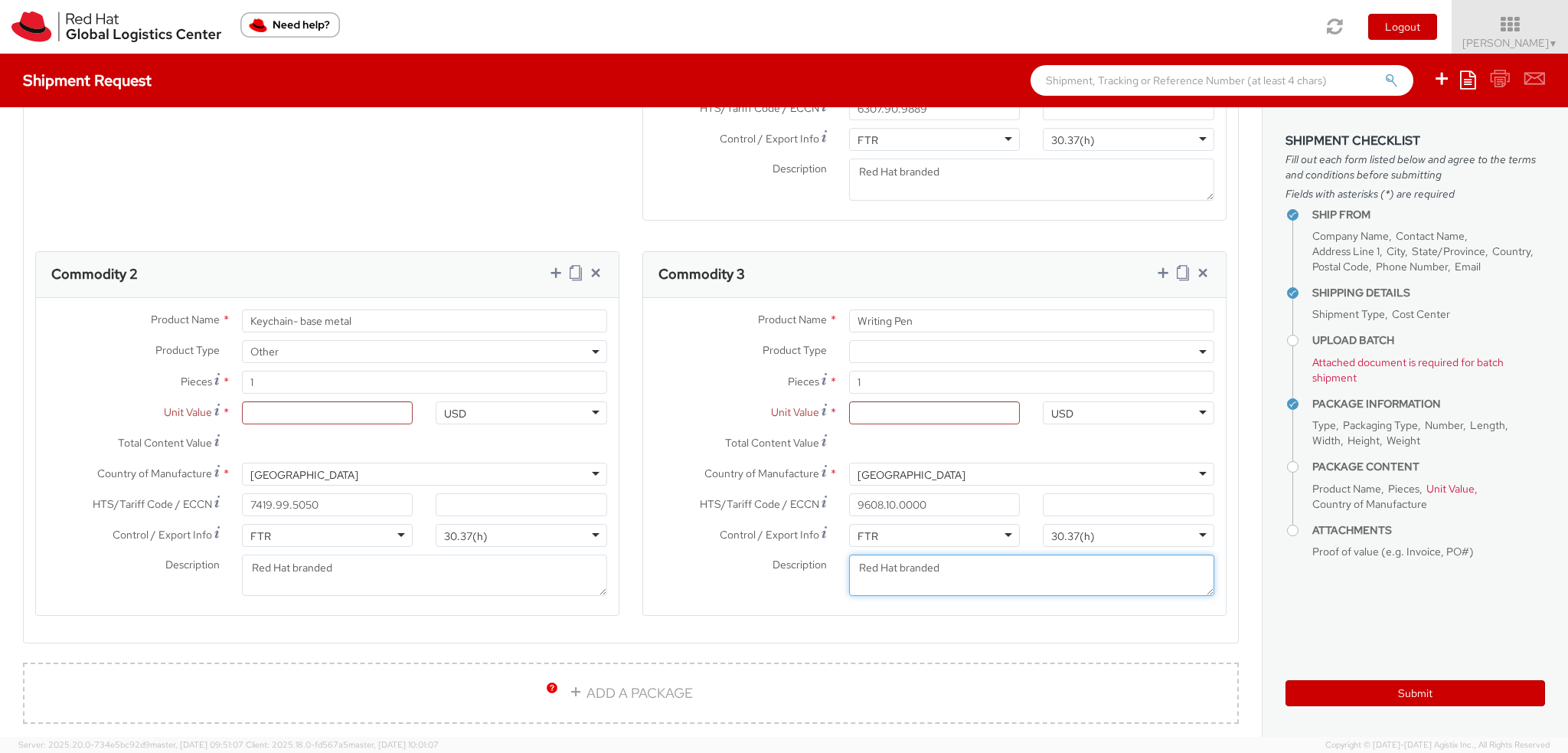
type textarea "Red Hat branded"
click at [950, 407] on input "Unit Value *" at bounding box center [935, 413] width 171 height 23
type input "3.00"
type input "3.50"
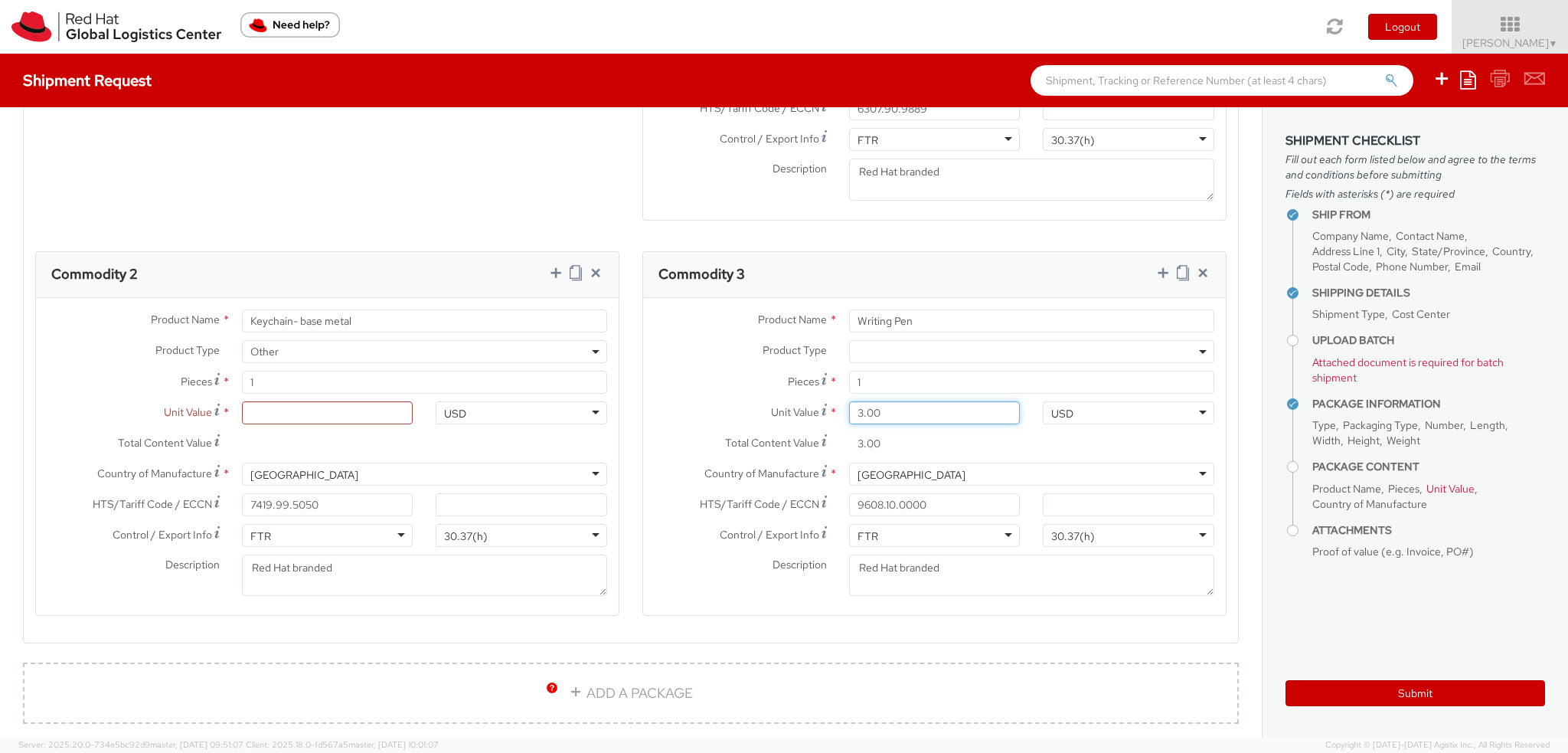
type input "3.50"
type input "3.55"
click at [865, 345] on span at bounding box center [1031, 352] width 365 height 23
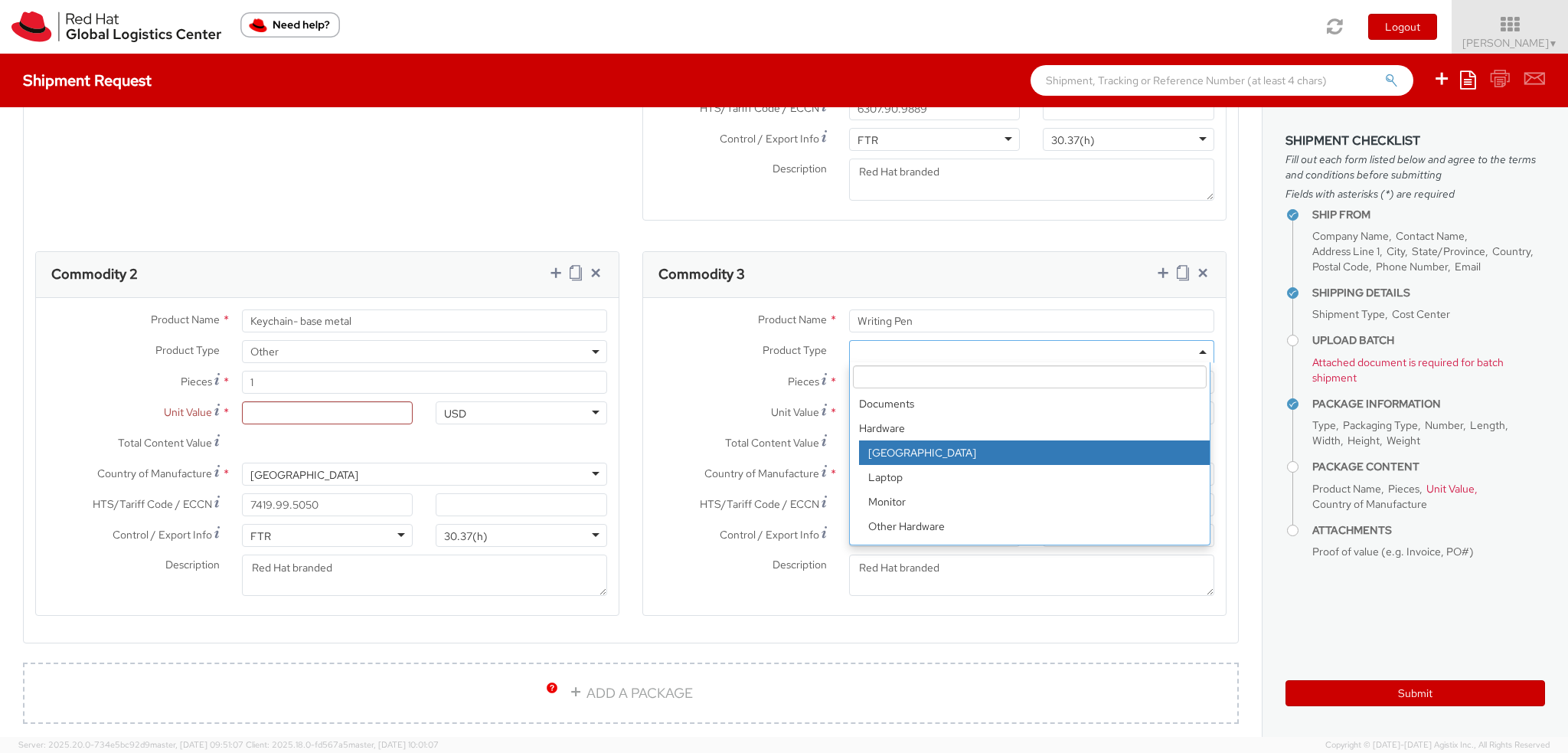
scroll to position [67, 0]
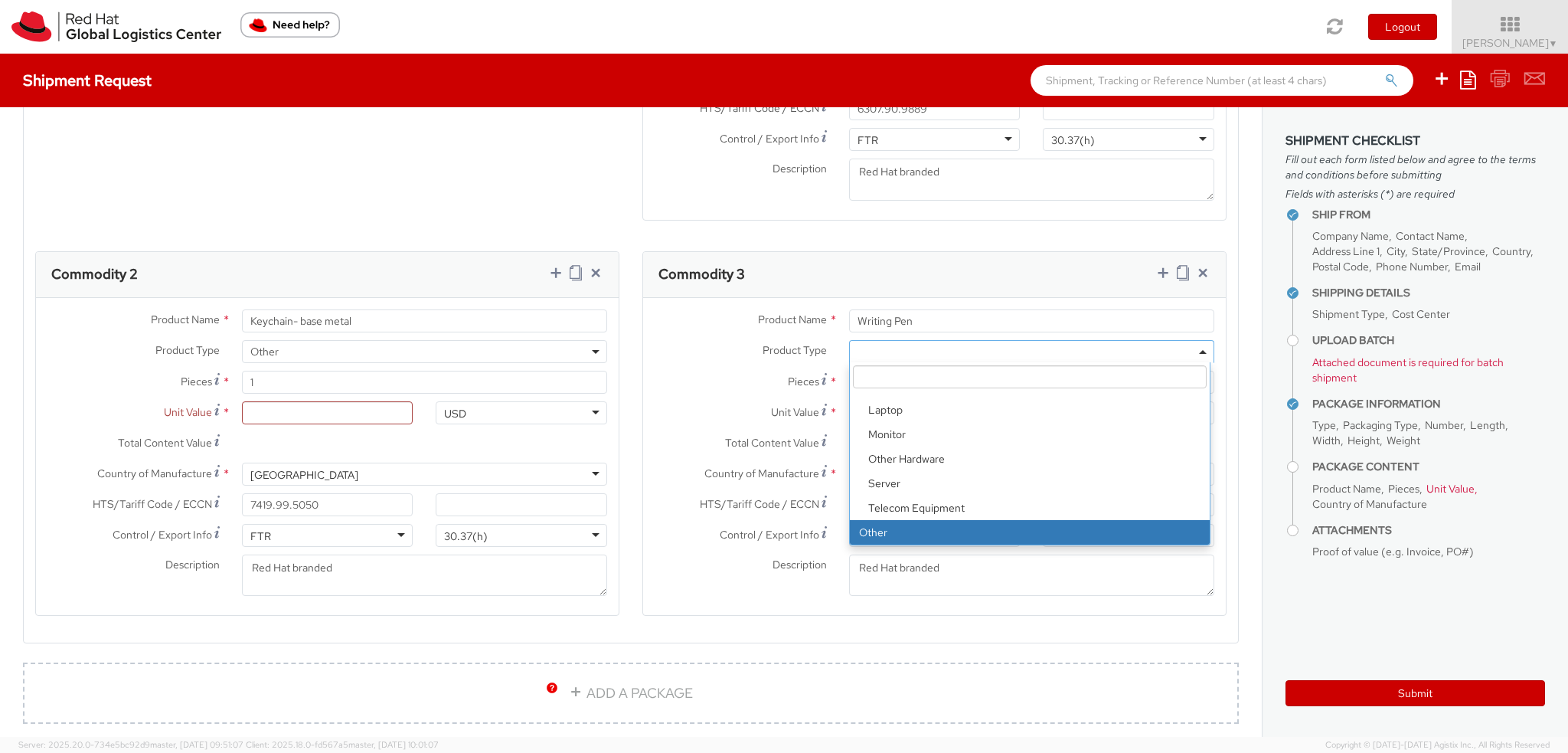
select select "OTHER"
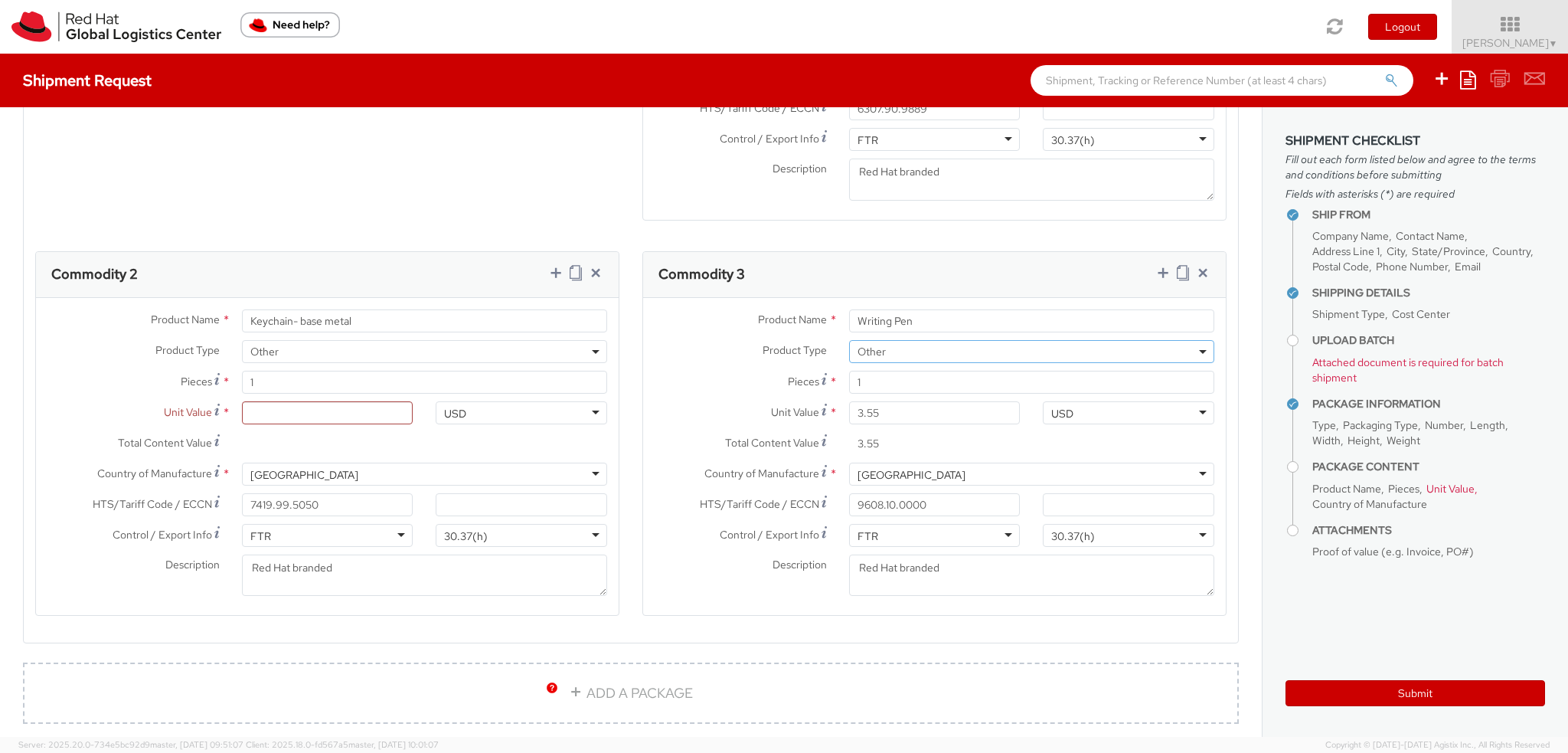
click at [1144, 348] on span "Other" at bounding box center [1032, 352] width 348 height 14
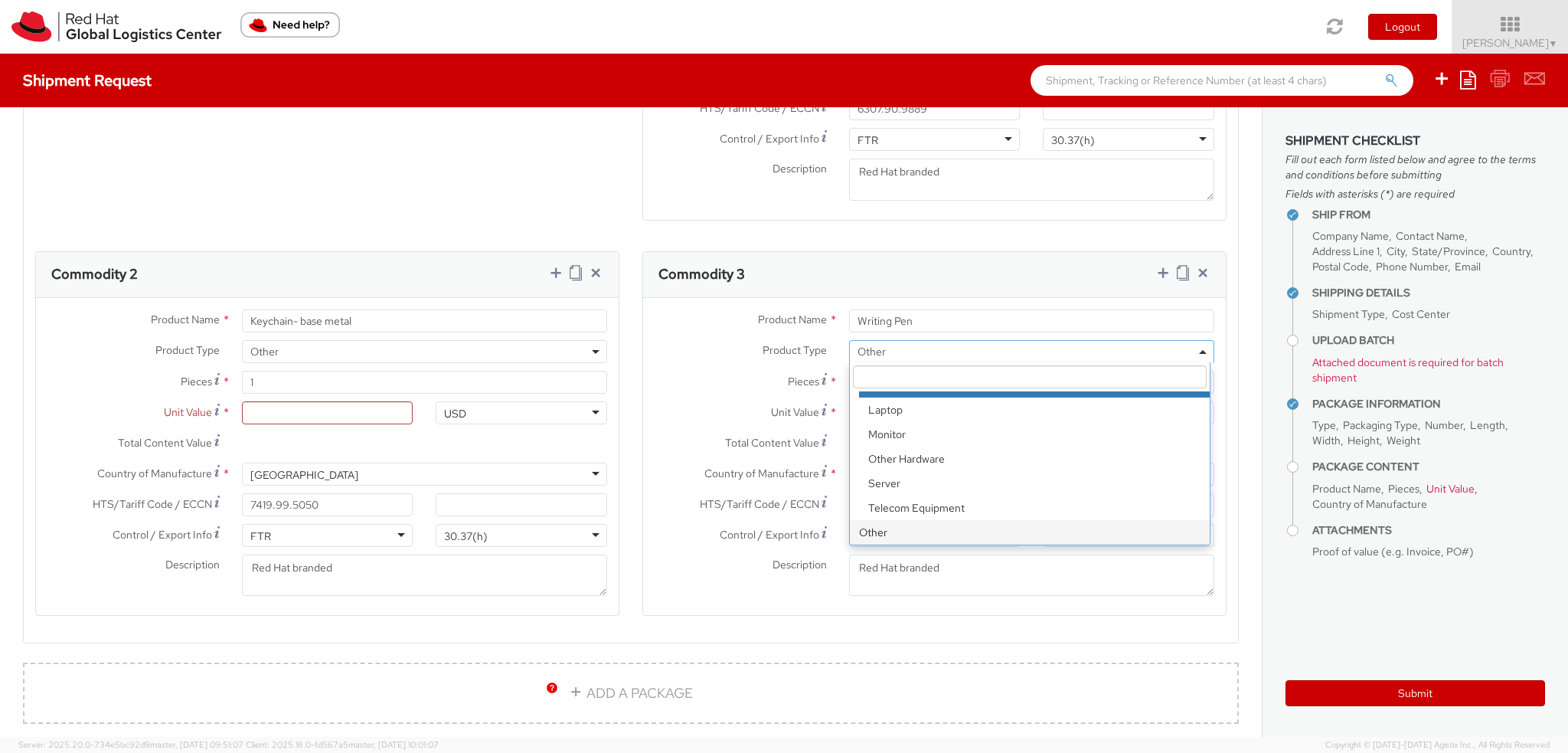
scroll to position [1379, 0]
click at [944, 252] on div "Commodity 3" at bounding box center [935, 275] width 583 height 46
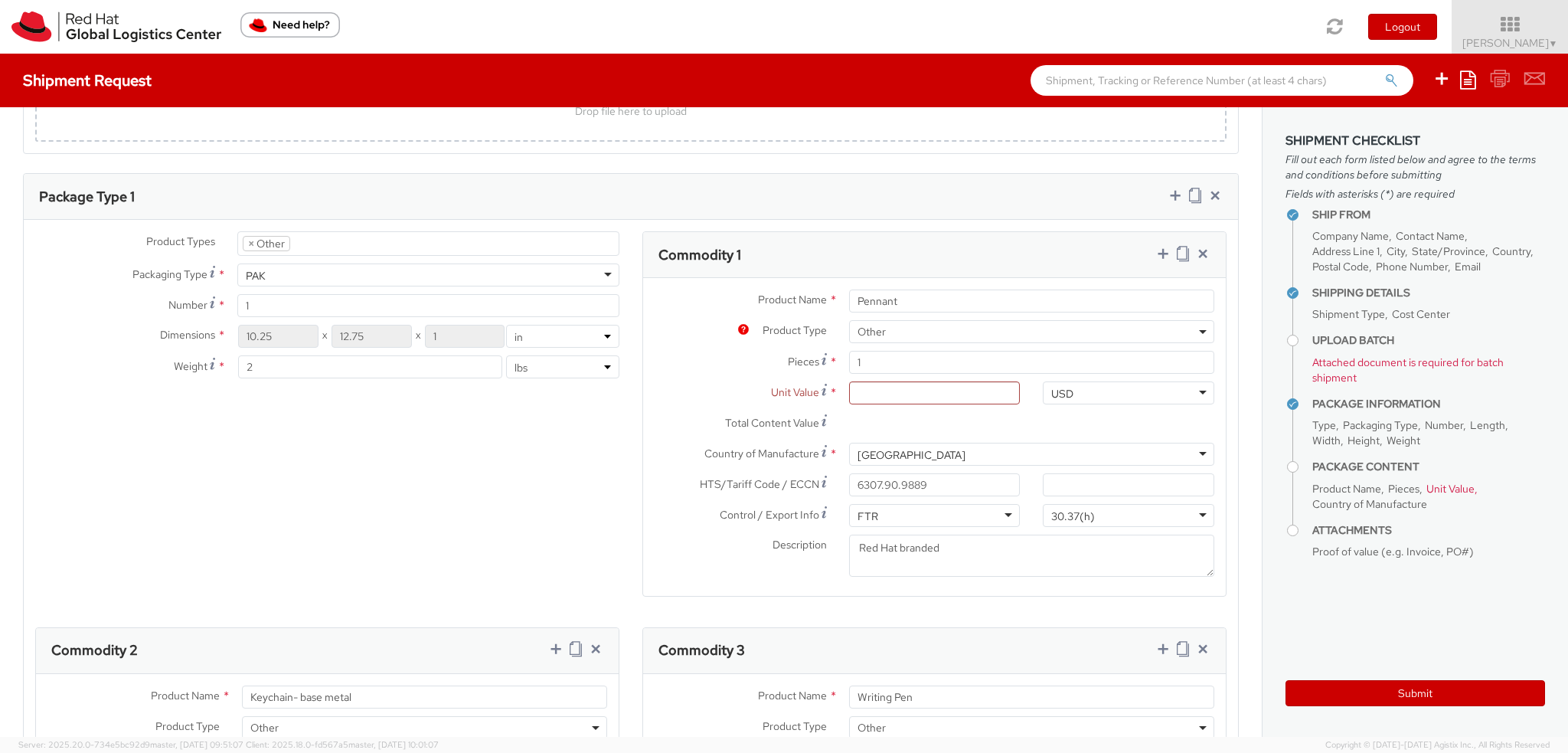
scroll to position [919, 0]
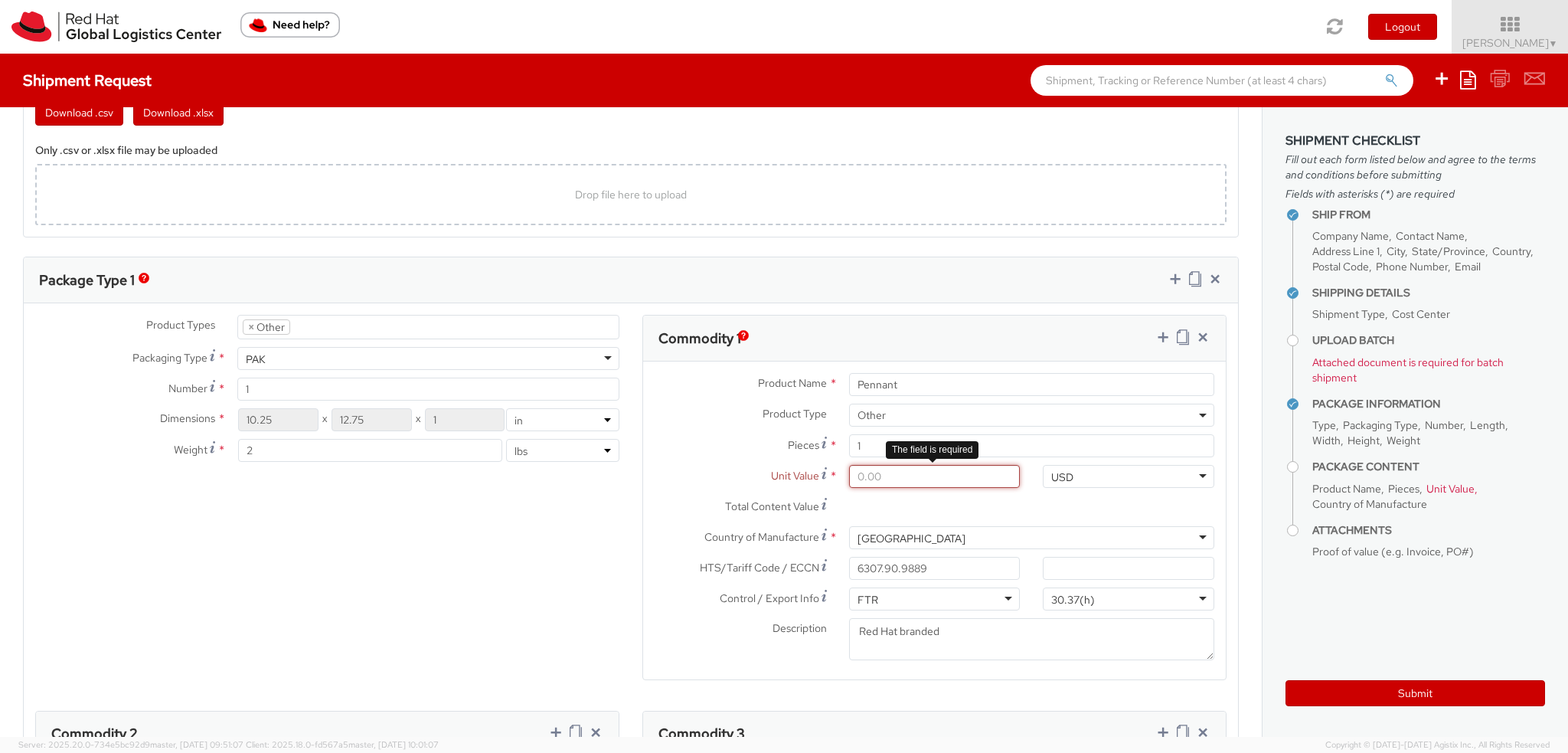
click at [893, 477] on input "Unit Value *" at bounding box center [935, 476] width 171 height 23
type input "6.00"
type input "6.40"
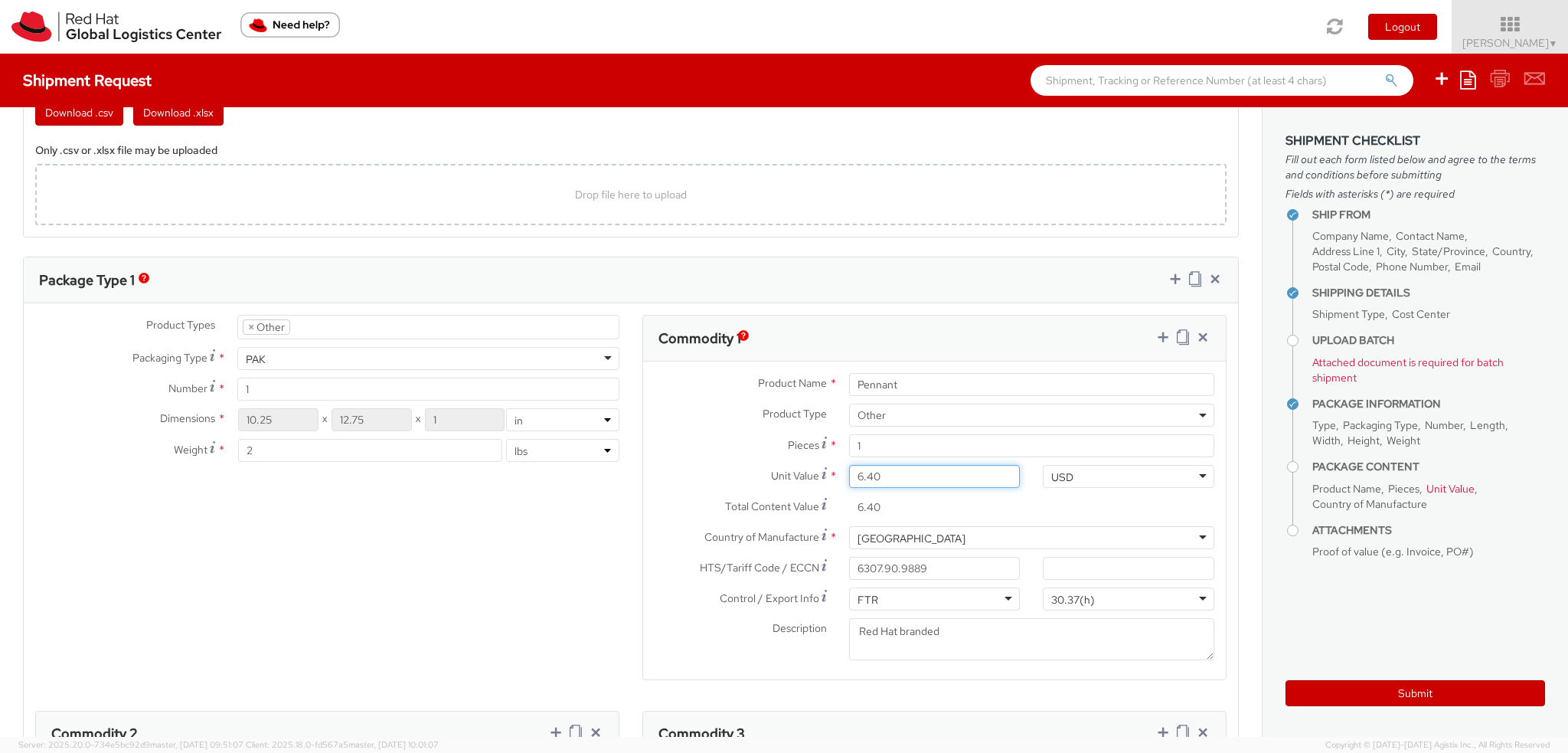
type input "6.43"
click at [509, 529] on div "Product Types * Documents Docking Station Laptop Monitor Other Hardware Server …" at bounding box center [631, 710] width 1215 height 791
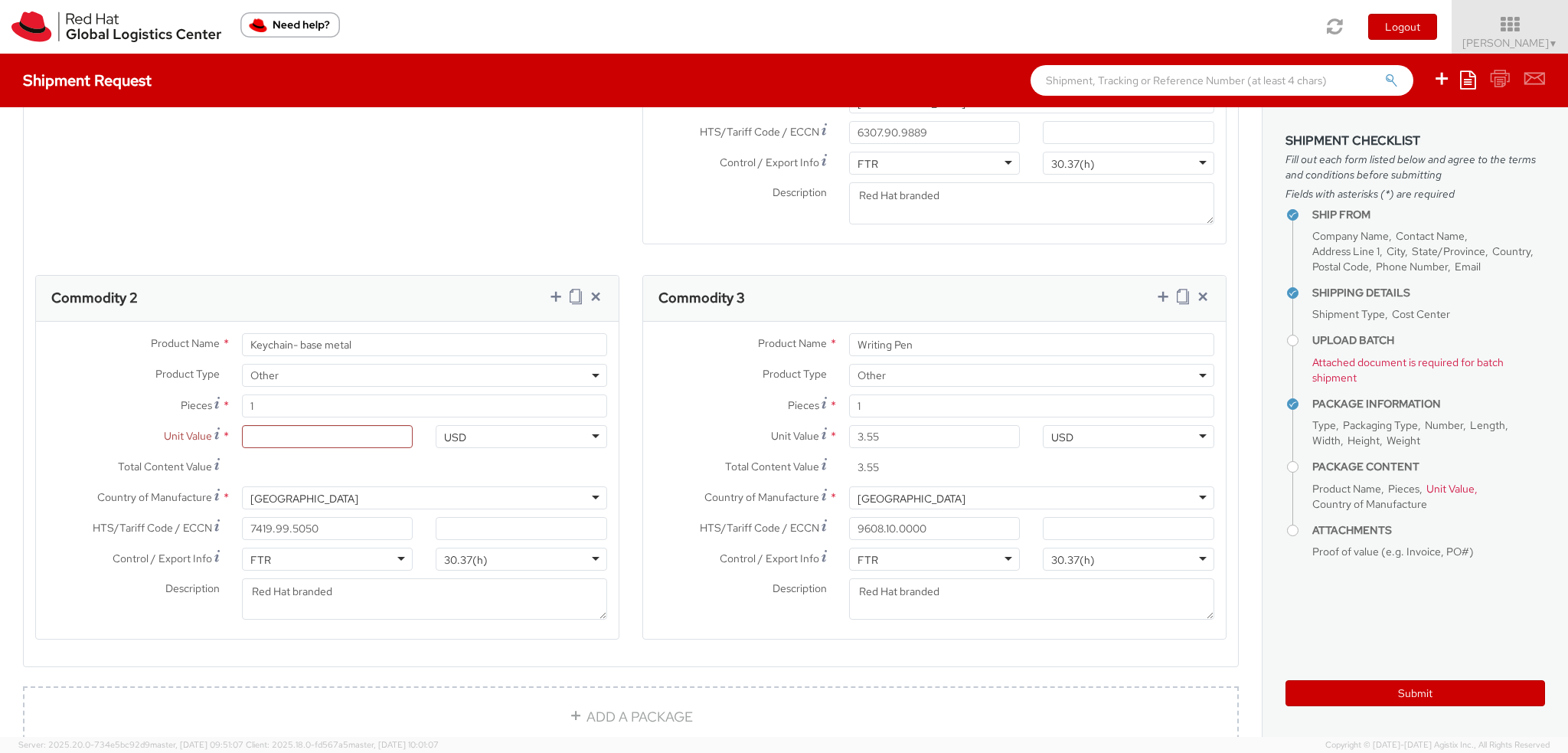
scroll to position [1379, 0]
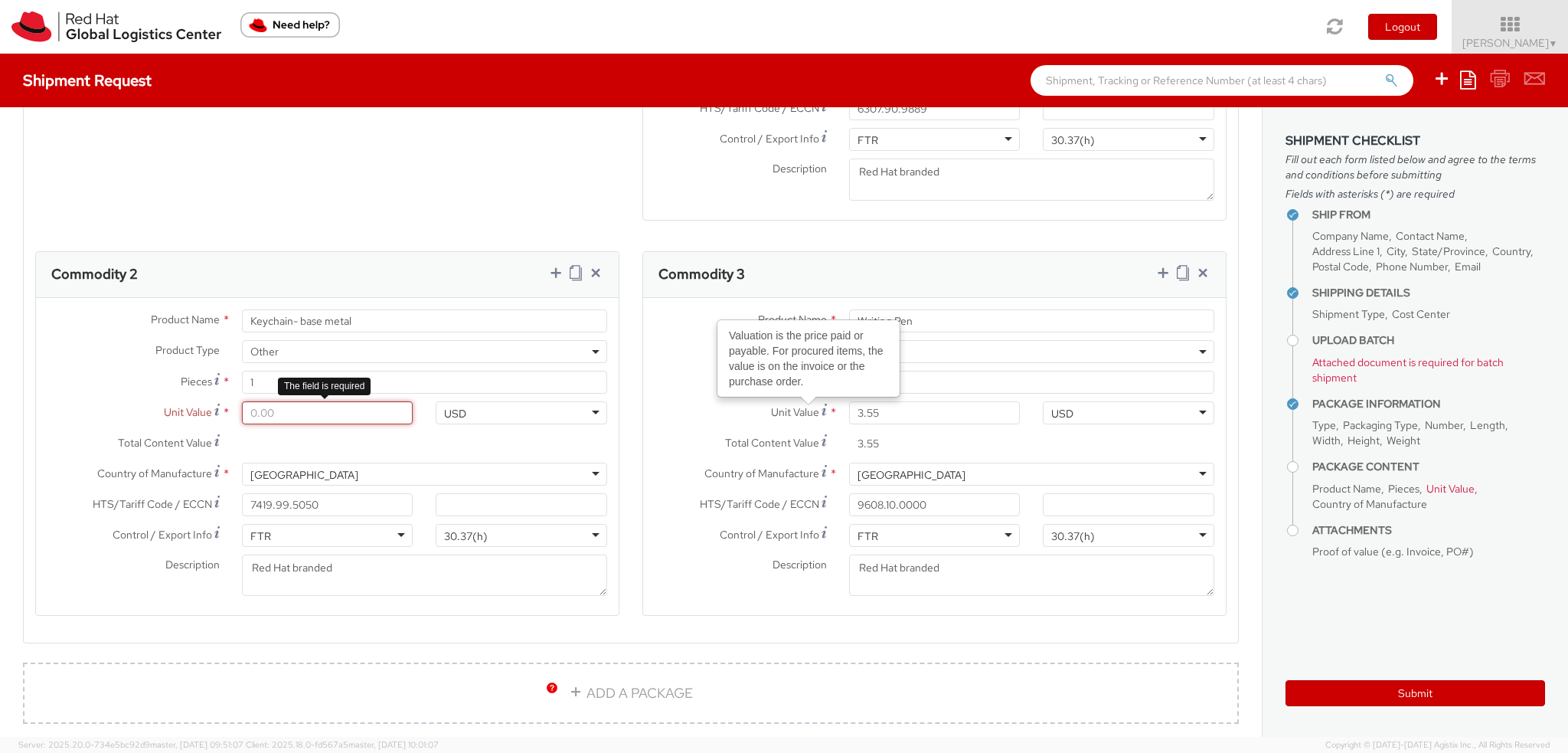
click at [316, 415] on input "Unit Value *" at bounding box center [328, 413] width 171 height 23
type input "3.00"
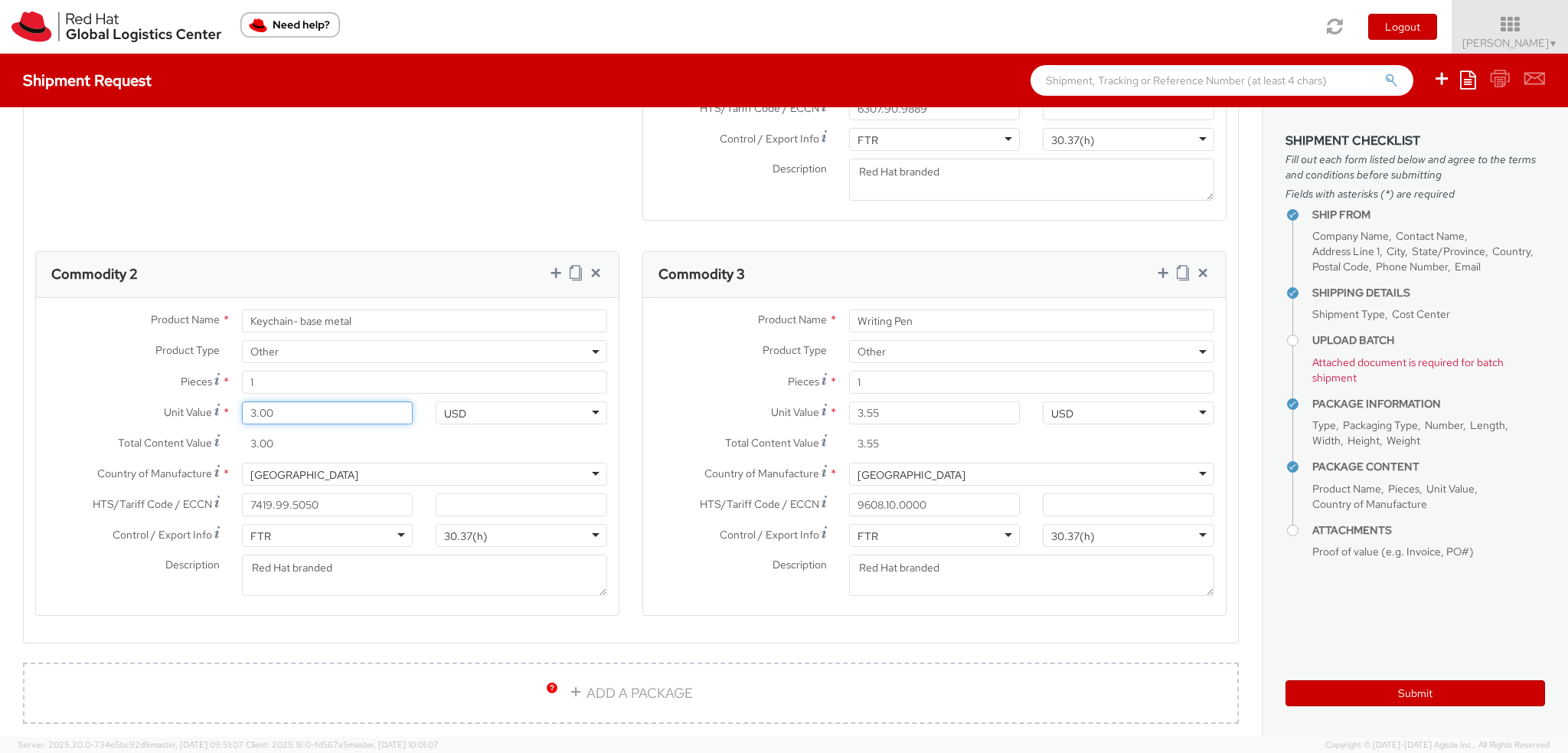
type input "3.50"
type input "3.55"
drag, startPoint x: 892, startPoint y: 413, endPoint x: 176, endPoint y: 285, distance: 727.4
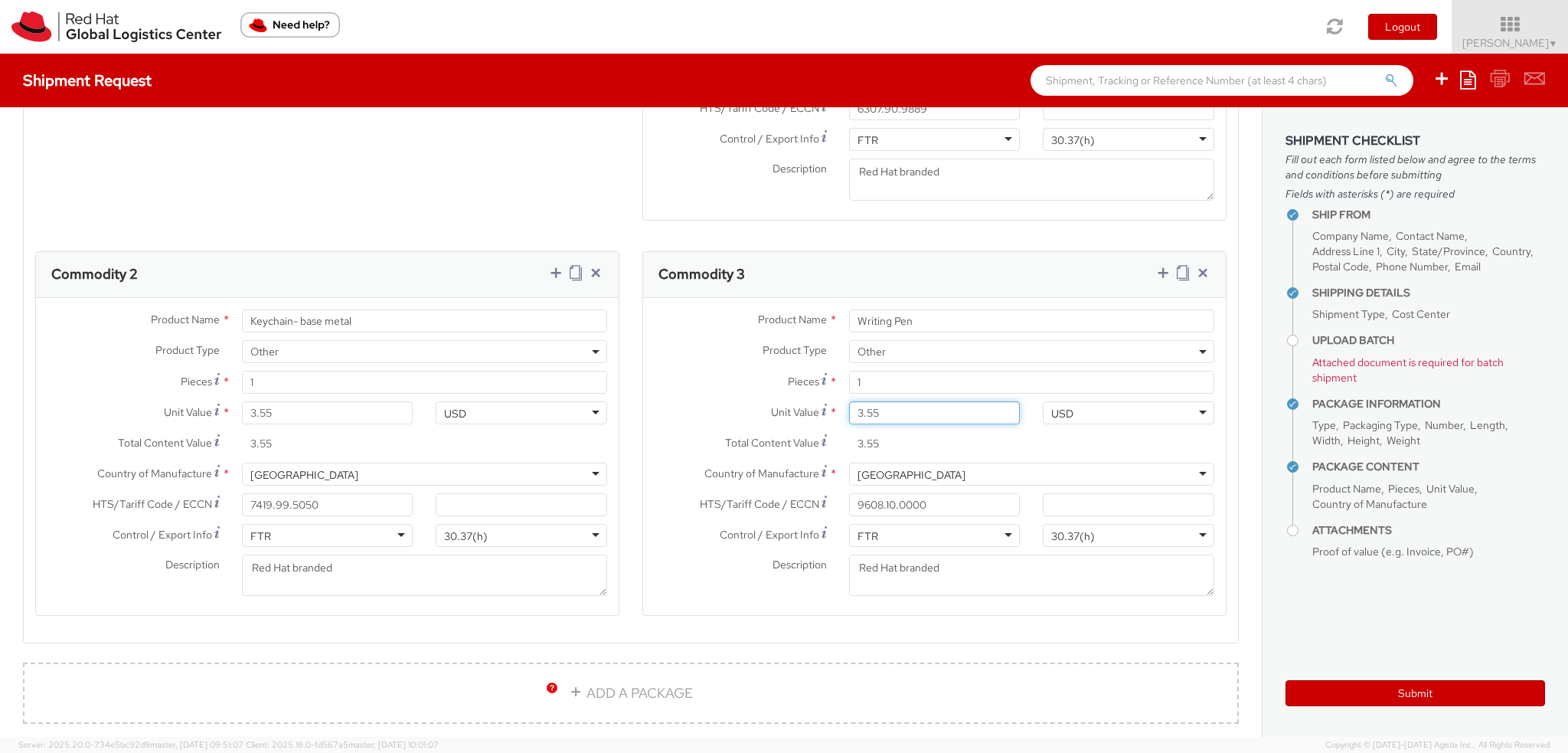
type input "2.00"
type input "2.09"
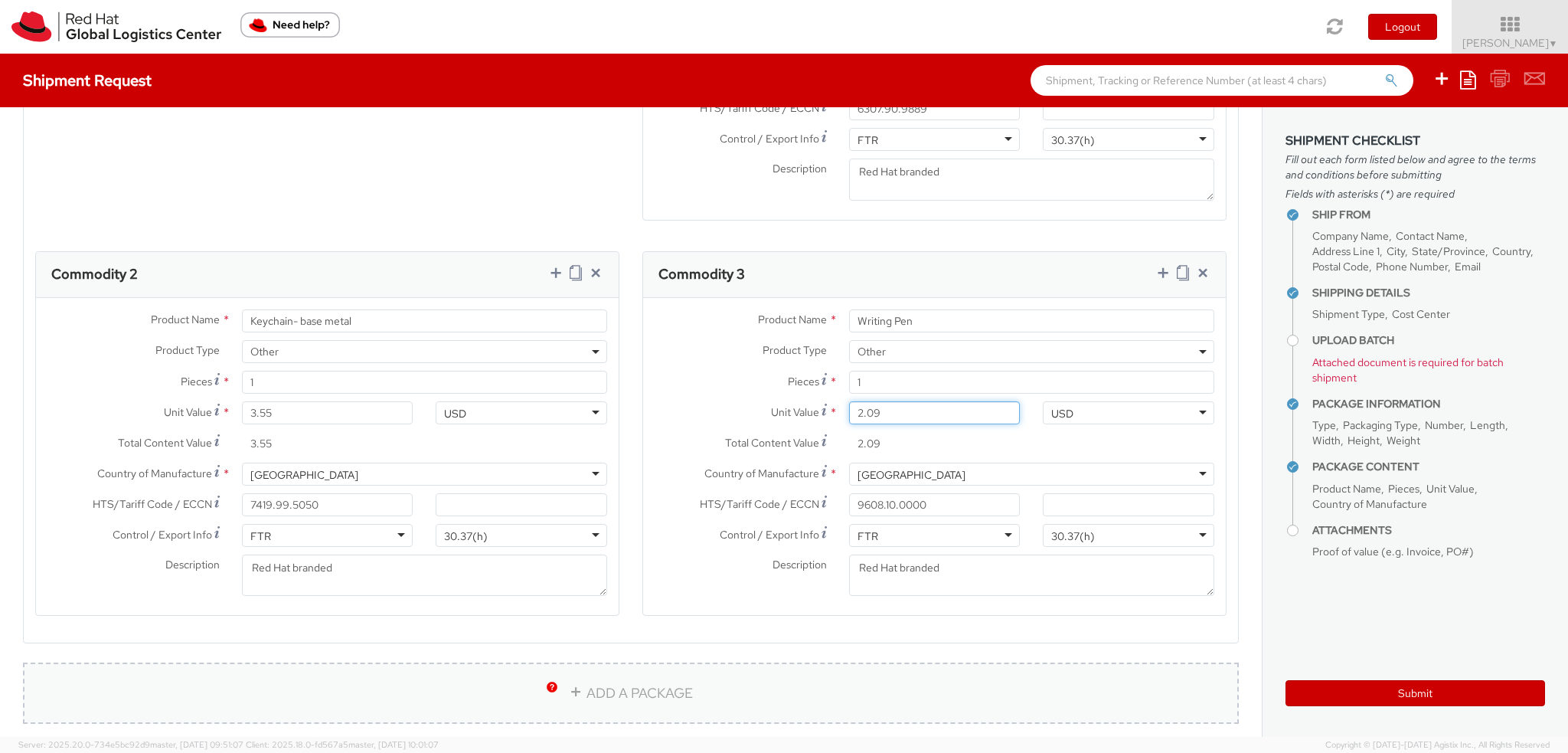
scroll to position [1762, 0]
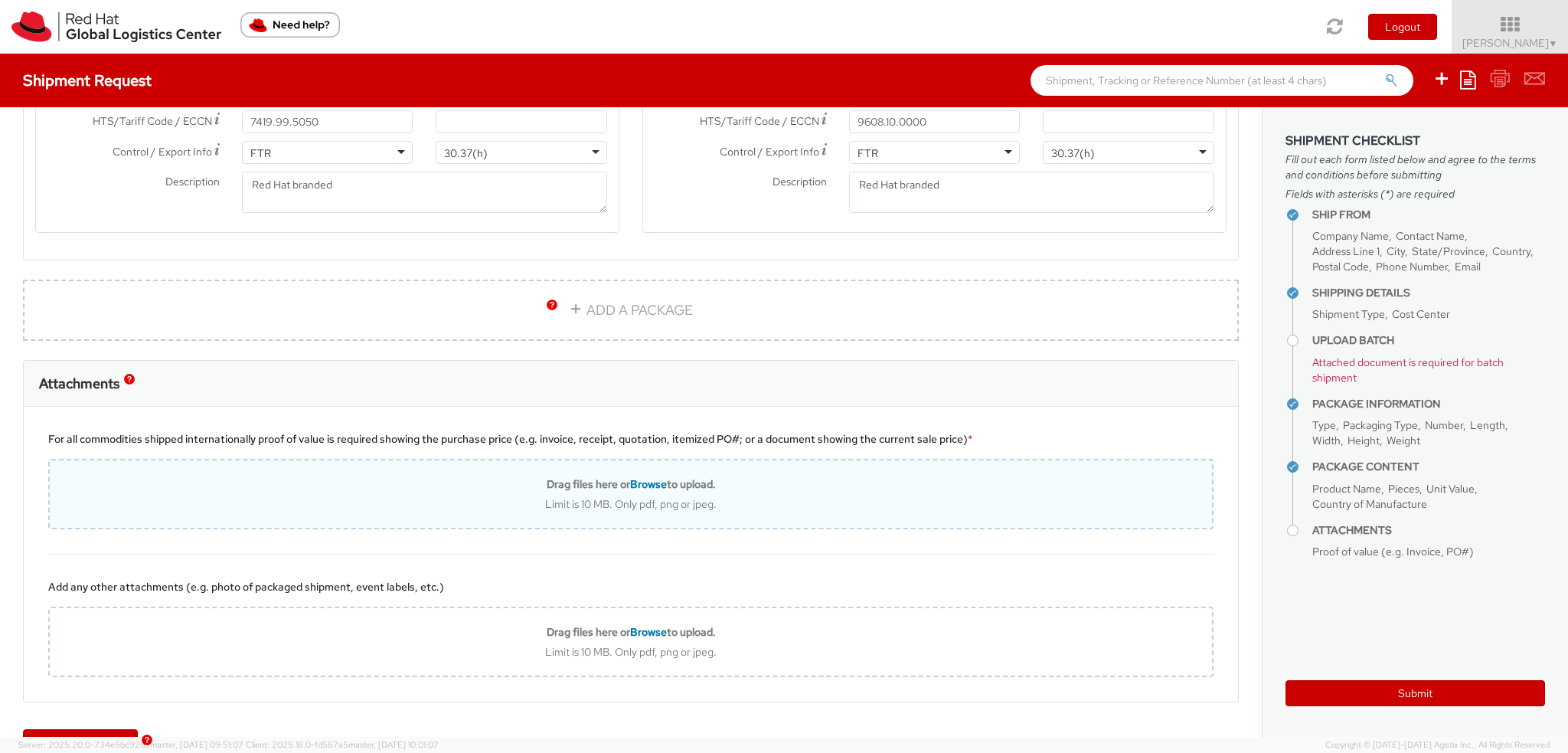
click at [614, 477] on b "Drag files here or Browse to upload." at bounding box center [632, 484] width 170 height 14
type input "C:\fakepath\40148791-55143165 (2) (1).pdf"
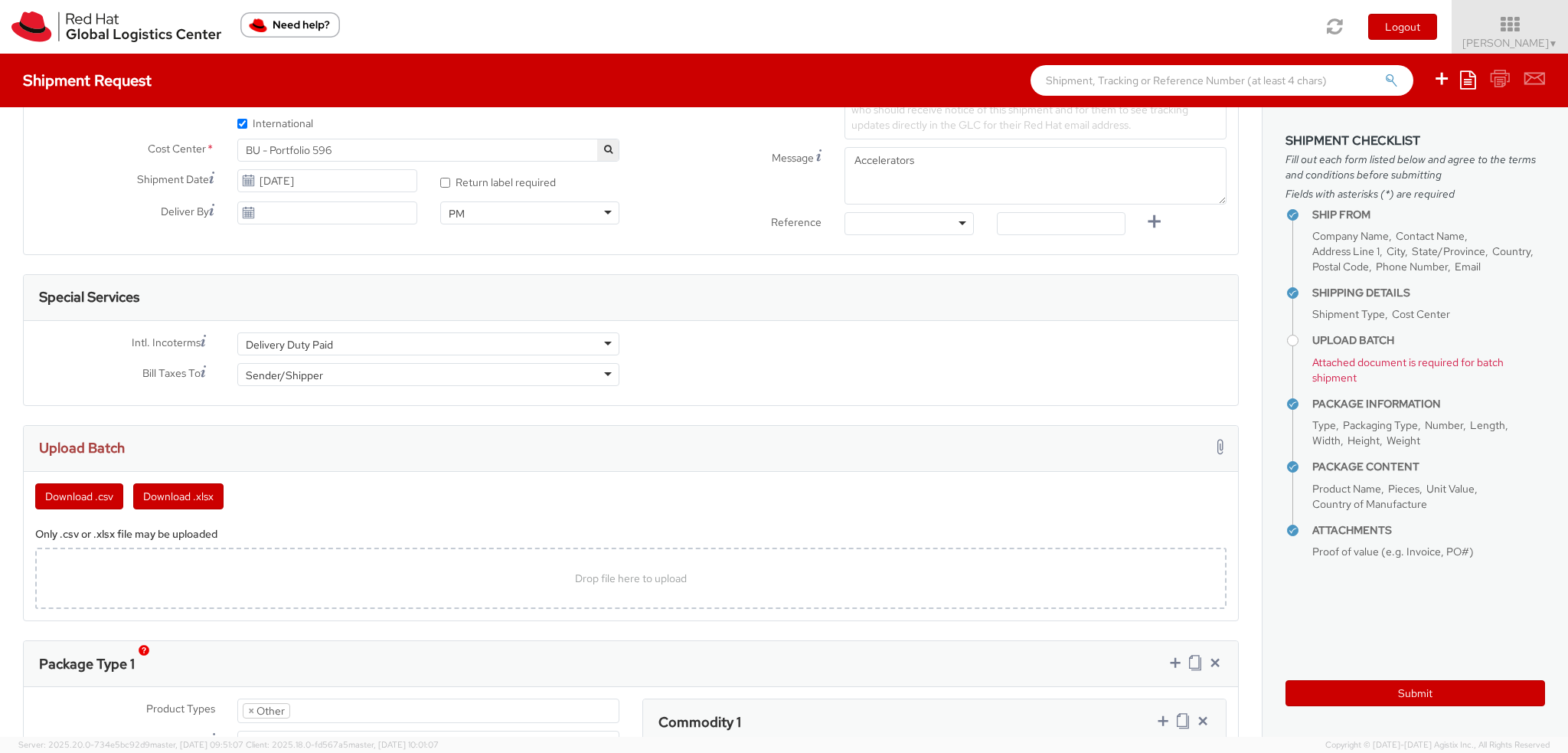
scroll to position [612, 0]
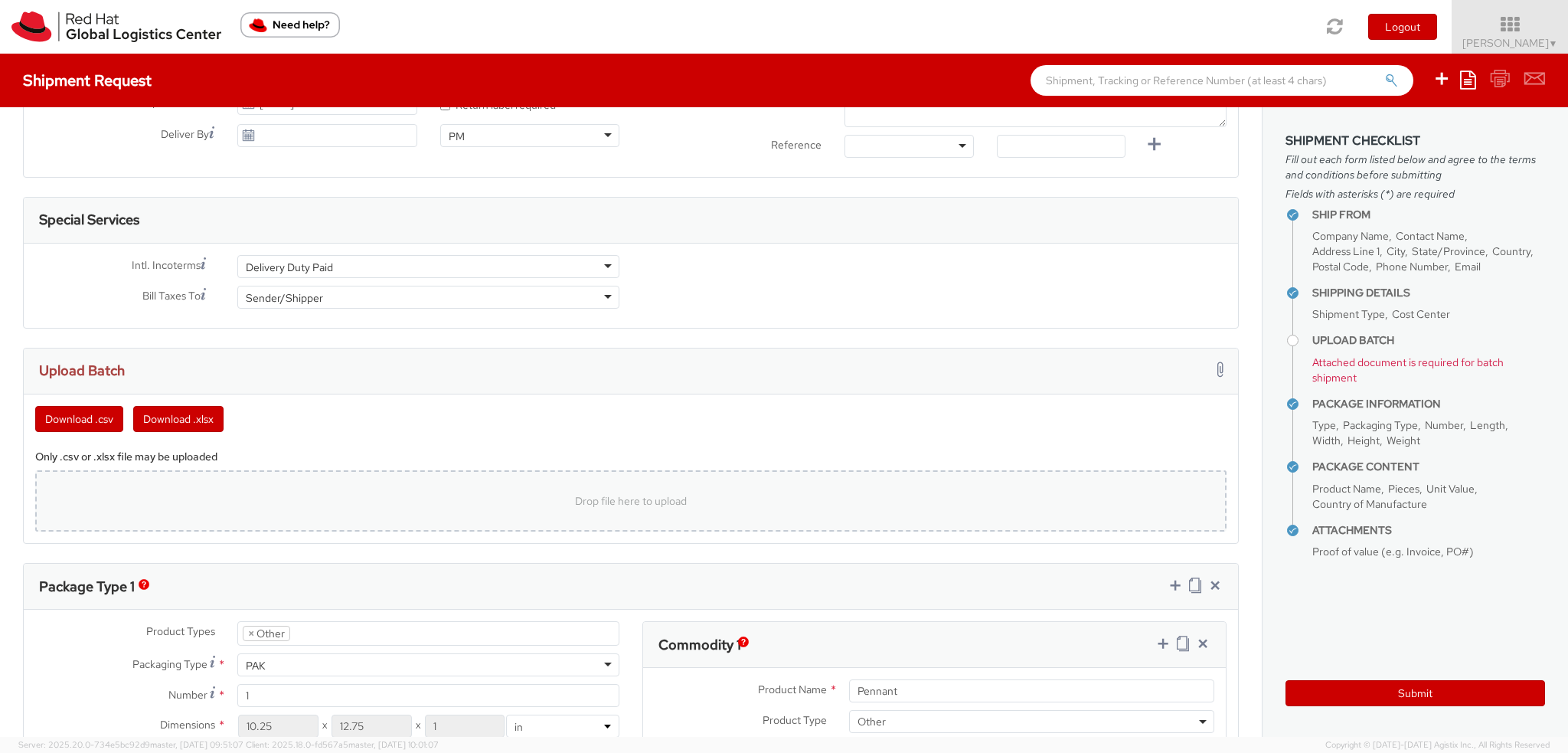
click at [447, 486] on div "Drop file here to upload" at bounding box center [631, 501] width 1167 height 37
type input "C:\fakepath\INTL Sept 2025.xlsx"
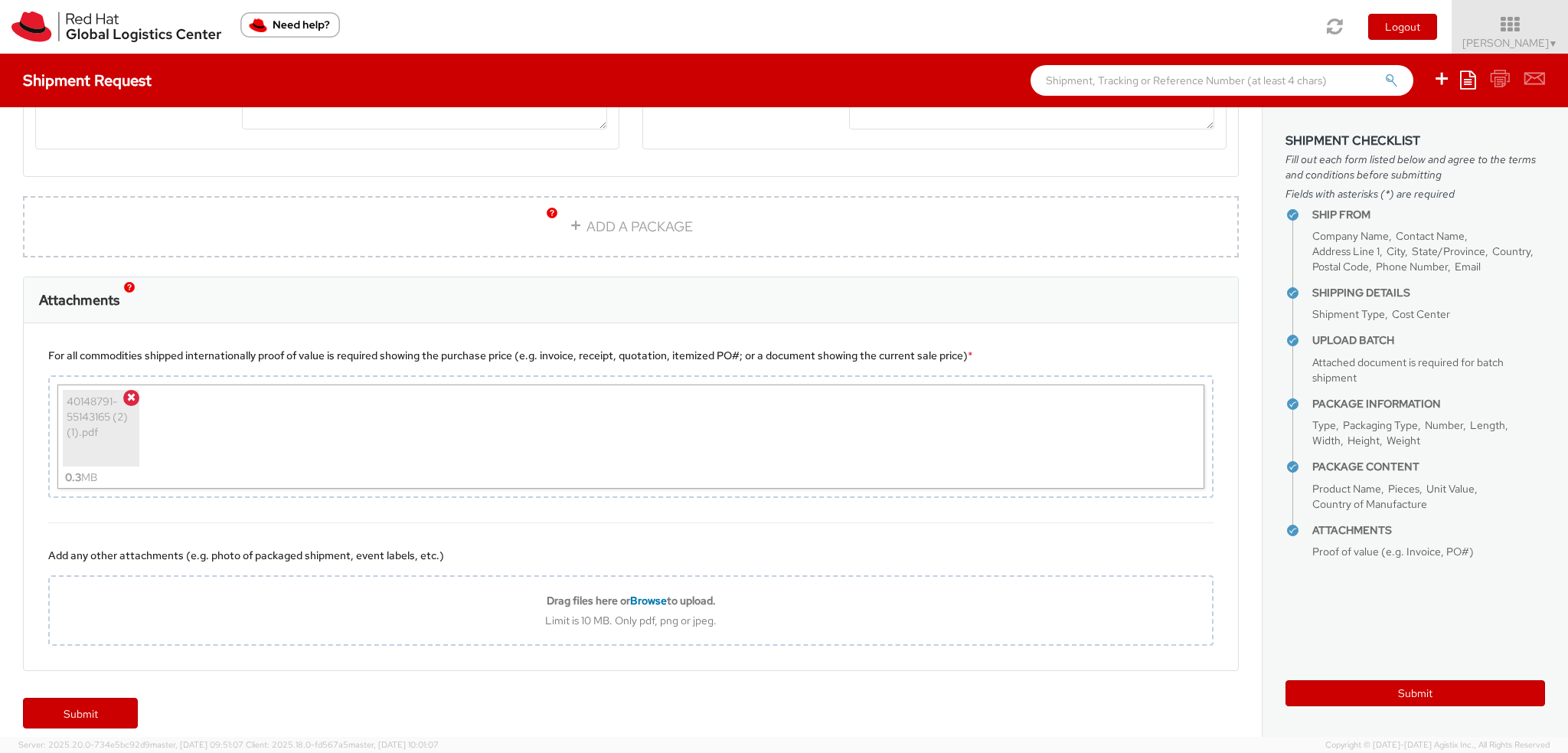
scroll to position [1977, 0]
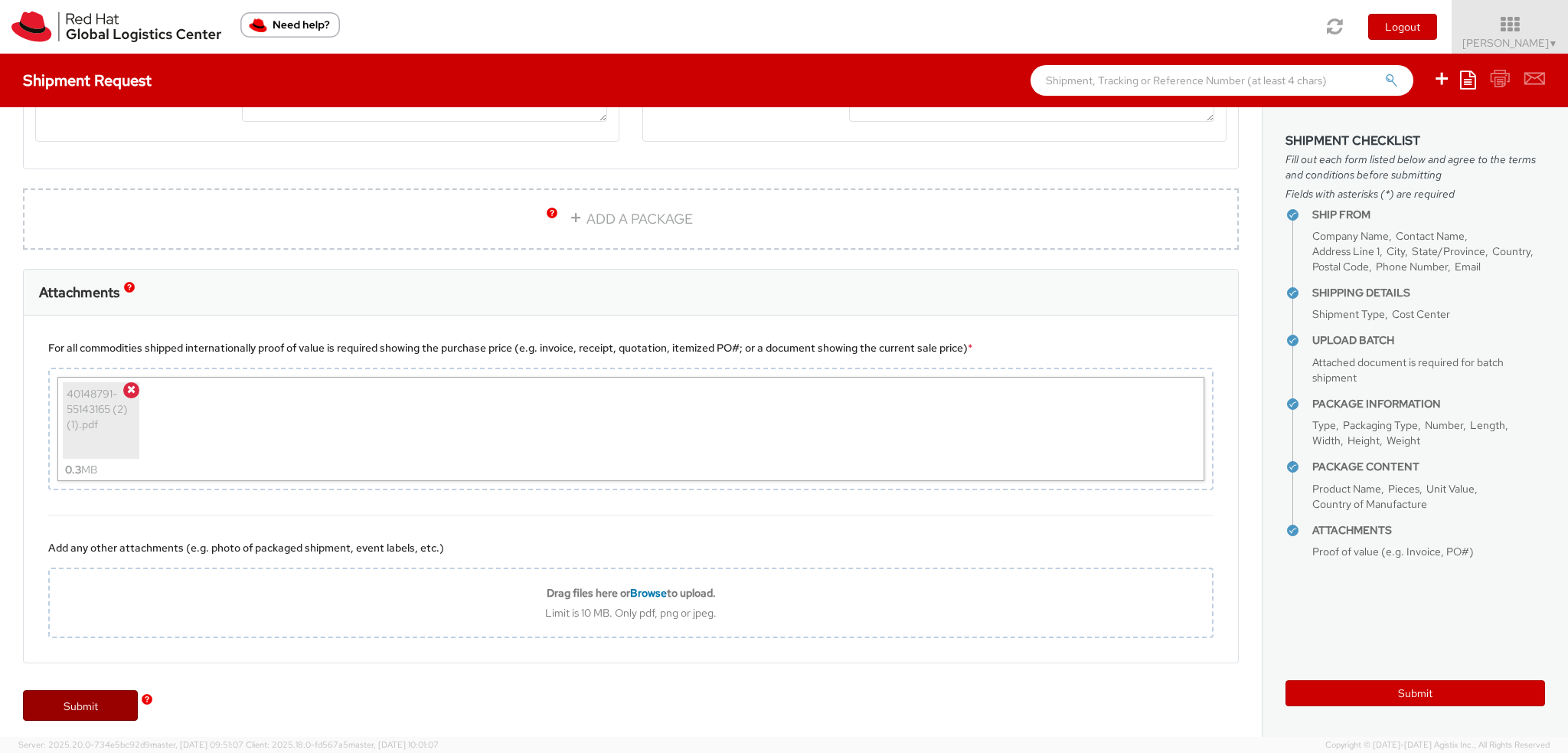
click at [71, 705] on link "Submit" at bounding box center [80, 705] width 115 height 31
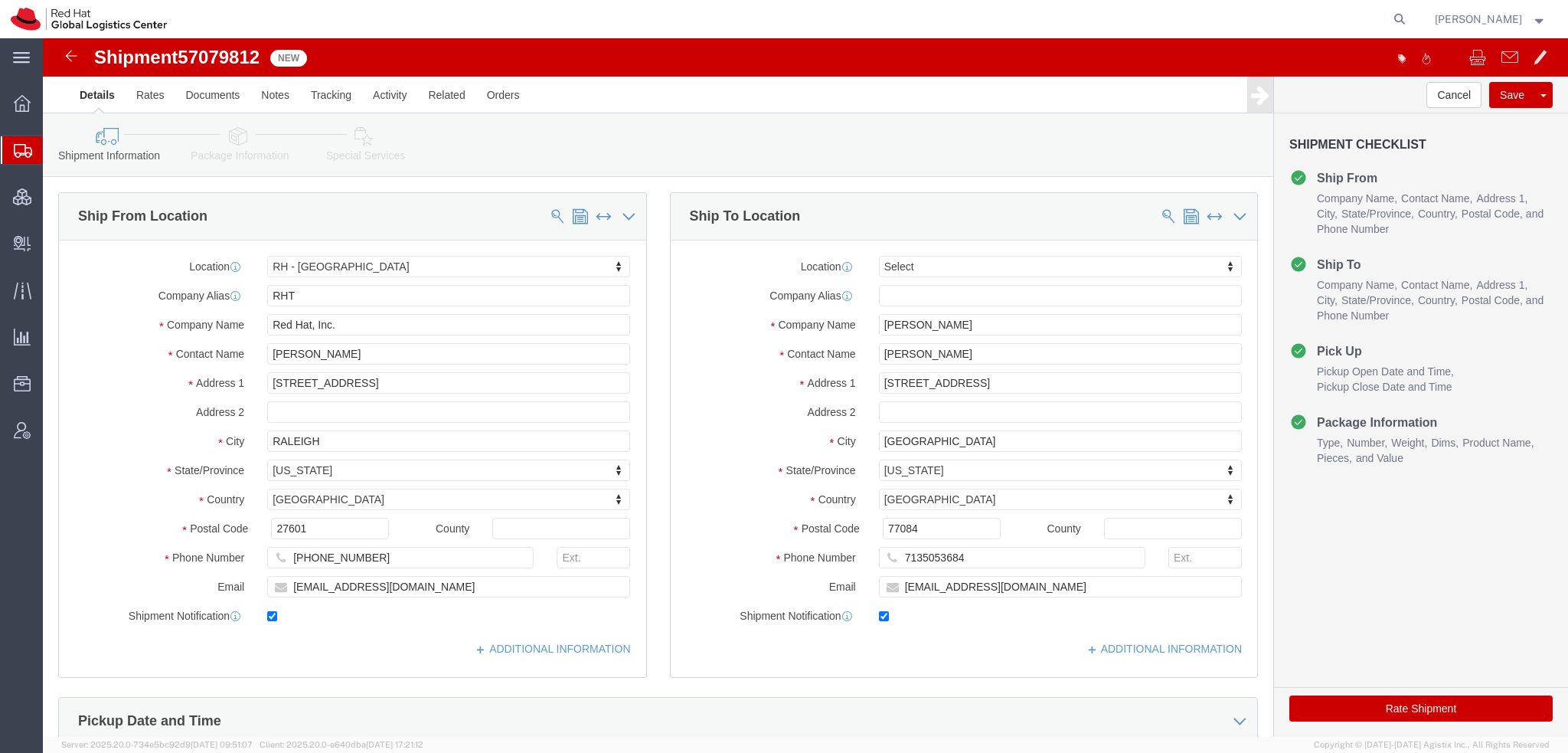
select select "38014"
select select
click icon
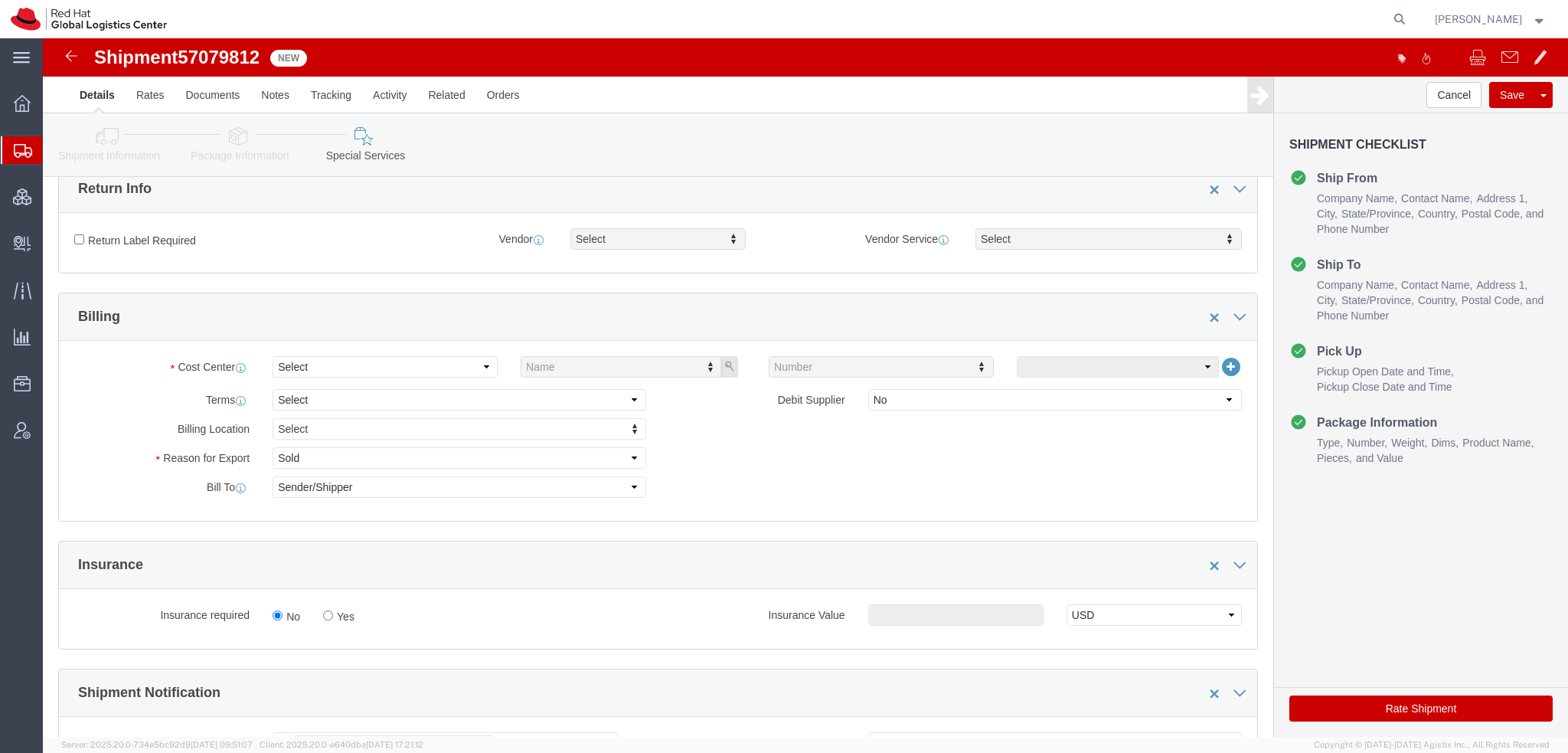
scroll to position [460, 0]
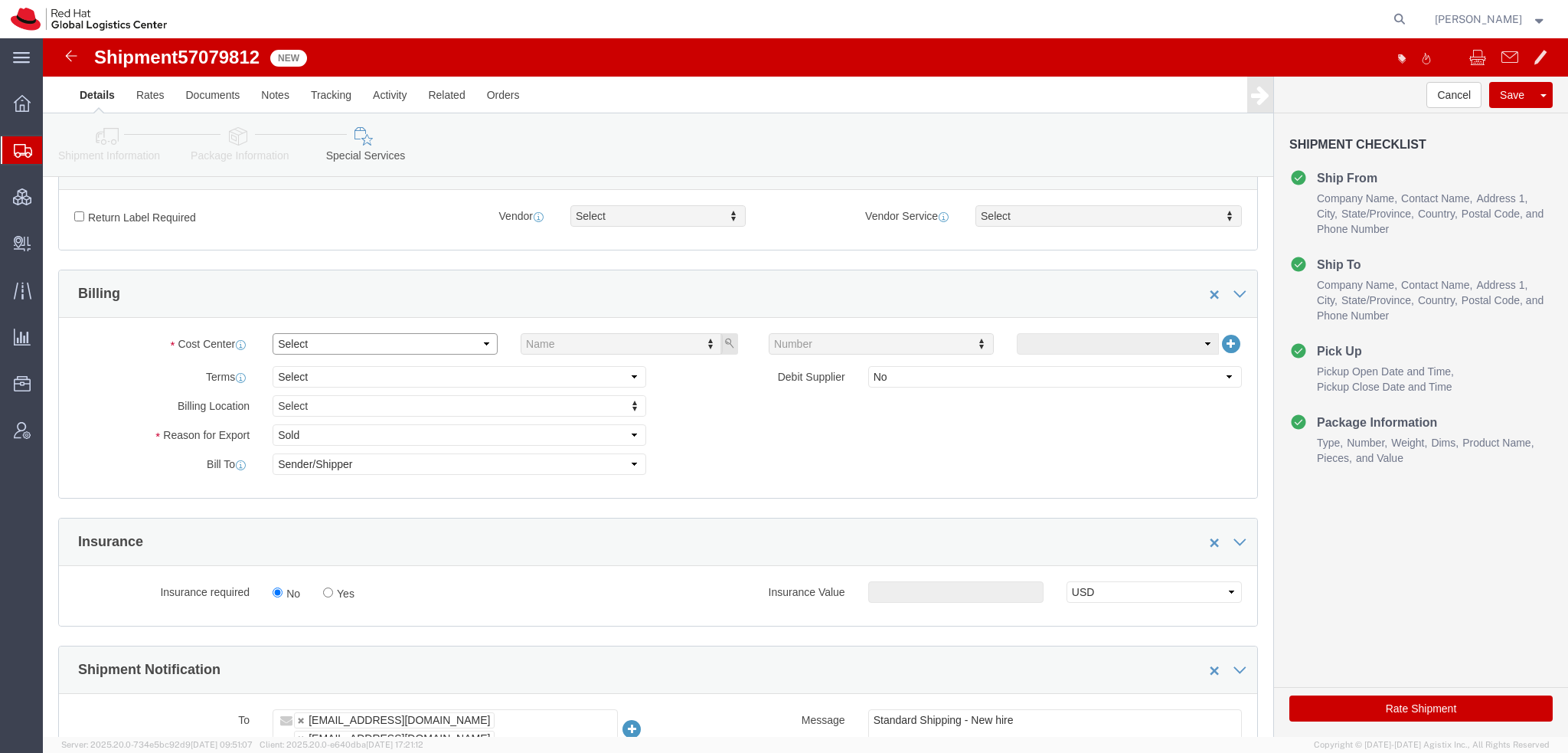
click select "Select"
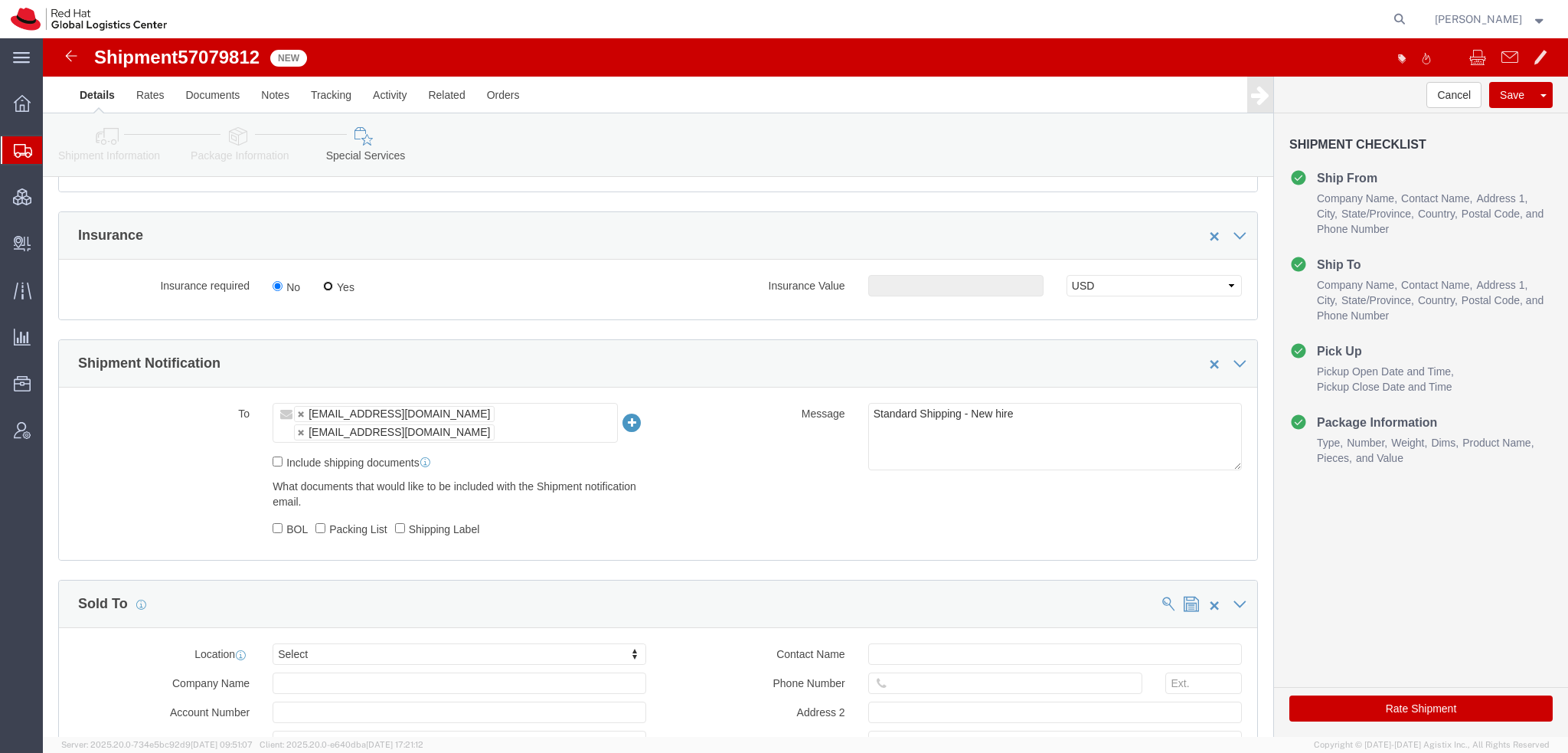
click input "Yes"
radio input "true"
click input "text"
type input "500.00"
click button "Save"
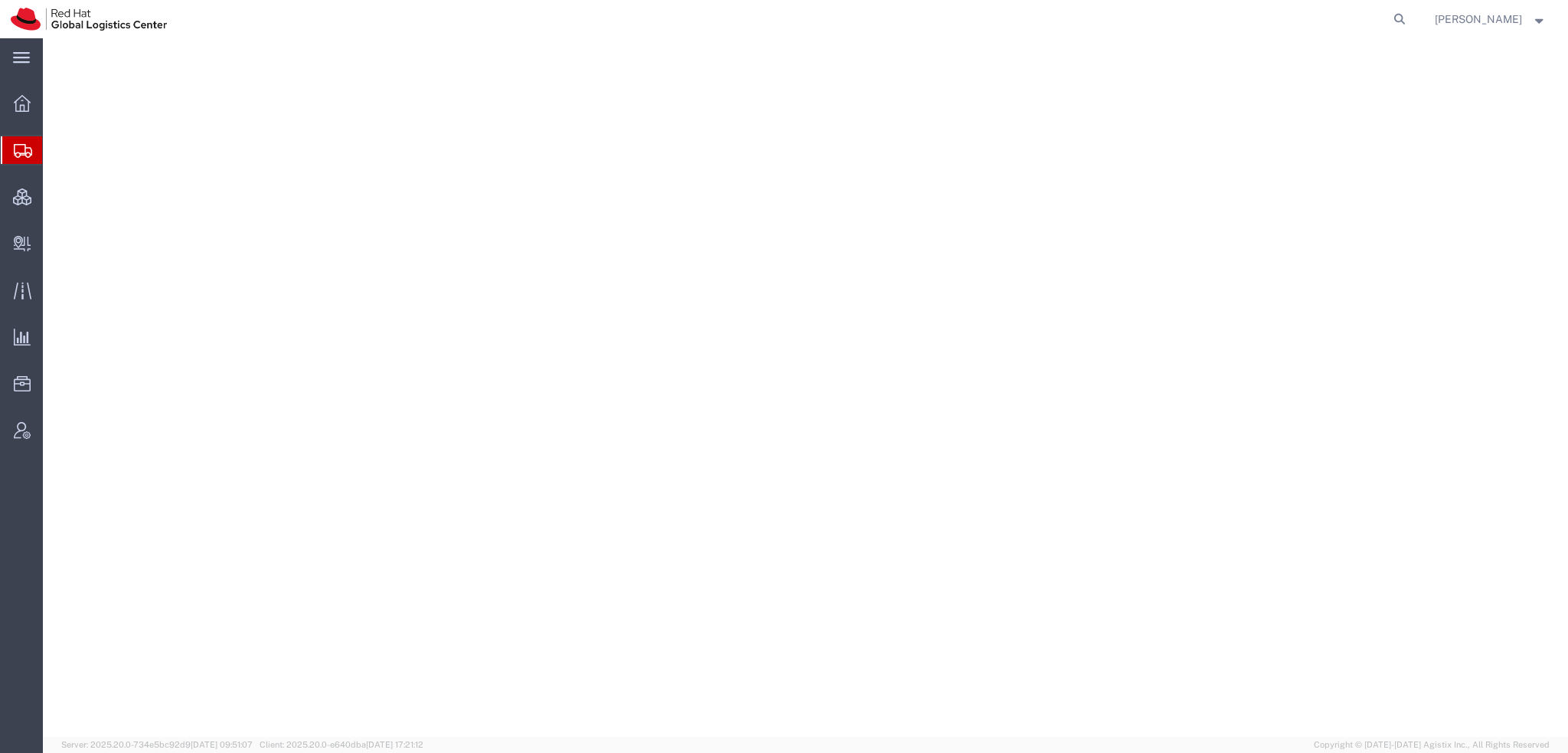
select select "38014"
select select "37929"
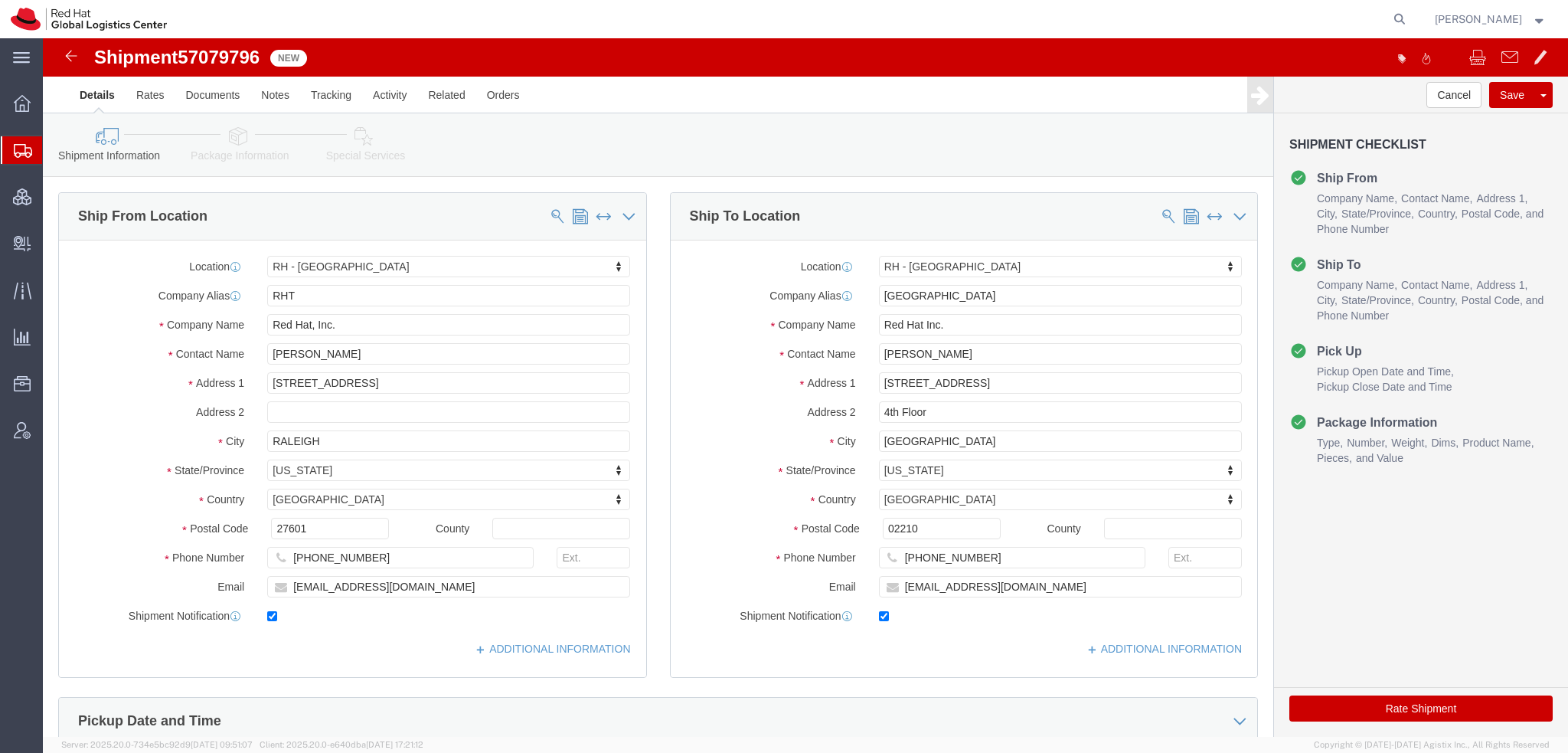
click icon
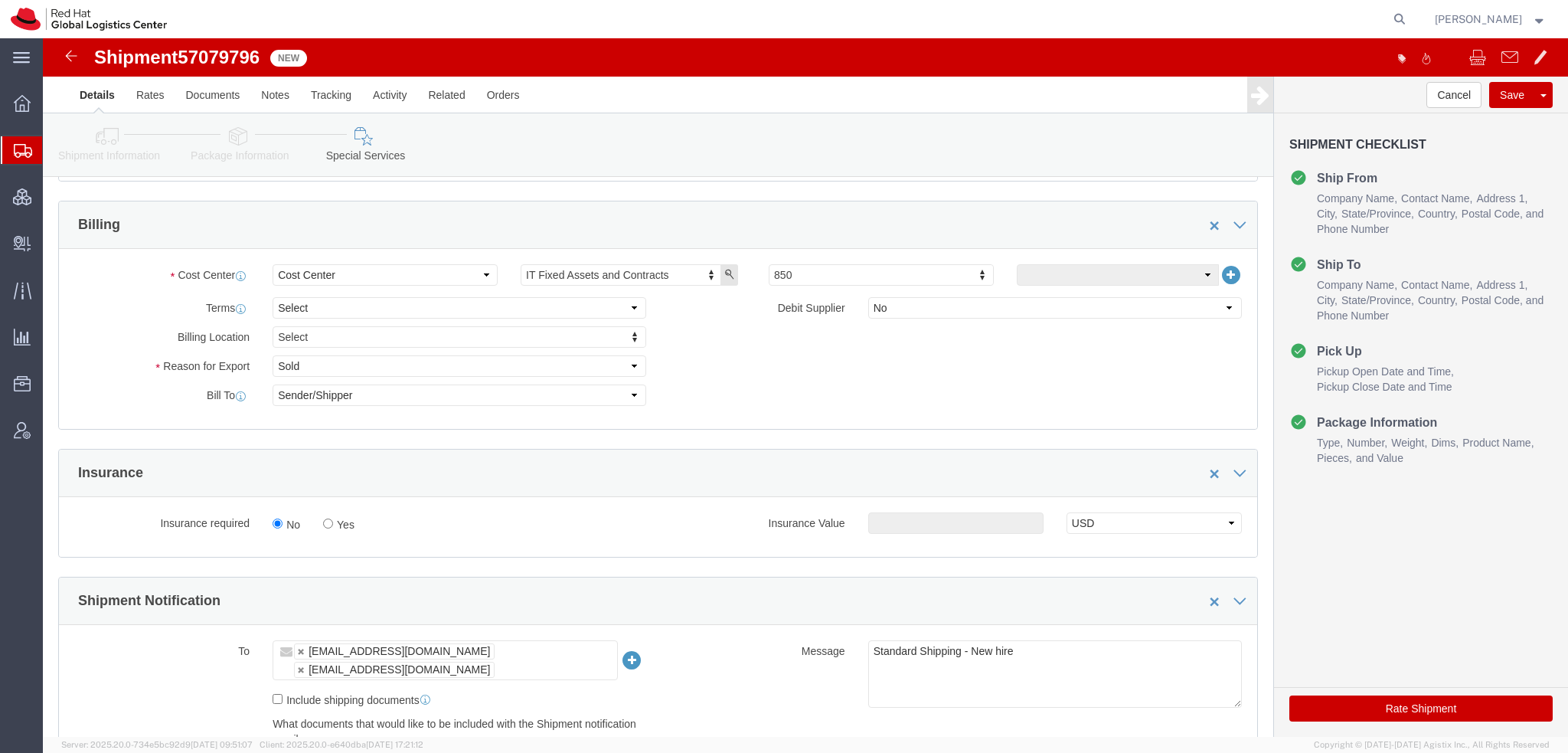
scroll to position [536, 0]
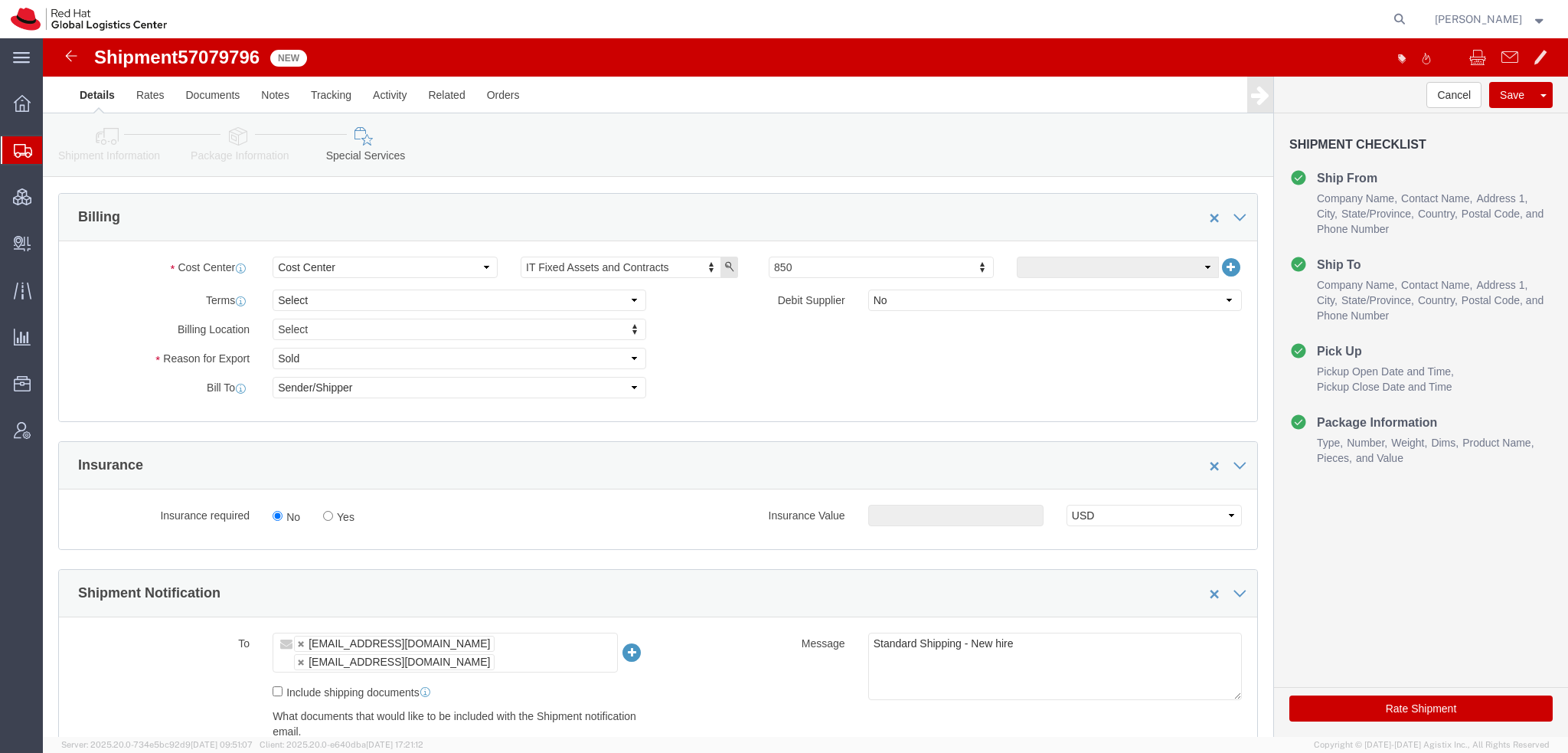
click button "Rate Shipment"
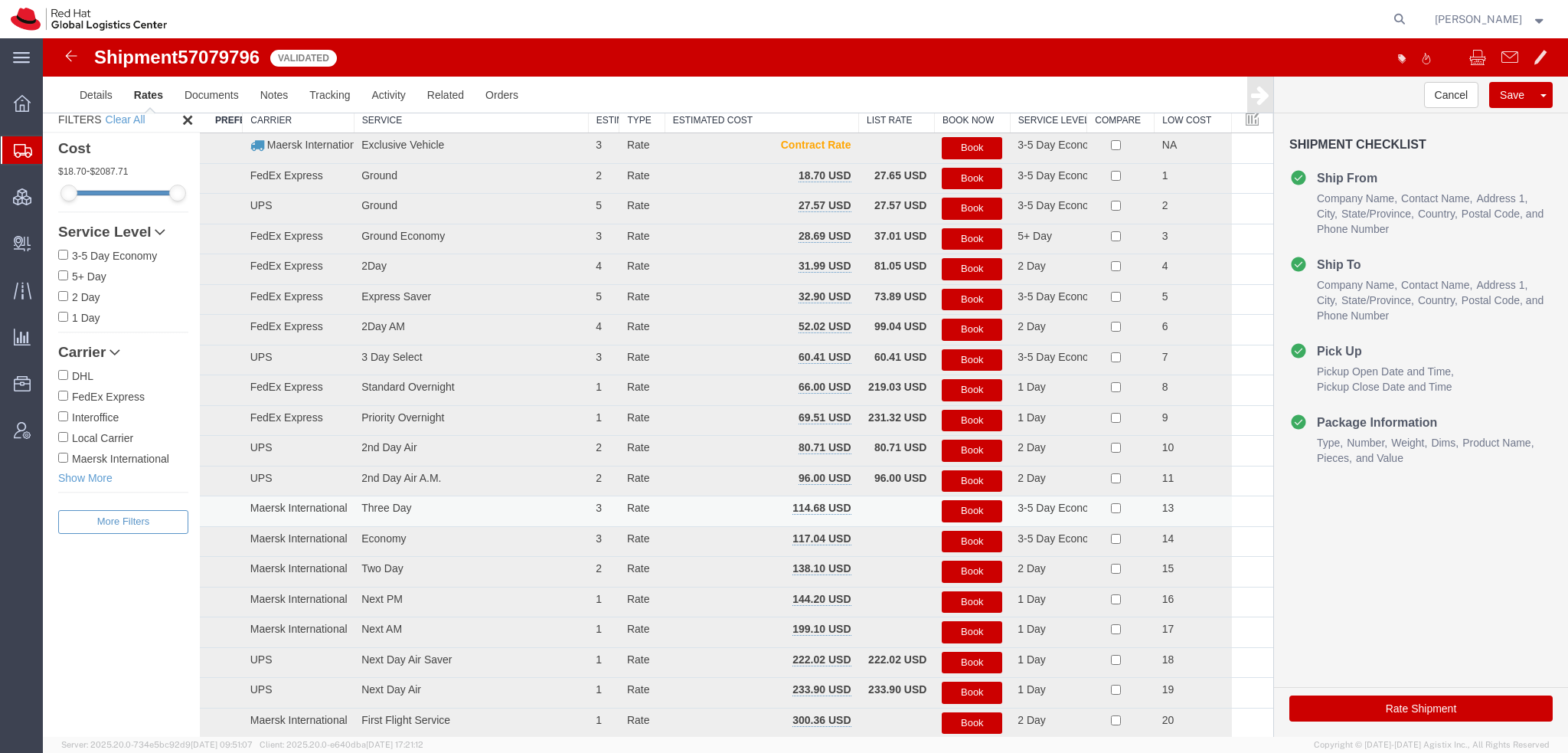
scroll to position [0, 0]
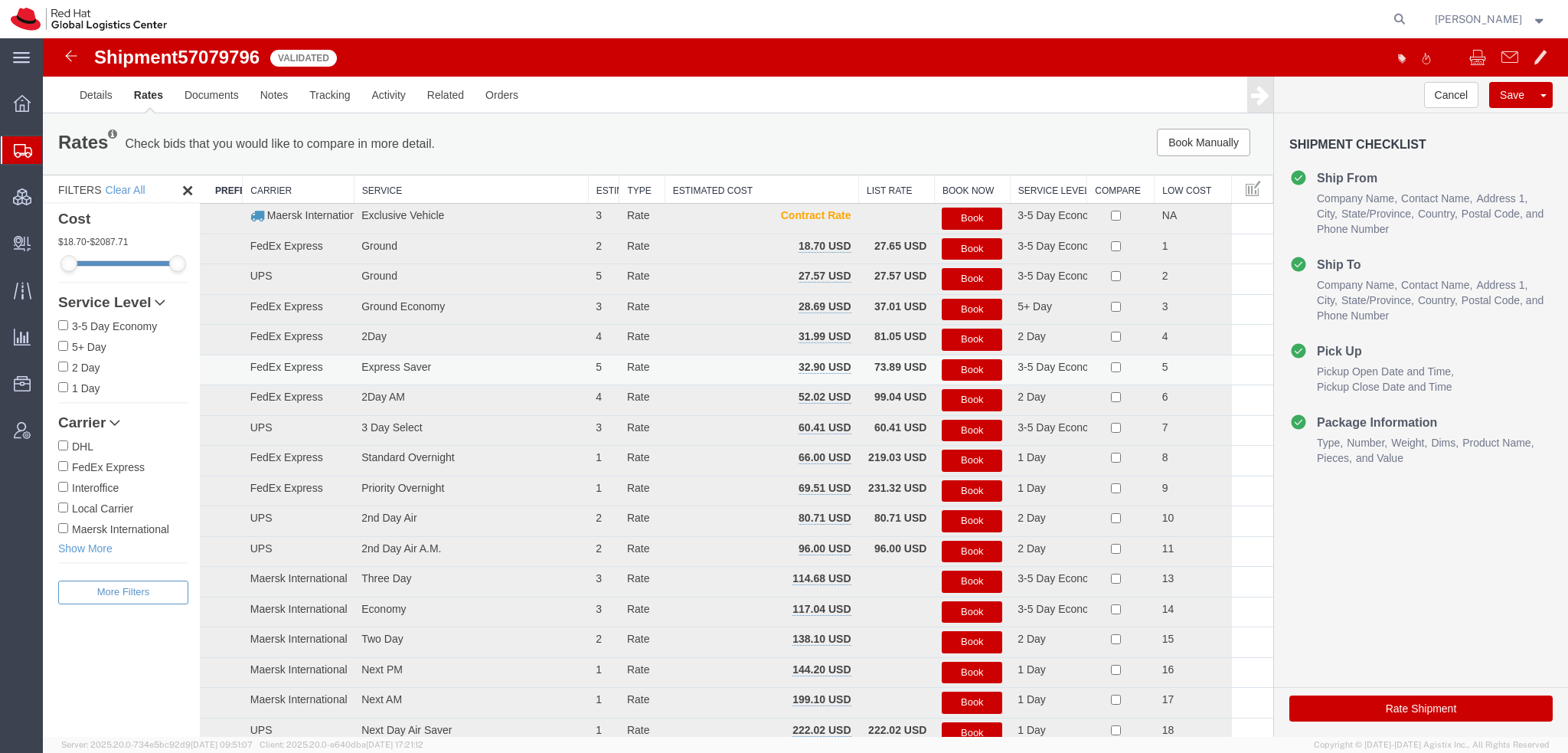
click at [975, 366] on button "Book" at bounding box center [972, 370] width 60 height 22
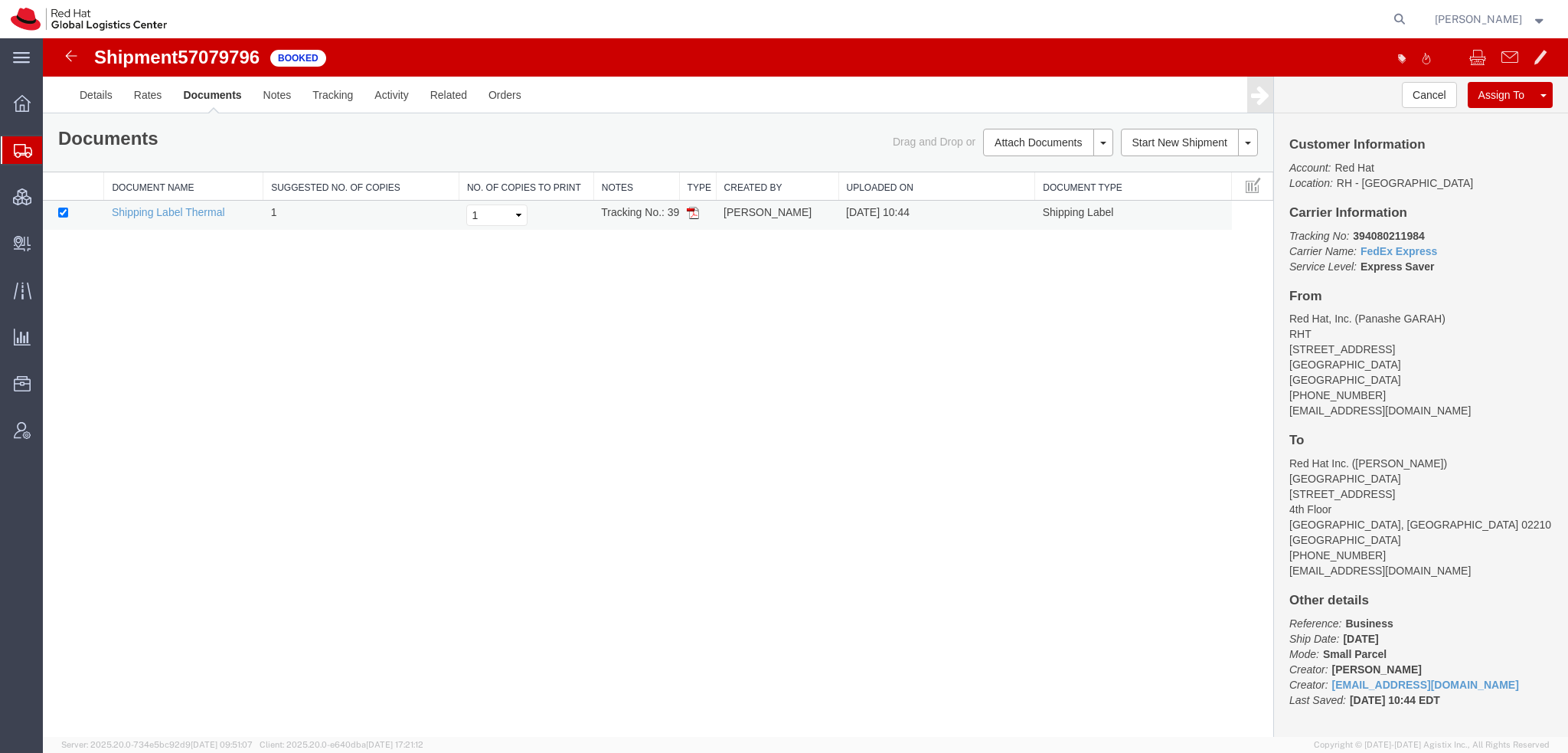
click at [695, 210] on img at bounding box center [693, 213] width 12 height 12
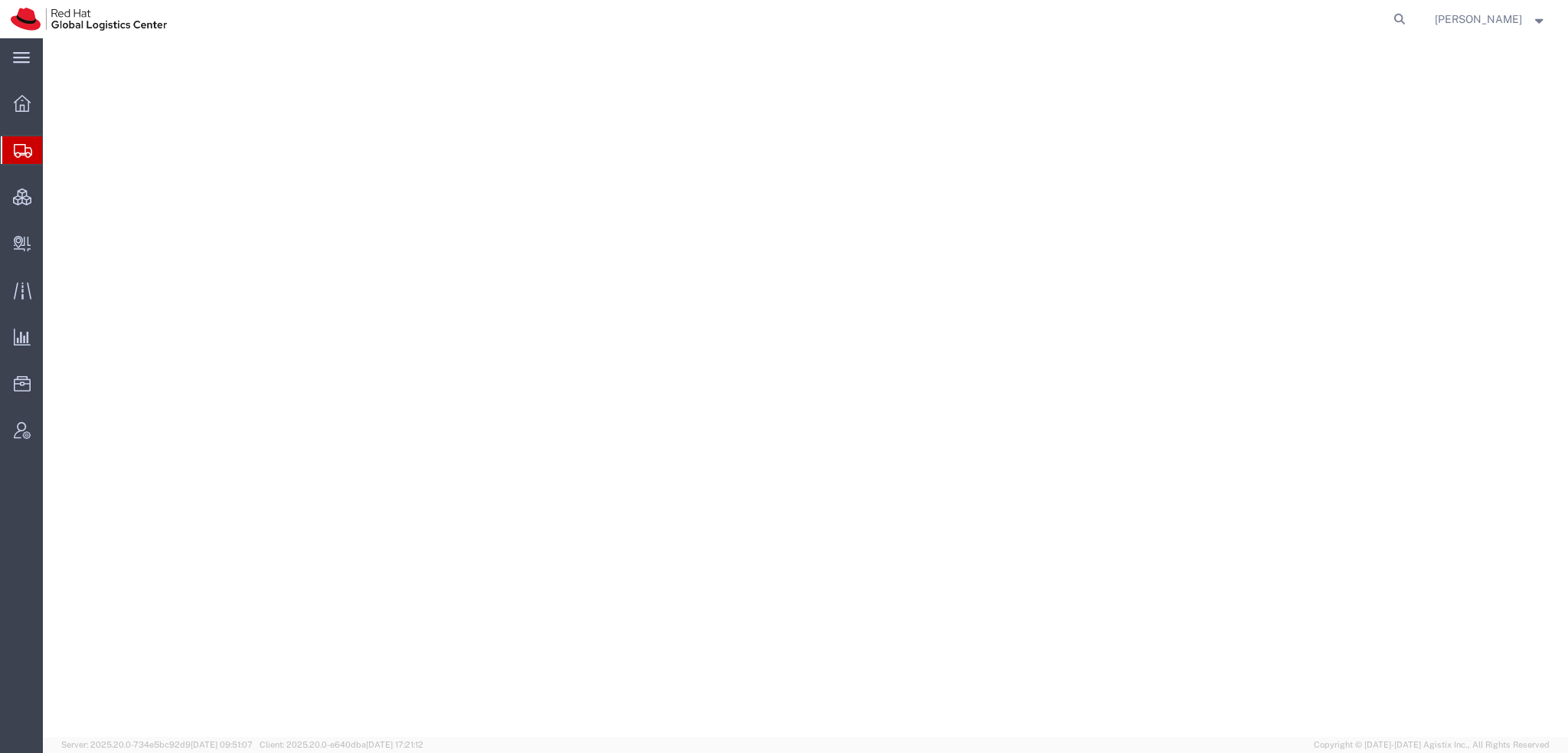
select select "38014"
select select
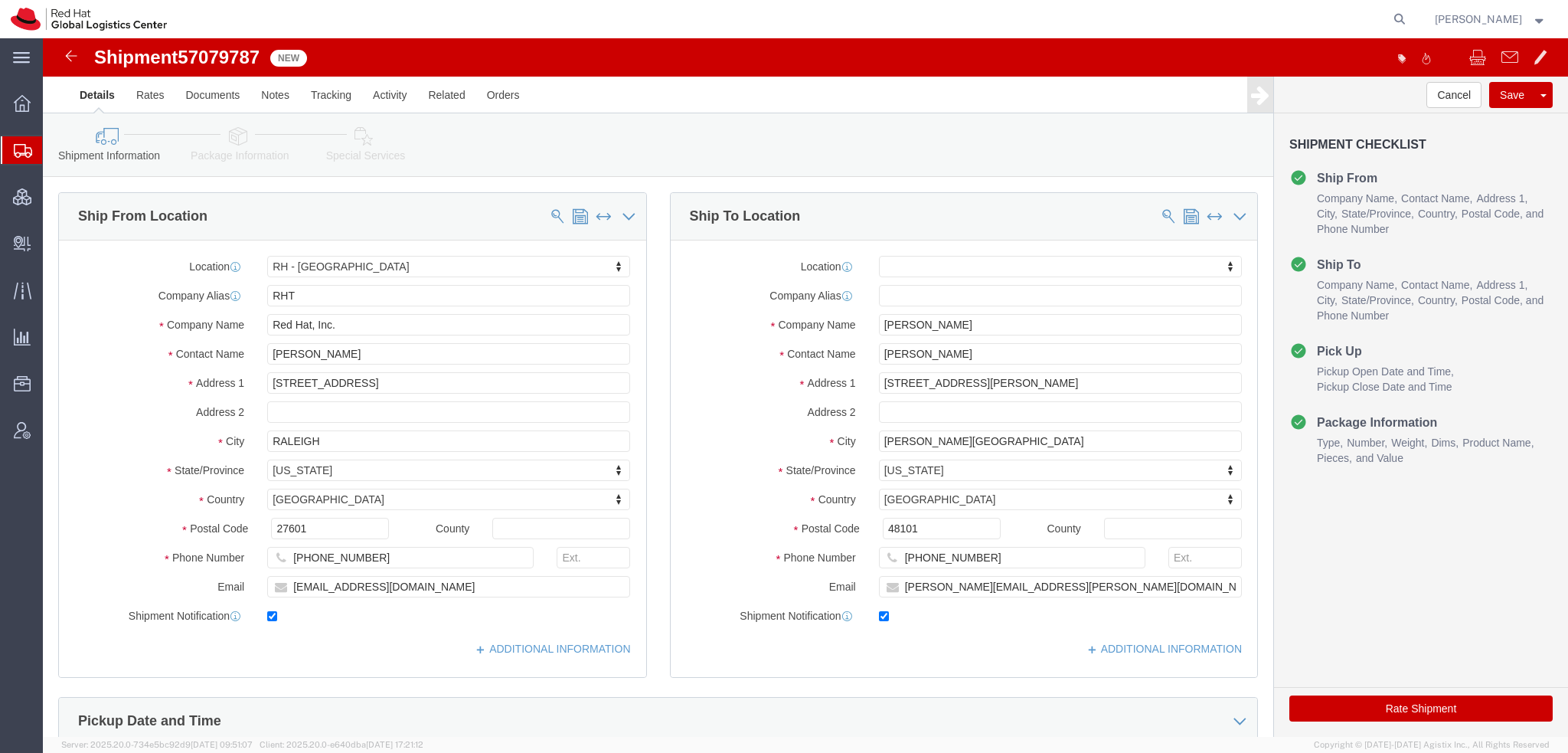
click icon
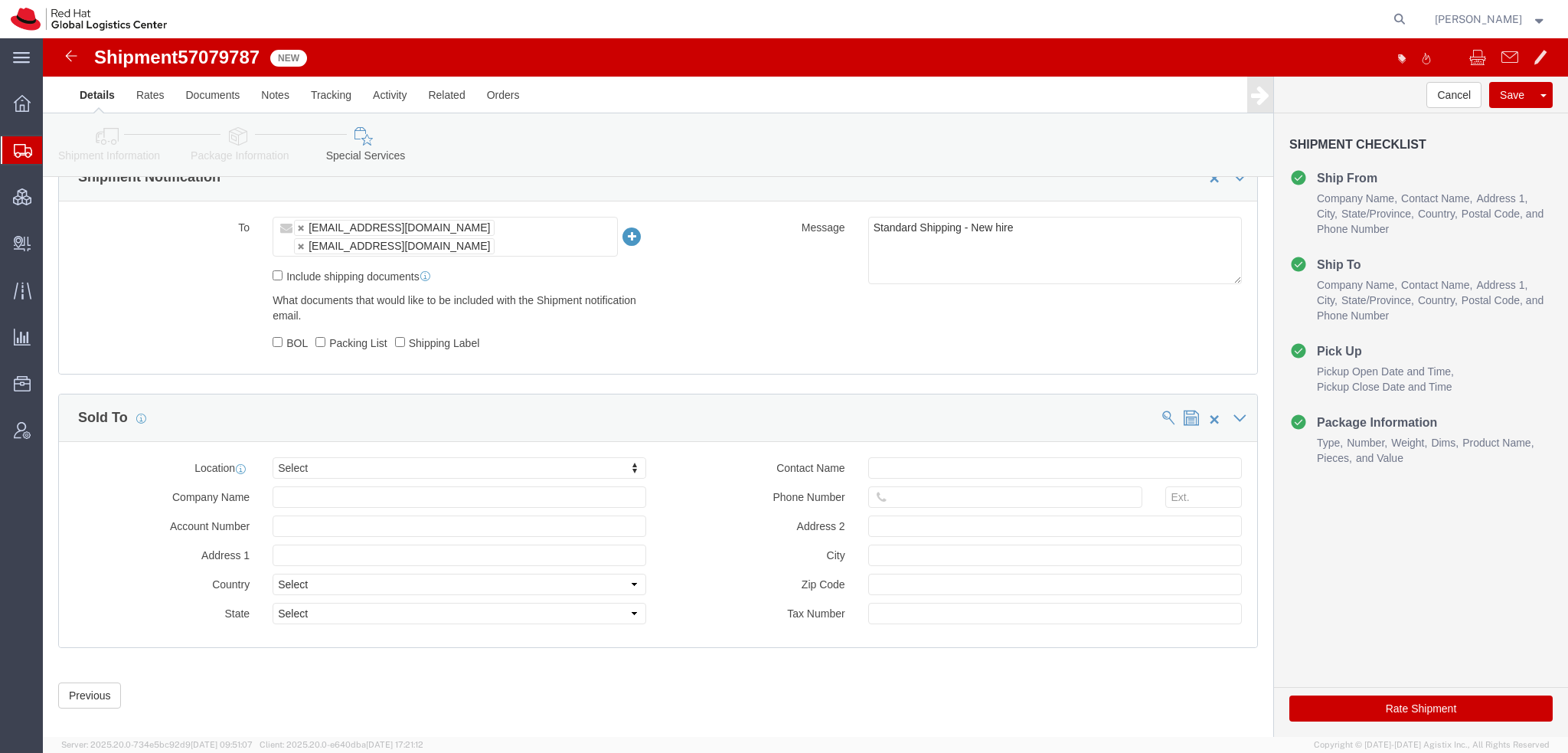
scroll to position [799, 0]
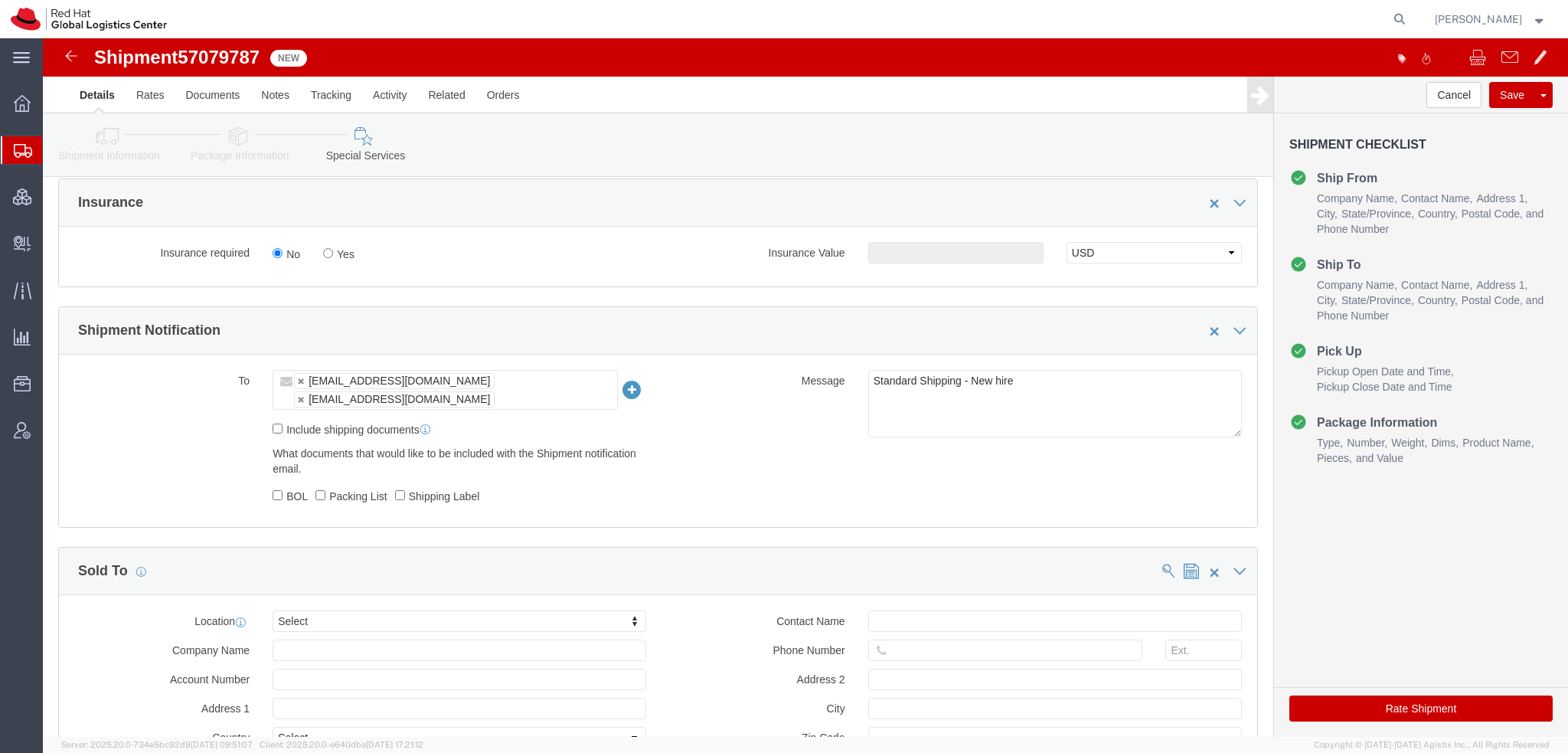
click label "Yes"
click input "Yes"
radio input "true"
click div "Insurance required No Yes Insurance Value Select USD JPY GBP CAD EUR"
click input "text"
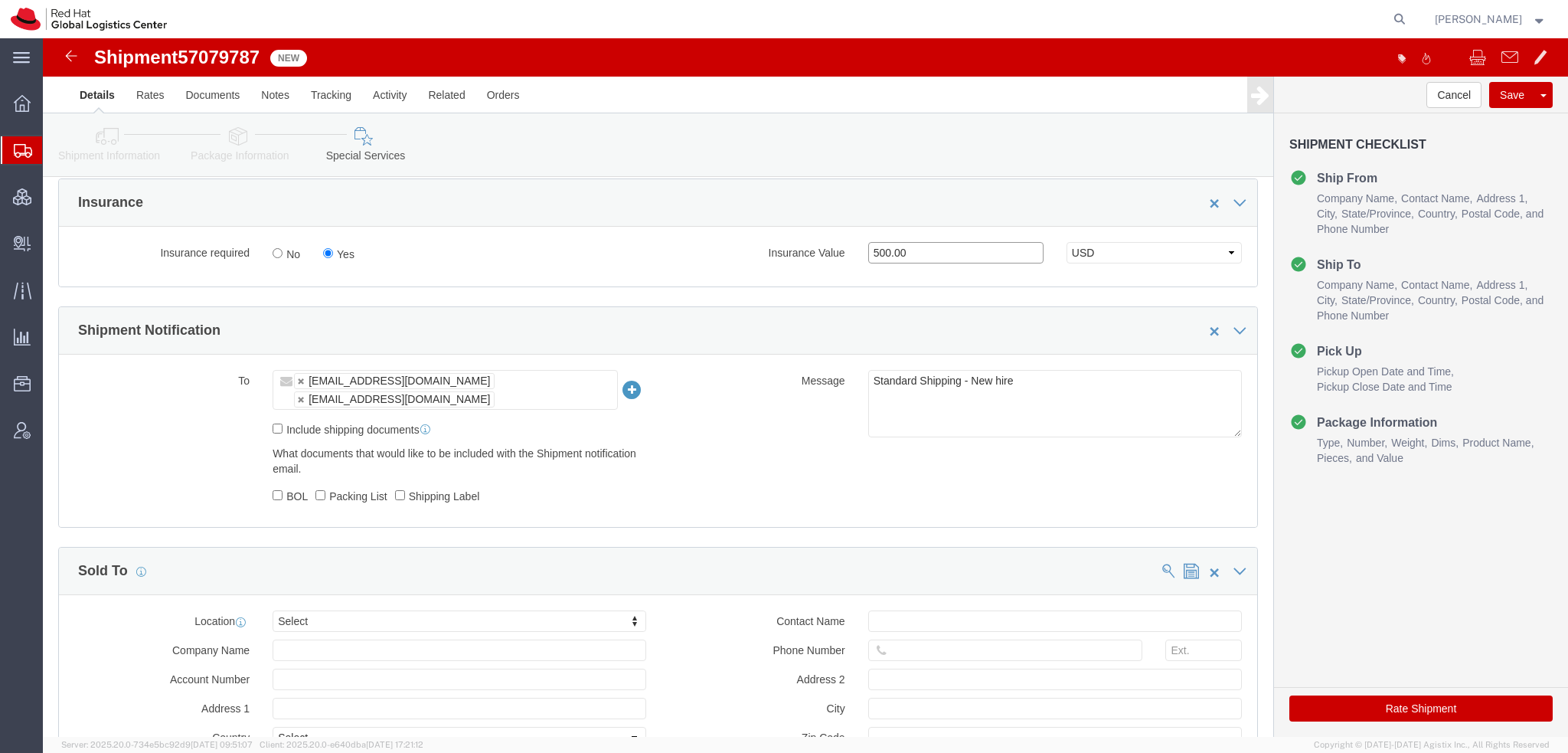
type input "500.00"
click button "Rate Shipment"
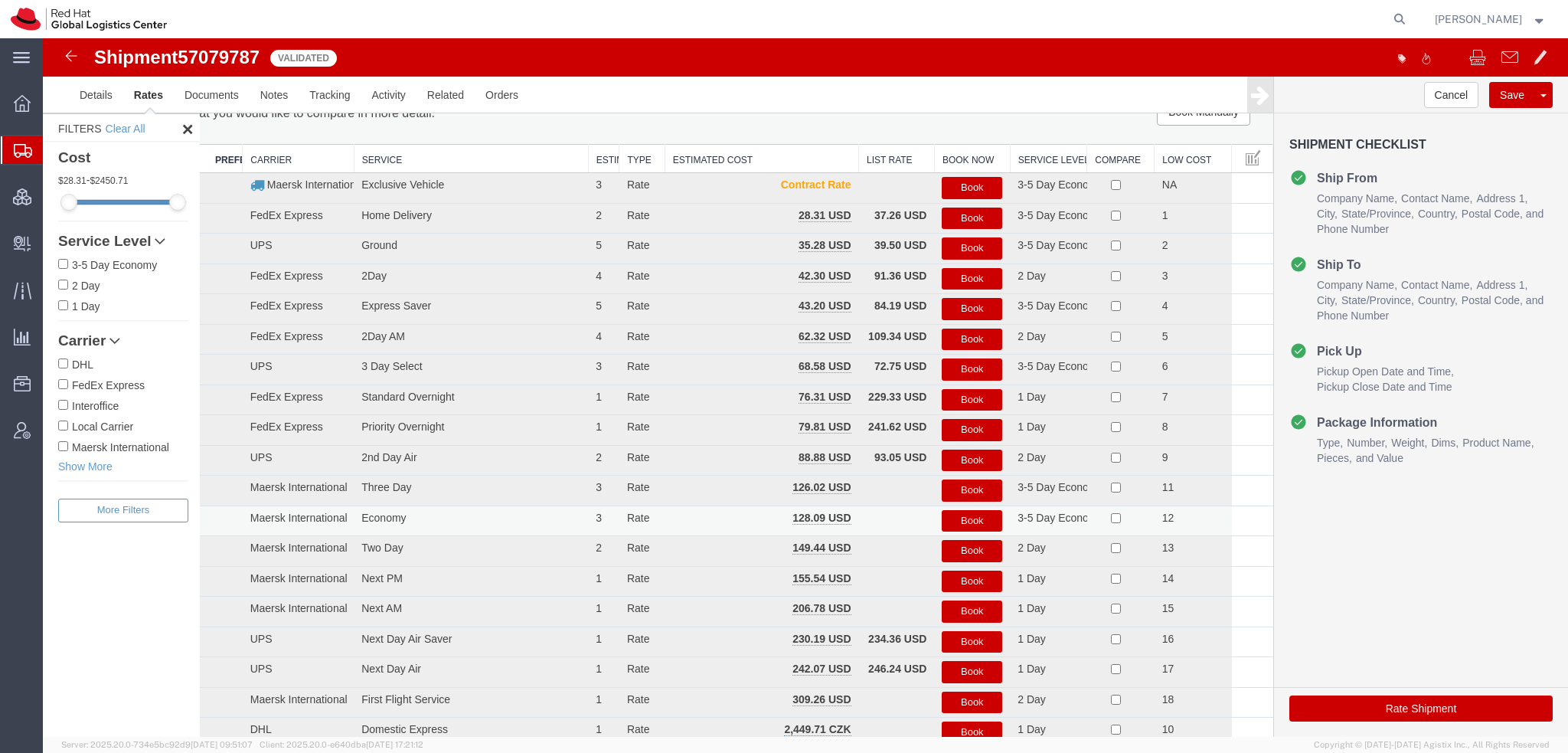
scroll to position [12, 0]
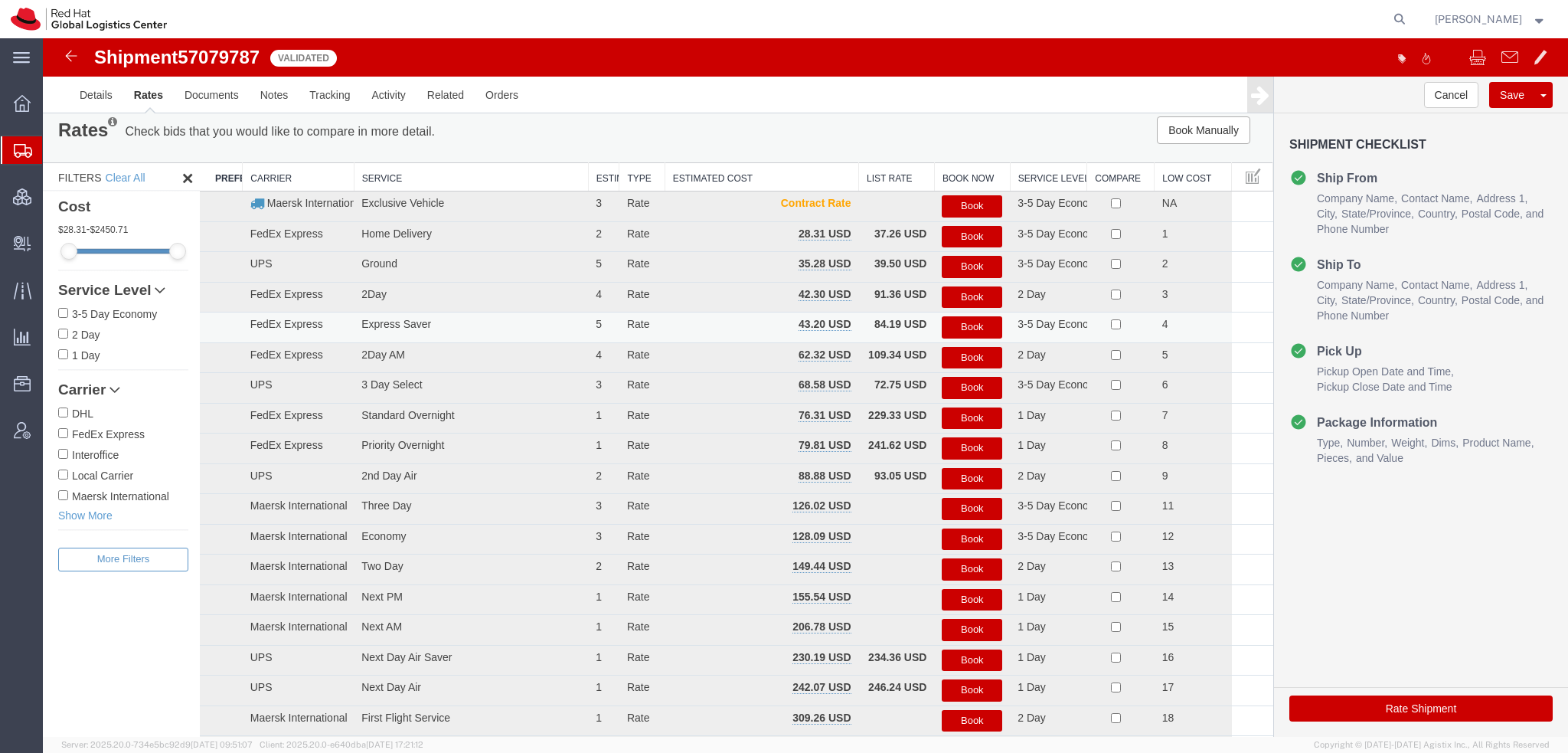
click at [957, 324] on button "Book" at bounding box center [972, 327] width 60 height 22
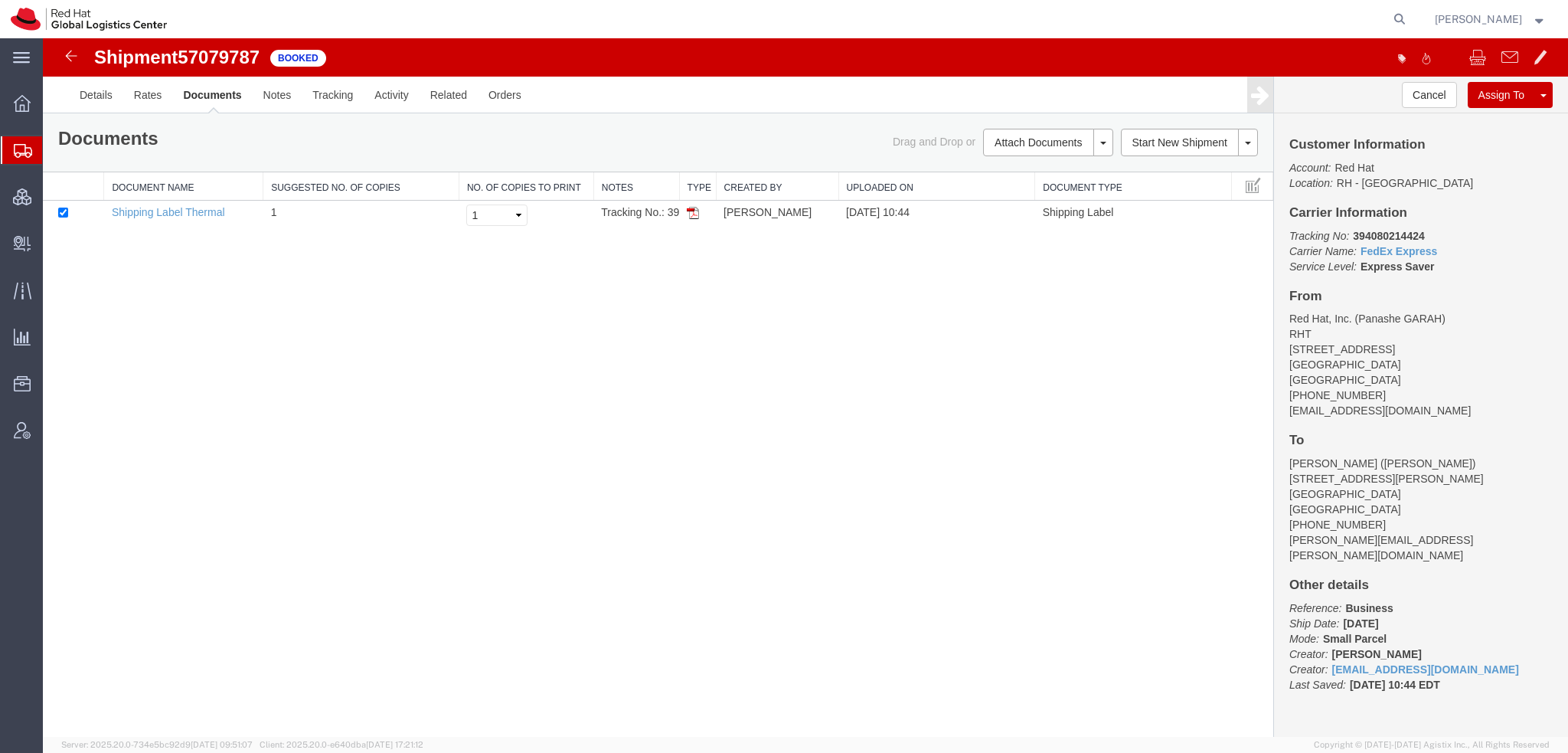
scroll to position [0, 0]
click at [693, 210] on img at bounding box center [693, 213] width 12 height 12
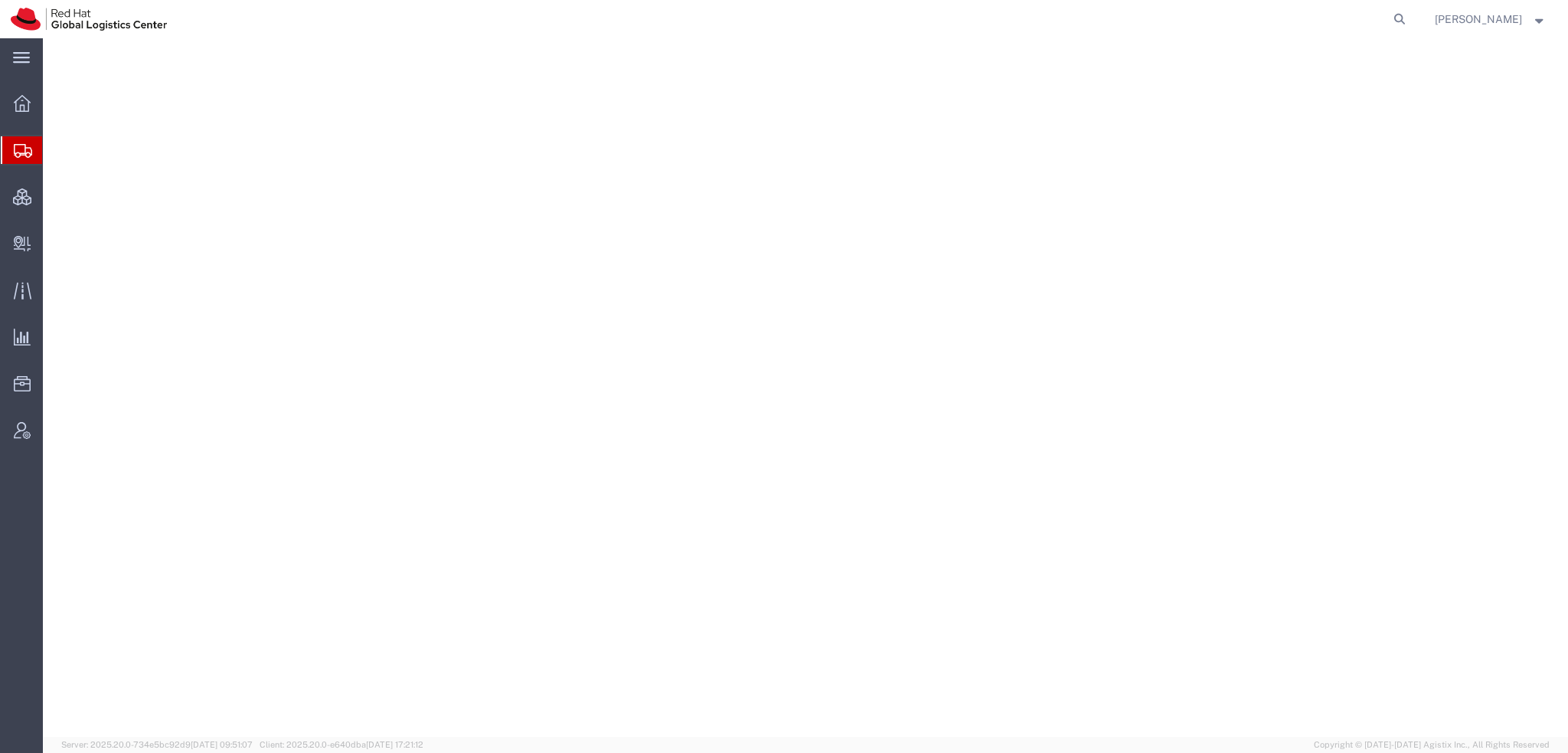
select select "38014"
select select
select select "38014"
select select
select select "38014"
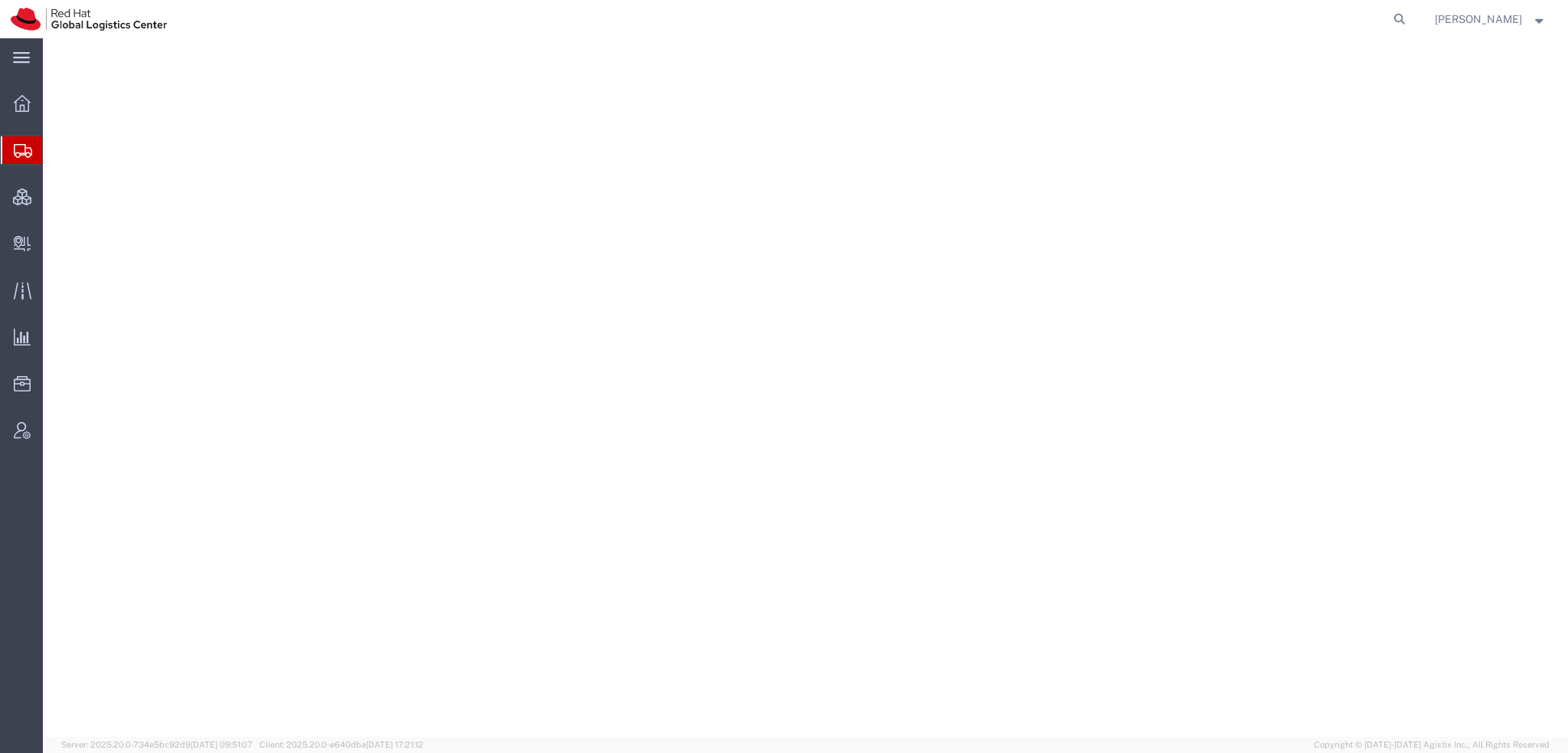
select select
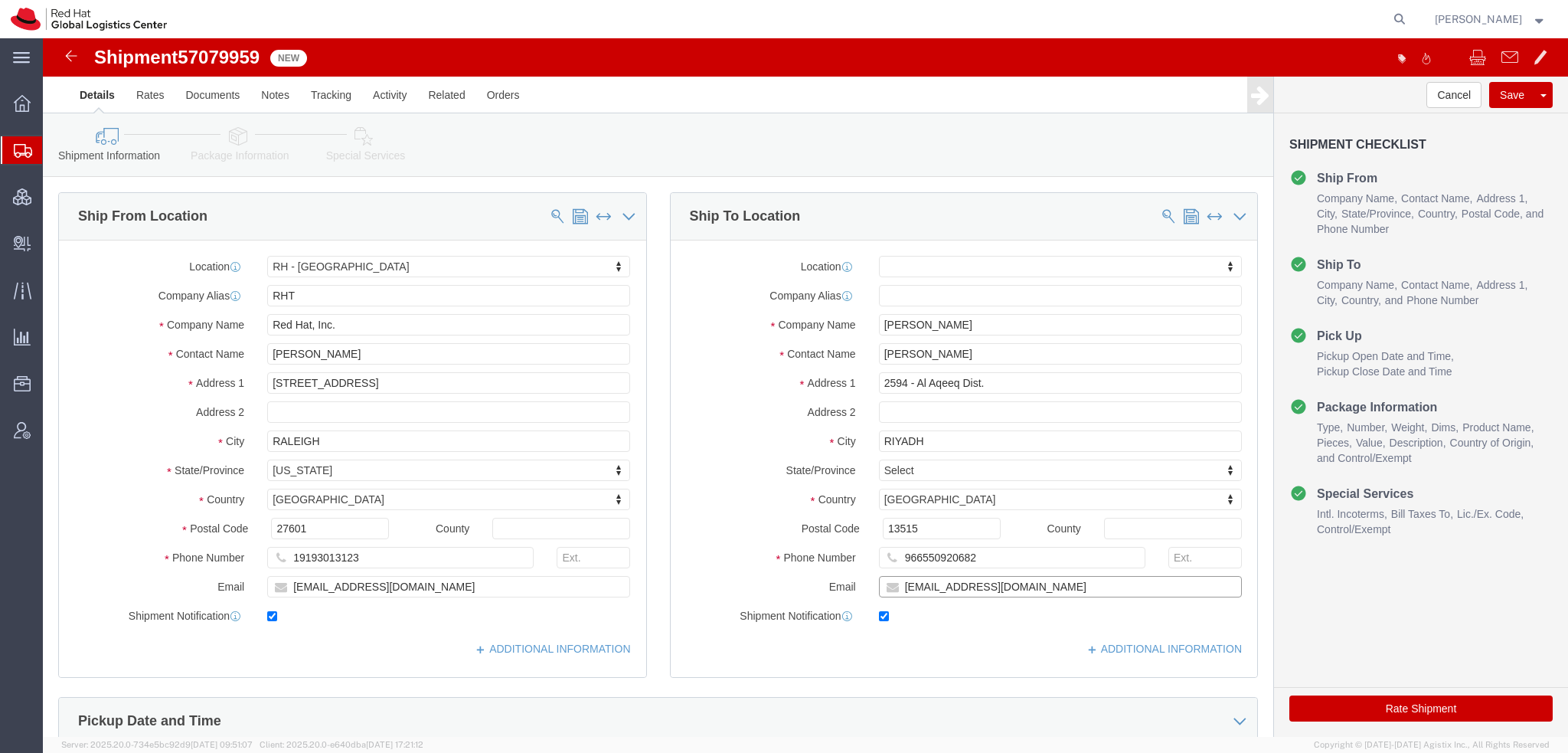
click input "[EMAIL_ADDRESS][DOMAIN_NAME]"
type input "[EMAIL_ADDRESS][DOMAIN_NAME], [EMAIL_ADDRESS][DOMAIN_NAME]"
click icon
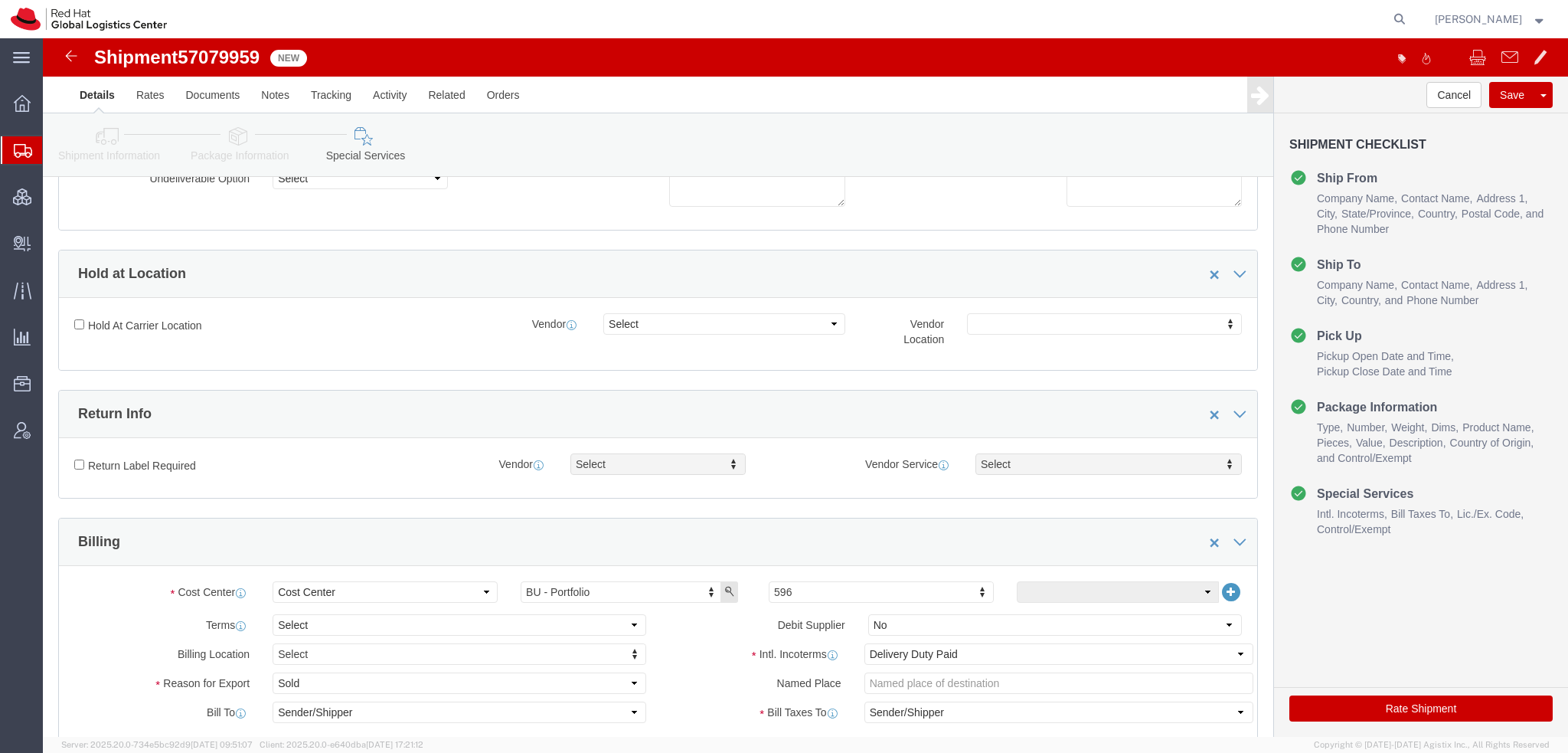
scroll to position [460, 0]
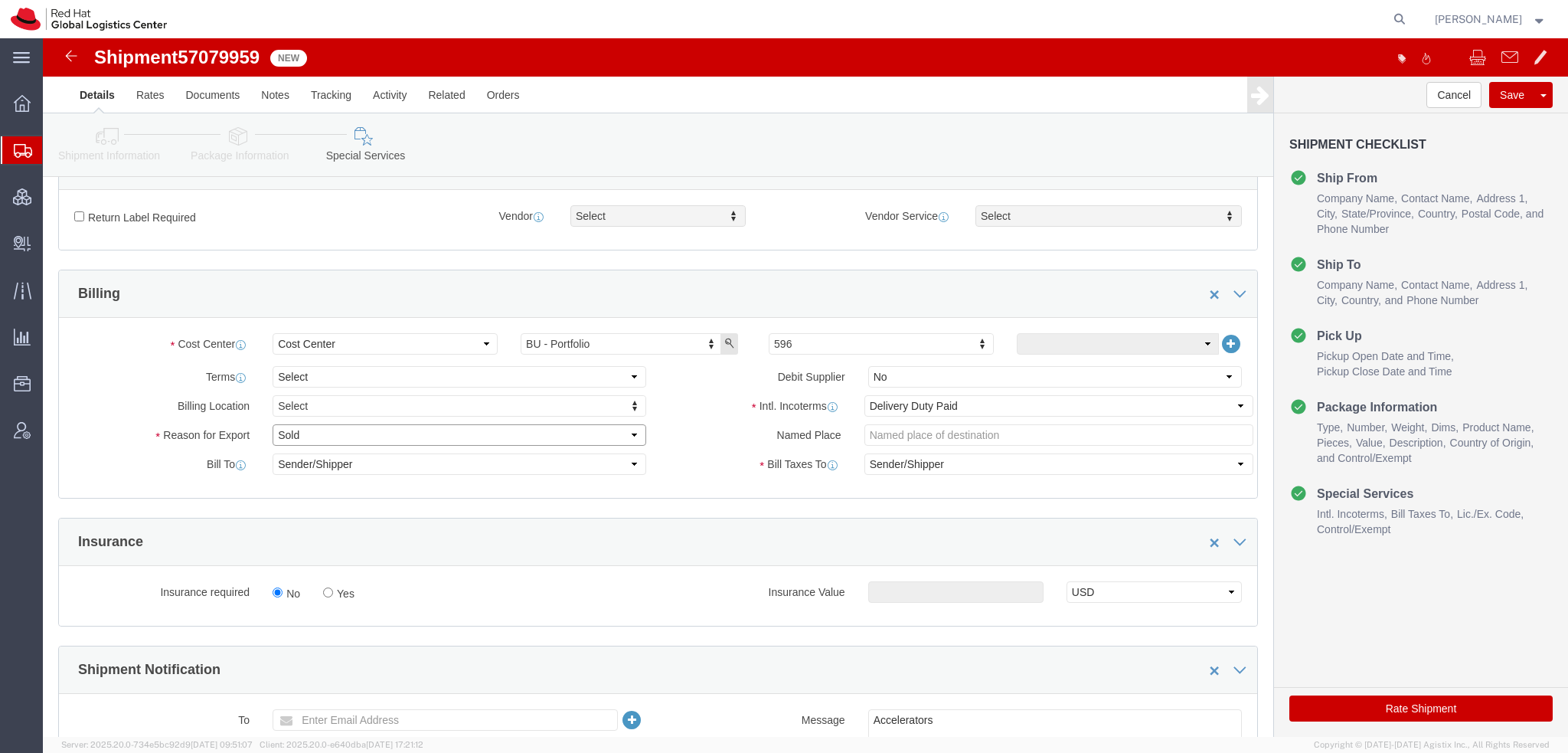
click select "Select Gift Personal Effects Repair/Warranty Return Sample Sold Temporary/Not S…"
select select "GIFT"
click select "Select Gift Personal Effects Repair/Warranty Return Sample Sold Temporary/Not S…"
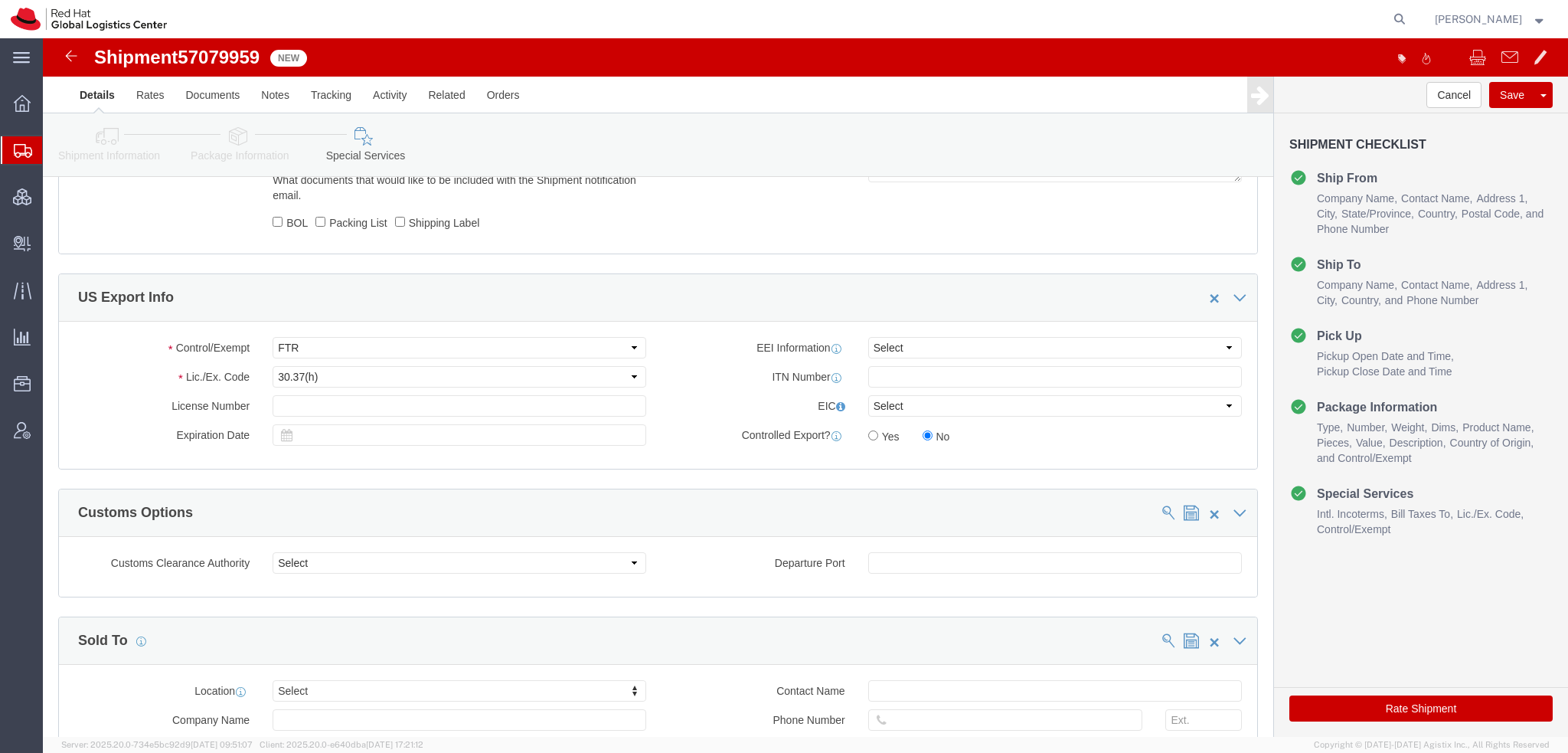
scroll to position [1073, 0]
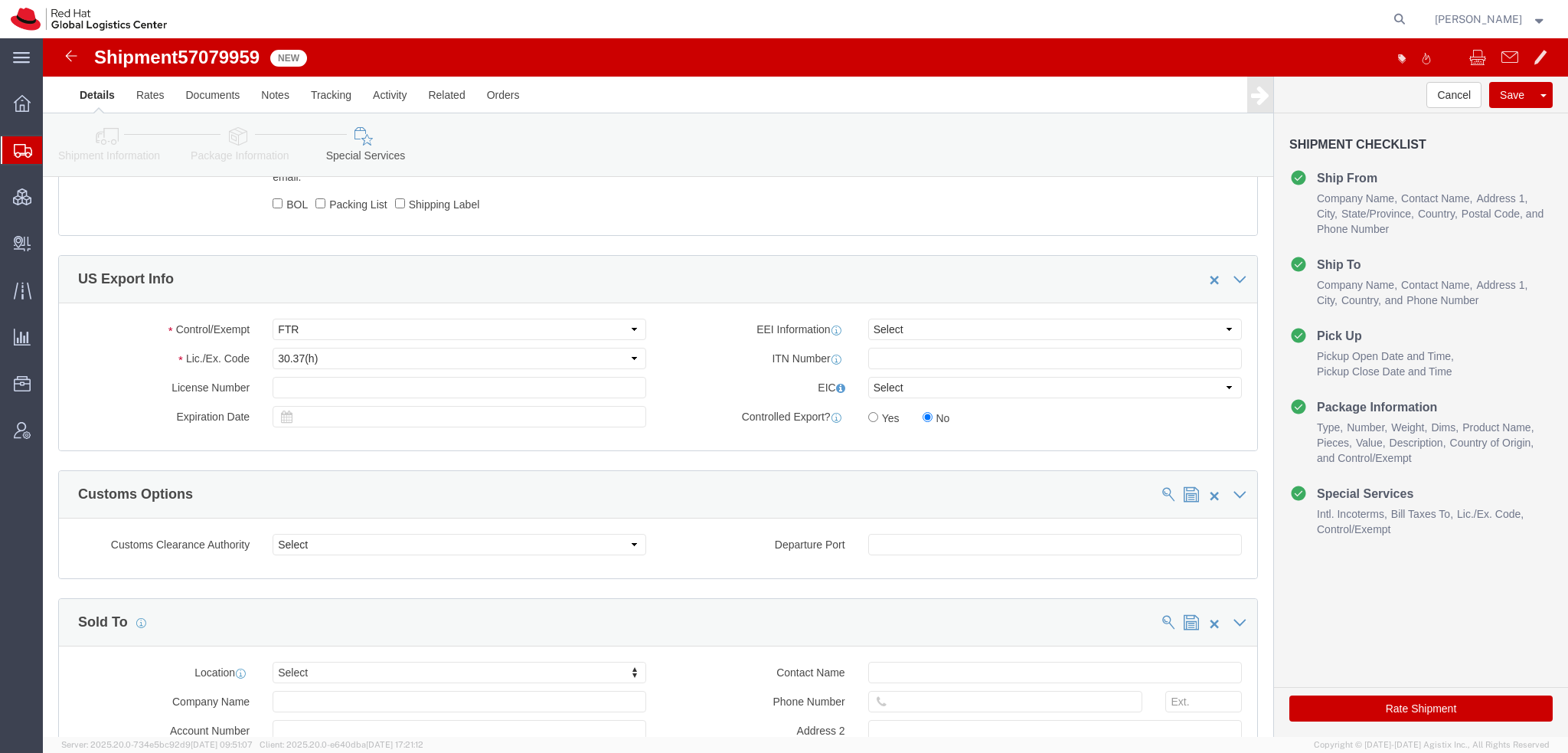
click button "Rate Shipment"
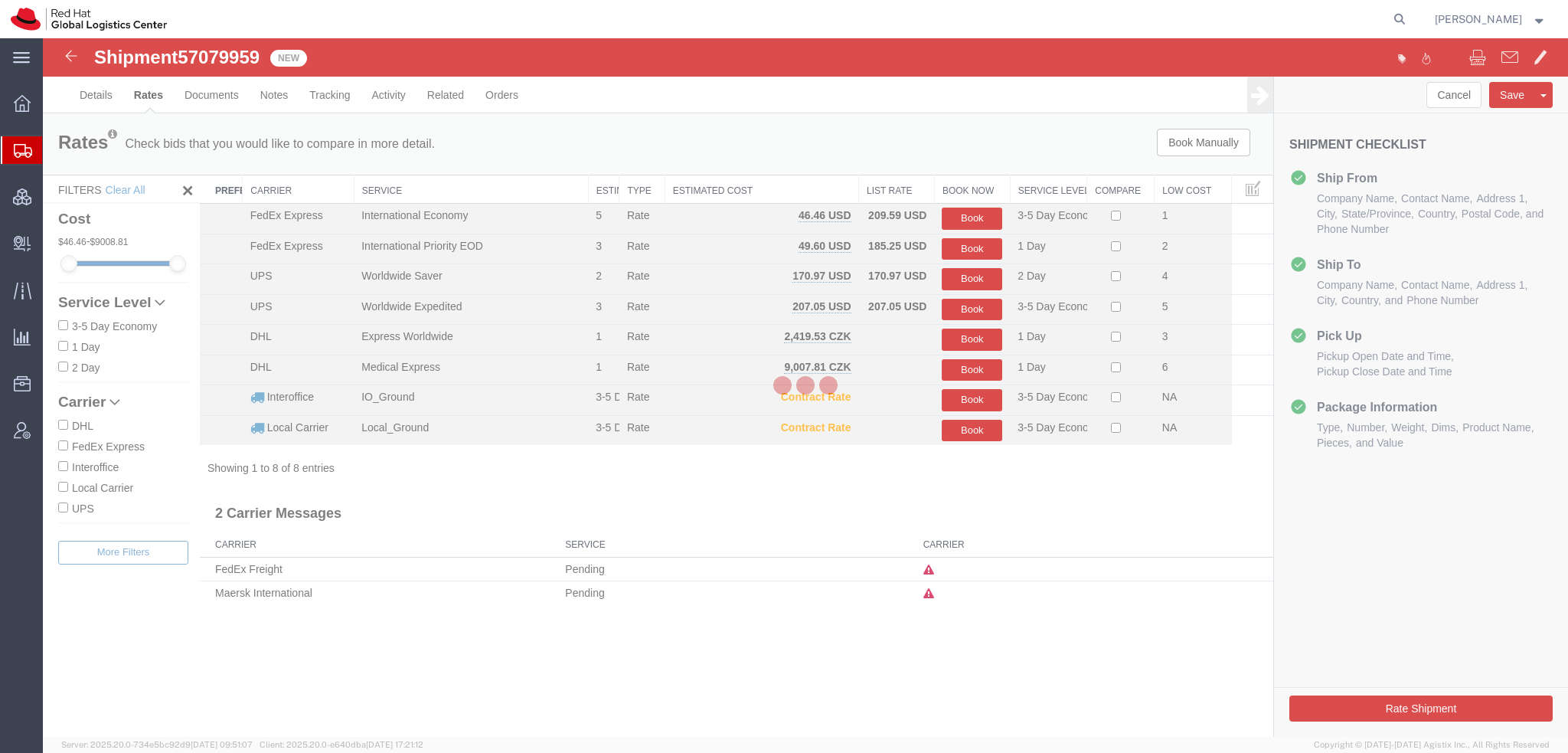
scroll to position [0, 0]
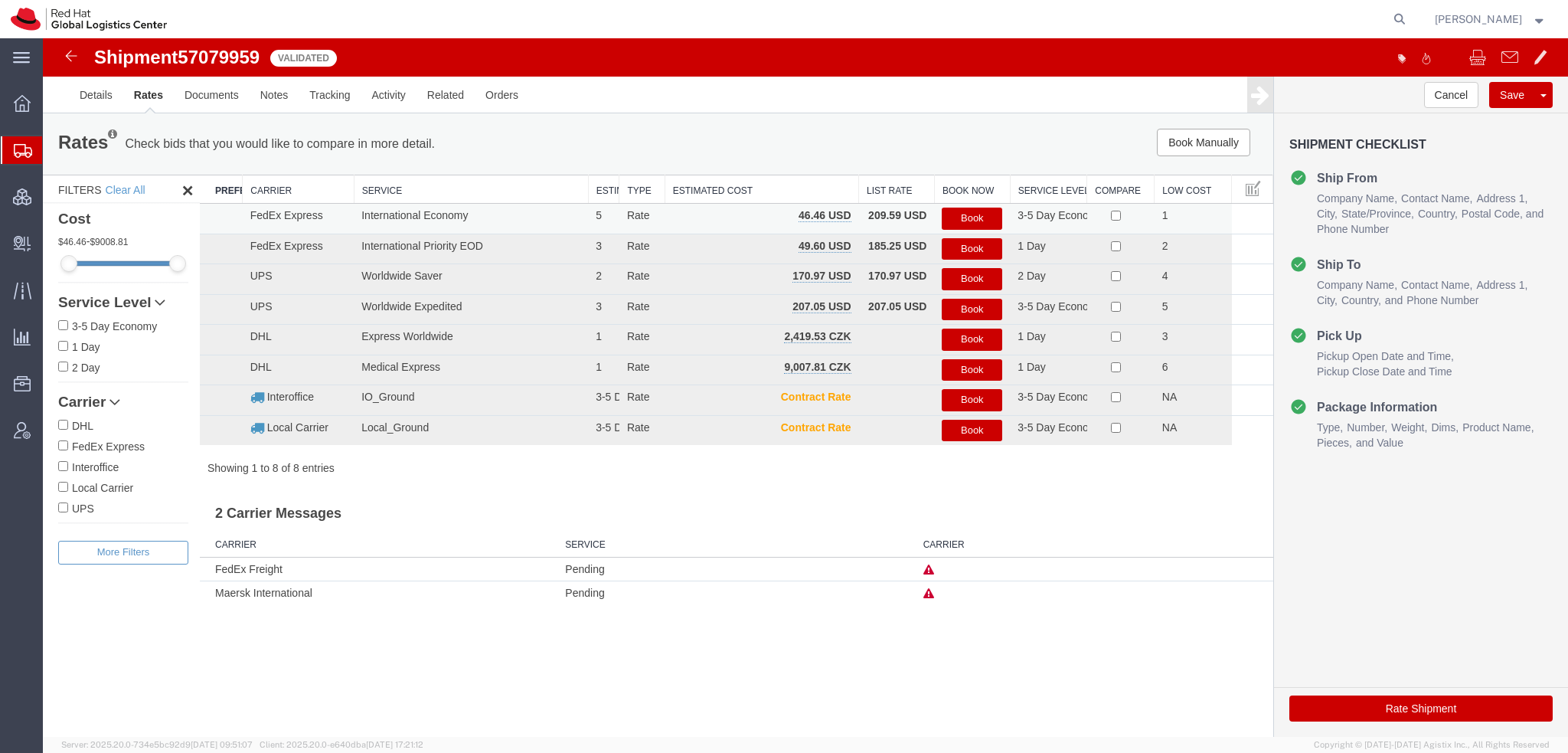
click at [968, 216] on button "Book" at bounding box center [972, 218] width 60 height 22
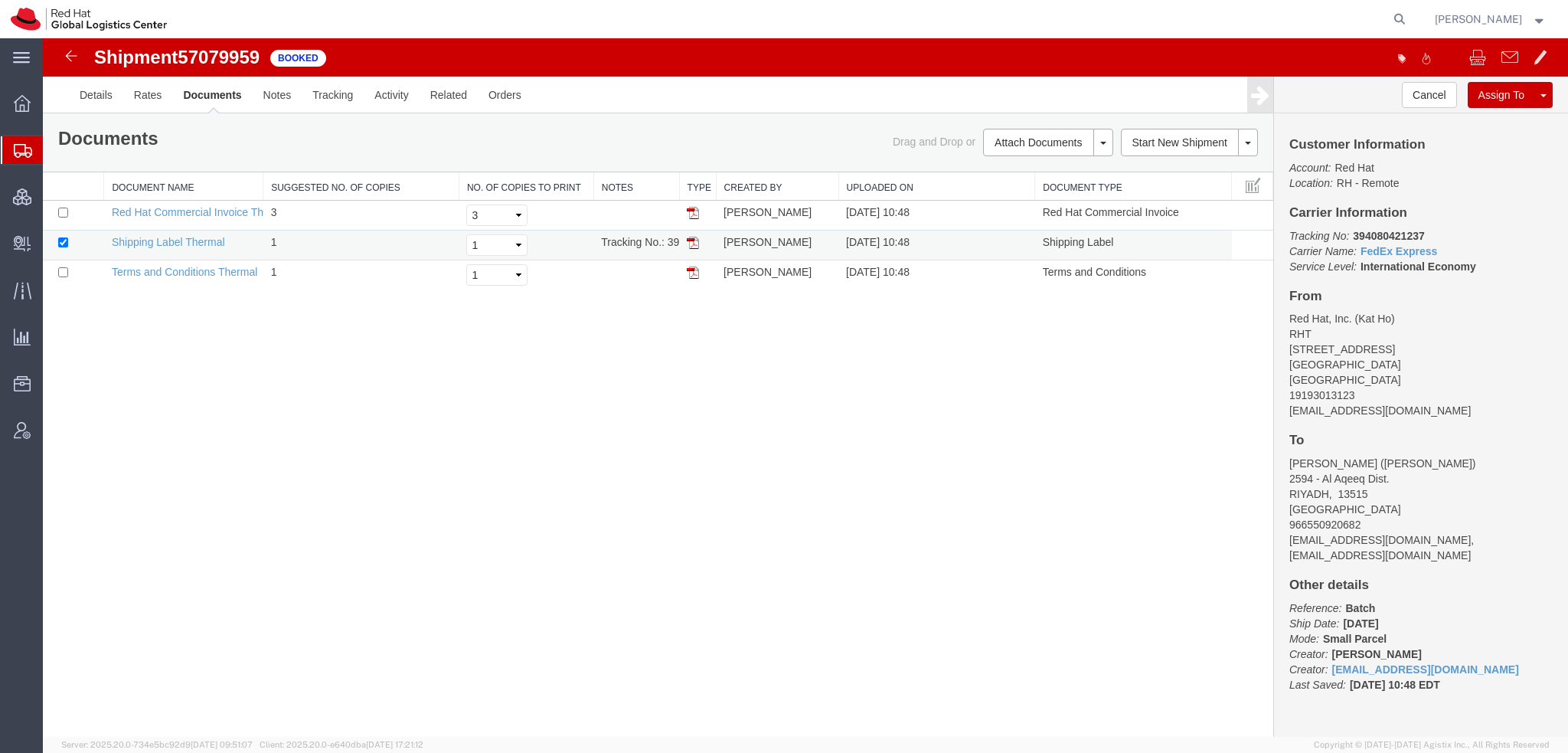
click at [693, 245] on img at bounding box center [693, 243] width 12 height 12
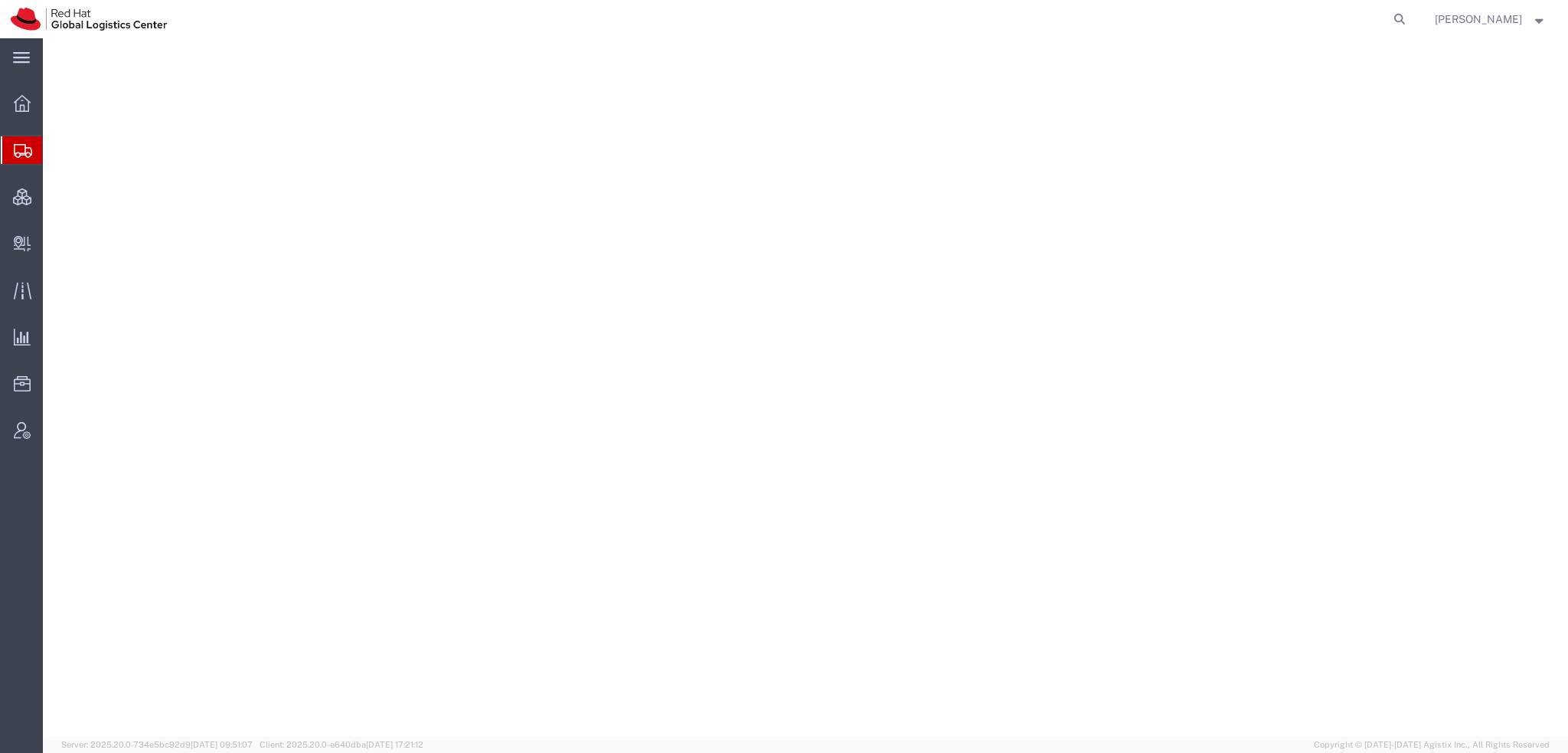
select select "38014"
select select
select select "38014"
select select
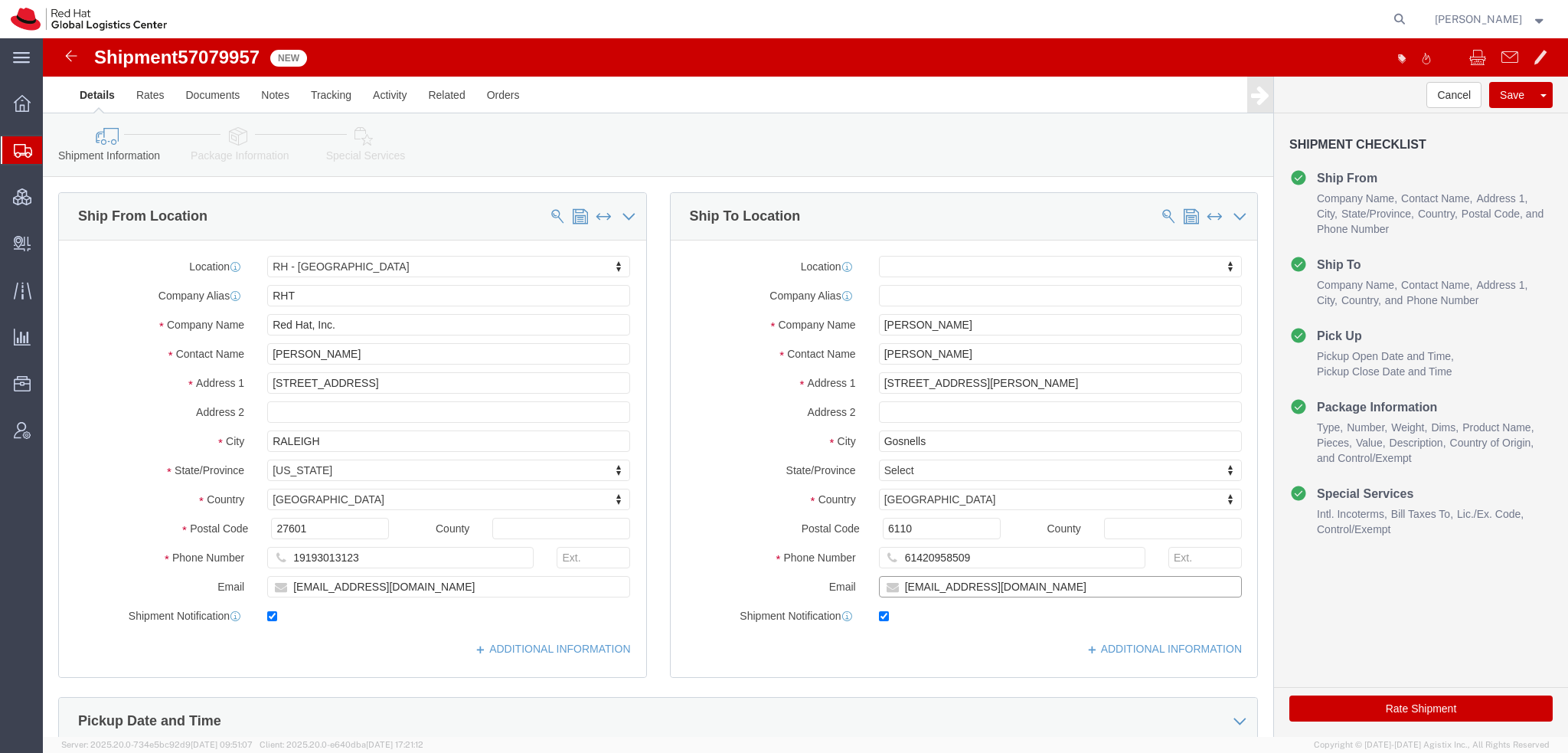
click input "[EMAIL_ADDRESS][DOMAIN_NAME]"
type input "[EMAIL_ADDRESS][DOMAIN_NAME], [EMAIL_ADDRESS][DOMAIN_NAME]"
click icon
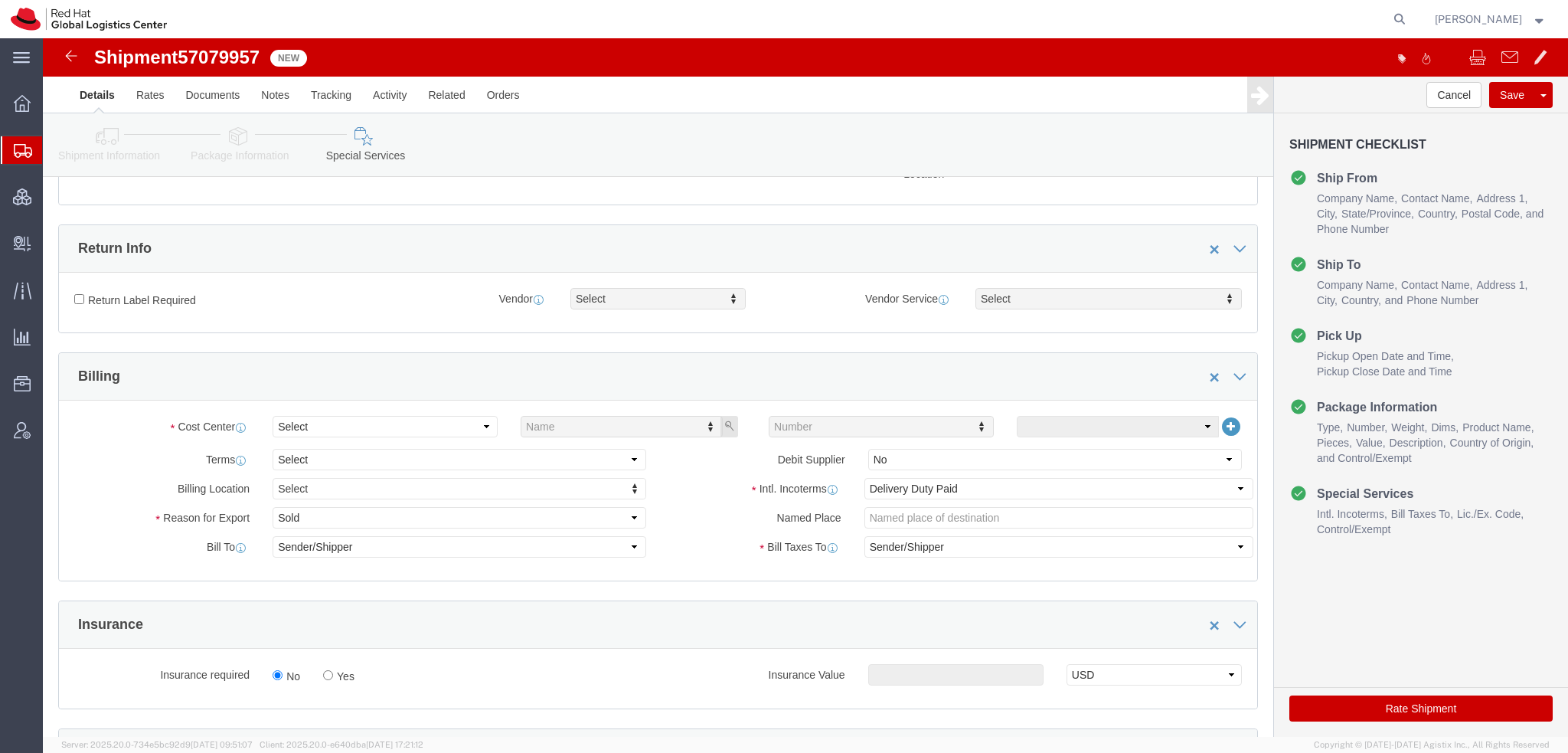
scroll to position [383, 0]
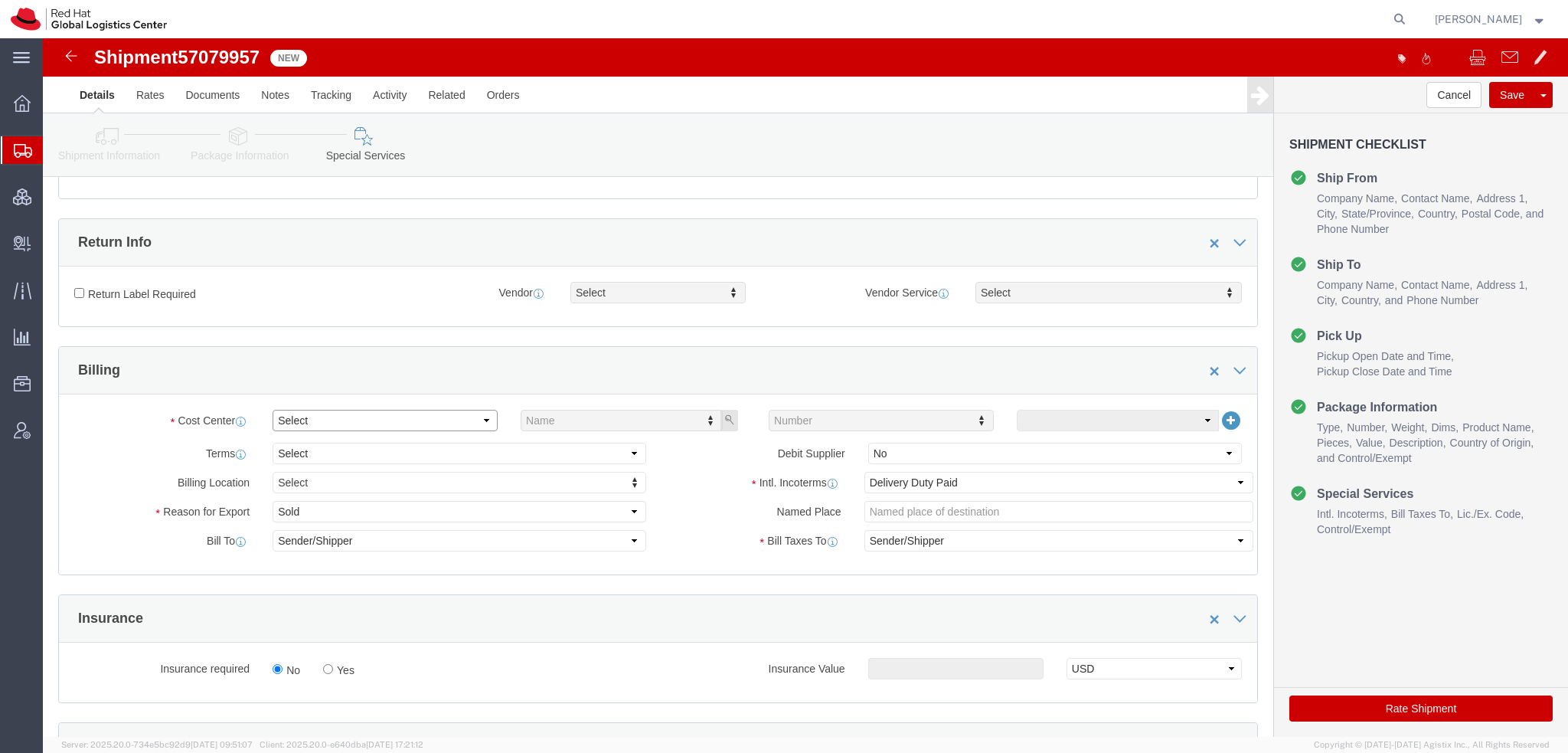
click select "Select"
click select "Select Gift Personal Effects Repair/Warranty Return Sample Sold Temporary/Not S…"
select select "GIFT"
click select "Select Gift Personal Effects Repair/Warranty Return Sample Sold Temporary/Not S…"
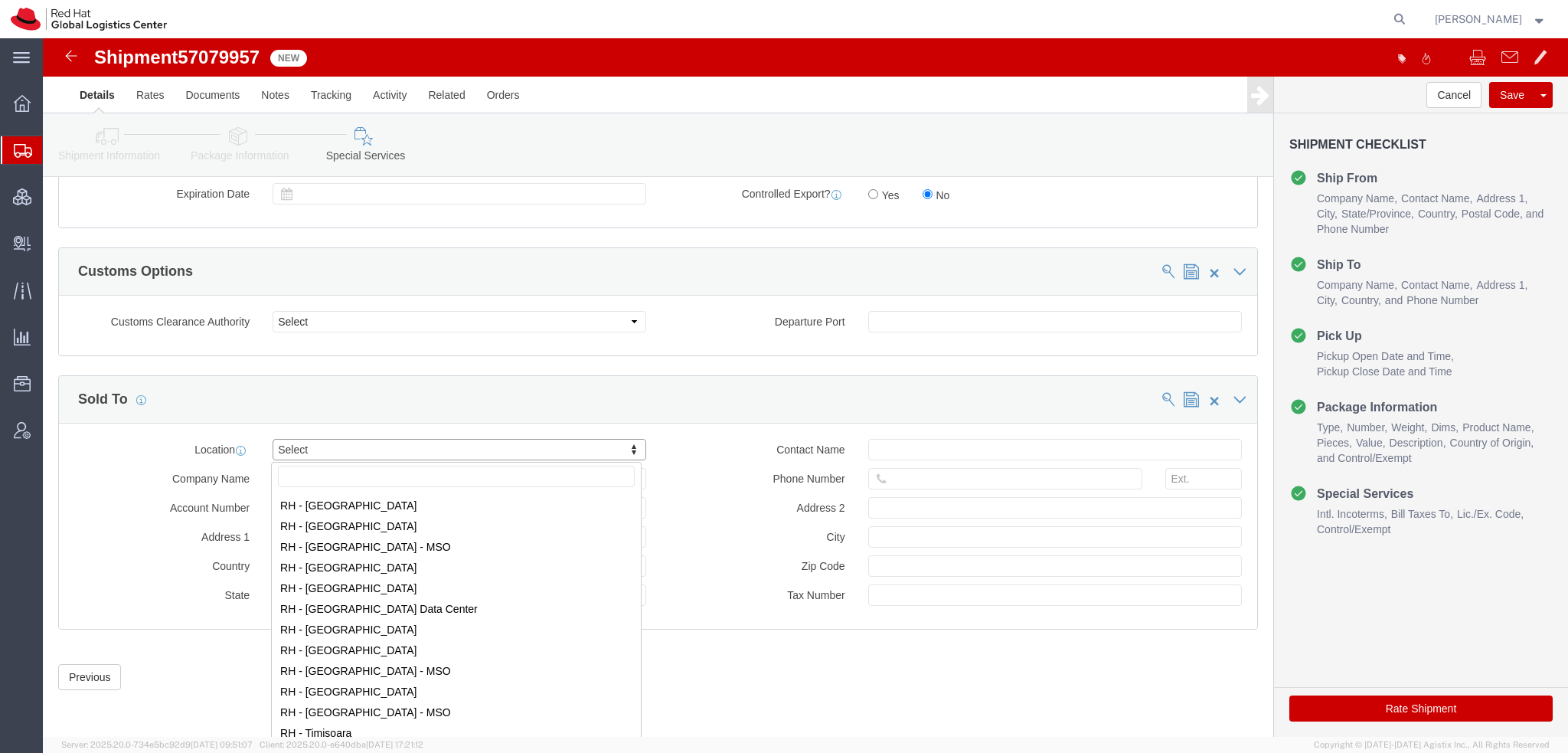
scroll to position [2375, 0]
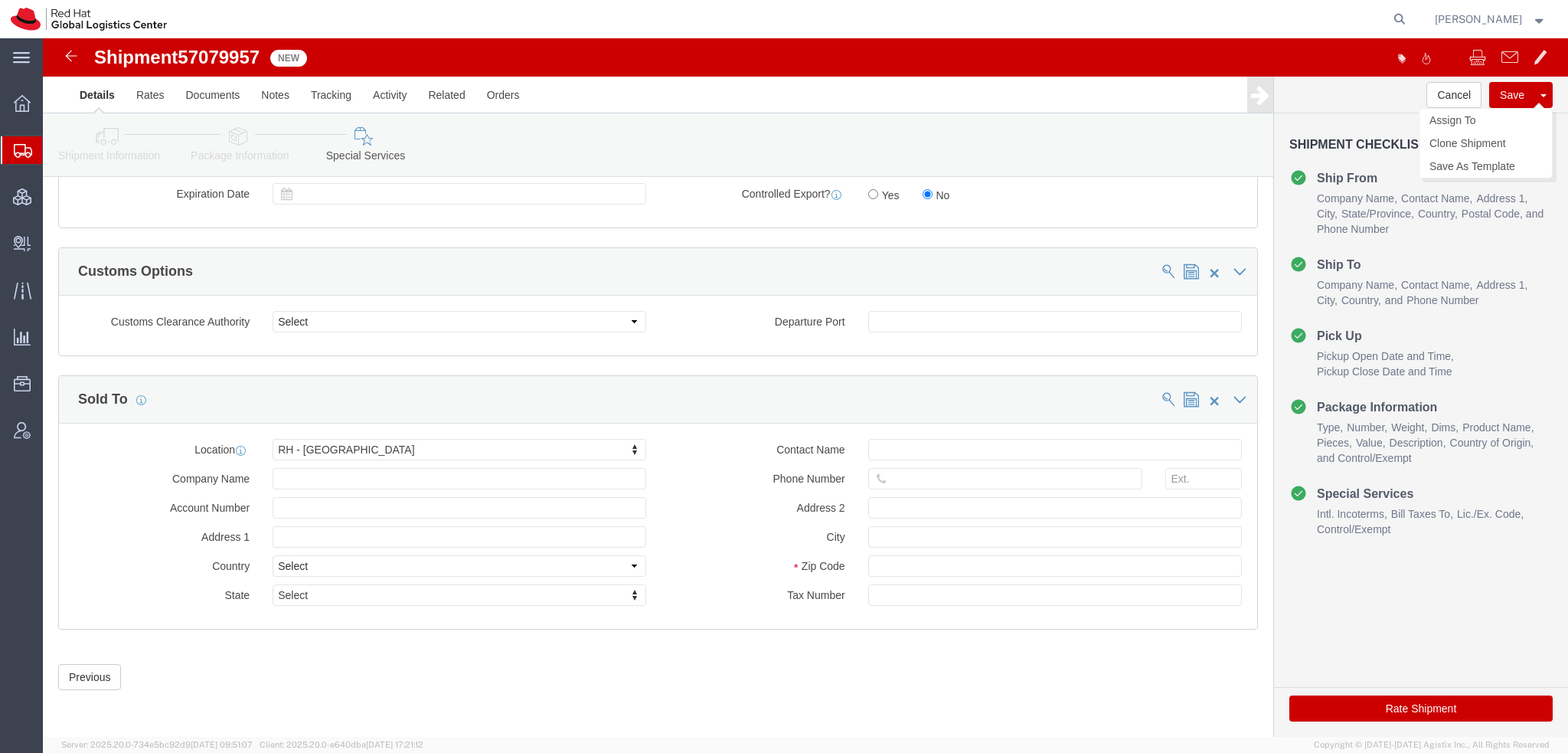
click button "Save"
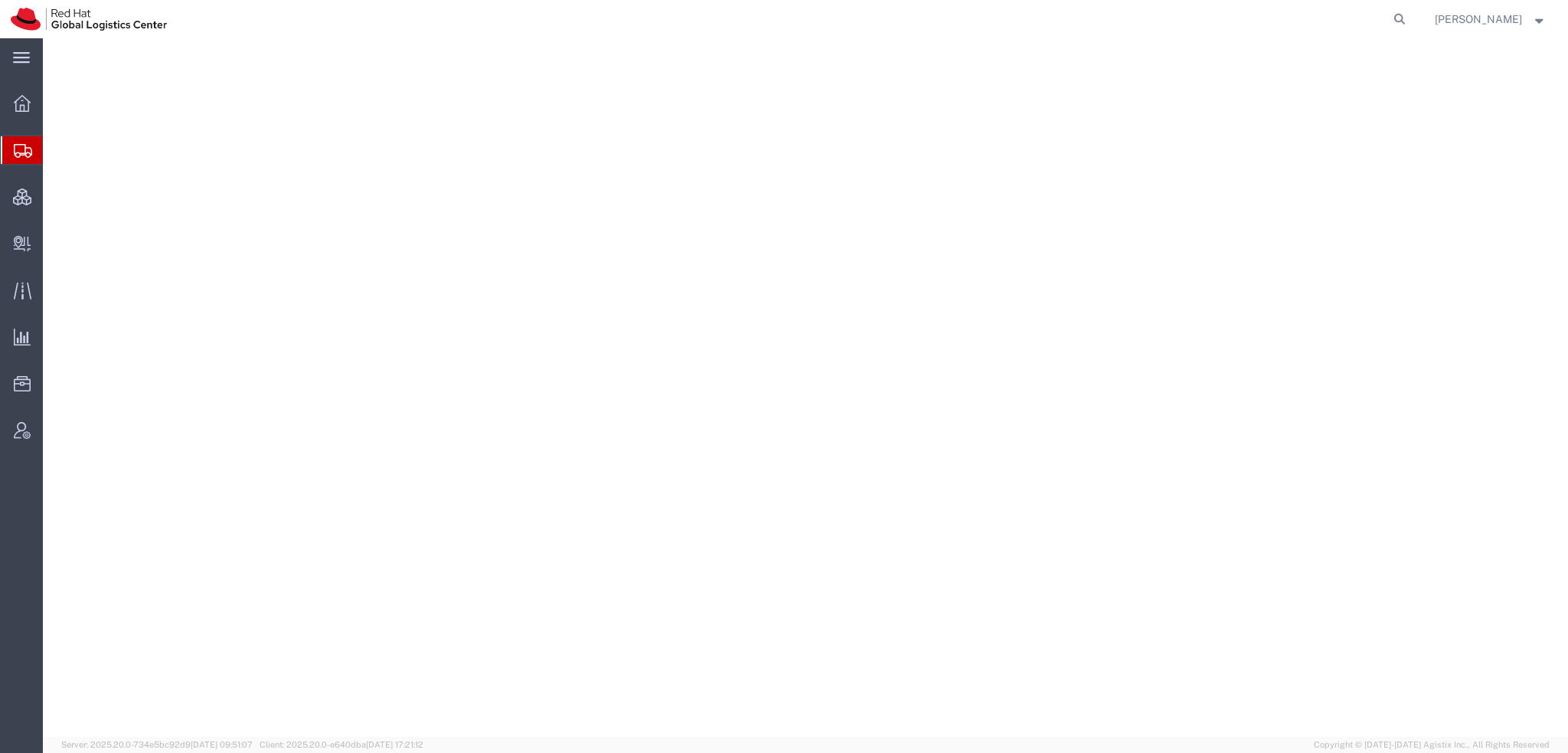
select select "38014"
select select
select select "38014"
select select
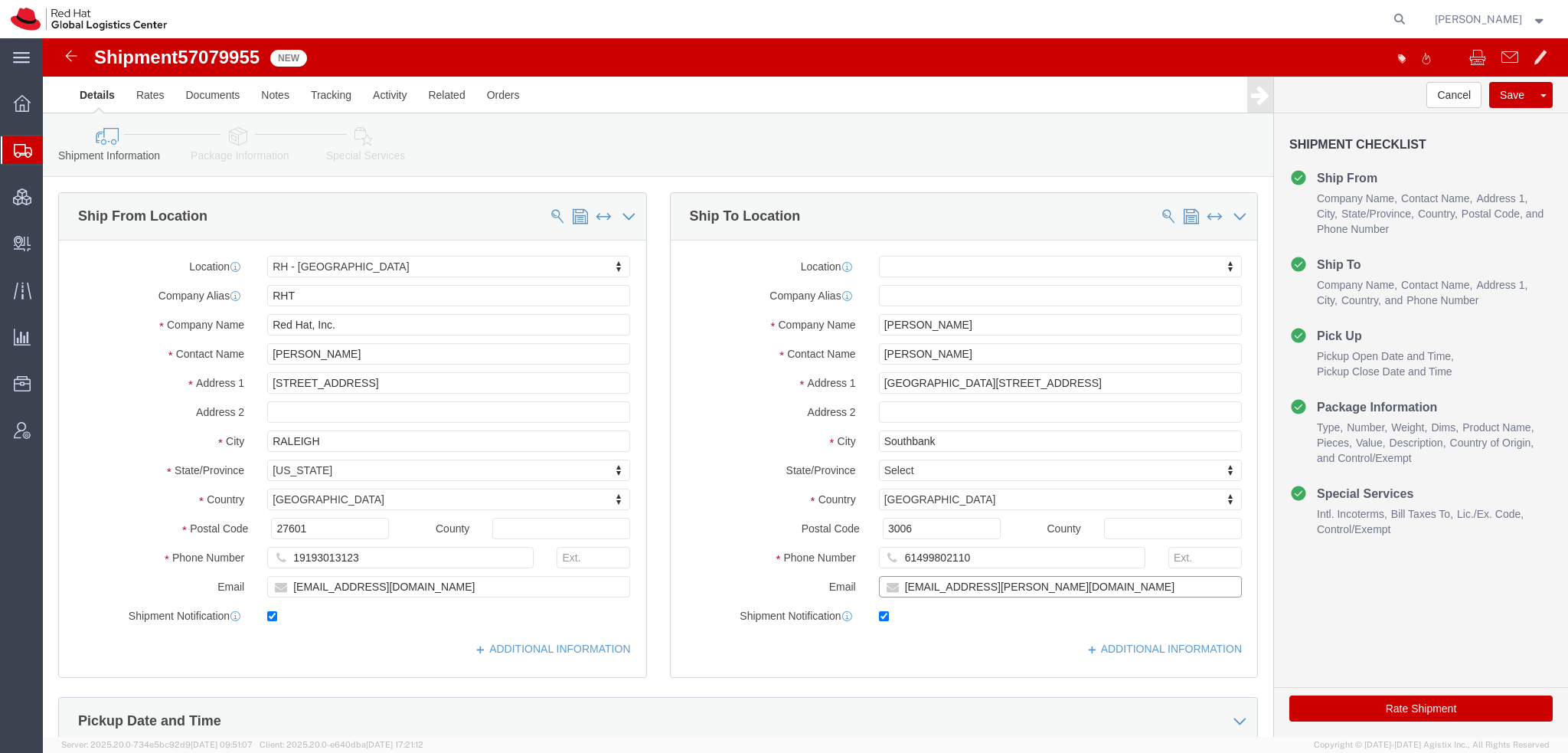
click input "[EMAIL_ADDRESS][PERSON_NAME][DOMAIN_NAME]"
type input "[EMAIL_ADDRESS][PERSON_NAME][DOMAIN_NAME], [EMAIL_ADDRESS][DOMAIN_NAME]"
drag, startPoint x: 943, startPoint y: 342, endPoint x: 1113, endPoint y: 362, distance: 171.2
click div "Location My Profile Location [GEOGRAPHIC_DATA] - [GEOGRAPHIC_DATA] - [GEOGRAPHI…"
type input "[GEOGRAPHIC_DATA],"
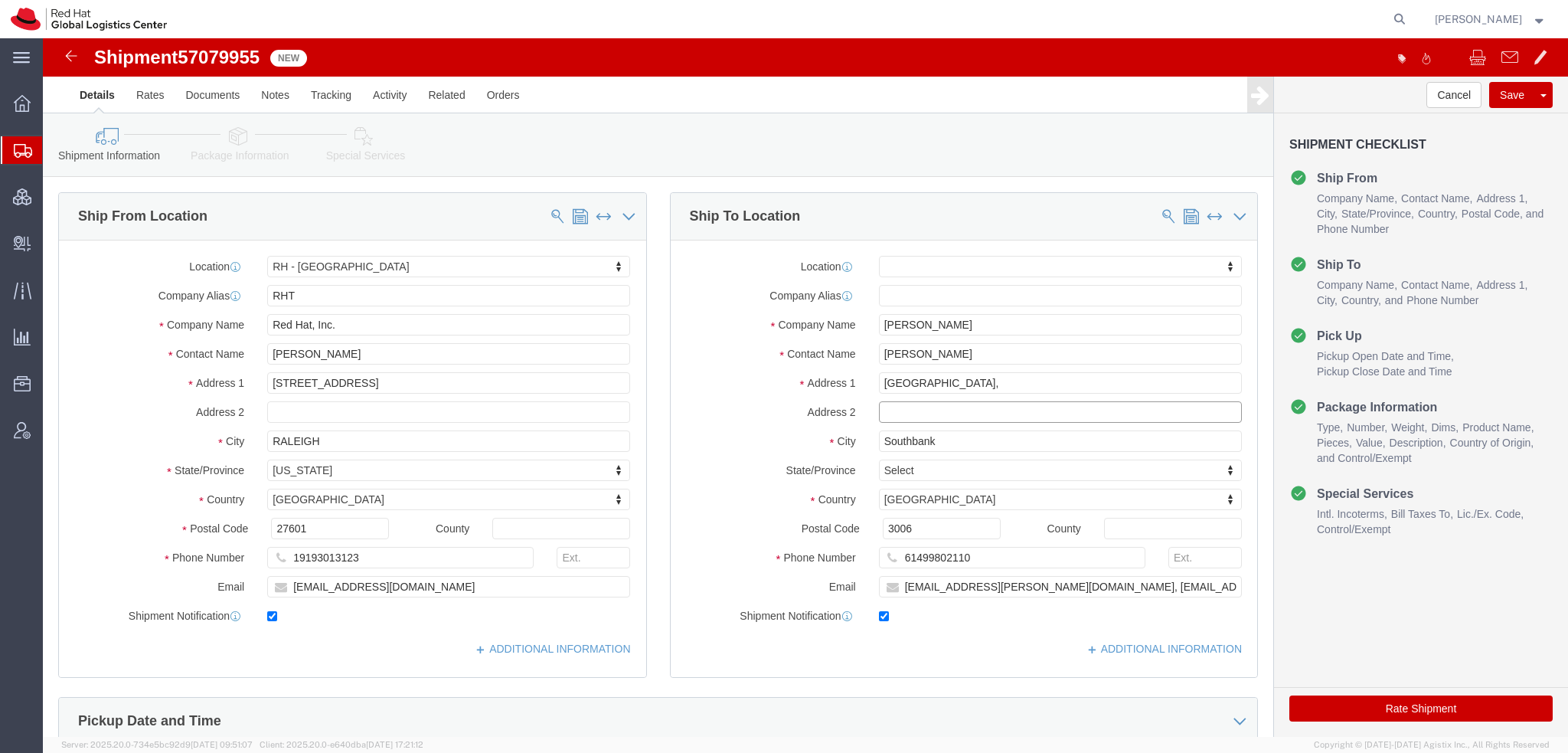
paste input "[STREET_ADDRESS]"
type input "[STREET_ADDRESS]"
click icon
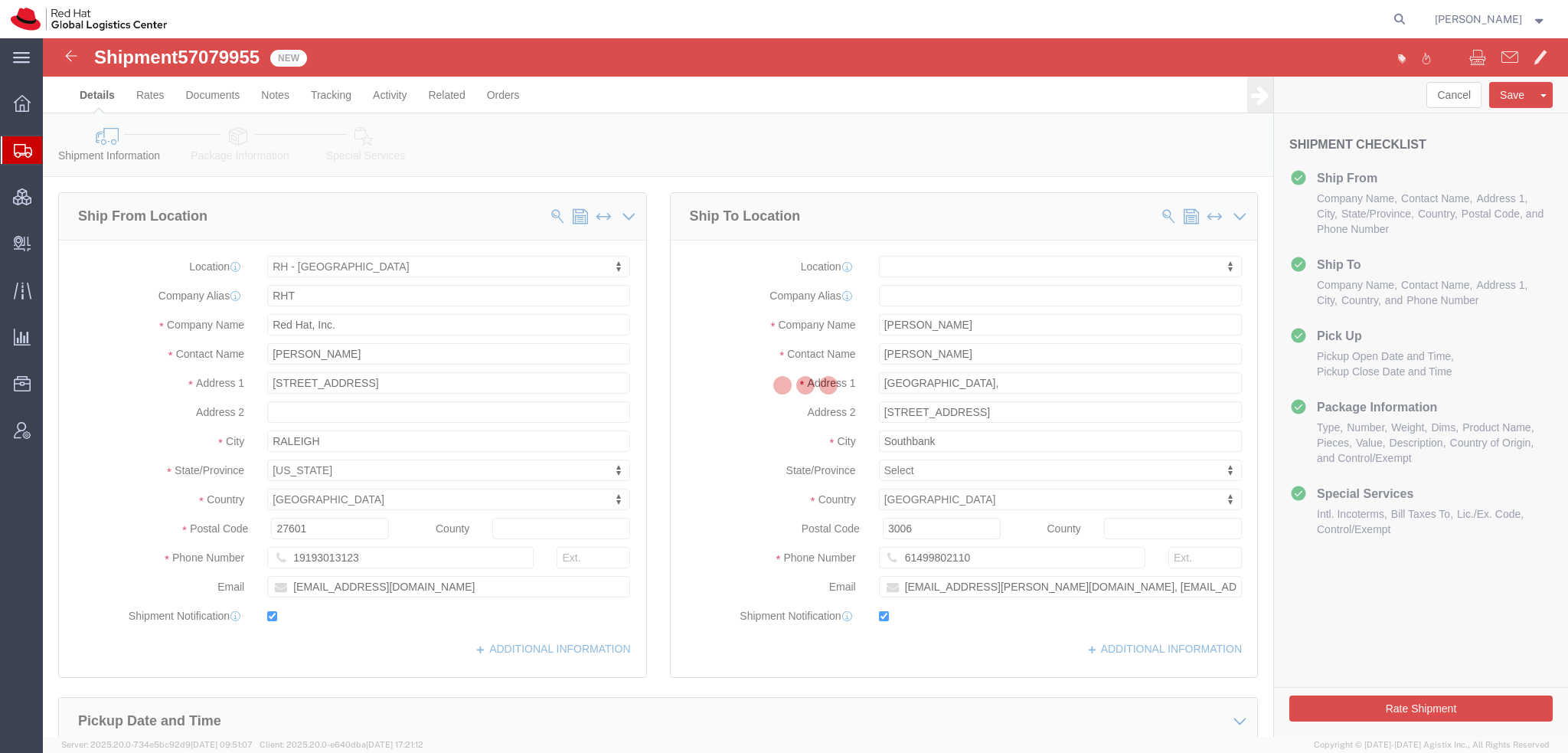
select select
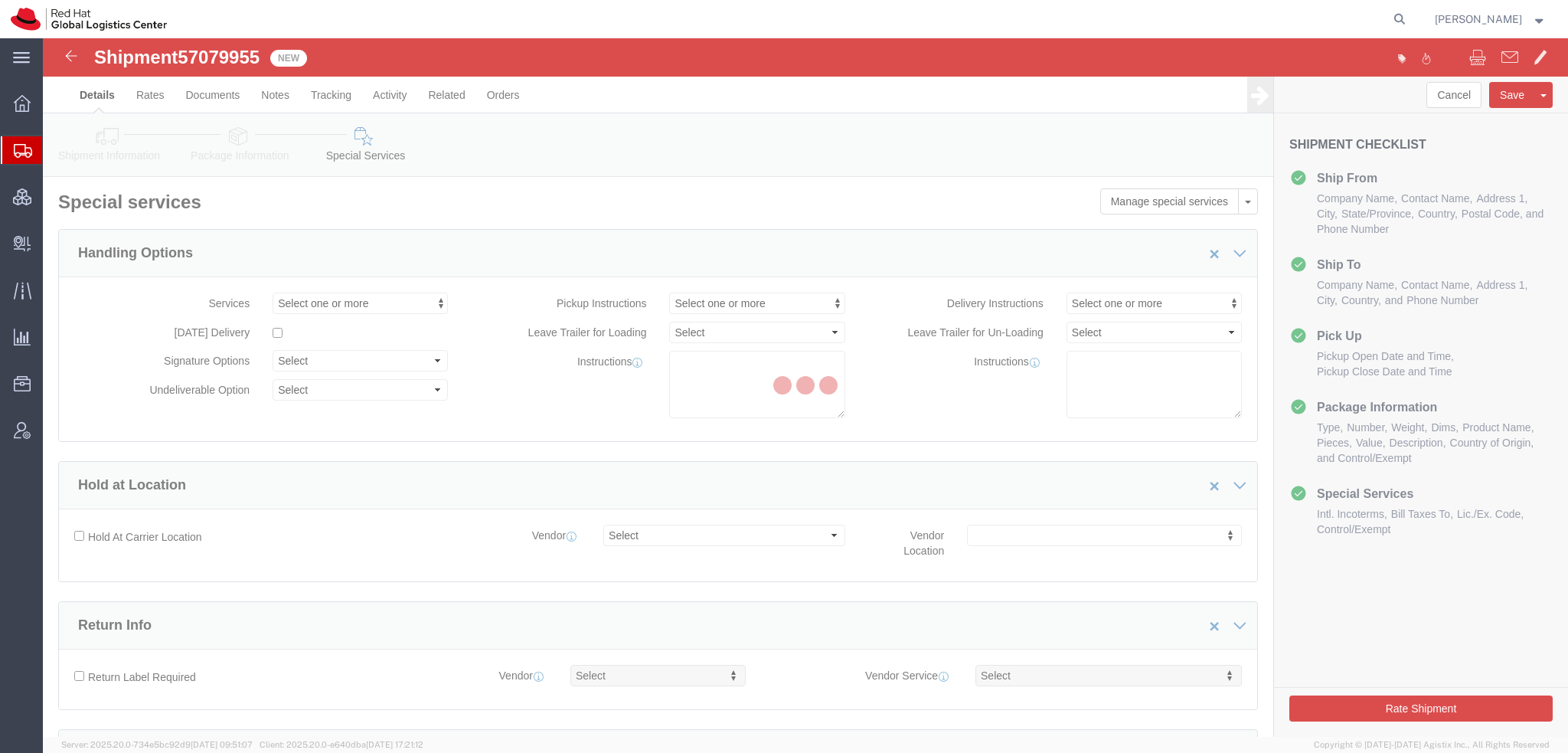
select select "COSTCENTER"
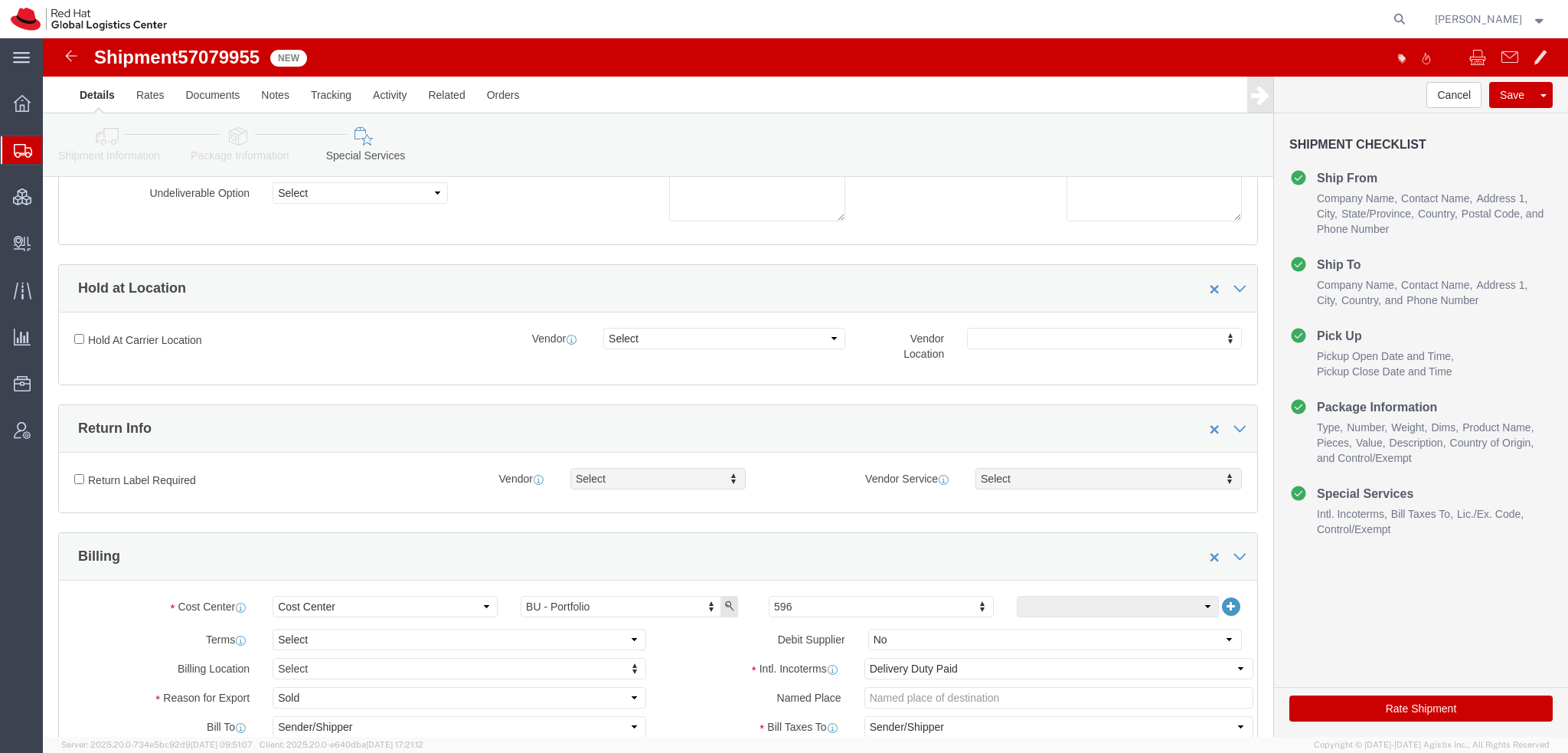
scroll to position [460, 0]
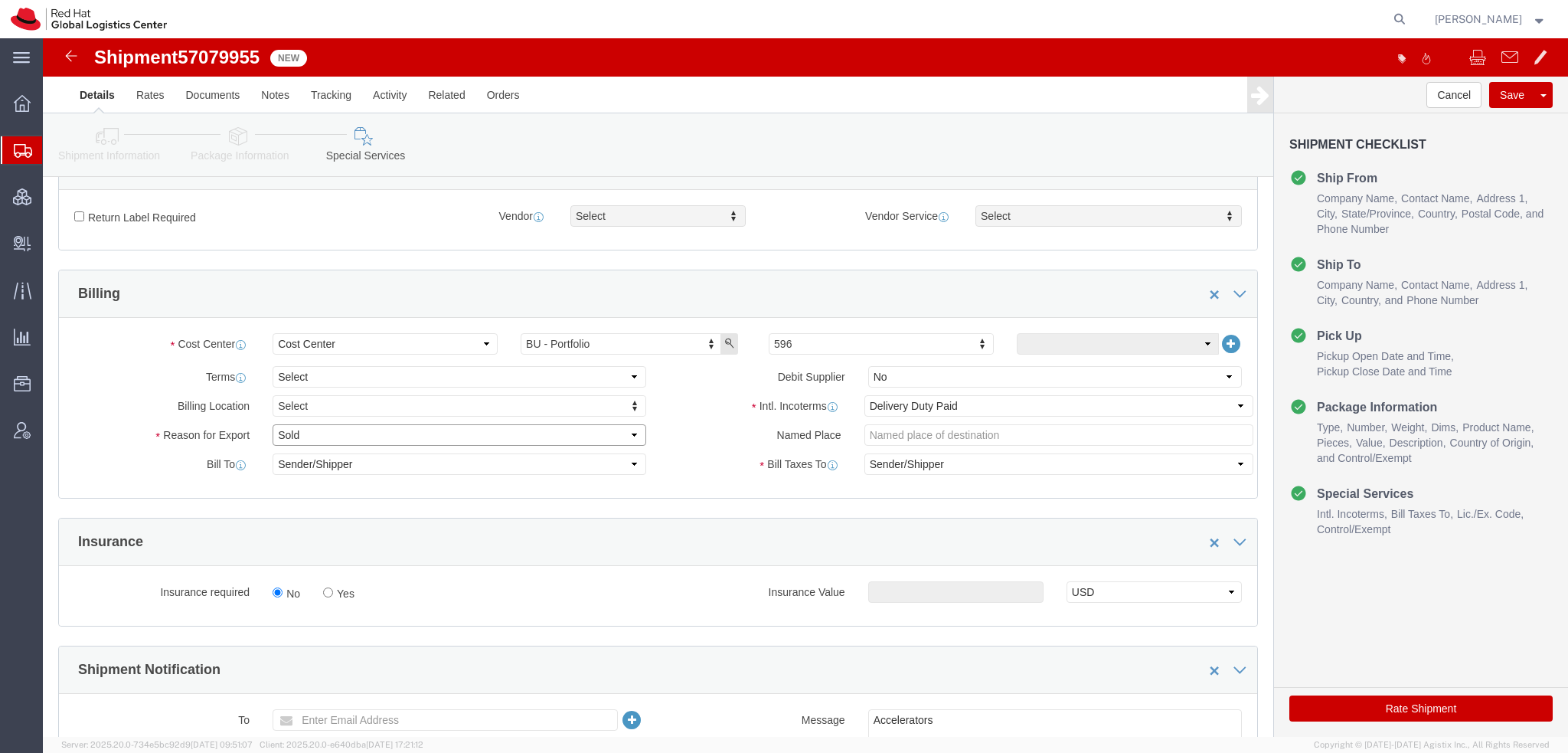
click select "Select Gift Personal Effects Repair/Warranty Return Sample Sold Temporary/Not S…"
select select "GIFT"
click select "Select Gift Personal Effects Repair/Warranty Return Sample Sold Temporary/Not S…"
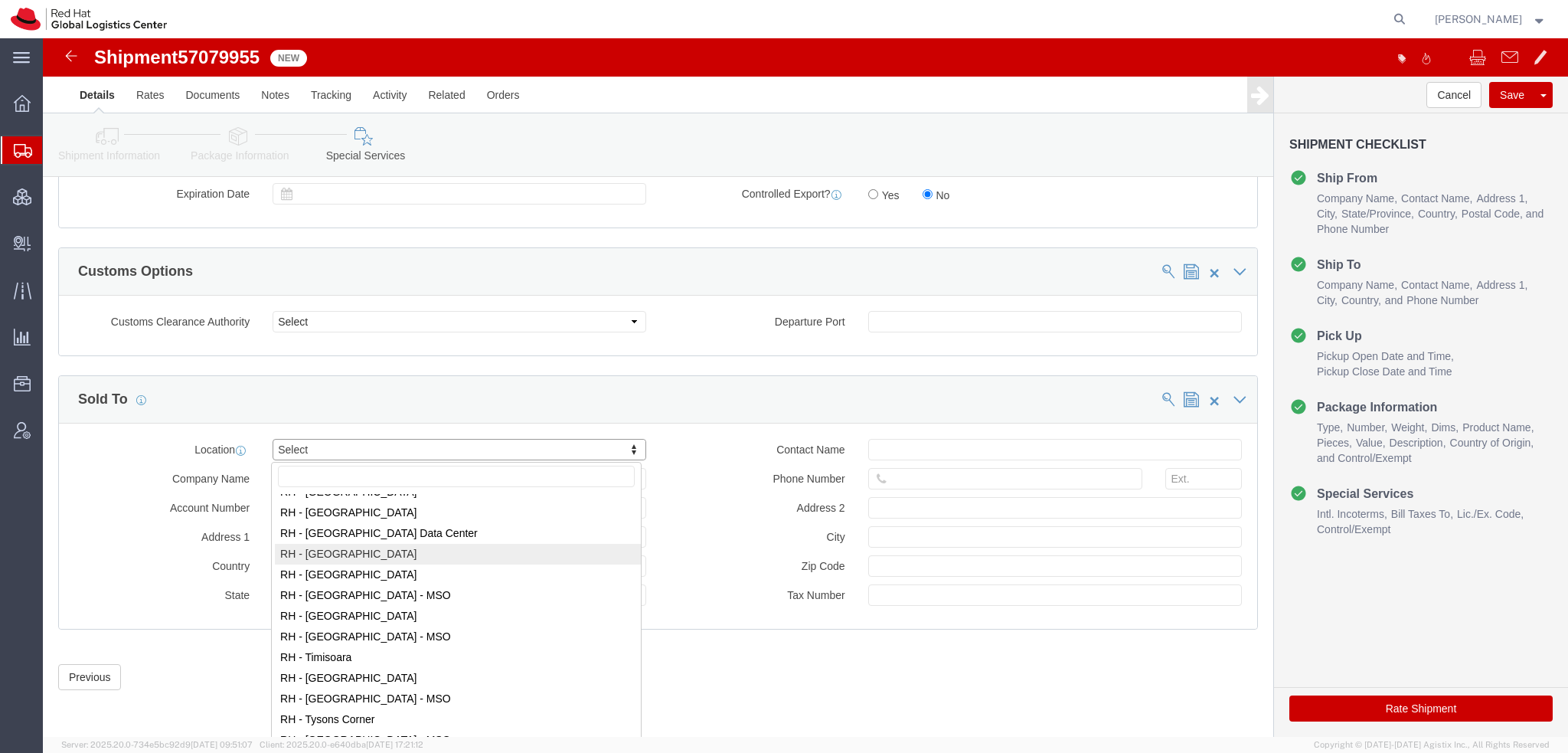
scroll to position [2452, 0]
select select "50511"
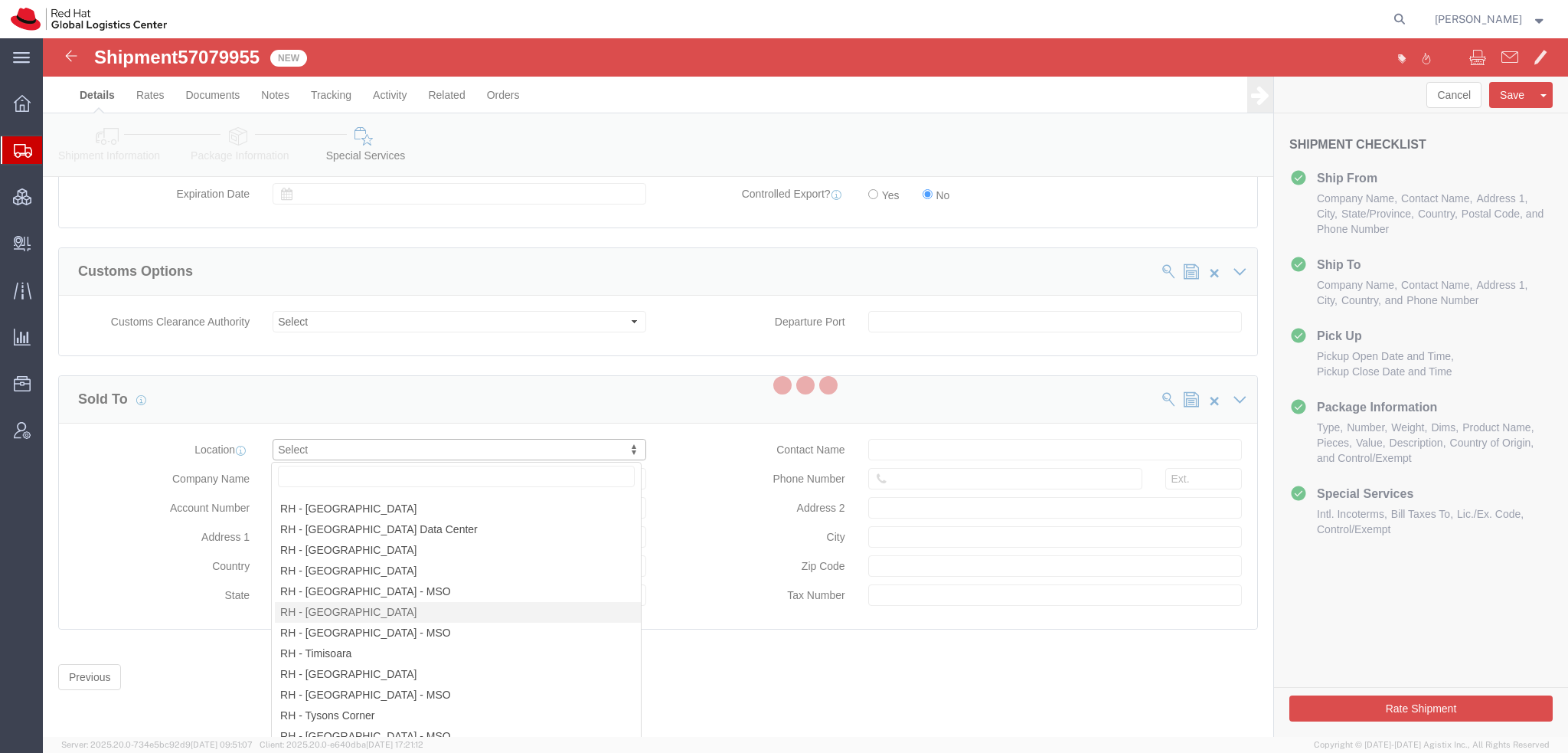
type input "Red Hat Asia-Pacific Pty Ltd"
type input "Level 33, 1 Denison Street"
select select "AU"
type input "+61 2 8923 2800"
type input "NORTH SYDNEY"
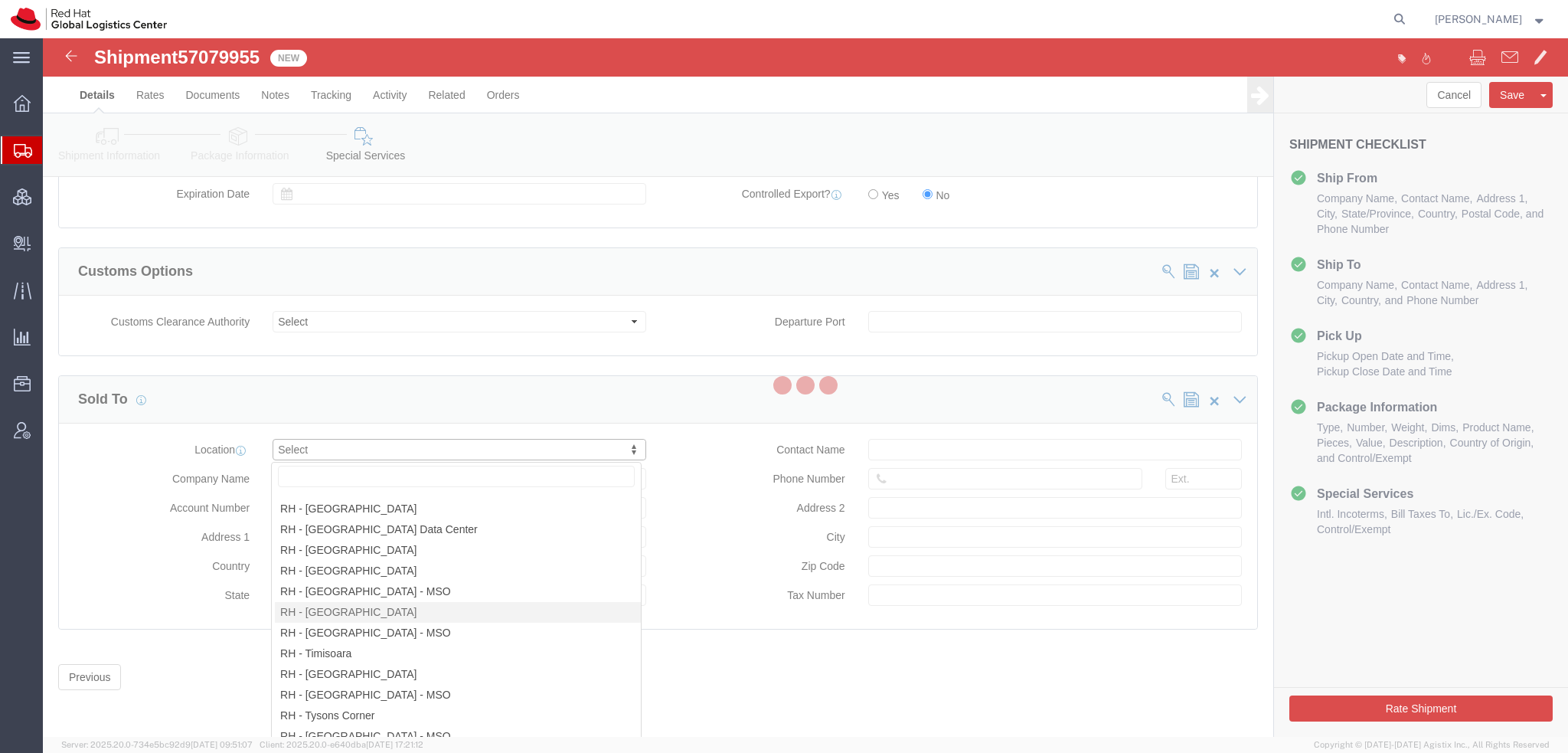
type input "2060"
type input "35 090 438 485"
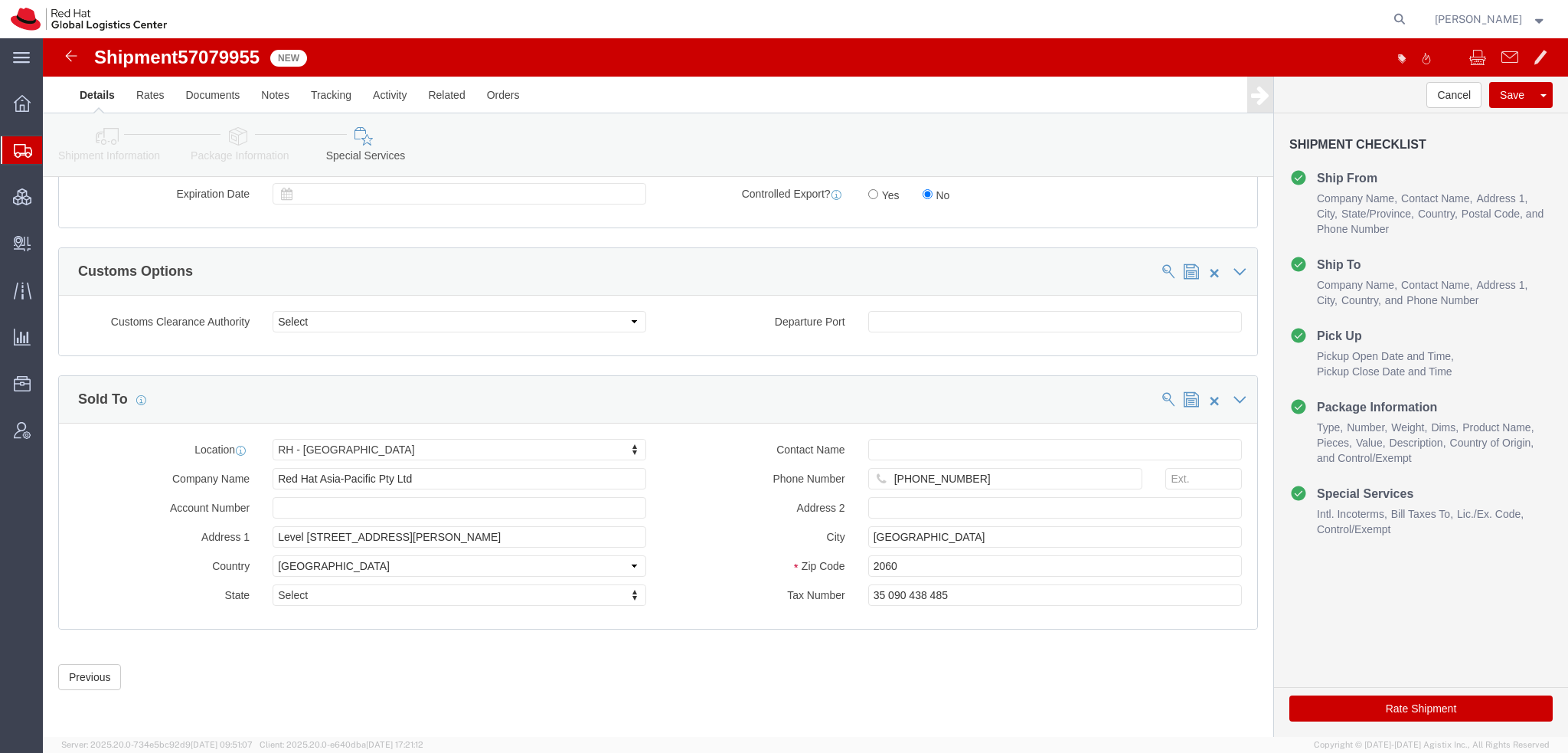
click button "Rate Shipment"
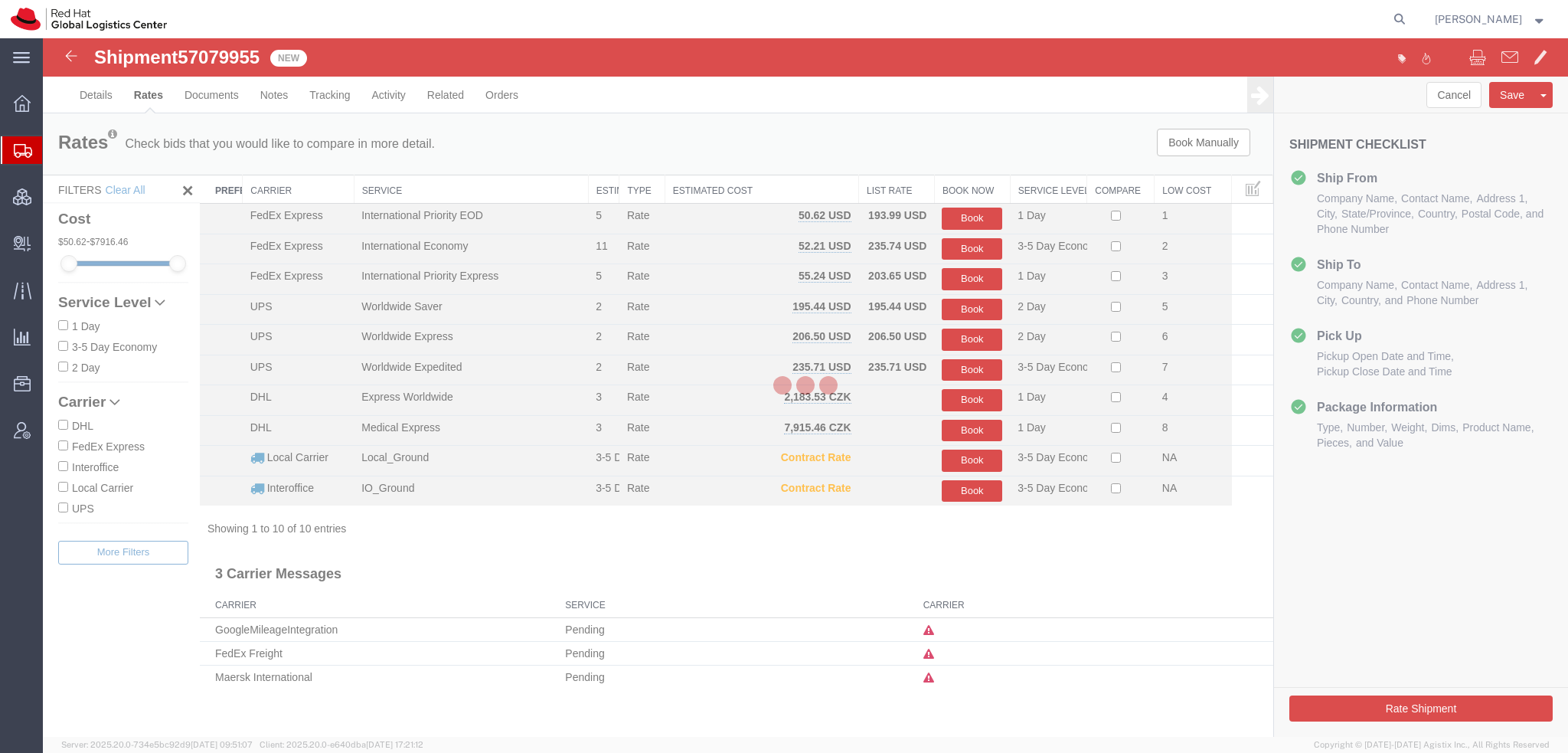
scroll to position [0, 0]
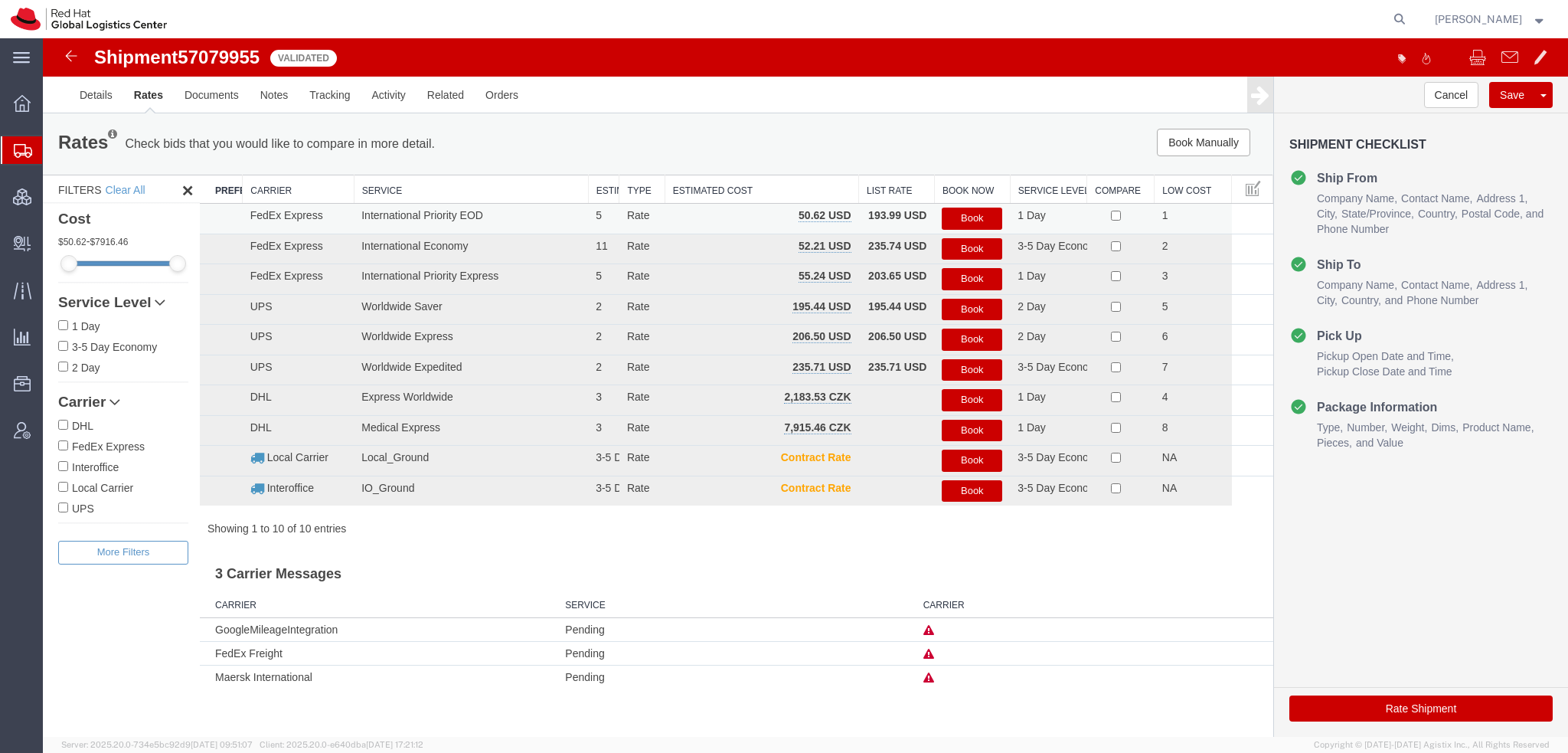
click at [990, 219] on button "Book" at bounding box center [972, 218] width 60 height 22
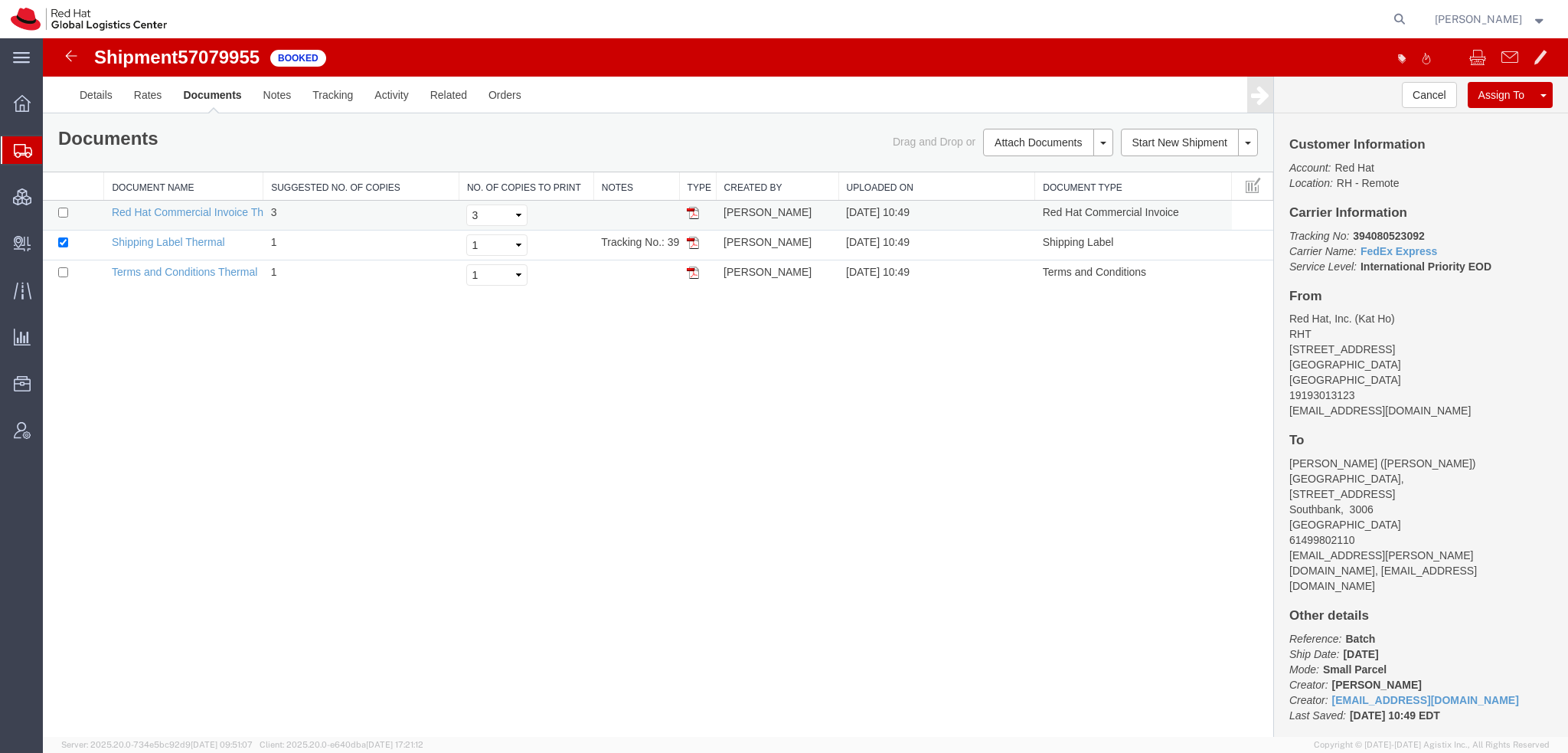
drag, startPoint x: 693, startPoint y: 245, endPoint x: 686, endPoint y: 207, distance: 38.6
click at [693, 245] on img at bounding box center [693, 243] width 12 height 12
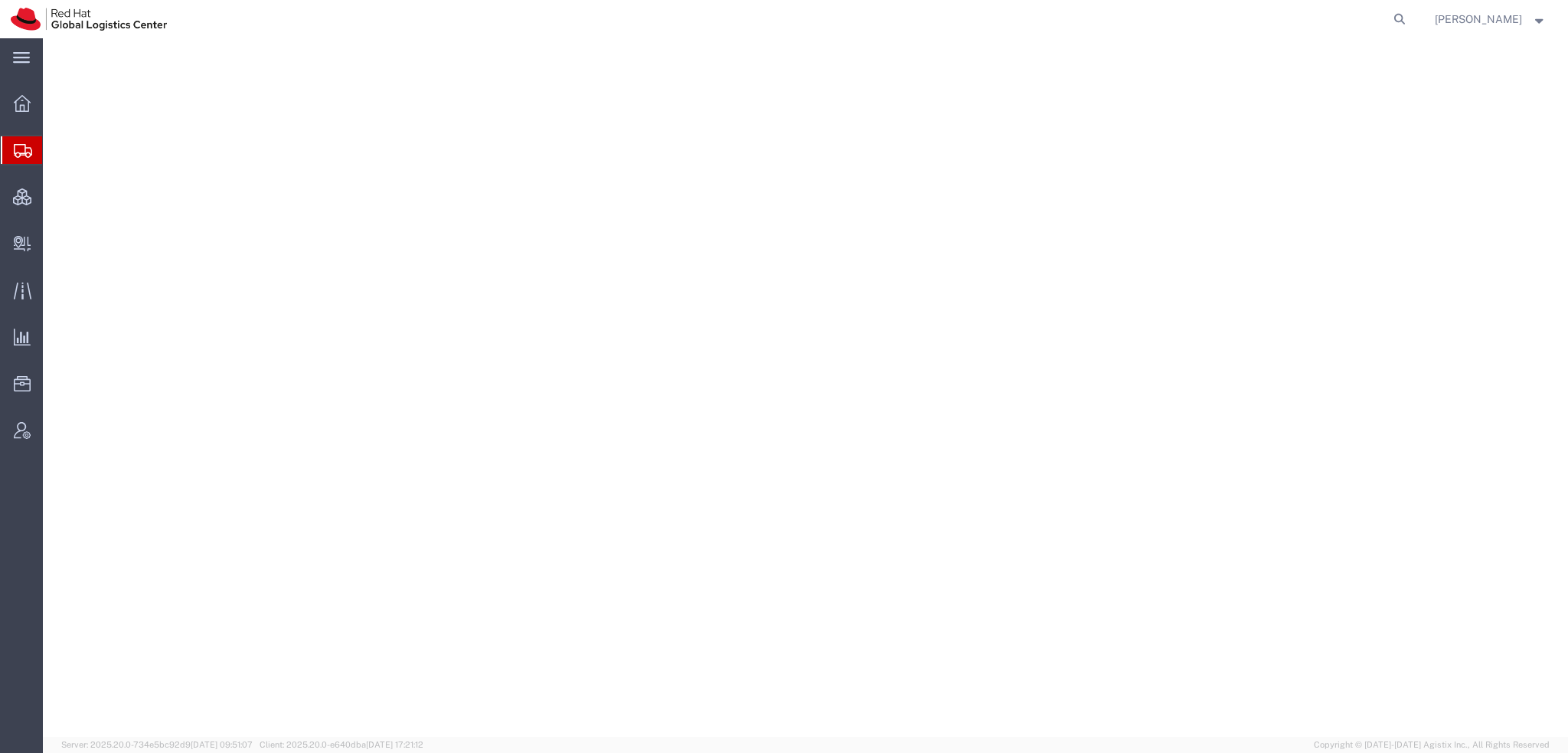
select select "38014"
select select
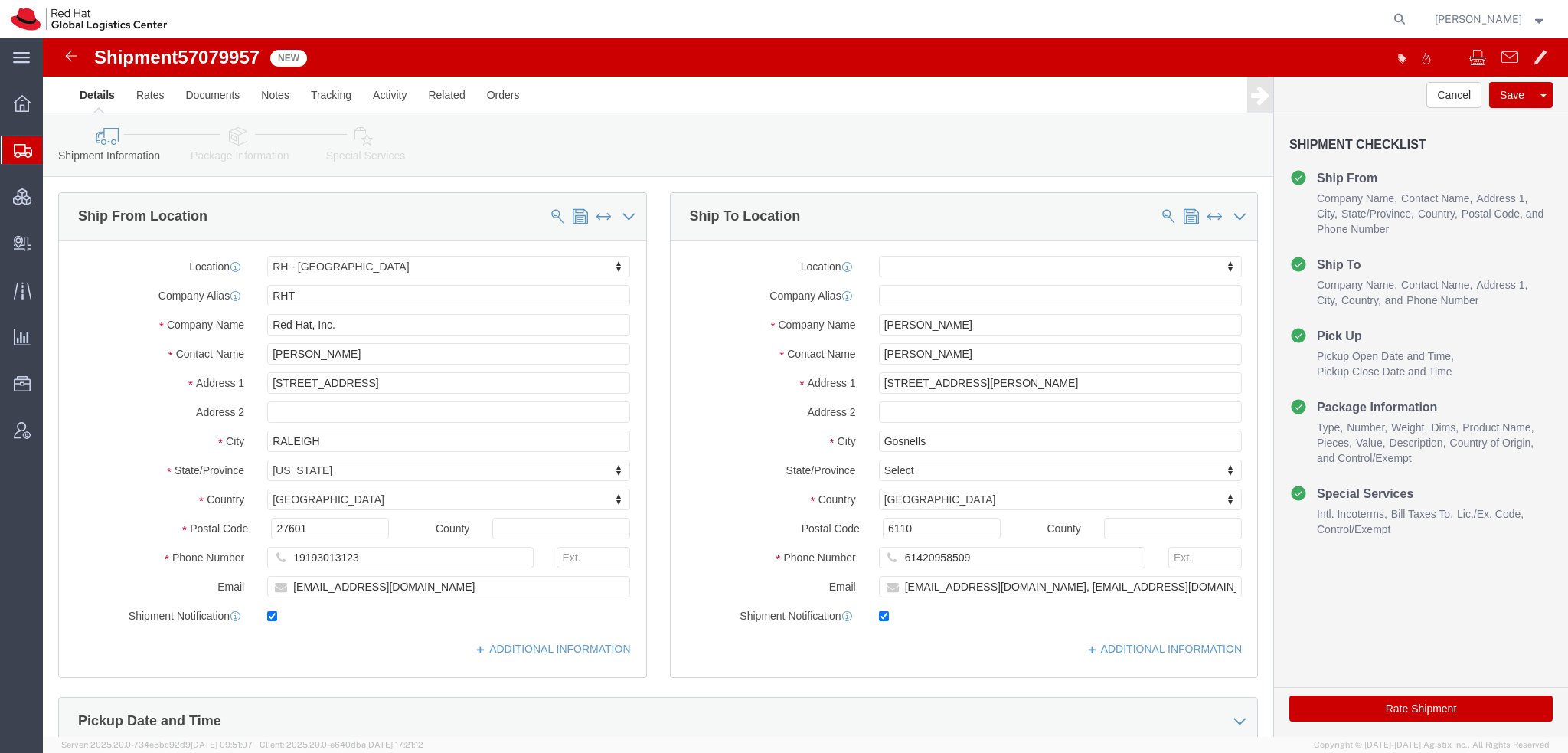
click icon
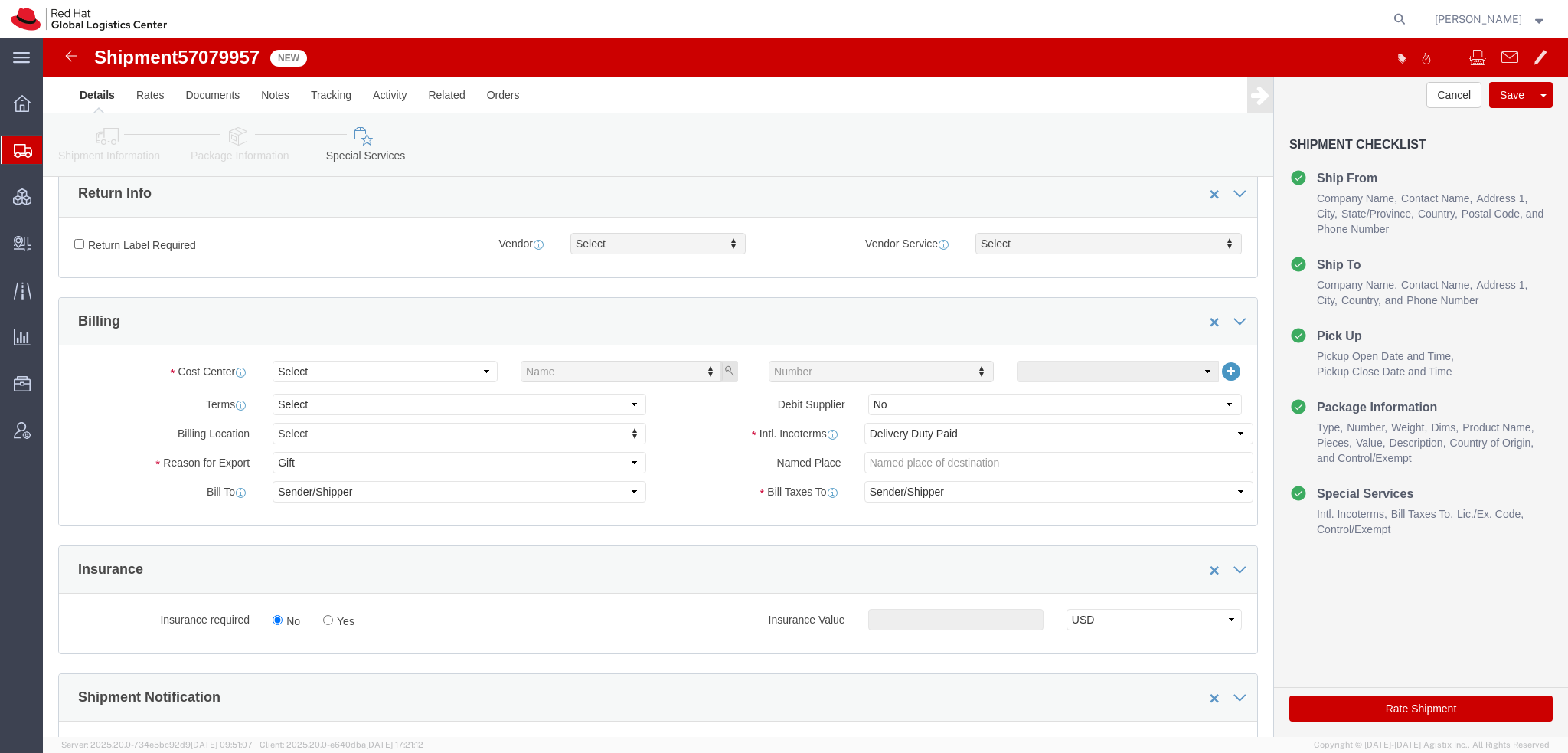
scroll to position [460, 0]
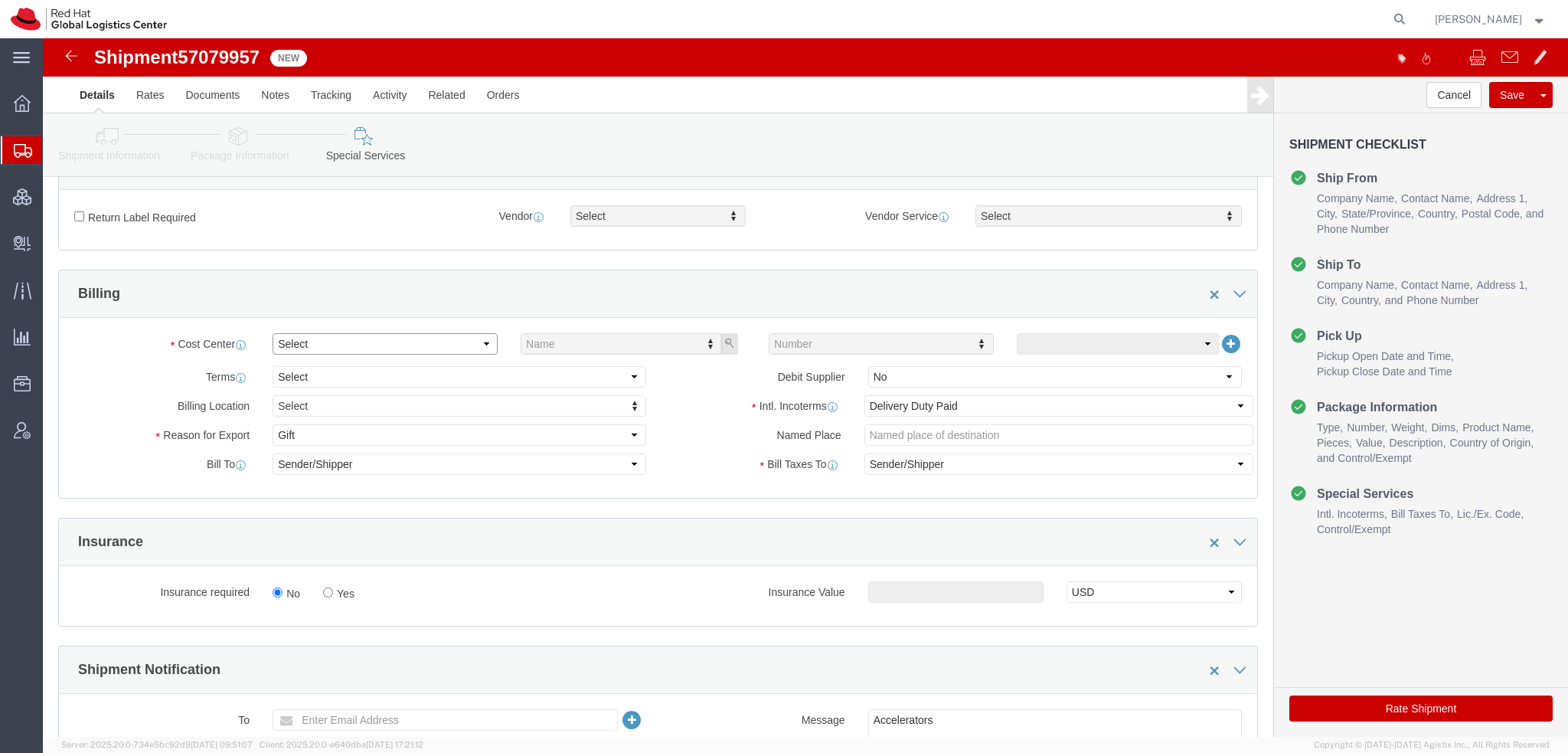
click select "Select"
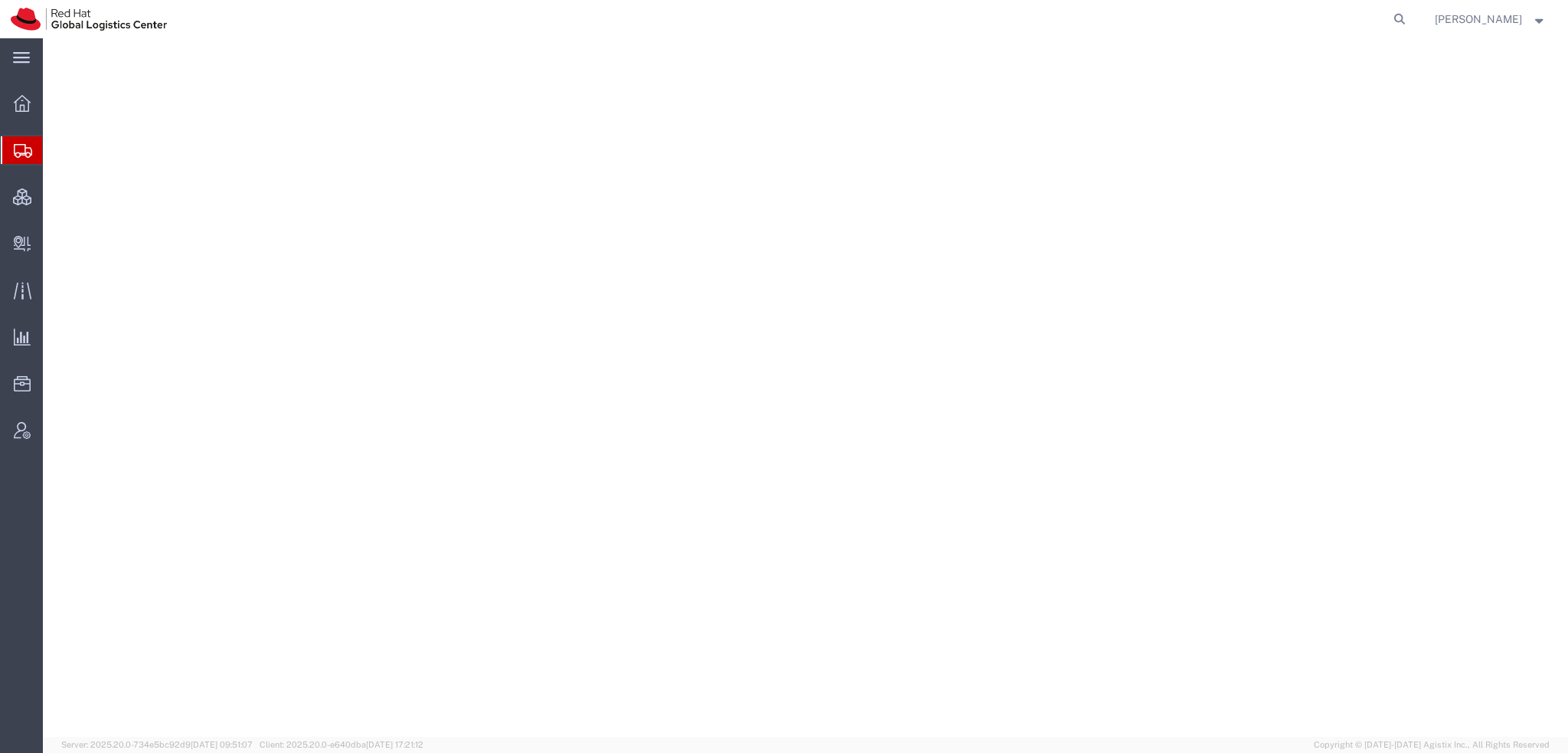
select select "38014"
select select
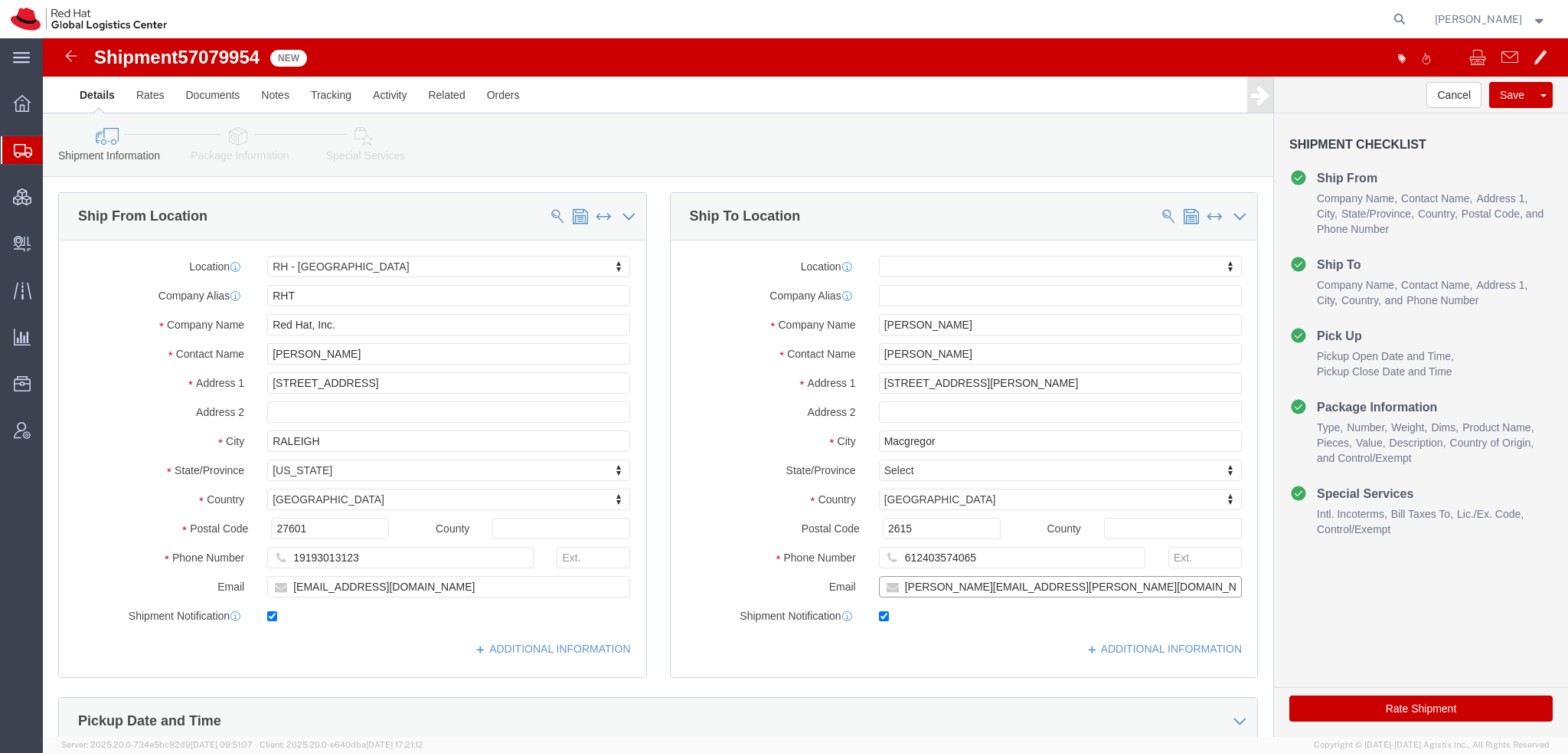
click input "[PERSON_NAME][EMAIL_ADDRESS][PERSON_NAME][DOMAIN_NAME]"
type input "[PERSON_NAME][EMAIL_ADDRESS][PERSON_NAME][DOMAIN_NAME], [EMAIL_ADDRESS][DOMAIN_…"
click icon
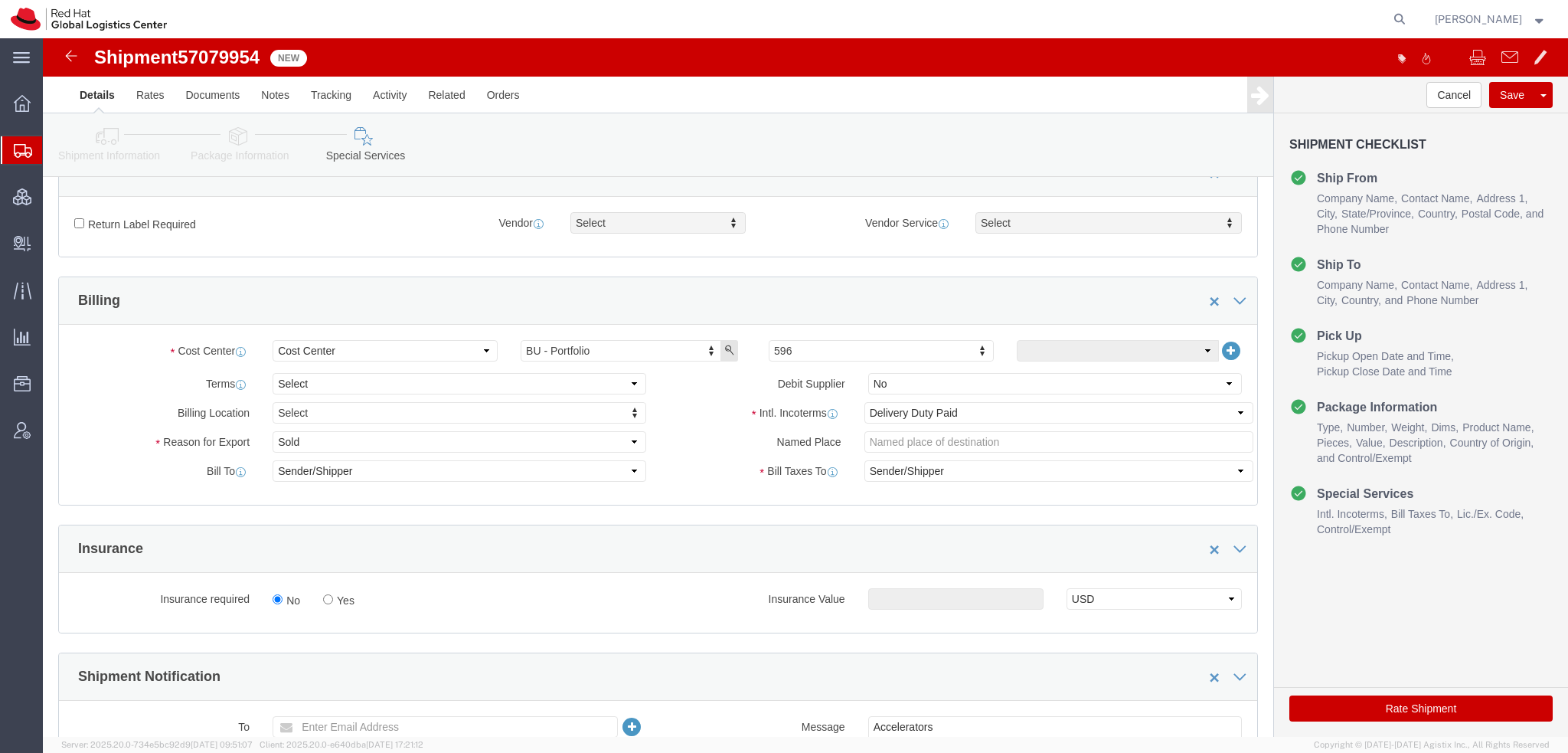
scroll to position [460, 0]
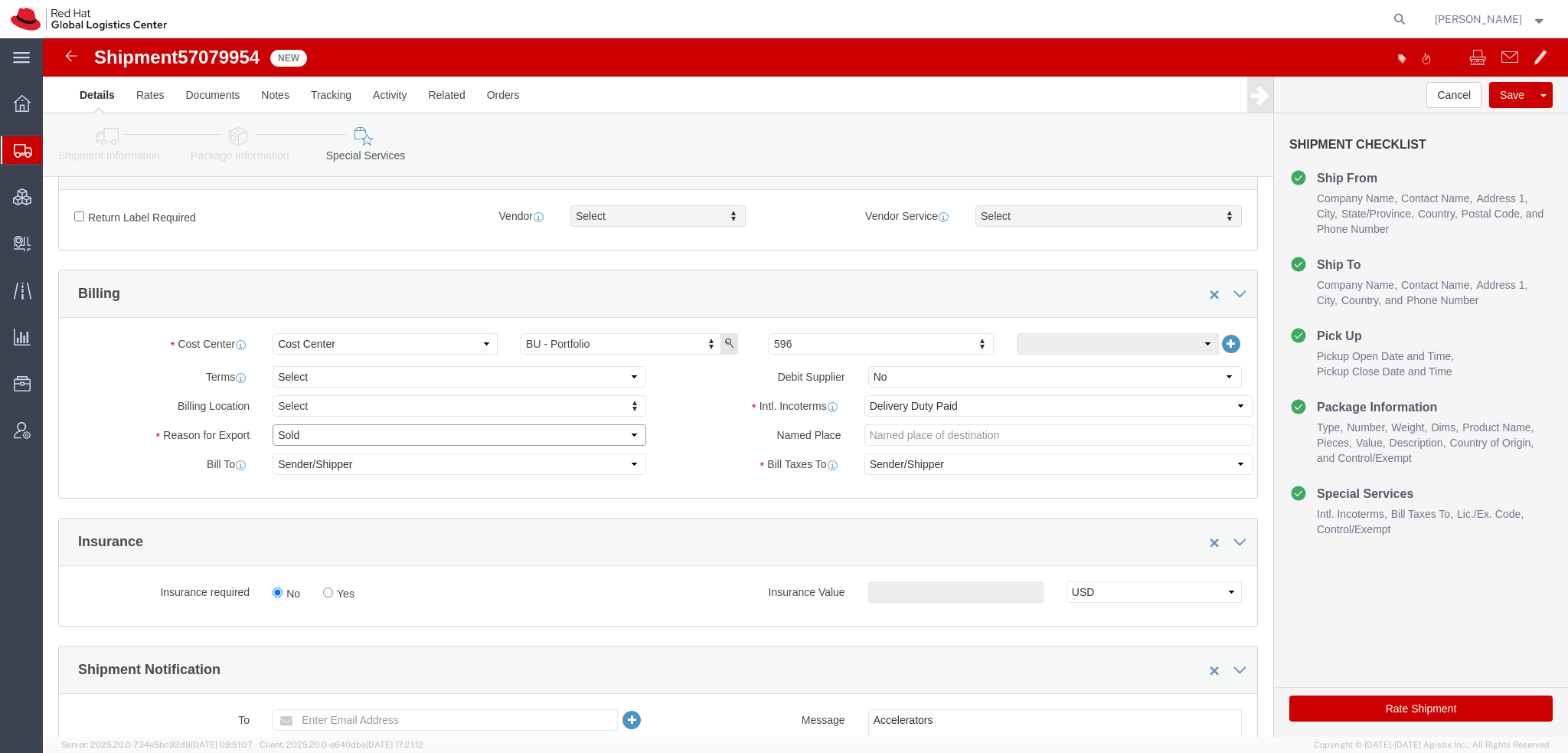
click select "Select Gift Personal Effects Repair/Warranty Return Sample Sold Temporary/Not S…"
select select "GIFT"
click select "Select Gift Personal Effects Repair/Warranty Return Sample Sold Temporary/Not S…"
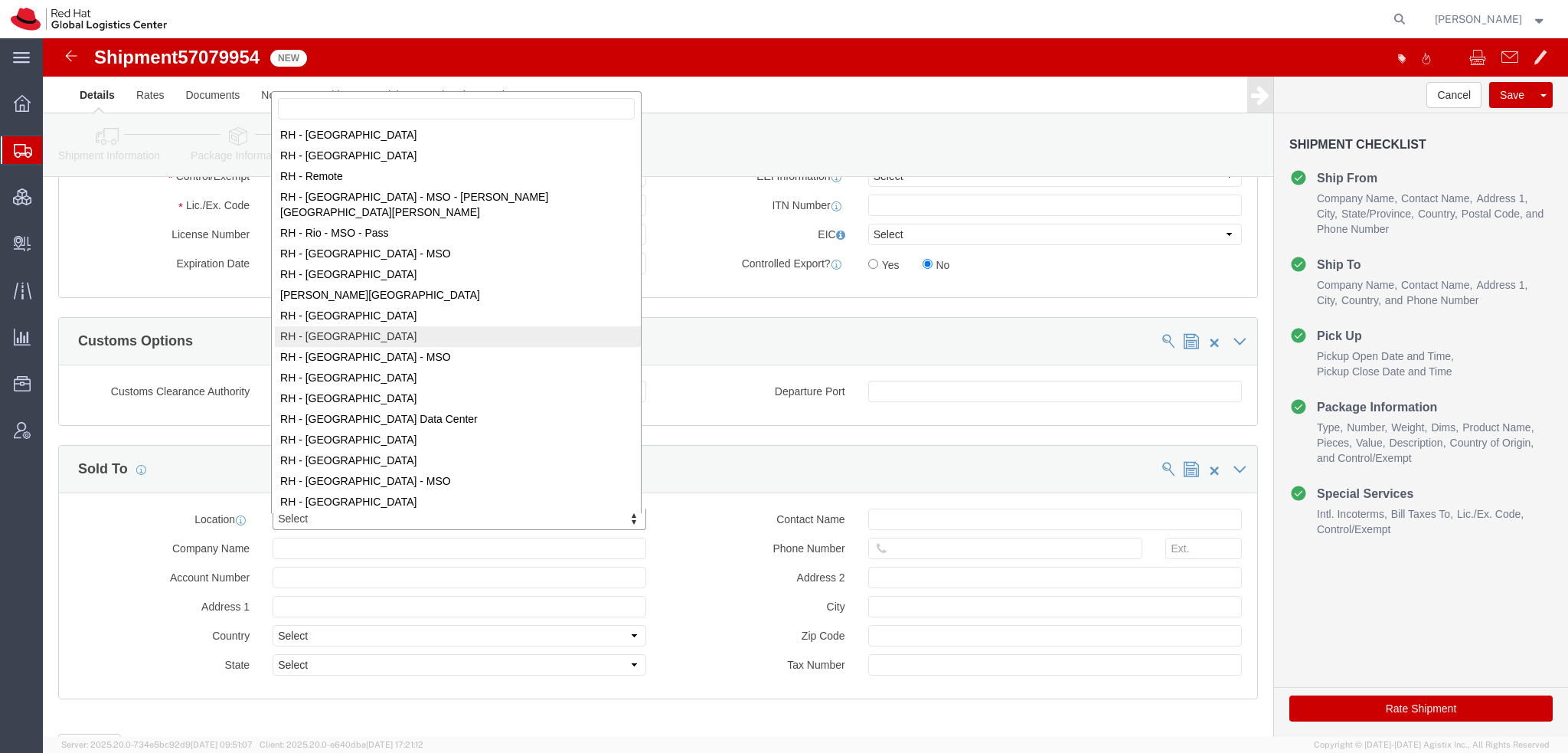
scroll to position [2224, 0]
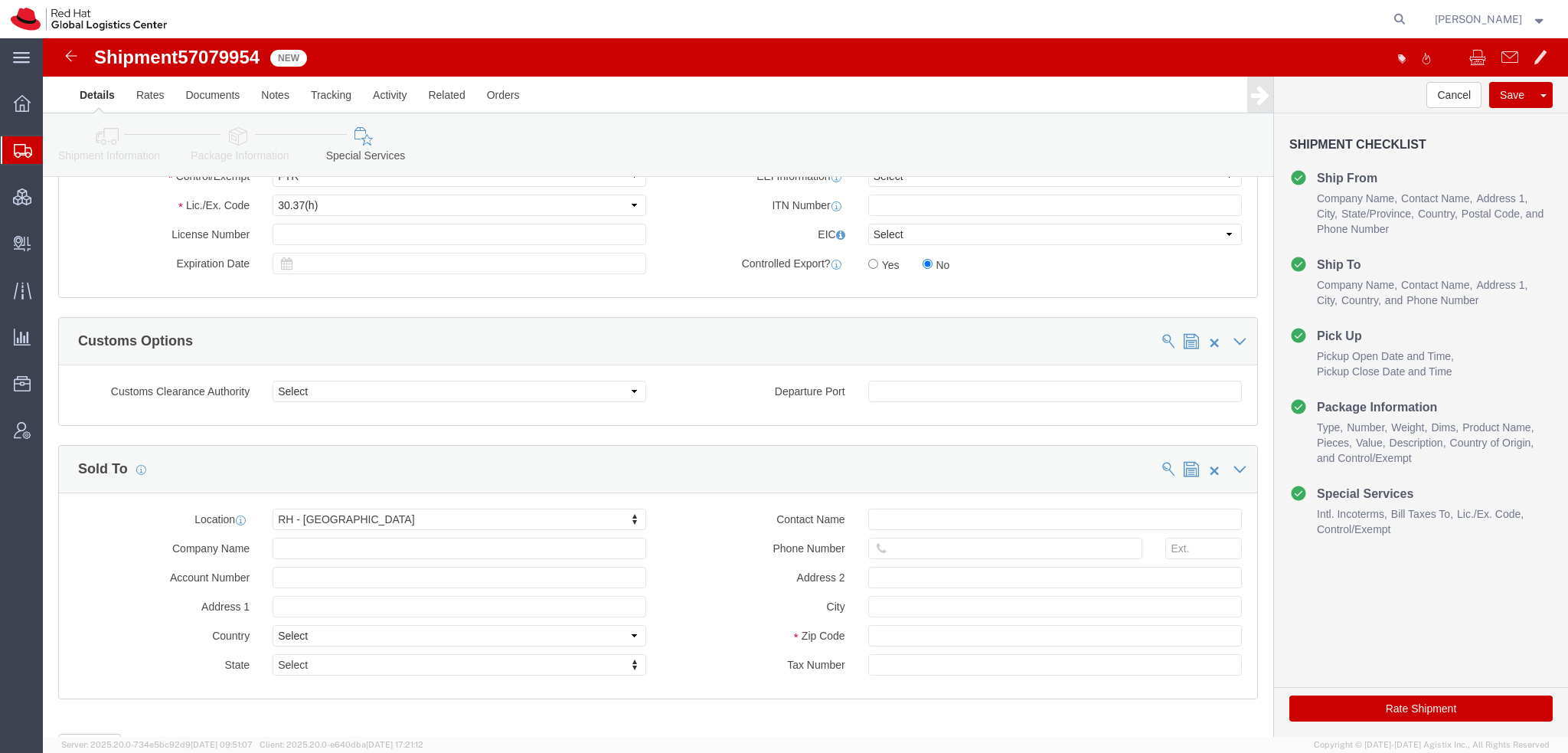
click button "Rate Shipment"
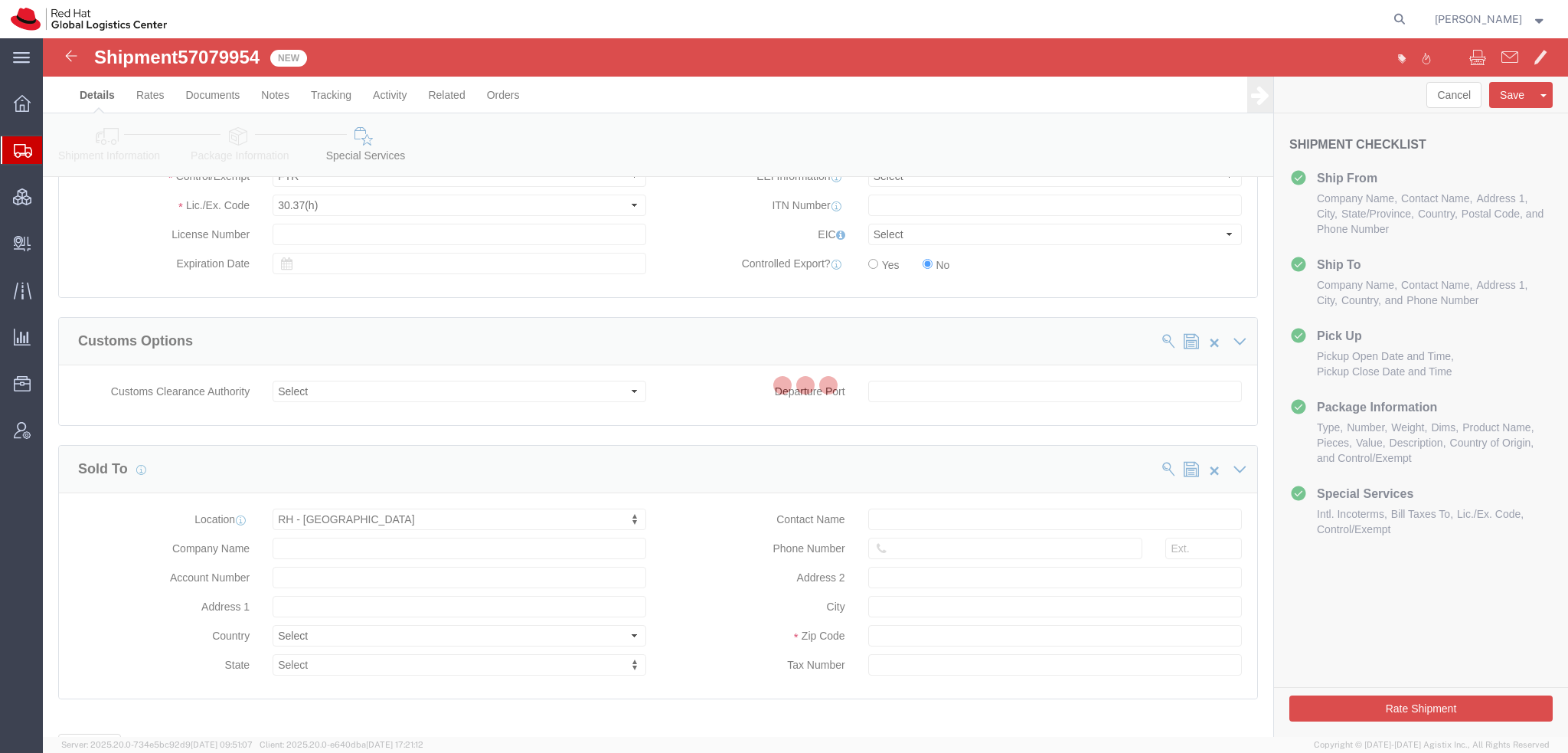
scroll to position [0, 0]
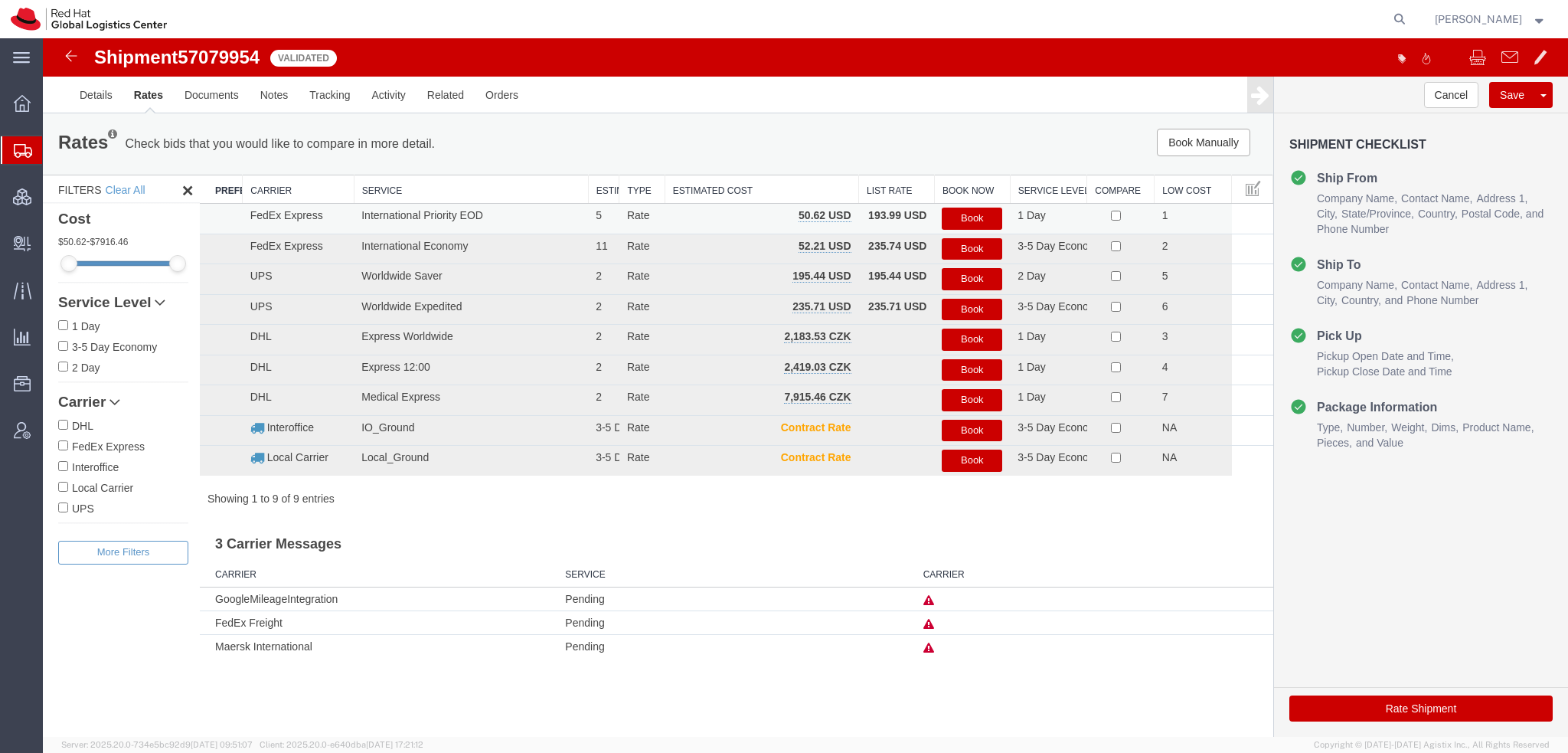
click at [989, 220] on button "Book" at bounding box center [972, 218] width 60 height 22
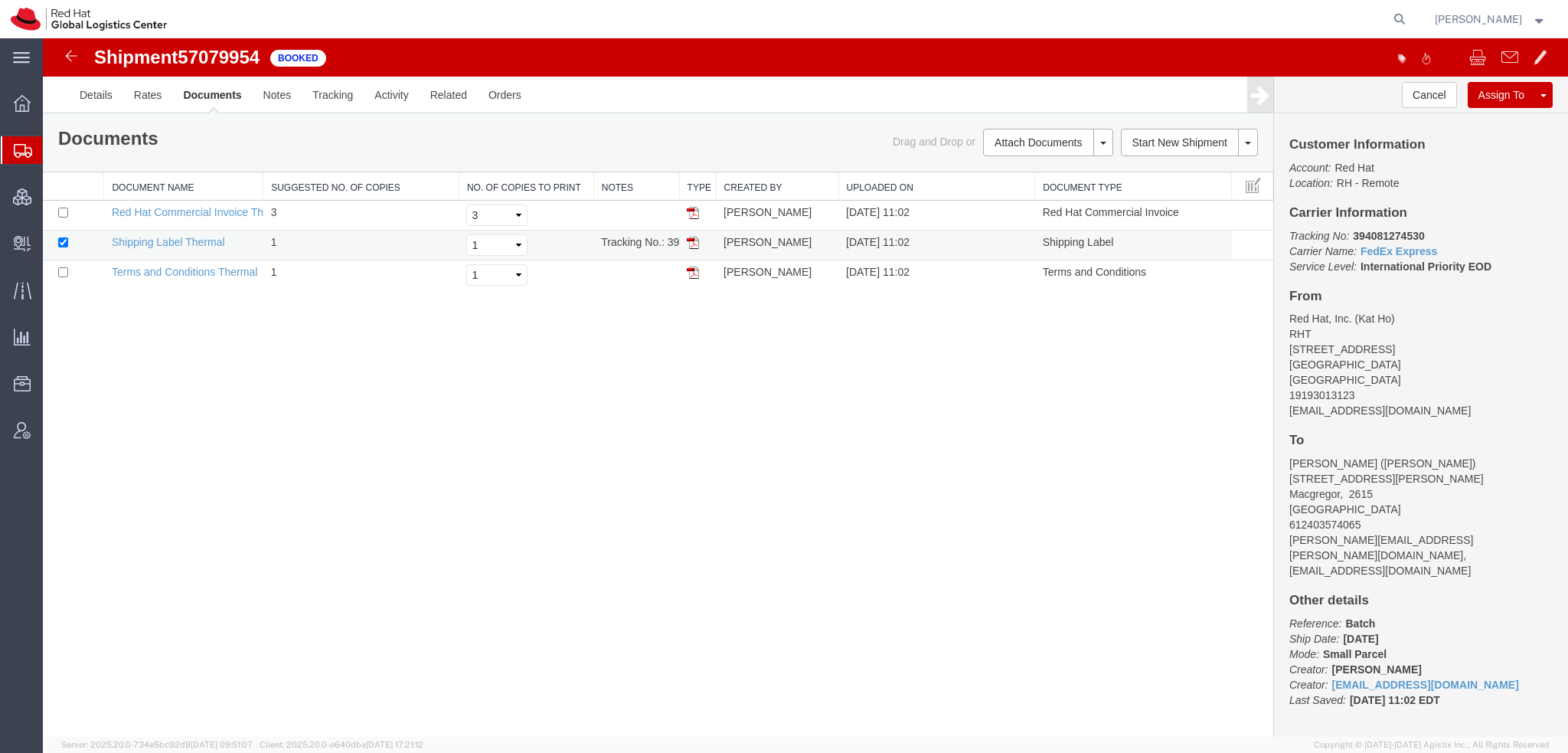
click at [692, 243] on img at bounding box center [693, 243] width 12 height 12
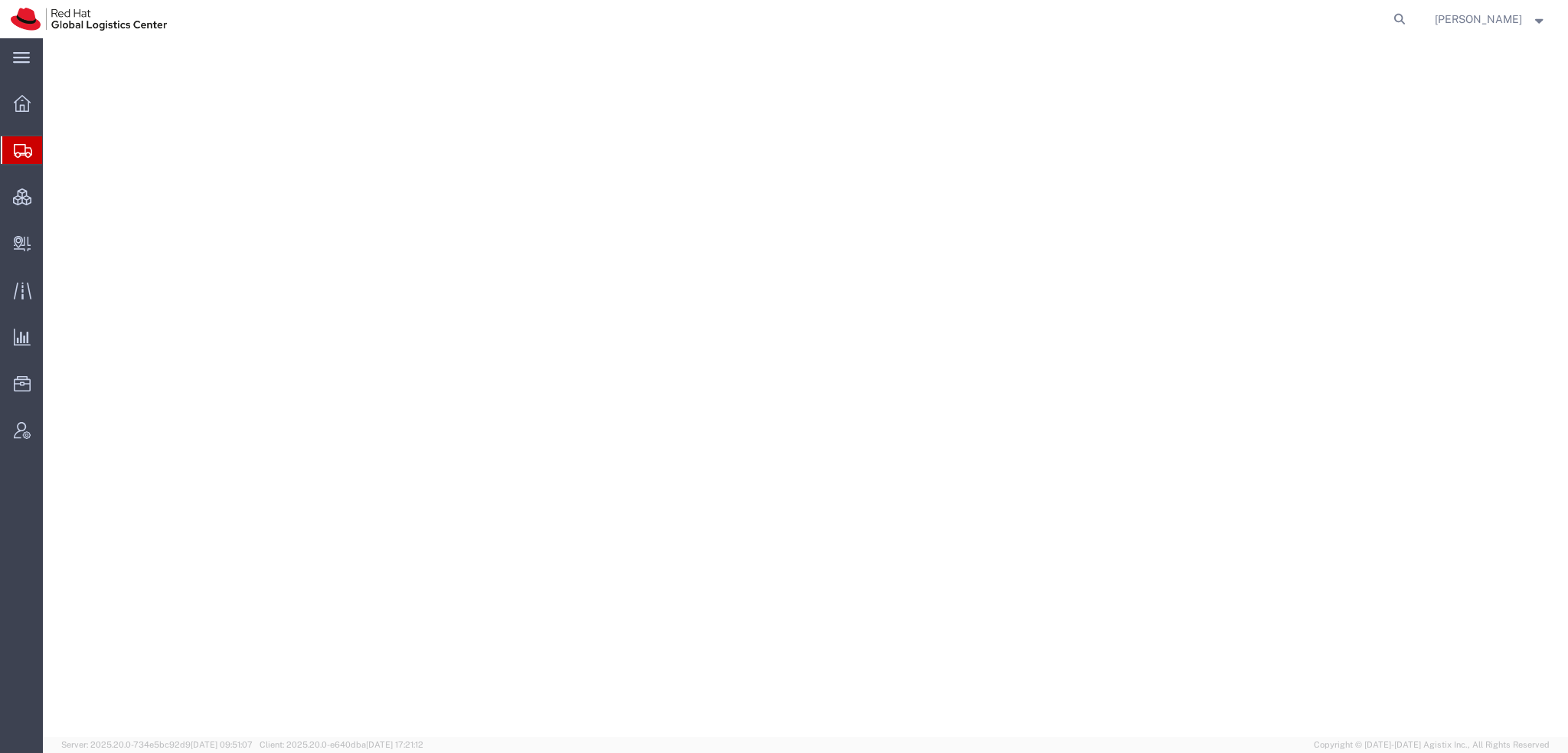
select select "38014"
select select
select select "38014"
select select
select select "38014"
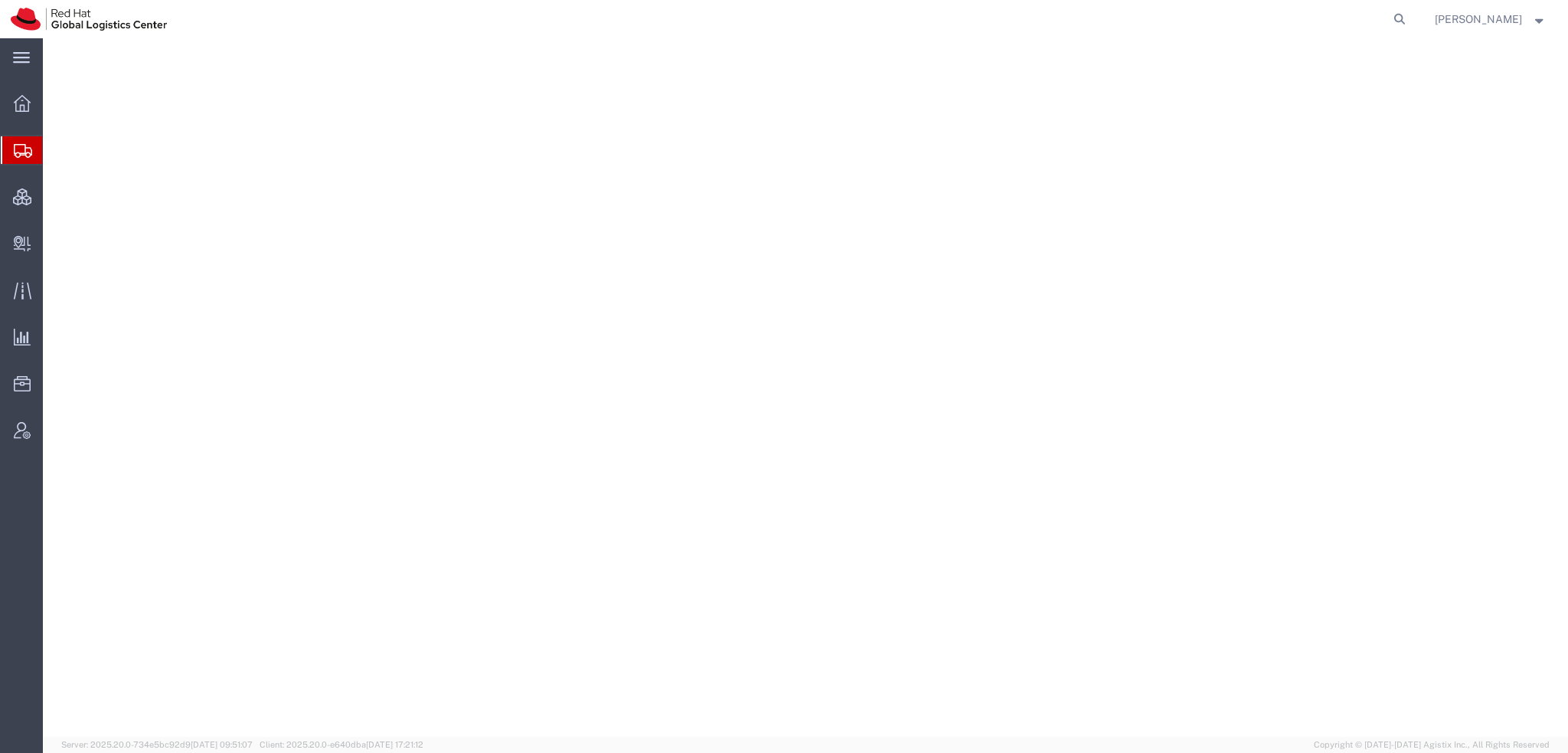
select select
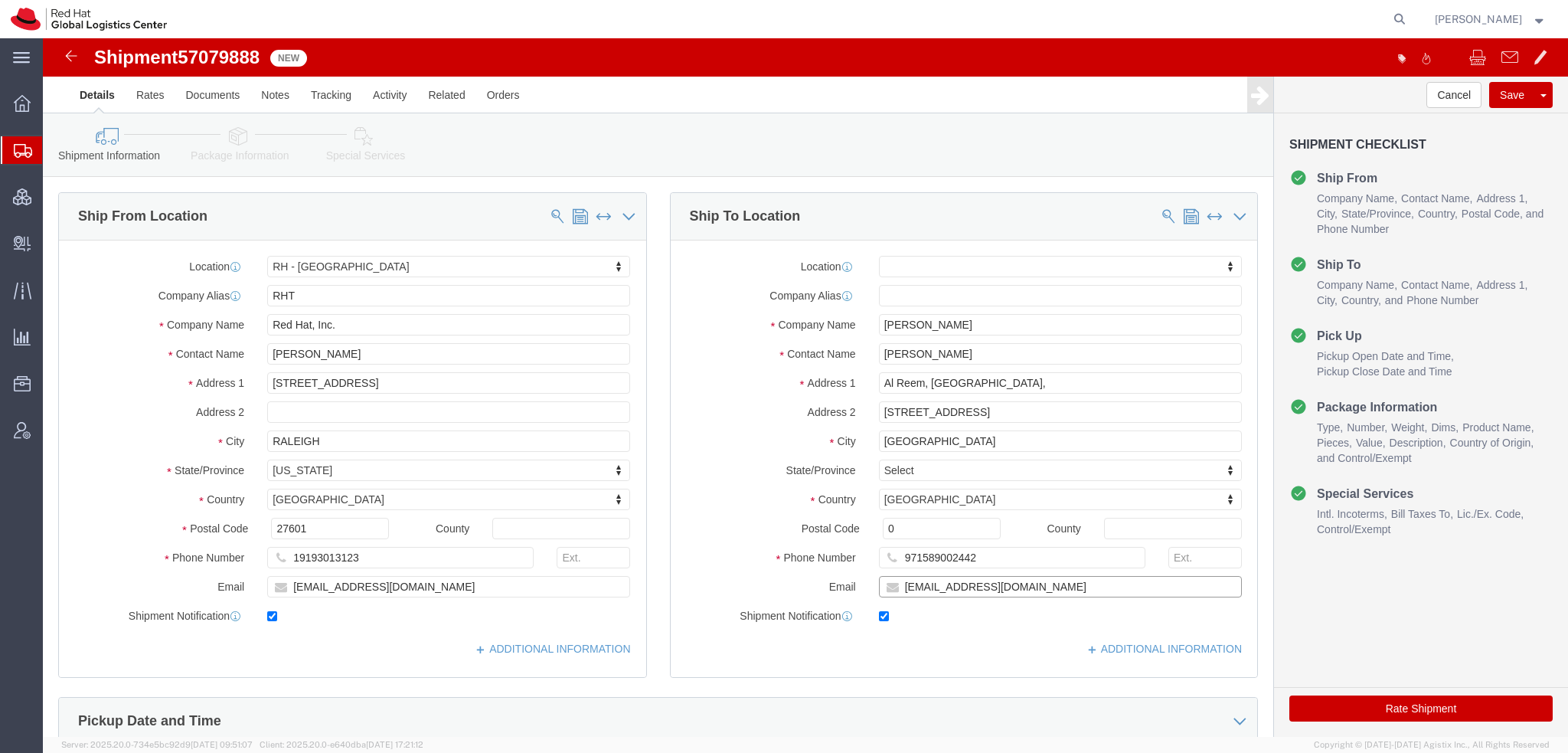
click input "[EMAIL_ADDRESS][DOMAIN_NAME]"
type input "[EMAIL_ADDRESS][DOMAIN_NAME], [EMAIL_ADDRESS][DOMAIN_NAME]"
click icon
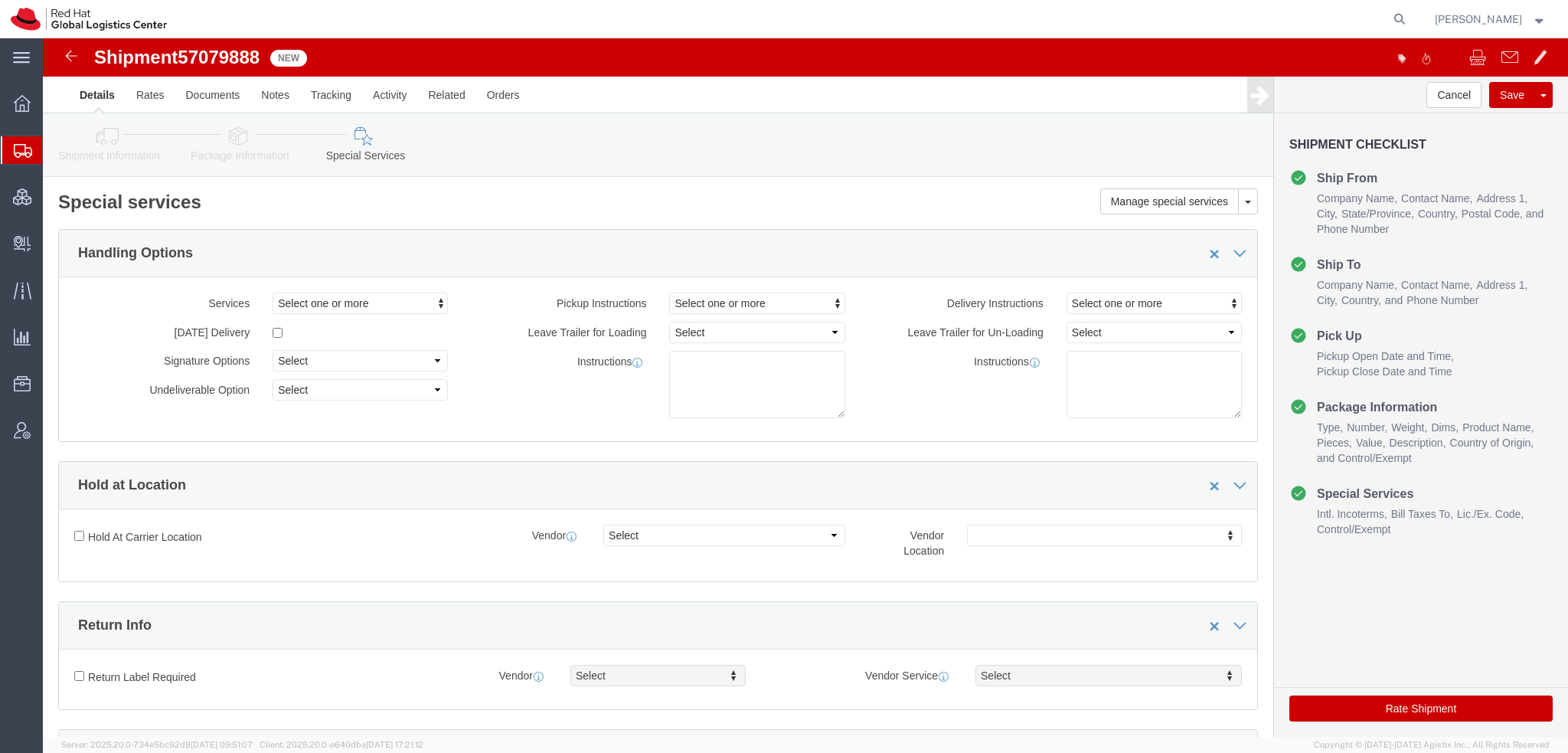
scroll to position [460, 0]
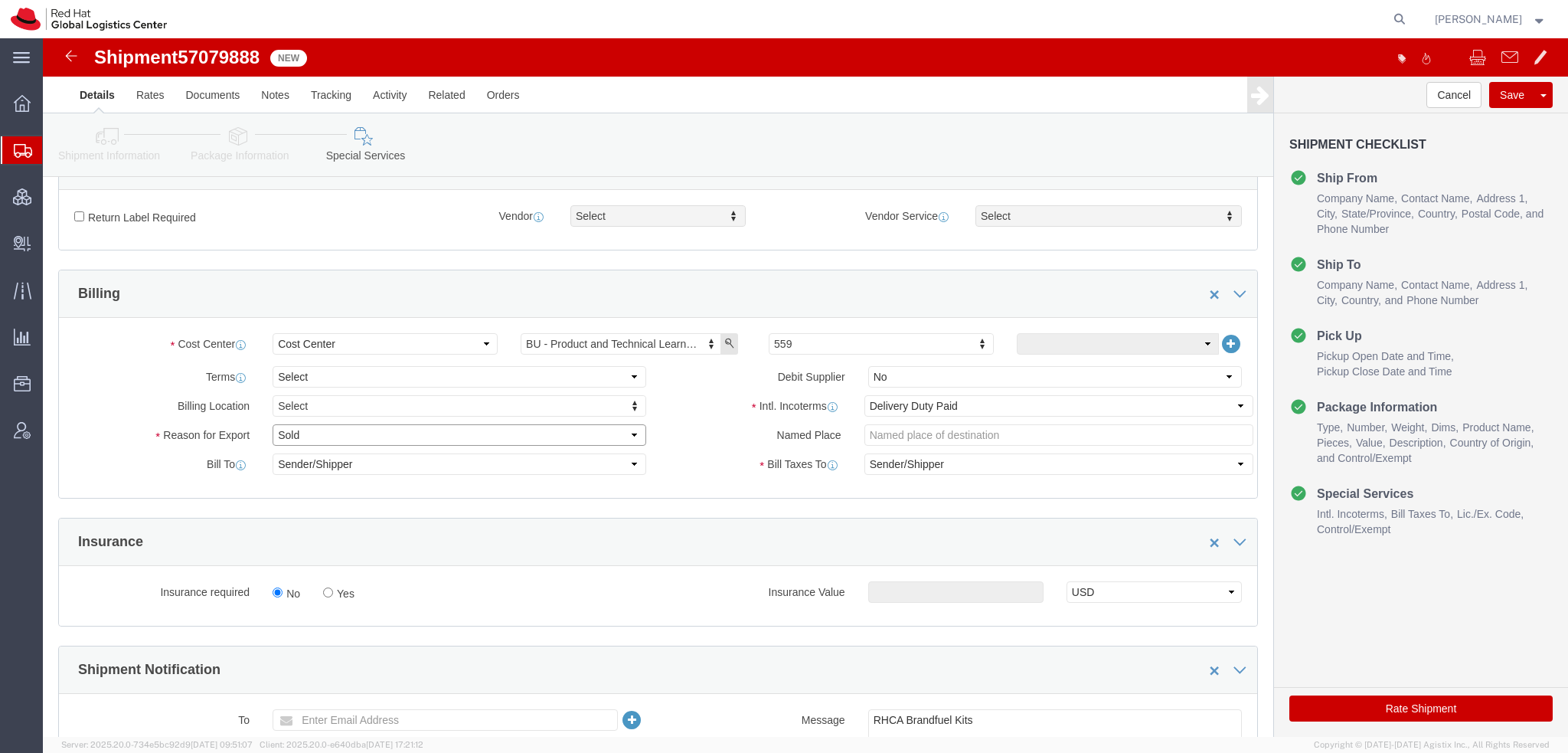
click select "Select Gift Personal Effects Repair/Warranty Return Sample Sold Temporary/Not S…"
select select "GIFT"
click select "Select Gift Personal Effects Repair/Warranty Return Sample Sold Temporary/Not S…"
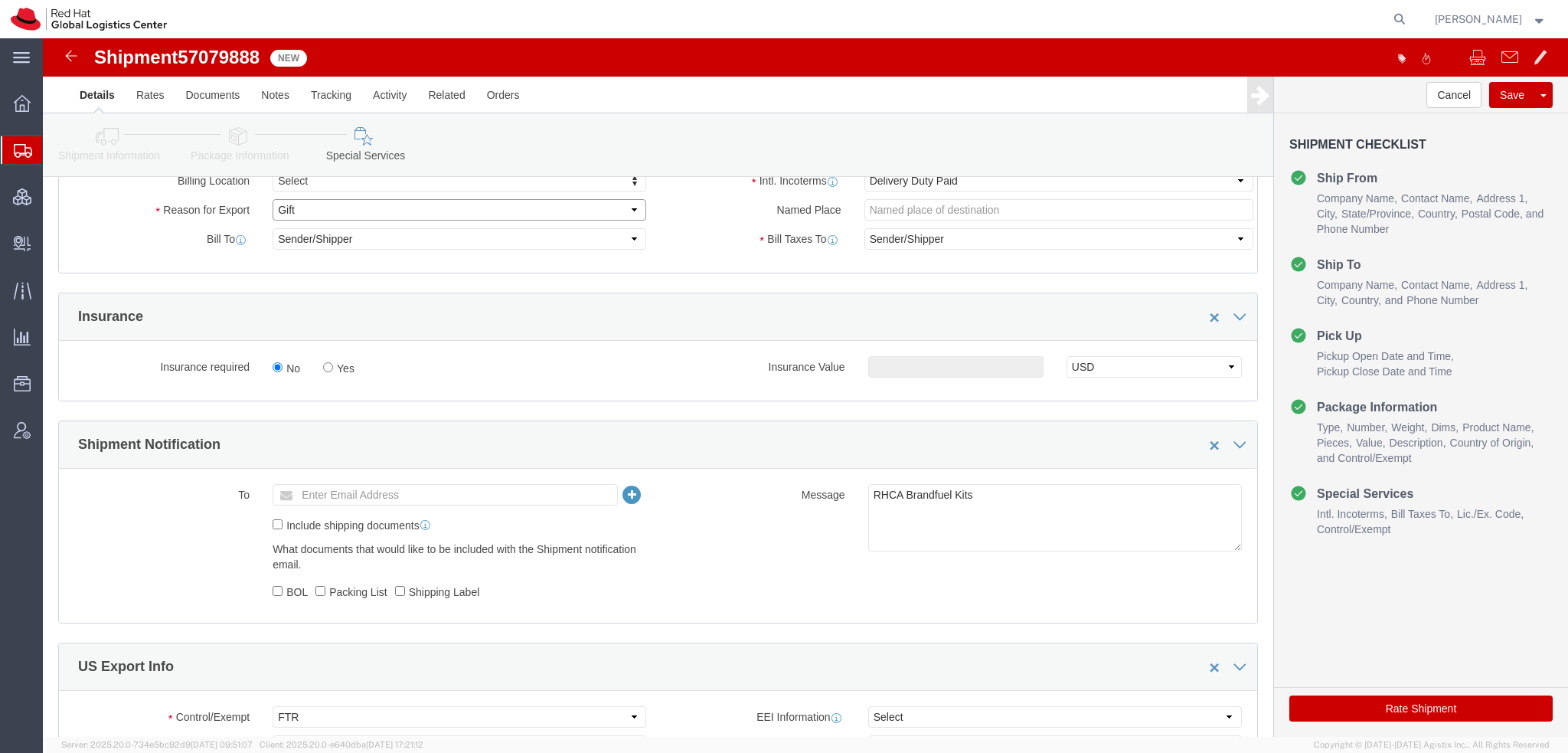
scroll to position [919, 0]
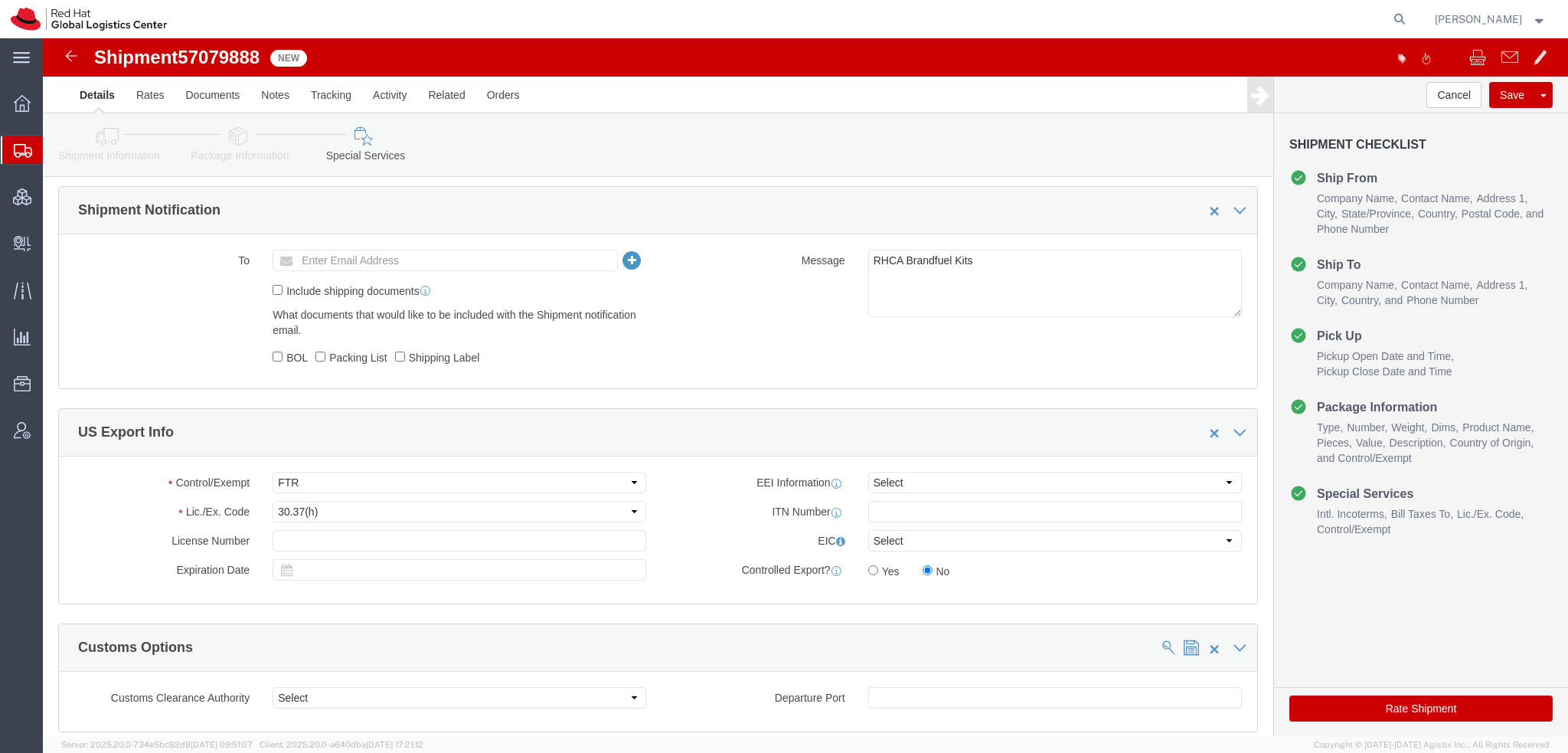
click button "Rate Shipment"
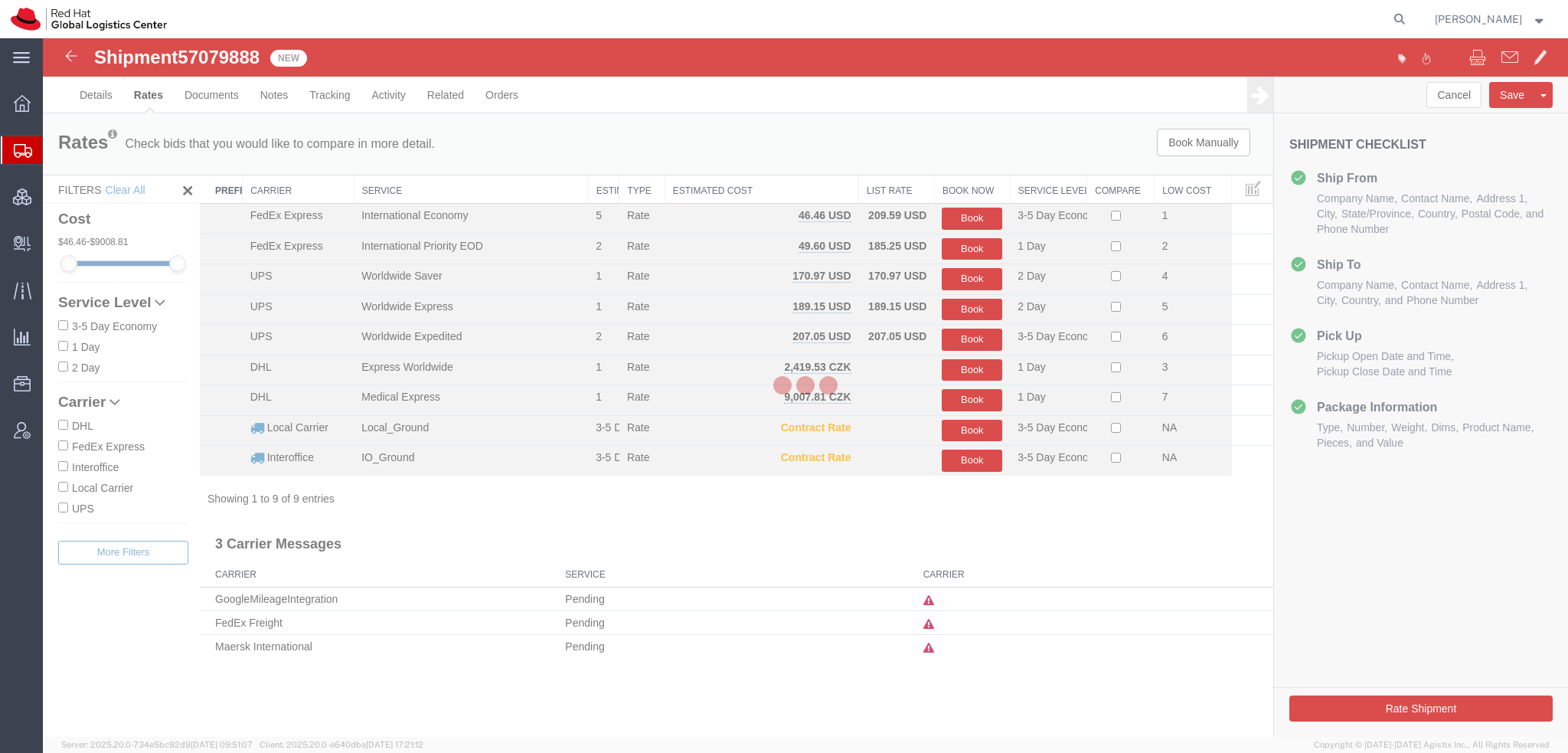
scroll to position [0, 0]
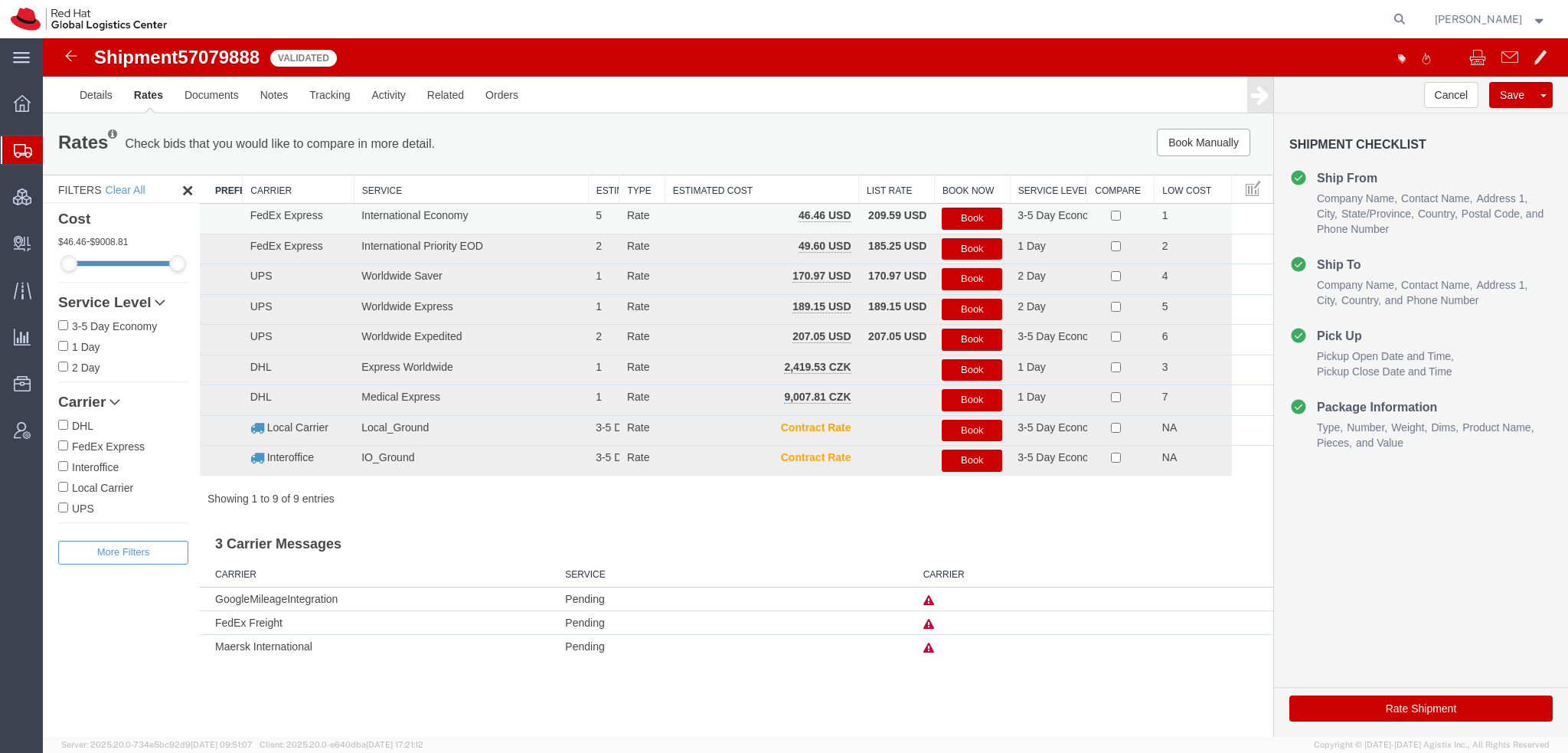
click at [971, 217] on button "Book" at bounding box center [972, 218] width 60 height 22
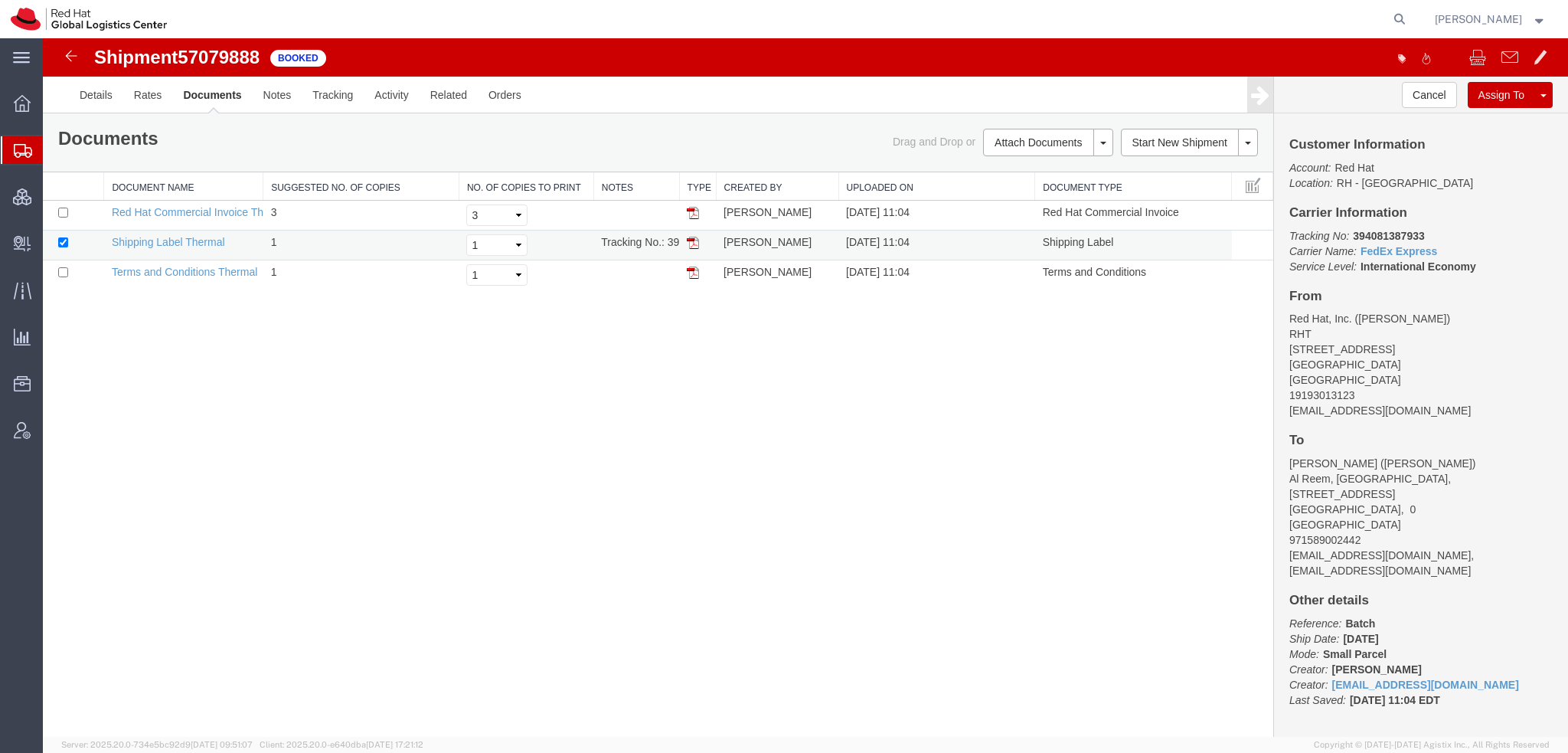
click at [693, 239] on img at bounding box center [693, 243] width 12 height 12
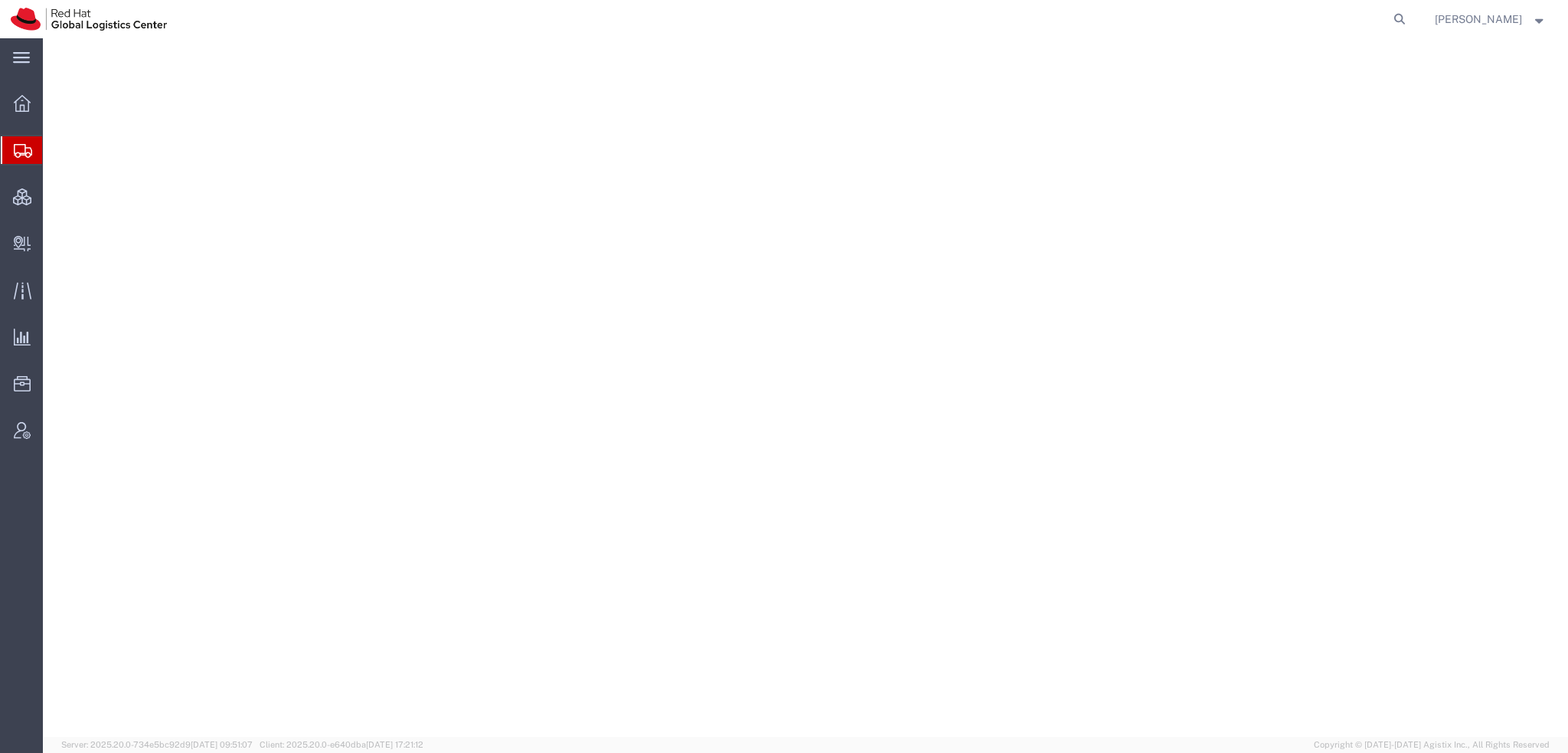
select select "38014"
select select
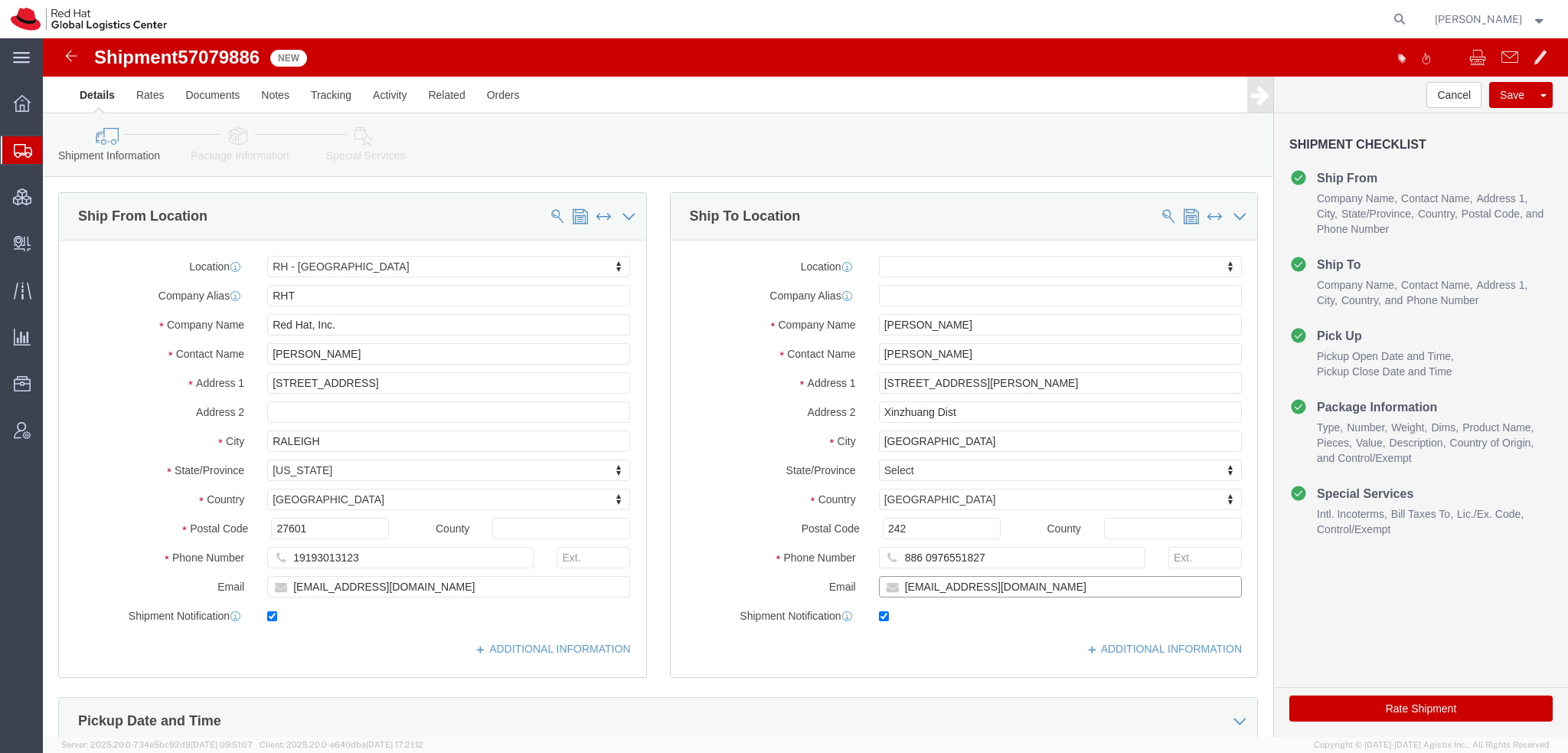
click input "shenhand@gmail.com"
type input "shenhand@gmail.com, apaclogistics@redhat.com"
click icon
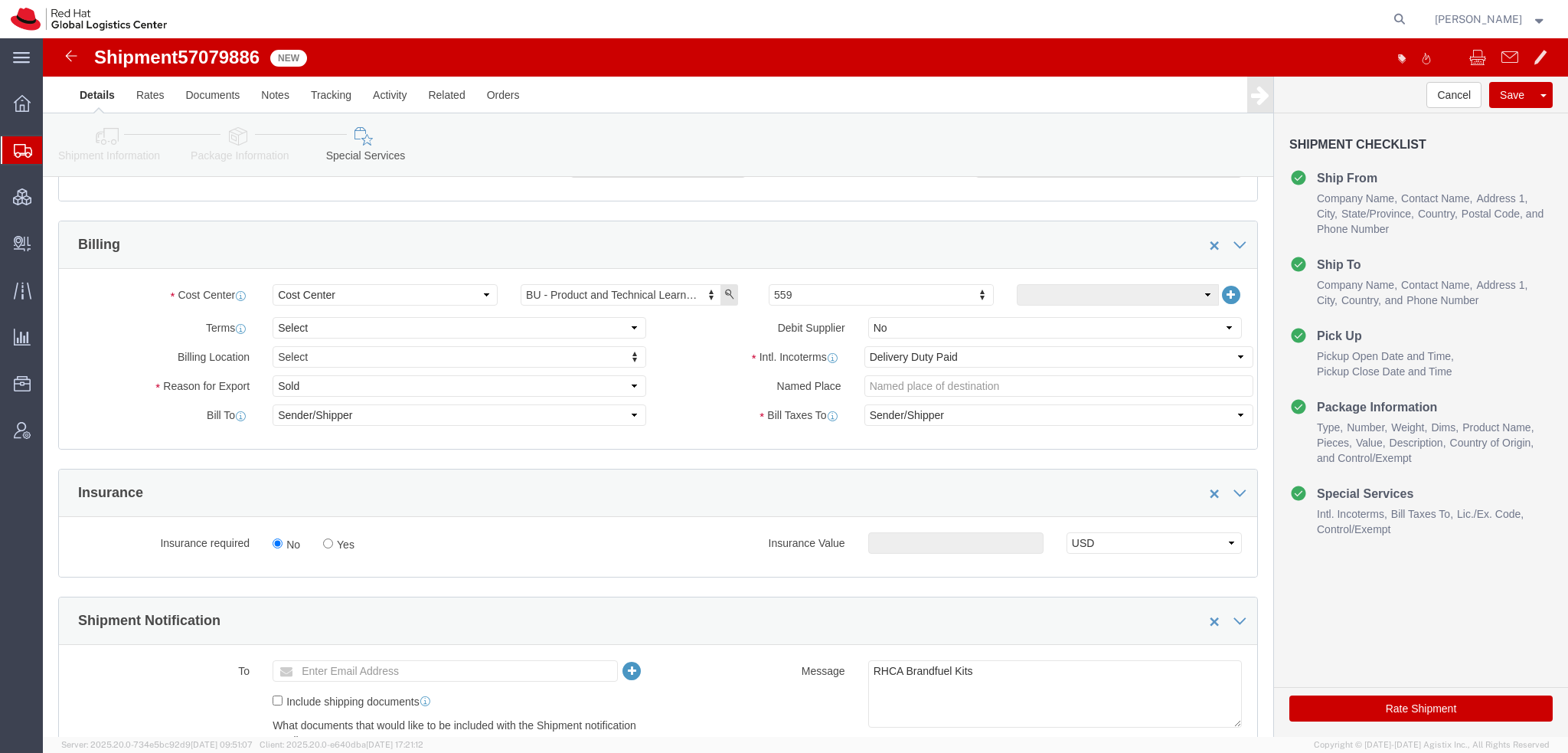
scroll to position [536, 0]
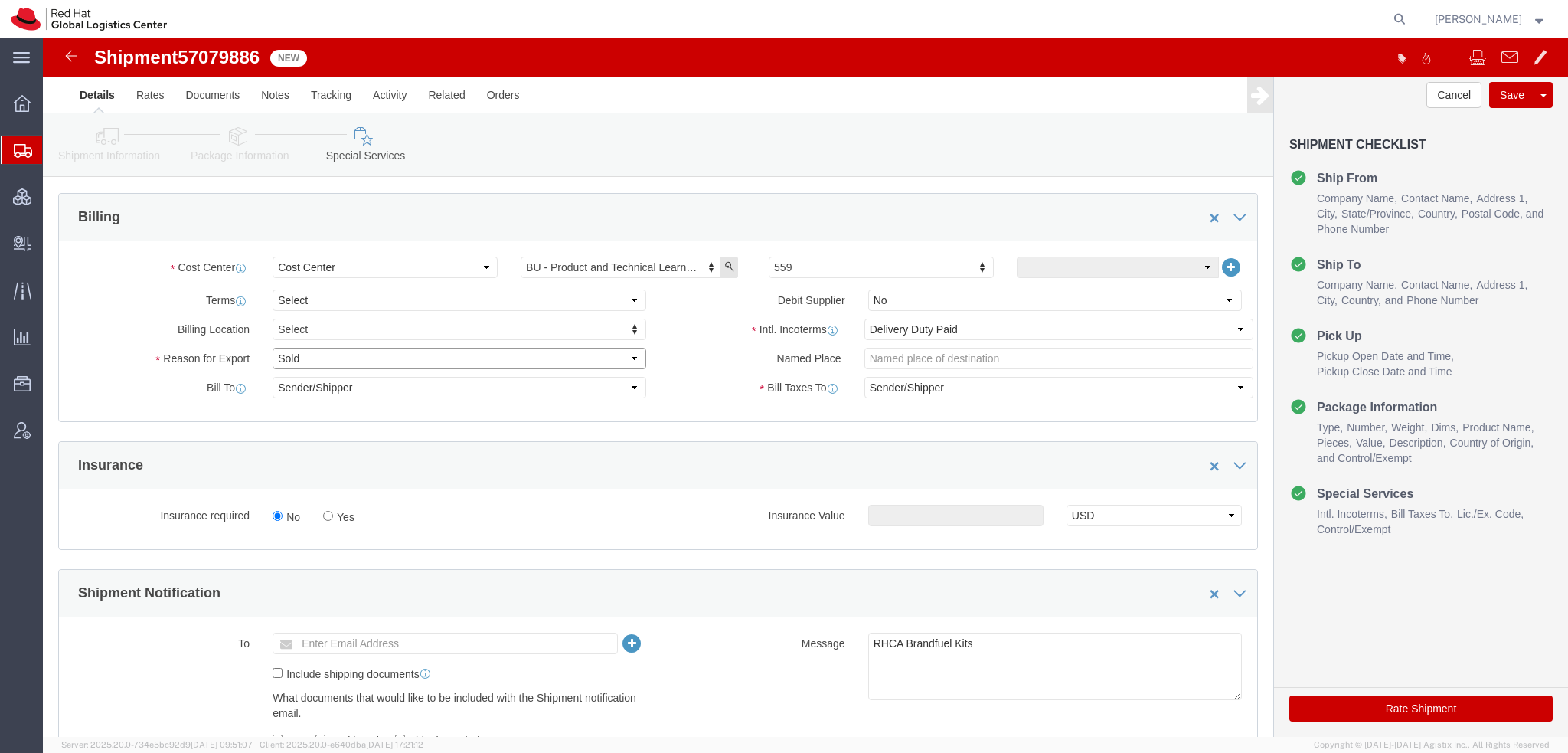
click select "Select Gift Personal Effects Repair/Warranty Return Sample Sold Temporary/Not S…"
select select "GIFT"
click select "Select Gift Personal Effects Repair/Warranty Return Sample Sold Temporary/Not S…"
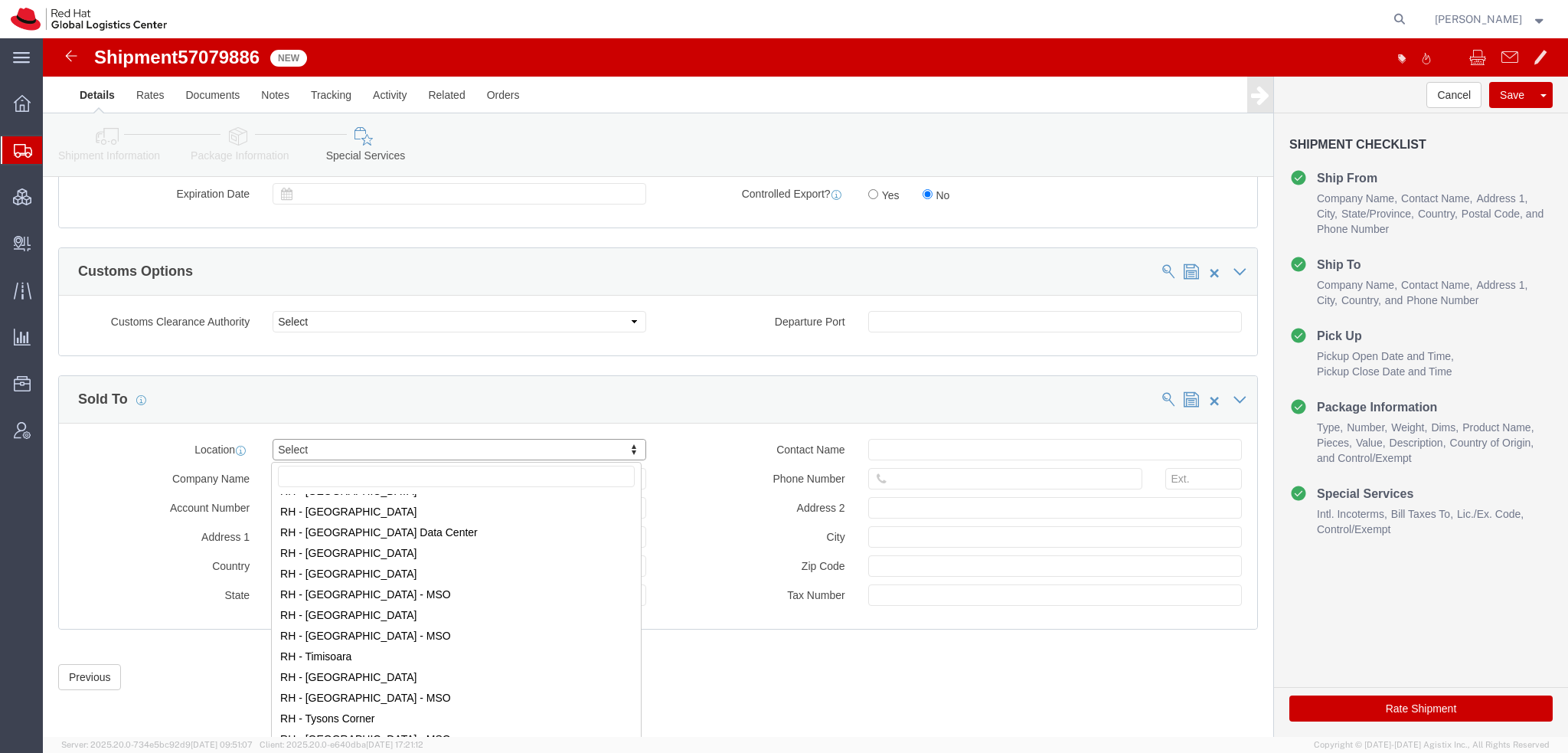
scroll to position [2452, 0]
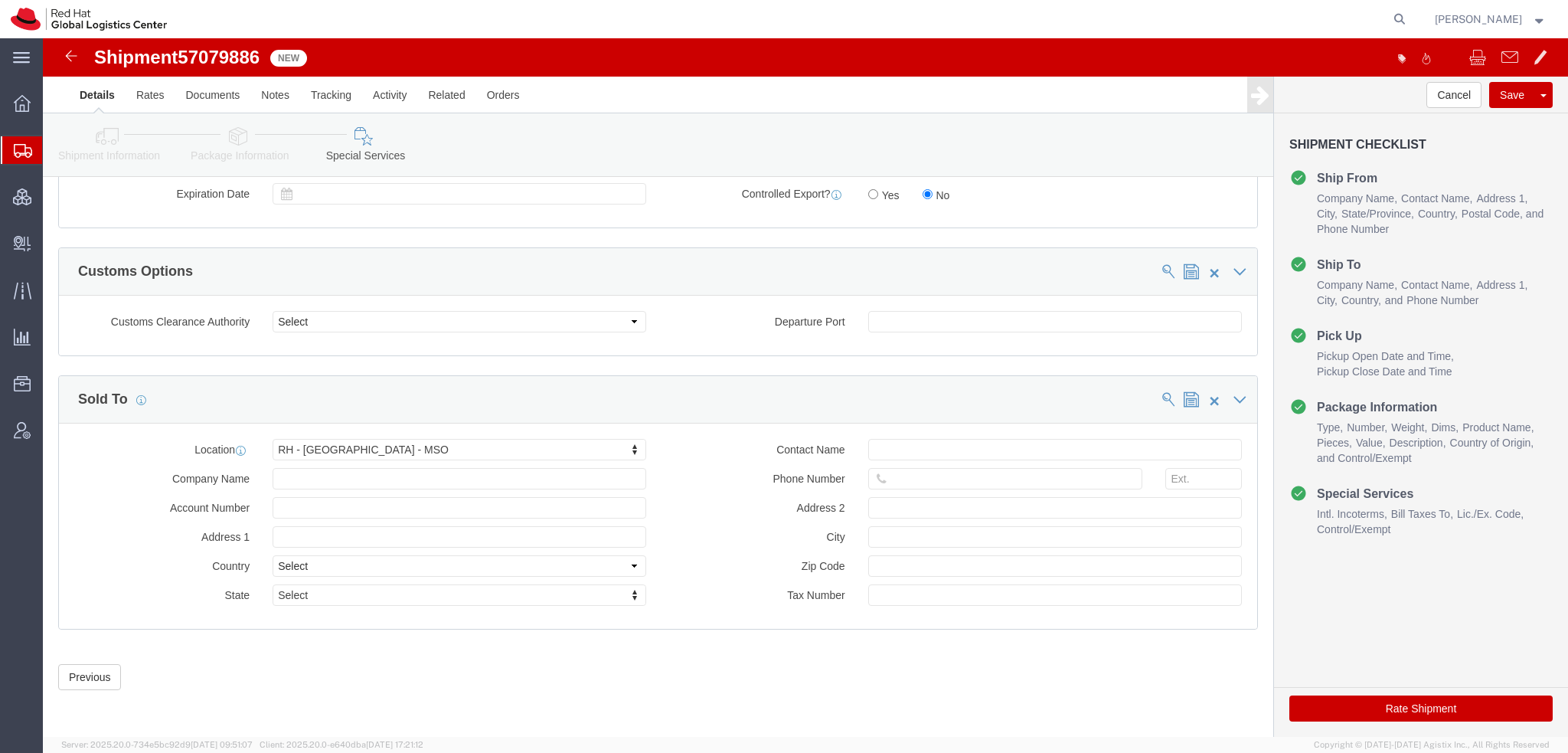
drag, startPoint x: 1300, startPoint y: 665, endPoint x: 894, endPoint y: 125, distance: 675.6
click button "Rate Shipment"
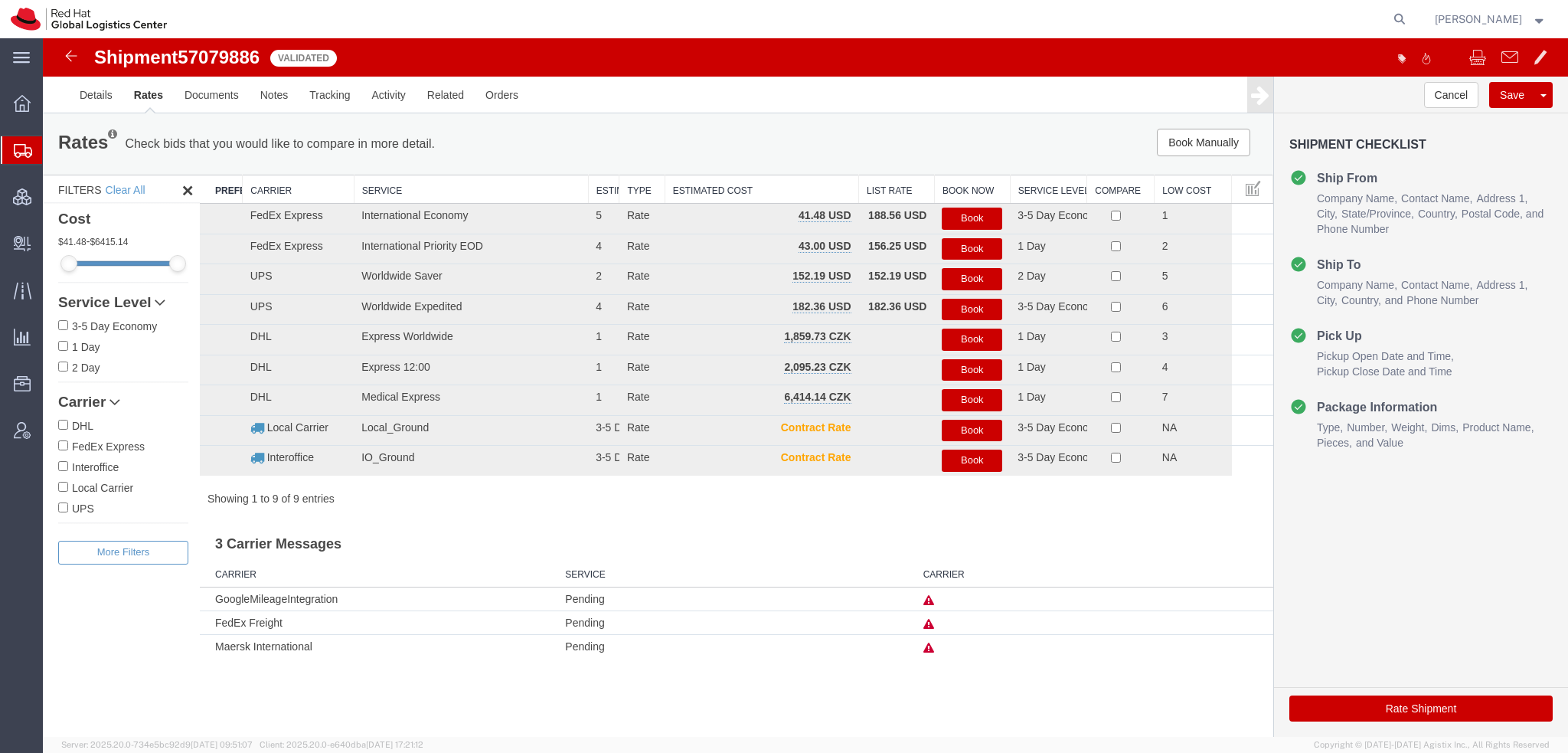
scroll to position [0, 0]
click at [973, 216] on button "Book" at bounding box center [972, 218] width 60 height 22
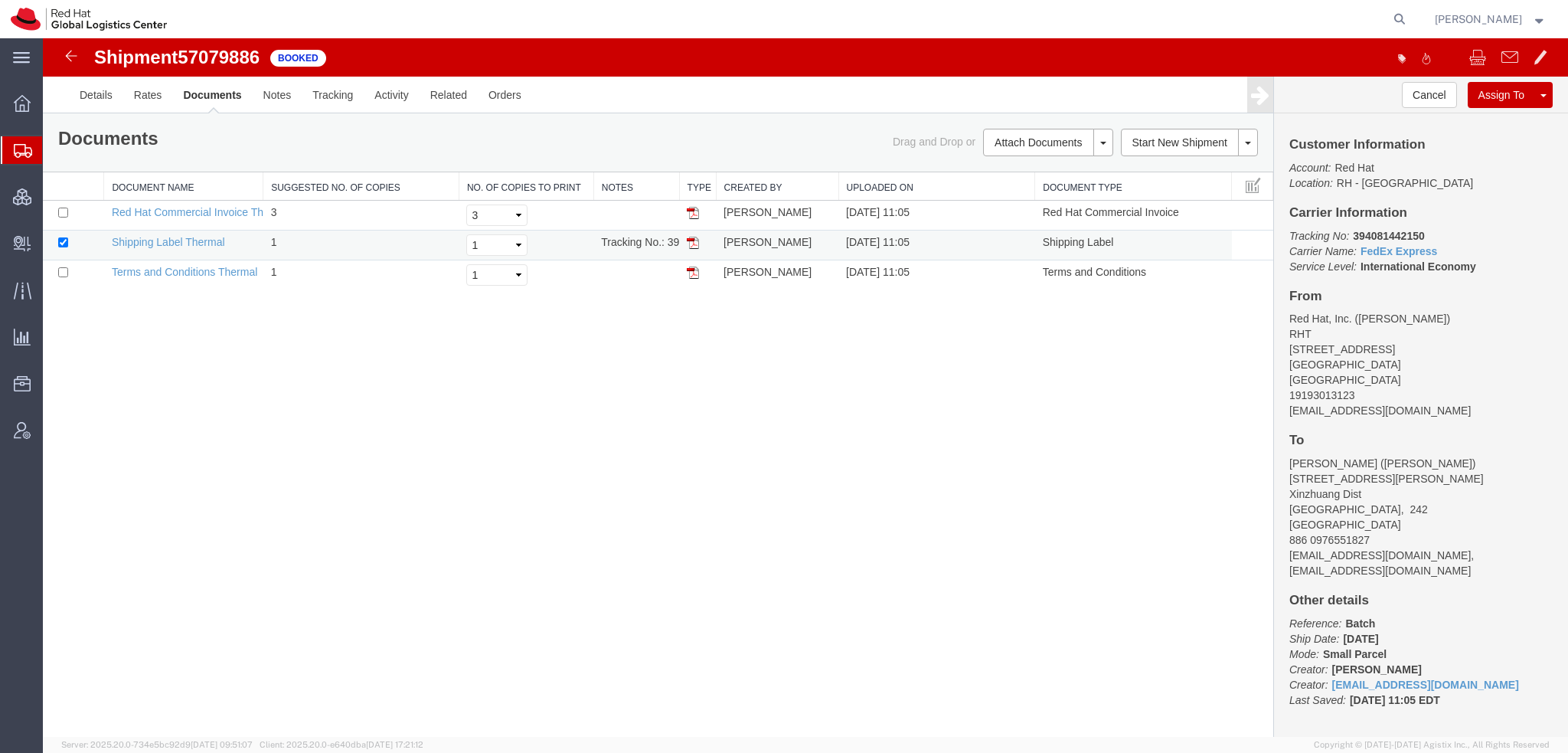
click at [690, 238] on img at bounding box center [693, 243] width 12 height 12
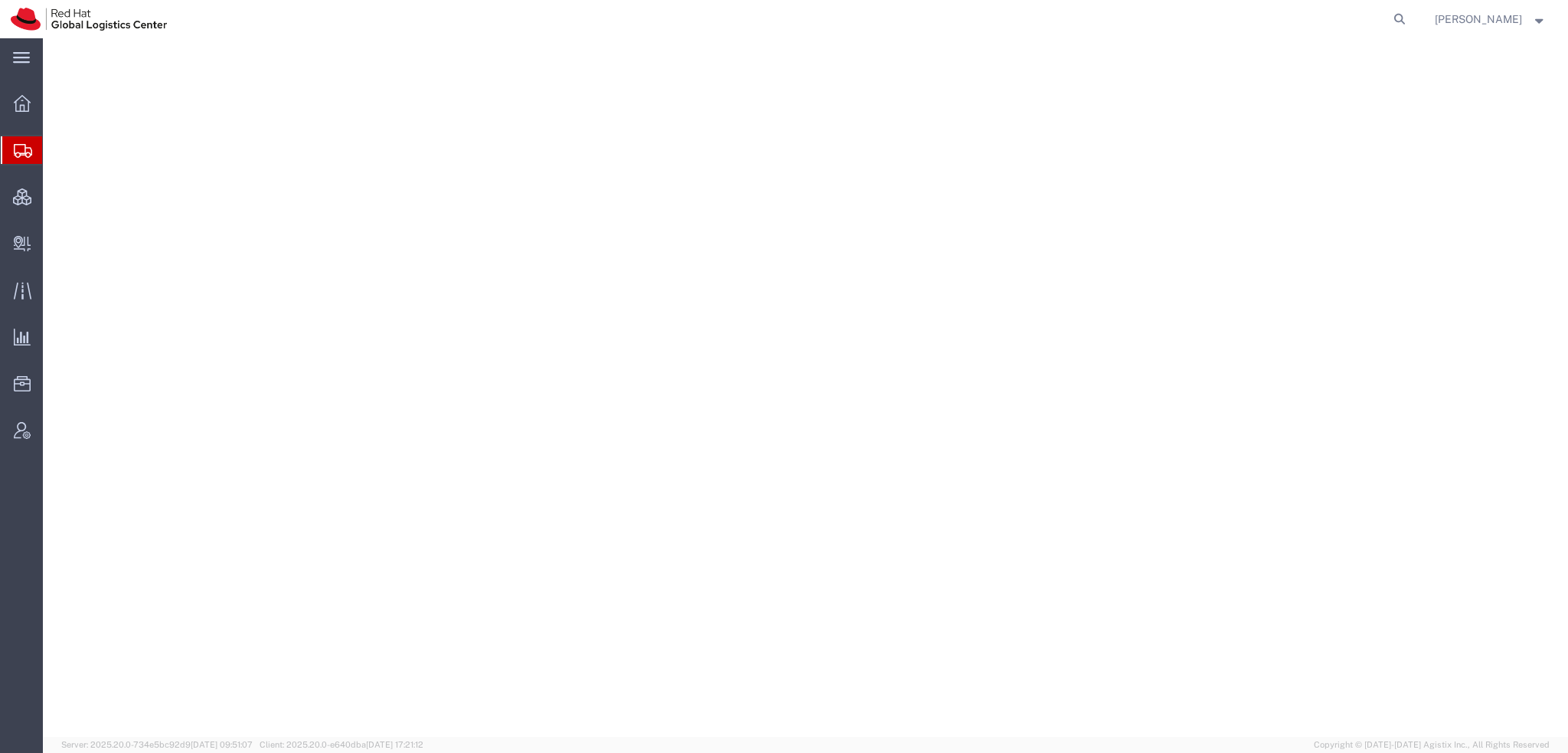
select select "38014"
select select
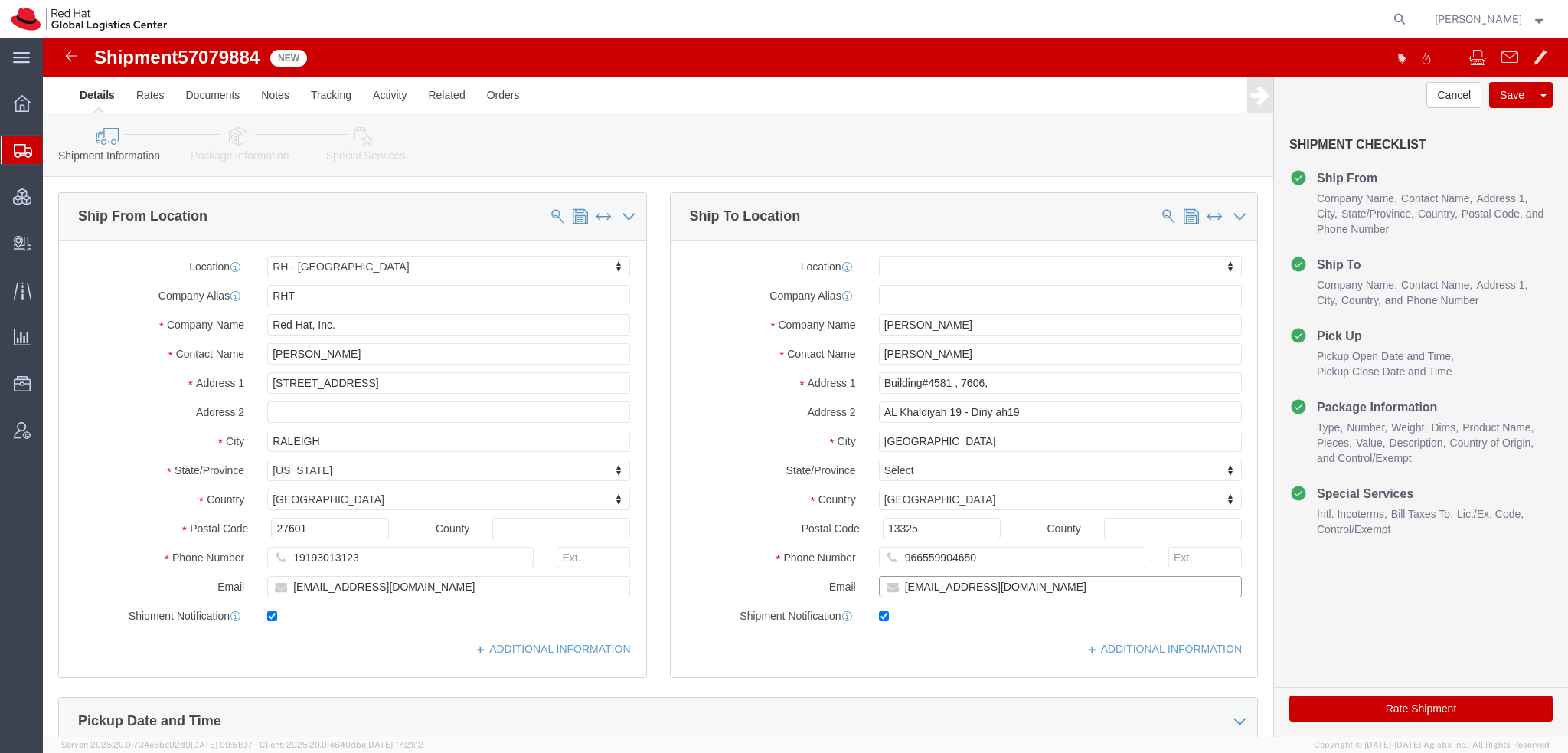
click input "[EMAIL_ADDRESS][DOMAIN_NAME]"
type input "[EMAIL_ADDRESS][DOMAIN_NAME], [EMAIL_ADDRESS][DOMAIN_NAME]"
click icon
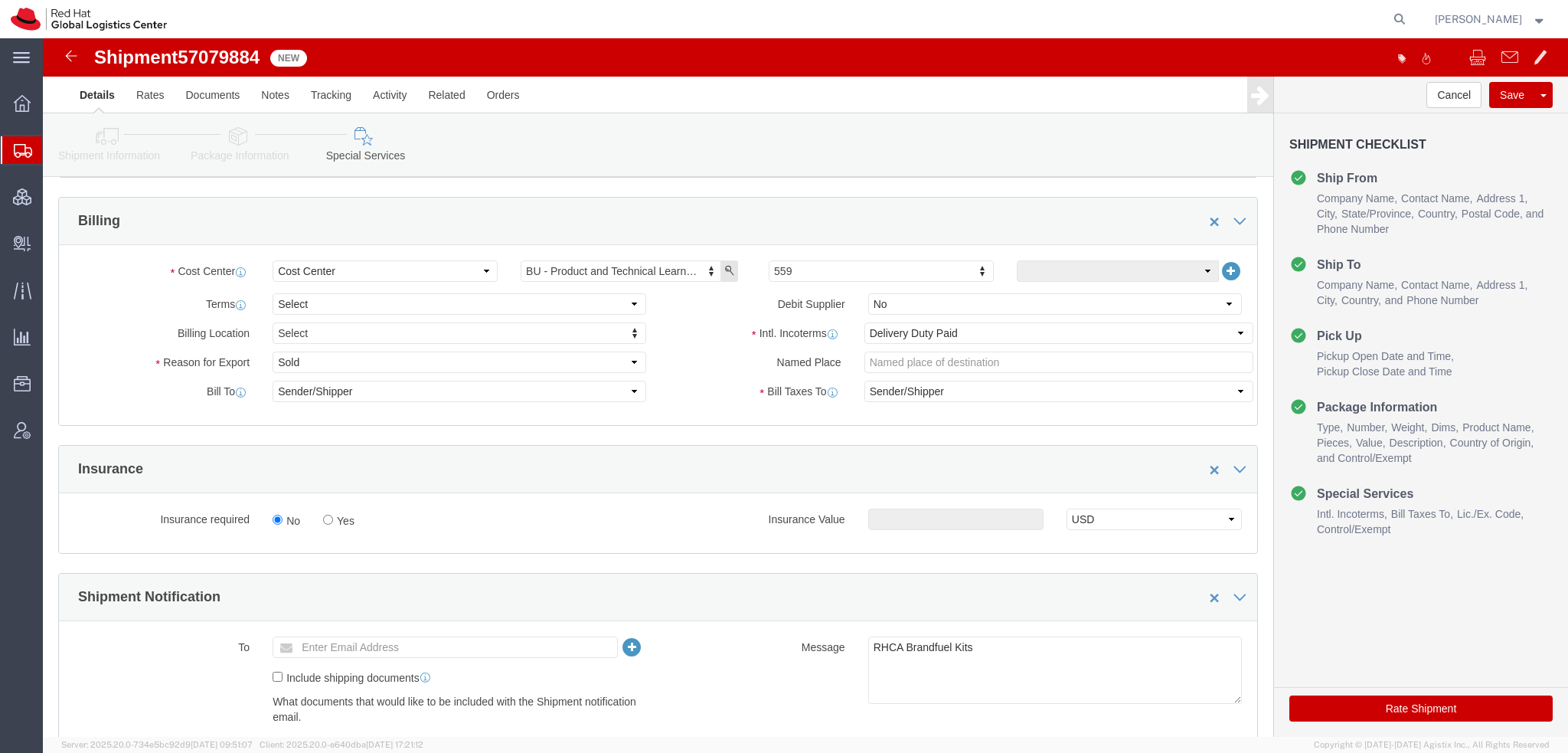
scroll to position [536, 0]
click select "Select Gift Personal Effects Repair/Warranty Return Sample Sold Temporary/Not S…"
select select "GIFT"
click select "Select Gift Personal Effects Repair/Warranty Return Sample Sold Temporary/Not S…"
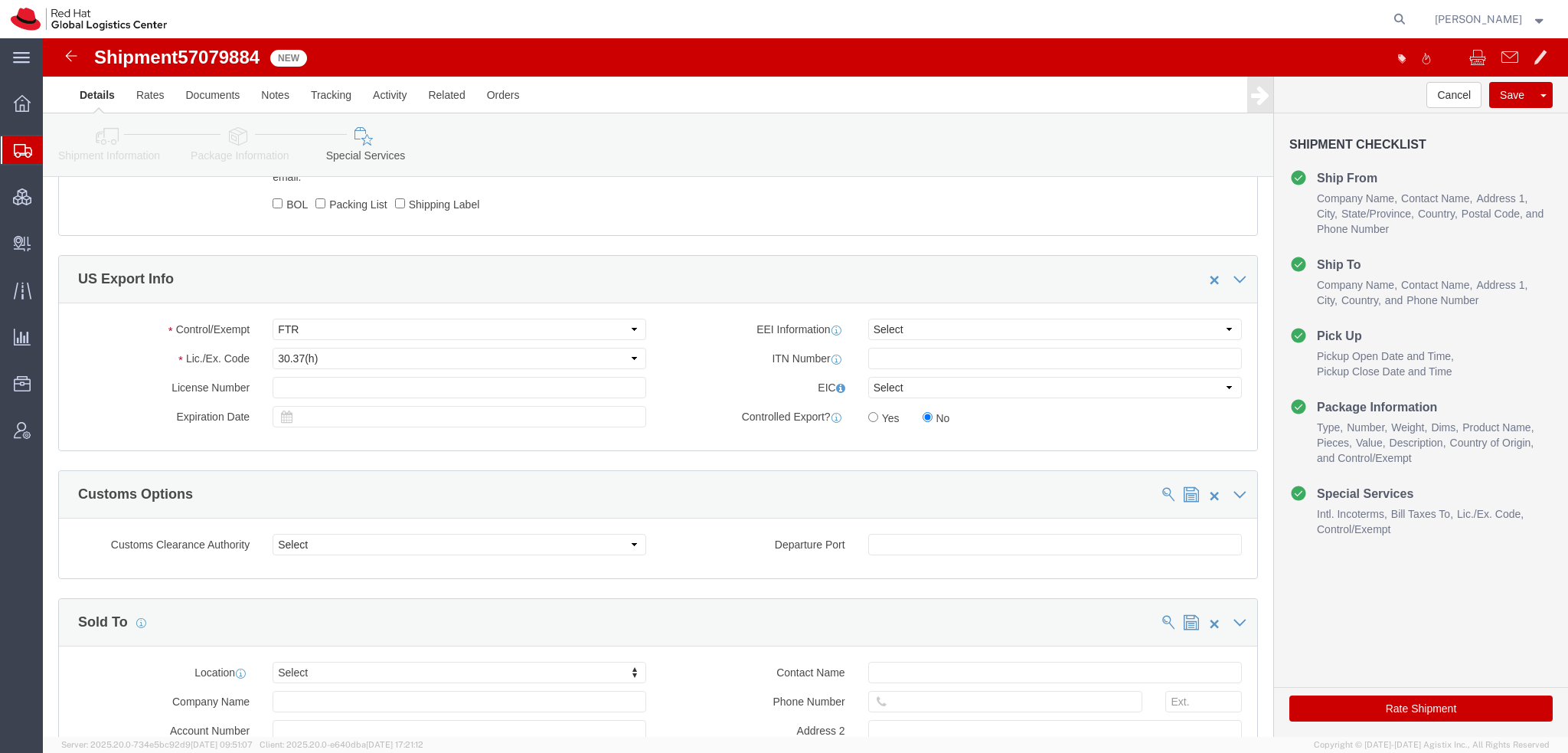
scroll to position [1149, 0]
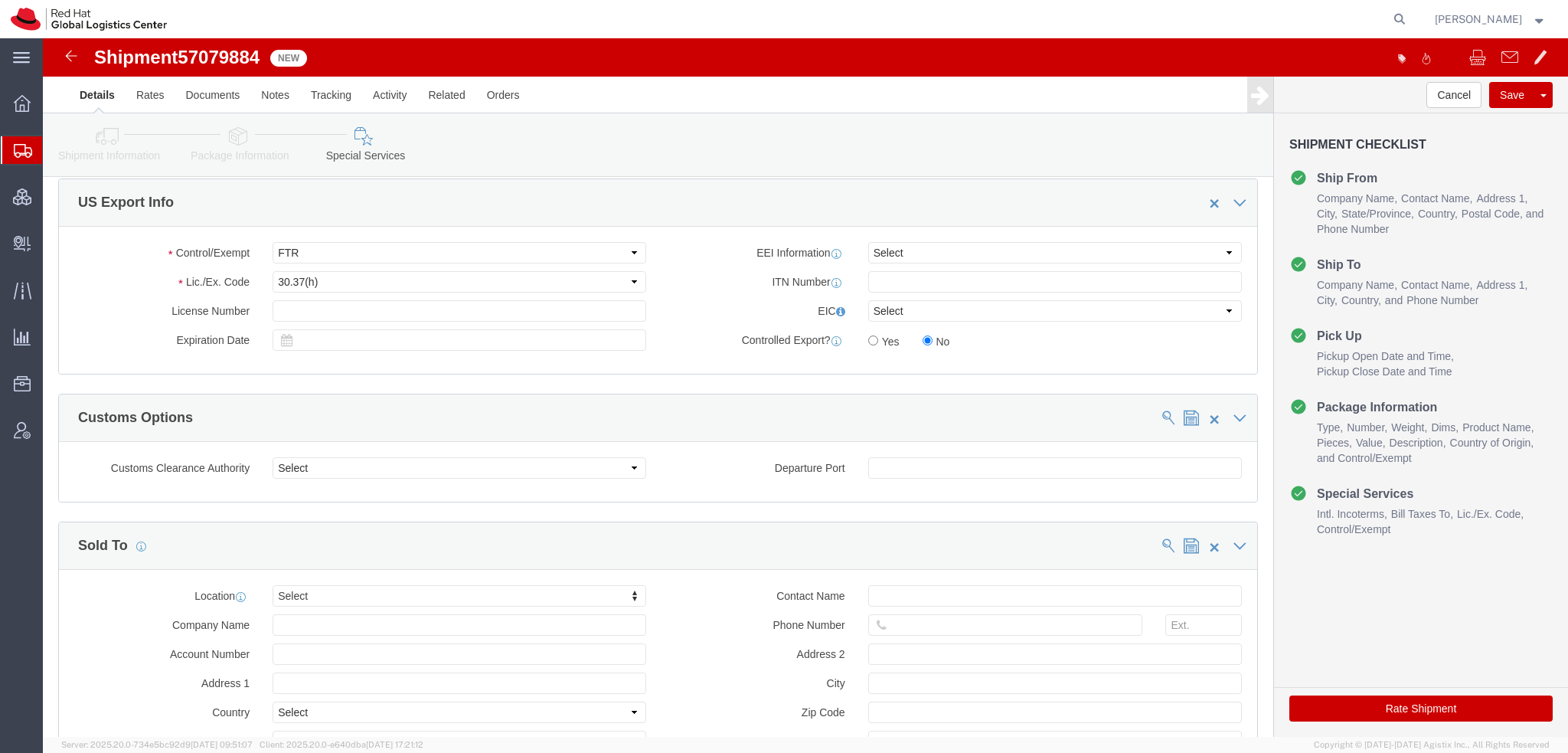
click icon
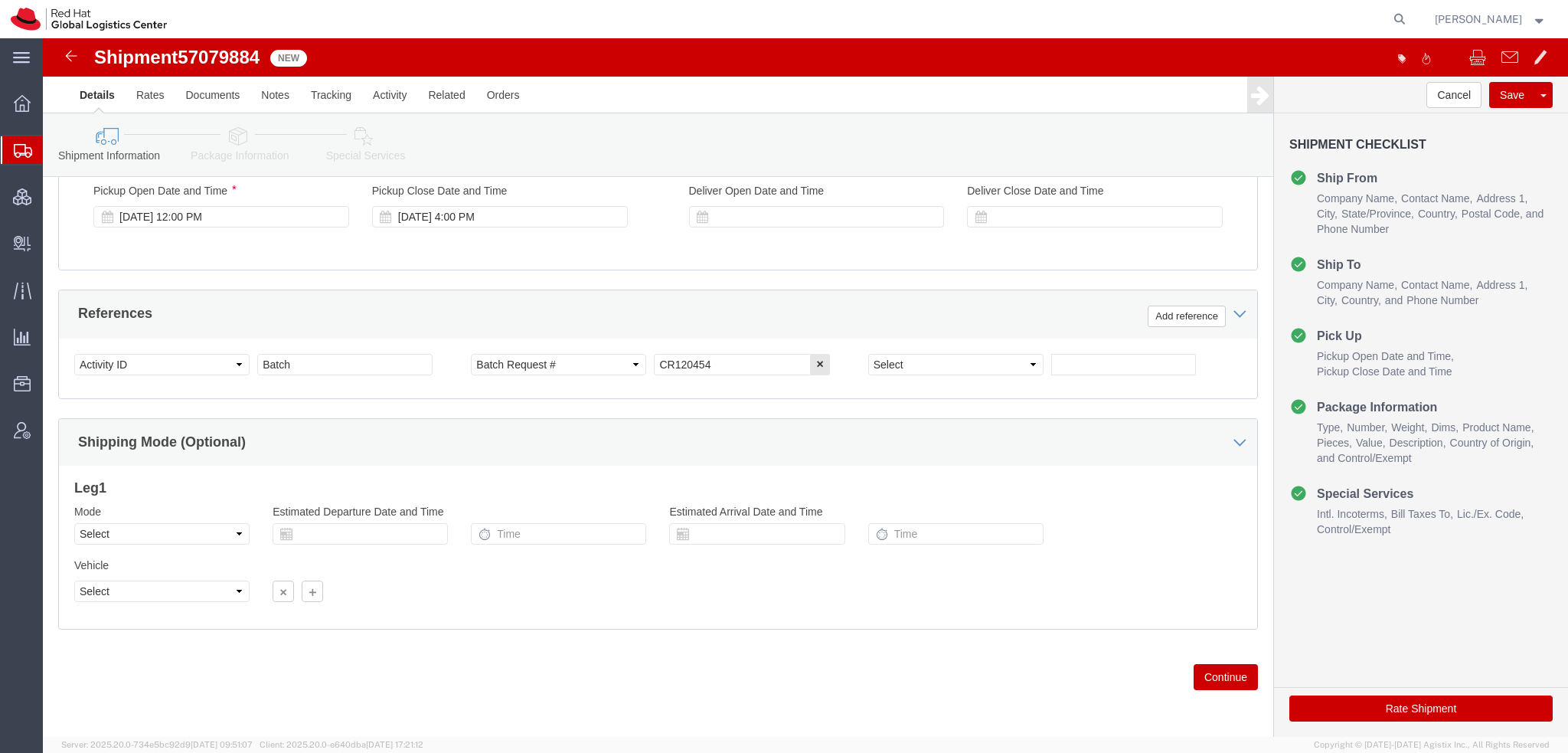
scroll to position [157, 0]
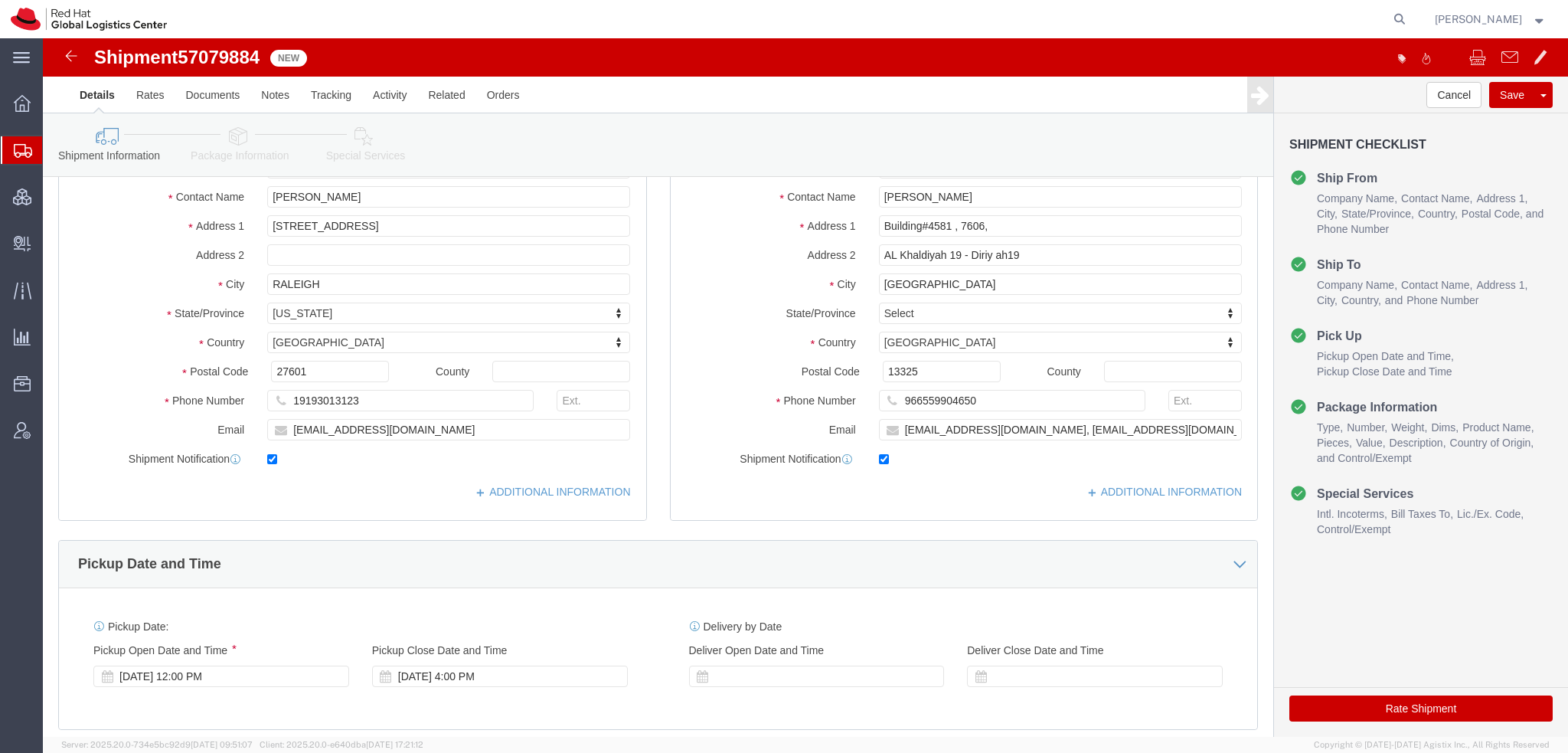
click icon
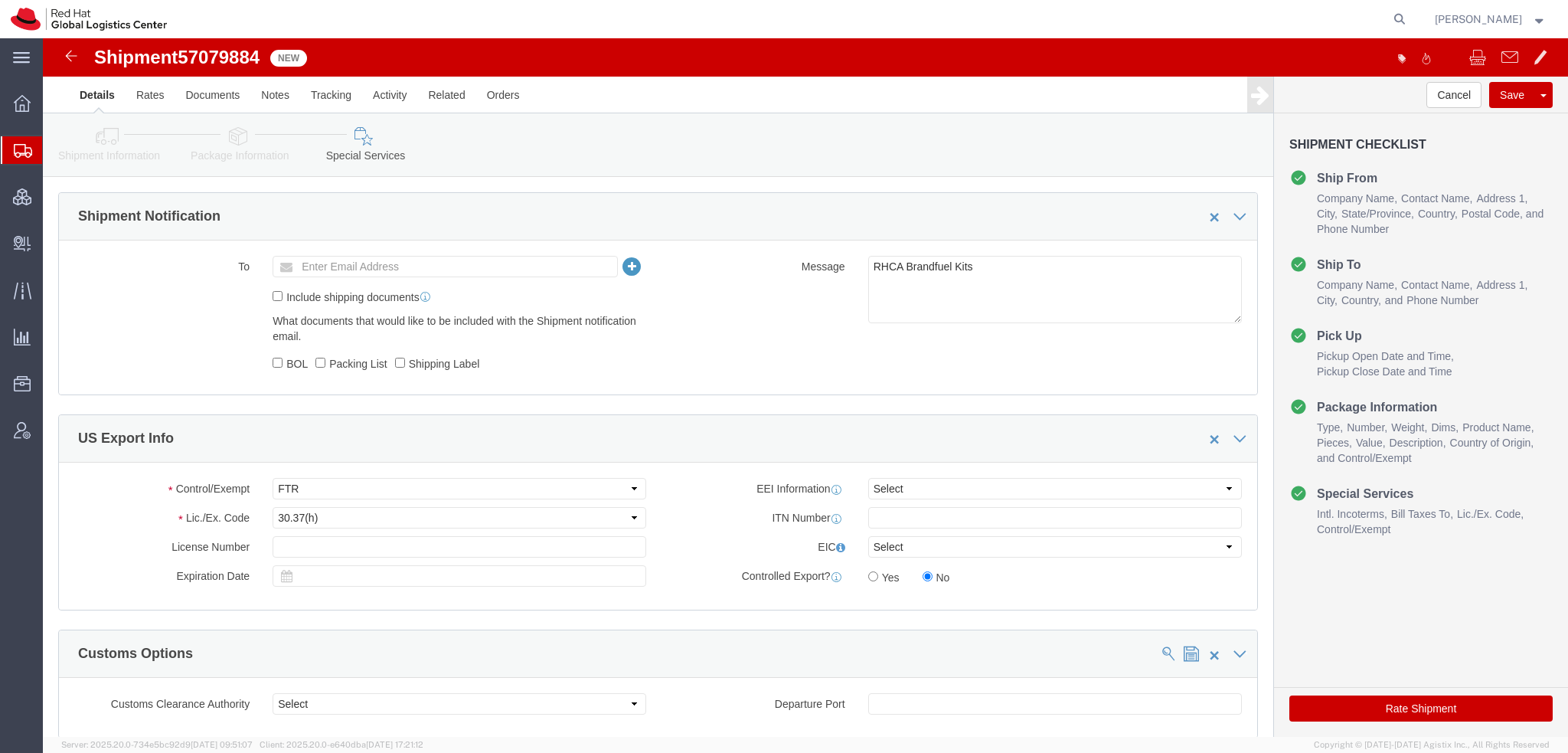
scroll to position [923, 0]
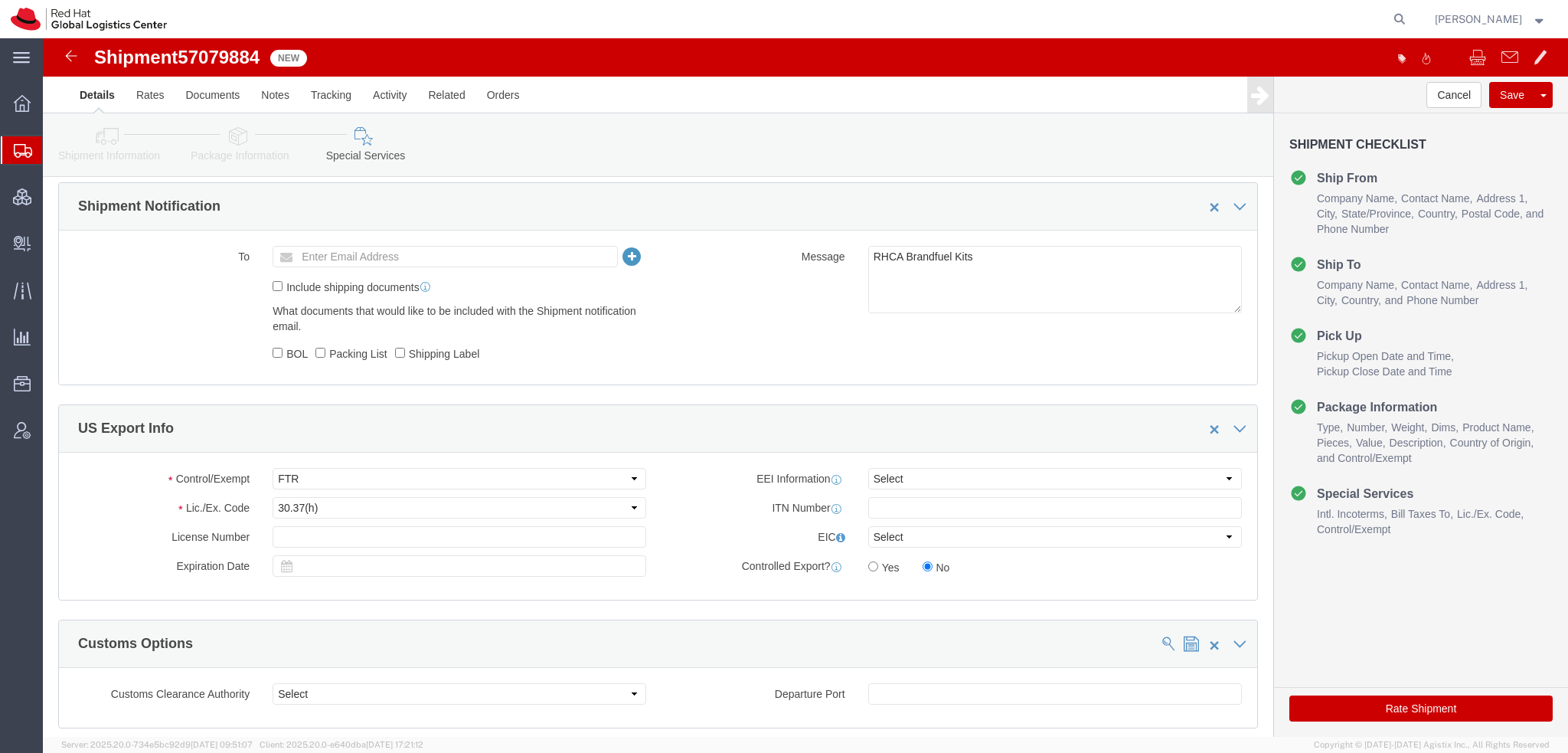
click button "Rate Shipment"
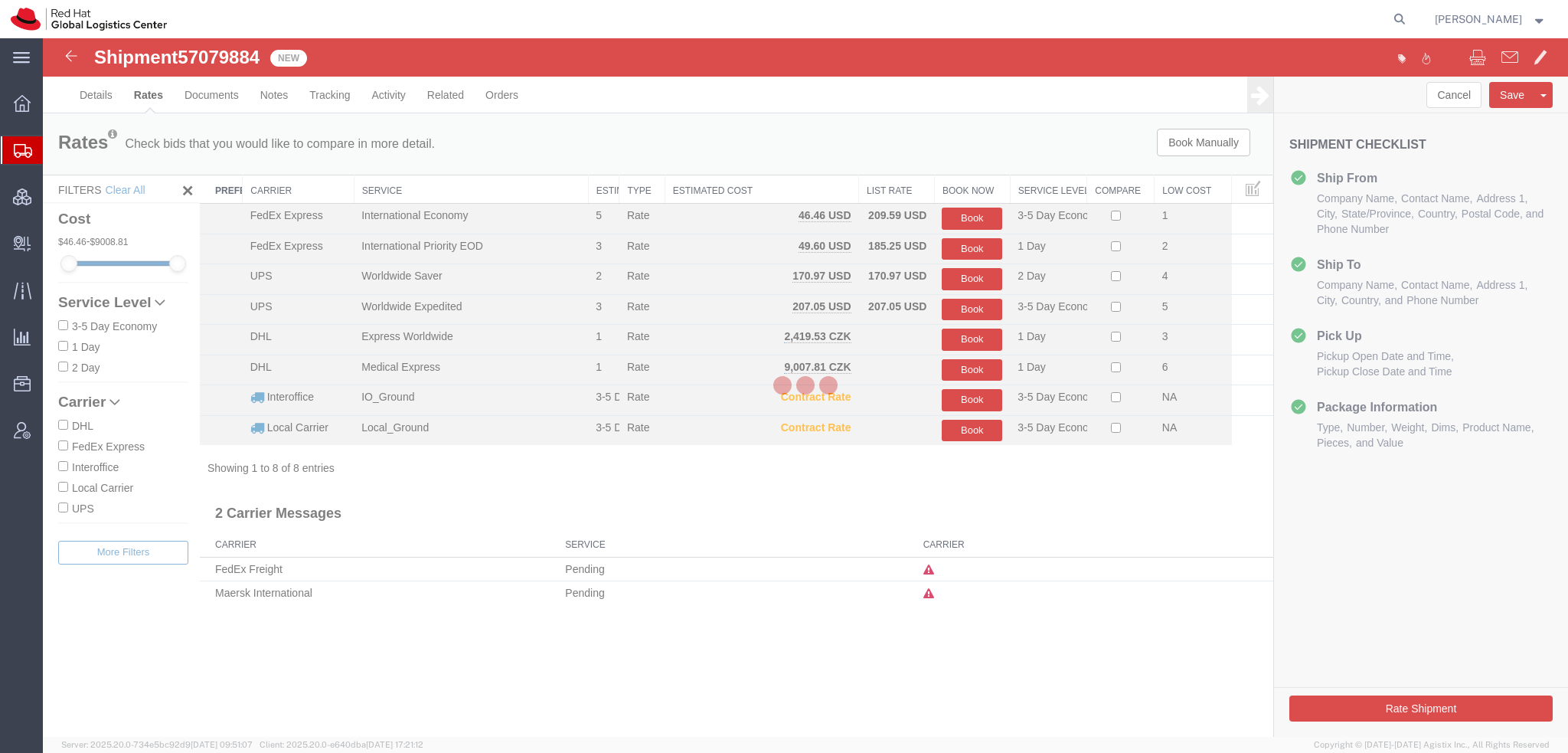
scroll to position [0, 0]
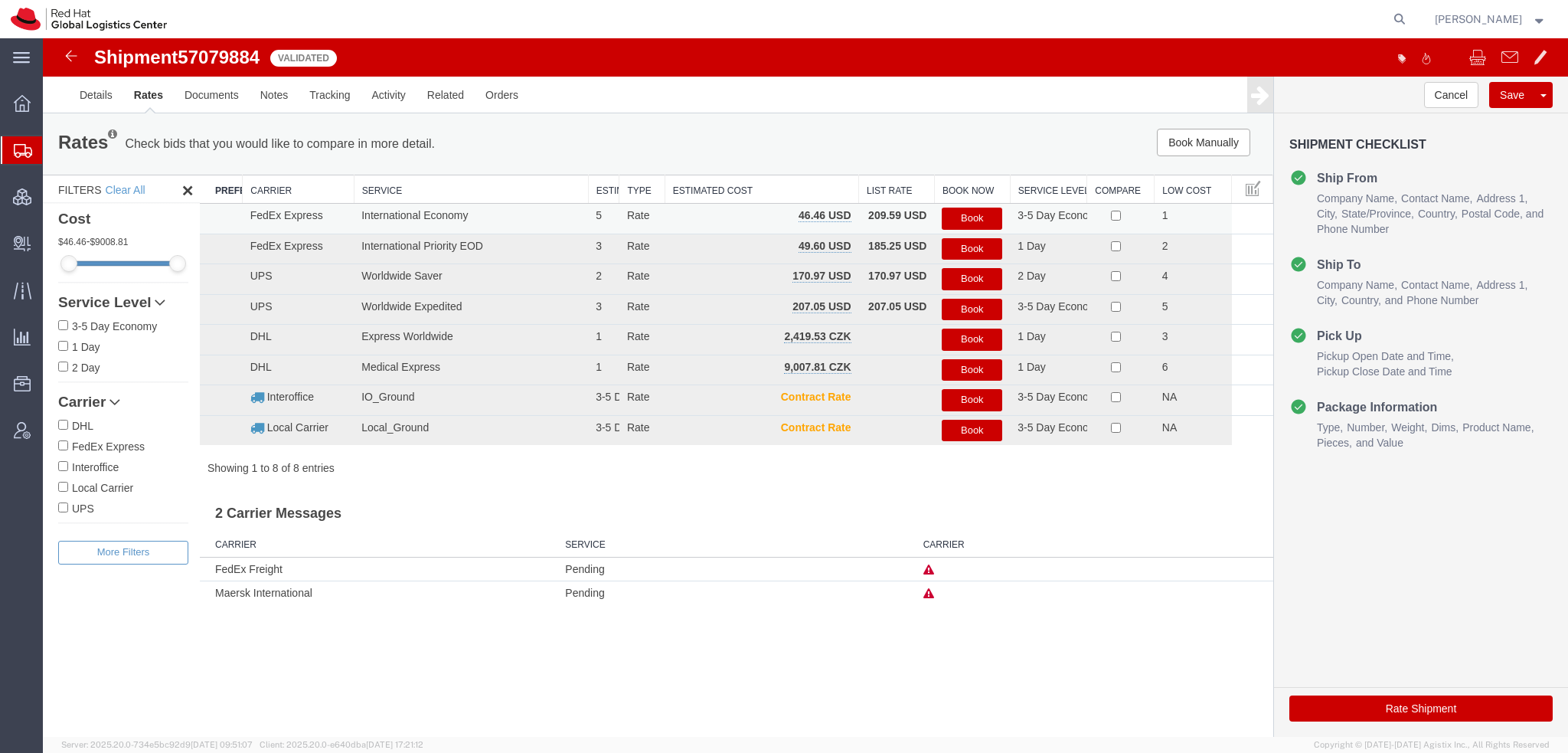
click at [956, 219] on button "Book" at bounding box center [972, 218] width 60 height 22
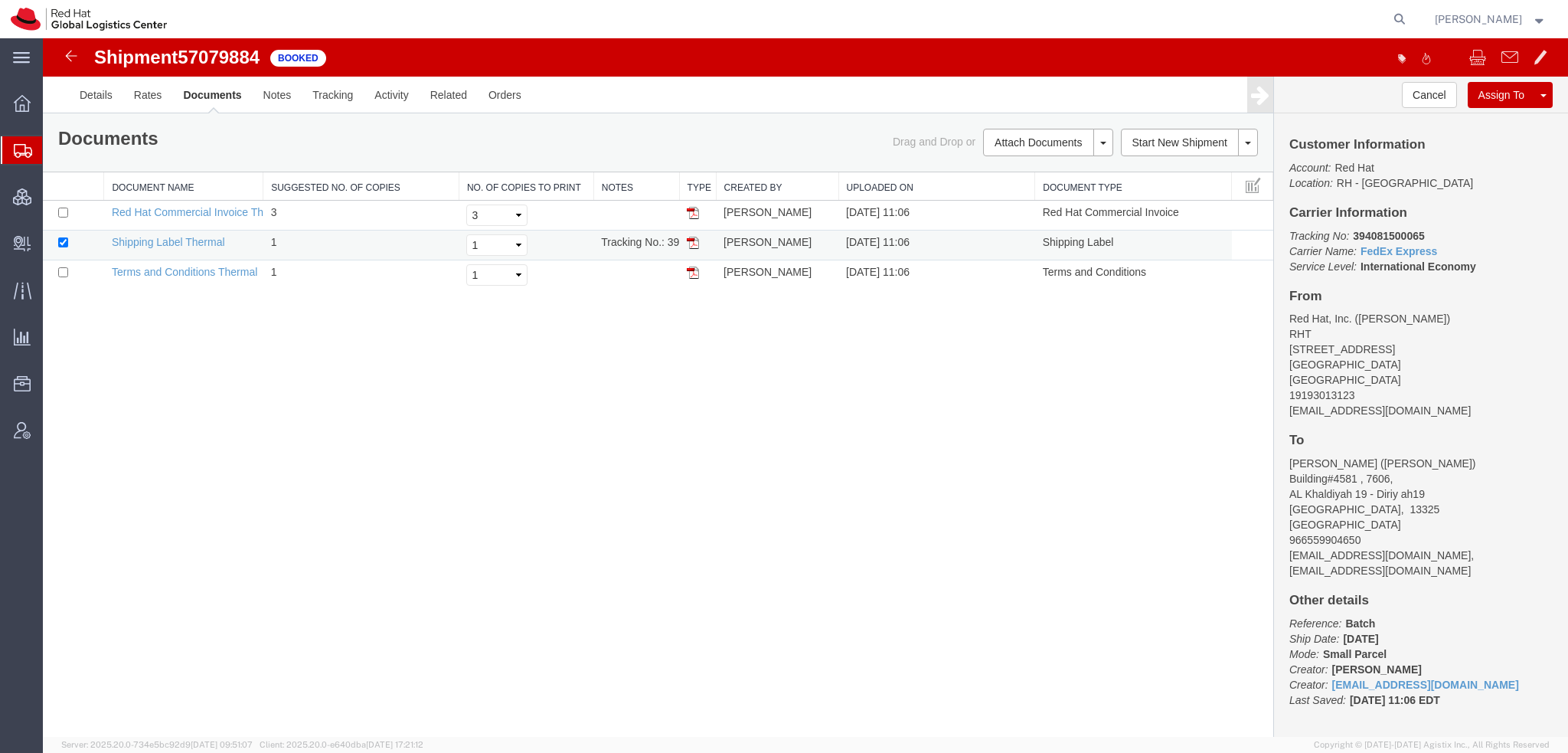
click at [693, 242] on img at bounding box center [693, 243] width 12 height 12
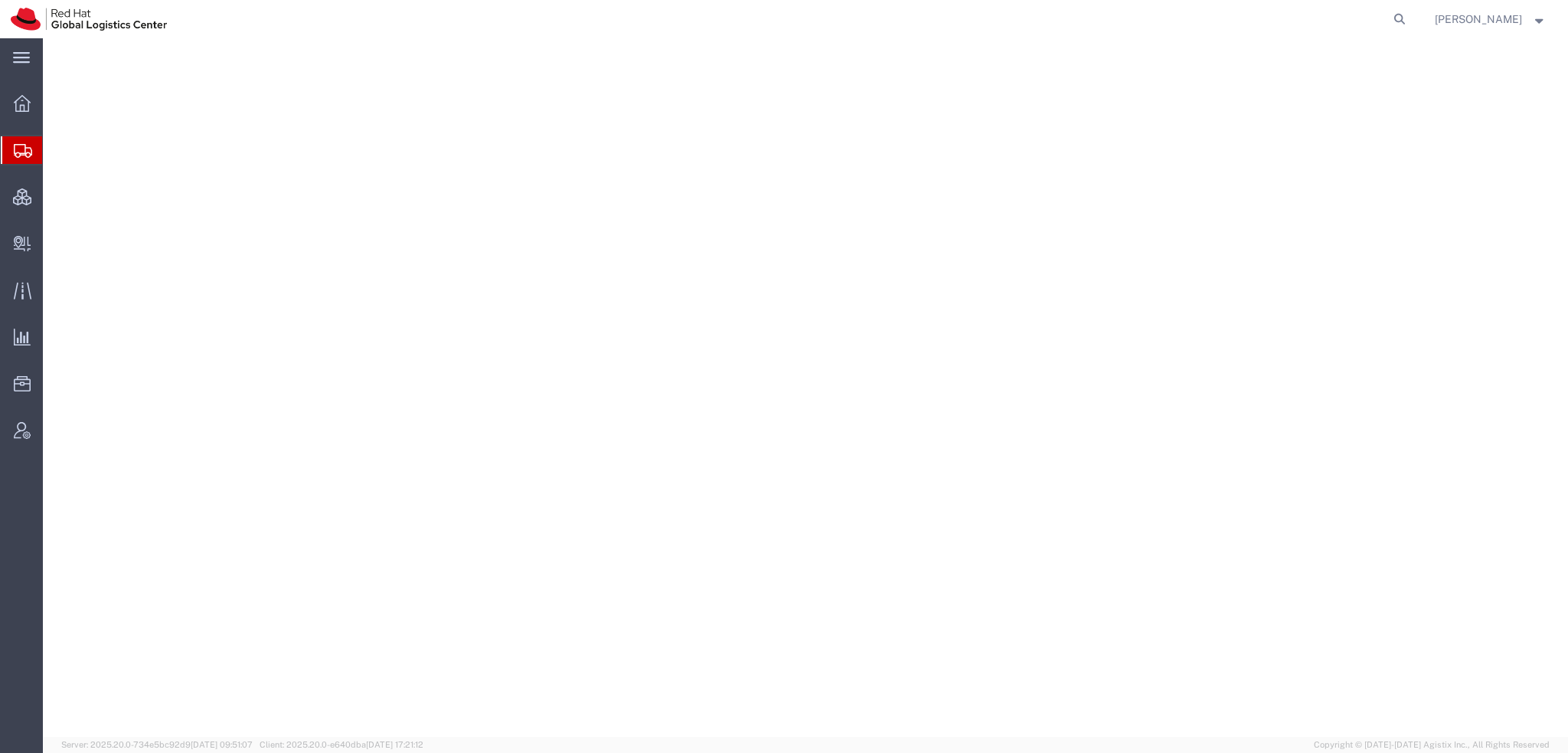
select select "38014"
select select
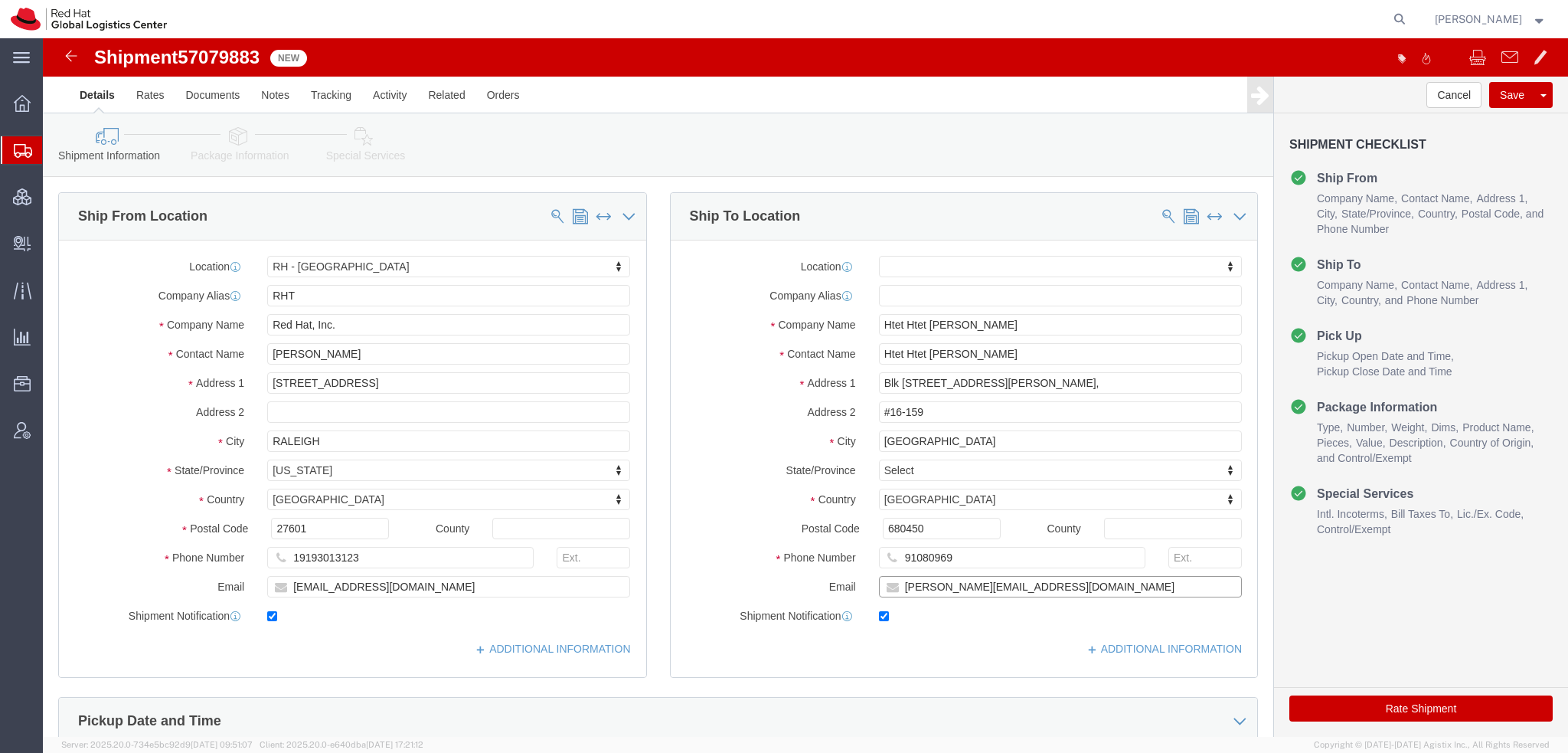
click input "[PERSON_NAME][EMAIL_ADDRESS][DOMAIN_NAME]"
type input "[PERSON_NAME][EMAIL_ADDRESS][DOMAIN_NAME], [EMAIL_ADDRESS][DOMAIN_NAME]"
click icon
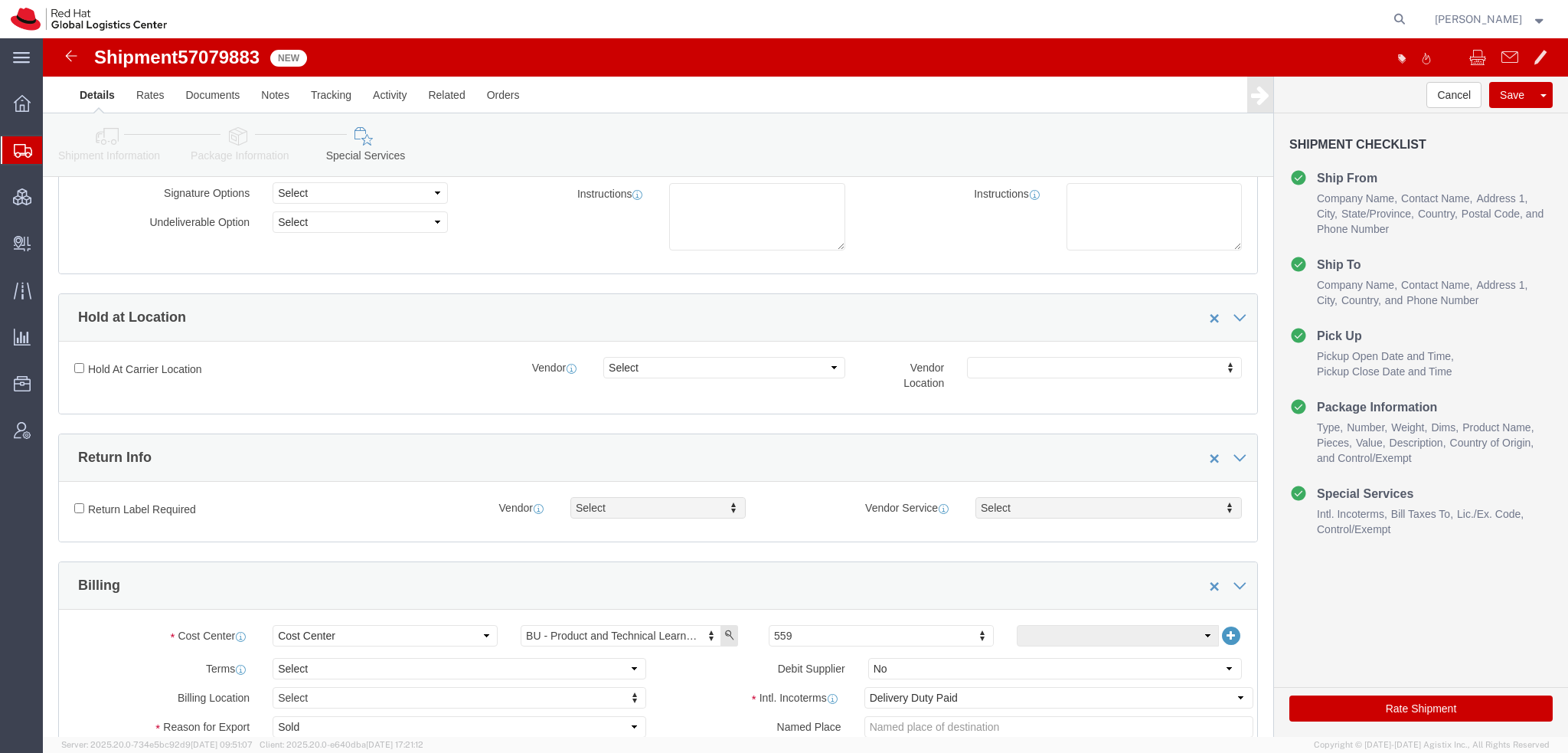
scroll to position [383, 0]
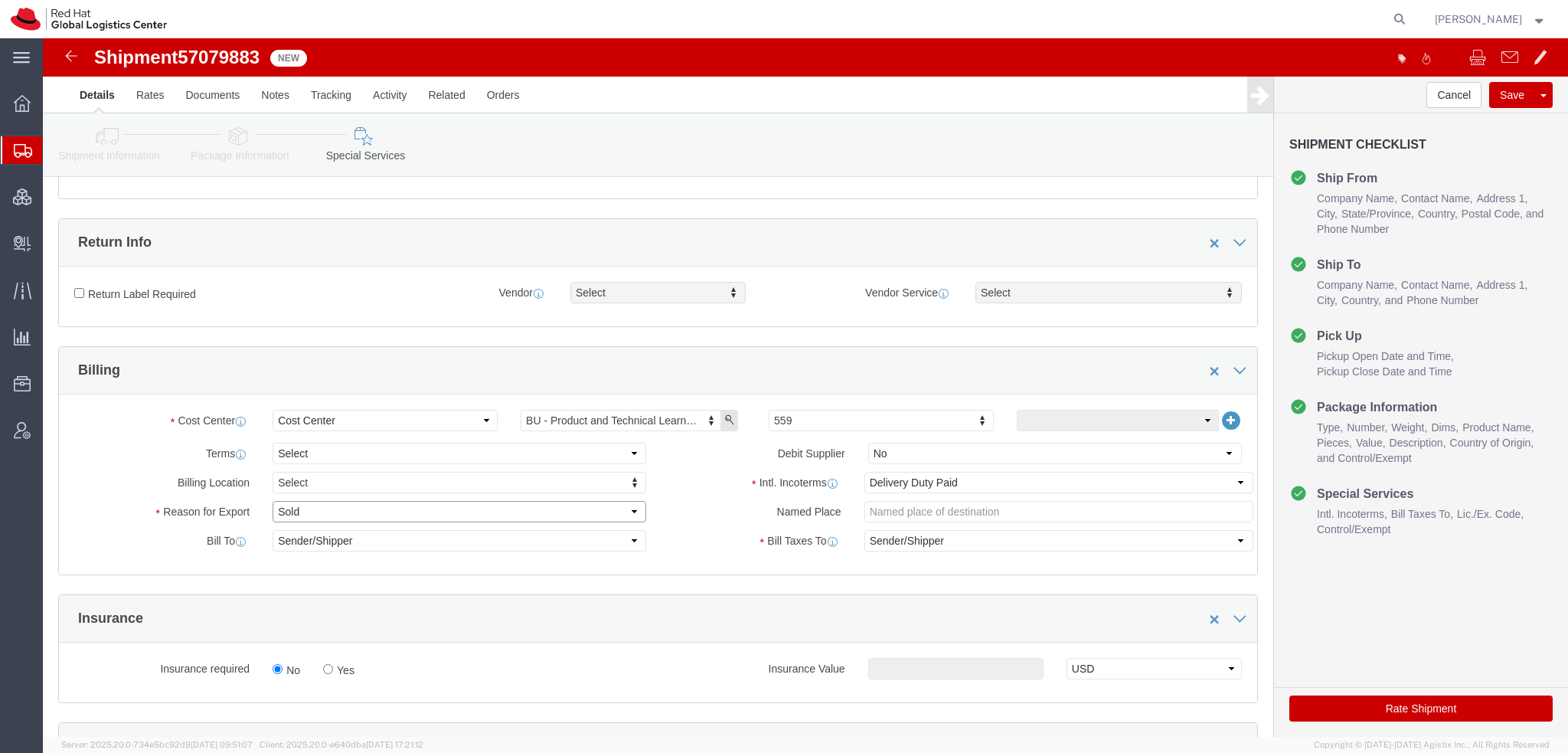
click select "Select Gift Personal Effects Repair/Warranty Return Sample Sold Temporary/Not S…"
select select "GIFT"
click select "Select Gift Personal Effects Repair/Warranty Return Sample Sold Temporary/Not S…"
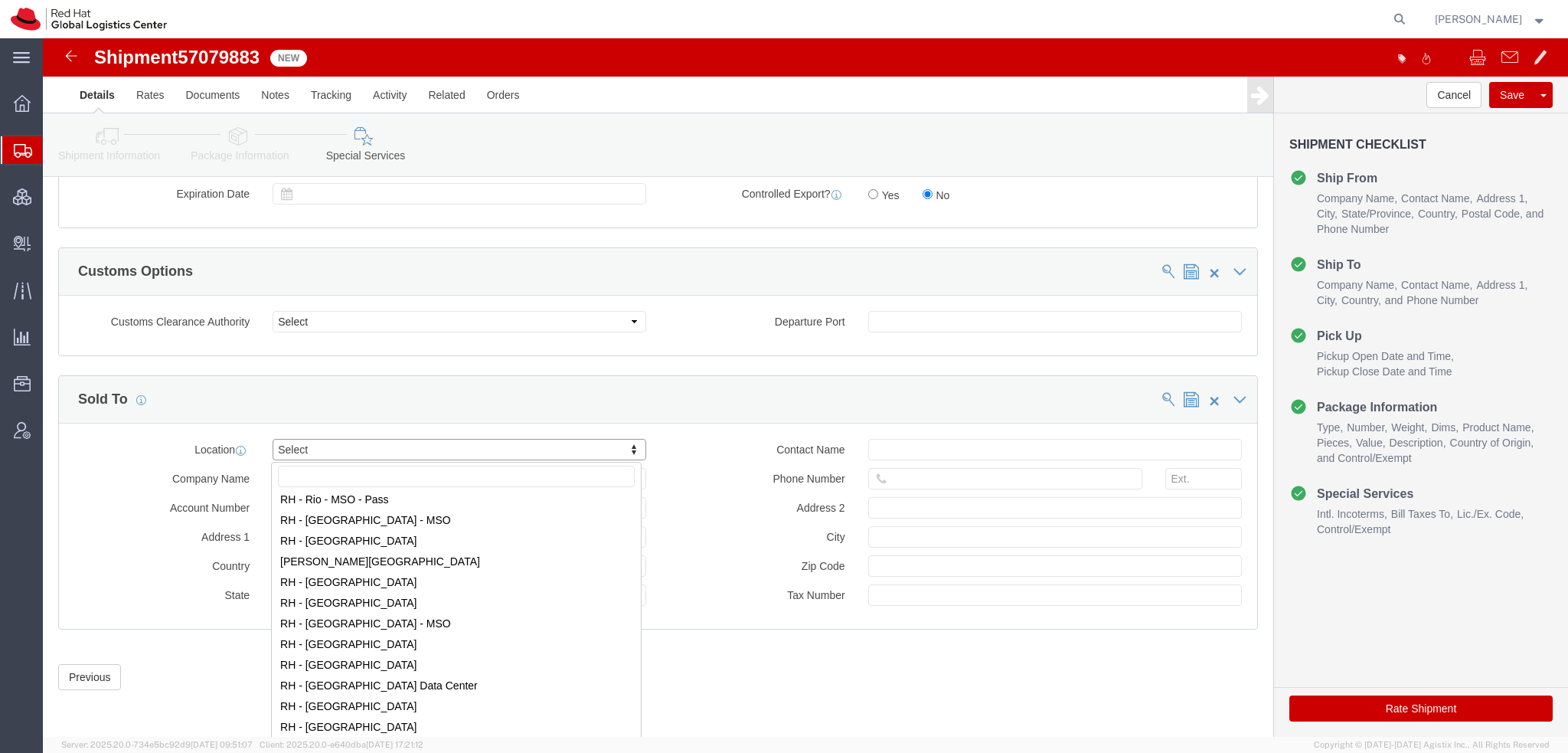
scroll to position [2298, 0]
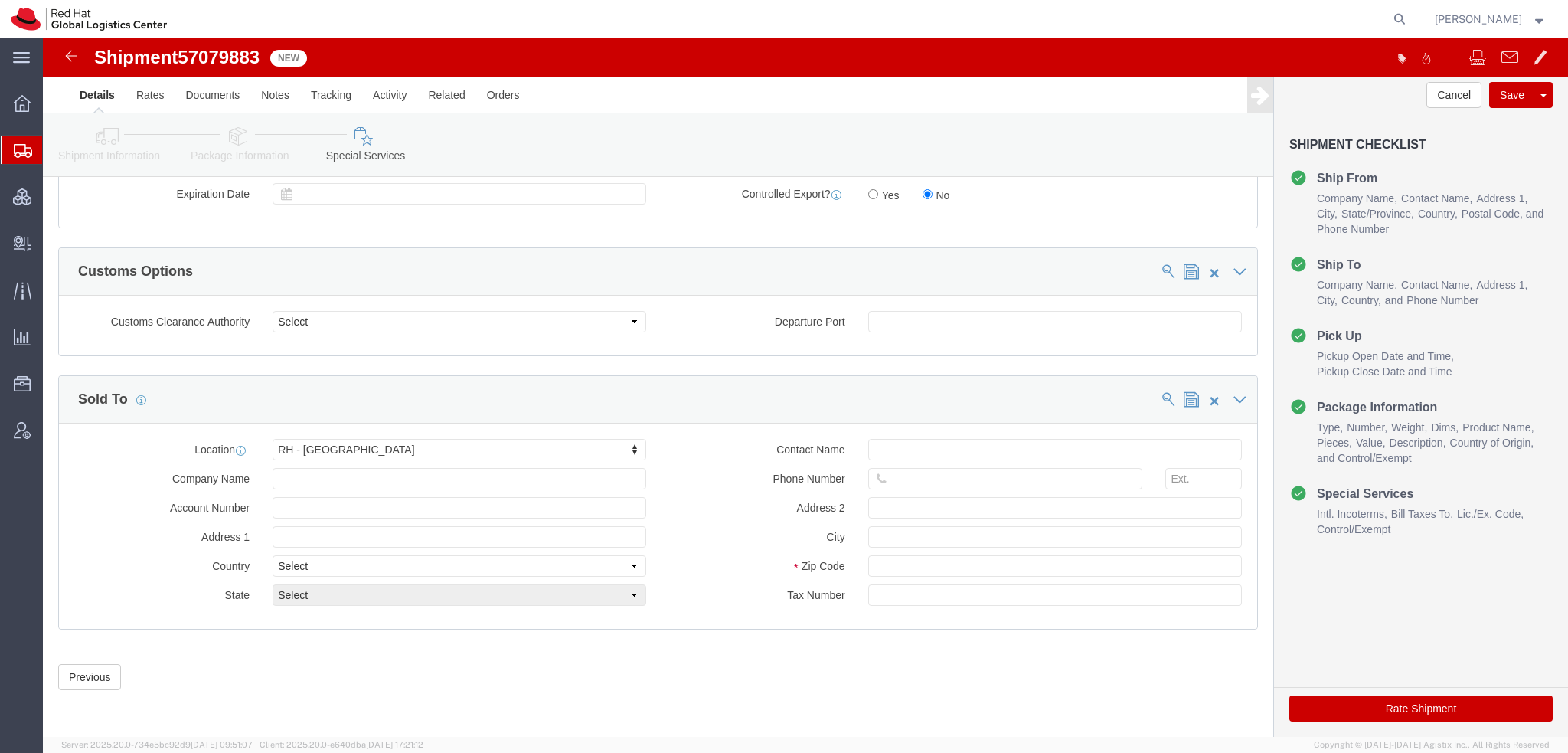
click button "Rate Shipment"
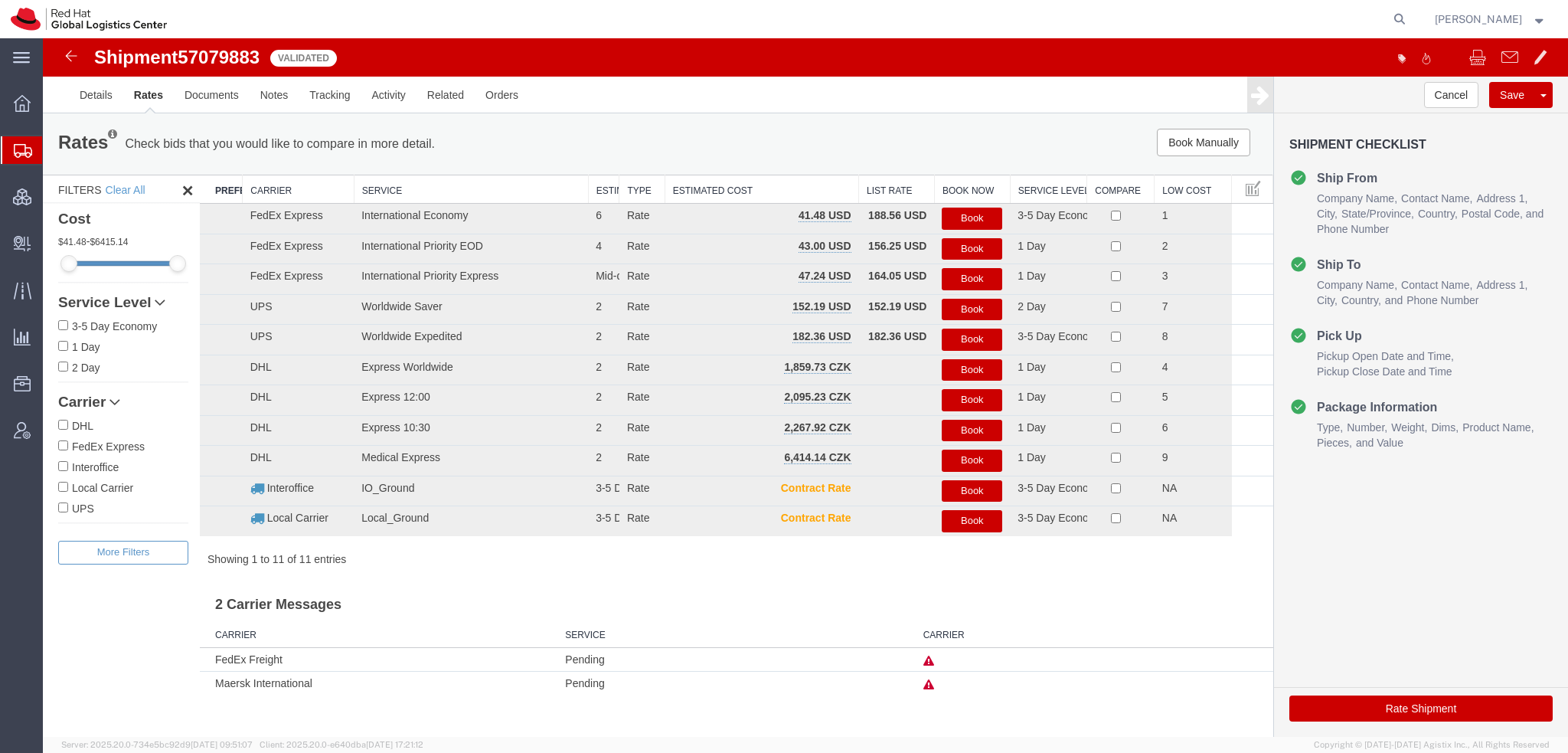
scroll to position [0, 0]
click at [979, 216] on button "Book" at bounding box center [972, 218] width 60 height 22
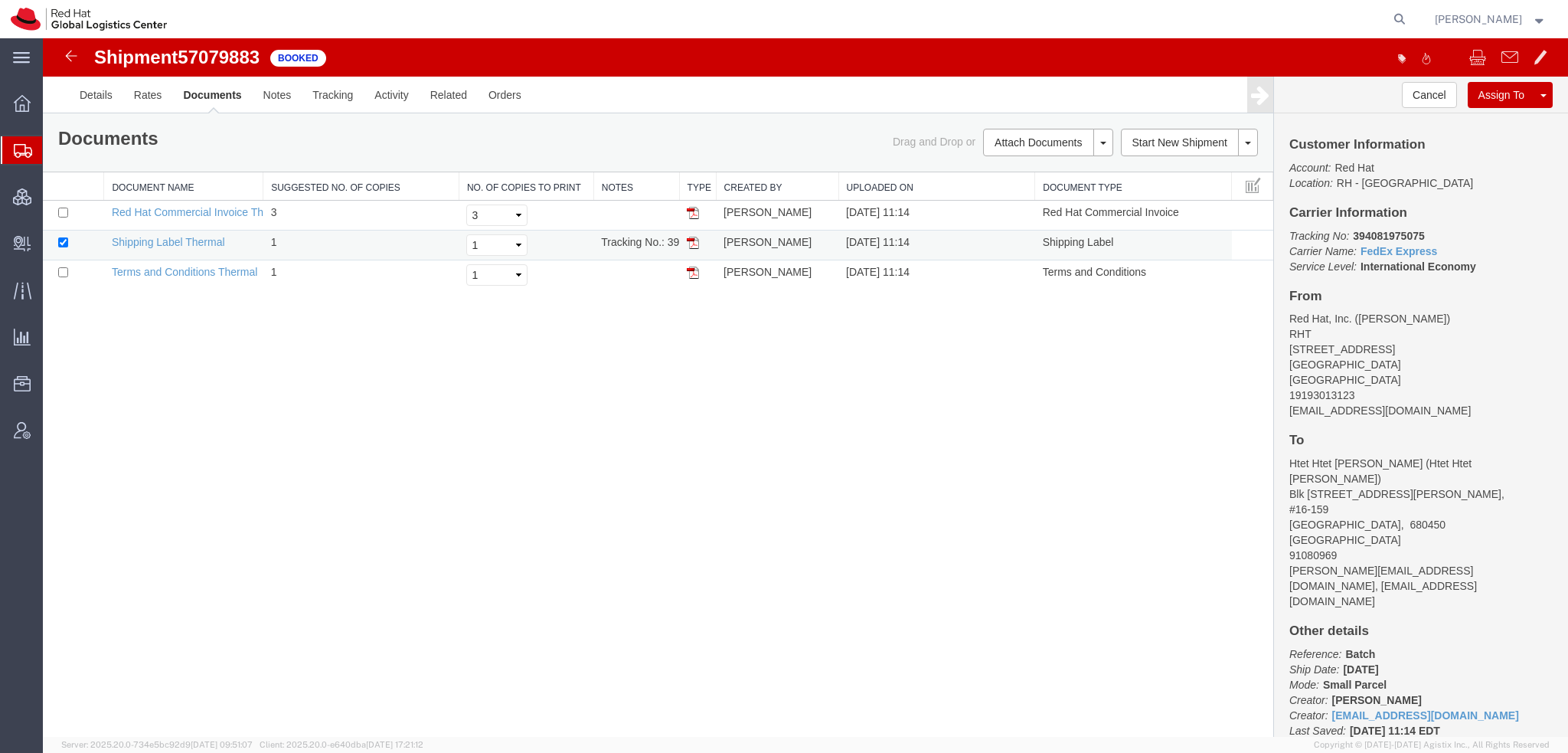
click at [693, 241] on img at bounding box center [693, 243] width 12 height 12
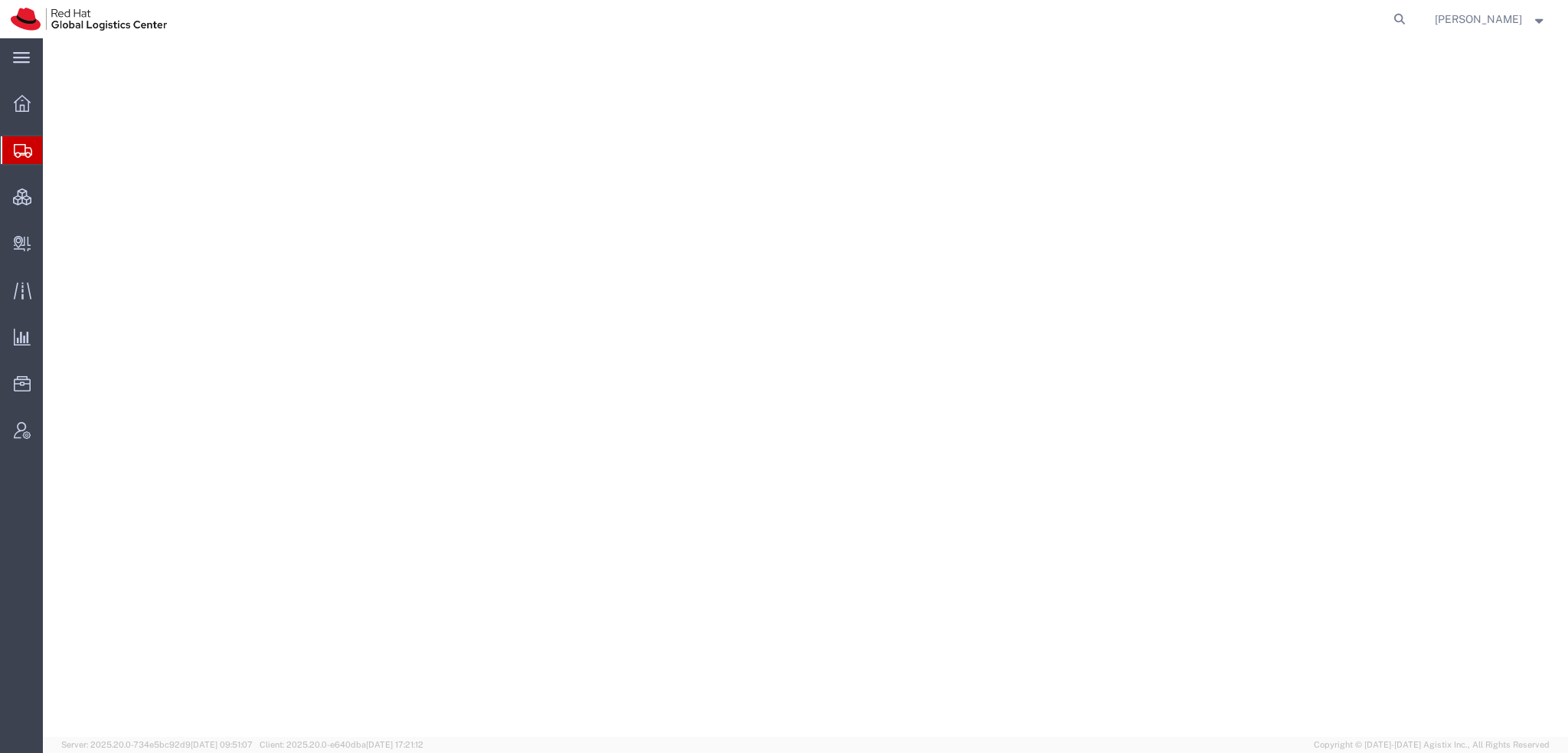
select select "38014"
select select
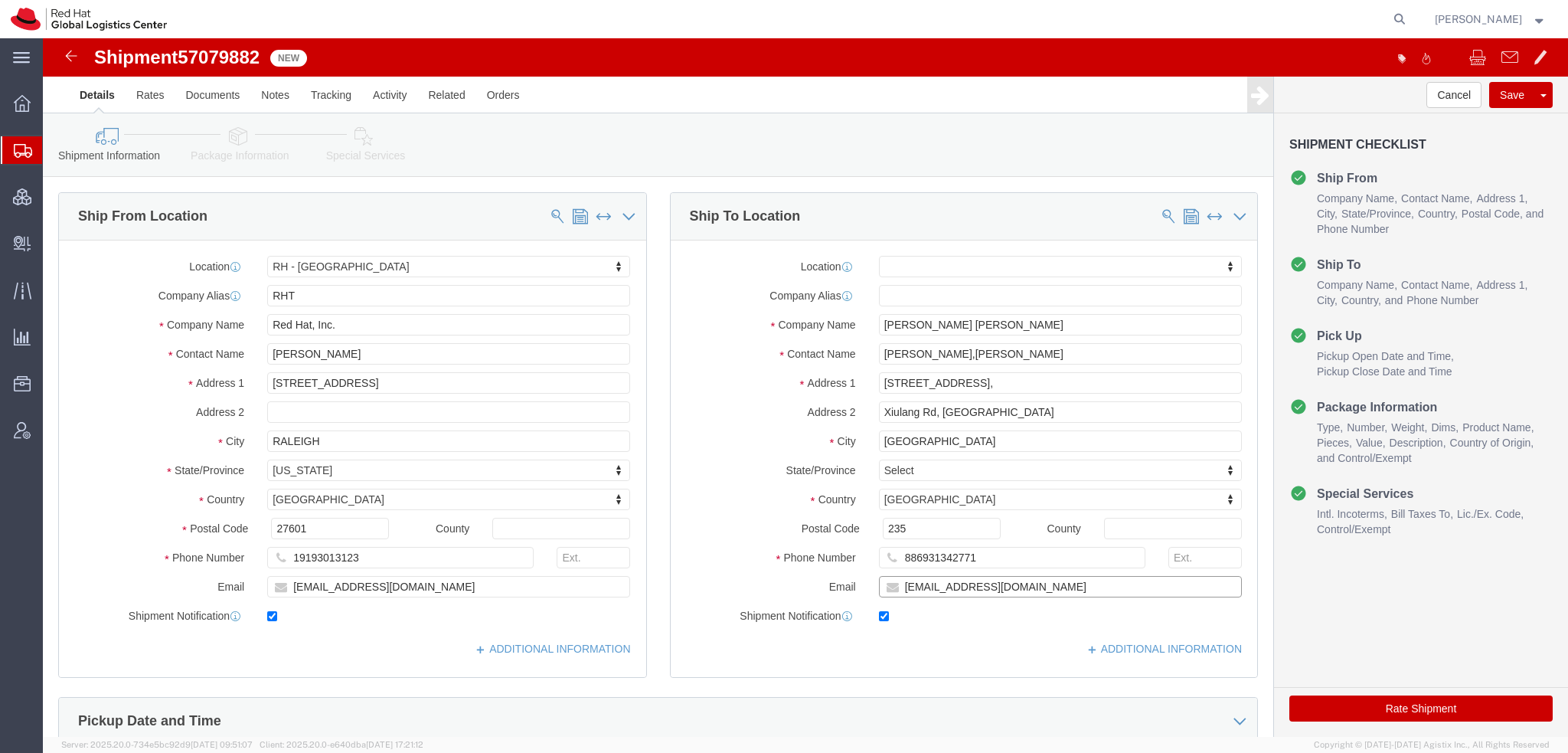
click input "[EMAIL_ADDRESS][DOMAIN_NAME]"
click icon
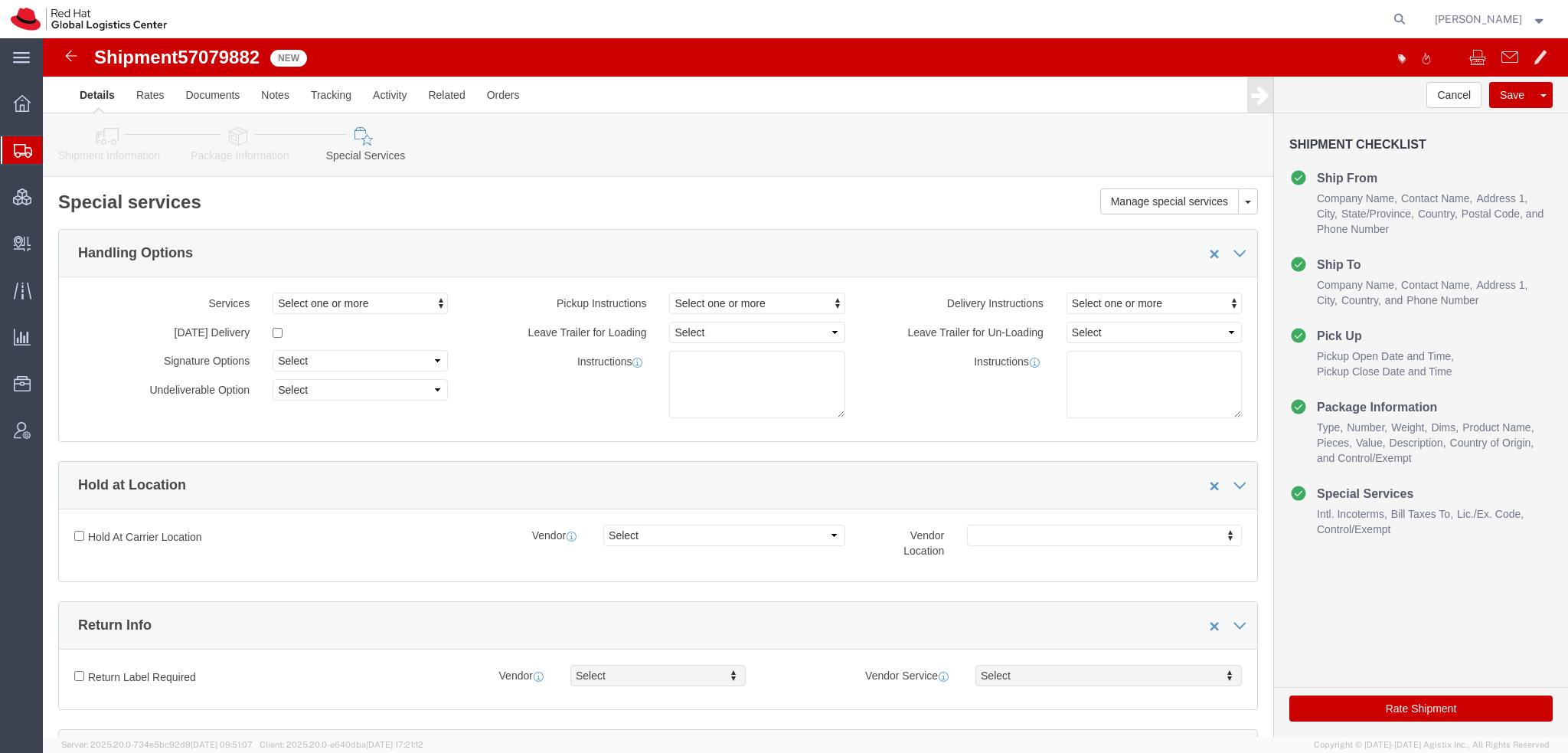
click icon
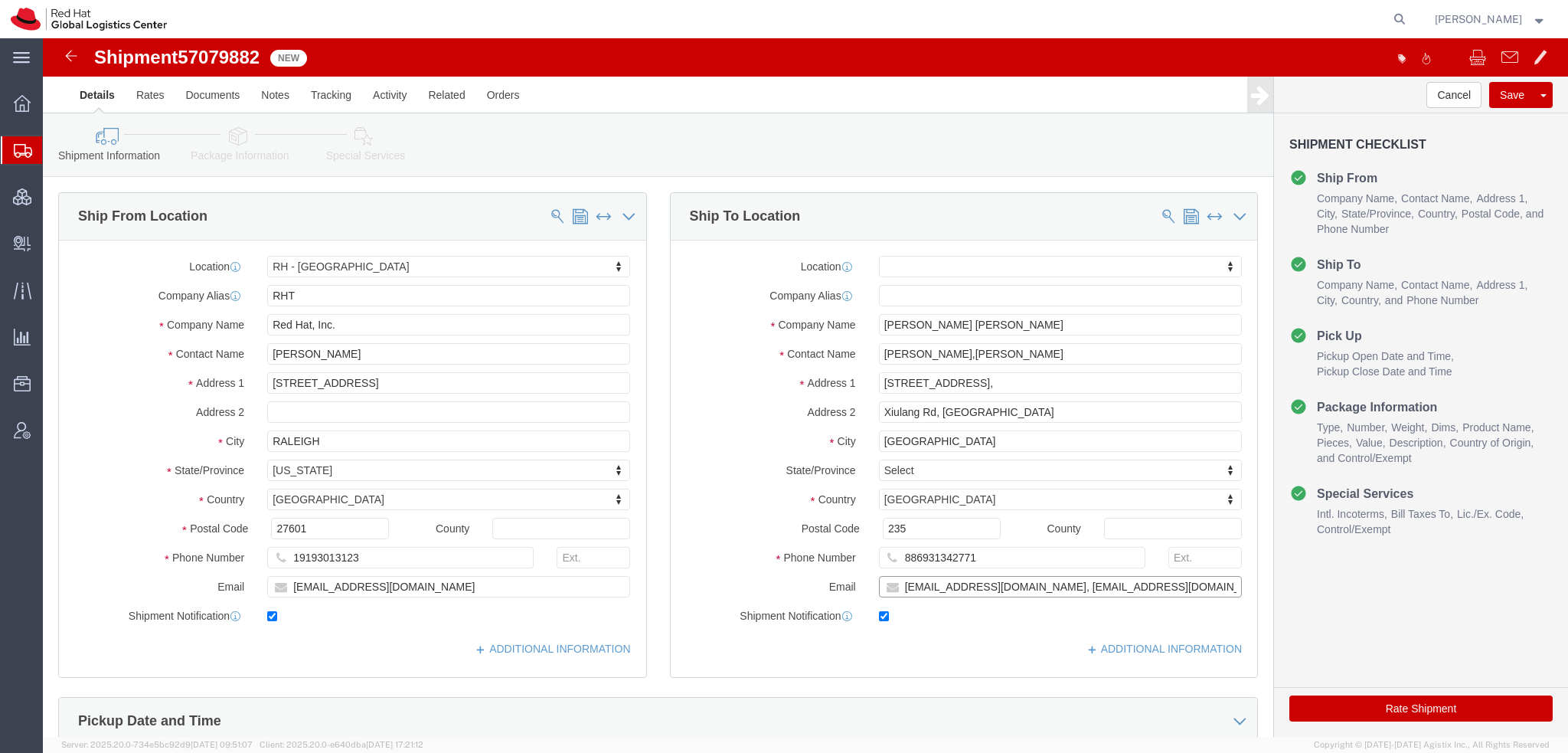
drag, startPoint x: 1008, startPoint y: 549, endPoint x: 962, endPoint y: 537, distance: 47.5
click div "Location My Profile Location [GEOGRAPHIC_DATA] - [GEOGRAPHIC_DATA] - [GEOGRAPHI…"
type input "[EMAIL_ADDRESS][DOMAIN_NAME], [EMAIL_ADDRESS][DOMAIN_NAME]"
click icon
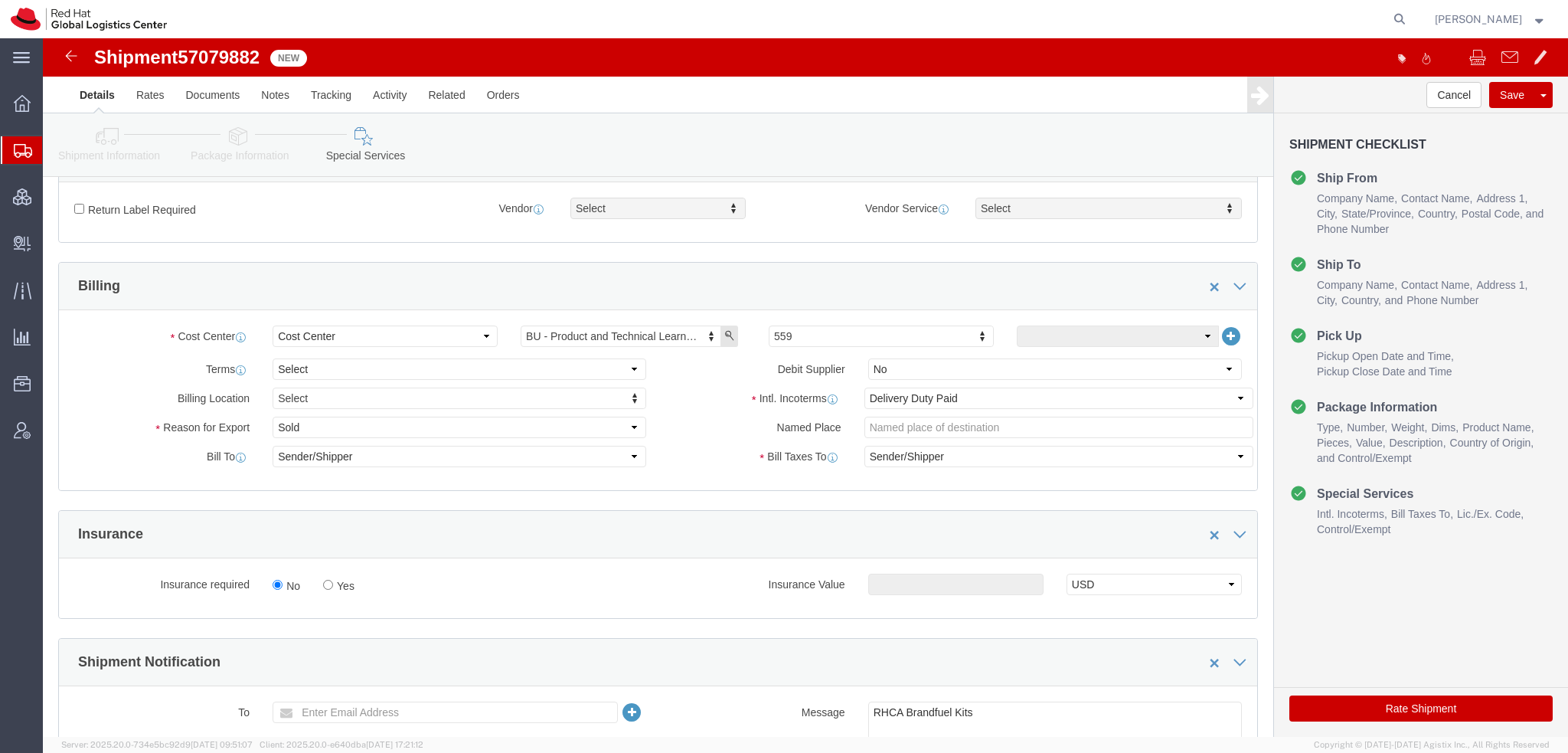
scroll to position [536, 0]
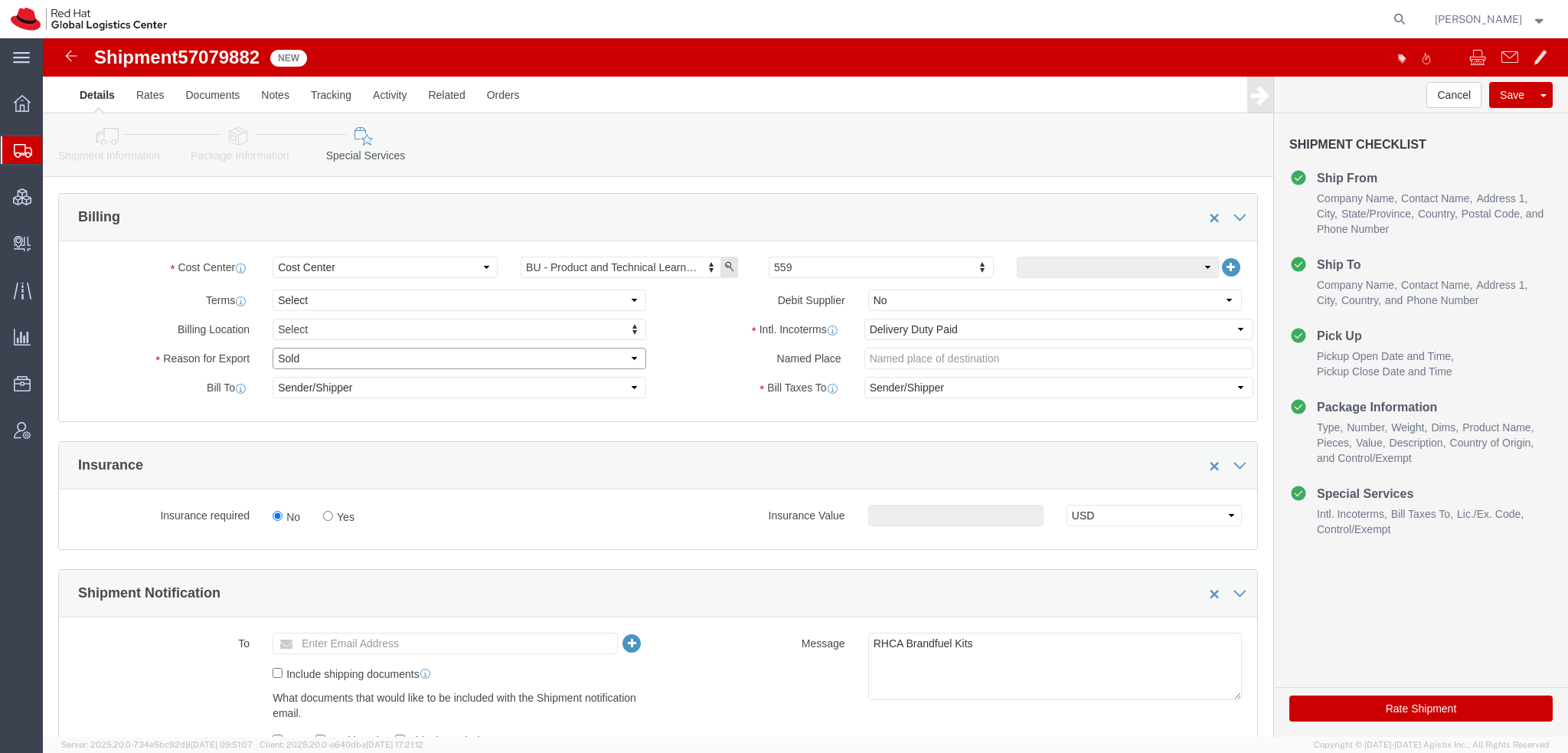
click select "Select Gift Personal Effects Repair/Warranty Return Sample Sold Temporary/Not S…"
select select "GIFT"
click select "Select Gift Personal Effects Repair/Warranty Return Sample Sold Temporary/Not S…"
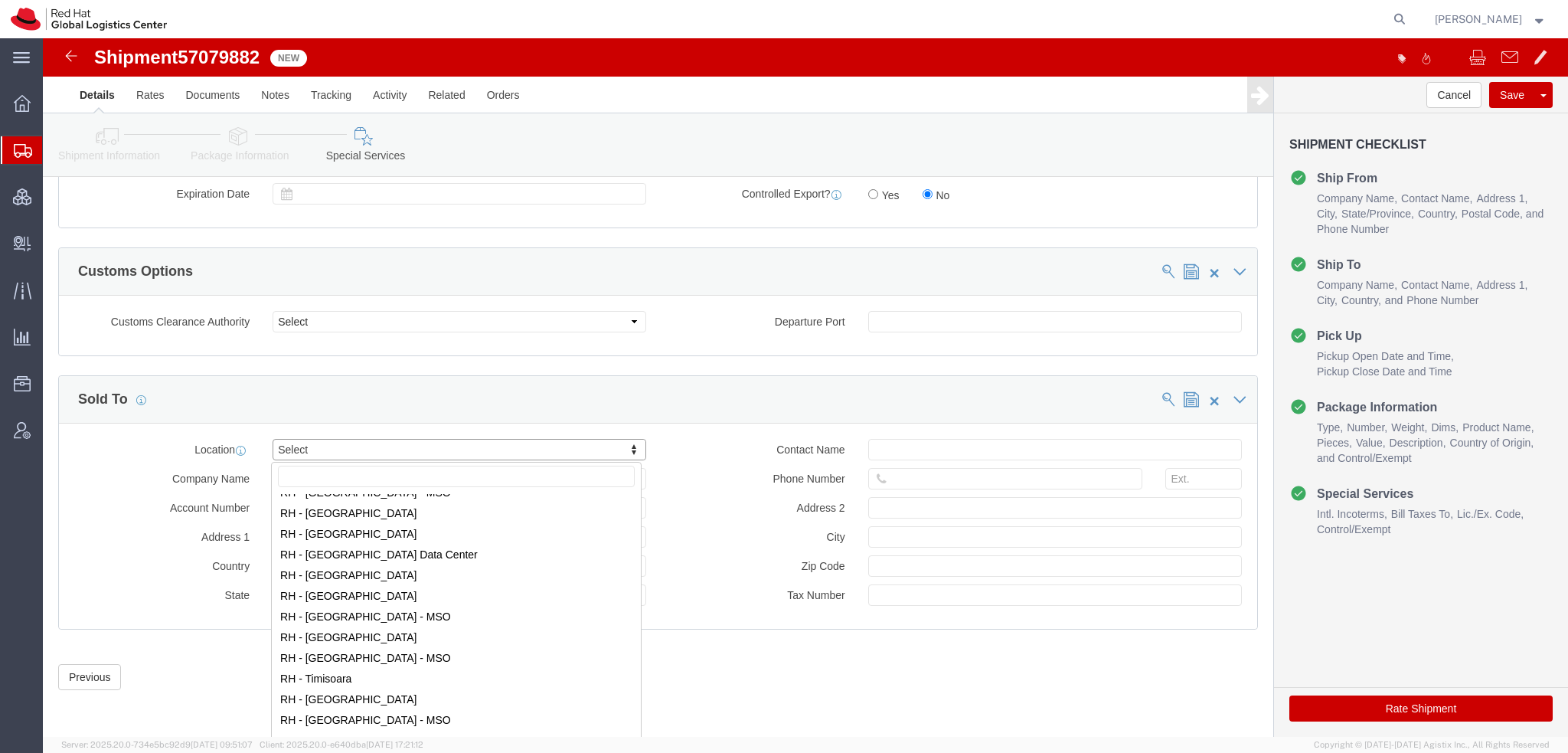
scroll to position [2452, 0]
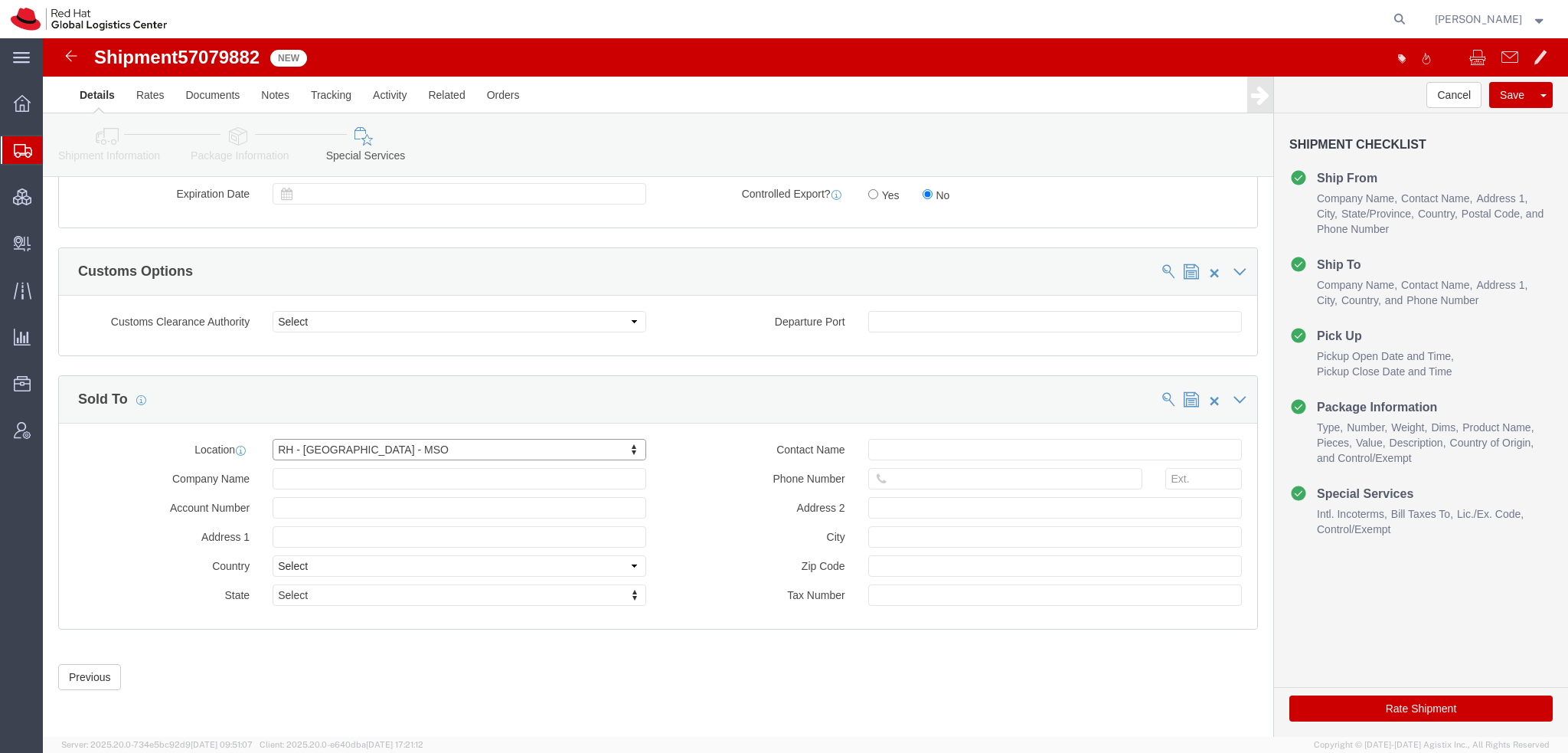
click button "Rate Shipment"
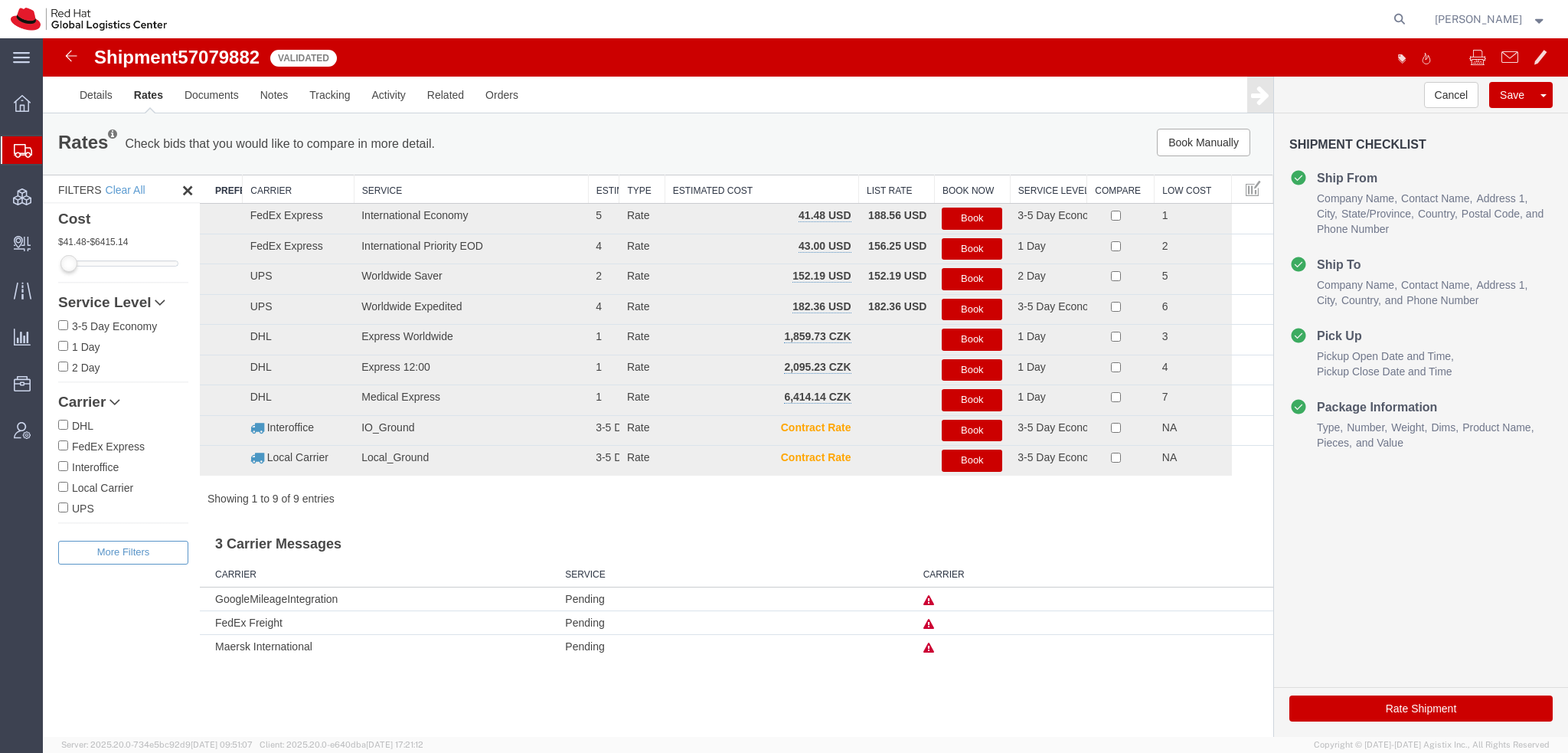
scroll to position [0, 0]
click at [953, 221] on button "Book" at bounding box center [972, 218] width 60 height 22
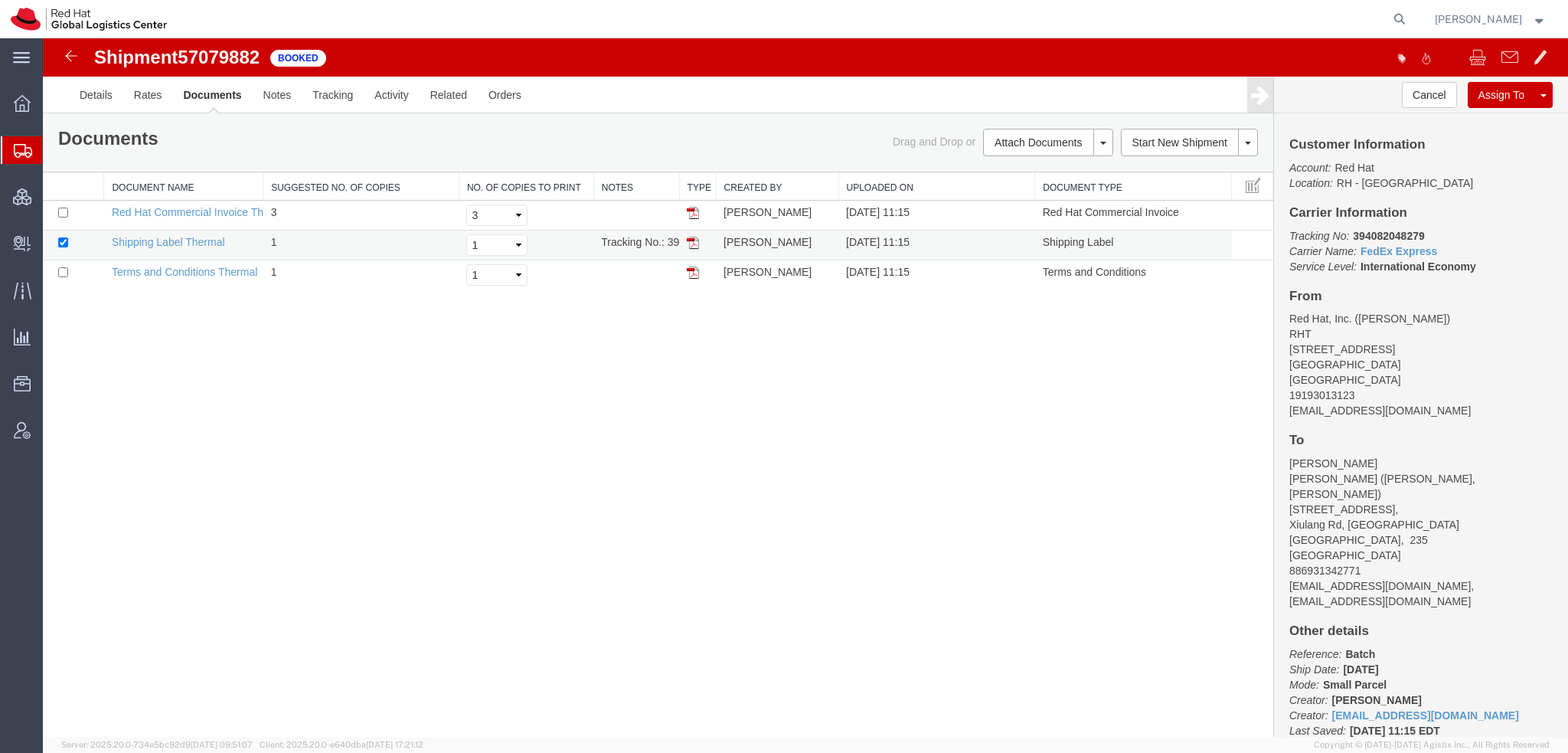
click at [693, 241] on img at bounding box center [693, 243] width 12 height 12
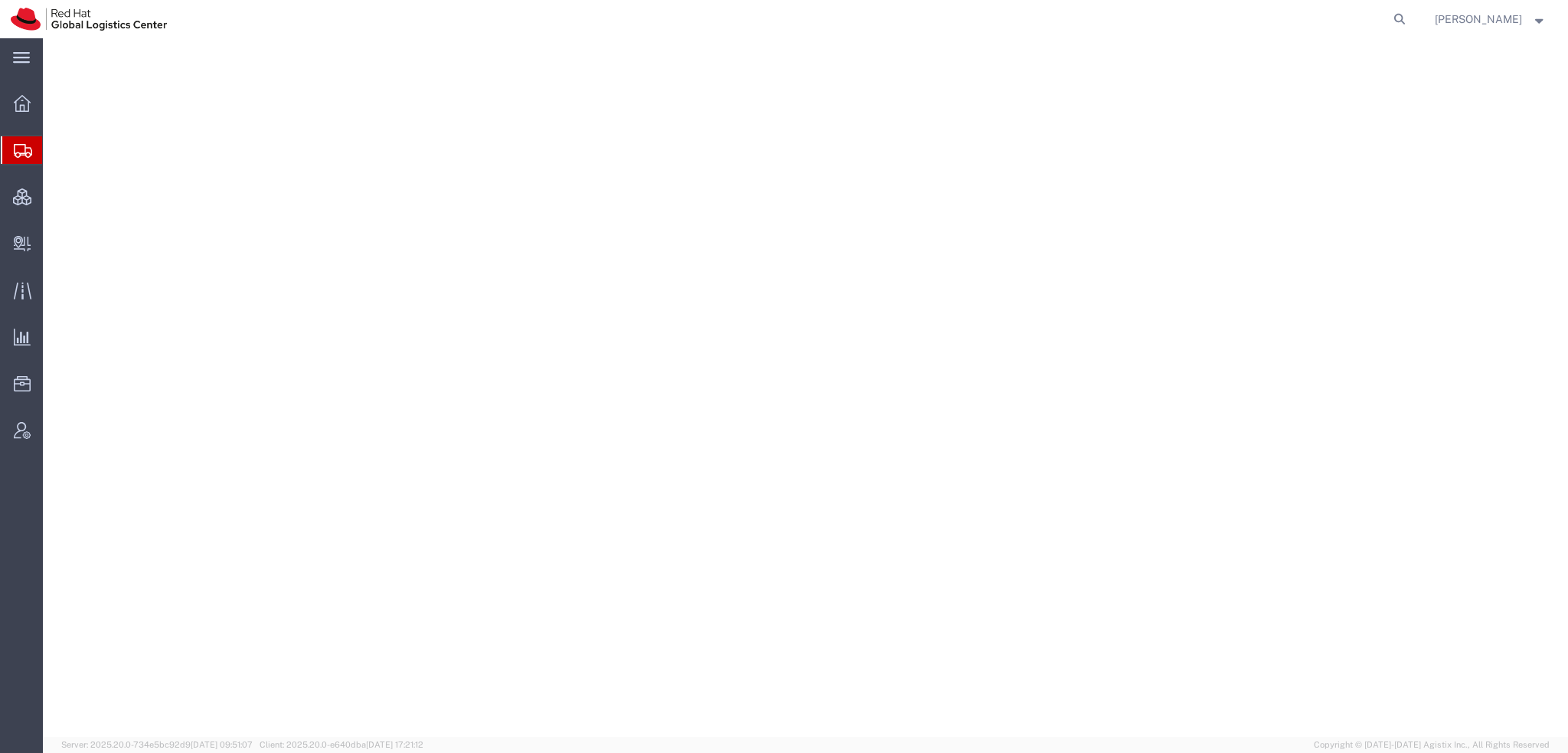
select select "38014"
select select
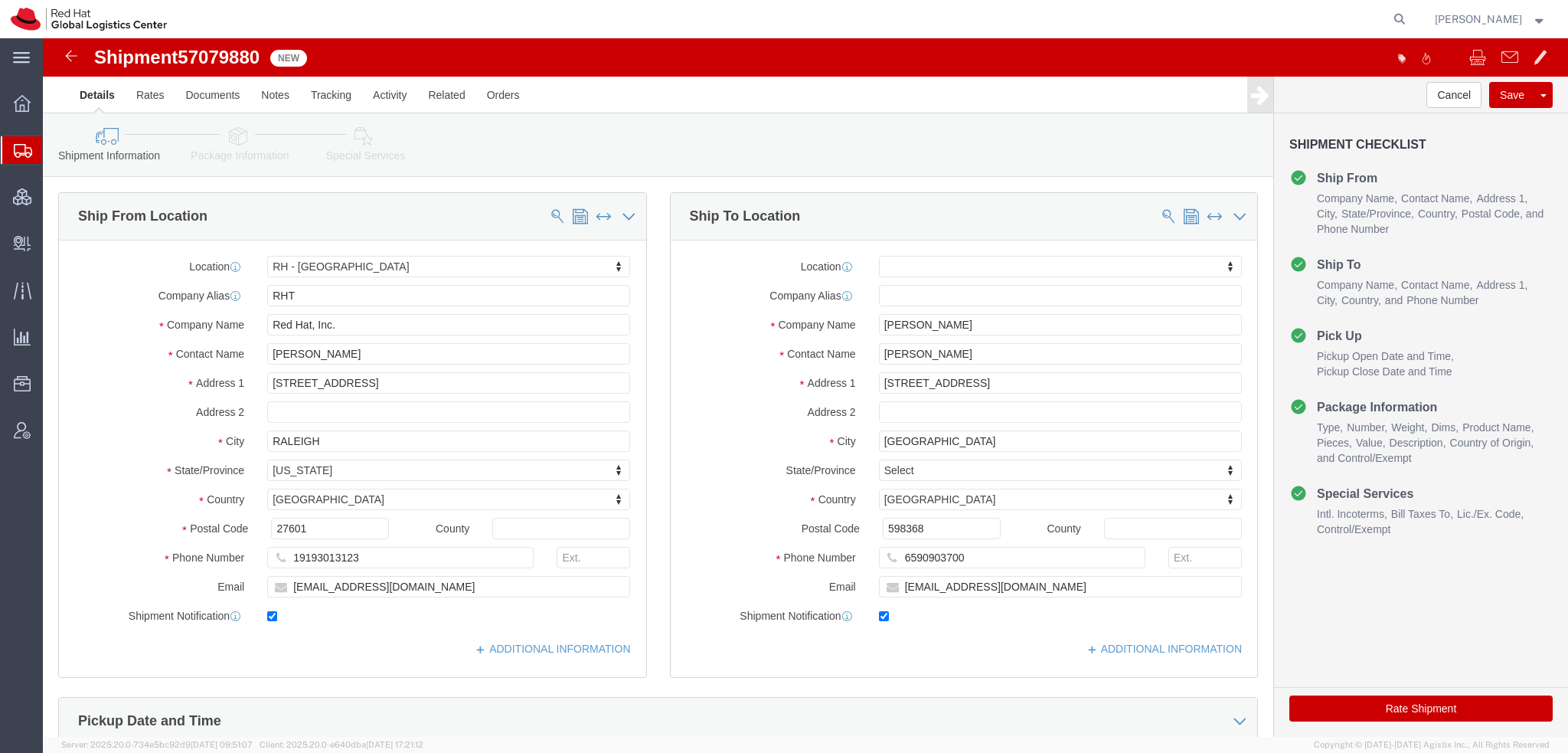
click div "6590903700"
click input "[EMAIL_ADDRESS][DOMAIN_NAME]"
type input "[EMAIL_ADDRESS][DOMAIN_NAME], [EMAIL_ADDRESS][DOMAIN_NAME]"
click icon
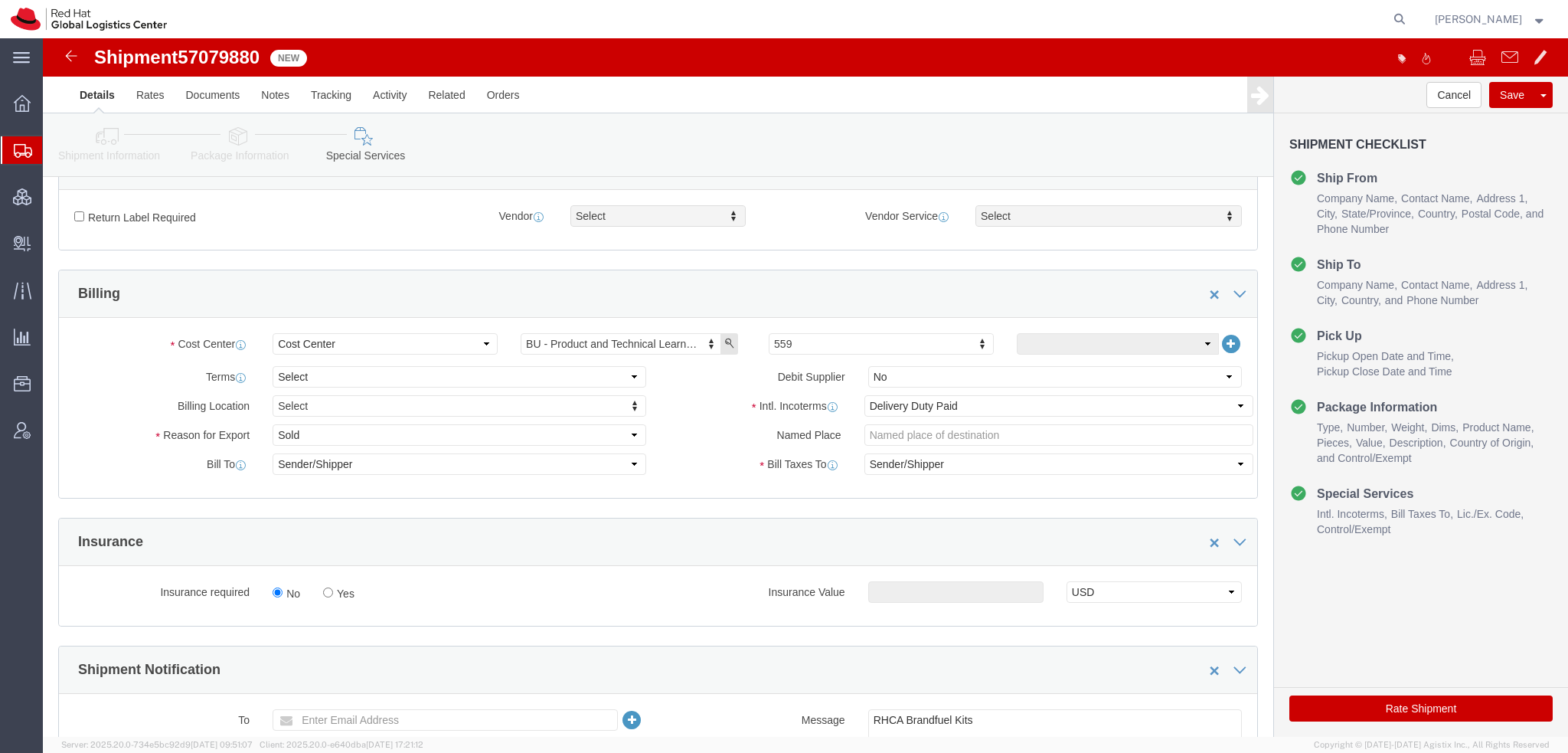
scroll to position [536, 0]
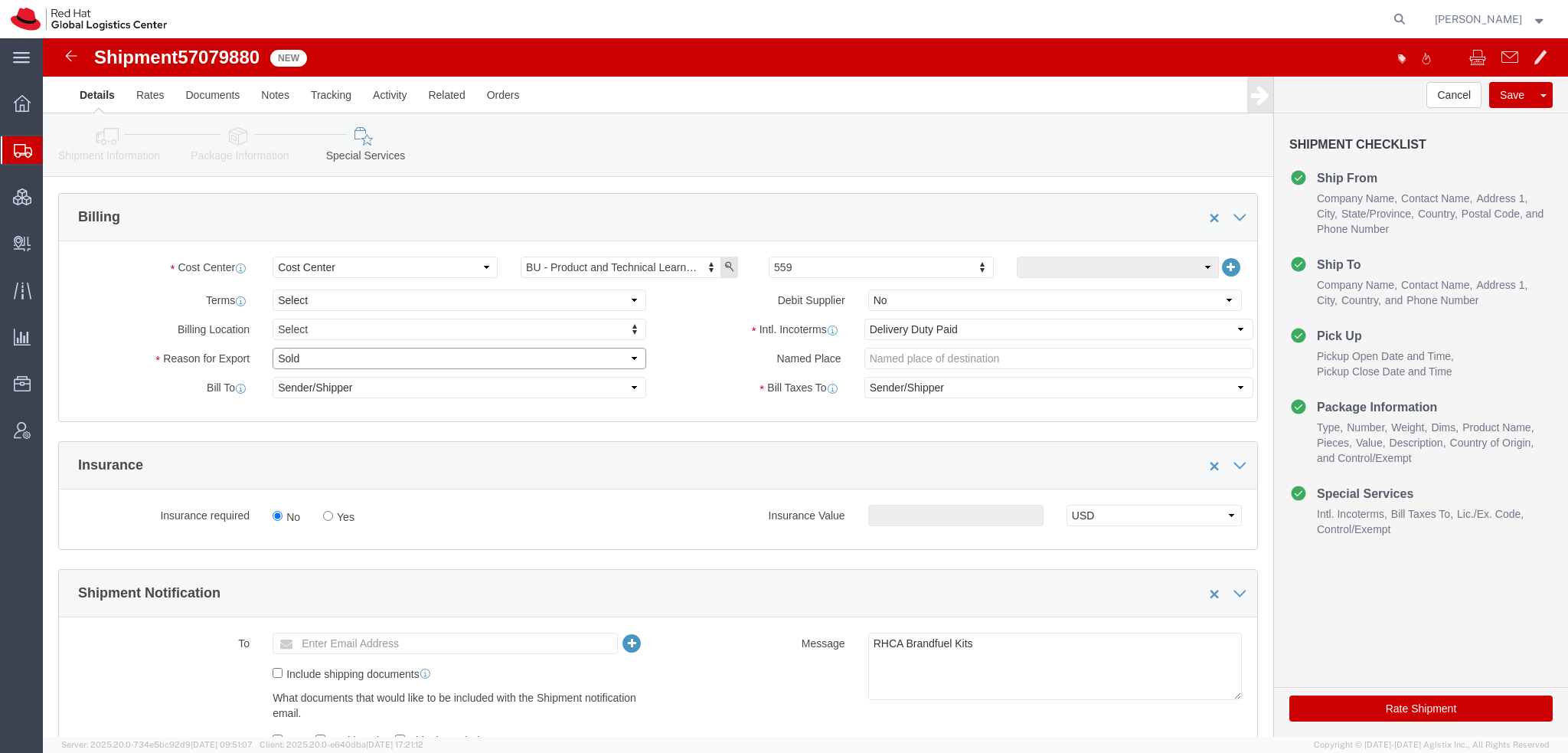
click select "Select Gift Personal Effects Repair/Warranty Return Sample Sold Temporary/Not S…"
select select "GIFT"
click select "Select Gift Personal Effects Repair/Warranty Return Sample Sold Temporary/Not S…"
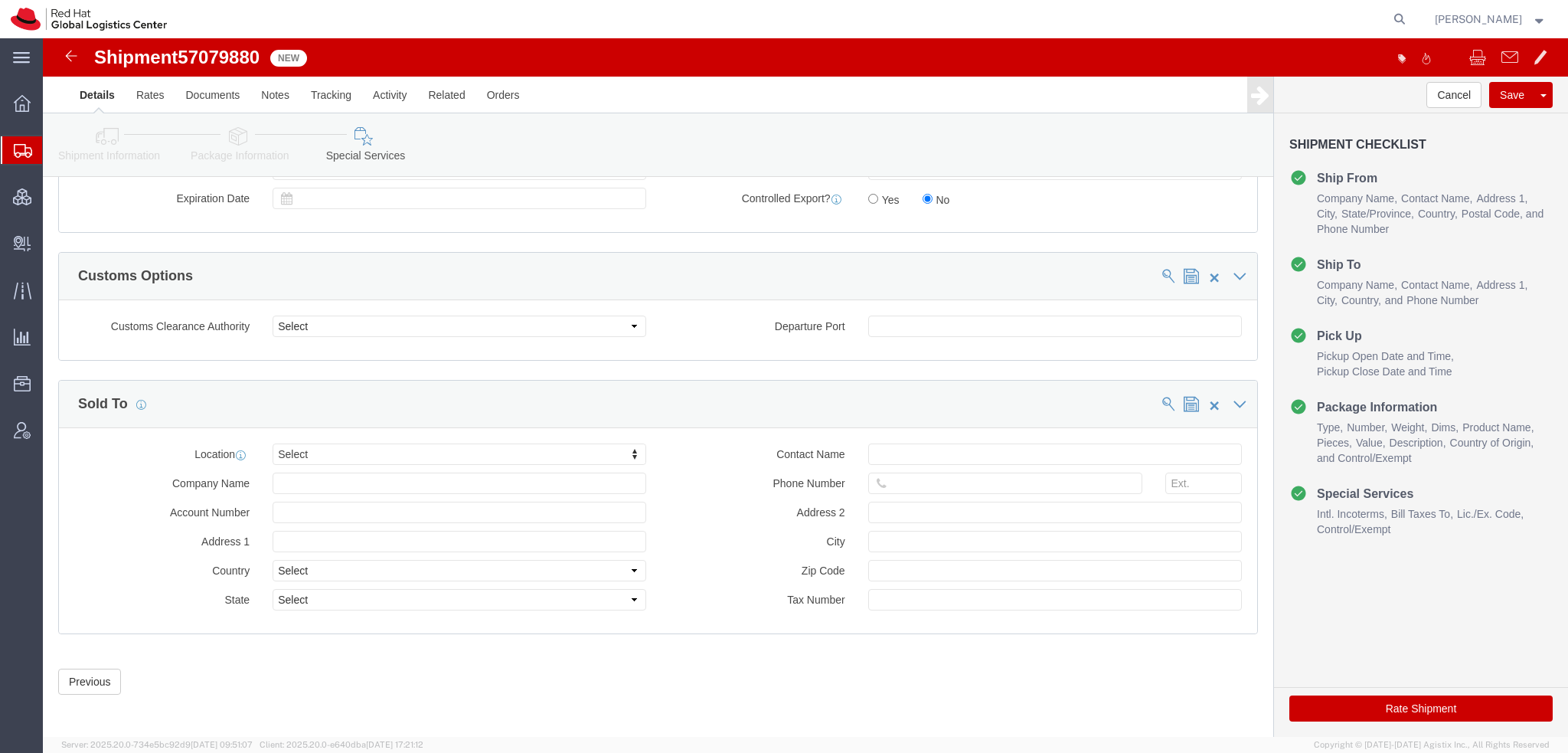
scroll to position [1296, 0]
click icon
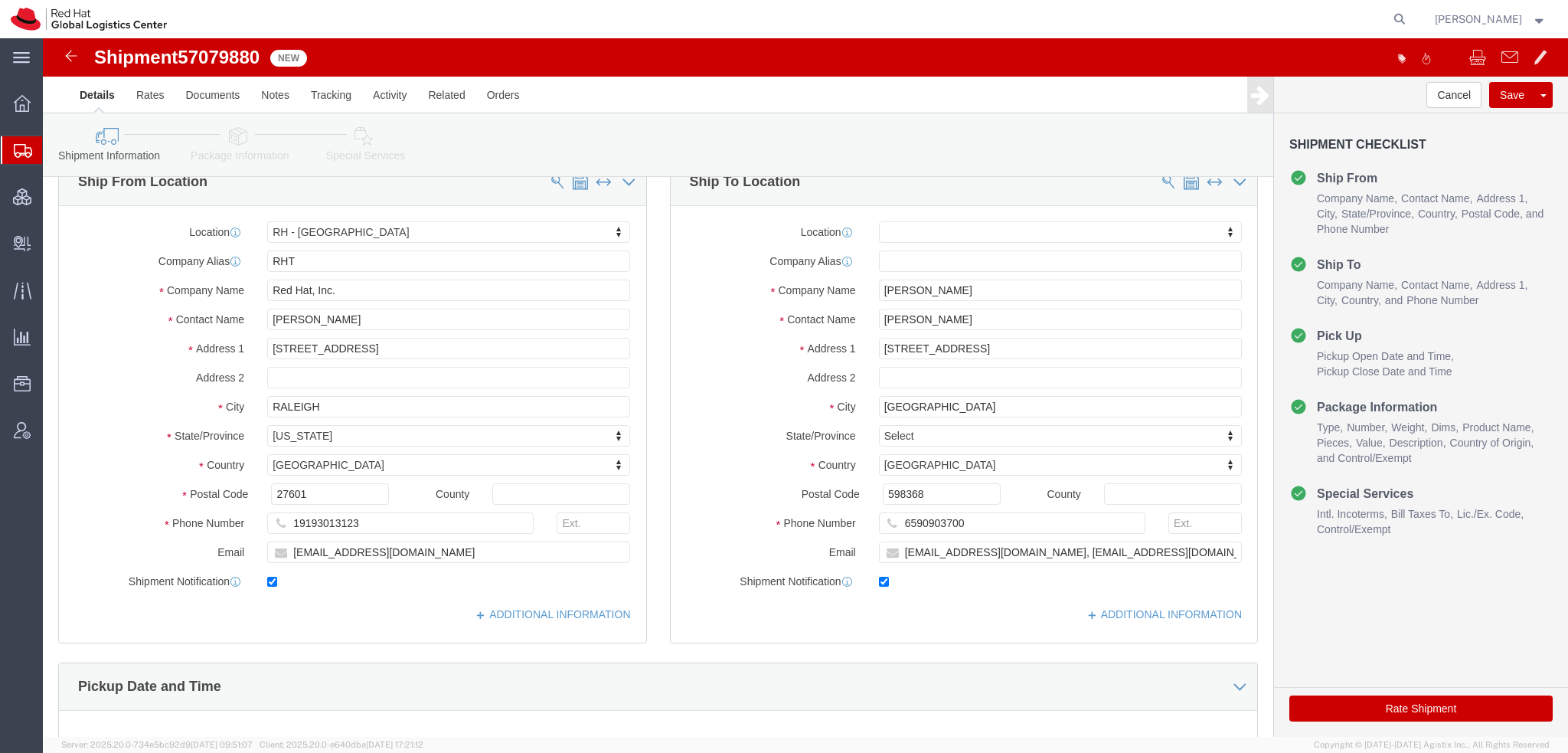
scroll to position [3, 0]
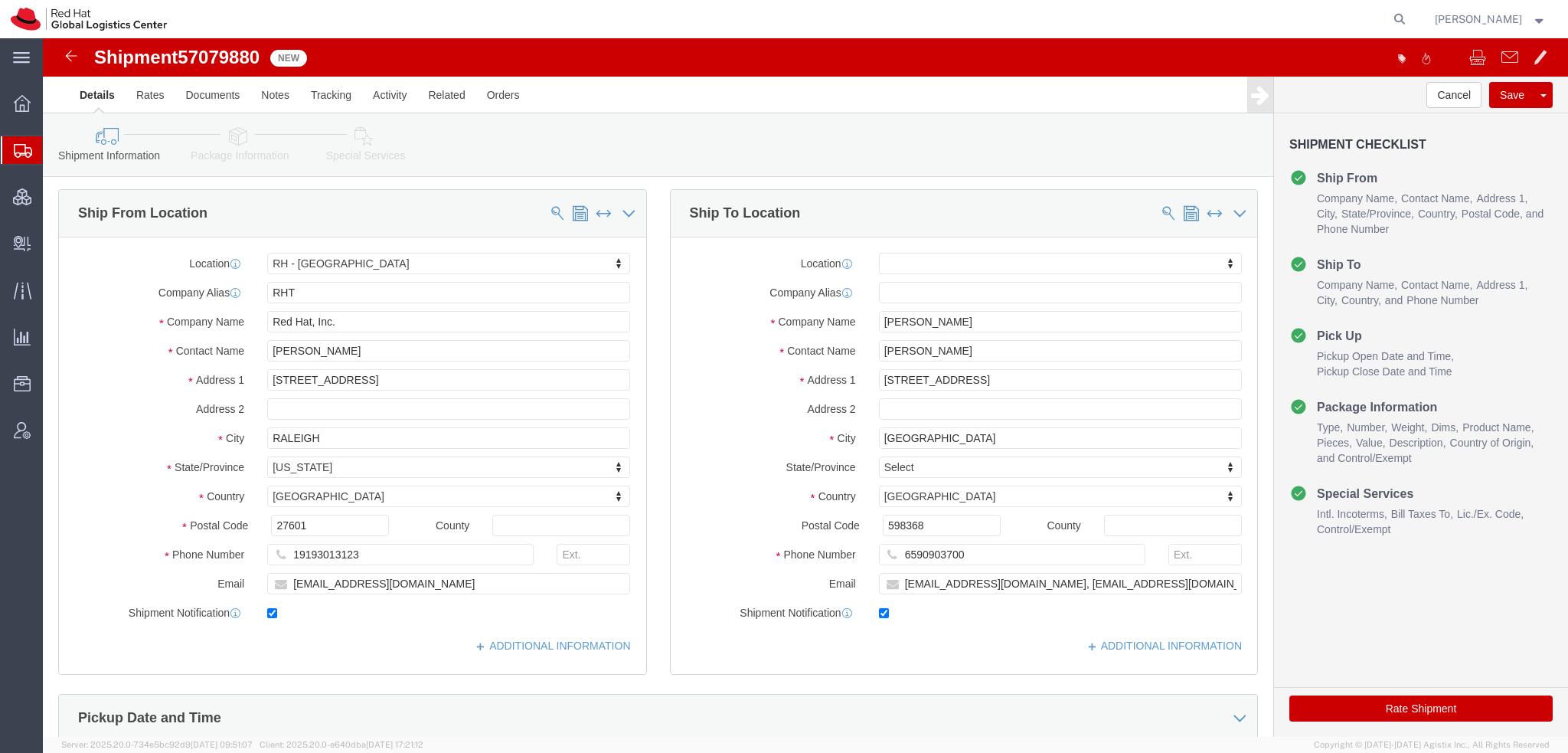
click icon
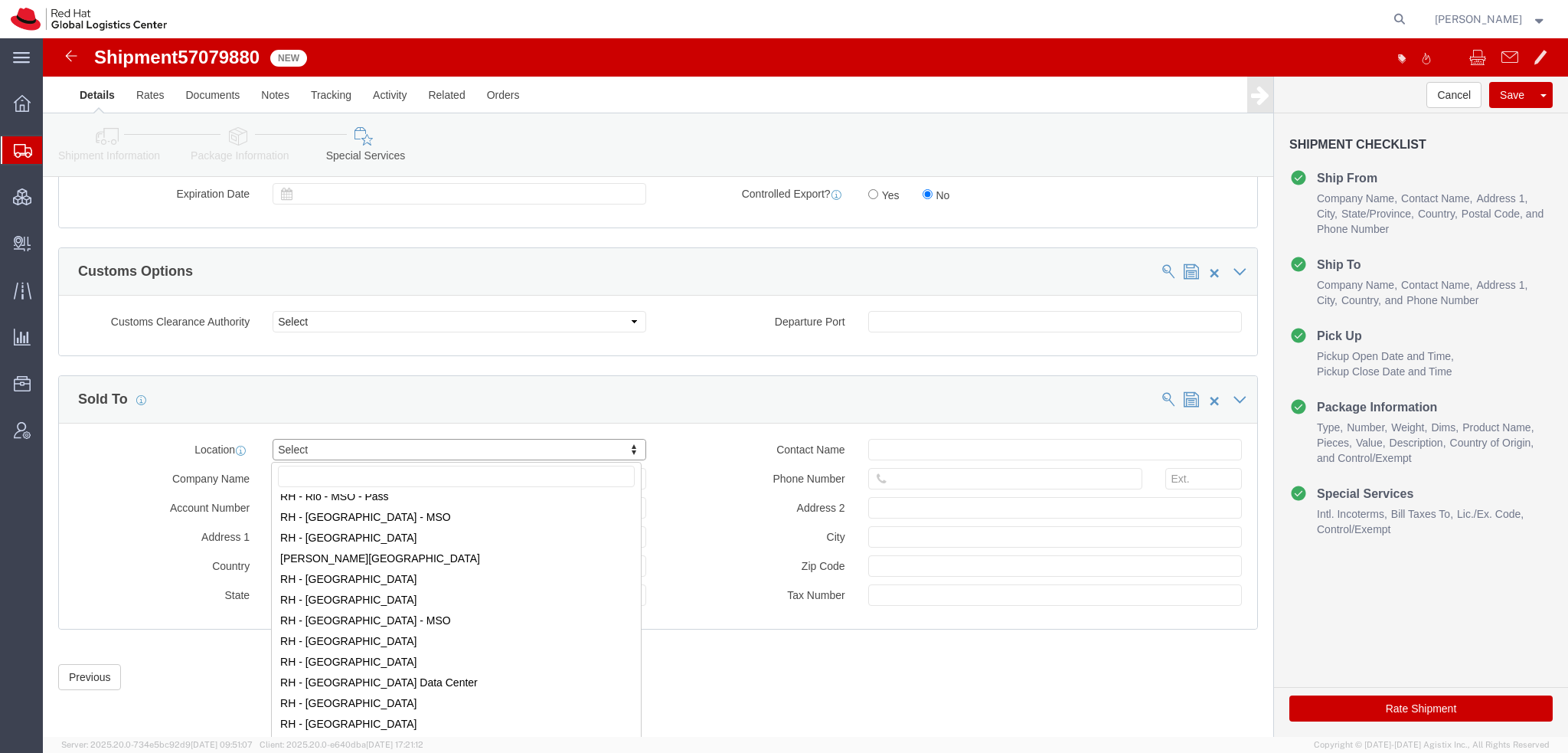
scroll to position [2375, 0]
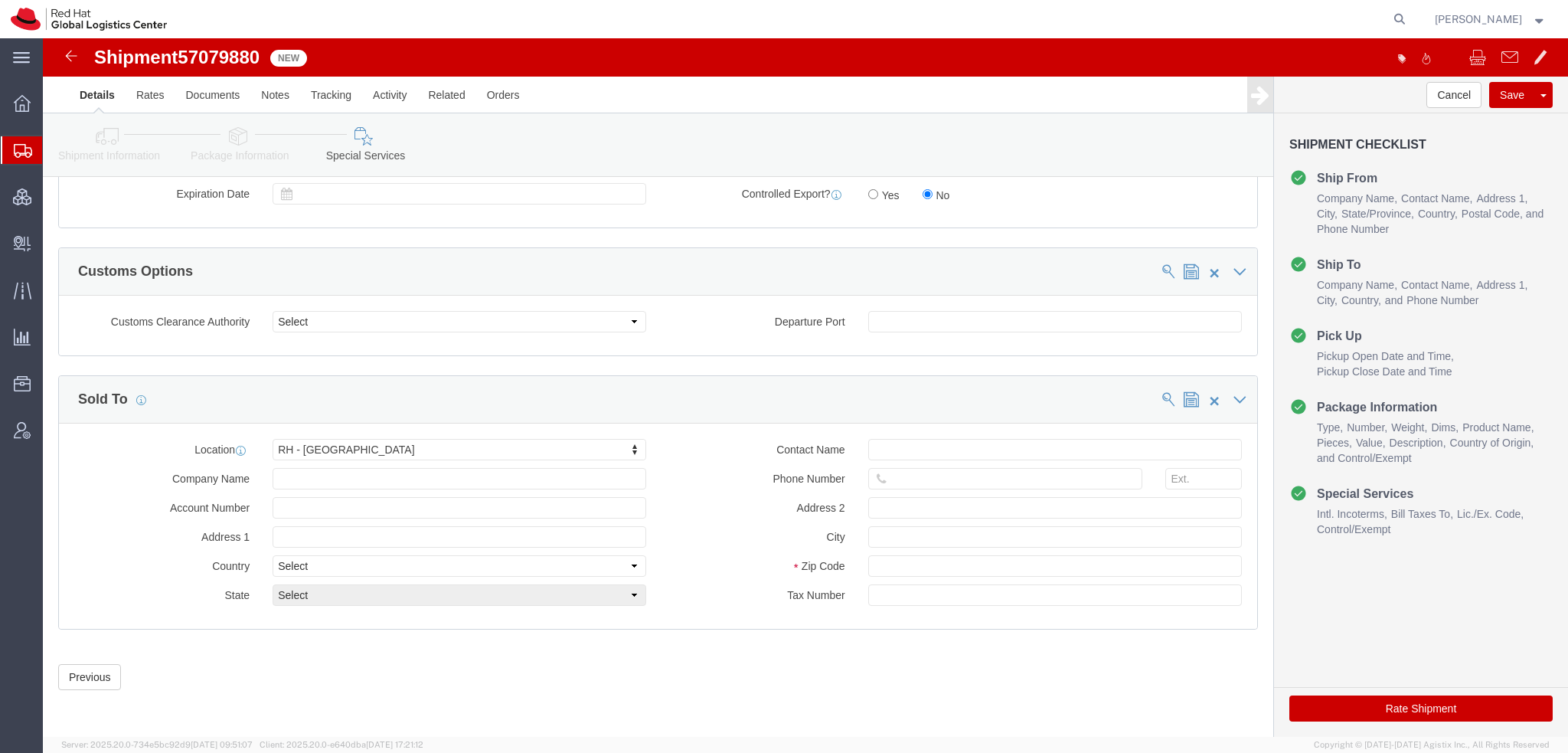
click button "Rate Shipment"
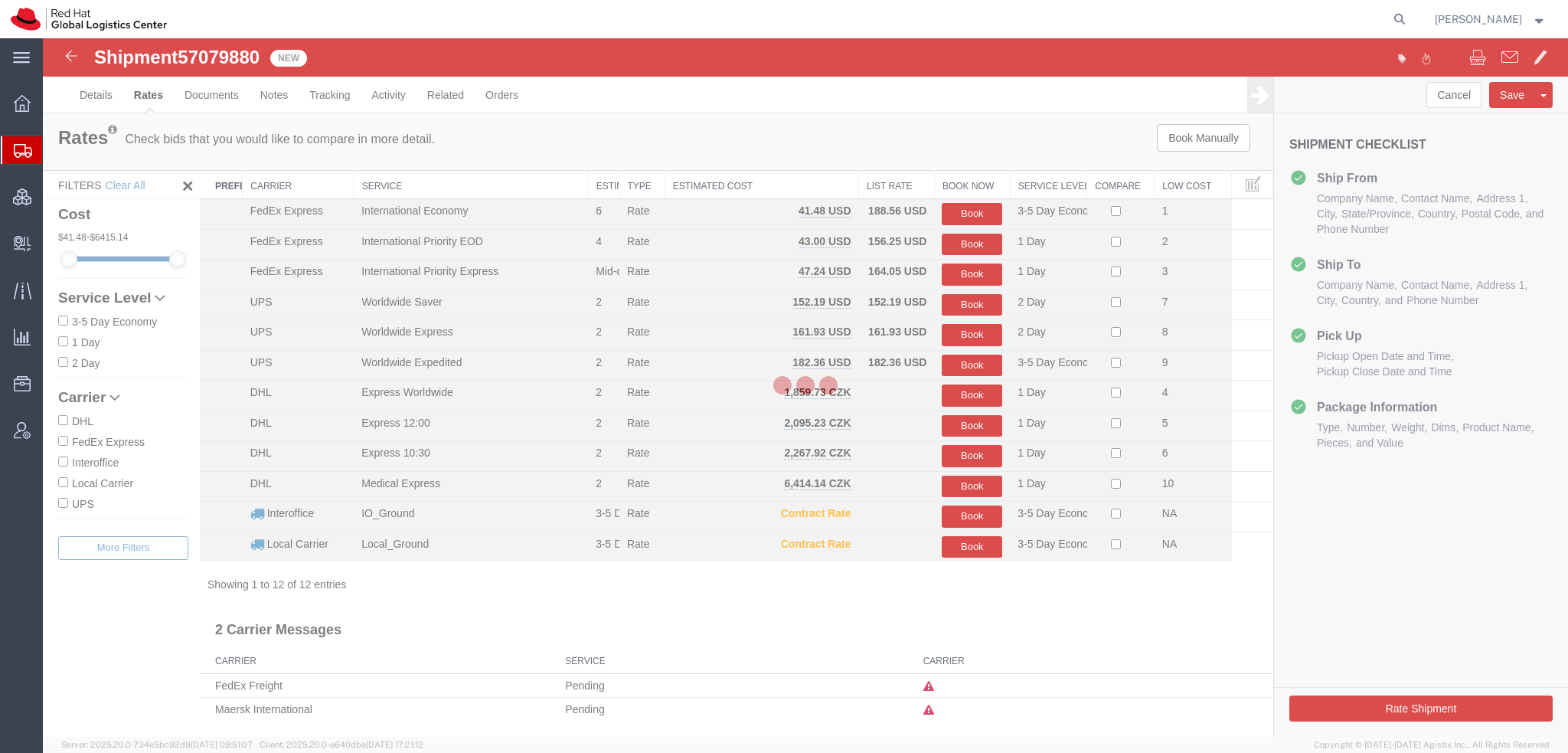
scroll to position [0, 0]
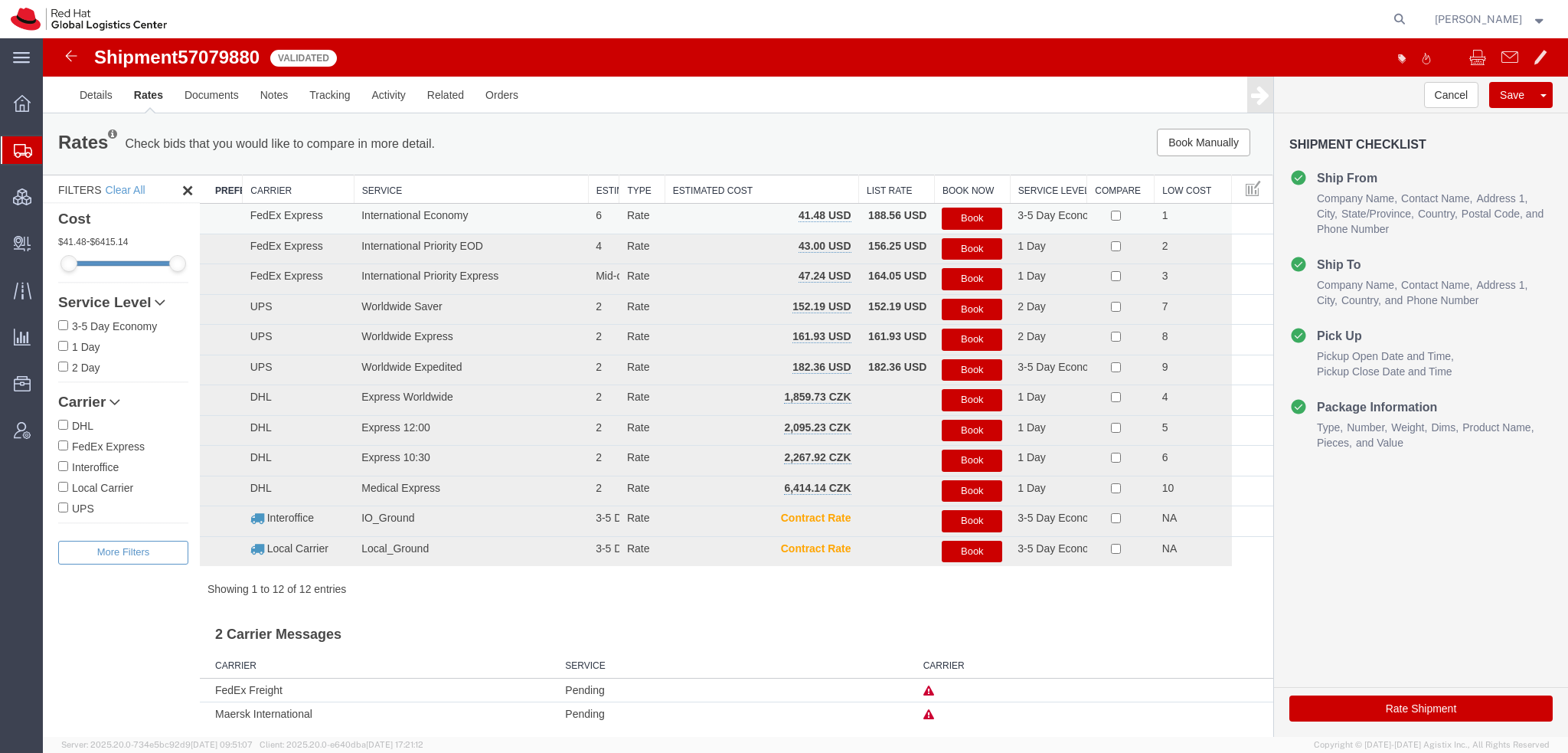
click at [986, 220] on button "Book" at bounding box center [972, 218] width 60 height 22
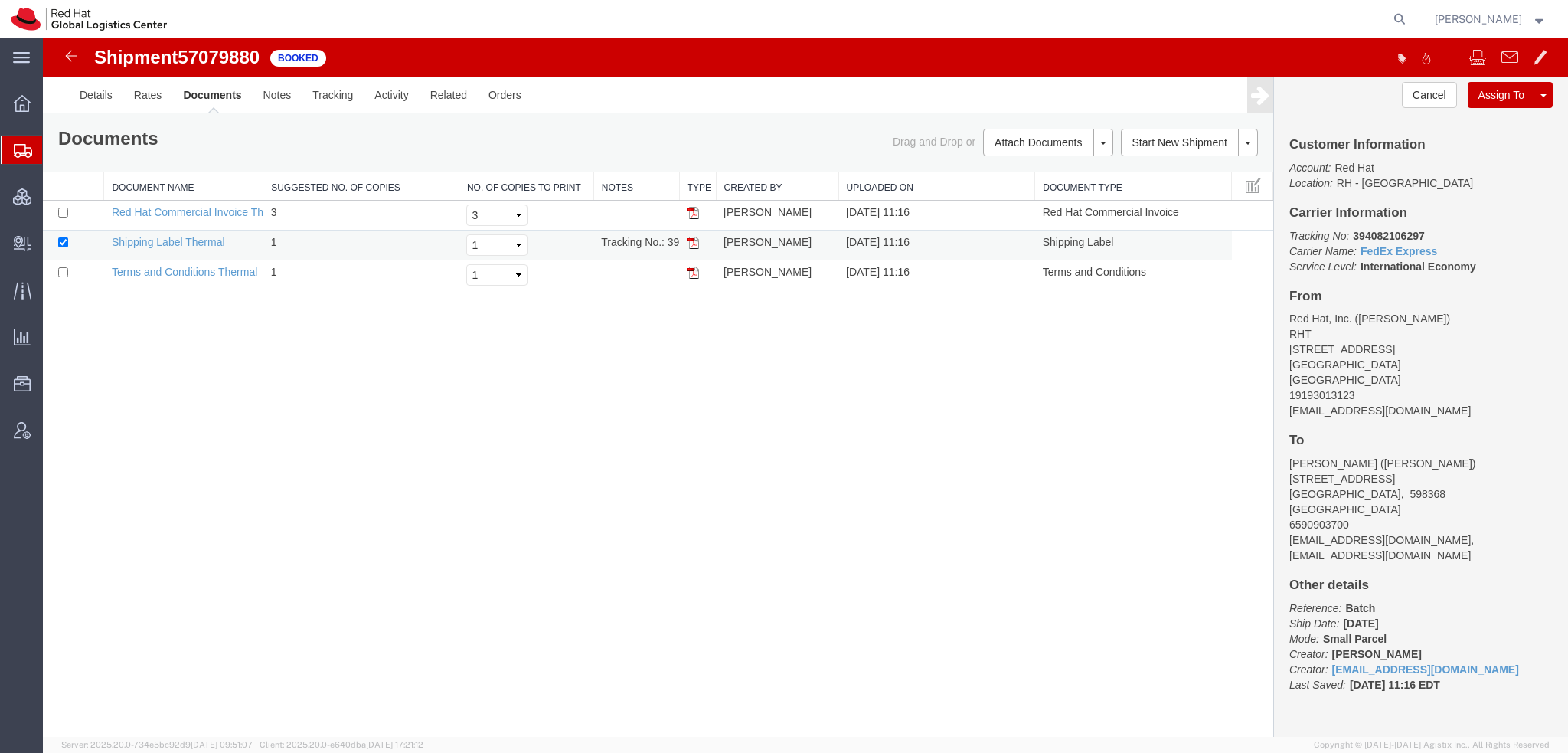
click at [691, 243] on img at bounding box center [693, 243] width 12 height 12
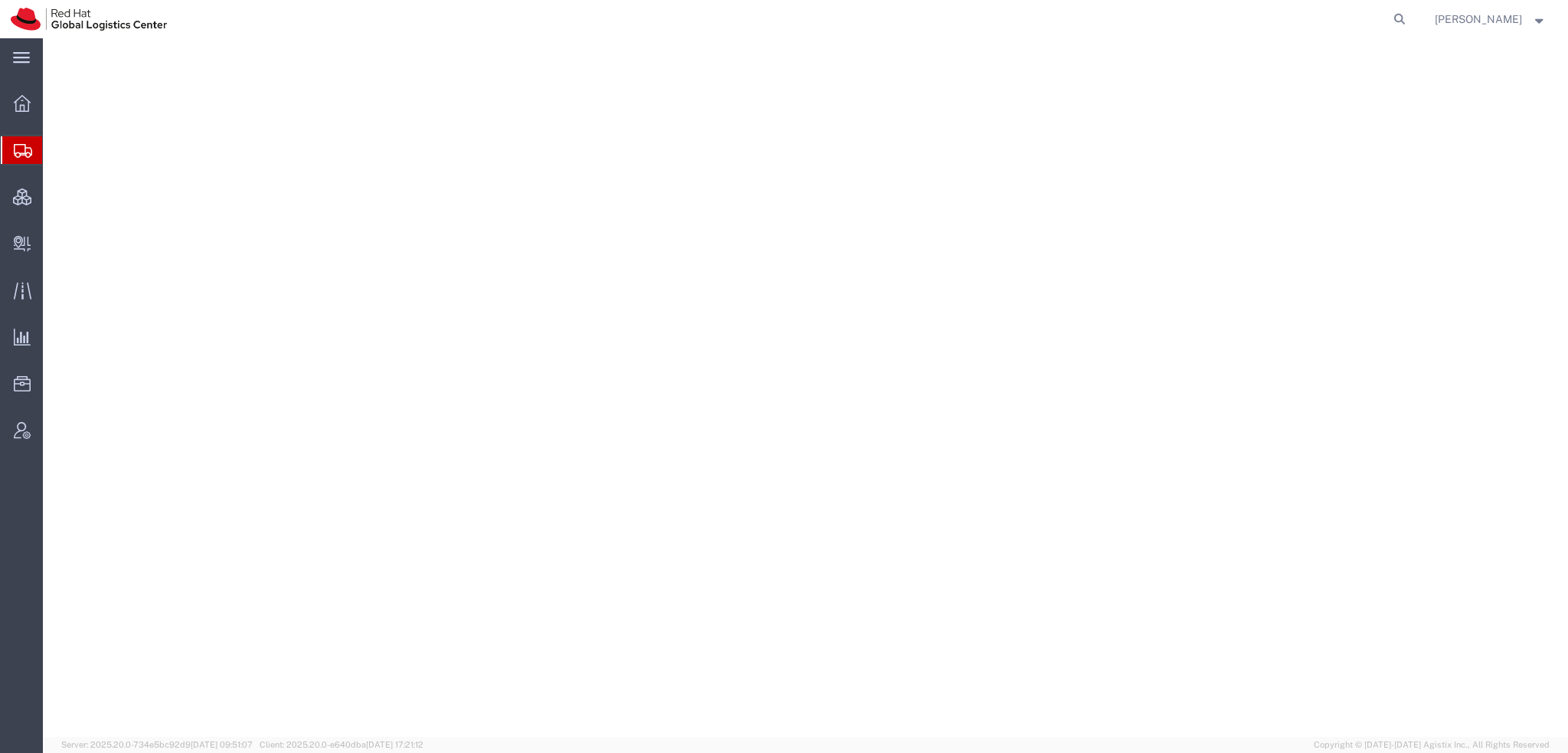
select select "38014"
select select
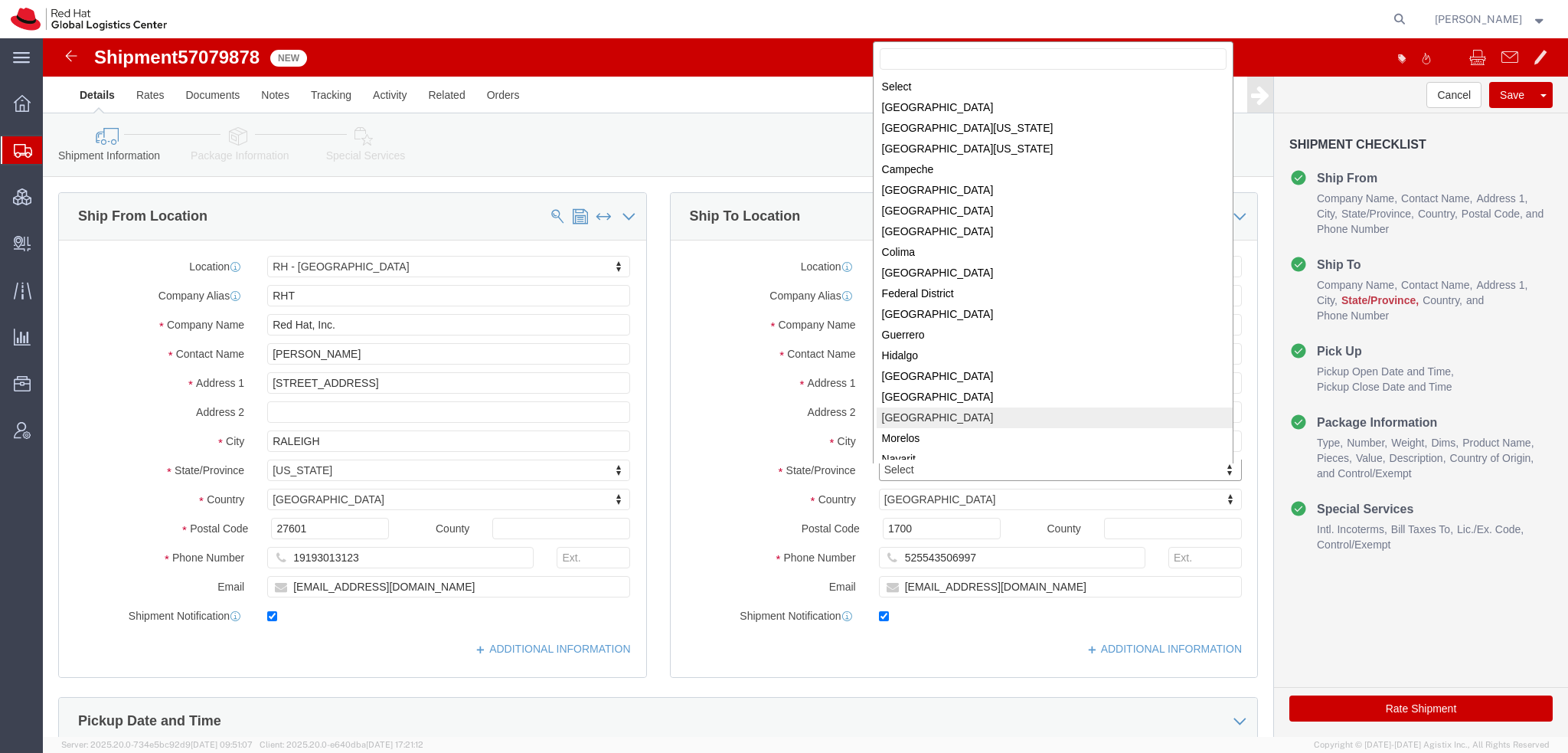
scroll to position [3, 0]
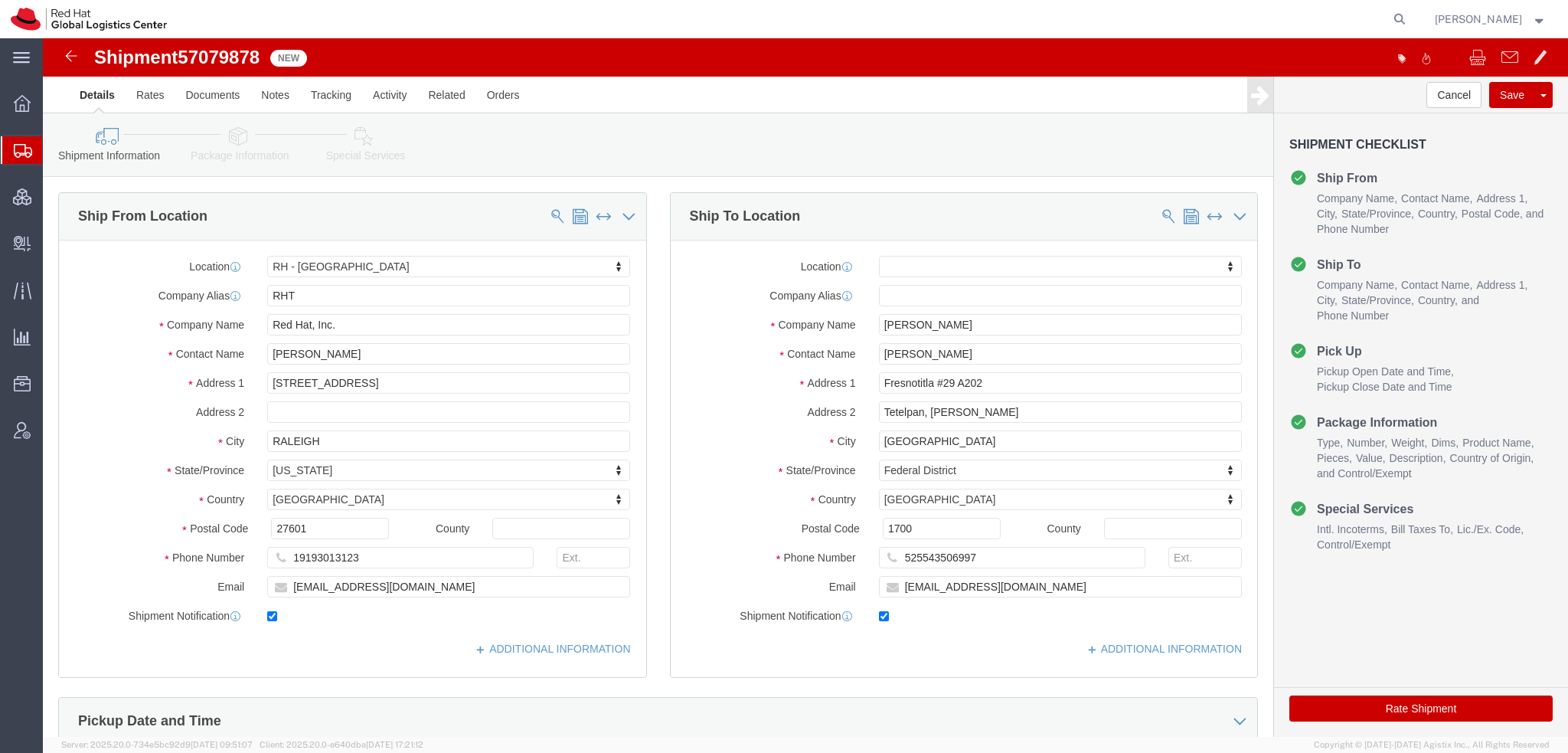
click icon
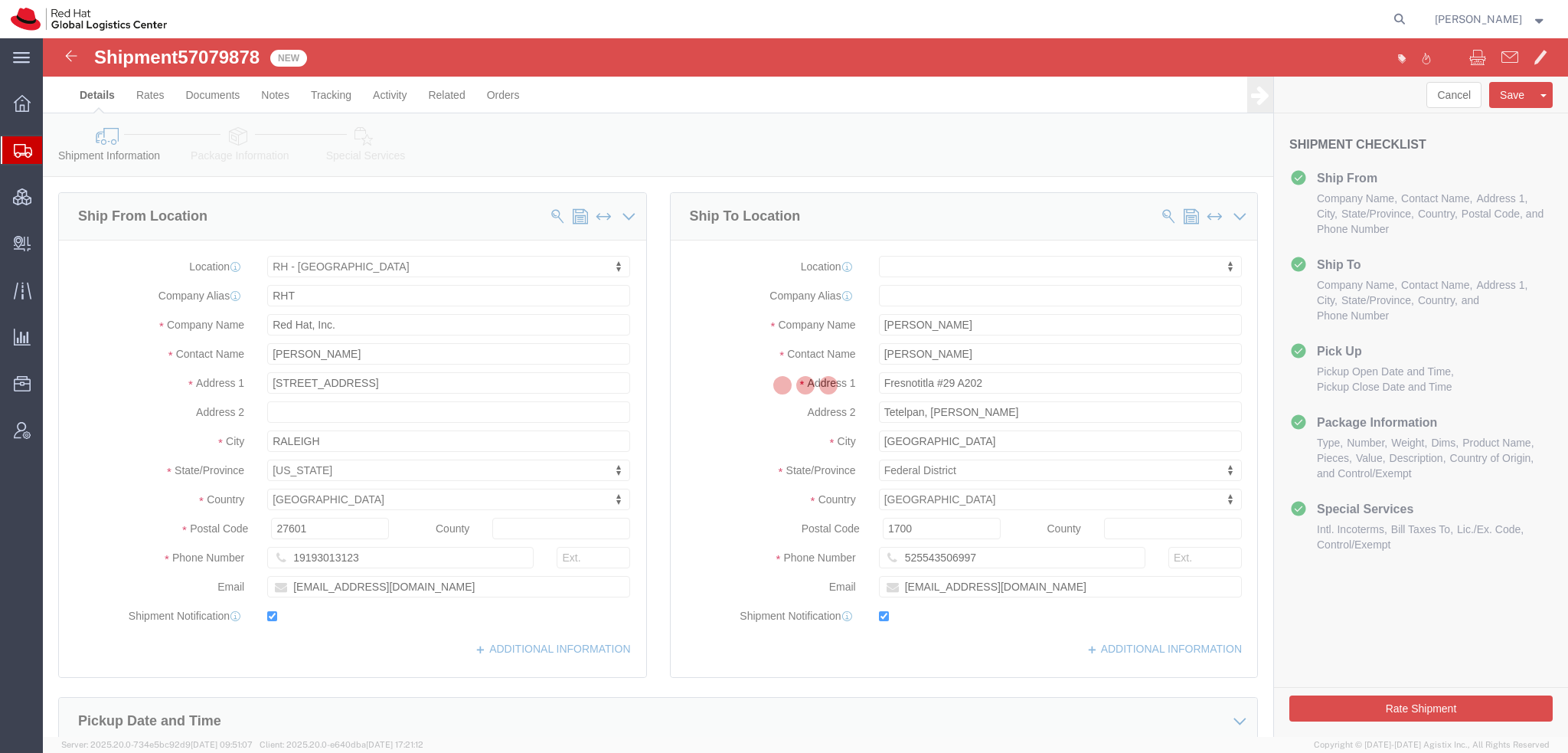
select select
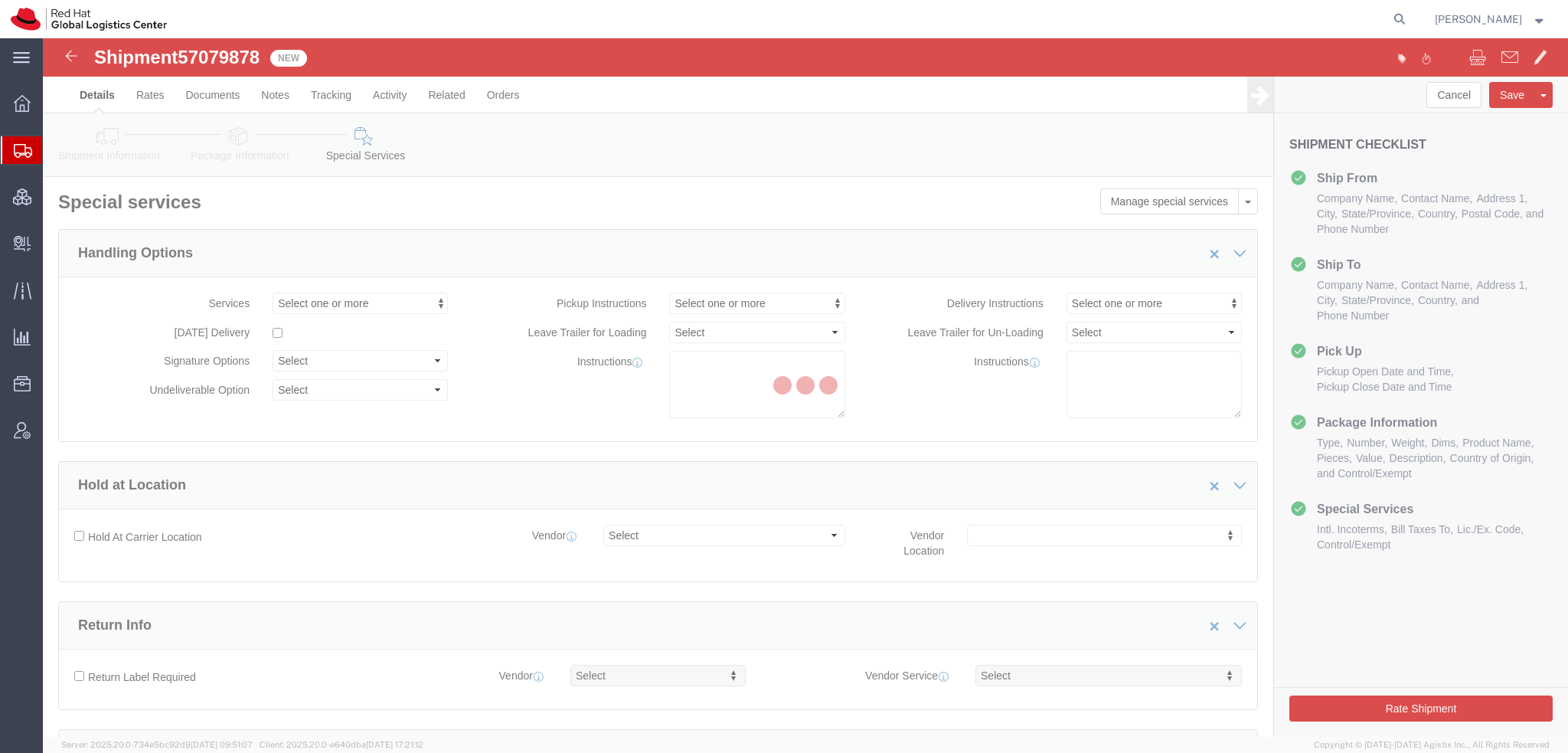
select select "COSTCENTER"
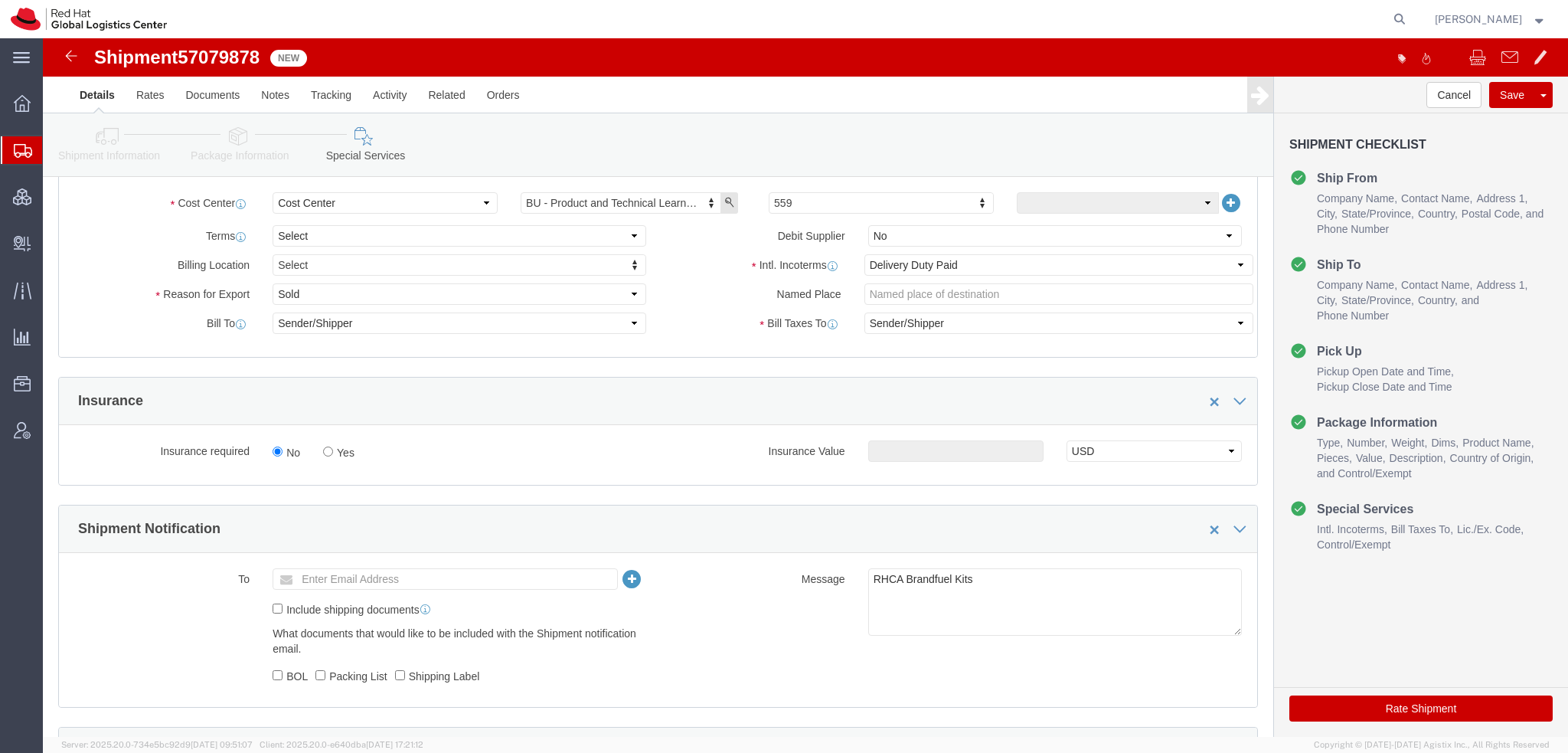
scroll to position [612, 0]
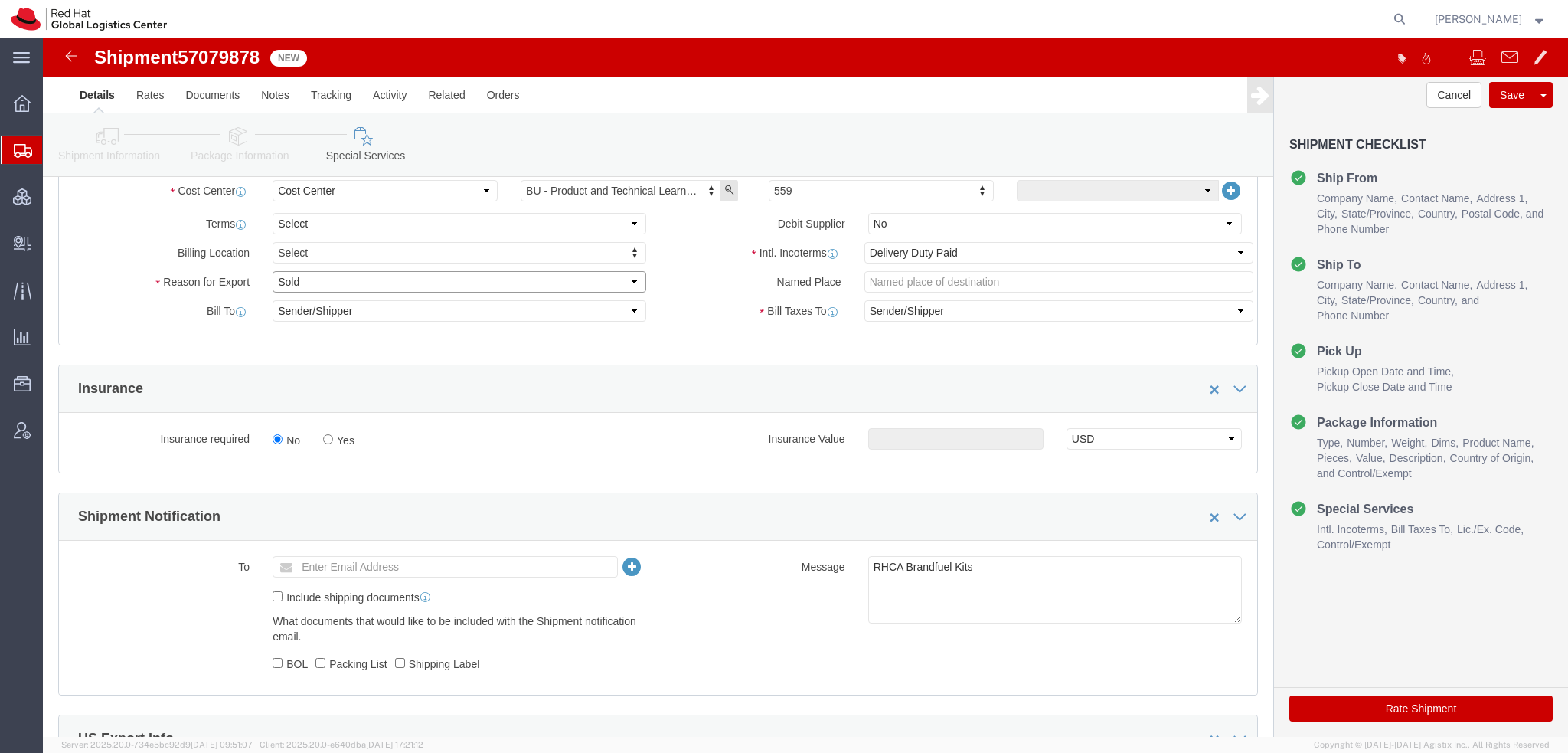
click select "Select Gift Personal Effects Repair/Warranty Return Sample Sold Temporary/Not S…"
select select "GIFT"
click select "Select Gift Personal Effects Repair/Warranty Return Sample Sold Temporary/Not S…"
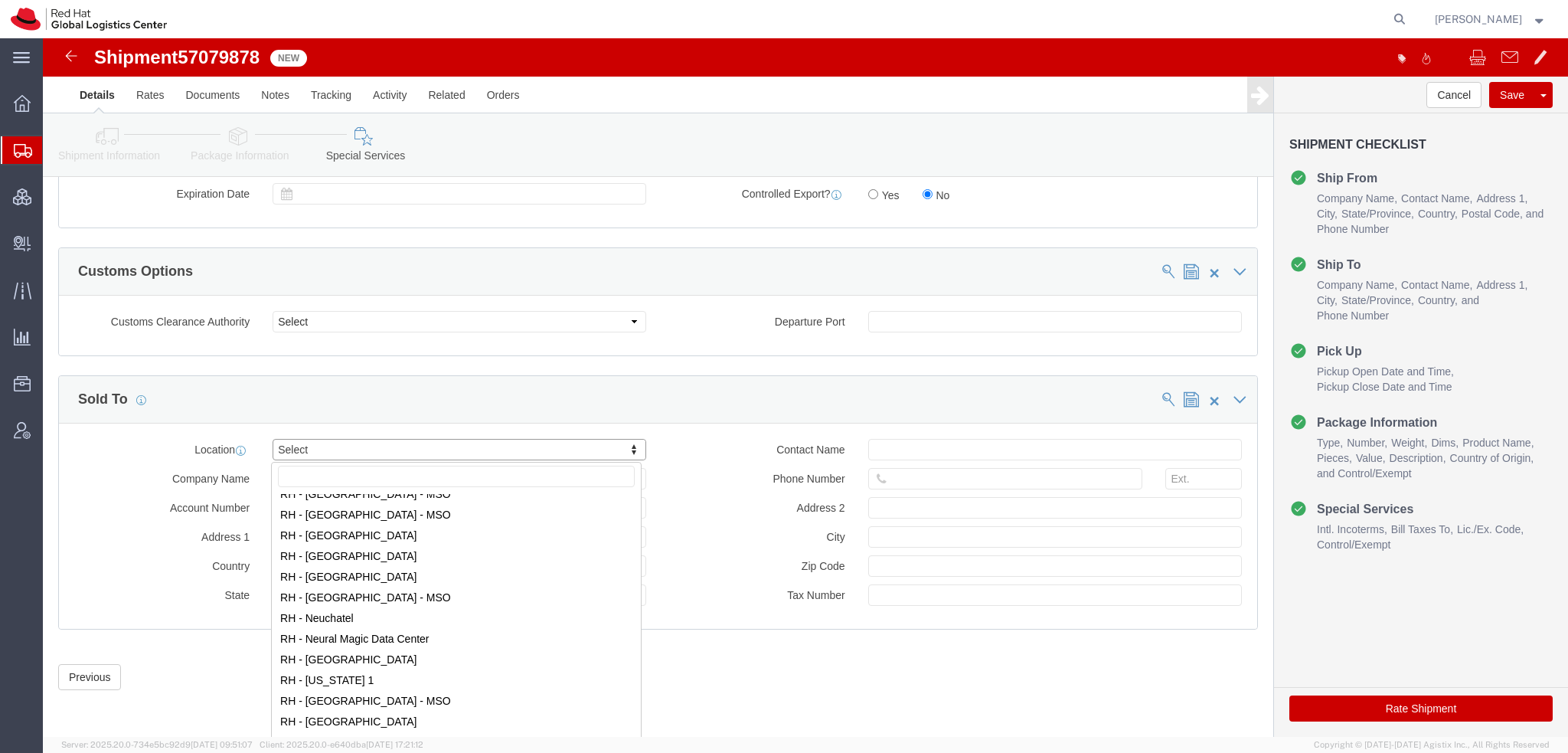
scroll to position [1609, 0]
select select "37981"
type input "RED HAT, S. DE R.L. DE C.V."
type input "Rio Lerma 232"
select select "MX"
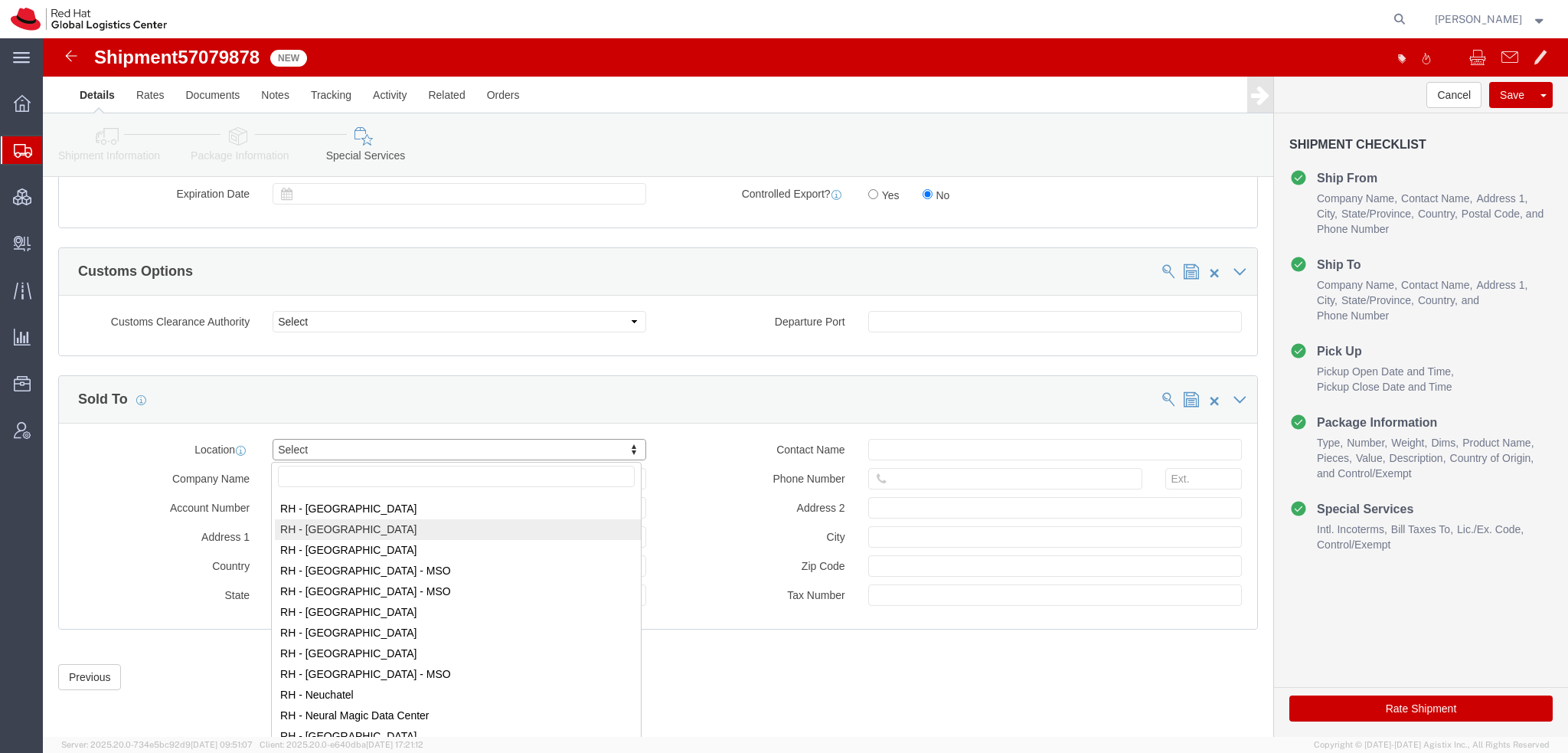
type input "52 55 8851 6400"
type input "Floor 22, Suite A, Col. Cuauhtemoc."
type input "MEXICO CITY"
type input "06500"
type input "RHA070322SV6"
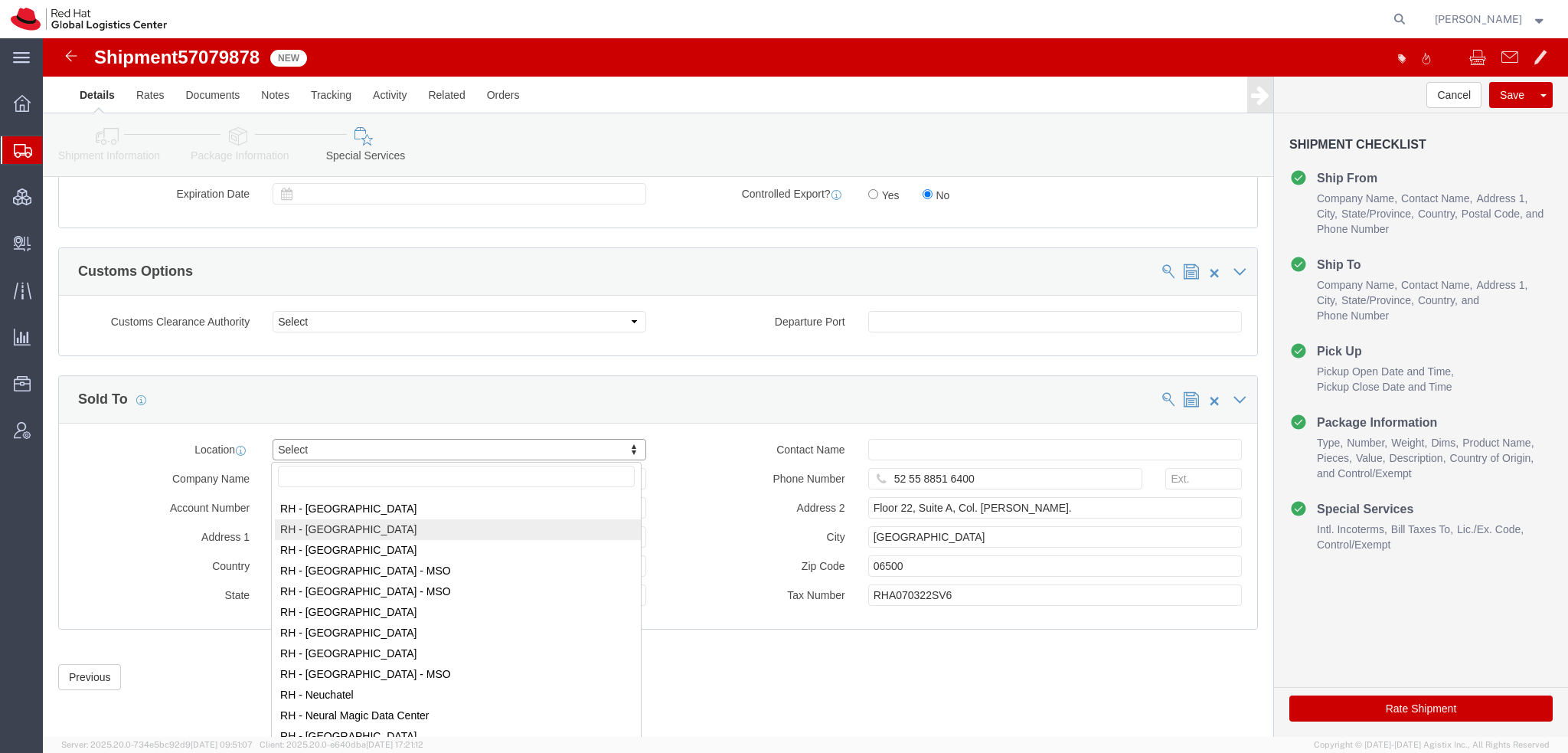
select select "DF"
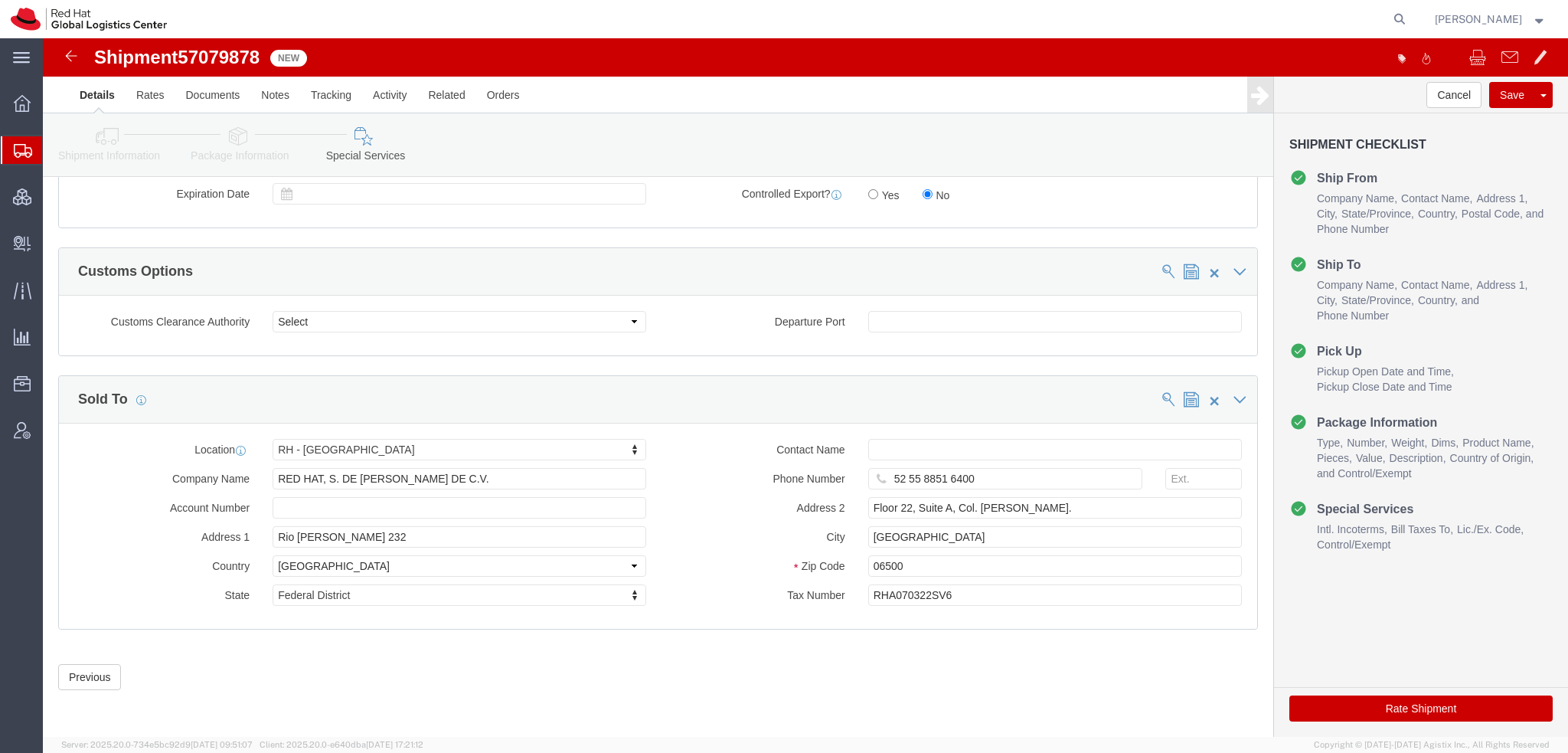
click button "Rate Shipment"
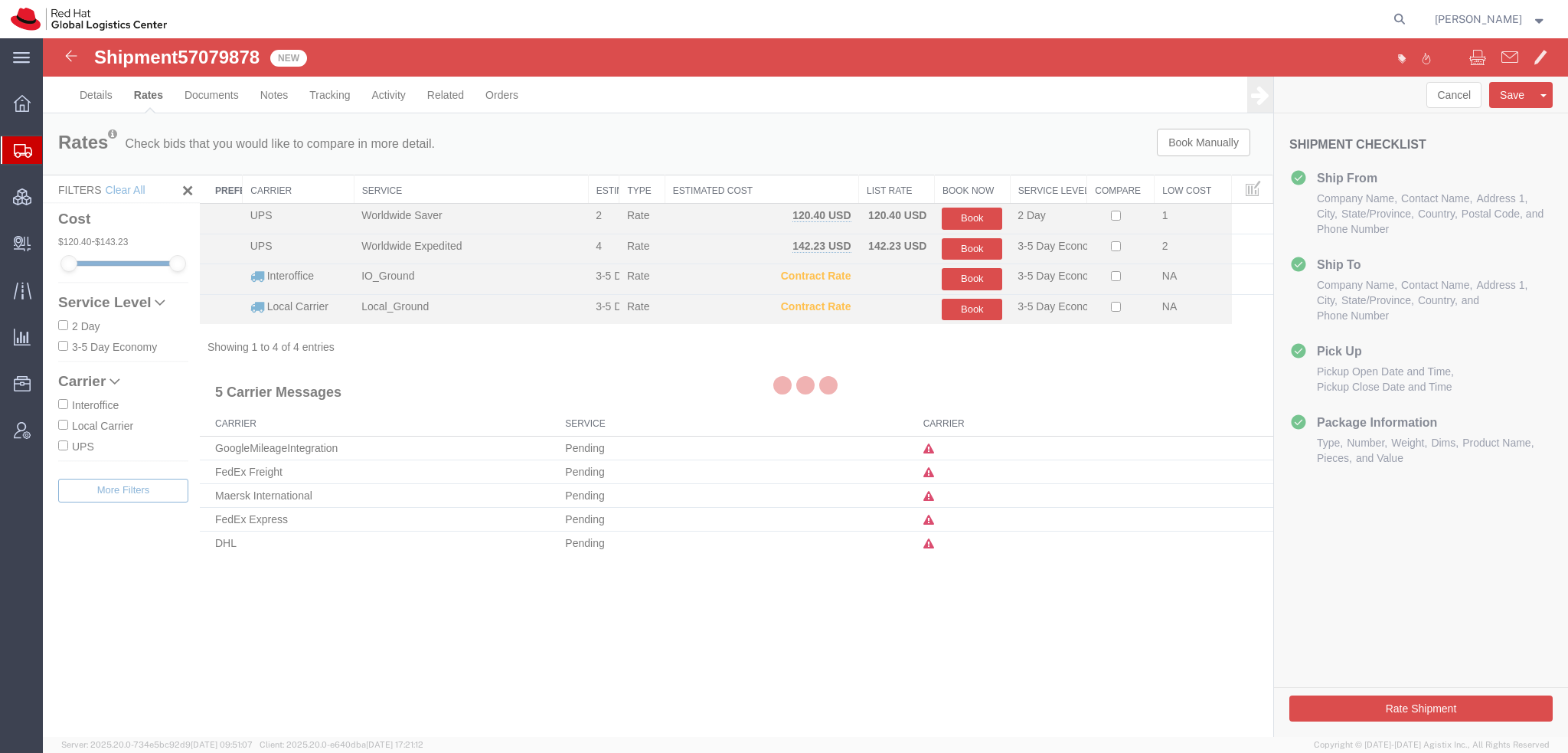
scroll to position [0, 0]
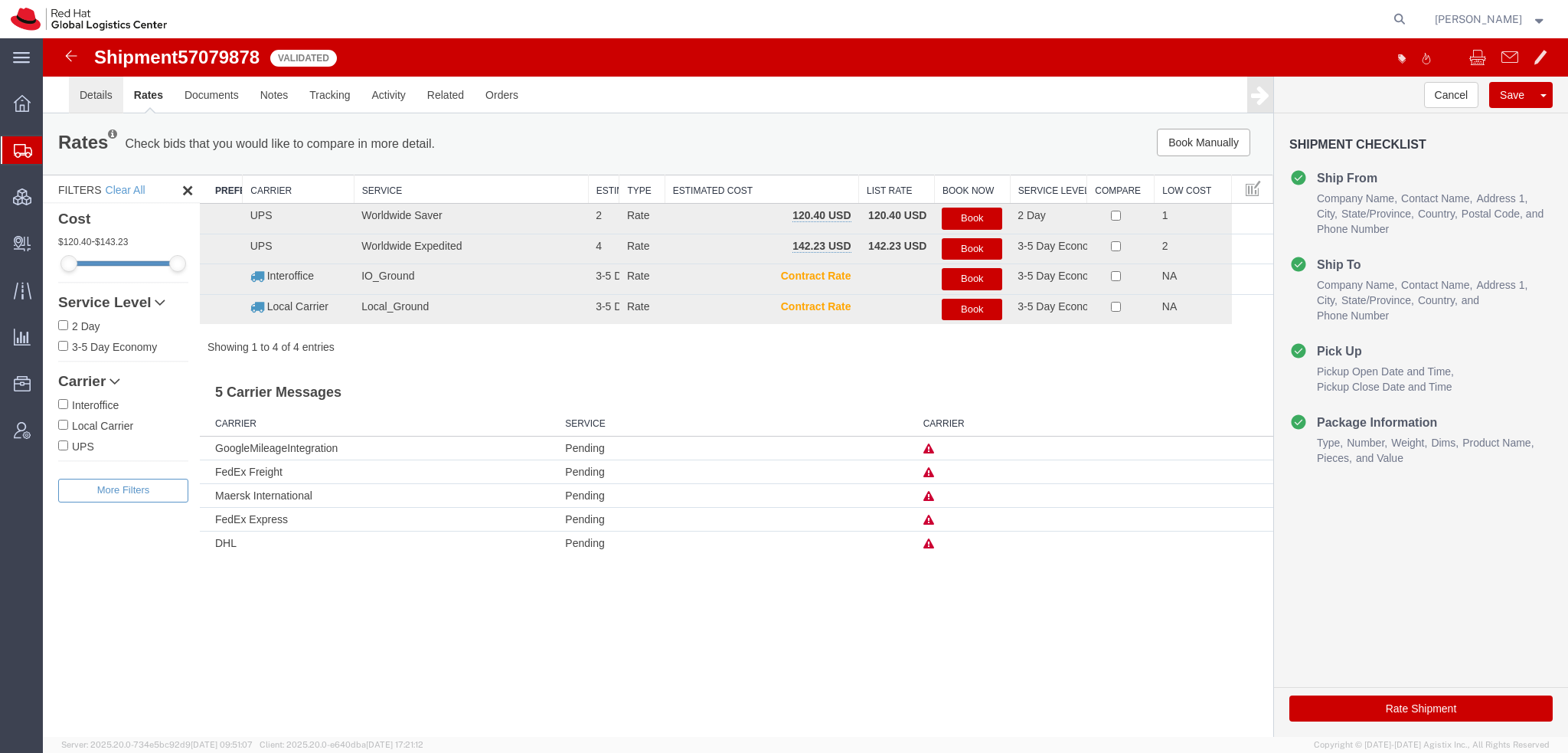
click at [117, 89] on link "Details" at bounding box center [96, 95] width 55 height 37
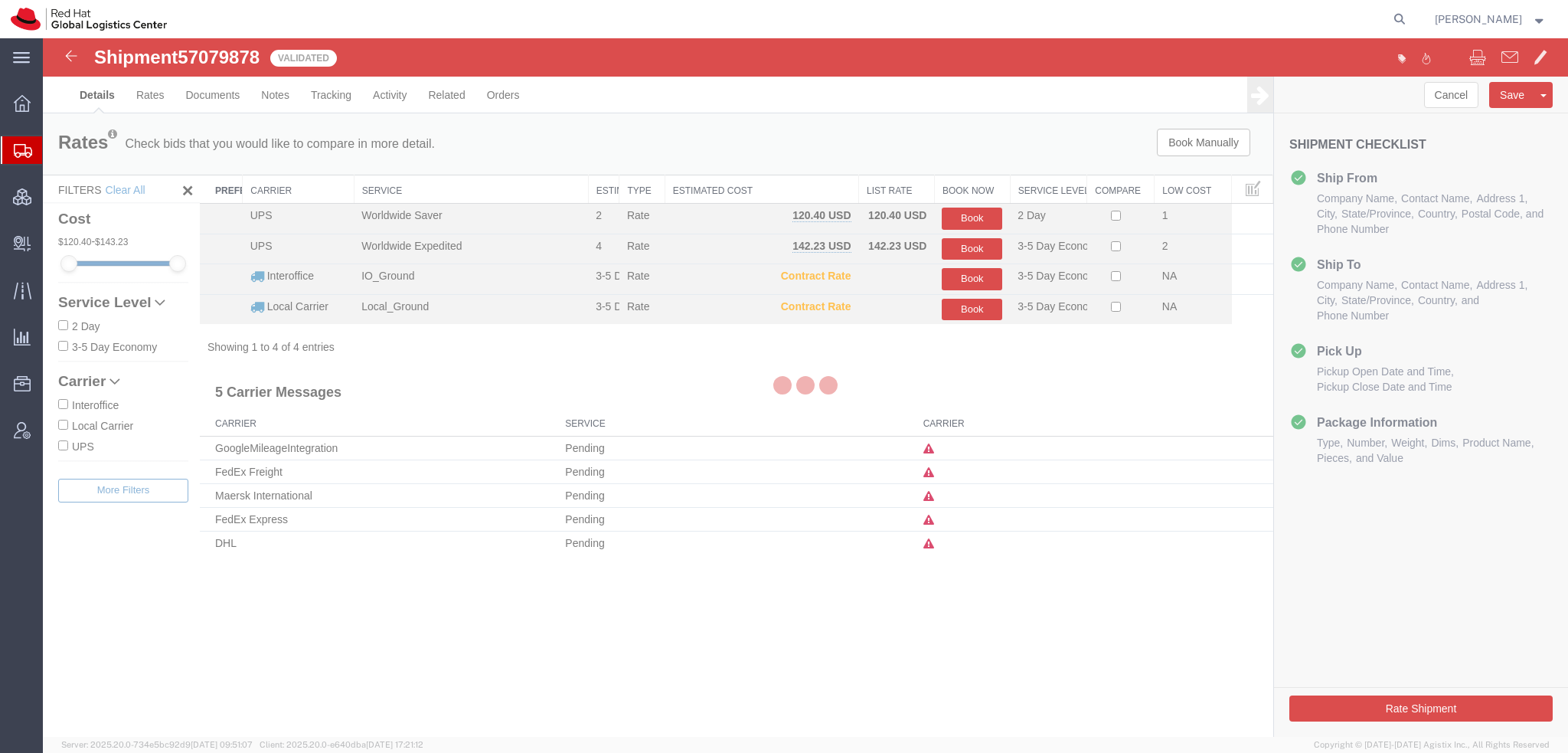
select select "38014"
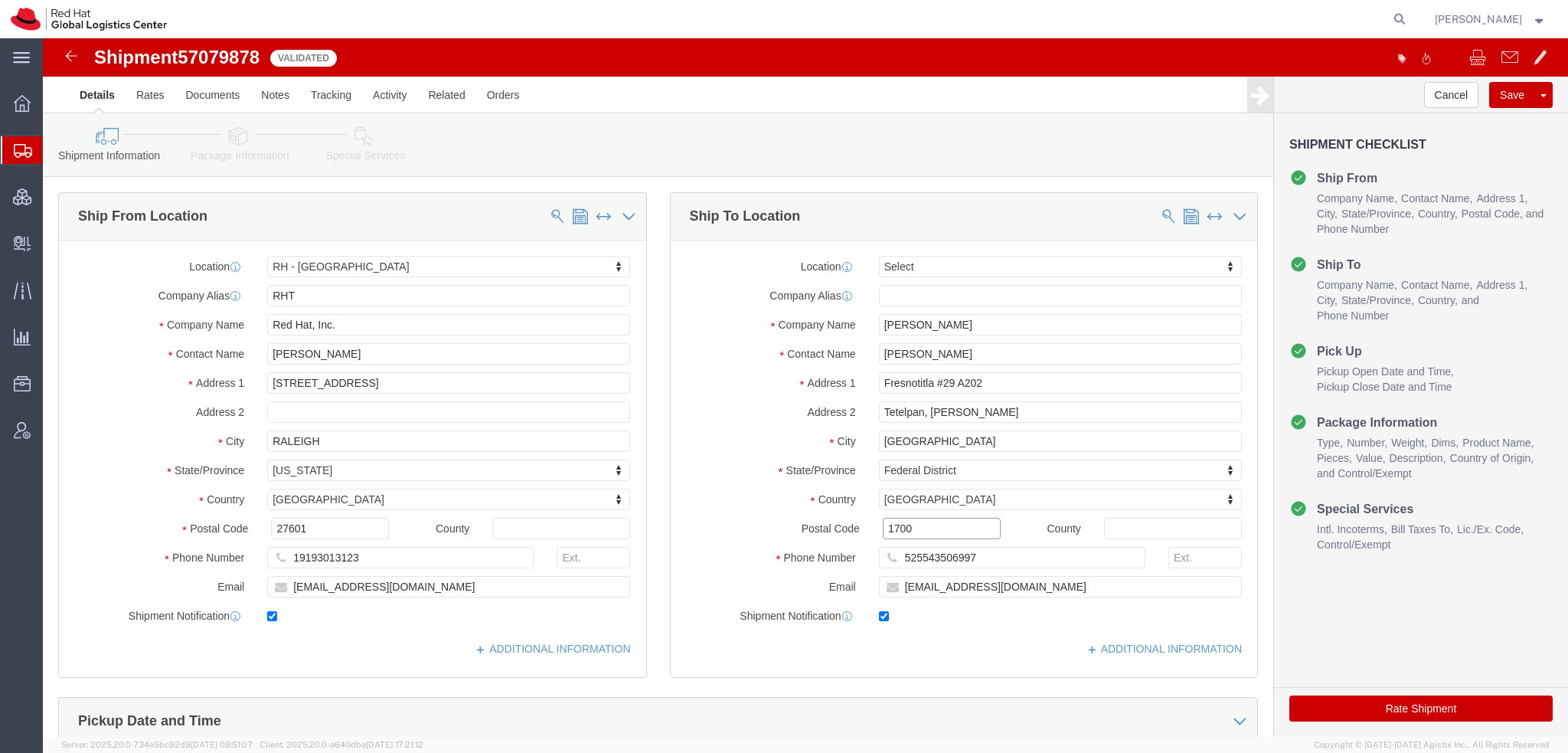
click input "1700"
type input "01700"
click button "Rate Shipment"
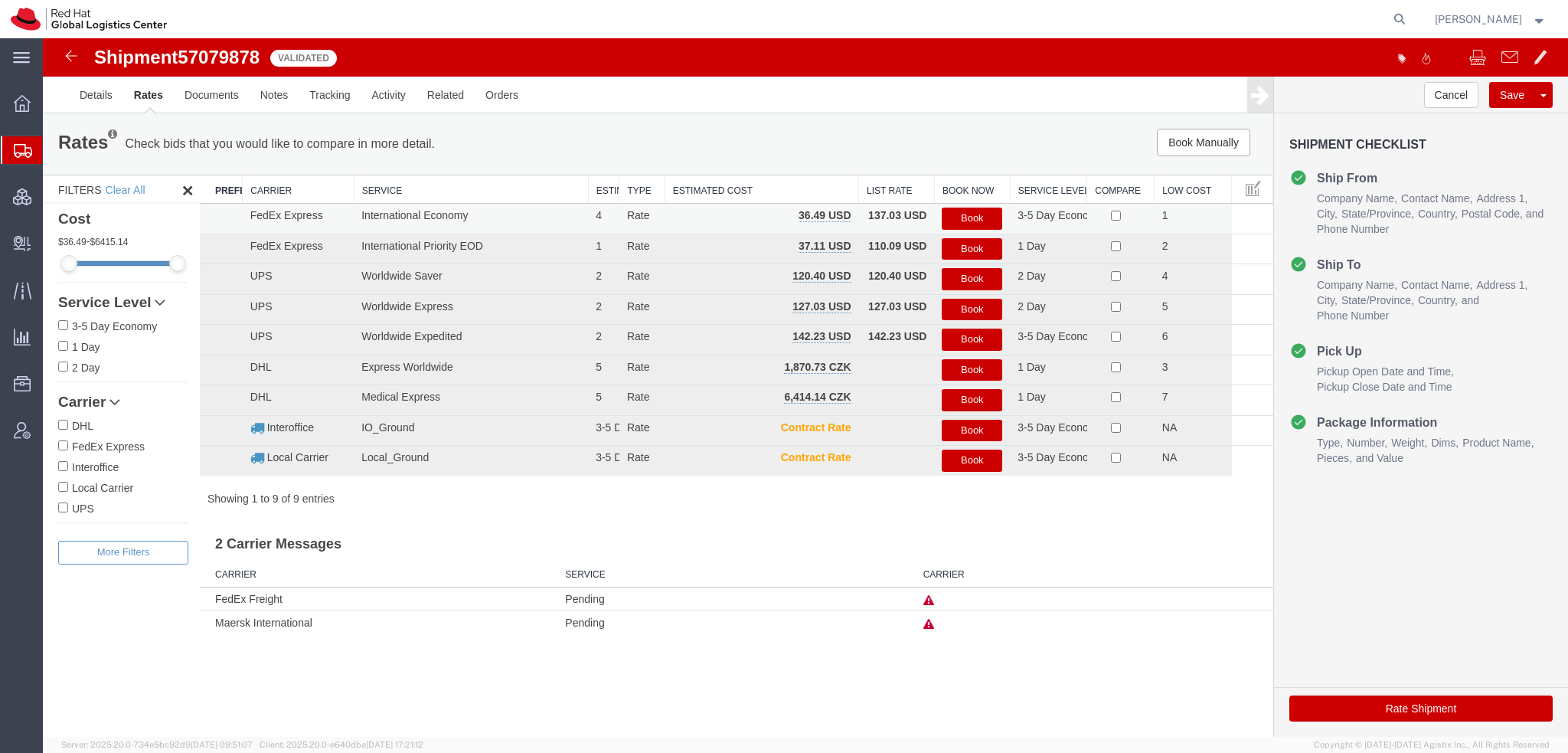
click at [980, 217] on button "Book" at bounding box center [972, 218] width 60 height 22
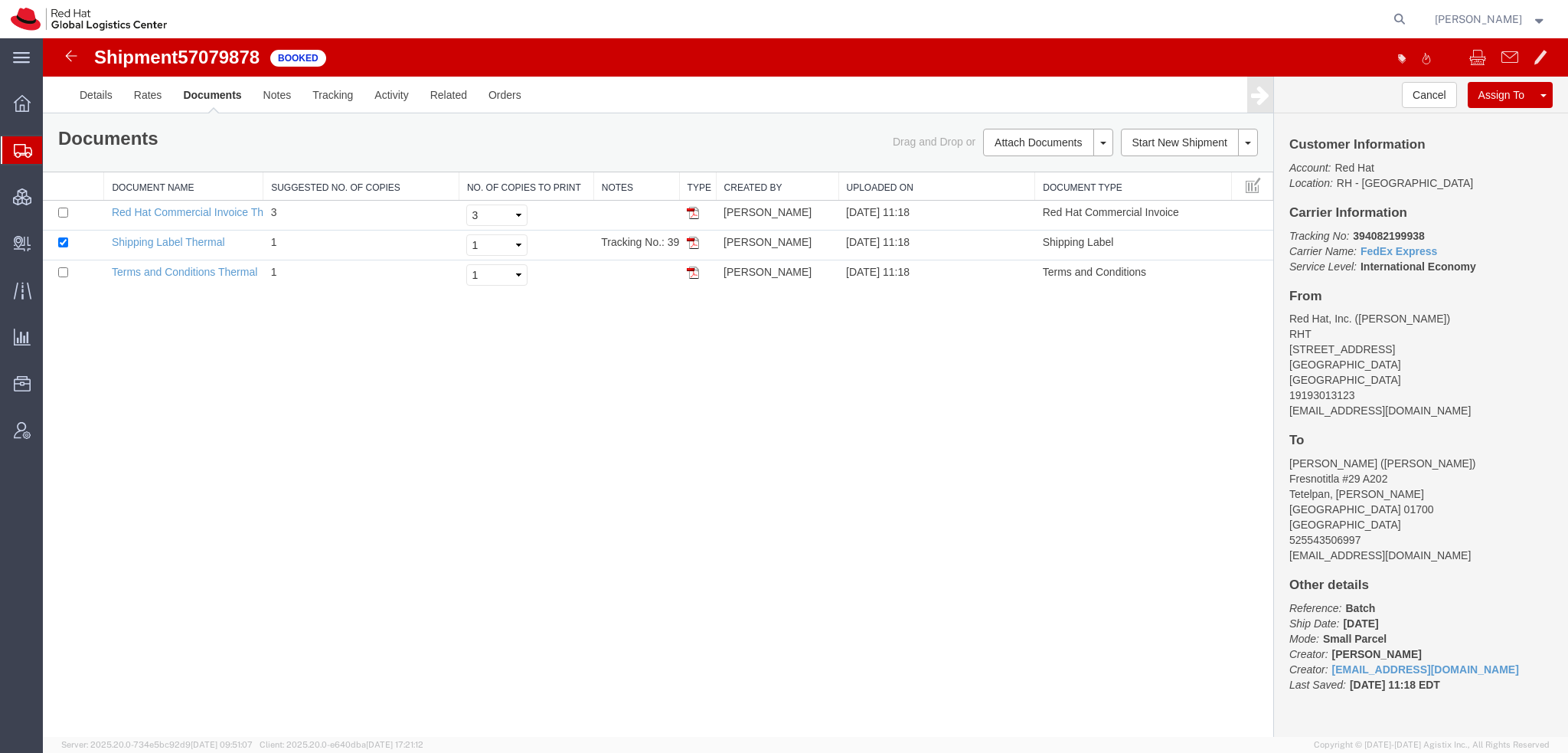
drag, startPoint x: 695, startPoint y: 238, endPoint x: 559, endPoint y: 560, distance: 349.5
click at [695, 238] on img at bounding box center [693, 243] width 12 height 12
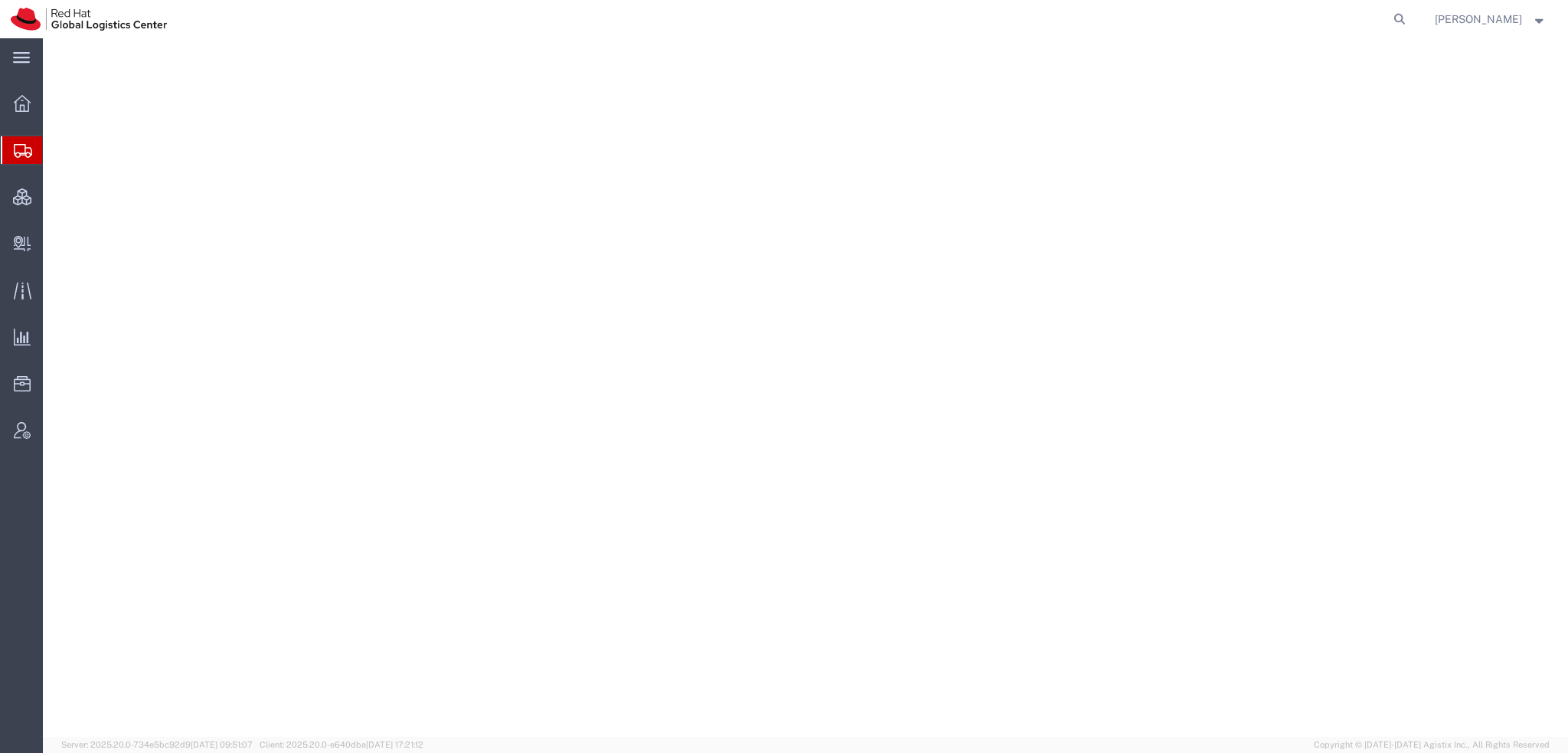
select select "38014"
select select
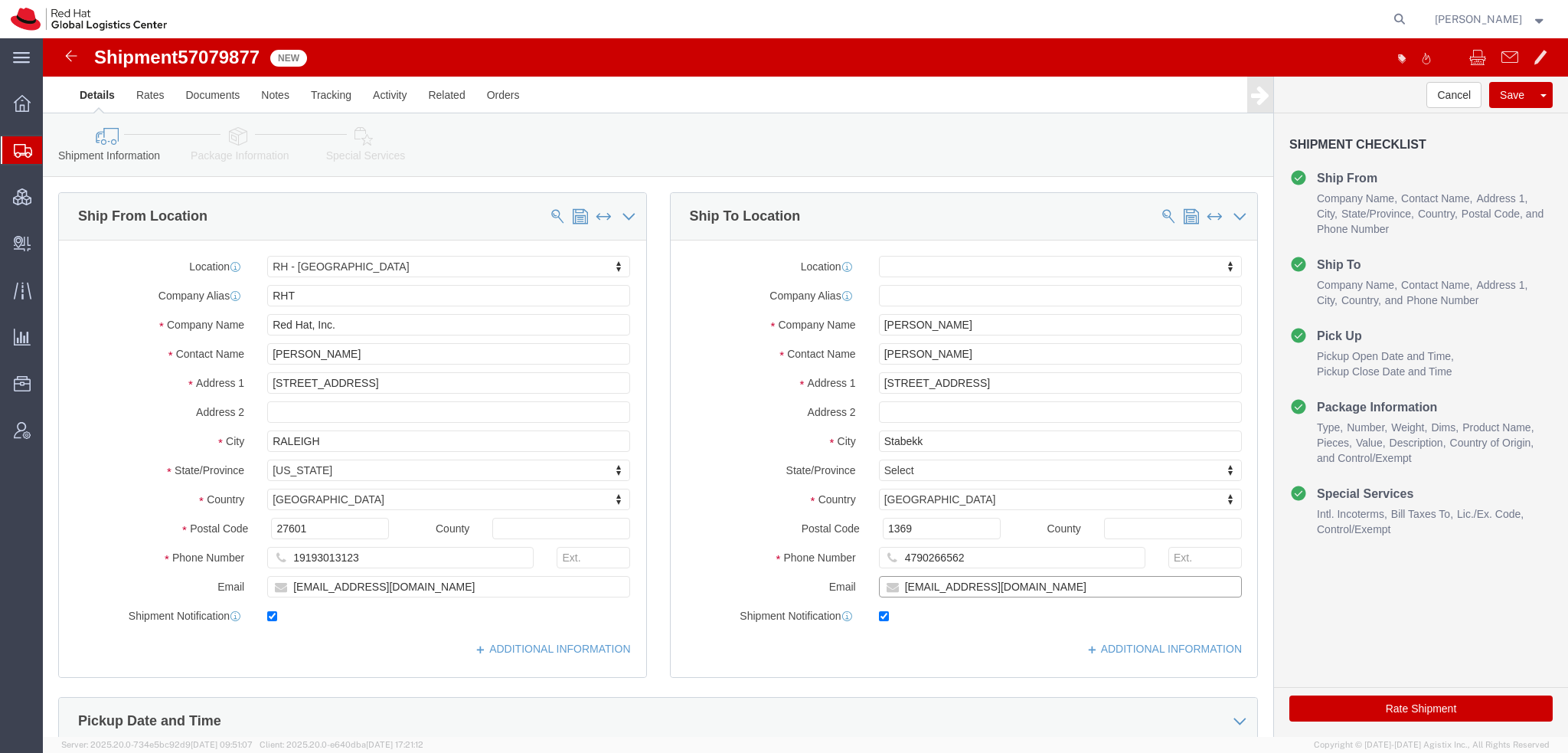
click input "[EMAIL_ADDRESS][DOMAIN_NAME]"
type input "[EMAIL_ADDRESS][DOMAIN_NAME], [EMAIL_ADDRESS][DOMAIN_NAME]"
click icon
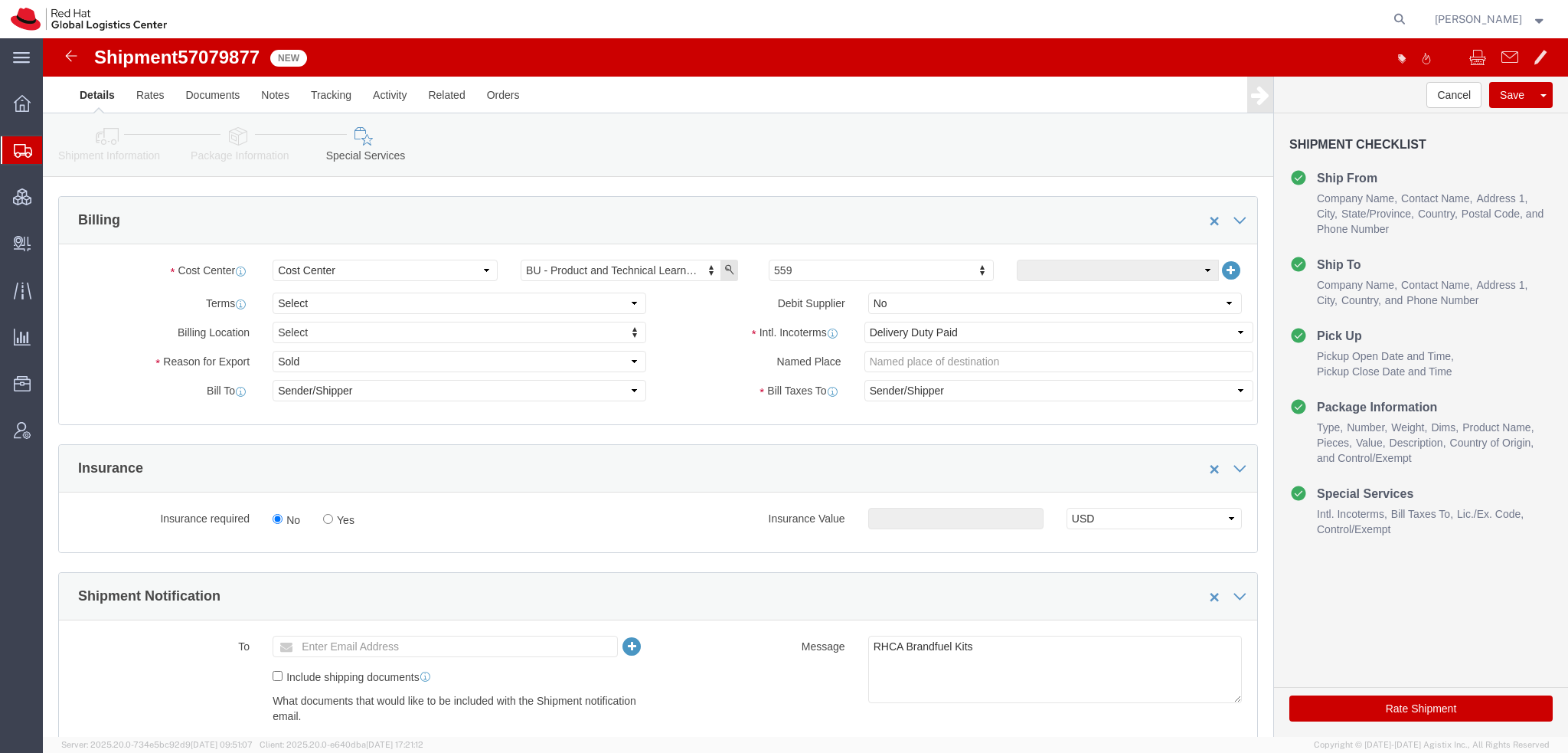
scroll to position [536, 0]
click select "Select Gift Personal Effects Repair/Warranty Return Sample Sold Temporary/Not S…"
select select "GIFT"
click select "Select Gift Personal Effects Repair/Warranty Return Sample Sold Temporary/Not S…"
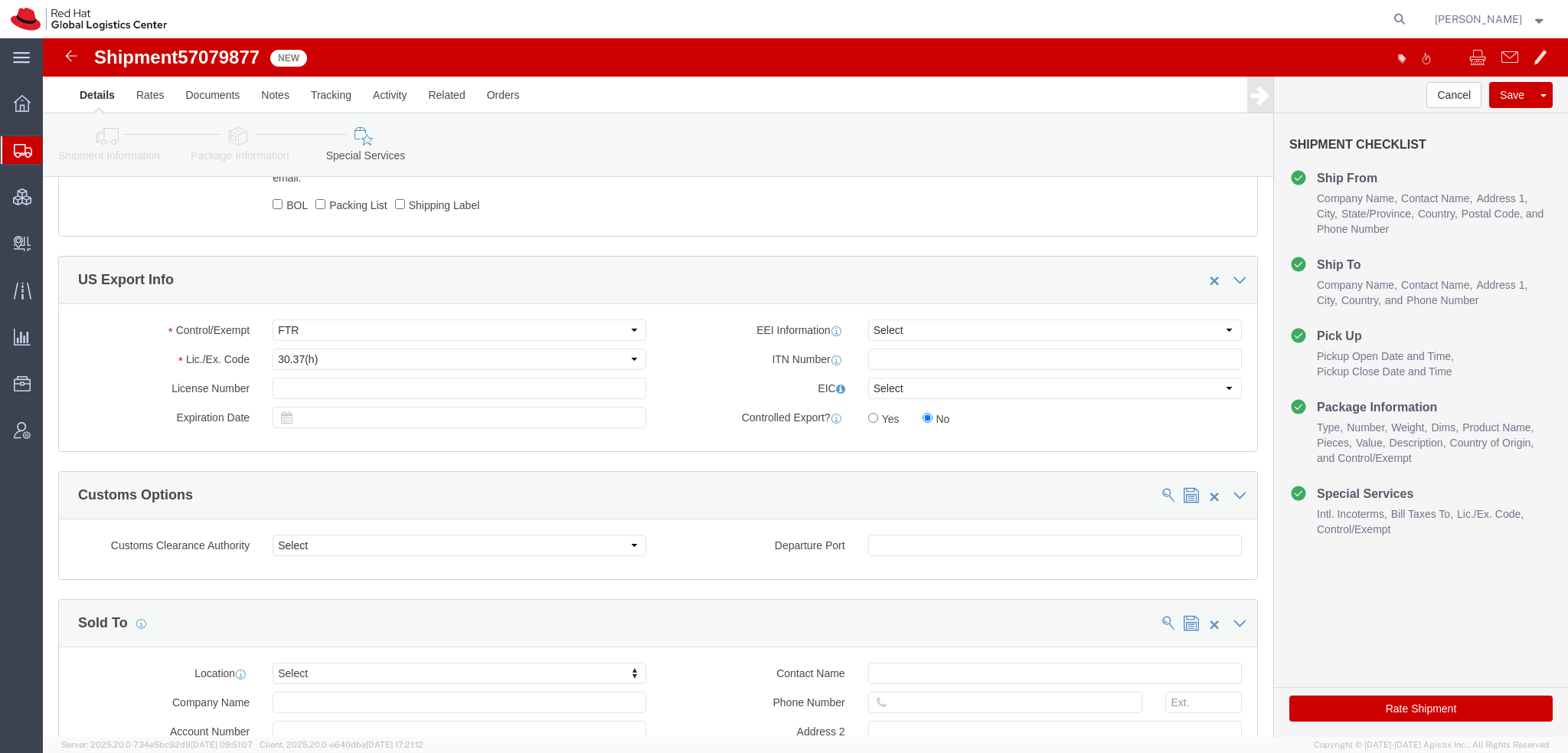
scroll to position [1073, 0]
click icon
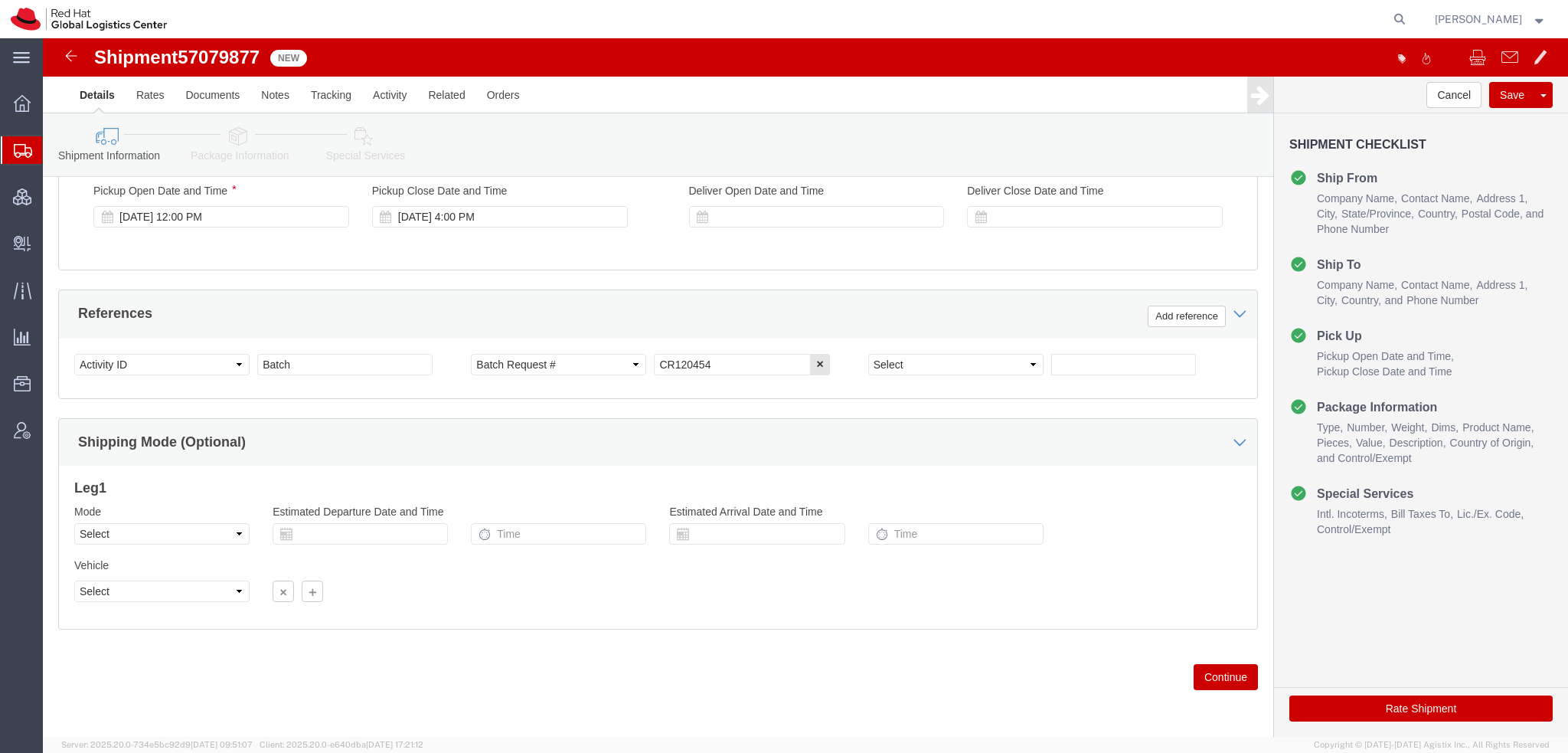
scroll to position [233, 0]
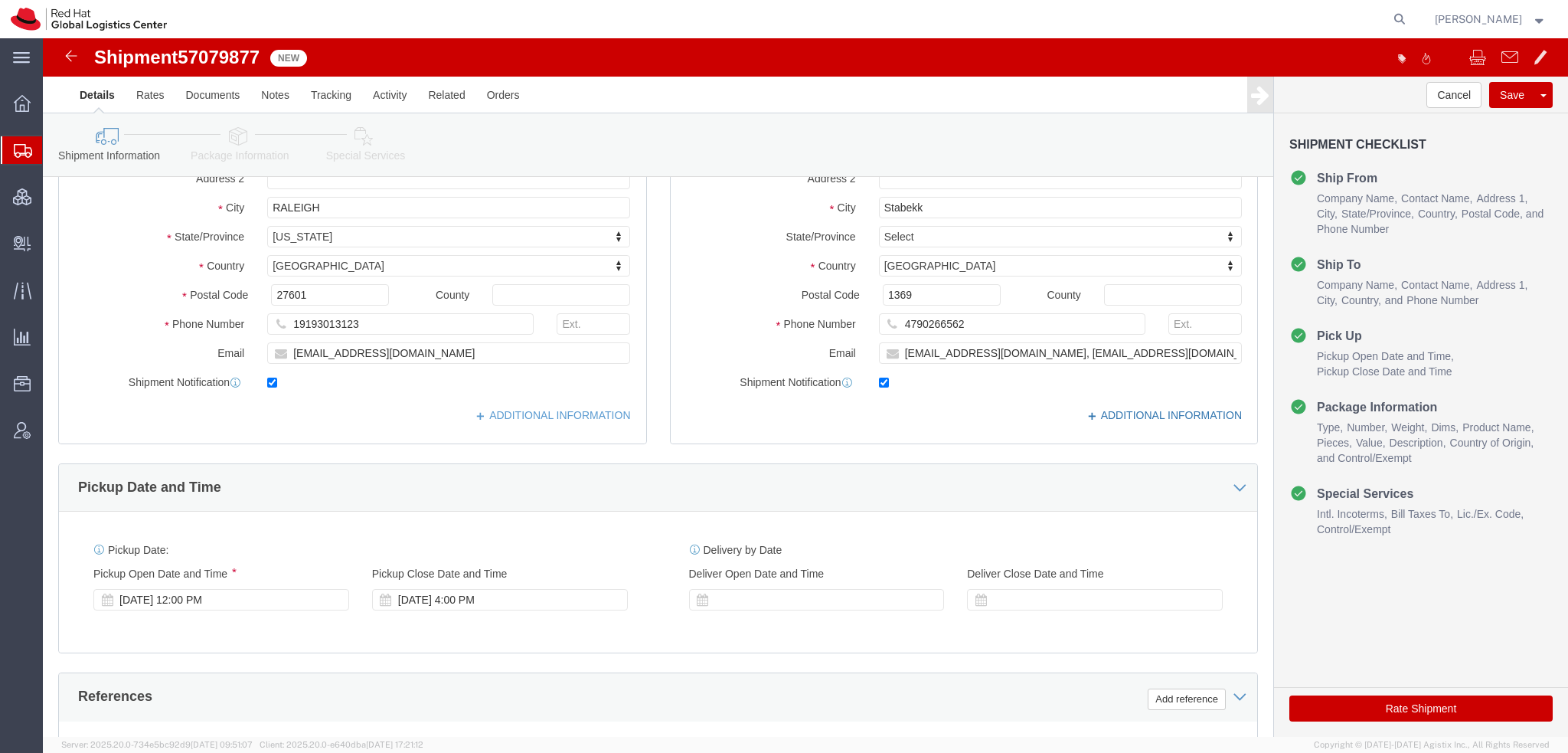
click link "ADDITIONAL INFORMATION"
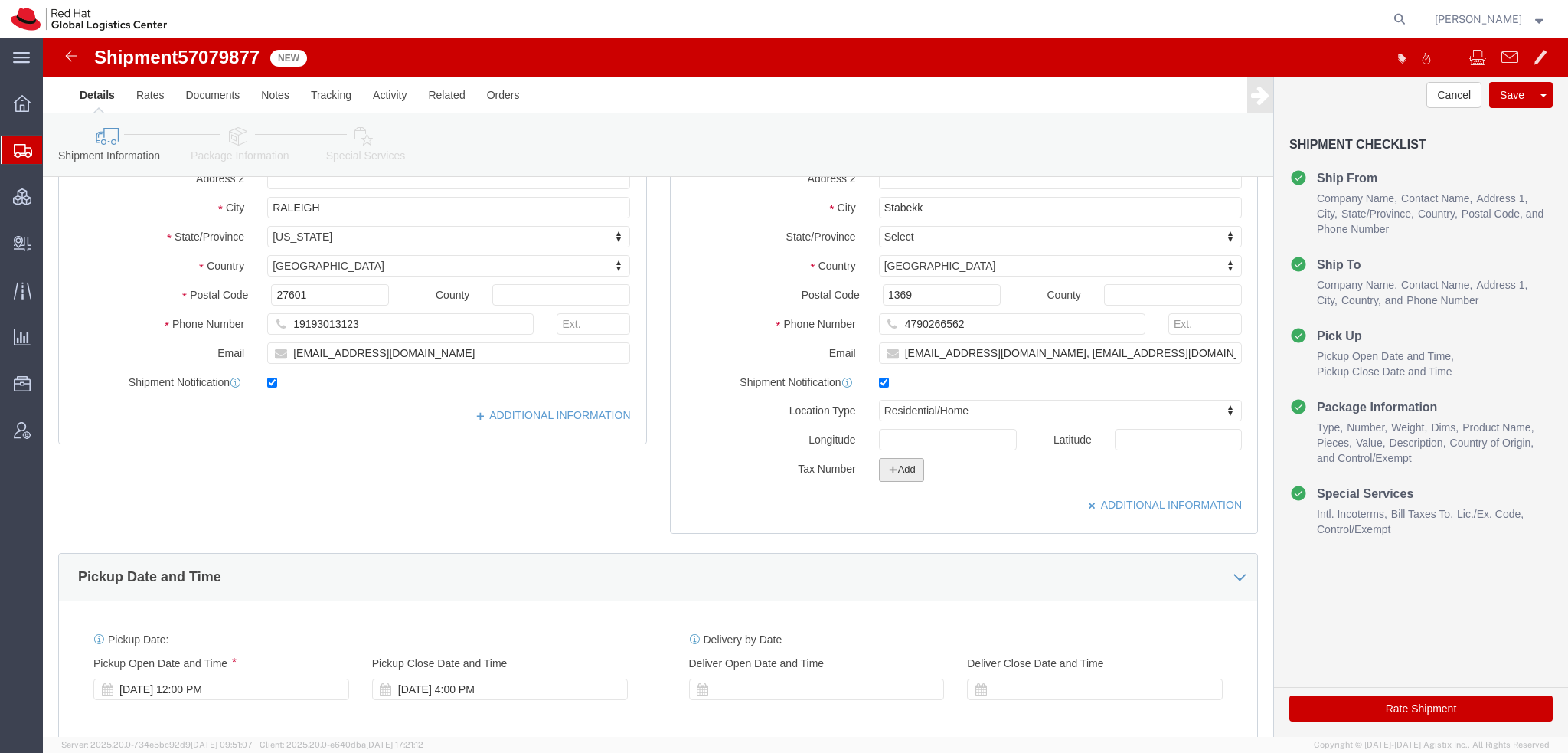
click button "Add"
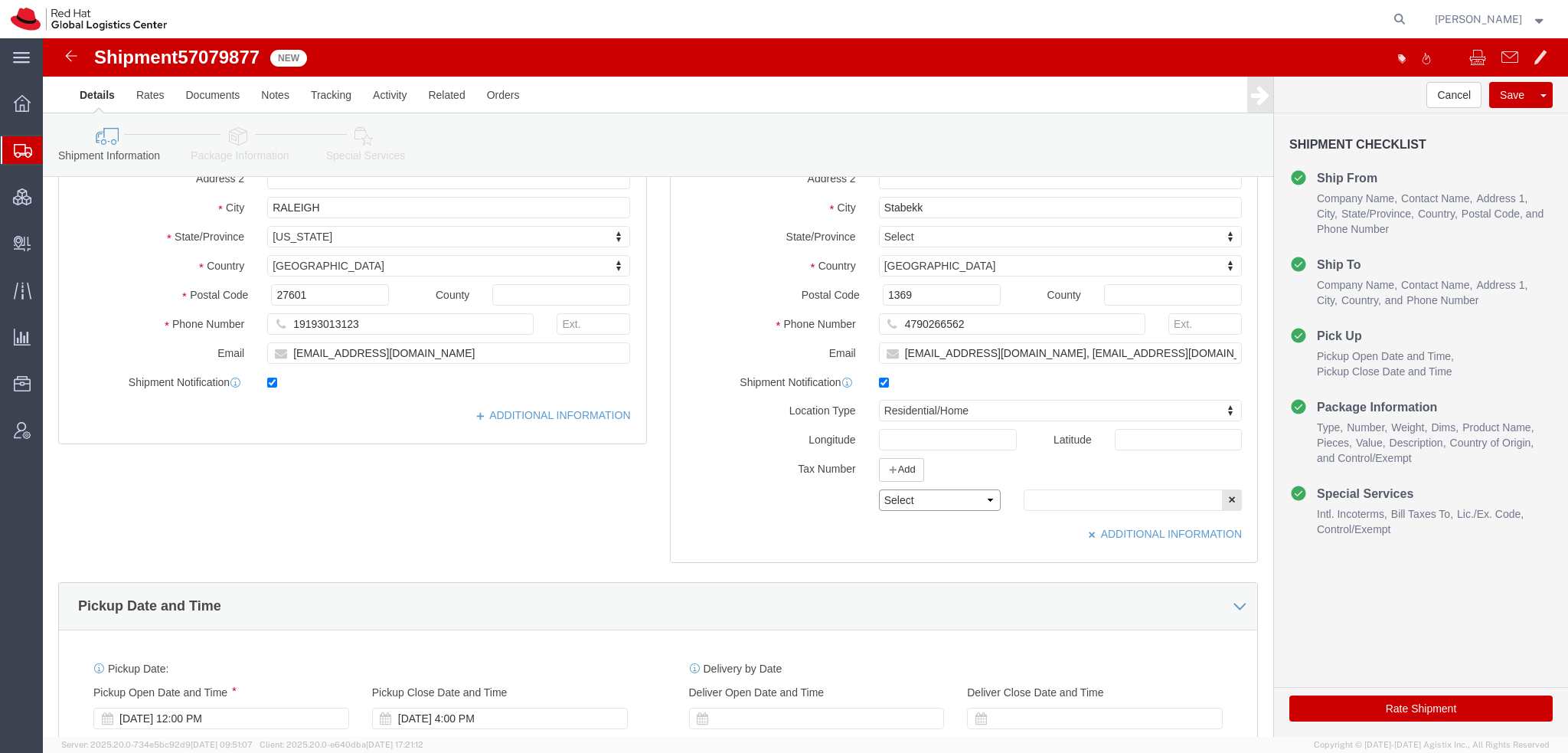
click select "Select EIN EORI TIN VAT Other"
select select "EORI"
click select "Select EIN EORI TIN VAT Other"
click input "text"
paste input "991403639"
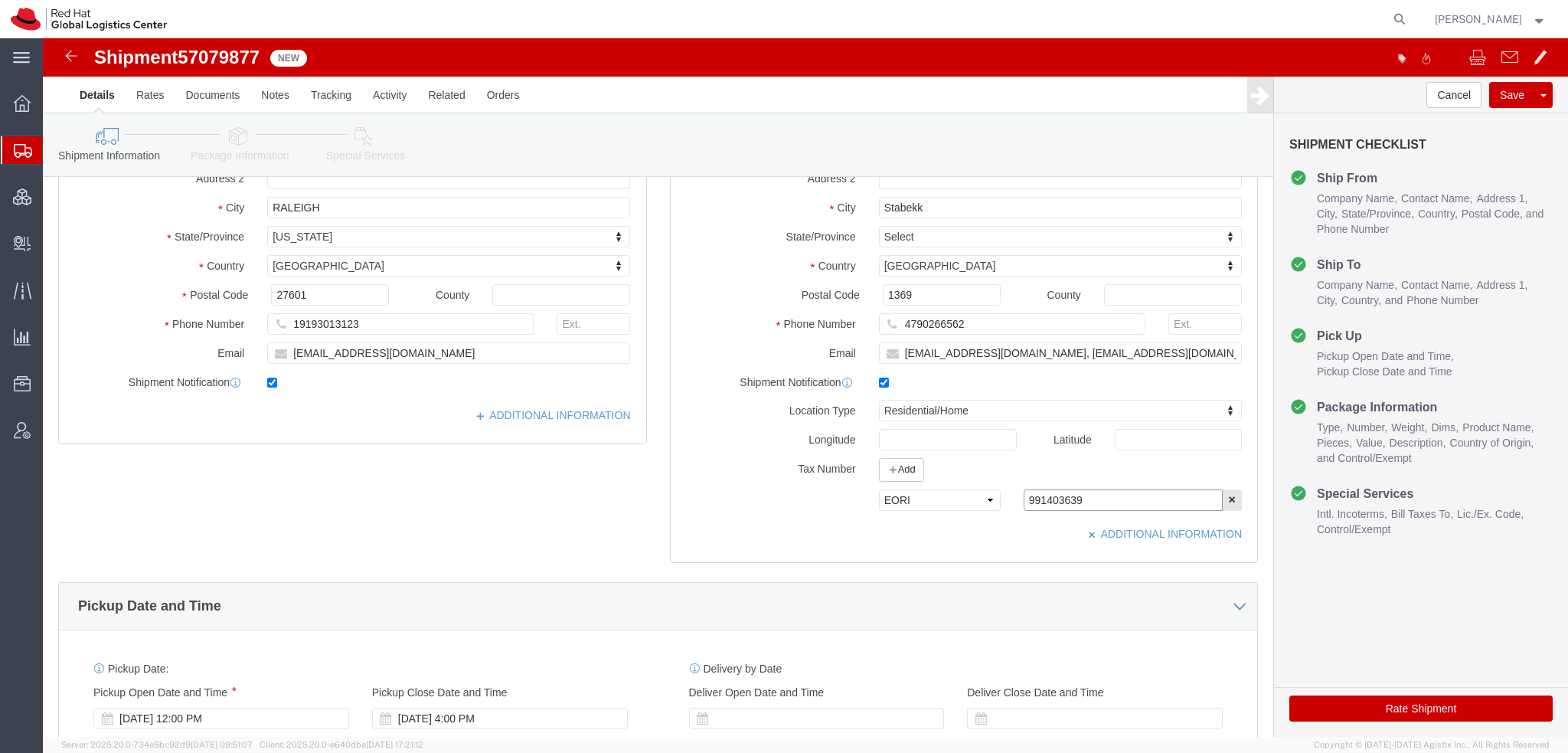
type input "991403639"
click icon
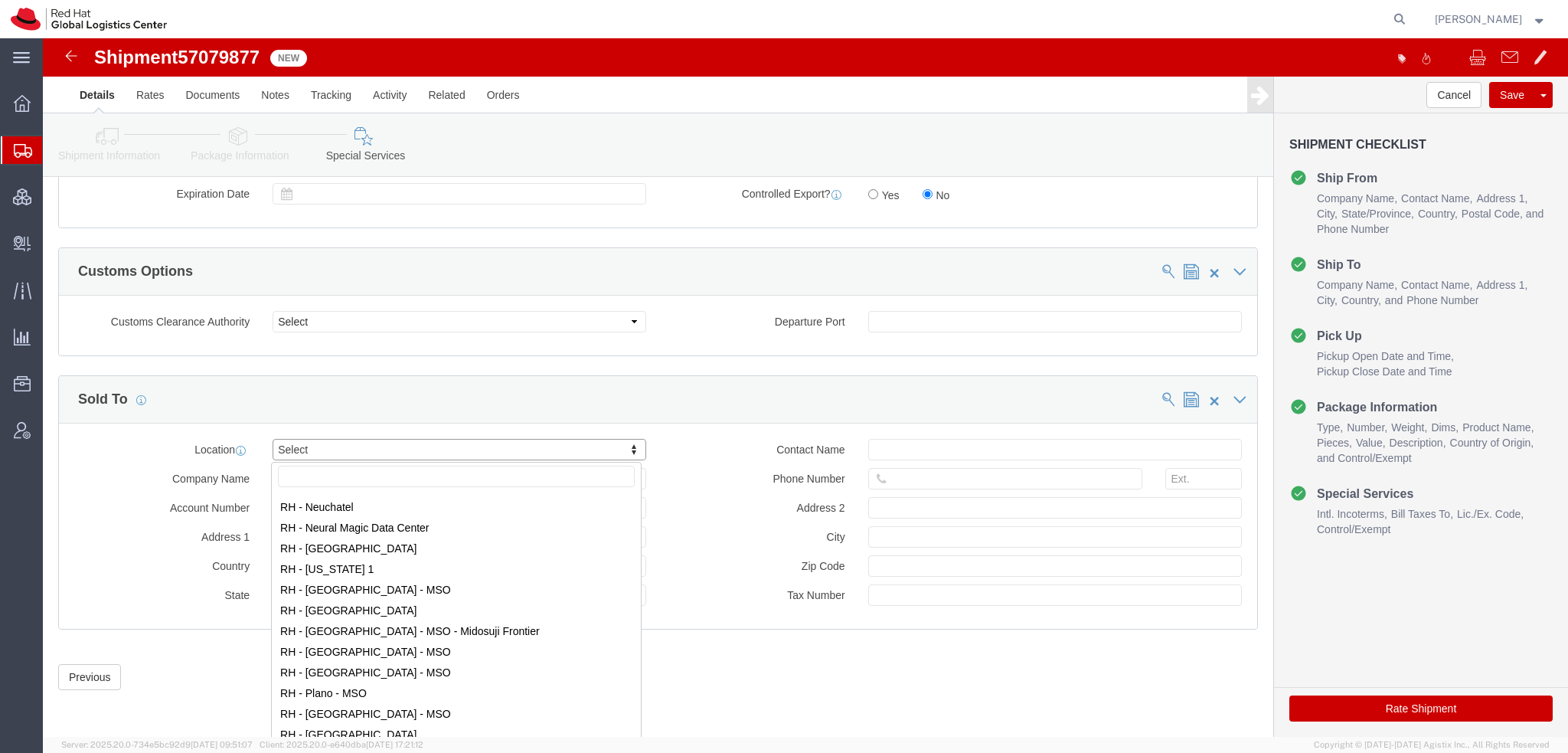
scroll to position [1762, 0]
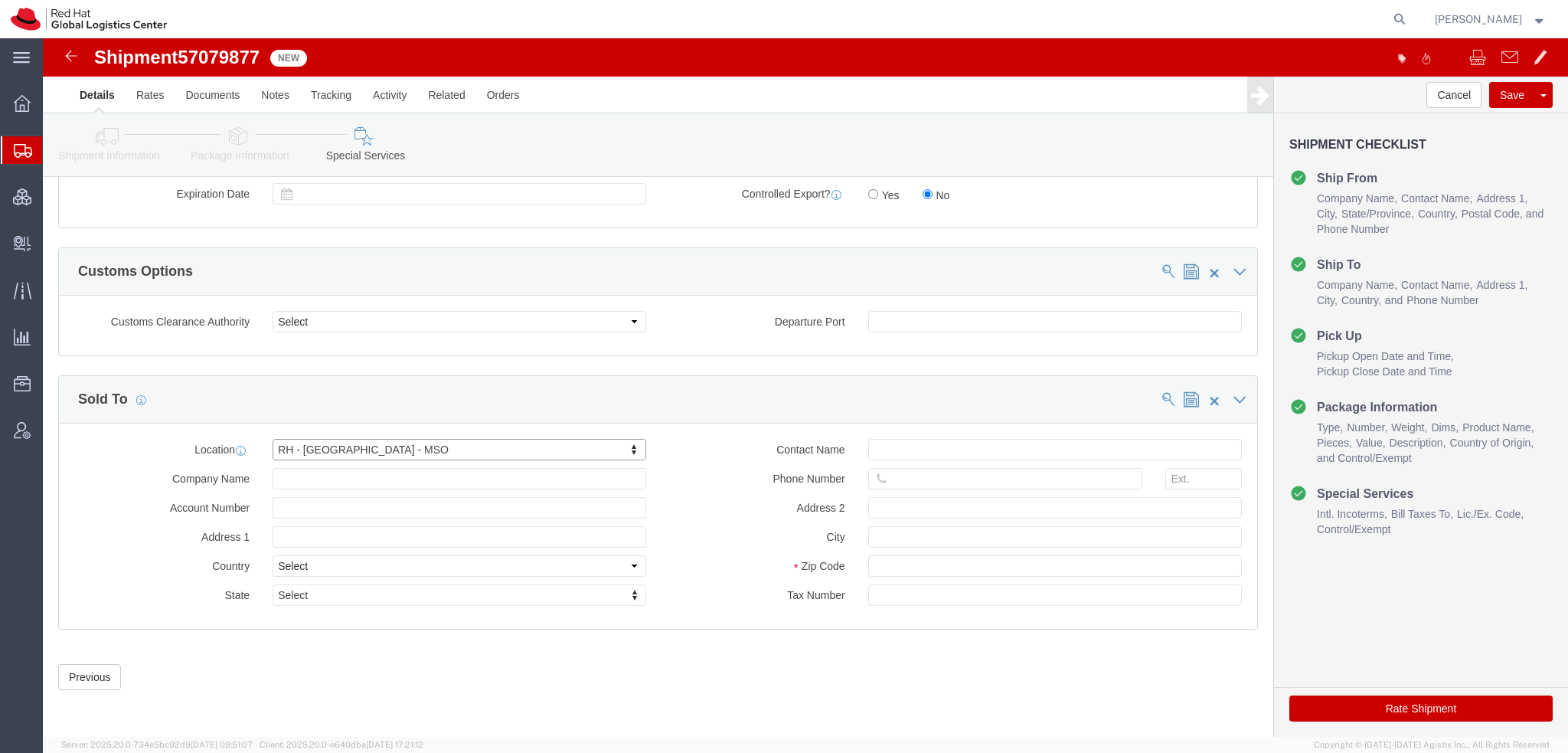
click link "Shipment Information"
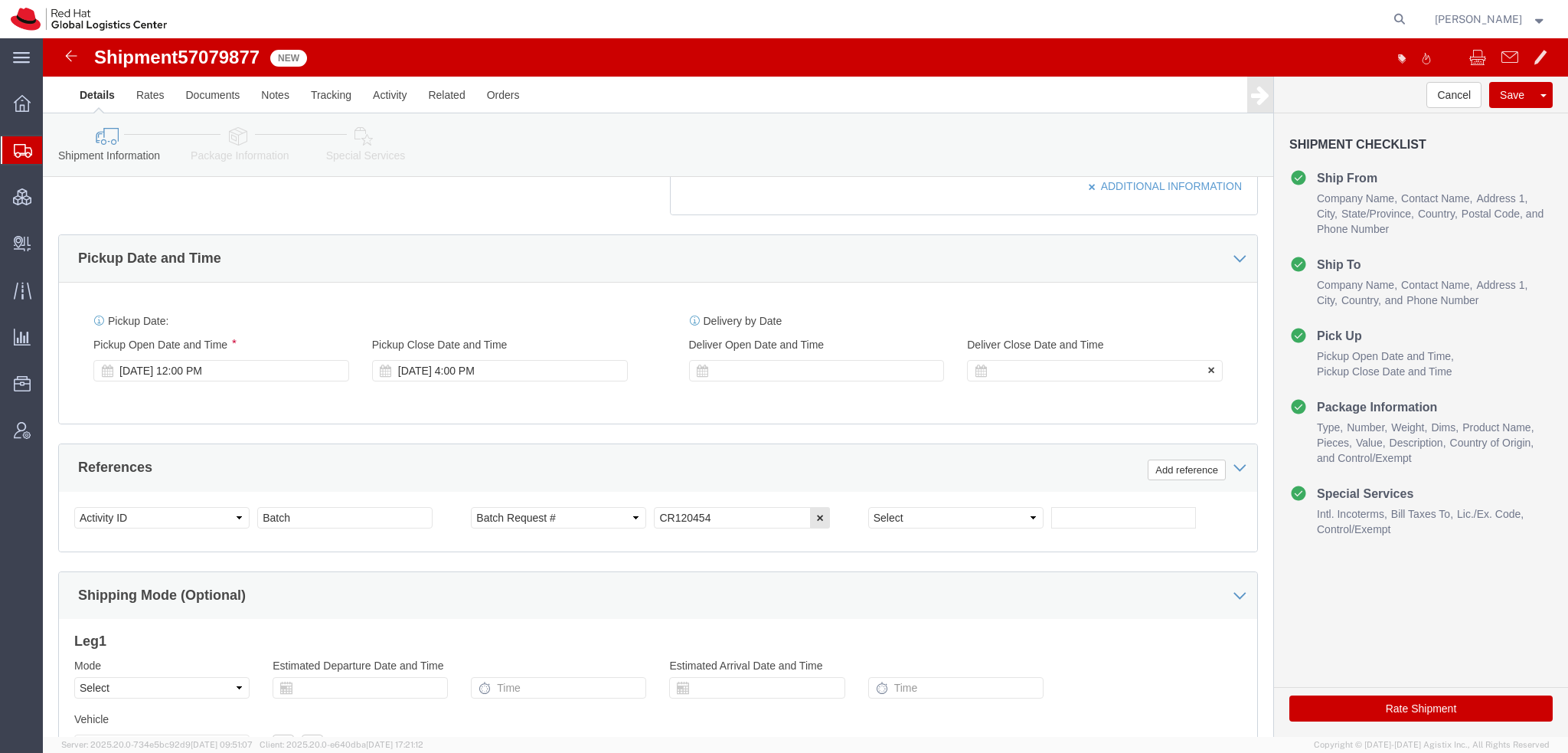
scroll to position [275, 0]
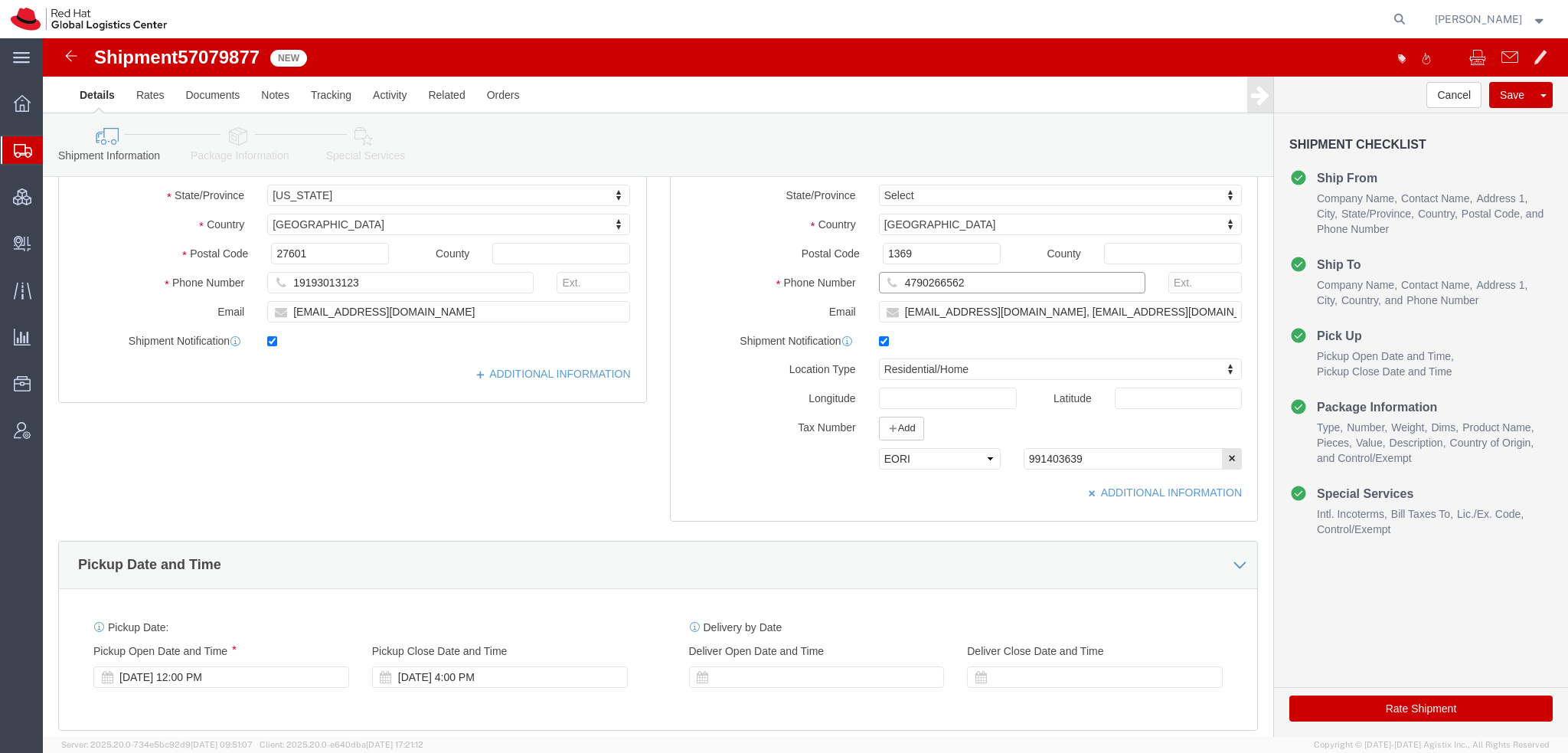
drag, startPoint x: 917, startPoint y: 244, endPoint x: 619, endPoint y: 200, distance: 301.2
click div "Ship To Location Location My Profile Location [GEOGRAPHIC_DATA] - [GEOGRAPHIC_D…"
click icon
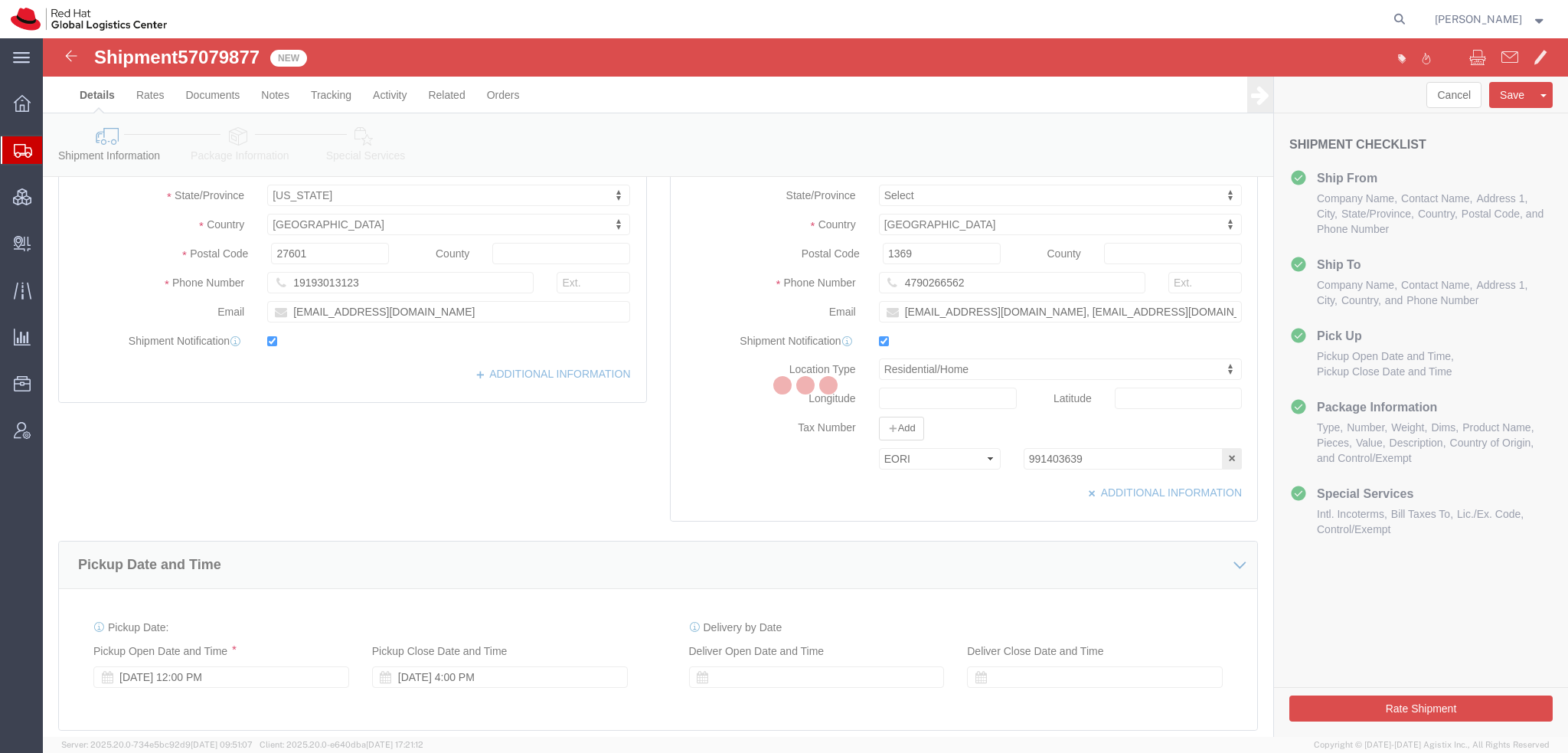
select select
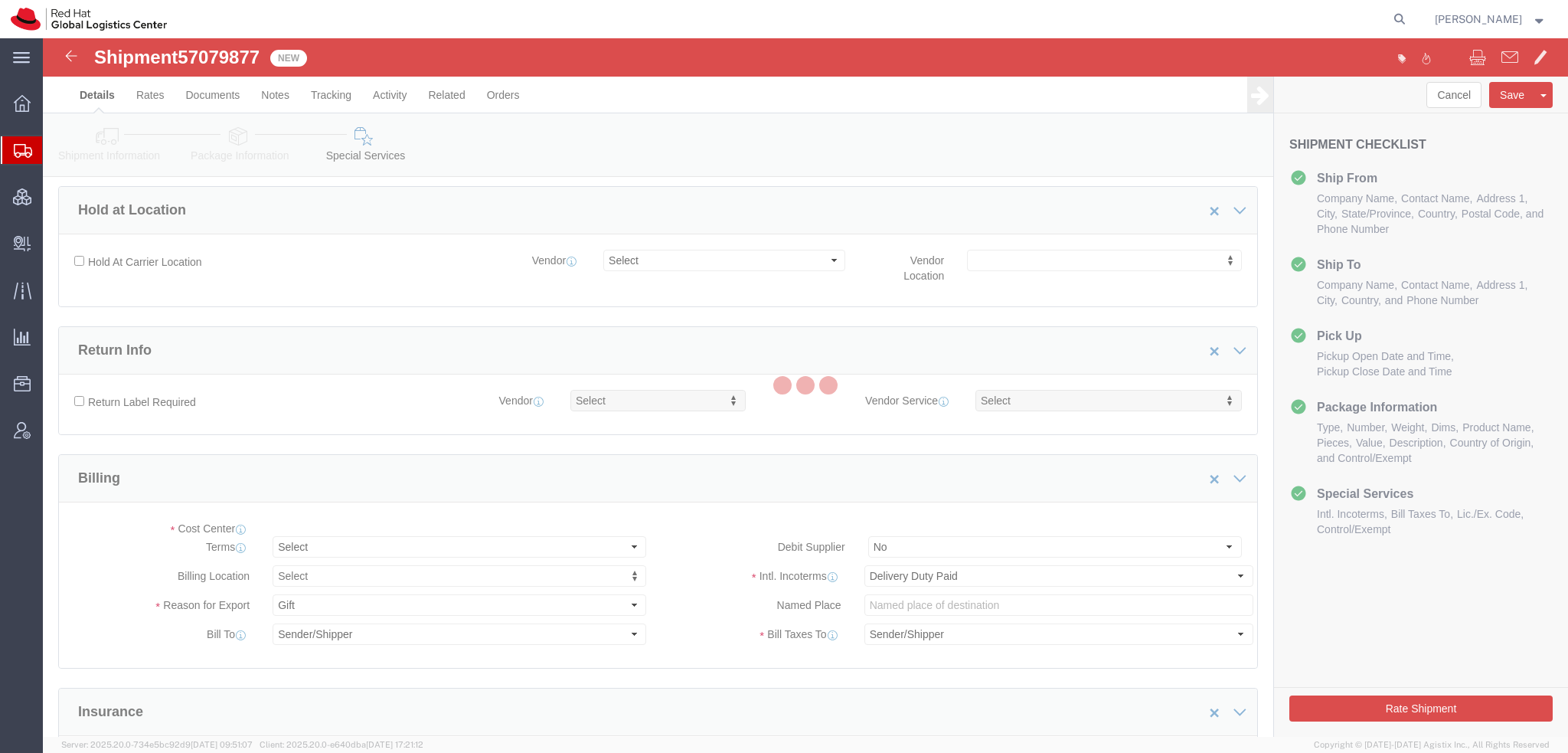
select select "COSTCENTER"
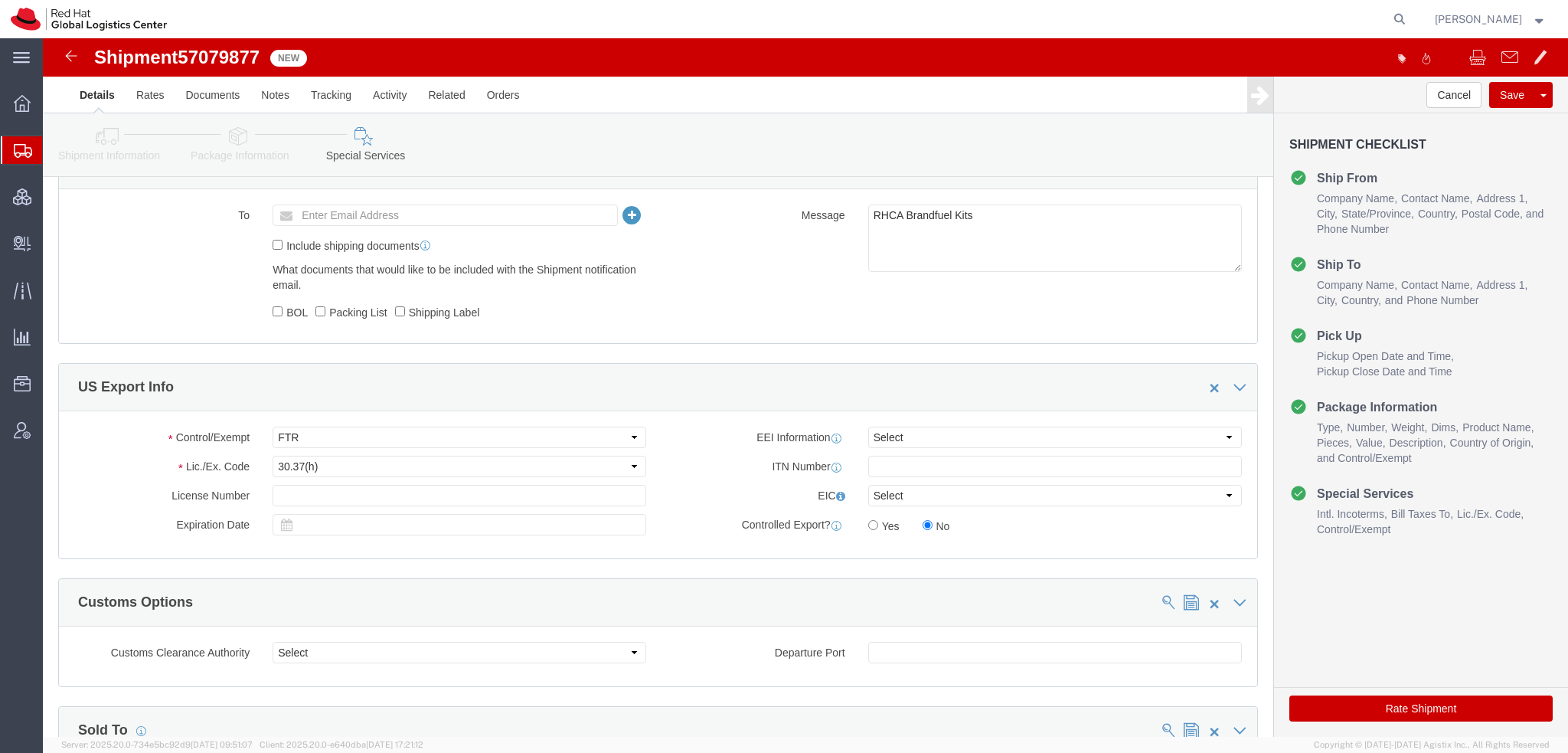
scroll to position [1271, 0]
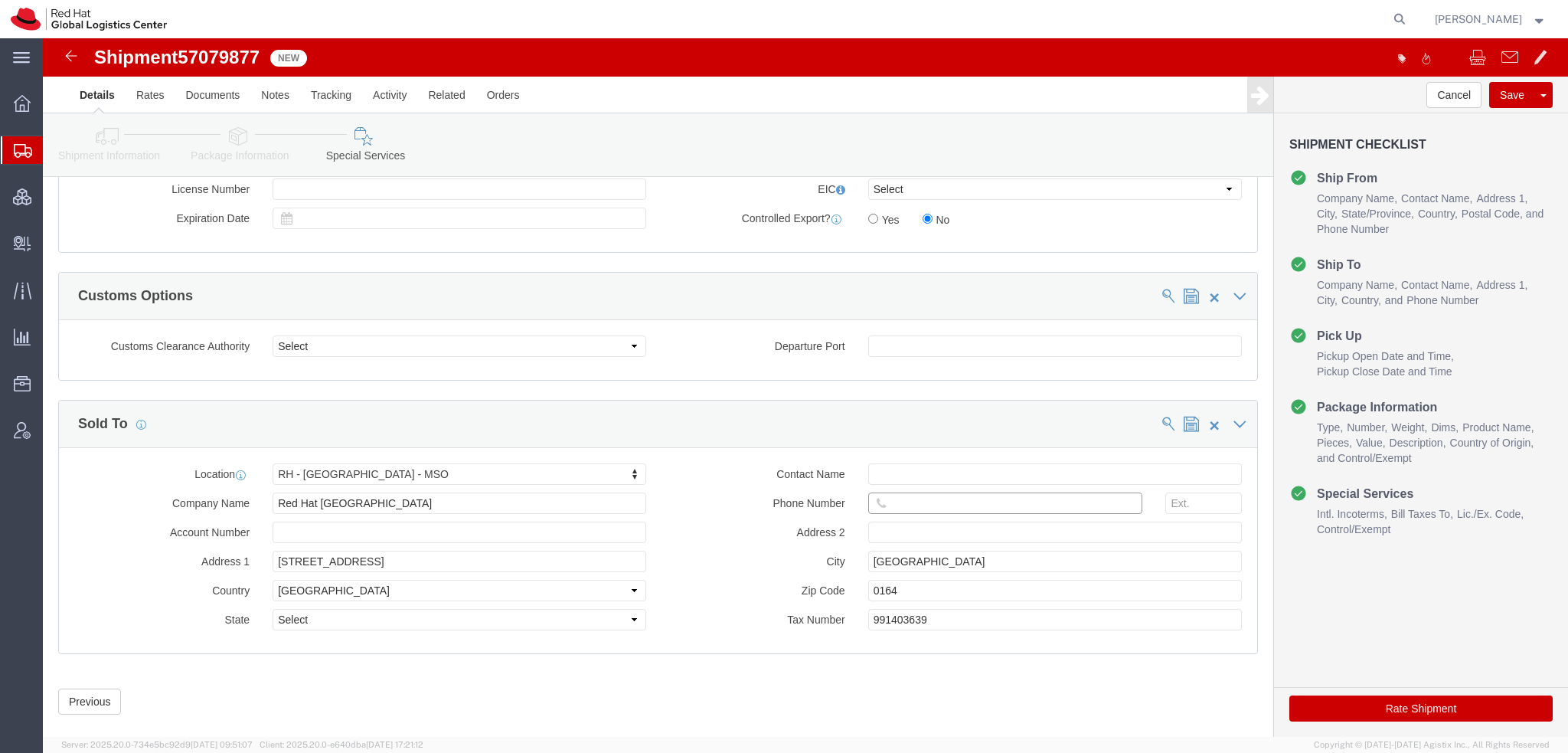
click input "text"
paste input "4790266562"
type input "4790266562"
click button "Rate Shipment"
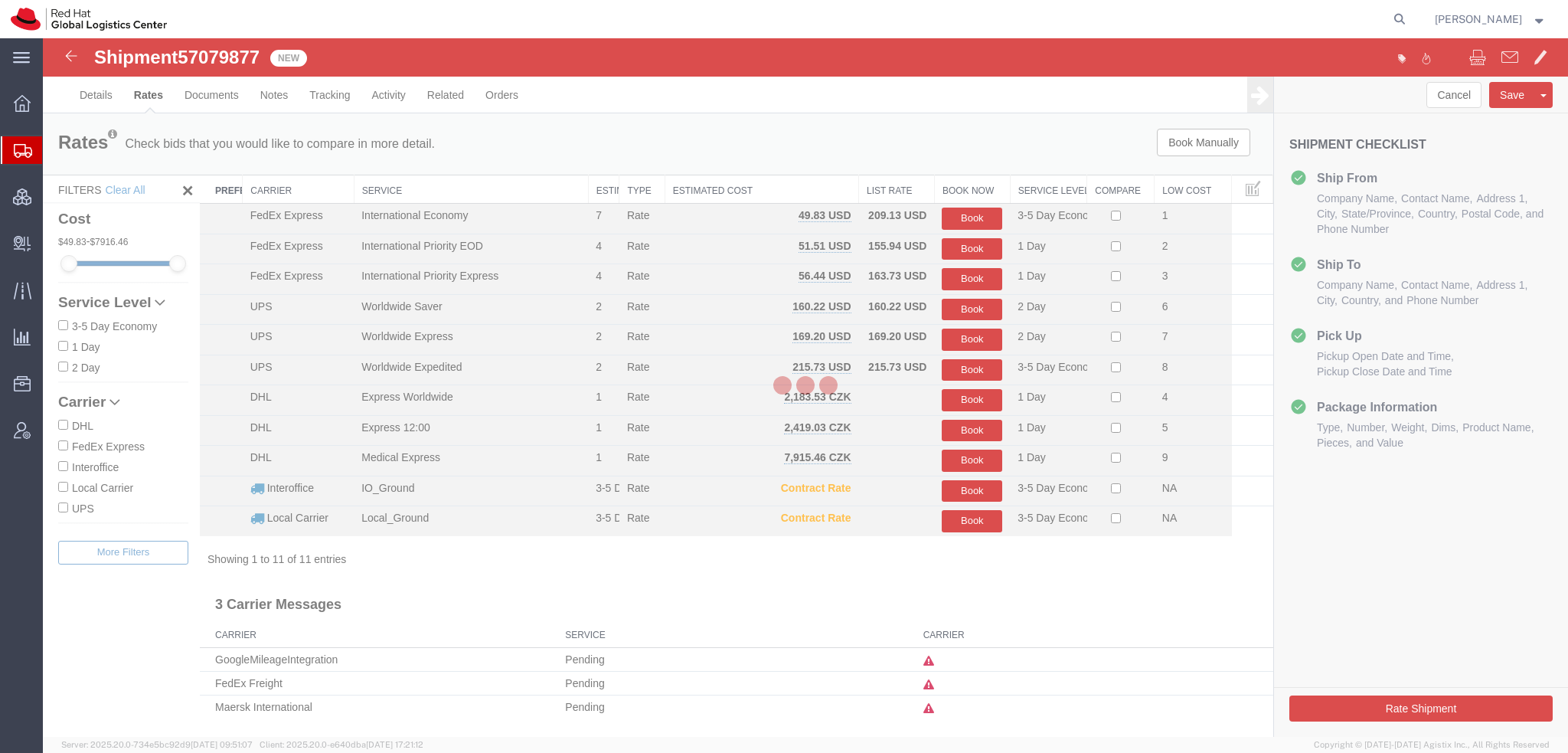
scroll to position [0, 0]
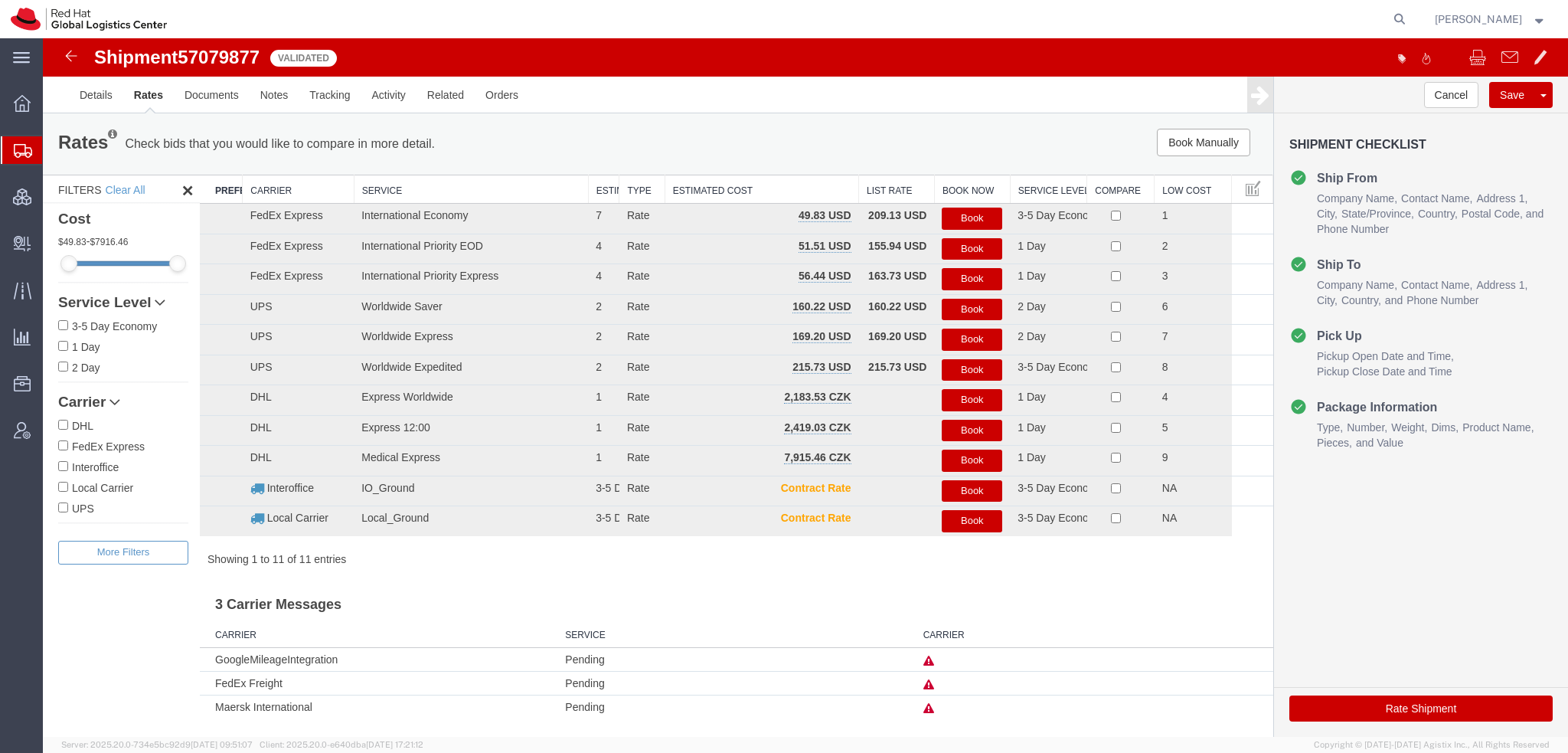
click at [962, 224] on button "Book" at bounding box center [972, 218] width 60 height 22
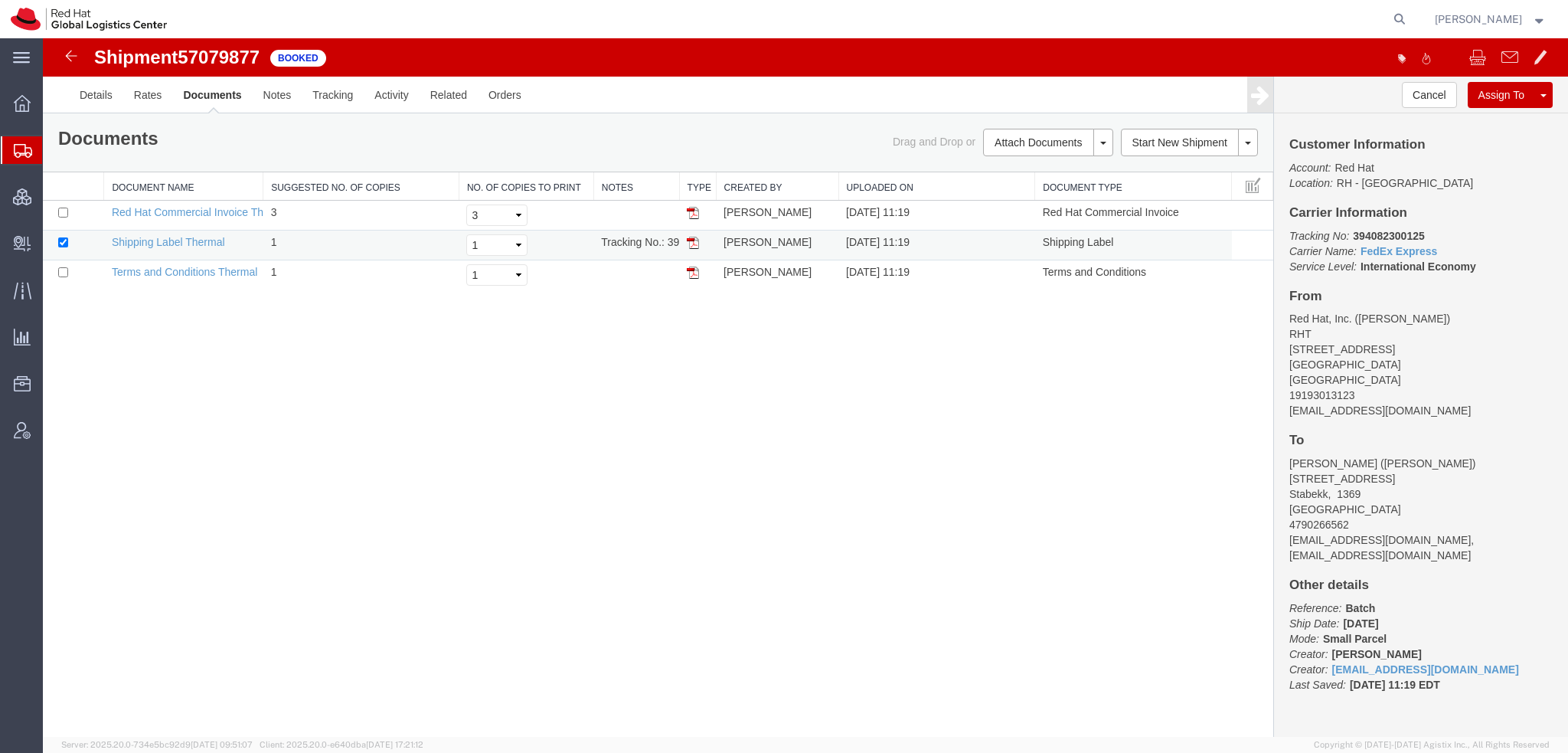
click at [693, 240] on img at bounding box center [693, 243] width 12 height 12
